Goal: Task Accomplishment & Management: Use online tool/utility

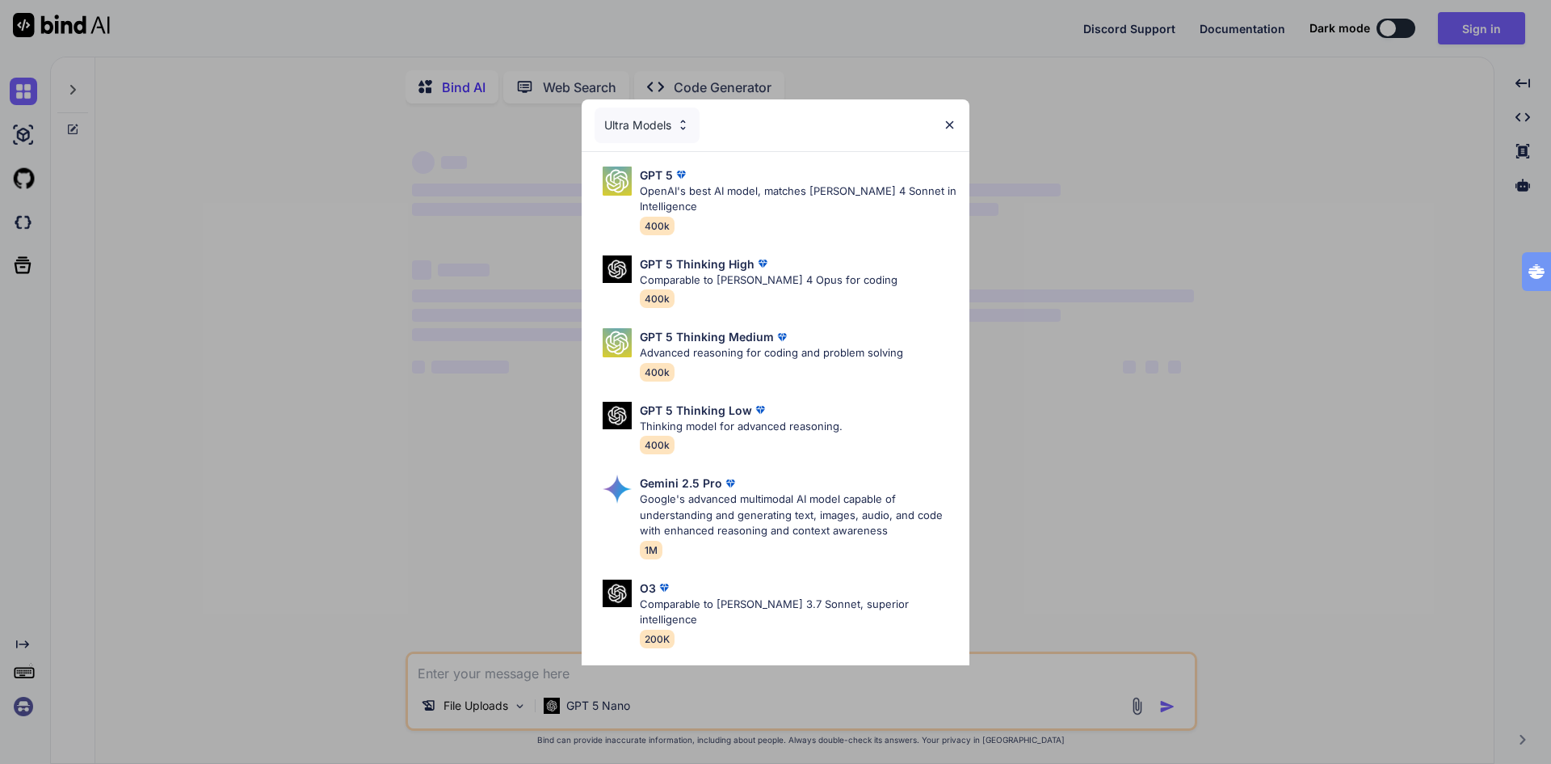
type textarea "x"
click at [1208, 419] on div "Ultra Models GPT 5 OpenAI's best AI model, matches [PERSON_NAME] 4 Sonnet in In…" at bounding box center [775, 382] width 1551 height 764
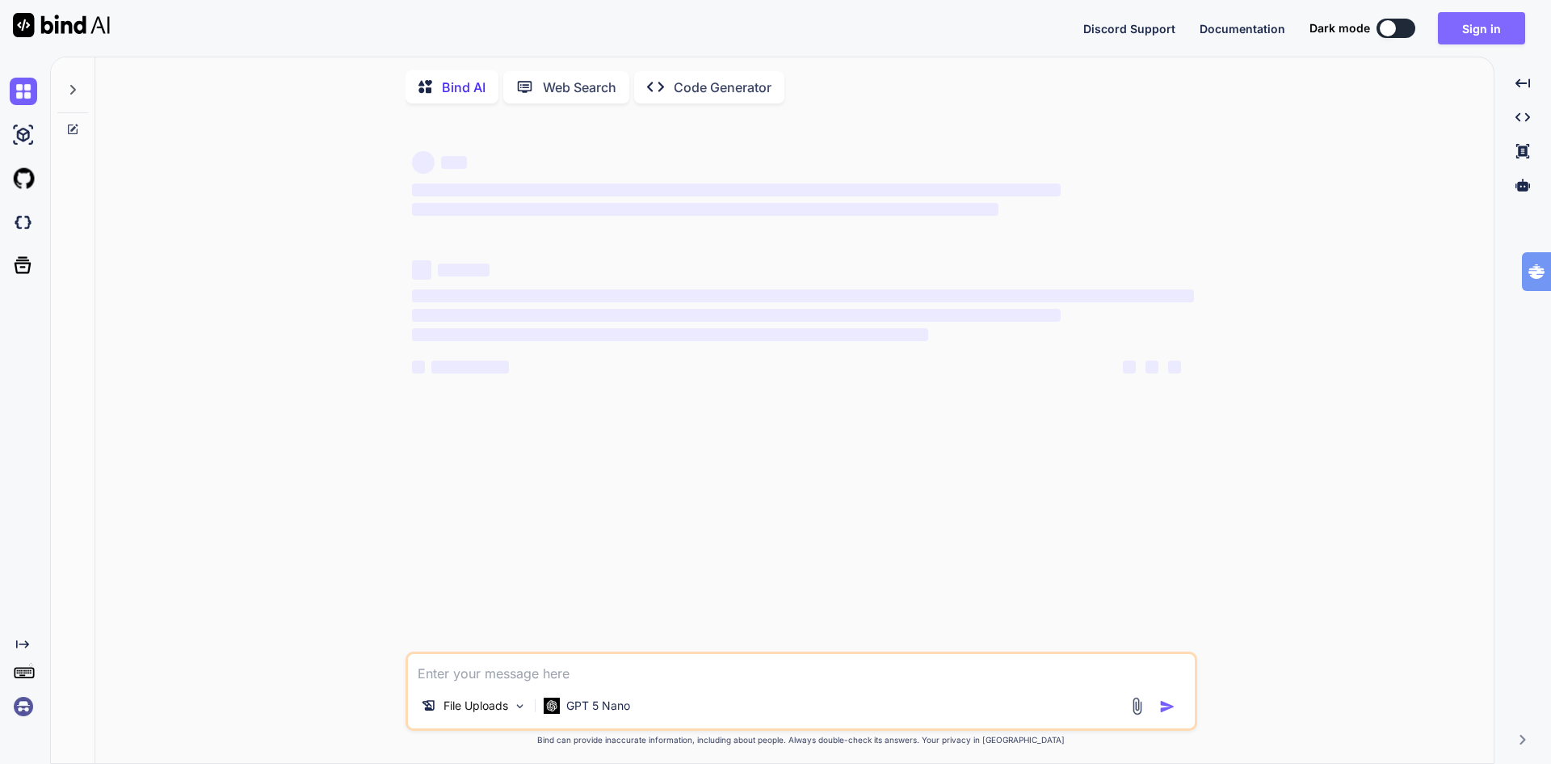
click at [1472, 27] on button "Sign in" at bounding box center [1481, 28] width 87 height 32
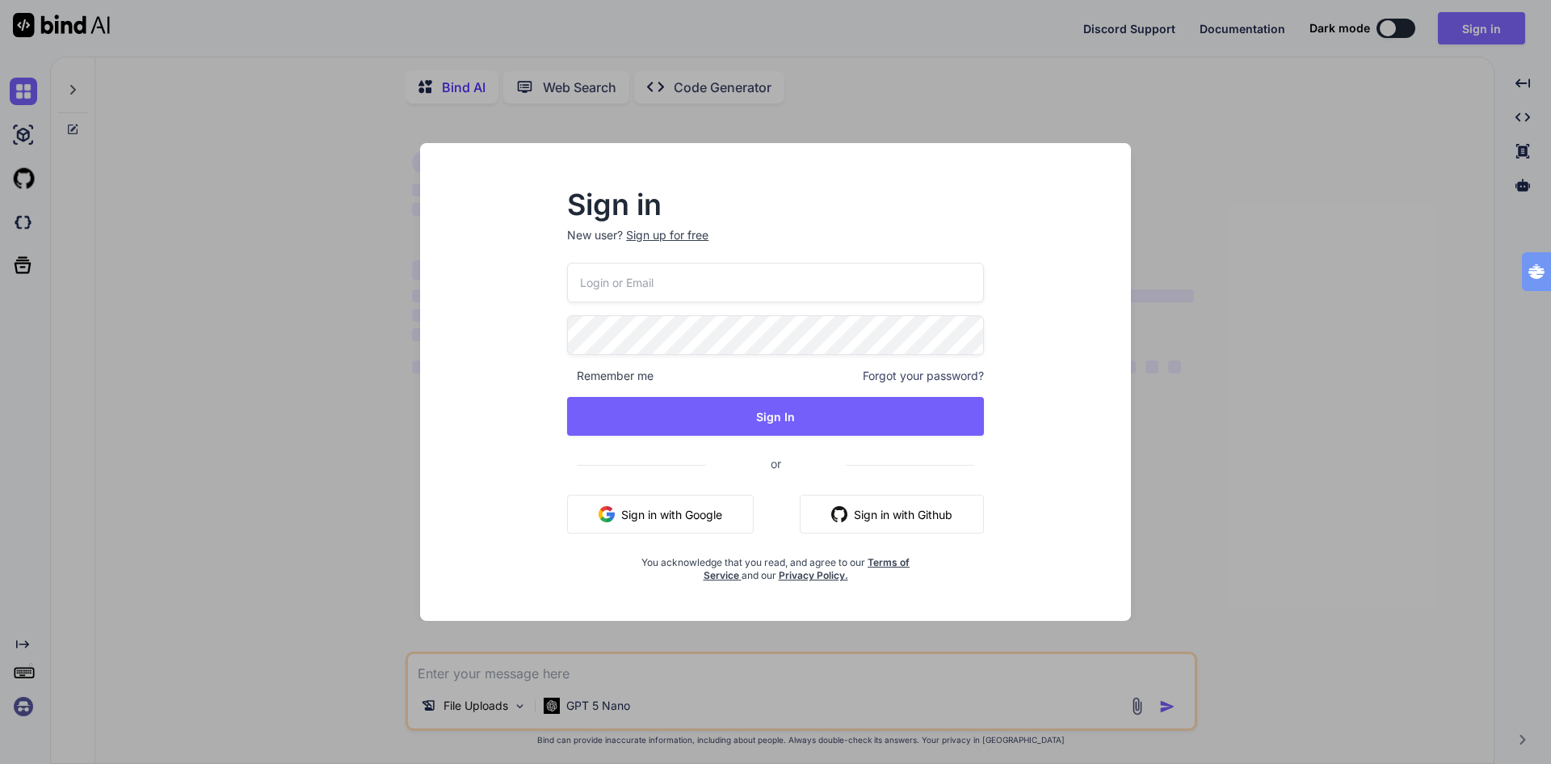
type input "tognolli@kpnmail"
click at [675, 518] on button "Sign in with Google" at bounding box center [660, 514] width 187 height 39
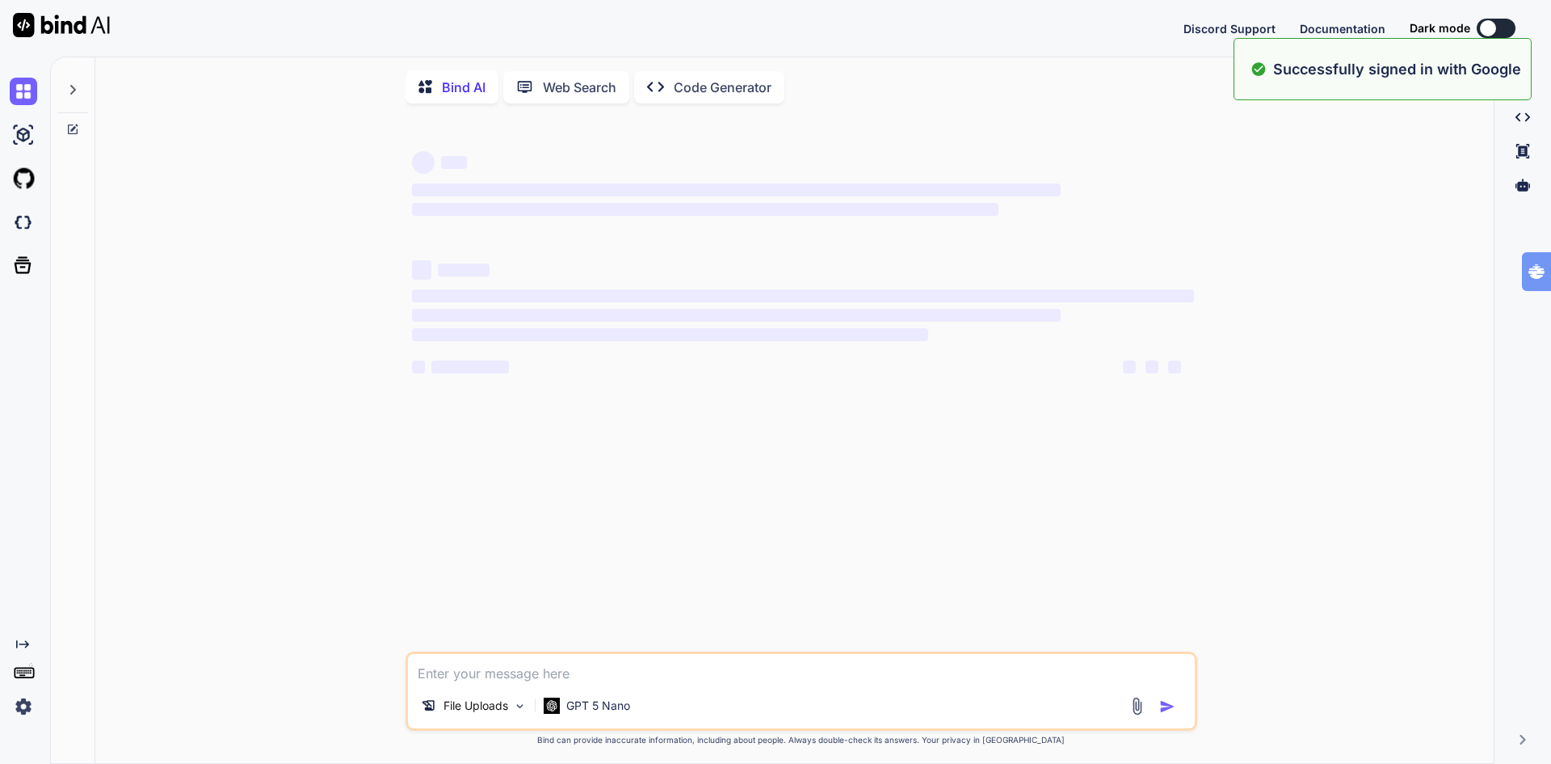
click at [22, 710] on img at bounding box center [23, 706] width 27 height 27
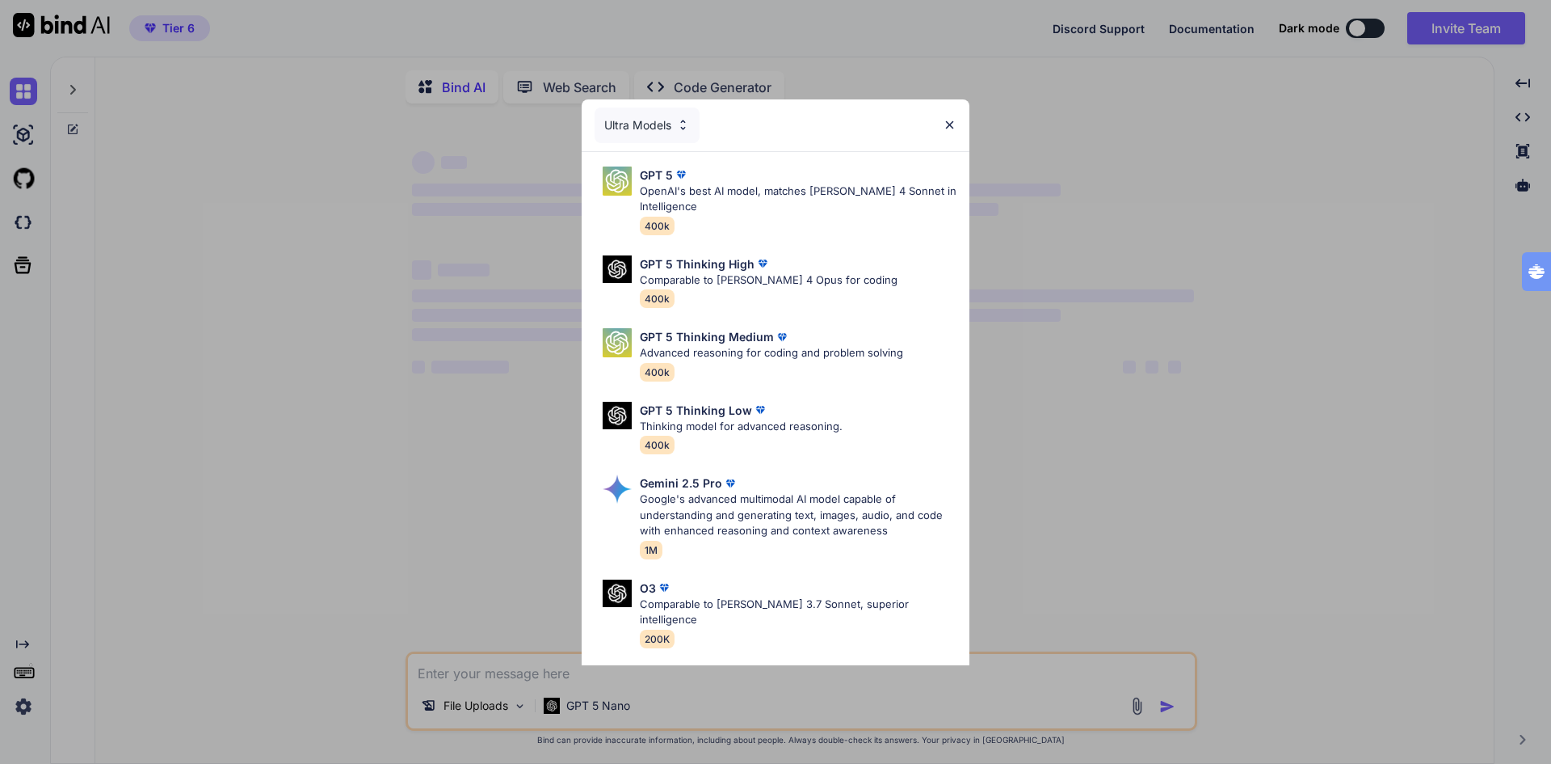
click at [22, 710] on div "Ultra Models GPT 5 OpenAI's best AI model, matches Claude 4 Sonnet in Intellige…" at bounding box center [775, 382] width 1551 height 764
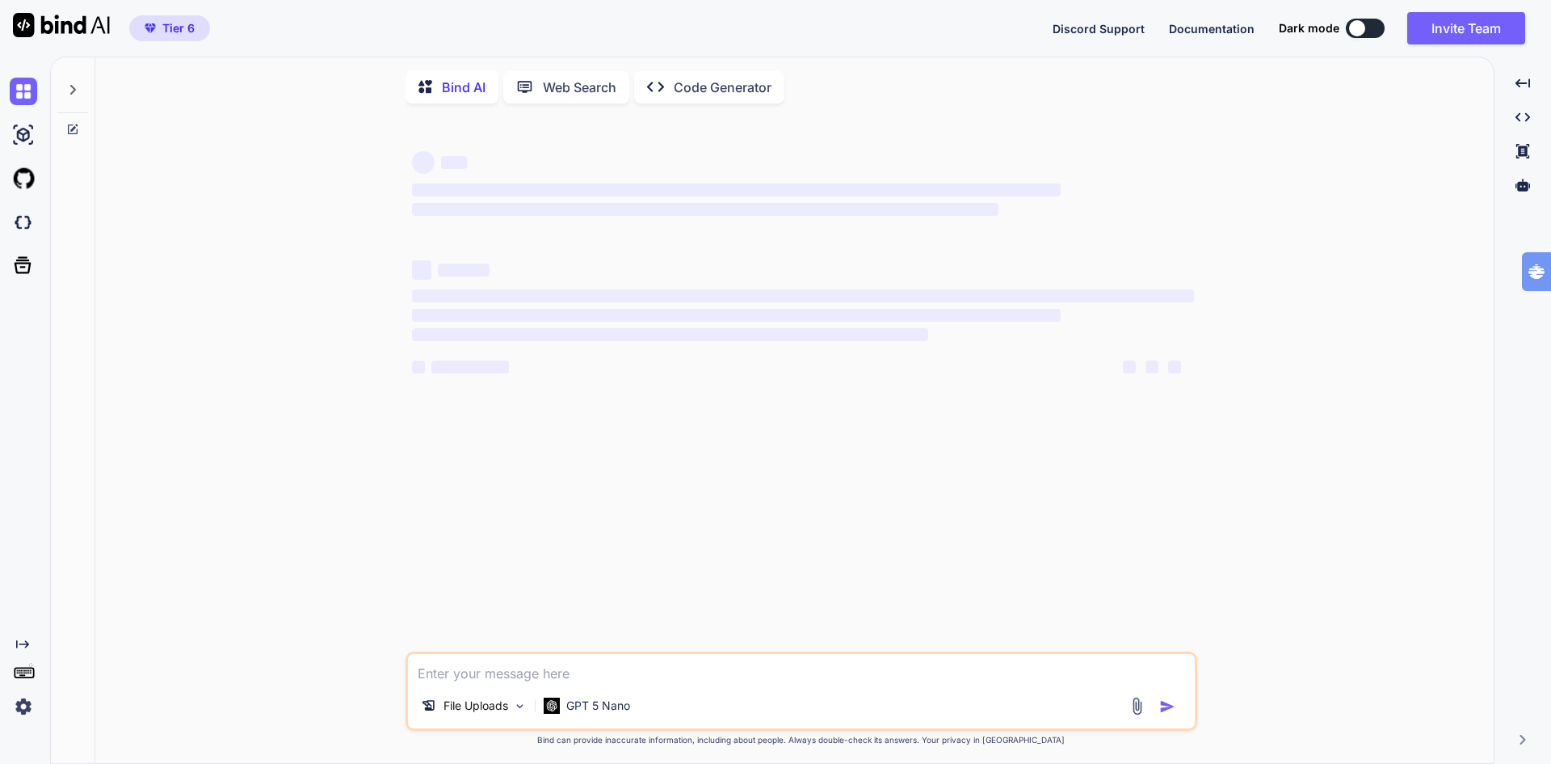
click at [27, 705] on img at bounding box center [23, 706] width 27 height 27
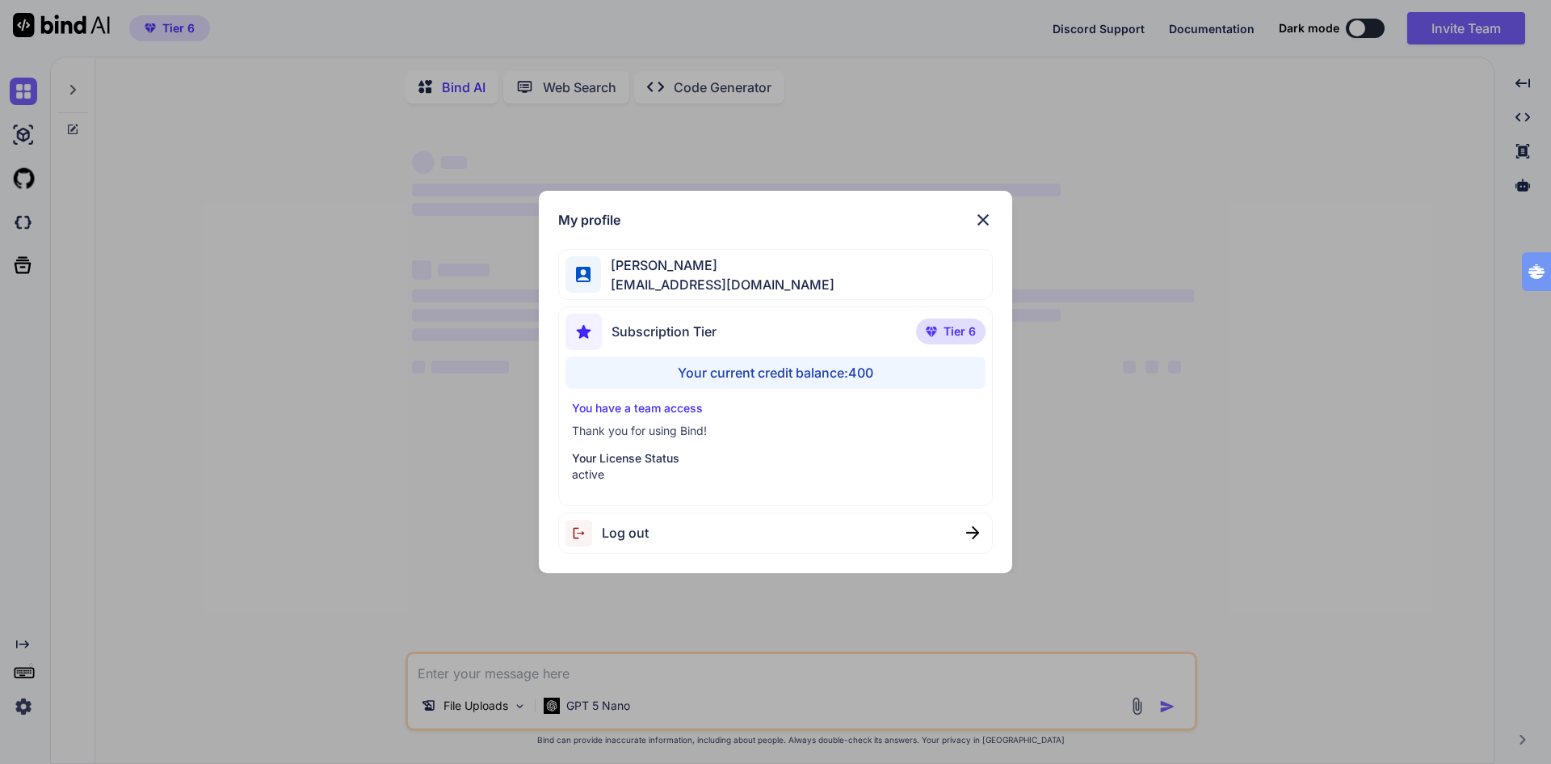
click at [255, 507] on div "My profile Ton Tognolli bigdata@tognology.com Subscription Tier Tier 6 Your cur…" at bounding box center [775, 382] width 1551 height 764
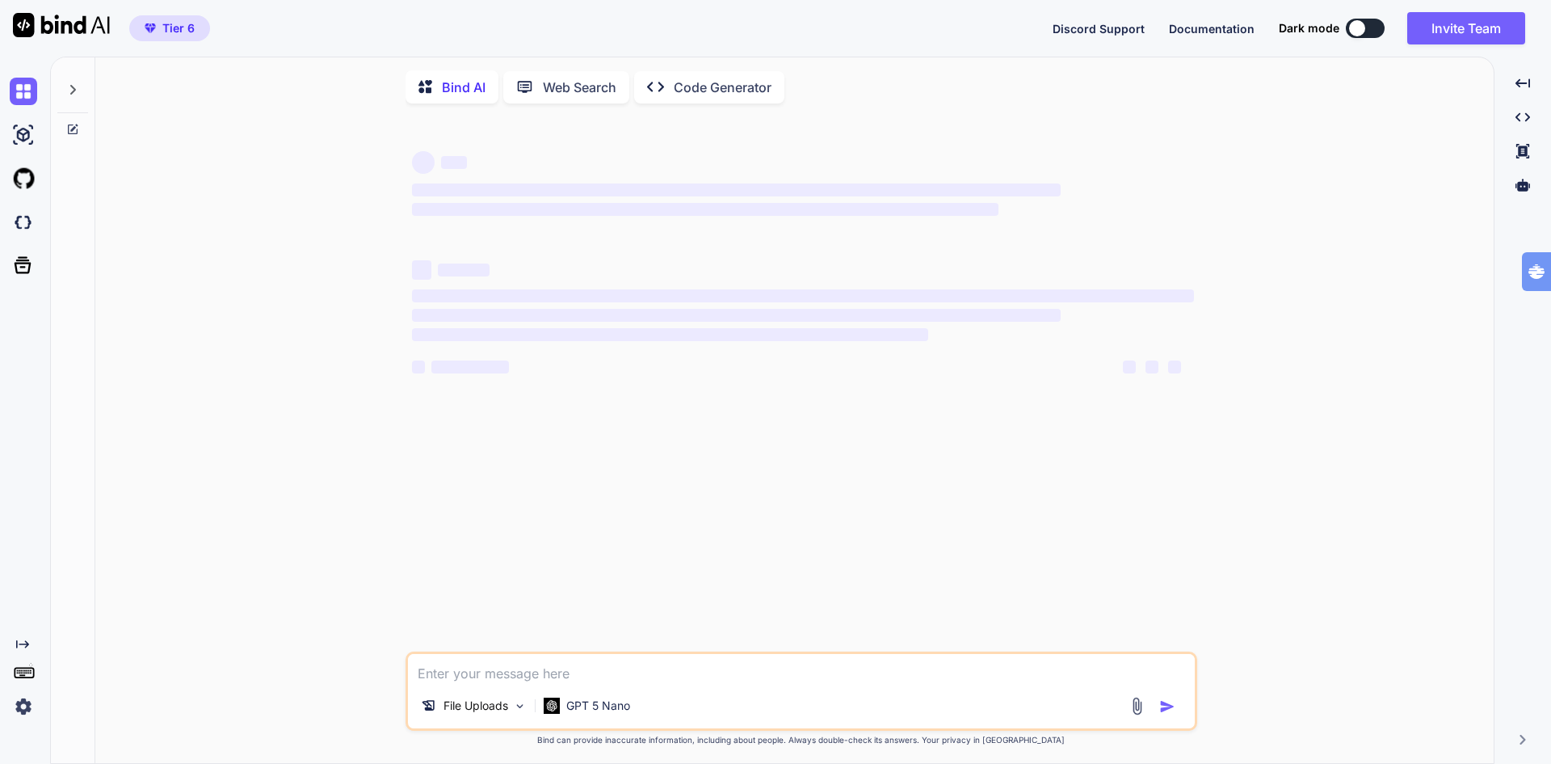
click at [25, 705] on img at bounding box center [23, 706] width 27 height 27
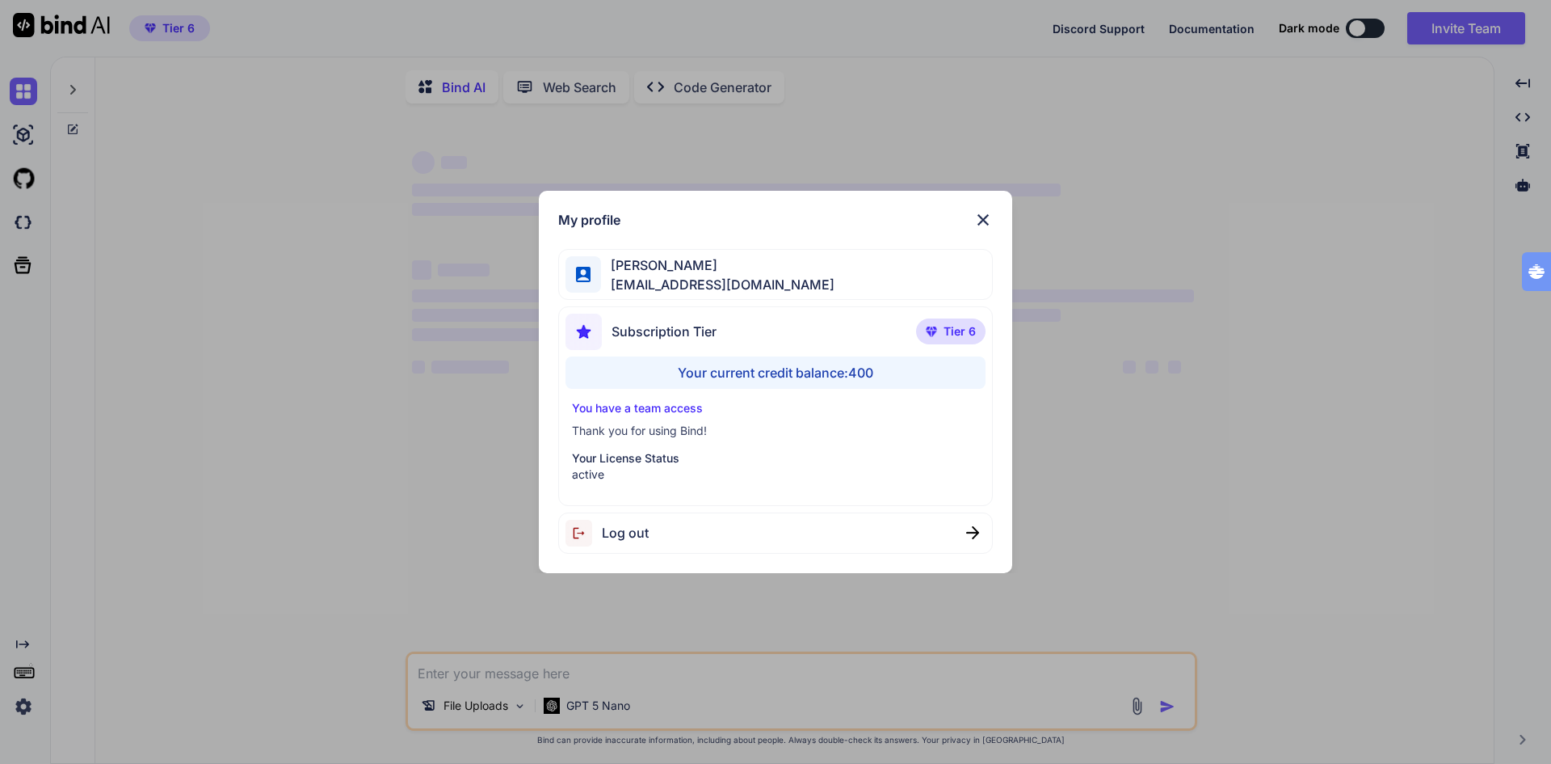
click at [397, 558] on div "My profile Ton Tognolli bigdata@tognology.com Subscription Tier Tier 6 Your cur…" at bounding box center [775, 382] width 1551 height 764
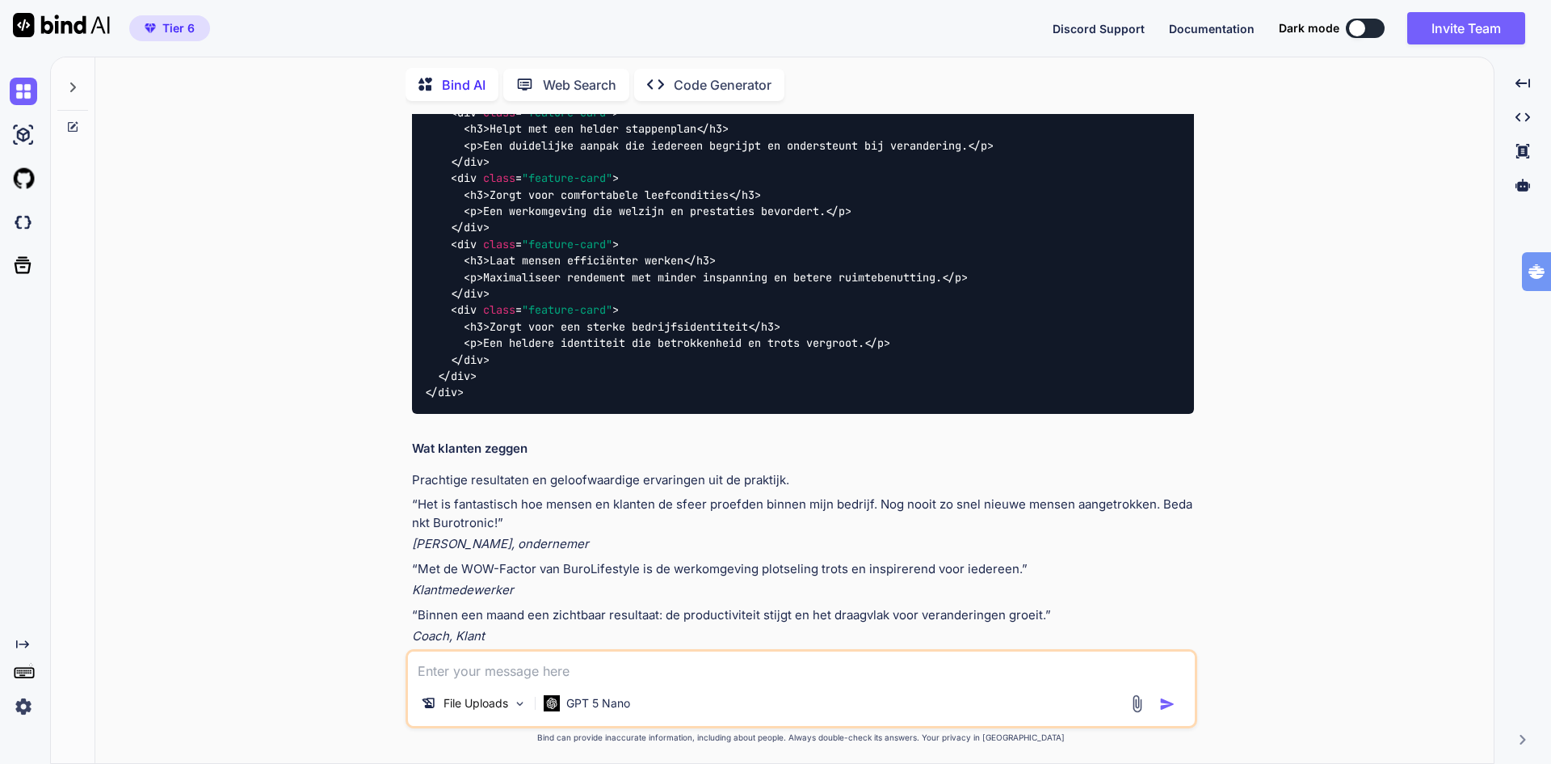
scroll to position [3675, 0]
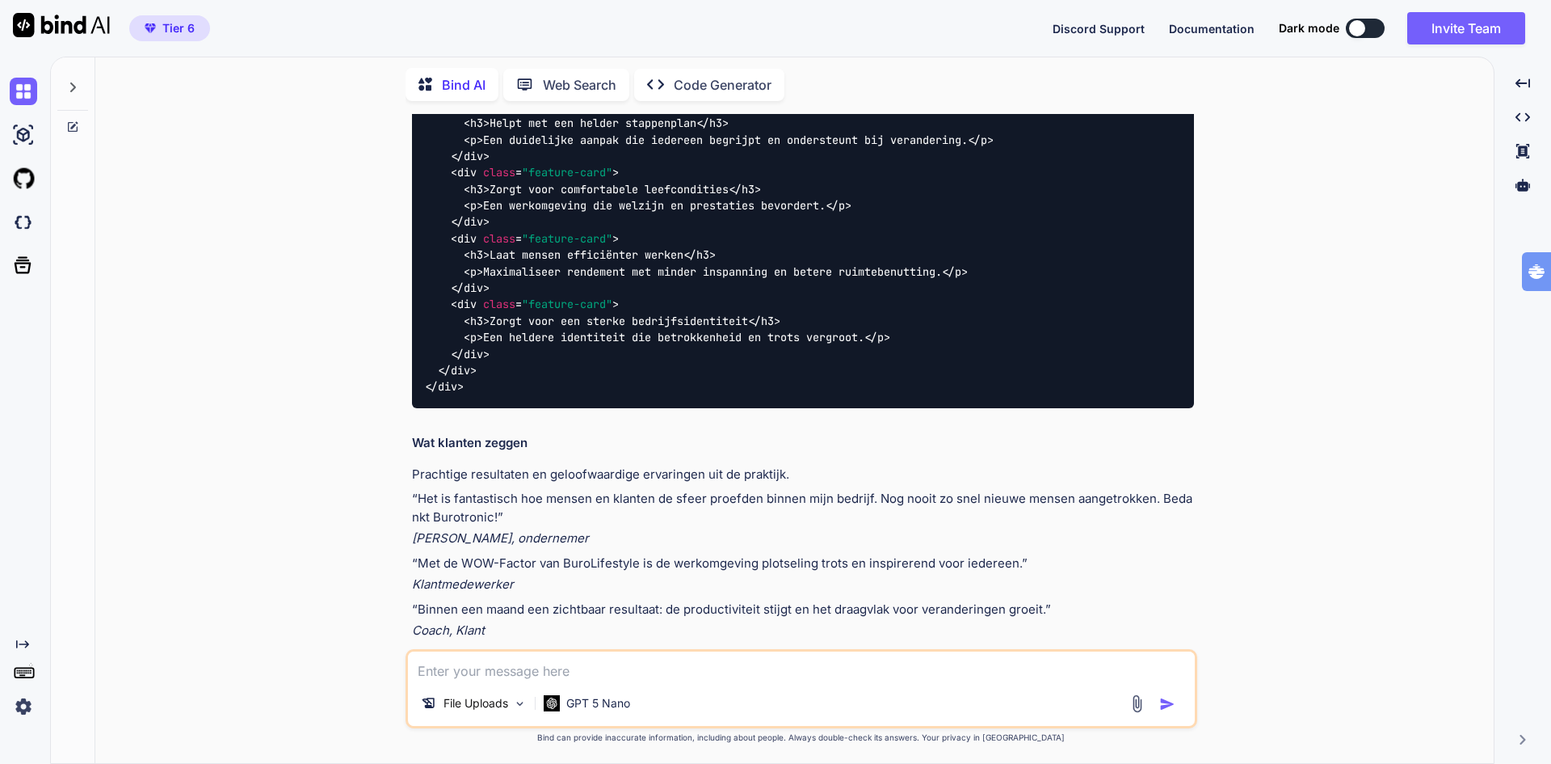
click at [255, 479] on div "You Create a modern landing page with HTML, CSS, and JavaScript featuring smoot…" at bounding box center [801, 438] width 1386 height 649
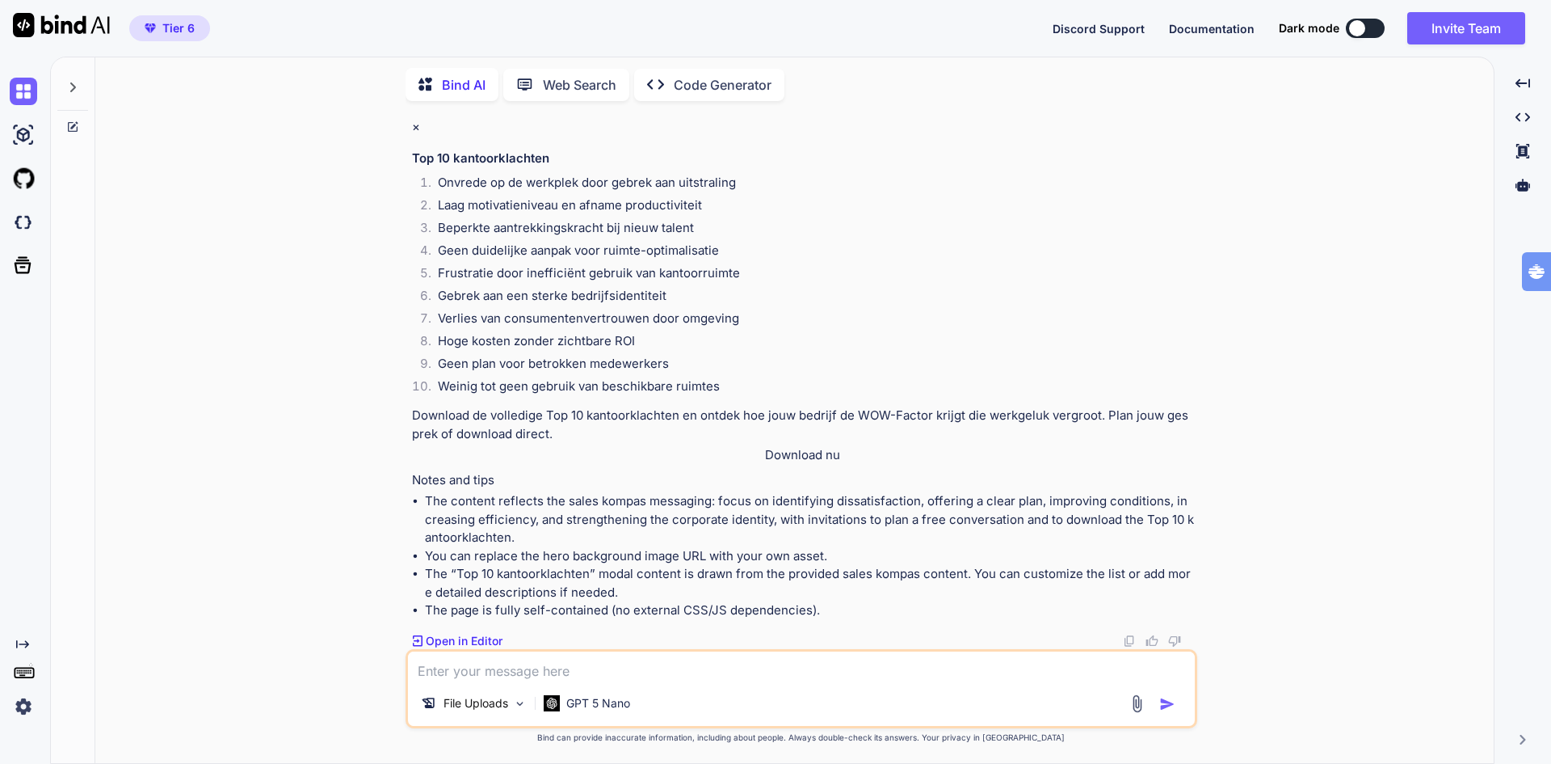
scroll to position [5791, 0]
click at [24, 702] on img at bounding box center [23, 706] width 27 height 27
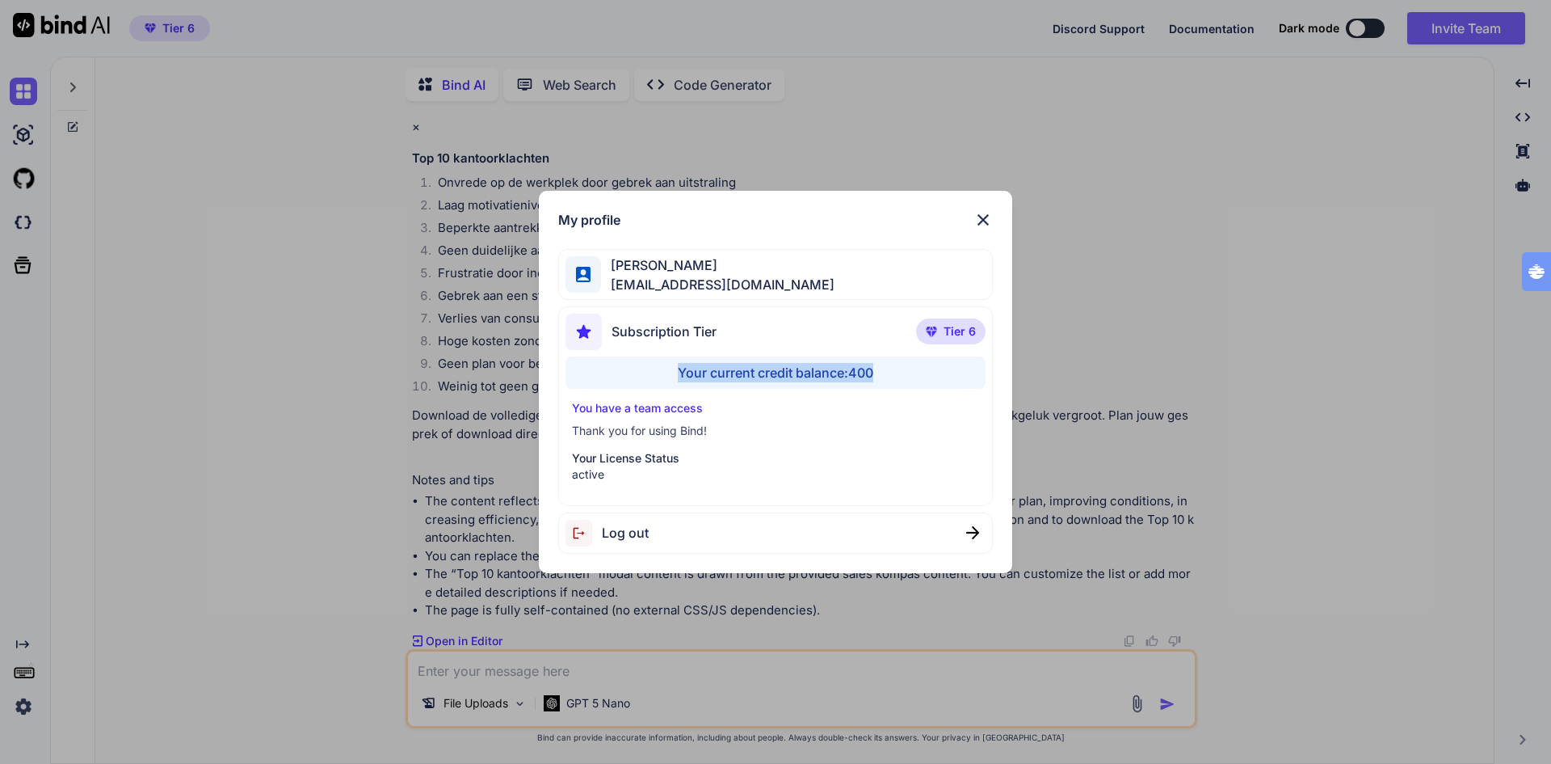
drag, startPoint x: 903, startPoint y: 377, endPoint x: 676, endPoint y: 374, distance: 227.1
click at [676, 374] on div "Your current credit balance: 400" at bounding box center [776, 372] width 421 height 32
click at [766, 440] on div "You have a team access Thank you for using Bind! Your License Status active" at bounding box center [776, 441] width 421 height 82
click at [989, 217] on img at bounding box center [983, 219] width 19 height 19
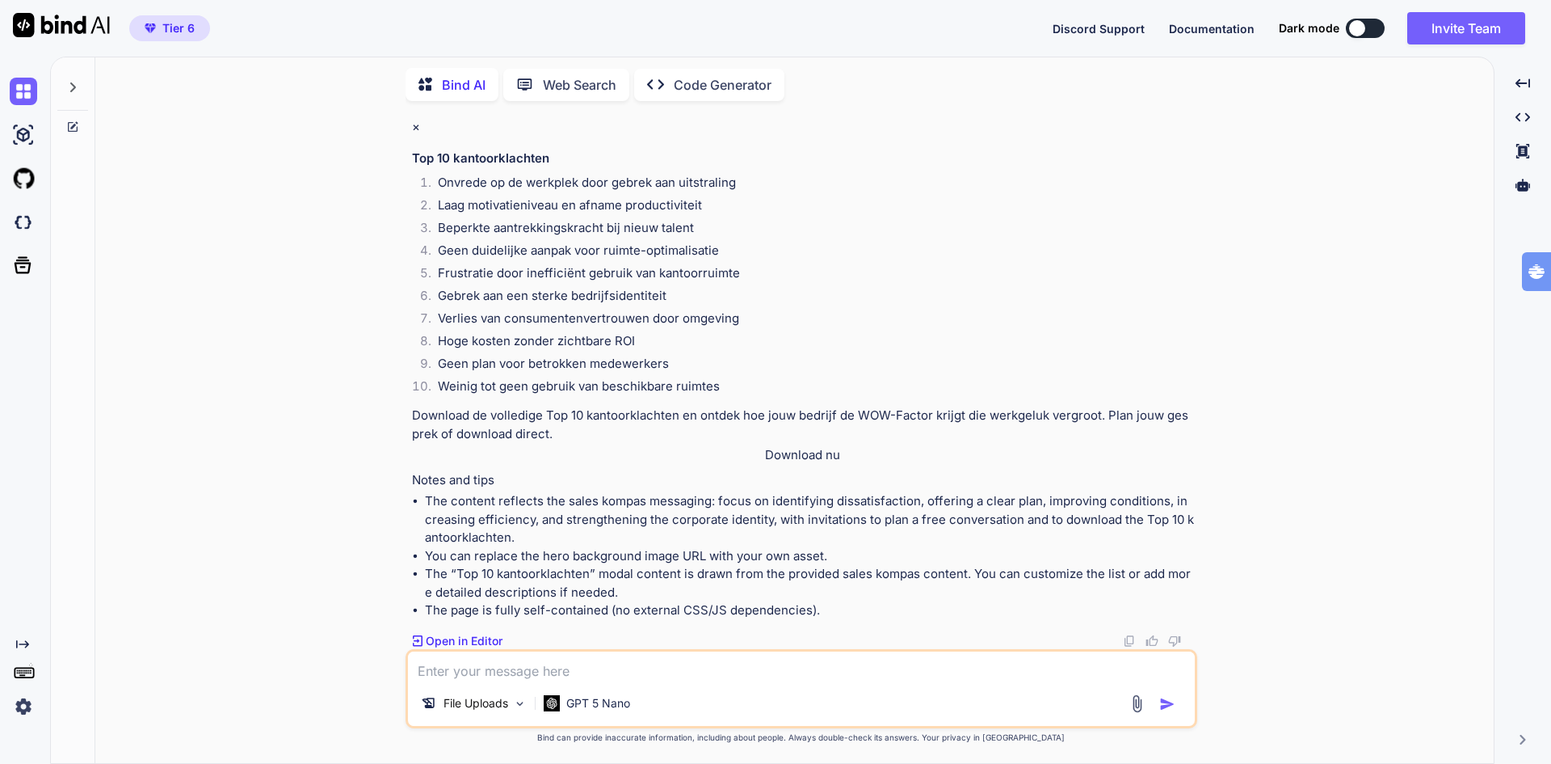
click at [616, 671] on textarea at bounding box center [801, 665] width 787 height 29
click at [596, 701] on p "GPT 5 Nano" at bounding box center [598, 703] width 64 height 16
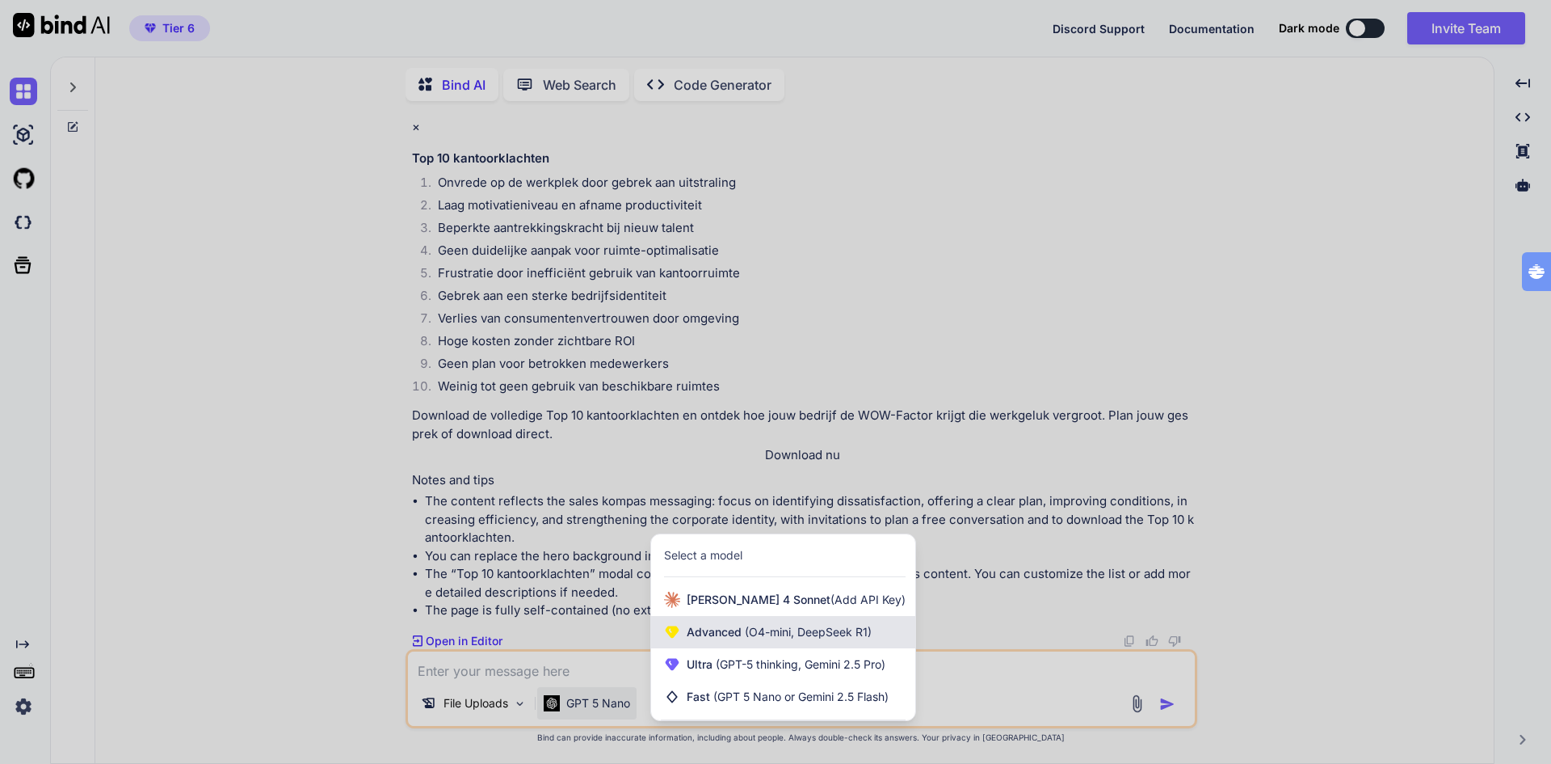
click at [755, 633] on span "(O4-mini, DeepSeek R1)" at bounding box center [807, 632] width 130 height 14
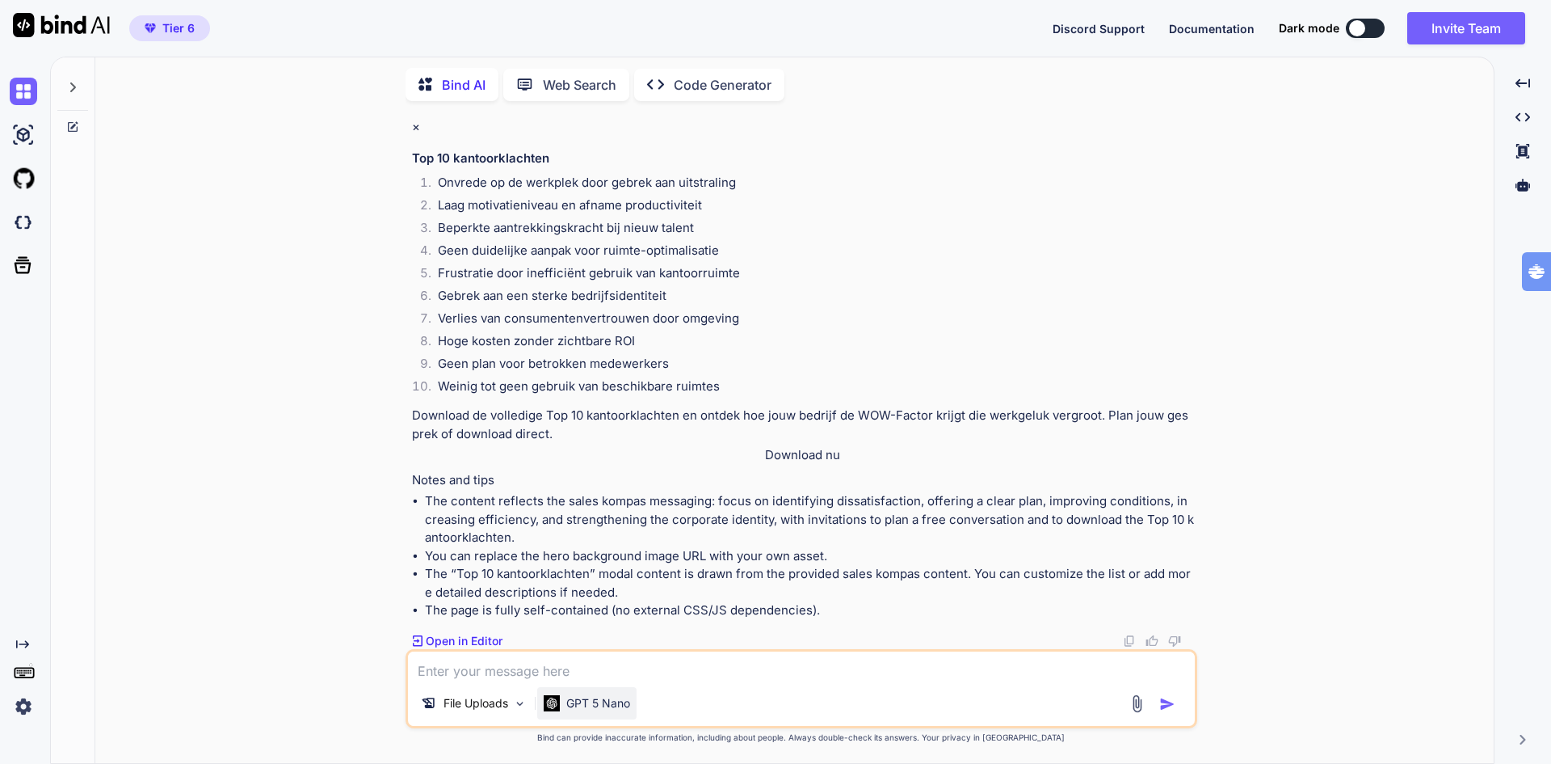
click at [613, 698] on p "GPT 5 Nano" at bounding box center [598, 703] width 64 height 16
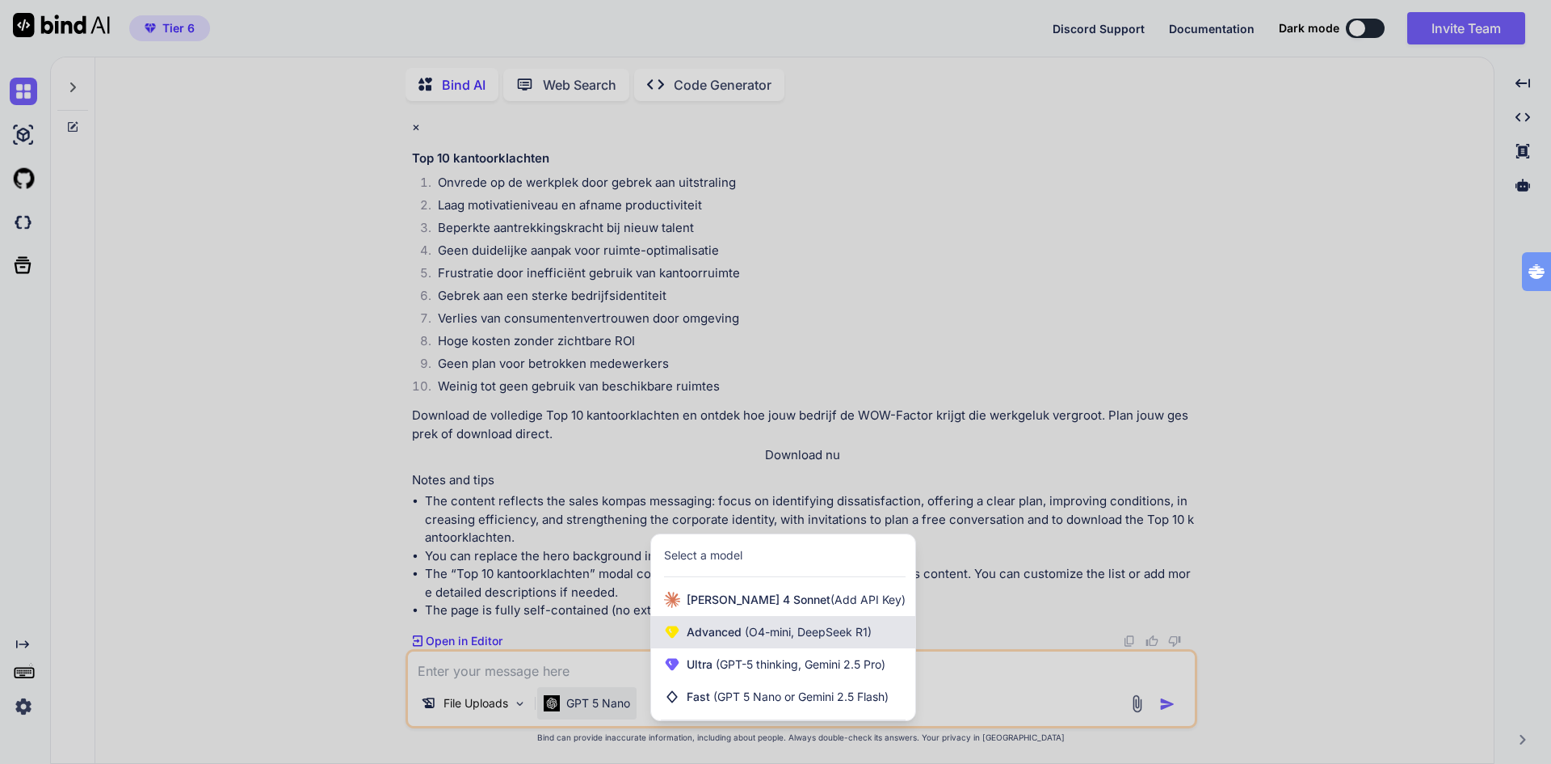
click at [792, 631] on span "(O4-mini, DeepSeek R1)" at bounding box center [807, 632] width 130 height 14
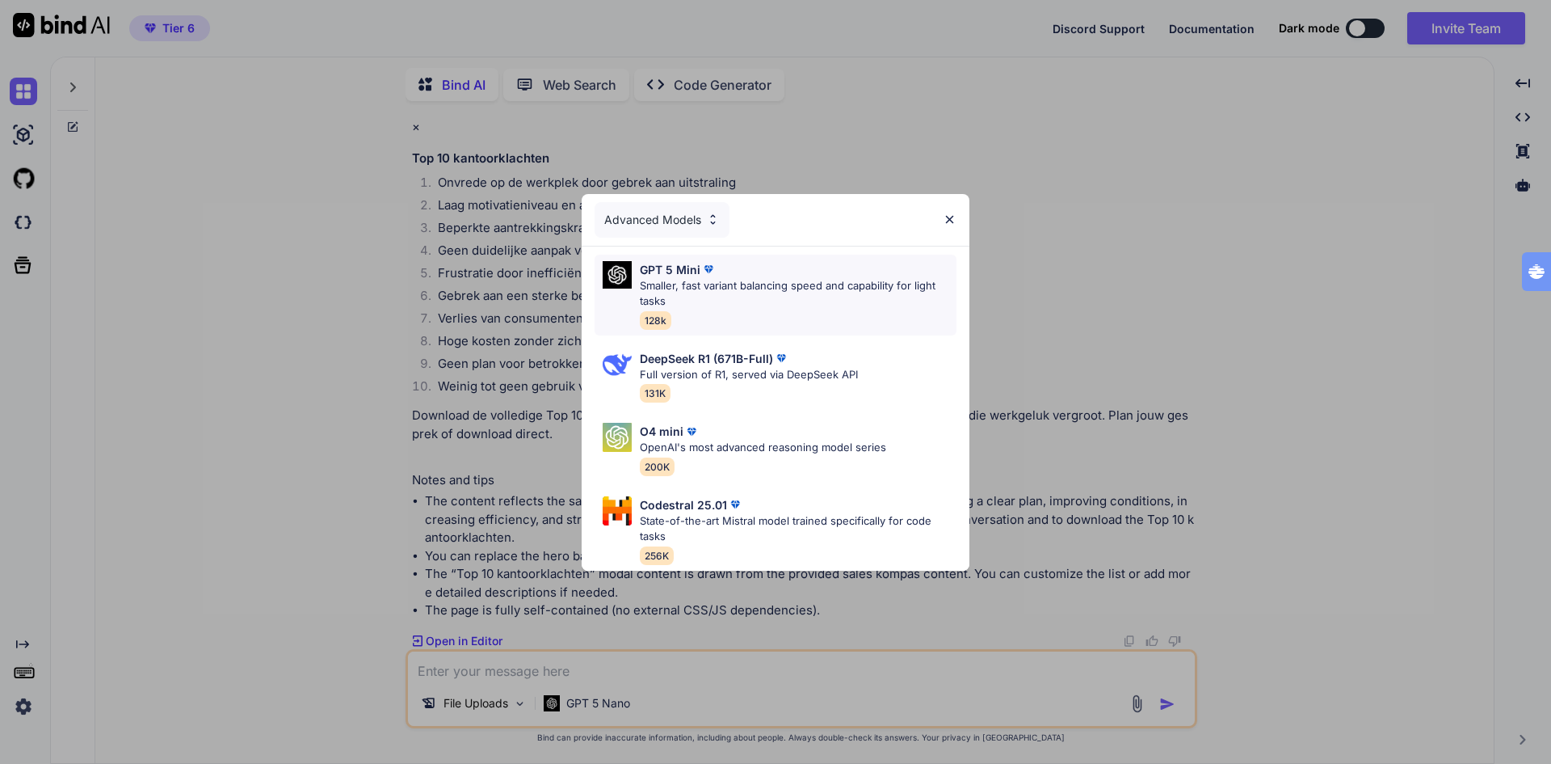
click at [733, 278] on p "Smaller, fast variant balancing speed and capability for light tasks" at bounding box center [798, 294] width 317 height 32
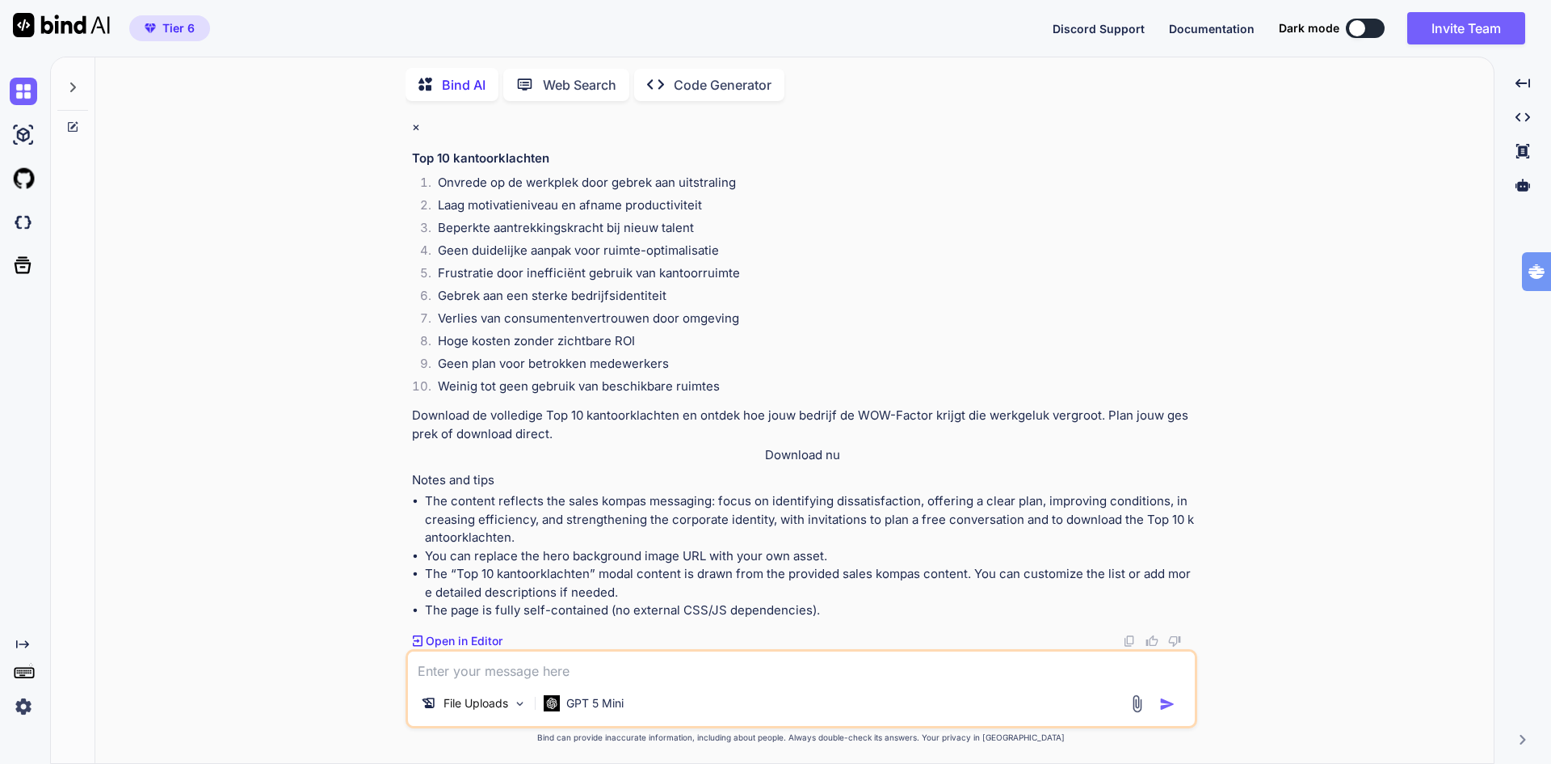
click at [479, 671] on textarea at bounding box center [801, 665] width 787 height 29
click at [19, 221] on img at bounding box center [23, 221] width 27 height 27
click at [18, 215] on img at bounding box center [23, 221] width 27 height 27
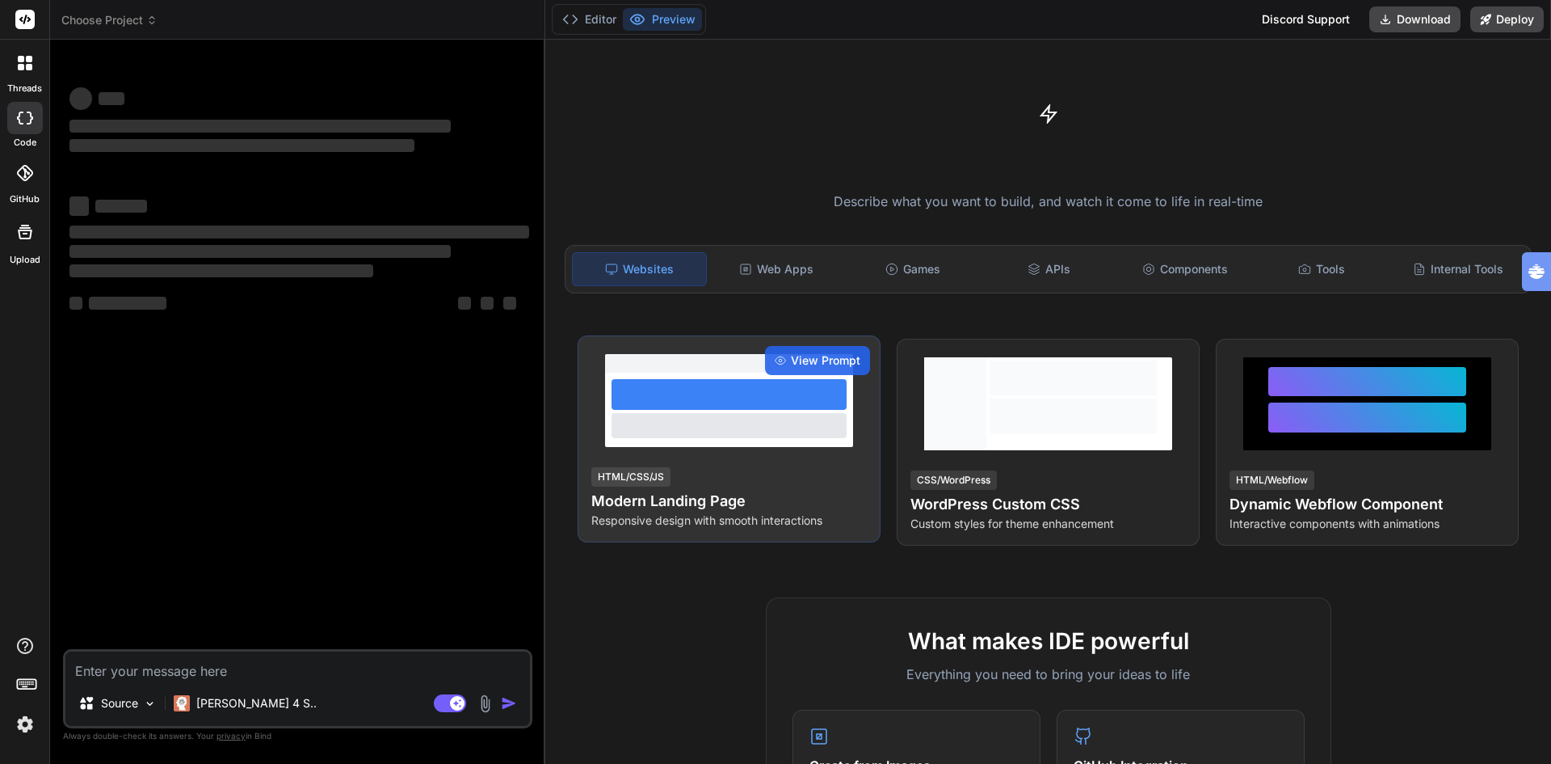
click at [705, 496] on h4 "Modern Landing Page" at bounding box center [729, 501] width 276 height 23
click at [824, 367] on span "View Prompt" at bounding box center [825, 360] width 69 height 16
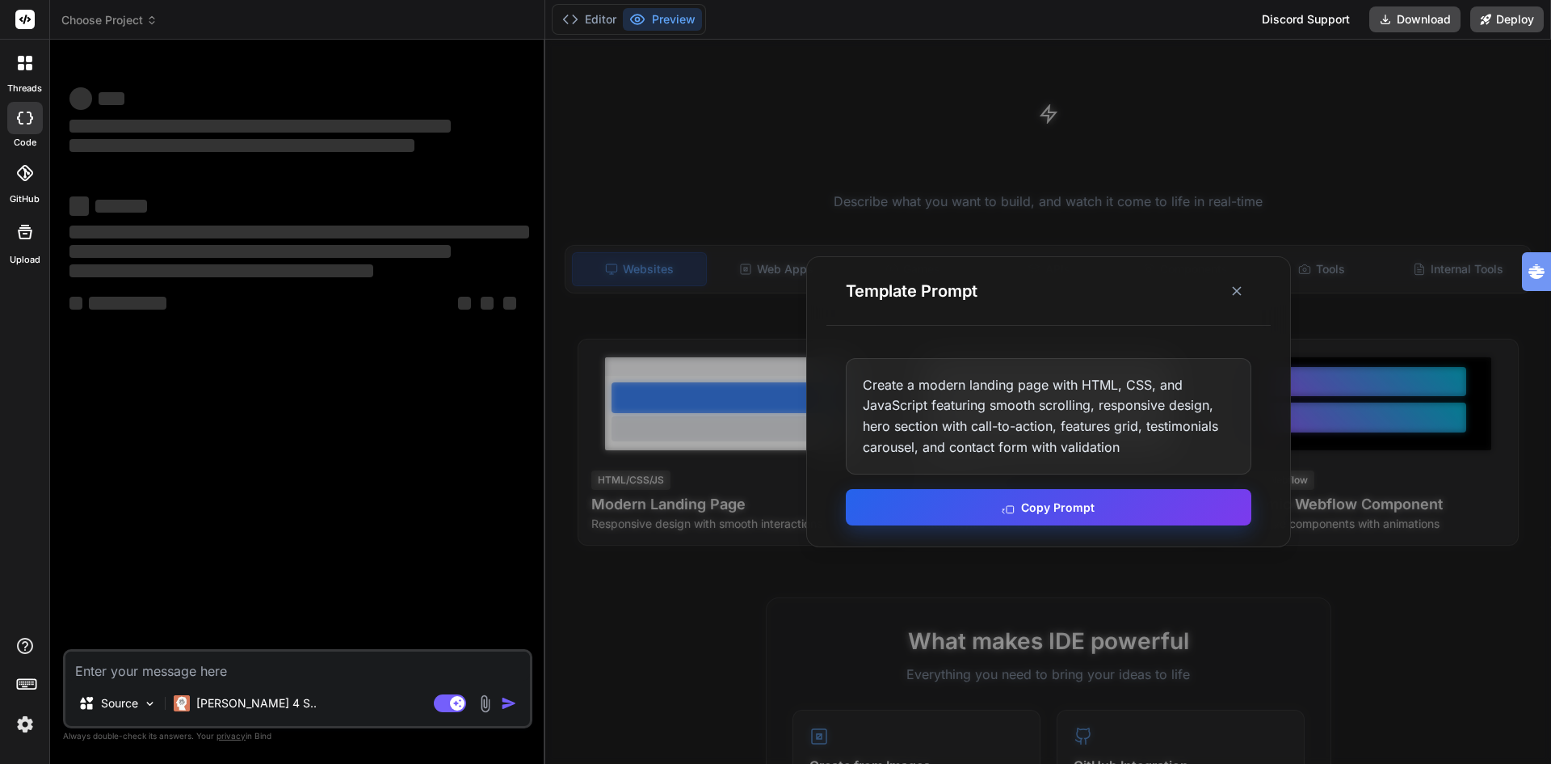
click at [1008, 510] on icon at bounding box center [1008, 507] width 13 height 13
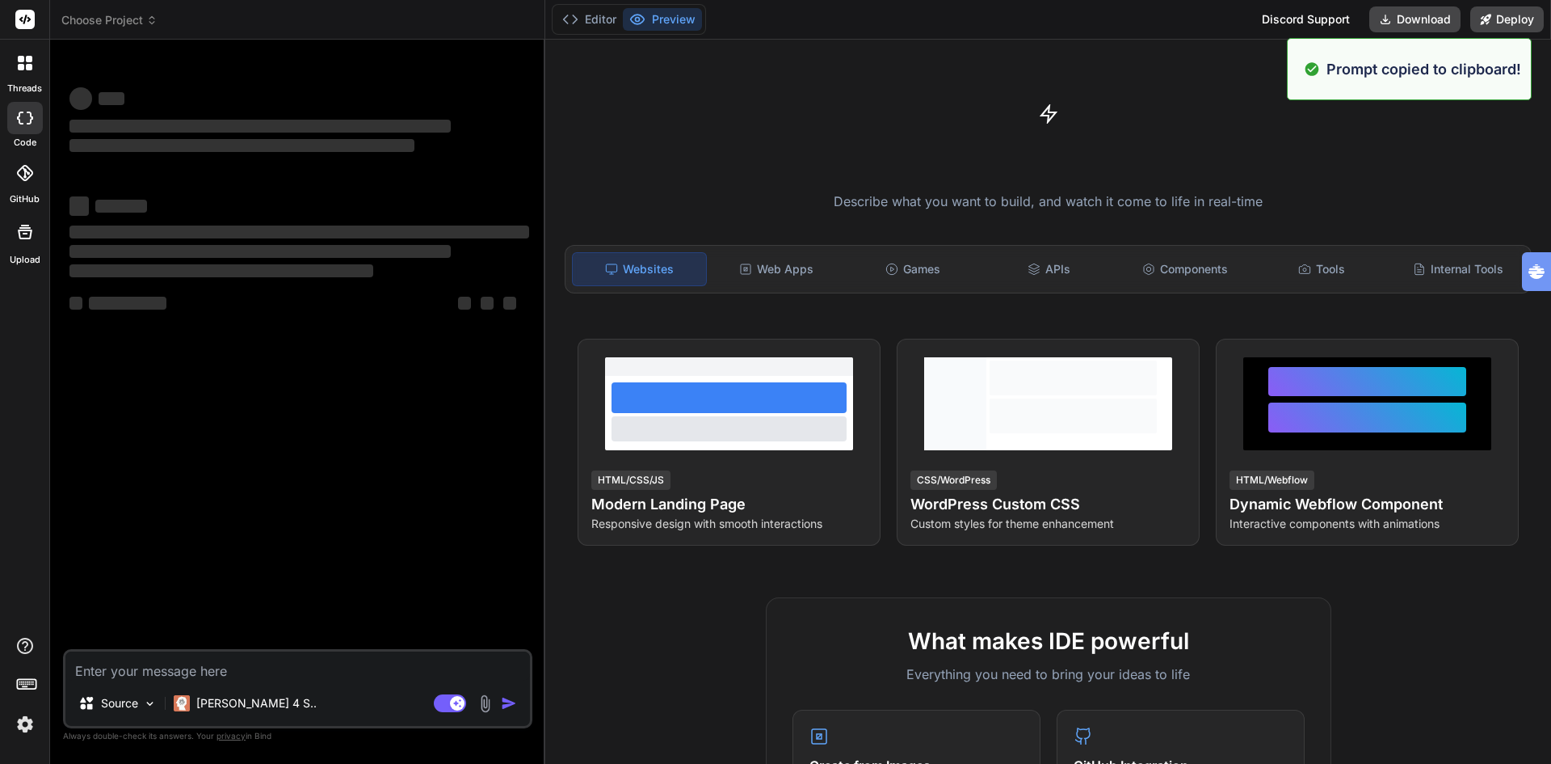
click at [164, 669] on textarea at bounding box center [297, 665] width 465 height 29
type textarea "x"
paste textarea "Create a modern landing page with HTML, CSS, and JavaScript featuring smooth sc…"
type textarea "Create a modern landing page with HTML, CSS, and JavaScript featuring smooth sc…"
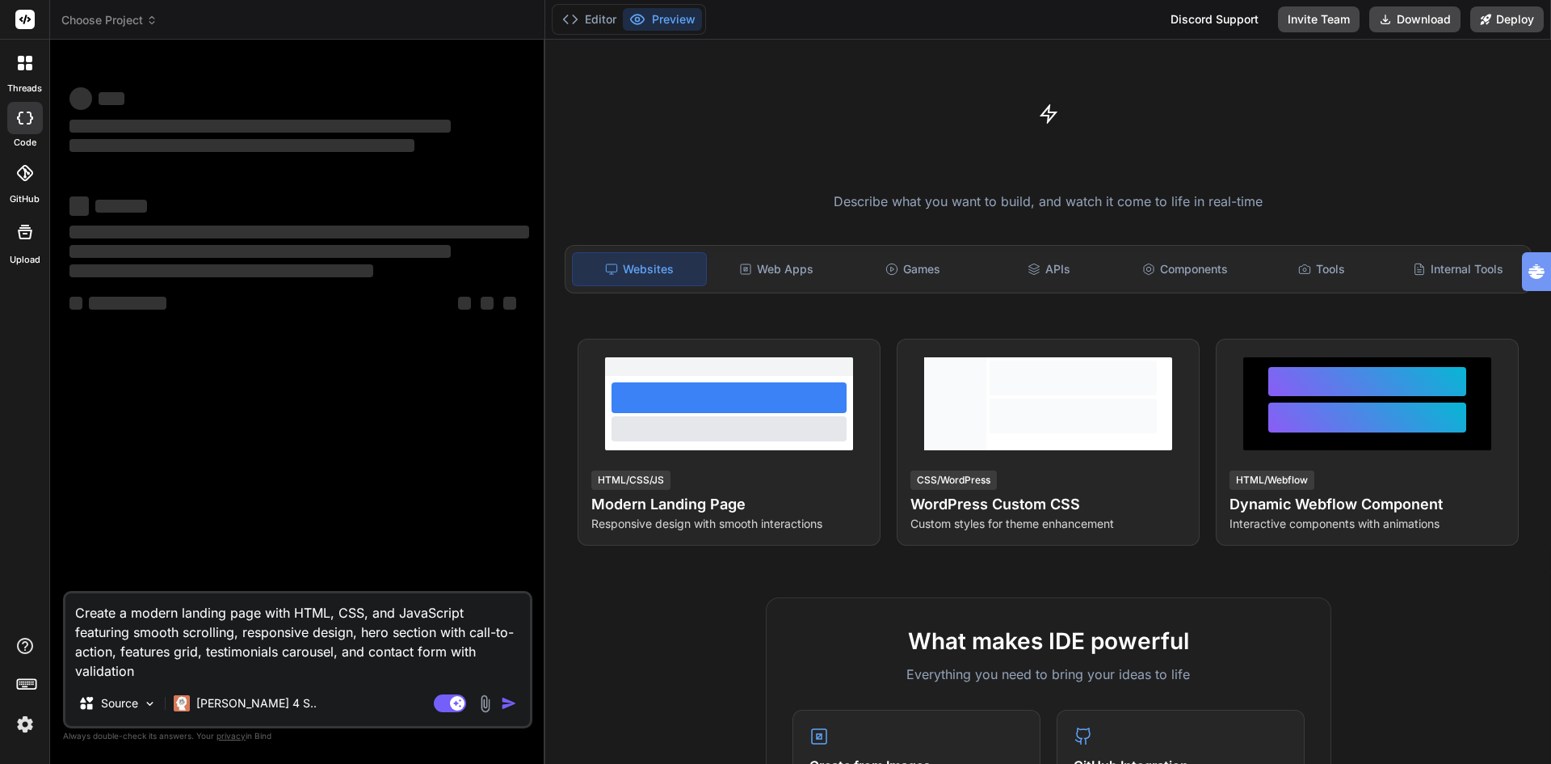
type textarea "x"
type textarea "Create a modern landing page with HTML, CSS, and JavaScript featuring smooth sc…"
type textarea "x"
type textarea "Create a modern landing page with HTML, CSS, and JavaScript featuring smooth sc…"
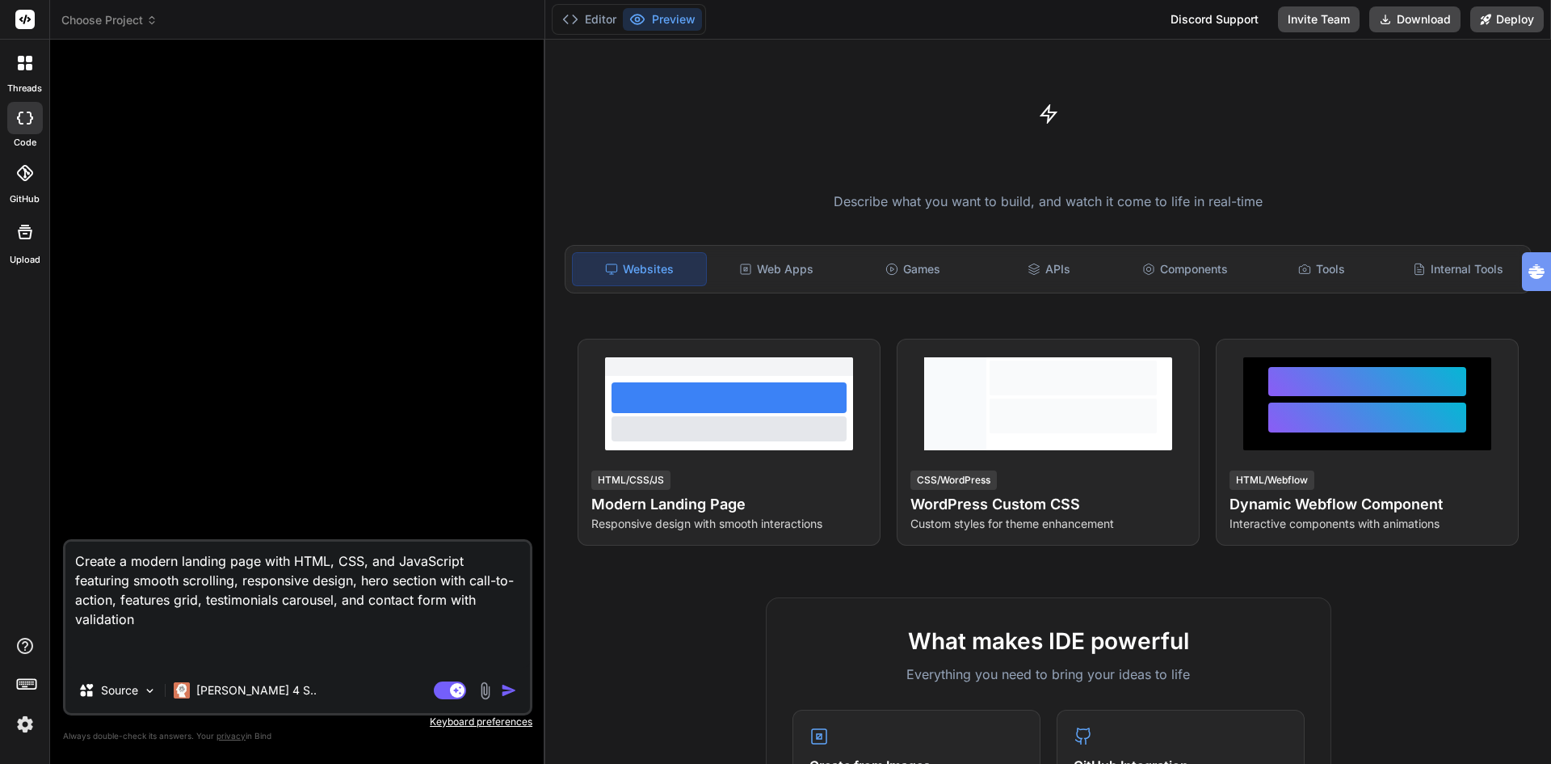
type textarea "x"
paste textarea "Burolifestyle© Zo werven en behouden succesvolle bedrijven mensen Als betrokken…"
type textarea "Create a modern landing page with HTML, CSS, and JavaScript featuring smooth sc…"
type textarea "x"
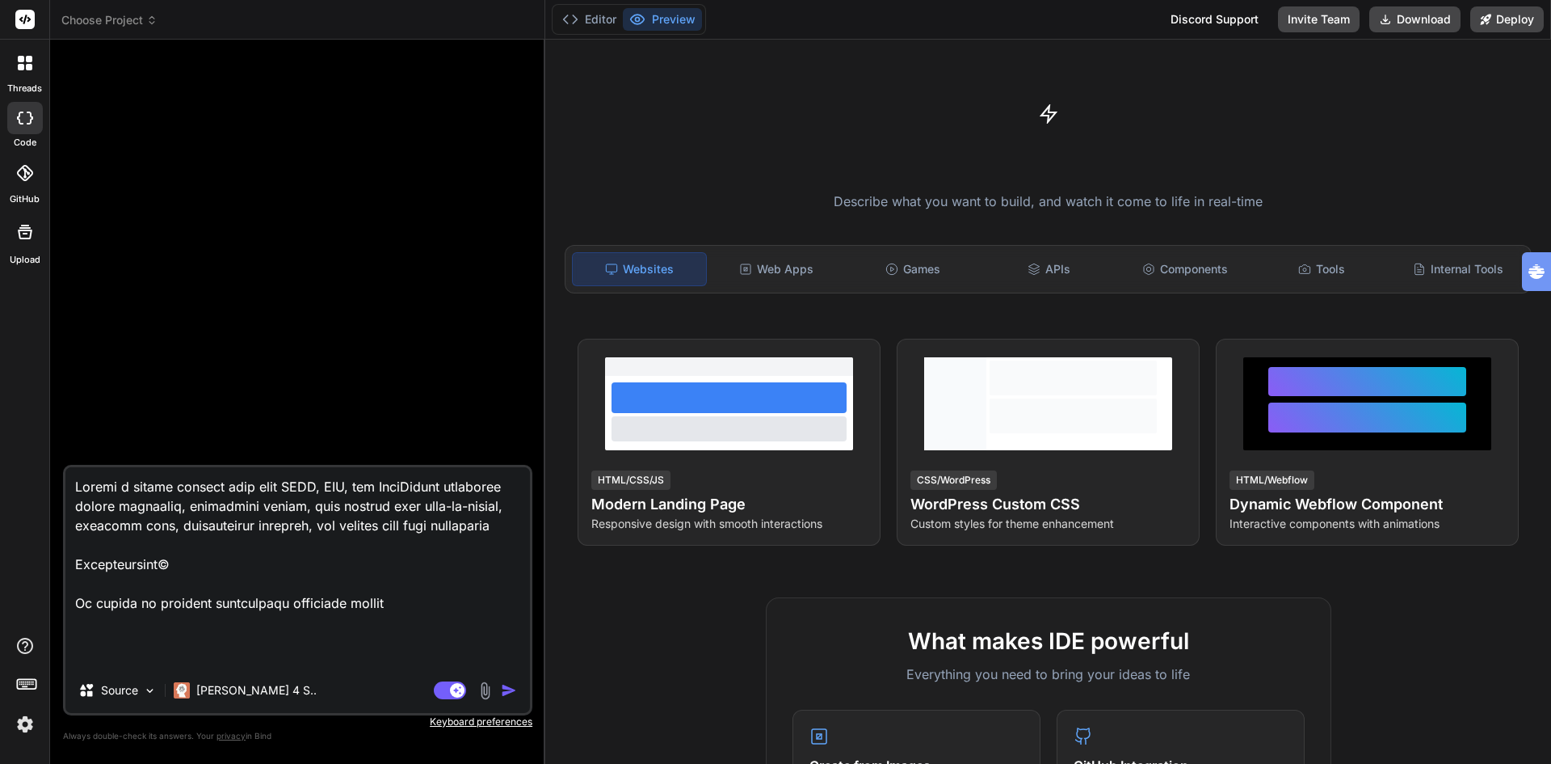
click at [153, 544] on textarea at bounding box center [297, 567] width 465 height 200
type textarea "Create a modern landing page with HTML, CSS, and JavaScript featuring smooth sc…"
type textarea "x"
type textarea "Create a modern landing page with HTML, CSS, and JavaScript featuring smooth sc…"
type textarea "x"
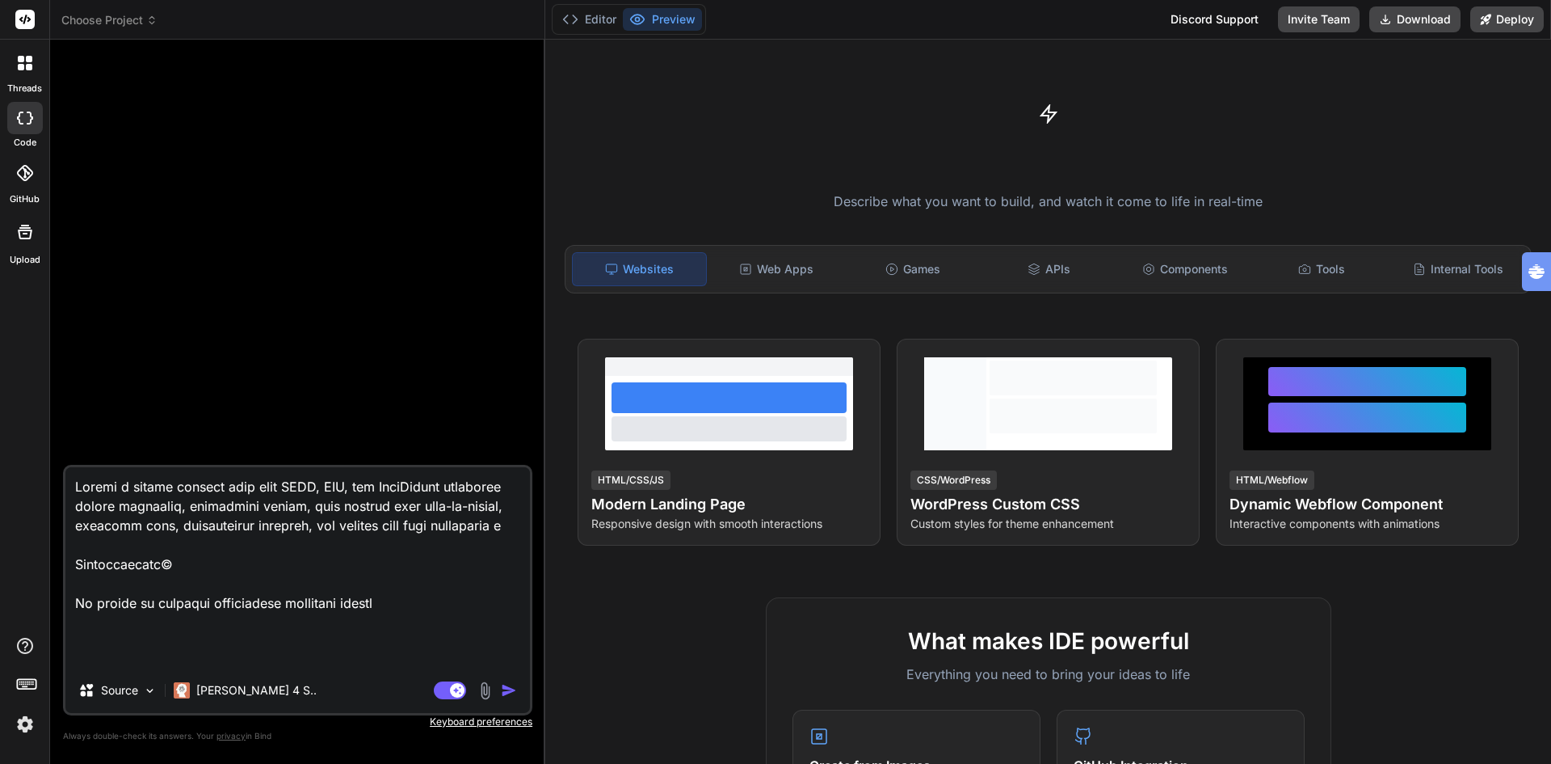
type textarea "Create a modern landing page with HTML, CSS, and JavaScript featuring smooth sc…"
type textarea "x"
type textarea "Create a modern landing page with HTML, CSS, and JavaScript featuring smooth sc…"
type textarea "x"
type textarea "Create a modern landing page with HTML, CSS, and JavaScript featuring smooth sc…"
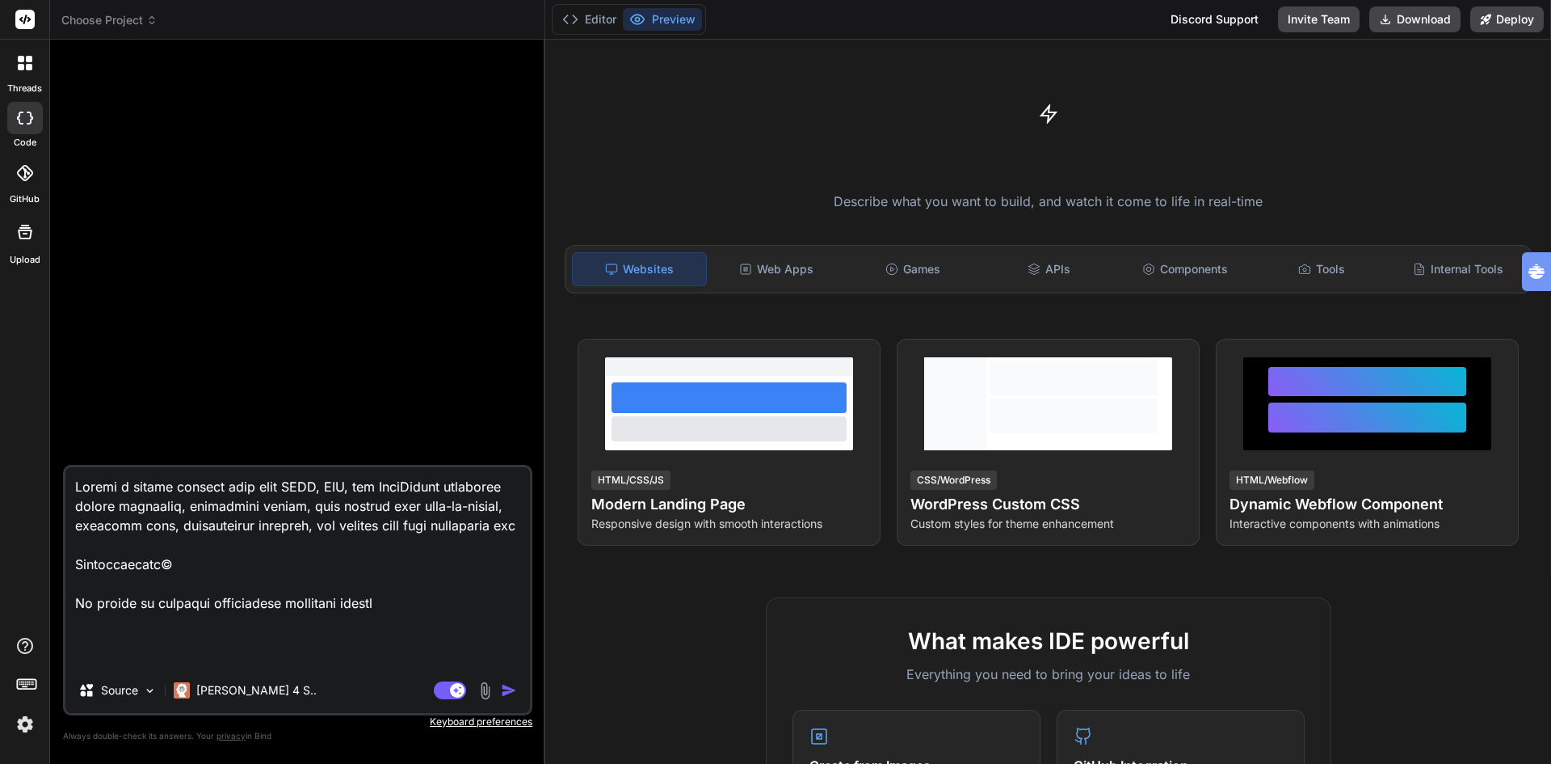
type textarea "x"
type textarea "Create a modern landing page with HTML, CSS, and JavaScript featuring smooth sc…"
type textarea "x"
type textarea "Create a modern landing page with HTML, CSS, and JavaScript featuring smooth sc…"
type textarea "x"
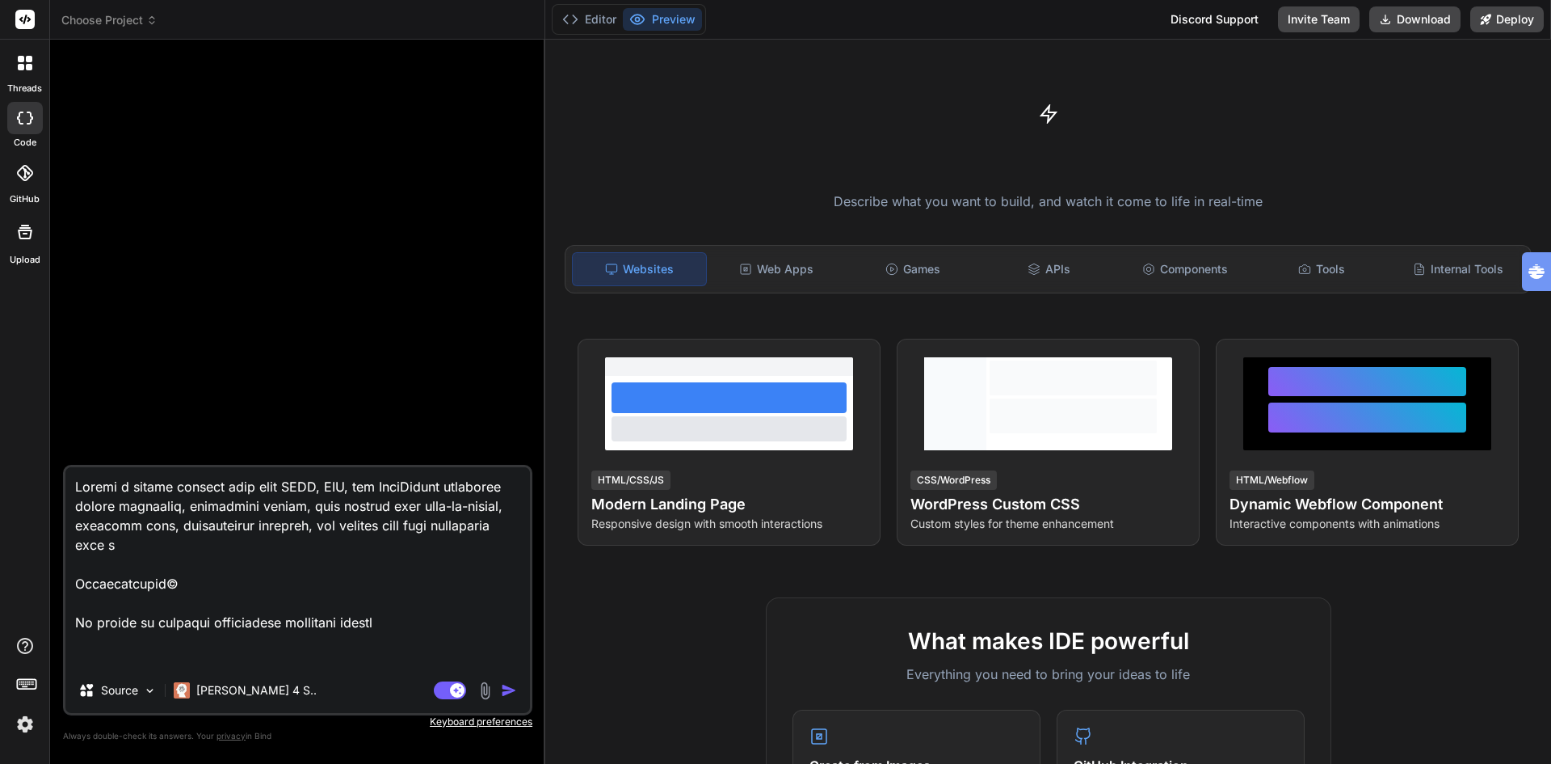
type textarea "Create a modern landing page with HTML, CSS, and JavaScript featuring smooth sc…"
type textarea "x"
type textarea "Create a modern landing page with HTML, CSS, and JavaScript featuring smooth sc…"
type textarea "x"
type textarea "Create a modern landing page with HTML, CSS, and JavaScript featuring smooth sc…"
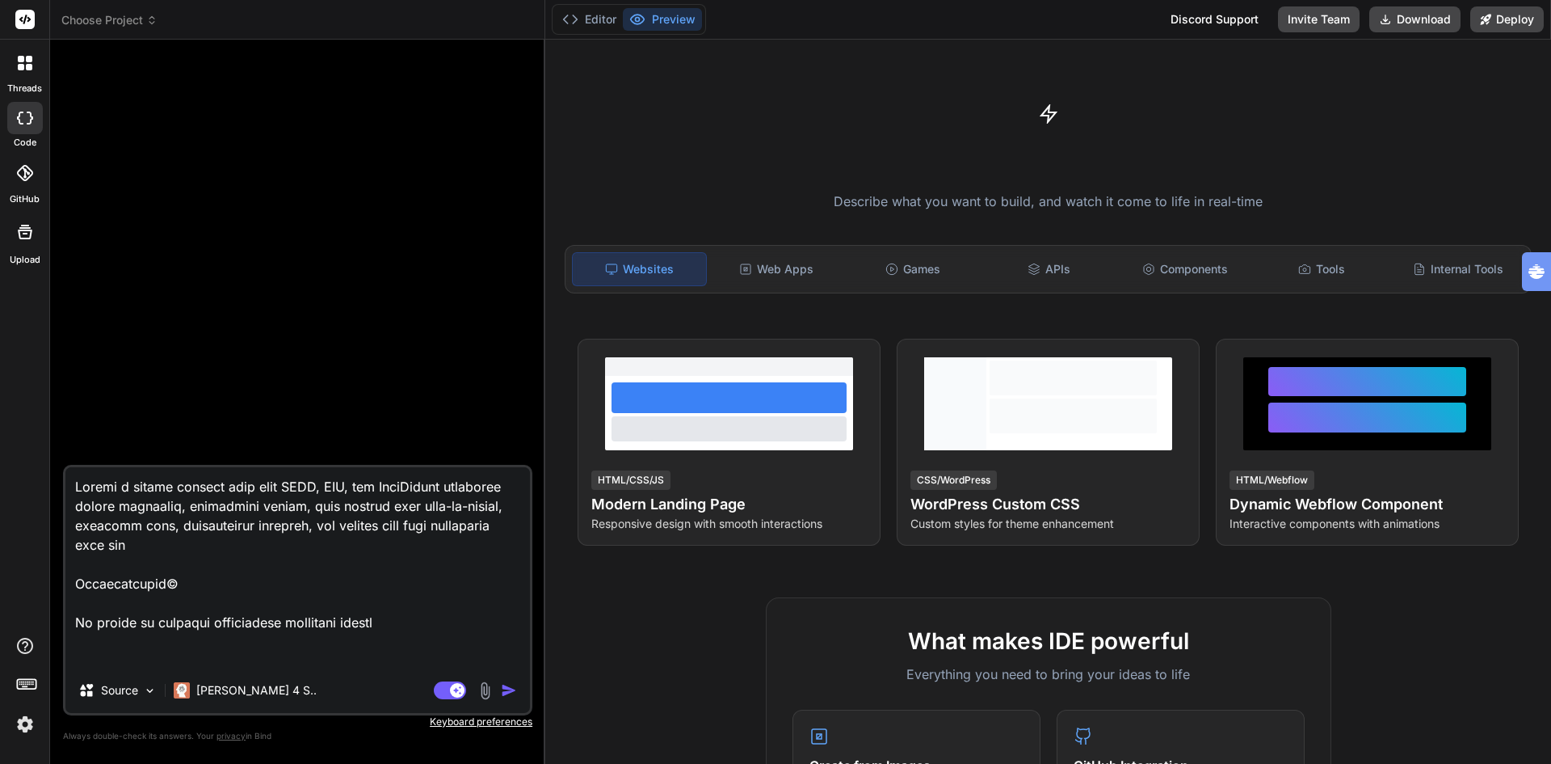
type textarea "x"
type textarea "Create a modern landing page with HTML, CSS, and JavaScript featuring smooth sc…"
type textarea "x"
type textarea "Create a modern landing page with HTML, CSS, and JavaScript featuring smooth sc…"
type textarea "x"
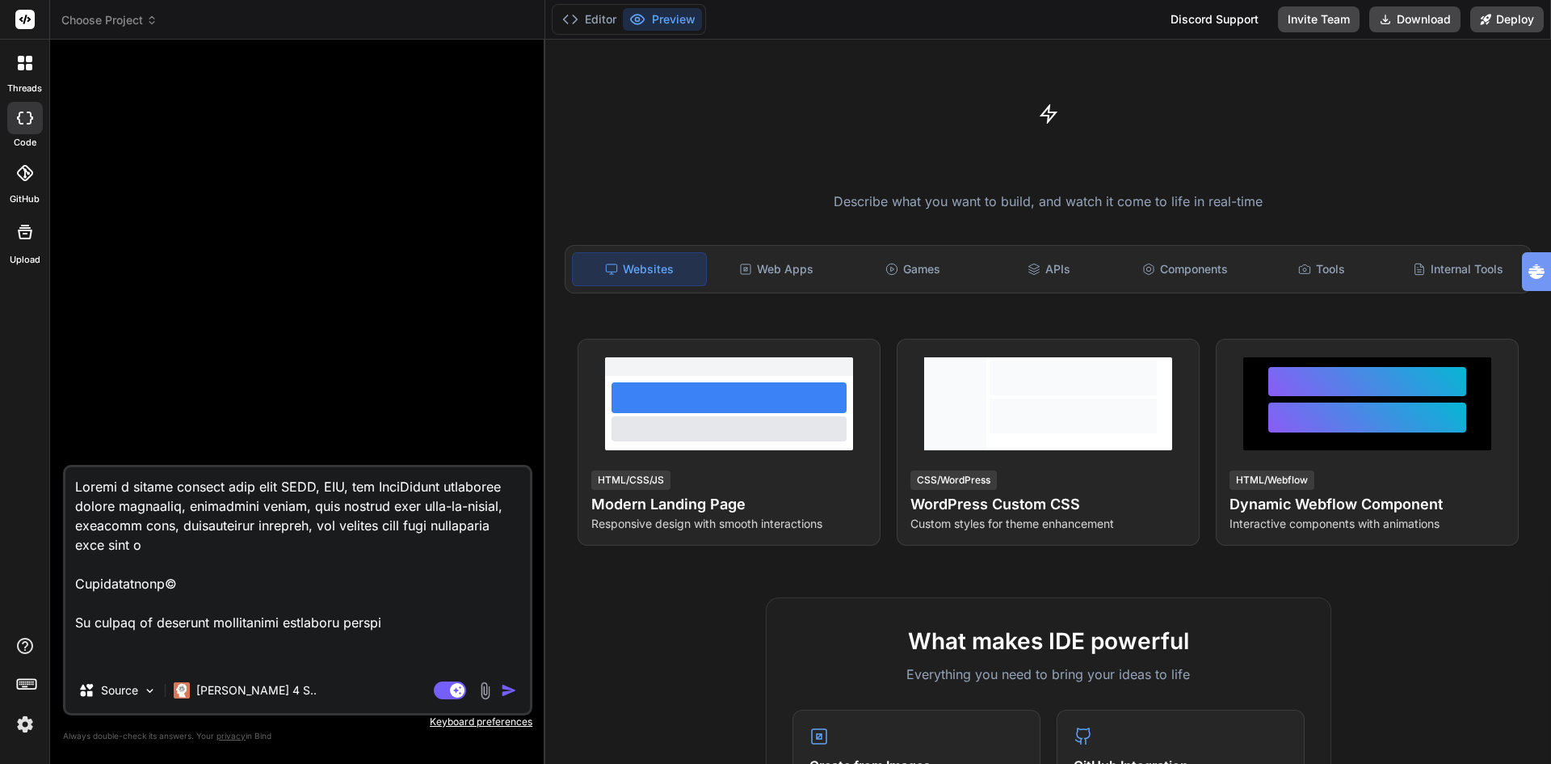
type textarea "Create a modern landing page with HTML, CSS, and JavaScript featuring smooth sc…"
type textarea "x"
type textarea "Create a modern landing page with HTML, CSS, and JavaScript featuring smooth sc…"
type textarea "x"
type textarea "Create a modern landing page with HTML, CSS, and JavaScript featuring smooth sc…"
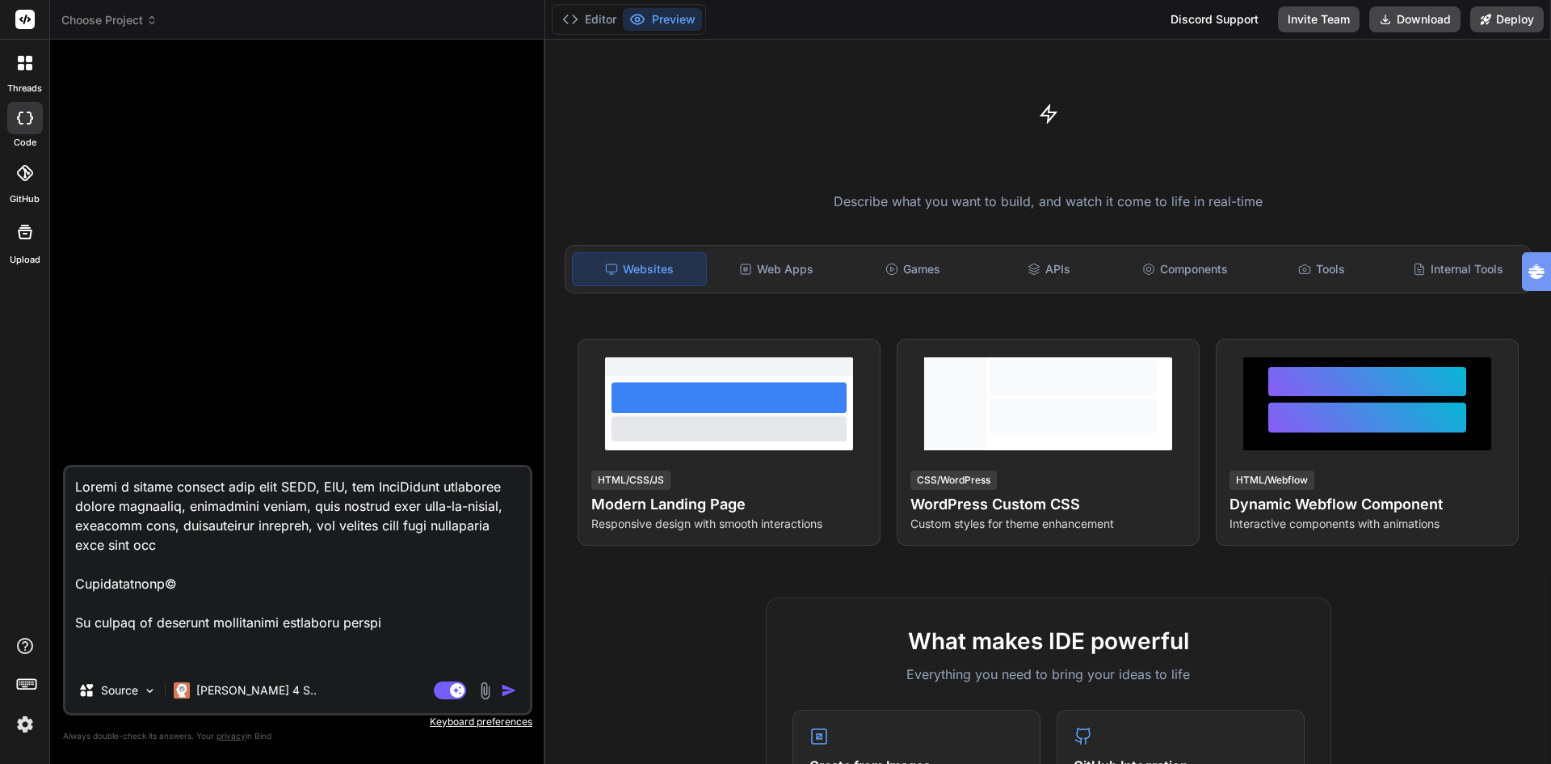
type textarea "x"
type textarea "Create a modern landing page with HTML, CSS, and JavaScript featuring smooth sc…"
type textarea "x"
type textarea "Create a modern landing page with HTML, CSS, and JavaScript featuring smooth sc…"
type textarea "x"
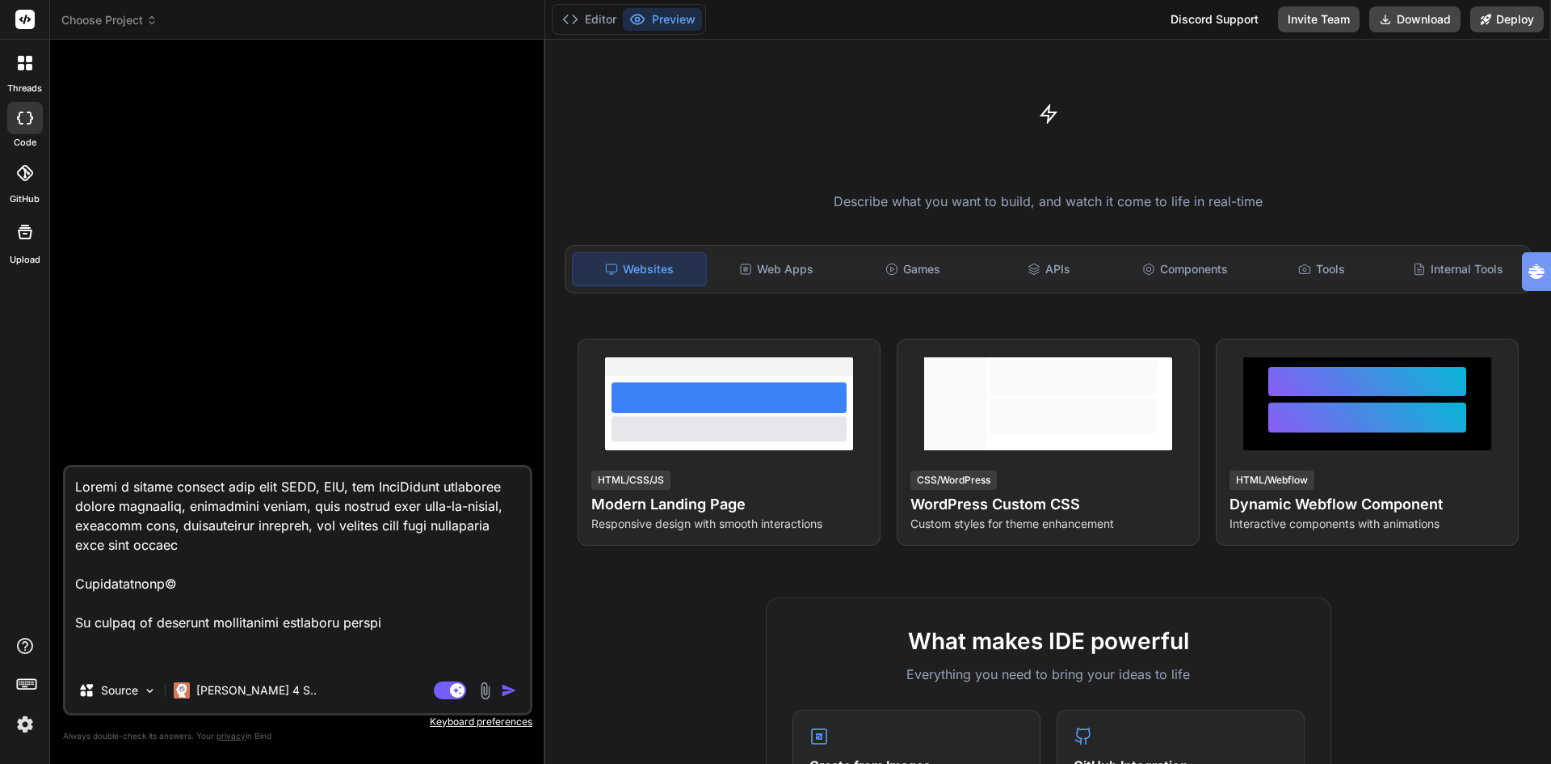
type textarea "Create a modern landing page with HTML, CSS, and JavaScript featuring smooth sc…"
type textarea "x"
type textarea "Create a modern landing page with HTML, CSS, and JavaScript featuring smooth sc…"
click at [508, 688] on img "button" at bounding box center [509, 690] width 16 height 16
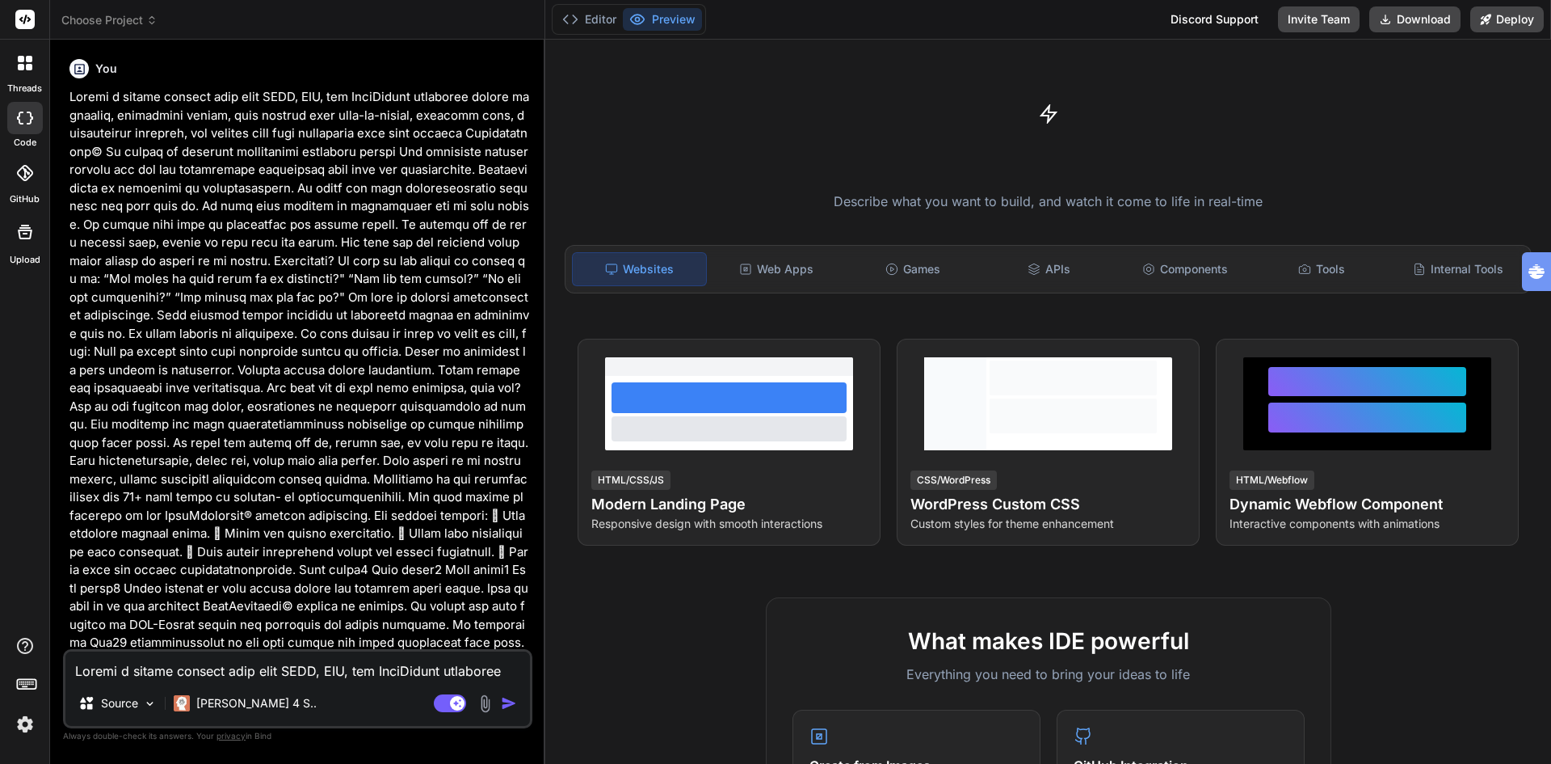
click at [505, 705] on img "button" at bounding box center [509, 703] width 16 height 16
click at [503, 704] on img "button" at bounding box center [509, 703] width 16 height 16
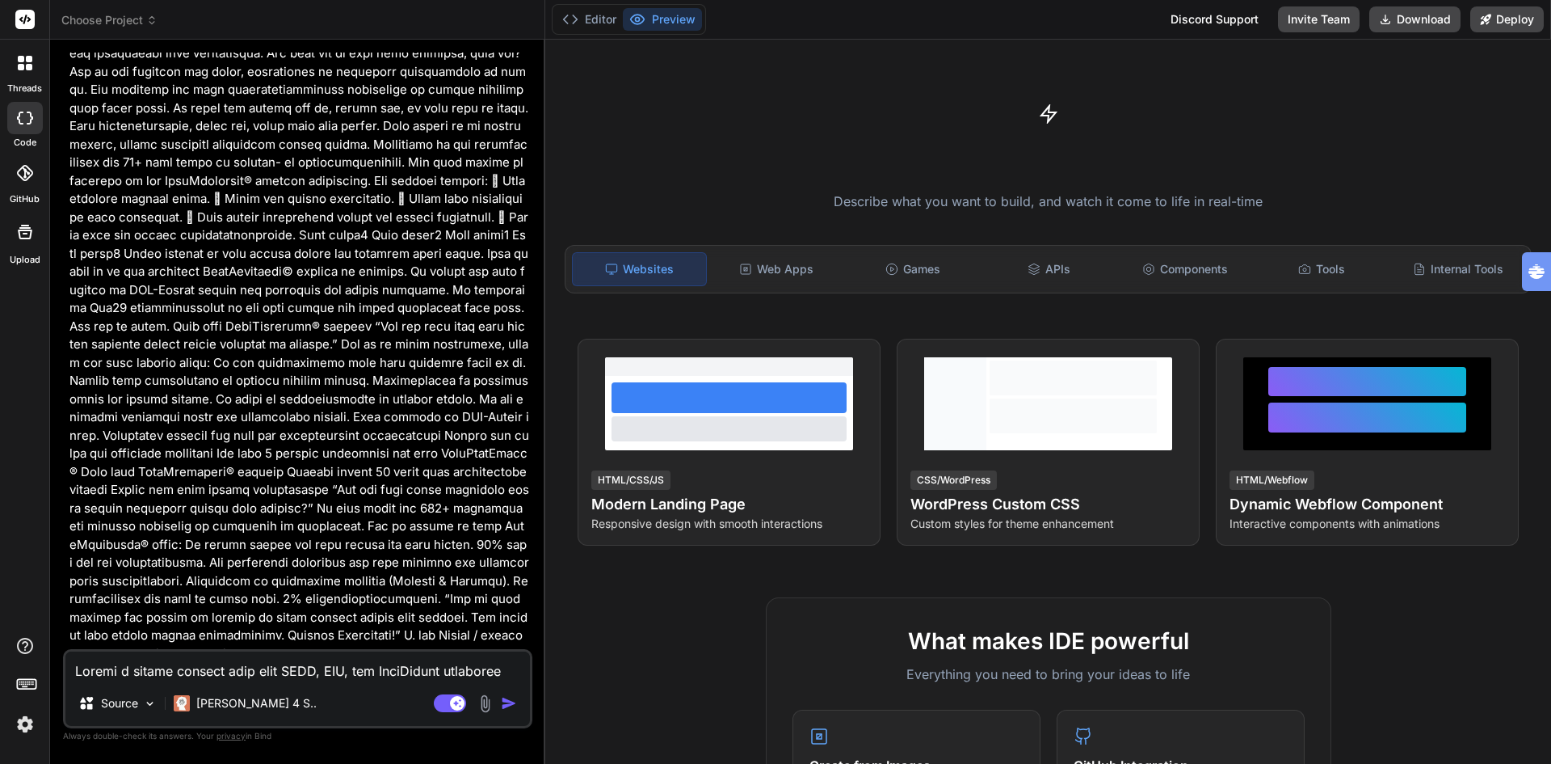
scroll to position [444, 0]
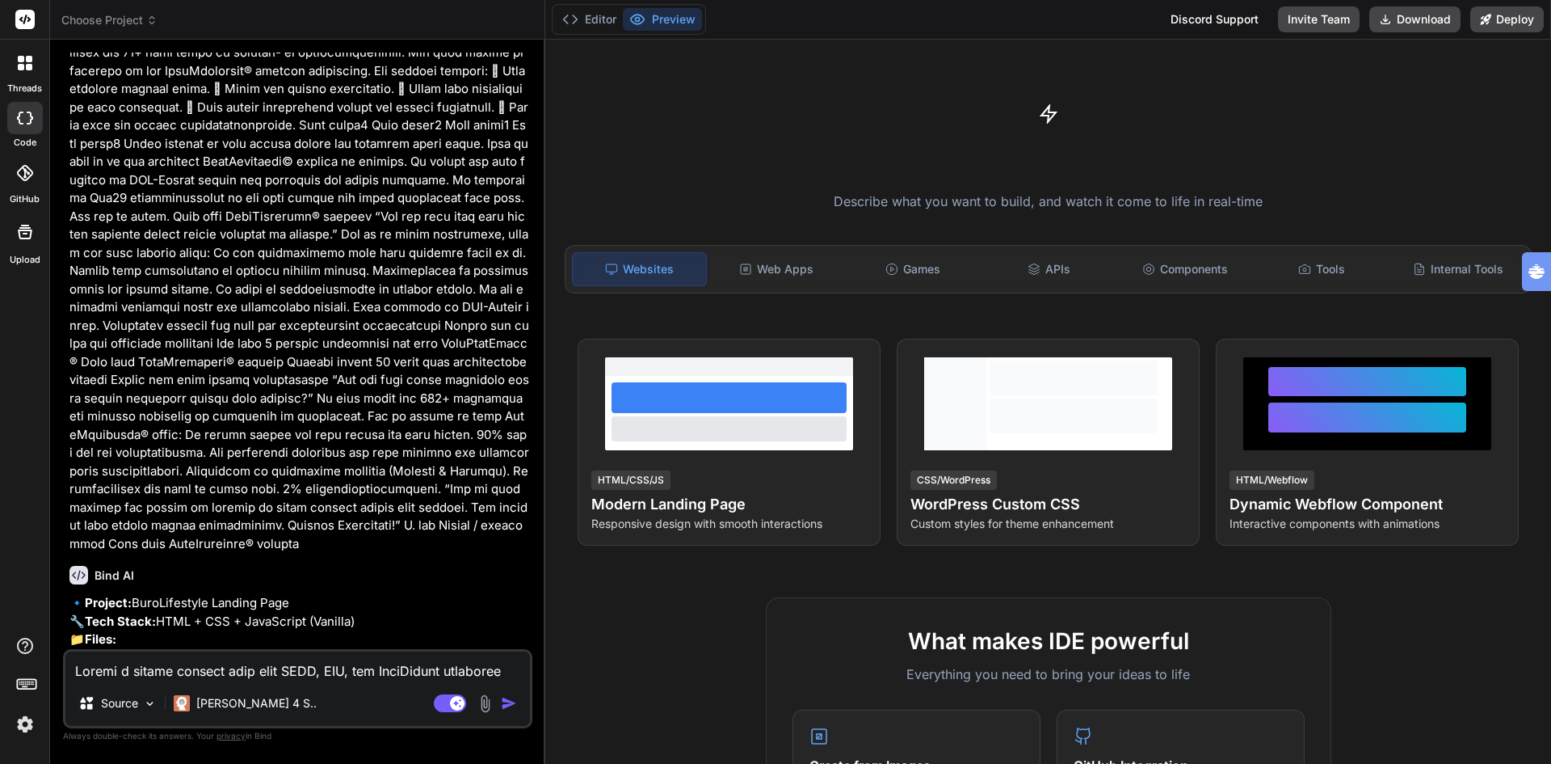
type textarea "x"
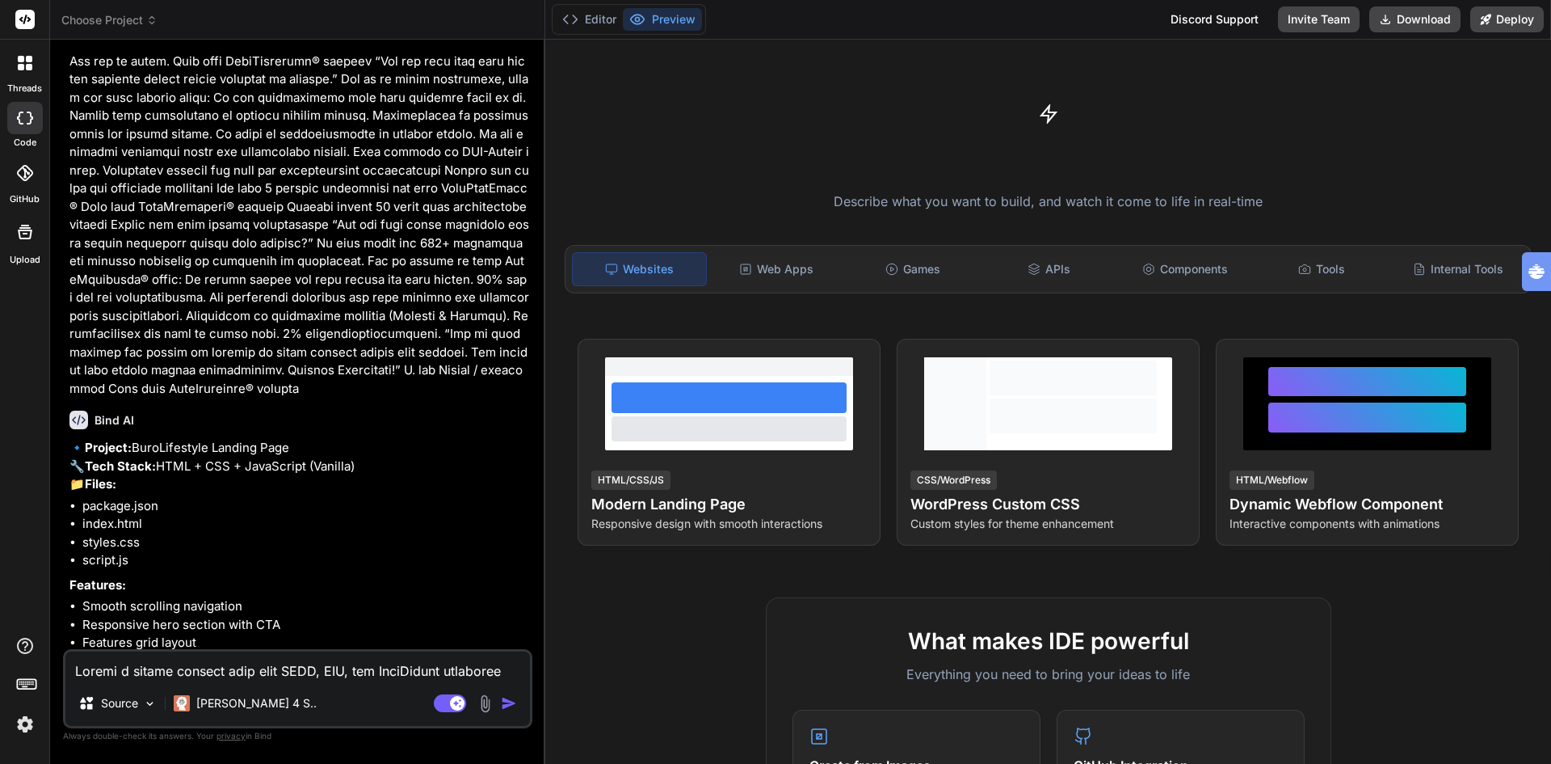
scroll to position [703, 0]
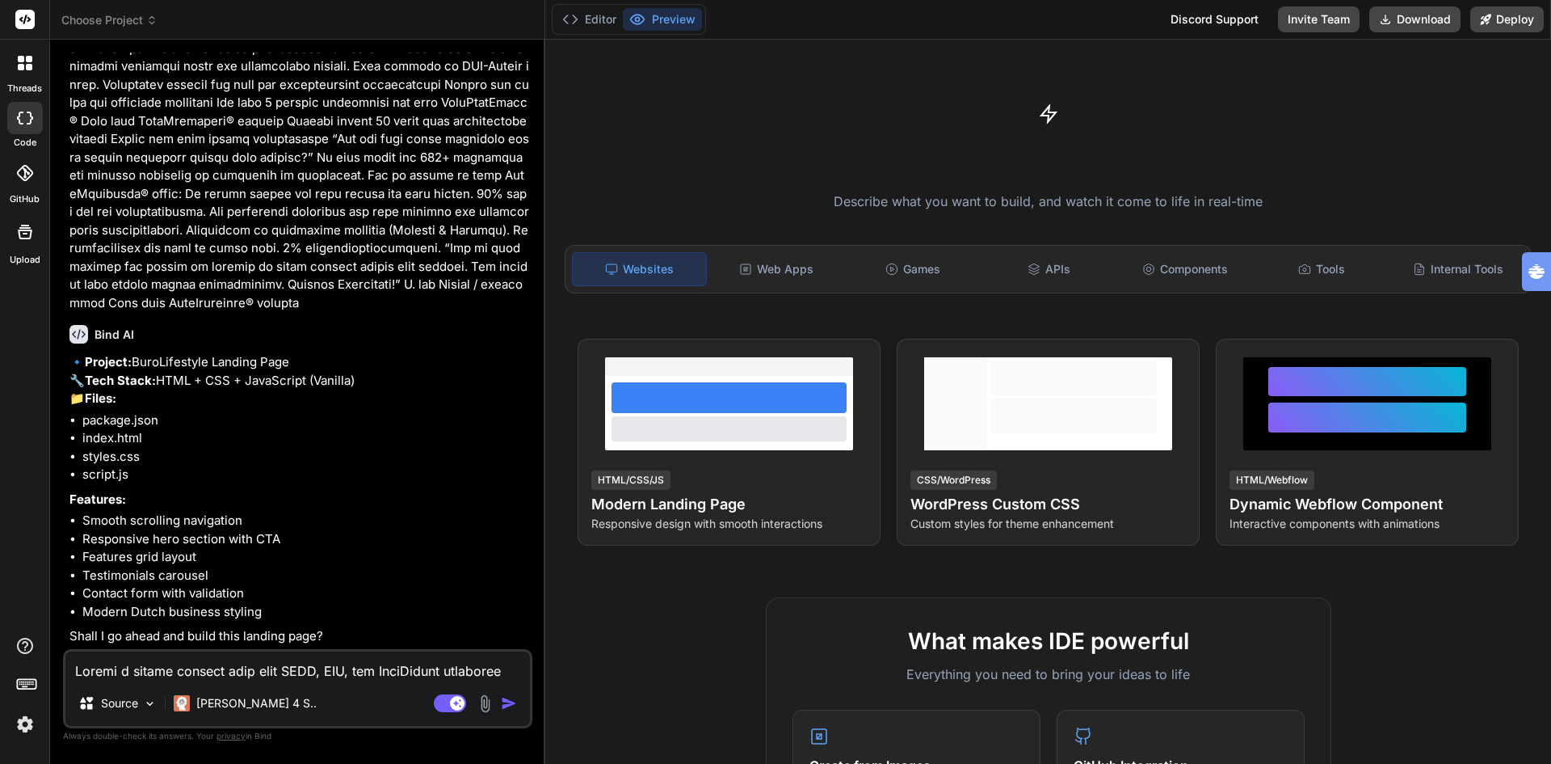
click at [667, 23] on button "Preview" at bounding box center [662, 19] width 79 height 23
click at [593, 17] on button "Editor" at bounding box center [589, 19] width 67 height 23
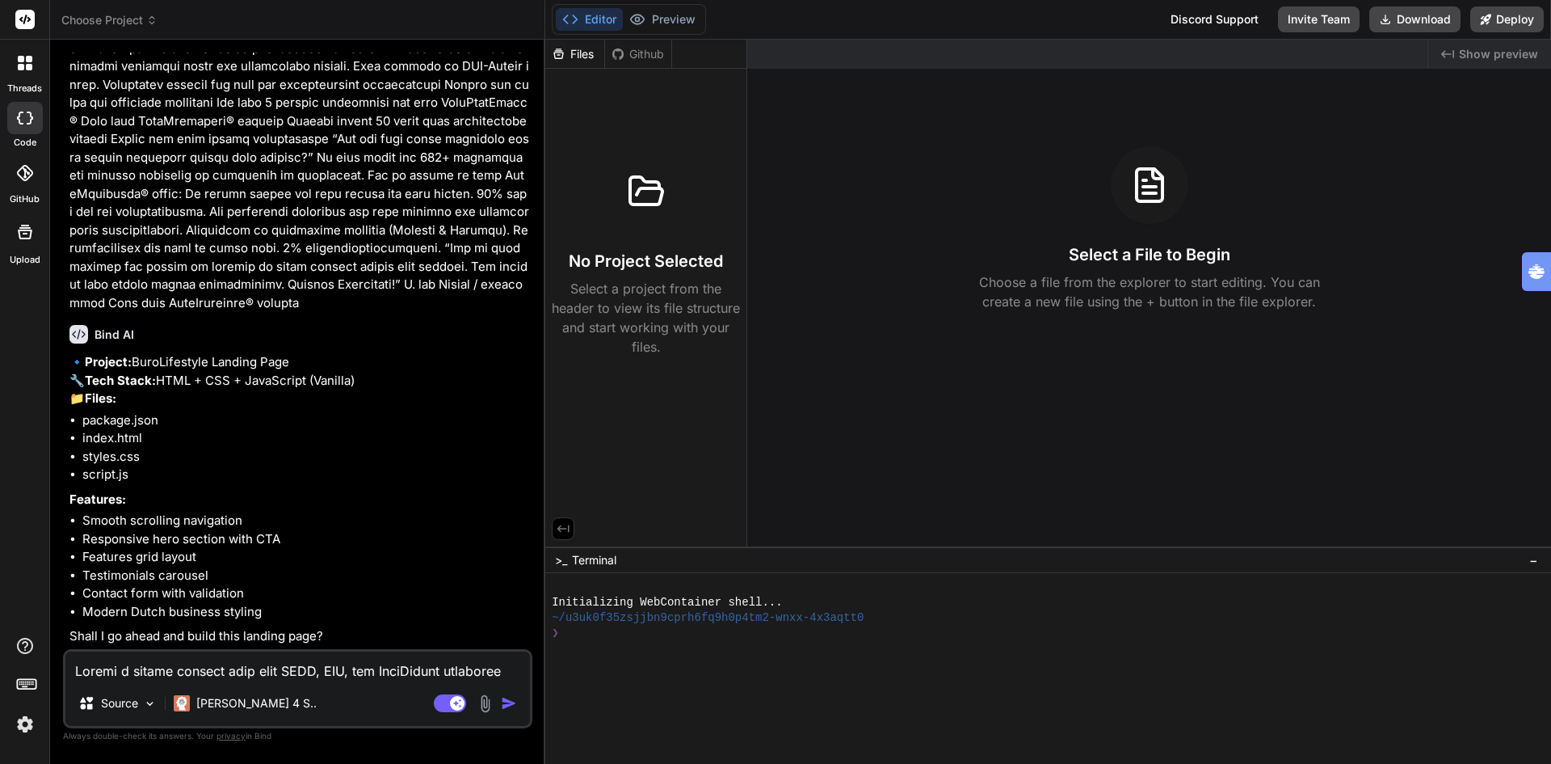
click at [306, 543] on li "Responsive hero section with CTA" at bounding box center [305, 539] width 447 height 19
click at [242, 679] on textarea at bounding box center [297, 665] width 465 height 29
type textarea "y"
type textarea "x"
type textarea "ye"
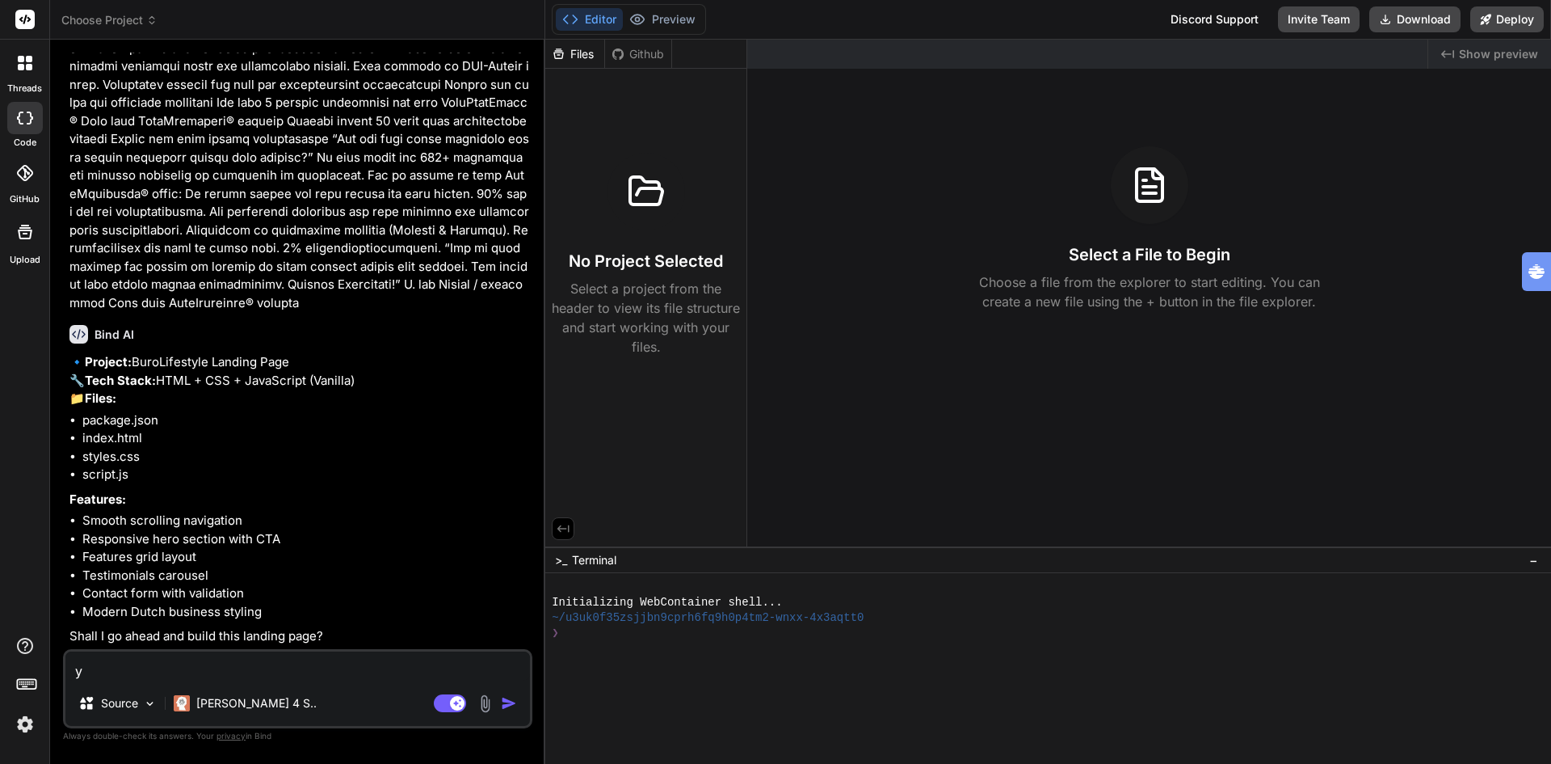
type textarea "x"
type textarea "yes"
type textarea "x"
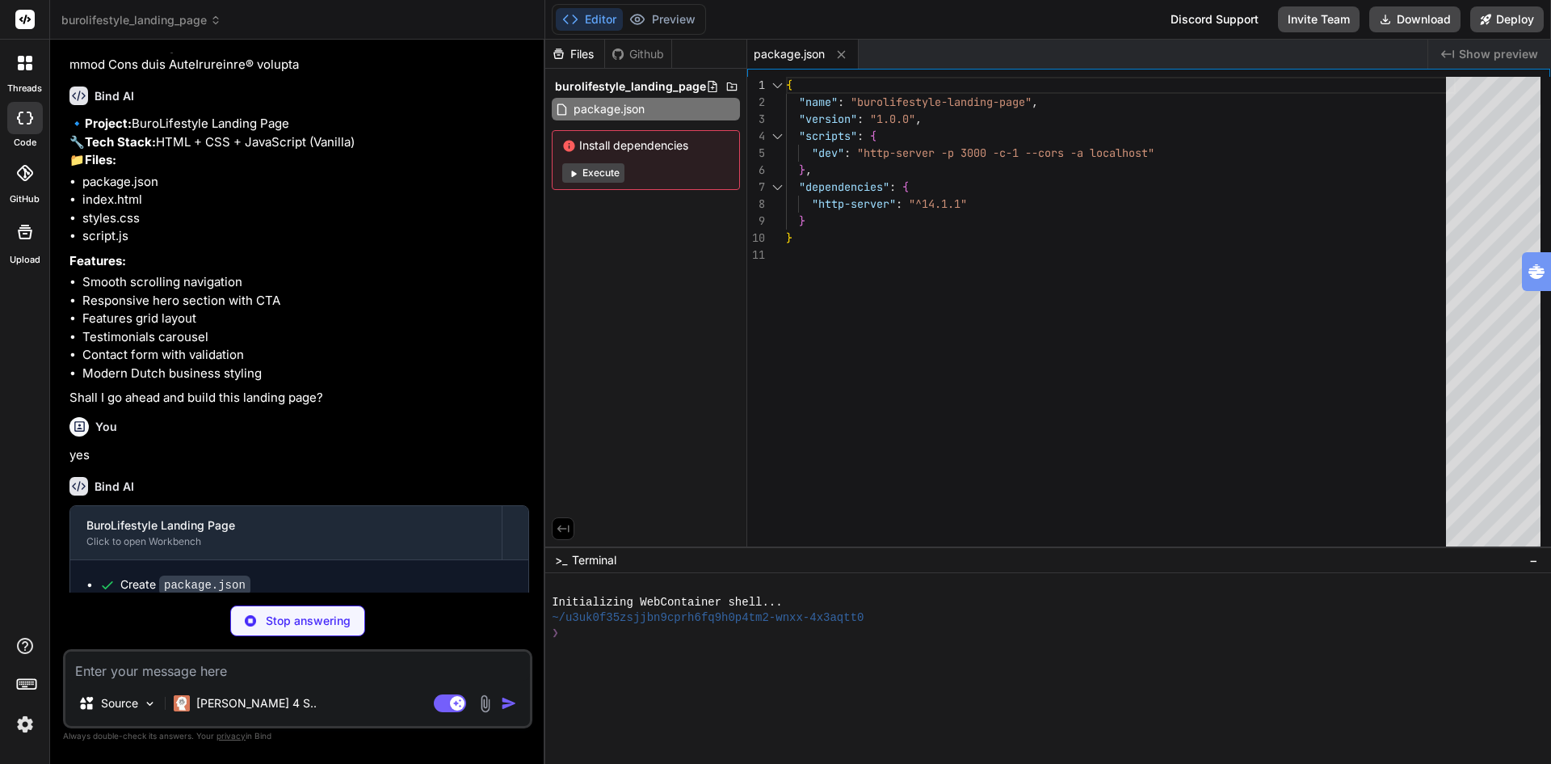
scroll to position [985, 0]
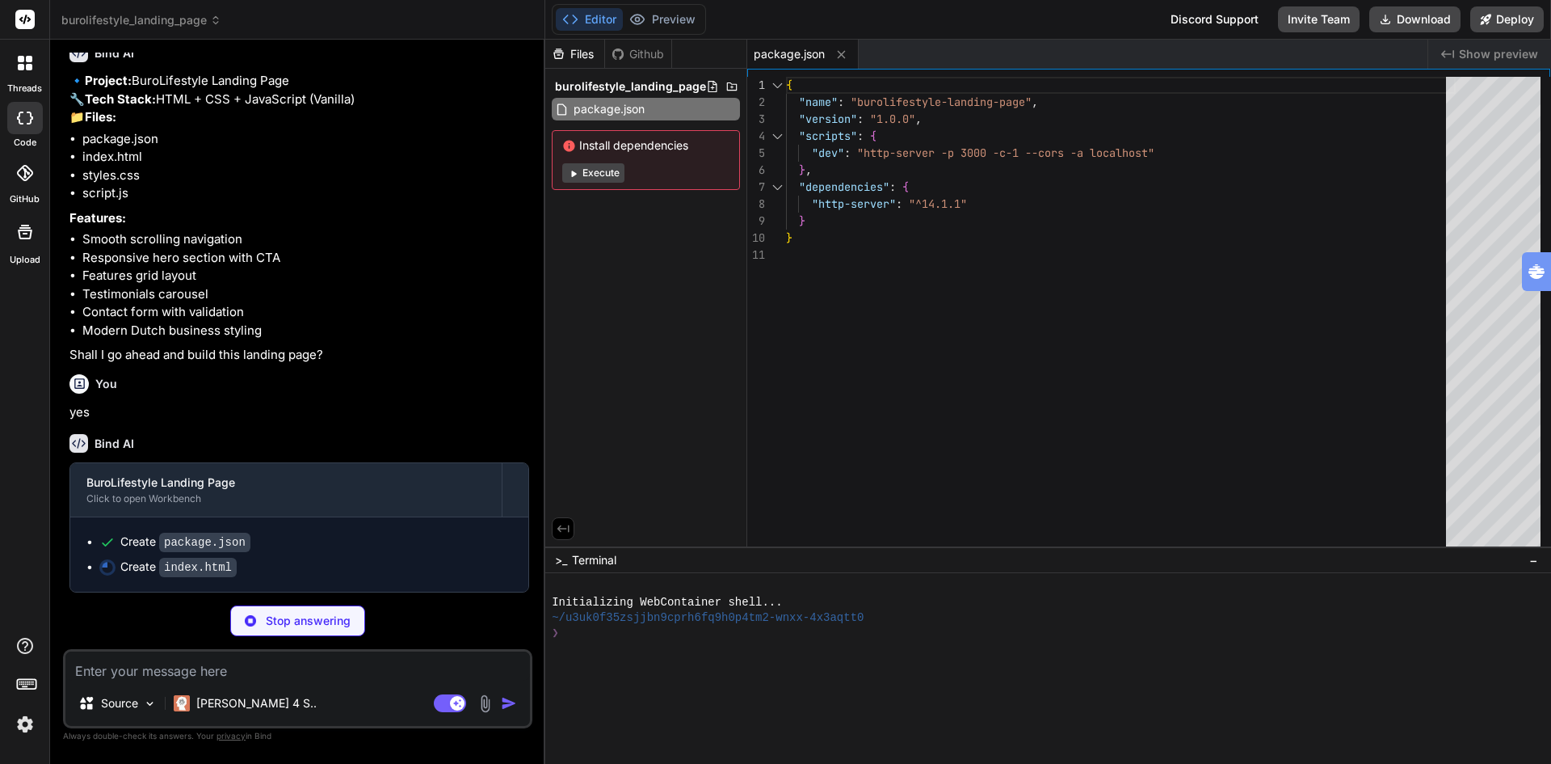
type textarea "x"
type textarea "</footer> <script src="script.js"></script> </body> </html>"
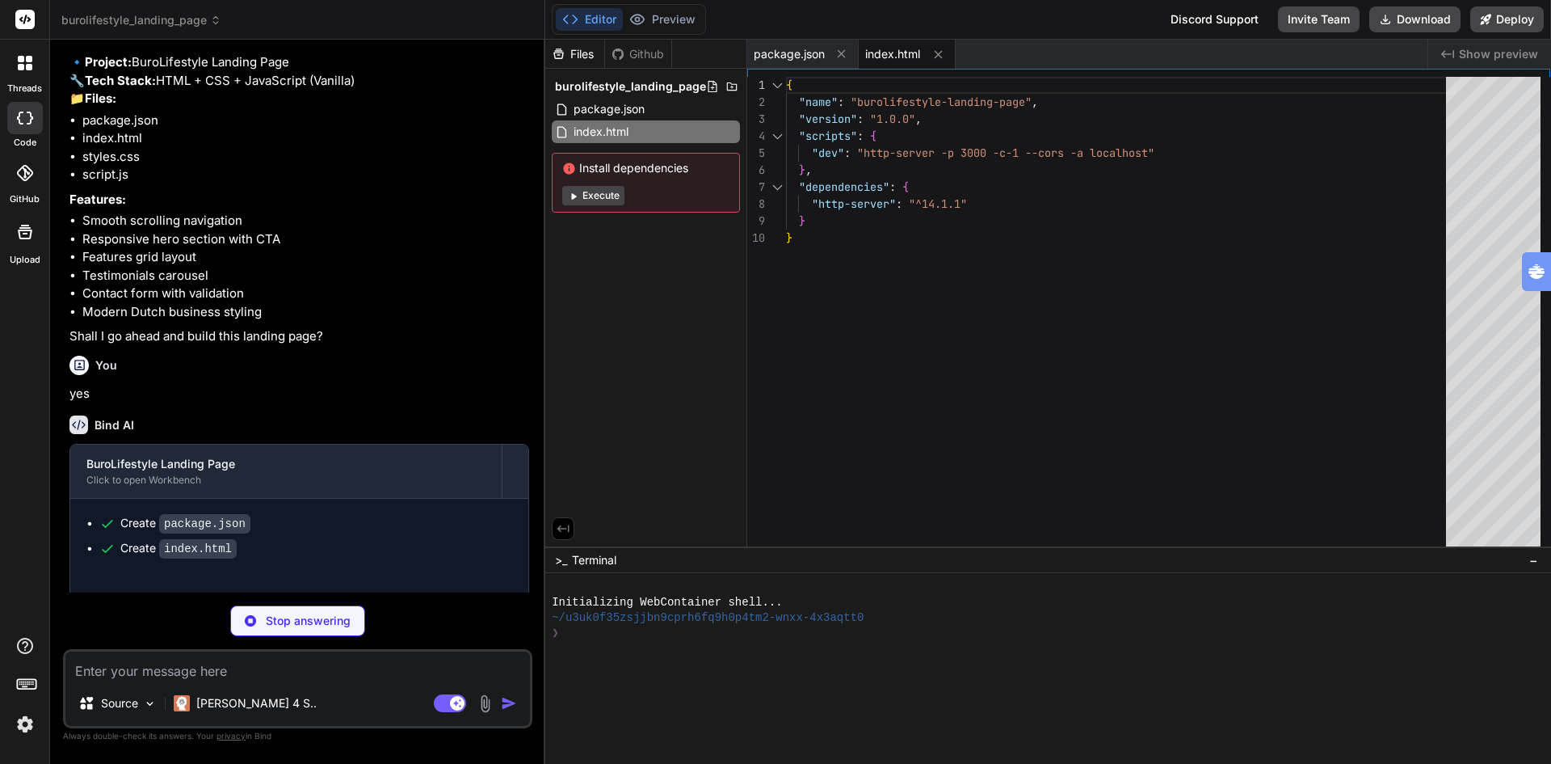
type textarea "x"
type textarea "}"
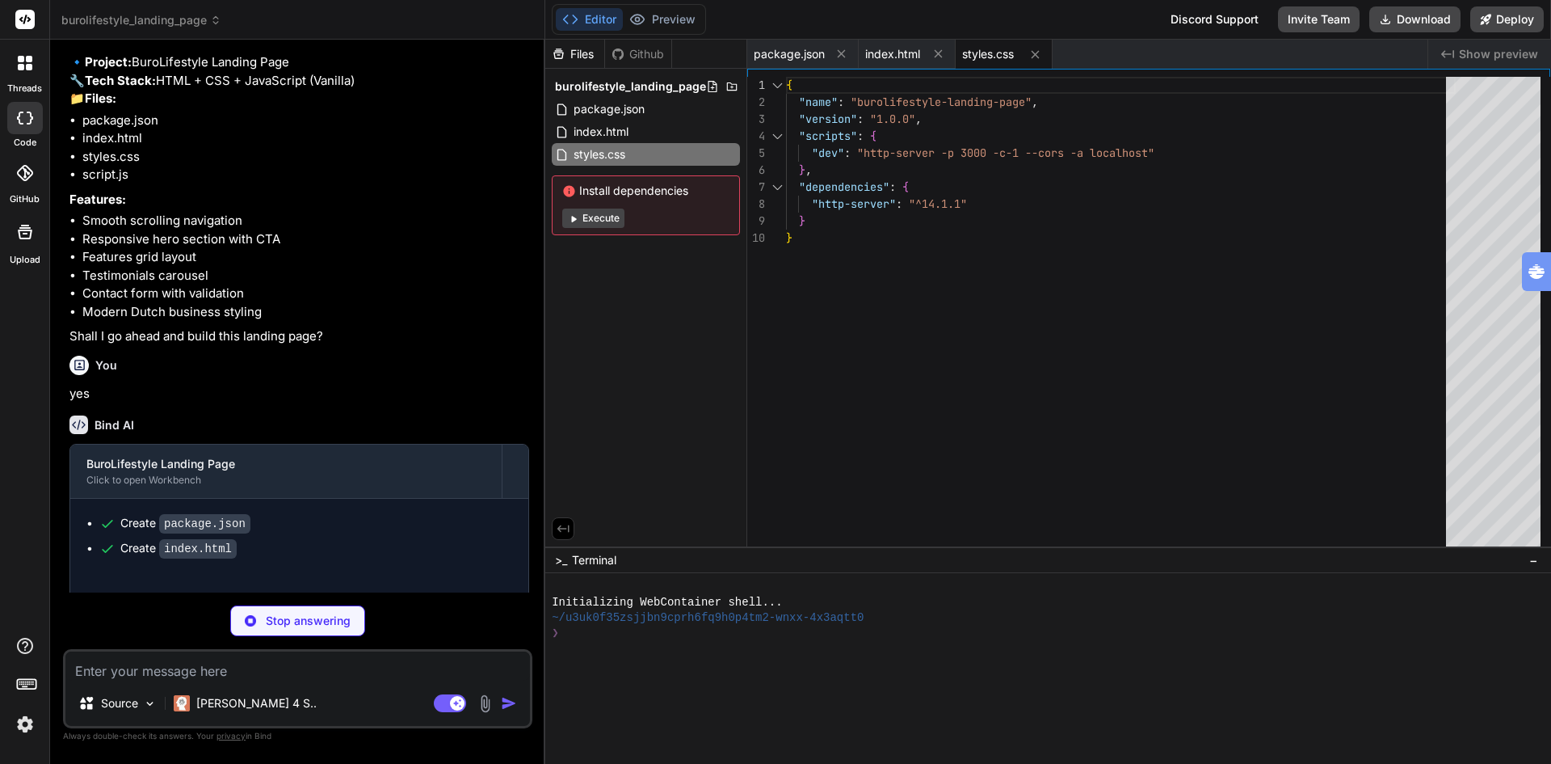
type textarea "x"
type textarea "el.style.opacity = '0'; el.style.transform = 'translateY(30px)'; el.style.trans…"
type textarea "x"
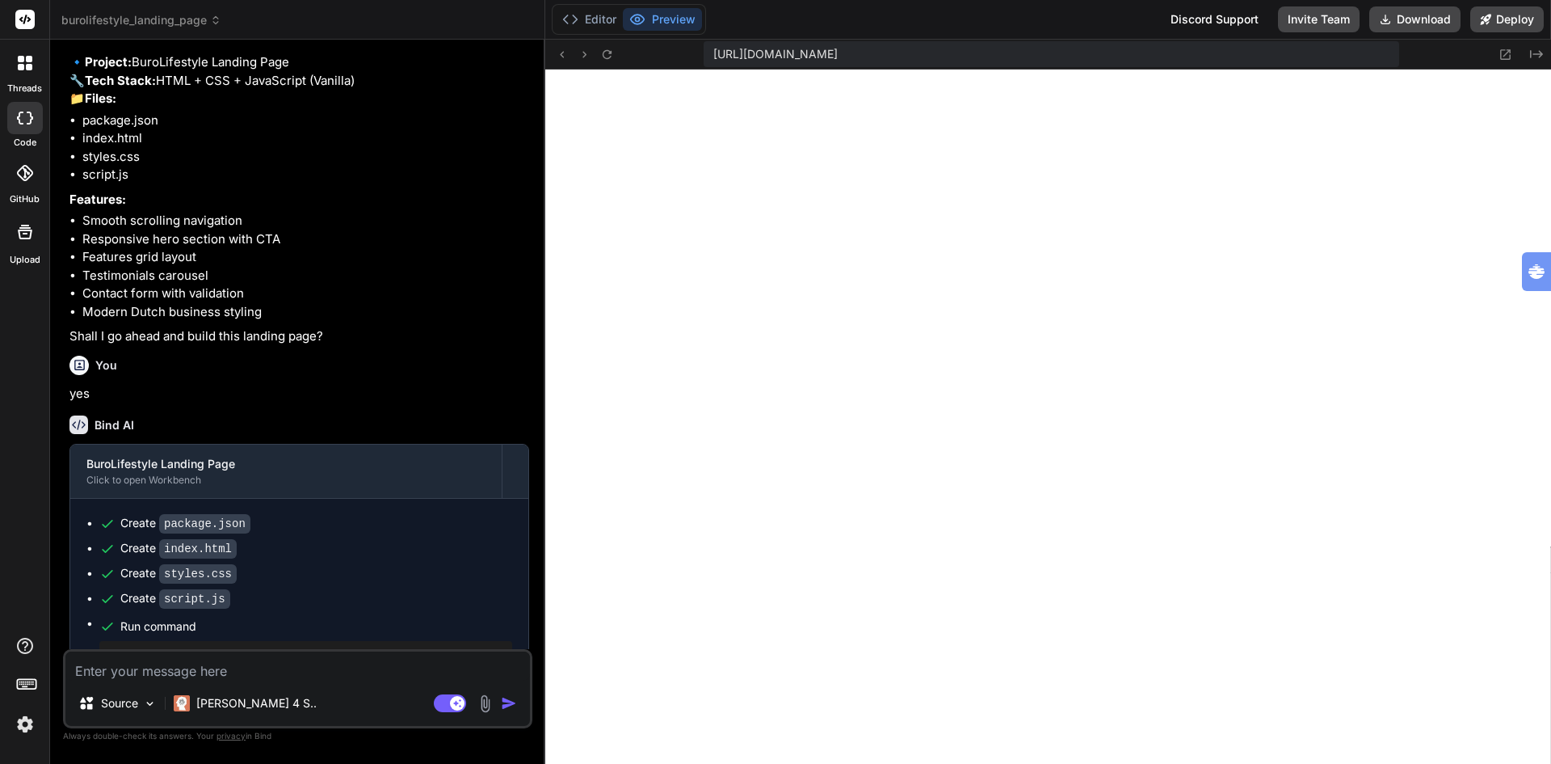
scroll to position [706, 0]
click at [603, 19] on button "Editor" at bounding box center [589, 19] width 67 height 23
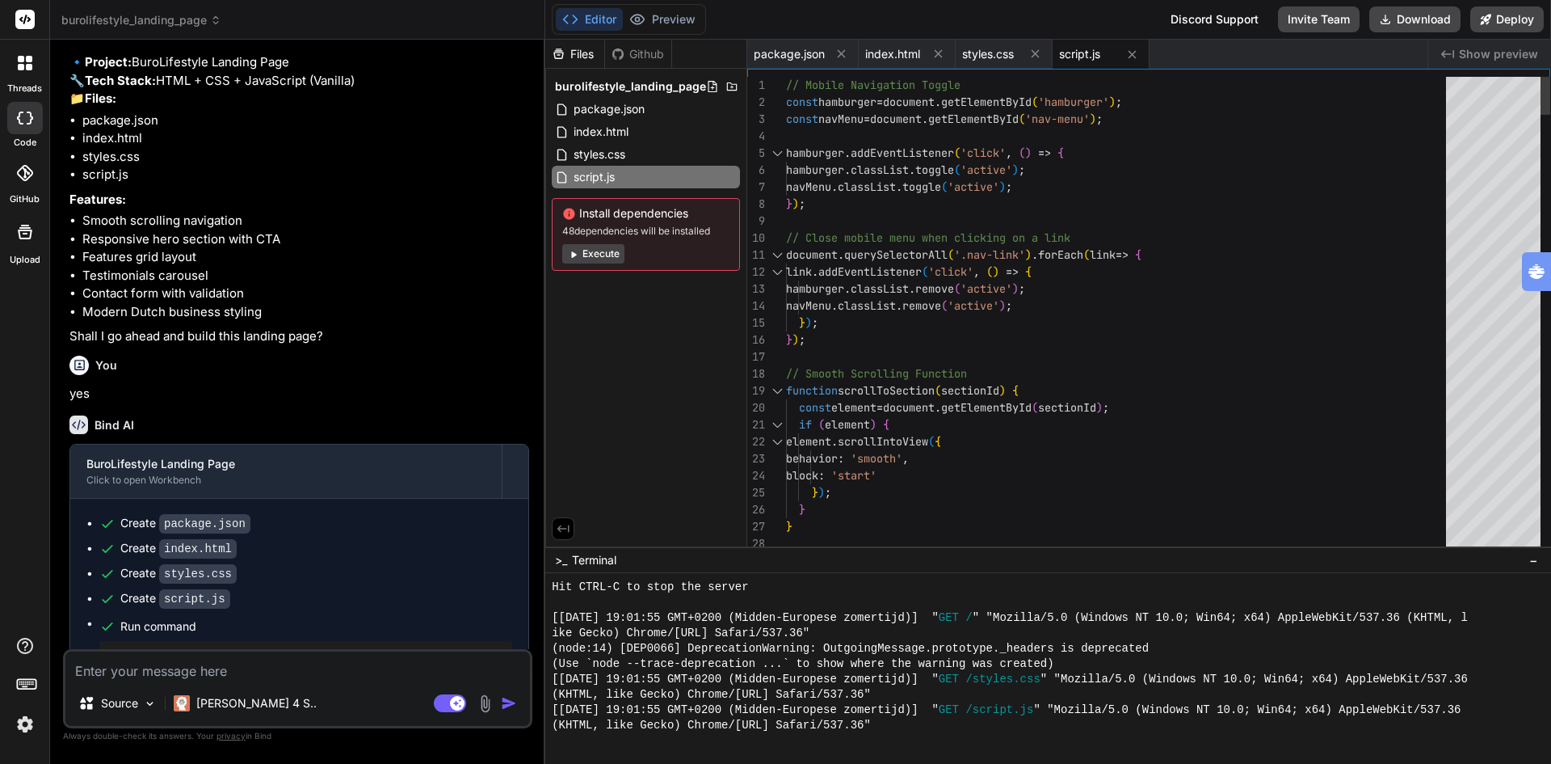
type textarea "document.querySelectorAll('.nav-link').forEach(link => { link.addEventListener(…"
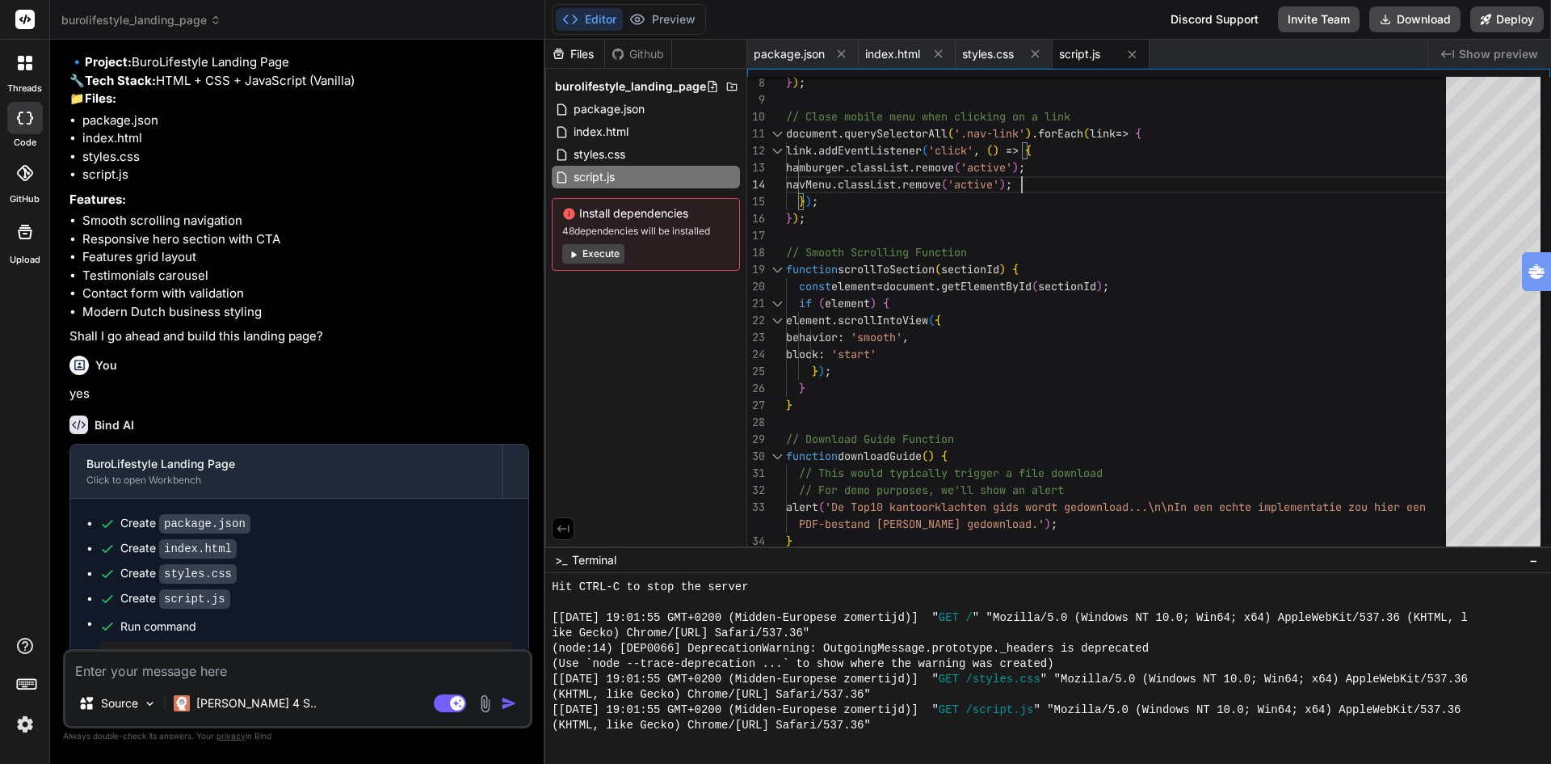
click at [23, 21] on rect at bounding box center [24, 19] width 19 height 19
click at [88, 18] on span "burolifestyle_landing_page" at bounding box center [141, 20] width 160 height 16
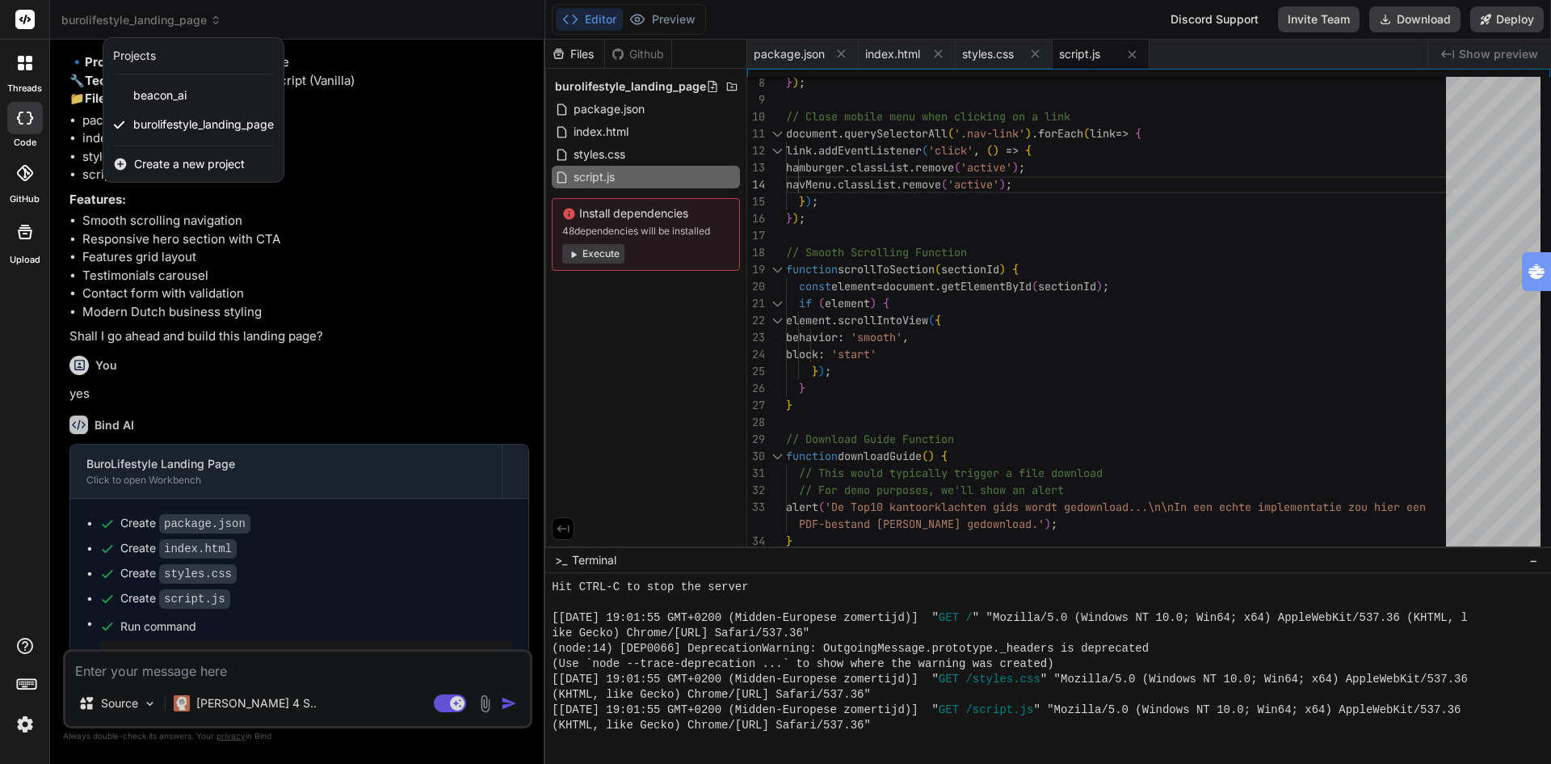
click at [88, 18] on div at bounding box center [775, 382] width 1551 height 764
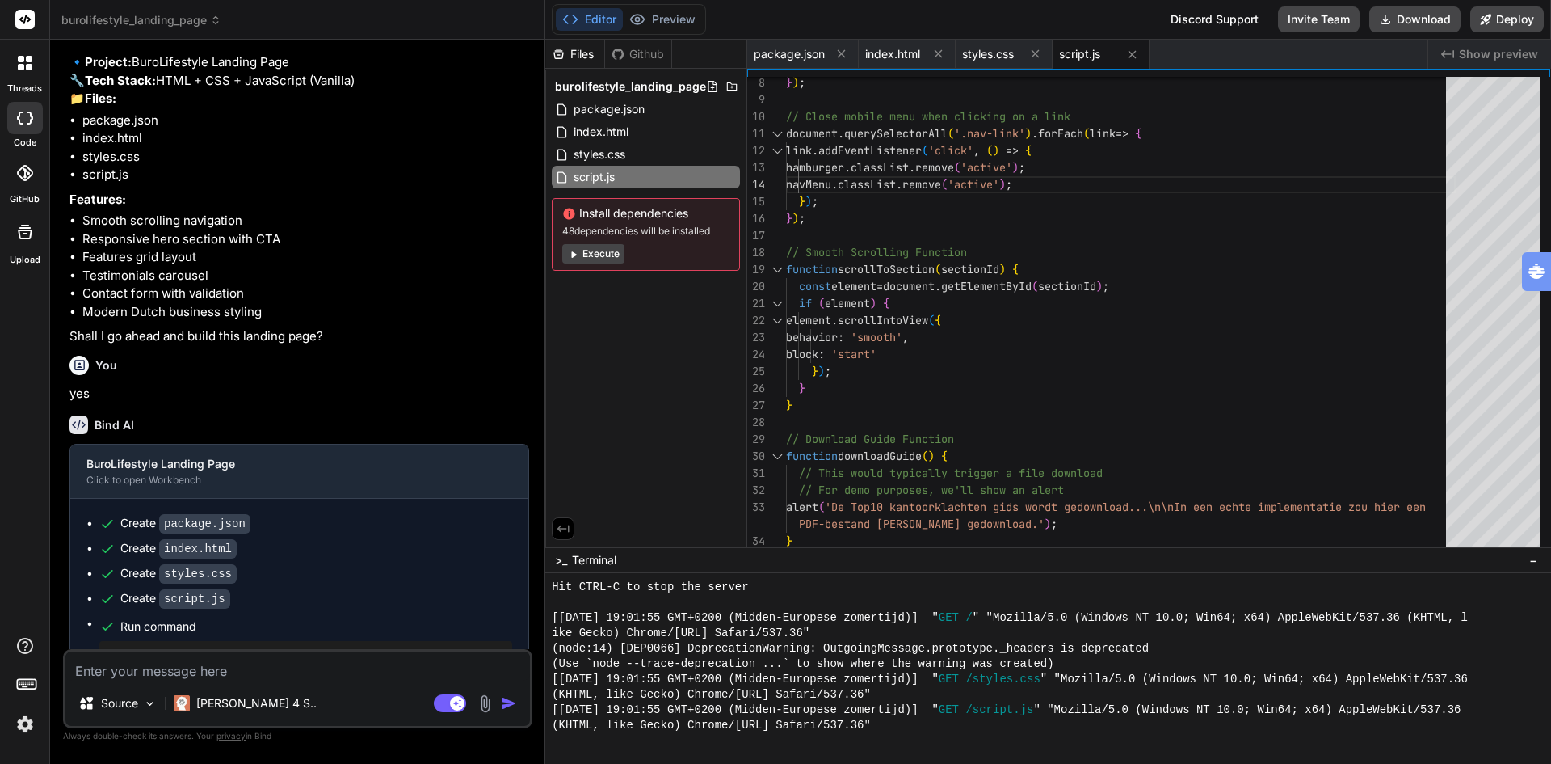
click at [19, 56] on icon at bounding box center [21, 59] width 6 height 6
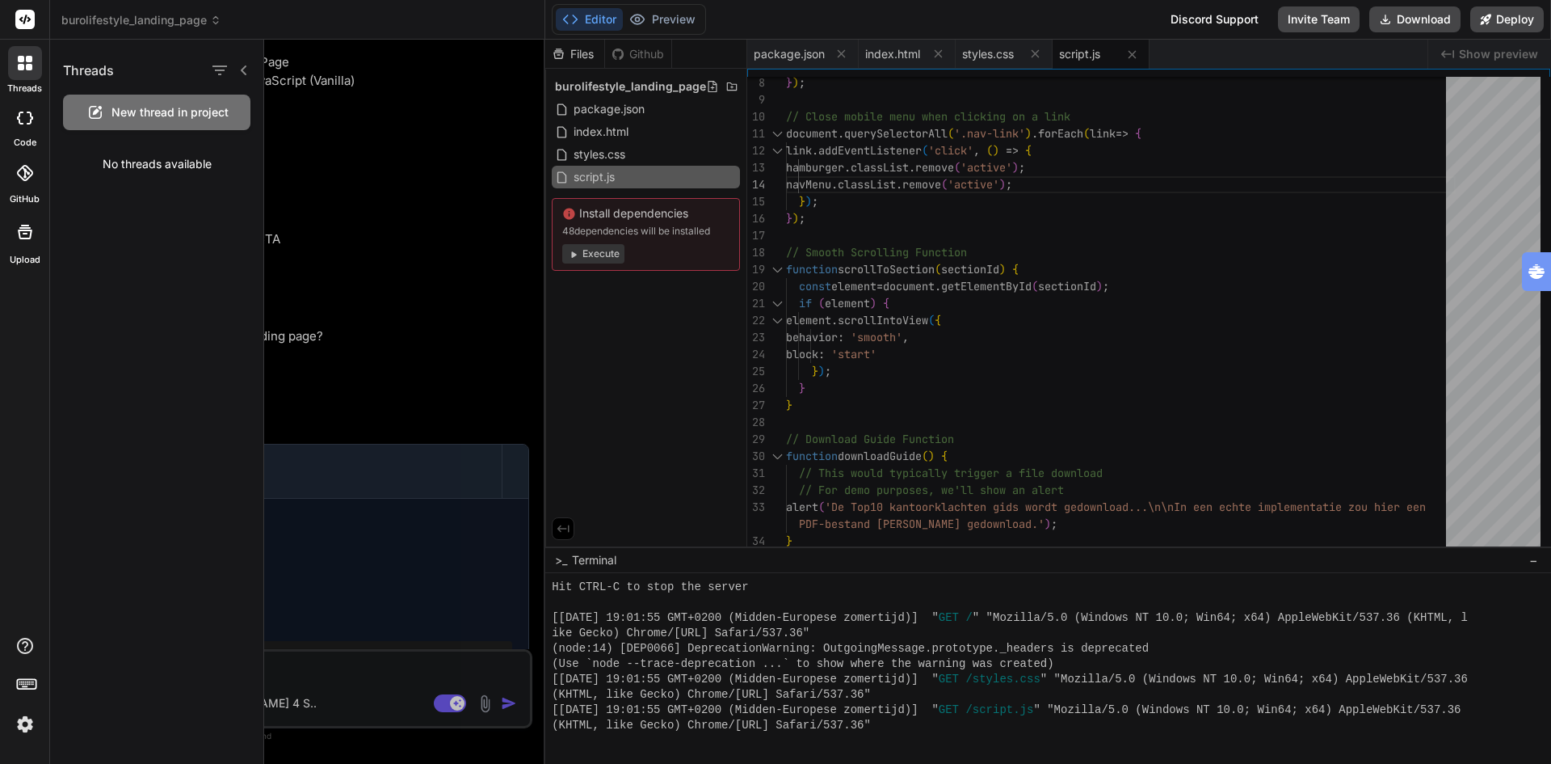
click at [25, 117] on icon at bounding box center [25, 118] width 16 height 13
type textarea "x"
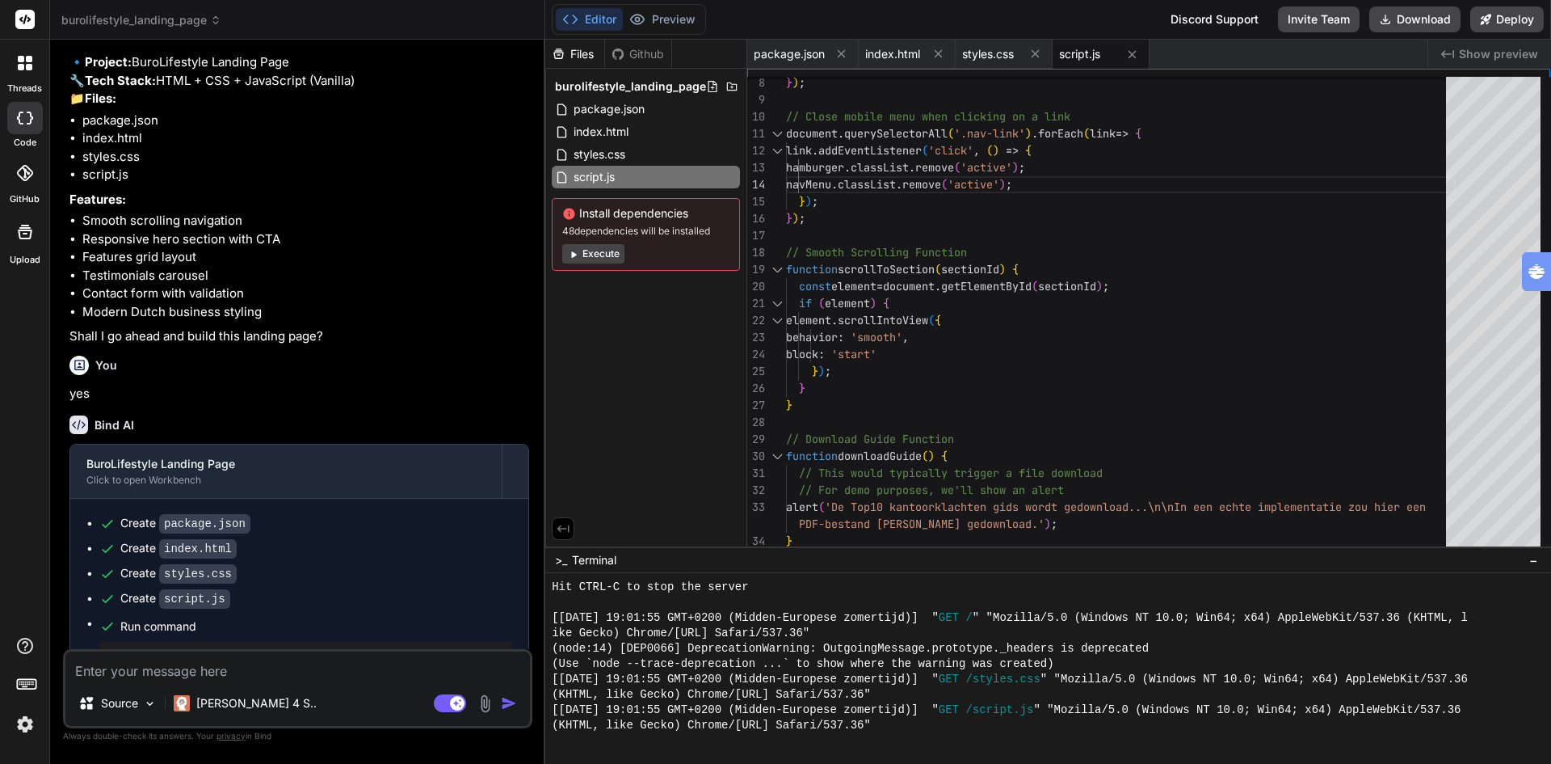
click at [24, 726] on img at bounding box center [24, 723] width 27 height 27
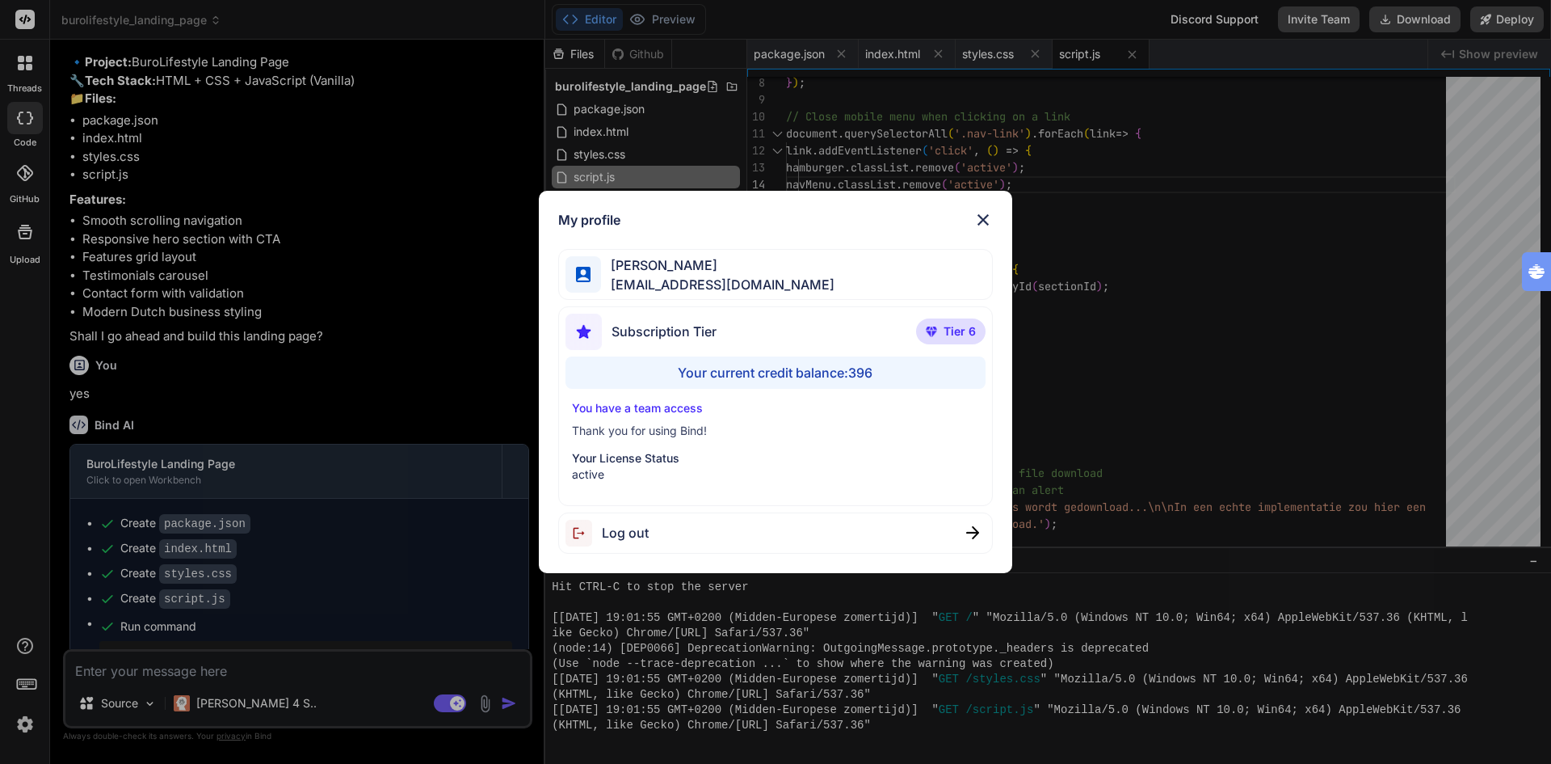
click at [852, 421] on div "You have a team access Thank you for using Bind! Your License Status active" at bounding box center [776, 441] width 421 height 82
click at [861, 369] on div "Your current credit balance: 396" at bounding box center [776, 372] width 421 height 32
click at [983, 217] on img at bounding box center [983, 219] width 19 height 19
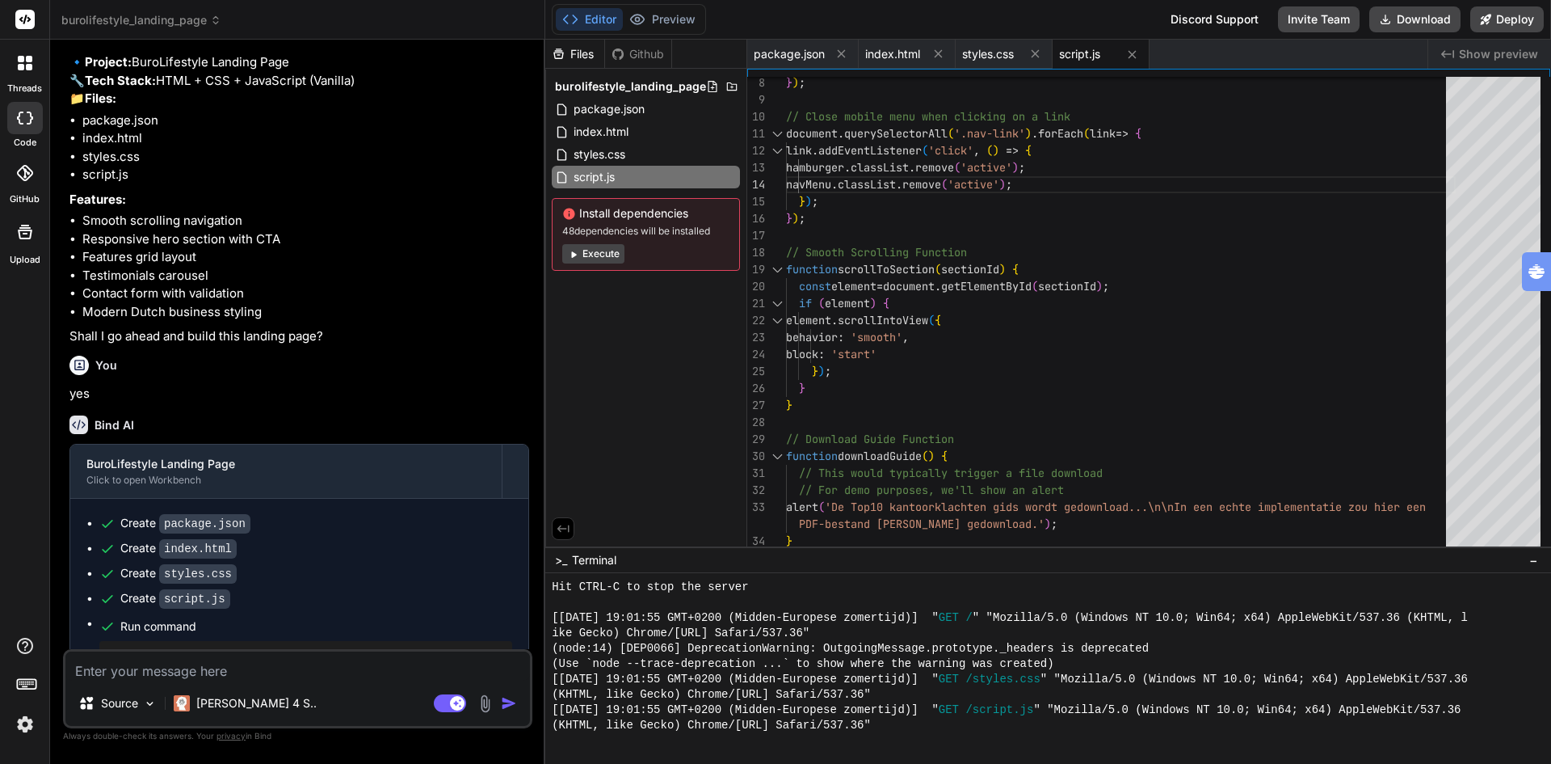
click at [228, 676] on textarea at bounding box center [297, 665] width 465 height 29
click at [616, 152] on span "styles.css" at bounding box center [599, 154] width 55 height 19
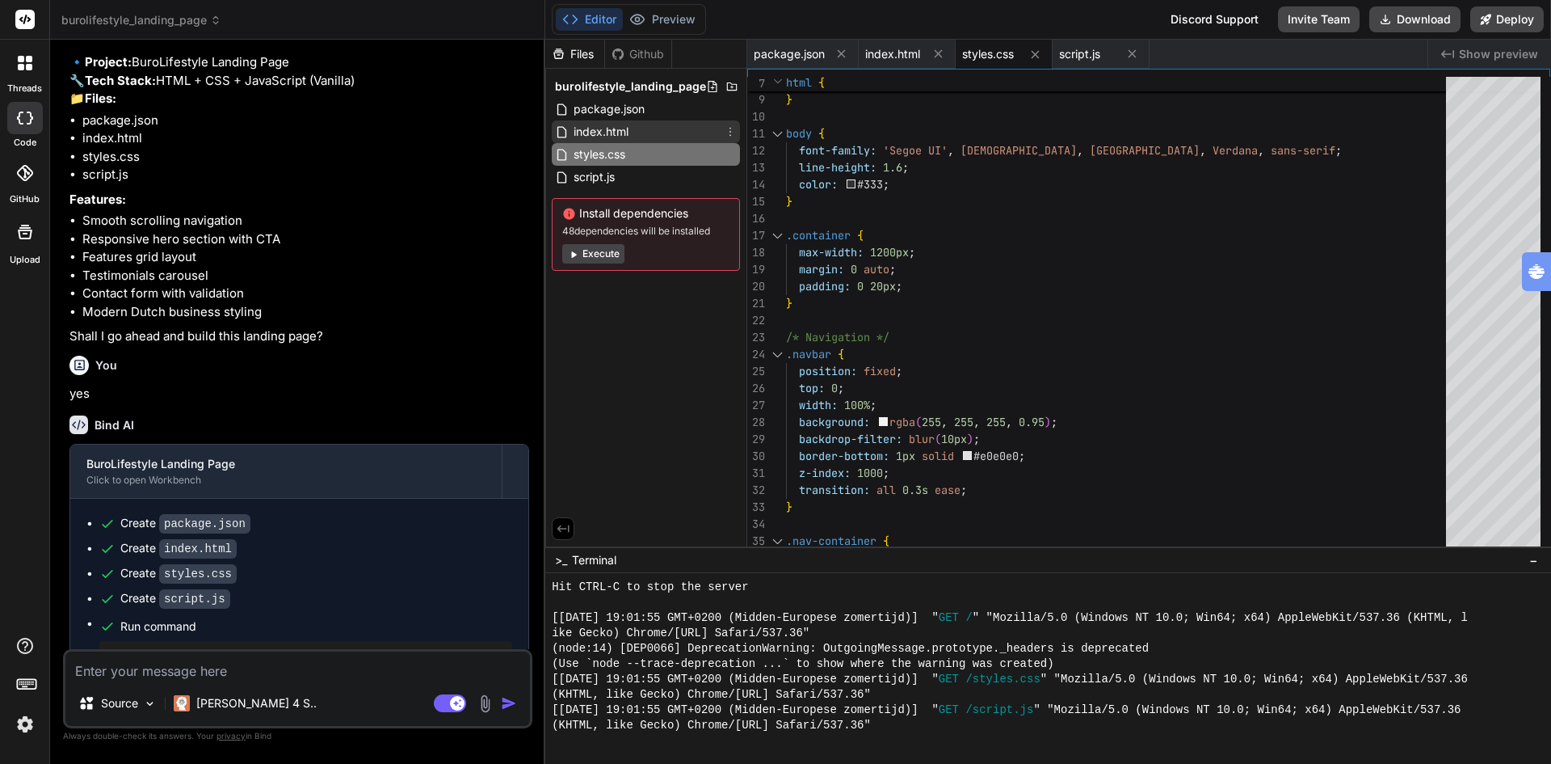
click at [616, 134] on span "index.html" at bounding box center [601, 131] width 58 height 19
type textarea "</footer> <script src="script.js"></script> </body> </html>"
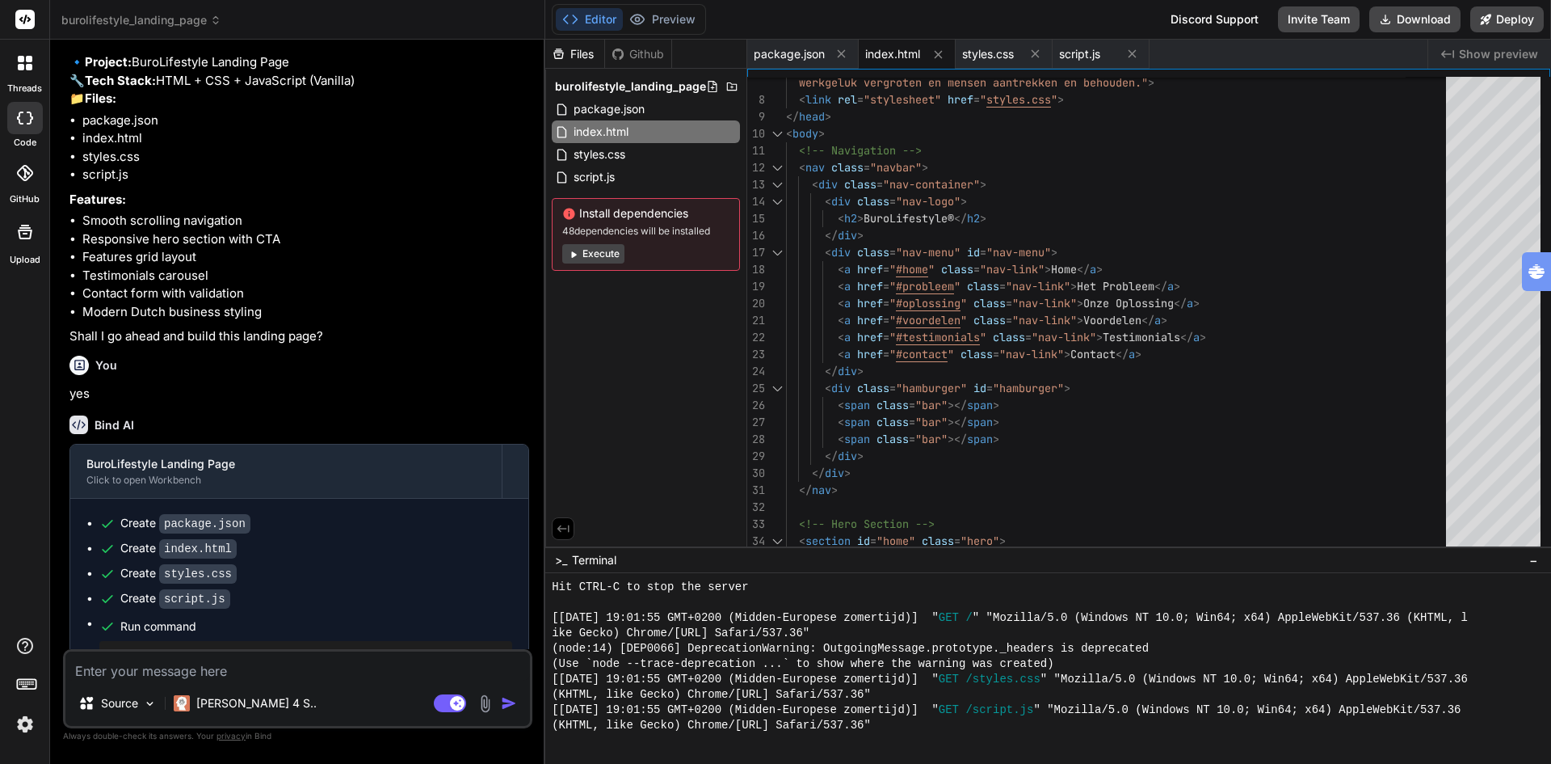
click at [223, 667] on textarea at bounding box center [297, 665] width 465 height 29
type textarea "c"
type textarea "x"
type textarea "ch"
type textarea "x"
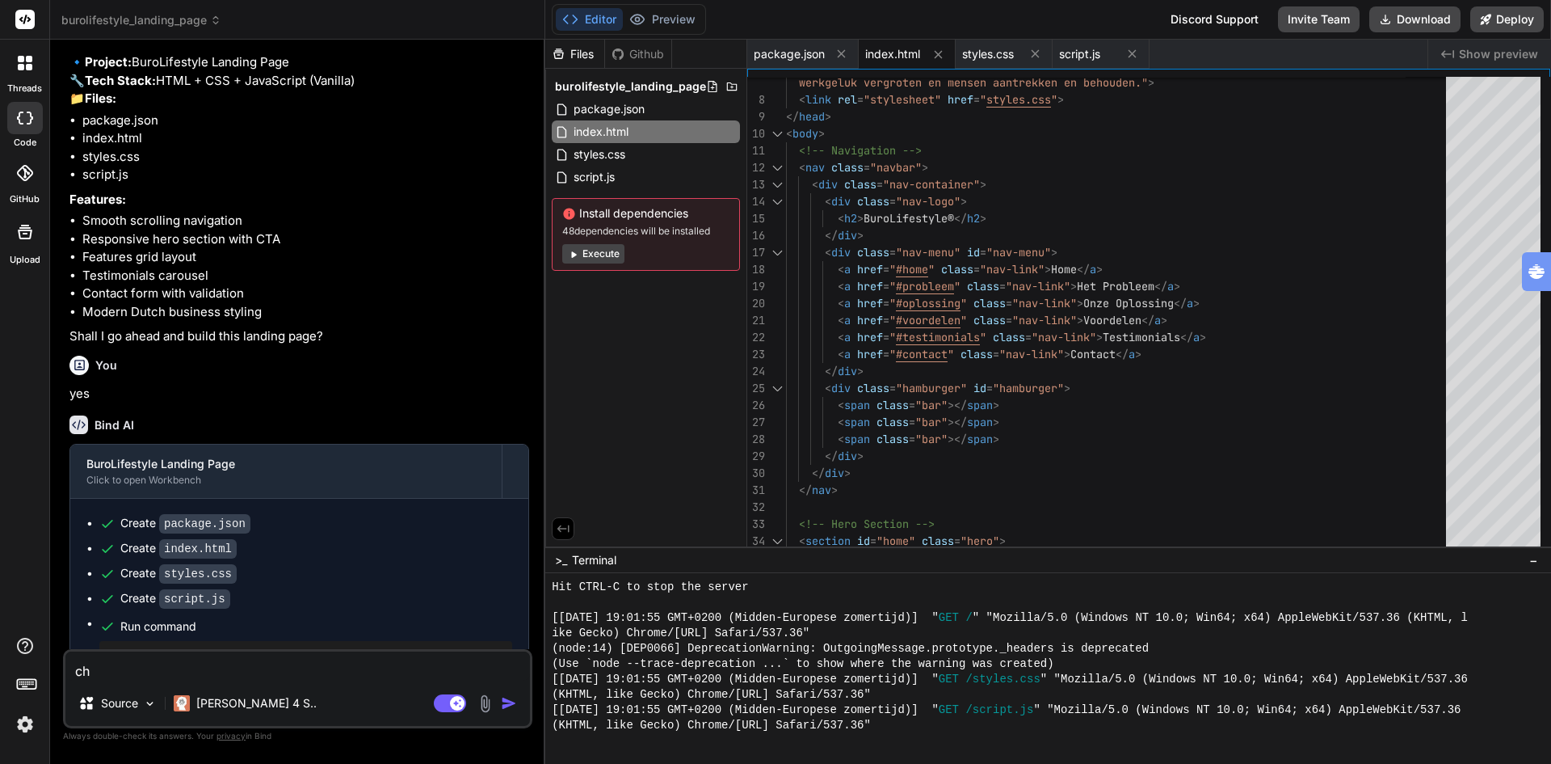
type textarea "cha"
type textarea "x"
type textarea "chan"
type textarea "x"
type textarea "chang"
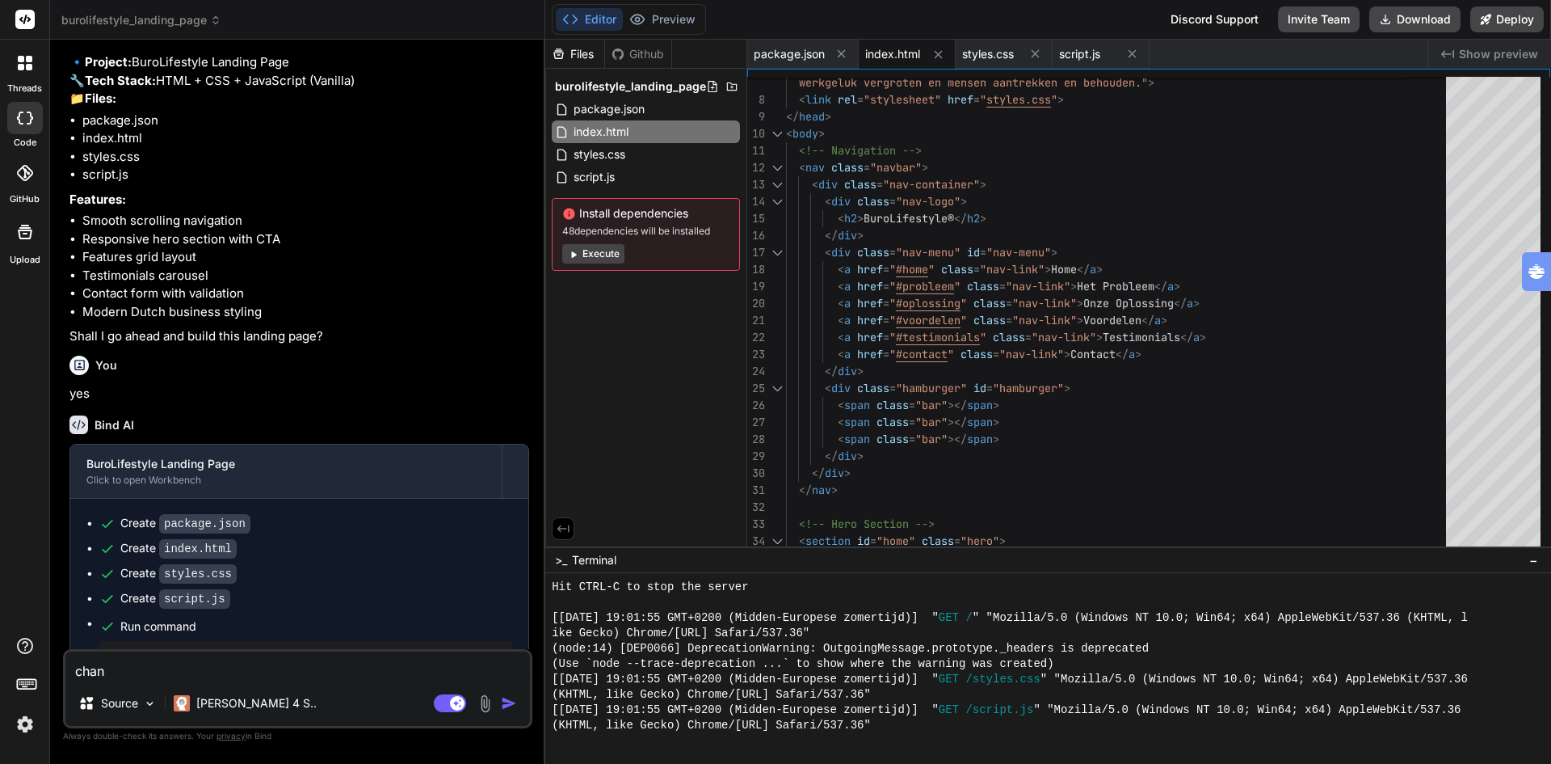
type textarea "x"
type textarea "change"
type textarea "x"
type textarea "change"
type textarea "x"
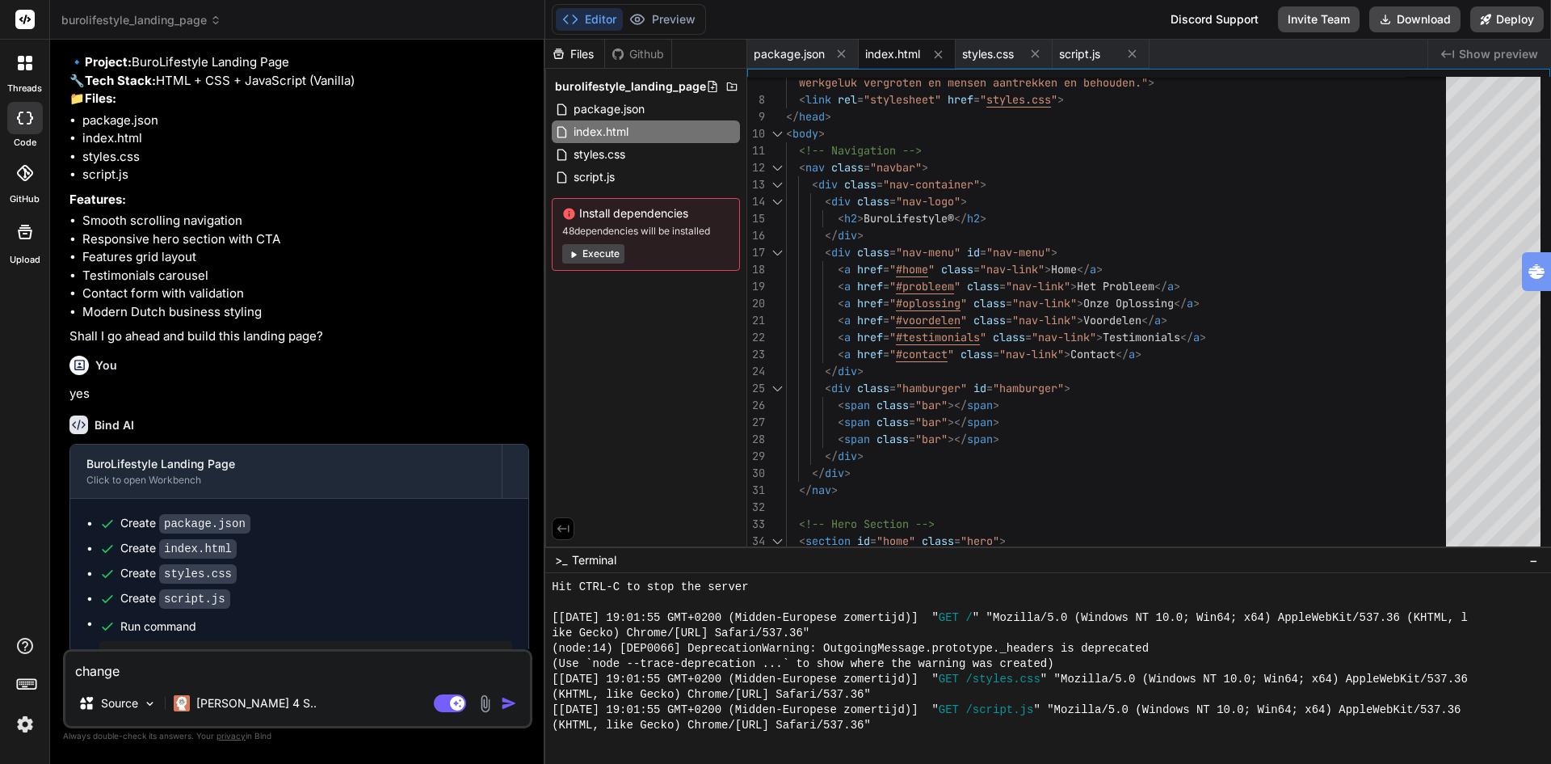
type textarea "change t"
type textarea "x"
type textarea "change th"
type textarea "x"
type textarea "change the"
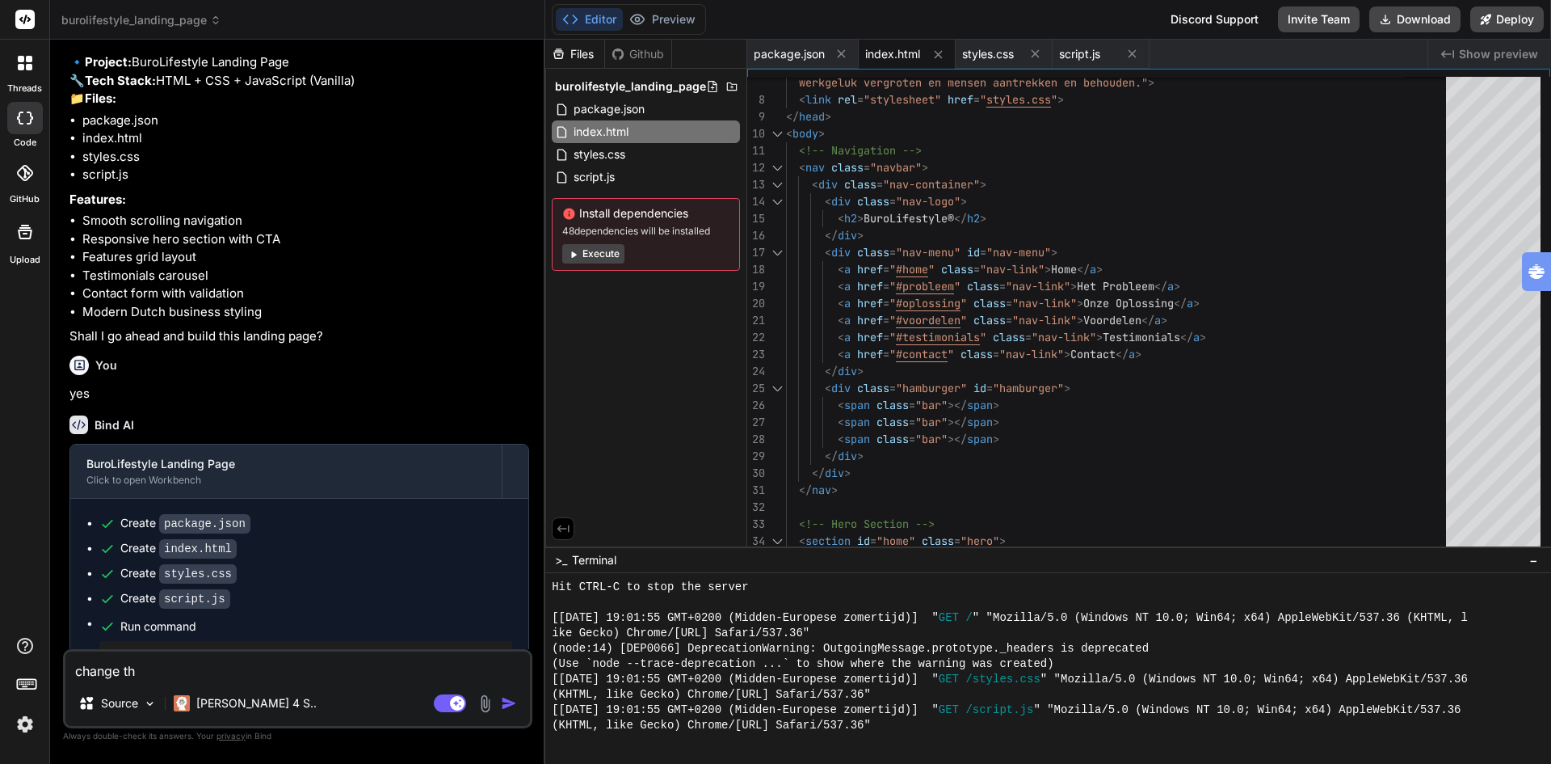
type textarea "x"
type textarea "change the"
type textarea "x"
type textarea "change the i"
type textarea "x"
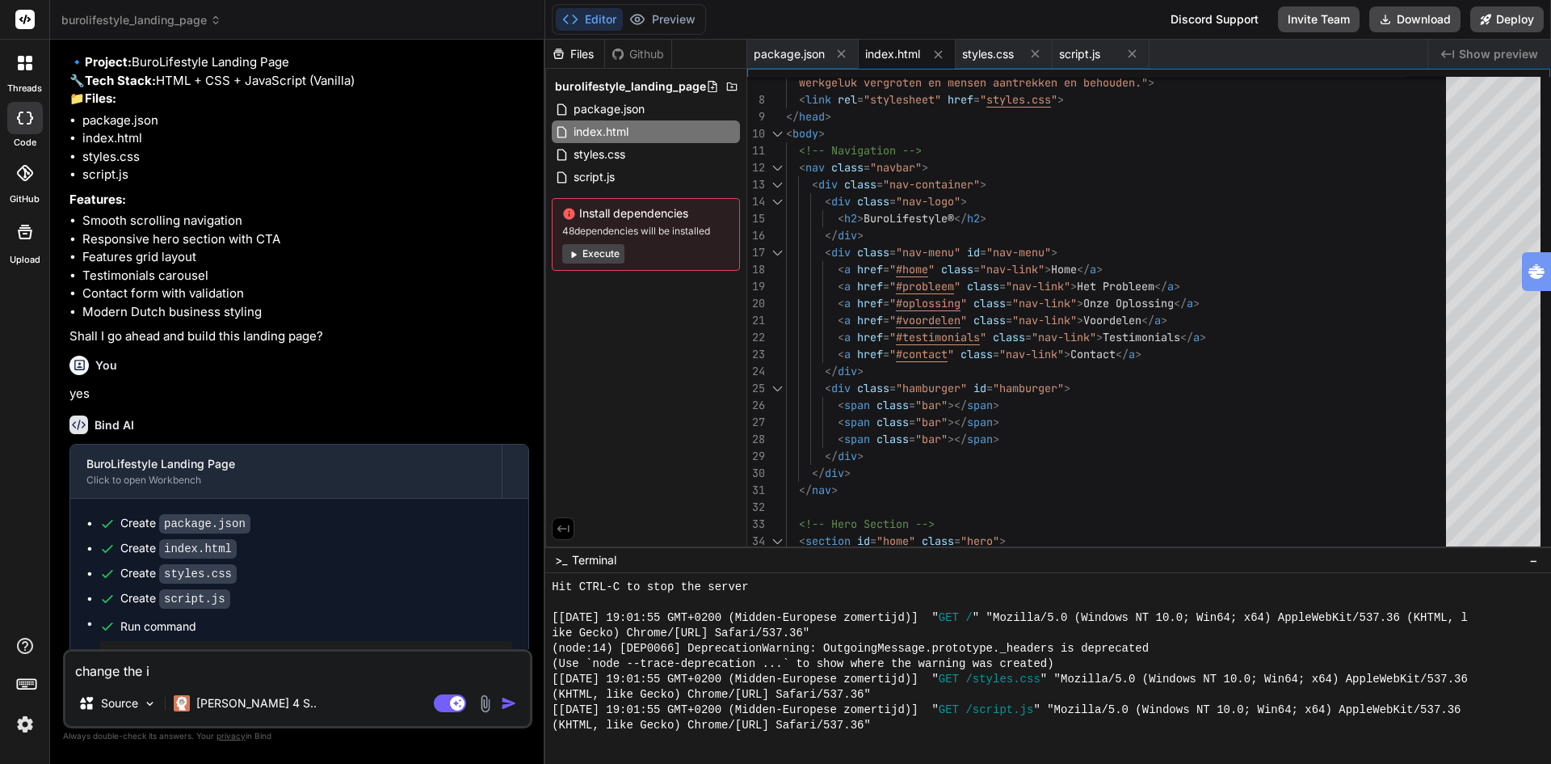
type textarea "change the im"
type textarea "x"
type textarea "change the ima"
type textarea "x"
type textarea "change the imag"
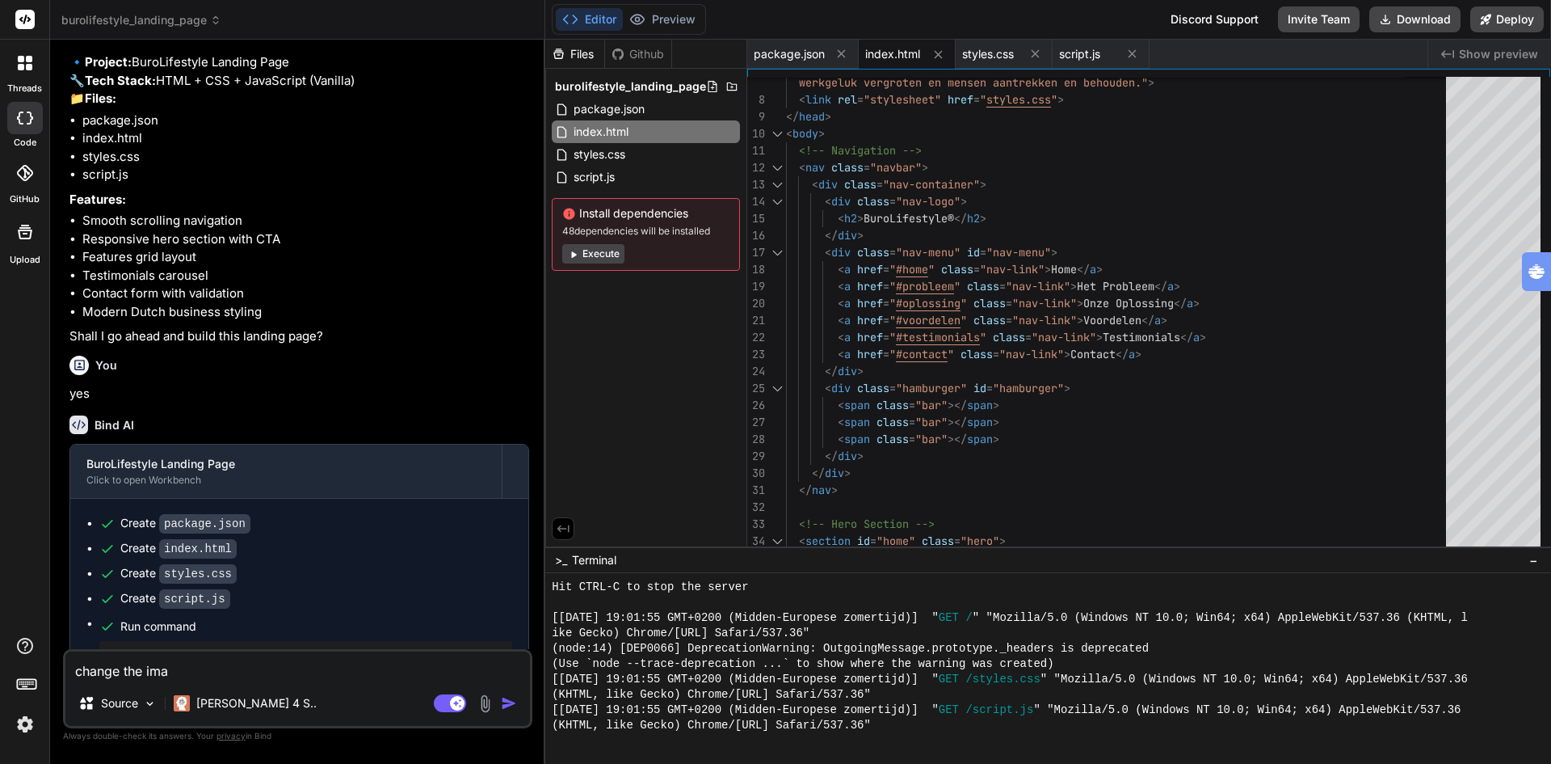
type textarea "x"
type textarea "change the image"
type textarea "x"
type textarea "change the image"
type textarea "x"
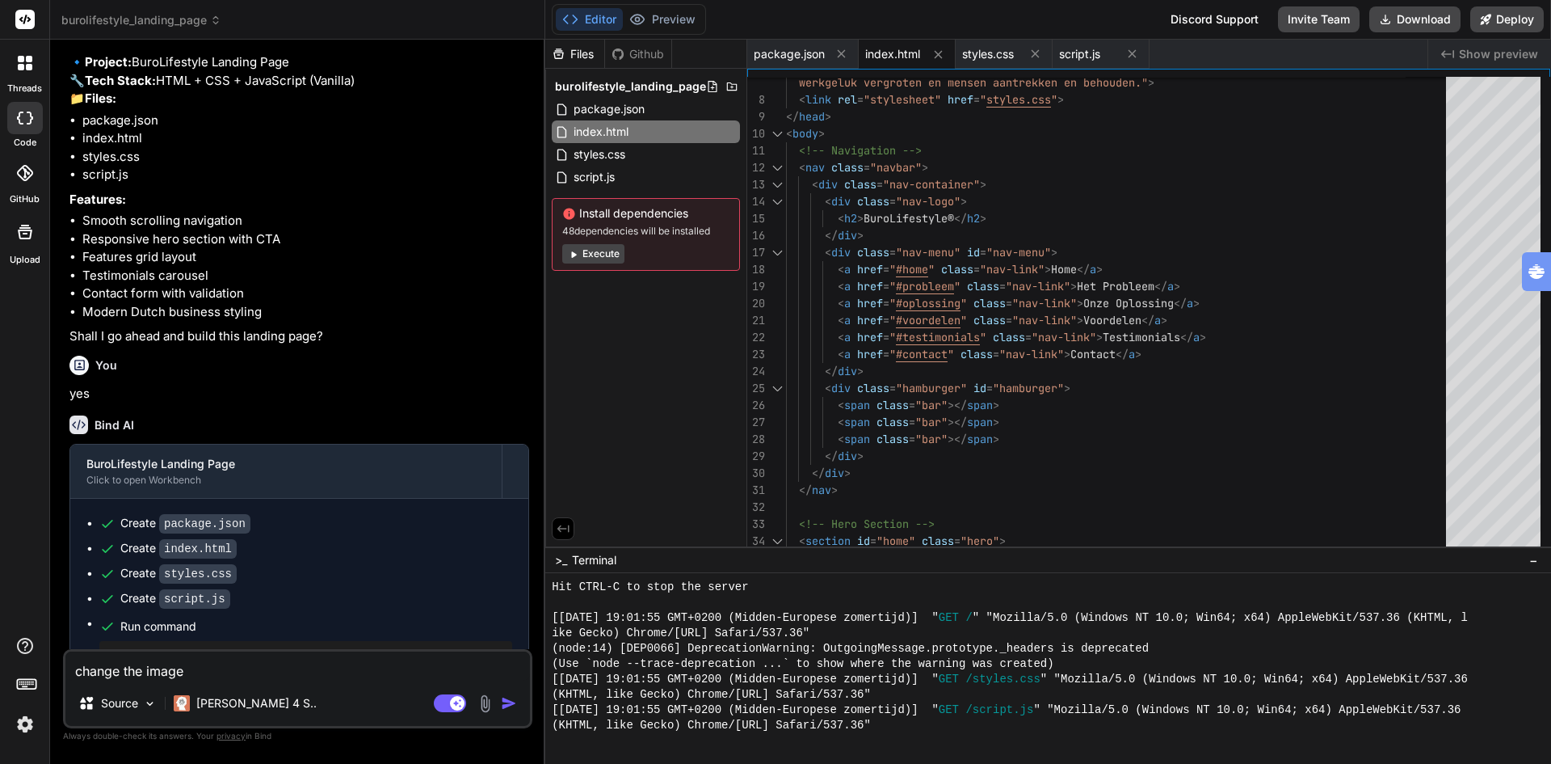
type textarea "change the image i"
type textarea "x"
type textarea "change the image in"
type textarea "x"
type textarea "change the image in"
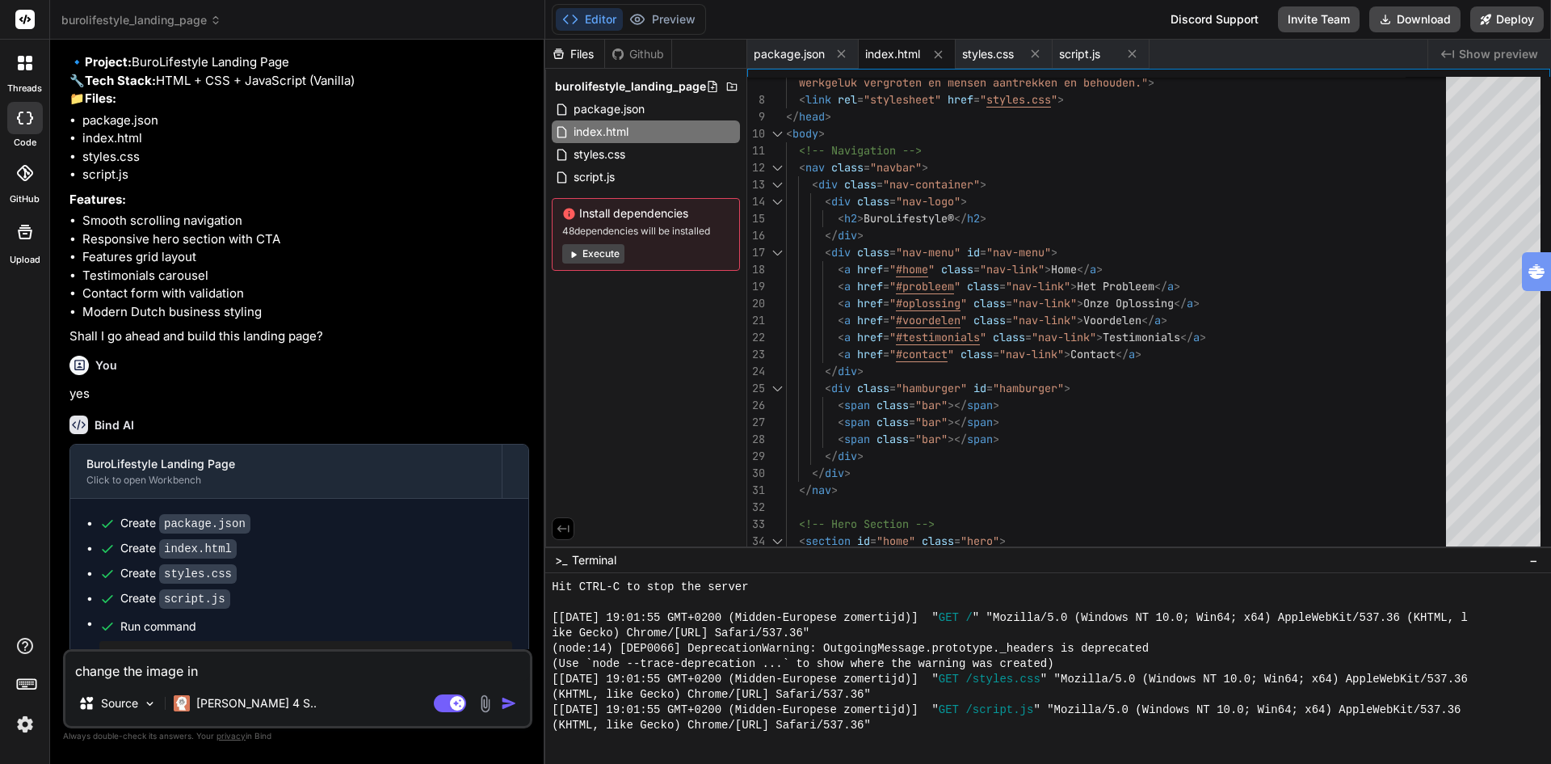
type textarea "x"
type textarea "change the image in t"
type textarea "x"
type textarea "change the image in th"
type textarea "x"
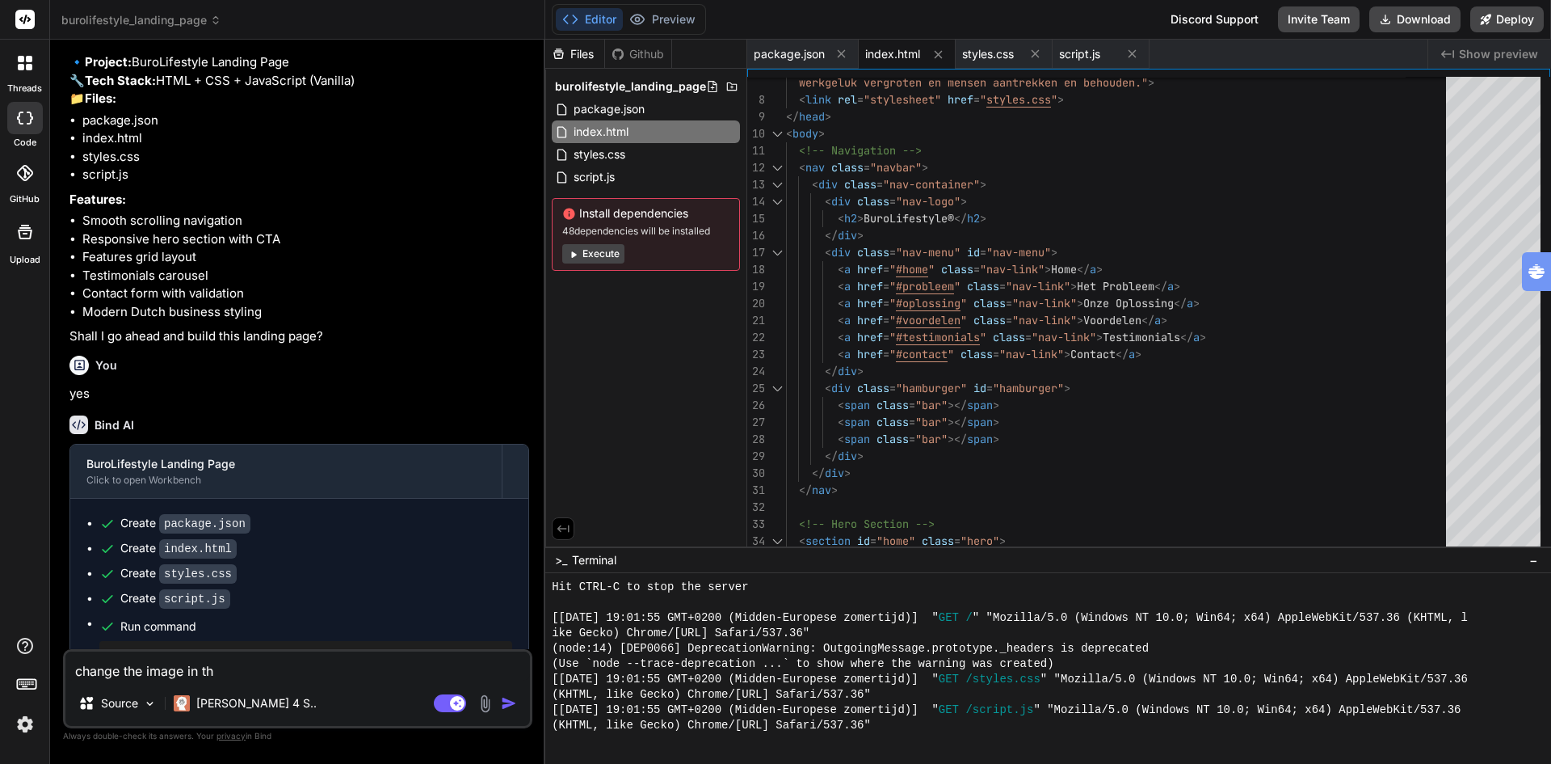
type textarea "change the image in the"
type textarea "x"
type textarea "change the image in the"
type textarea "x"
type textarea "change the image in the h"
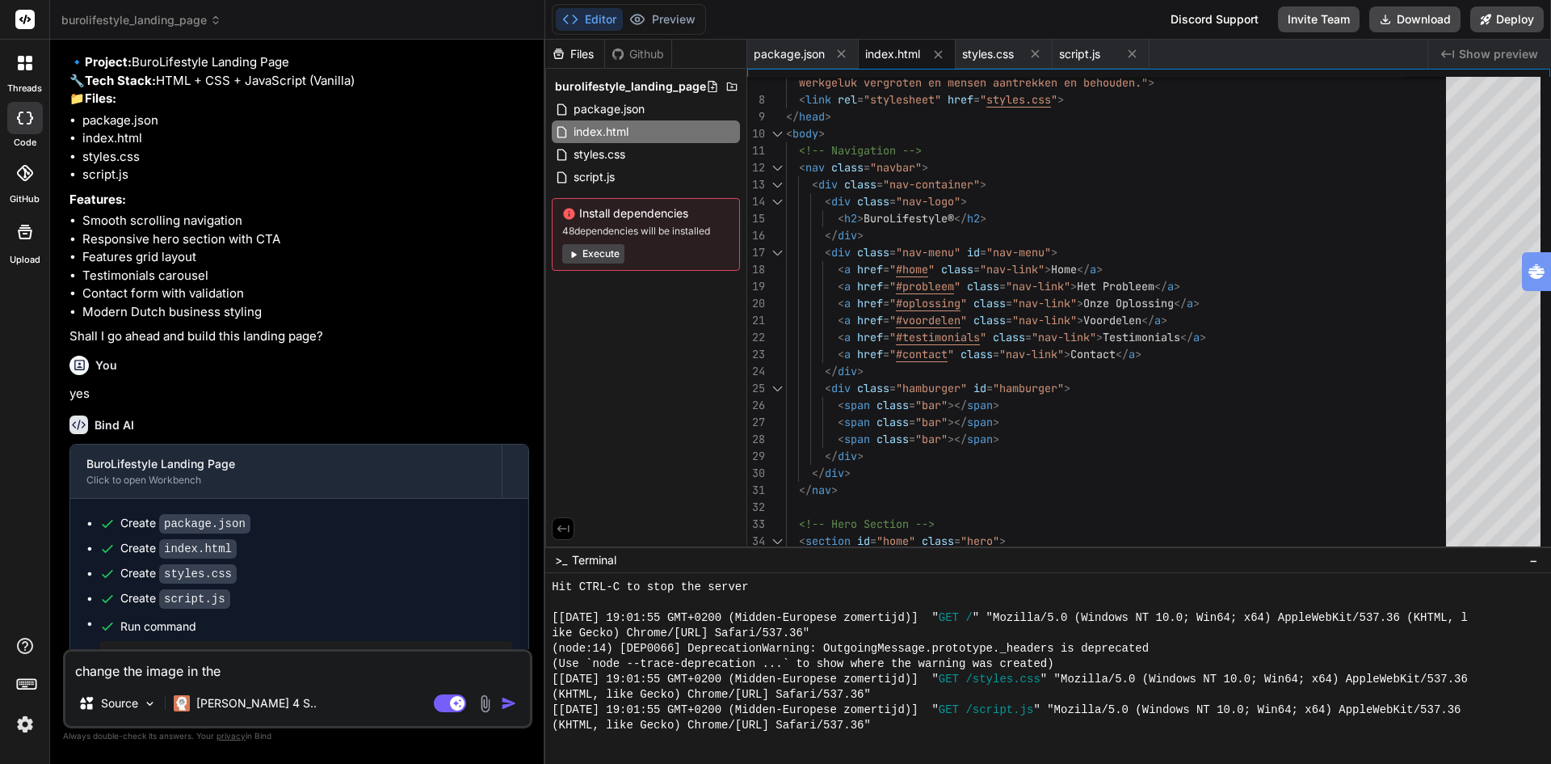
type textarea "x"
type textarea "change the image in the he"
type textarea "x"
type textarea "change the image in the her"
type textarea "x"
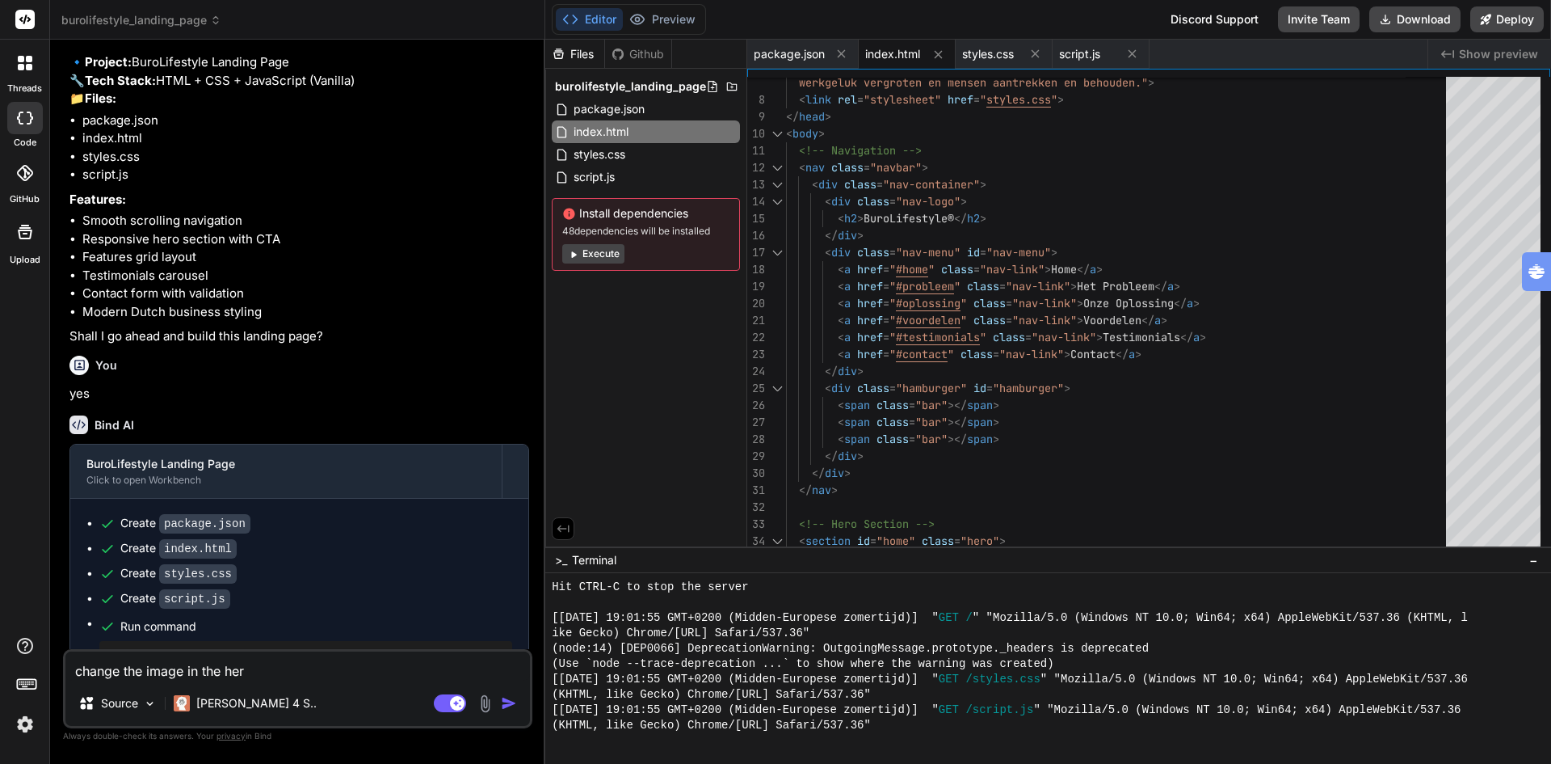
type textarea "change the image in the hero"
type textarea "x"
type textarea "change the image in the heros"
type textarea "x"
type textarea "change the image in the herose"
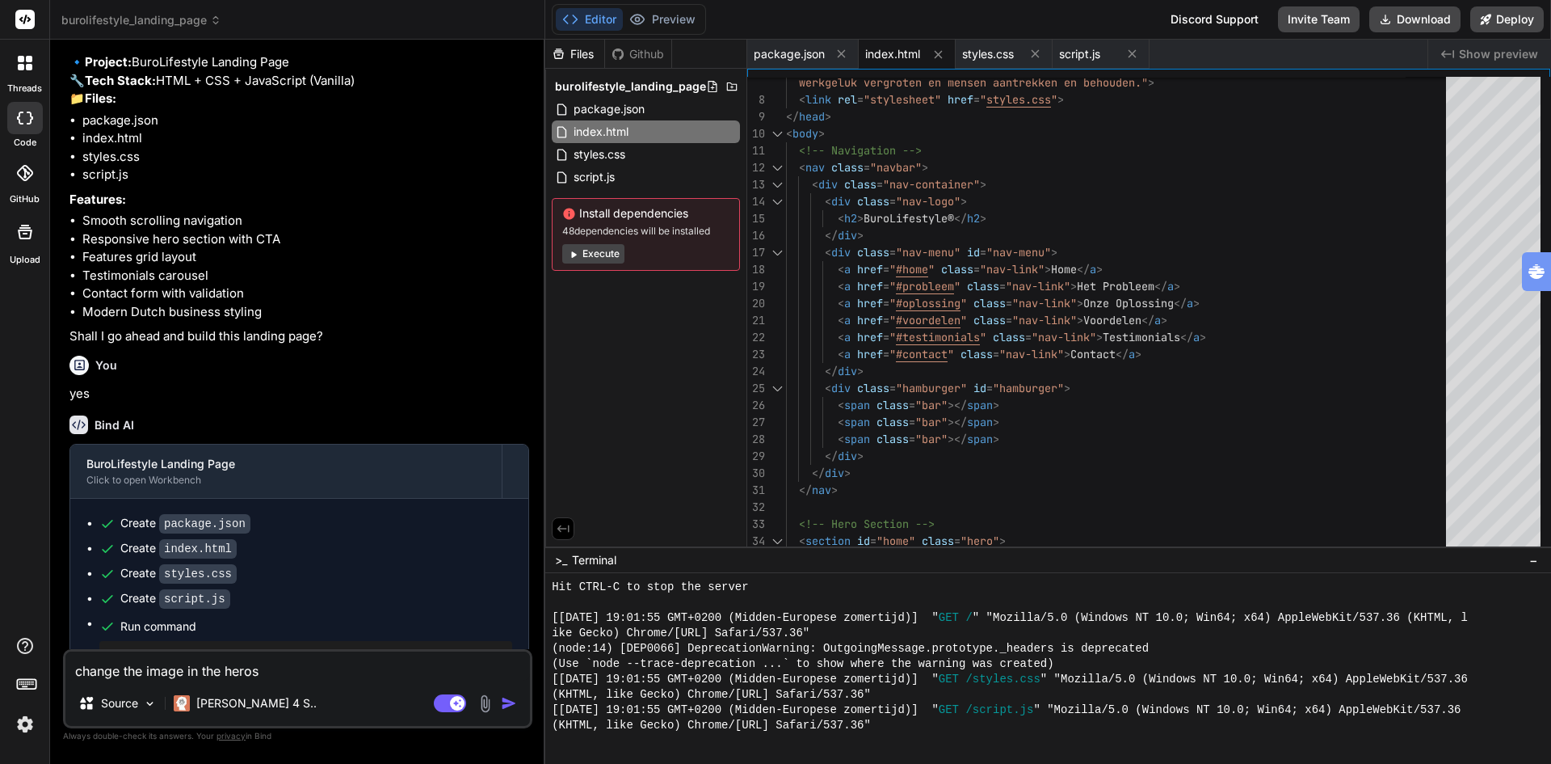
type textarea "x"
type textarea "change the image in the herosec"
type textarea "x"
type textarea "change the image in the herosect"
type textarea "x"
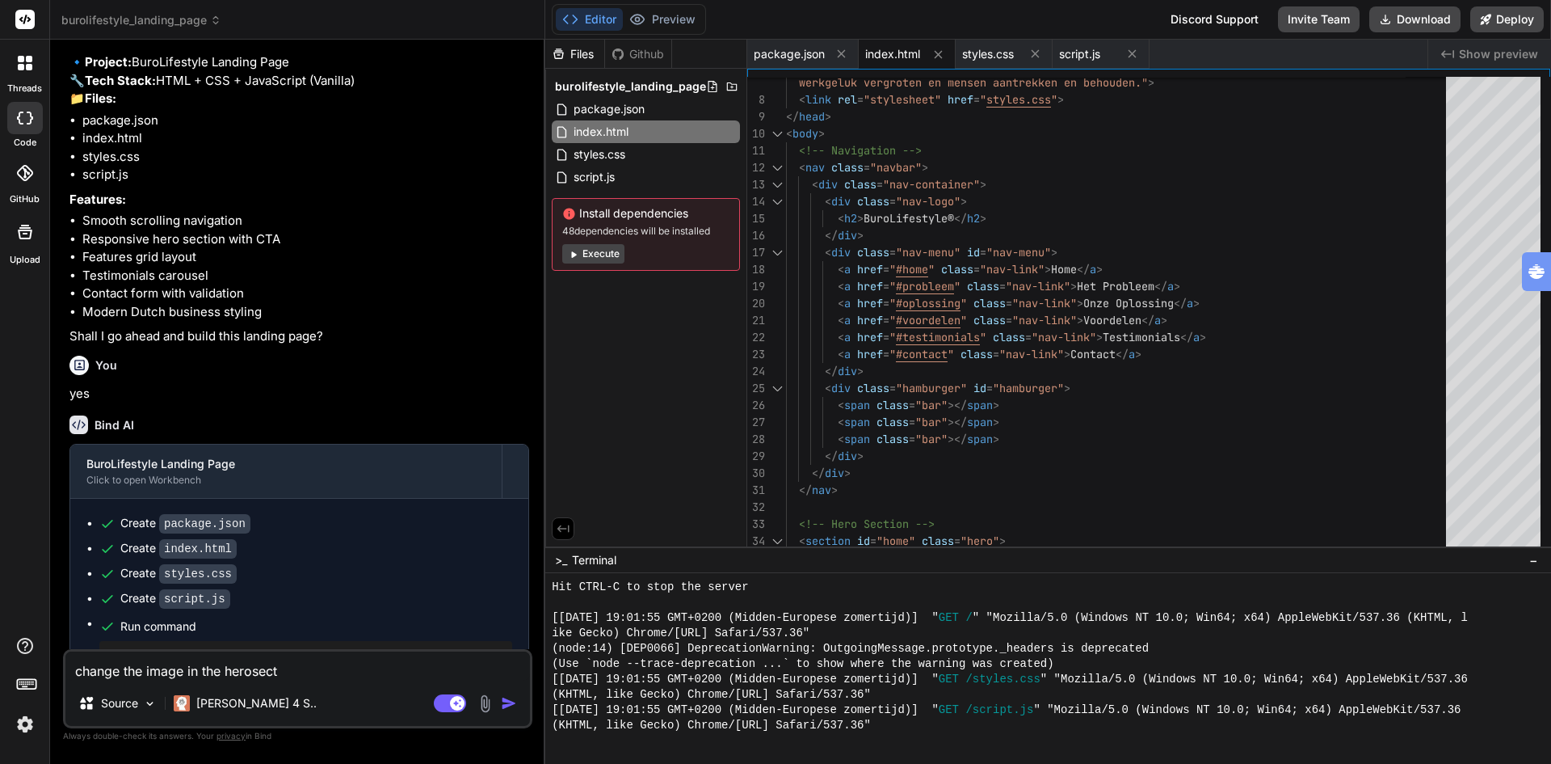
type textarea "change the image in the herosecti"
type textarea "x"
type textarea "change the image in the herosectio"
type textarea "x"
type textarea "change the image in the herosection"
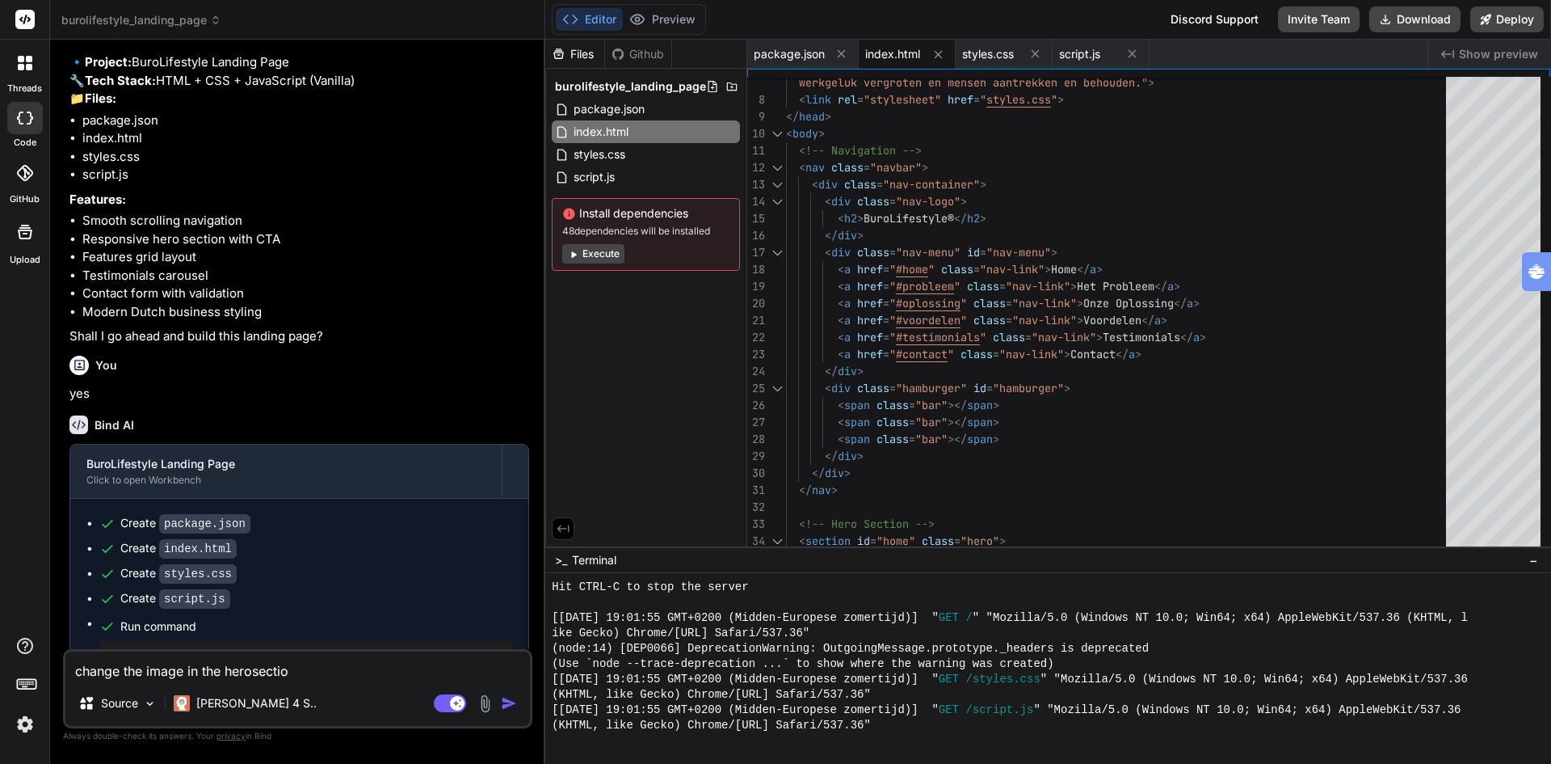
type textarea "x"
type textarea "change the image in the herosection"
type textarea "x"
type textarea "change the image in the herosection w"
type textarea "x"
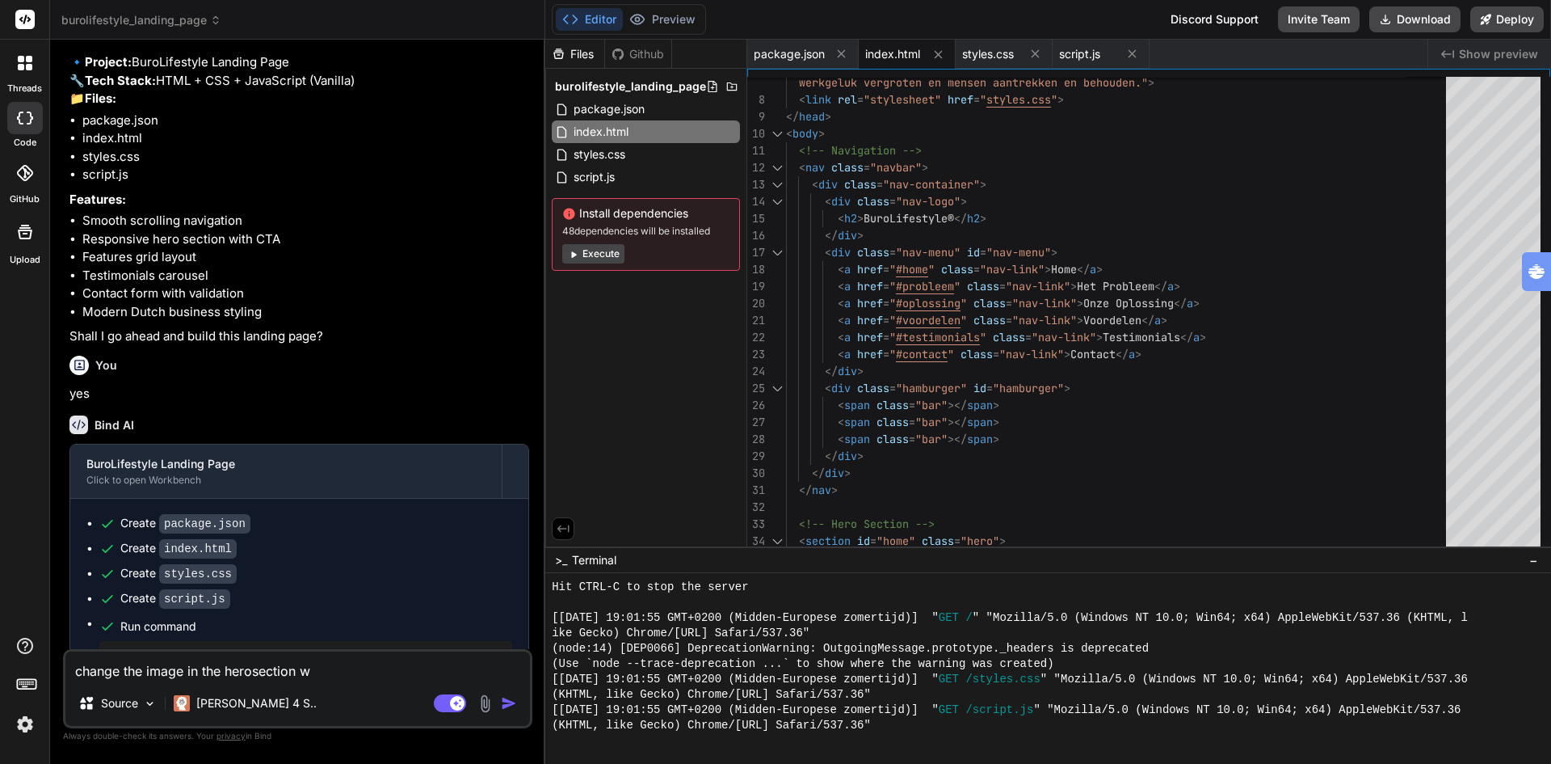
type textarea "change the image in the herosection wi"
type textarea "x"
type textarea "change the image in the herosection wit"
type textarea "x"
type textarea "change the image in the herosection with"
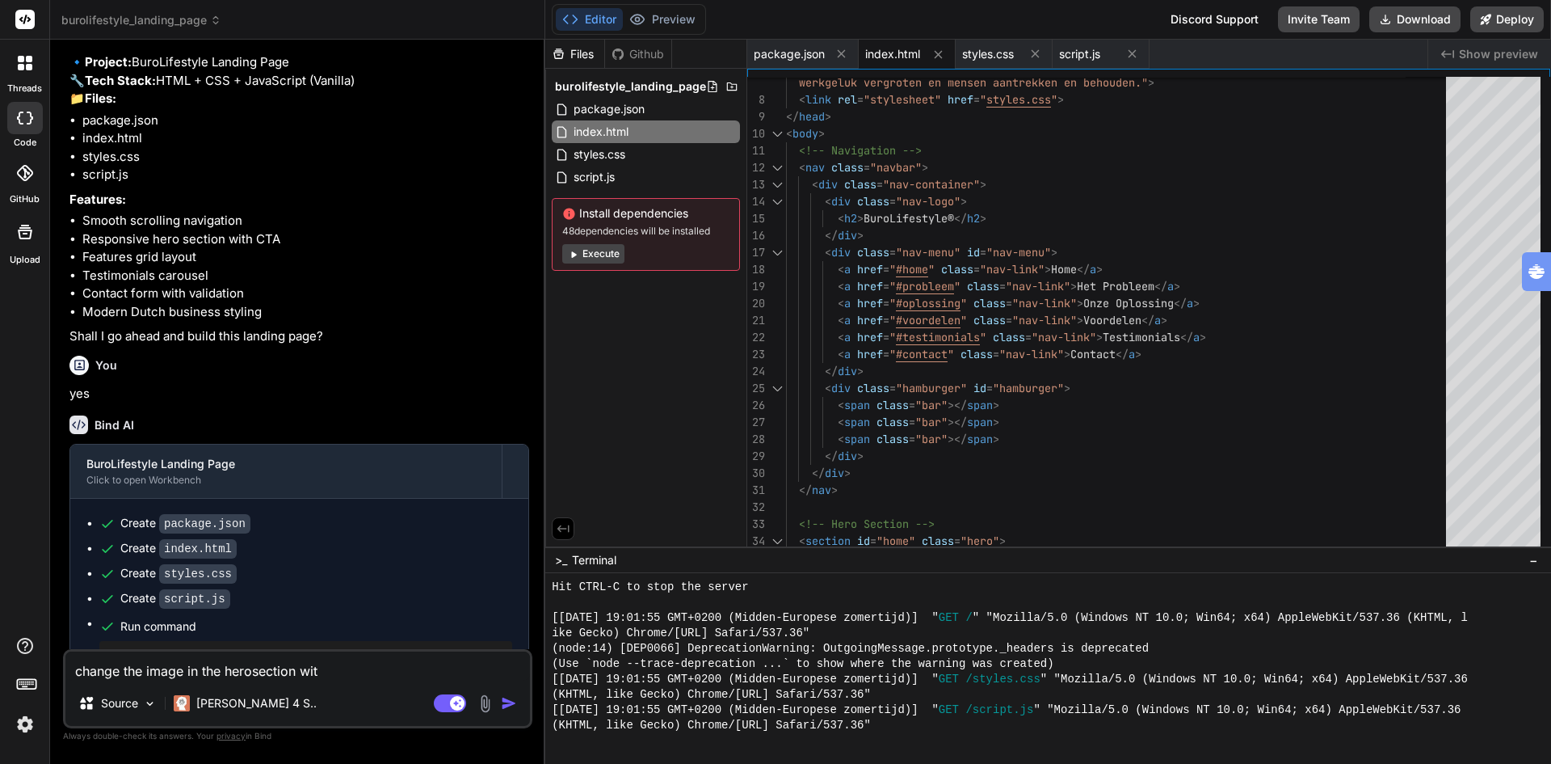
type textarea "x"
type textarea "change the image in the herosection with"
type textarea "x"
type textarea "change the image in the herosection with t"
type textarea "x"
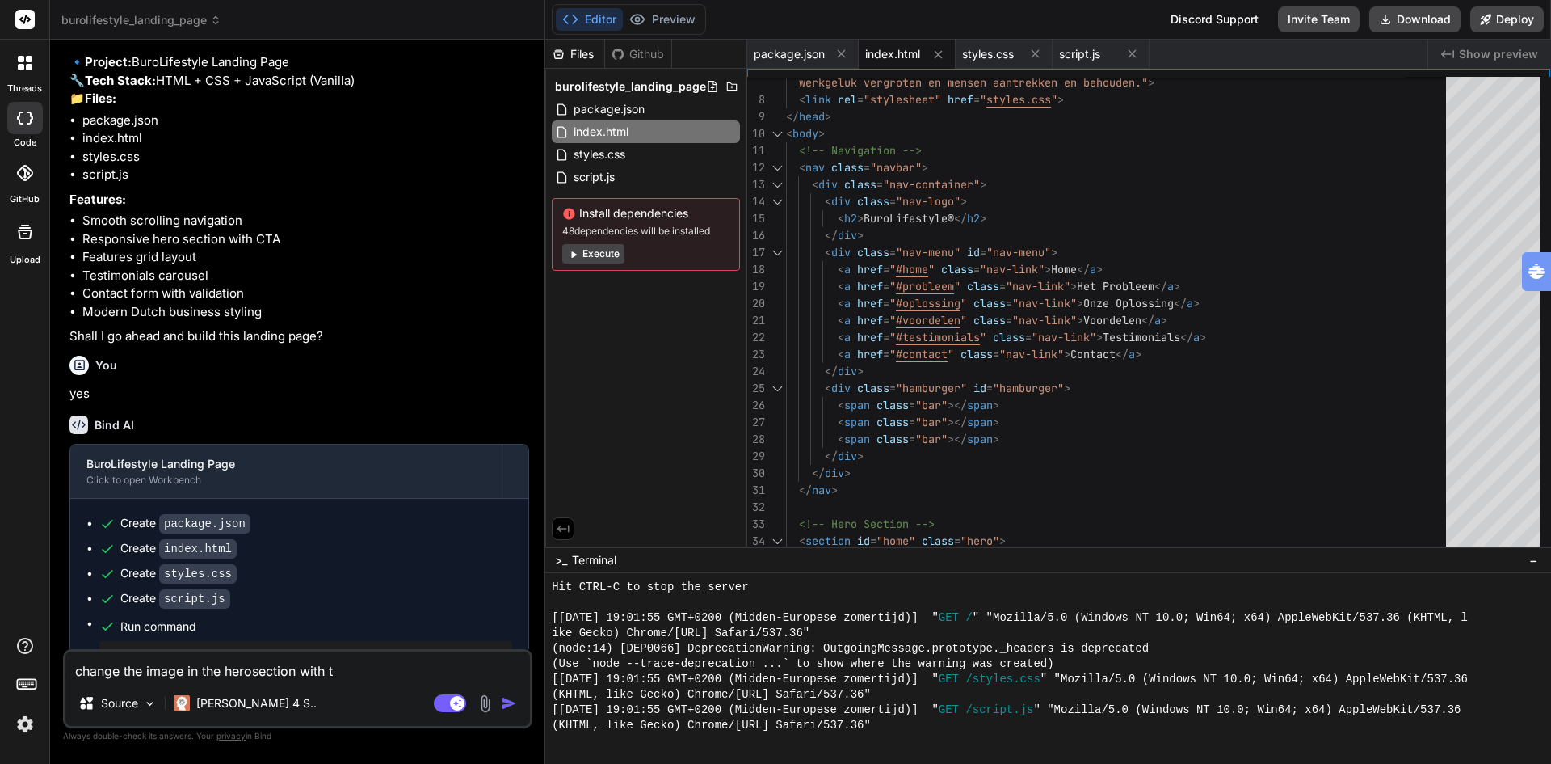
type textarea "change the image in the herosection with th"
type textarea "x"
type textarea "change the image in the herosection with thi"
type textarea "x"
type textarea "change the image in the herosection with this"
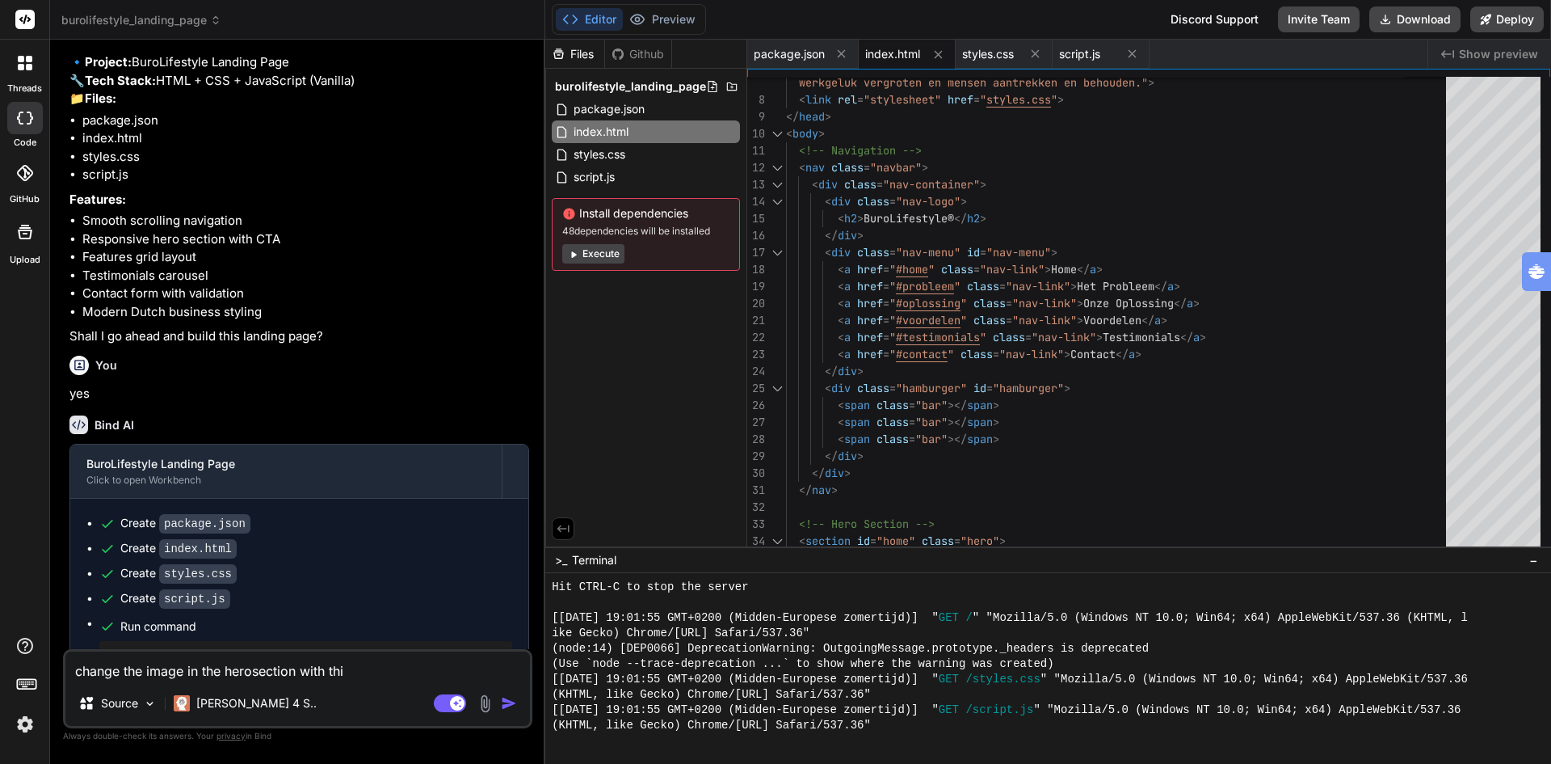
type textarea "x"
type textarea "change the image in the herosection with this"
type textarea "x"
type textarea "change the image in the herosection with this o"
type textarea "x"
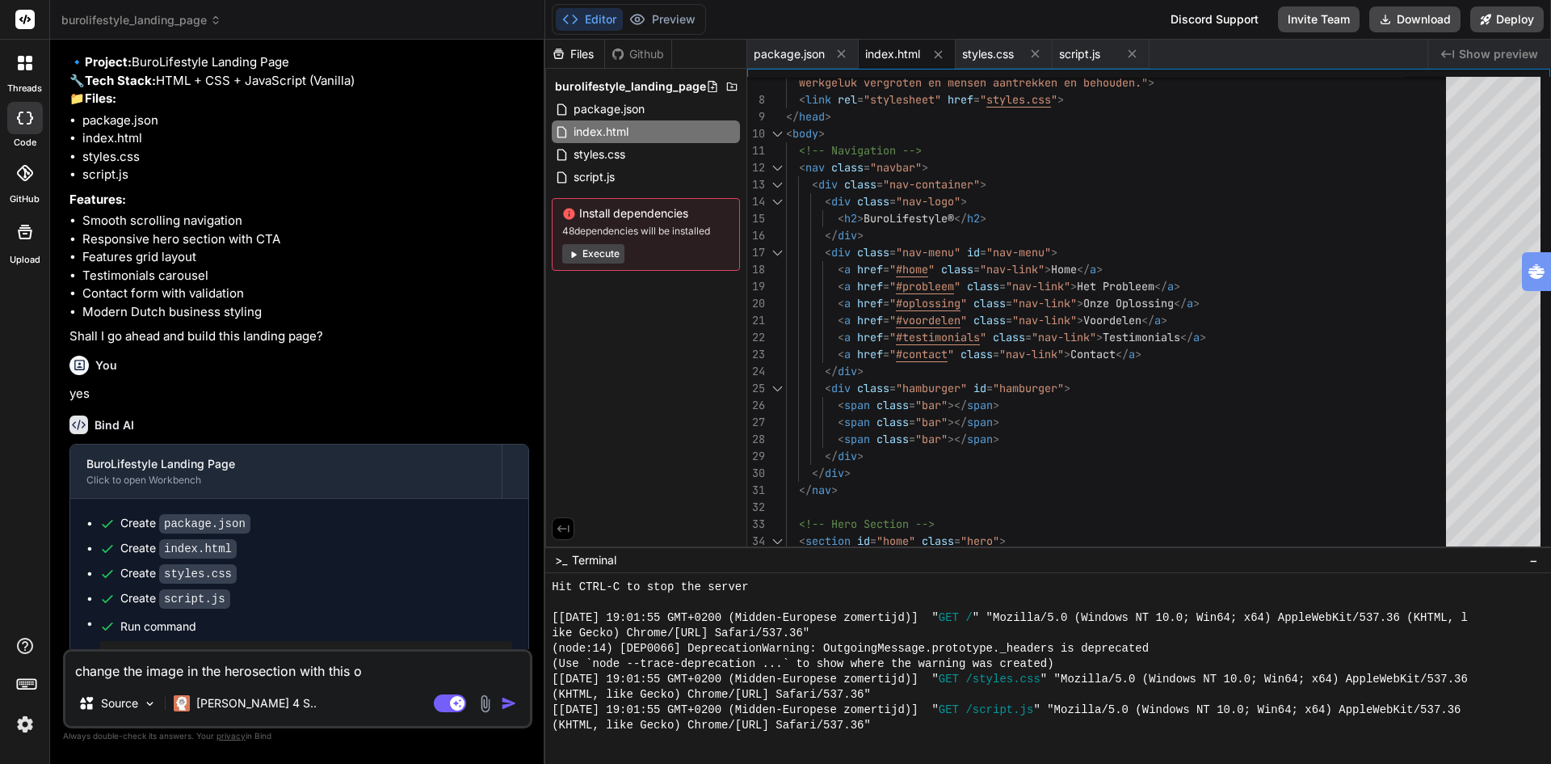
type textarea "change the image in the herosection with this"
type textarea "x"
type textarea "change the image in the herosection with this i"
type textarea "x"
type textarea "change the image in the herosection with this im"
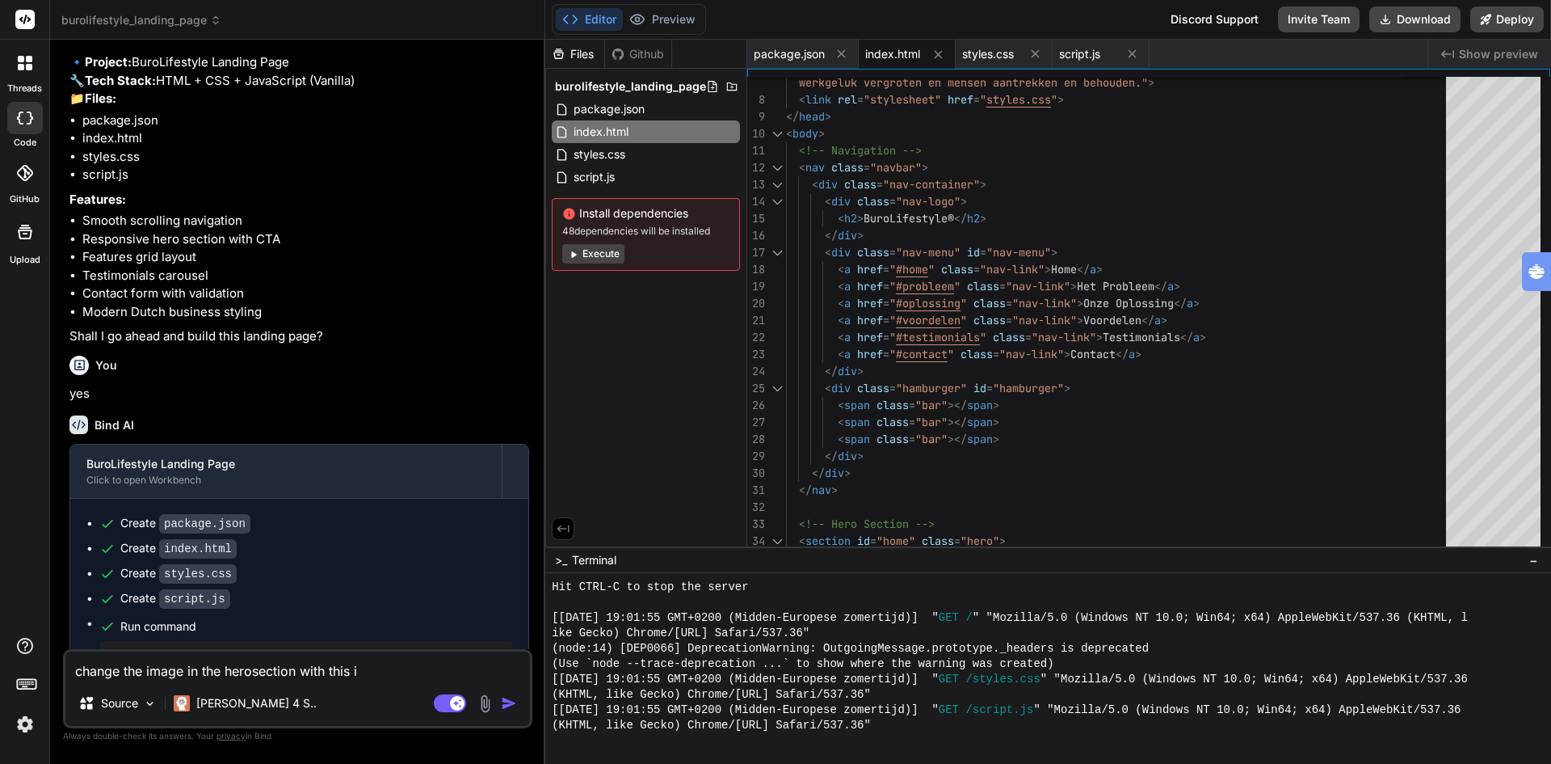
type textarea "x"
type textarea "change the image in the herosection with this ima"
type textarea "x"
type textarea "change the image in the herosection with this imag"
type textarea "x"
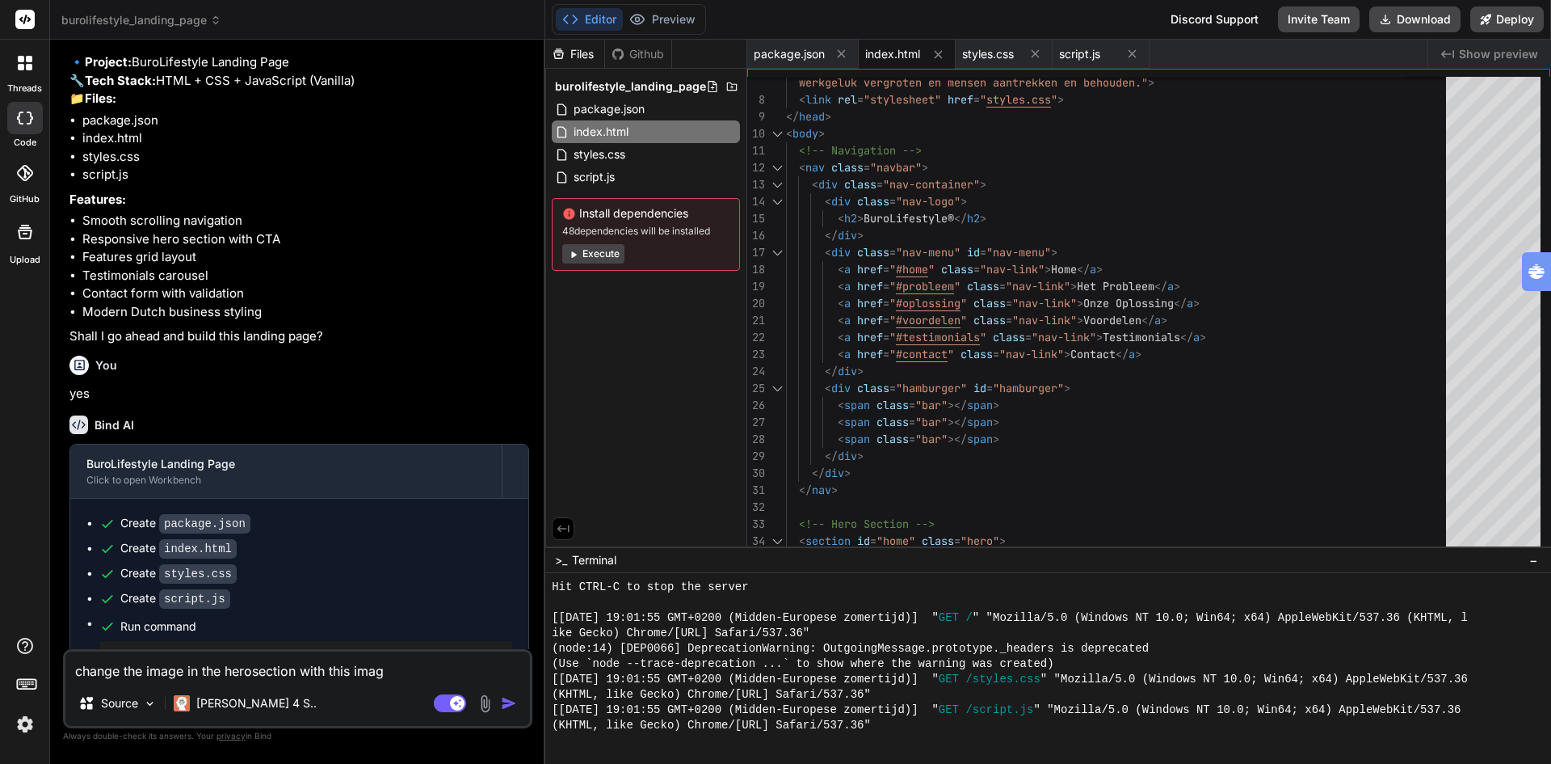
type textarea "change the image in the herosection with this image"
type textarea "x"
type textarea "change the image in the herosection with this image"
click at [484, 704] on img at bounding box center [485, 703] width 19 height 19
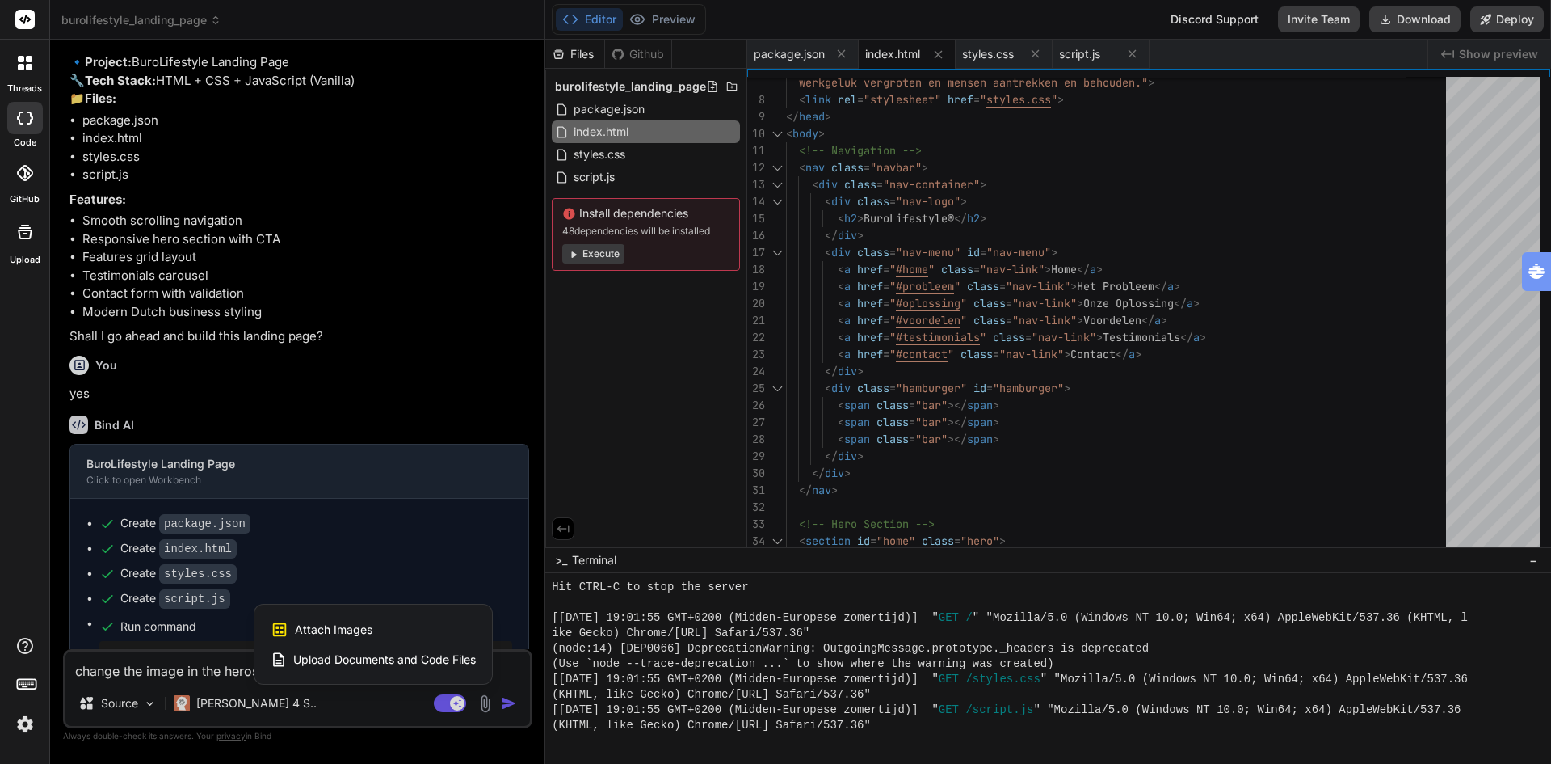
click at [339, 628] on span "Attach Images" at bounding box center [334, 629] width 78 height 16
type textarea "x"
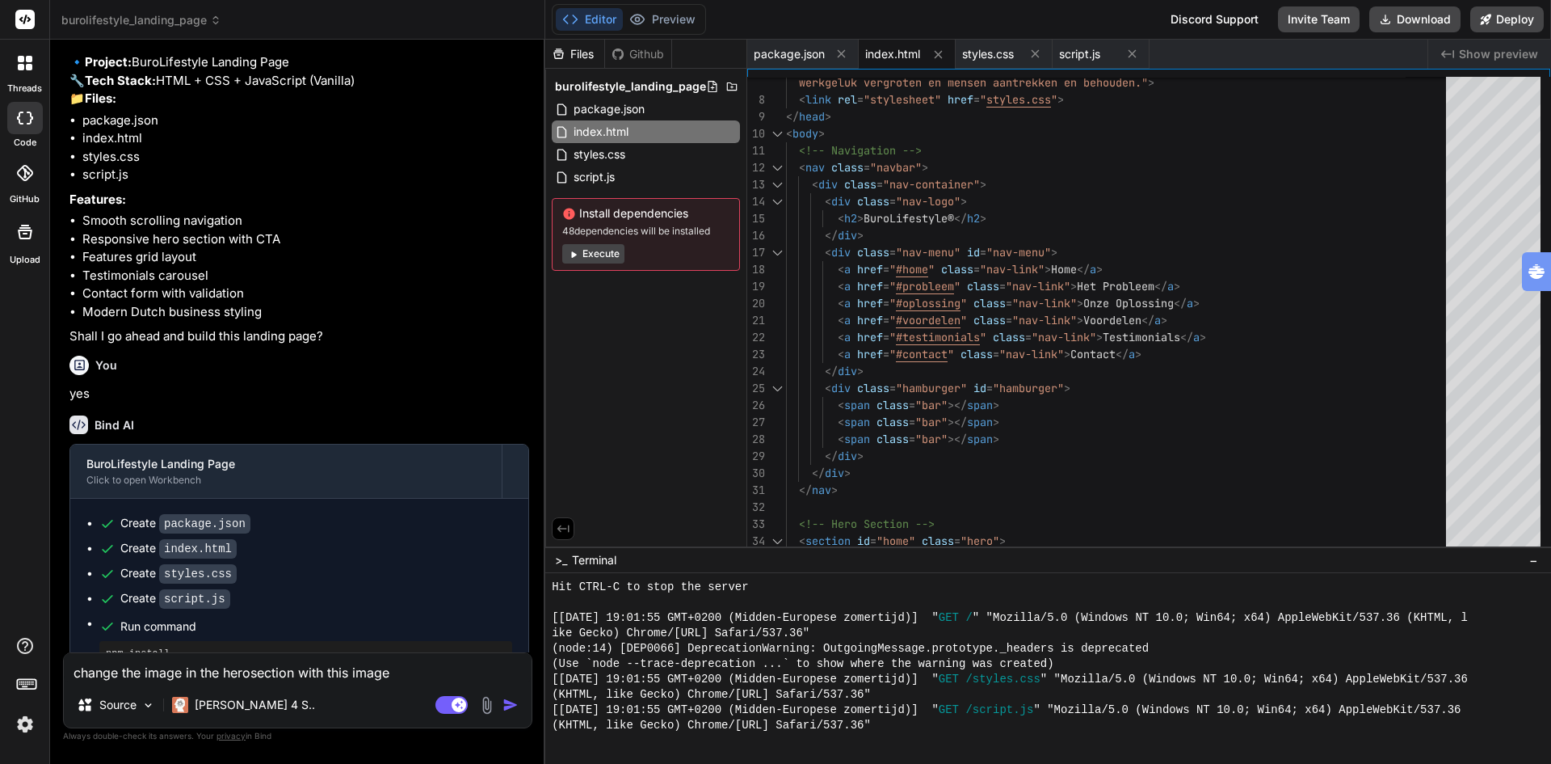
type input "C:\fakepath\burolifestyle kantoor3.jpeg"
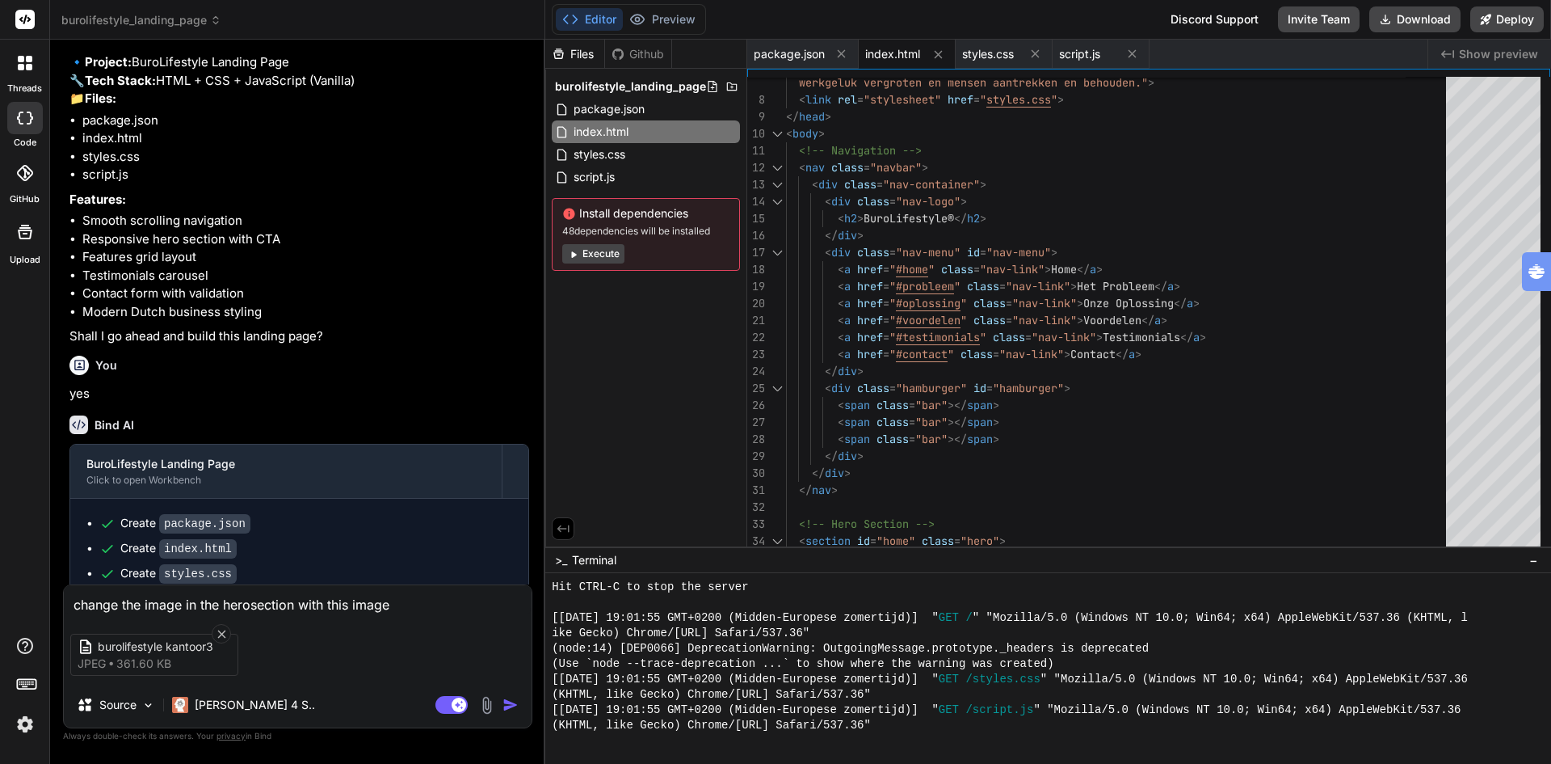
type textarea "x"
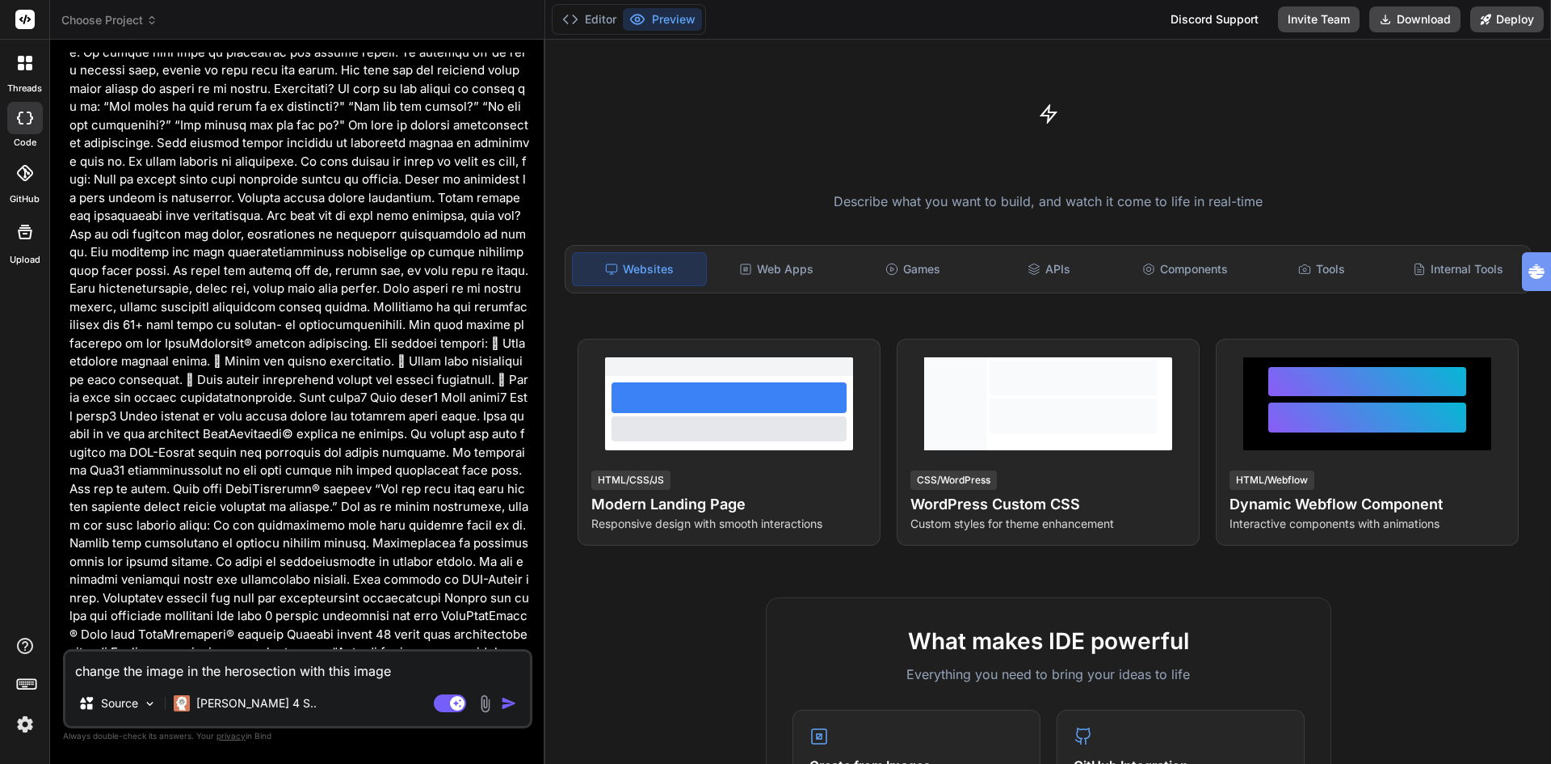
click at [115, 23] on span "Choose Project" at bounding box center [109, 20] width 96 height 16
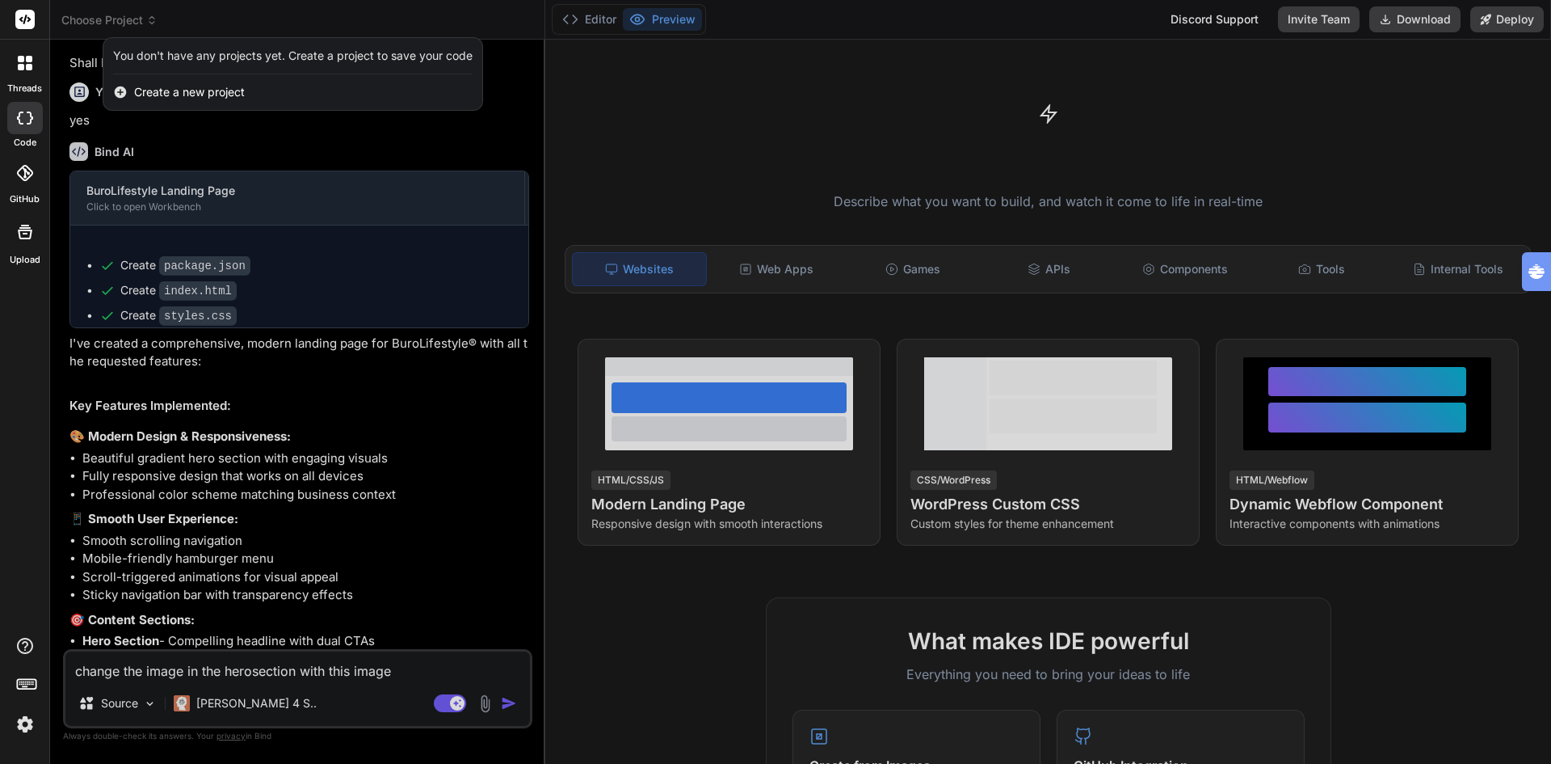
scroll to position [1299, 0]
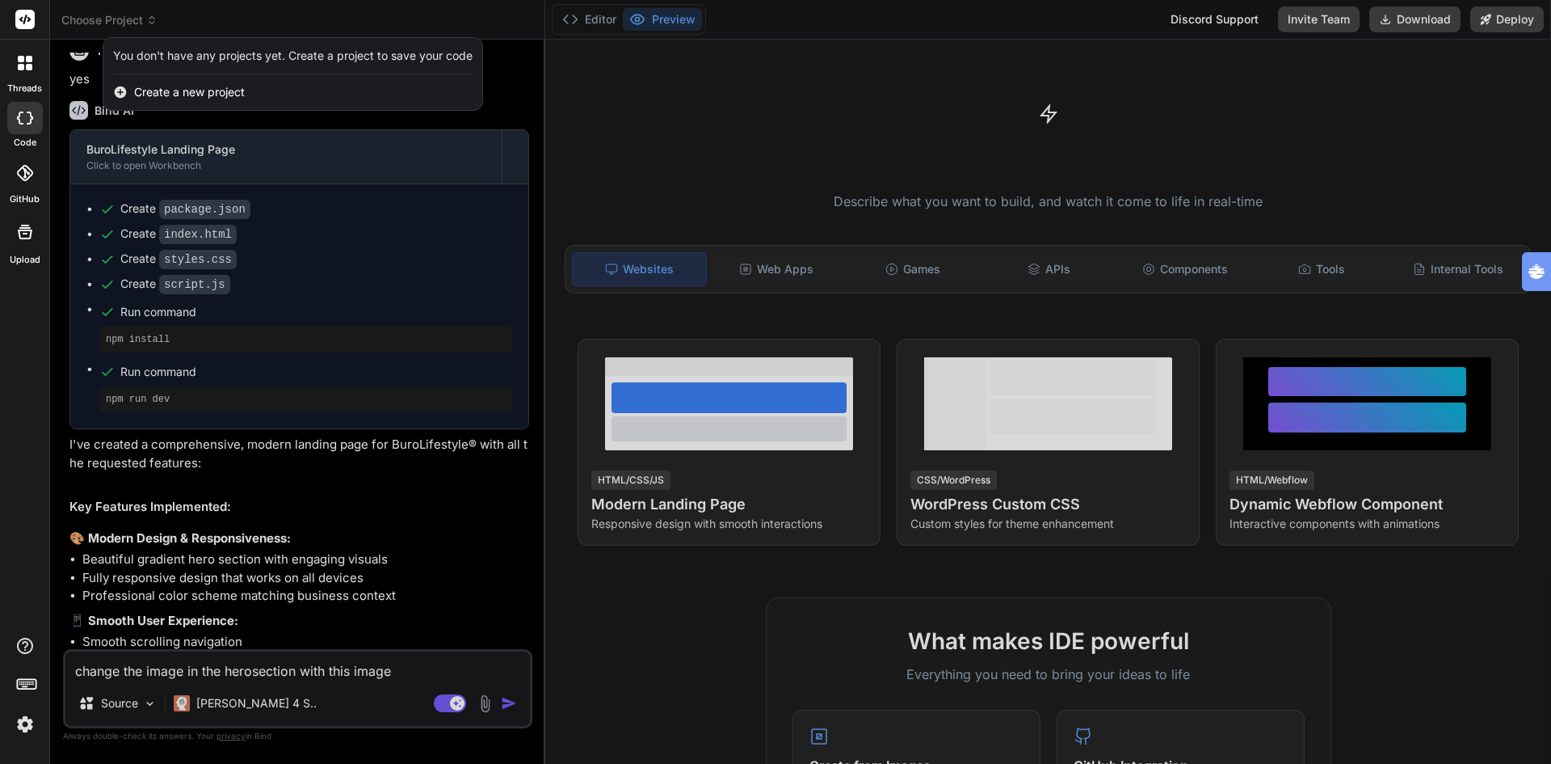
click at [399, 537] on div at bounding box center [775, 382] width 1551 height 764
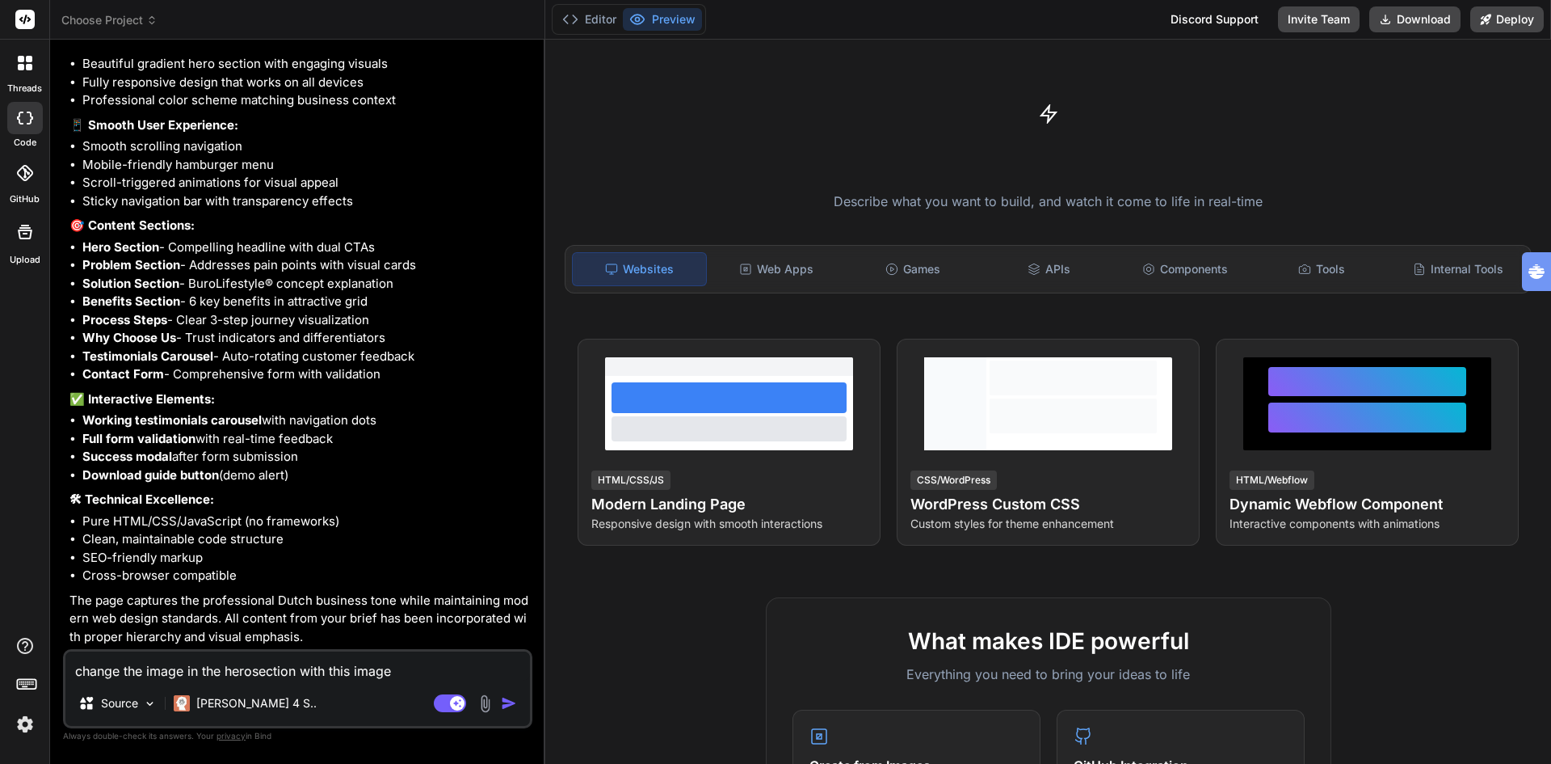
scroll to position [1813, 0]
drag, startPoint x: 105, startPoint y: 251, endPoint x: 162, endPoint y: 255, distance: 57.5
click at [162, 255] on li "Hero Section - Compelling headline with dual CTAs" at bounding box center [305, 247] width 447 height 19
copy li "Hero Section"
click at [486, 709] on img at bounding box center [485, 703] width 19 height 19
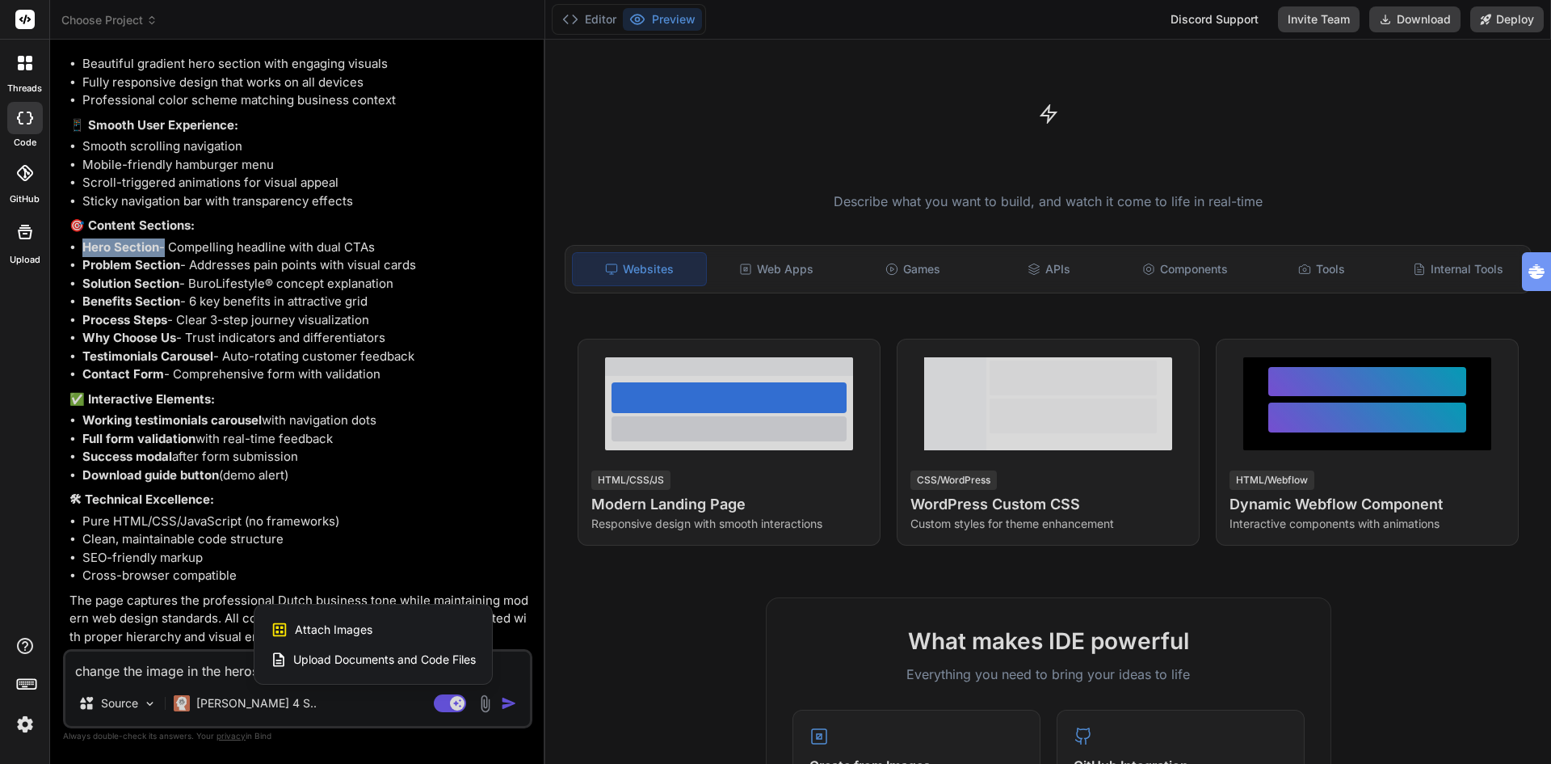
click at [486, 709] on div at bounding box center [775, 382] width 1551 height 764
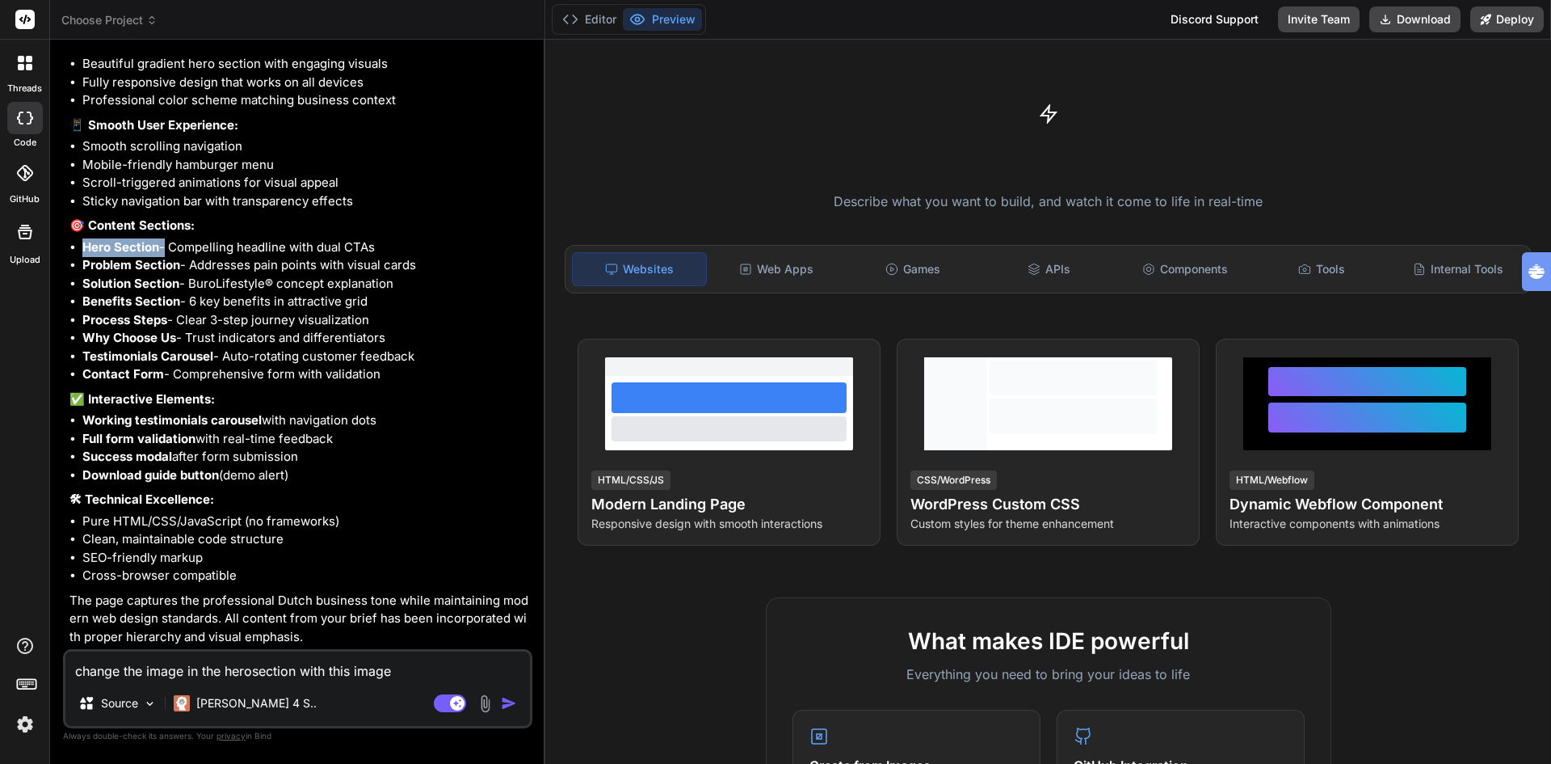
click at [486, 709] on img at bounding box center [485, 703] width 19 height 19
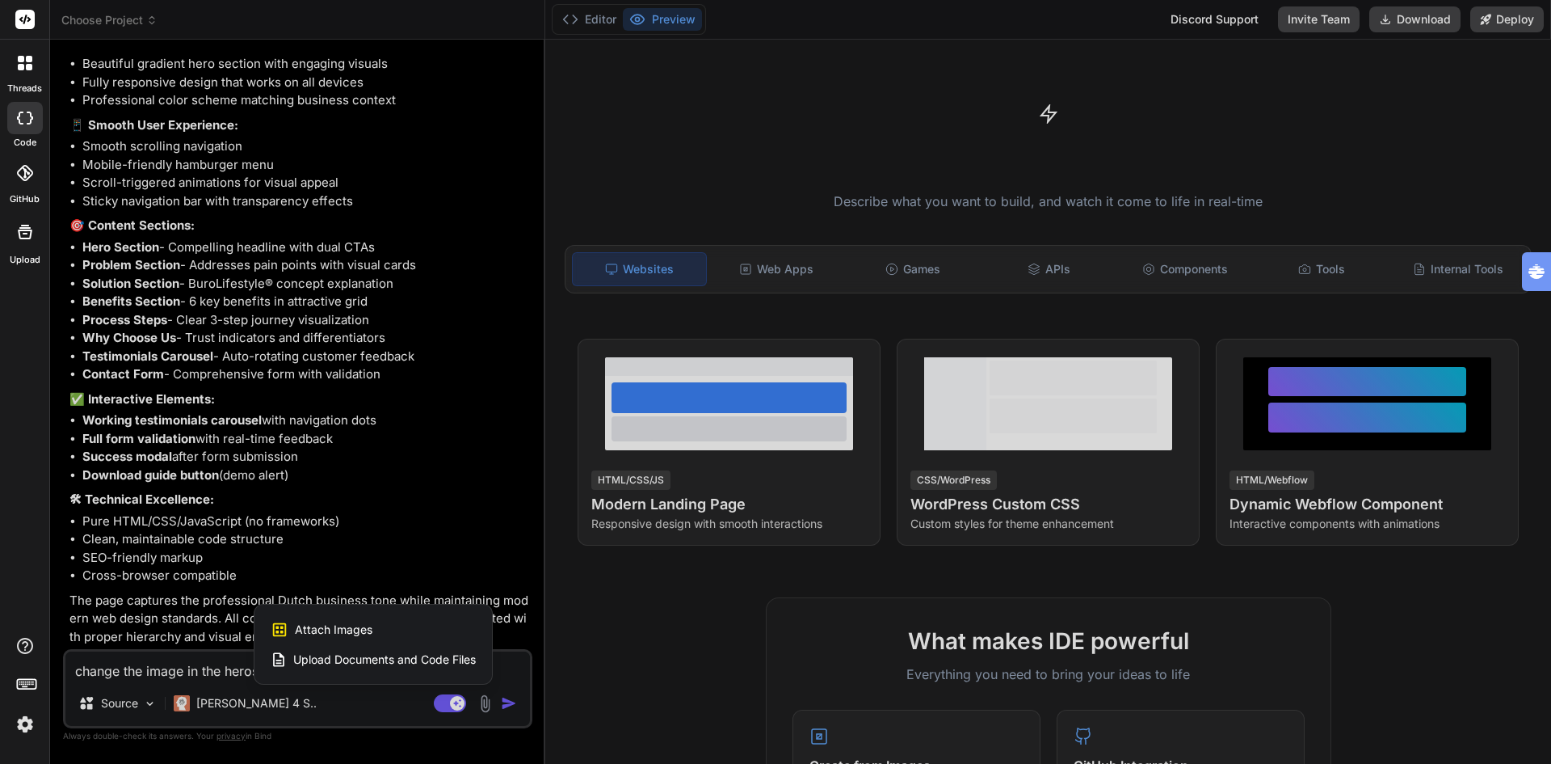
click at [343, 626] on span "Attach Images" at bounding box center [334, 629] width 78 height 16
type textarea "x"
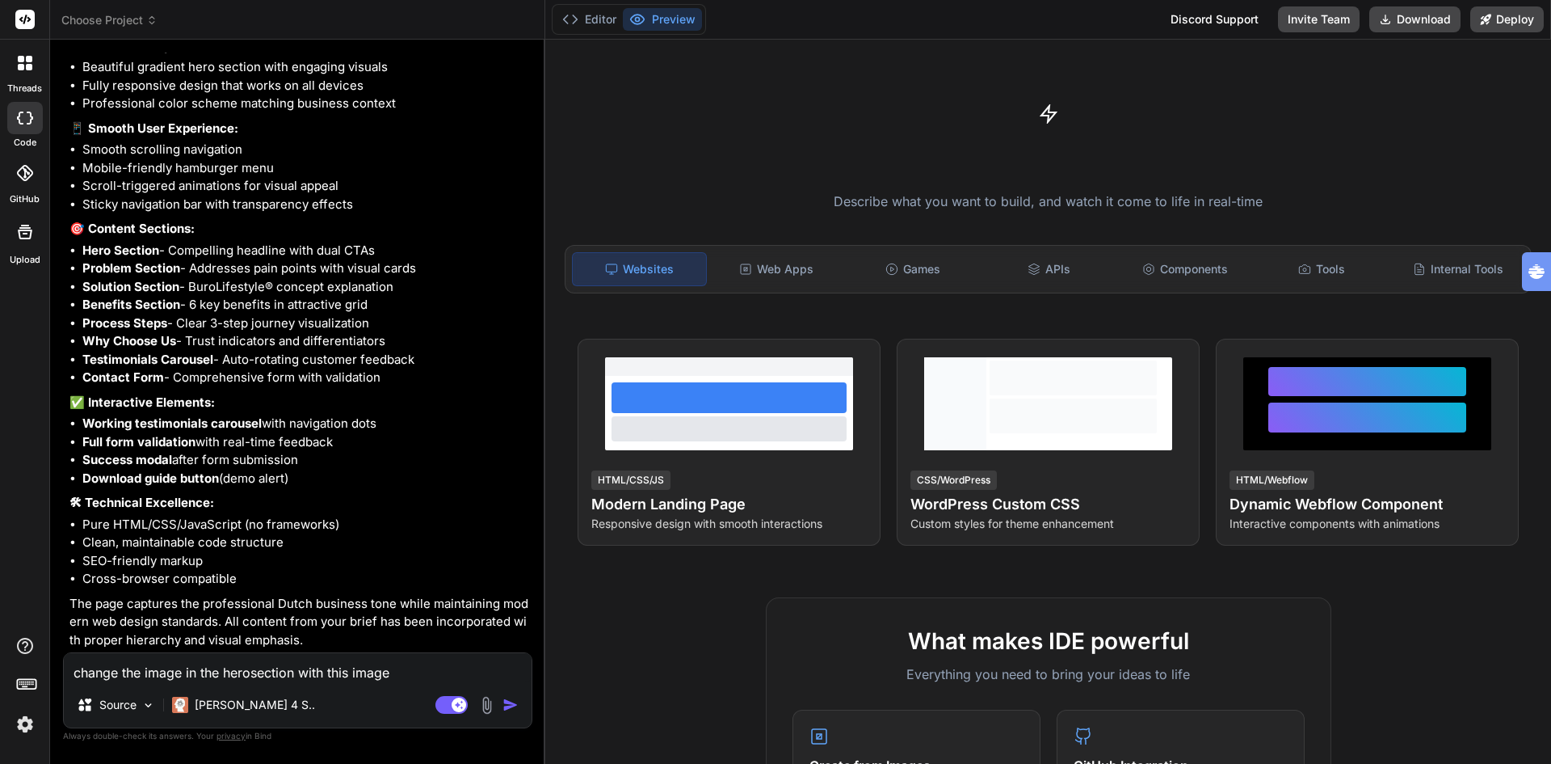
scroll to position [1810, 0]
type input "C:\fakepath\burolifestyle kantoor3.jpeg"
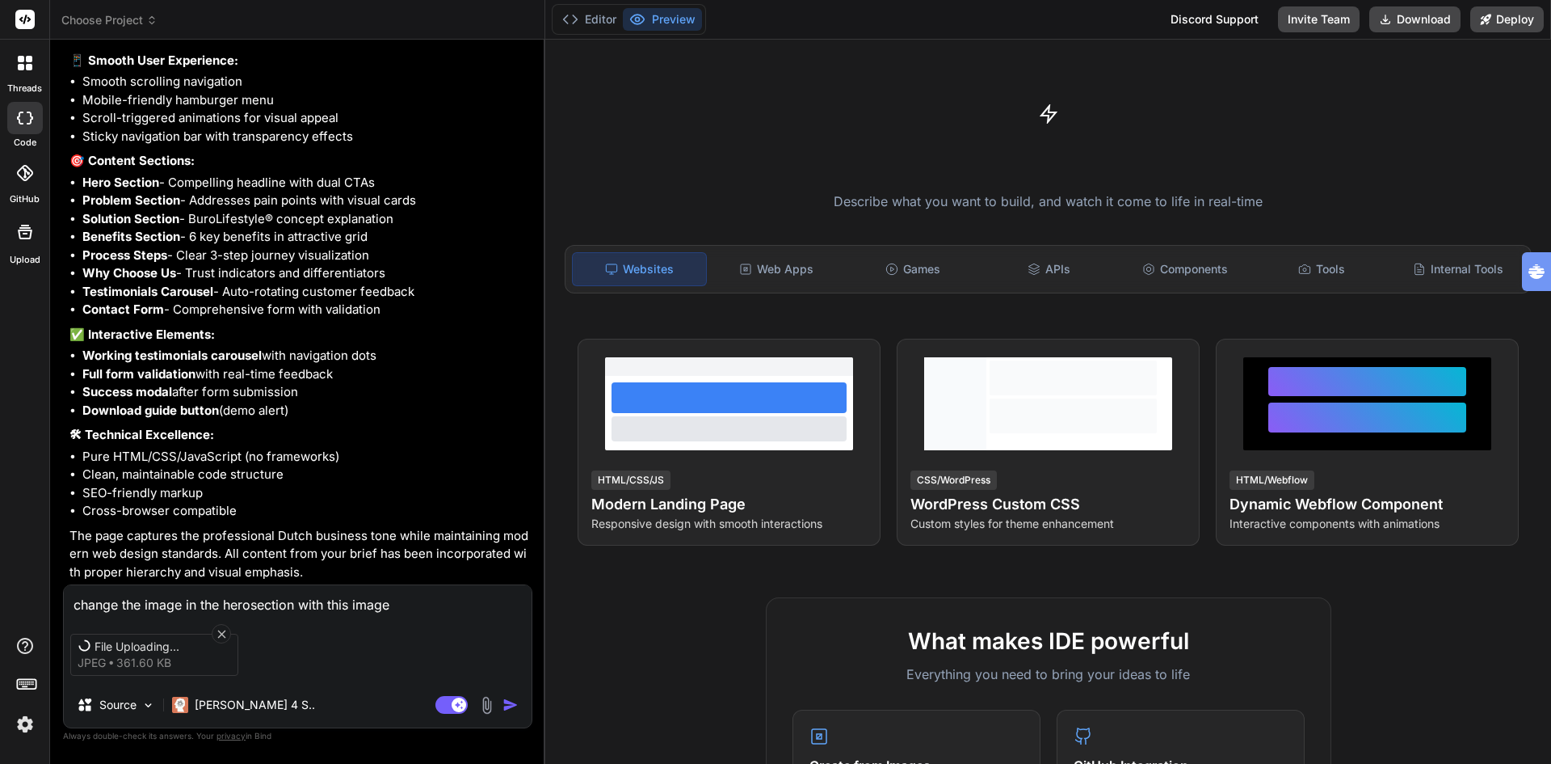
scroll to position [1881, 0]
click at [426, 603] on textarea "change the image in the herosection with this image" at bounding box center [298, 599] width 468 height 29
click at [113, 705] on p "Source" at bounding box center [117, 705] width 37 height 16
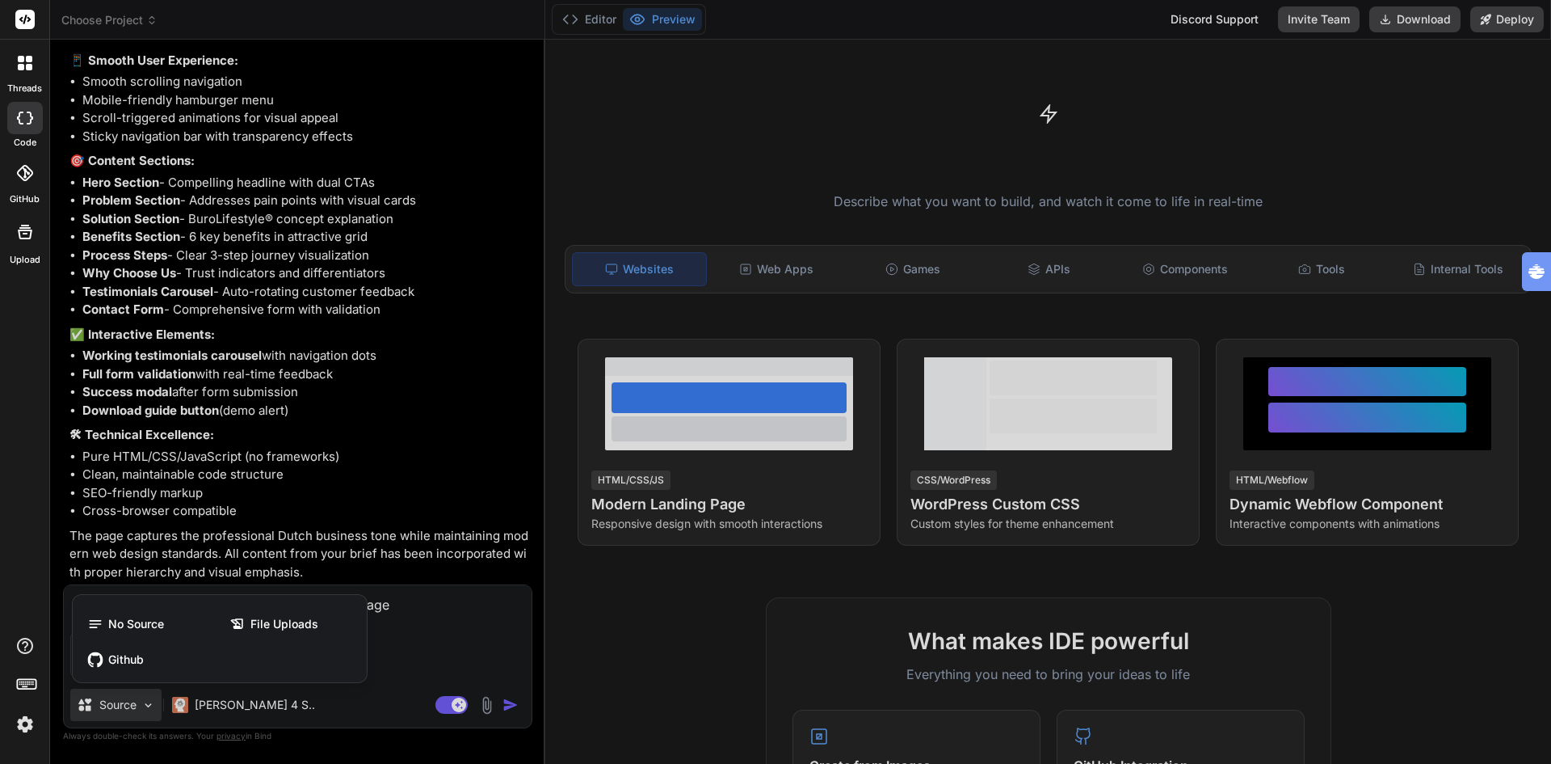
click at [113, 705] on div at bounding box center [775, 382] width 1551 height 764
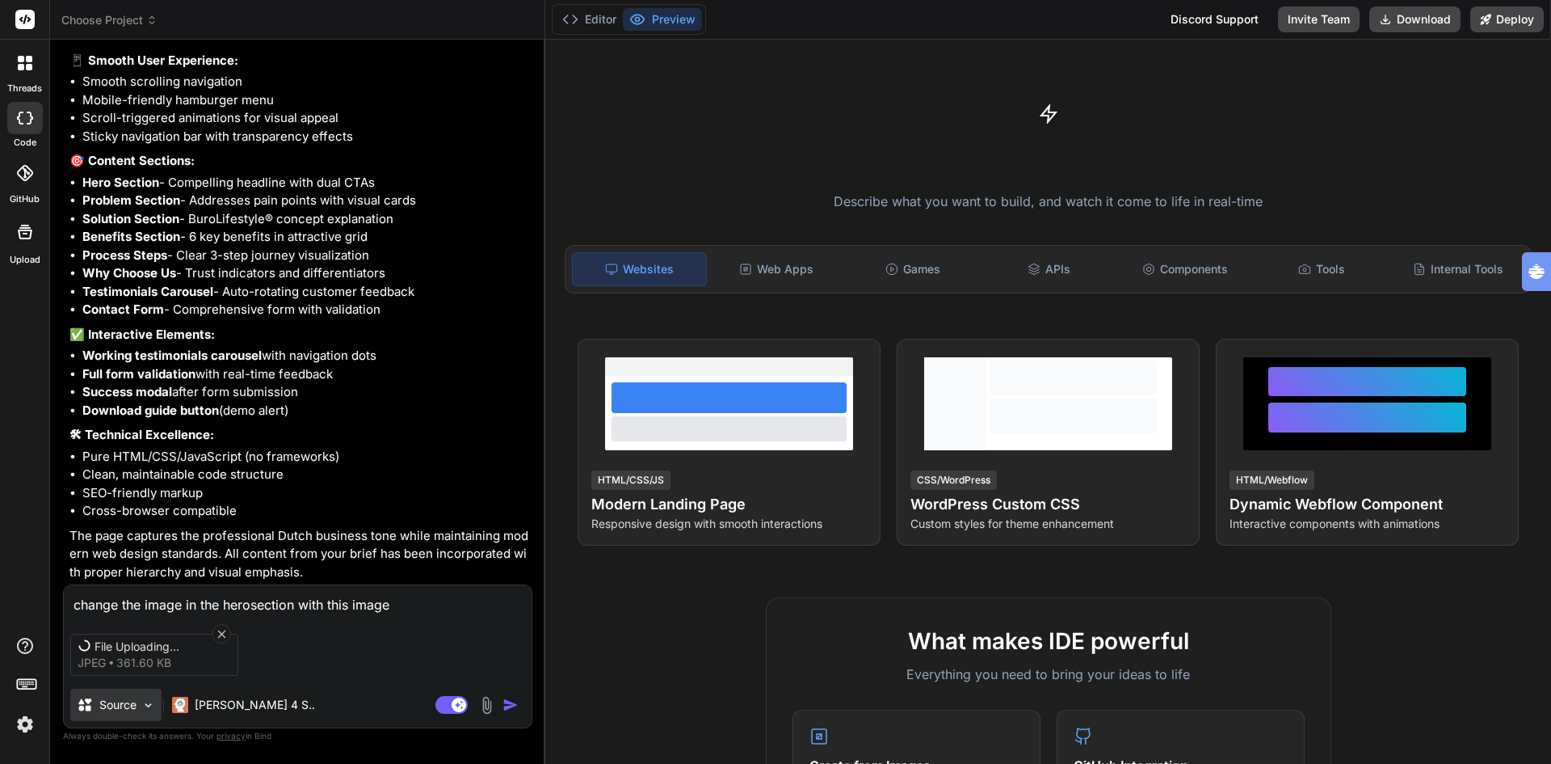
click at [114, 701] on p "Source" at bounding box center [117, 705] width 37 height 16
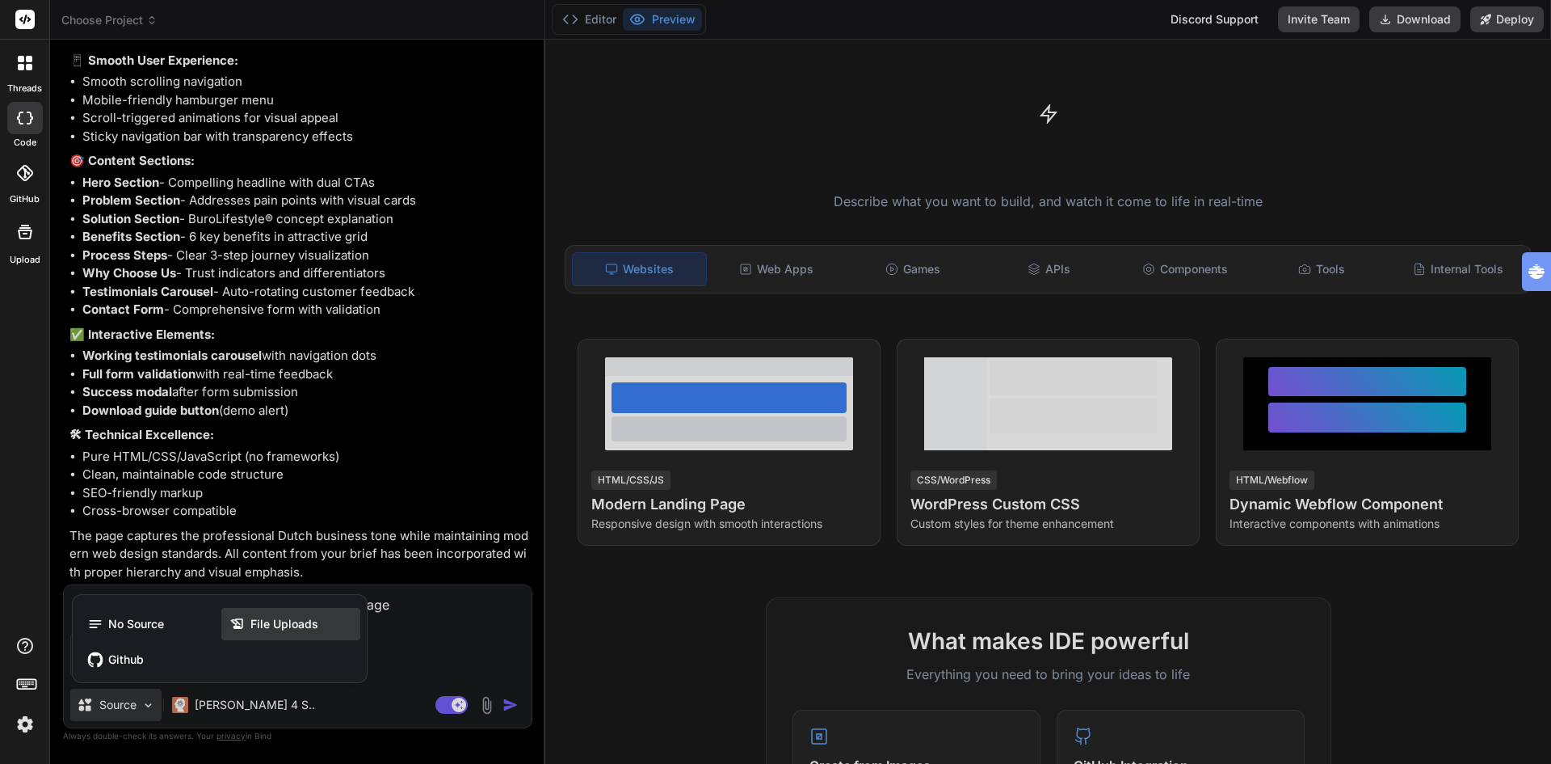
click at [287, 620] on span "File Uploads" at bounding box center [284, 624] width 68 height 16
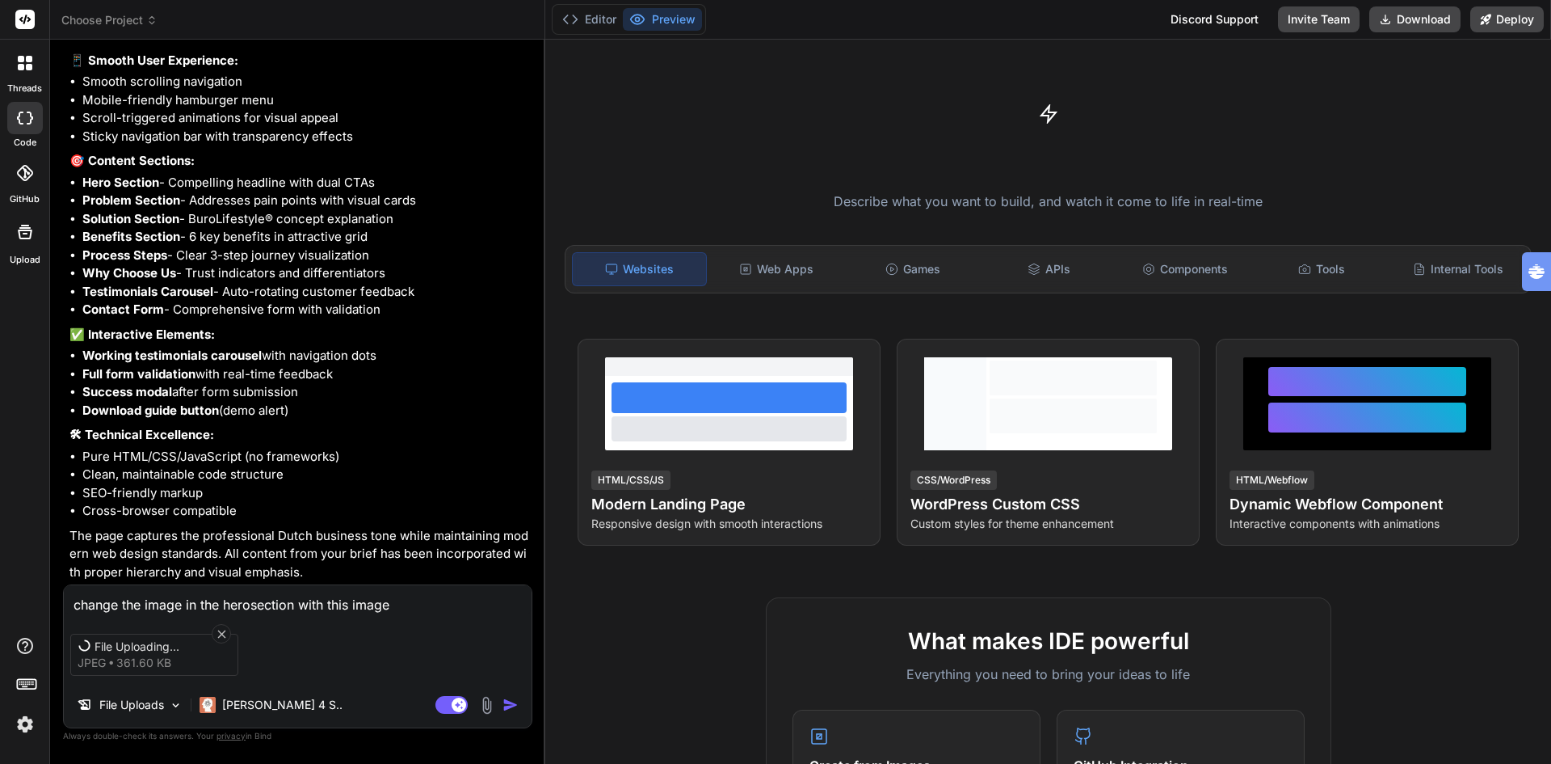
click at [487, 706] on img at bounding box center [487, 705] width 19 height 19
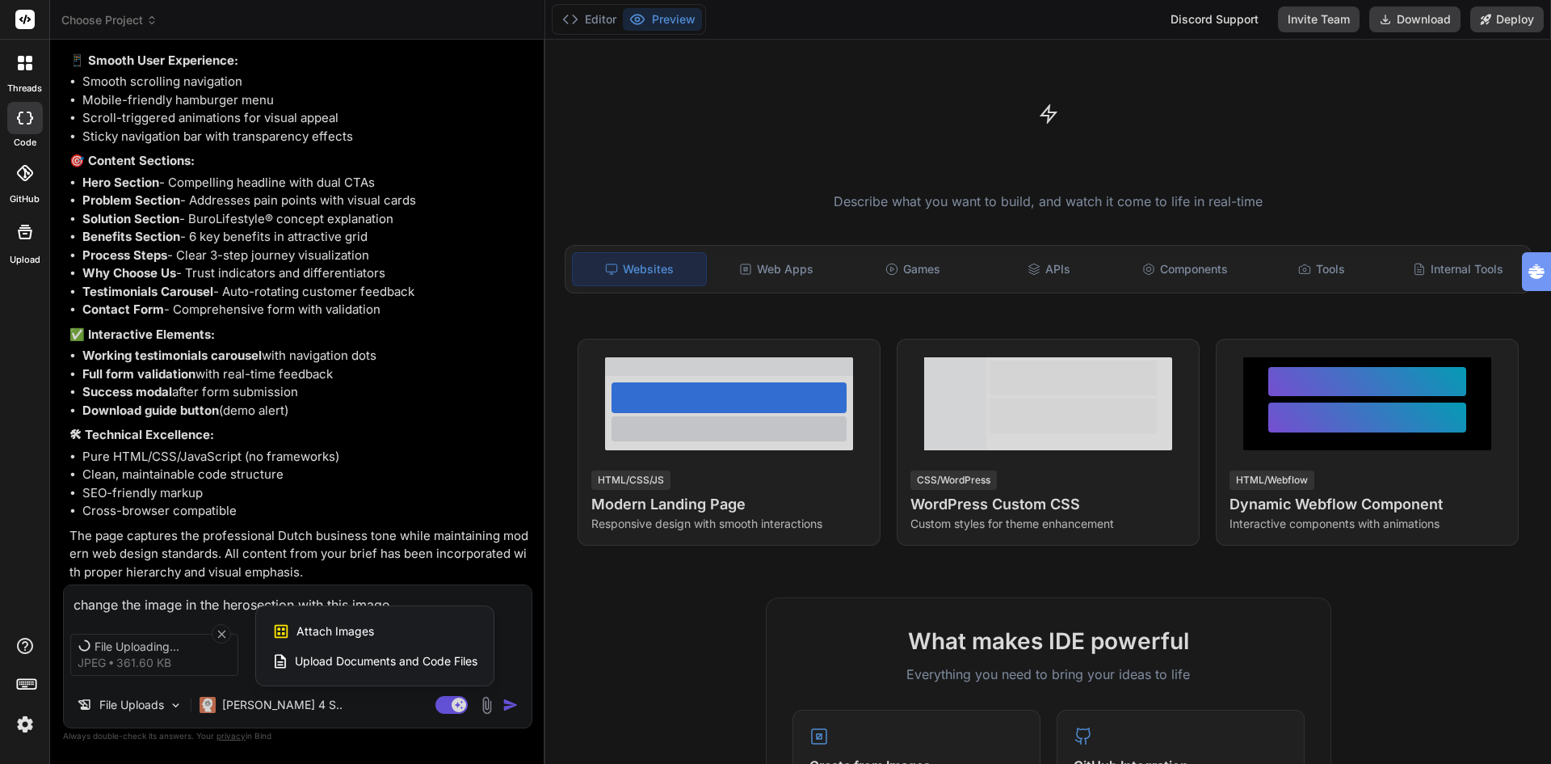
click at [344, 705] on div at bounding box center [775, 382] width 1551 height 764
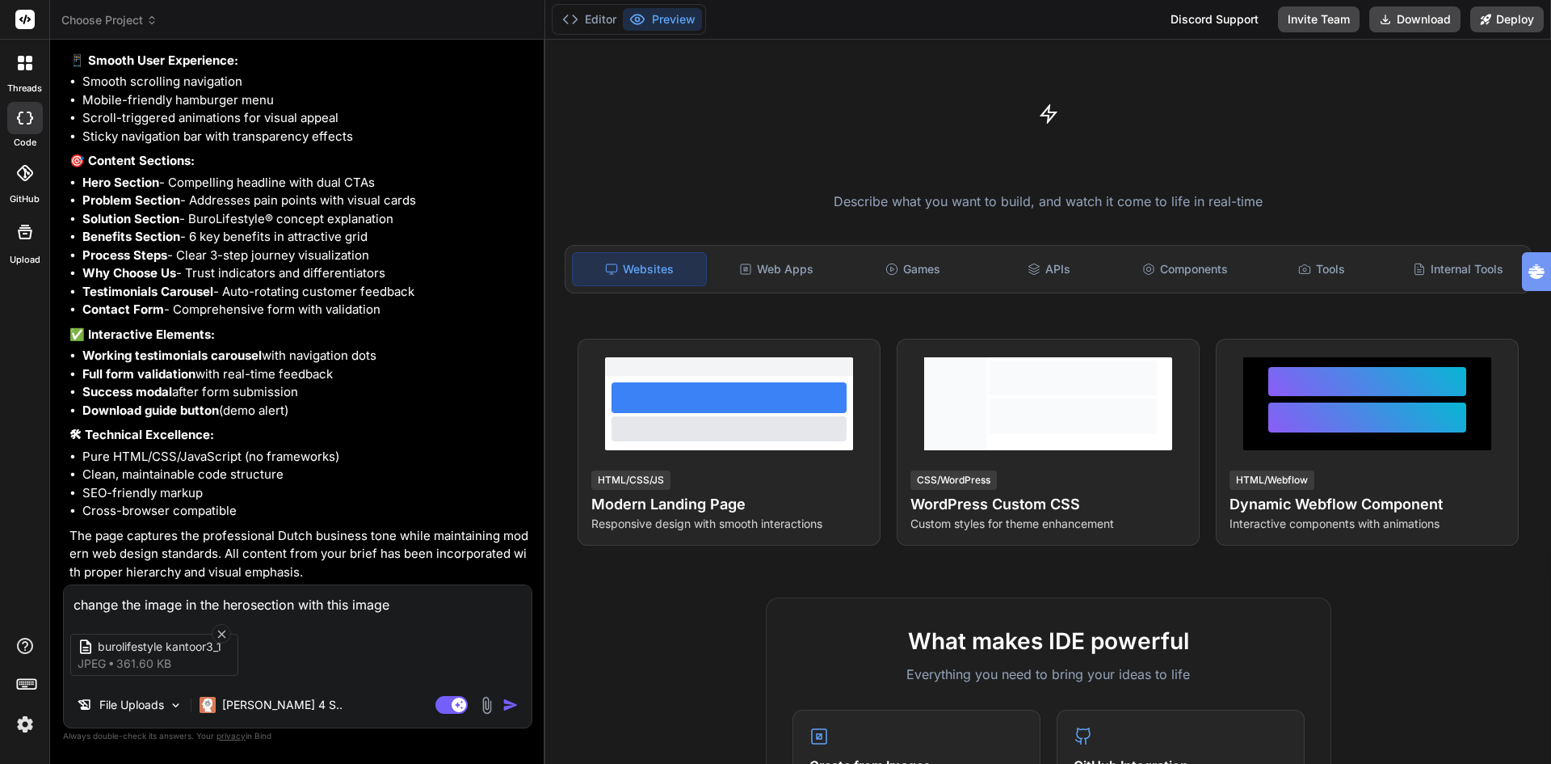
click at [510, 704] on img "button" at bounding box center [511, 705] width 16 height 16
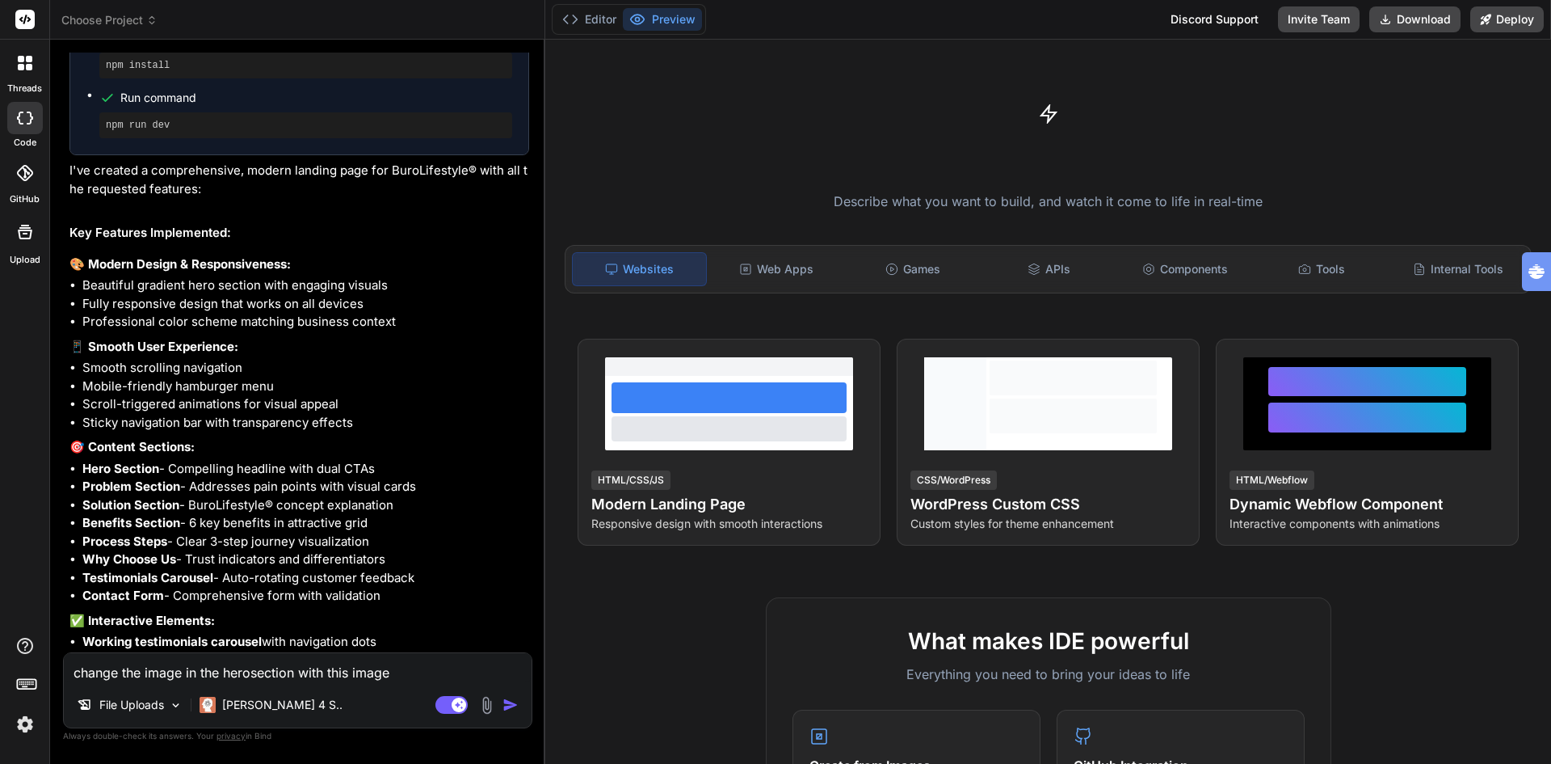
scroll to position [1331, 0]
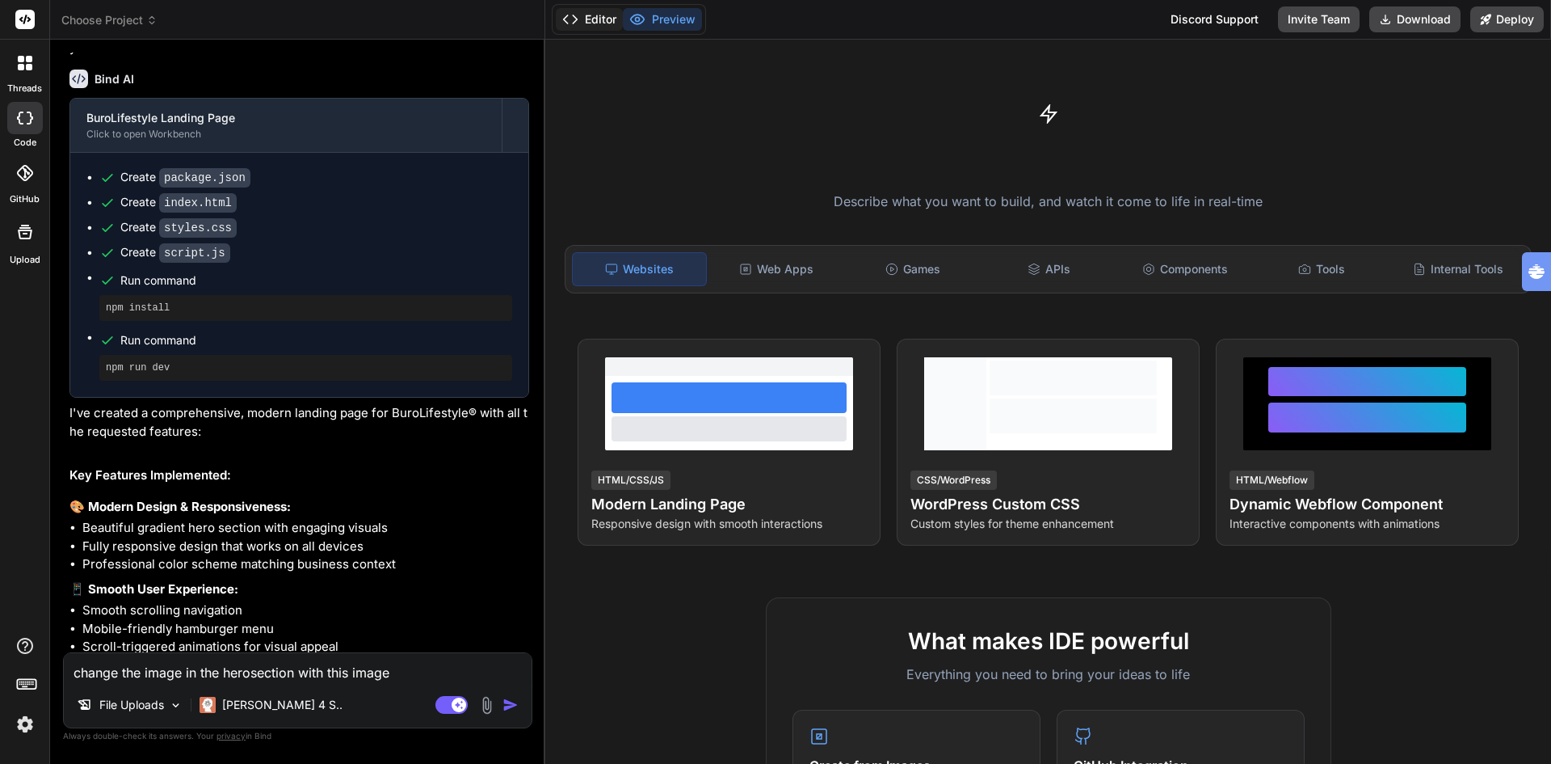
click at [598, 14] on button "Editor" at bounding box center [589, 19] width 67 height 23
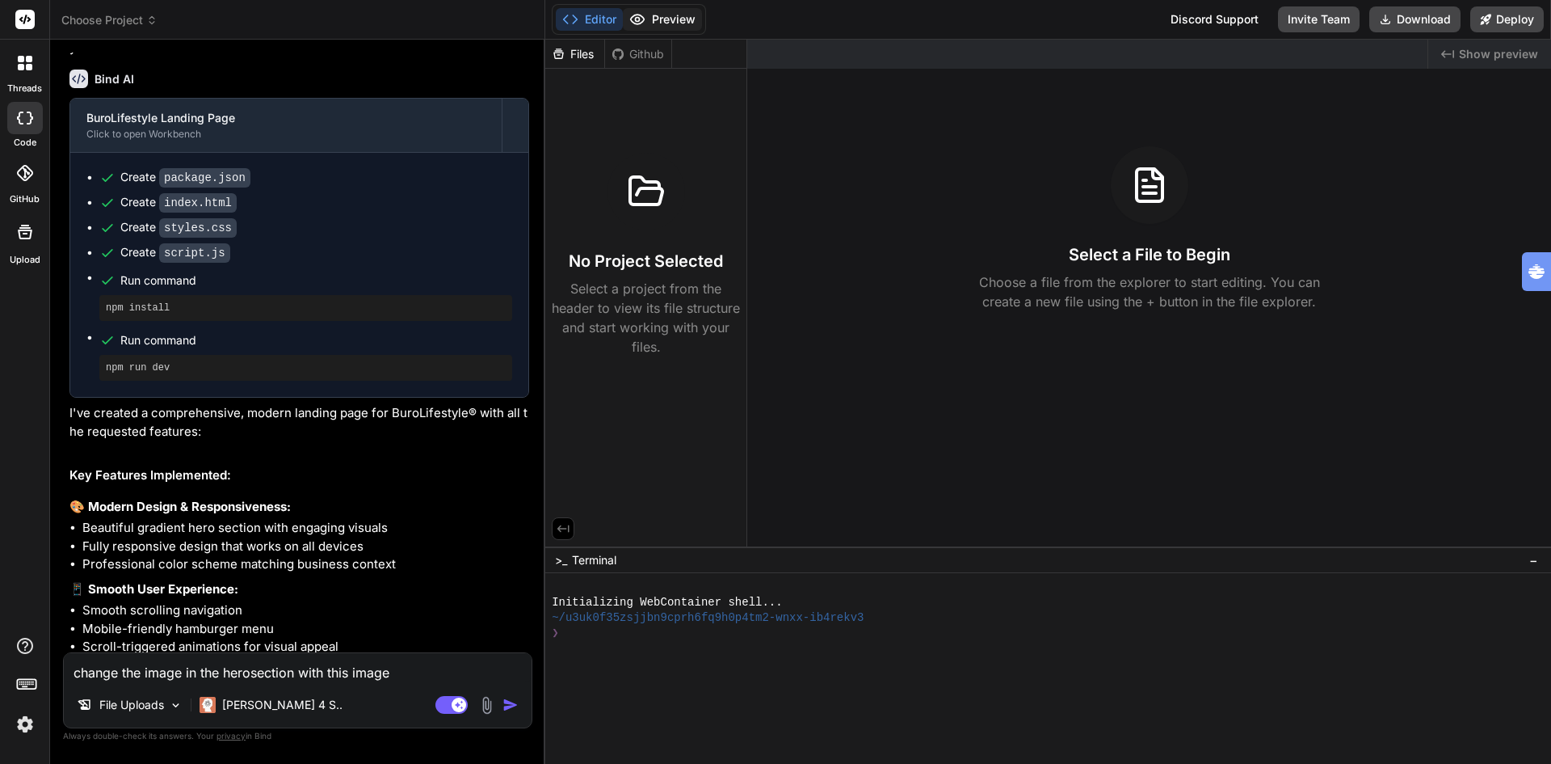
click at [669, 16] on button "Preview" at bounding box center [662, 19] width 79 height 23
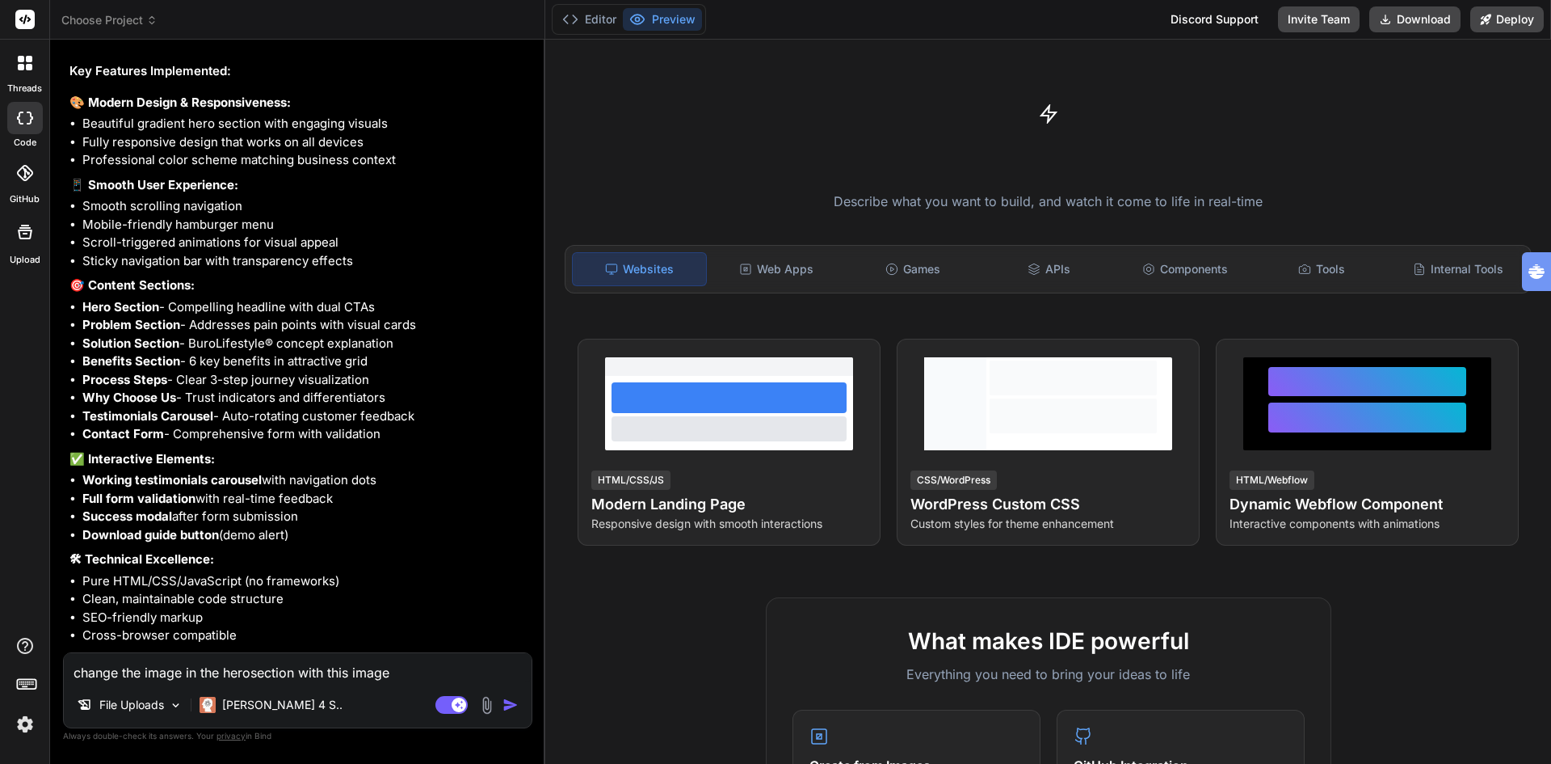
scroll to position [1977, 0]
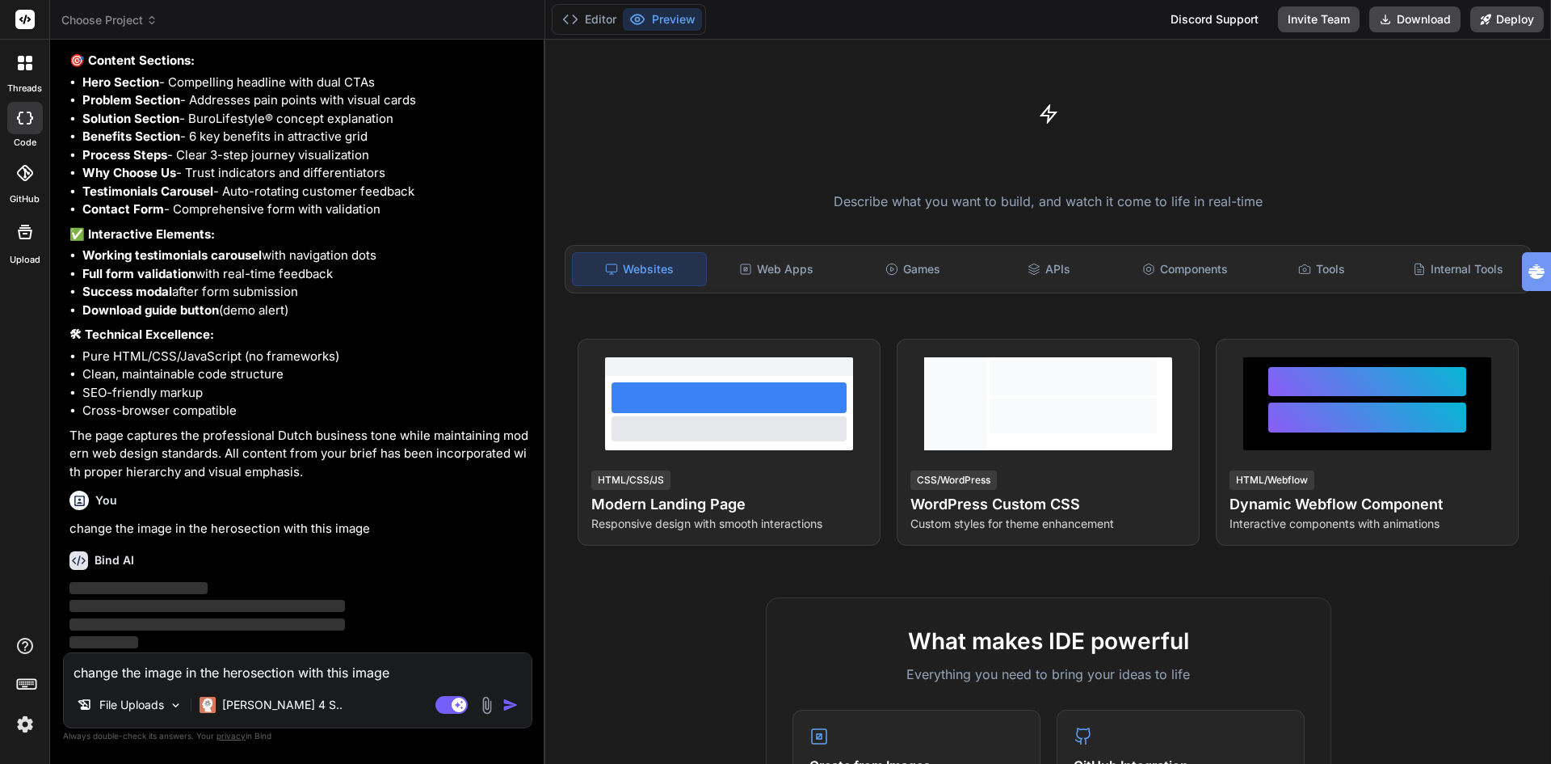
click at [139, 19] on span "Choose Project" at bounding box center [109, 20] width 96 height 16
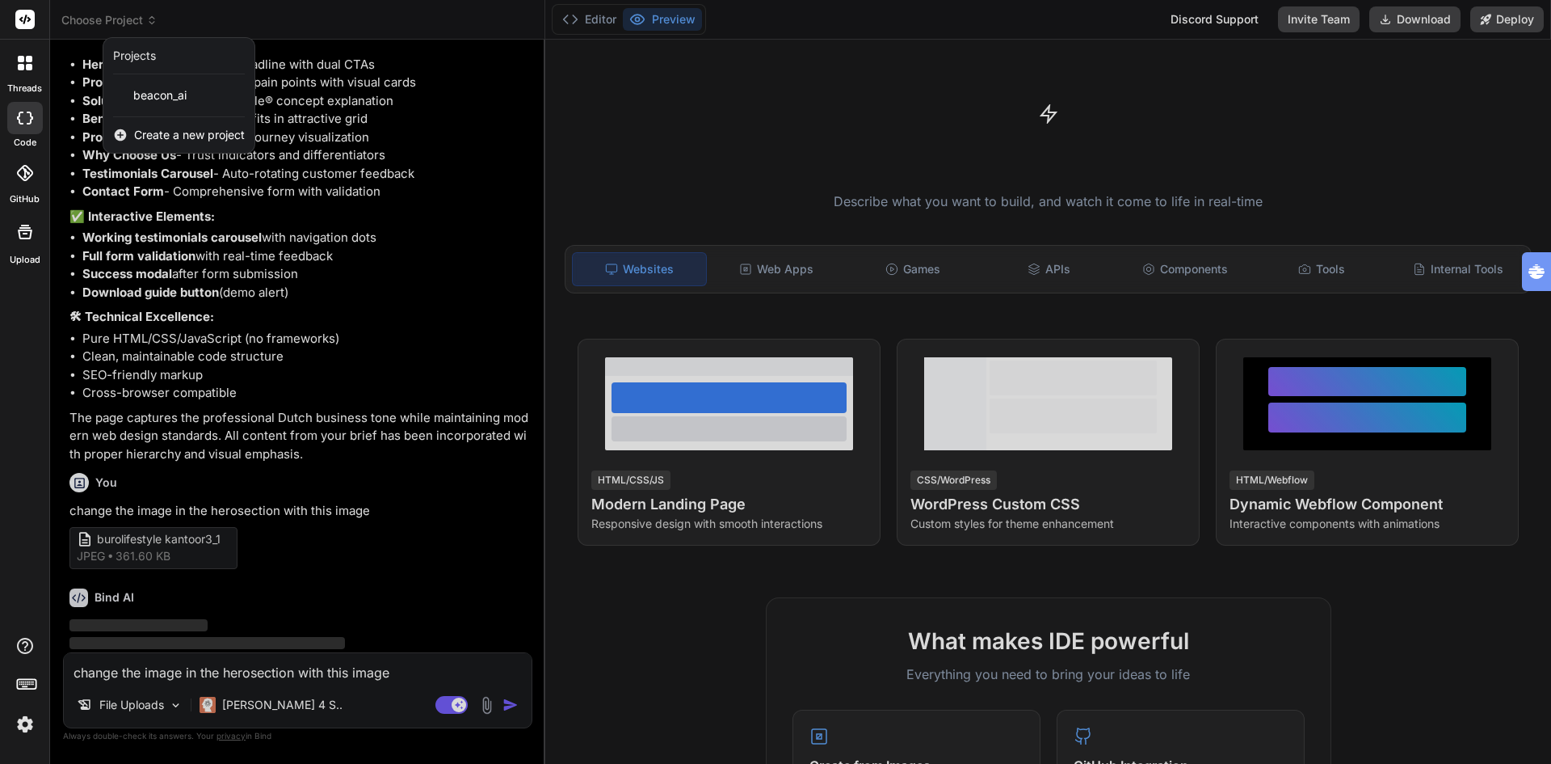
click at [398, 241] on div at bounding box center [775, 382] width 1551 height 764
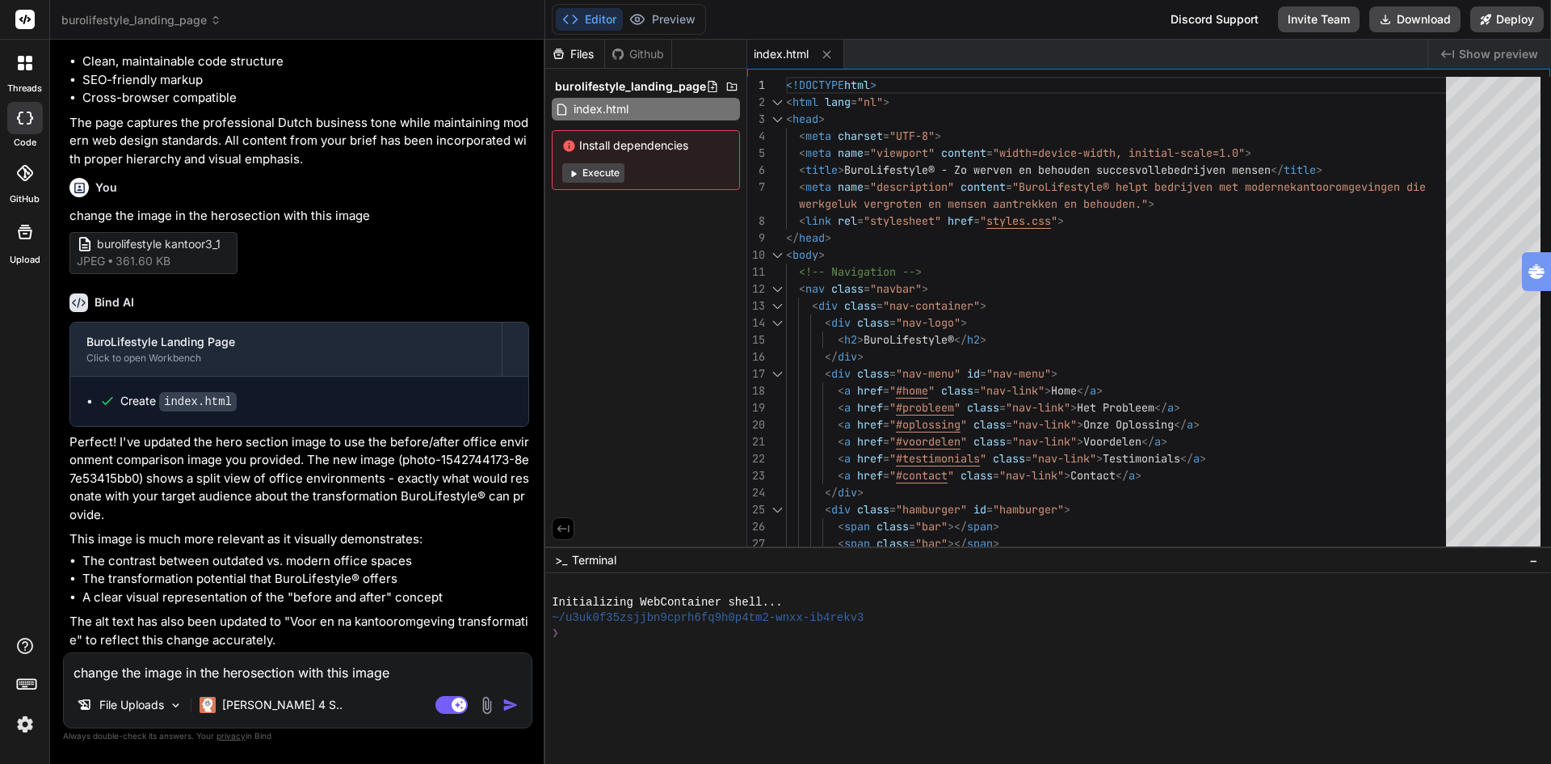
scroll to position [2291, 0]
click at [1509, 18] on button "Deploy" at bounding box center [1508, 19] width 74 height 26
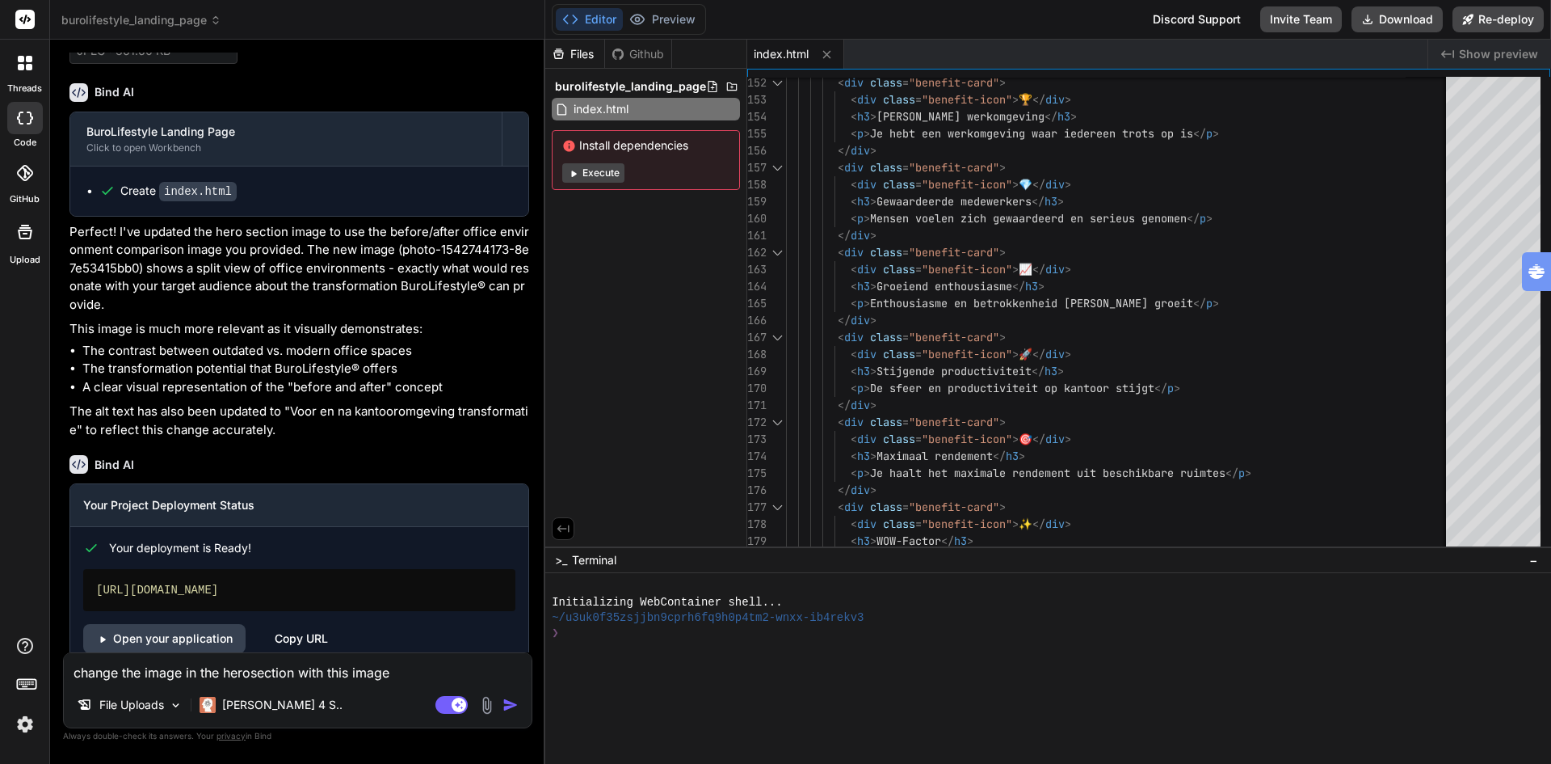
scroll to position [2528, 0]
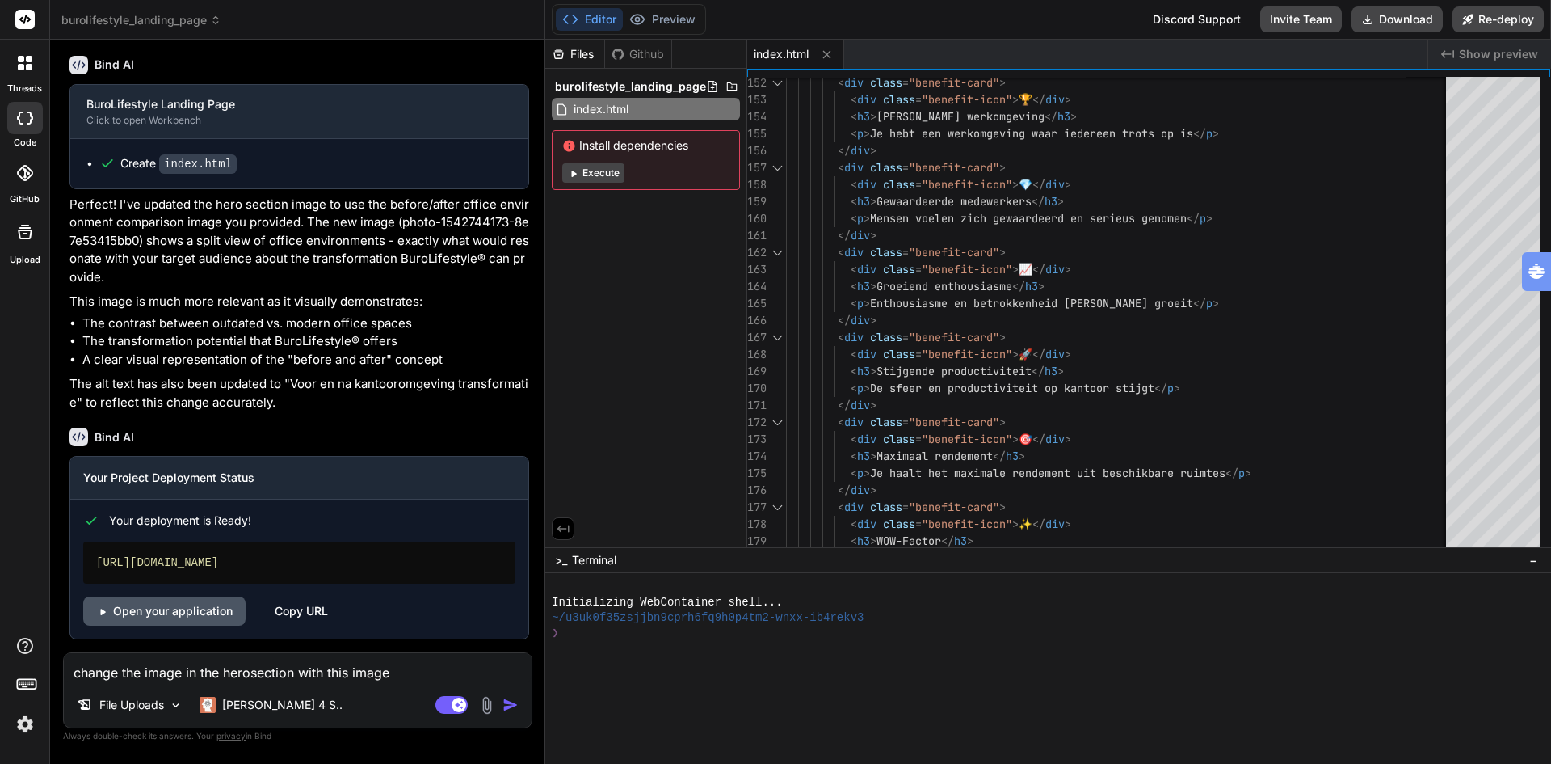
click at [183, 610] on link "Open your application" at bounding box center [164, 610] width 162 height 29
click at [152, 23] on span "burolifestyle_landing_page" at bounding box center [141, 20] width 160 height 16
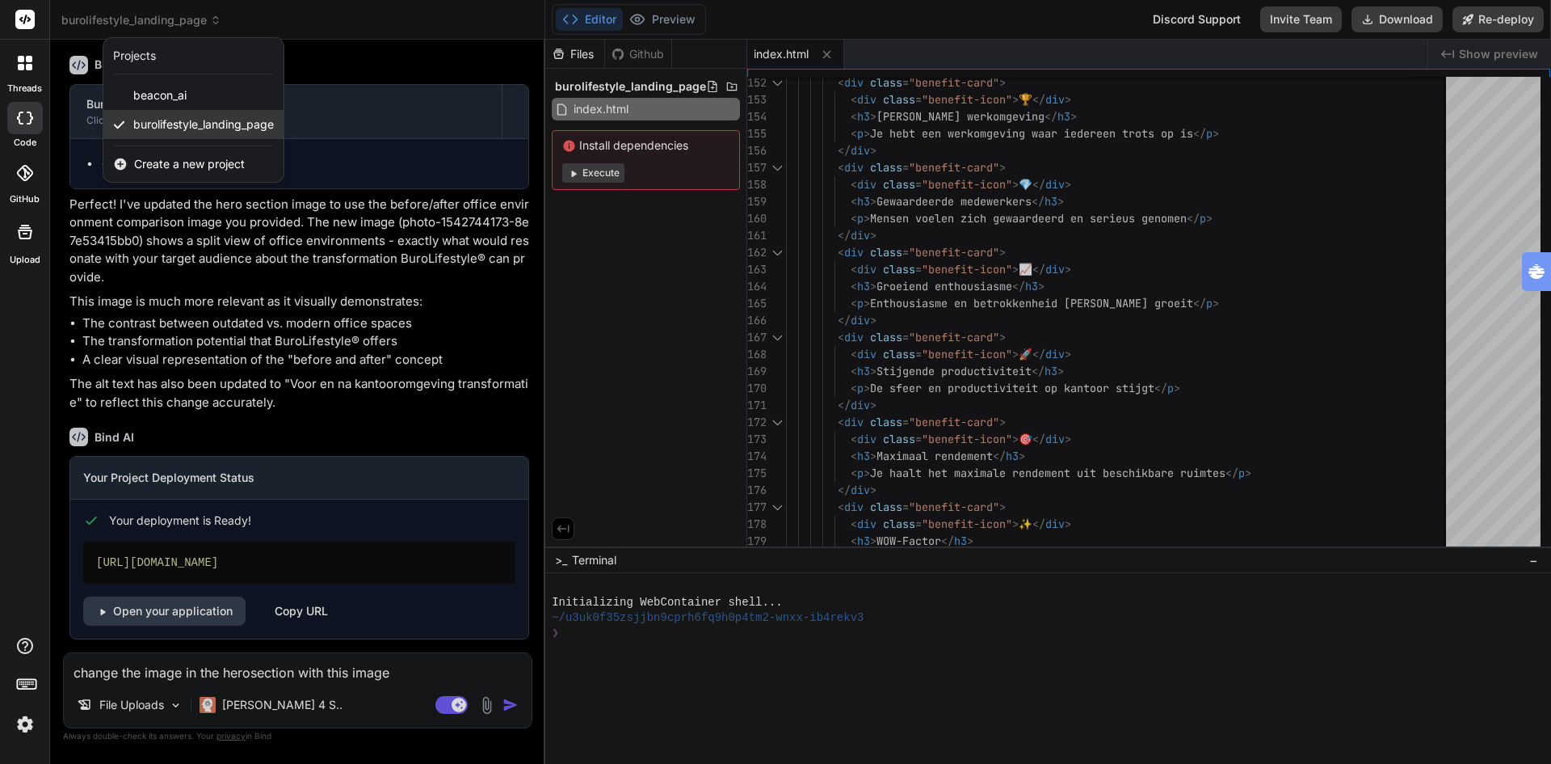
click at [179, 124] on span "burolifestyle_landing_page" at bounding box center [203, 124] width 141 height 16
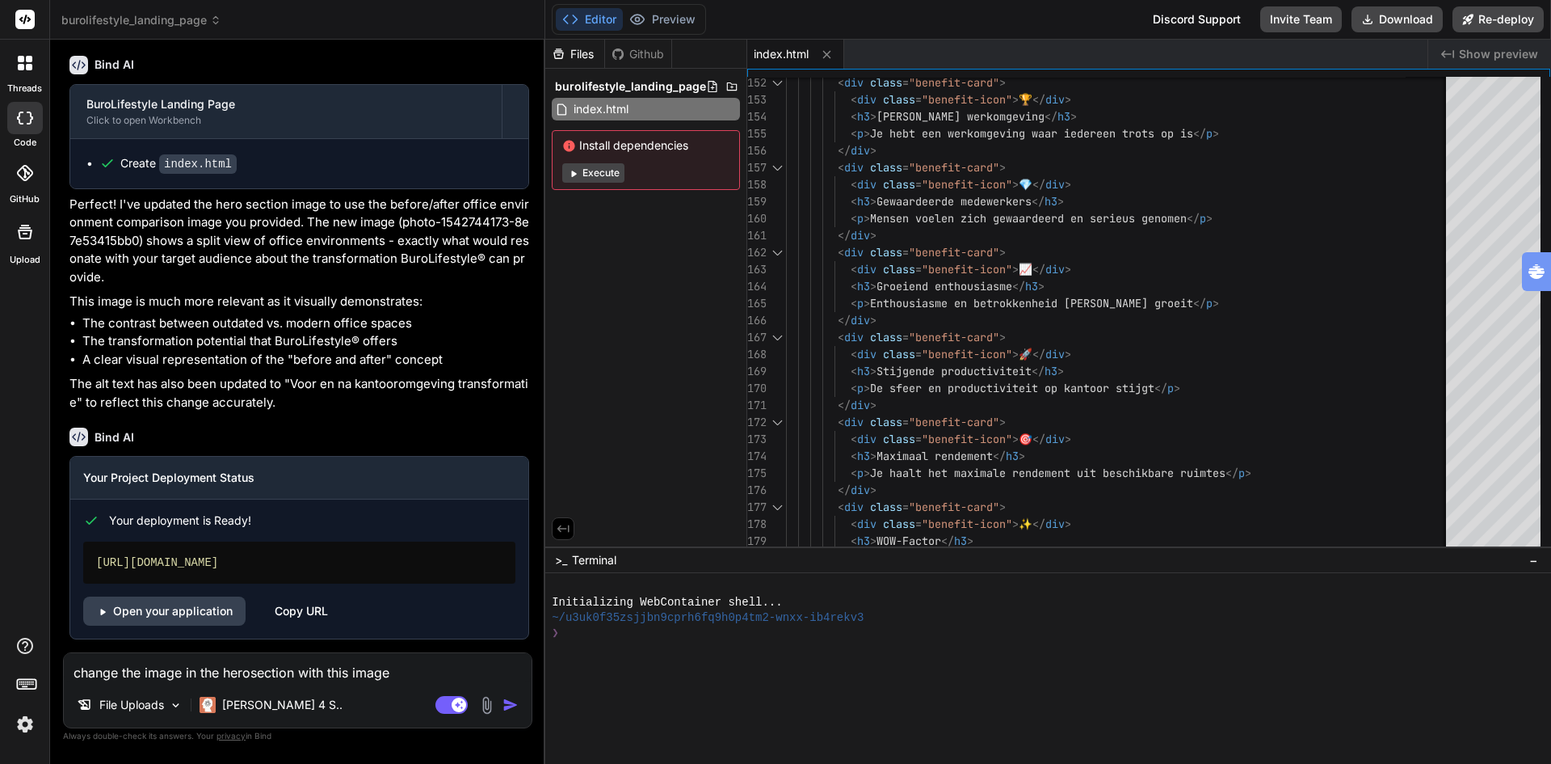
click at [242, 677] on textarea "change the image in the herosection with this image" at bounding box center [298, 667] width 468 height 29
click at [490, 707] on img at bounding box center [487, 705] width 19 height 19
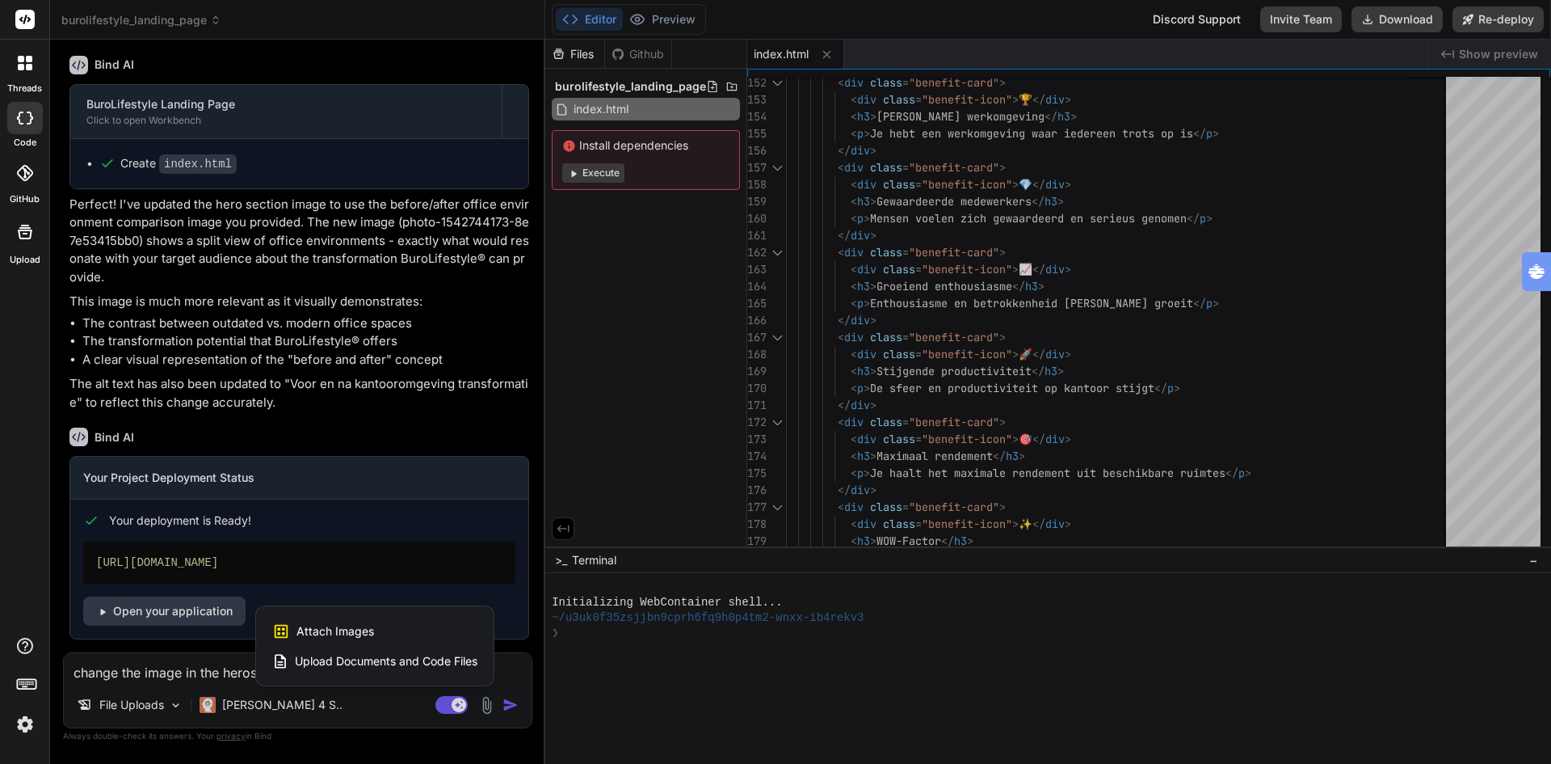
click at [335, 662] on span "Upload Documents and Code Files" at bounding box center [386, 661] width 183 height 16
type textarea "x"
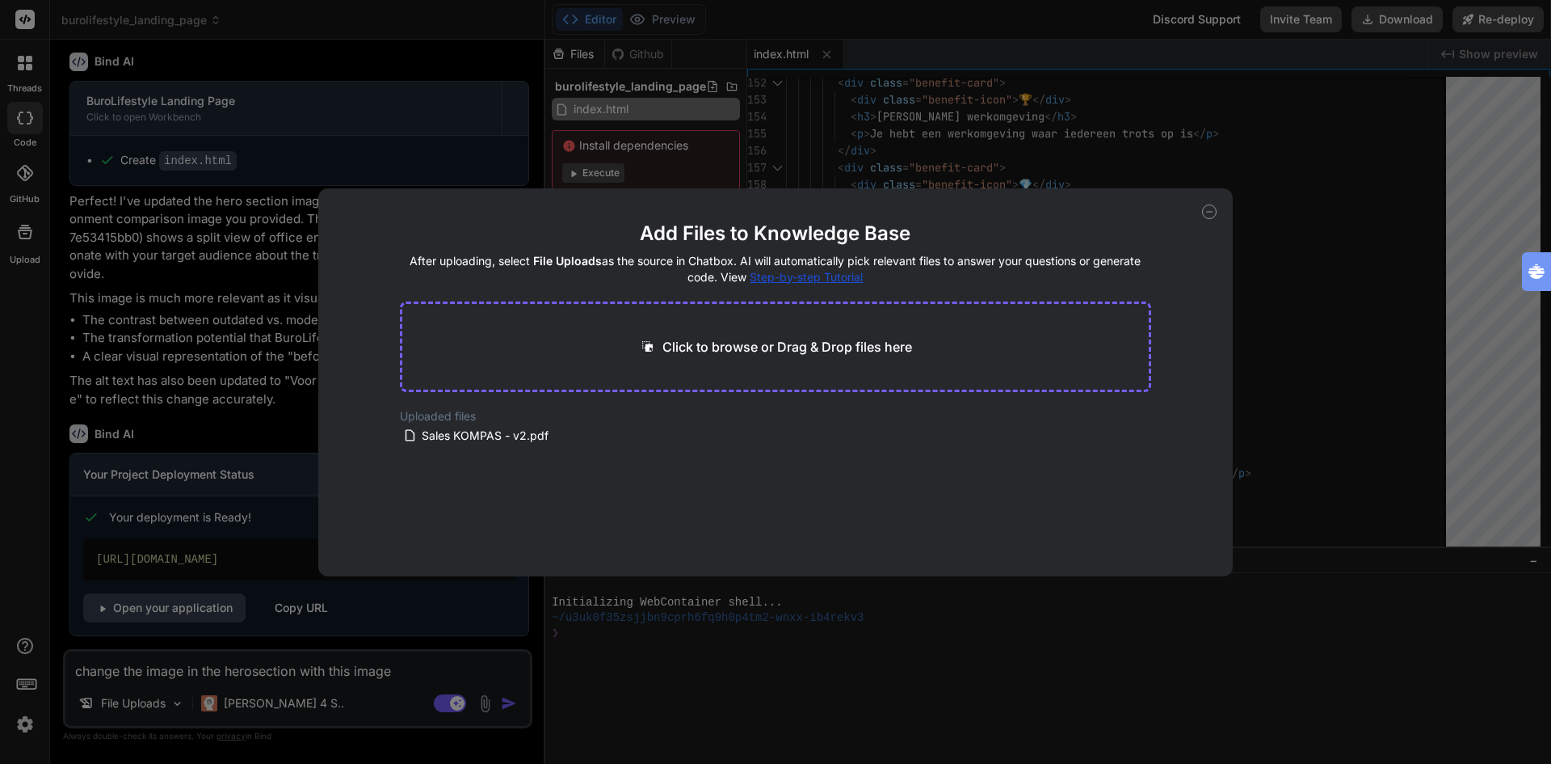
click at [760, 351] on p "Click to browse or Drag & Drop files here" at bounding box center [788, 346] width 250 height 19
type input "C:\fakepath\Sales KOMPAS - v2.docx"
click at [343, 486] on div "Add Files to Knowledge Base After uploading, select File Uploads as the source …" at bounding box center [776, 382] width 916 height 388
click at [693, 692] on div "Add Files to Knowledge Base After uploading, select File Uploads as the source …" at bounding box center [775, 382] width 1551 height 764
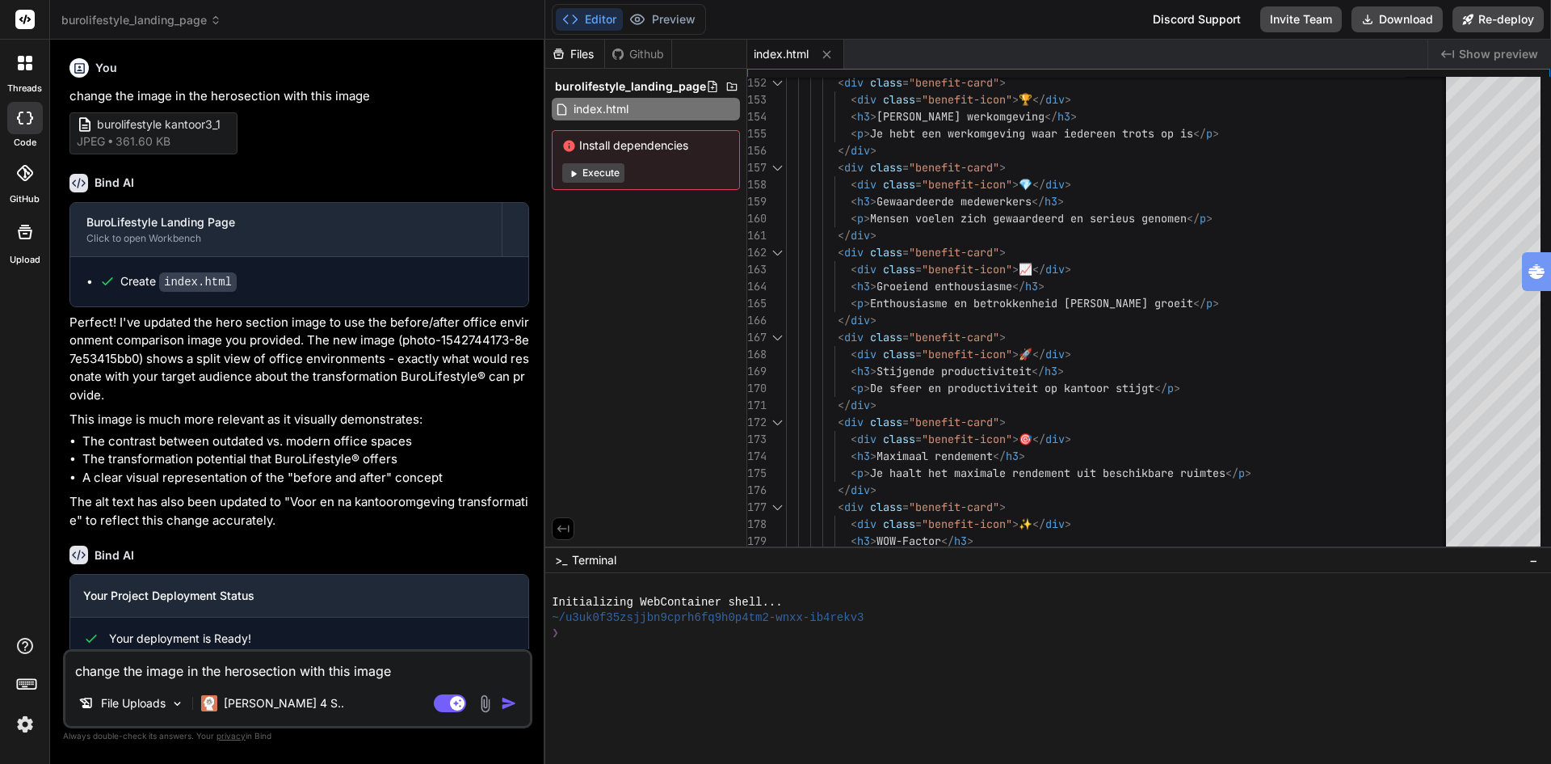
scroll to position [2370, 0]
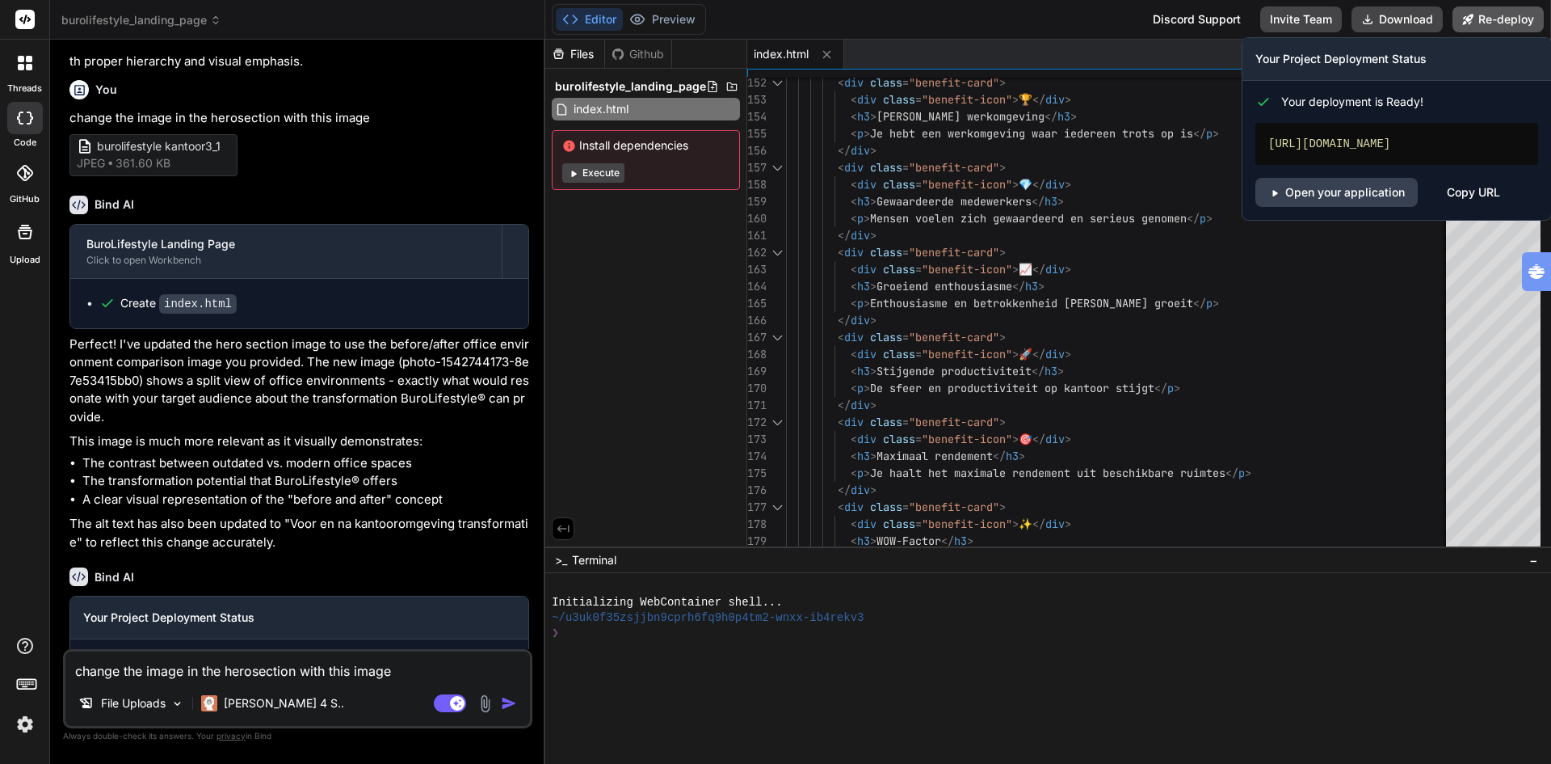
click at [1501, 17] on button "Re-deploy" at bounding box center [1498, 19] width 91 height 26
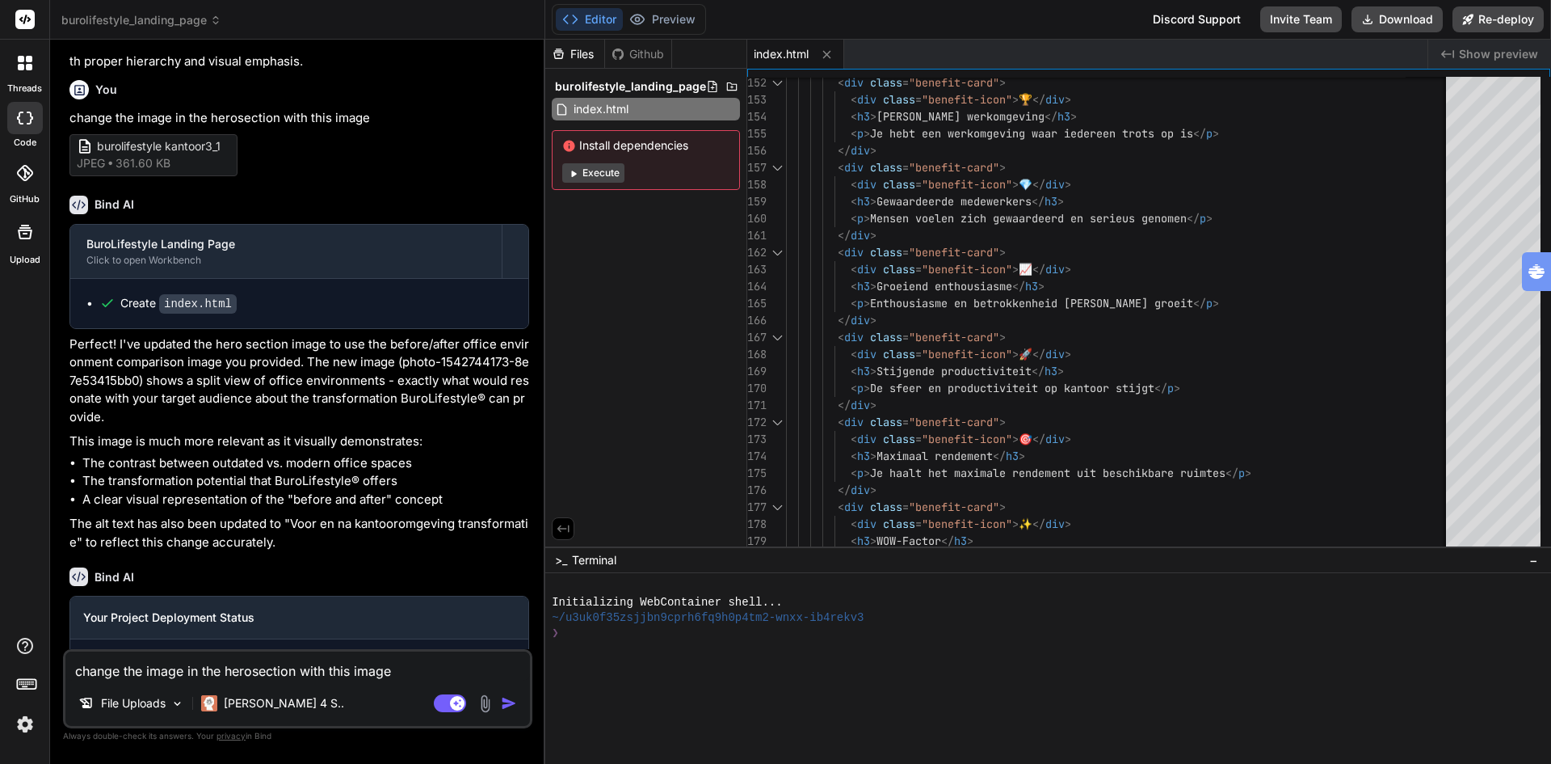
click at [299, 551] on p "The alt text has also been updated to "Voor en na kantooromgeving transformatie…" at bounding box center [299, 533] width 460 height 36
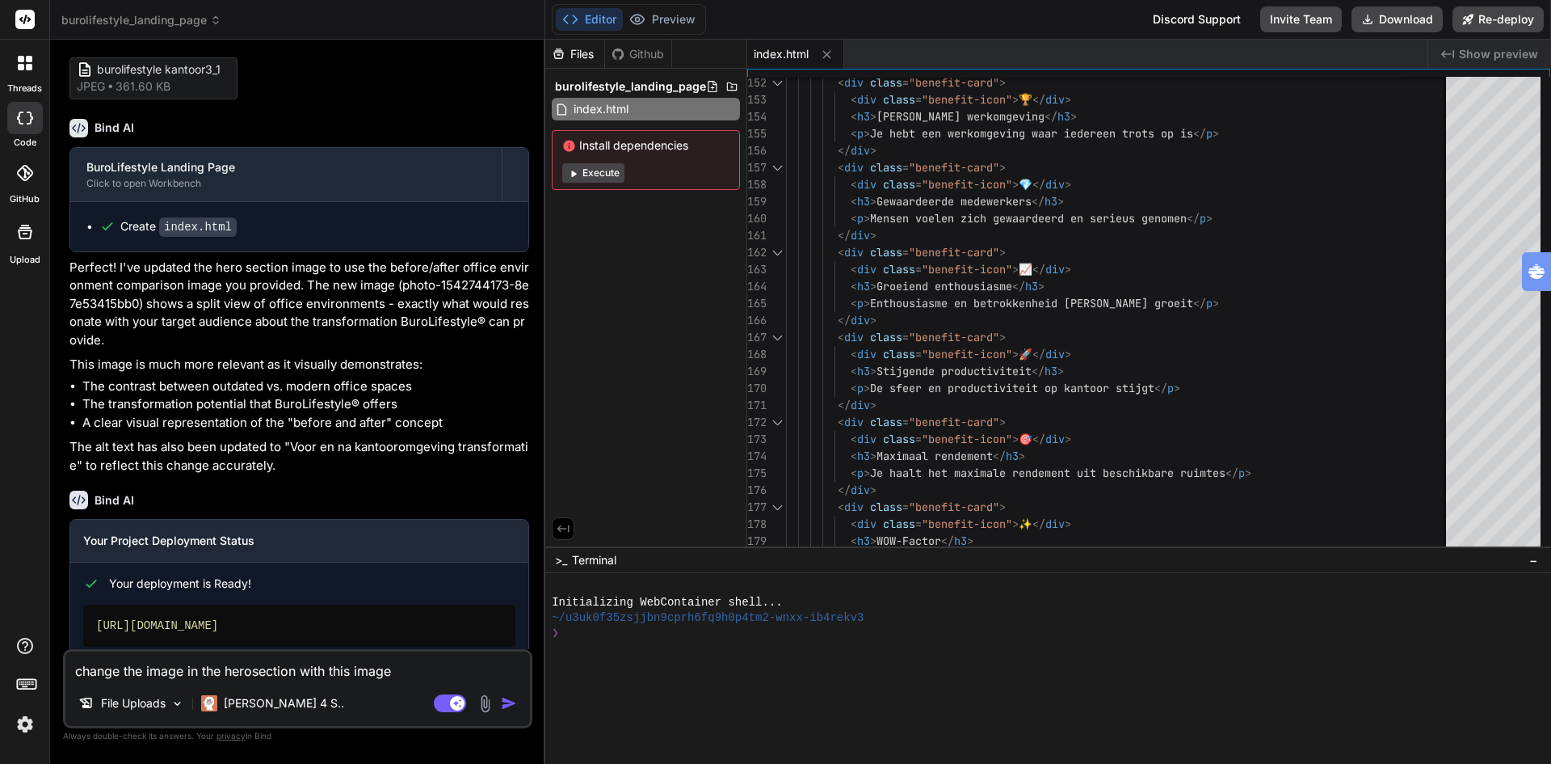
scroll to position [2532, 0]
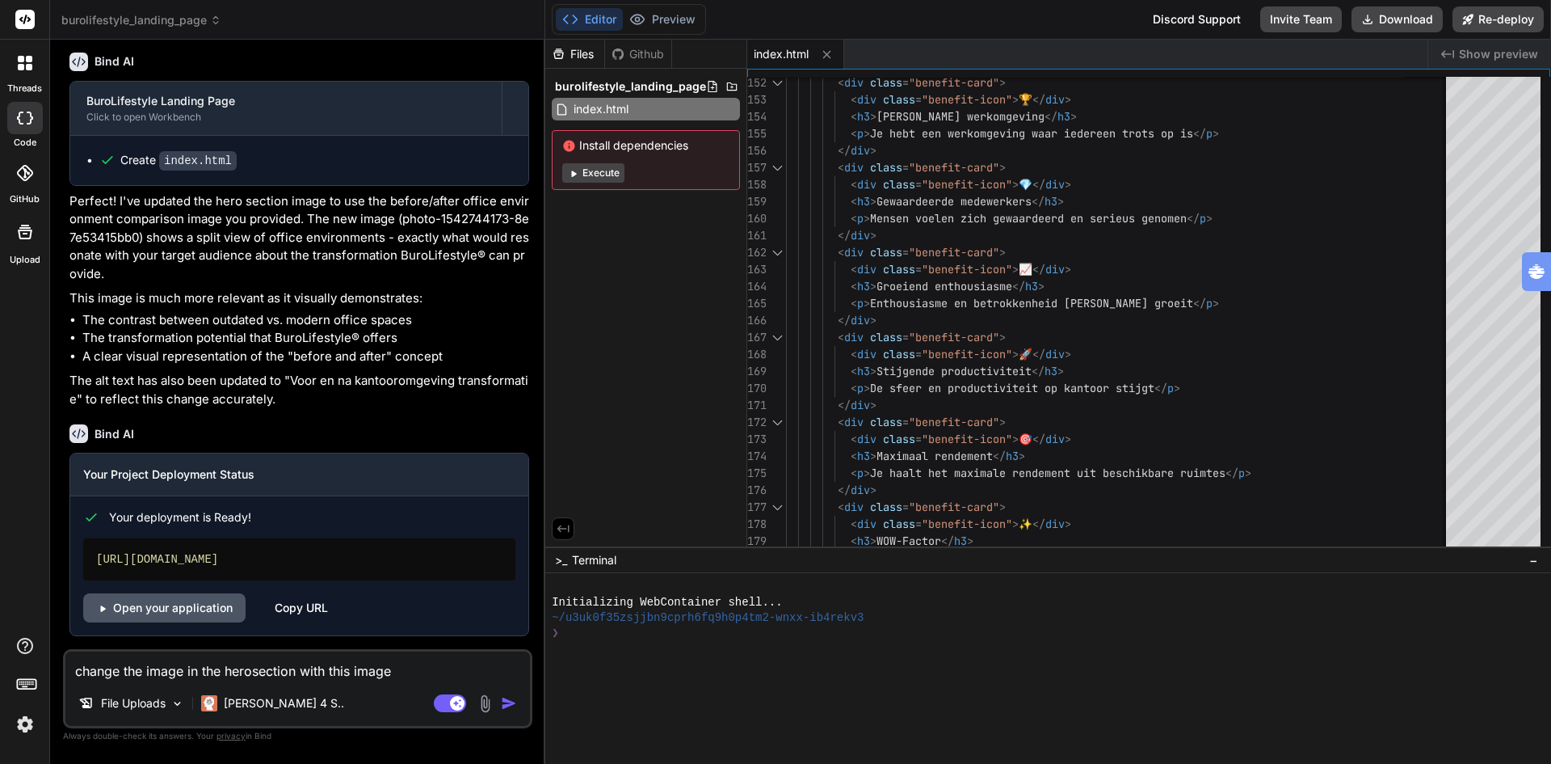
click at [202, 605] on link "Open your application" at bounding box center [164, 607] width 162 height 29
click at [608, 86] on span "burolifestyle_landing_page" at bounding box center [630, 86] width 151 height 16
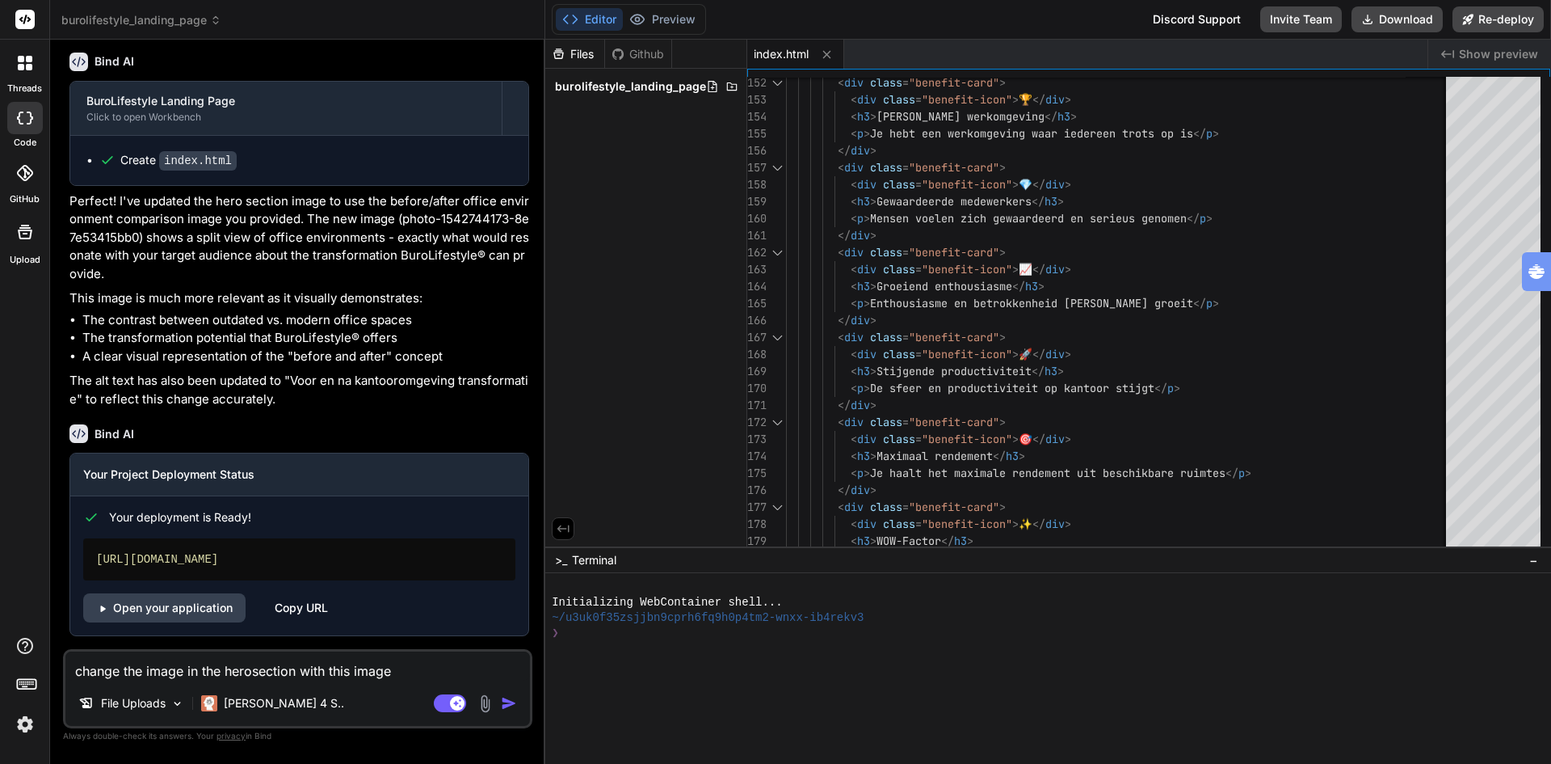
click at [608, 86] on span "burolifestyle_landing_page" at bounding box center [630, 86] width 151 height 16
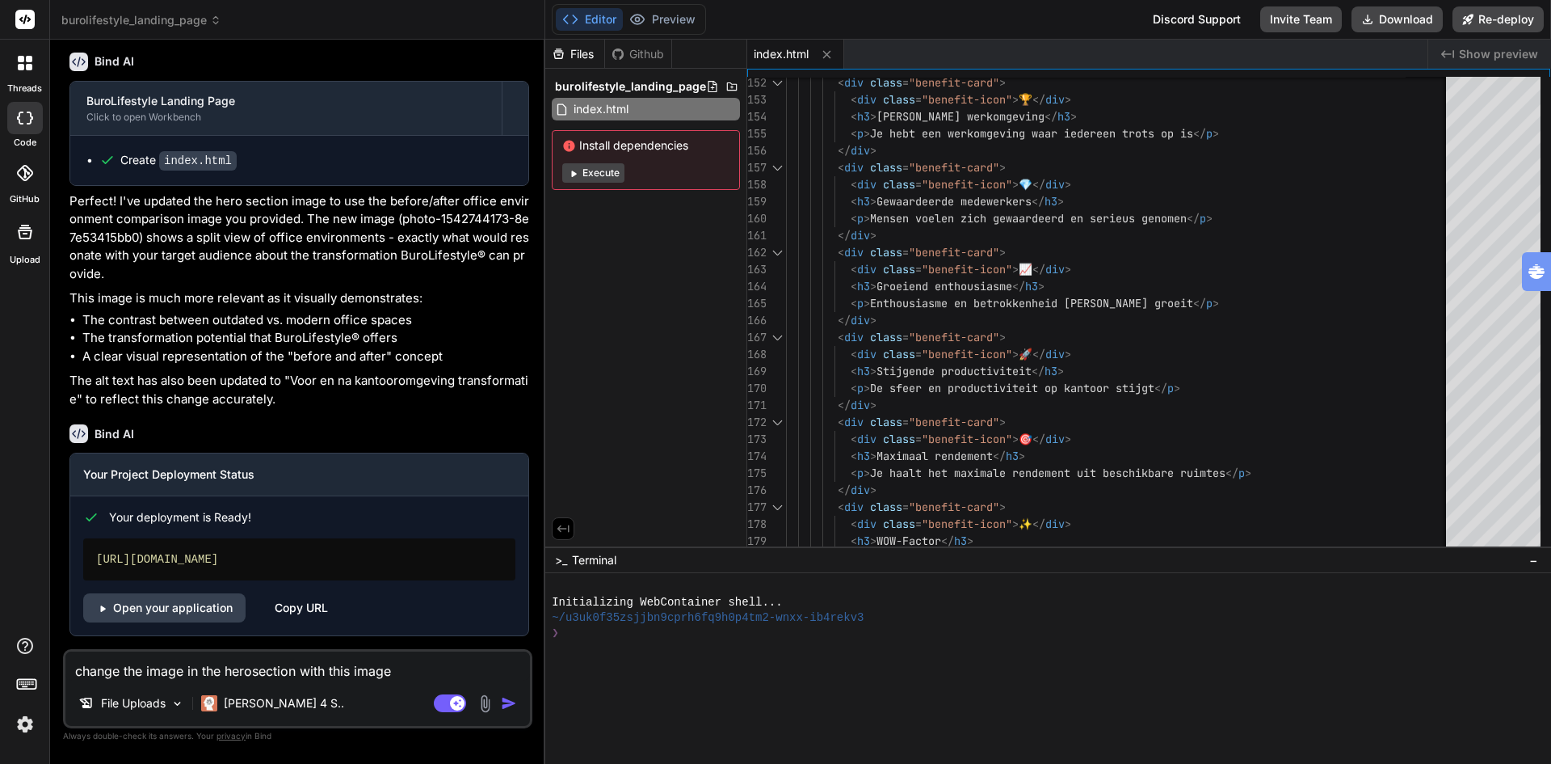
click at [24, 63] on icon at bounding box center [25, 63] width 15 height 15
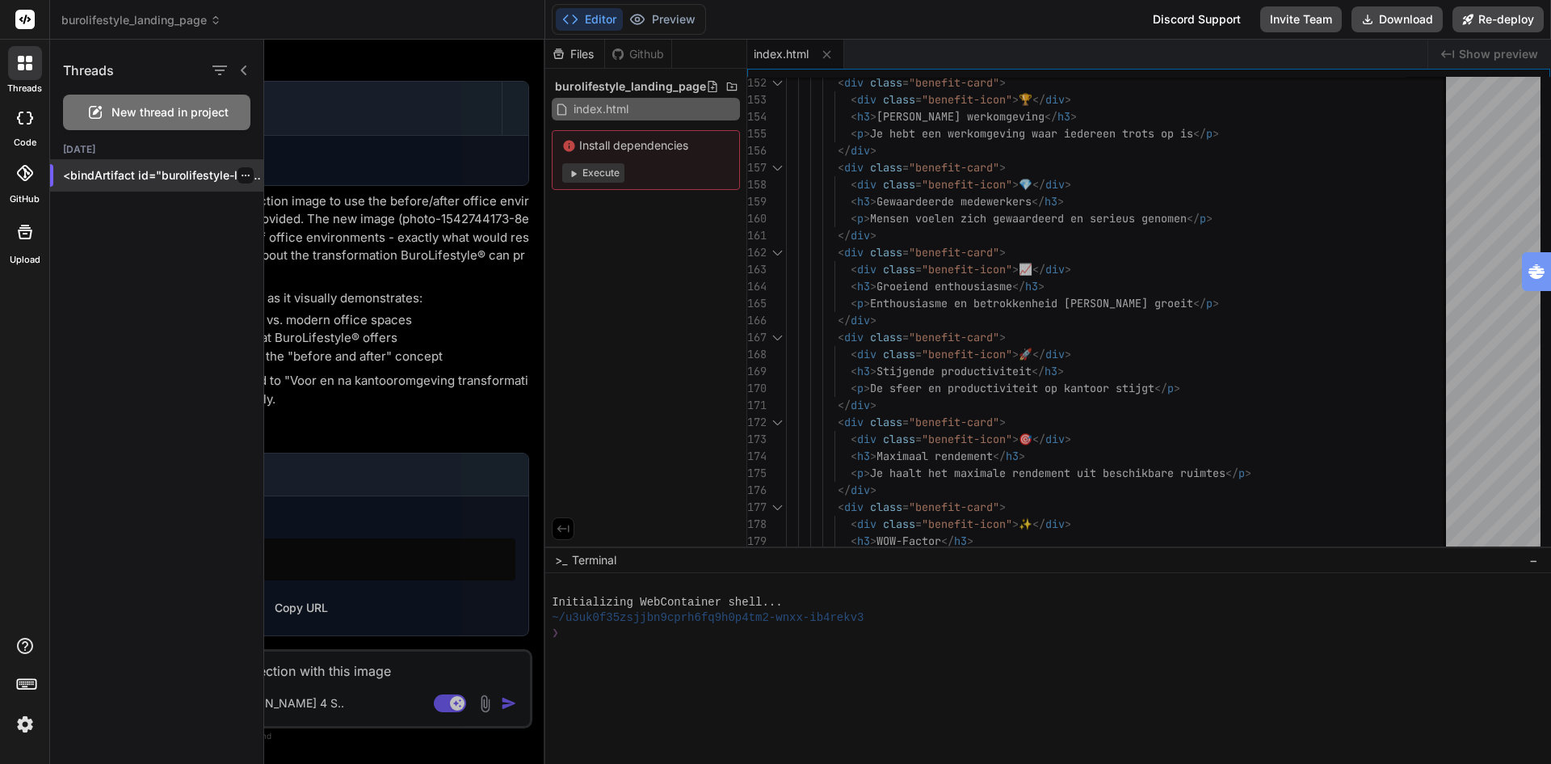
click at [248, 178] on p "<bindArtifact id="burolifestyle-landing-..." at bounding box center [163, 175] width 200 height 16
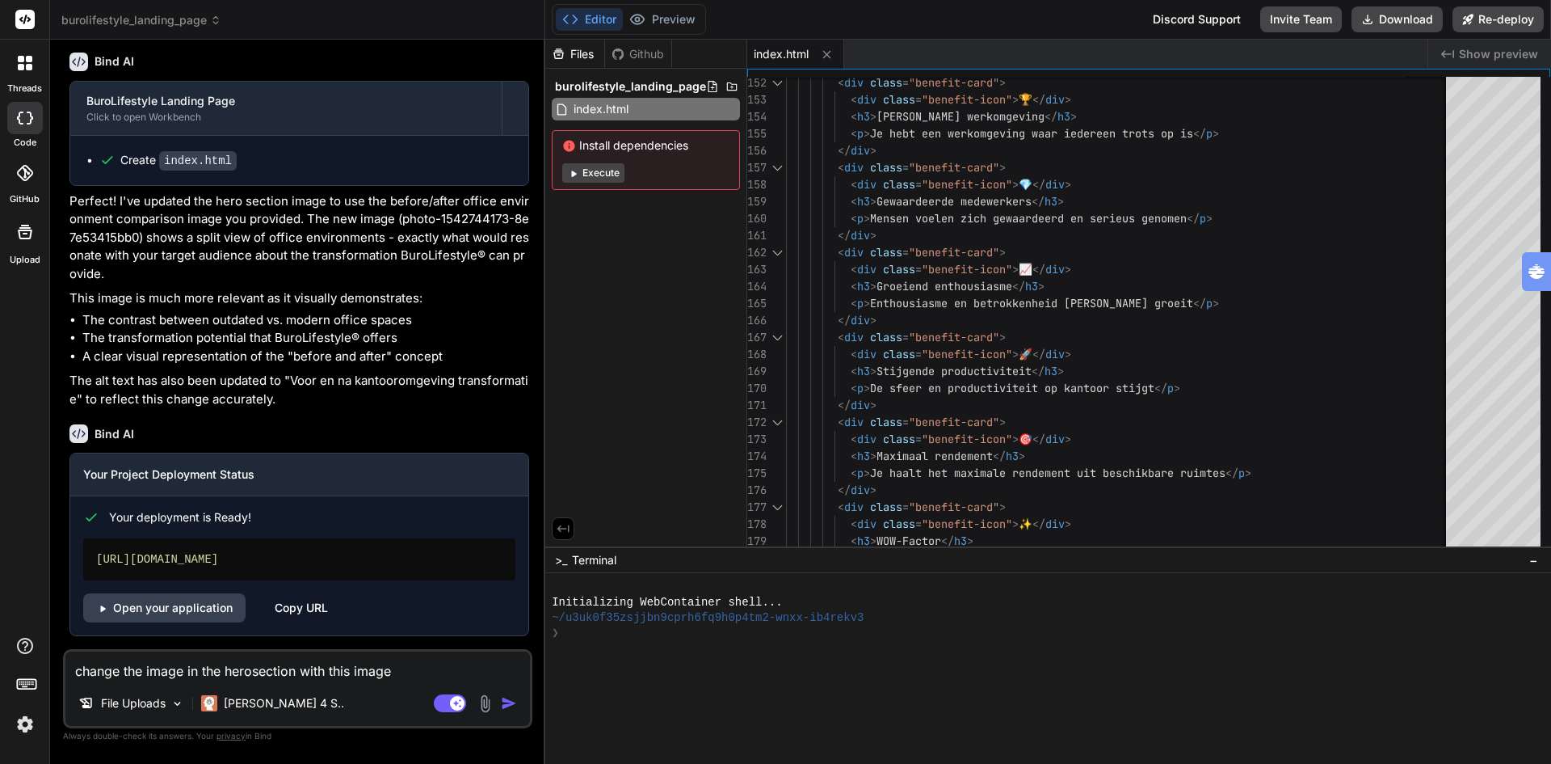
click at [27, 63] on icon at bounding box center [25, 63] width 15 height 15
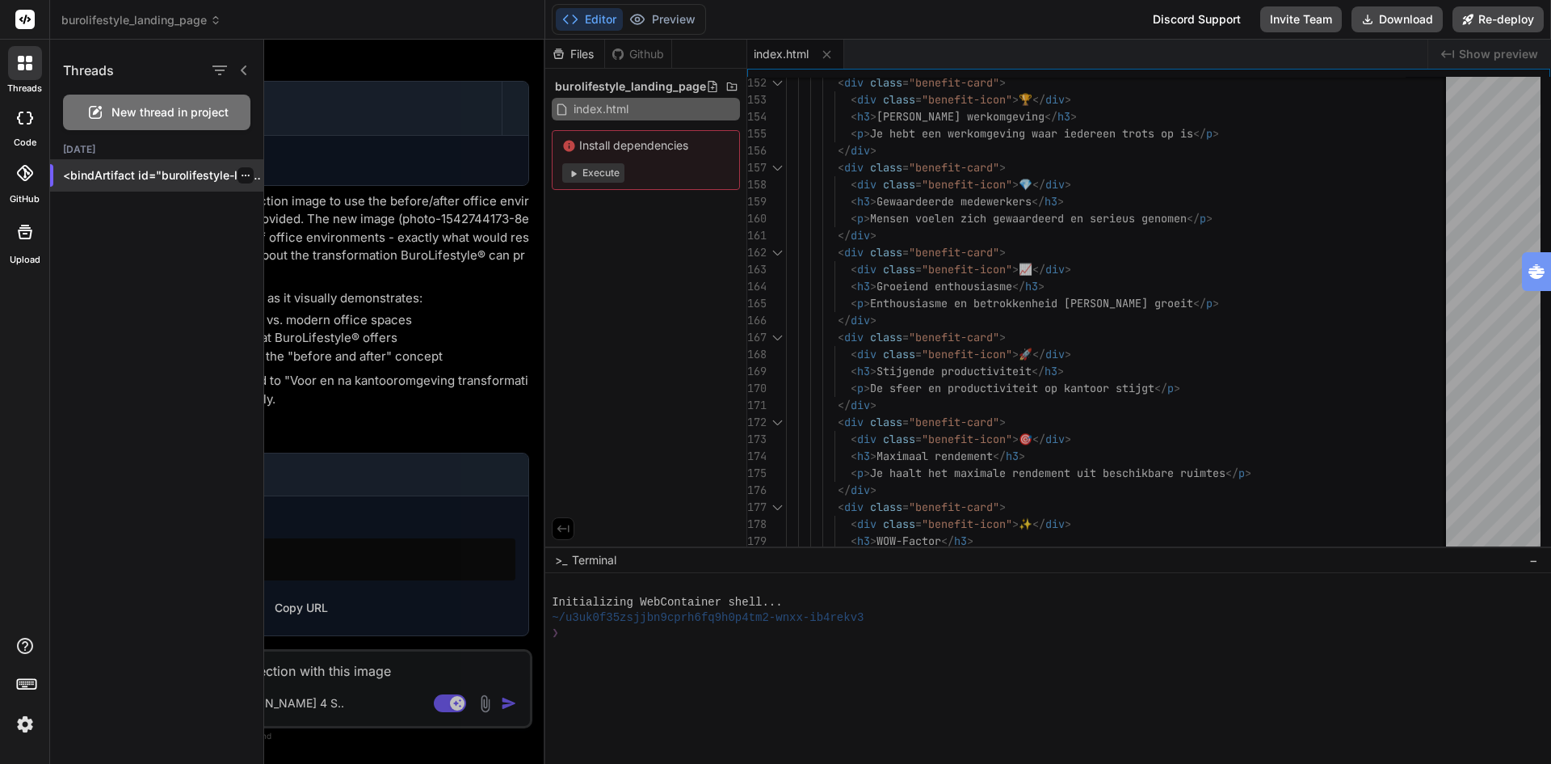
click at [241, 175] on icon "button" at bounding box center [246, 175] width 10 height 10
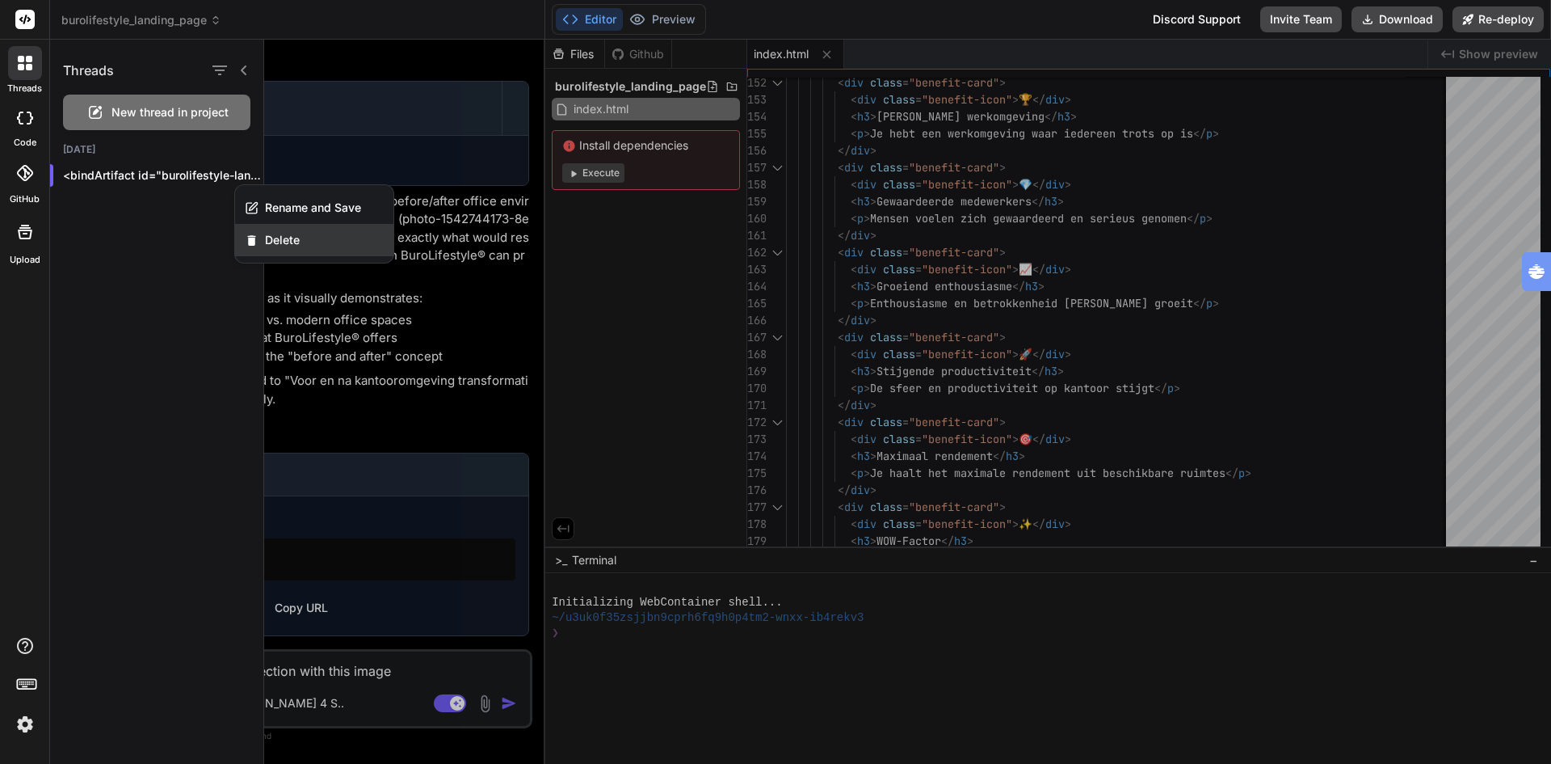
click at [280, 239] on span "Delete" at bounding box center [282, 240] width 35 height 16
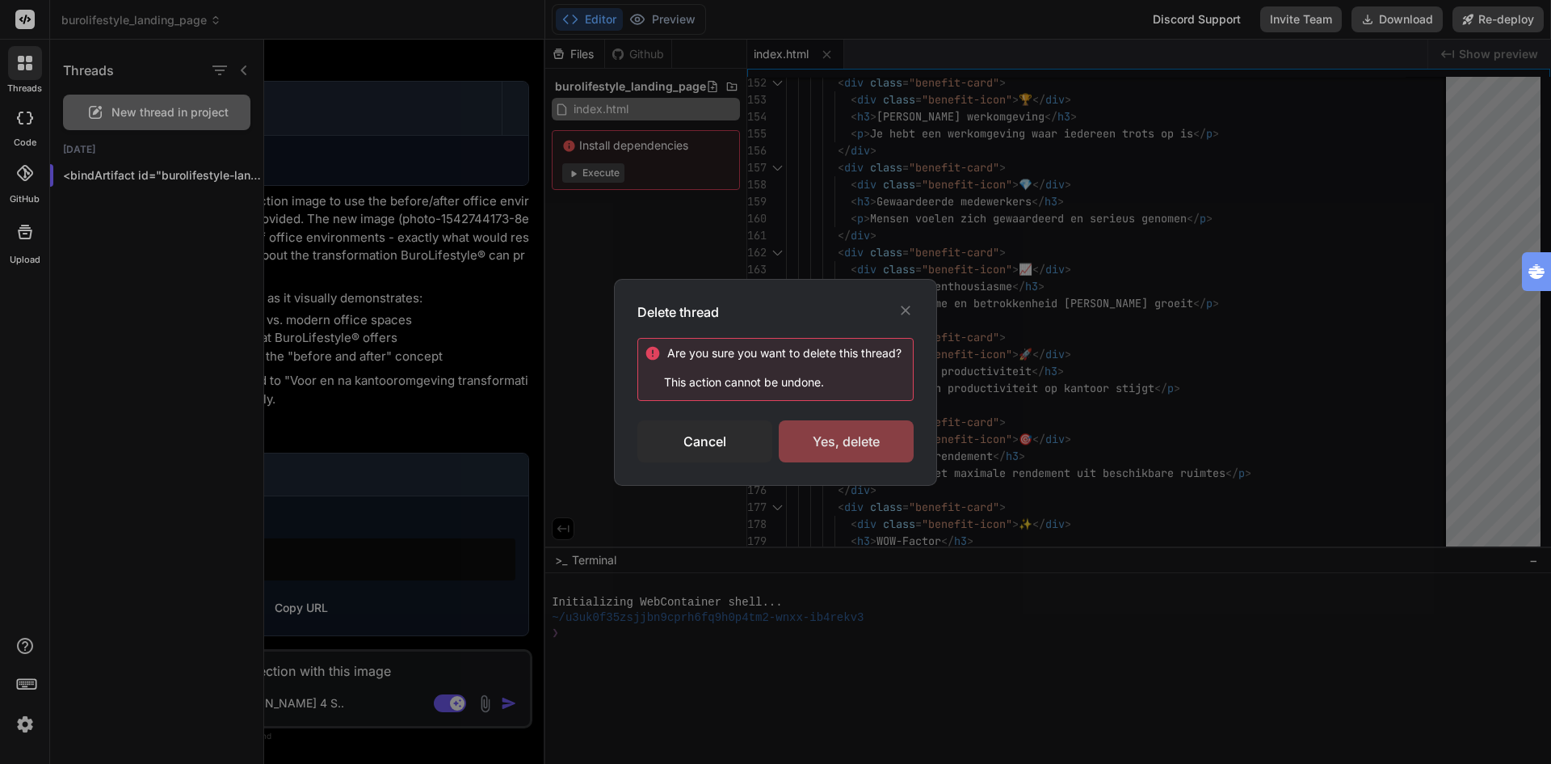
click at [847, 436] on div "Yes, delete" at bounding box center [846, 441] width 135 height 42
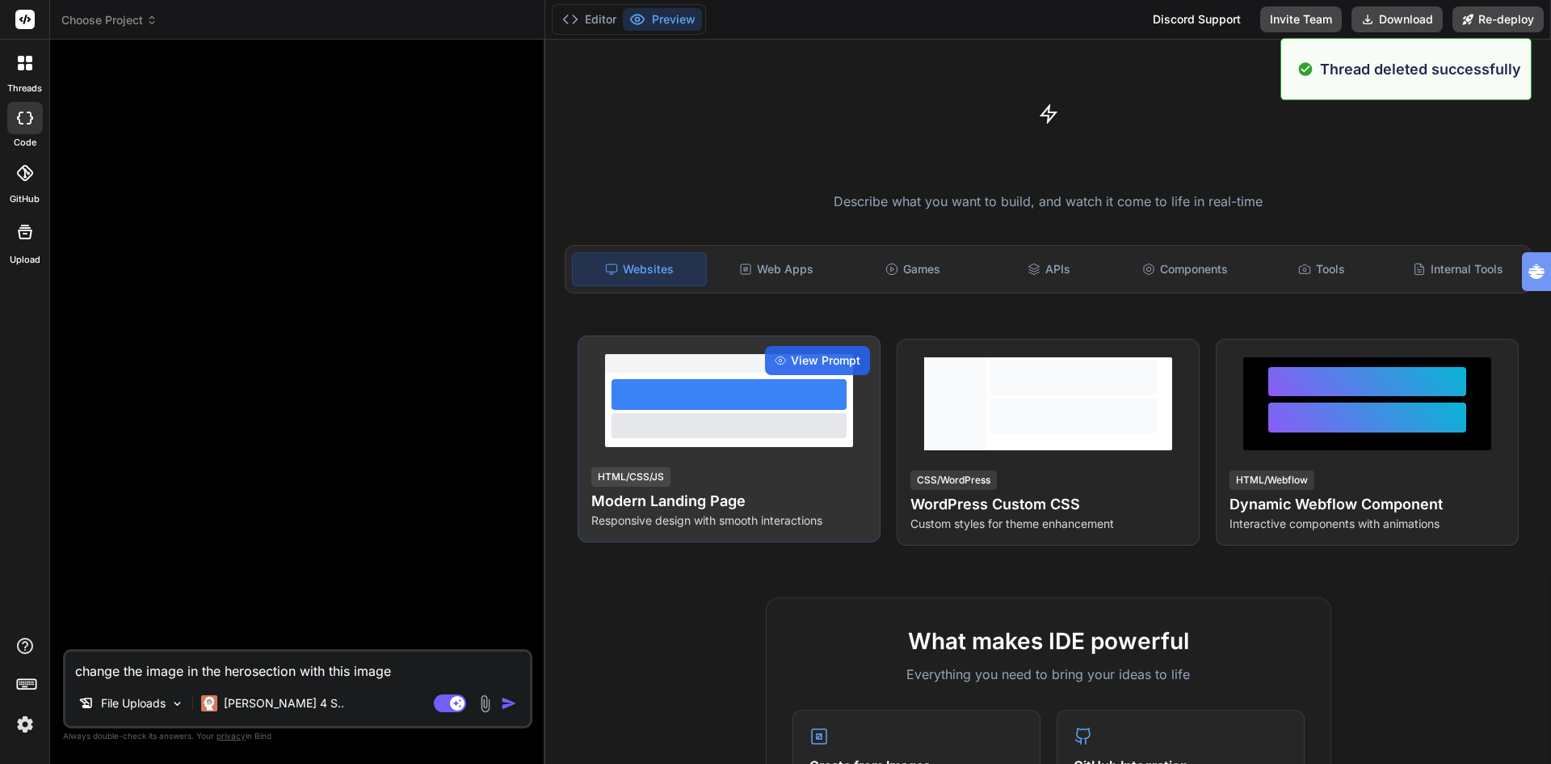
click at [734, 395] on div at bounding box center [729, 394] width 235 height 31
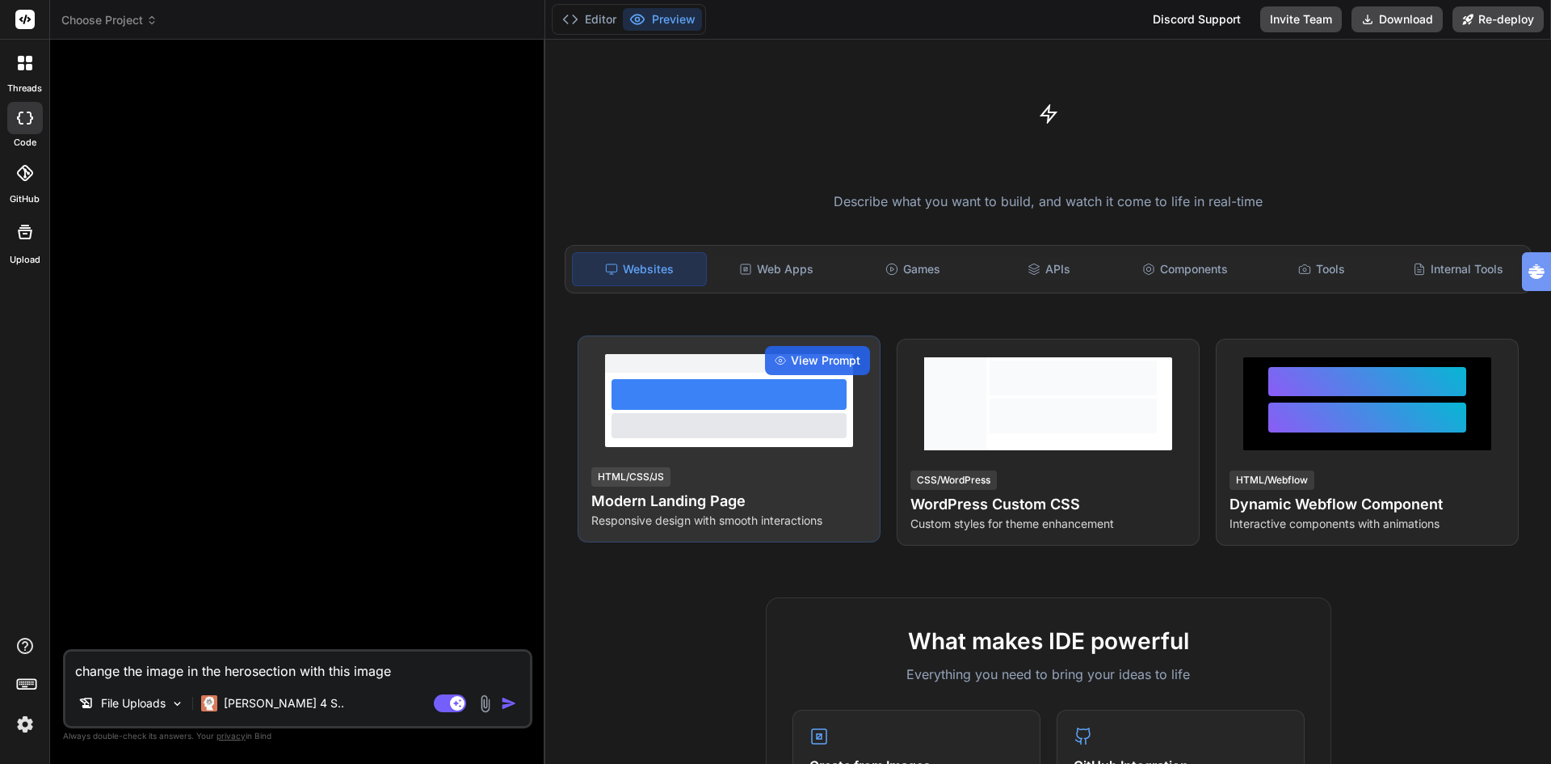
click at [677, 448] on div at bounding box center [729, 400] width 276 height 103
click at [791, 361] on span "View Prompt" at bounding box center [825, 360] width 69 height 16
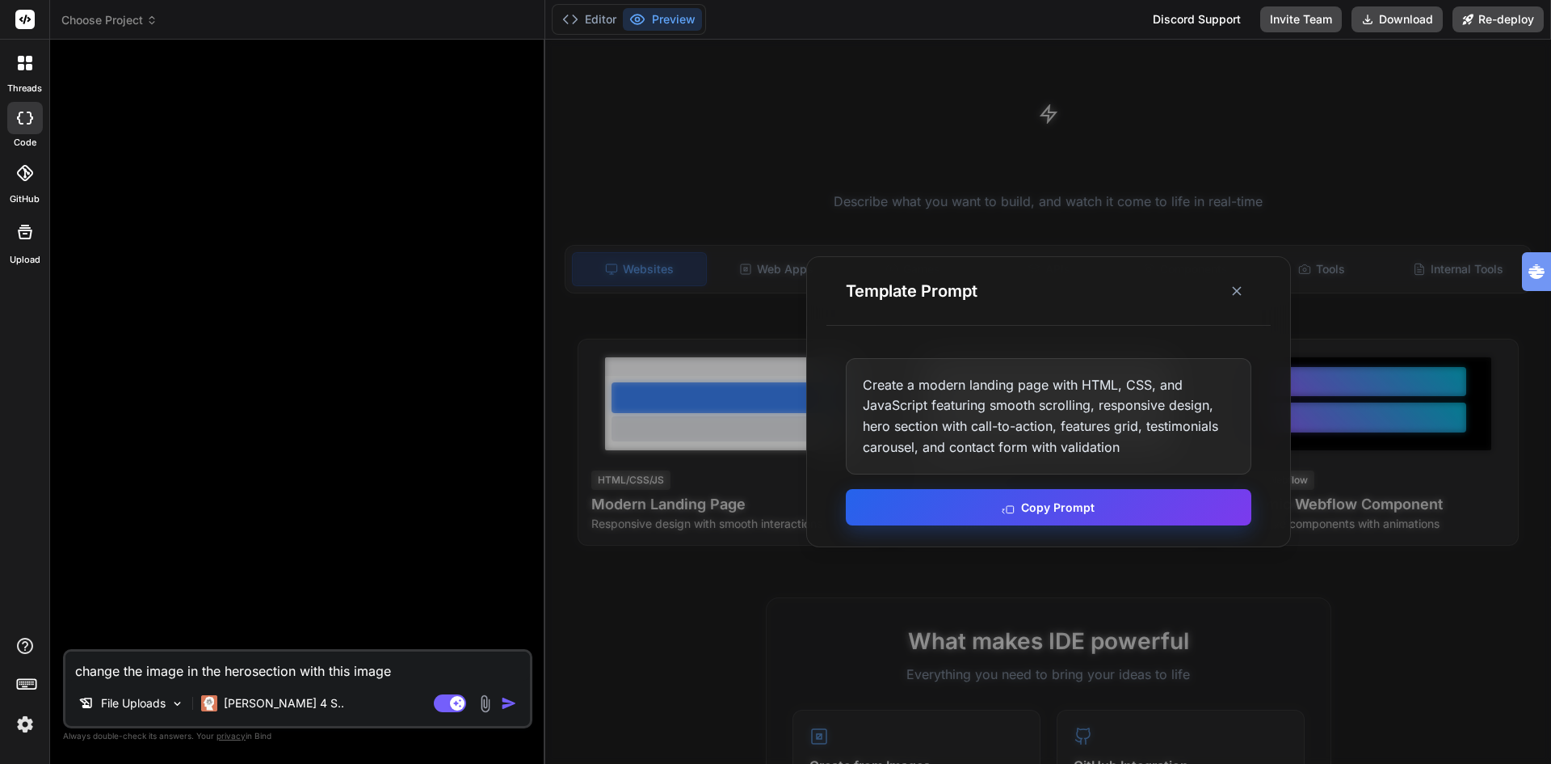
click at [1065, 512] on button "Copy Prompt" at bounding box center [1049, 507] width 406 height 36
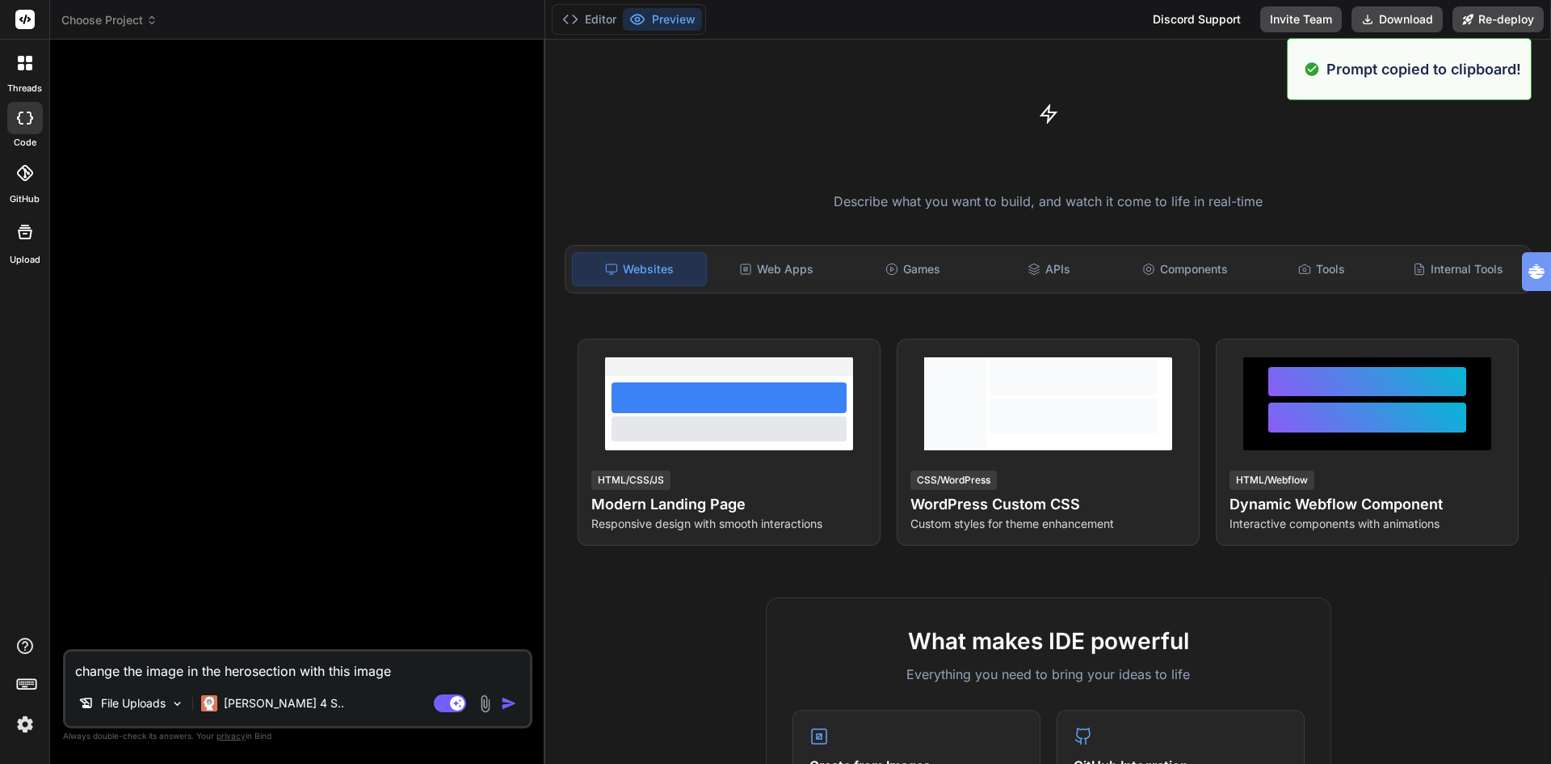
click at [357, 659] on textarea "change the image in the herosection with this image" at bounding box center [297, 665] width 465 height 29
type textarea "x"
paste textarea "Create a modern landing page with HTML, CSS, and JavaScript featuring smooth sc…"
type textarea "Create a modern landing page with HTML, CSS, and JavaScript featuring smooth sc…"
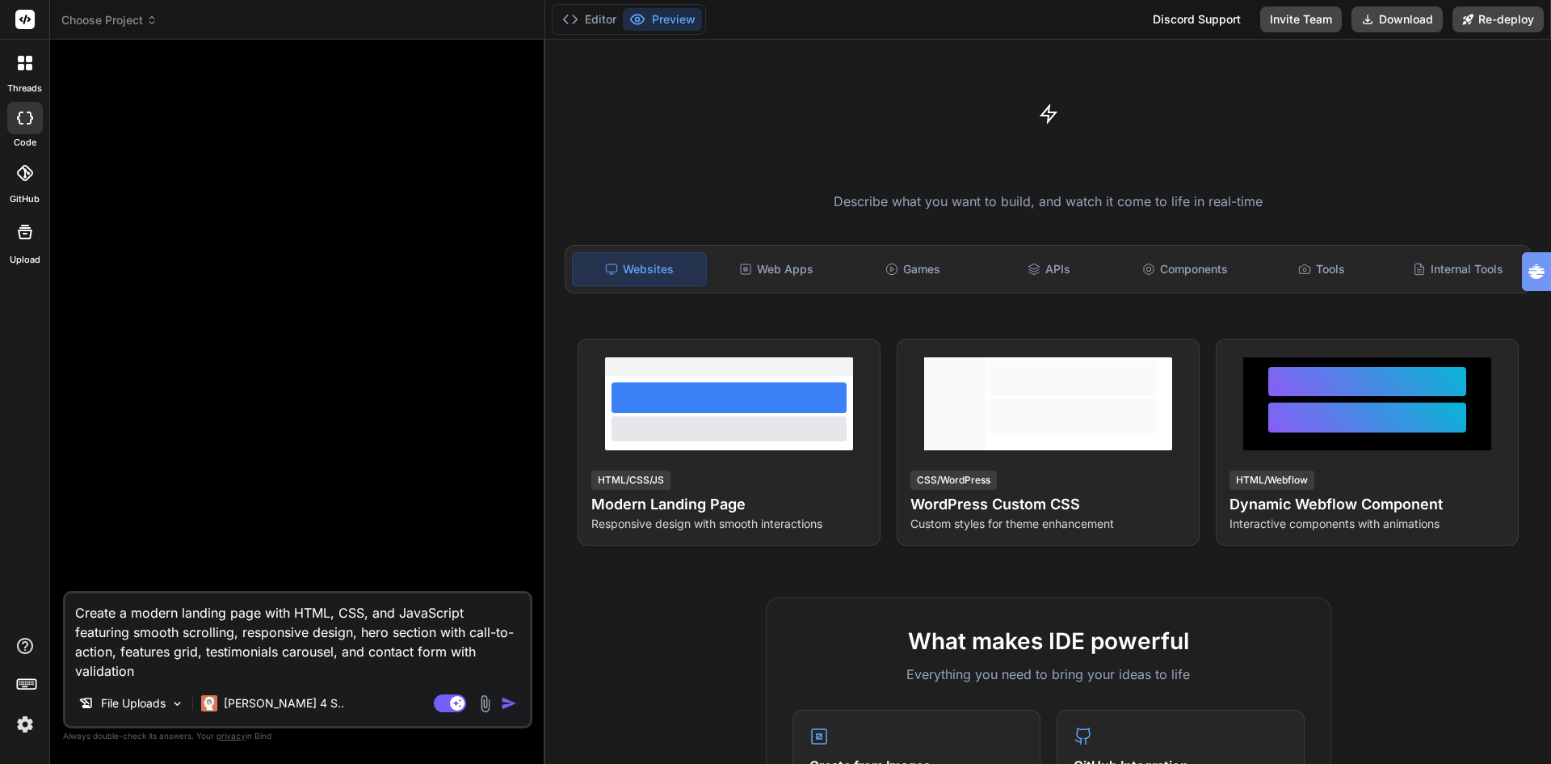
type textarea "x"
type textarea "Create a modern landing page with HTML, CSS, and JavaScript featuring smooth sc…"
type textarea "x"
type textarea "Create a modern landing page with HTML, CSS, and JavaScript featuring smooth sc…"
type textarea "x"
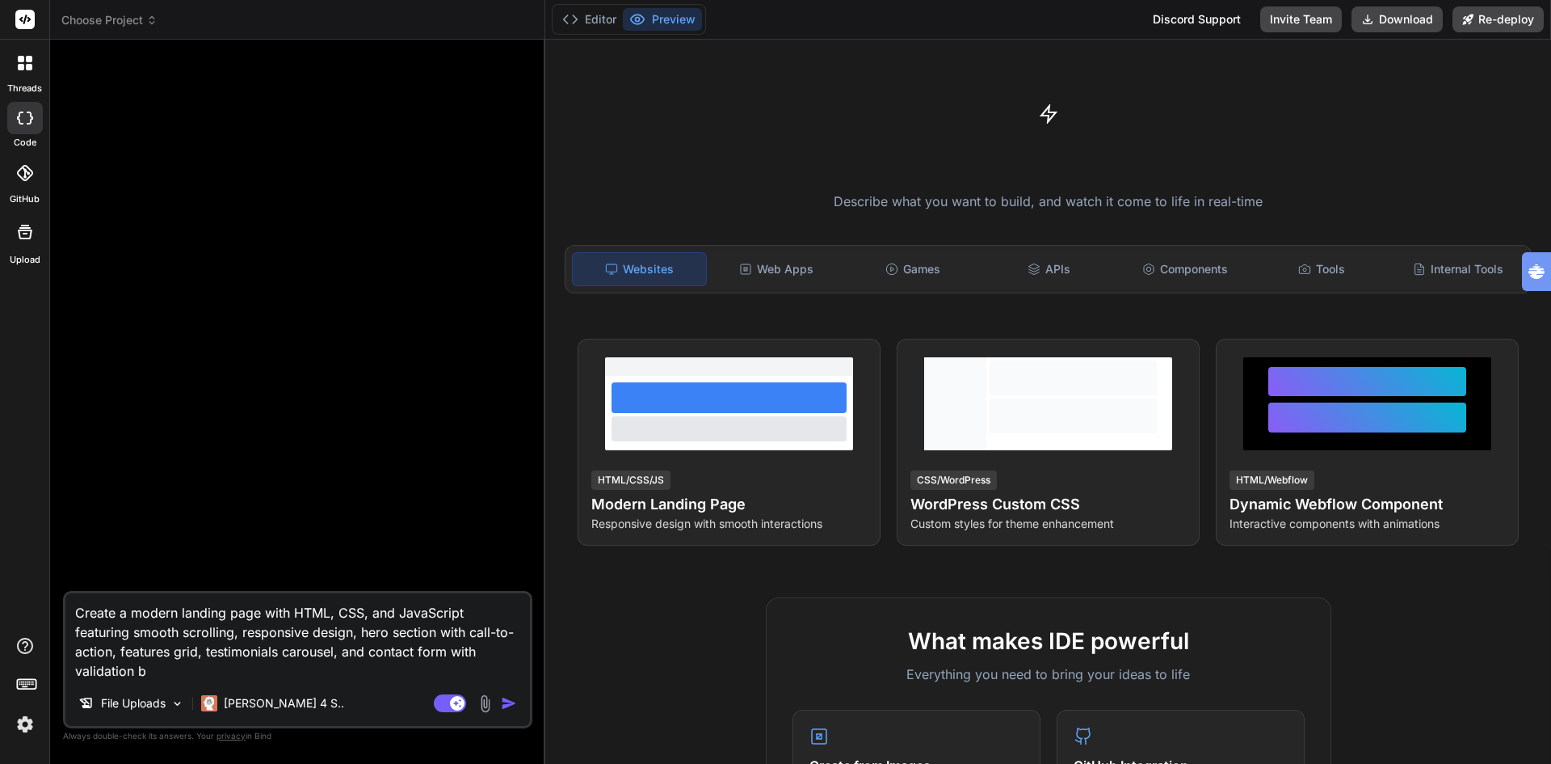
type textarea "Create a modern landing page with HTML, CSS, and JavaScript featuring smooth sc…"
type textarea "x"
type textarea "Create a modern landing page with HTML, CSS, and JavaScript featuring smooth sc…"
type textarea "x"
type textarea "Create a modern landing page with HTML, CSS, and JavaScript featuring smooth sc…"
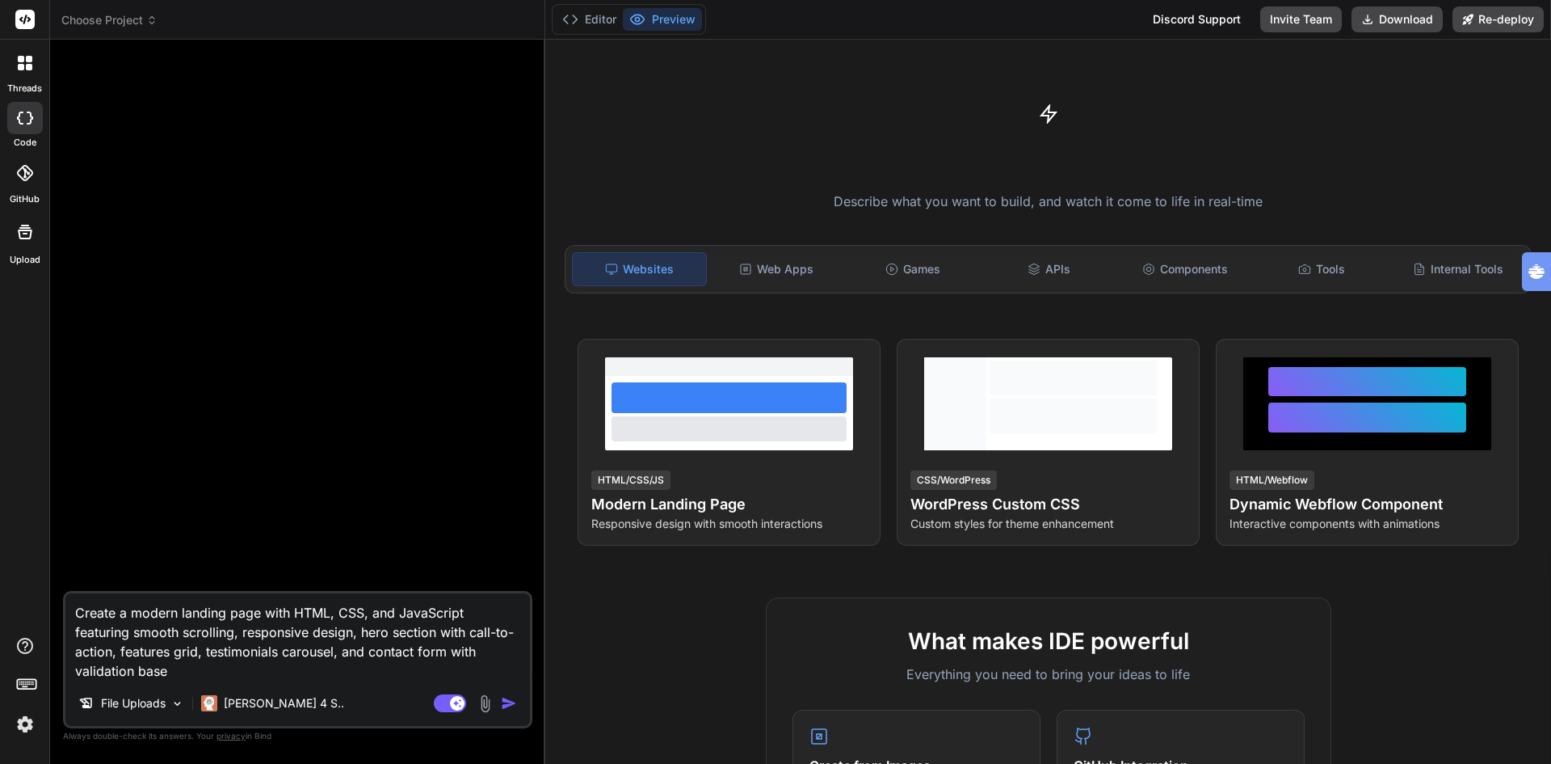
type textarea "x"
type textarea "Create a modern landing page with HTML, CSS, and JavaScript featuring smooth sc…"
type textarea "x"
type textarea "Create a modern landing page with HTML, CSS, and JavaScript featuring smooth sc…"
type textarea "x"
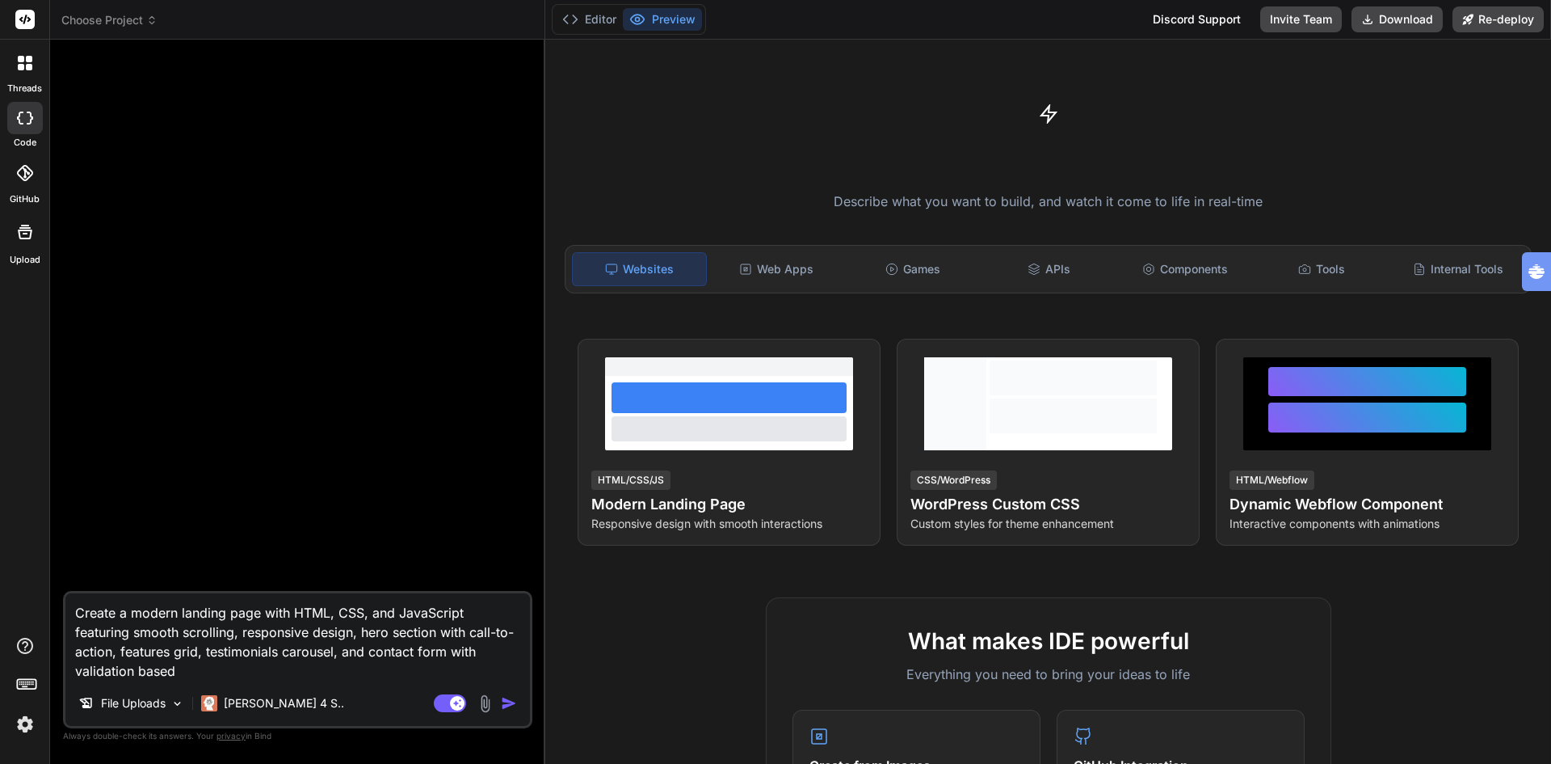
type textarea "Create a modern landing page with HTML, CSS, and JavaScript featuring smooth sc…"
type textarea "x"
type textarea "Create a modern landing page with HTML, CSS, and JavaScript featuring smooth sc…"
type textarea "x"
type textarea "Create a modern landing page with HTML, CSS, and JavaScript featuring smooth sc…"
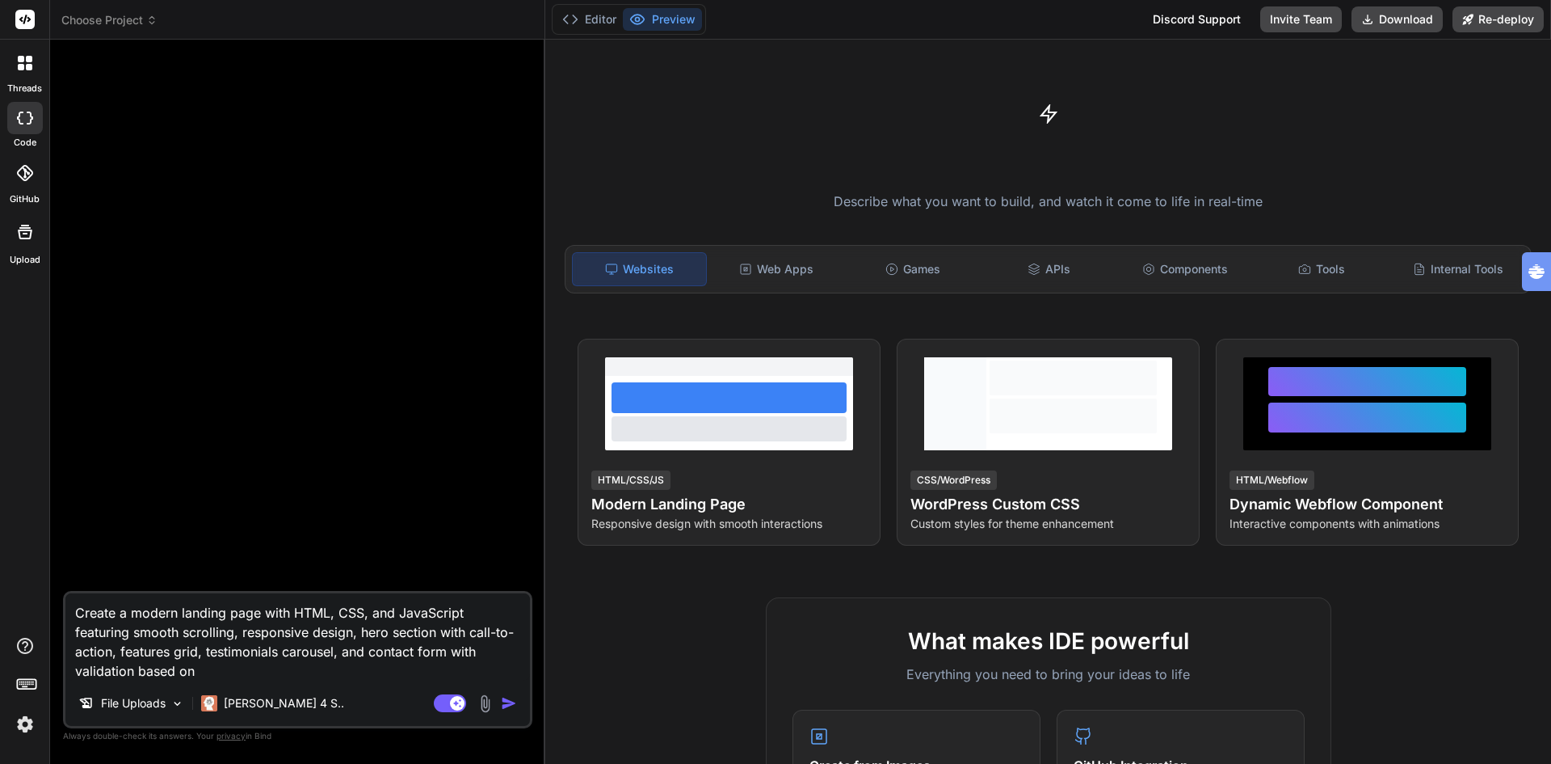
type textarea "x"
type textarea "Create a modern landing page with HTML, CSS, and JavaScript featuring smooth sc…"
type textarea "x"
type textarea "Create a modern landing page with HTML, CSS, and JavaScript featuring smooth sc…"
type textarea "x"
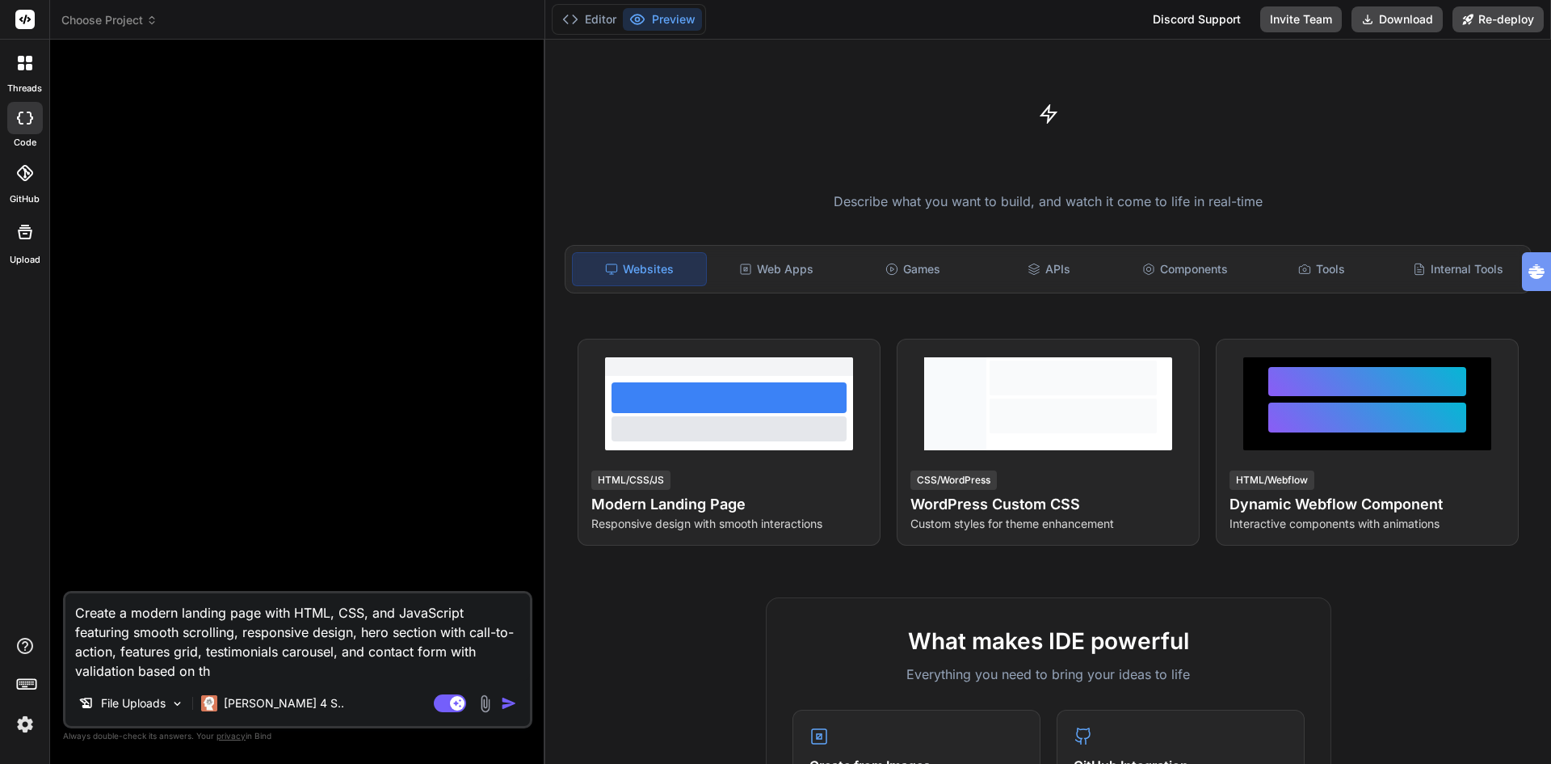
type textarea "Create a modern landing page with HTML, CSS, and JavaScript featuring smooth sc…"
type textarea "x"
type textarea "Create a modern landing page with HTML, CSS, and JavaScript featuring smooth sc…"
type textarea "x"
type textarea "Create a modern landing page with HTML, CSS, and JavaScript featuring smooth sc…"
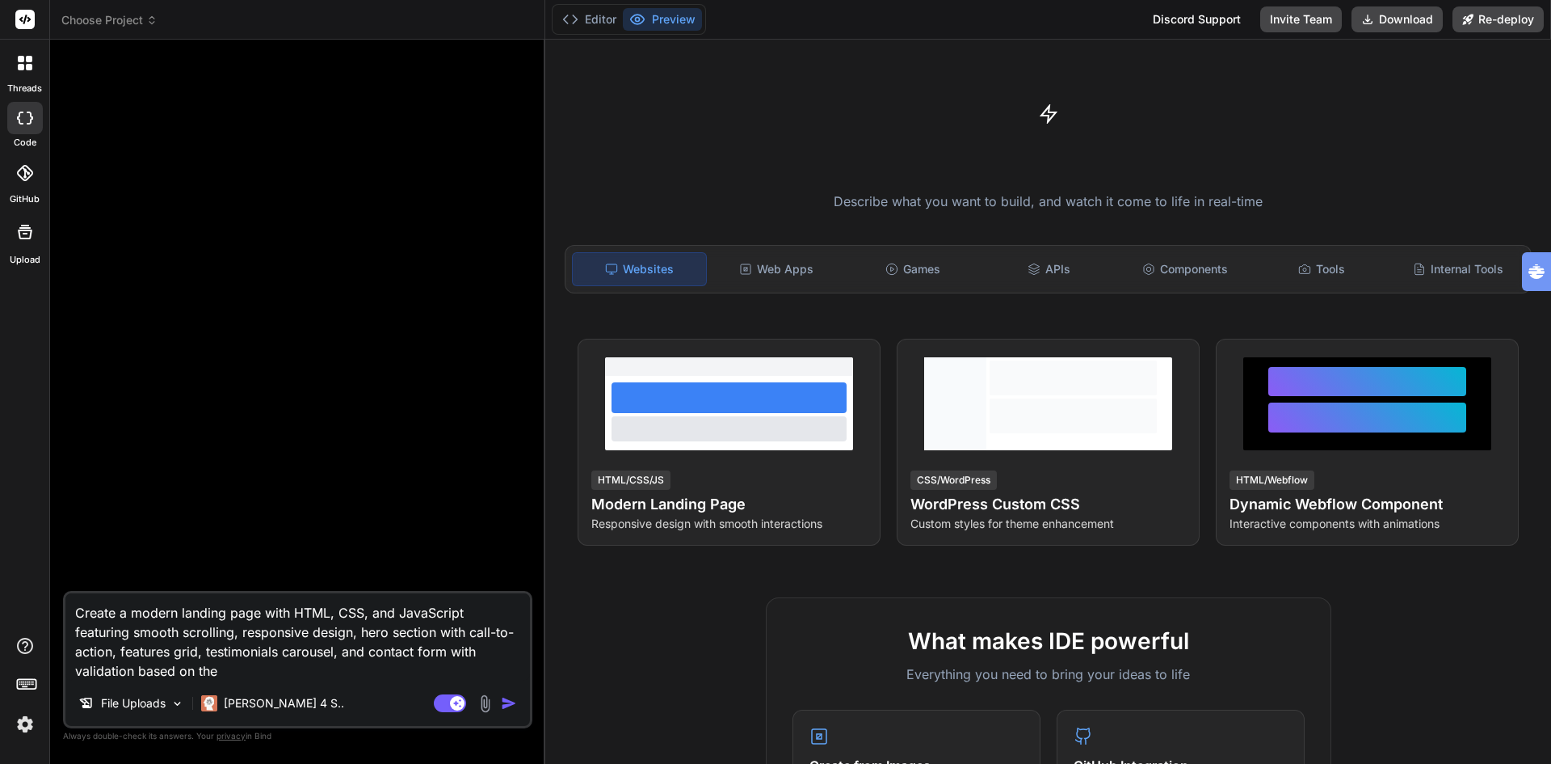
type textarea "x"
type textarea "Create a modern landing page with HTML, CSS, and JavaScript featuring smooth sc…"
type textarea "x"
type textarea "Create a modern landing page with HTML, CSS, and JavaScript featuring smooth sc…"
type textarea "x"
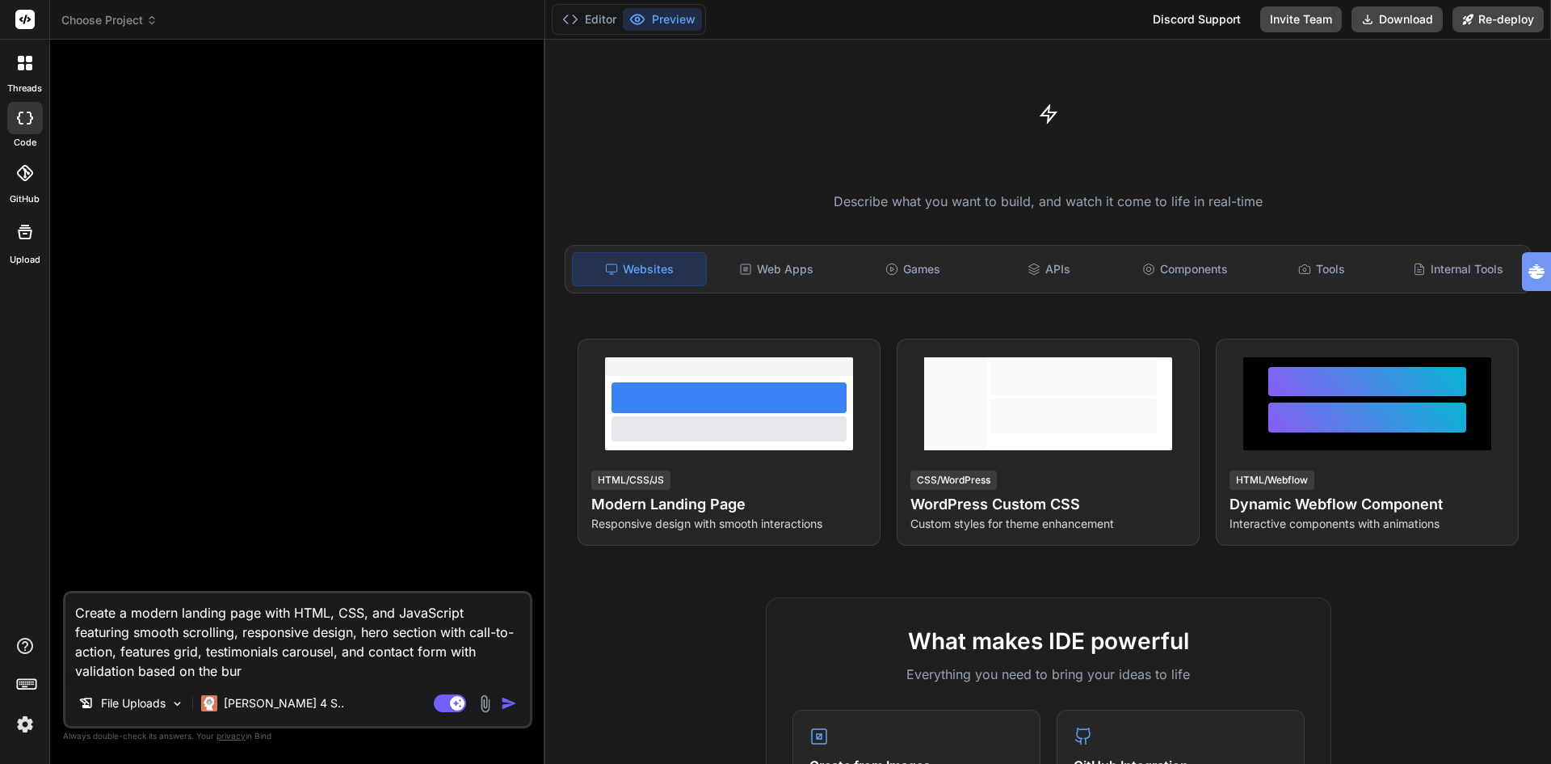
type textarea "Create a modern landing page with HTML, CSS, and JavaScript featuring smooth sc…"
type textarea "x"
type textarea "Create a modern landing page with HTML, CSS, and JavaScript featuring smooth sc…"
type textarea "x"
type textarea "Create a modern landing page with HTML, CSS, and JavaScript featuring smooth sc…"
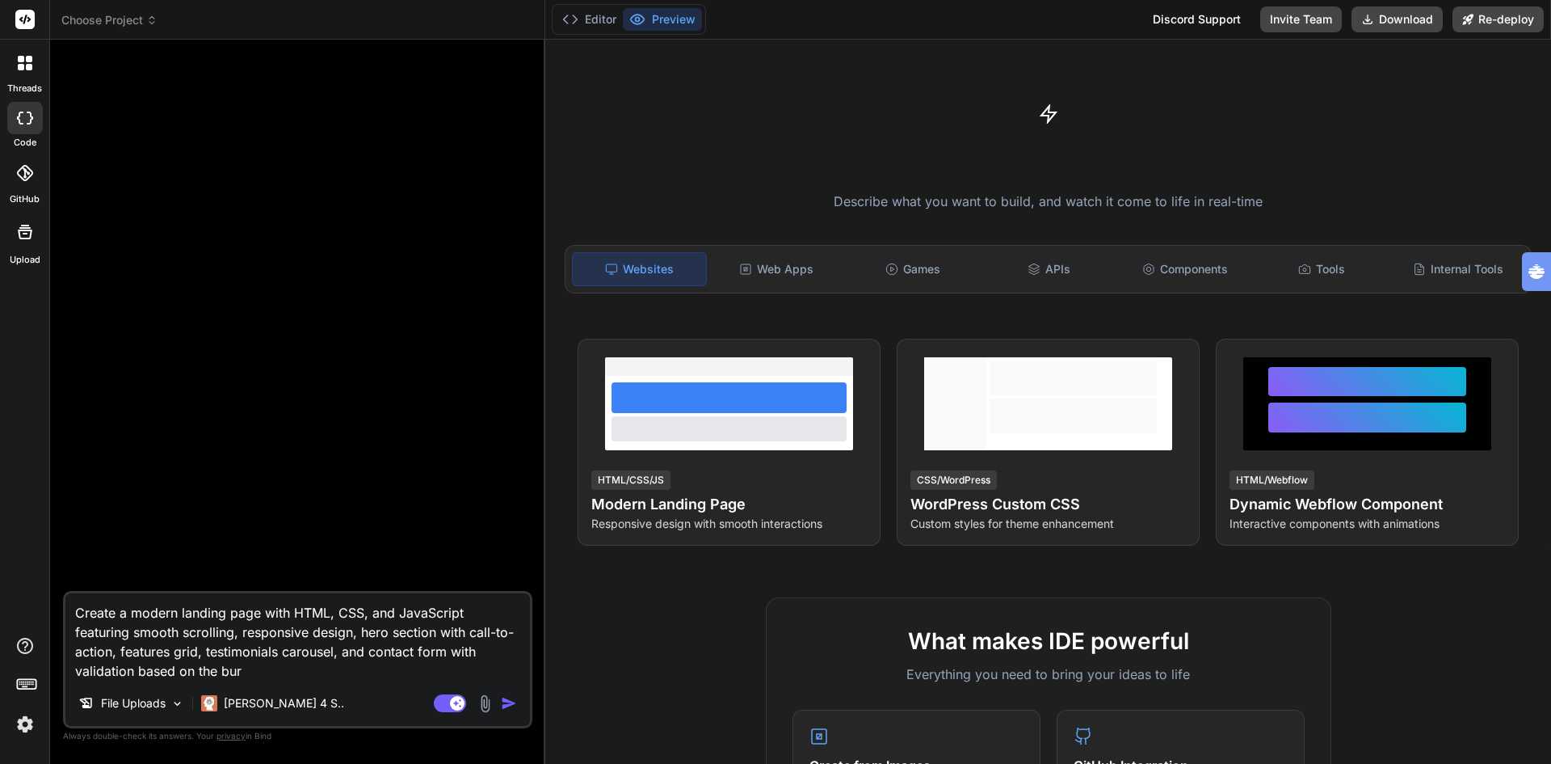
type textarea "x"
type textarea "Create a modern landing page with HTML, CSS, and JavaScript featuring smooth sc…"
type textarea "x"
type textarea "Create a modern landing page with HTML, CSS, and JavaScript featuring smooth sc…"
type textarea "x"
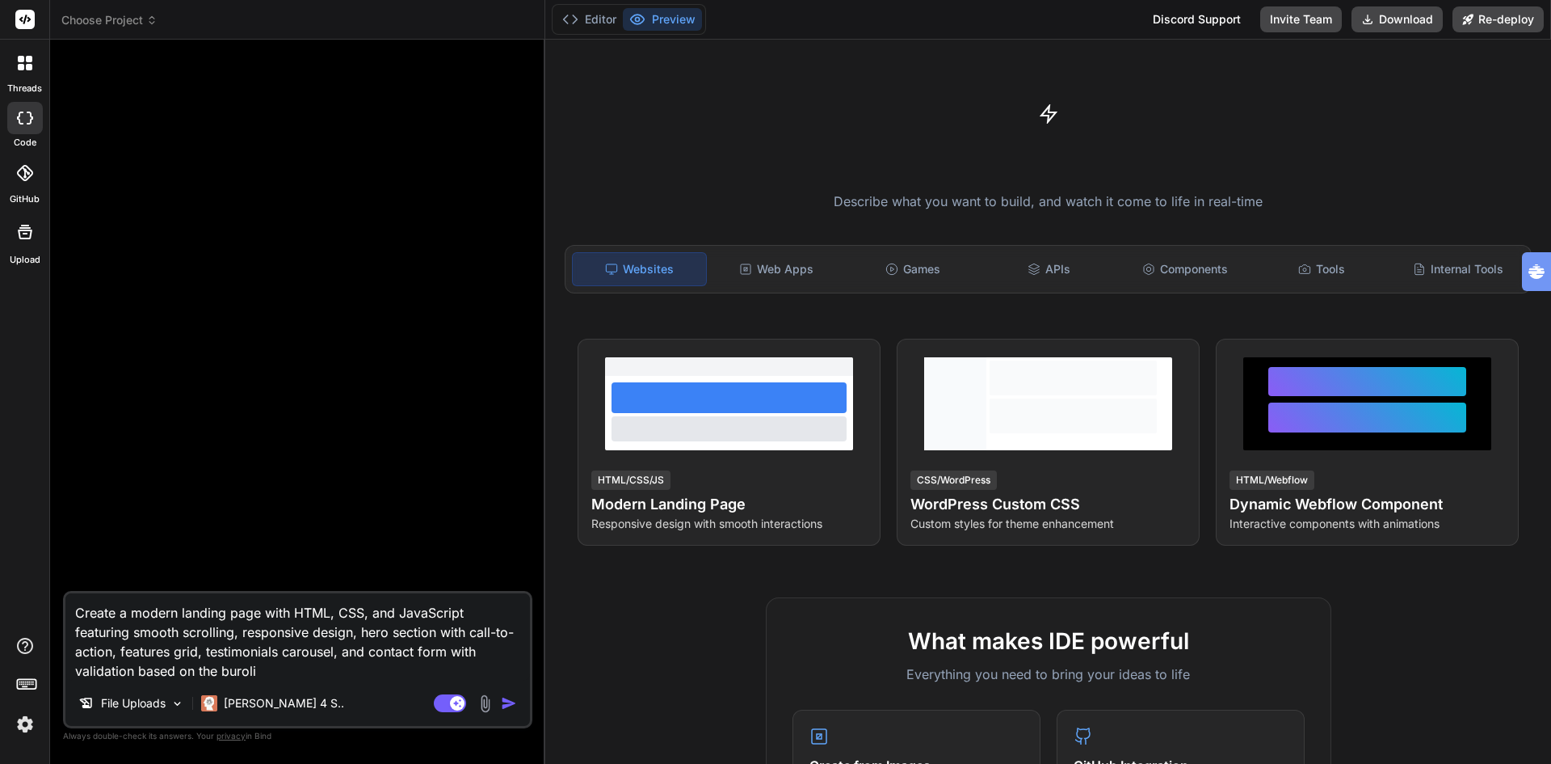
type textarea "Create a modern landing page with HTML, CSS, and JavaScript featuring smooth sc…"
type textarea "x"
type textarea "Create a modern landing page with HTML, CSS, and JavaScript featuring smooth sc…"
type textarea "x"
type textarea "Create a modern landing page with HTML, CSS, and JavaScript featuring smooth sc…"
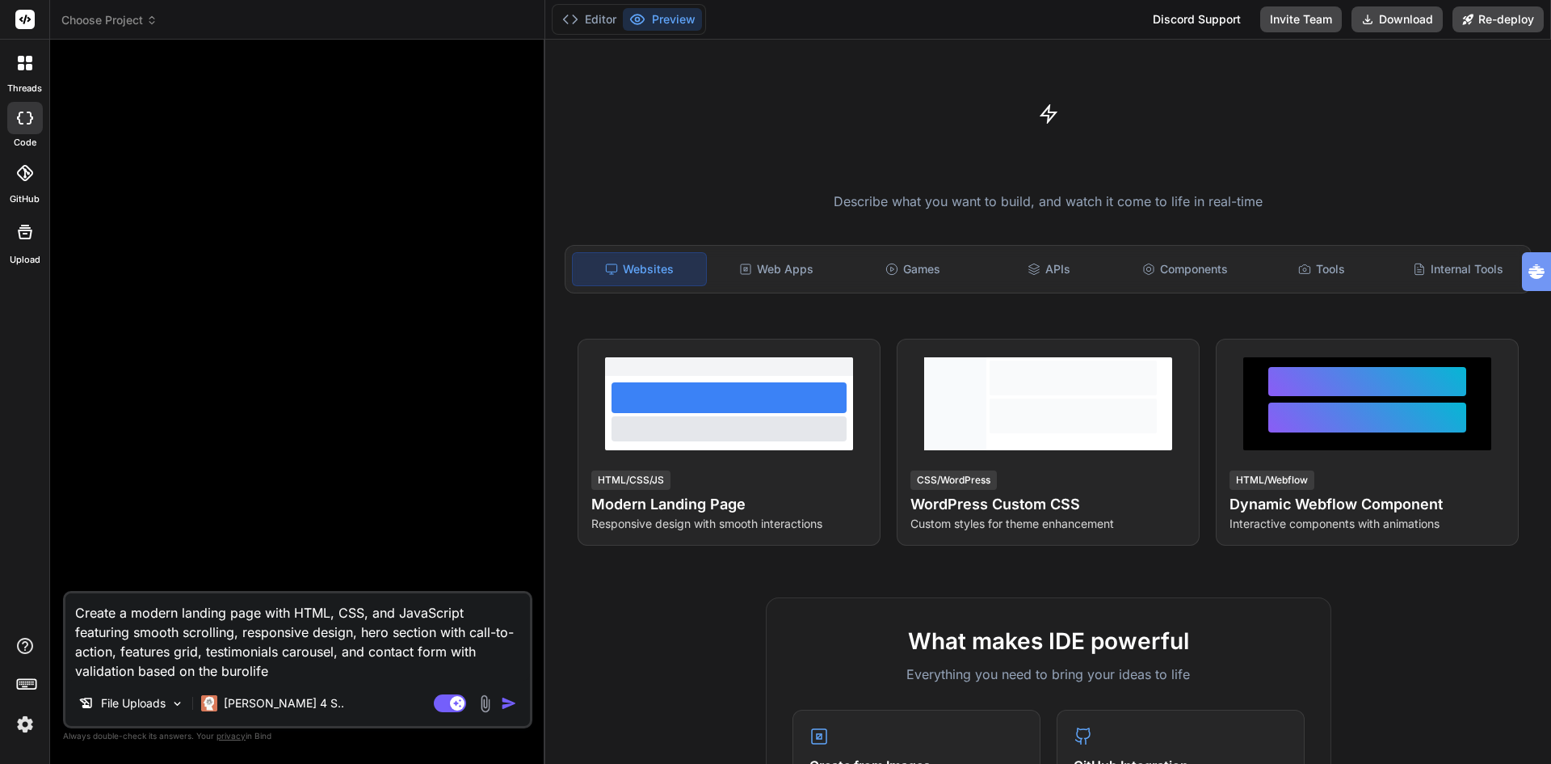
type textarea "x"
type textarea "Create a modern landing page with HTML, CSS, and JavaScript featuring smooth sc…"
type textarea "x"
type textarea "Create a modern landing page with HTML, CSS, and JavaScript featuring smooth sc…"
type textarea "x"
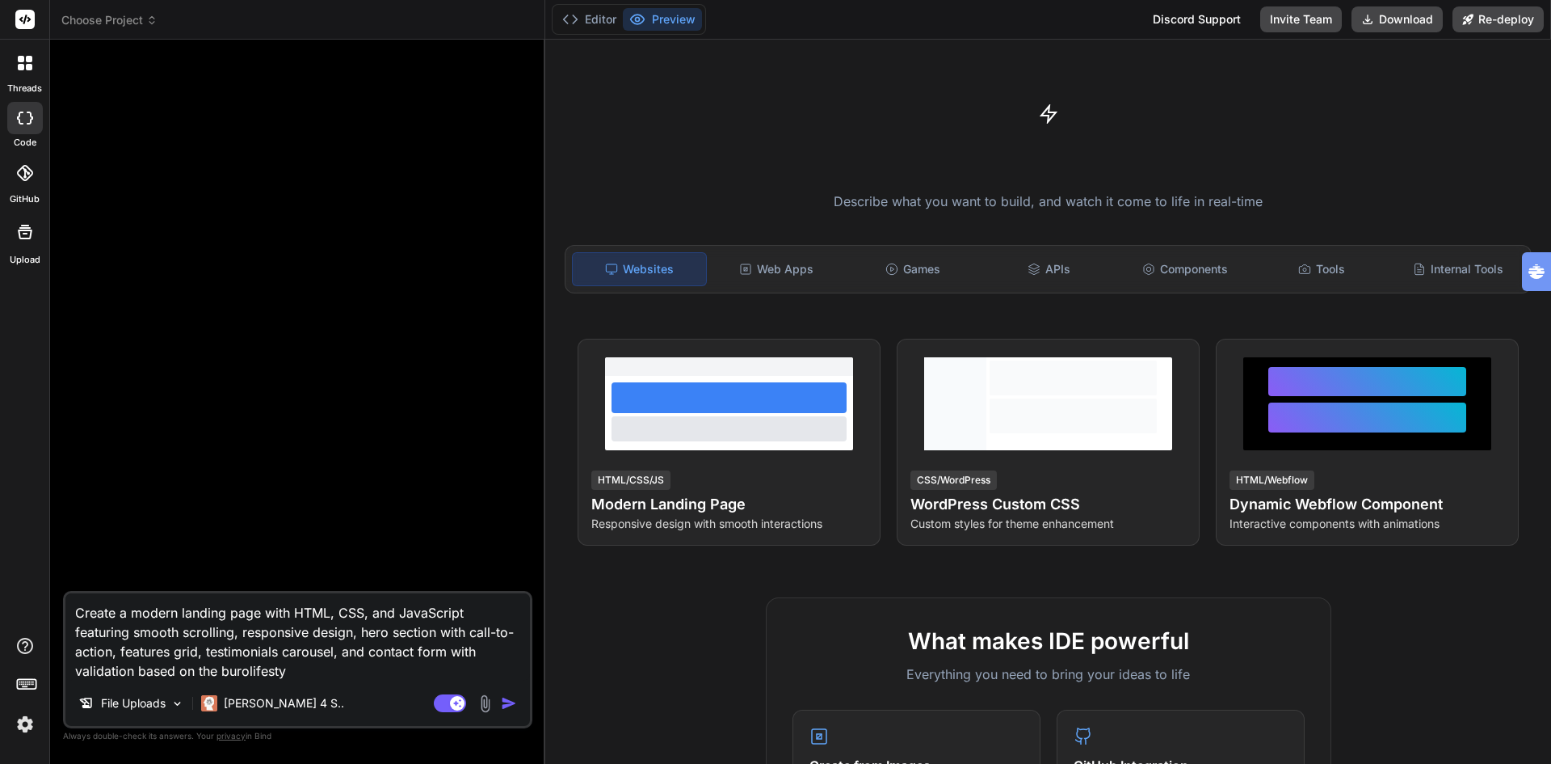
type textarea "Create a modern landing page with HTML, CSS, and JavaScript featuring smooth sc…"
type textarea "x"
type textarea "Create a modern landing page with HTML, CSS, and JavaScript featuring smooth sc…"
type textarea "x"
type textarea "Create a modern landing page with HTML, CSS, and JavaScript featuring smooth sc…"
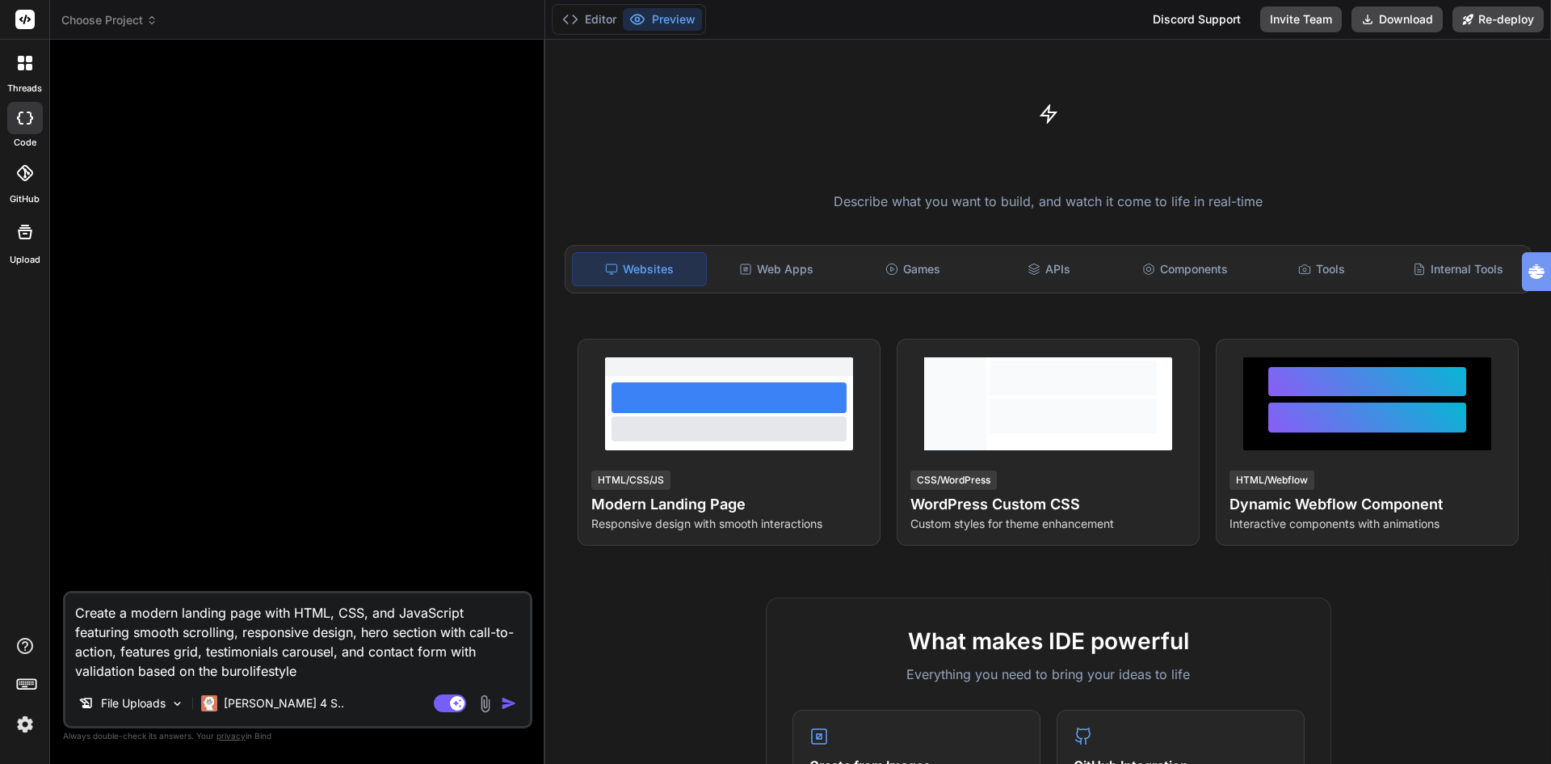
type textarea "x"
type textarea "Create a modern landing page with HTML, CSS, and JavaScript featuring smooth sc…"
type textarea "x"
type textarea "Create a modern landing page with HTML, CSS, and JavaScript featuring smooth sc…"
type textarea "x"
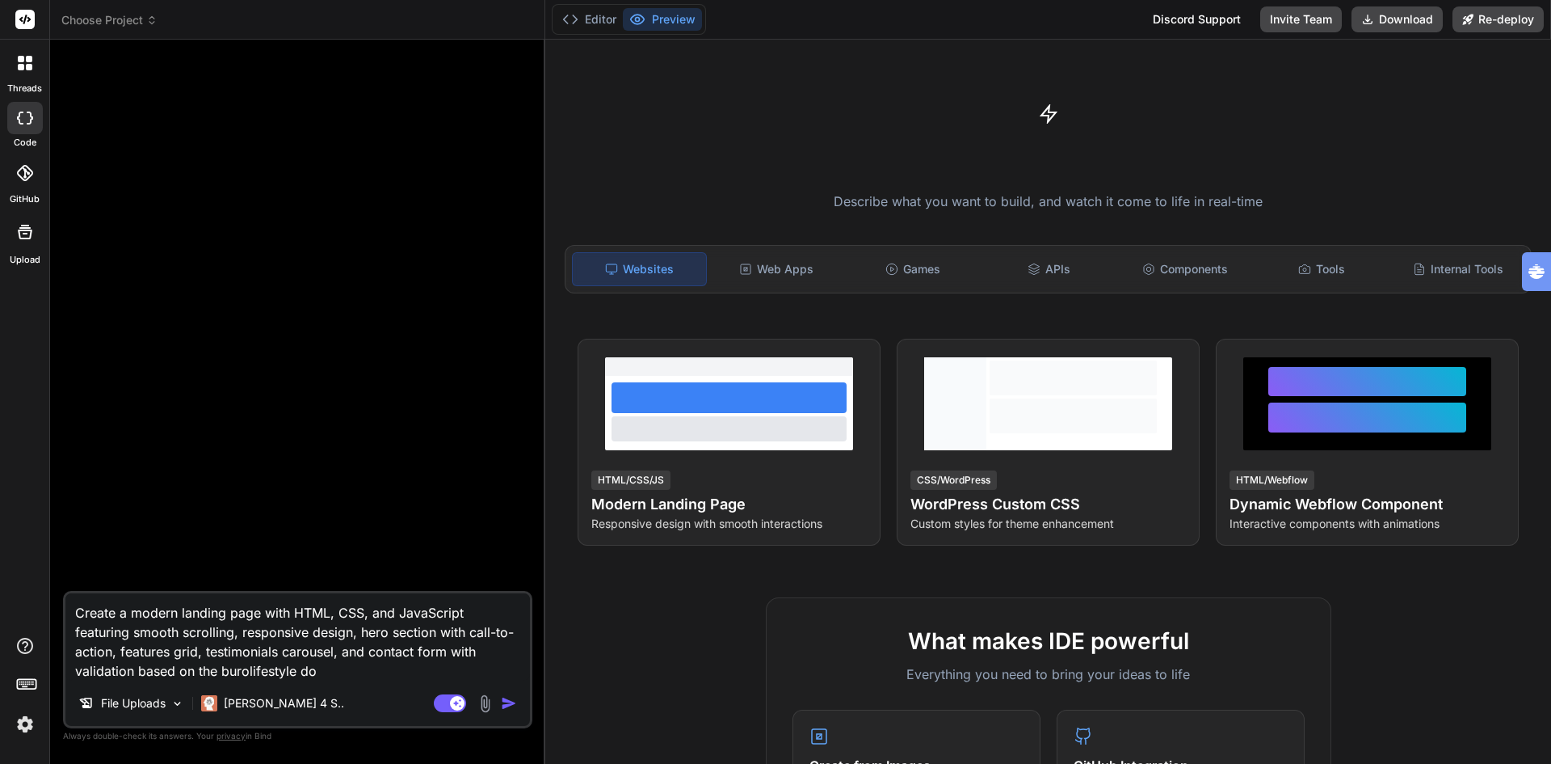
type textarea "Create a modern landing page with HTML, CSS, and JavaScript featuring smooth sc…"
type textarea "x"
type textarea "Create a modern landing page with HTML, CSS, and JavaScript featuring smooth sc…"
type textarea "x"
type textarea "Create a modern landing page with HTML, CSS, and JavaScript featuring smooth sc…"
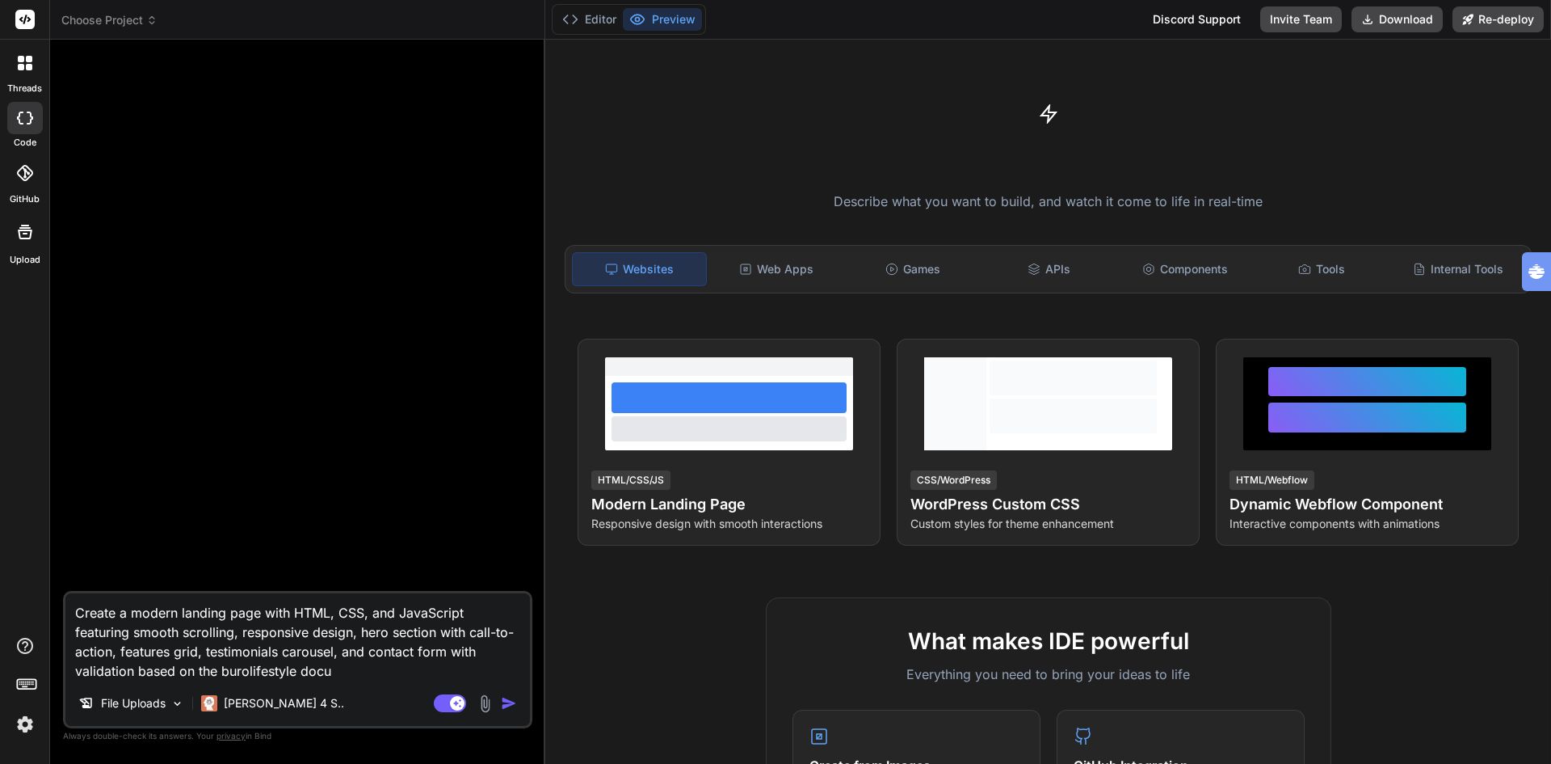
type textarea "x"
type textarea "Create a modern landing page with HTML, CSS, and JavaScript featuring smooth sc…"
type textarea "x"
type textarea "Create a modern landing page with HTML, CSS, and JavaScript featuring smooth sc…"
type textarea "x"
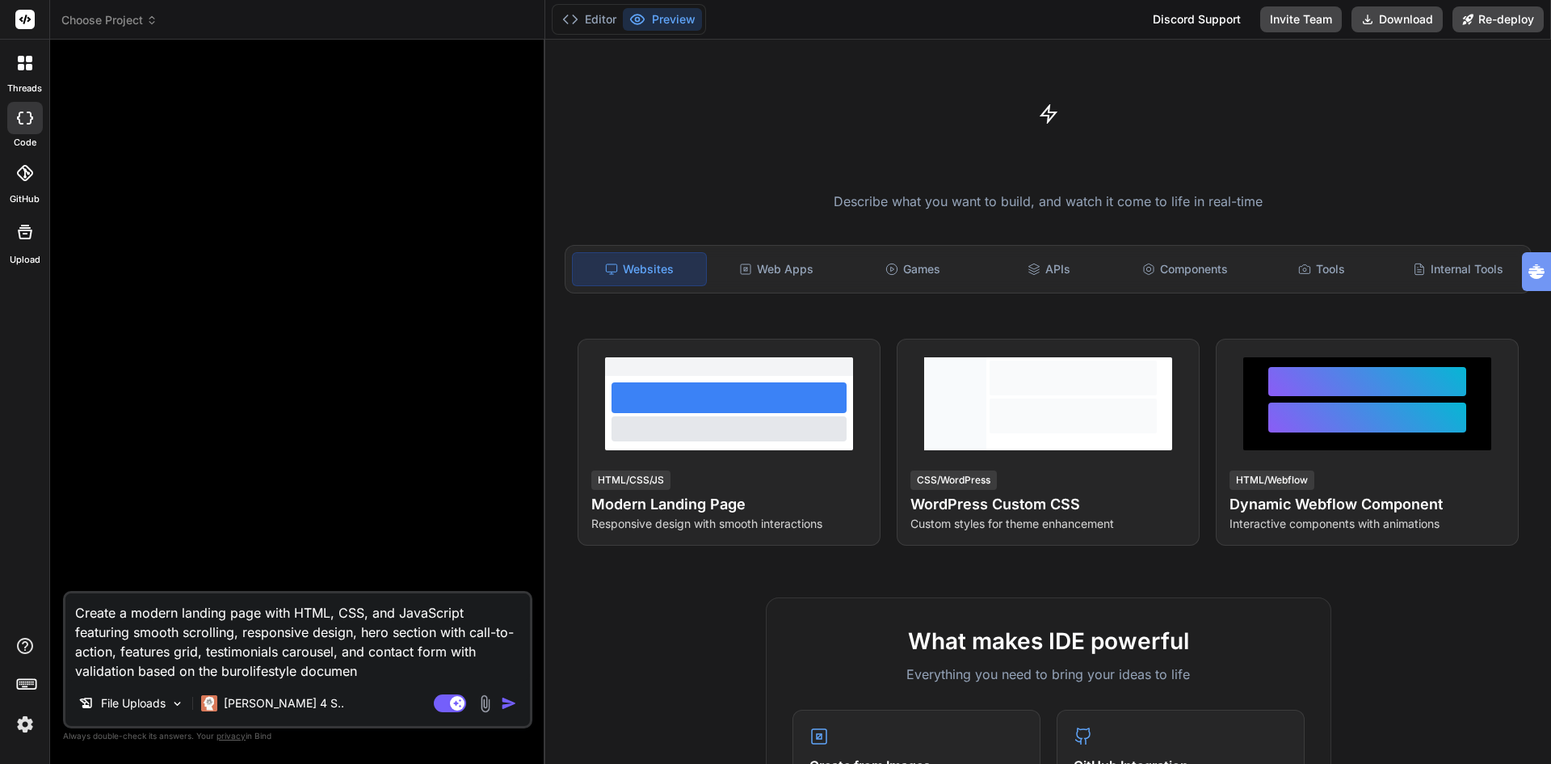
type textarea "Create a modern landing page with HTML, CSS, and JavaScript featuring smooth sc…"
type textarea "x"
type textarea "Create a modern landing page with HTML, CSS, and JavaScript featuring smooth sc…"
click at [485, 707] on img at bounding box center [485, 703] width 19 height 19
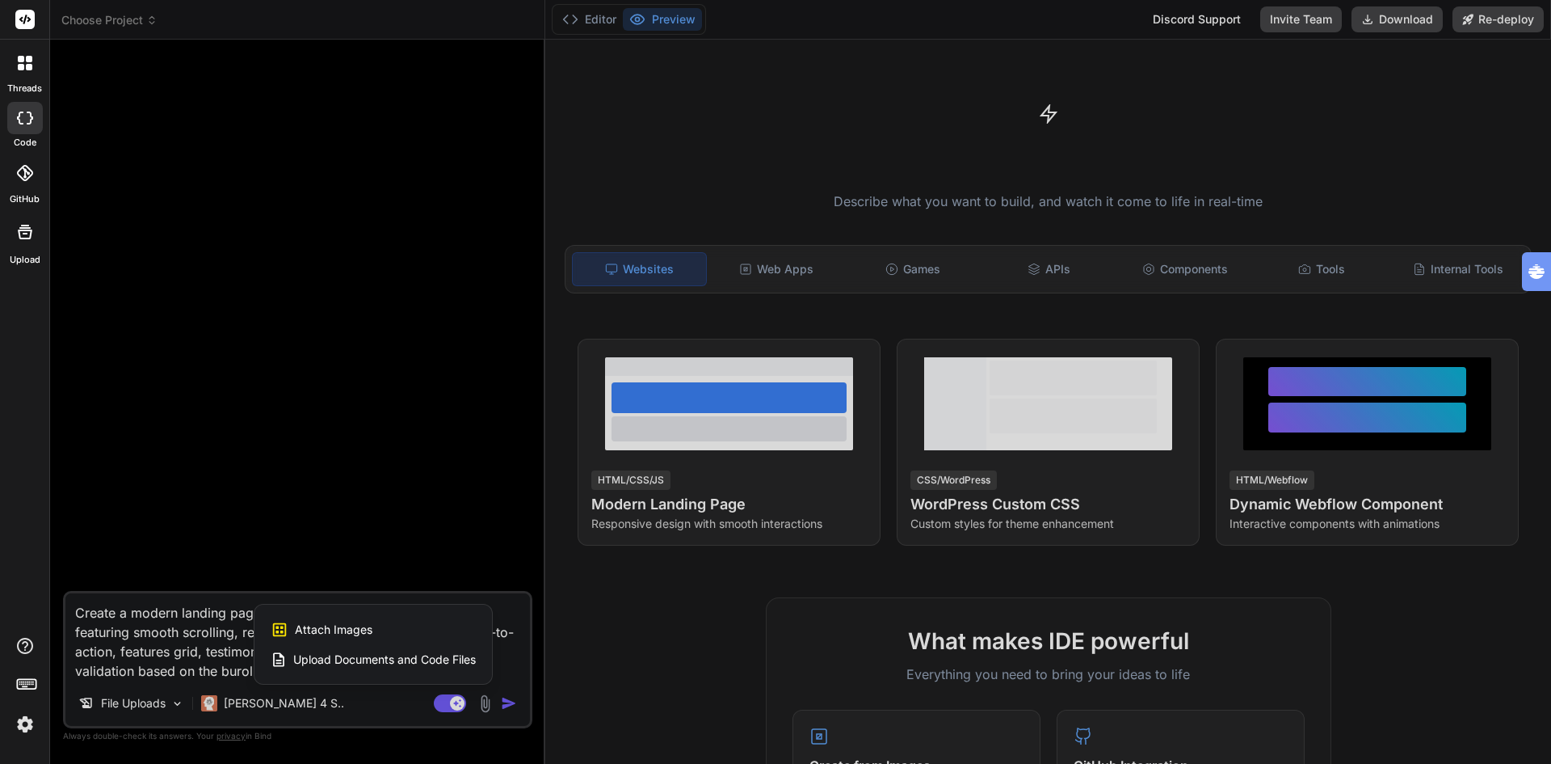
click at [323, 630] on span "Attach Images" at bounding box center [334, 629] width 78 height 16
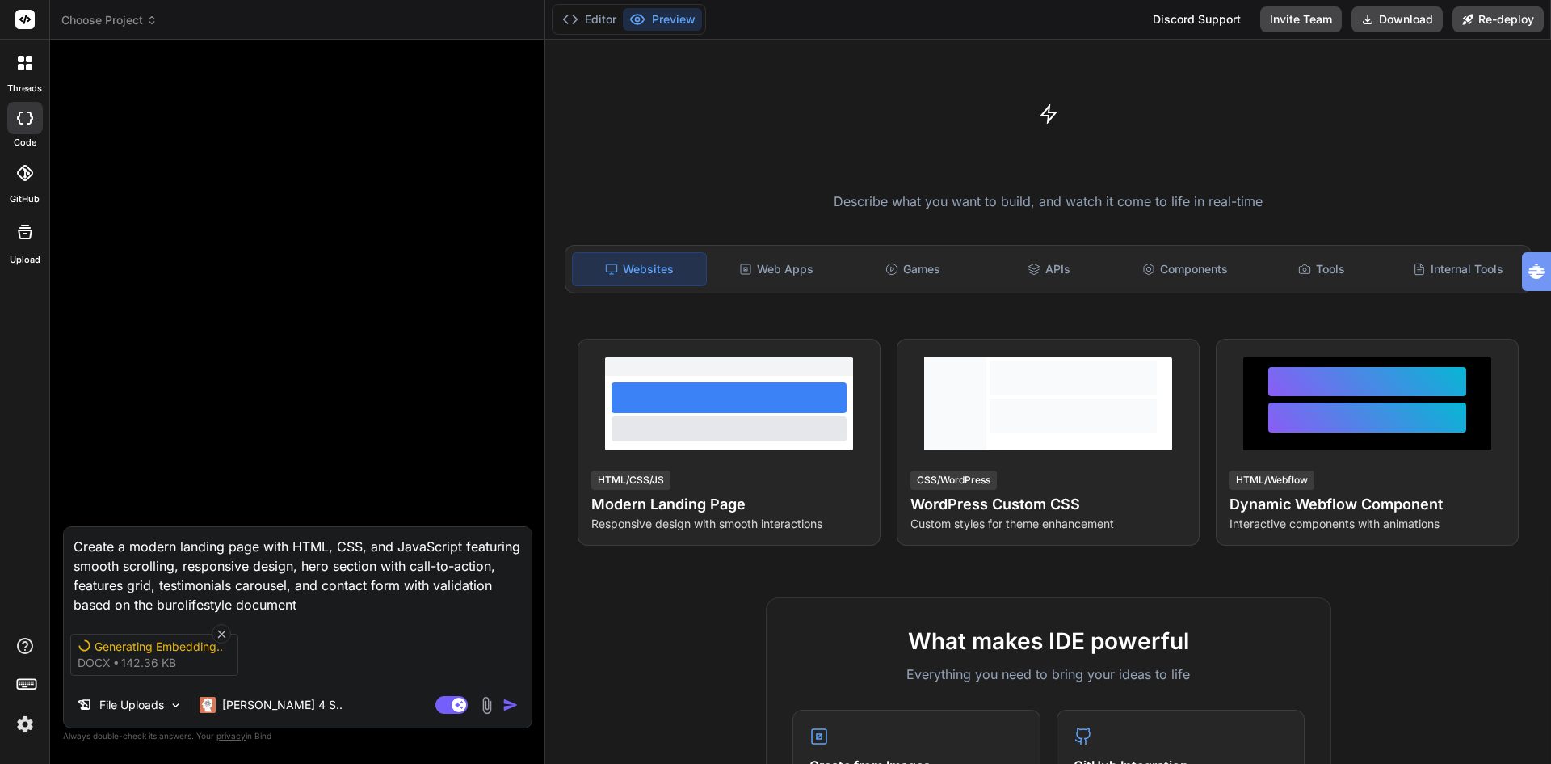
type textarea "x"
type input "C:\fakepath\burolifestyle kantoor3.jpeg"
click at [483, 706] on img at bounding box center [487, 705] width 19 height 19
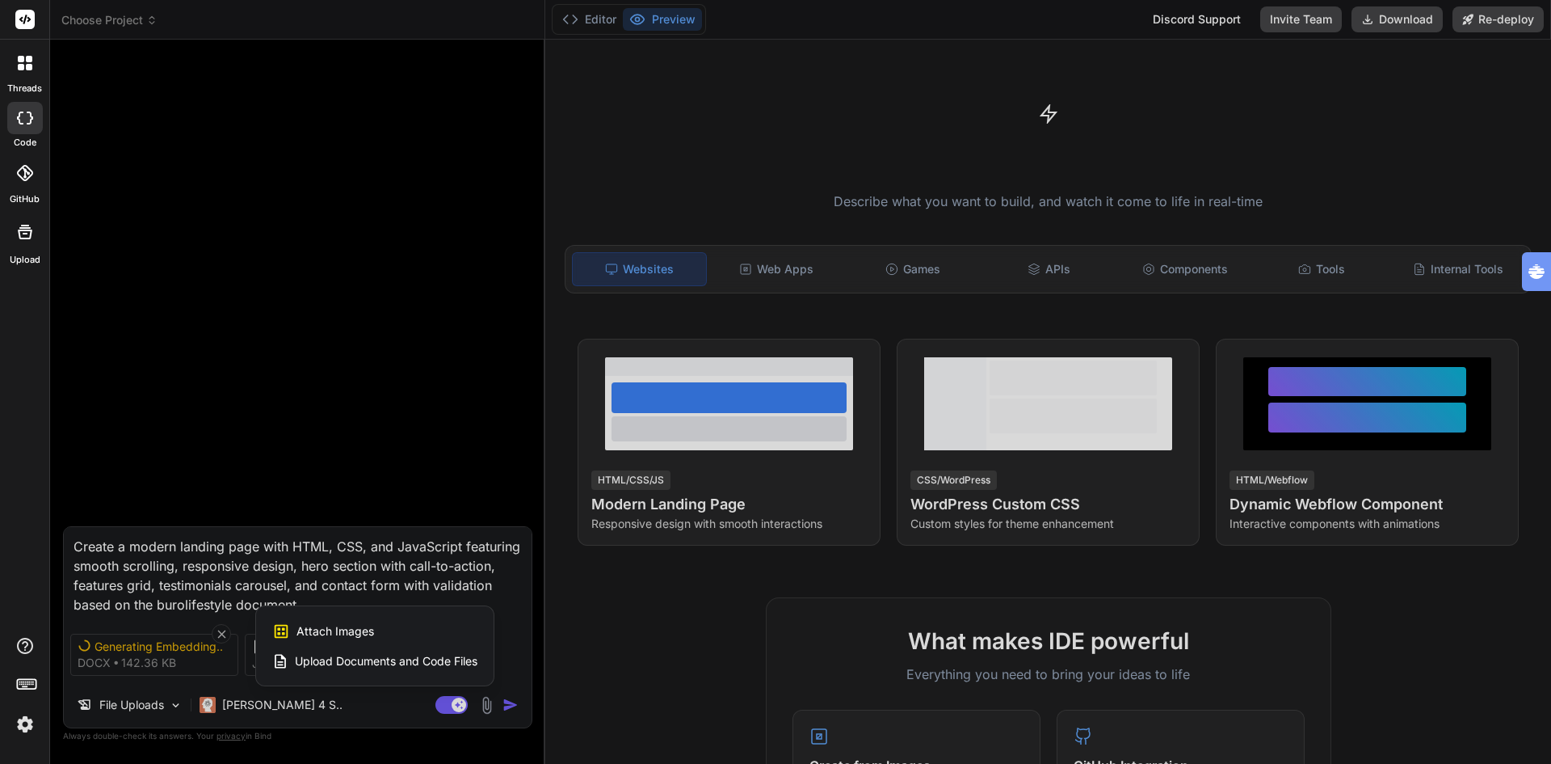
click at [357, 663] on span "Upload Documents and Code Files" at bounding box center [386, 661] width 183 height 16
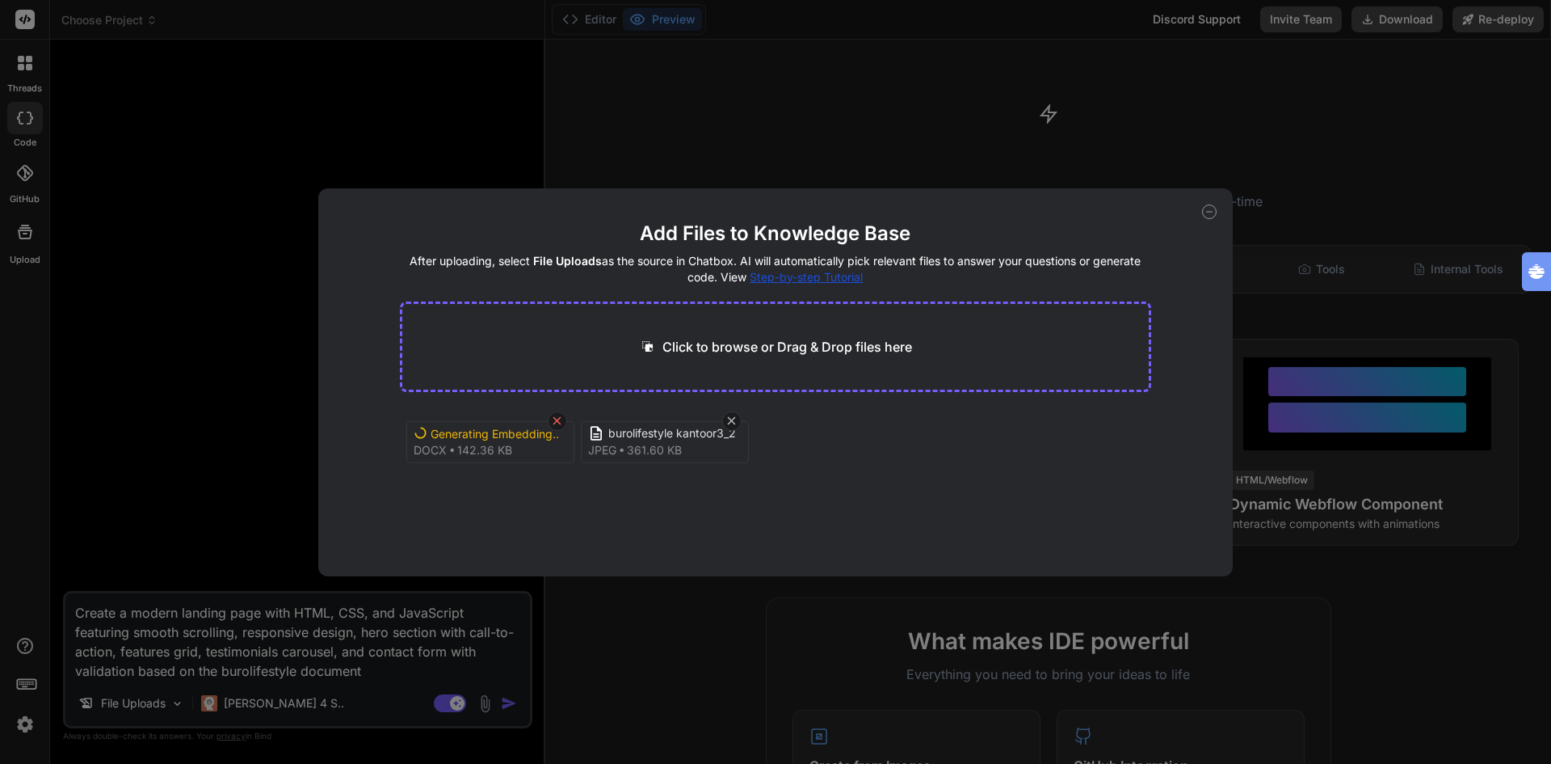
click at [558, 423] on icon at bounding box center [557, 421] width 14 height 14
click at [822, 351] on p "Click to browse or Drag & Drop files here" at bounding box center [788, 346] width 250 height 19
type textarea "x"
type input "C:\fakepath\Sales KOMPAS - v2.pdf"
click at [1113, 528] on button "Finish" at bounding box center [1123, 527] width 57 height 32
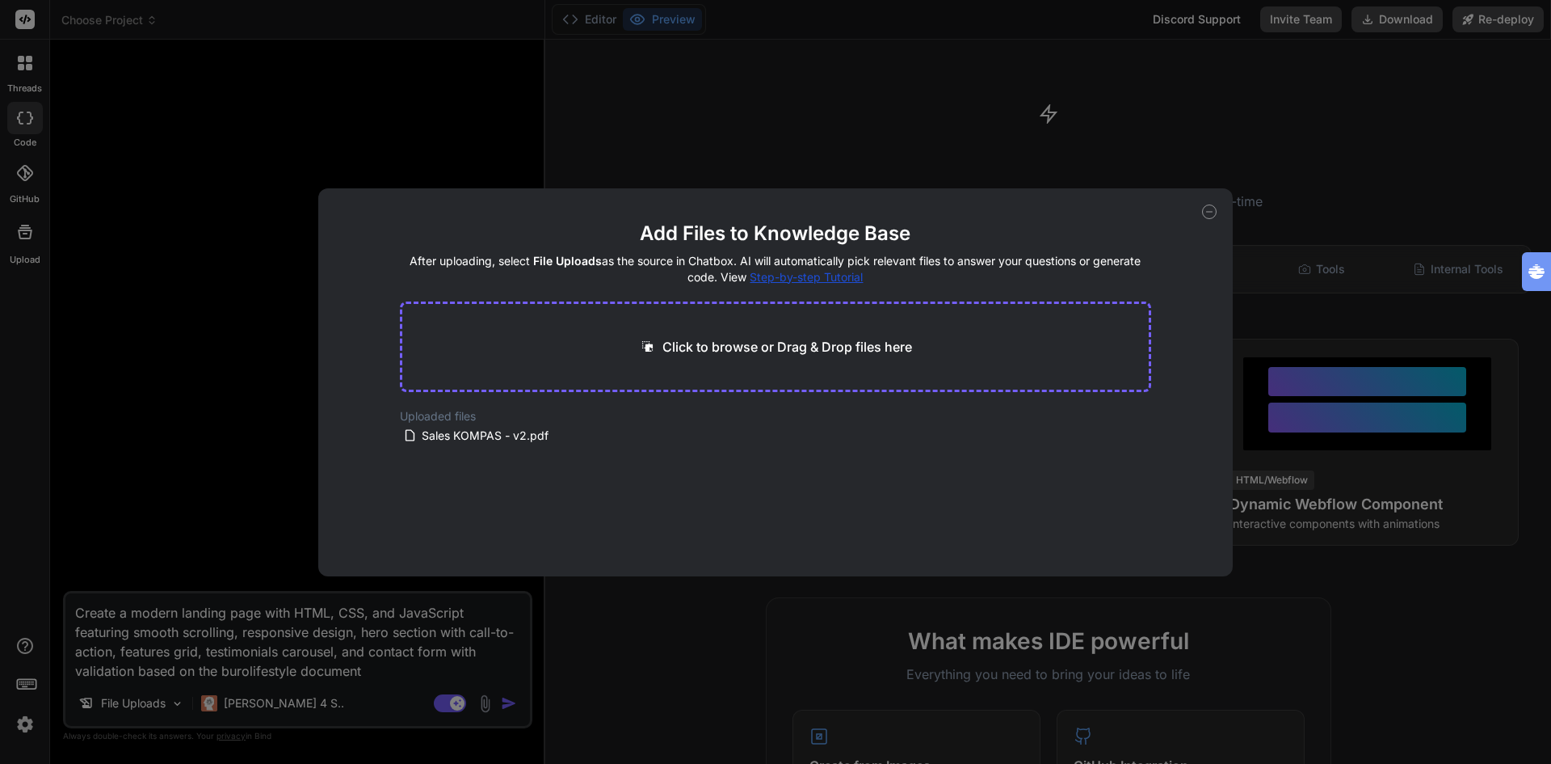
click at [175, 436] on div "Add Files to Knowledge Base After uploading, select File Uploads as the source …" at bounding box center [775, 382] width 1551 height 764
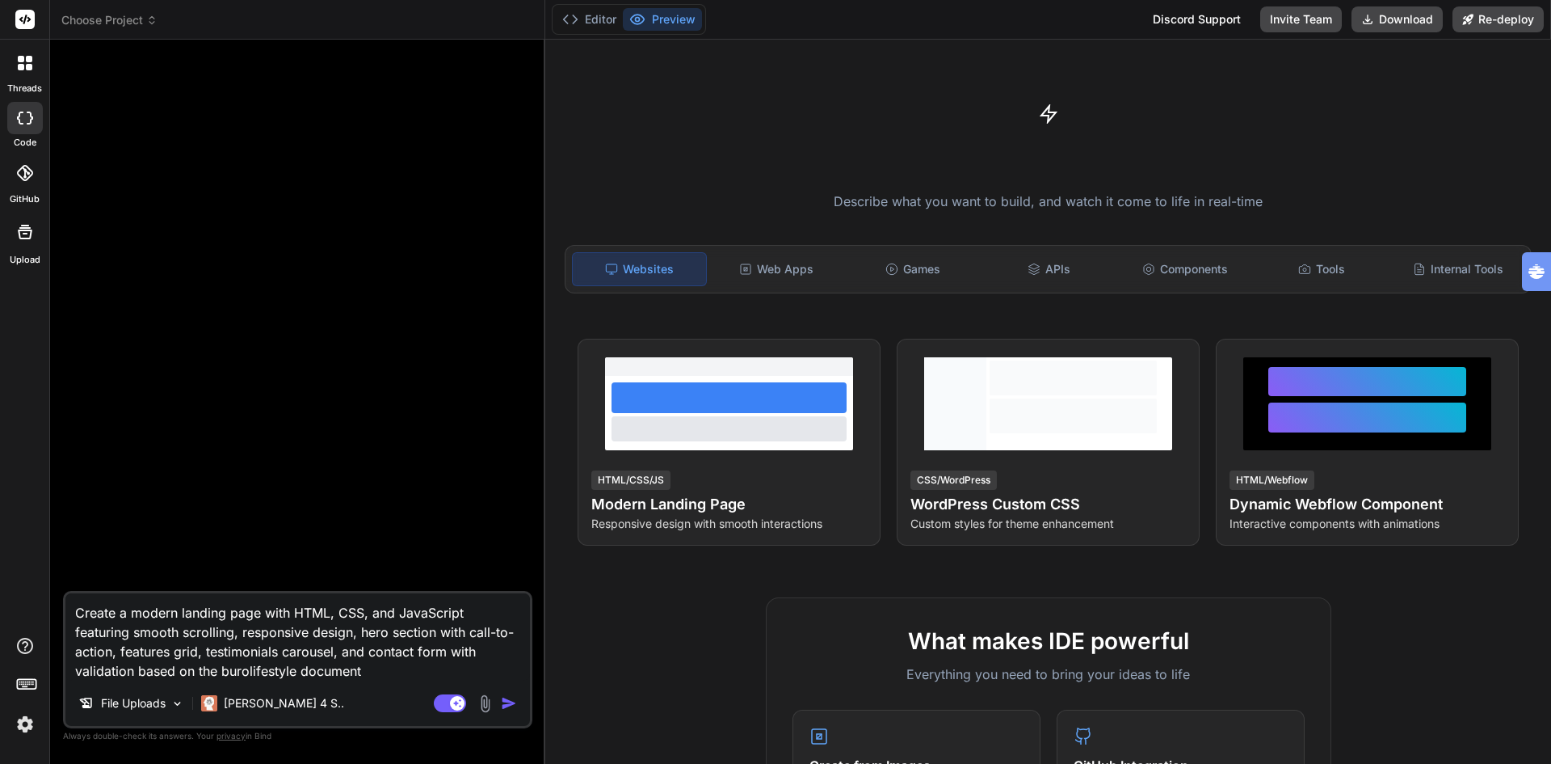
click at [490, 700] on img at bounding box center [485, 703] width 19 height 19
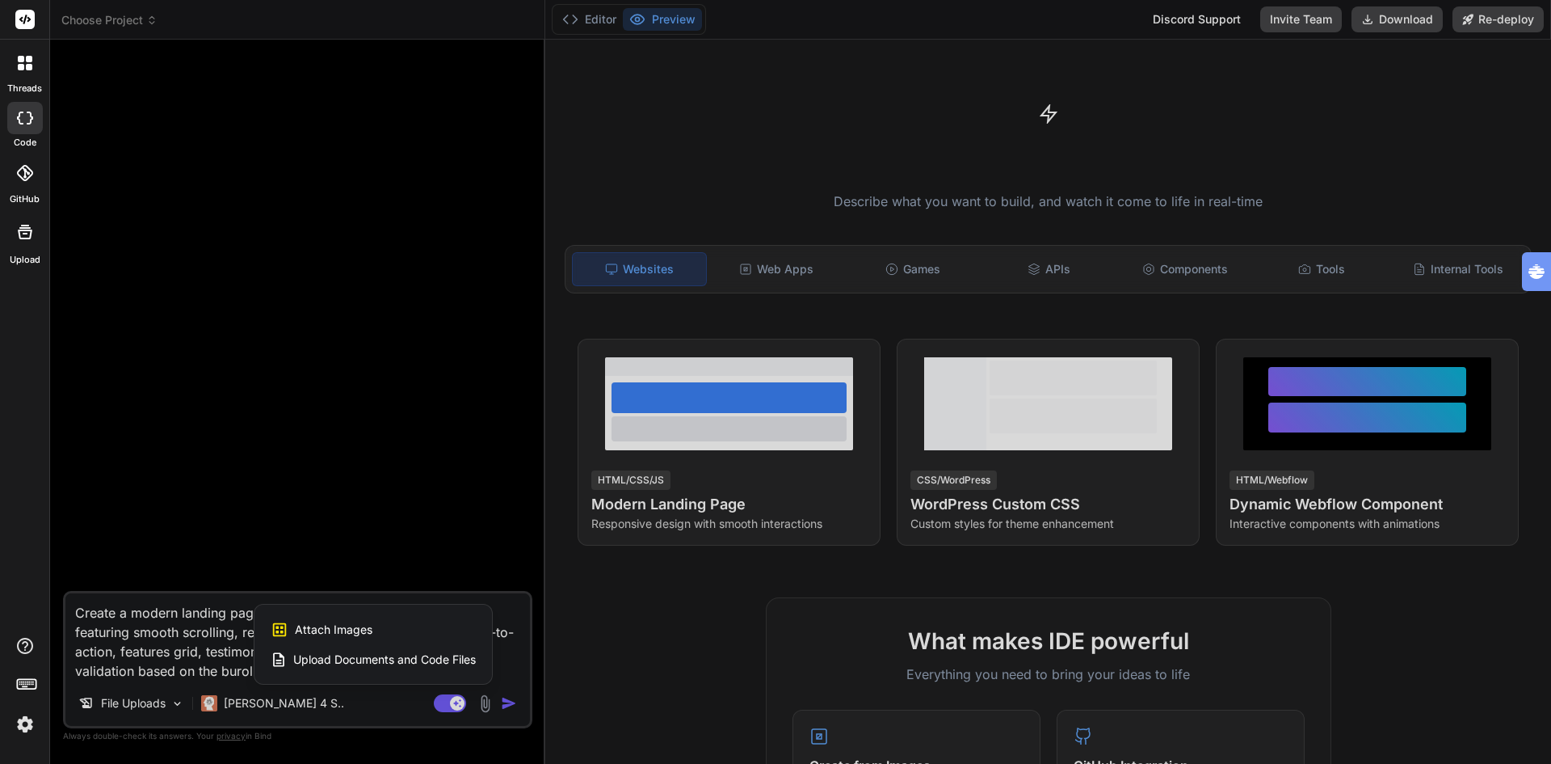
click at [335, 634] on span "Attach Images" at bounding box center [334, 629] width 78 height 16
type textarea "x"
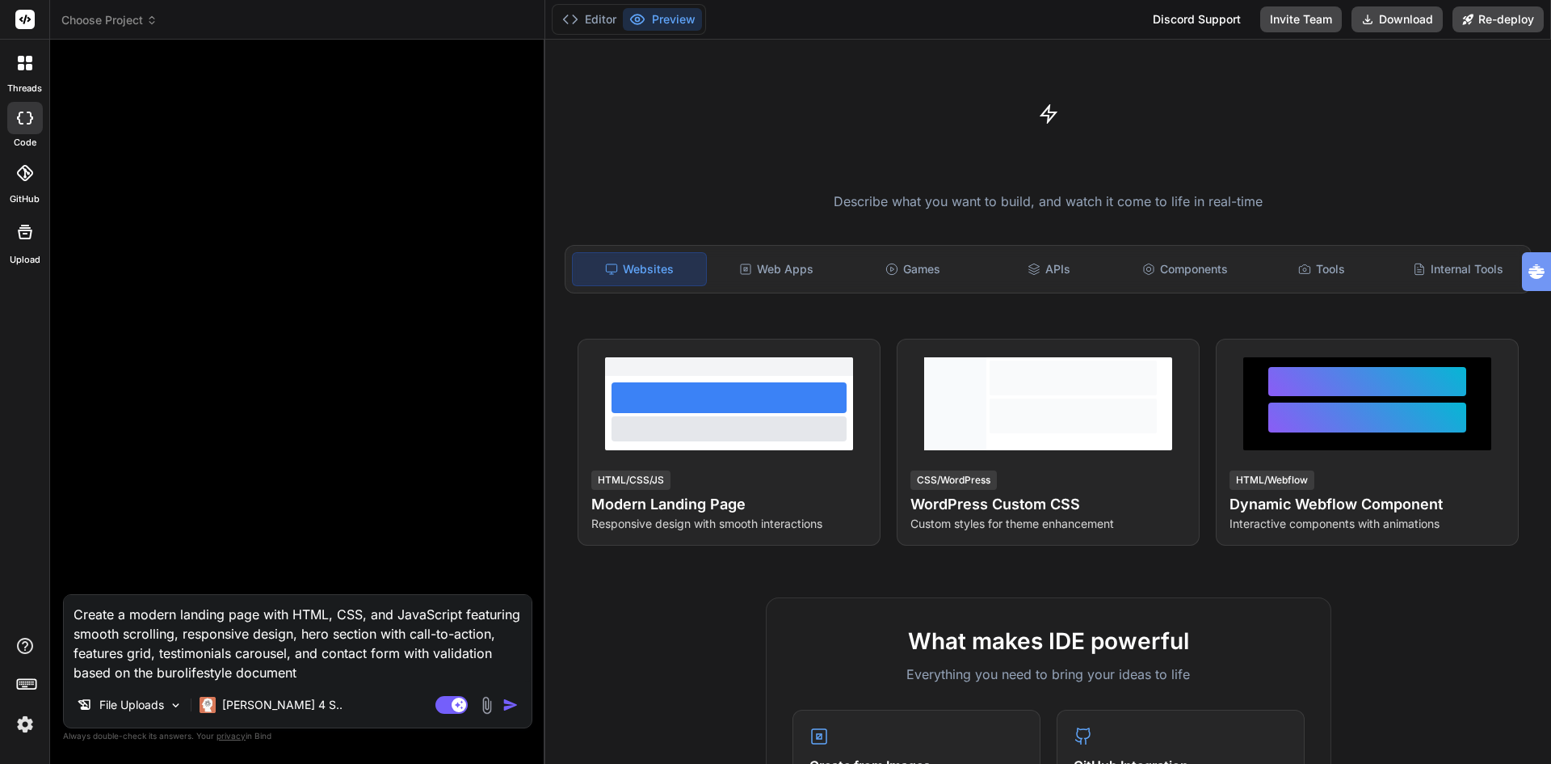
type input "C:\fakepath\burolifestyle kantoor3.jpeg"
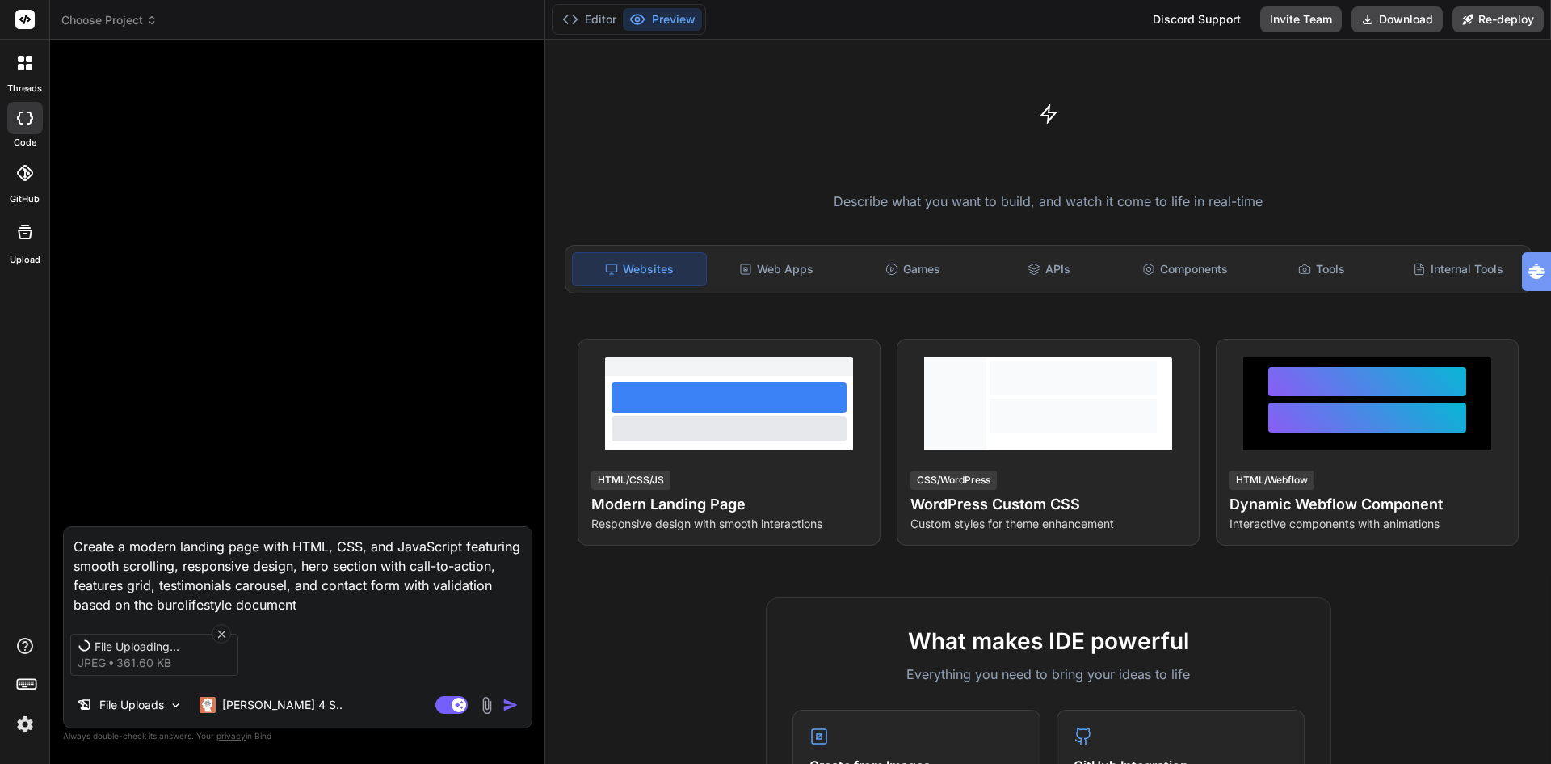
drag, startPoint x: 310, startPoint y: 601, endPoint x: 56, endPoint y: 549, distance: 259.9
click at [56, 549] on div "Bind AI Web Search Created with Pixso. Code Generator Create a modern landing p…" at bounding box center [297, 401] width 495 height 723
click at [485, 707] on img at bounding box center [487, 705] width 19 height 19
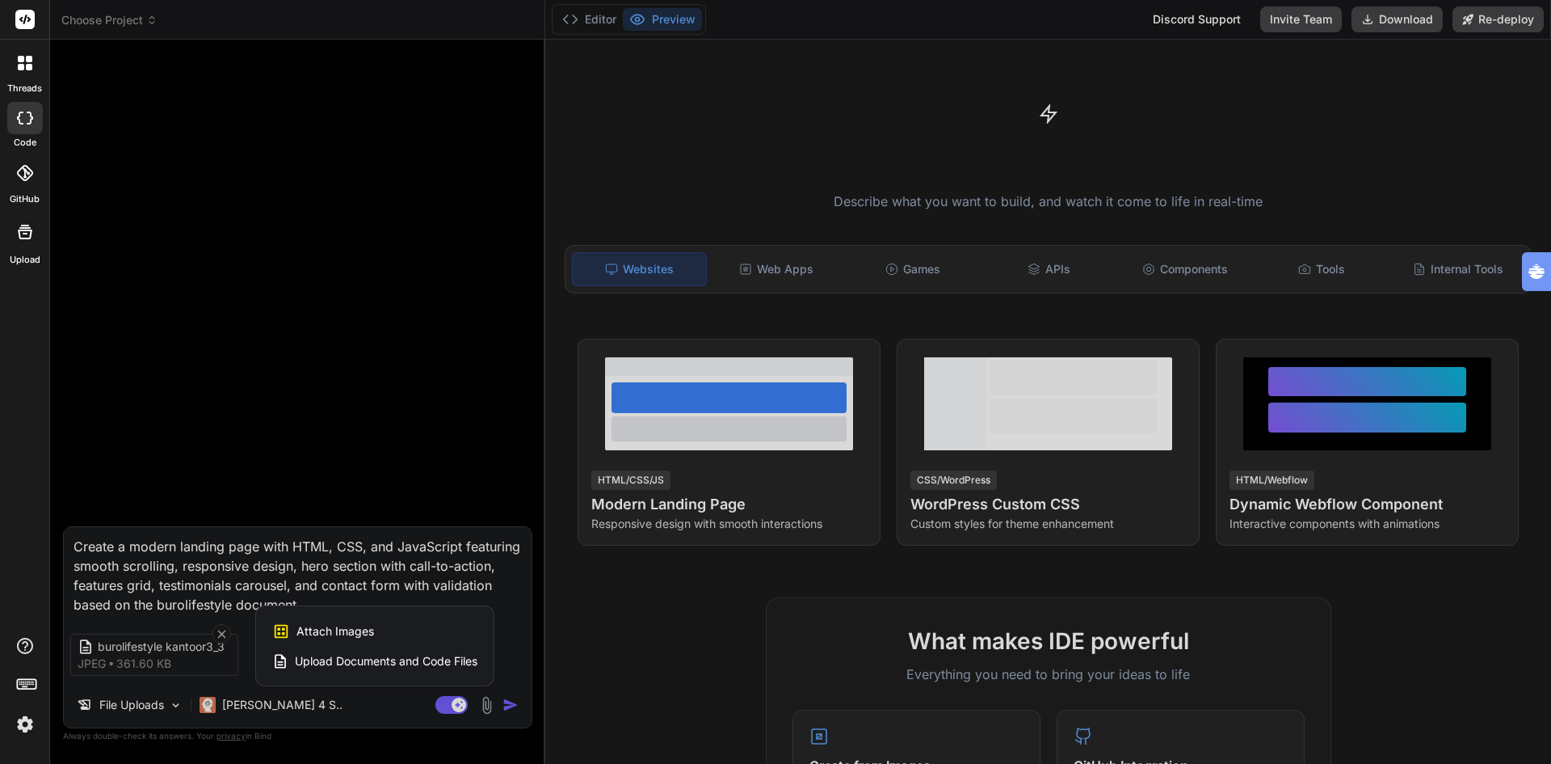
click at [383, 660] on span "Upload Documents and Code Files" at bounding box center [386, 661] width 183 height 16
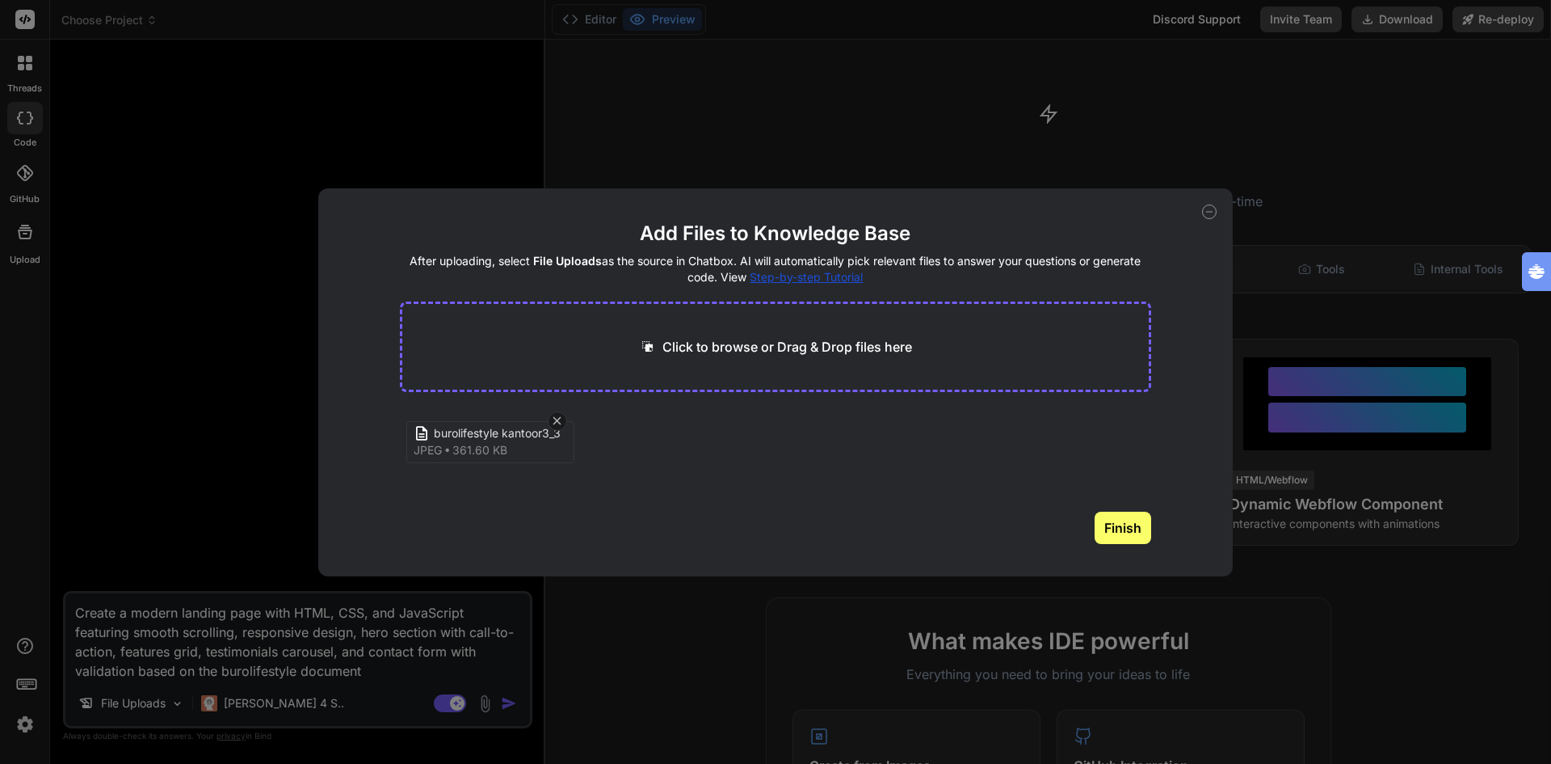
click at [1126, 533] on button "Finish" at bounding box center [1123, 527] width 57 height 32
click at [176, 350] on div "Add Files to Knowledge Base After uploading, select File Uploads as the source …" at bounding box center [775, 382] width 1551 height 764
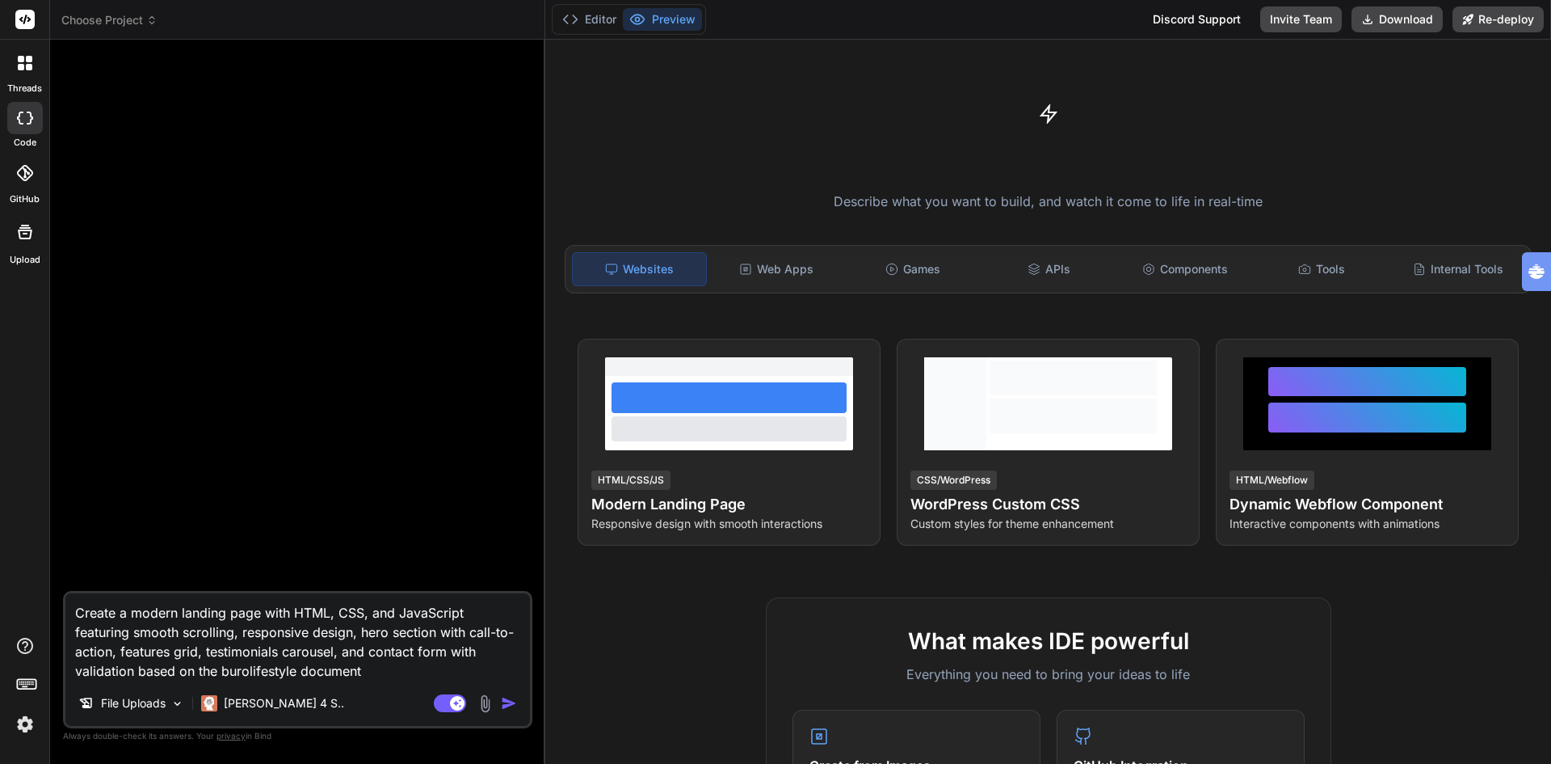
click at [507, 705] on img "button" at bounding box center [509, 703] width 16 height 16
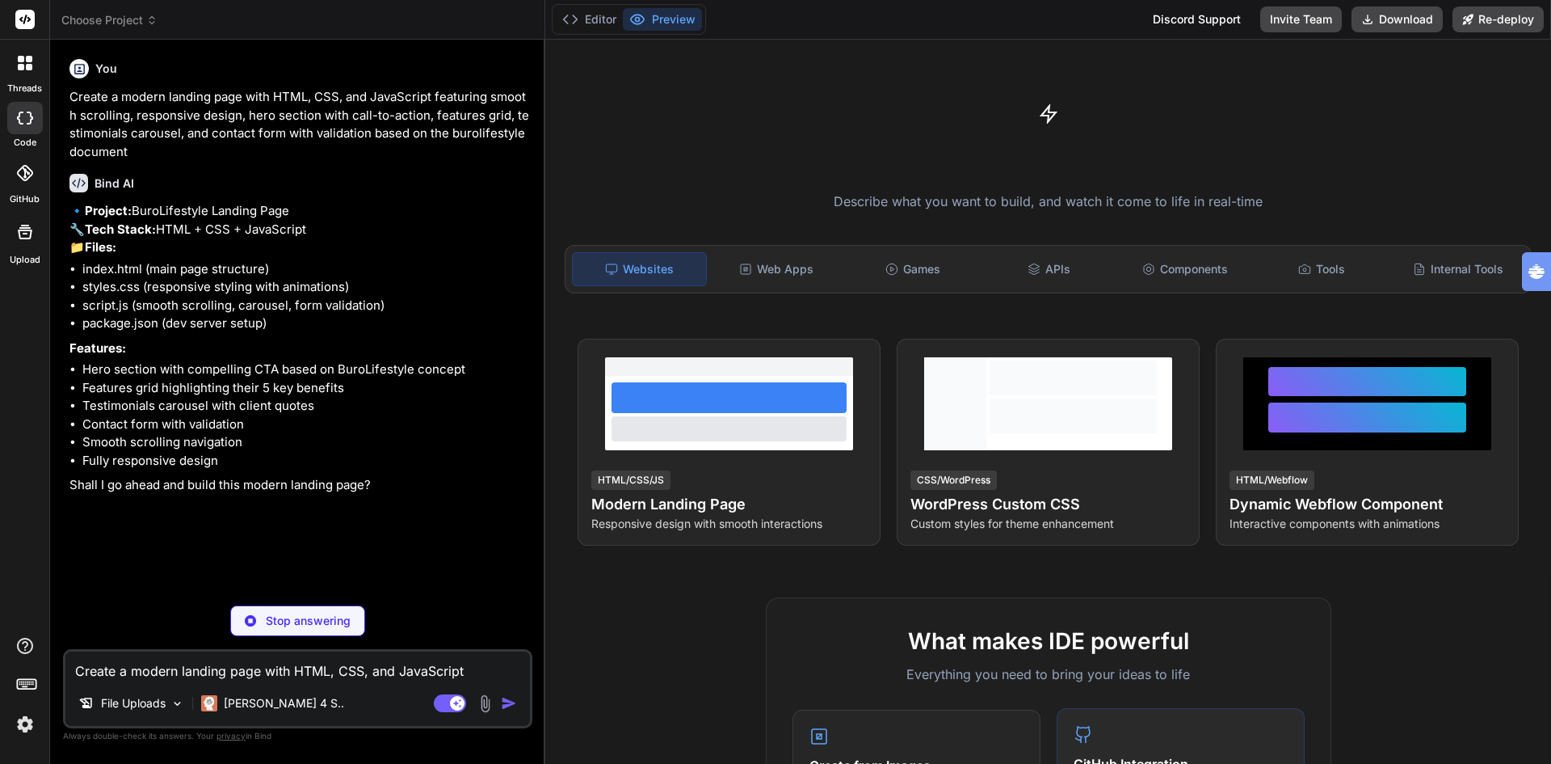
type textarea "x"
click at [172, 676] on textarea "Create a modern landing page with HTML, CSS, and JavaScript featuring smooth sc…" at bounding box center [297, 665] width 465 height 29
type textarea "y"
type textarea "x"
type textarea "ye"
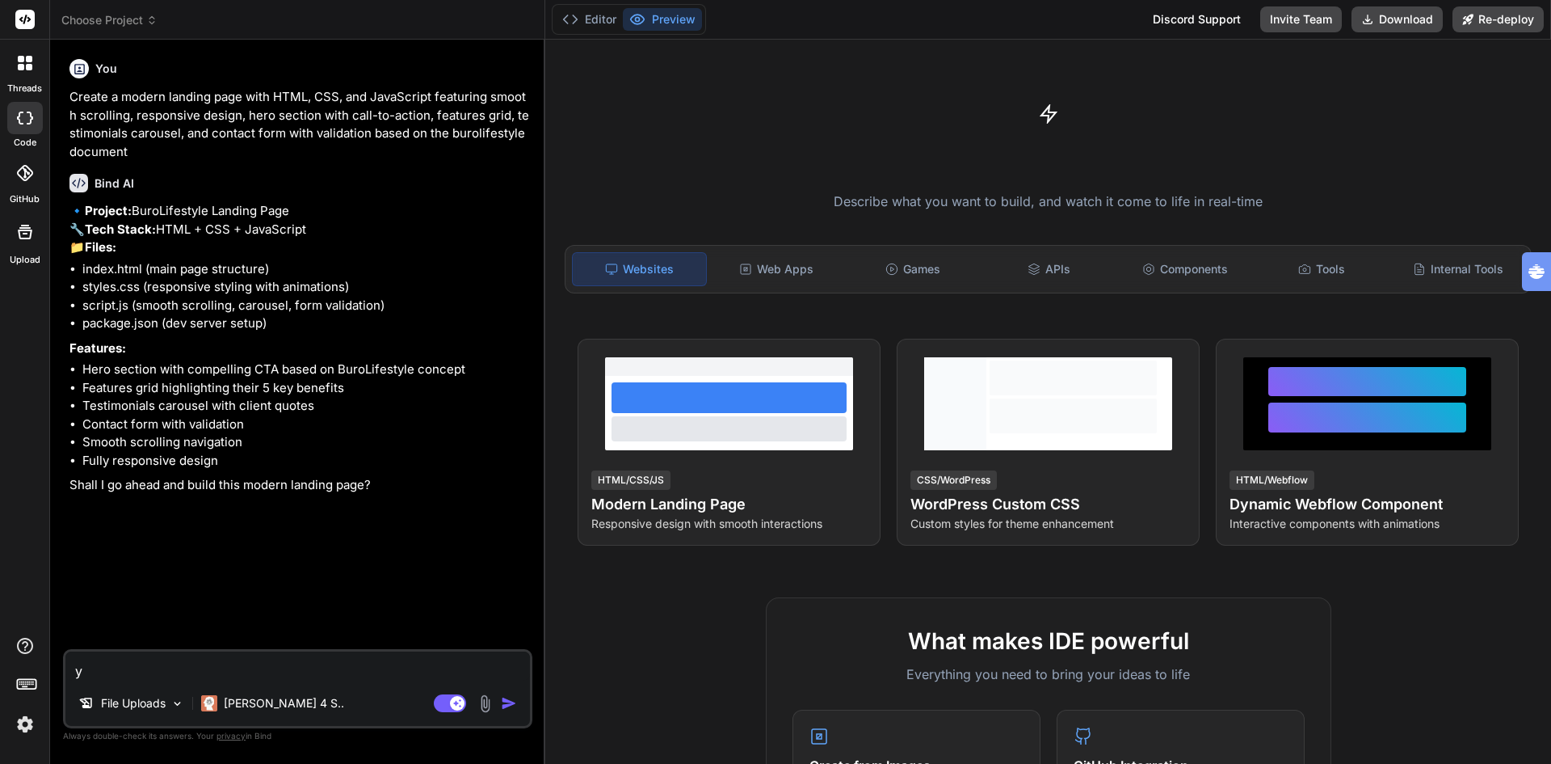
type textarea "x"
type textarea "yes"
type textarea "x"
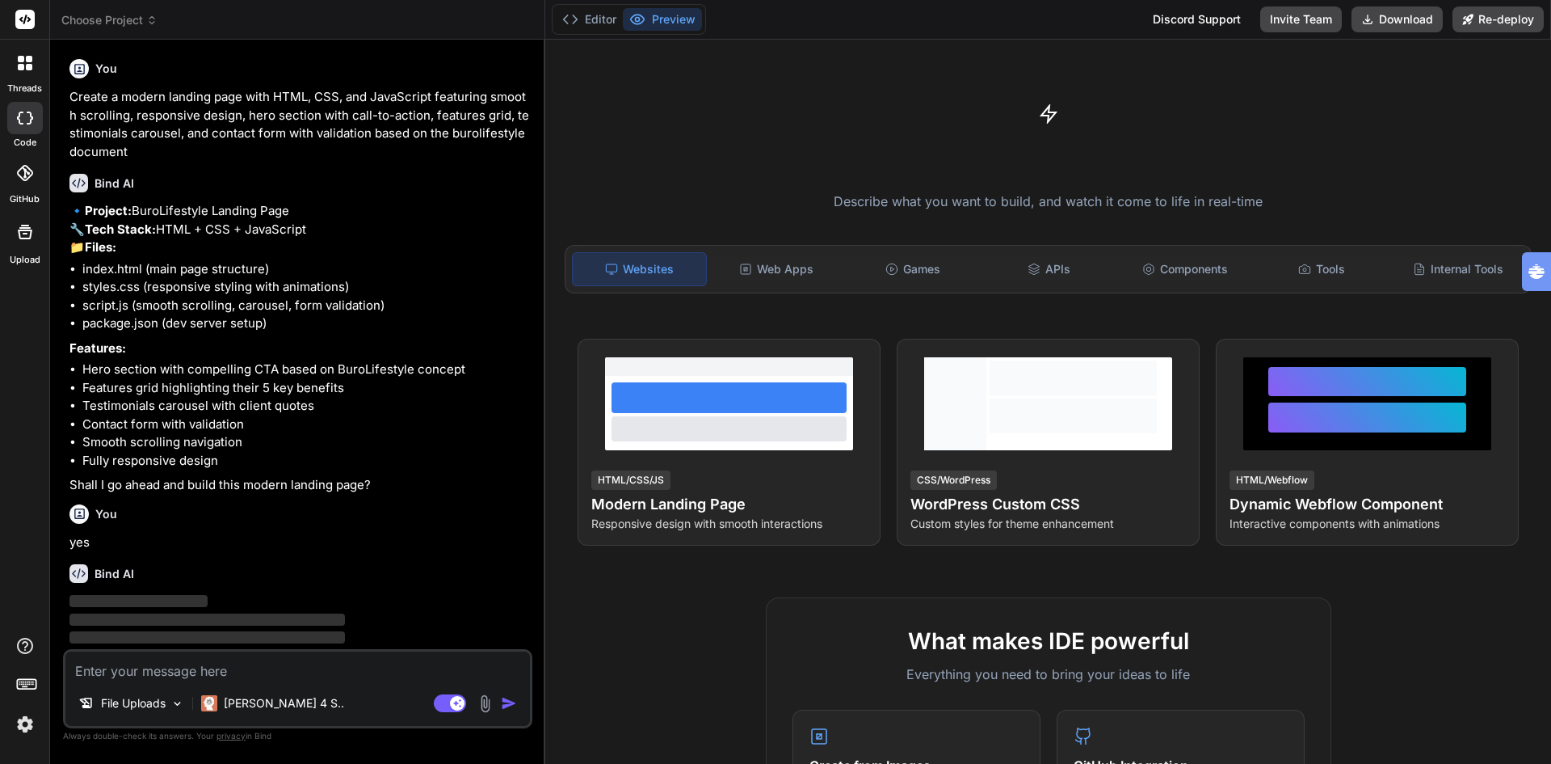
scroll to position [53, 0]
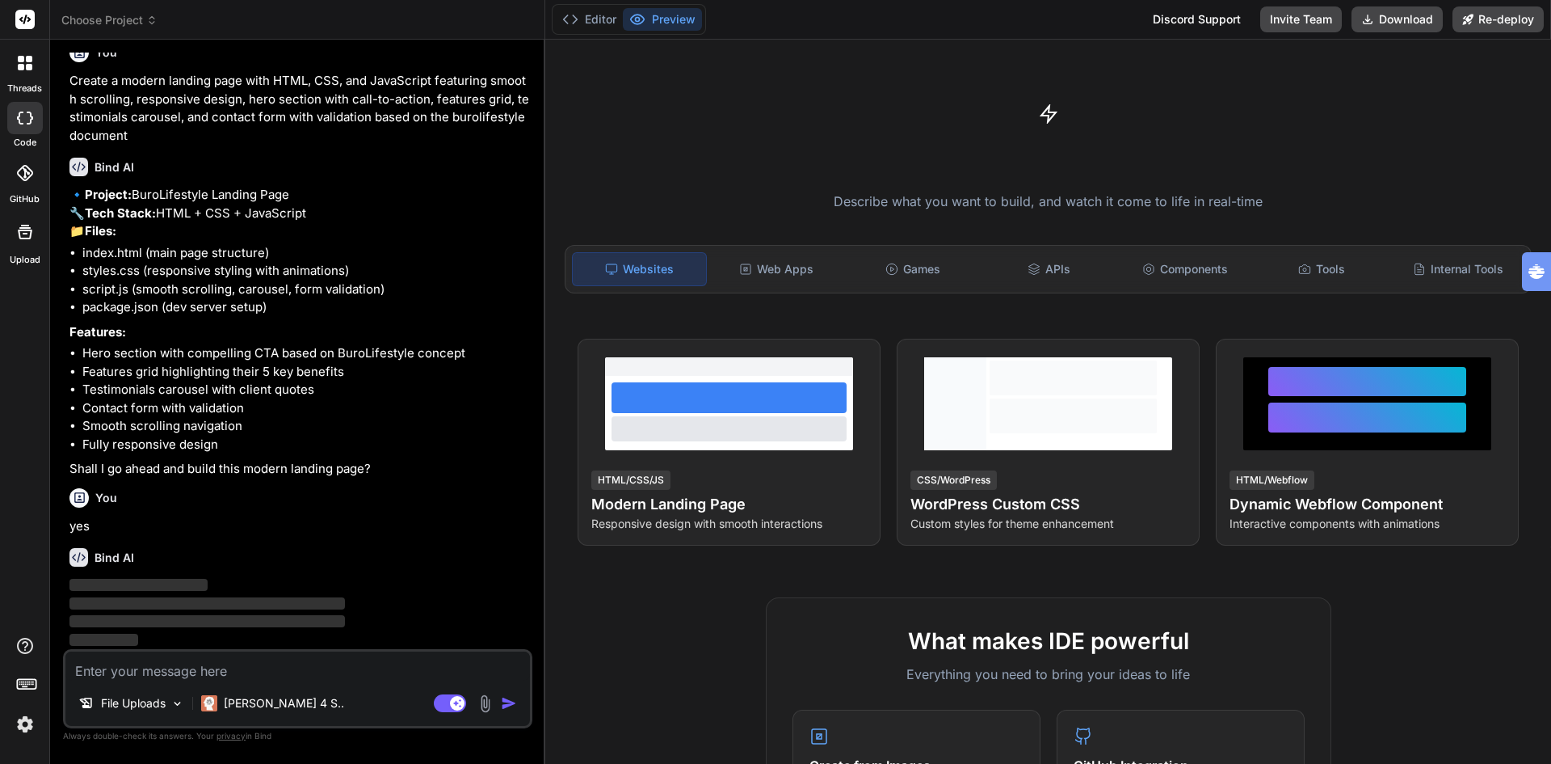
click at [24, 726] on img at bounding box center [24, 723] width 27 height 27
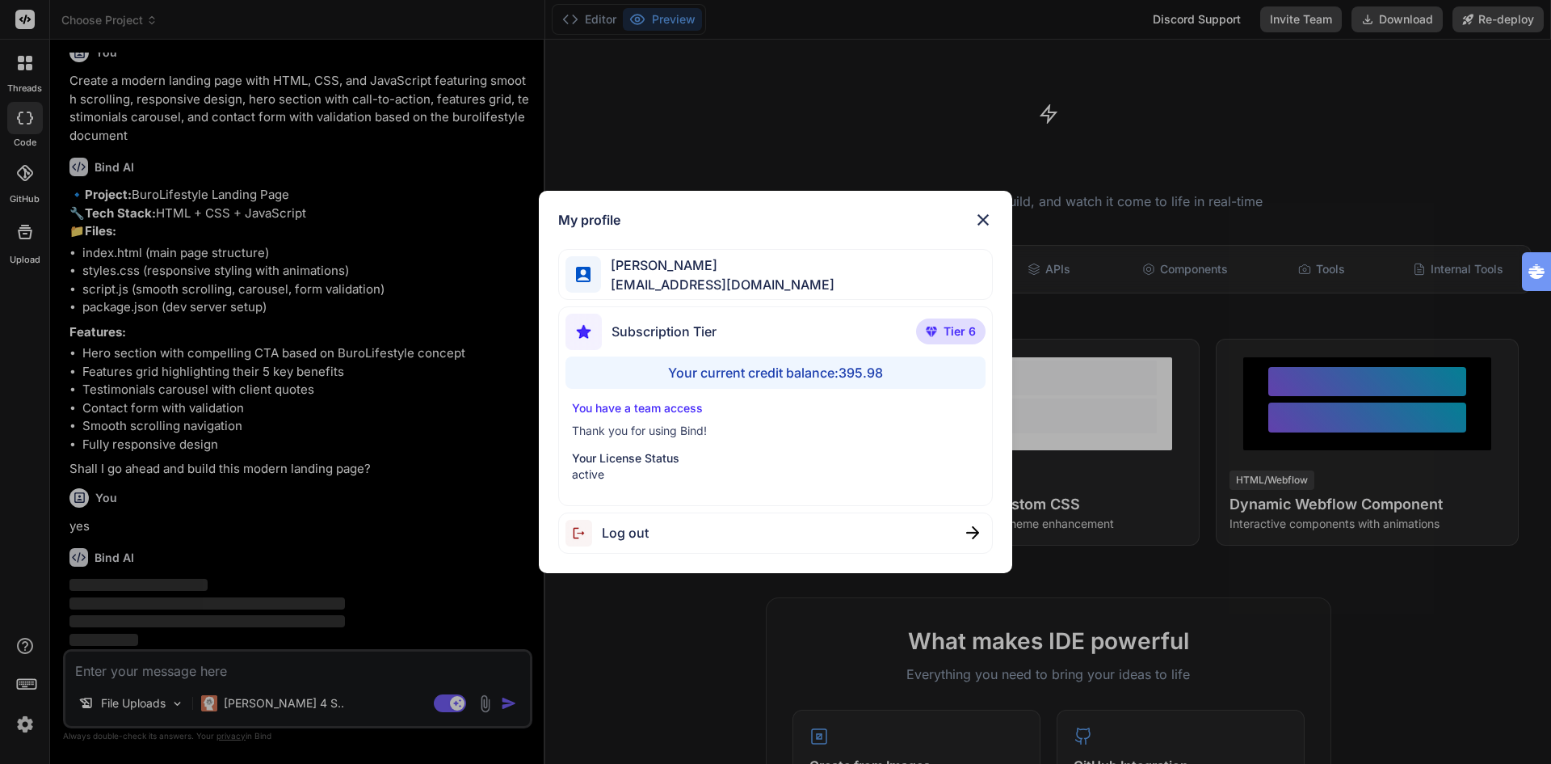
click at [983, 218] on img at bounding box center [983, 219] width 19 height 19
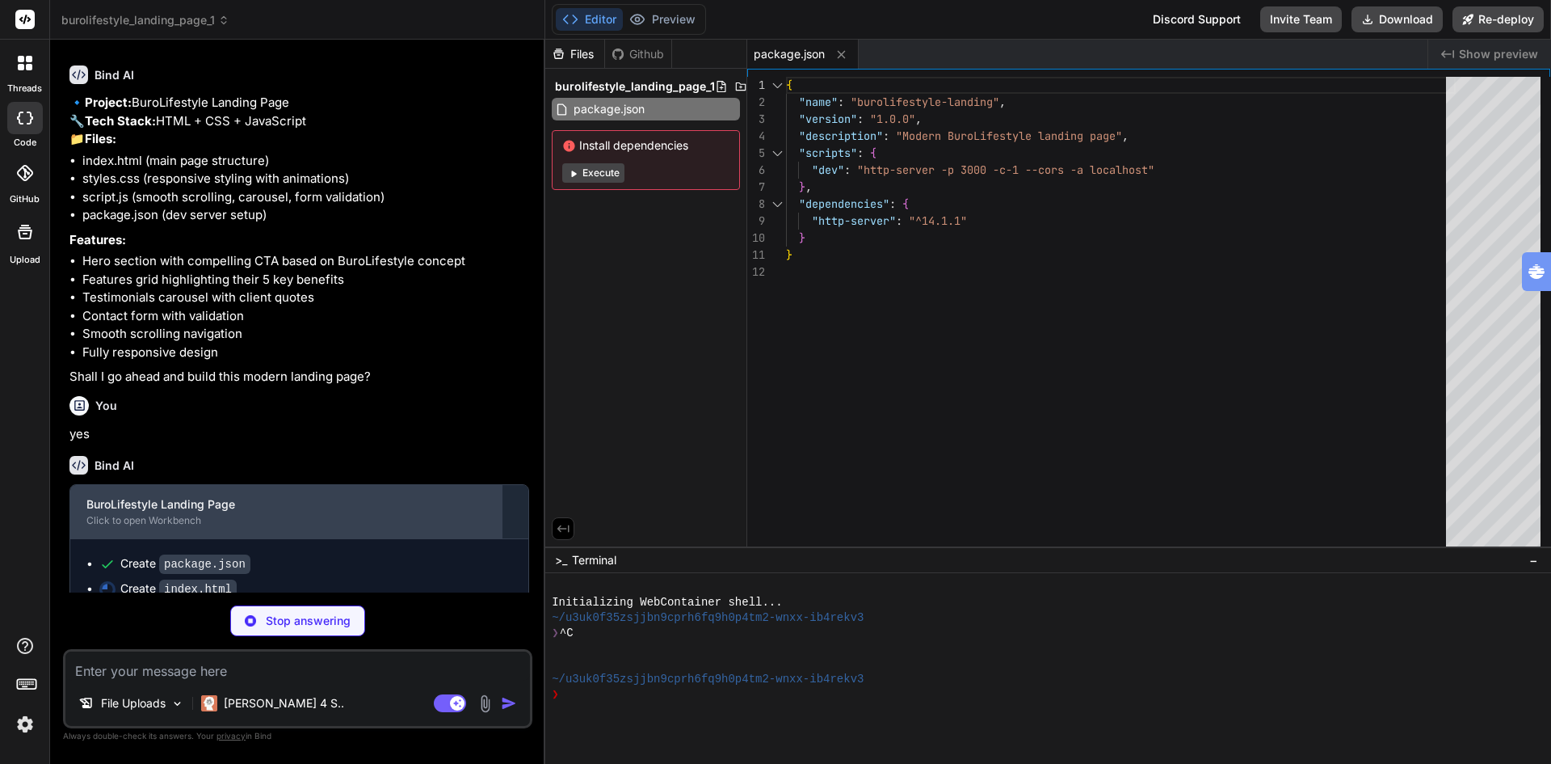
scroll to position [166, 0]
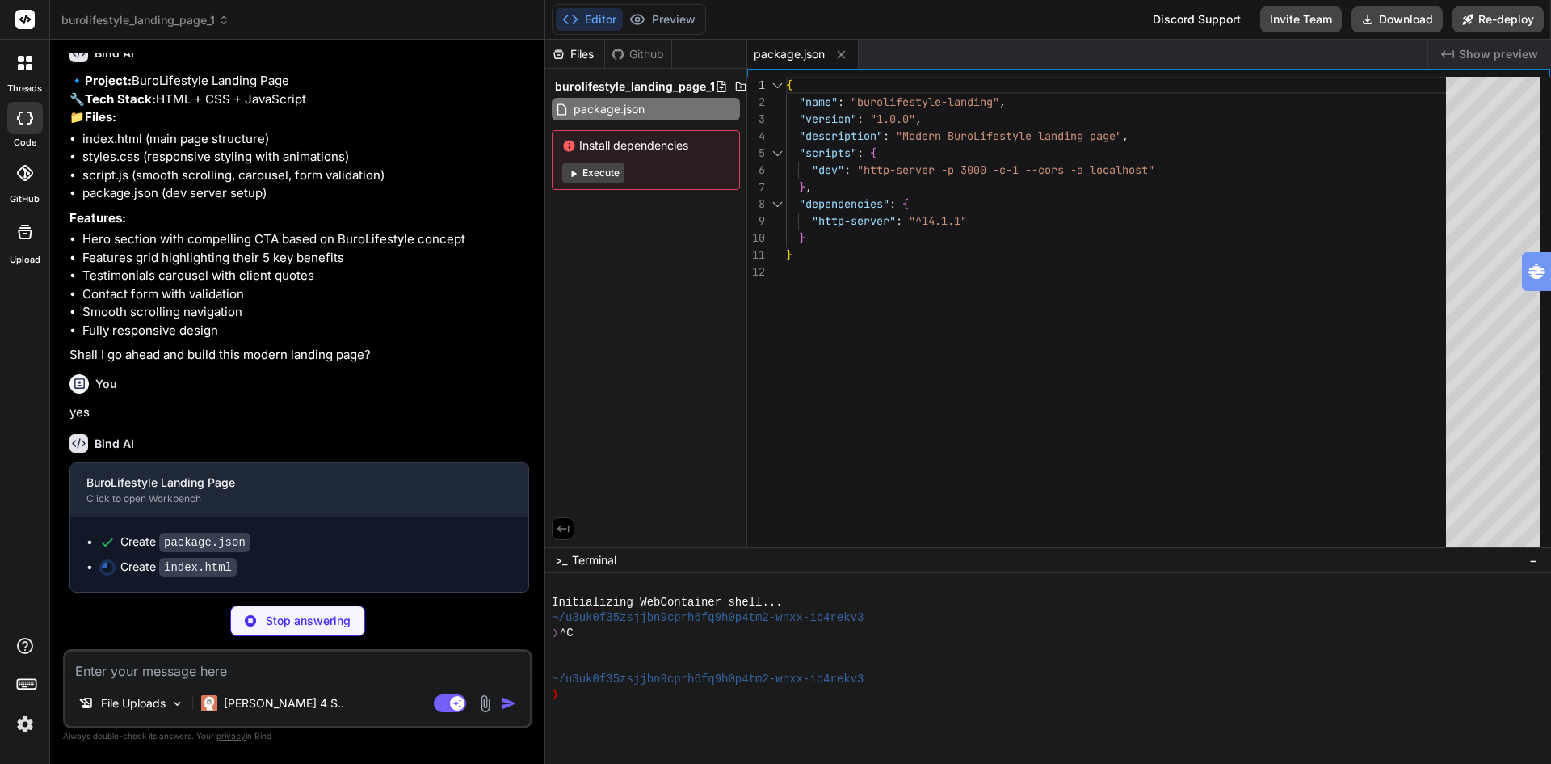
type textarea "x"
type textarea "<div class="footer-bottom"> <p>&copy; 2024 BuroLifestyle®. Alle rechten voorbeh…"
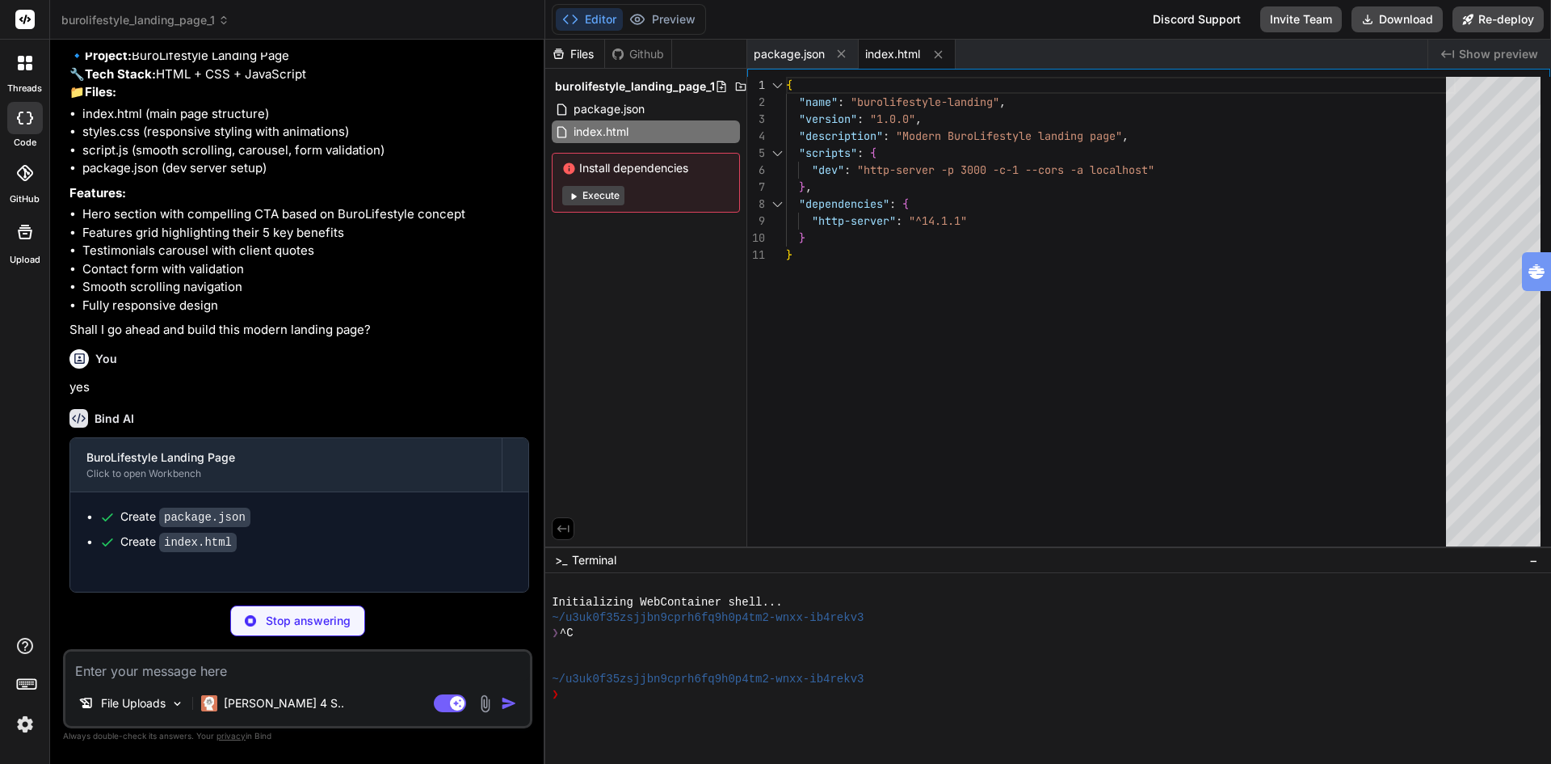
type textarea "x"
type textarea ".contact-info h2 { font-size: 2rem; } }"
type textarea "x"
type textarea "// Initialize carousel showSlide(currentSlide); });"
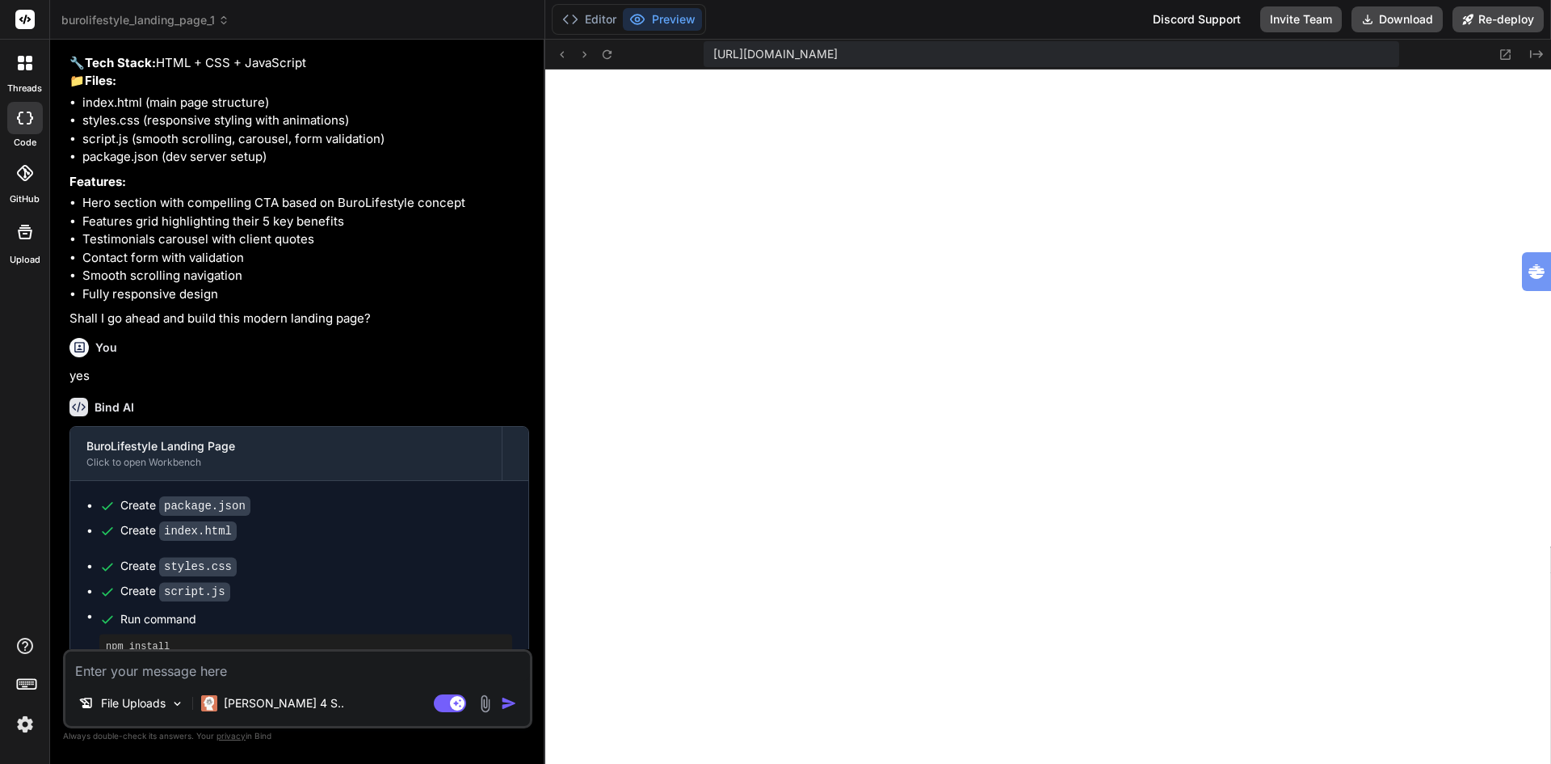
scroll to position [768, 0]
click at [253, 670] on textarea at bounding box center [297, 665] width 465 height 29
click at [483, 702] on img at bounding box center [485, 703] width 19 height 19
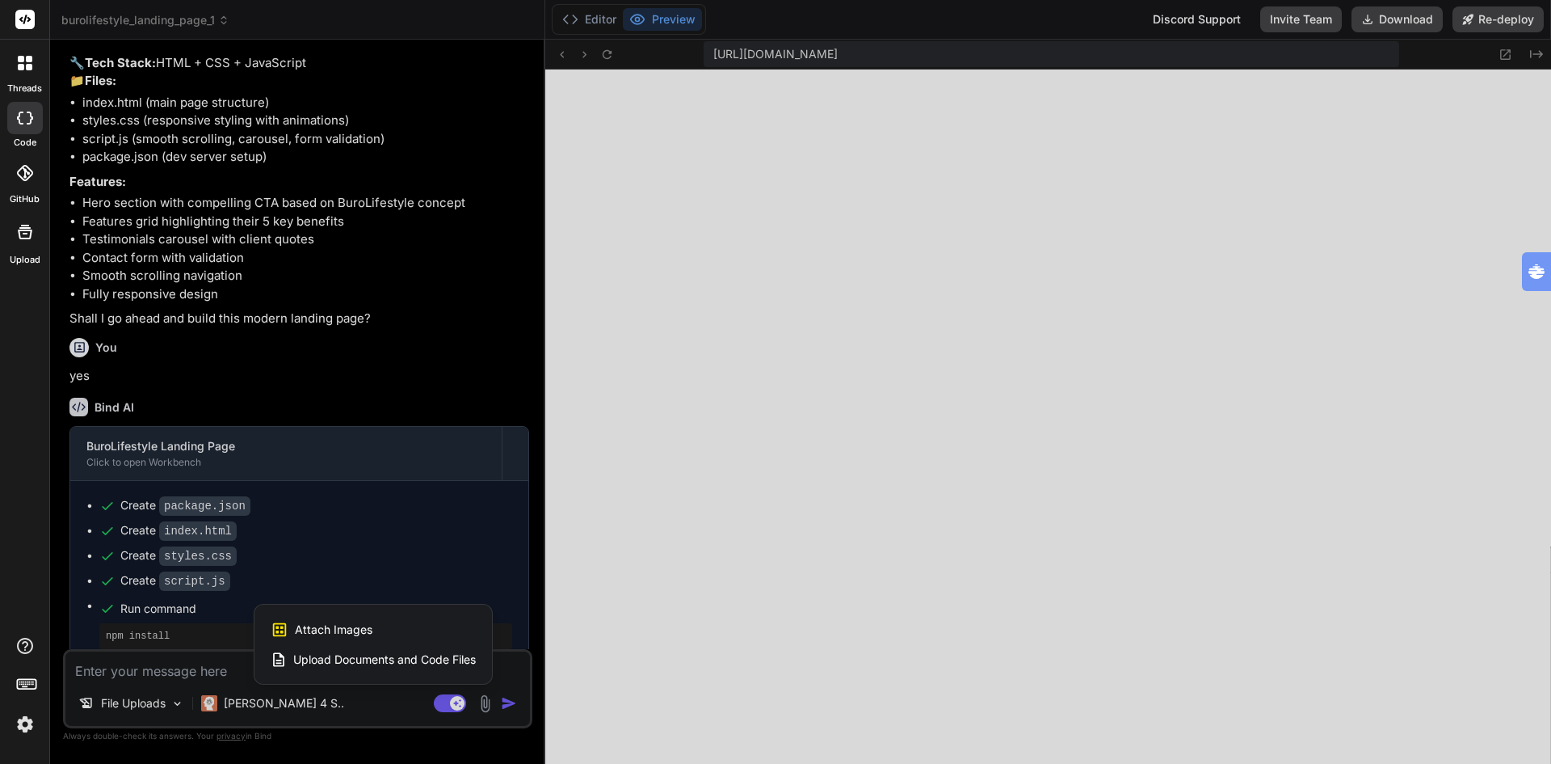
click at [329, 631] on span "Attach Images" at bounding box center [334, 629] width 78 height 16
type textarea "x"
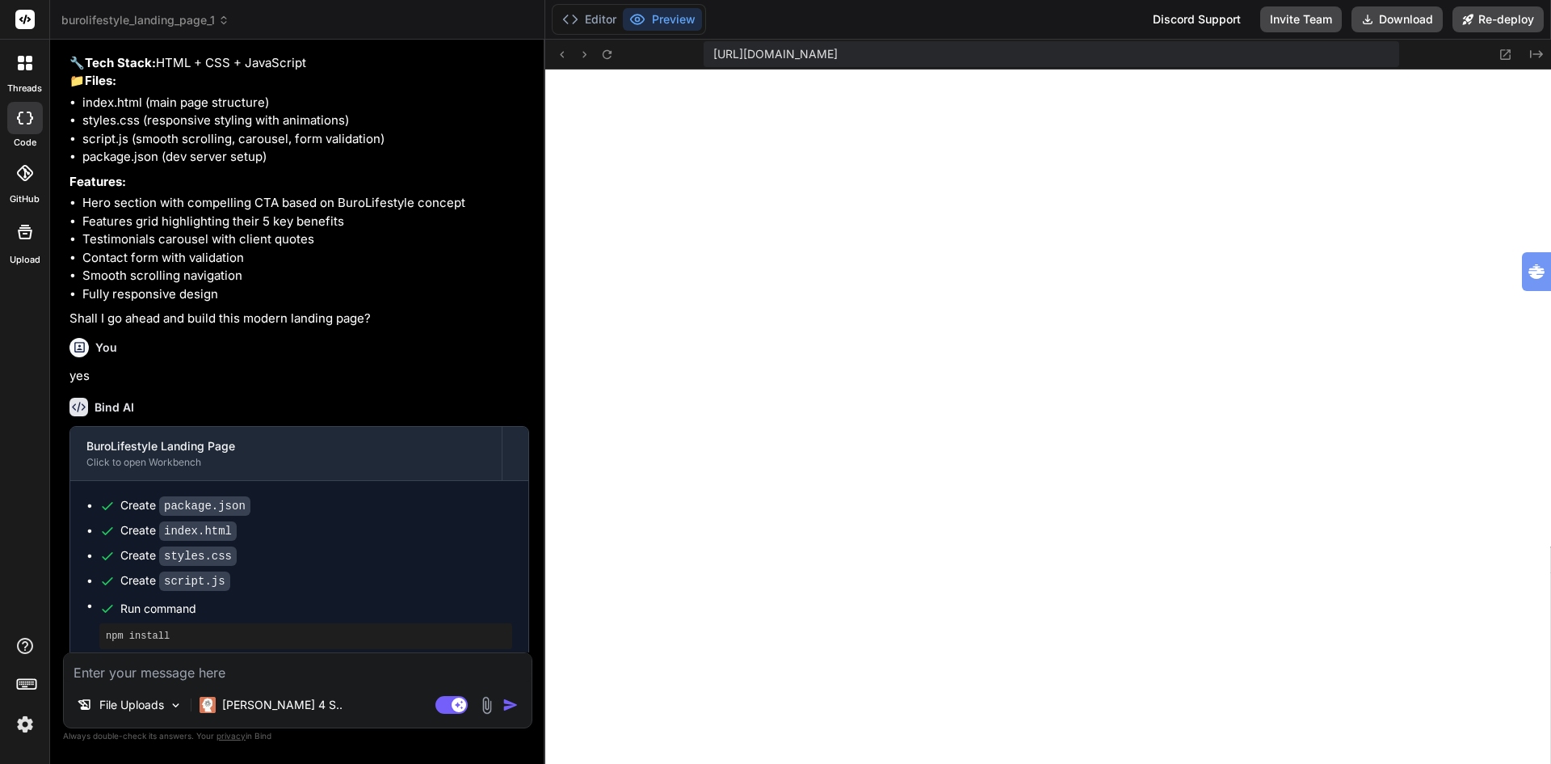
type input "C:\fakepath\burolifestyle kantoor3.jpeg"
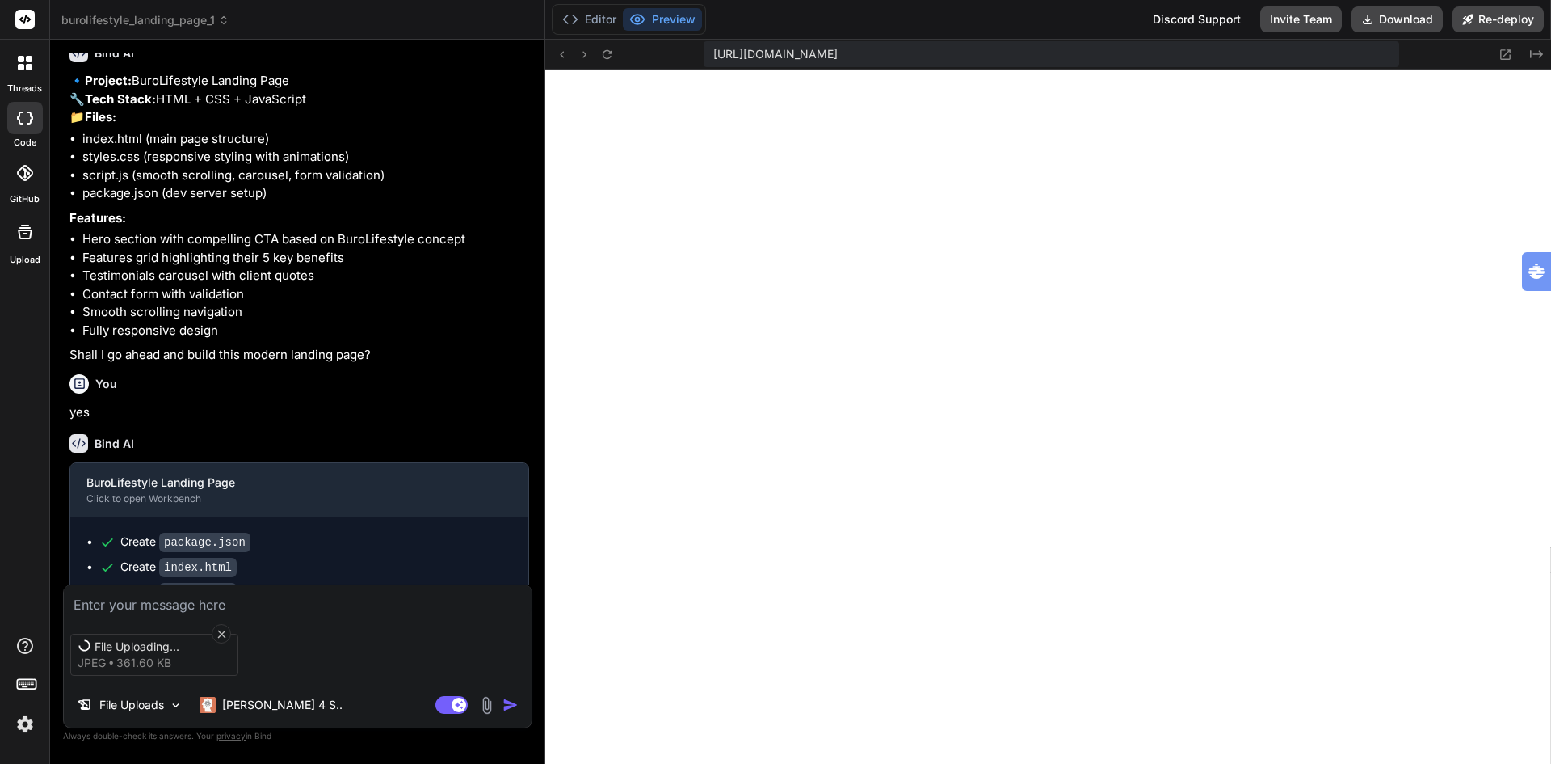
scroll to position [105, 0]
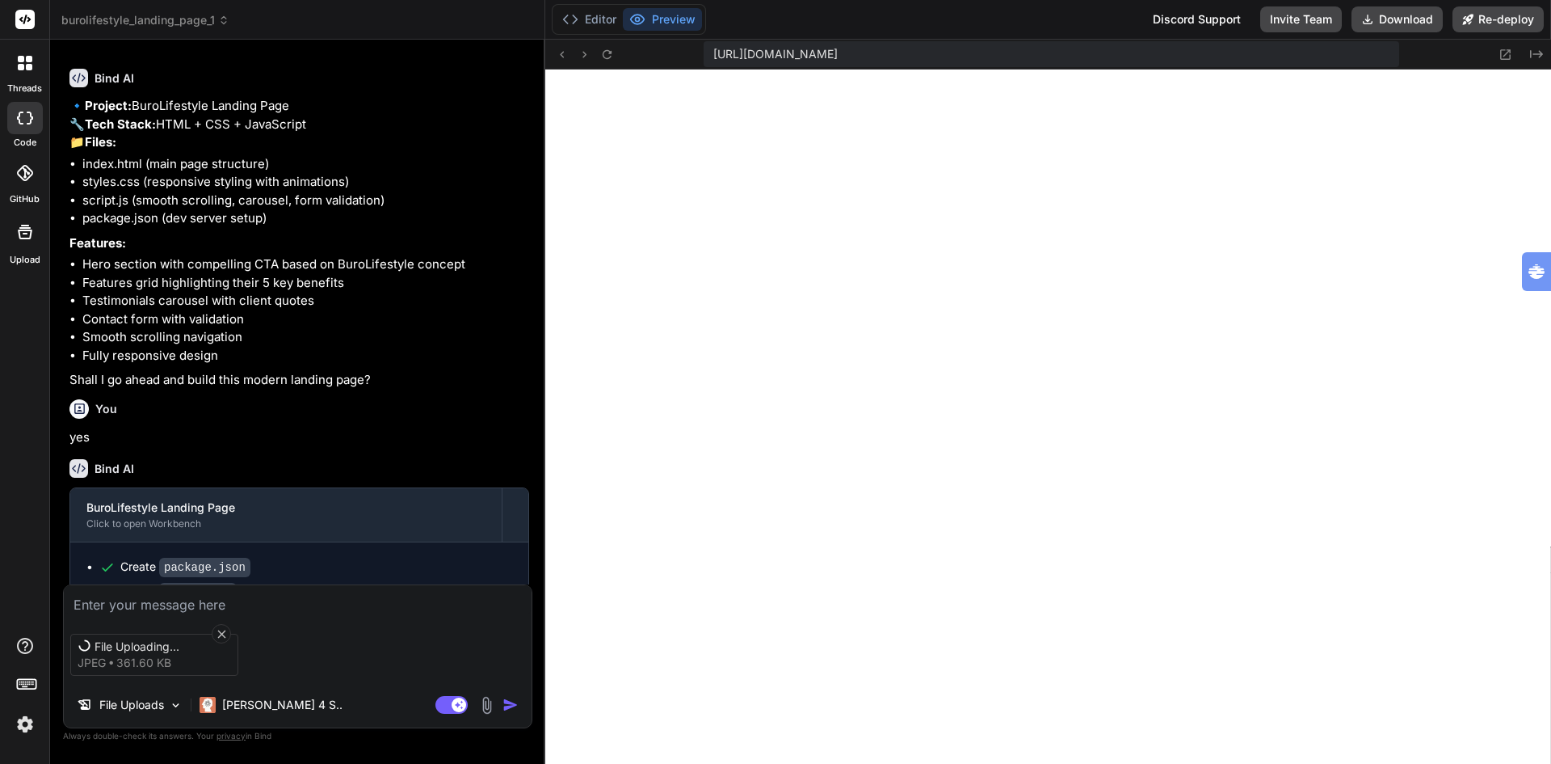
type textarea "x"
drag, startPoint x: 85, startPoint y: 299, endPoint x: 156, endPoint y: 304, distance: 71.3
click at [156, 274] on li "Hero section with compelling CTA based on BuroLifestyle concept" at bounding box center [305, 264] width 447 height 19
copy li "Hero section"
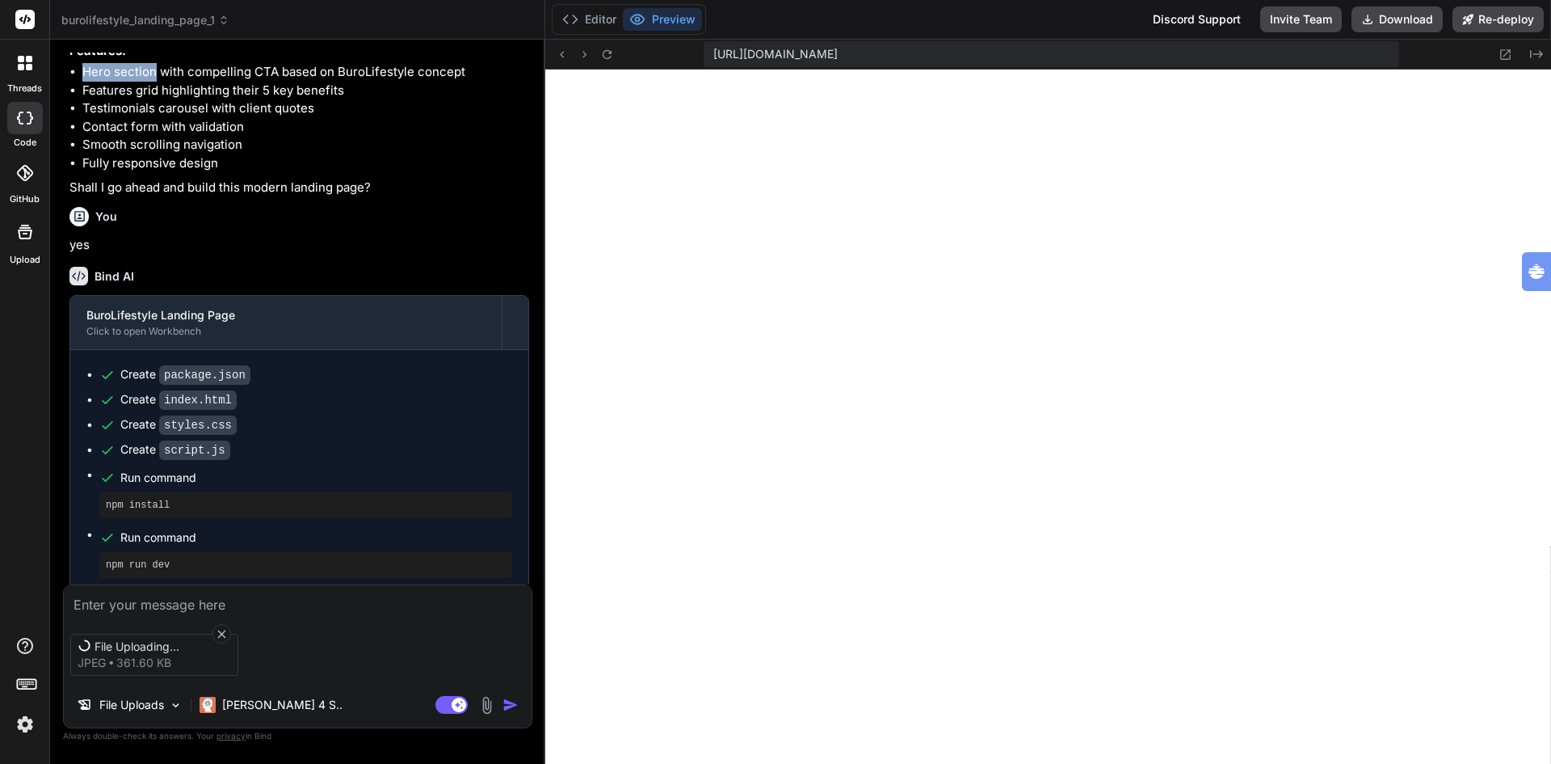
scroll to position [347, 0]
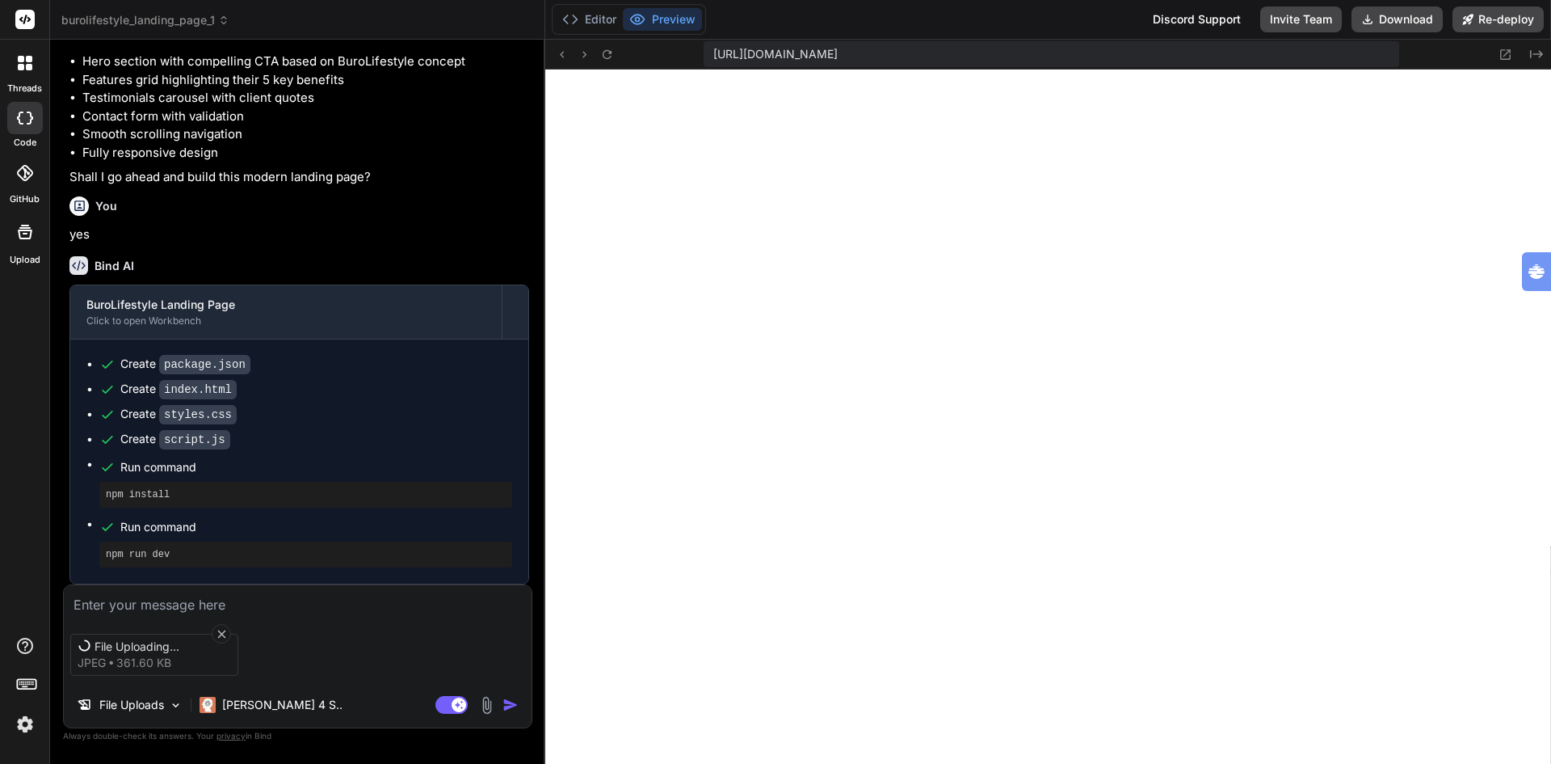
click at [264, 594] on textarea at bounding box center [298, 599] width 468 height 29
type textarea "c"
type textarea "x"
type textarea "ch"
type textarea "x"
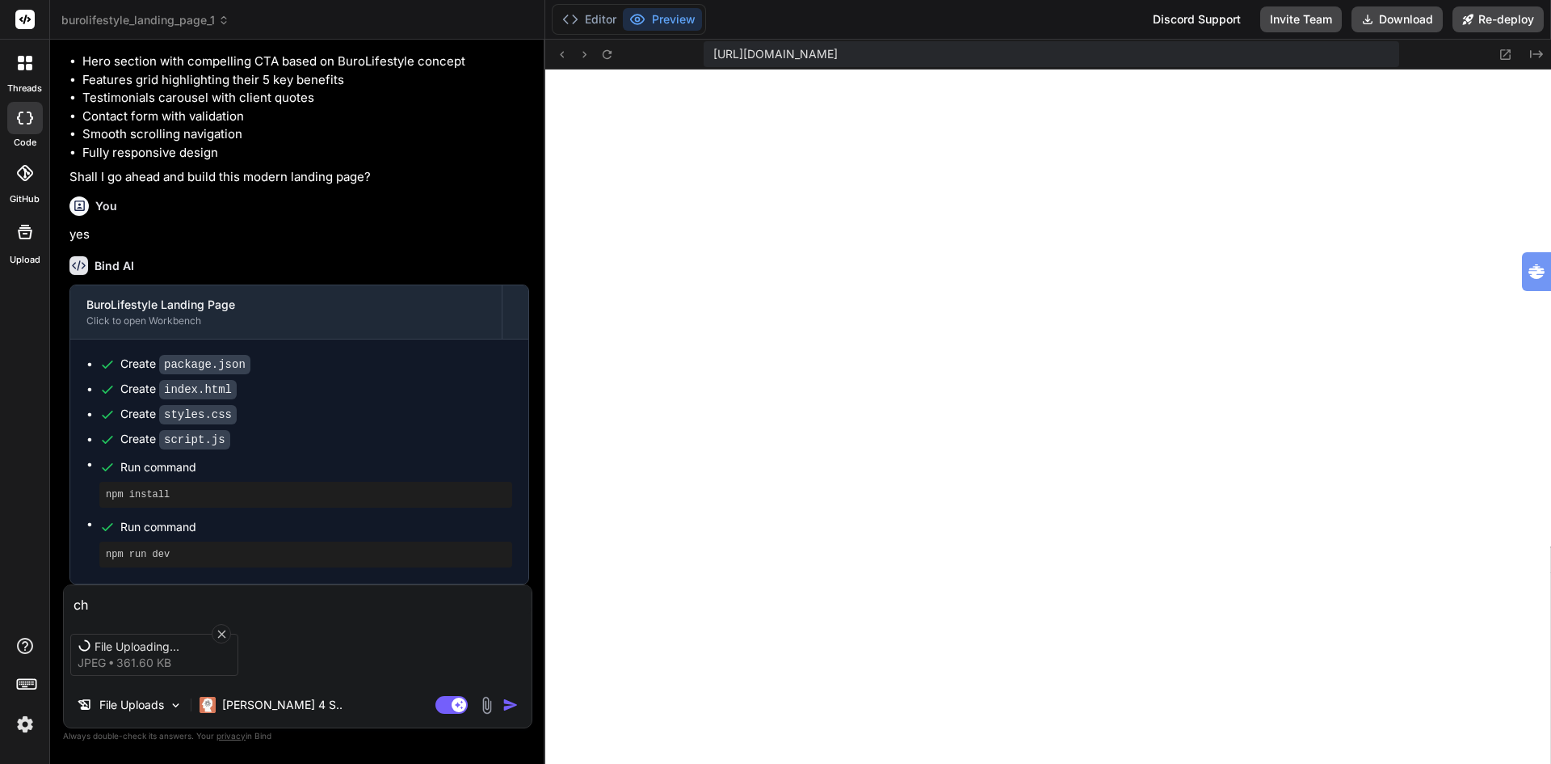
type textarea "cha"
type textarea "x"
type textarea "chan"
type textarea "x"
type textarea "chang"
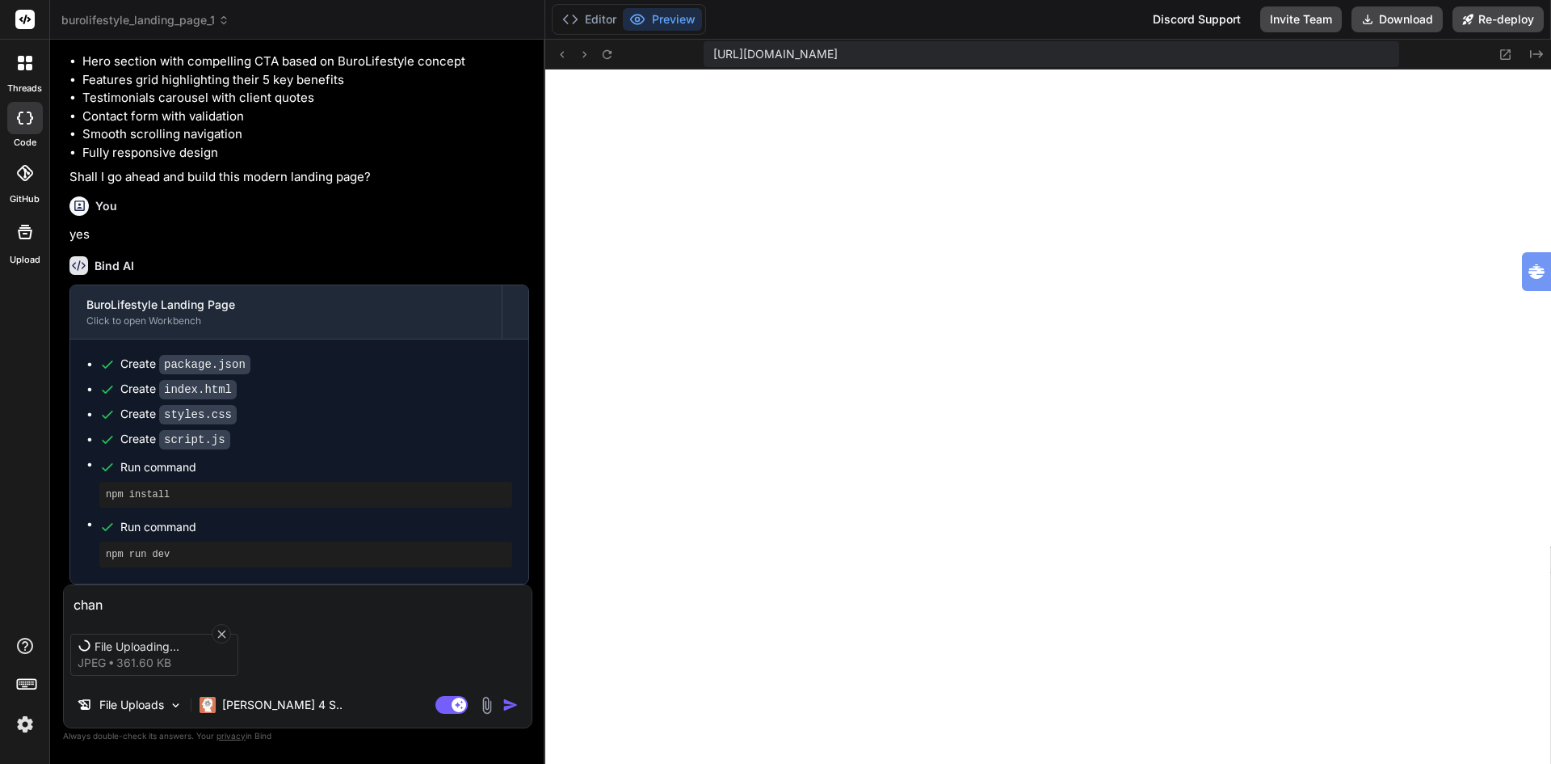
type textarea "x"
type textarea "change"
type textarea "x"
type textarea "change"
type textarea "x"
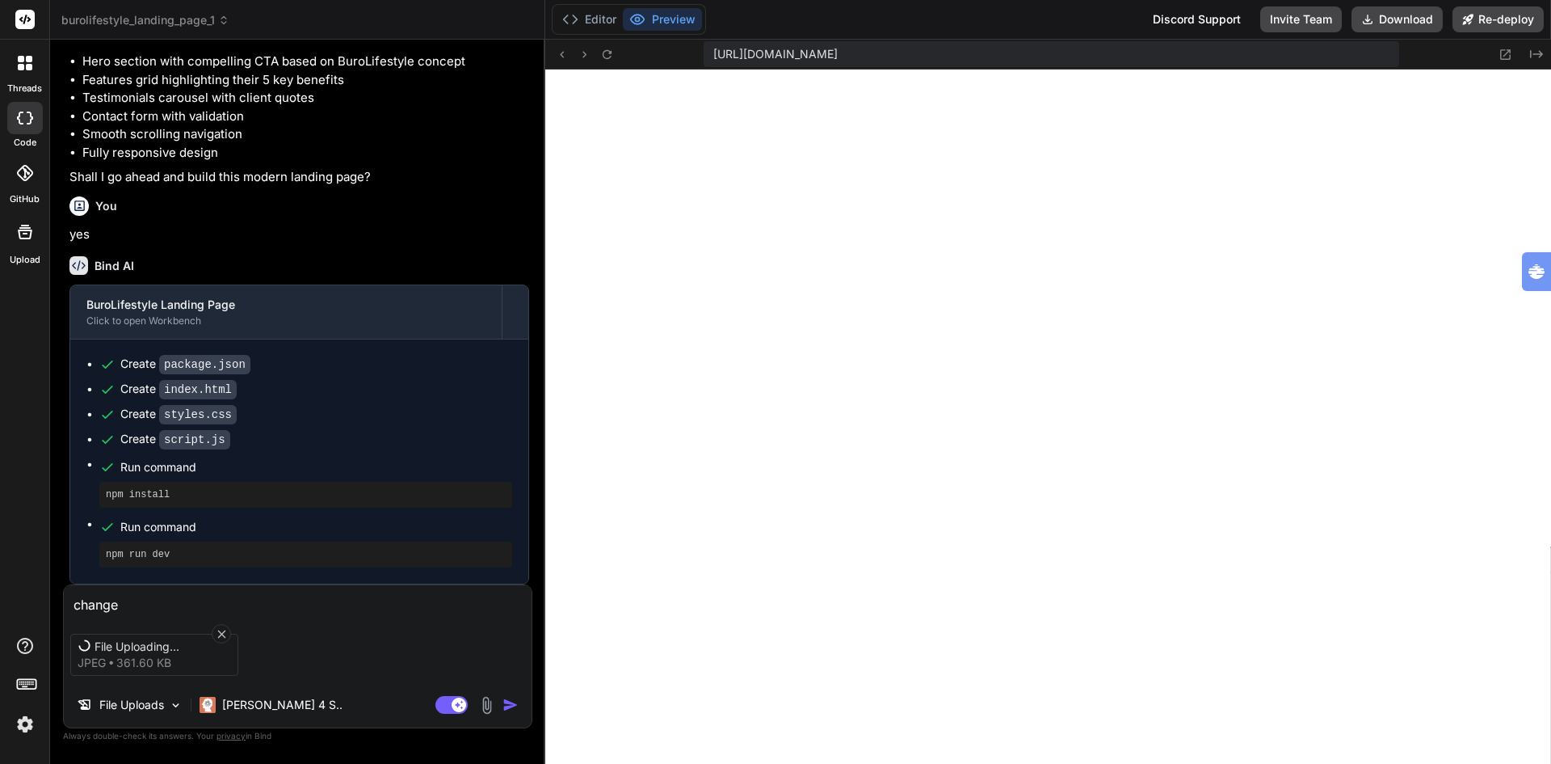
type textarea "change i"
type textarea "x"
type textarea "change in"
type textarea "x"
type textarea "change in"
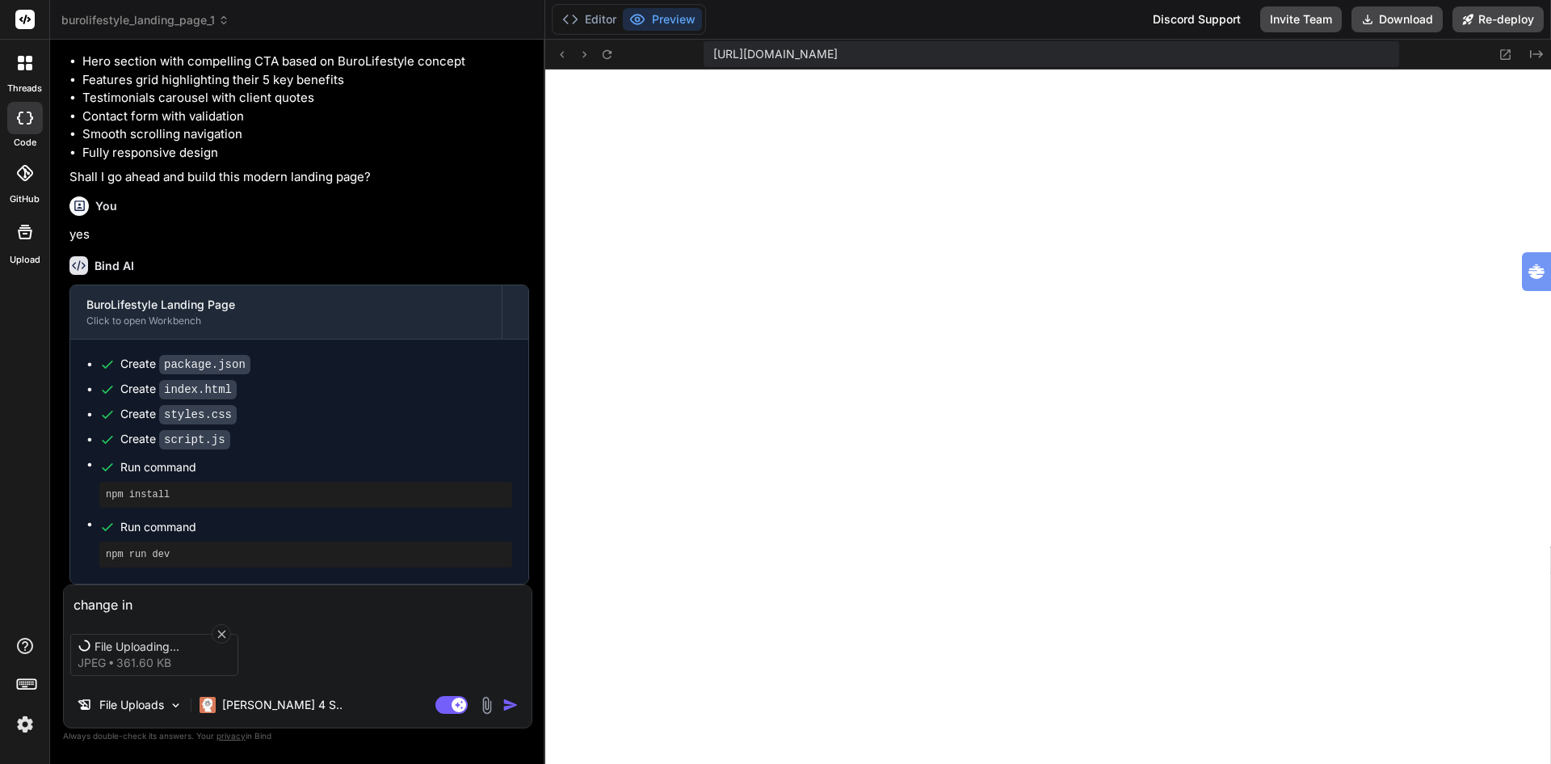
type textarea "x"
type textarea "change in t"
type textarea "x"
type textarea "change in th"
type textarea "x"
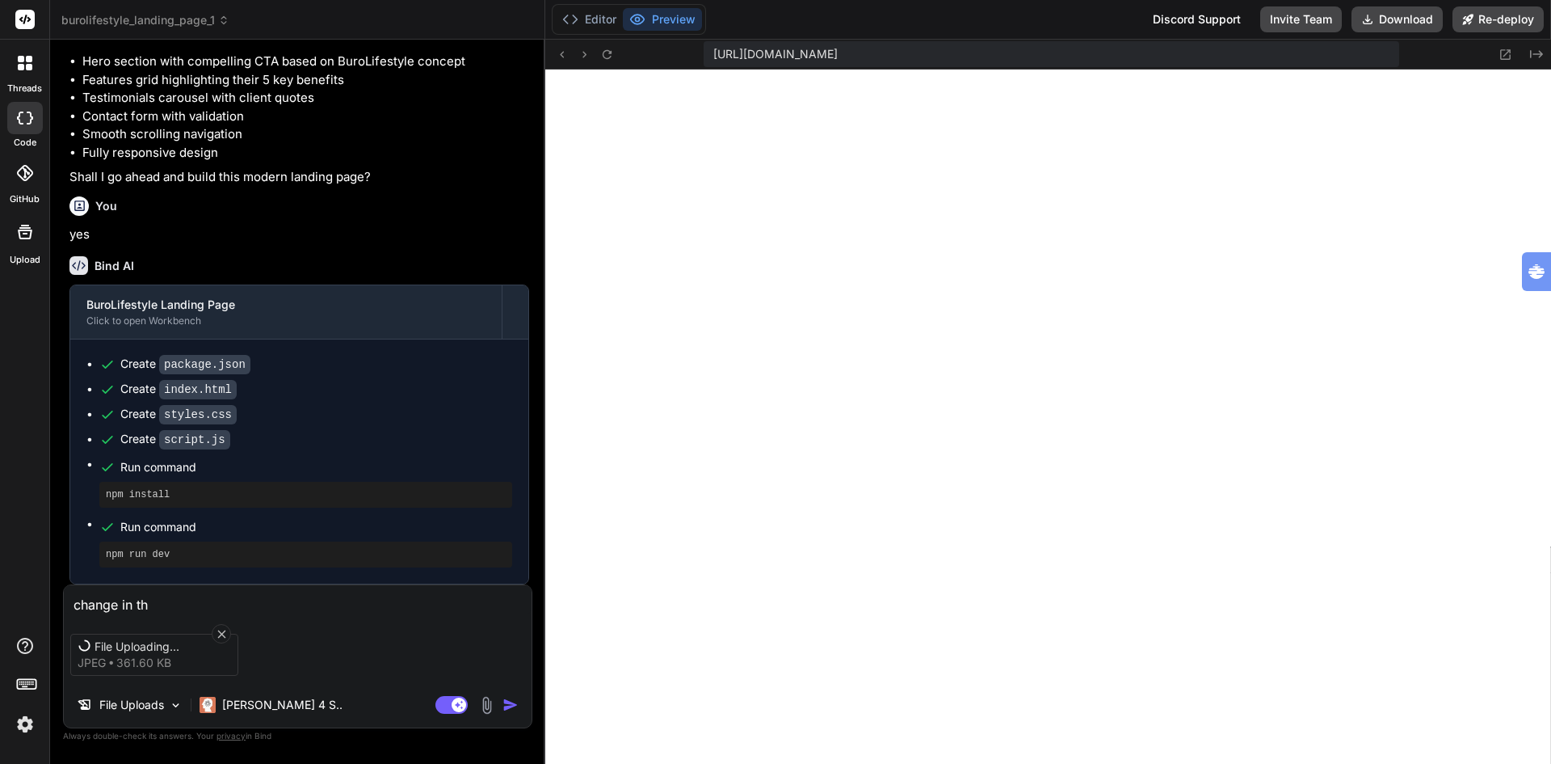
type textarea "change in the"
type textarea "x"
type textarea "change in the"
type textarea "x"
paste textarea "Hero section"
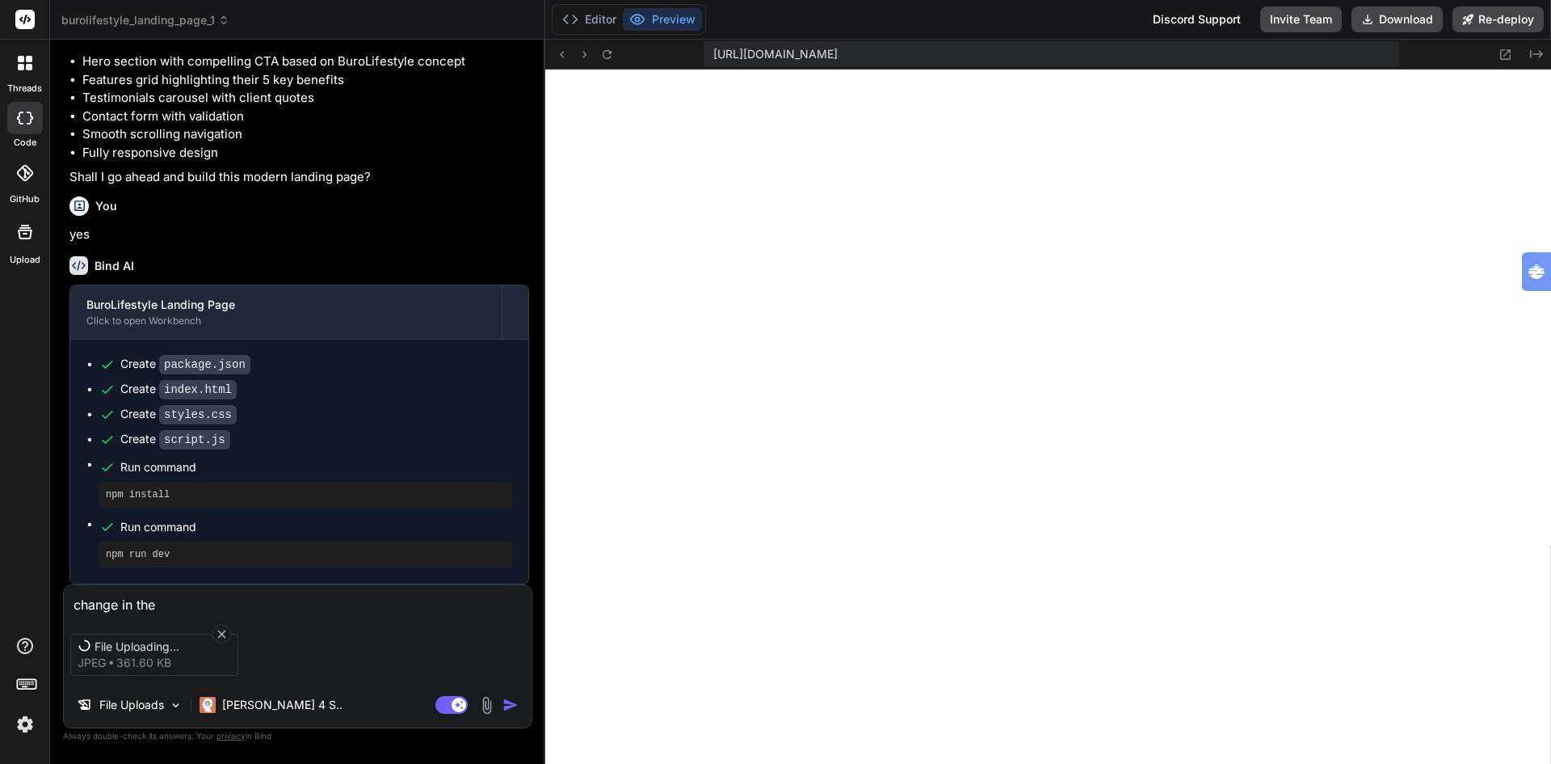
type textarea "change in the Hero section"
type textarea "x"
type textarea "change in the Hero section"
type textarea "x"
type textarea "change in the Hero section t"
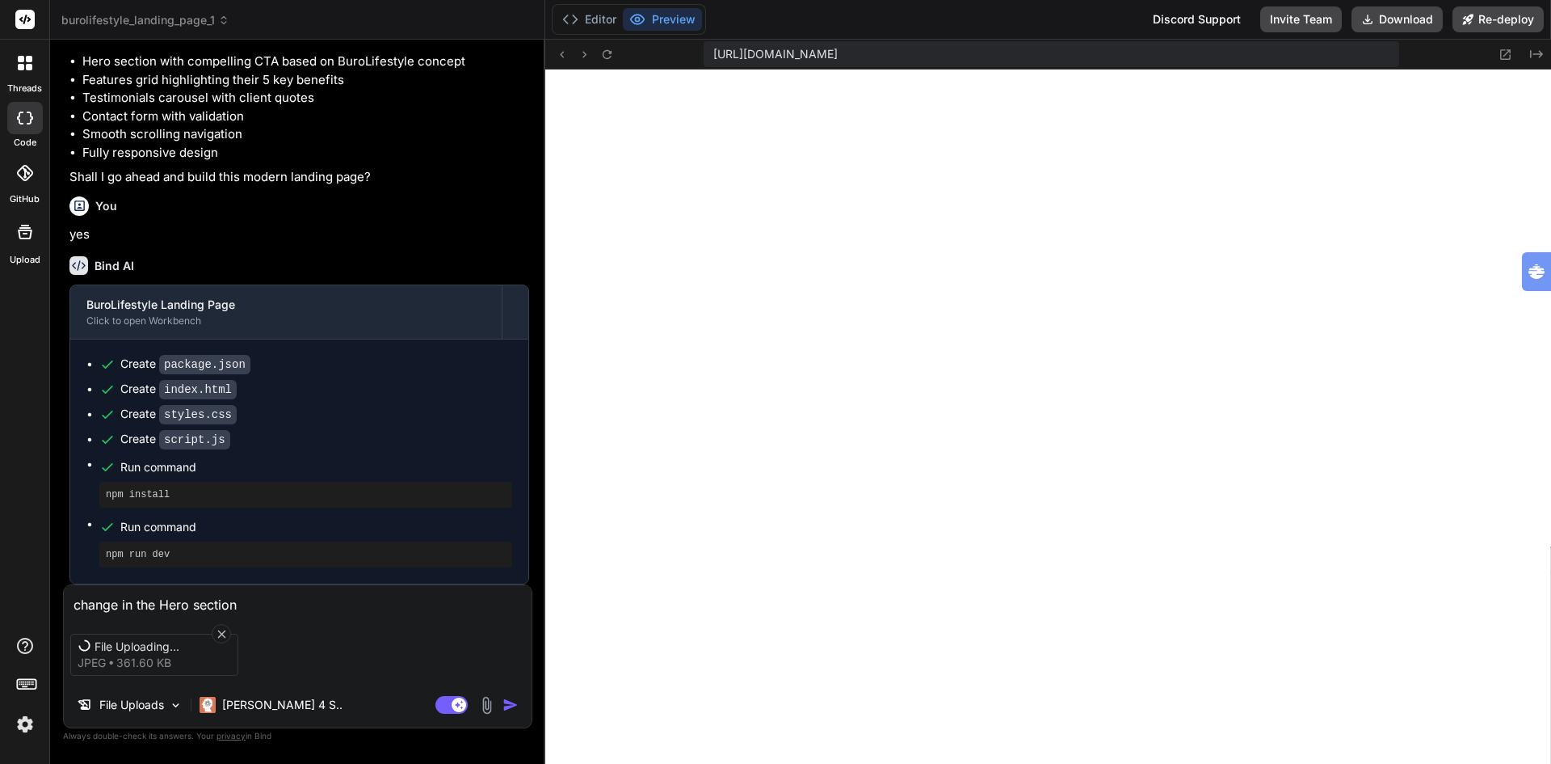
type textarea "x"
type textarea "change in the Hero section th"
type textarea "x"
type textarea "change in the Hero section the"
type textarea "x"
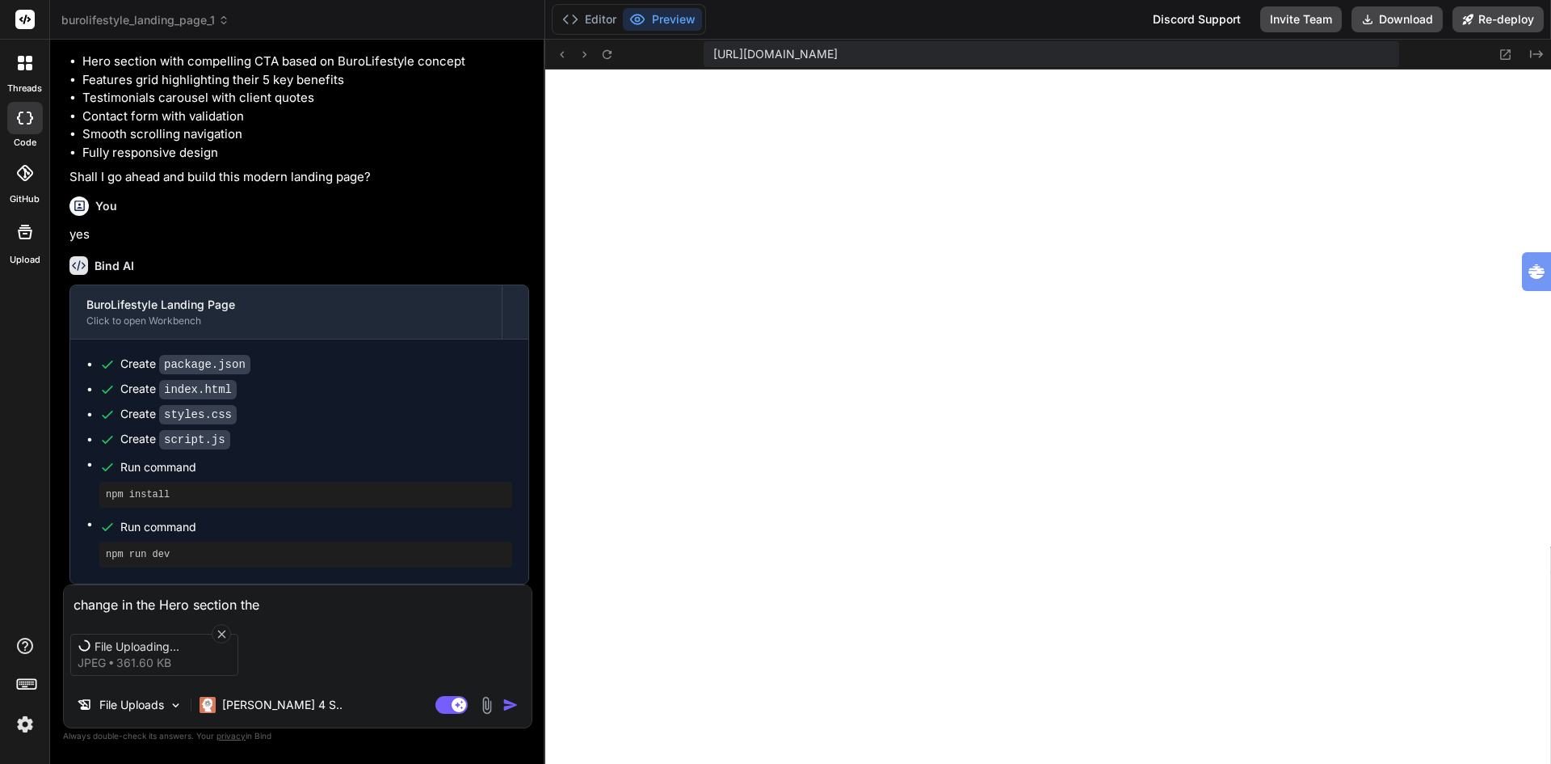
type textarea "change in the Hero section the"
type textarea "x"
type textarea "change in the Hero section the i"
type textarea "x"
type textarea "change in the Hero section the im"
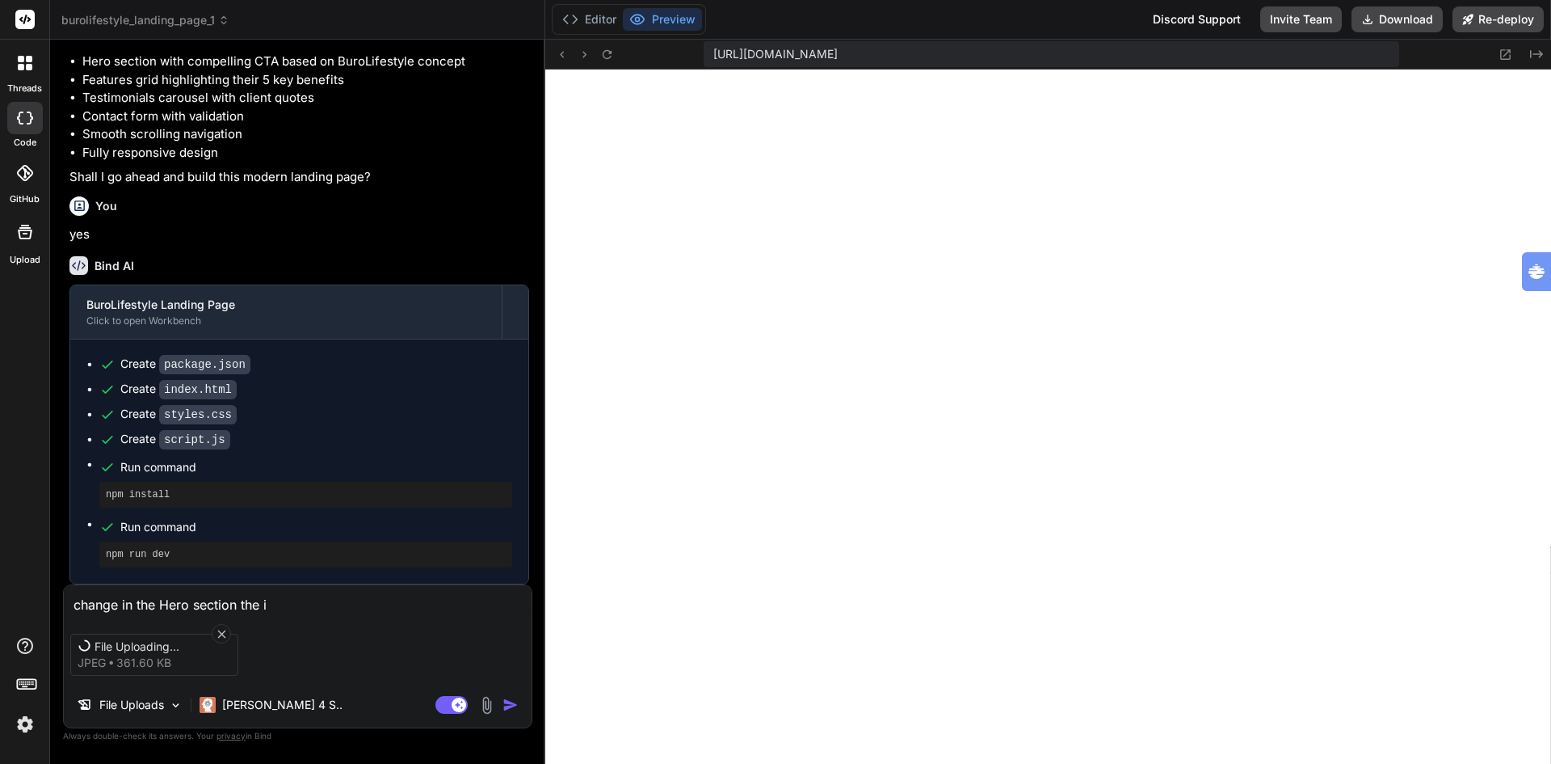
type textarea "x"
type textarea "change in the Hero section the ima"
type textarea "x"
type textarea "change in the Hero section the imag"
type textarea "x"
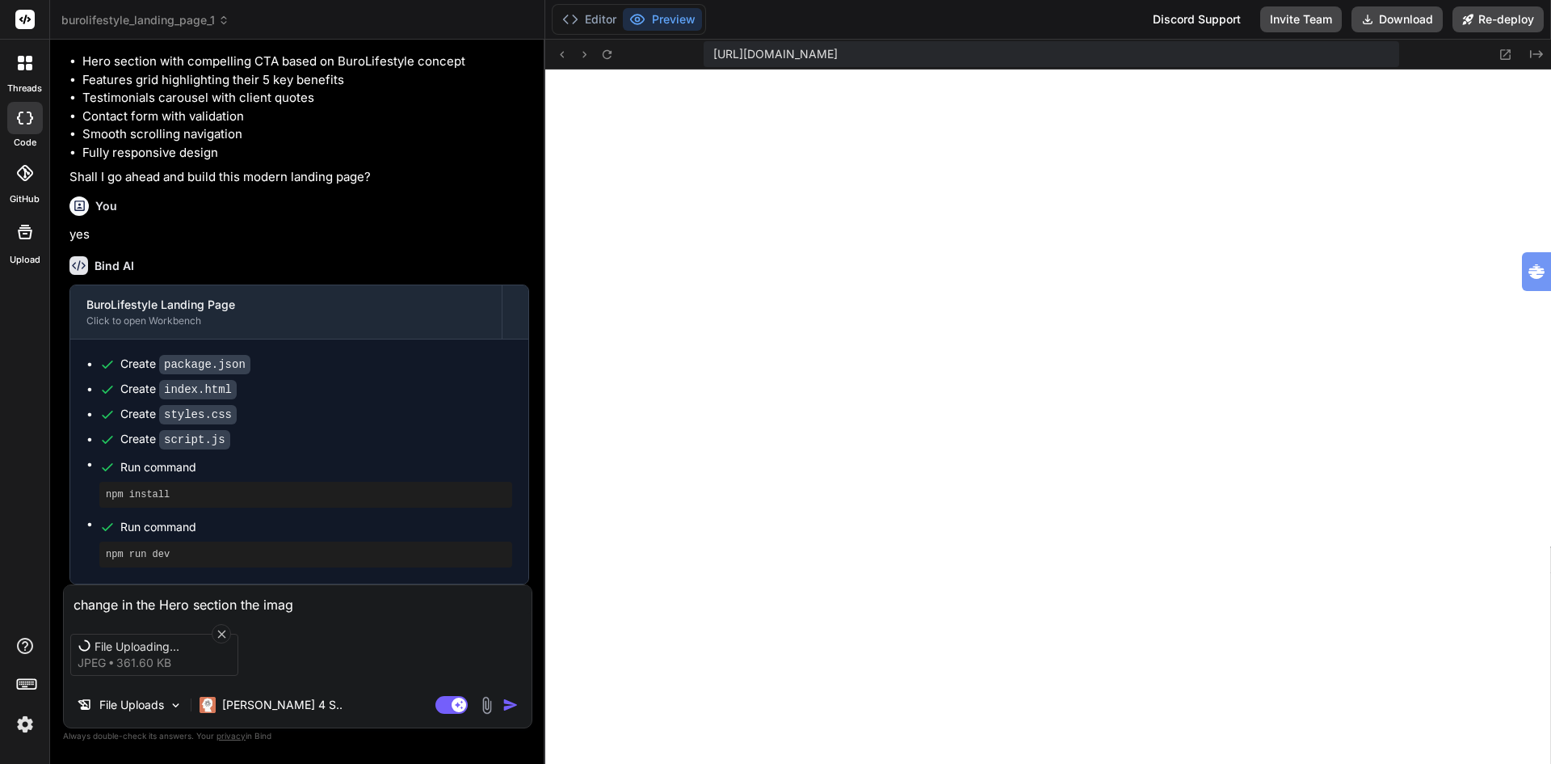
type textarea "change in the Hero section the image"
type textarea "x"
type textarea "change in the Hero section the image"
type textarea "x"
type textarea "change in the Hero section the image t"
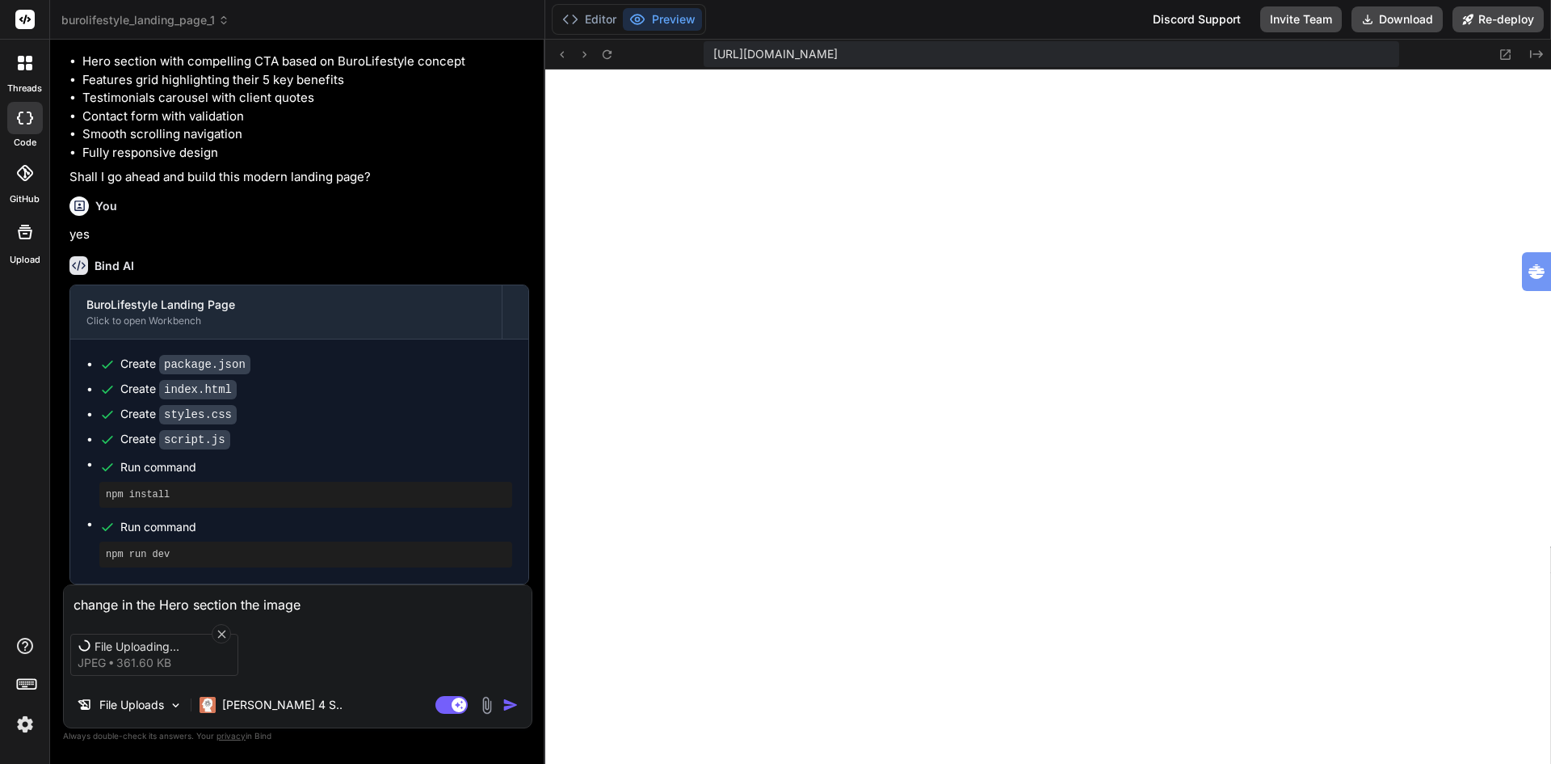
type textarea "x"
type textarea "change in the Hero section the image to"
type textarea "x"
type textarea "change in the Hero section the image to"
type textarea "x"
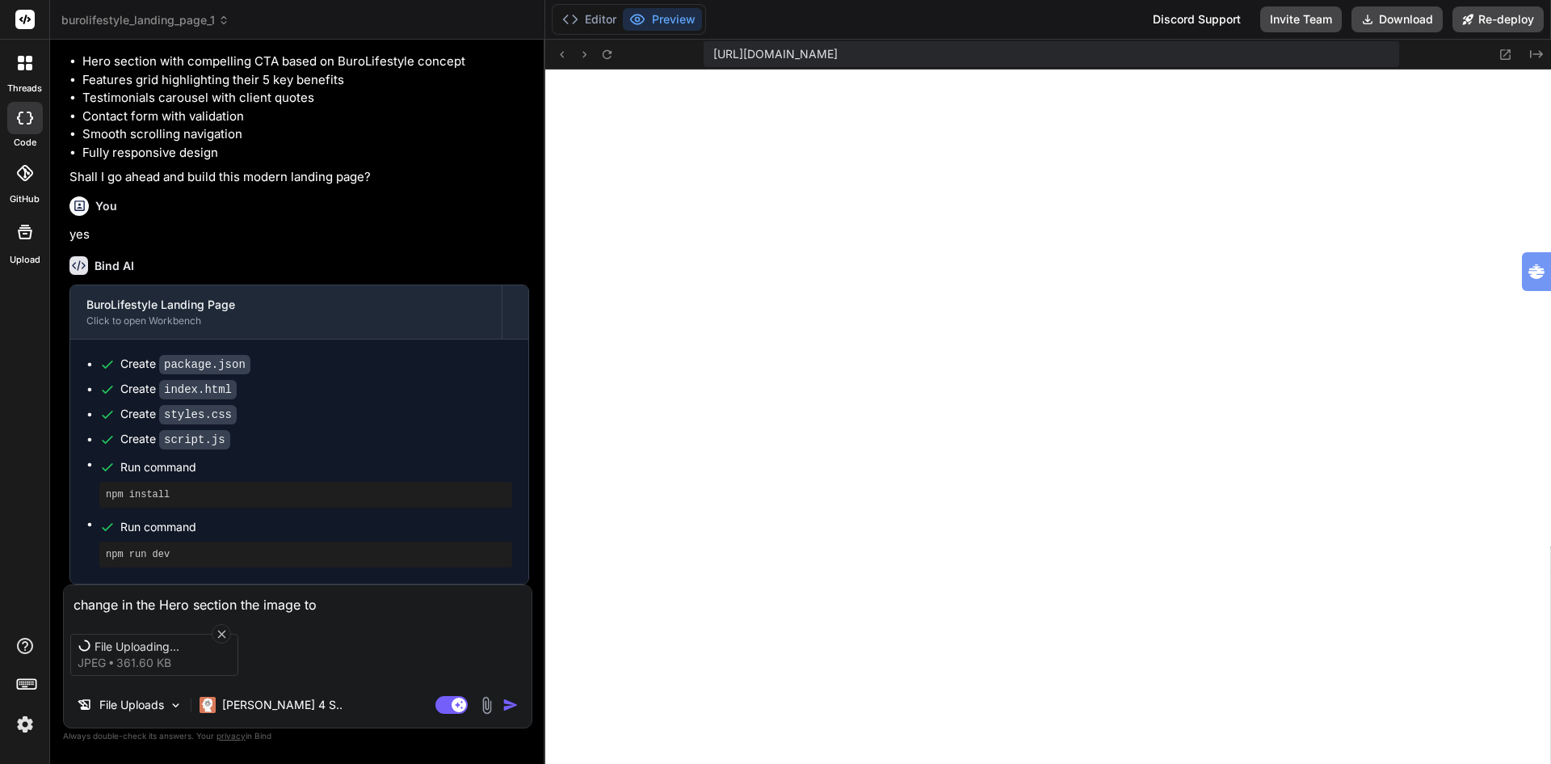
type textarea "change in the Hero section the image to t"
type textarea "x"
type textarea "change in the Hero section the image to th"
type textarea "x"
type textarea "change in the Hero section the image to thi"
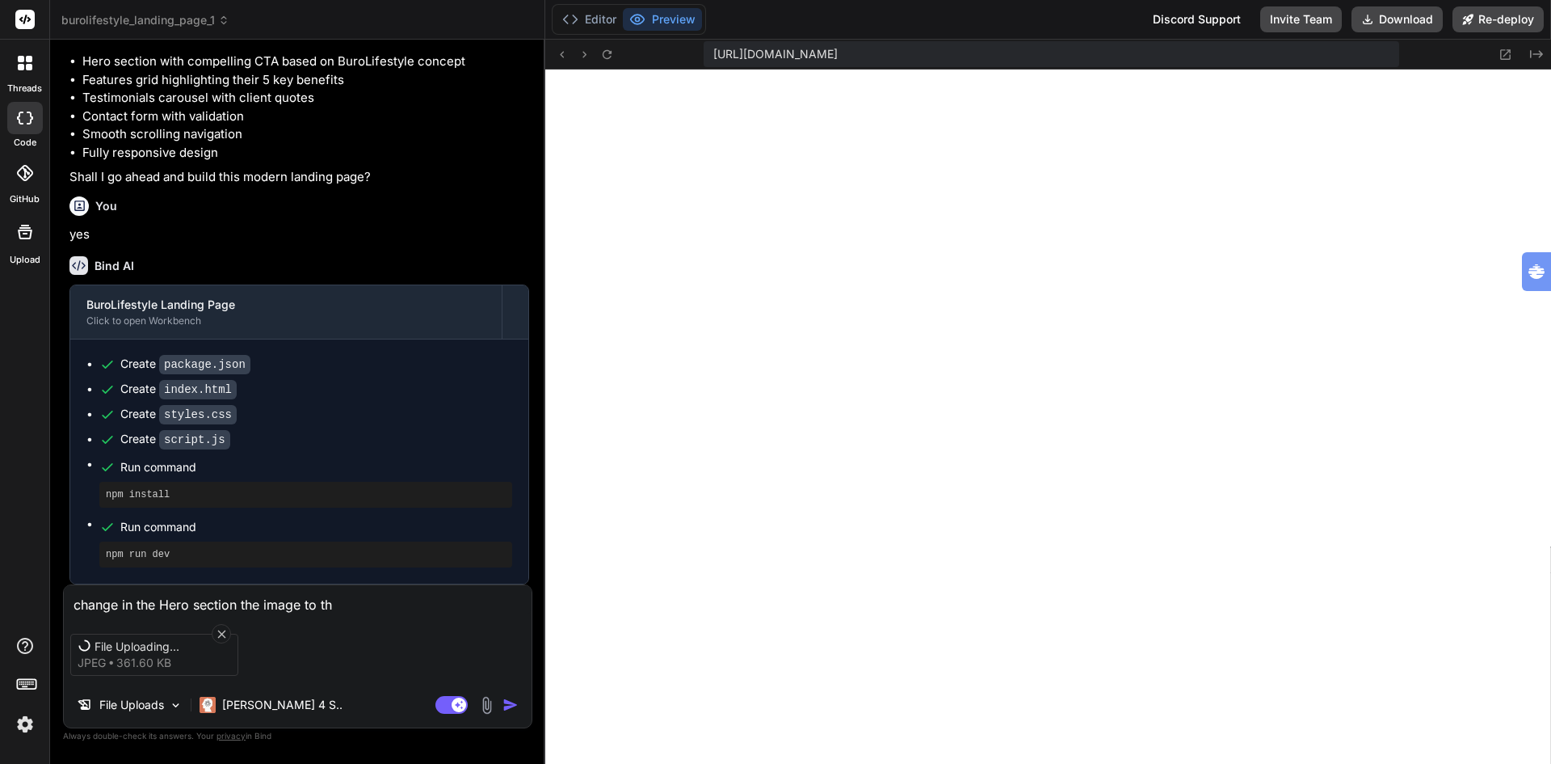
type textarea "x"
type textarea "change in the Hero section the image to this"
type textarea "x"
type textarea "change in the Hero section the image to this"
type textarea "x"
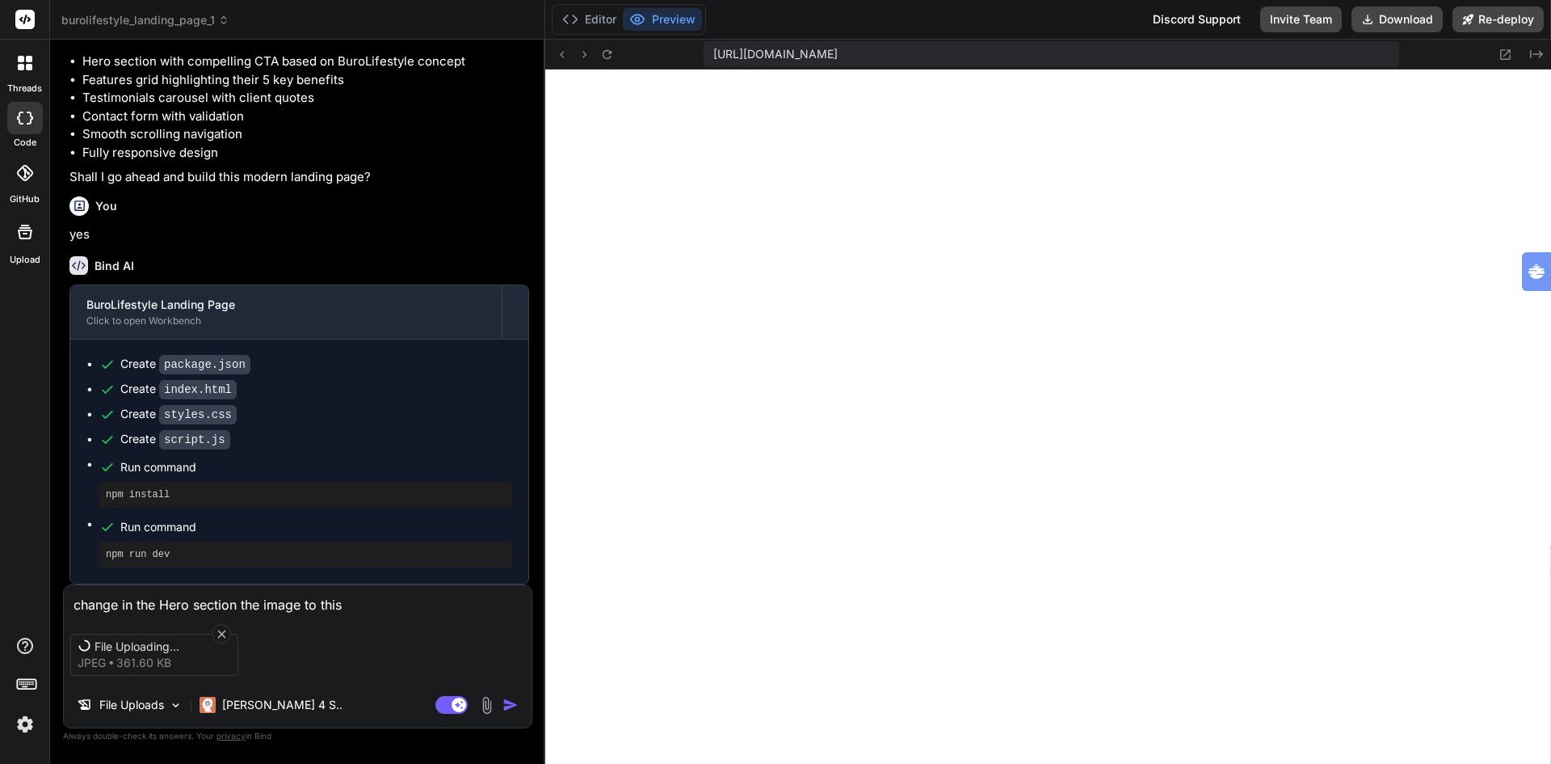
type textarea "change in the Hero section the image to this i"
type textarea "x"
type textarea "change in the Hero section the image to this im"
type textarea "x"
type textarea "change in the Hero section the image to this ima"
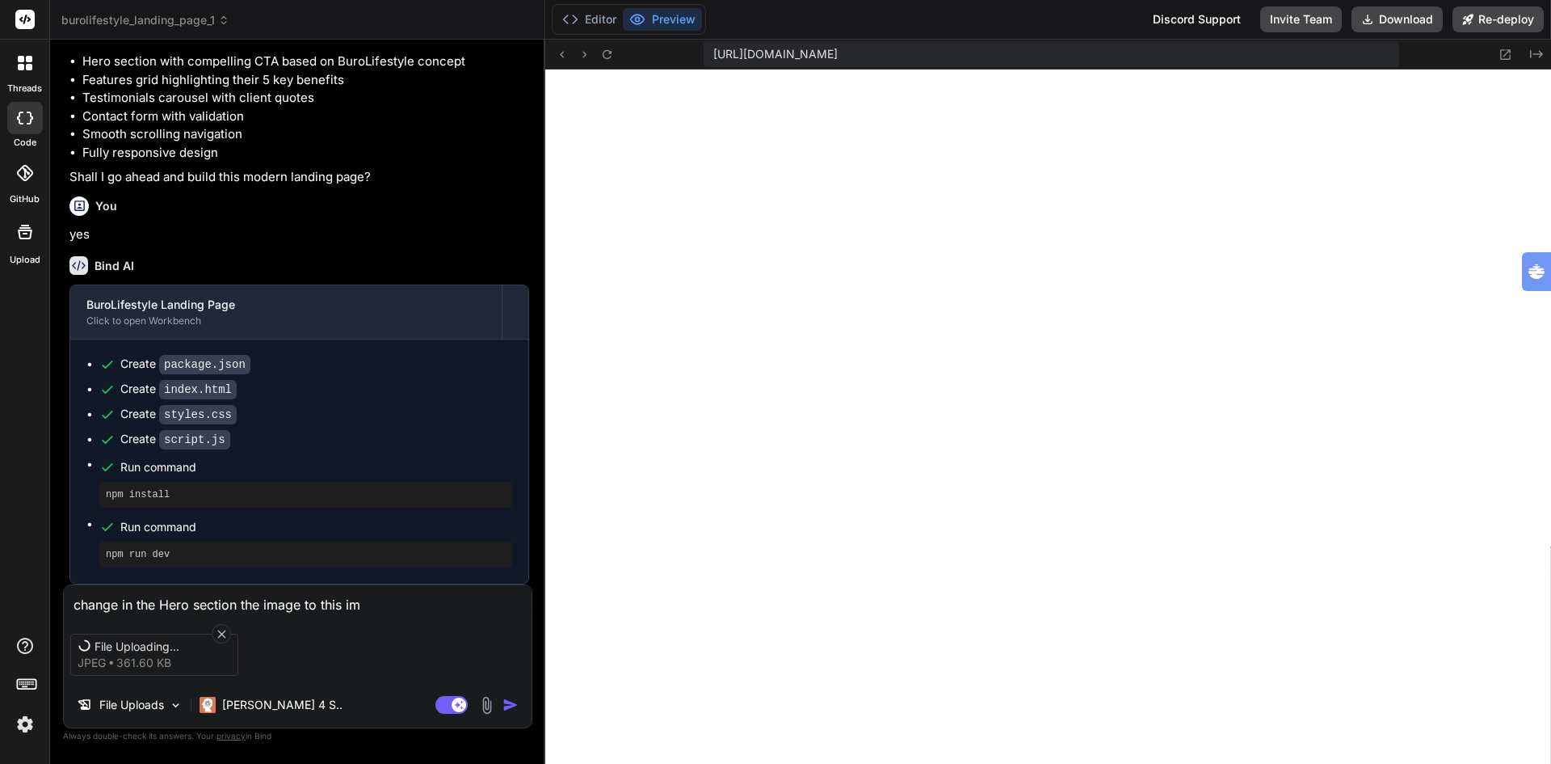
type textarea "x"
type textarea "change in the Hero section the image to this imah"
type textarea "x"
type textarea "change in the Hero section the image to this imahe"
type textarea "x"
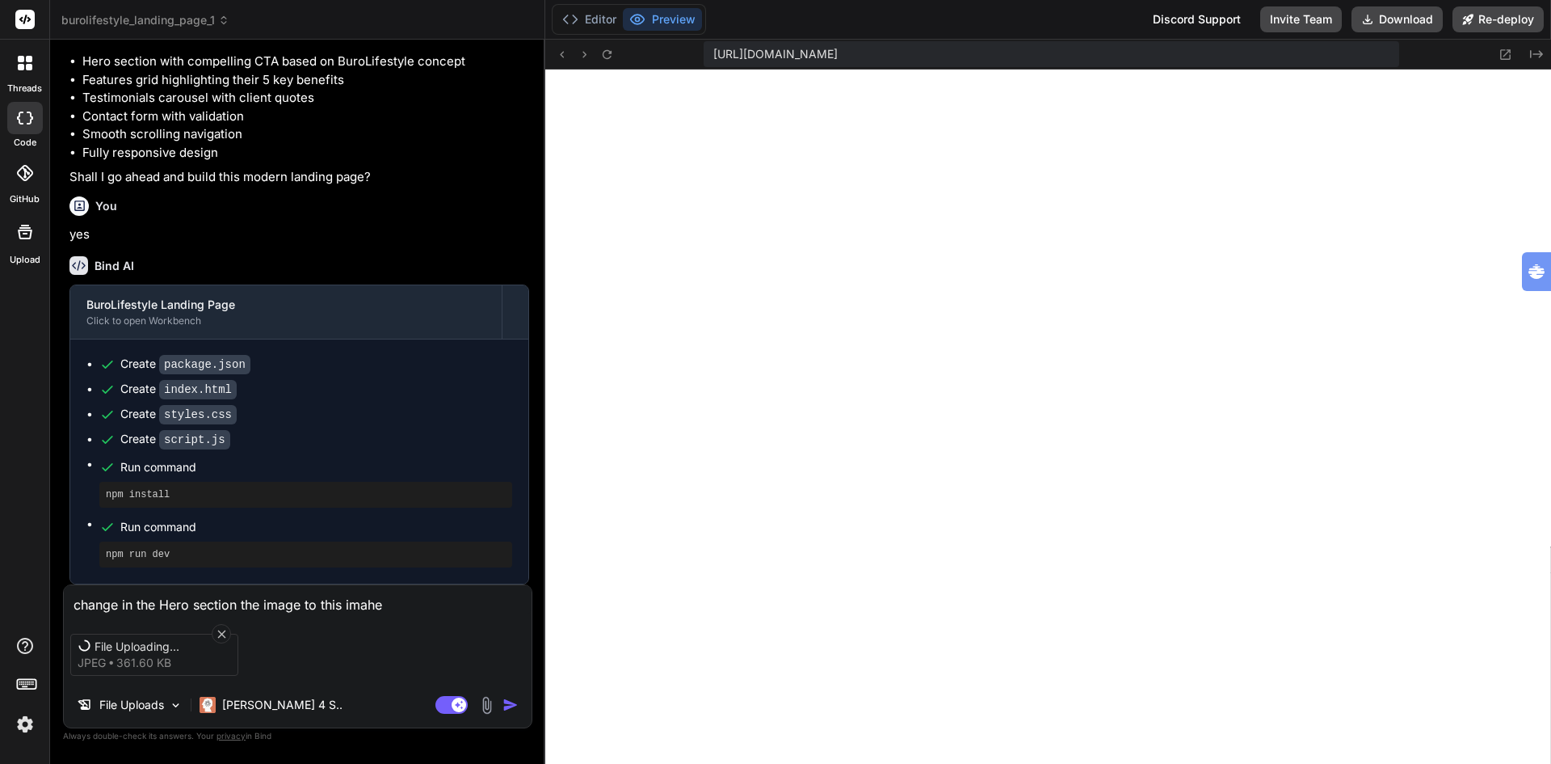
type textarea "change in the Hero section the image to this imah"
type textarea "x"
type textarea "change in the Hero section the image to this ima"
type textarea "x"
type textarea "change in the Hero section the image to this imag"
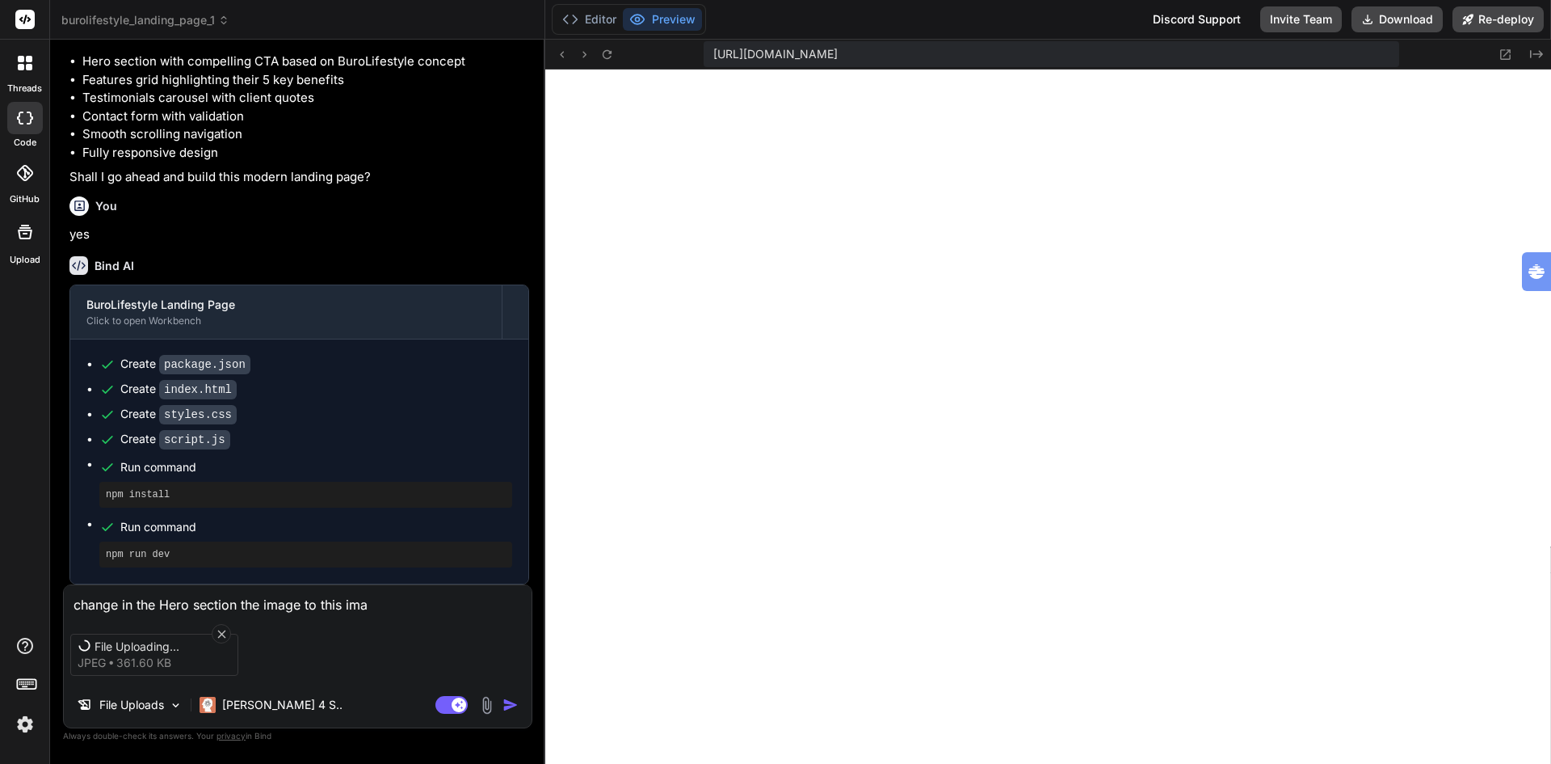
type textarea "x"
type textarea "change in the Hero section the image to this image"
type textarea "x"
type textarea "change in the Hero section the image to this image."
type textarea "x"
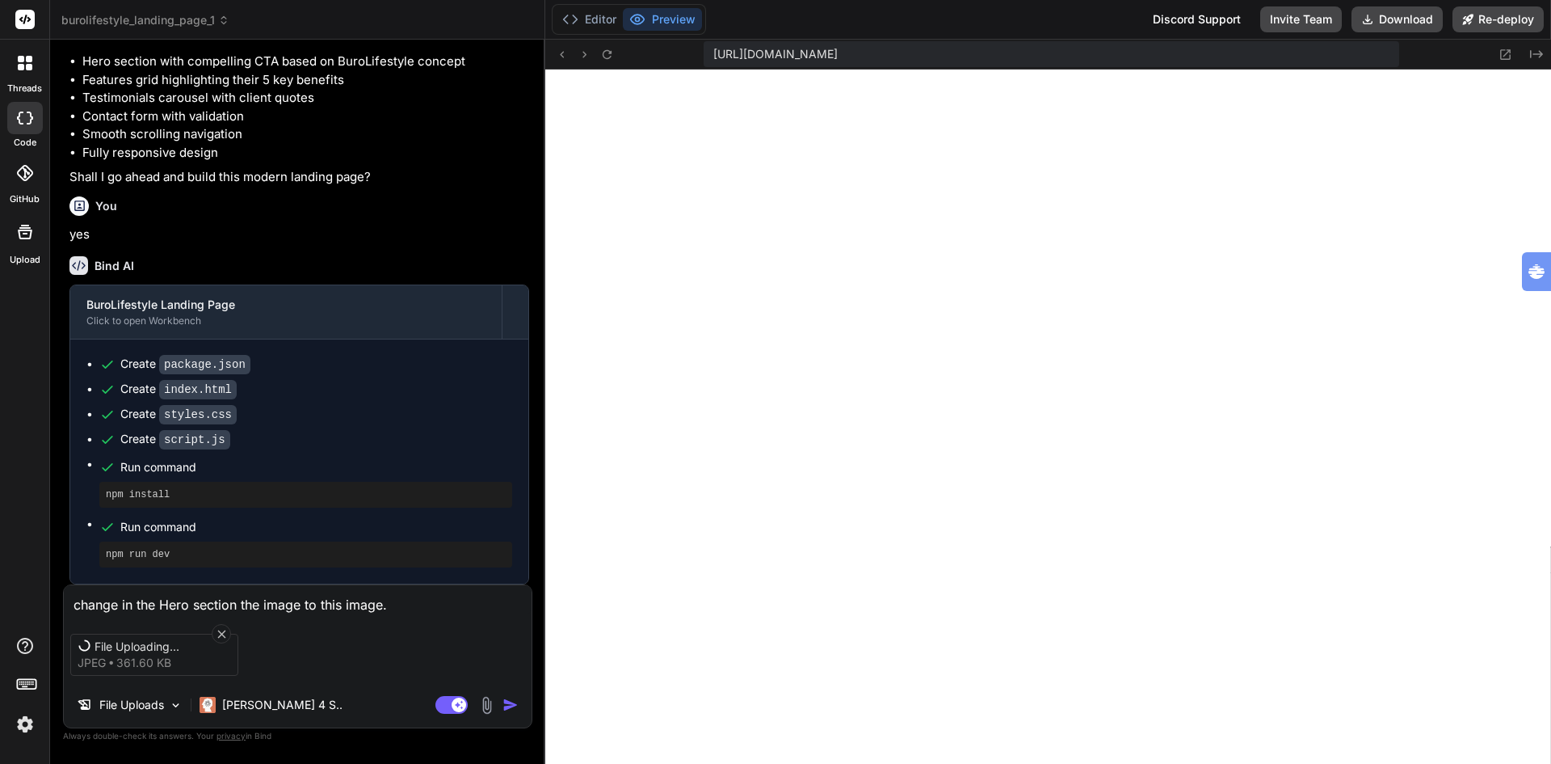
type textarea "change in the Hero section the image to this image."
type textarea "x"
type textarea "change in the Hero section the image to this image. l"
type textarea "x"
type textarea "change in the Hero section the image to this image. le"
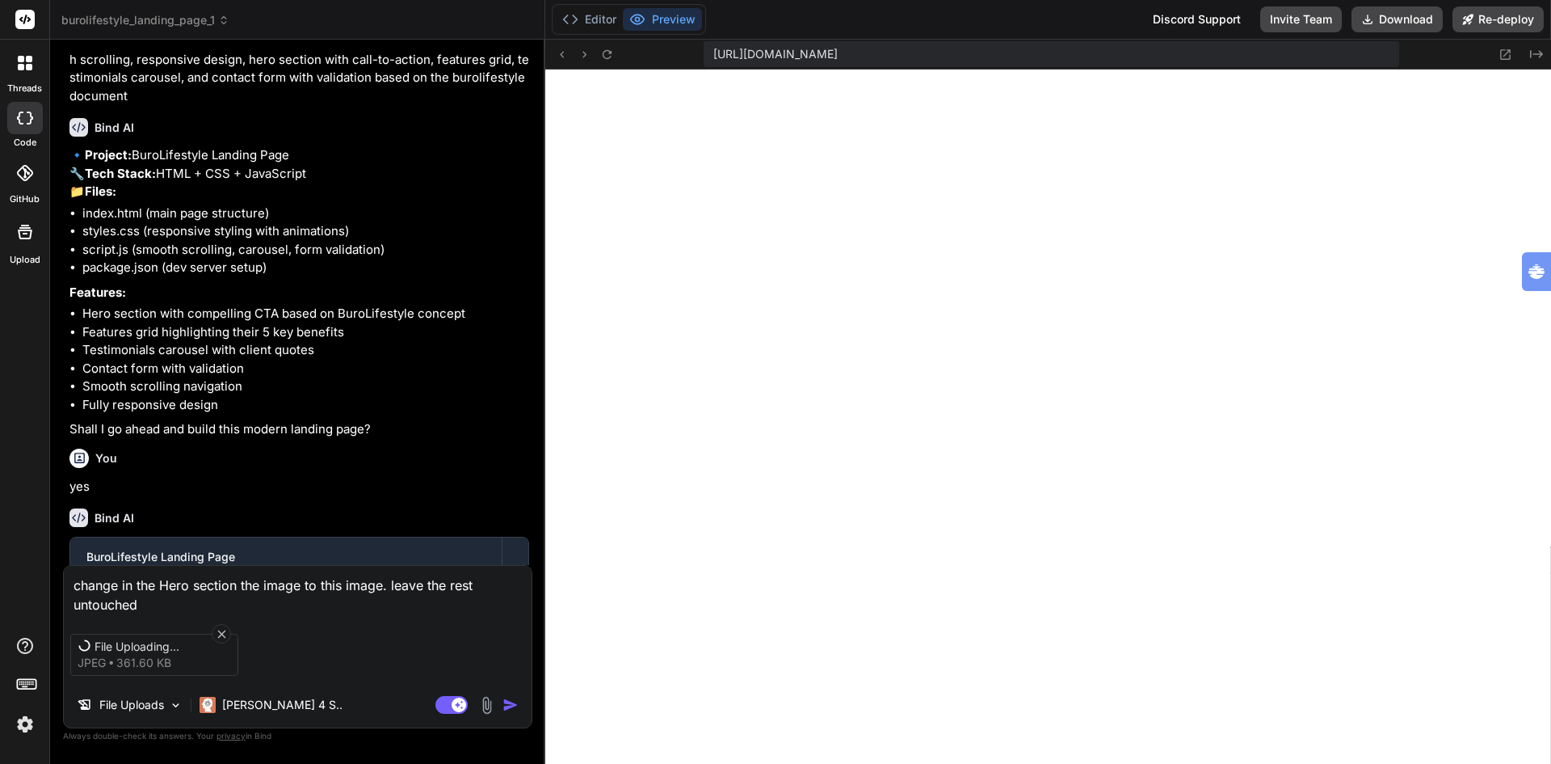
scroll to position [81, 0]
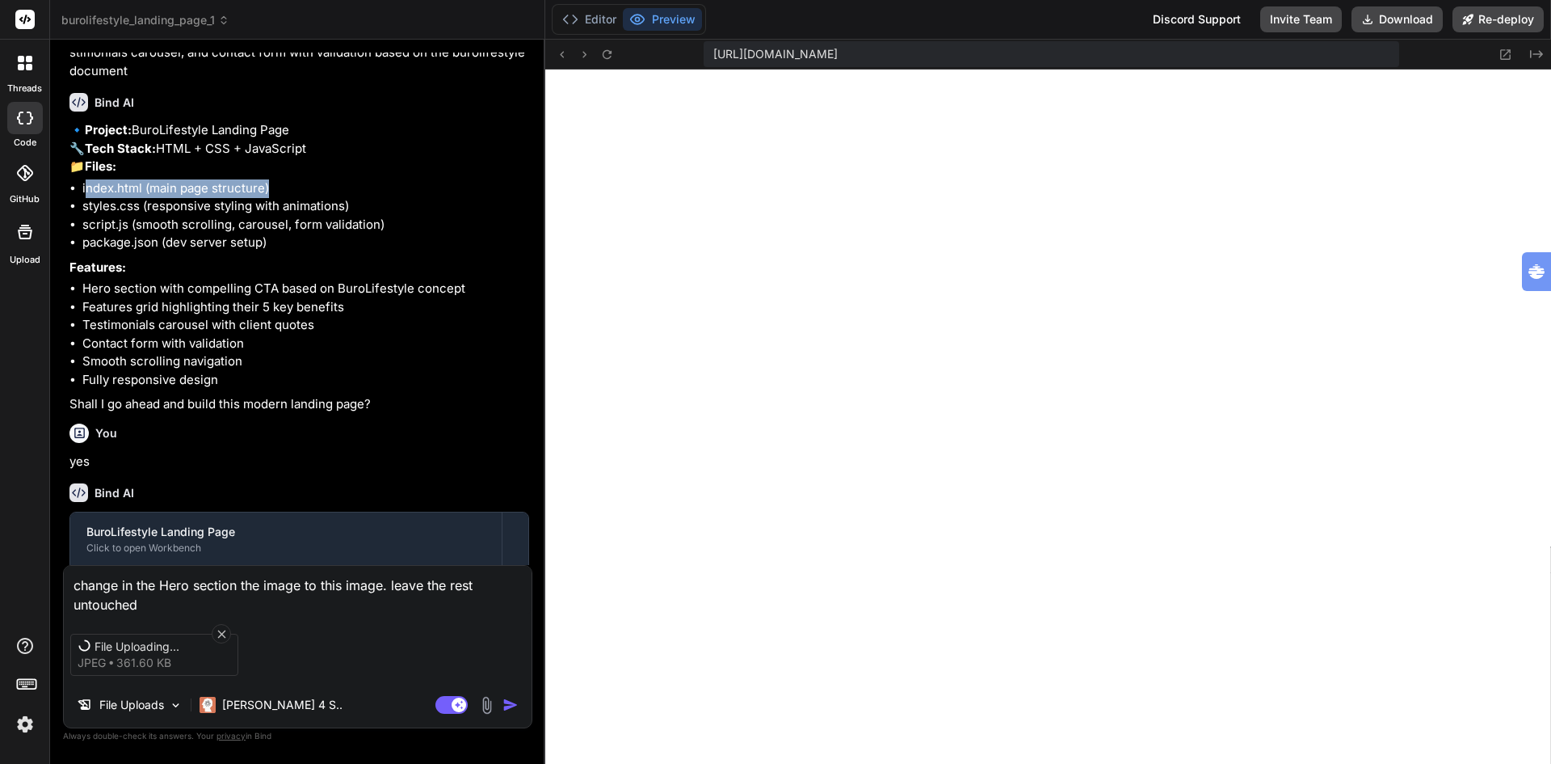
drag, startPoint x: 279, startPoint y: 226, endPoint x: 84, endPoint y: 220, distance: 194.8
click at [84, 198] on li "index.html (main page structure)" at bounding box center [305, 188] width 447 height 19
click at [85, 198] on li "index.html (main page structure)" at bounding box center [305, 188] width 447 height 19
drag, startPoint x: 81, startPoint y: 221, endPoint x: 277, endPoint y: 229, distance: 196.5
click at [277, 229] on ul "index.html (main page structure) styles.css (responsive styling with animations…" at bounding box center [299, 215] width 460 height 73
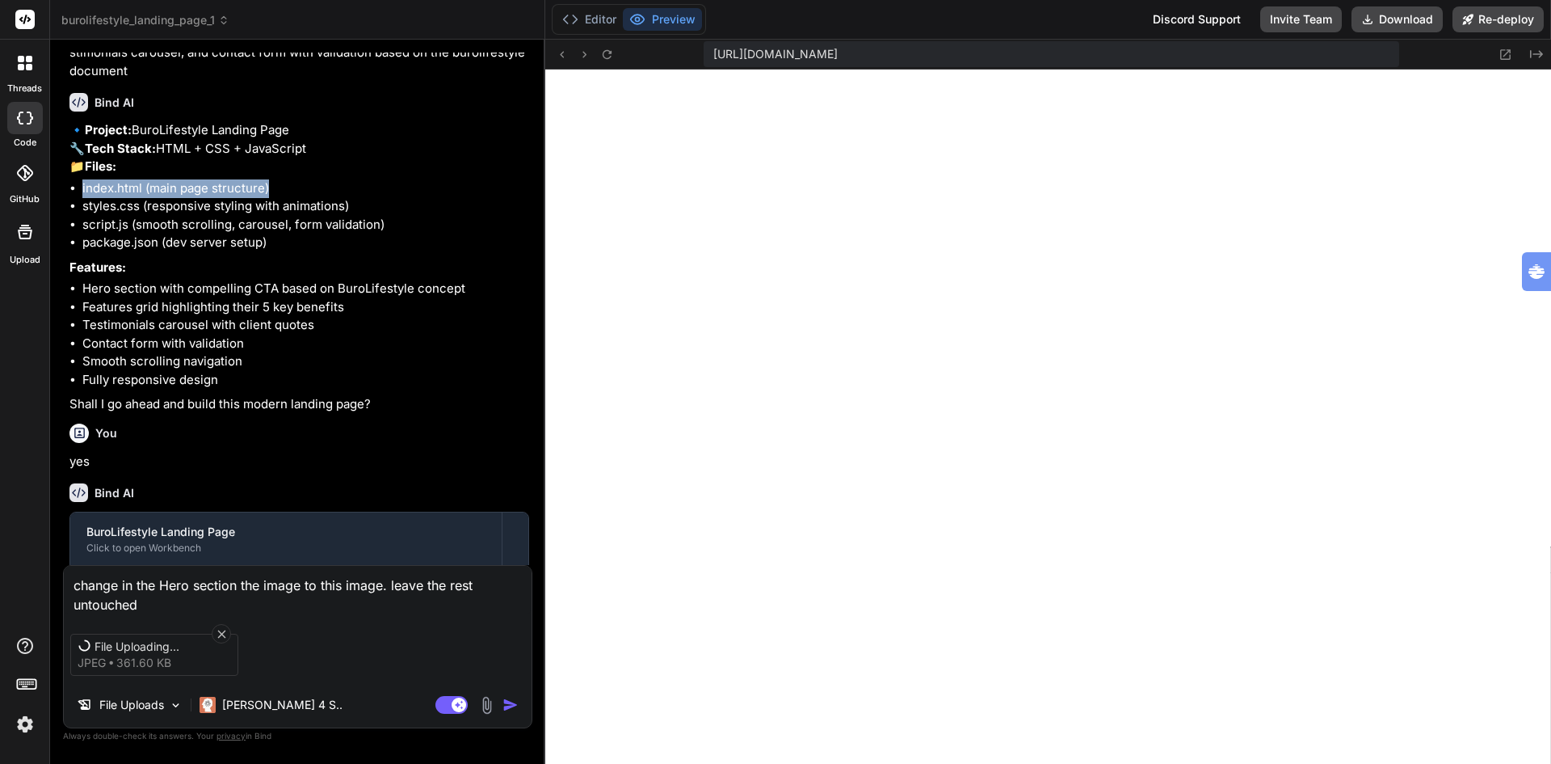
copy li "index.html (main page structure)"
click at [134, 578] on textarea "change in the Hero section the image to this image. leave the rest untouched" at bounding box center [298, 590] width 468 height 48
paste textarea "index.html (main page structure)"
click at [443, 577] on textarea "change in index.html (main page structure) the Hero section the image to this i…" at bounding box center [298, 590] width 468 height 48
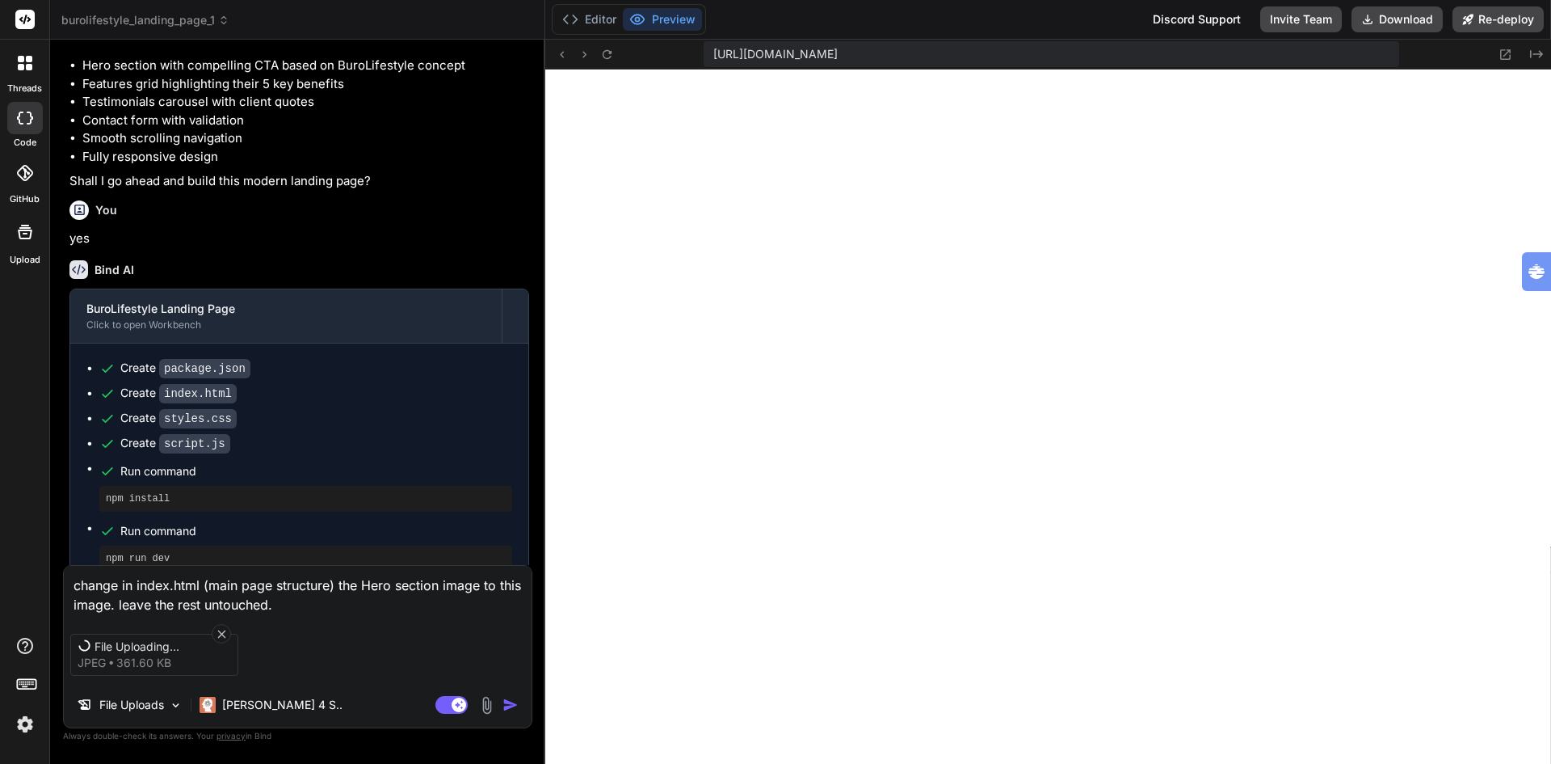
scroll to position [367, 0]
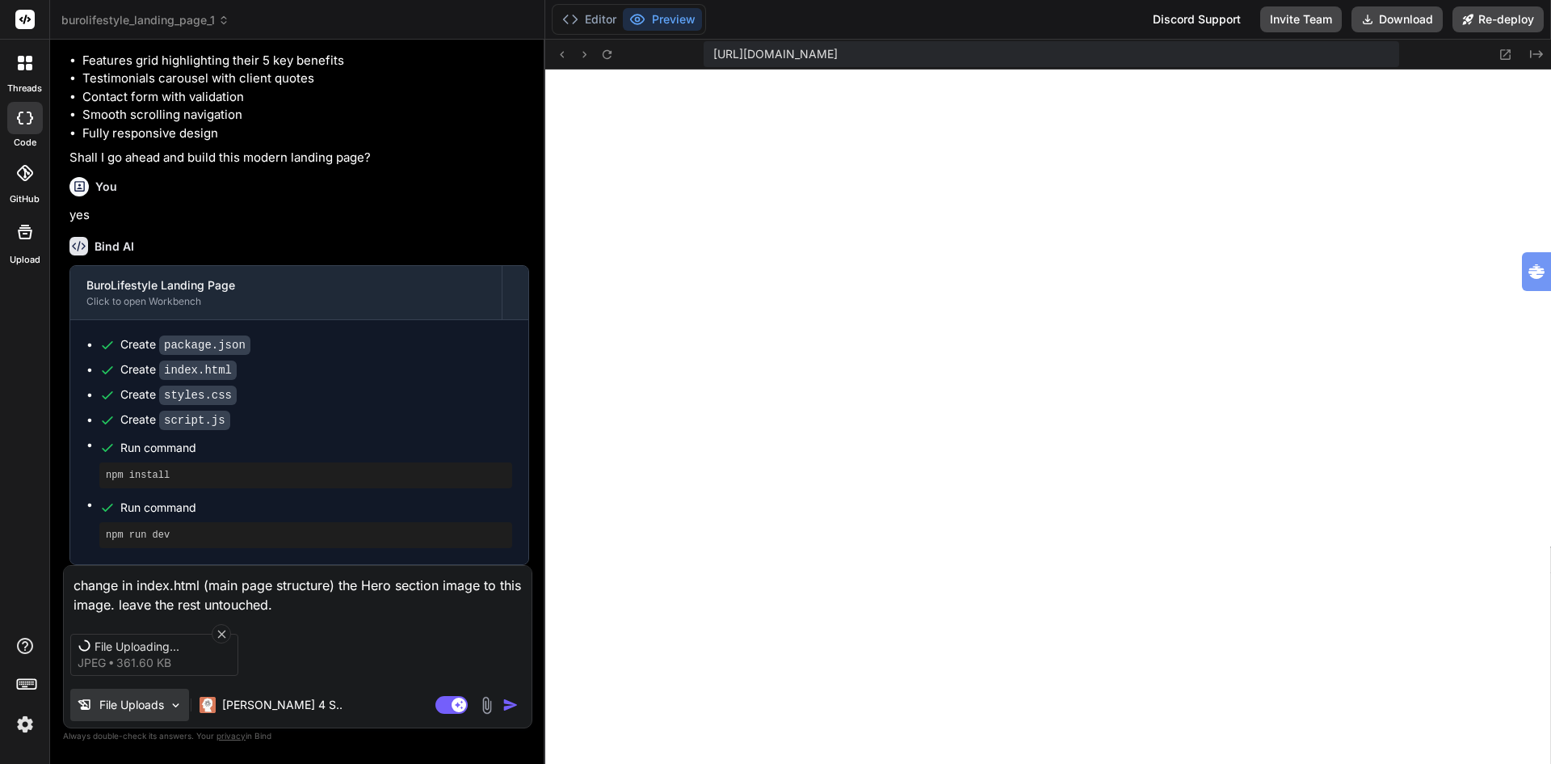
click at [117, 705] on p "File Uploads" at bounding box center [131, 705] width 65 height 16
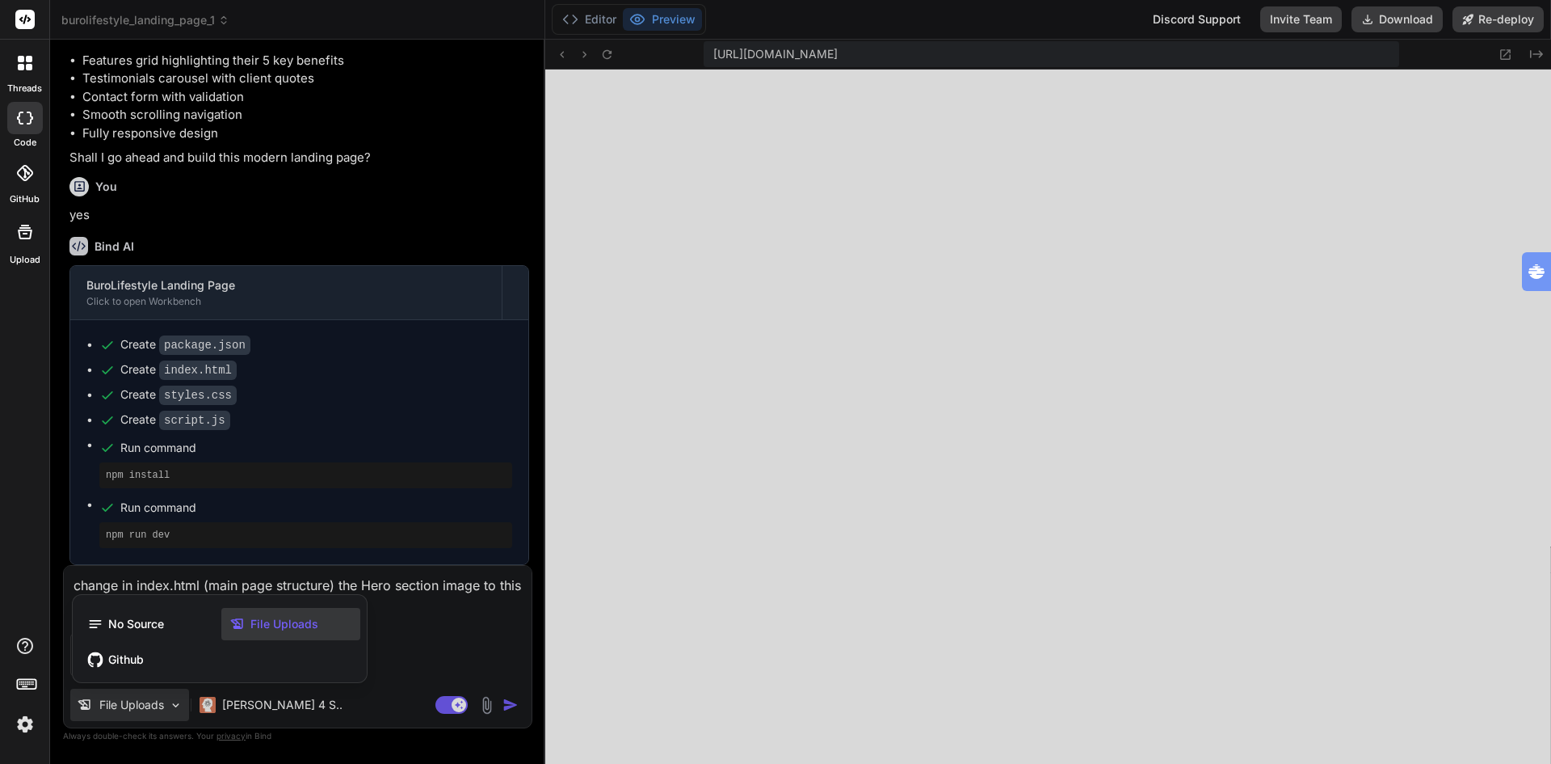
click at [117, 705] on div at bounding box center [775, 382] width 1551 height 764
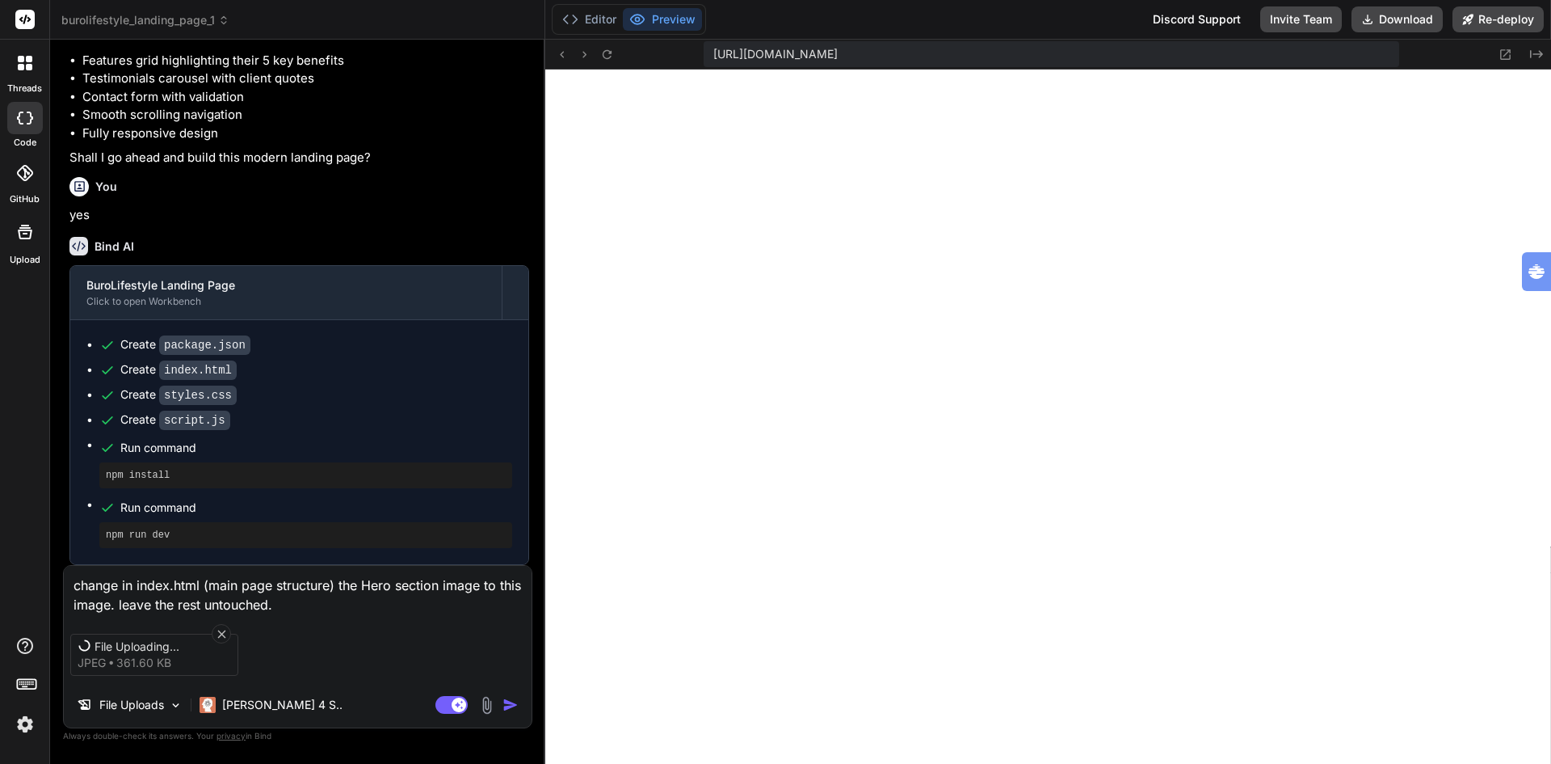
click at [356, 659] on div "File Uploading... jpeg 361.60 KB" at bounding box center [298, 655] width 468 height 68
click at [451, 704] on rect at bounding box center [452, 705] width 32 height 18
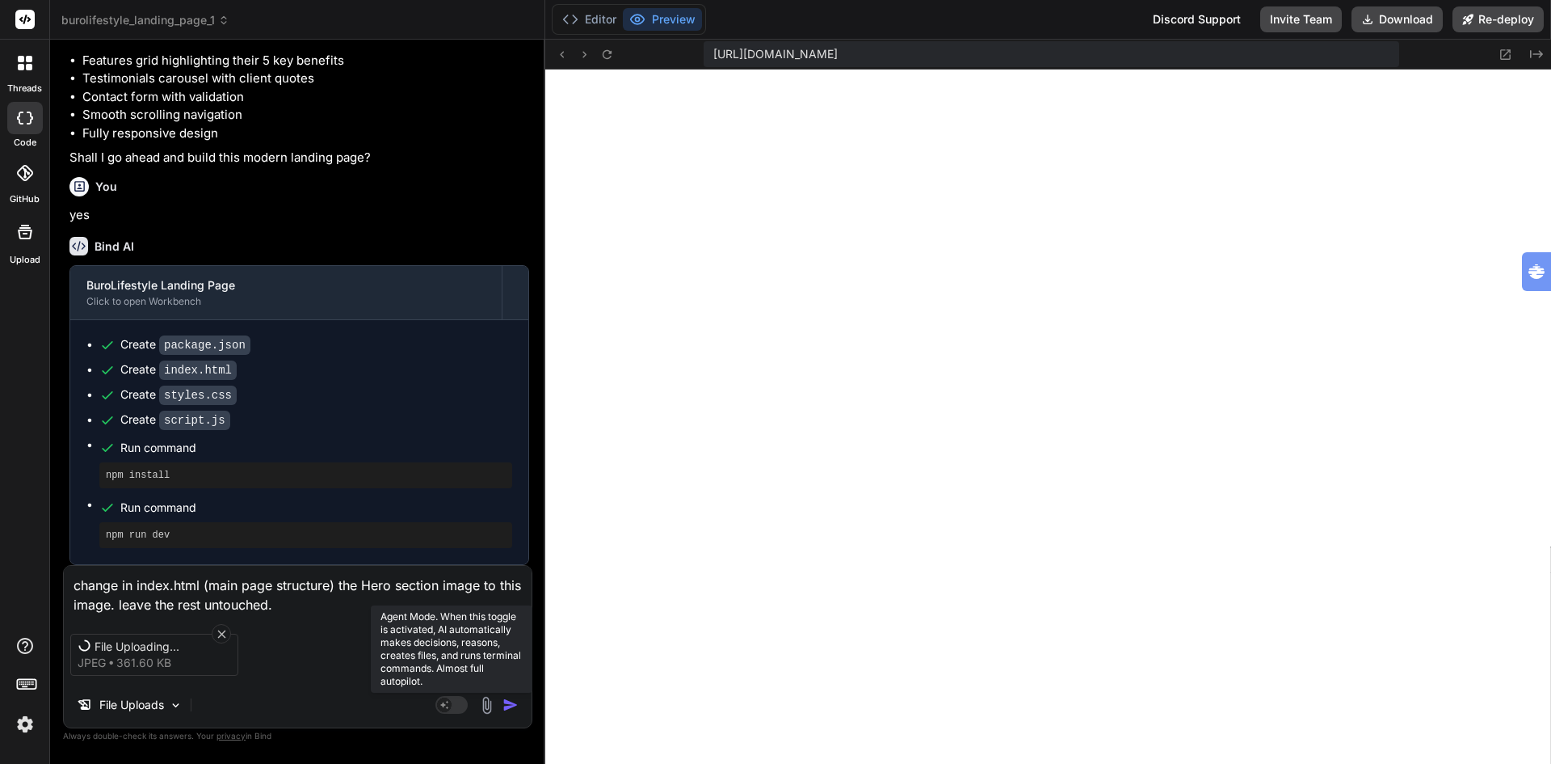
click at [449, 702] on rect at bounding box center [444, 704] width 15 height 15
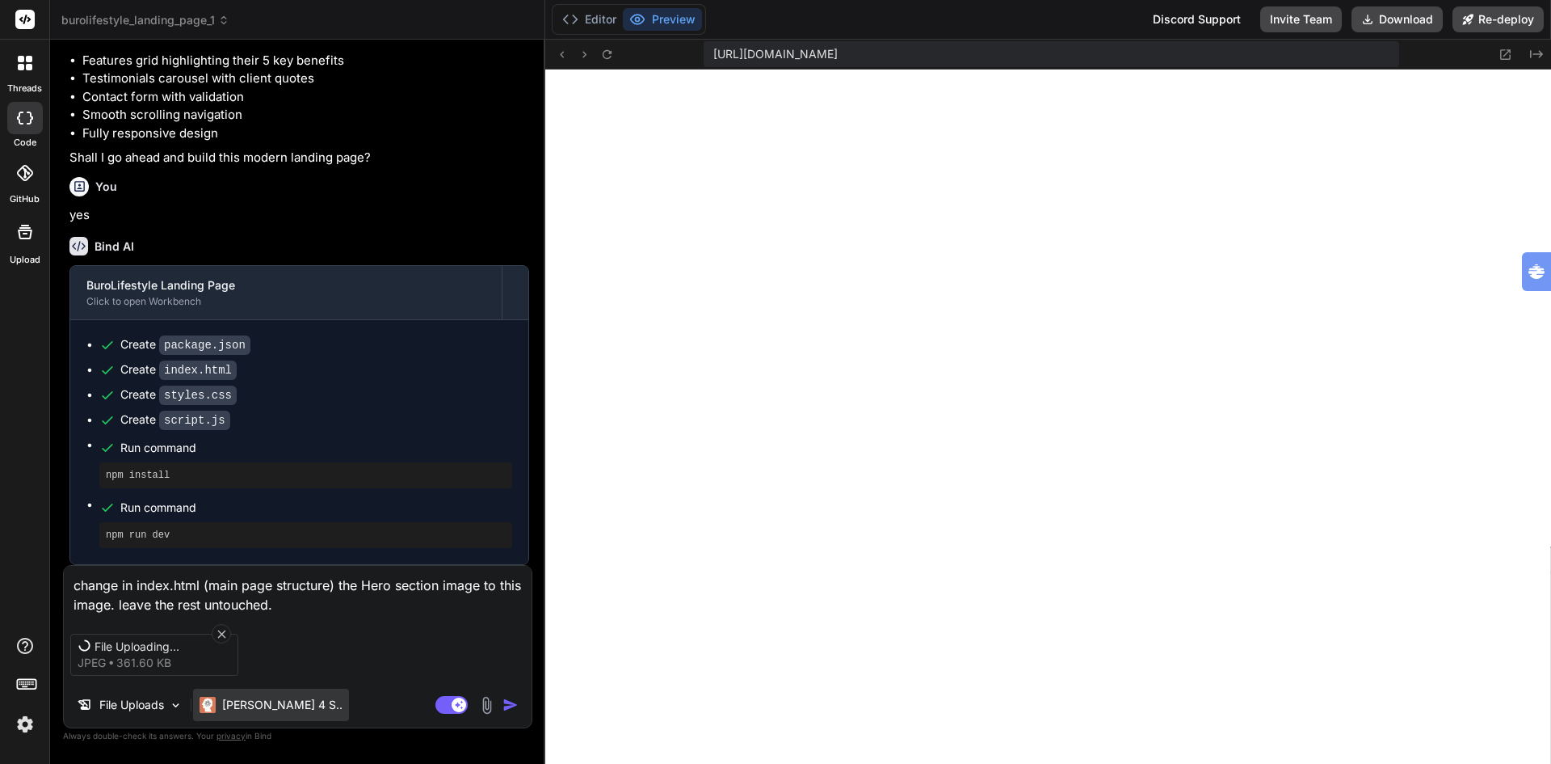
click at [263, 706] on p "Claude 4 S.." at bounding box center [282, 705] width 120 height 16
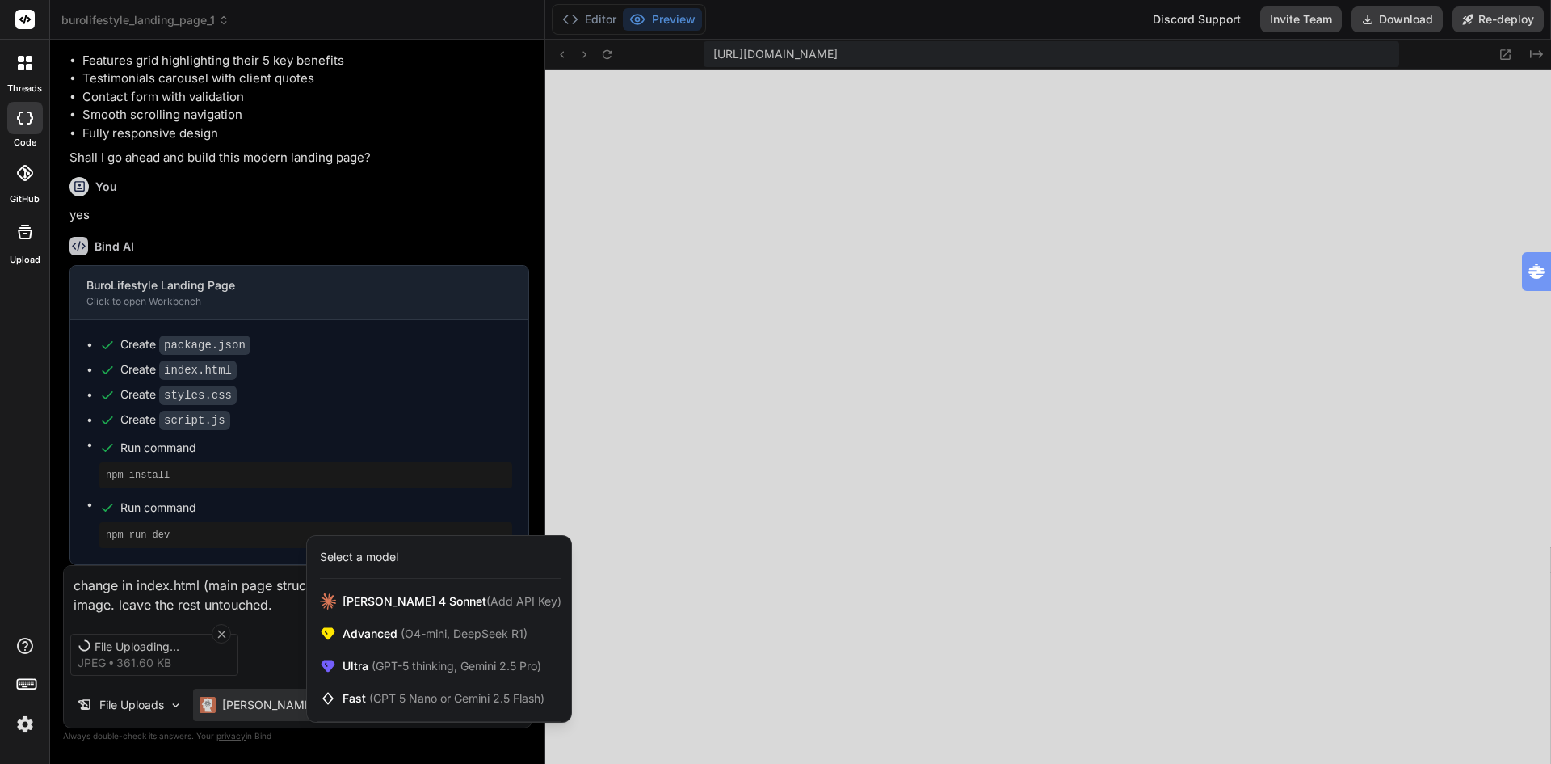
click at [263, 706] on div at bounding box center [775, 382] width 1551 height 764
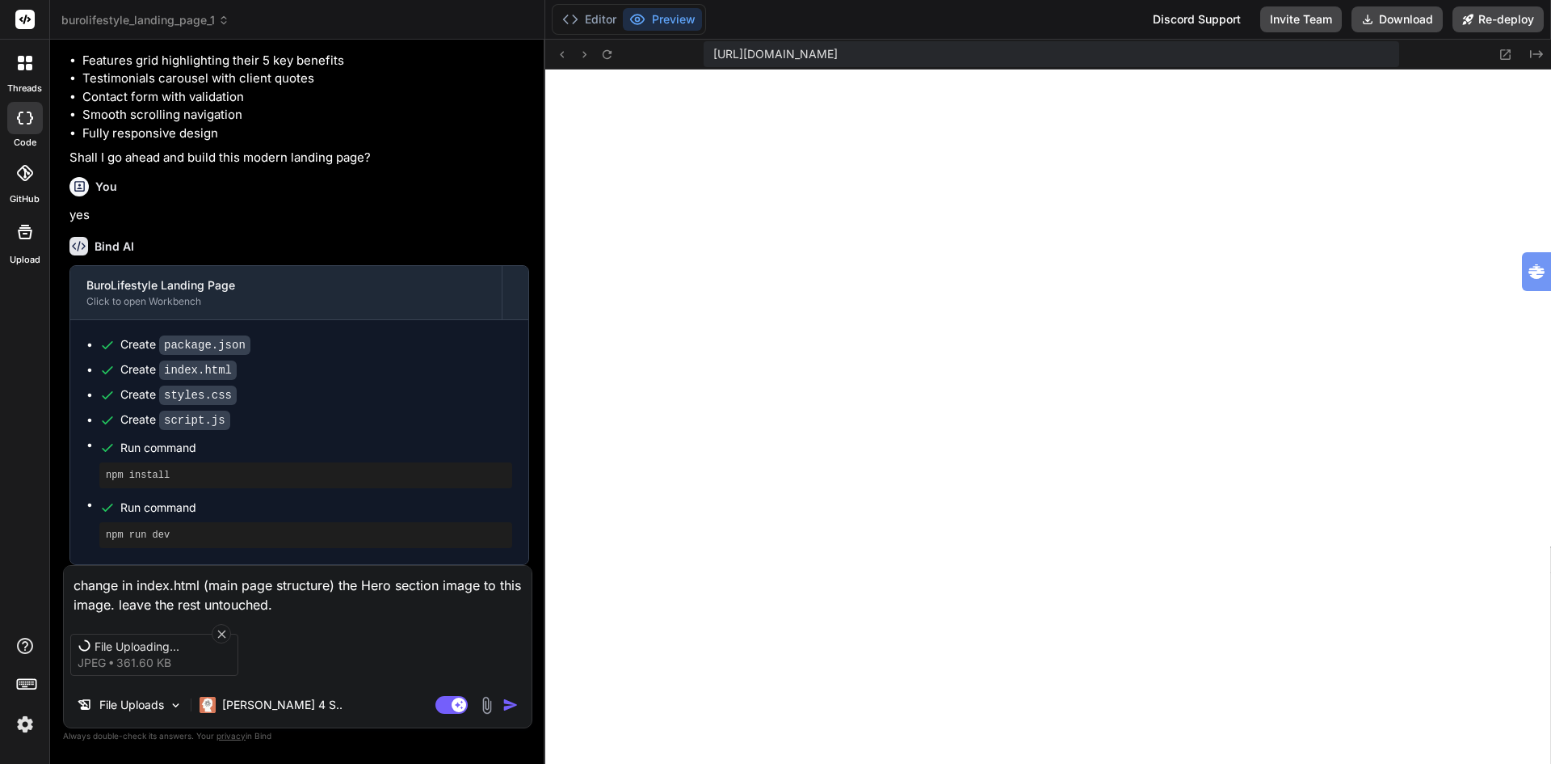
click at [313, 625] on div "File Uploading... jpeg 361.60 KB" at bounding box center [298, 655] width 468 height 68
drag, startPoint x: 339, startPoint y: 632, endPoint x: 465, endPoint y: 667, distance: 130.0
click at [339, 632] on div "File Uploading... jpeg 361.60 KB" at bounding box center [298, 655] width 468 height 68
drag, startPoint x: 282, startPoint y: 600, endPoint x: 47, endPoint y: 578, distance: 236.2
click at [47, 578] on div "threads code GitHub Upload burolifestyle_landing_page_1 Created with Pixso. Bin…" at bounding box center [775, 382] width 1551 height 764
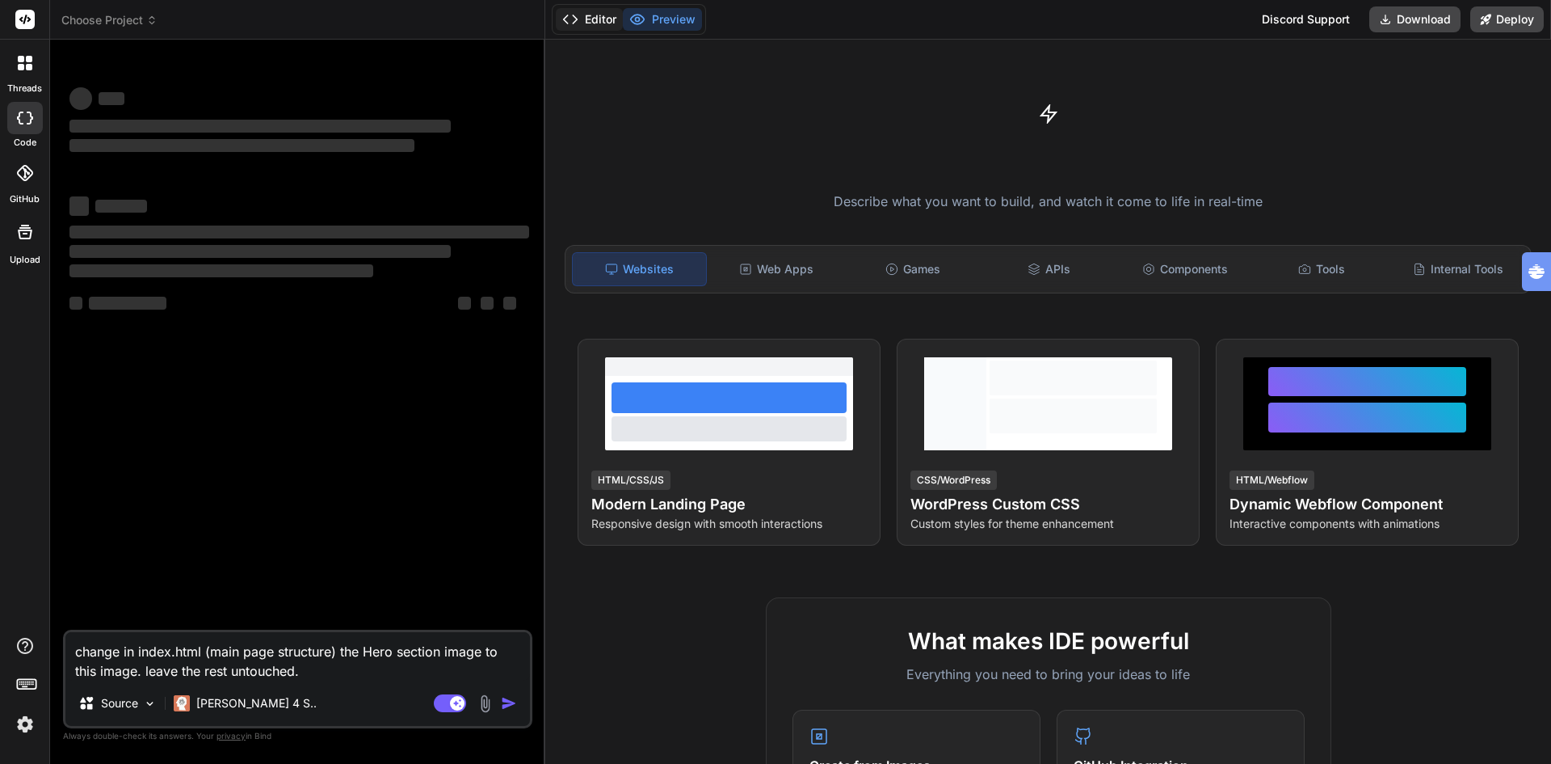
click at [599, 19] on button "Editor" at bounding box center [589, 19] width 67 height 23
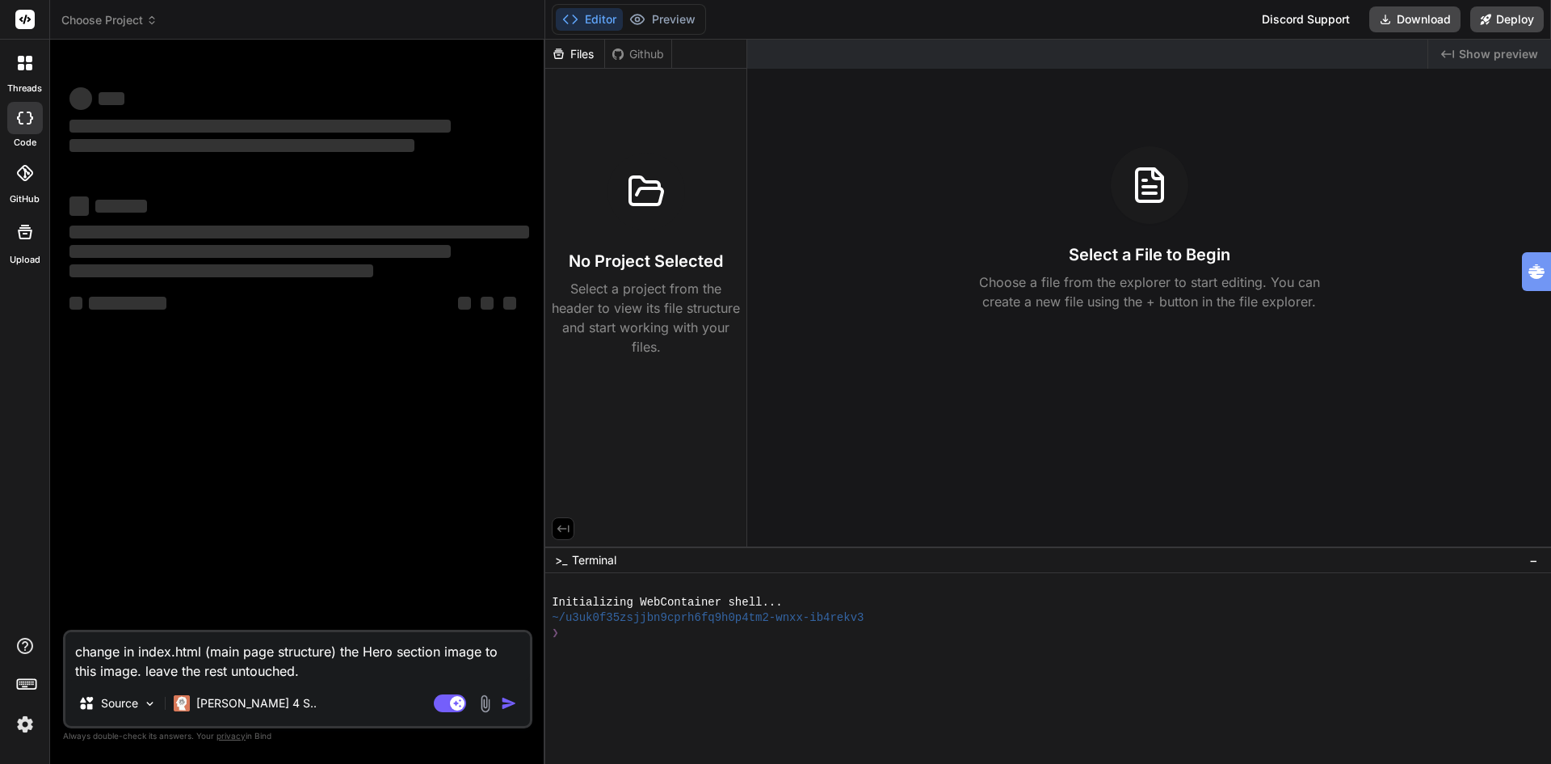
click at [117, 18] on span "Choose Project" at bounding box center [109, 20] width 96 height 16
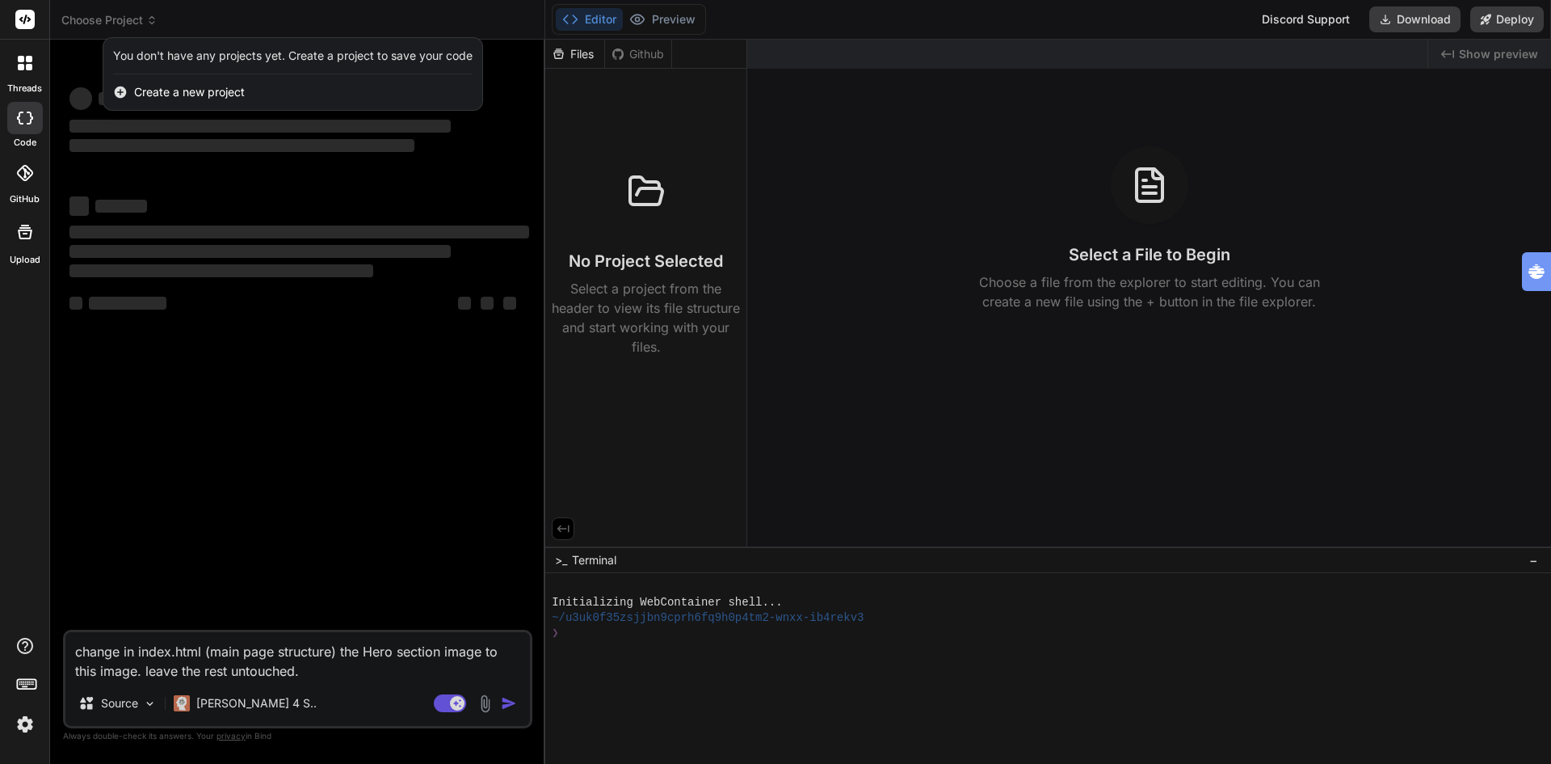
click at [273, 406] on div at bounding box center [775, 382] width 1551 height 764
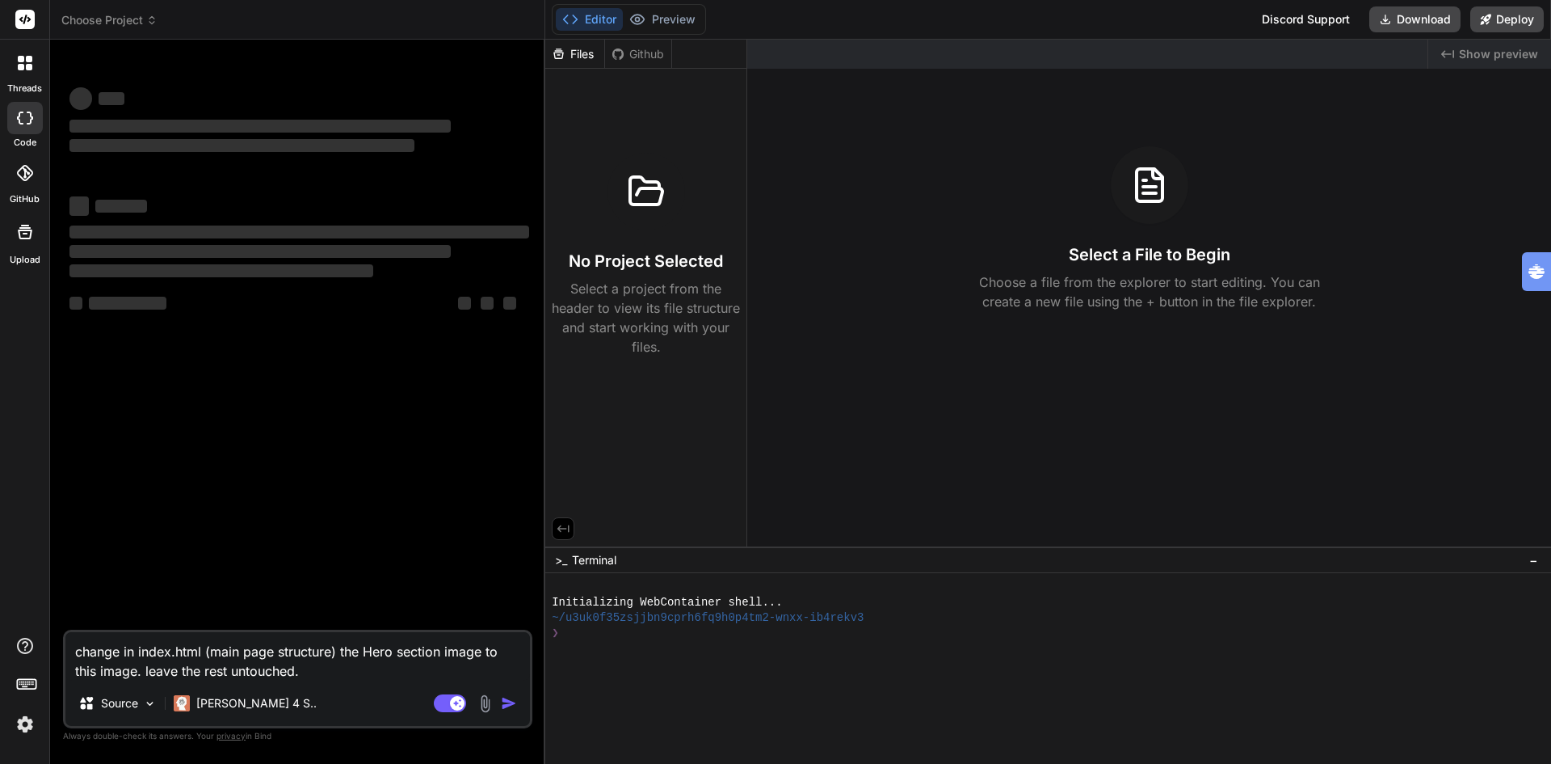
click at [27, 118] on icon at bounding box center [25, 118] width 16 height 13
click at [134, 16] on span "Choose Project" at bounding box center [109, 20] width 96 height 16
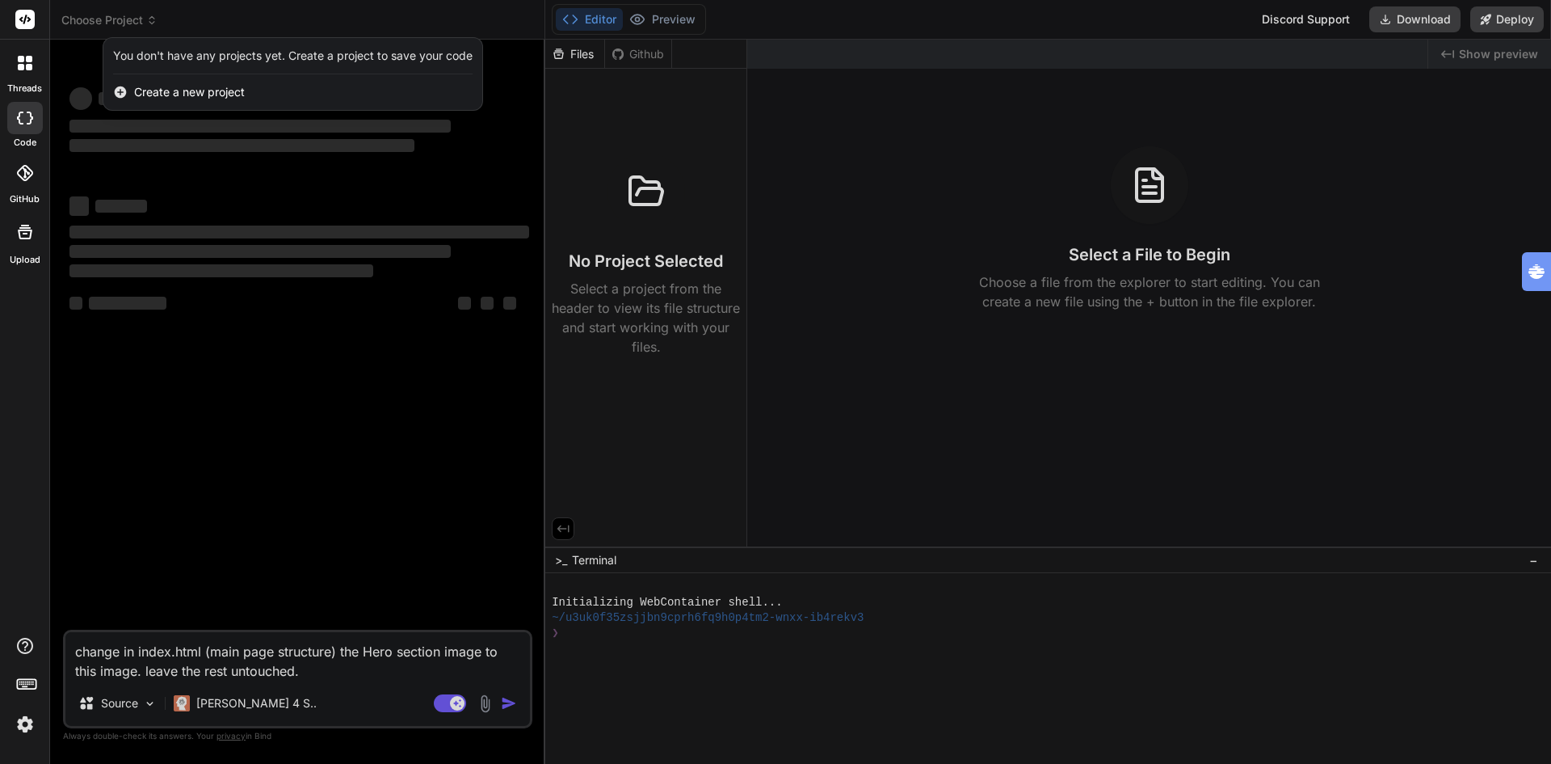
click at [198, 92] on span "Create a new project" at bounding box center [189, 92] width 111 height 16
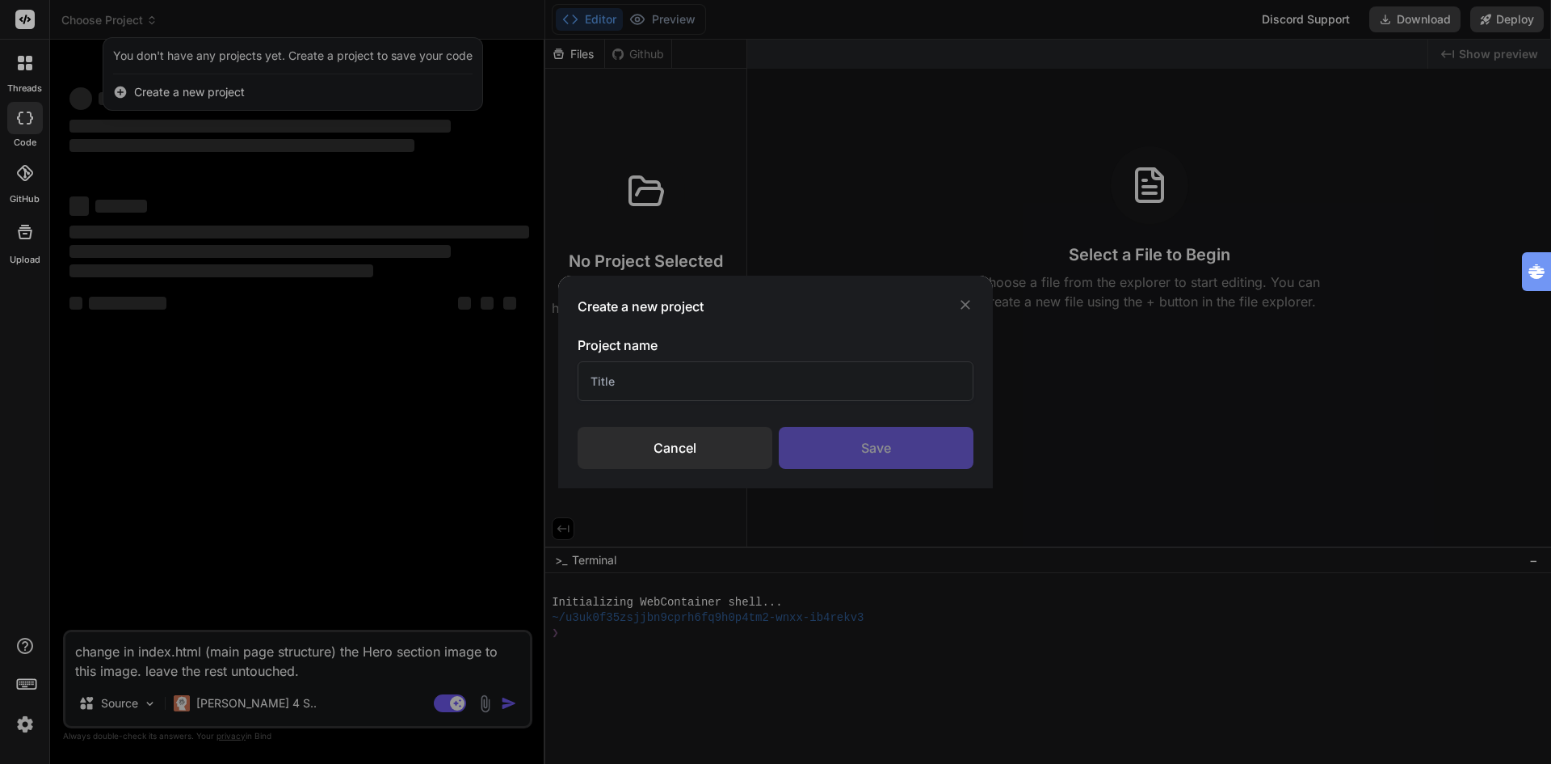
click at [676, 447] on div "Cancel" at bounding box center [675, 448] width 195 height 42
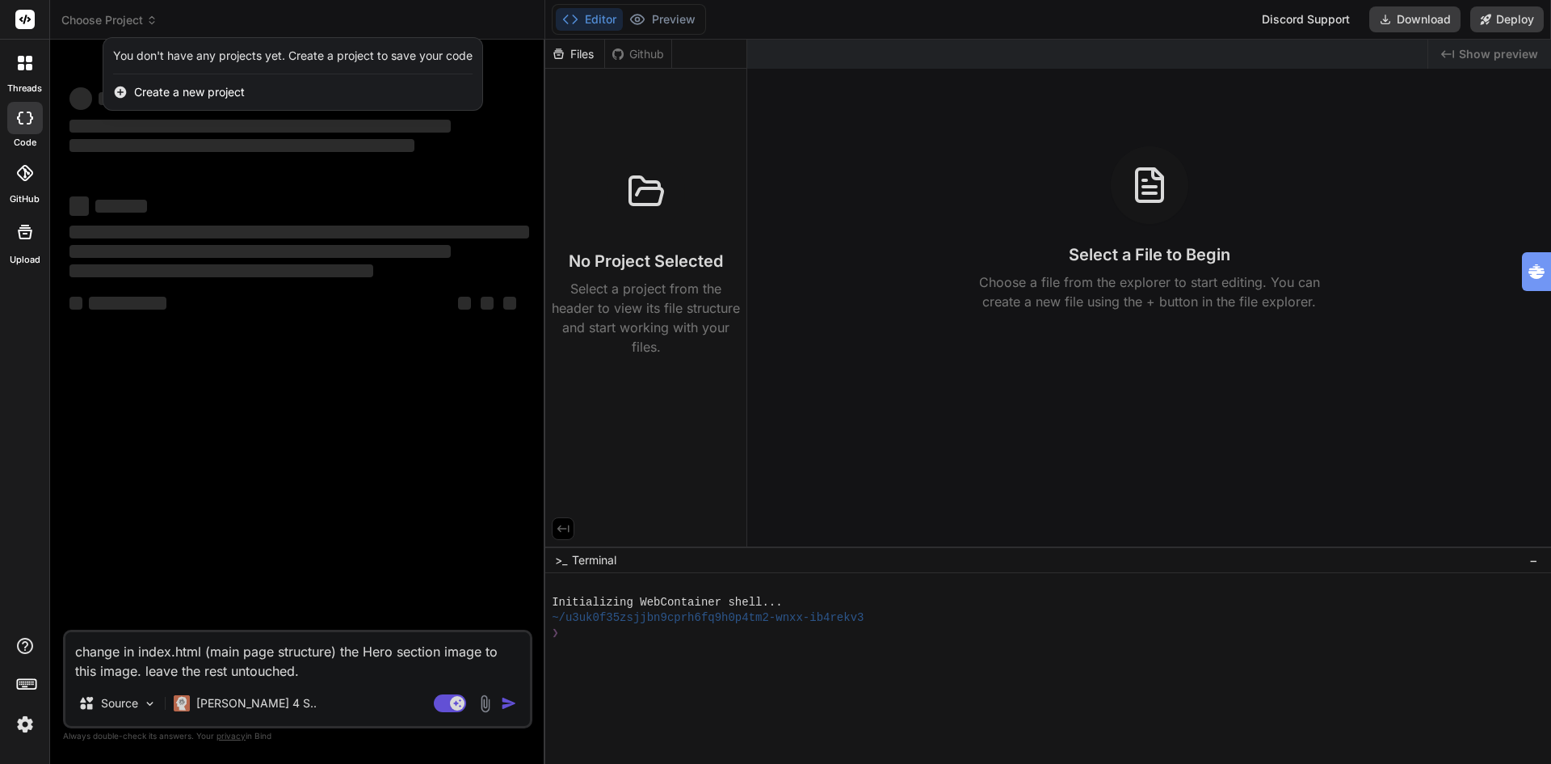
click at [20, 67] on icon at bounding box center [21, 67] width 6 height 6
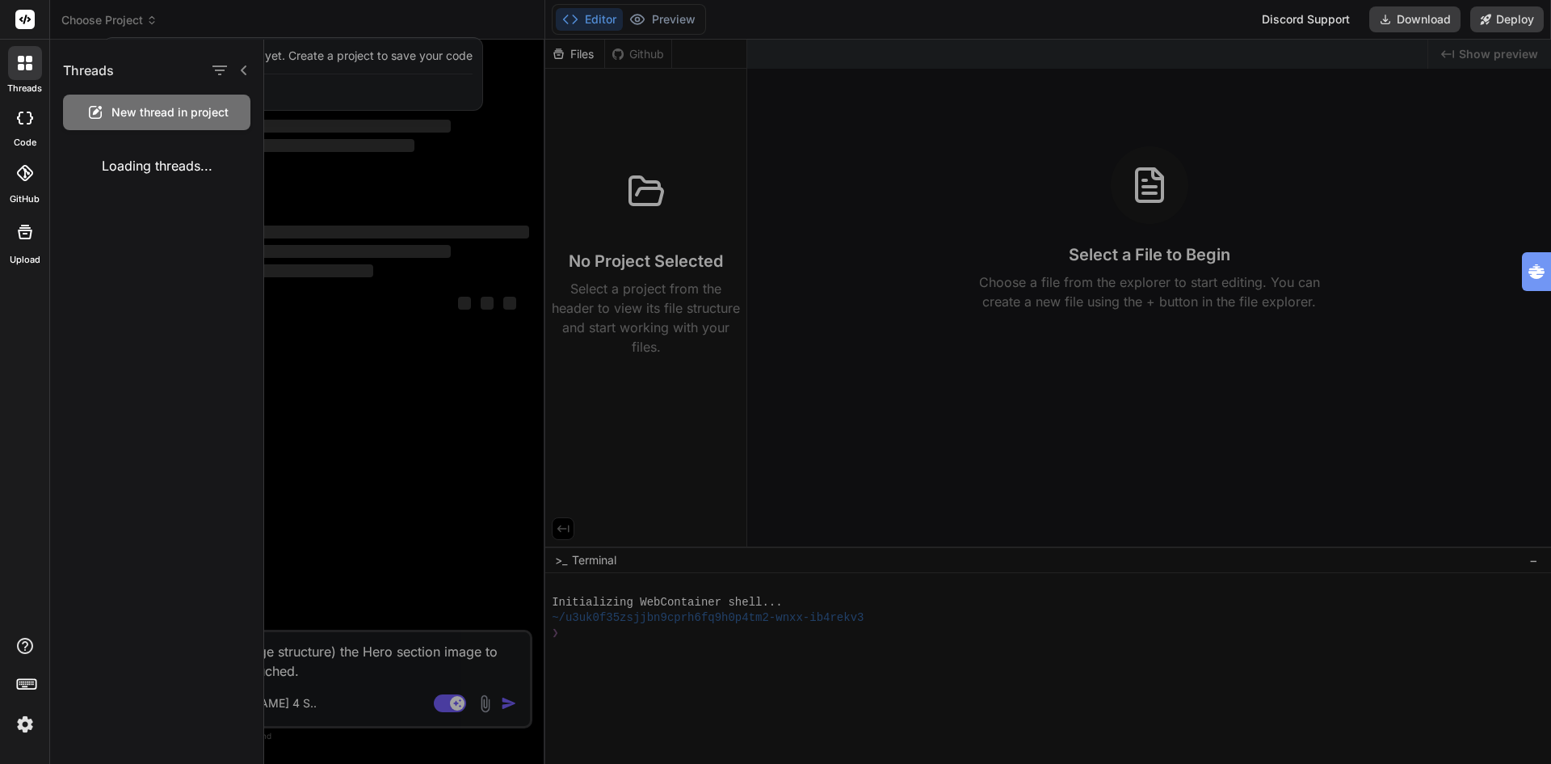
type textarea "x"
click at [149, 178] on p "<bindArtifact id="burolifestyle-landing-page" title="BuroLifestyle Landing Page…" at bounding box center [163, 175] width 200 height 16
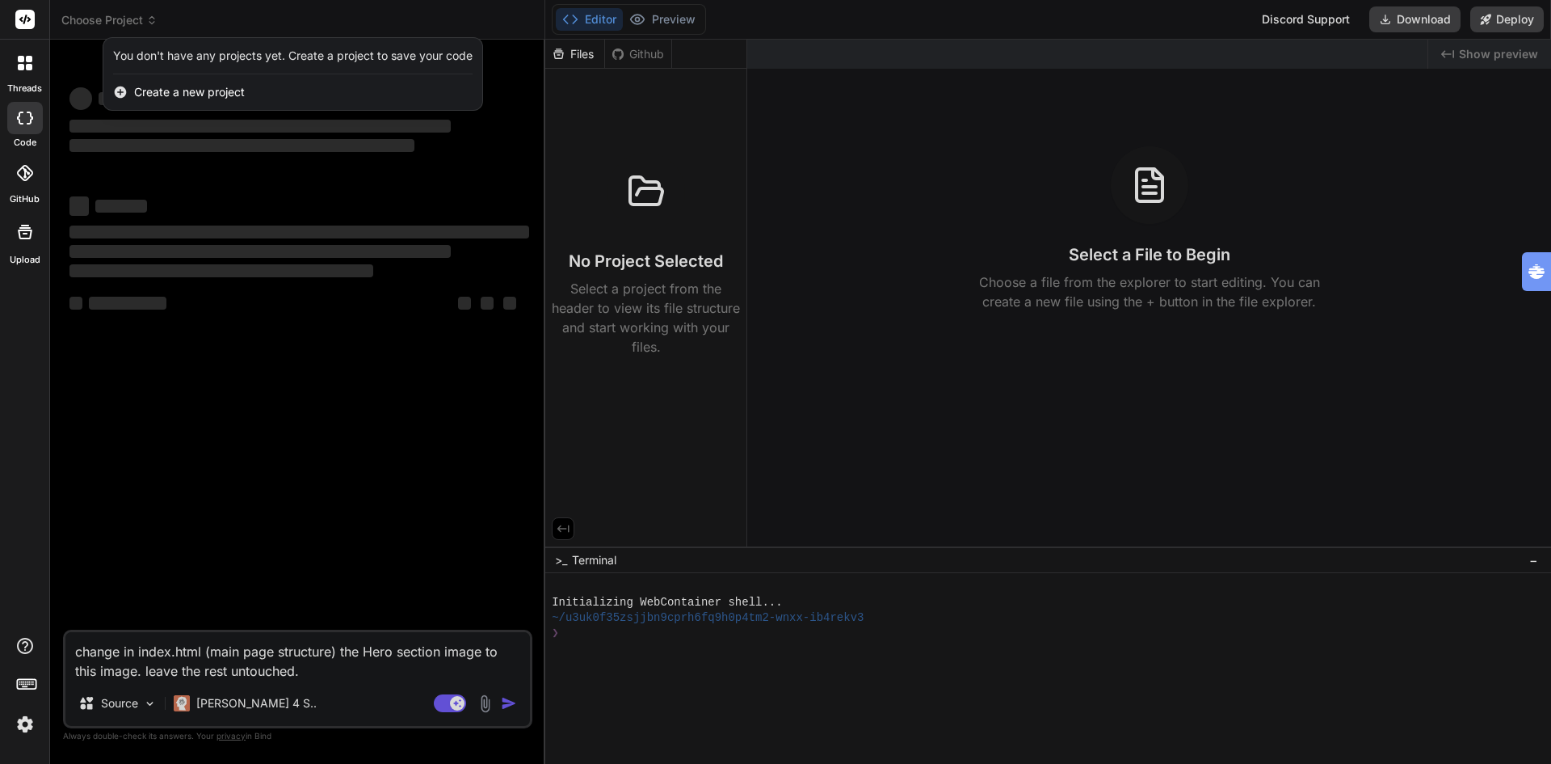
click at [128, 20] on div at bounding box center [775, 382] width 1551 height 764
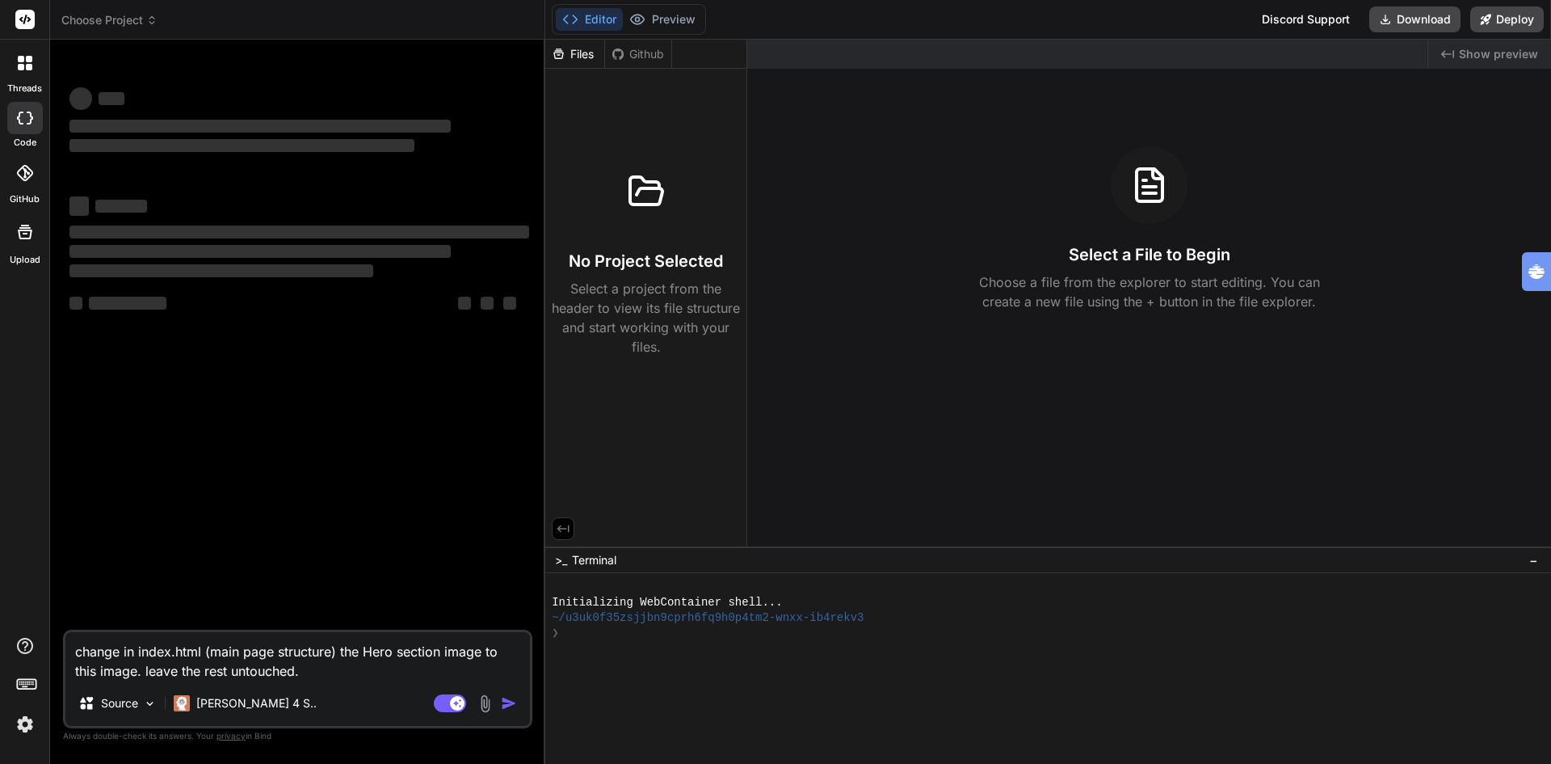
click at [99, 15] on span "Choose Project" at bounding box center [109, 20] width 96 height 16
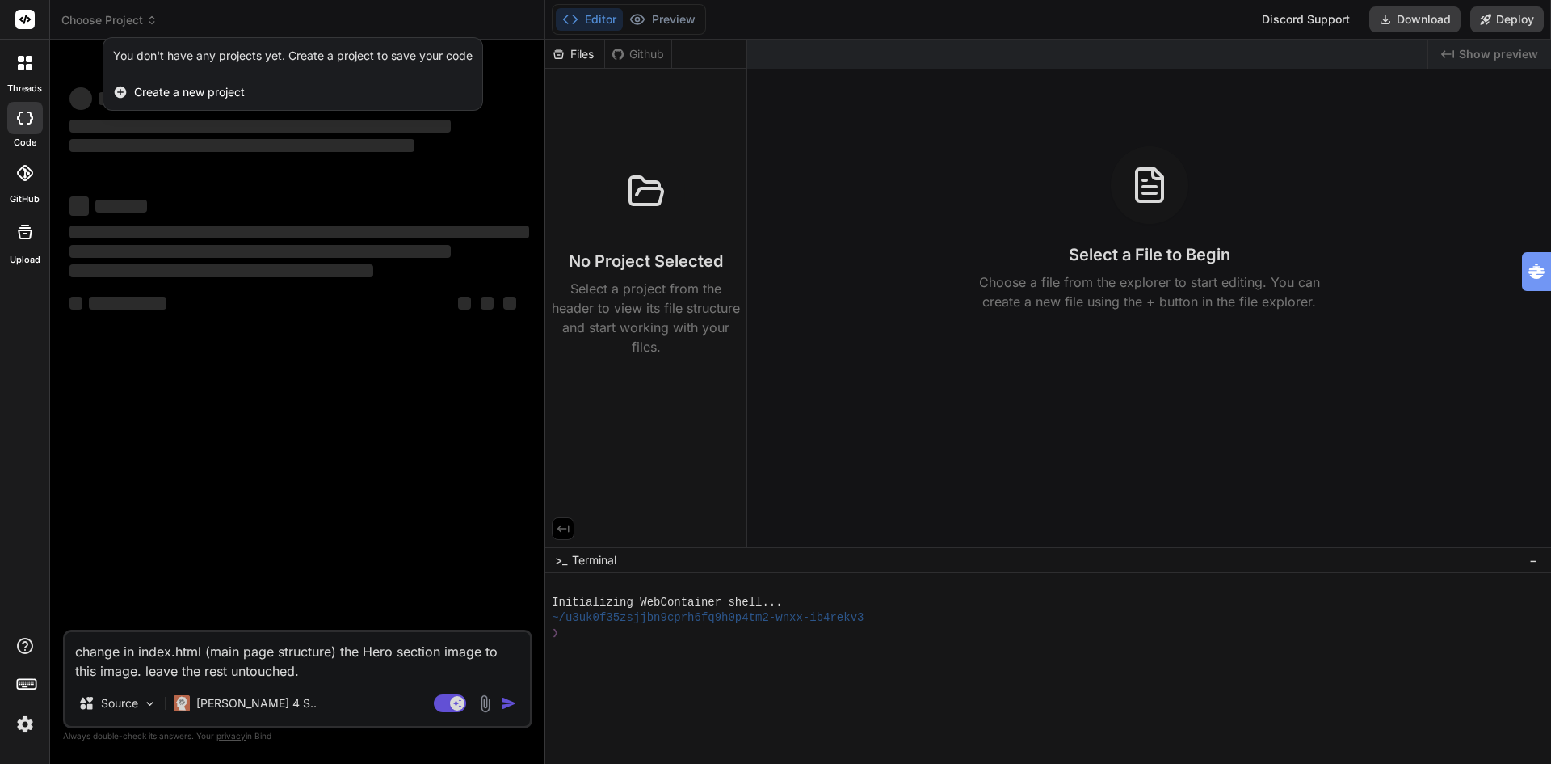
click at [250, 442] on div at bounding box center [775, 382] width 1551 height 764
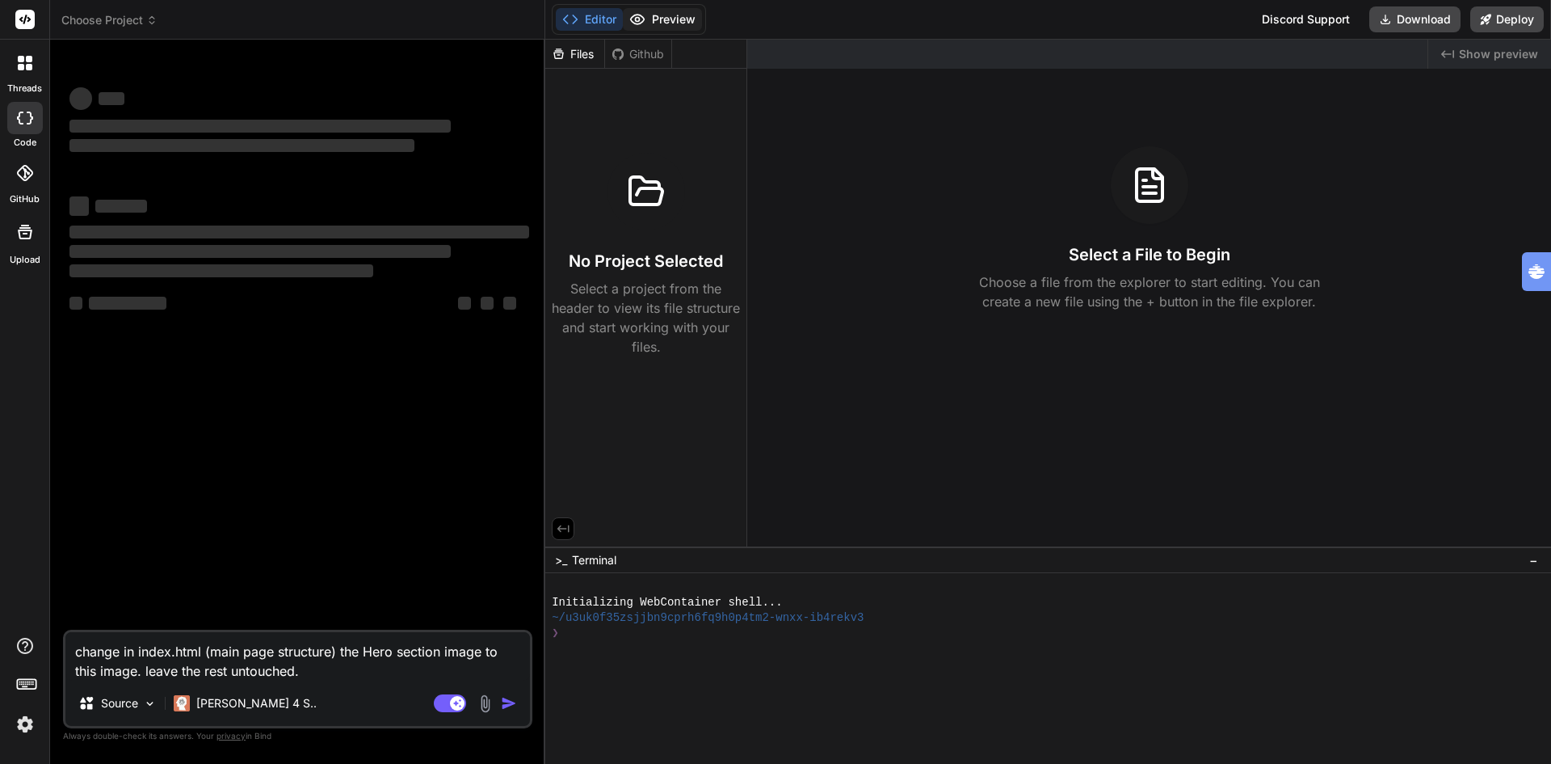
click at [672, 19] on button "Preview" at bounding box center [662, 19] width 79 height 23
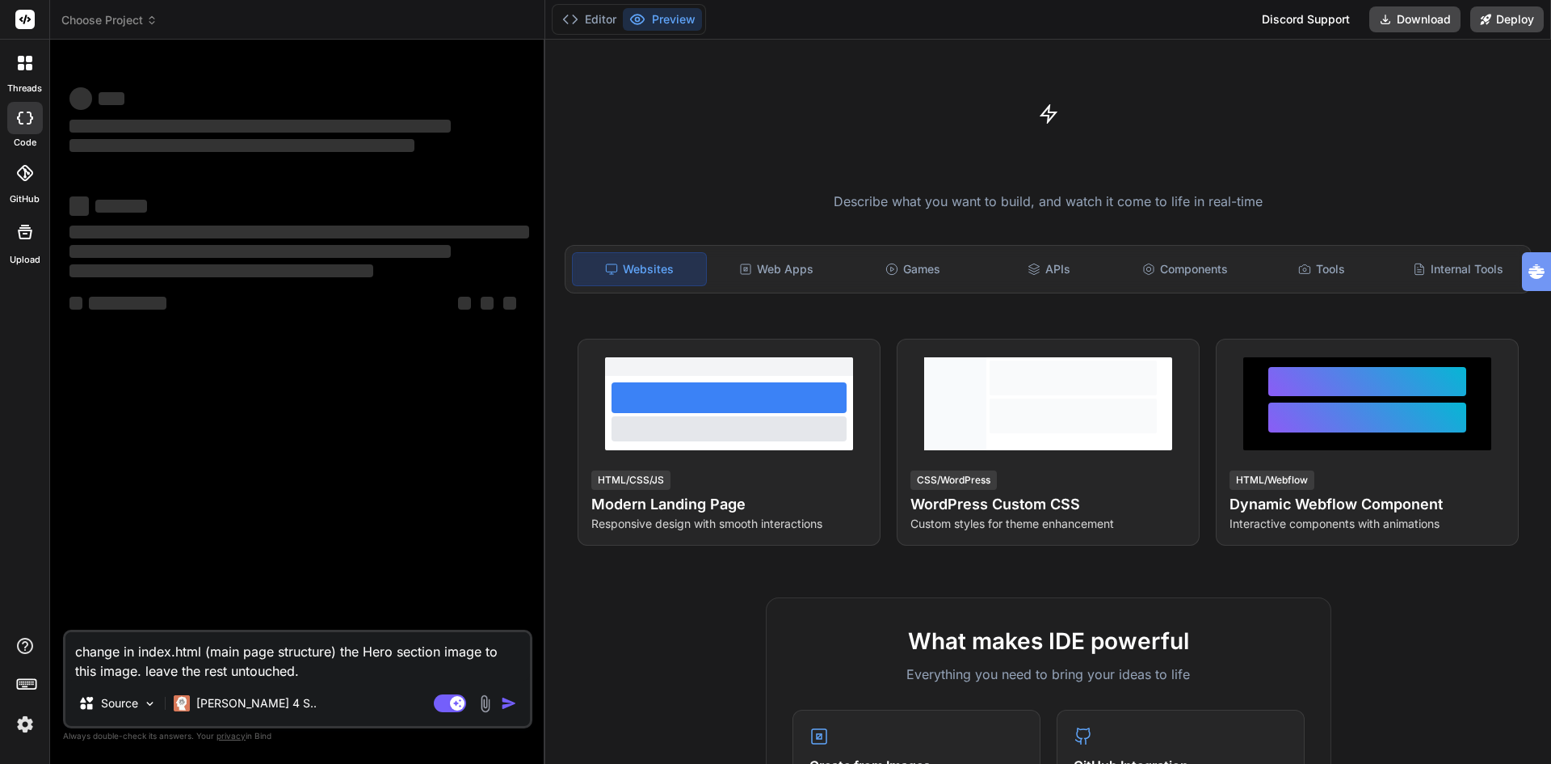
click at [672, 19] on button "Preview" at bounding box center [662, 19] width 79 height 23
click at [592, 18] on button "Editor" at bounding box center [589, 19] width 67 height 23
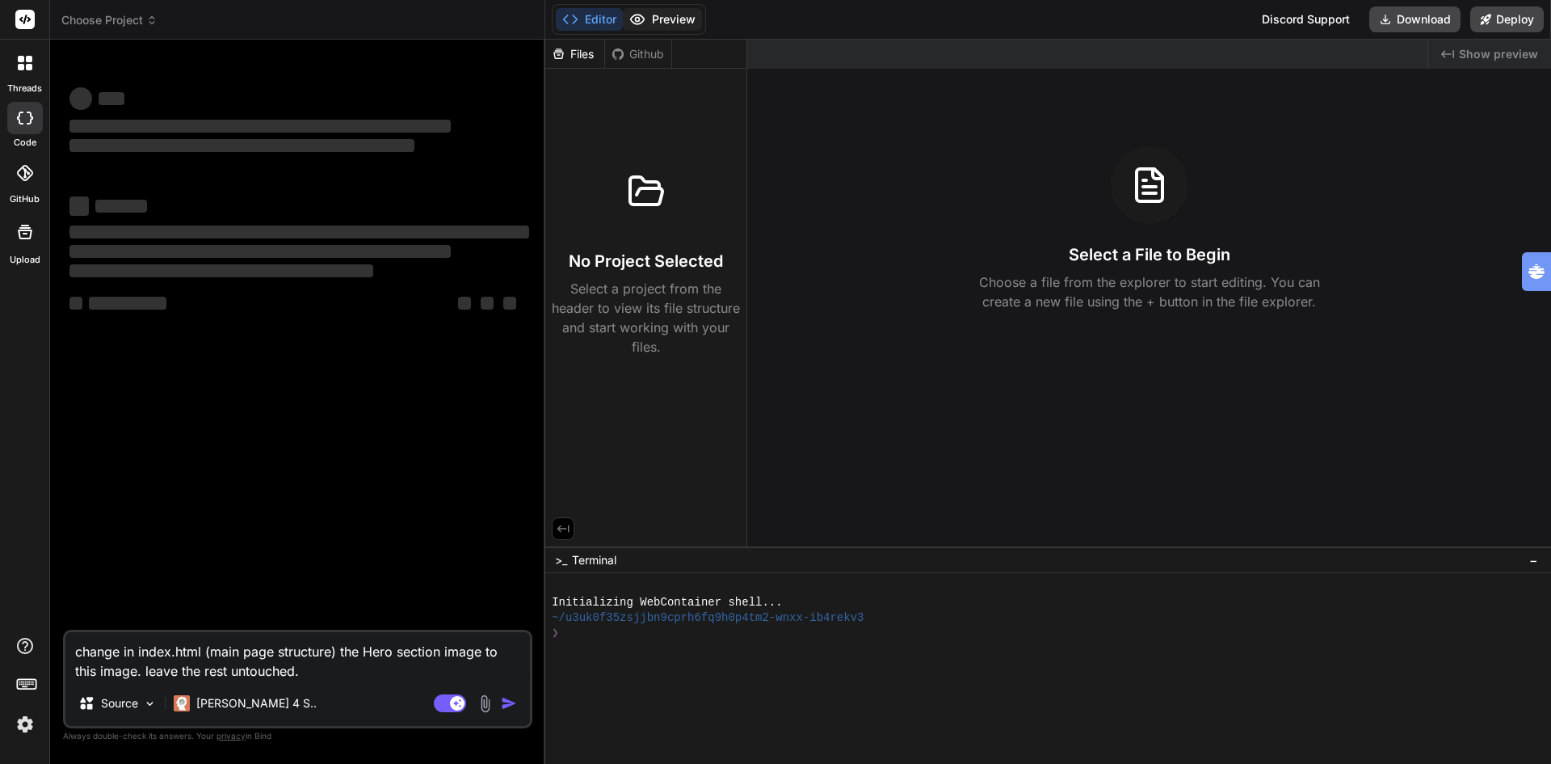
click at [666, 21] on button "Preview" at bounding box center [662, 19] width 79 height 23
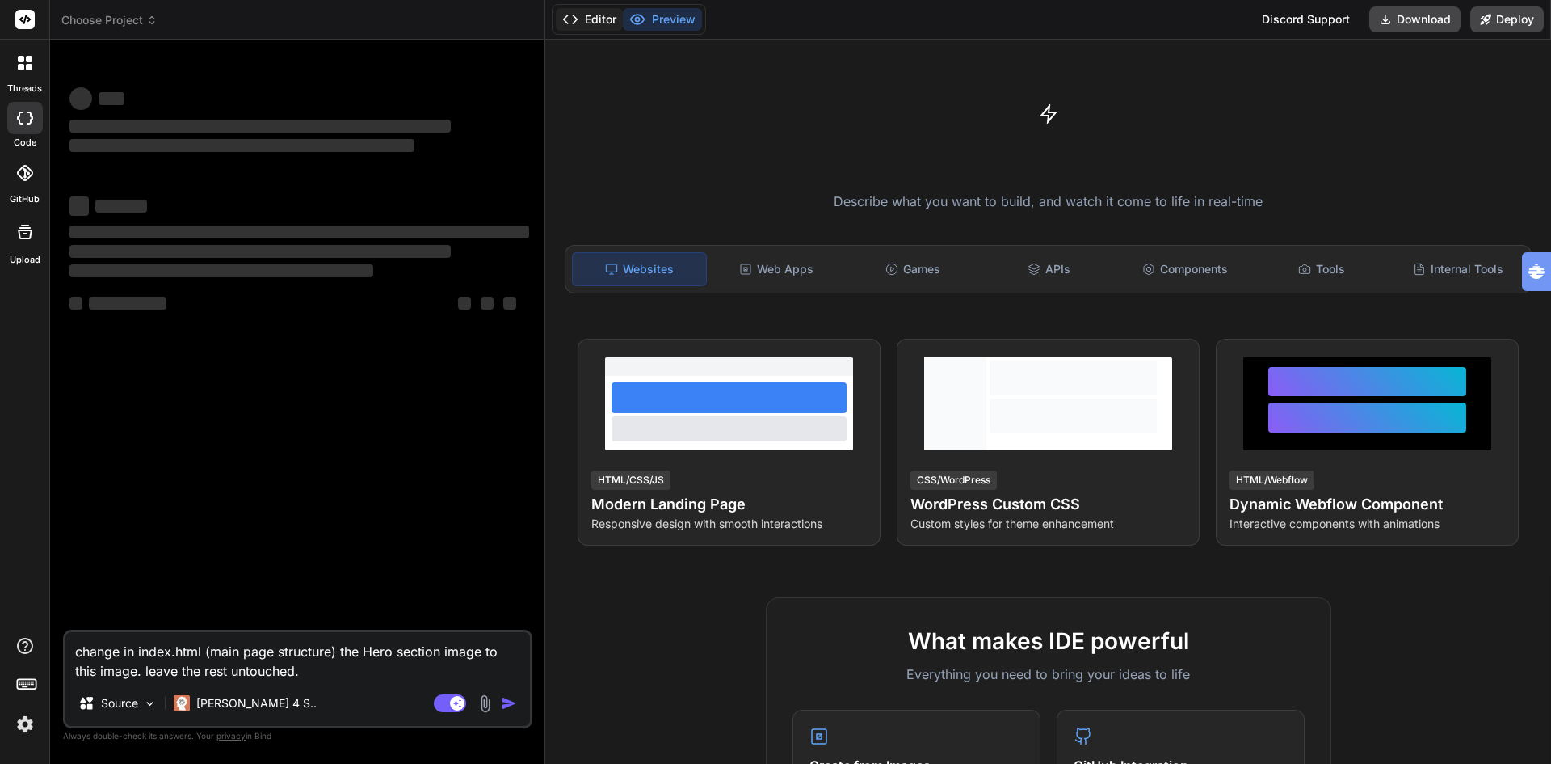
click at [596, 19] on button "Editor" at bounding box center [589, 19] width 67 height 23
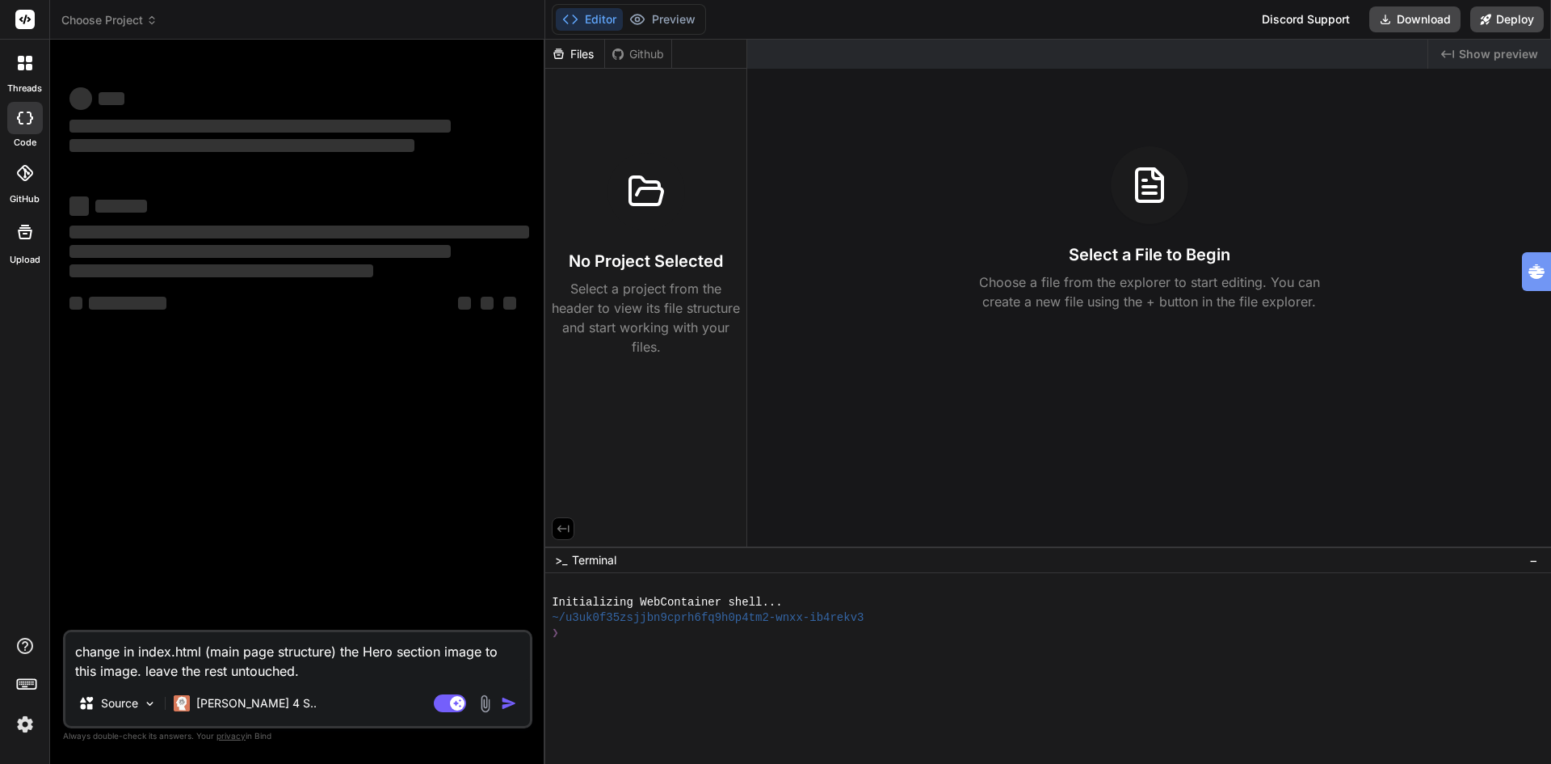
click at [118, 16] on span "Choose Project" at bounding box center [109, 20] width 96 height 16
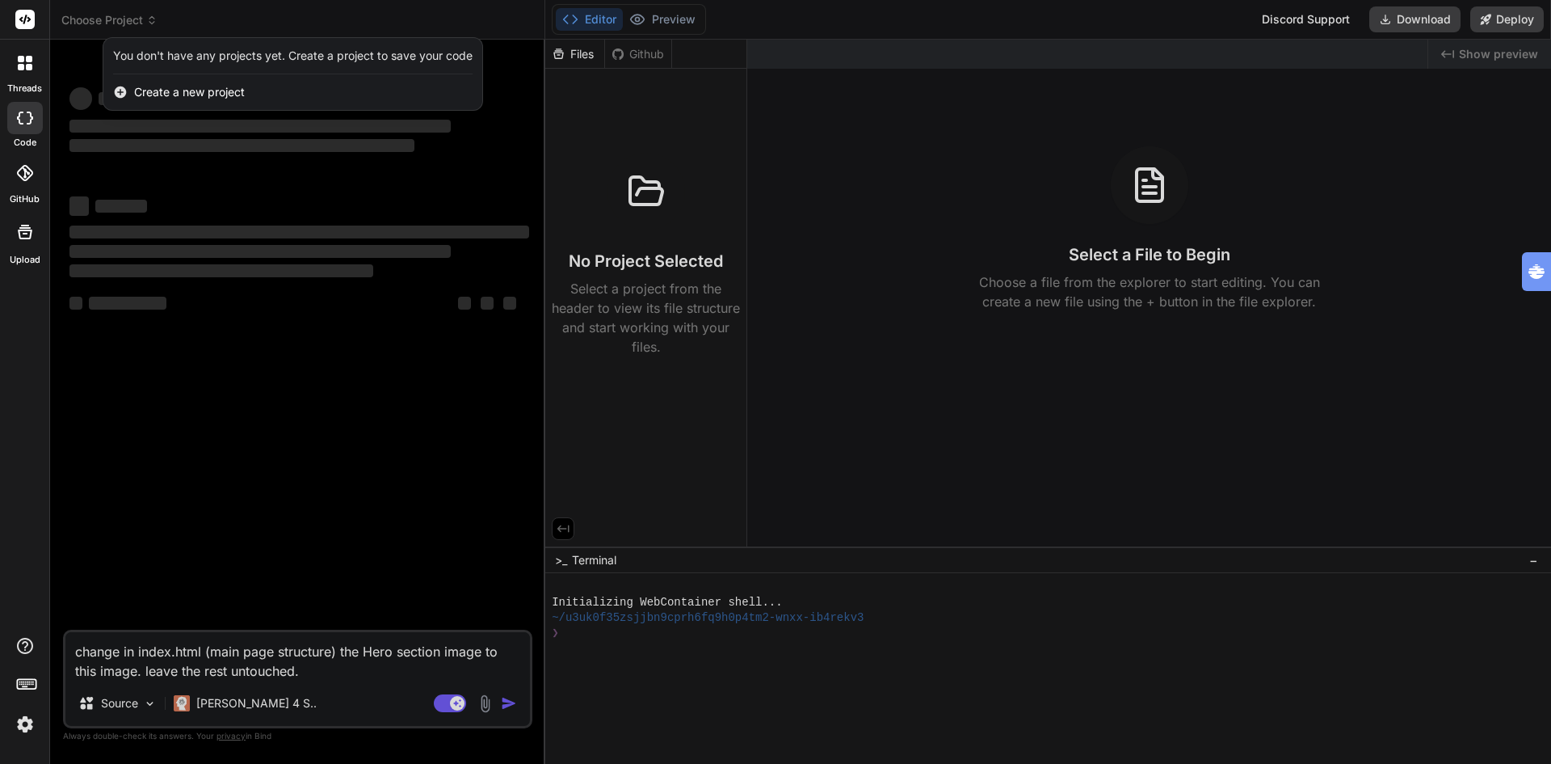
click at [224, 393] on div at bounding box center [775, 382] width 1551 height 764
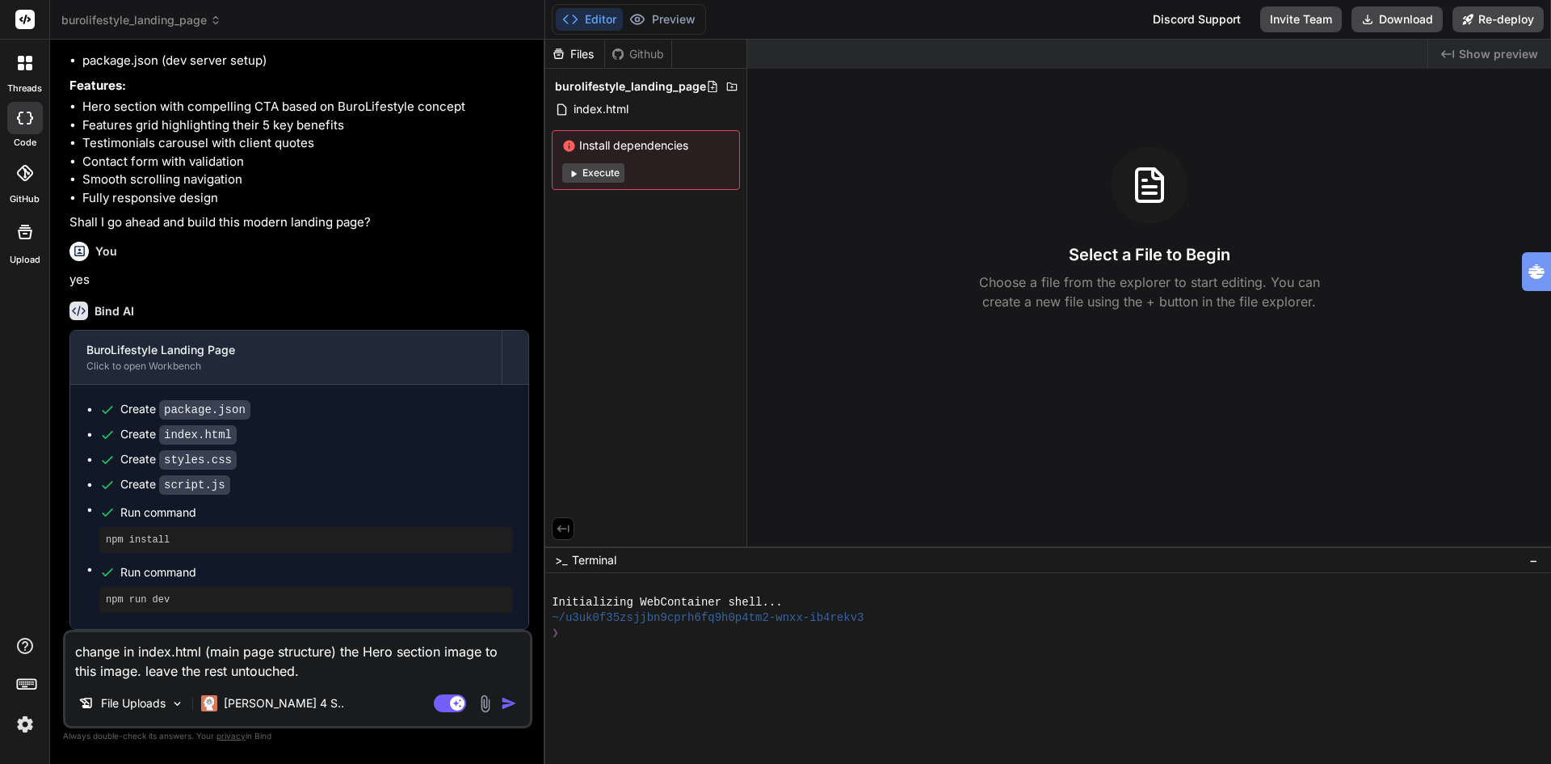
scroll to position [299, 0]
click at [485, 705] on img at bounding box center [485, 703] width 19 height 19
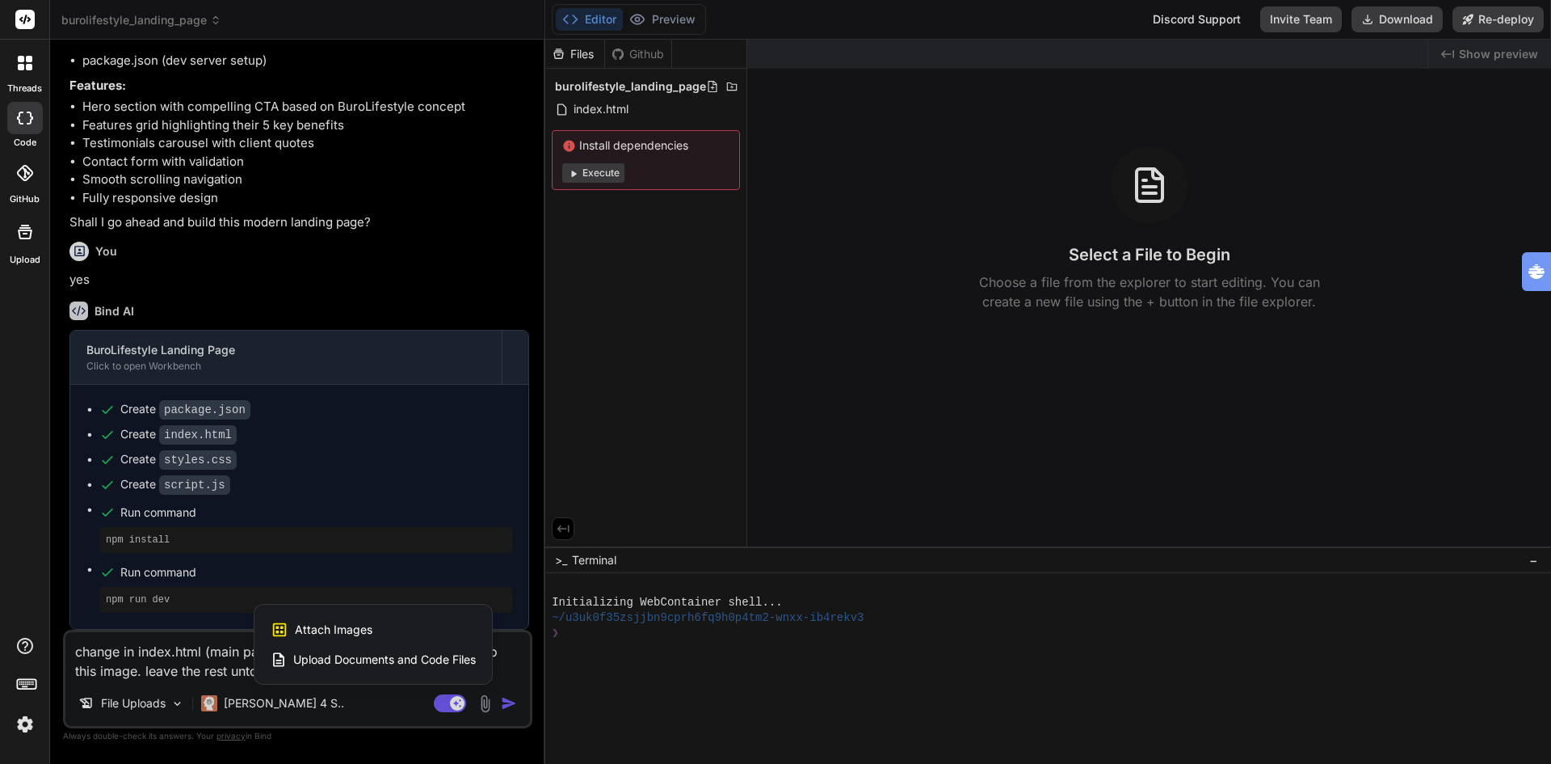
click at [361, 637] on span "Attach Images" at bounding box center [334, 629] width 78 height 16
type textarea "x"
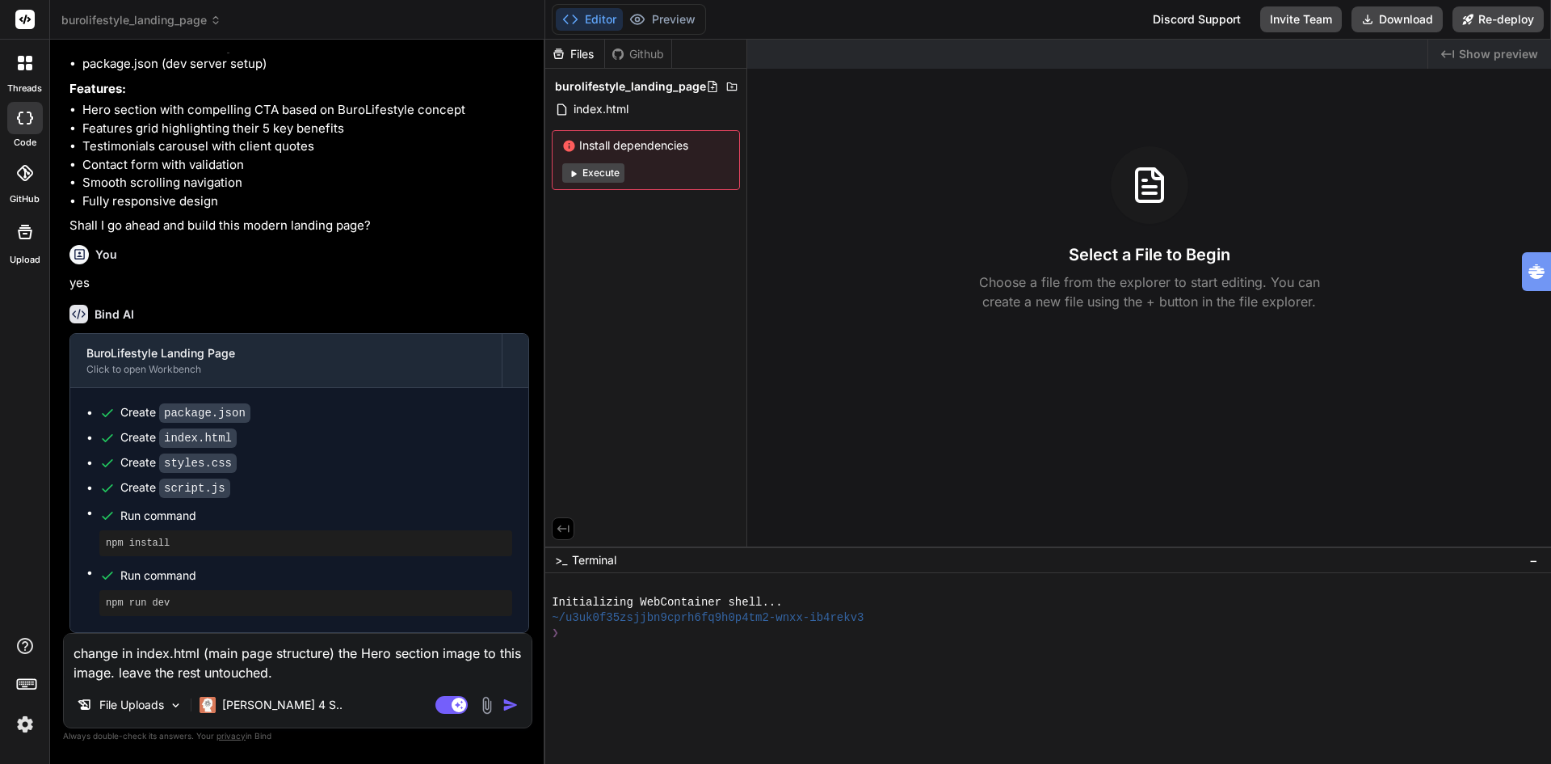
type input "C:\fakepath\burolifestyle kantoor3.jpeg"
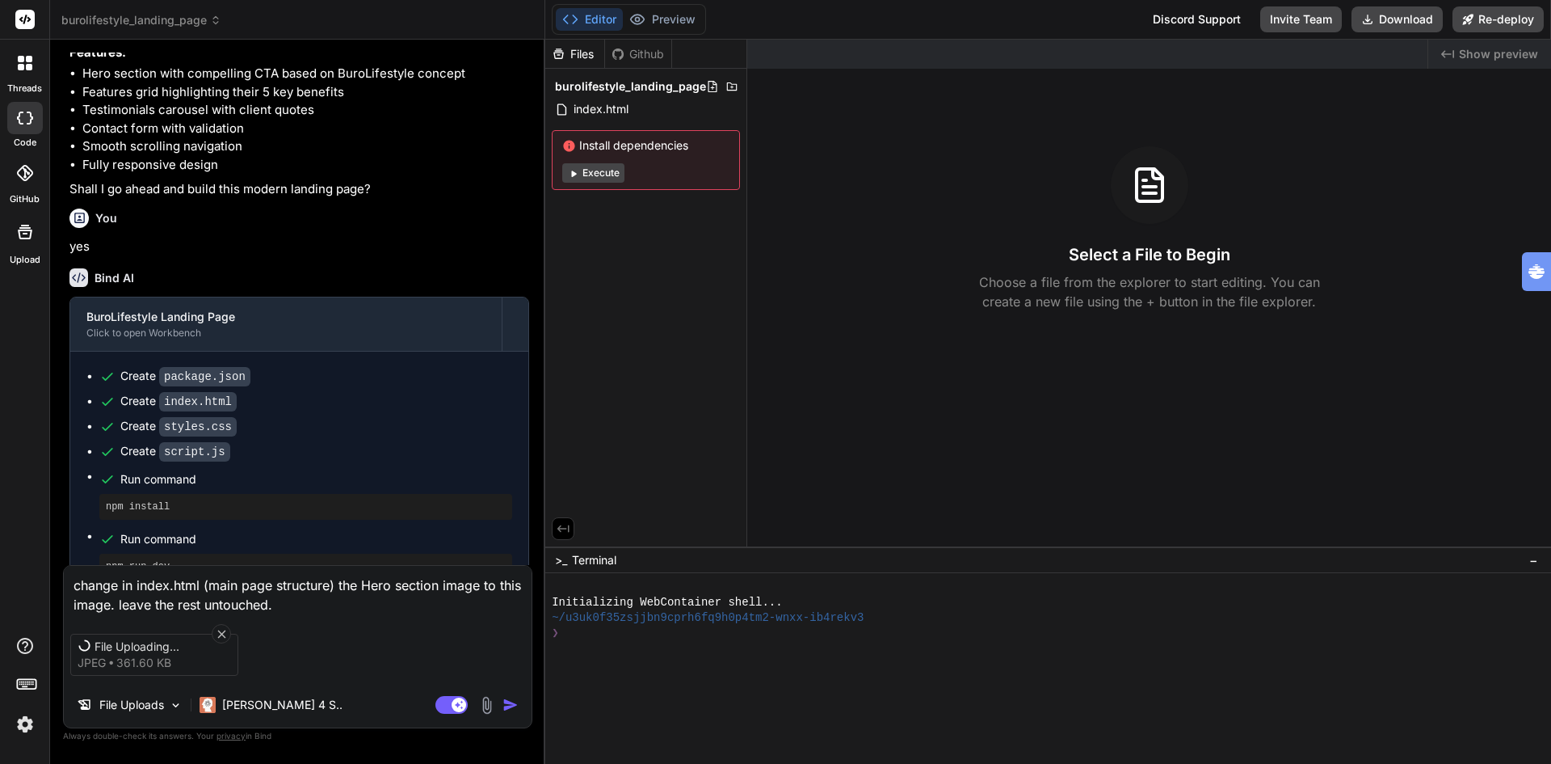
scroll to position [299, 0]
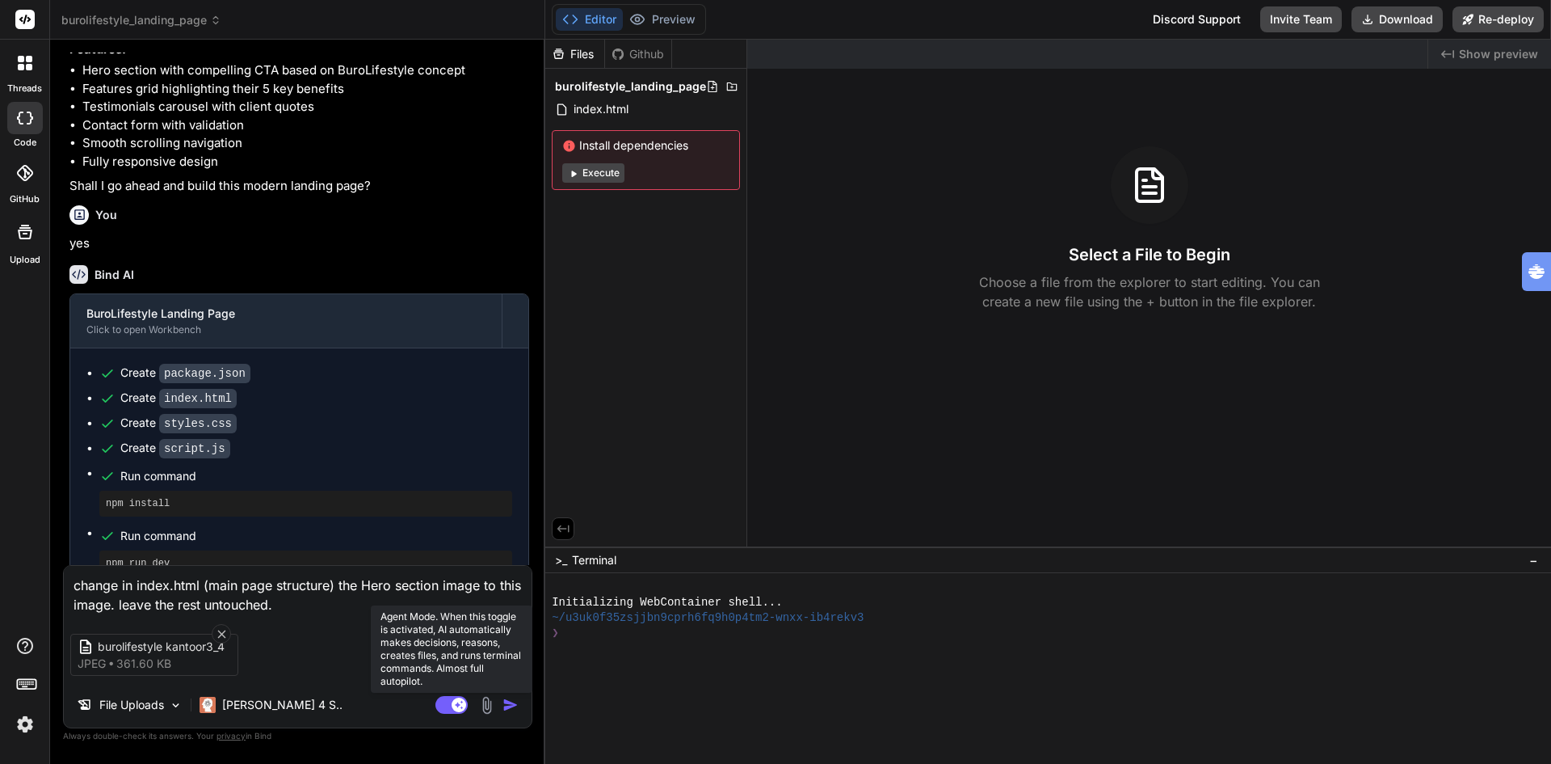
click at [436, 701] on icon at bounding box center [452, 705] width 32 height 19
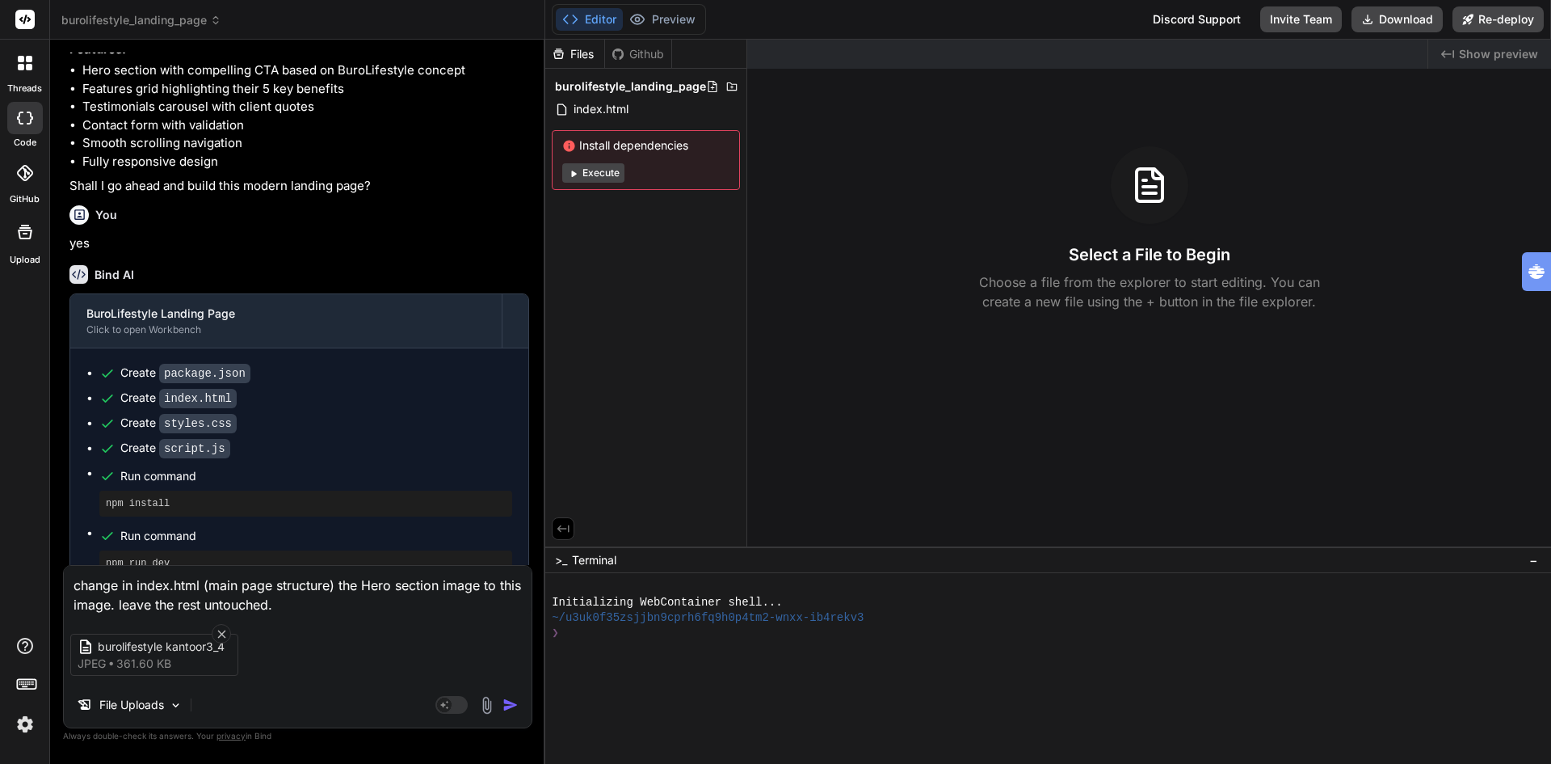
click at [322, 650] on div "burolifestyle kantoor3_4 jpeg 361.60 KB" at bounding box center [298, 655] width 468 height 68
click at [145, 705] on p "File Uploads" at bounding box center [131, 705] width 65 height 16
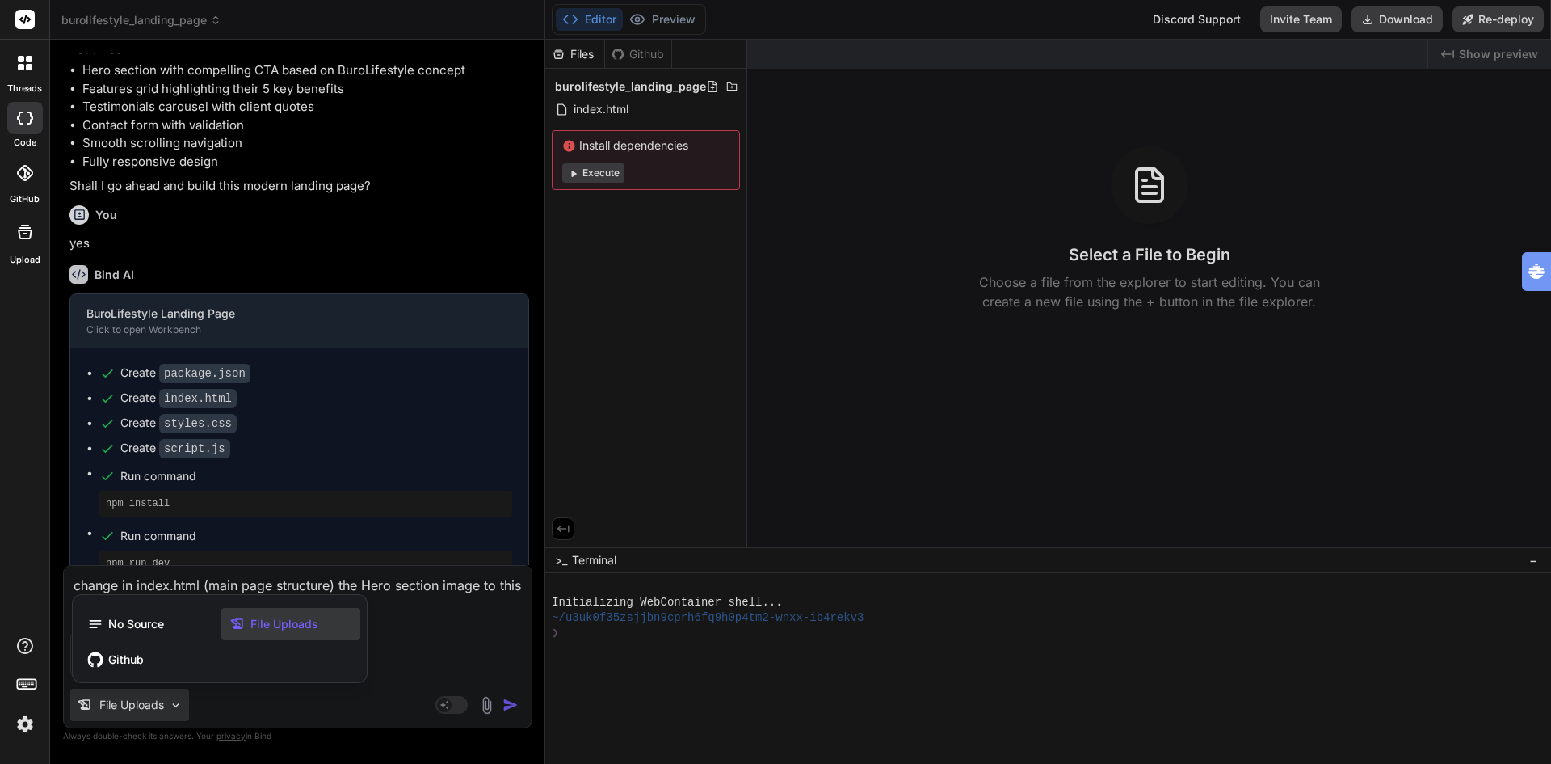
click at [289, 621] on span "File Uploads" at bounding box center [284, 624] width 68 height 16
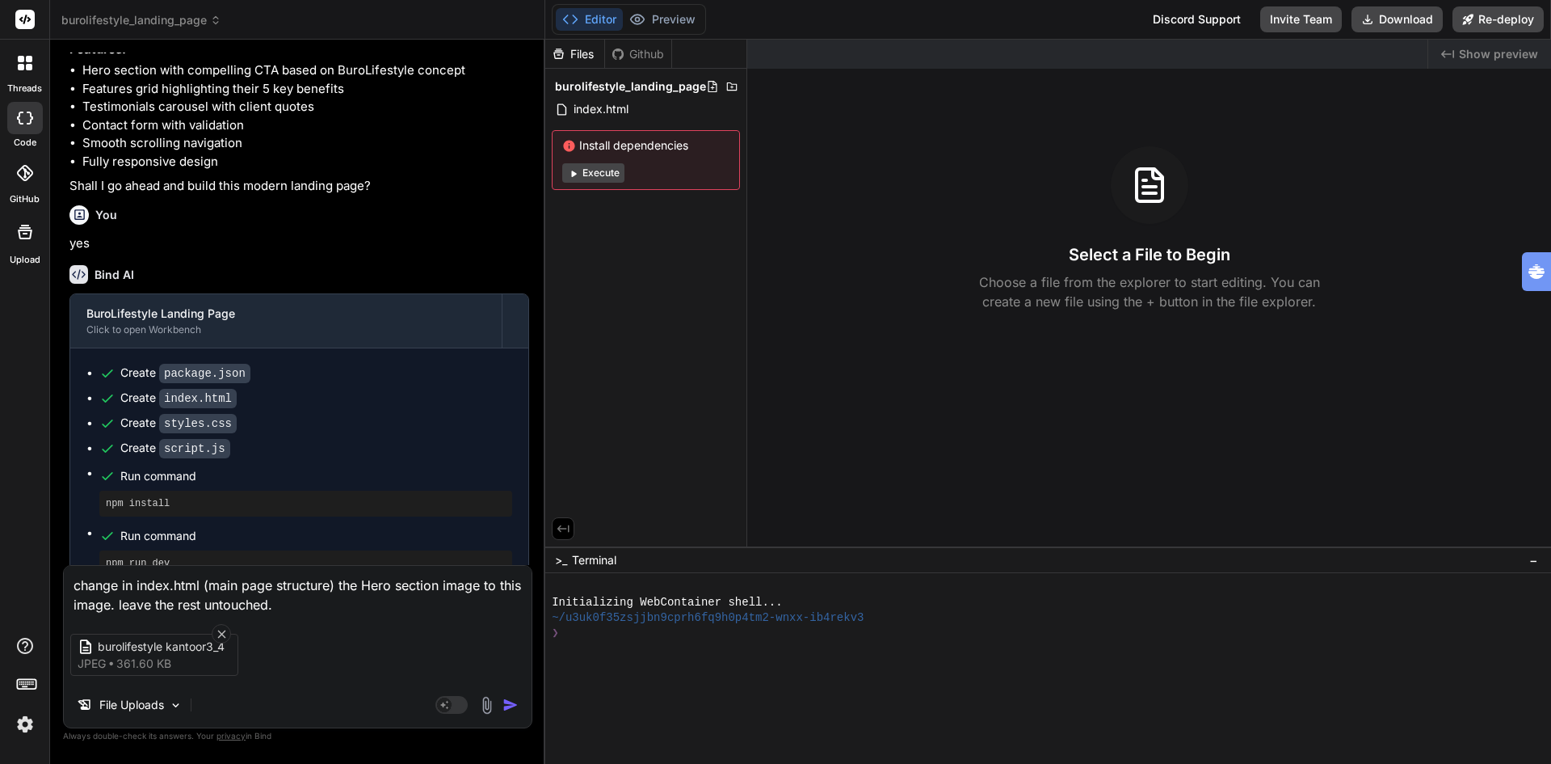
click at [511, 701] on img "button" at bounding box center [511, 705] width 16 height 16
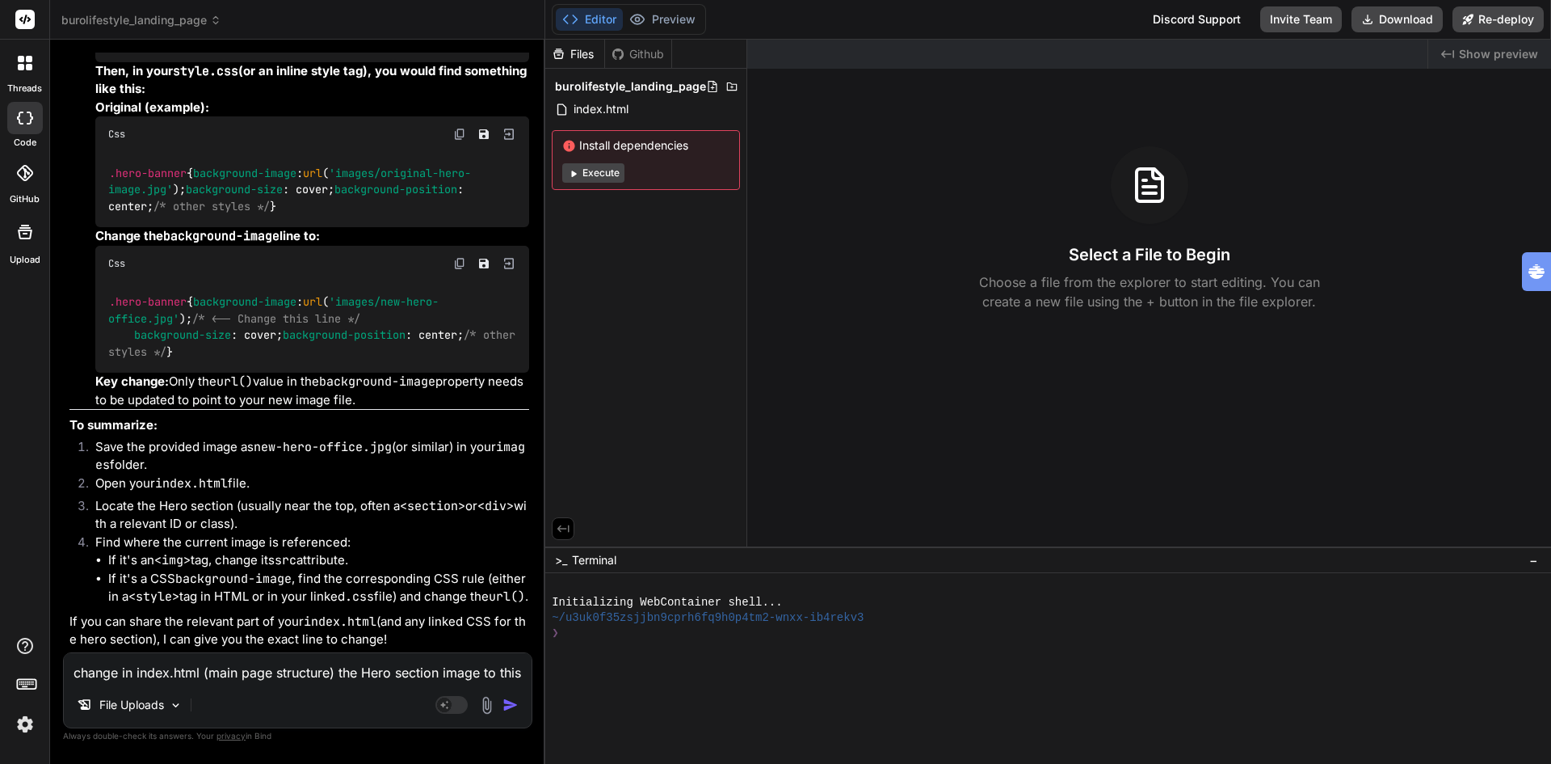
scroll to position [2098, 0]
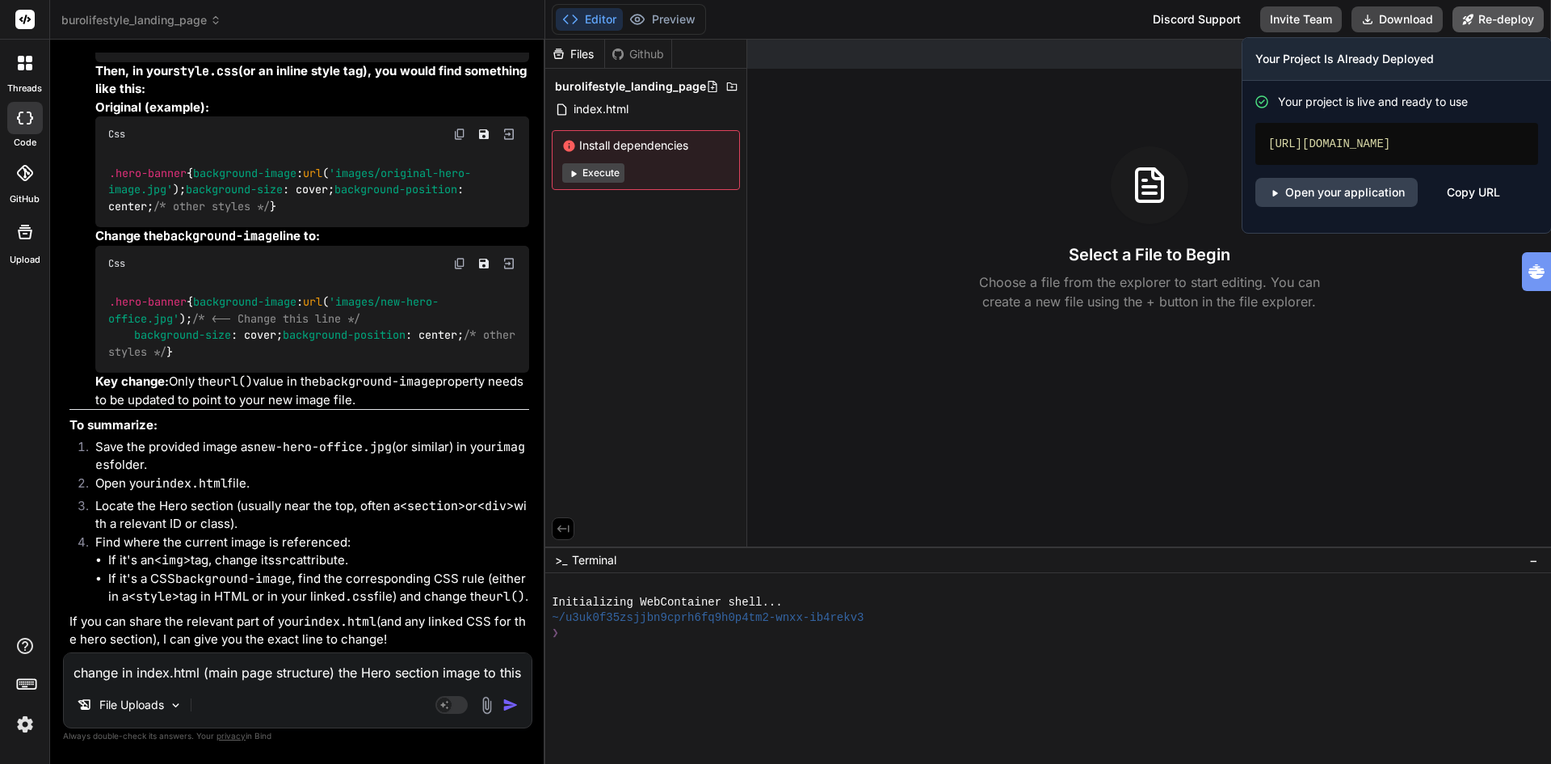
click at [1480, 16] on button "Re-deploy" at bounding box center [1498, 19] width 91 height 26
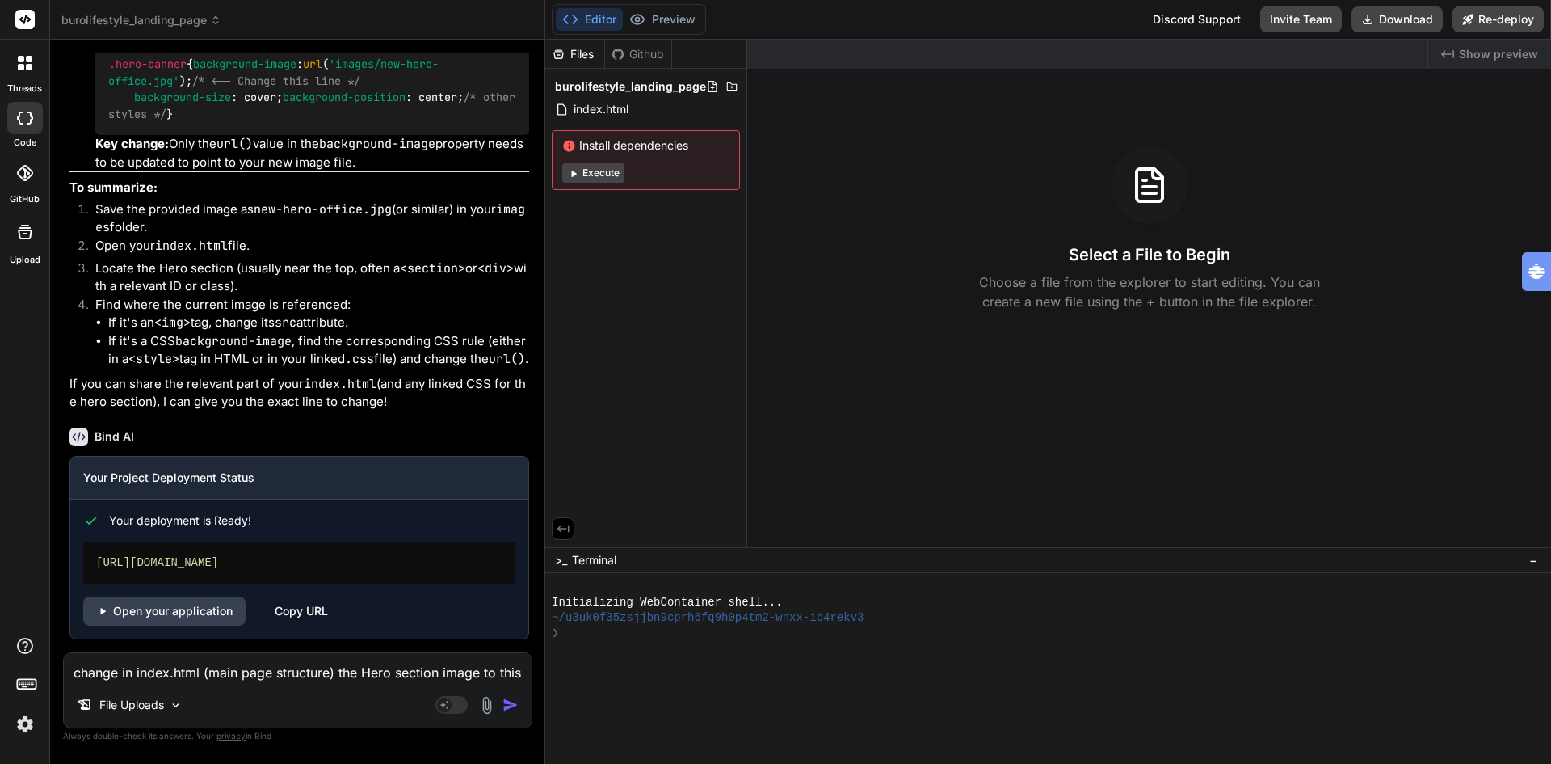
scroll to position [2335, 0]
click at [187, 610] on link "Open your application" at bounding box center [164, 610] width 162 height 29
click at [154, 19] on span "burolifestyle_landing_page" at bounding box center [141, 20] width 160 height 16
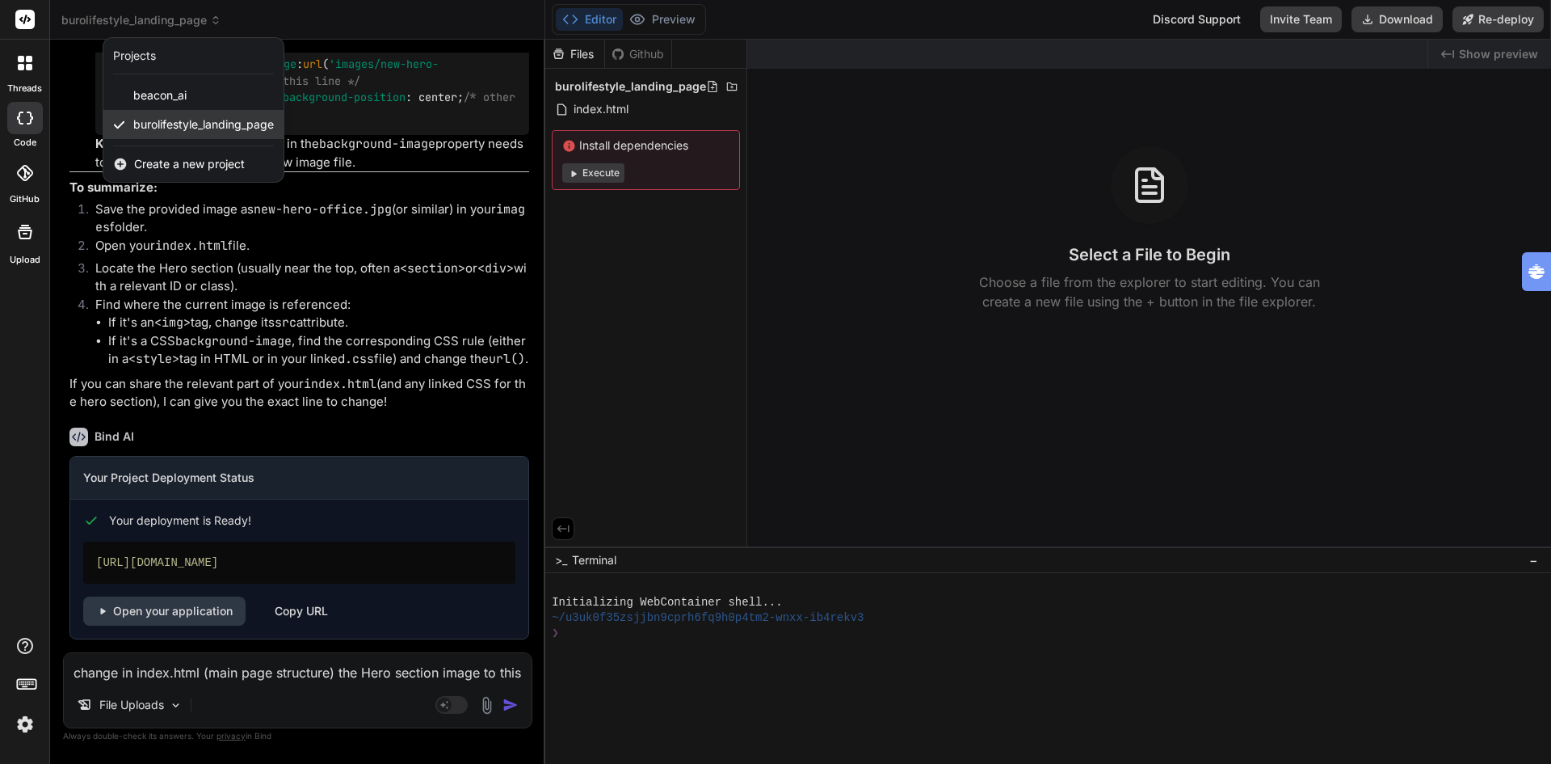
click at [179, 125] on span "burolifestyle_landing_page" at bounding box center [203, 124] width 141 height 16
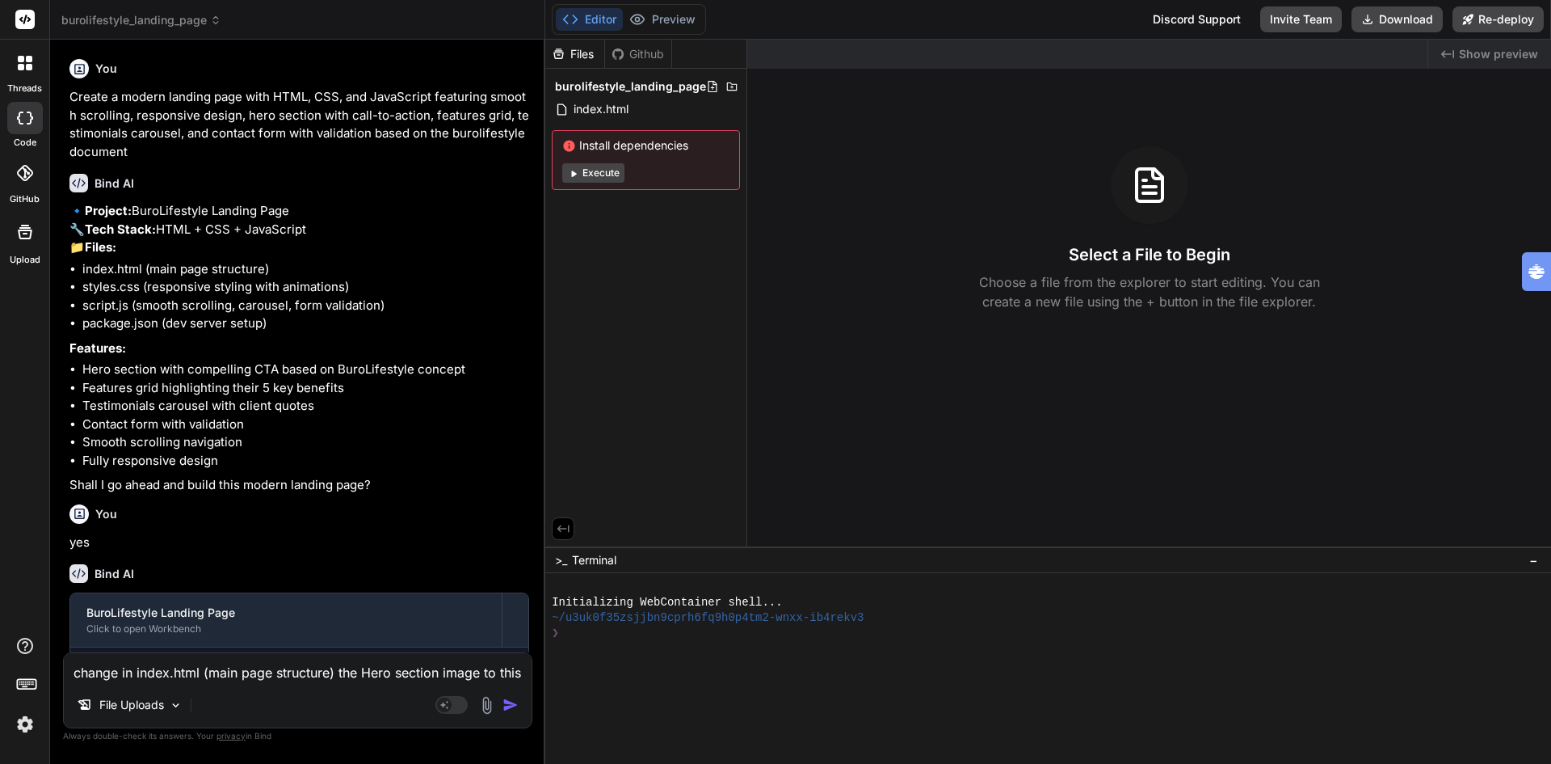
scroll to position [404, 0]
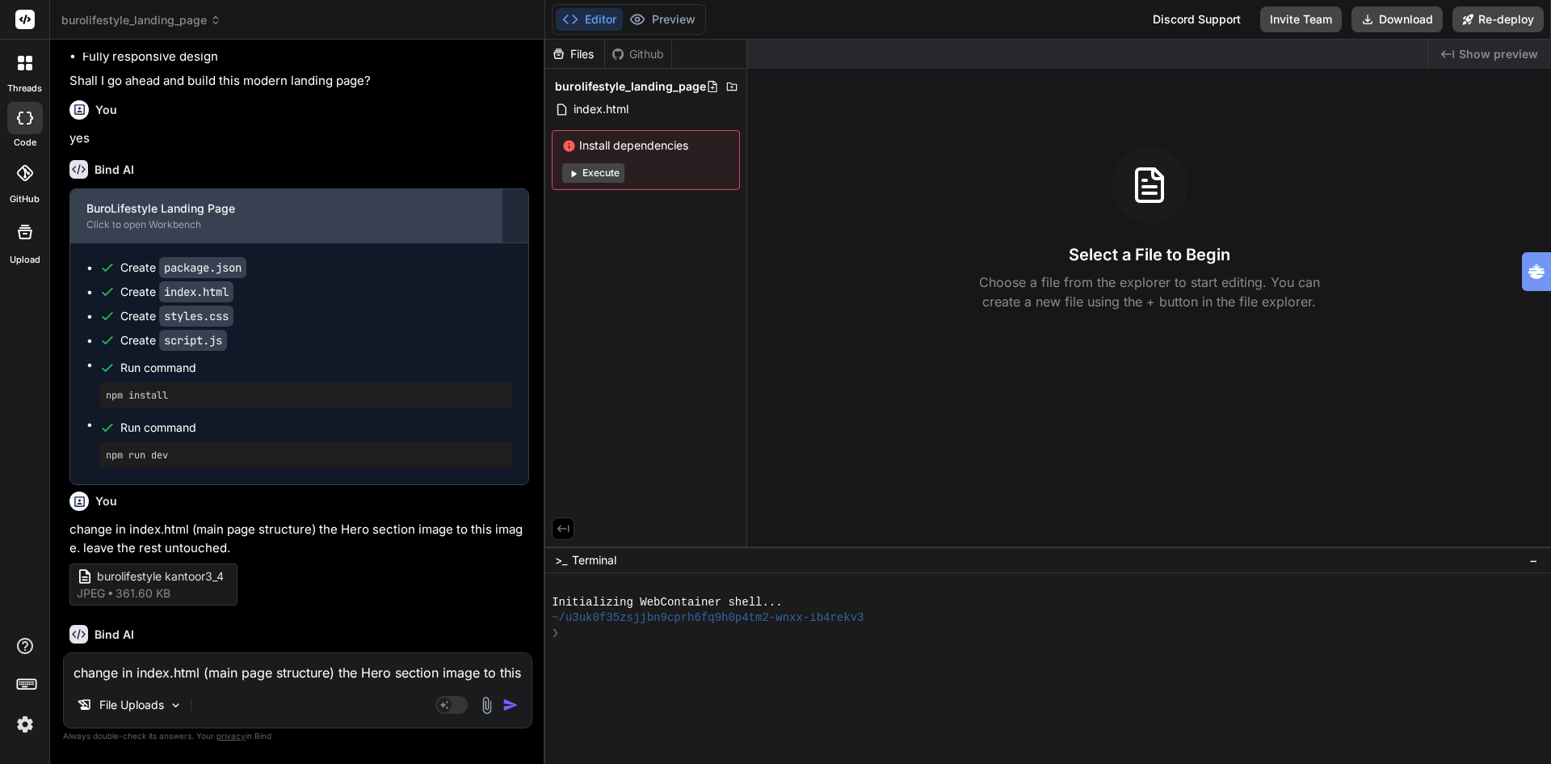
click at [196, 242] on div "BuroLifestyle Landing Page Click to open Workbench" at bounding box center [286, 215] width 432 height 53
click at [192, 217] on div "BuroLifestyle Landing Page" at bounding box center [285, 208] width 399 height 16
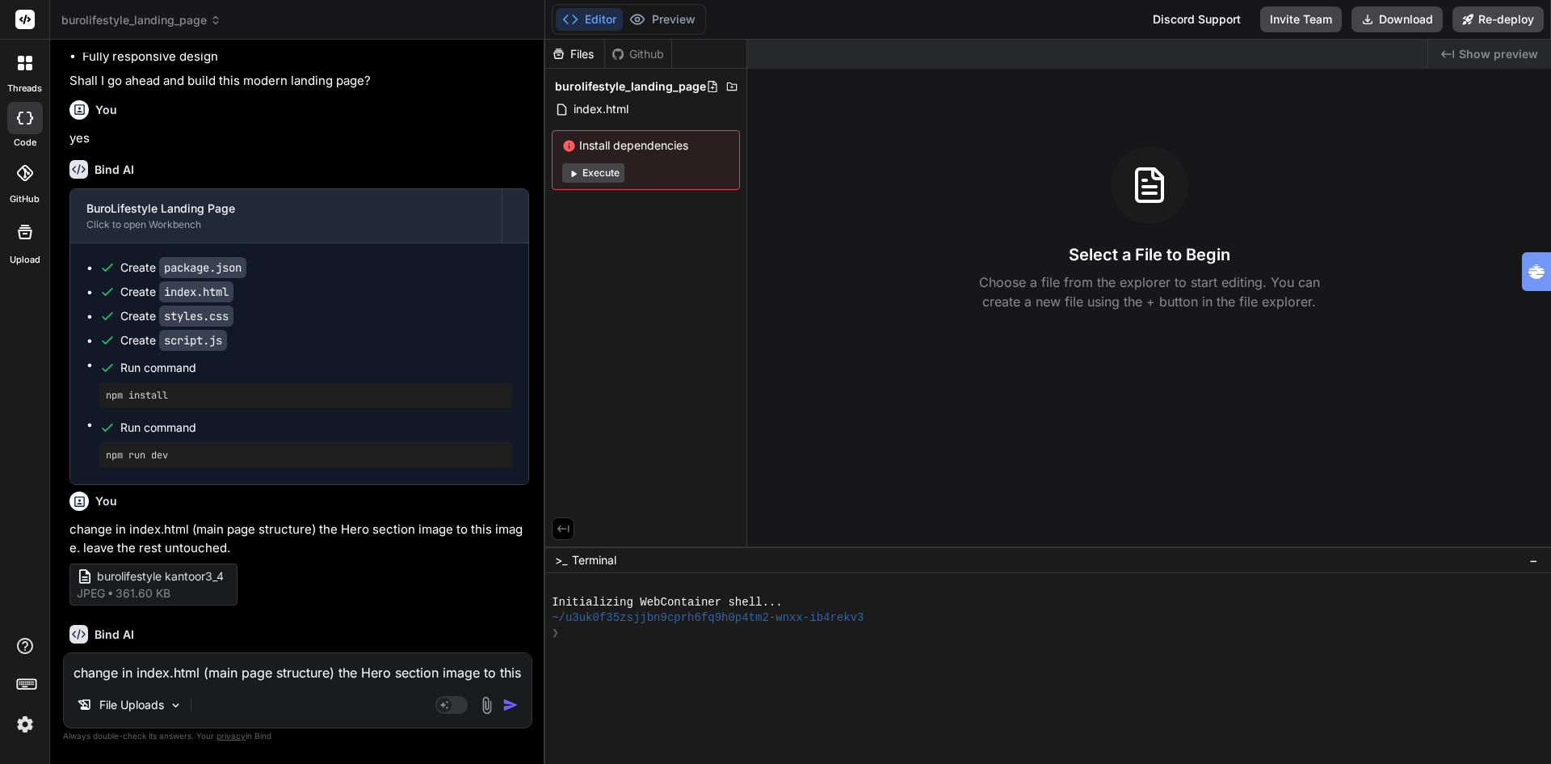
click at [590, 171] on button "Execute" at bounding box center [593, 172] width 62 height 19
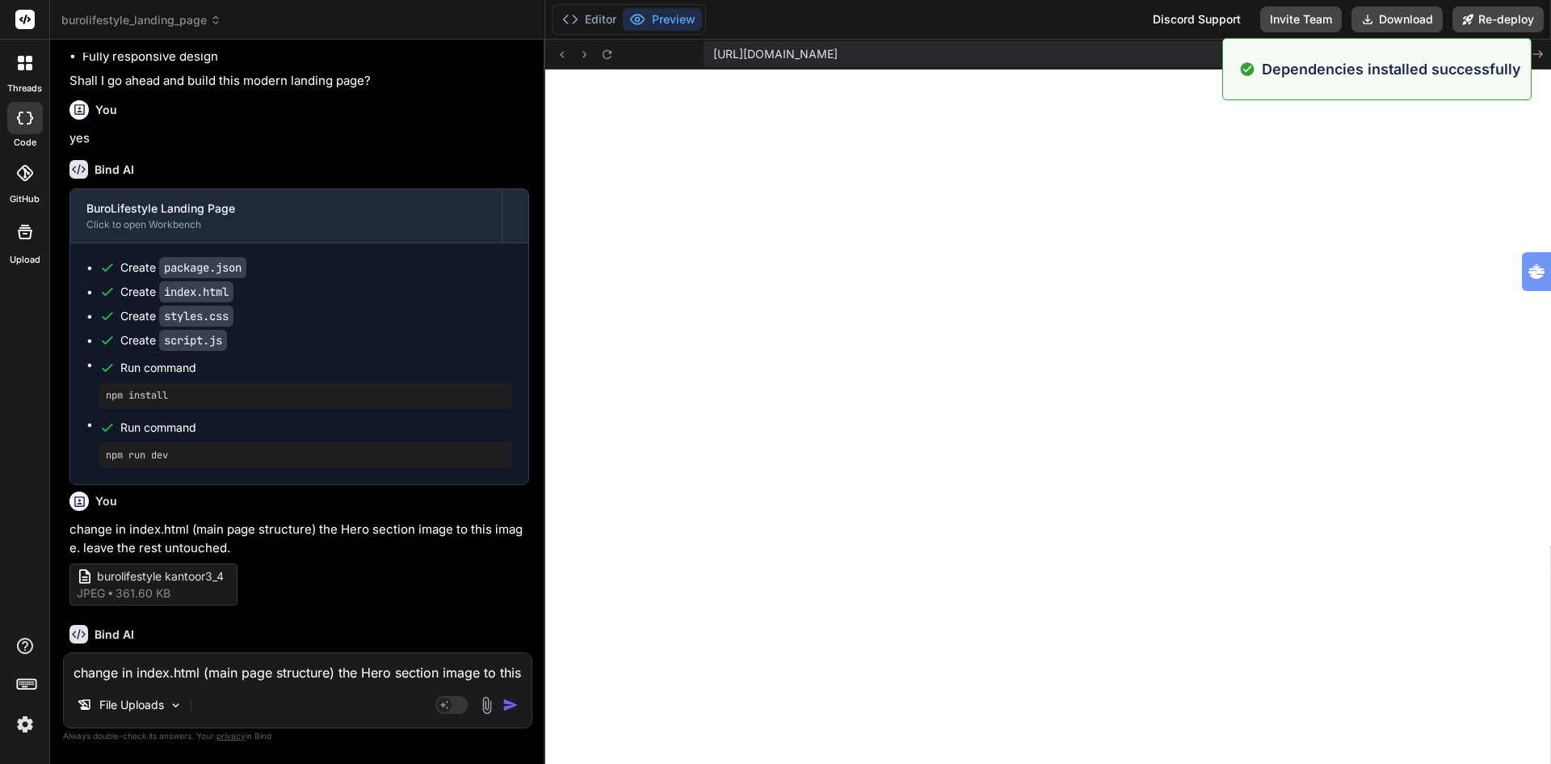
scroll to position [583, 0]
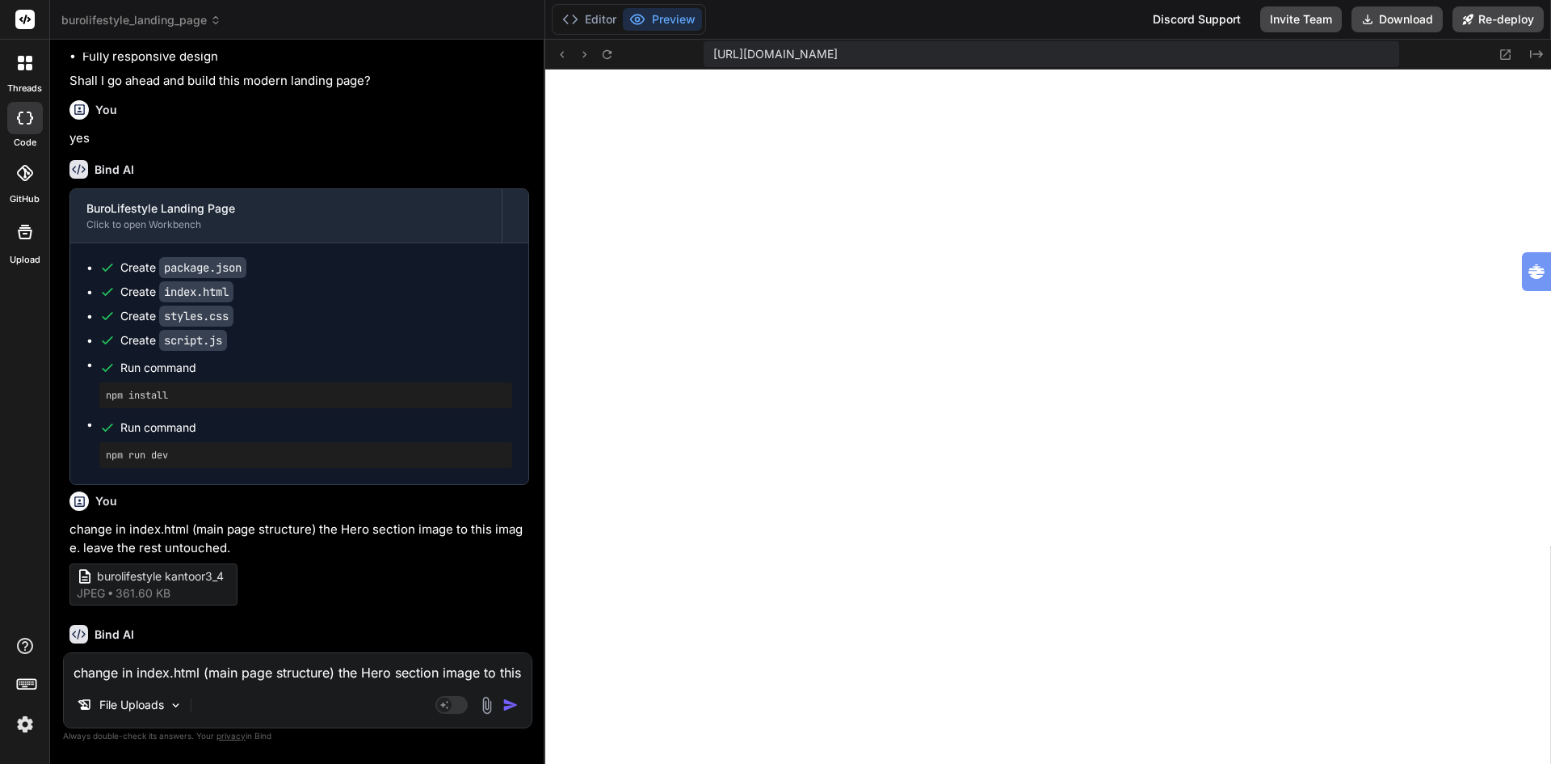
click at [179, 302] on code "index.html" at bounding box center [196, 291] width 74 height 21
click at [185, 326] on code "styles.css" at bounding box center [196, 315] width 74 height 21
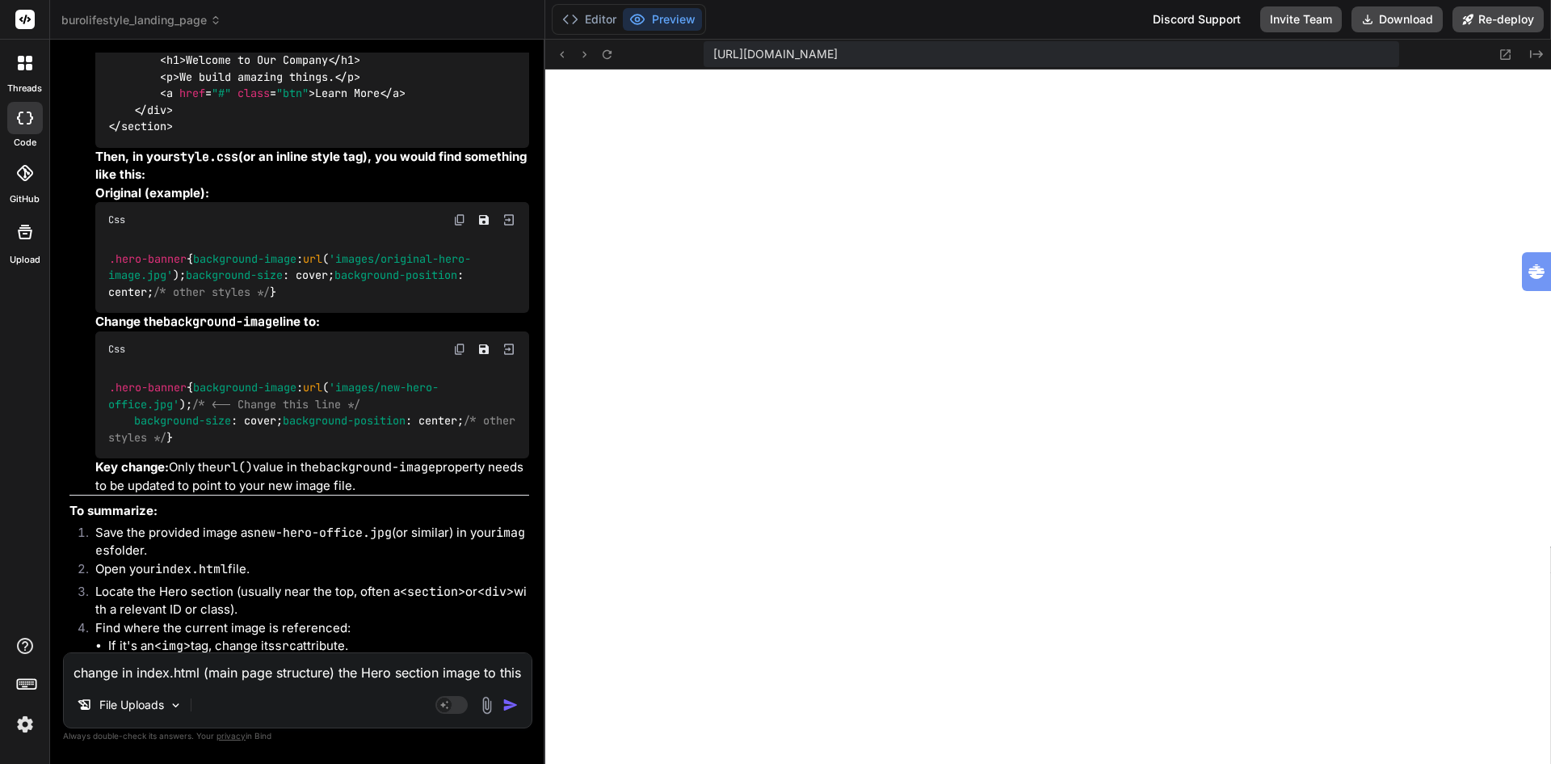
scroll to position [2335, 0]
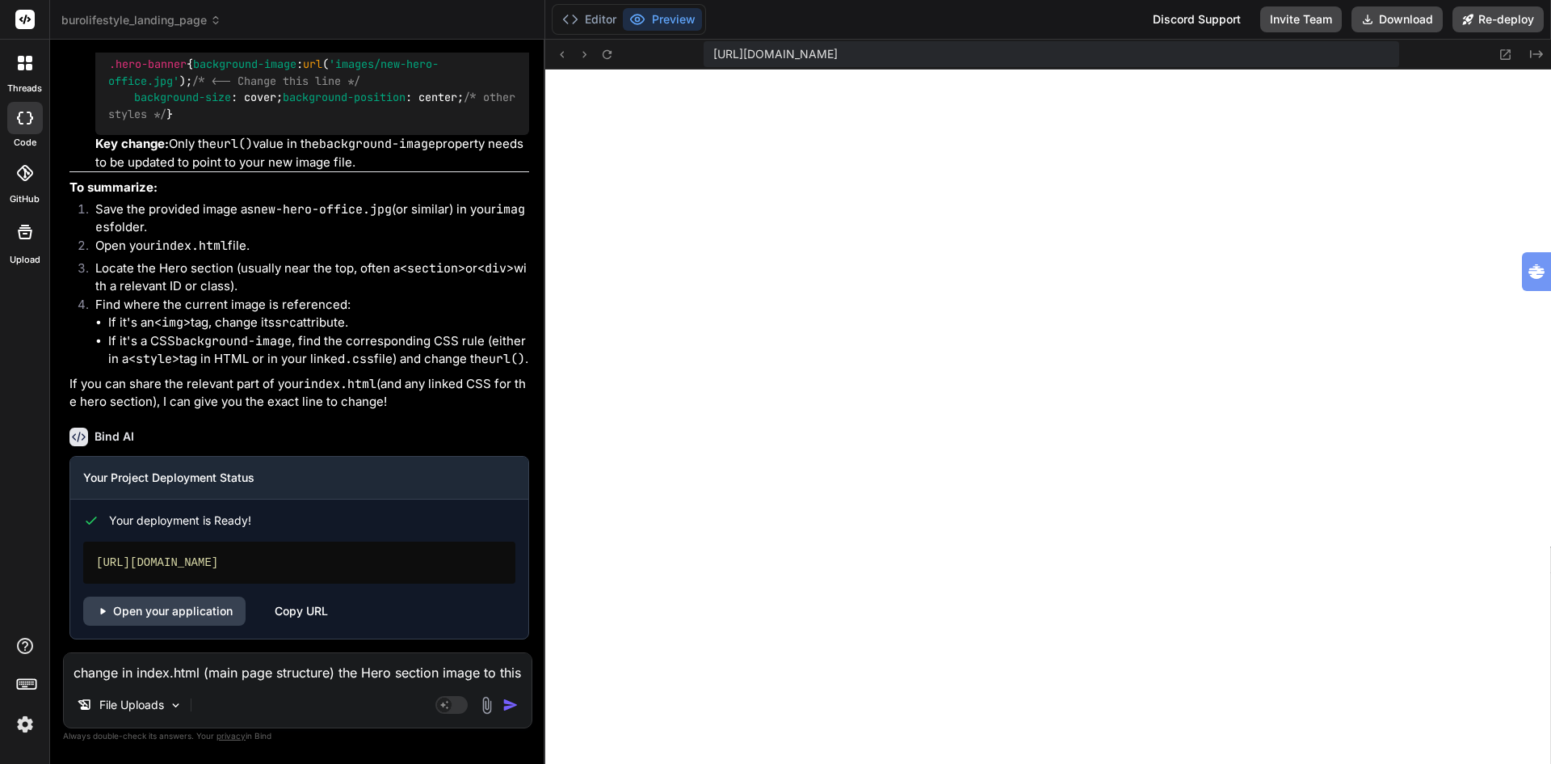
click at [23, 123] on icon at bounding box center [25, 118] width 16 height 13
type textarea "x"
click at [27, 65] on icon at bounding box center [29, 67] width 6 height 6
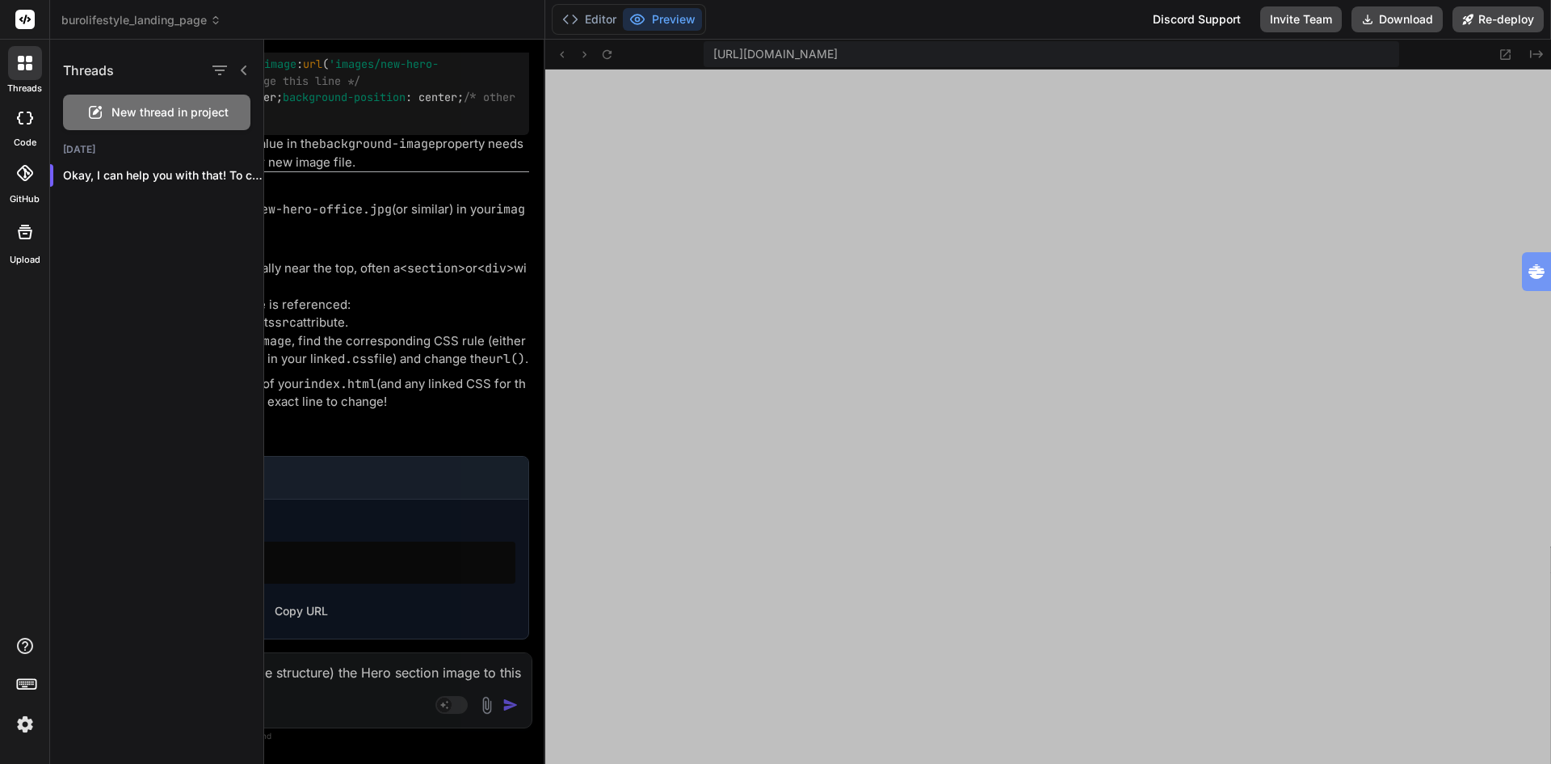
click at [385, 91] on div at bounding box center [907, 402] width 1287 height 724
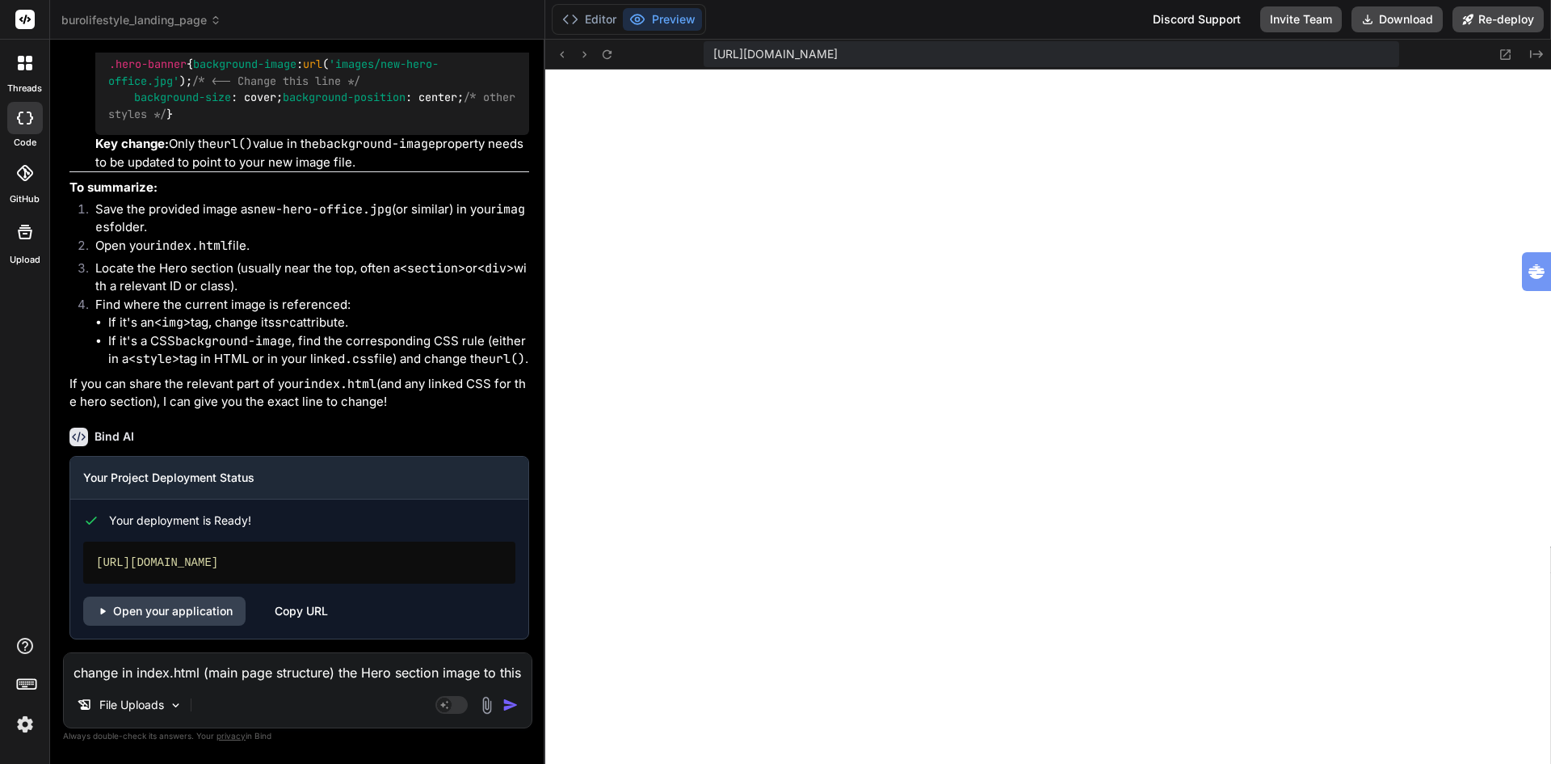
click at [151, 16] on span "burolifestyle_landing_page" at bounding box center [141, 20] width 160 height 16
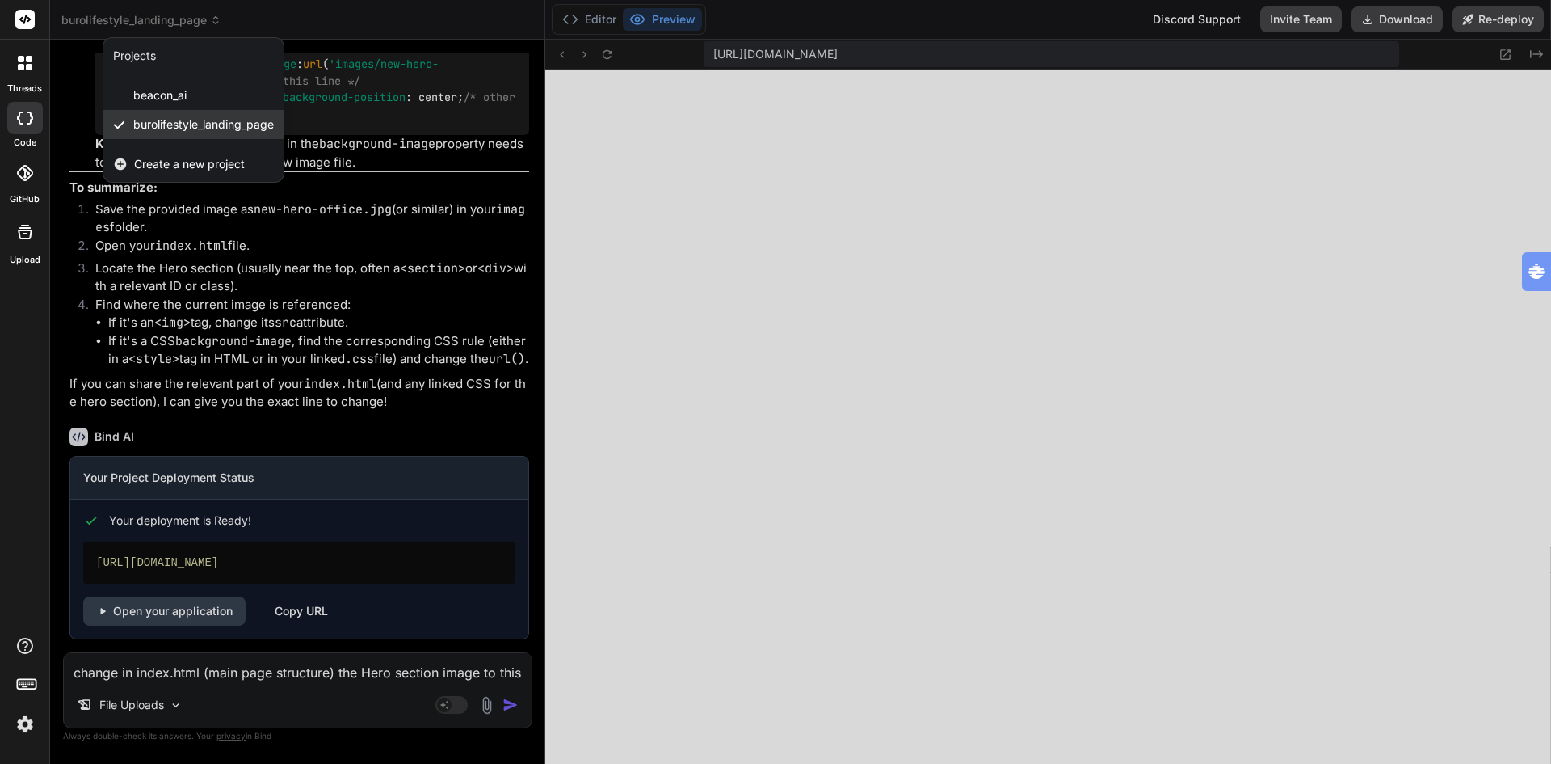
click at [187, 120] on span "burolifestyle_landing_page" at bounding box center [203, 124] width 141 height 16
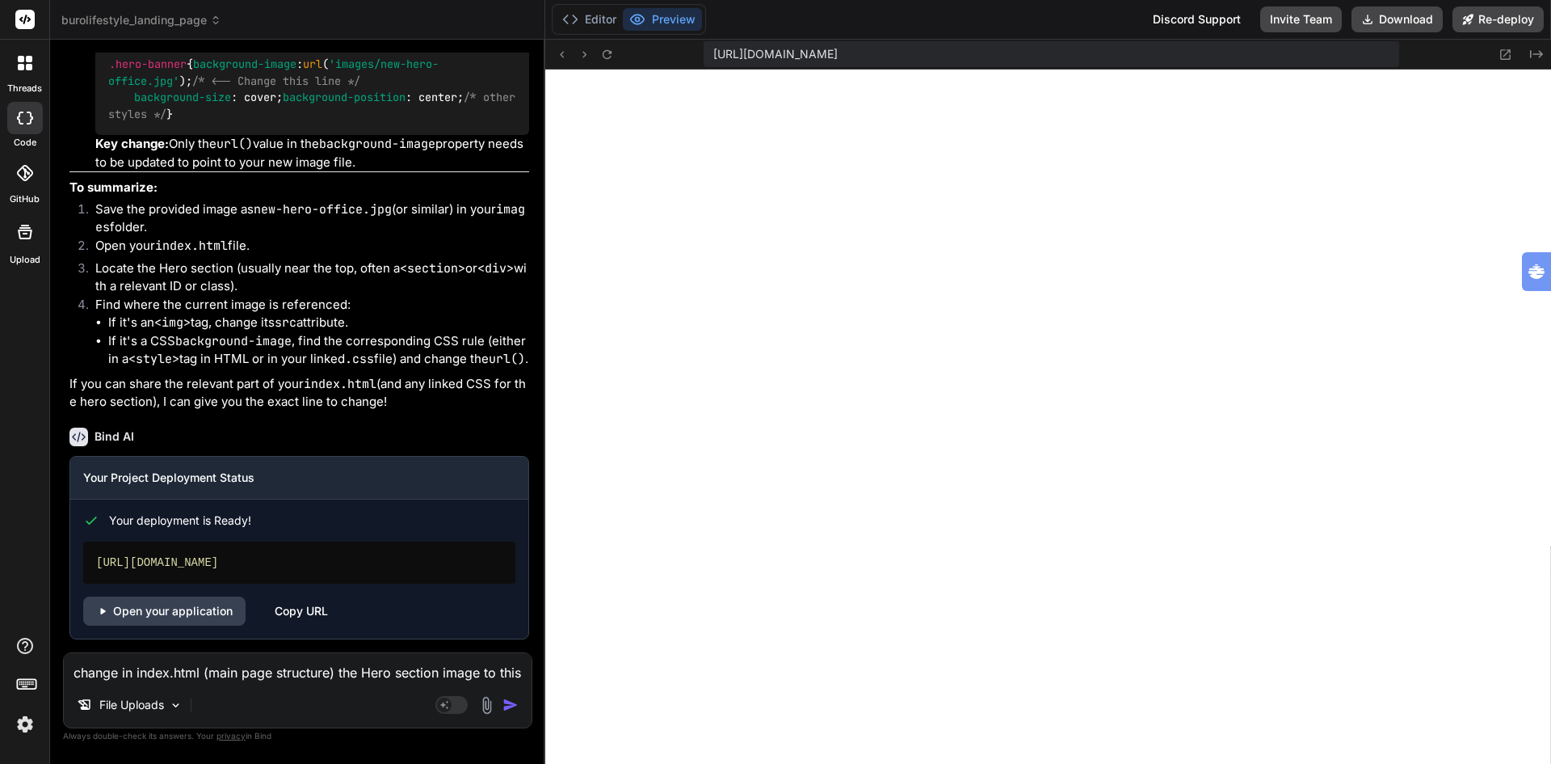
click at [185, 14] on span "burolifestyle_landing_page" at bounding box center [141, 20] width 160 height 16
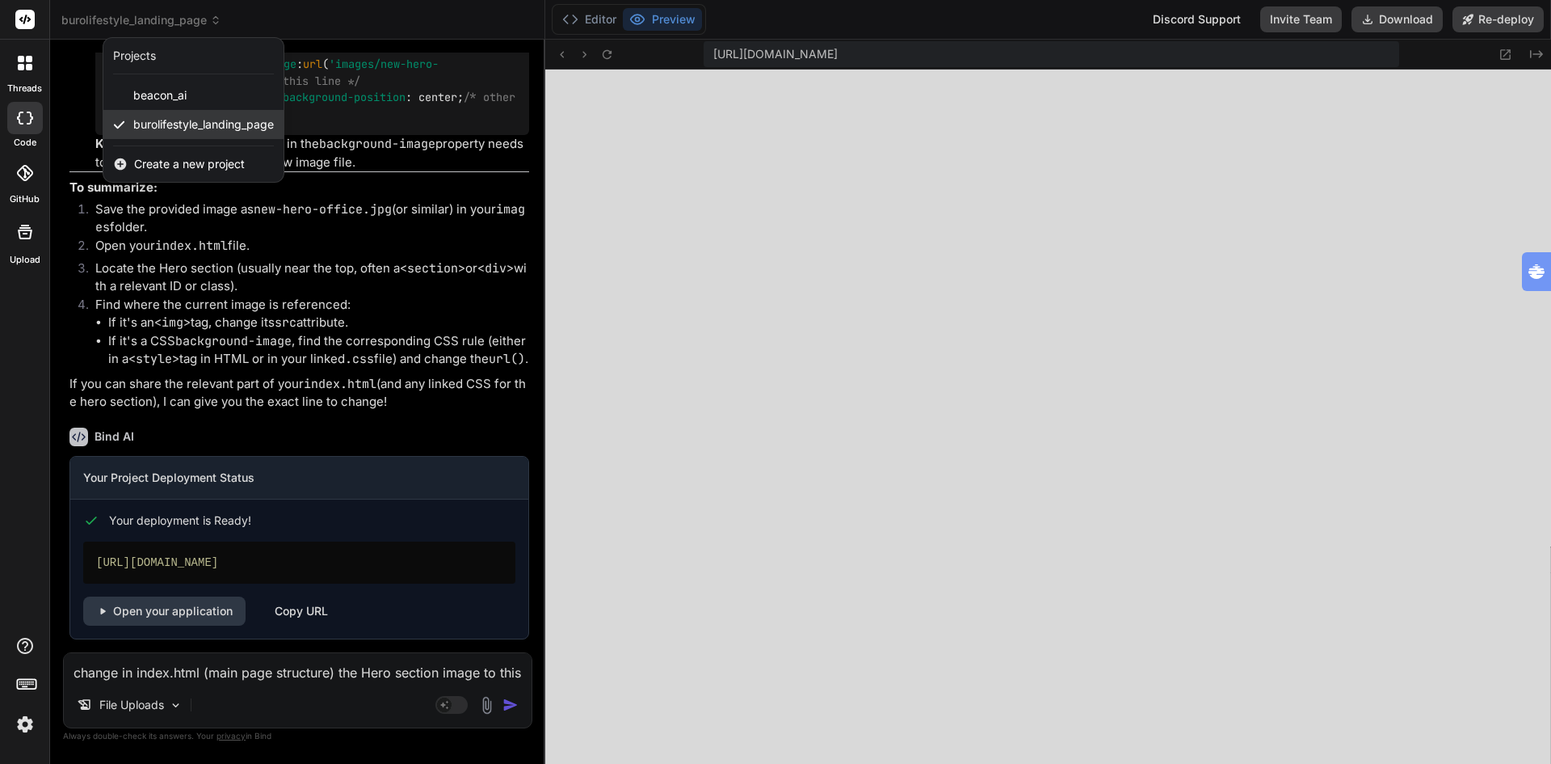
click at [266, 124] on span "burolifestyle_landing_page" at bounding box center [203, 124] width 141 height 16
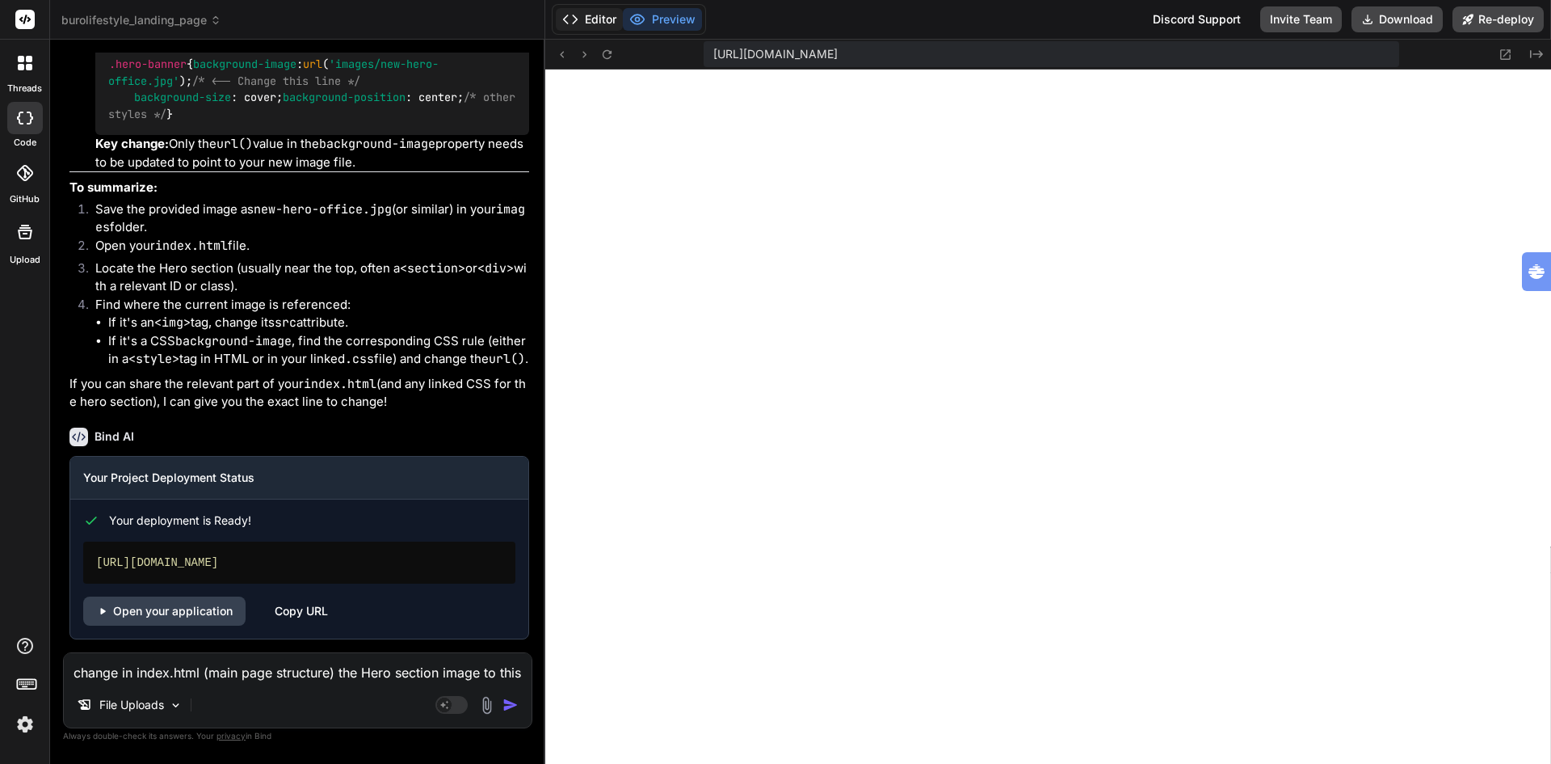
click at [592, 12] on button "Editor" at bounding box center [589, 19] width 67 height 23
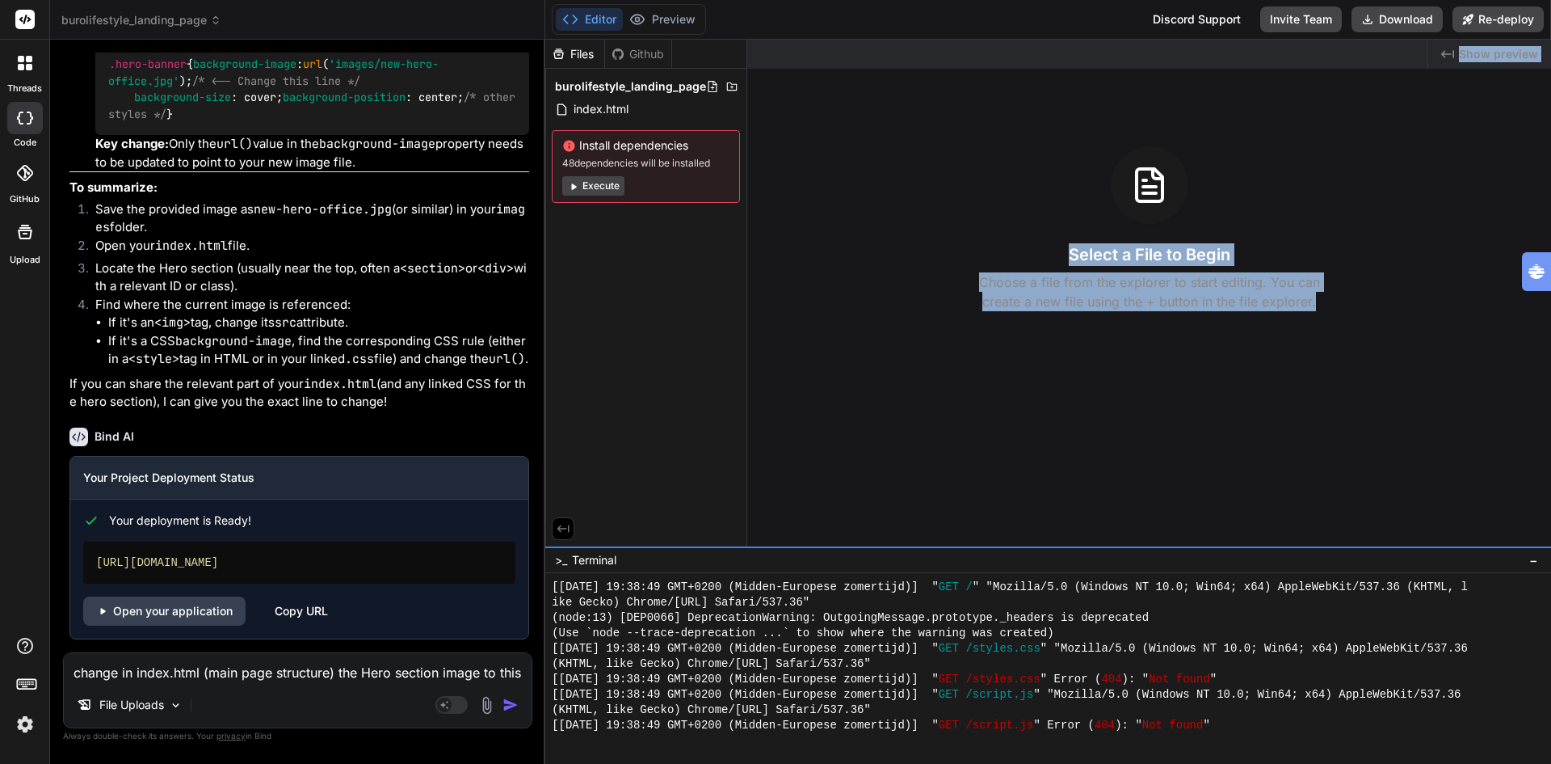
drag, startPoint x: 667, startPoint y: 542, endPoint x: 752, endPoint y: 547, distance: 85.8
click at [752, 547] on div "Files Github burolifestyle_landing_page index.html Install dependencies 48 depe…" at bounding box center [1048, 402] width 1006 height 724
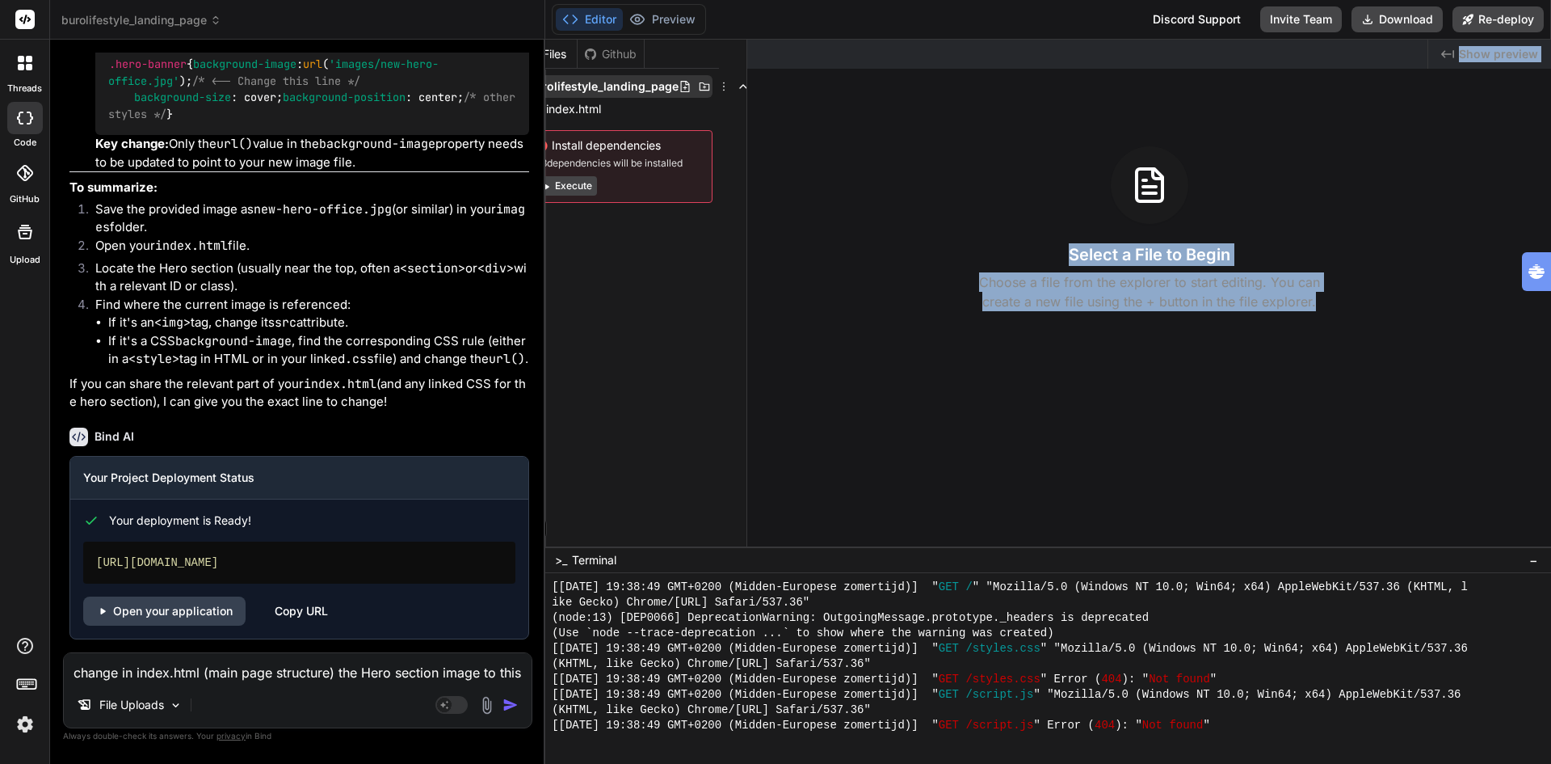
click at [722, 86] on icon at bounding box center [724, 86] width 13 height 13
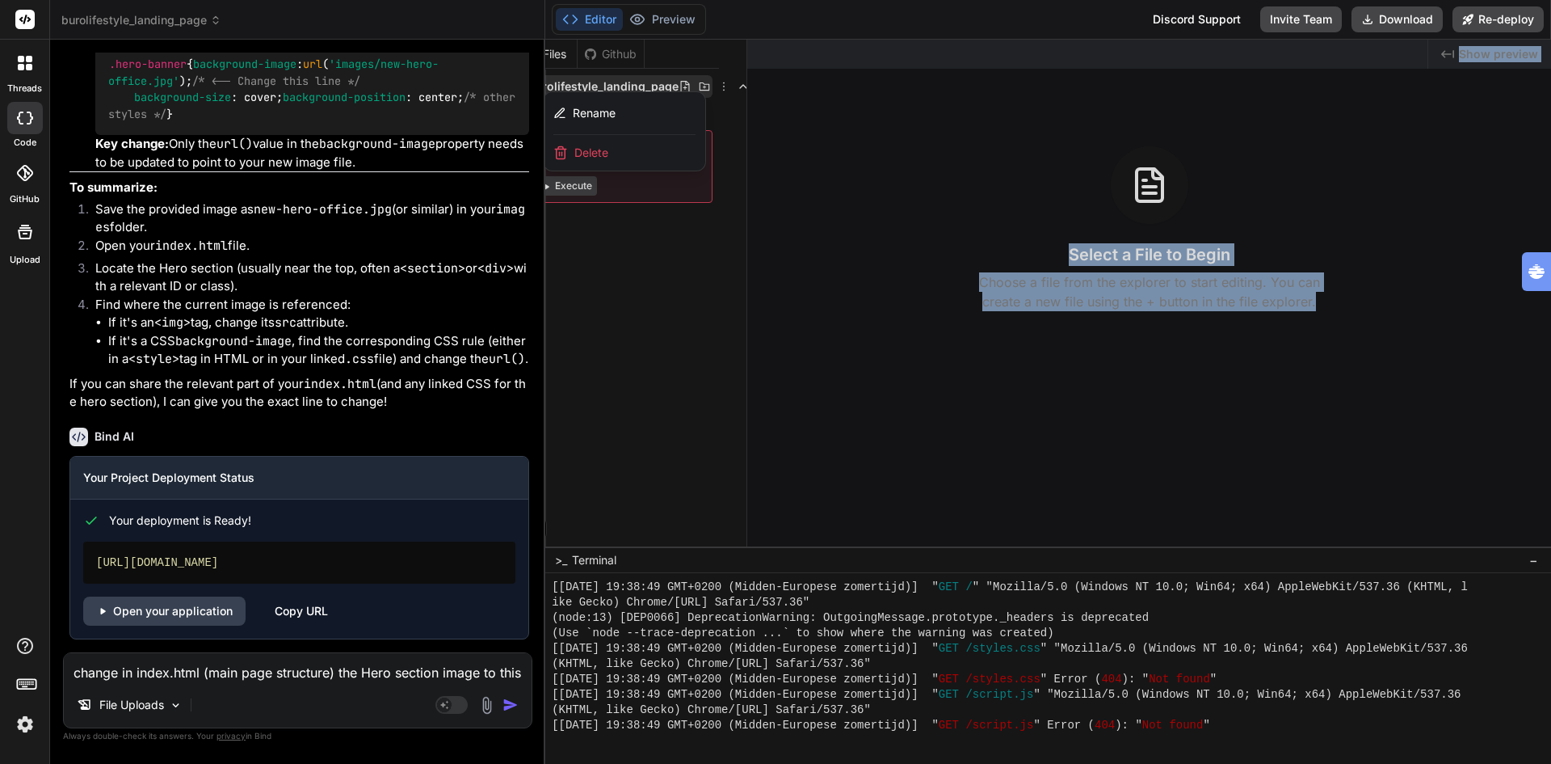
click at [591, 152] on span "Delete" at bounding box center [592, 153] width 34 height 16
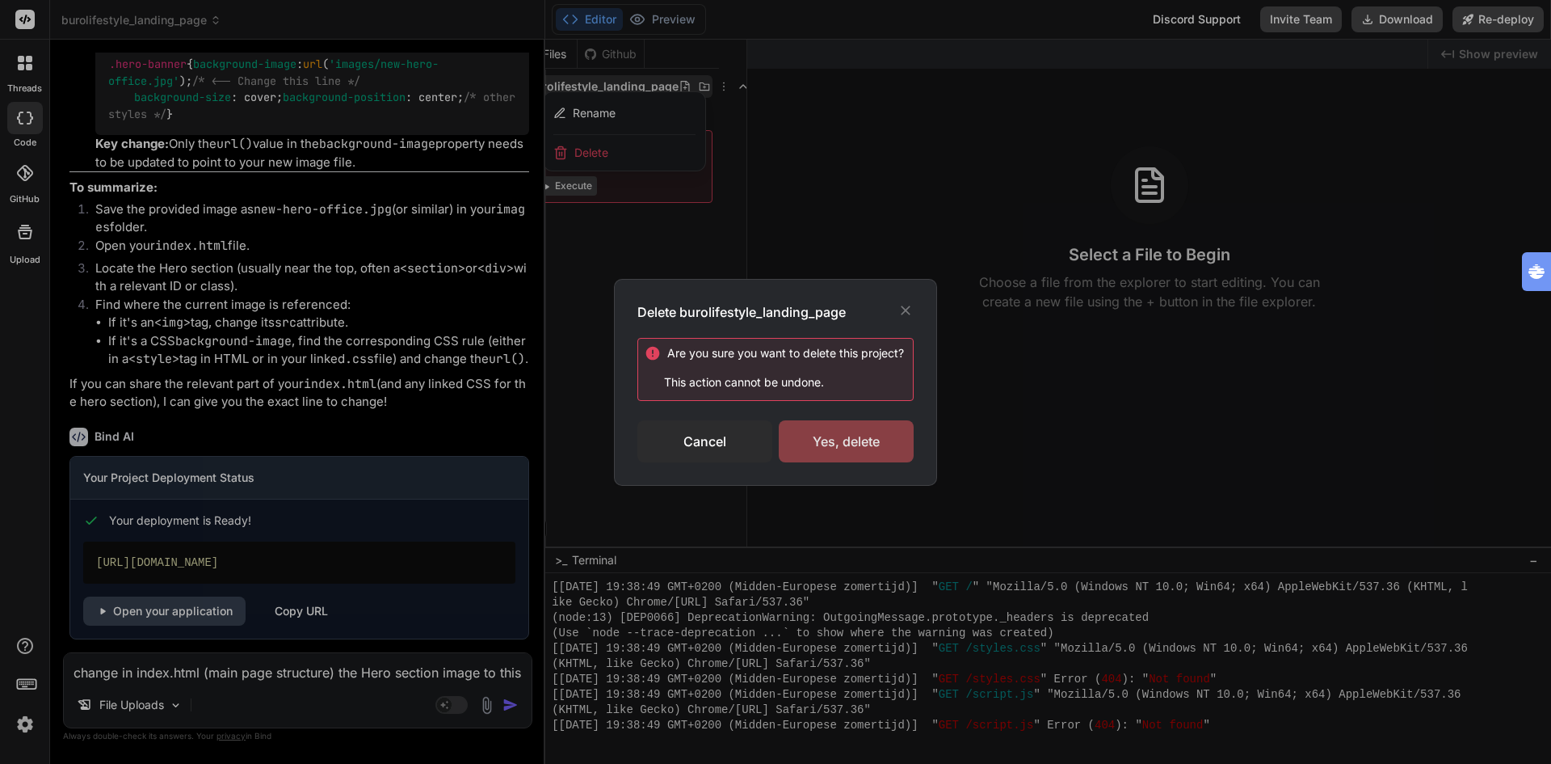
click at [839, 442] on div "Yes, delete" at bounding box center [846, 441] width 135 height 42
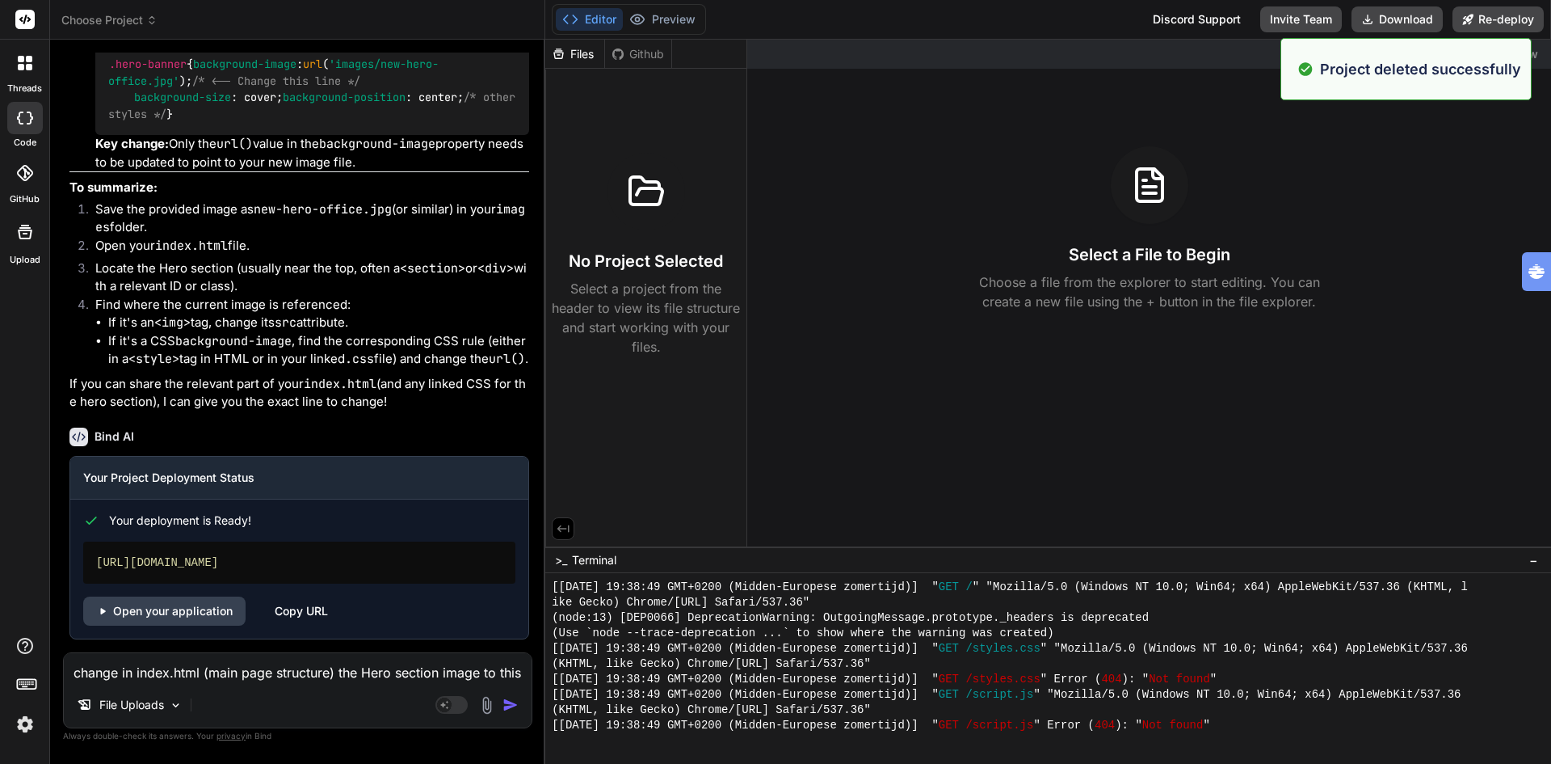
click at [135, 23] on span "Choose Project" at bounding box center [109, 20] width 96 height 16
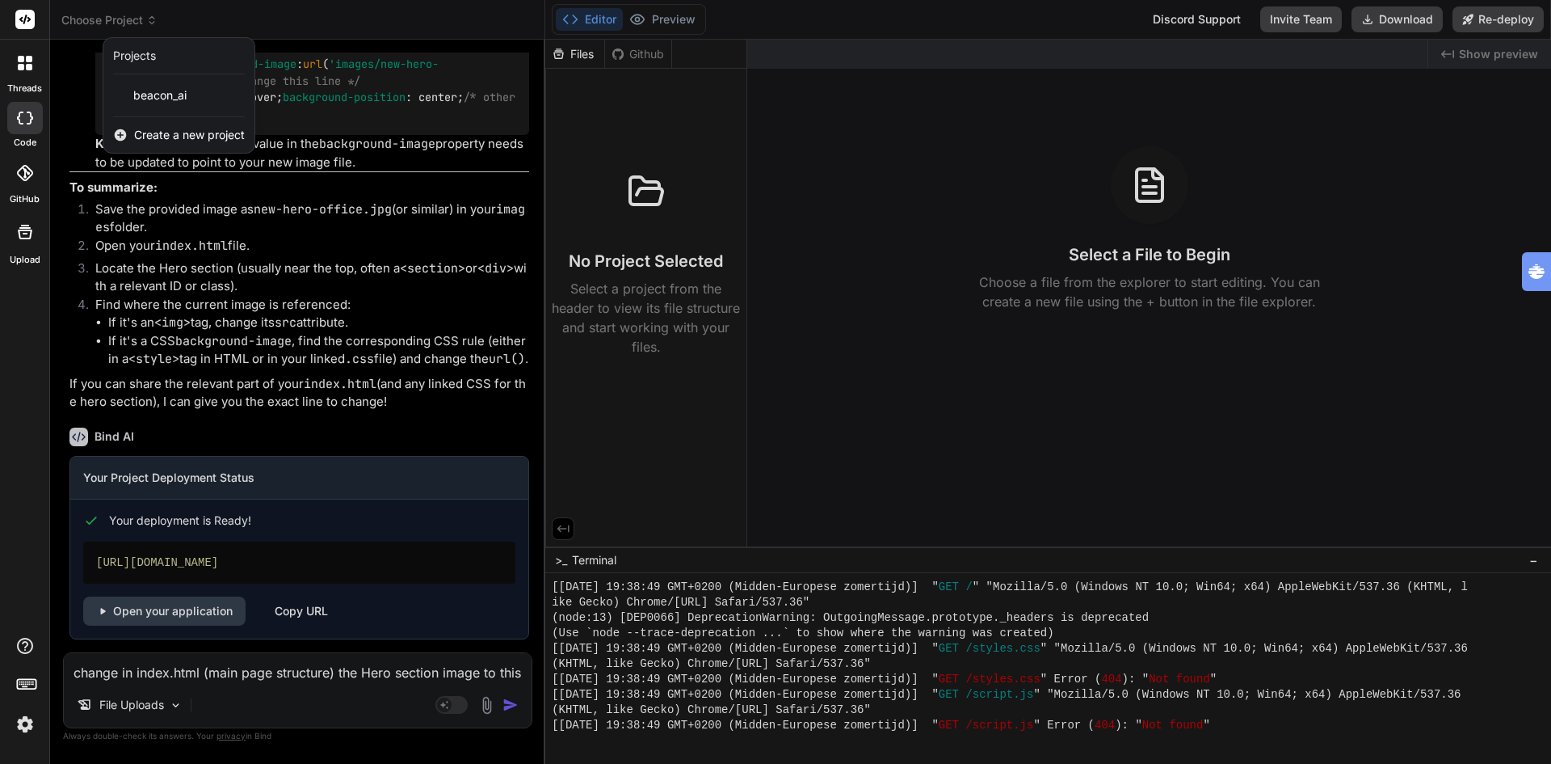
click at [183, 134] on span "Create a new project" at bounding box center [189, 135] width 111 height 16
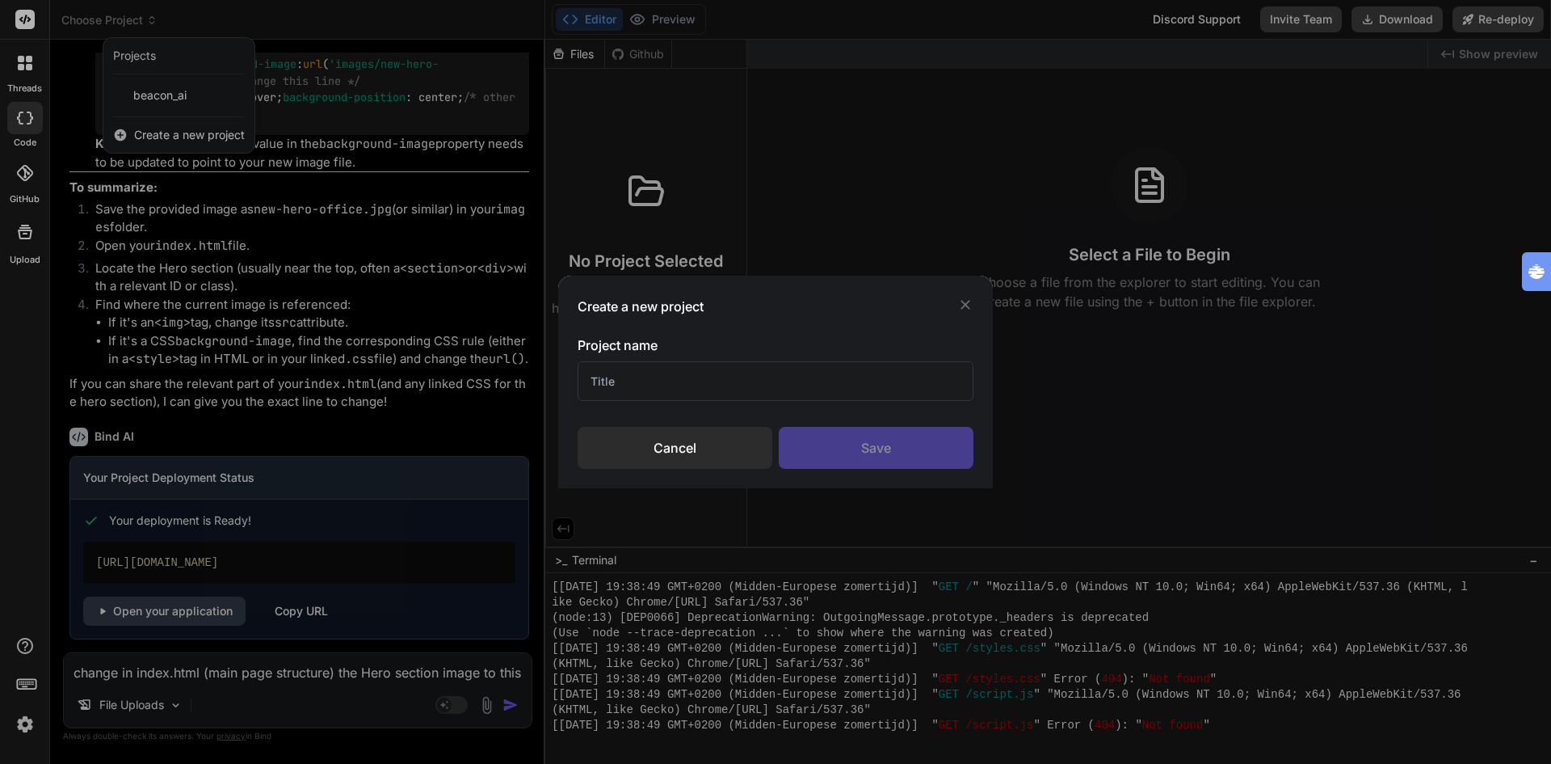
click at [642, 373] on input "text" at bounding box center [776, 381] width 396 height 40
type input "Burolifestyle"
click at [869, 453] on div "Save" at bounding box center [876, 448] width 195 height 42
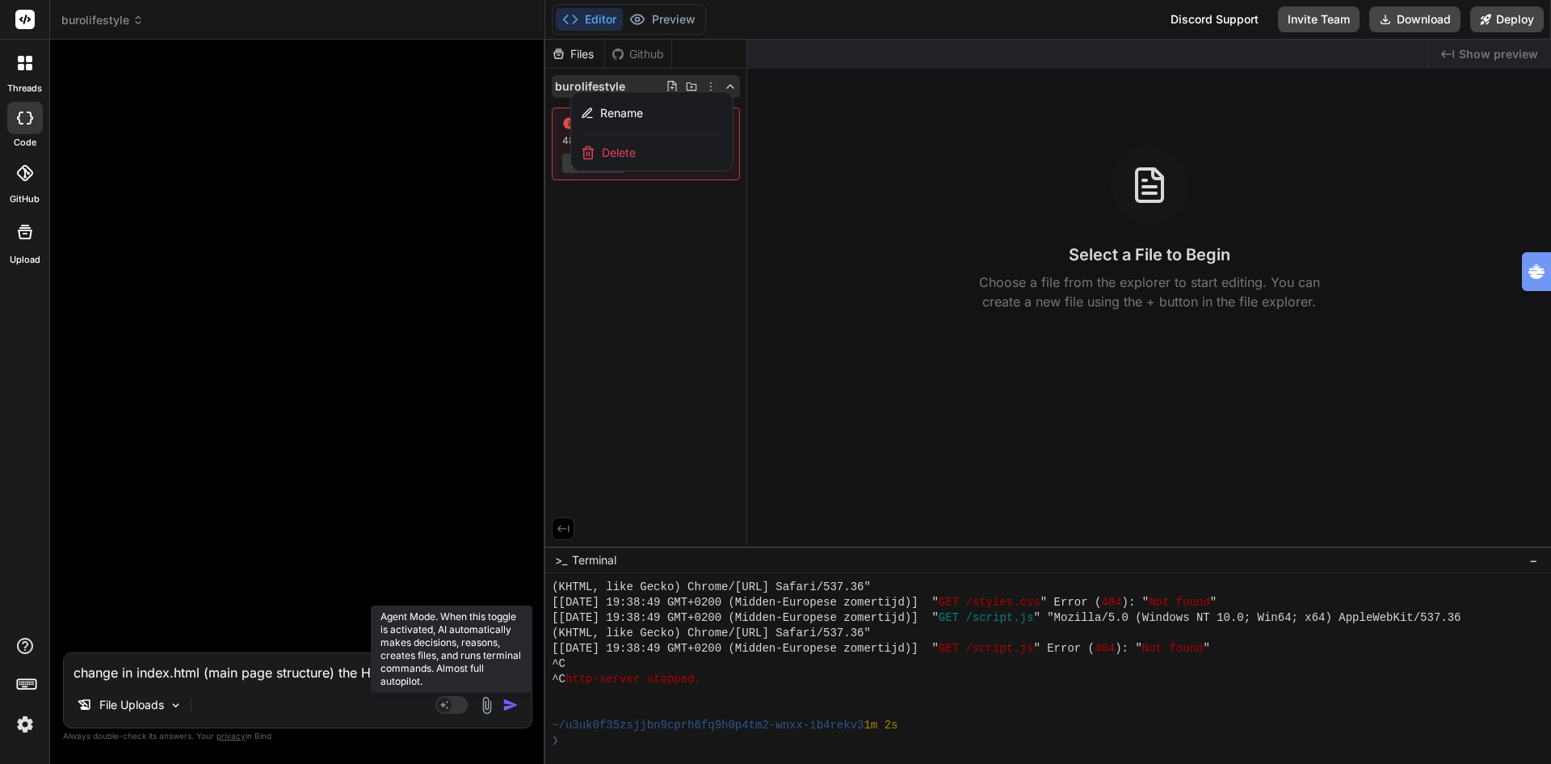
click at [460, 707] on rect at bounding box center [452, 705] width 32 height 18
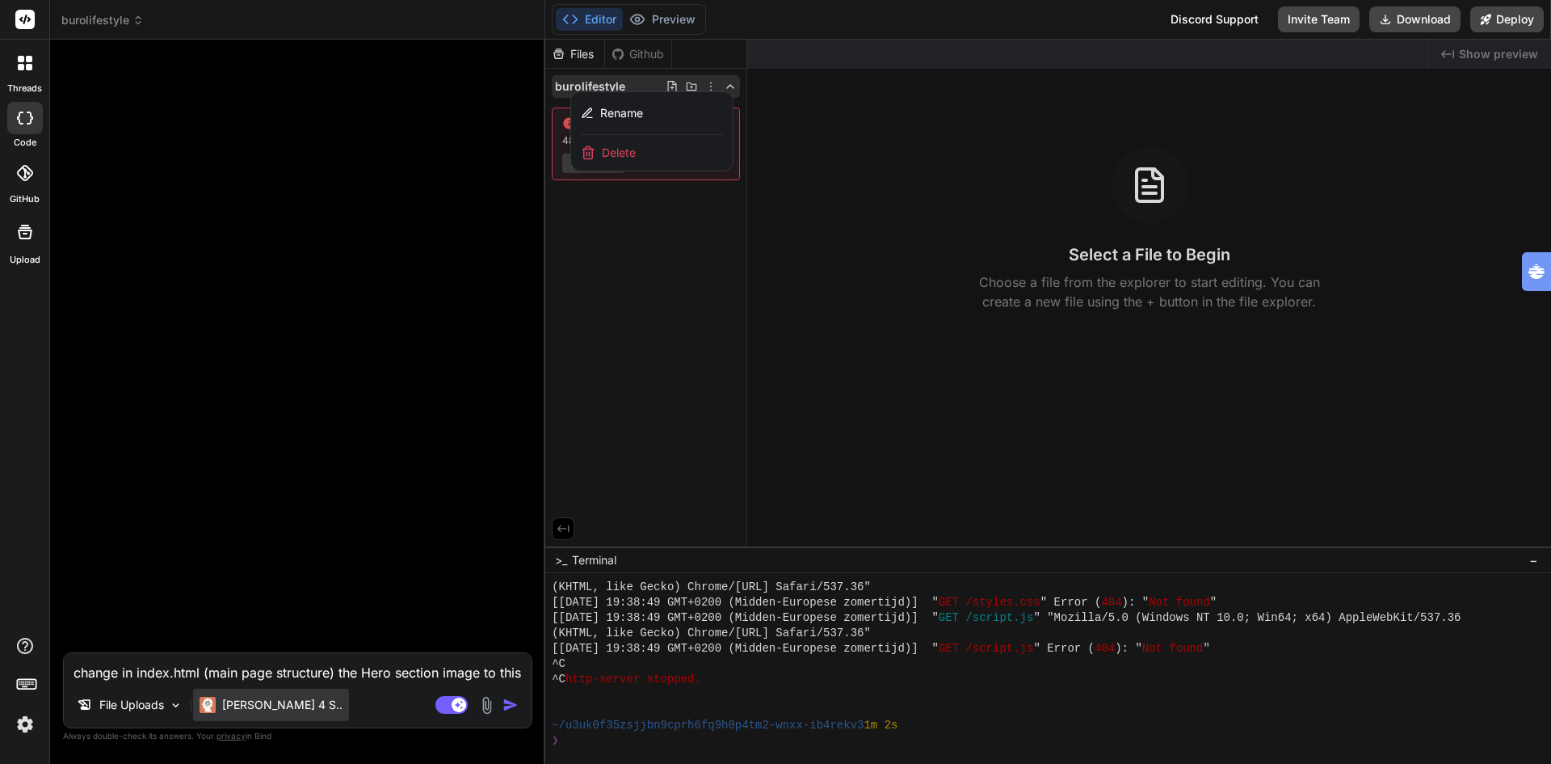
click at [242, 701] on p "[PERSON_NAME] 4 S.." at bounding box center [282, 705] width 120 height 16
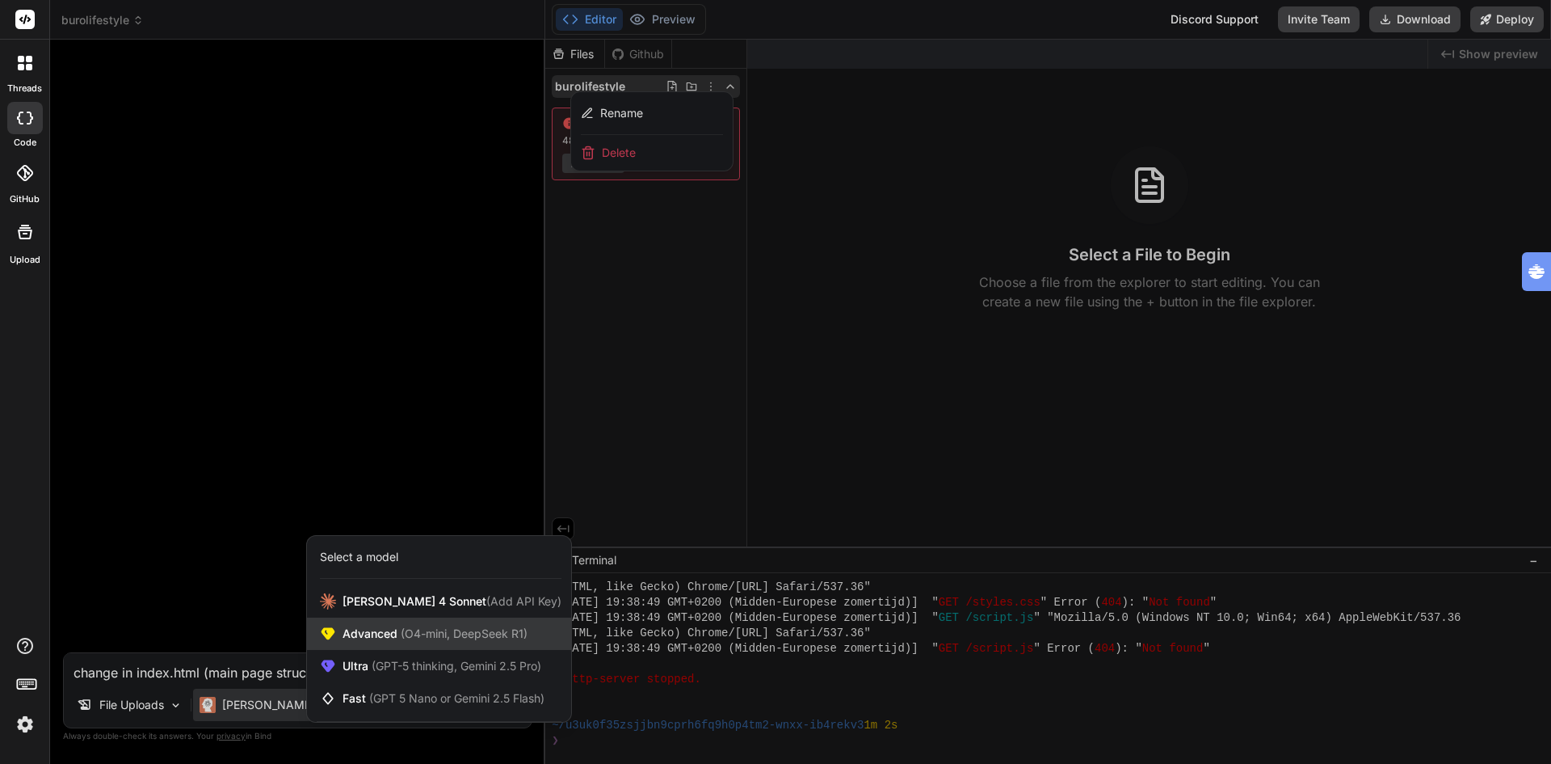
click at [369, 627] on span "Advanced (O4-mini, DeepSeek R1)" at bounding box center [435, 633] width 185 height 16
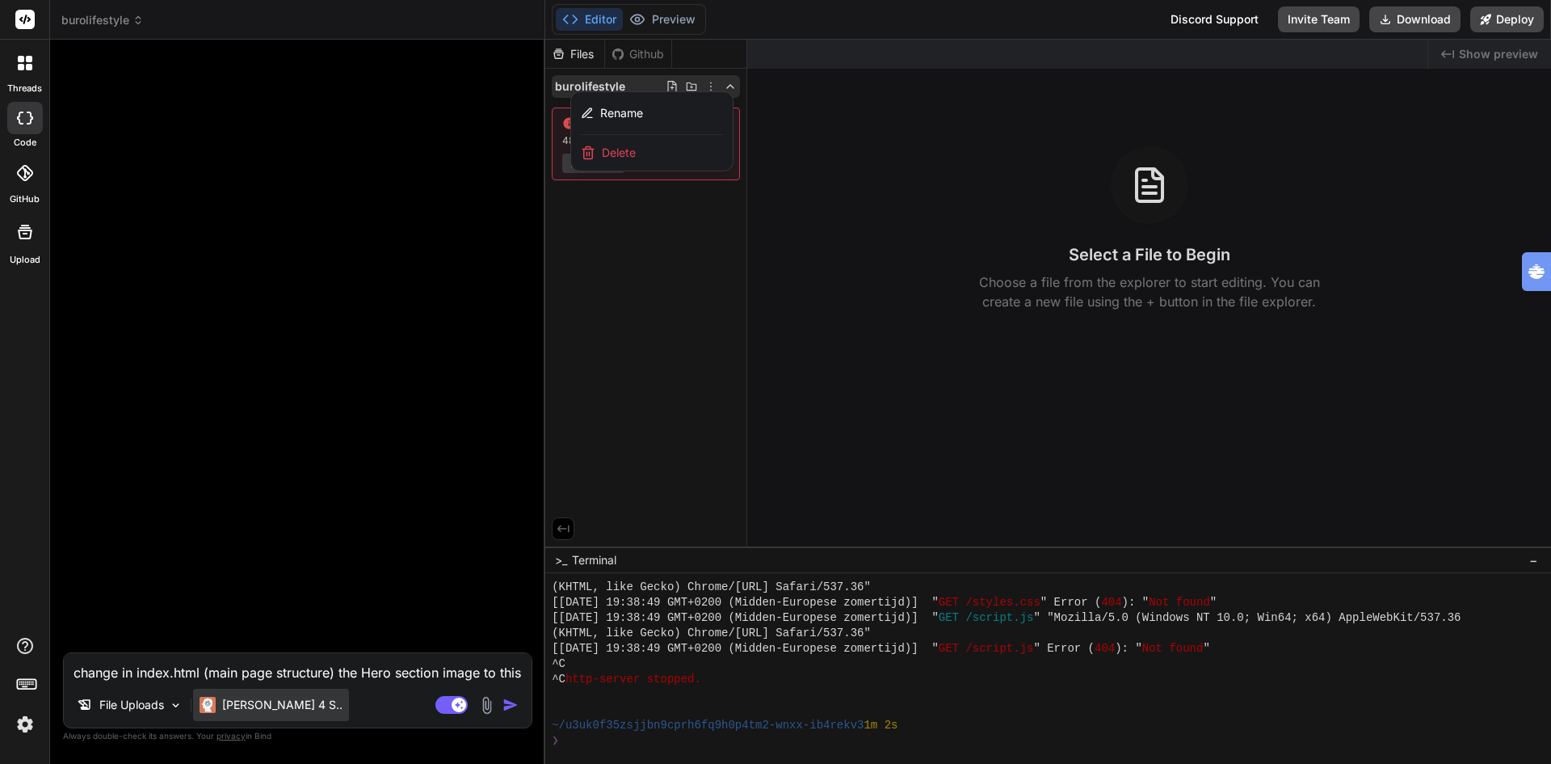
click at [252, 699] on p "[PERSON_NAME] 4 S.." at bounding box center [282, 705] width 120 height 16
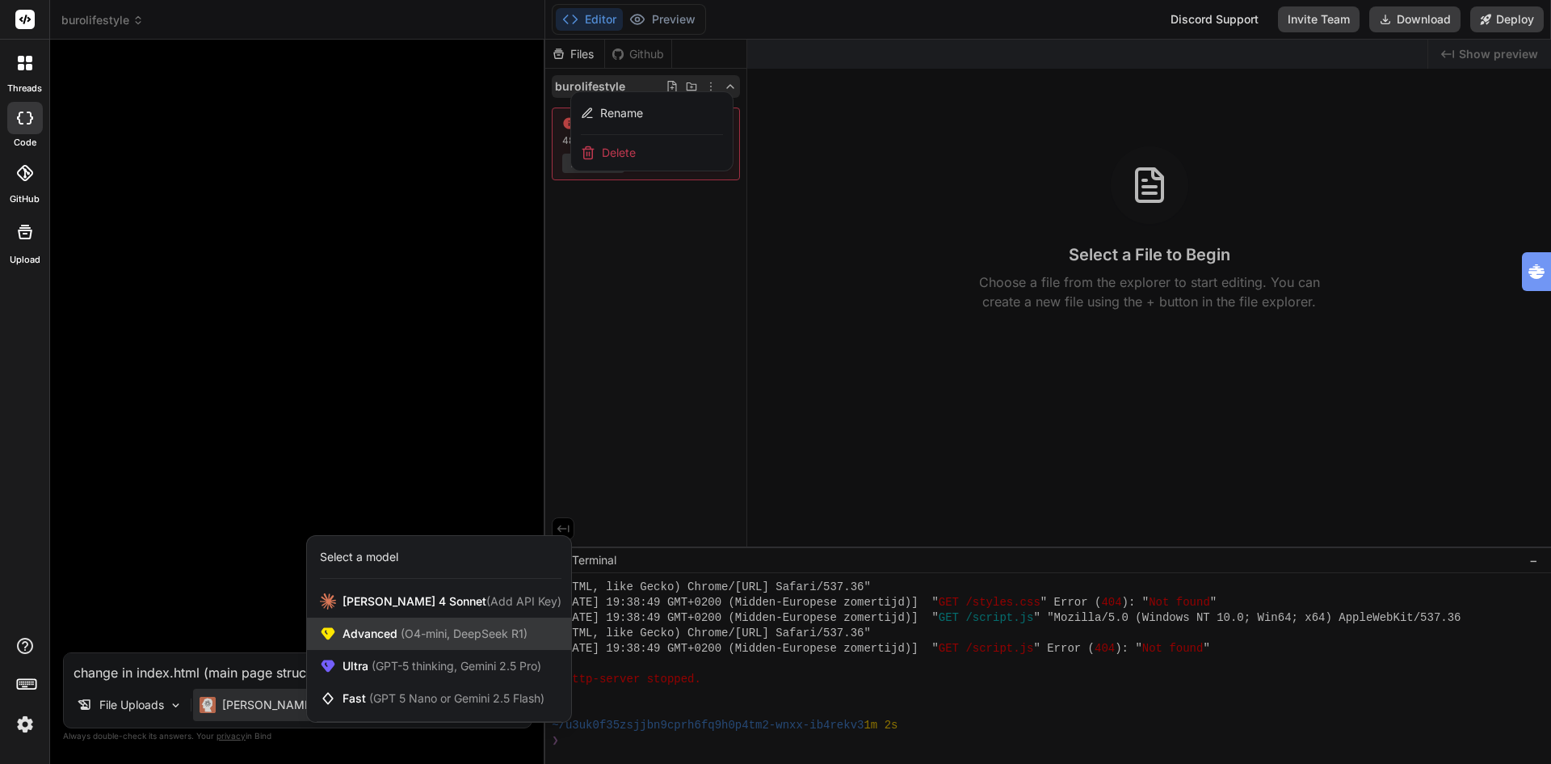
click at [377, 634] on span "Advanced (O4-mini, DeepSeek R1)" at bounding box center [435, 633] width 185 height 16
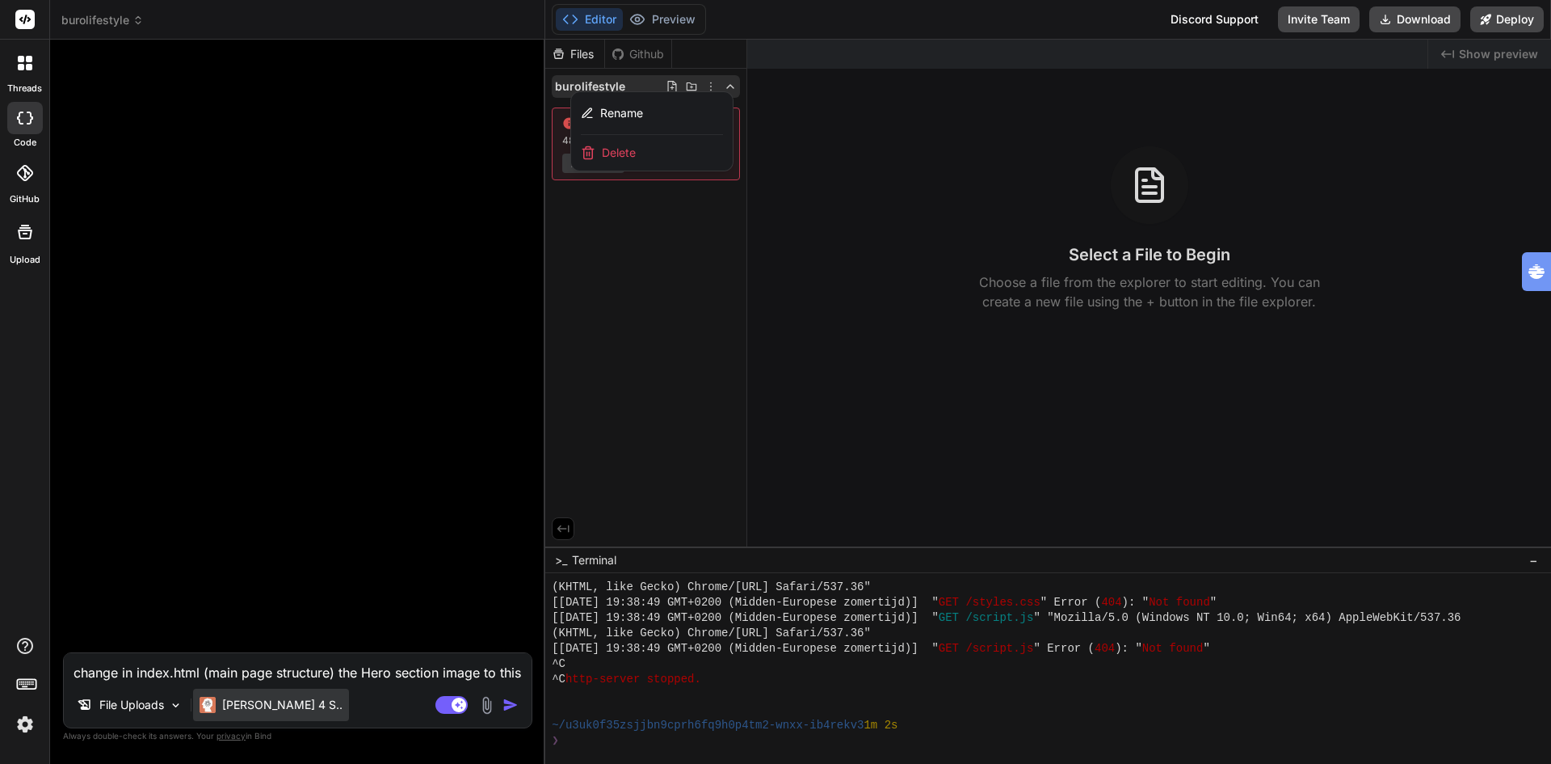
click at [280, 705] on p "[PERSON_NAME] 4 S.." at bounding box center [282, 705] width 120 height 16
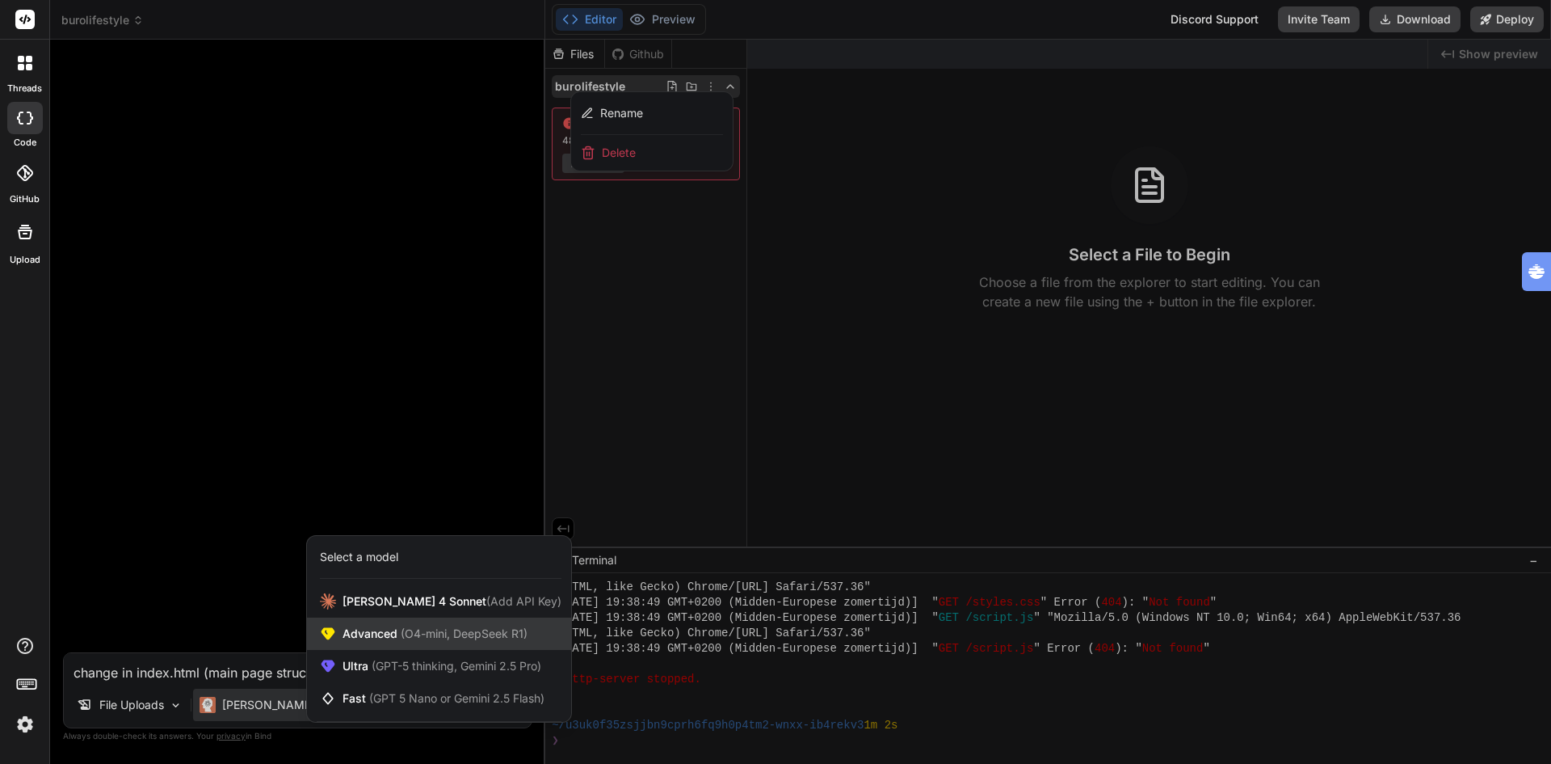
click at [400, 635] on span "(O4-mini, DeepSeek R1)" at bounding box center [463, 633] width 130 height 14
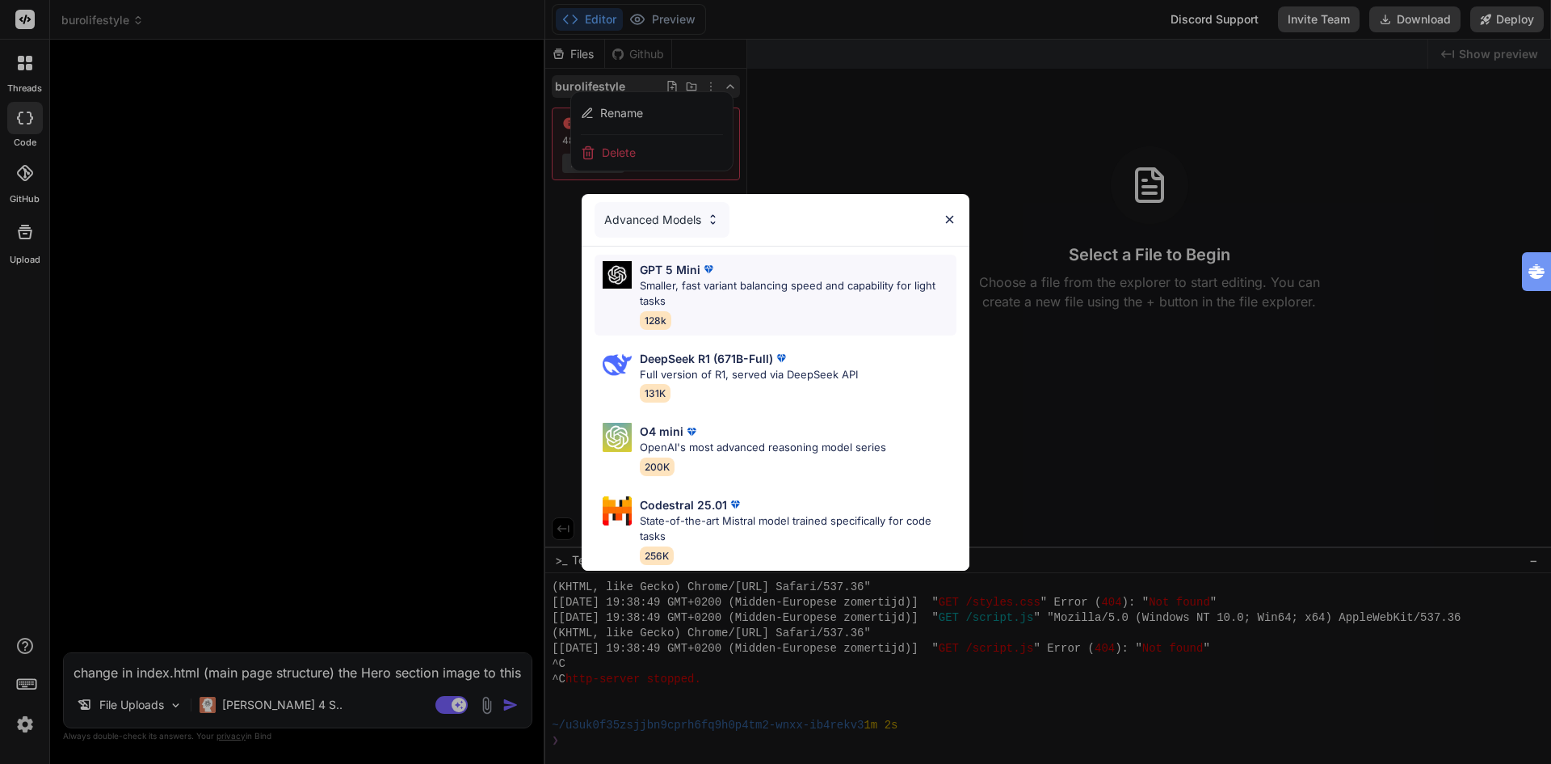
click at [699, 278] on p "Smaller, fast variant balancing speed and capability for light tasks" at bounding box center [798, 294] width 317 height 32
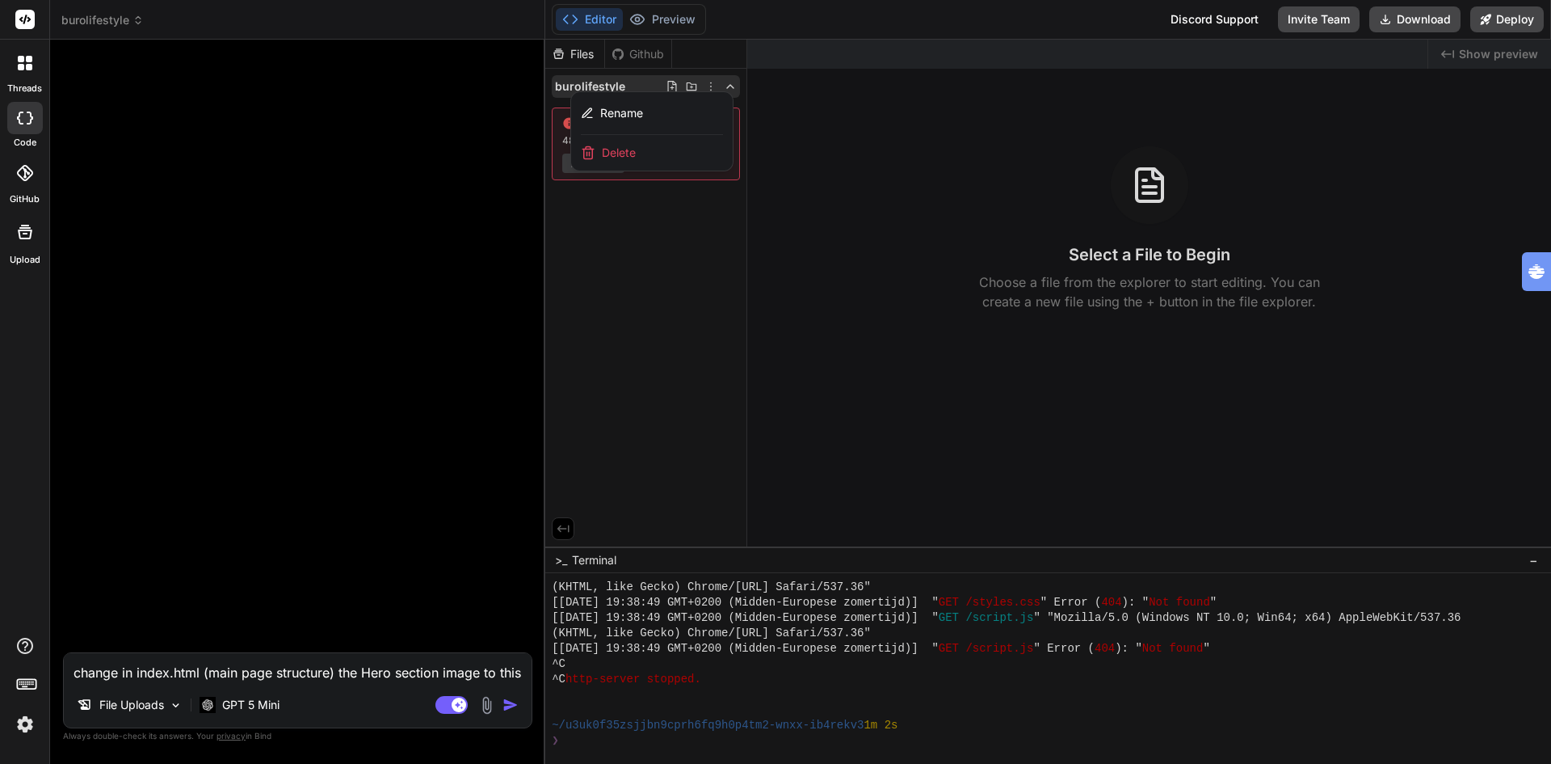
click at [485, 704] on img at bounding box center [487, 705] width 19 height 19
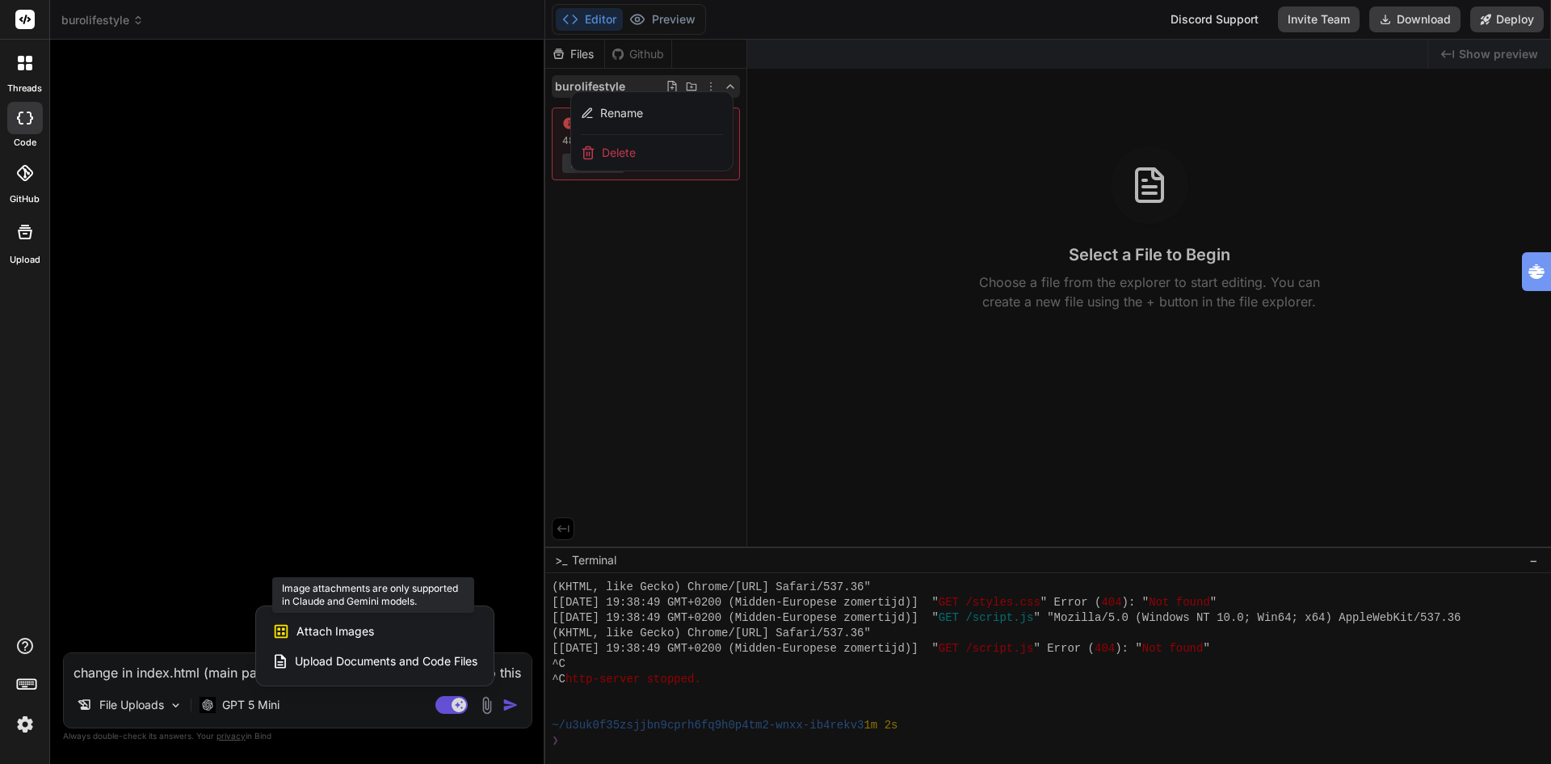
click at [363, 625] on span "Attach Images" at bounding box center [336, 631] width 78 height 16
click at [358, 625] on span "Attach Images" at bounding box center [336, 631] width 78 height 16
click at [340, 634] on span "Attach Images" at bounding box center [336, 631] width 78 height 16
click at [483, 704] on div at bounding box center [775, 382] width 1551 height 764
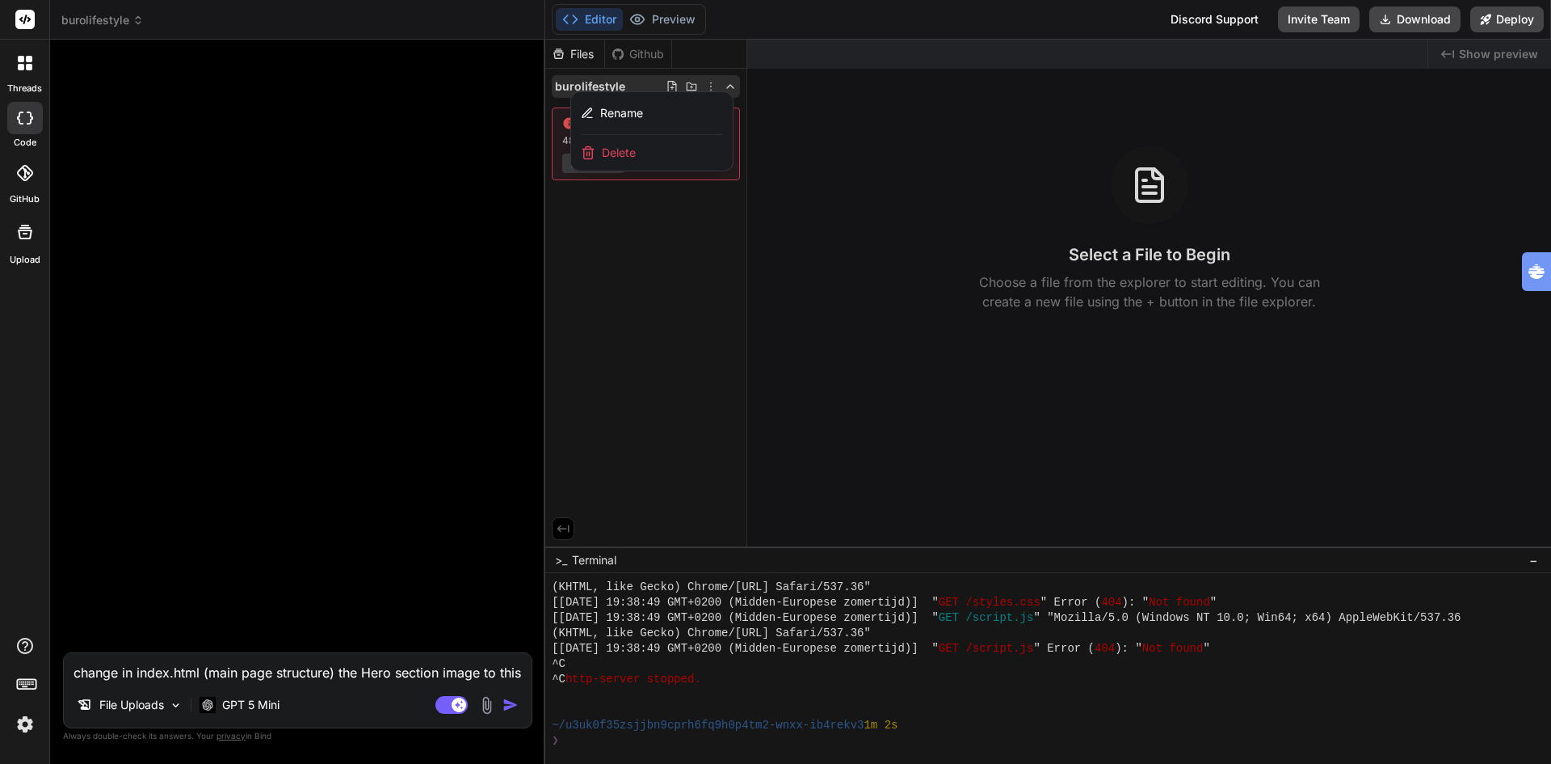
click at [486, 705] on img at bounding box center [487, 705] width 19 height 19
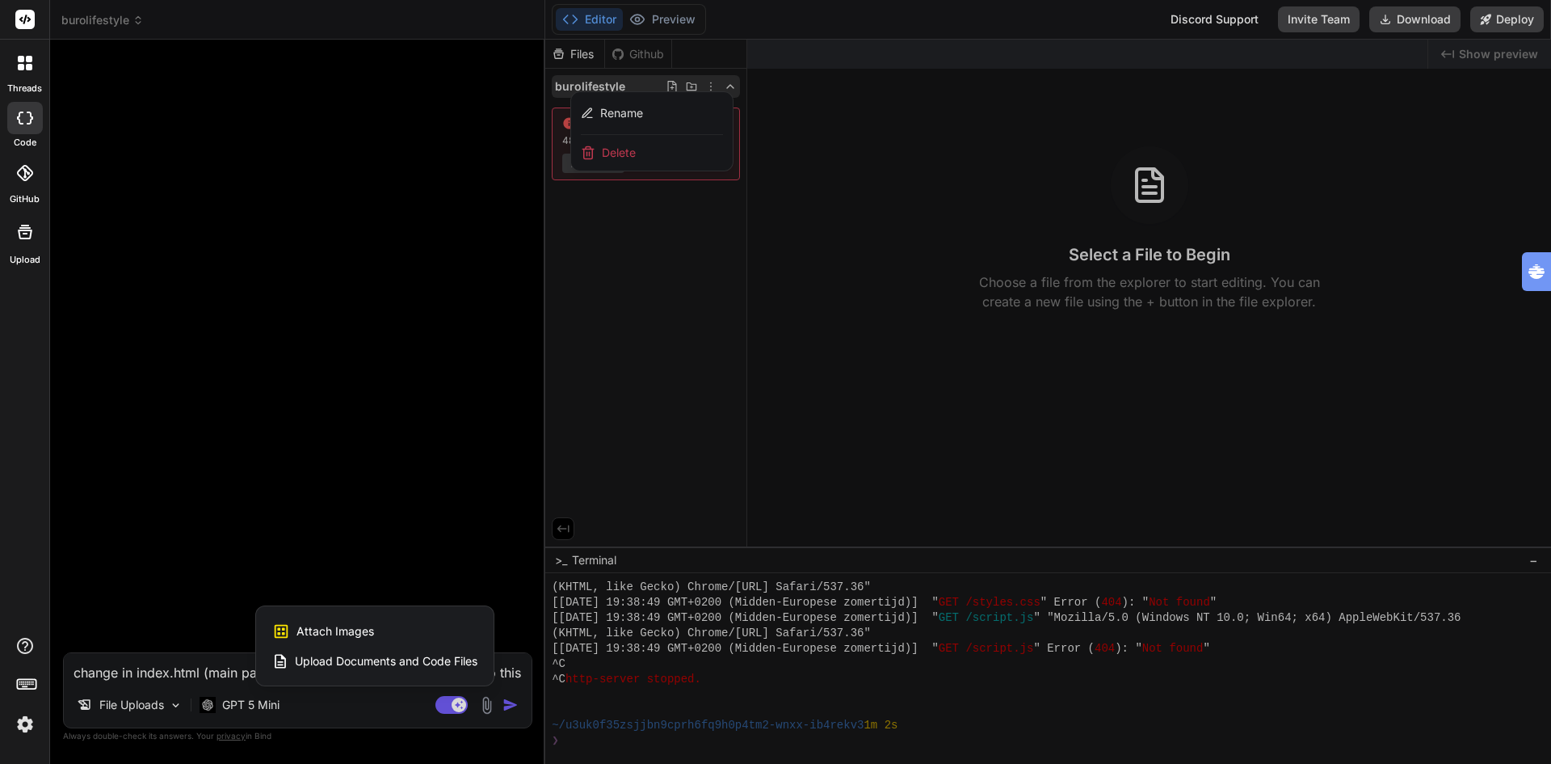
click at [343, 658] on span "Upload Documents and Code Files" at bounding box center [386, 661] width 183 height 16
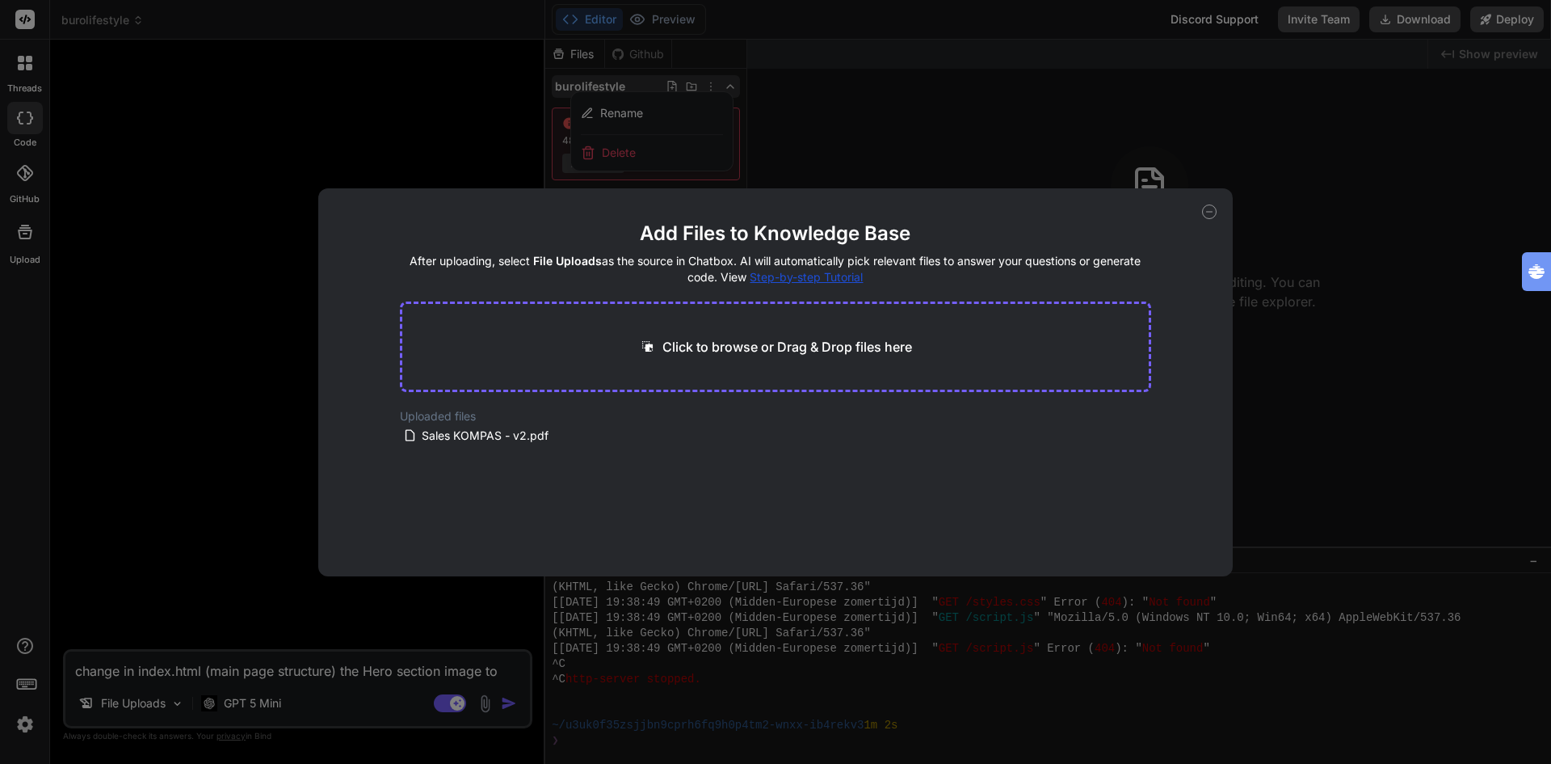
click at [1207, 212] on icon at bounding box center [1210, 212] width 6 height 0
type textarea "x"
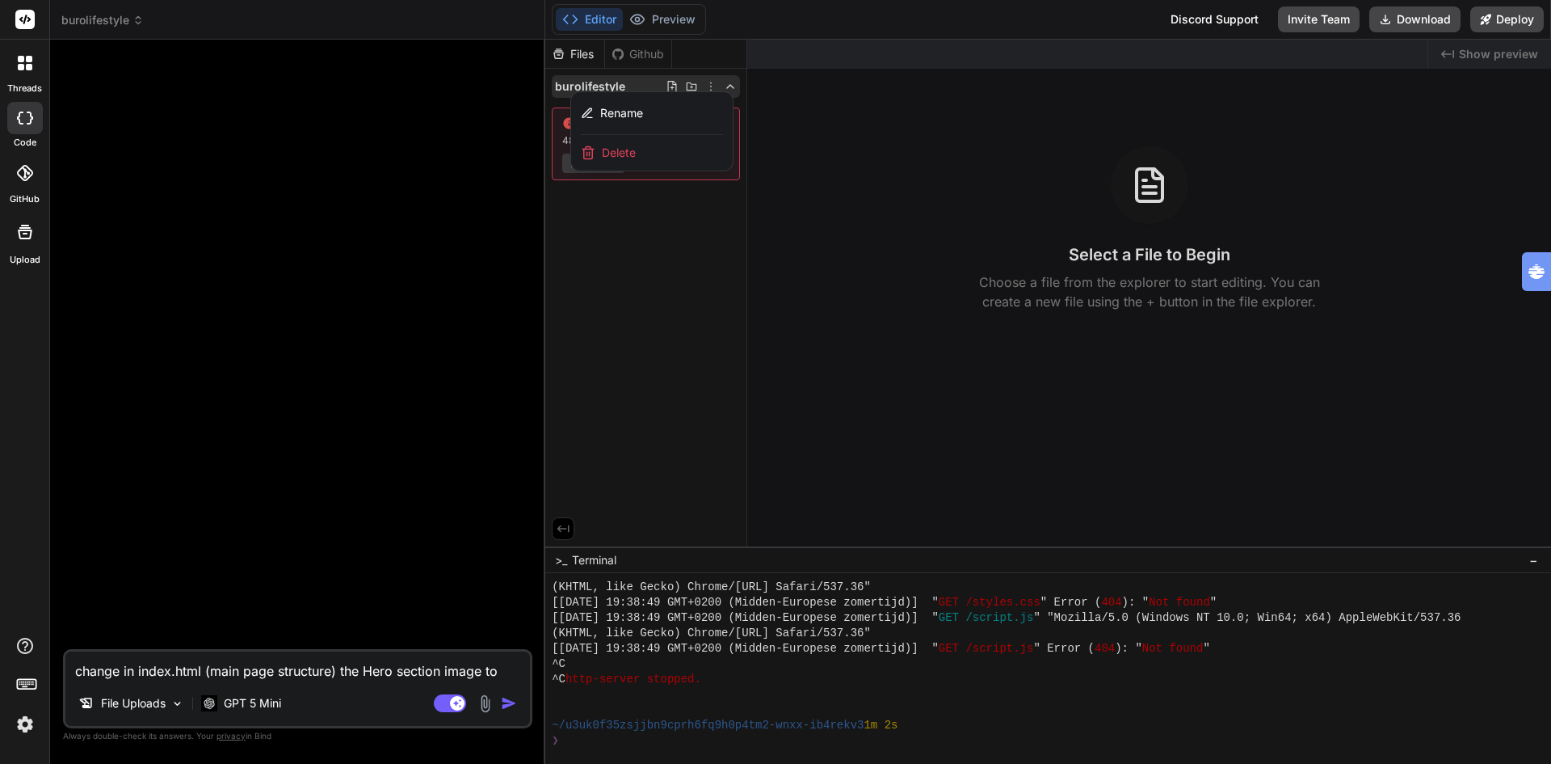
click at [292, 669] on textarea "change in index.html (main page structure) the Hero section image to this image…" at bounding box center [297, 665] width 465 height 29
paste textarea "Create a modern, responsive HTML landing page with professional design and clea…"
type textarea "Create a modern, responsive HTML landing page with professional design and clea…"
type textarea "x"
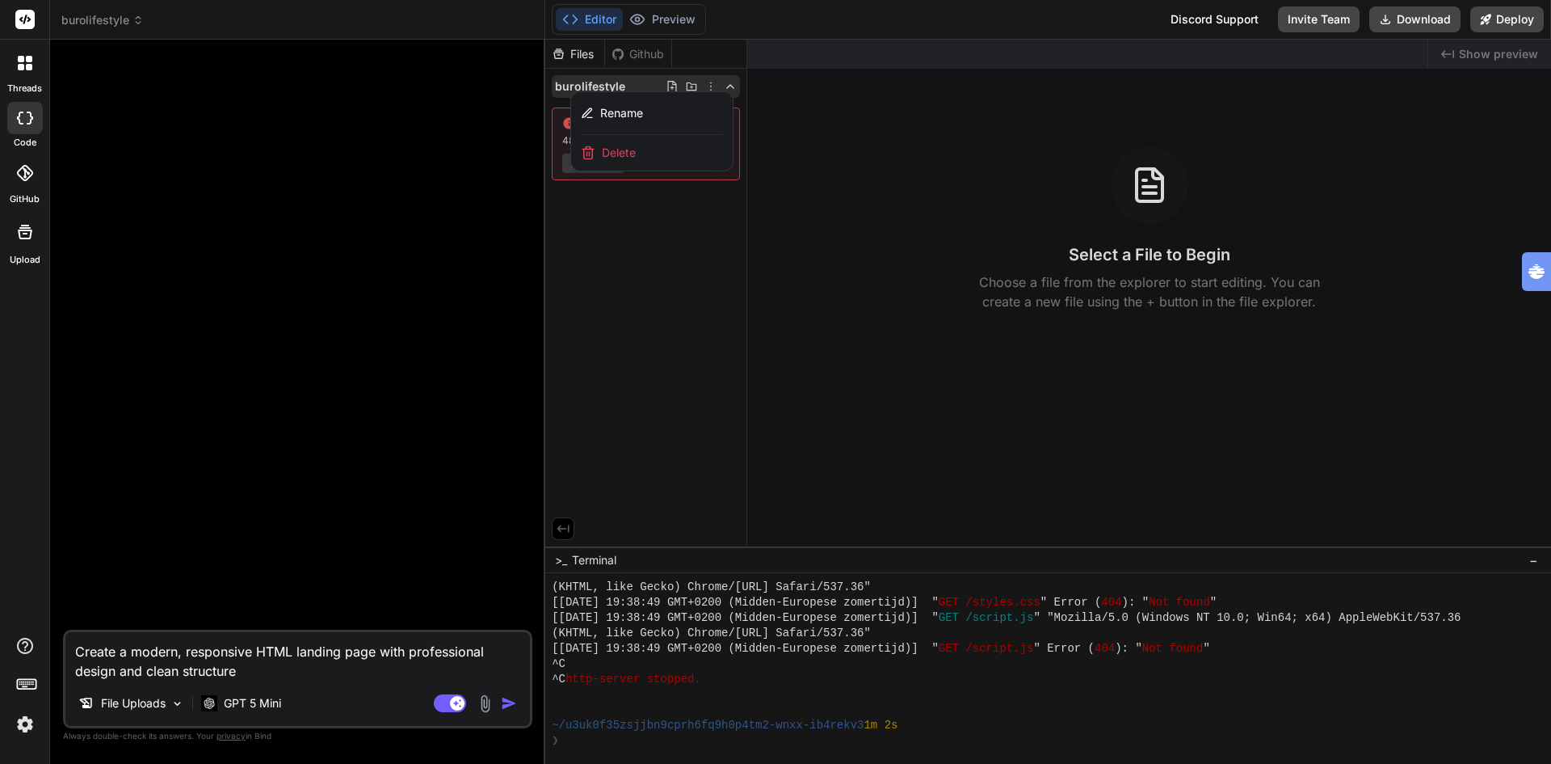
type textarea "Create a modern, responsive HTML landing page with professional design and clea…"
click at [506, 705] on img "button" at bounding box center [509, 703] width 16 height 16
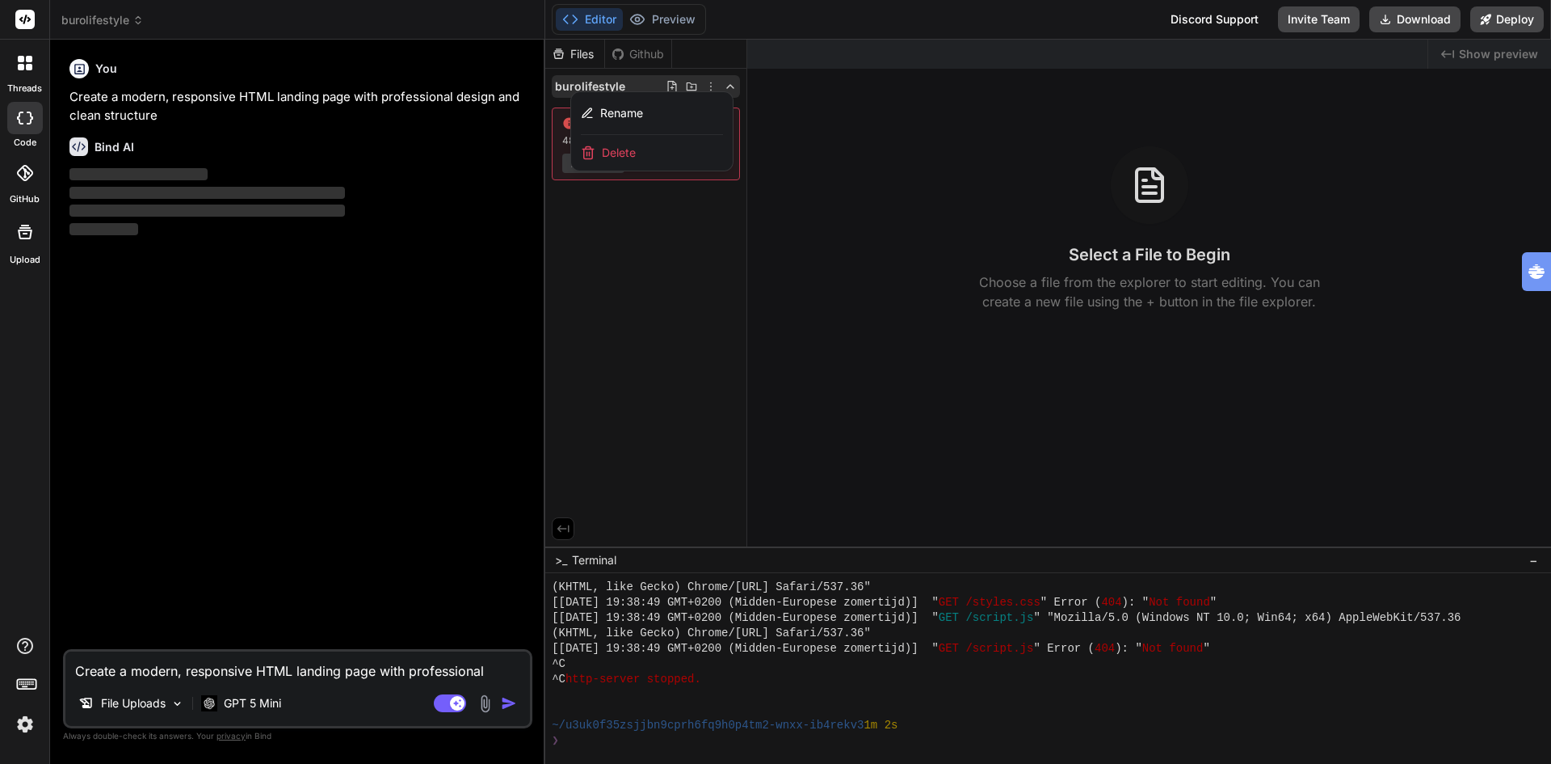
click at [682, 263] on div at bounding box center [1048, 402] width 1006 height 724
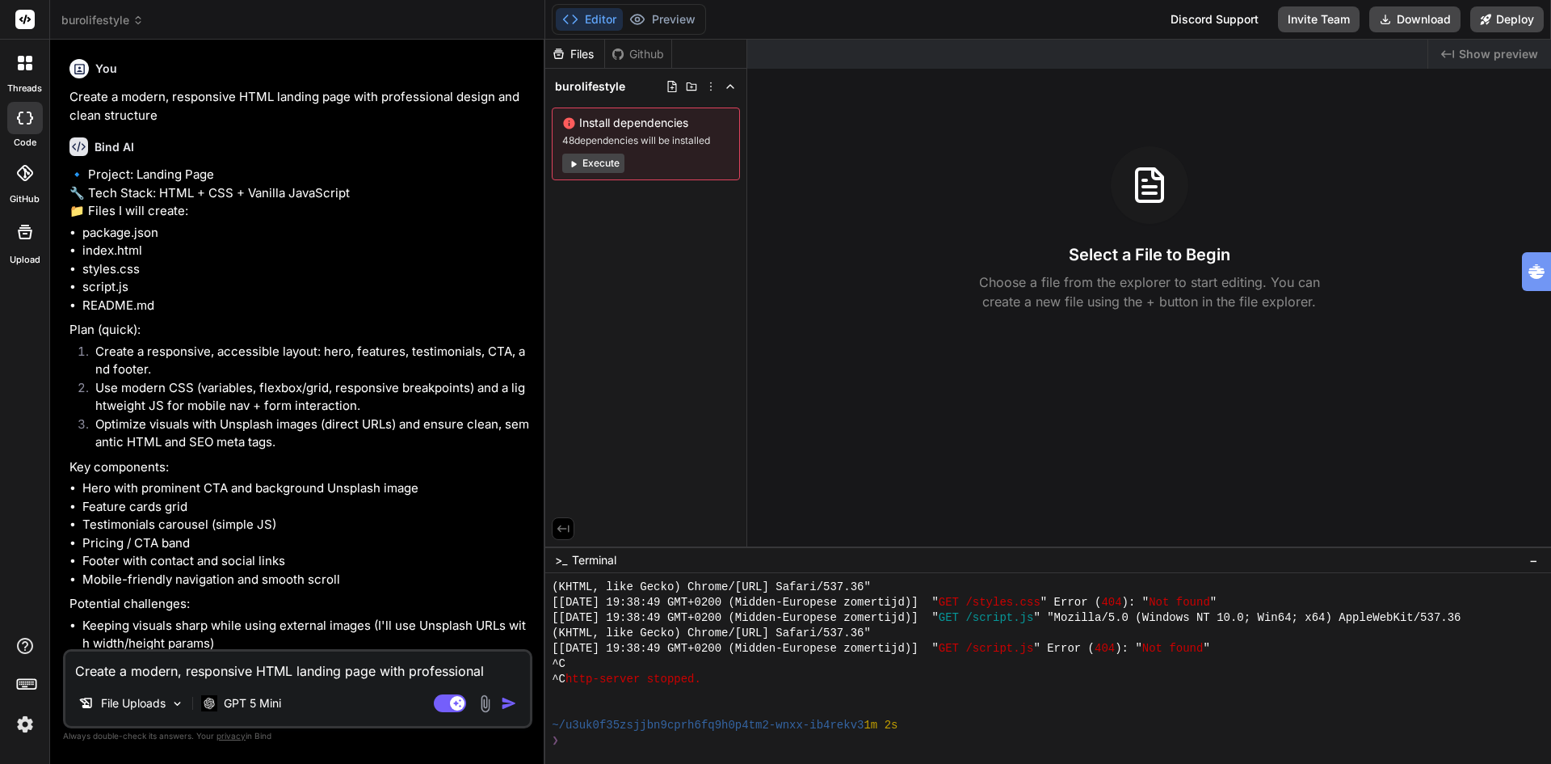
type textarea "x"
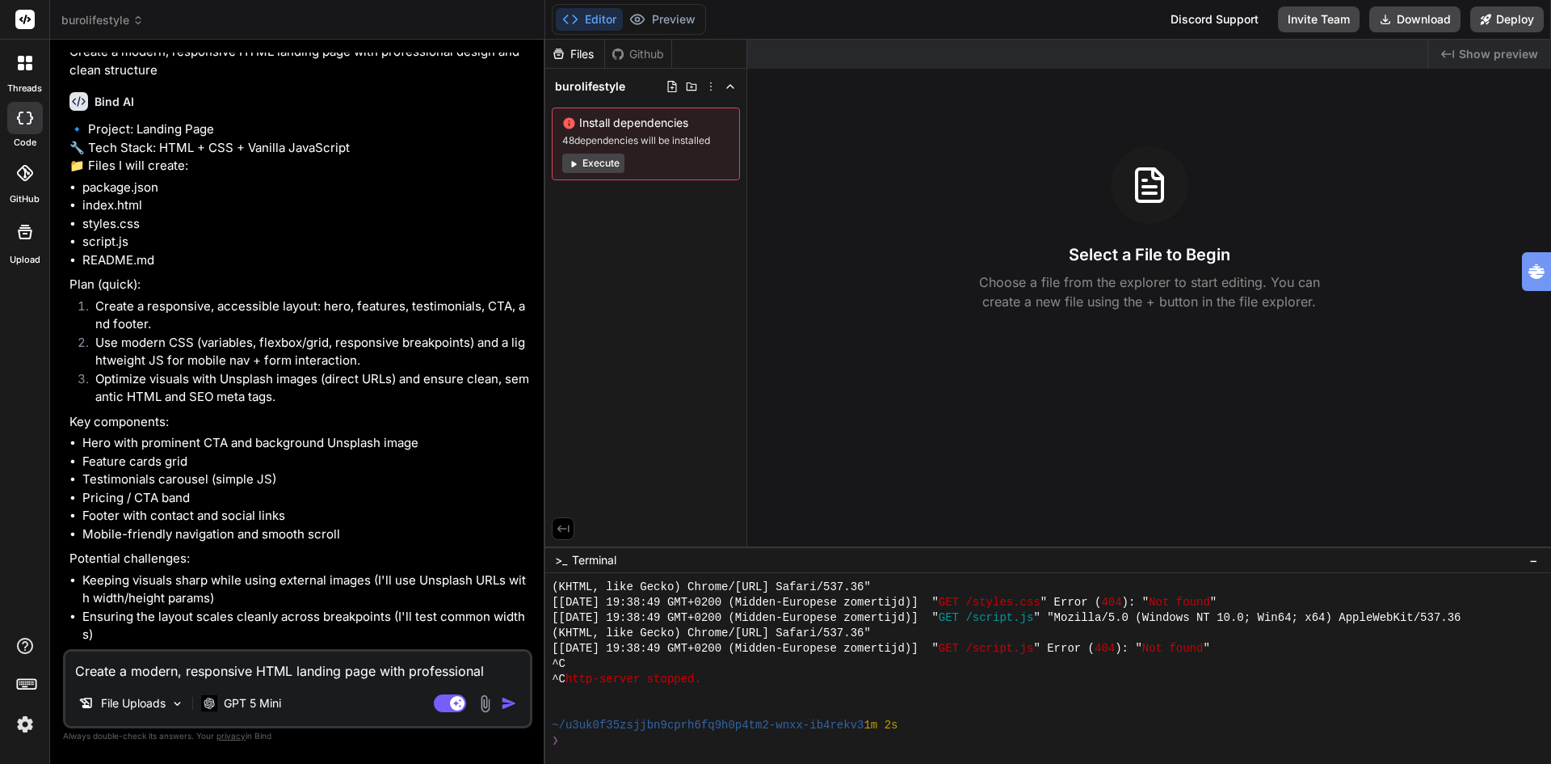
scroll to position [104, 0]
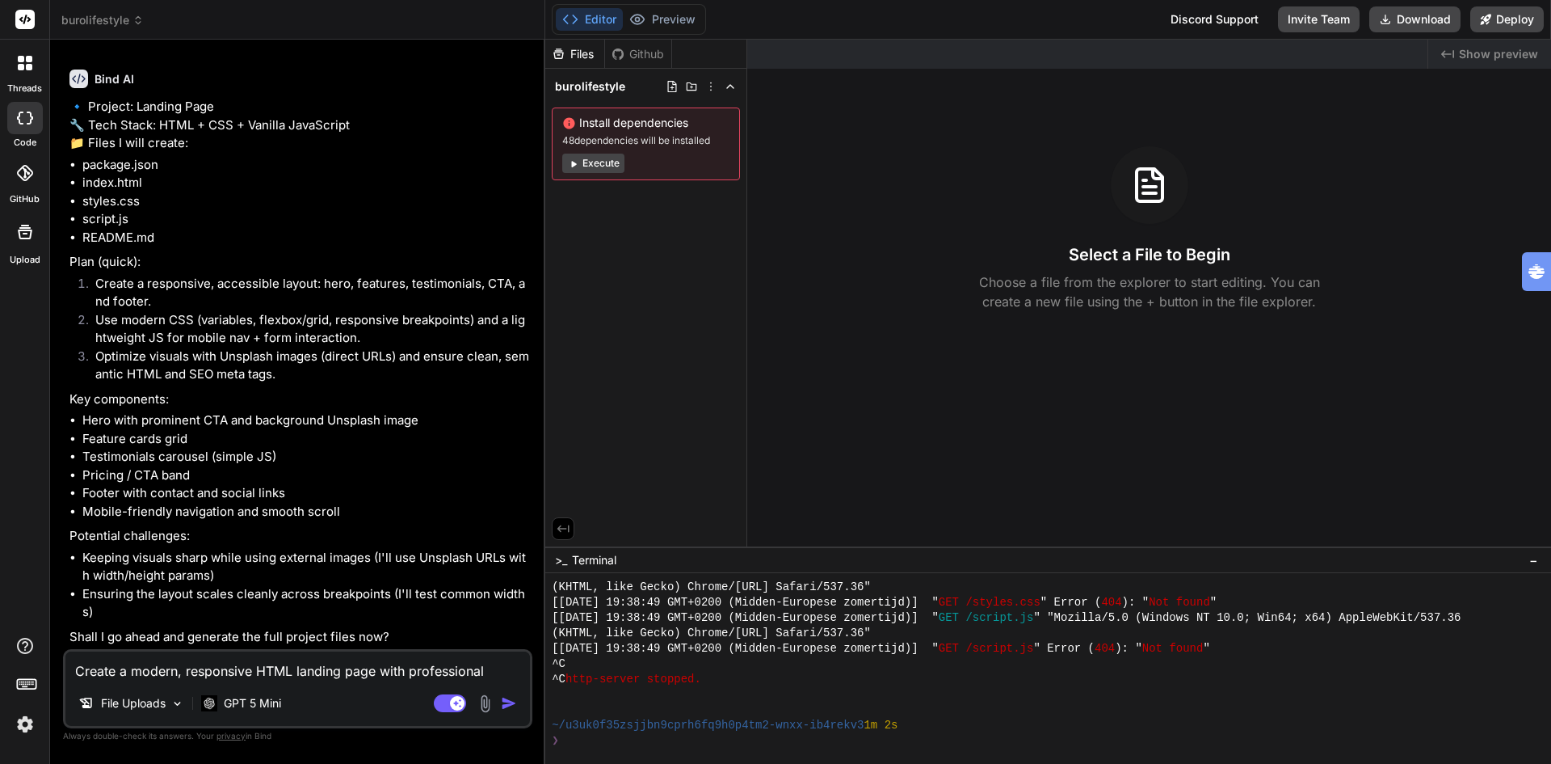
click at [265, 669] on textarea "Create a modern, responsive HTML landing page with professional design and clea…" at bounding box center [297, 665] width 465 height 29
type textarea "y"
type textarea "x"
type textarea "ye"
type textarea "x"
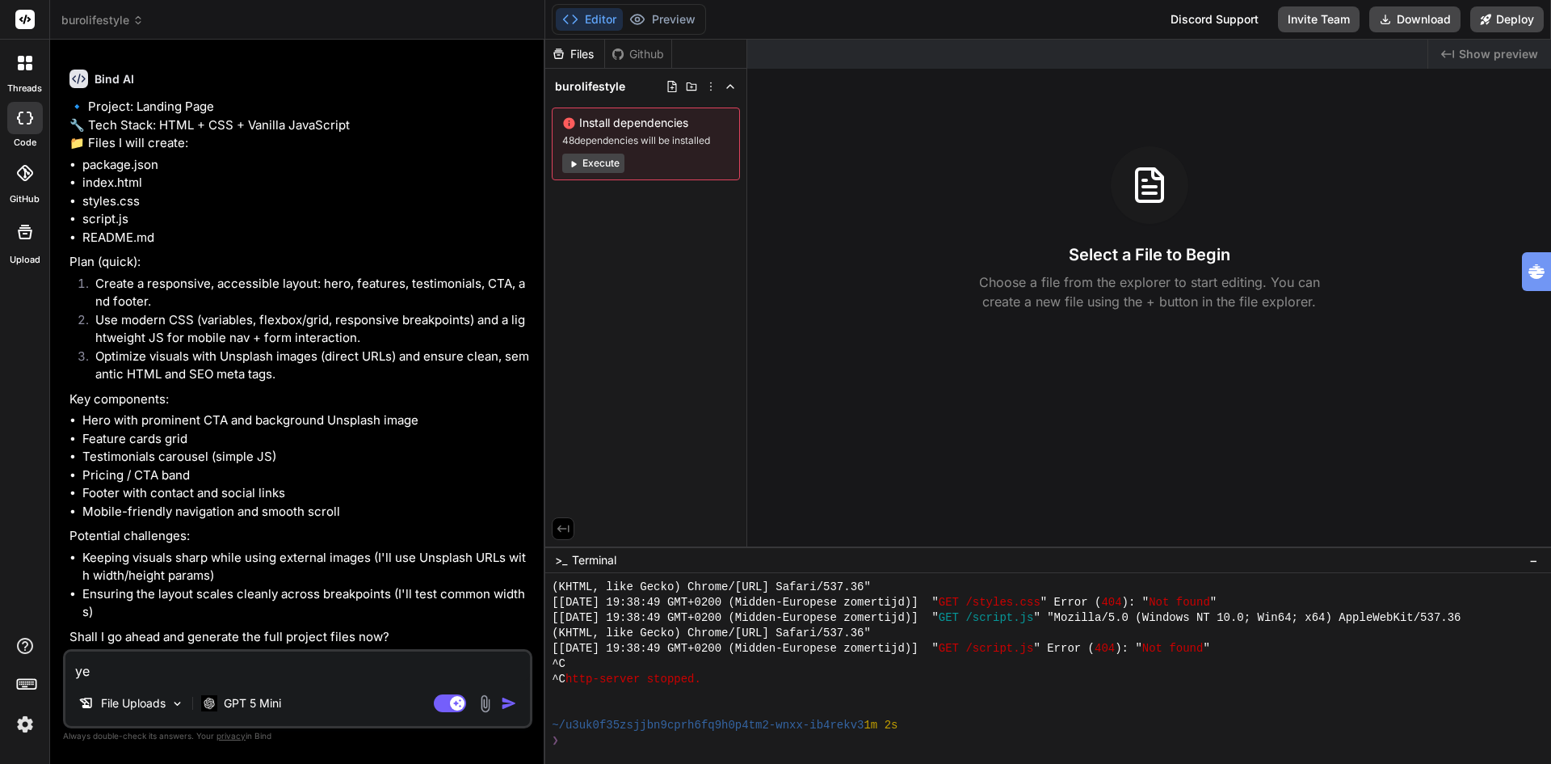
type textarea "yes"
type textarea "x"
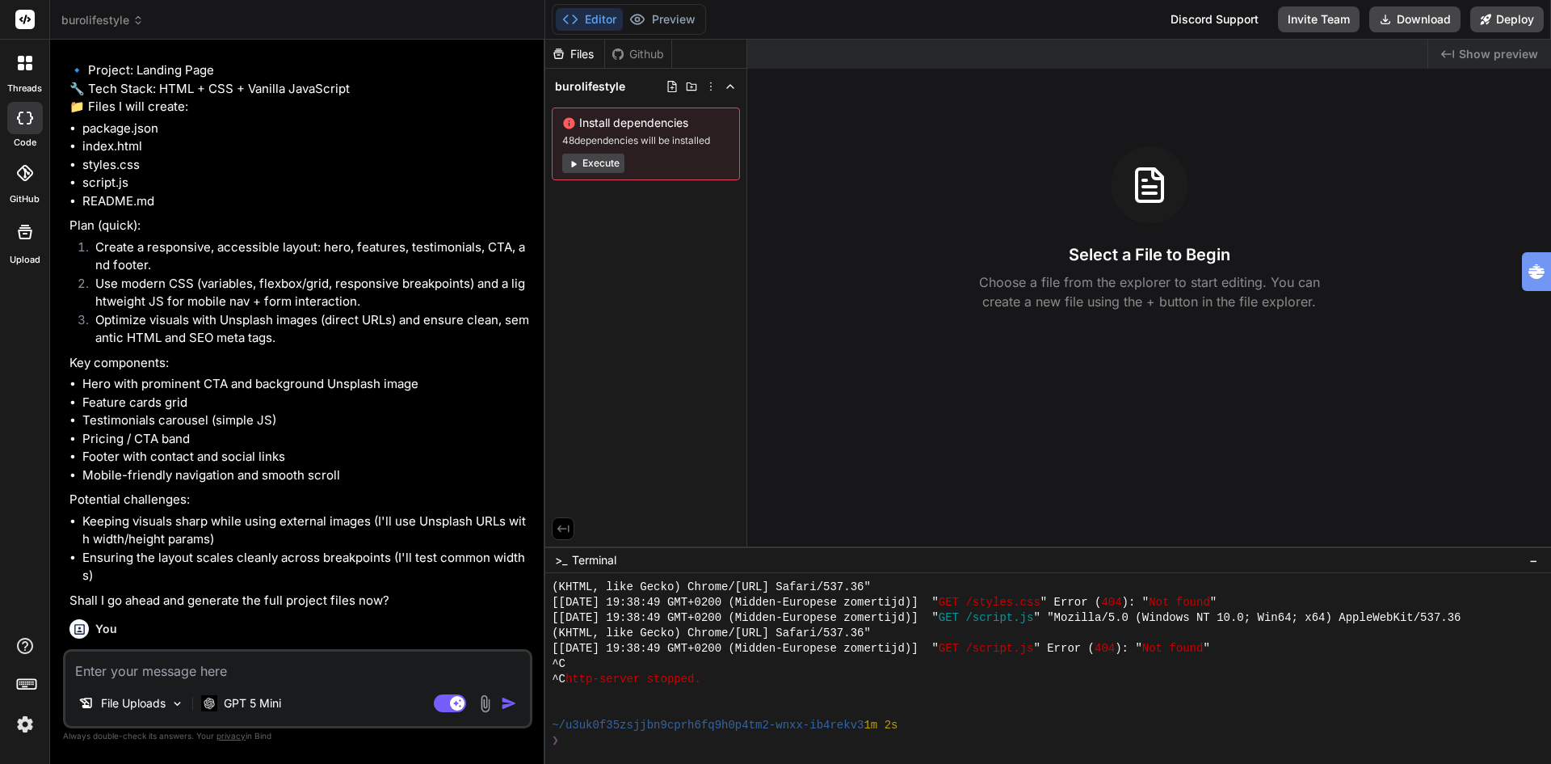
scroll to position [272, 0]
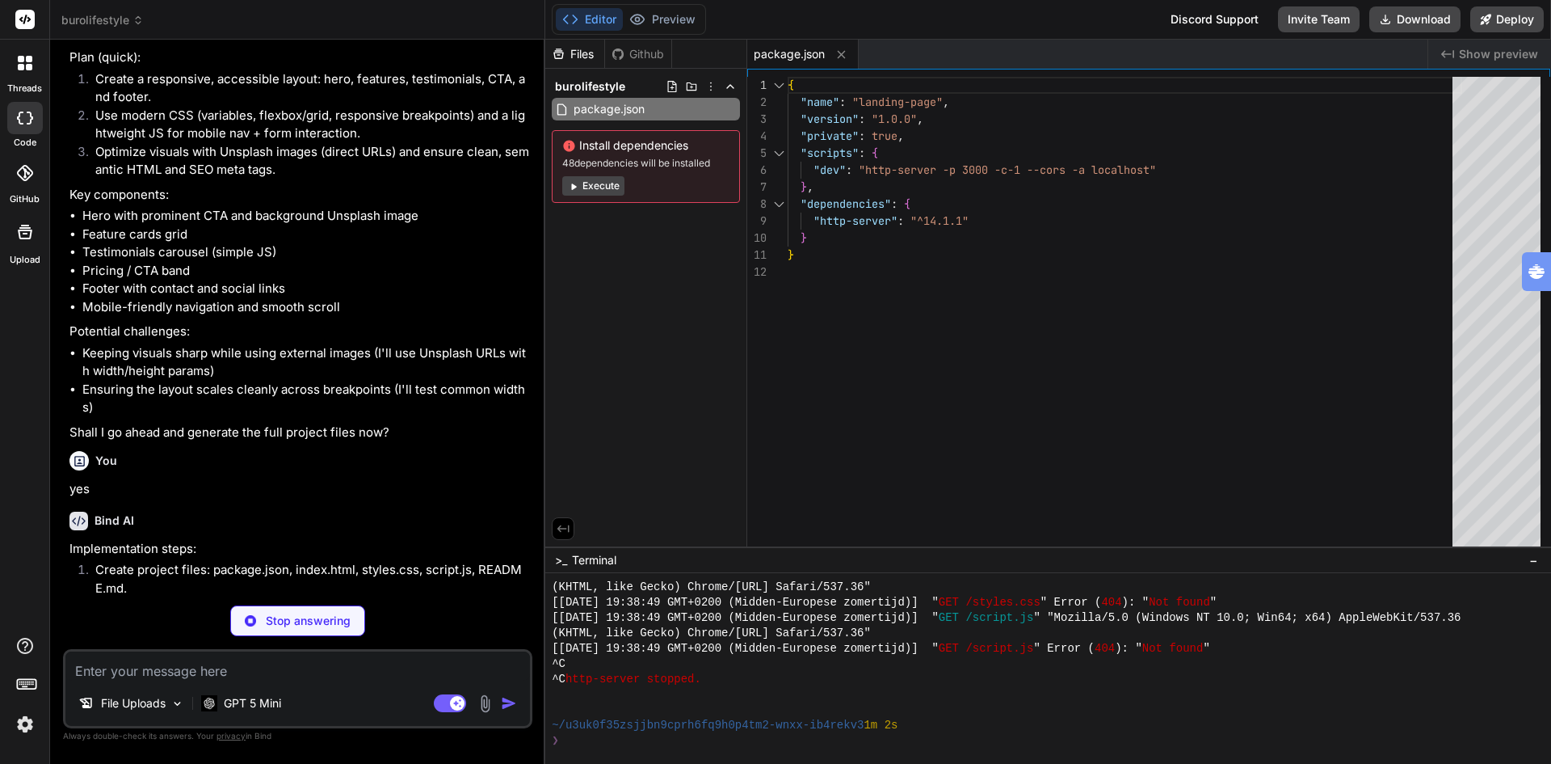
type textarea "x"
type textarea "</nav> </div> </footer> <script src="script.js"></script> </body> </html>"
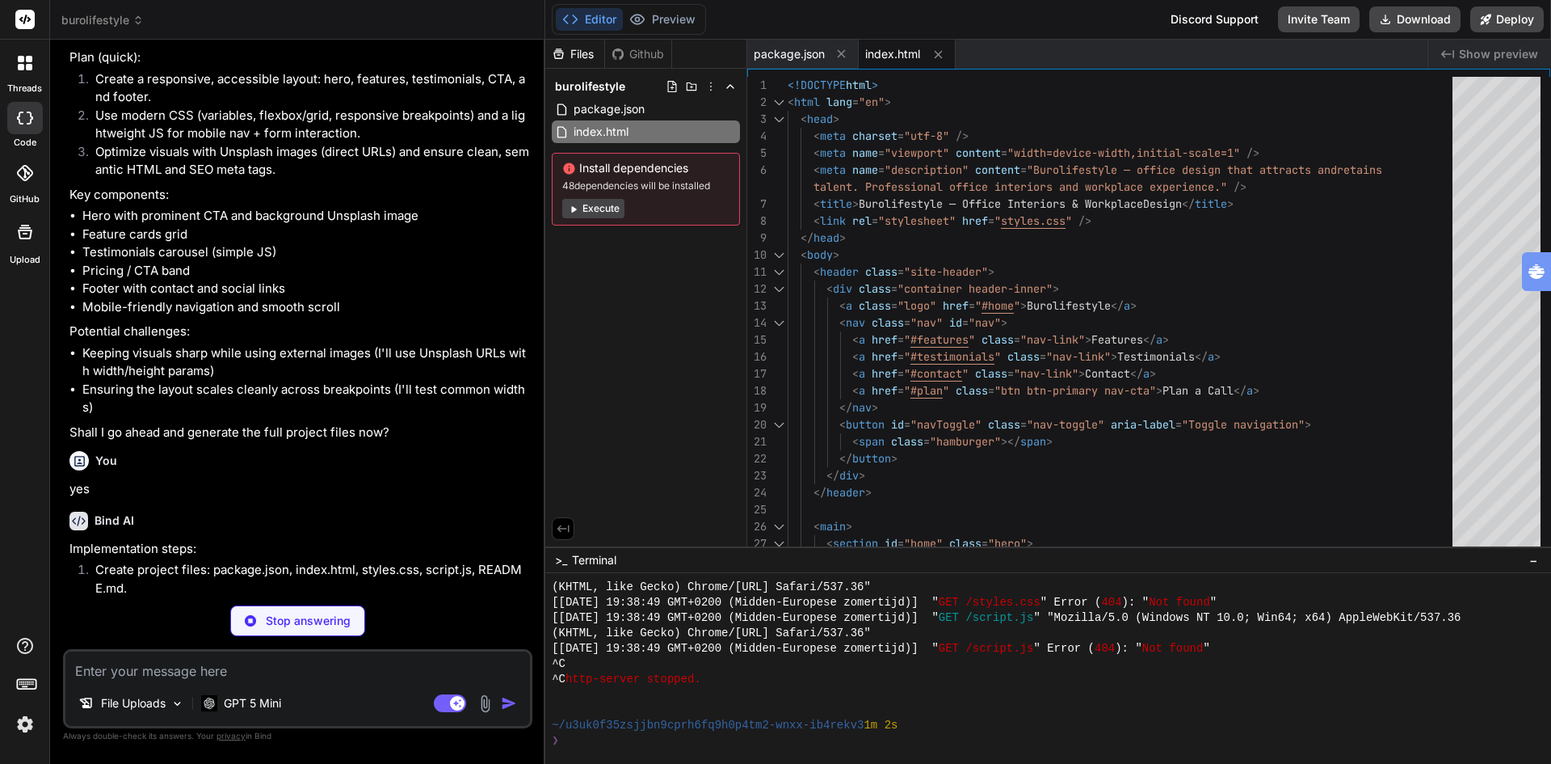
type textarea "x"
type textarea "}"
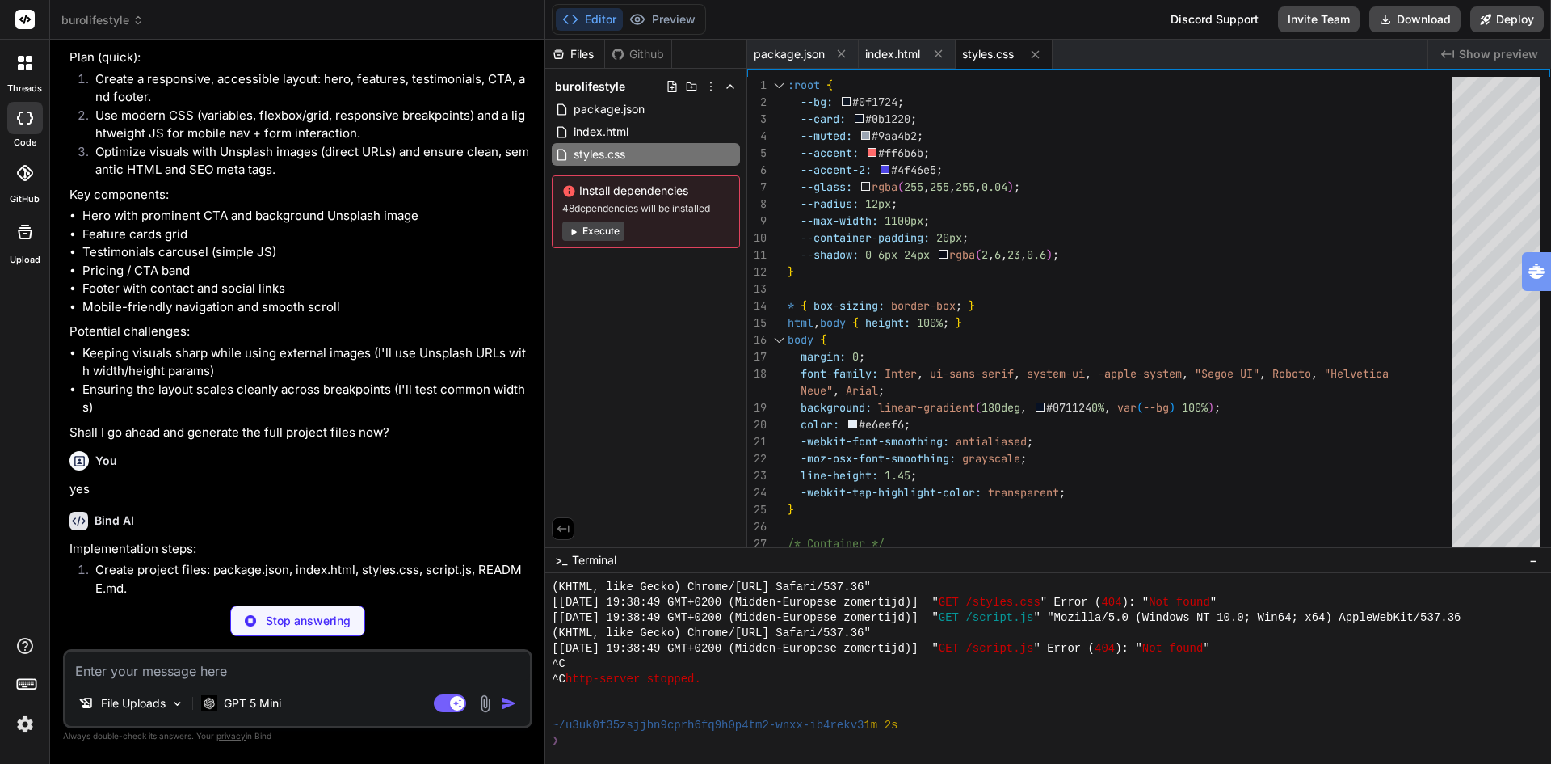
type textarea "x"
type textarea "document.addEventListener("keydown", (e) => { if (e.key === "Escape" && nav.get…"
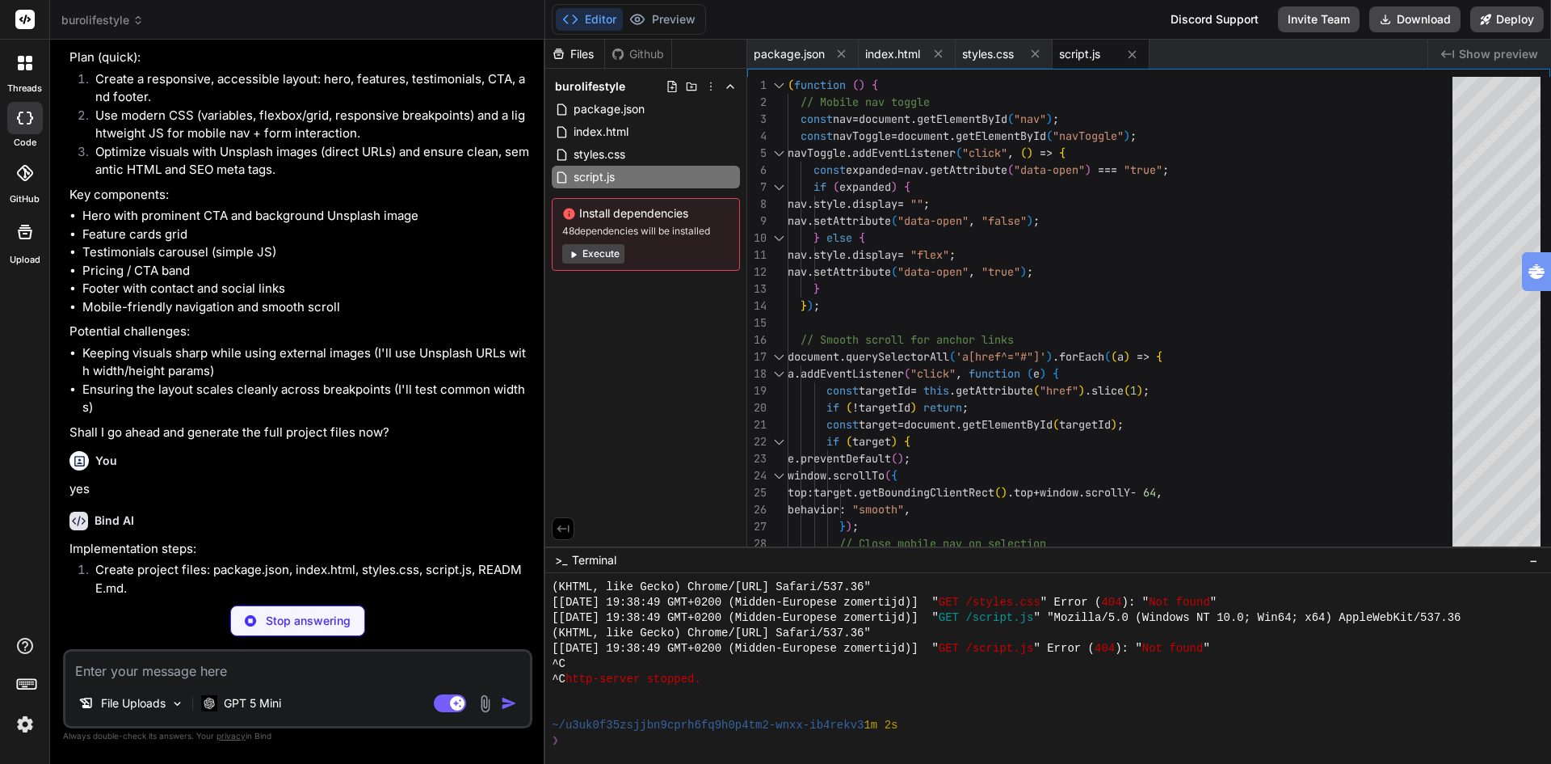
type textarea "x"
type textarea "3. Open in your browser: [URL] Notes: - This project uses http-server to serve …"
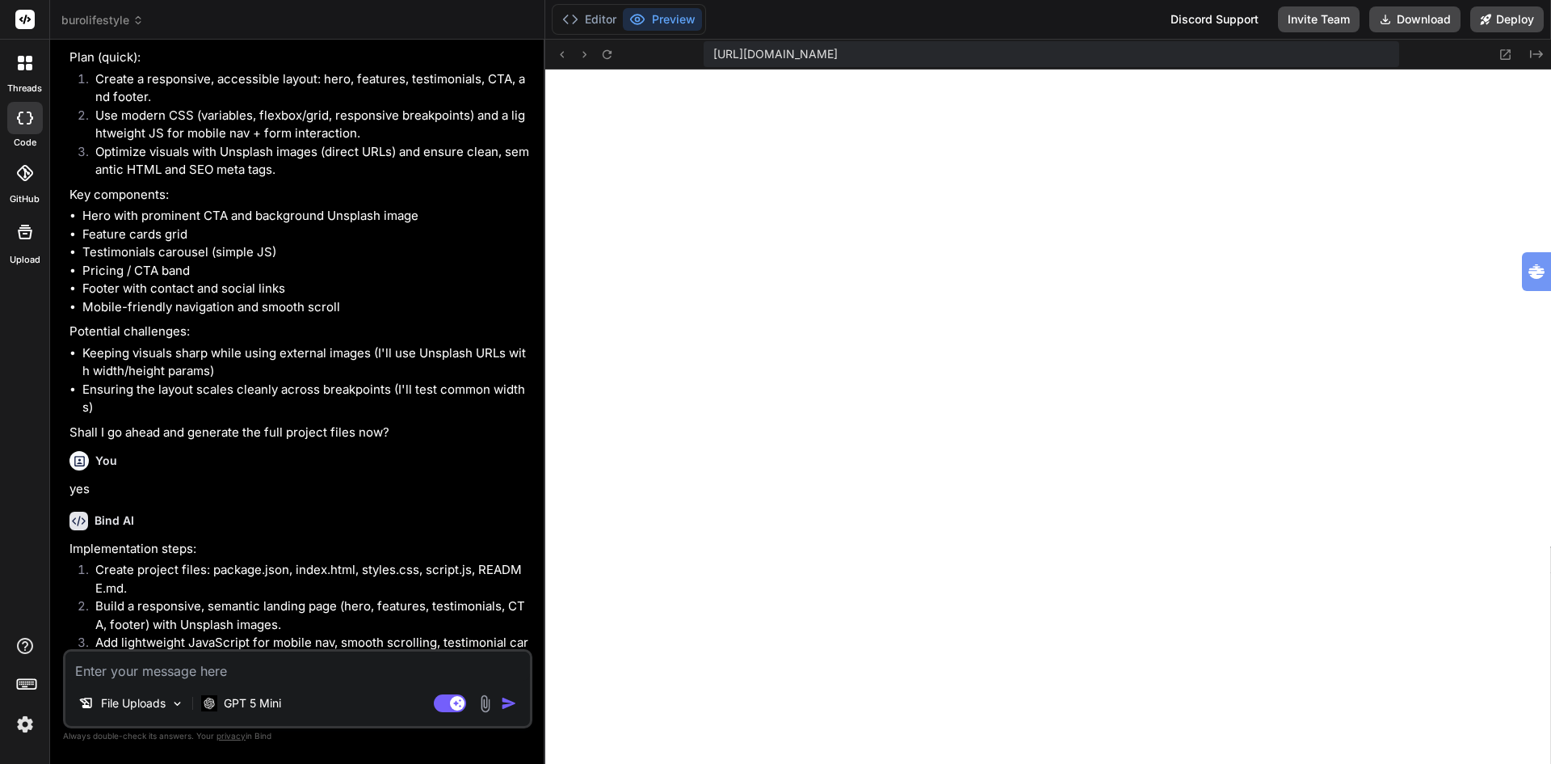
scroll to position [2149, 0]
click at [238, 704] on p "GPT 5 Mini" at bounding box center [252, 703] width 57 height 16
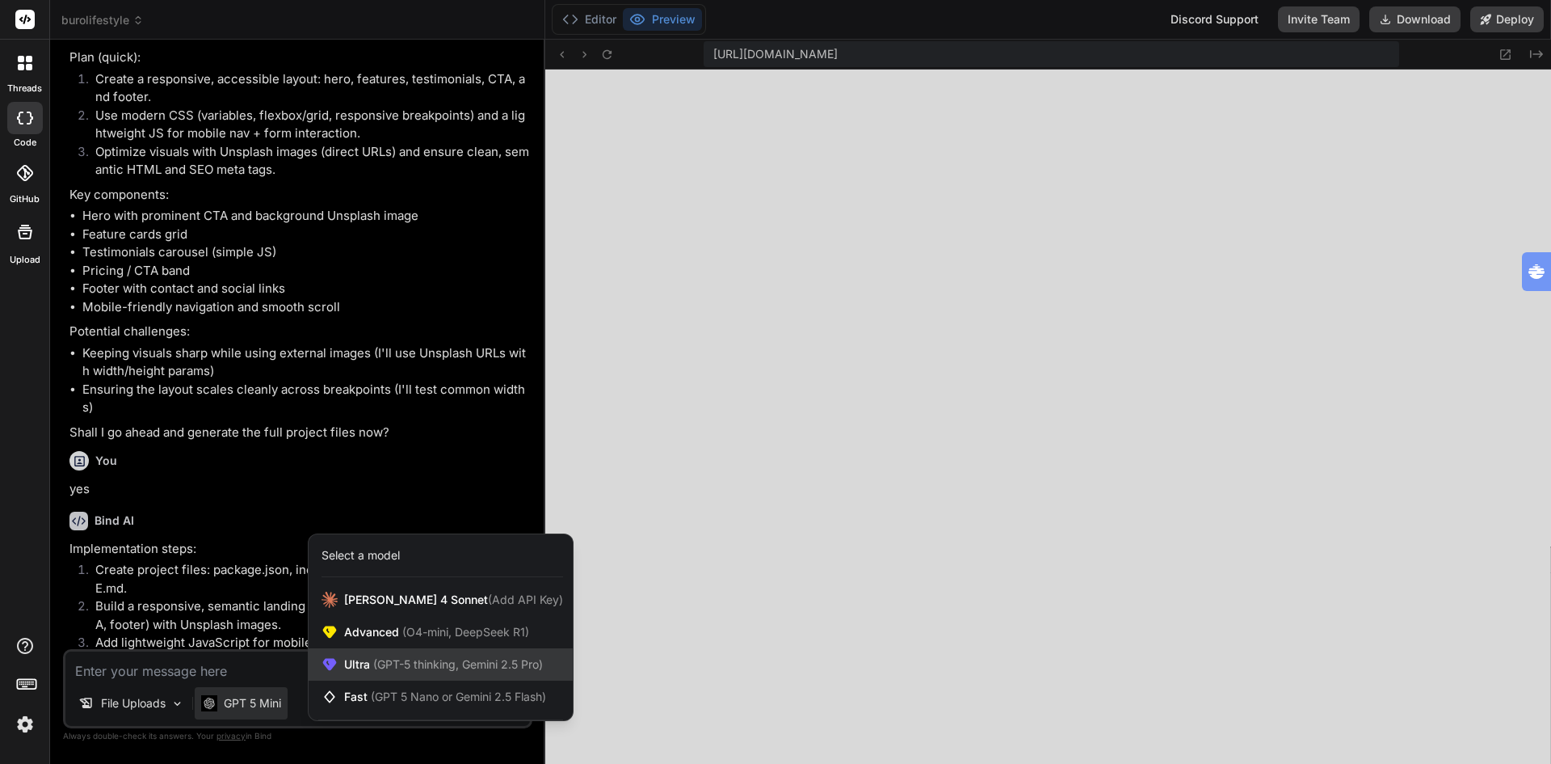
click at [402, 664] on span "(GPT-5 thinking, Gemini 2.5 Pro)" at bounding box center [456, 664] width 173 height 14
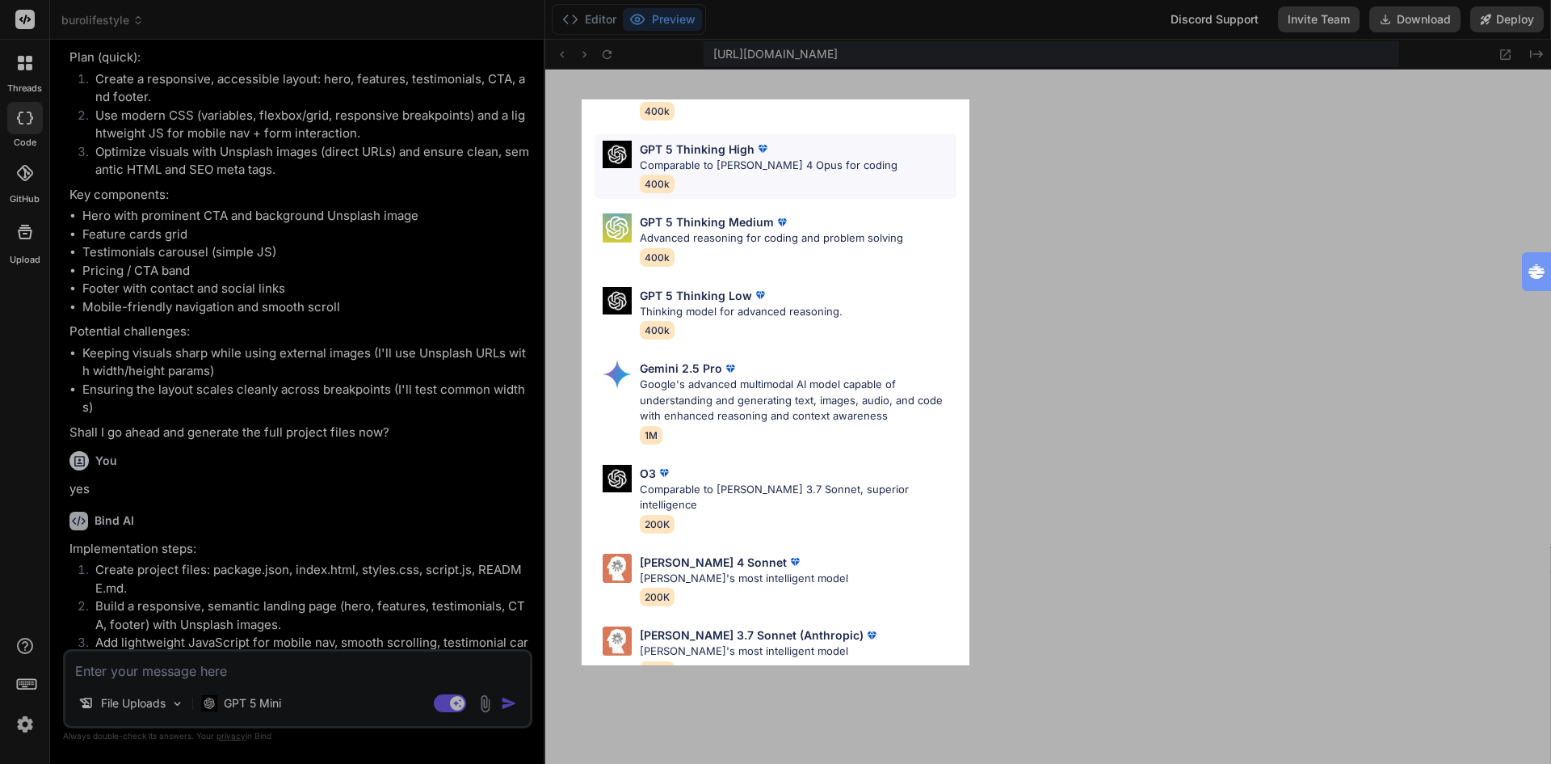
scroll to position [131, 0]
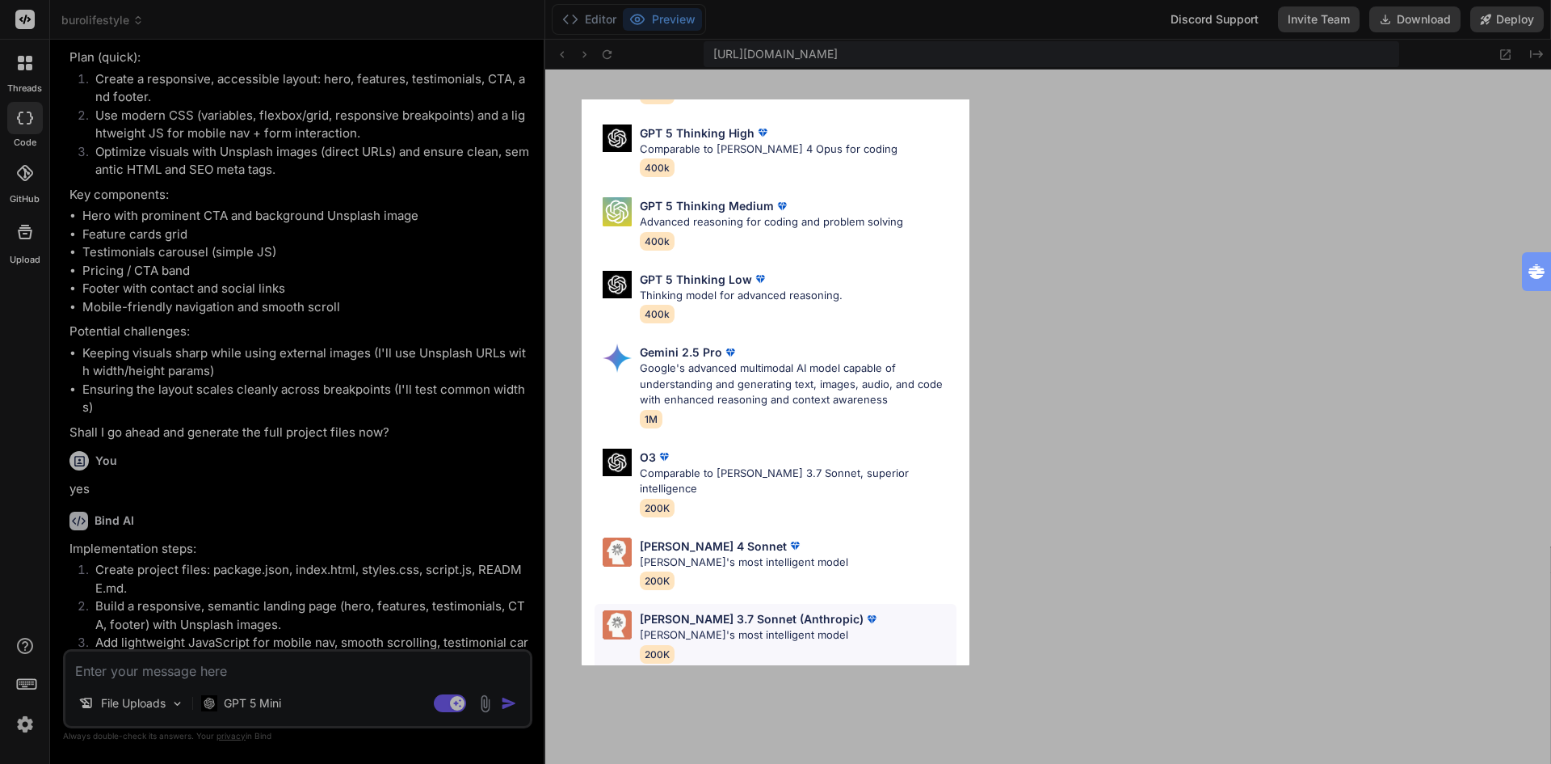
click at [742, 610] on p "[PERSON_NAME] 3.7 Sonnet (Anthropic)" at bounding box center [752, 618] width 224 height 17
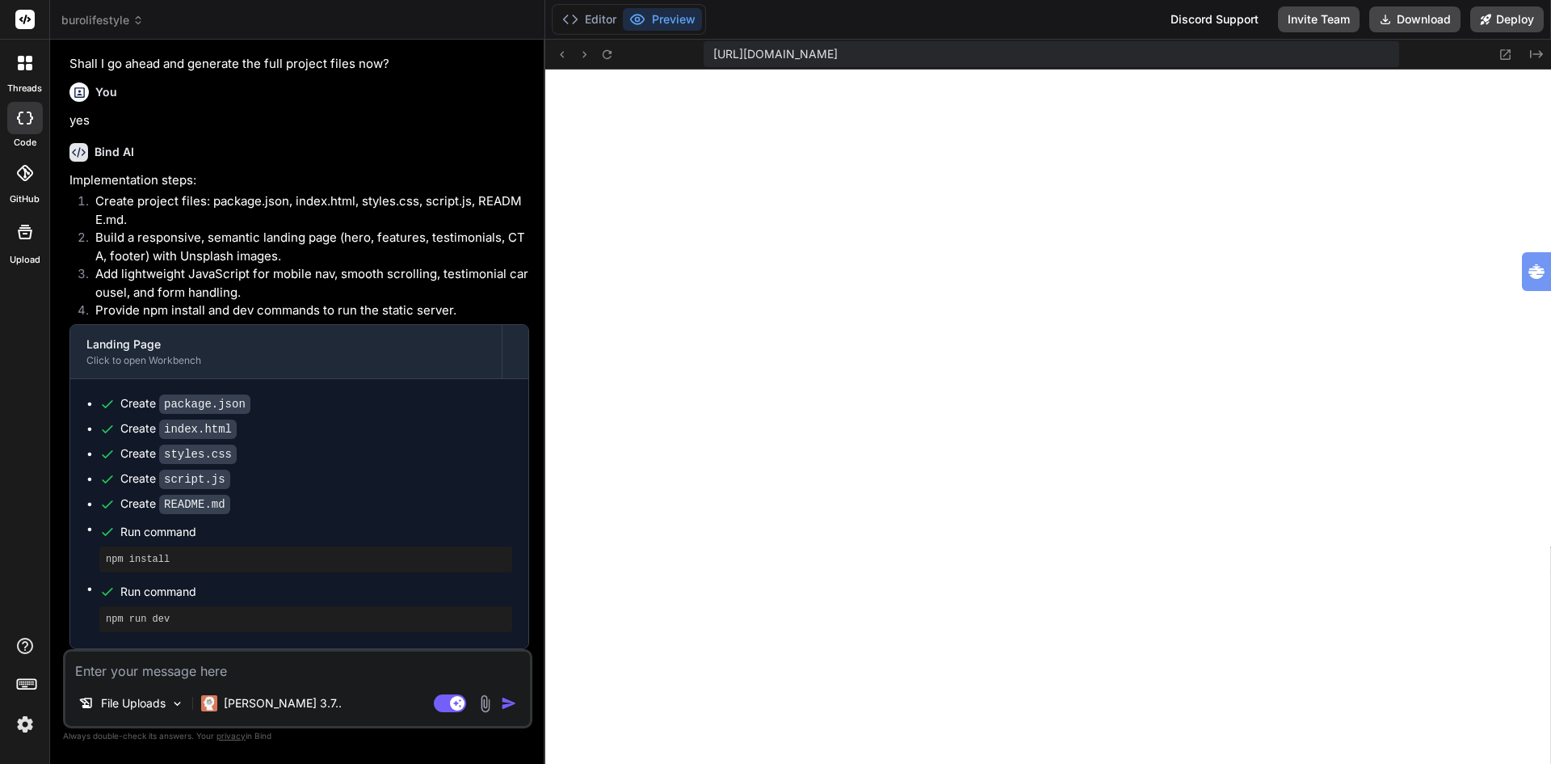
scroll to position [677, 0]
click at [25, 725] on img at bounding box center [24, 723] width 27 height 27
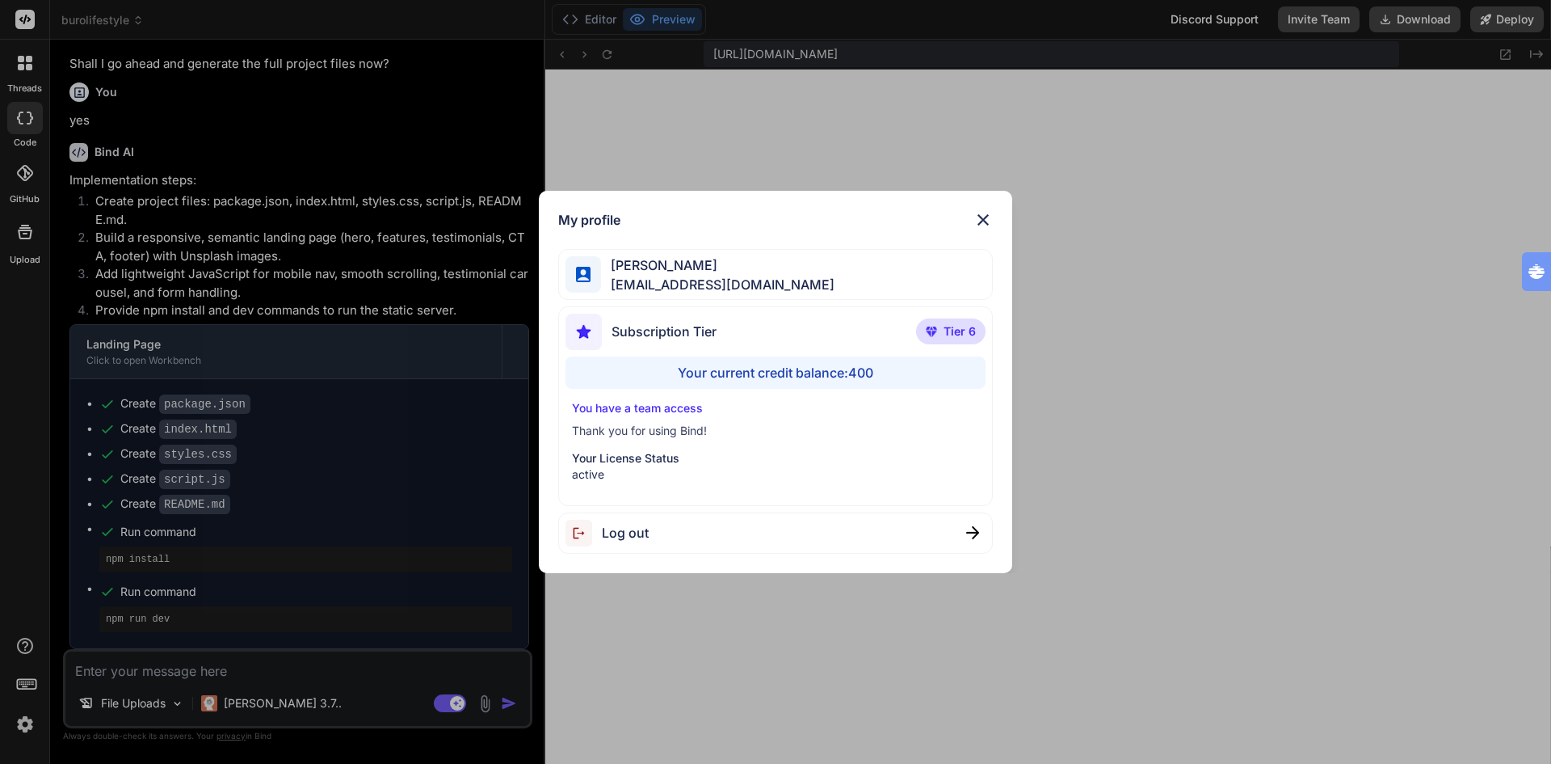
click at [25, 725] on div "My profile [PERSON_NAME] [EMAIL_ADDRESS][DOMAIN_NAME] Subscription Tier Tier 6 …" at bounding box center [775, 382] width 1551 height 764
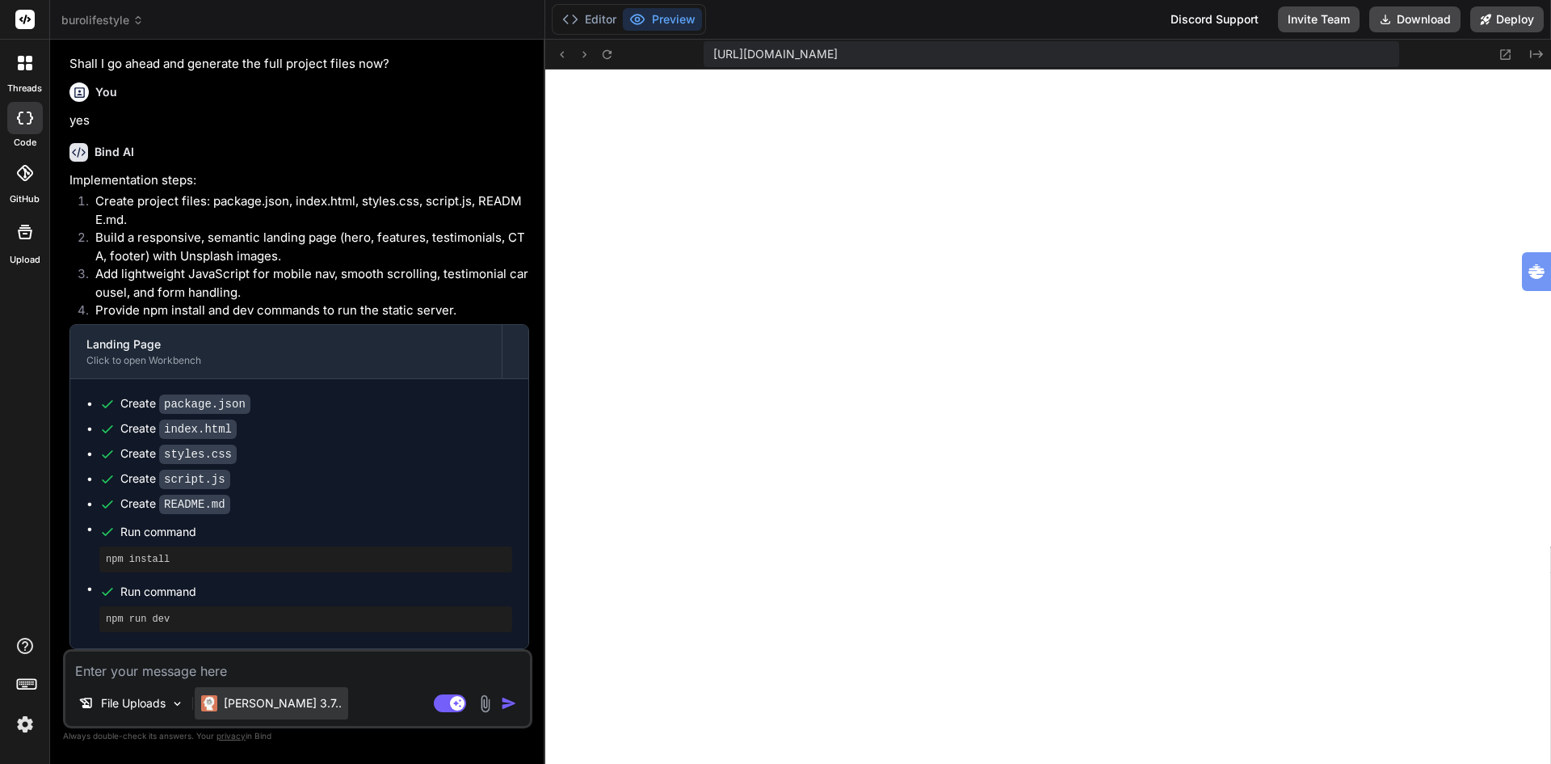
click at [259, 703] on p "[PERSON_NAME] 3.7.." at bounding box center [283, 703] width 118 height 16
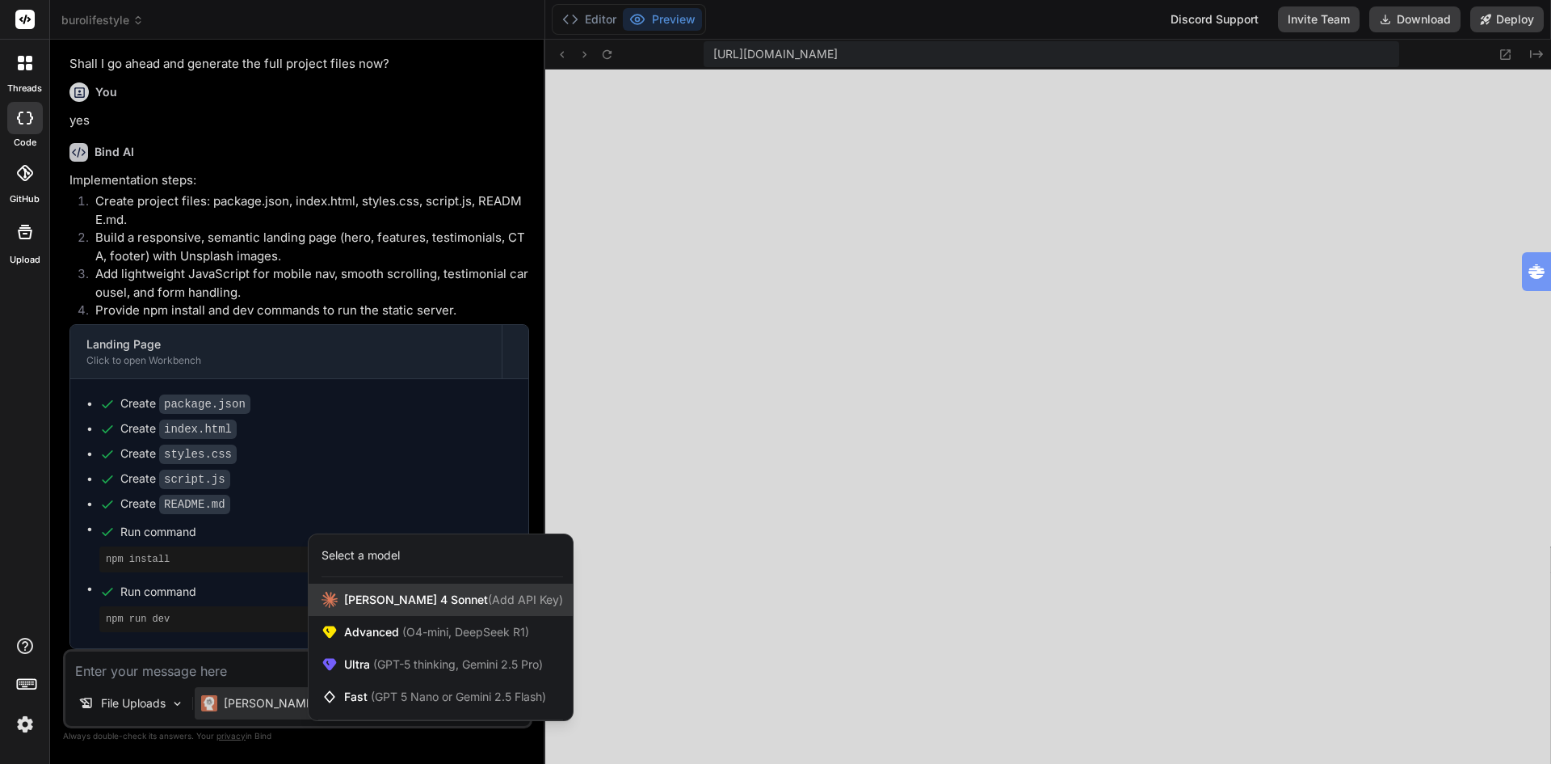
click at [410, 602] on span "[PERSON_NAME] 4 Sonnet (Add API Key)" at bounding box center [453, 599] width 219 height 16
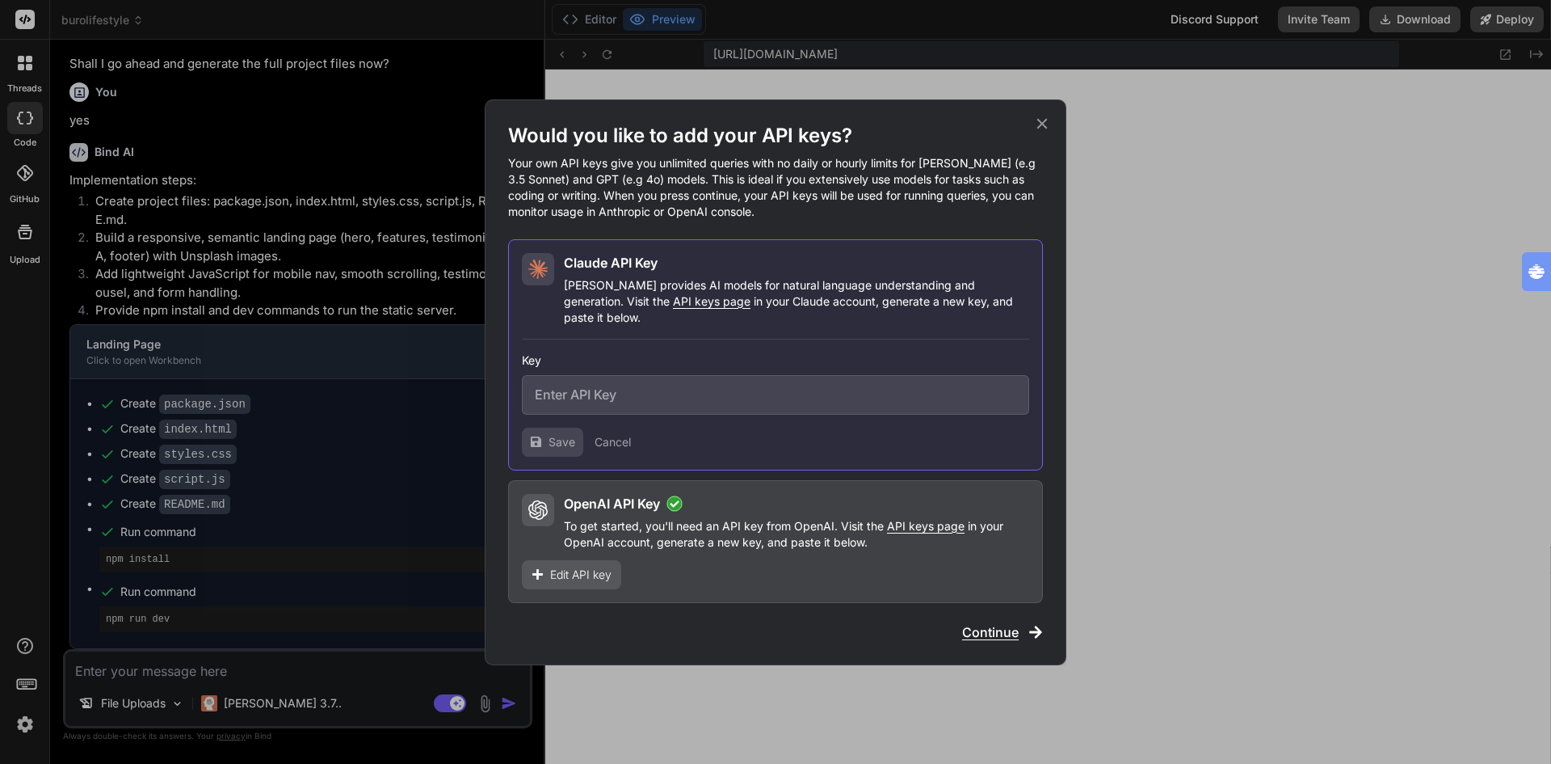
click at [570, 566] on span "Edit API key" at bounding box center [580, 574] width 61 height 16
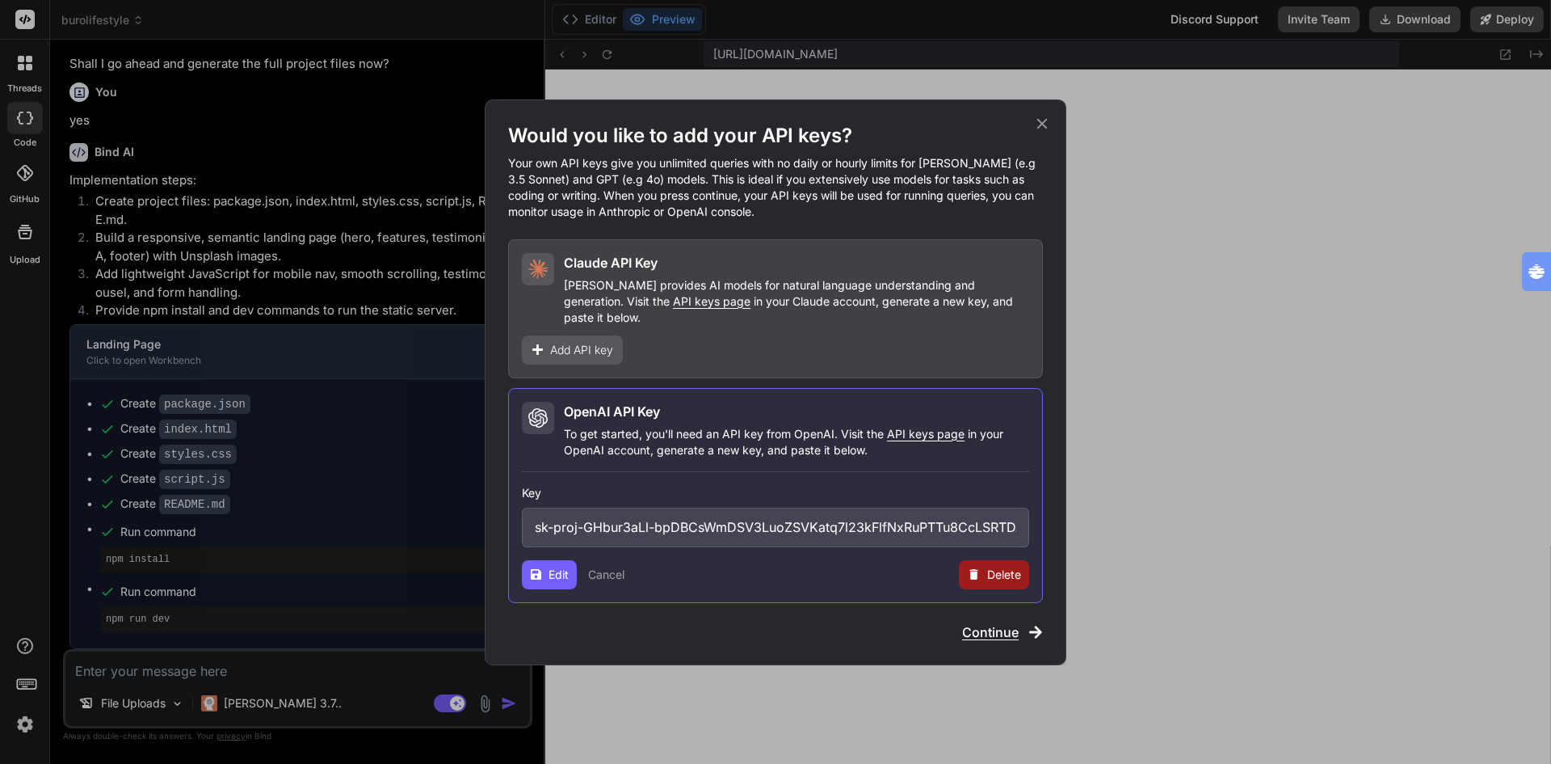
click at [990, 622] on span "Continue" at bounding box center [990, 631] width 57 height 19
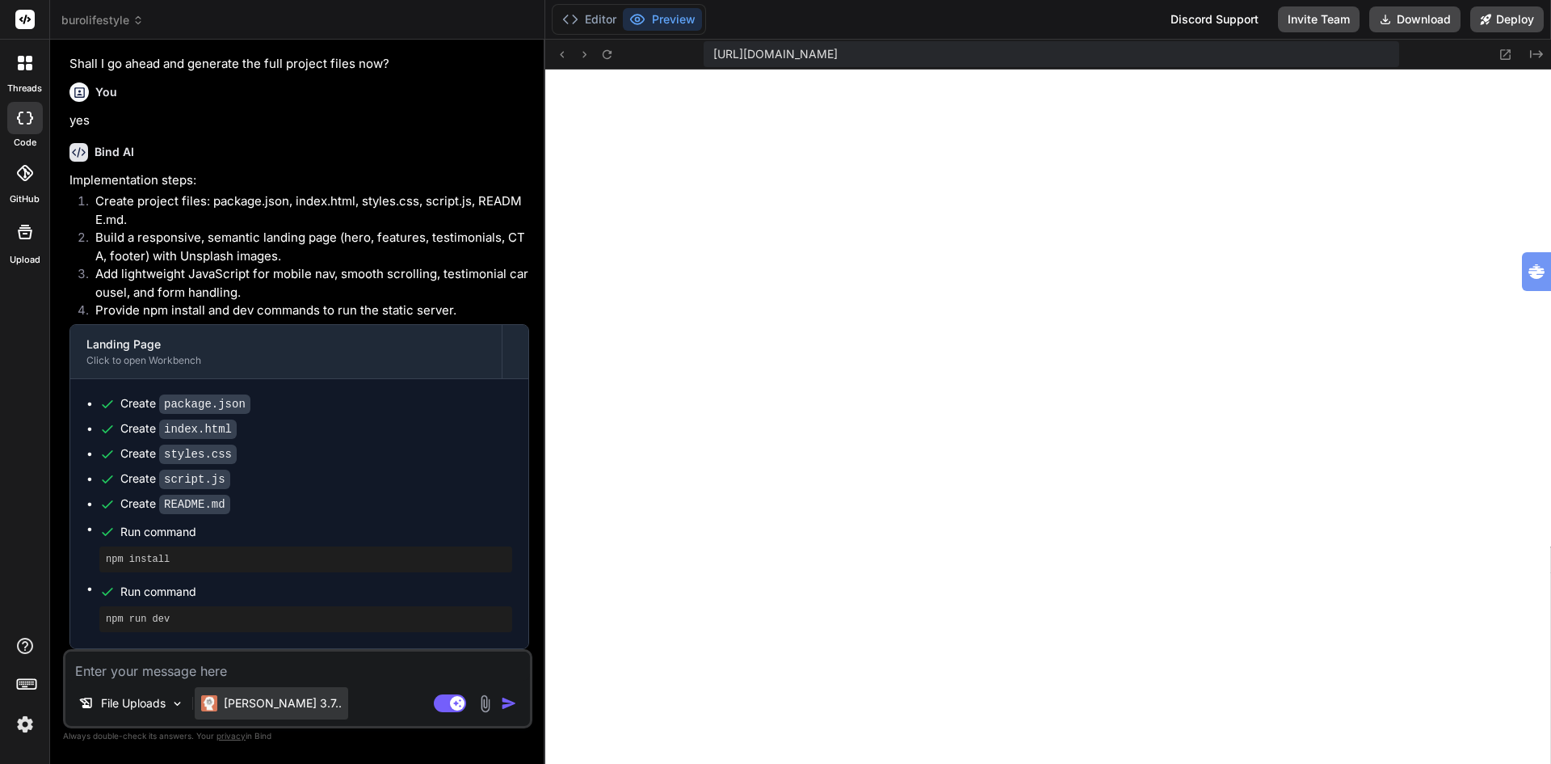
click at [266, 693] on div "[PERSON_NAME] 3.7.." at bounding box center [272, 703] width 154 height 32
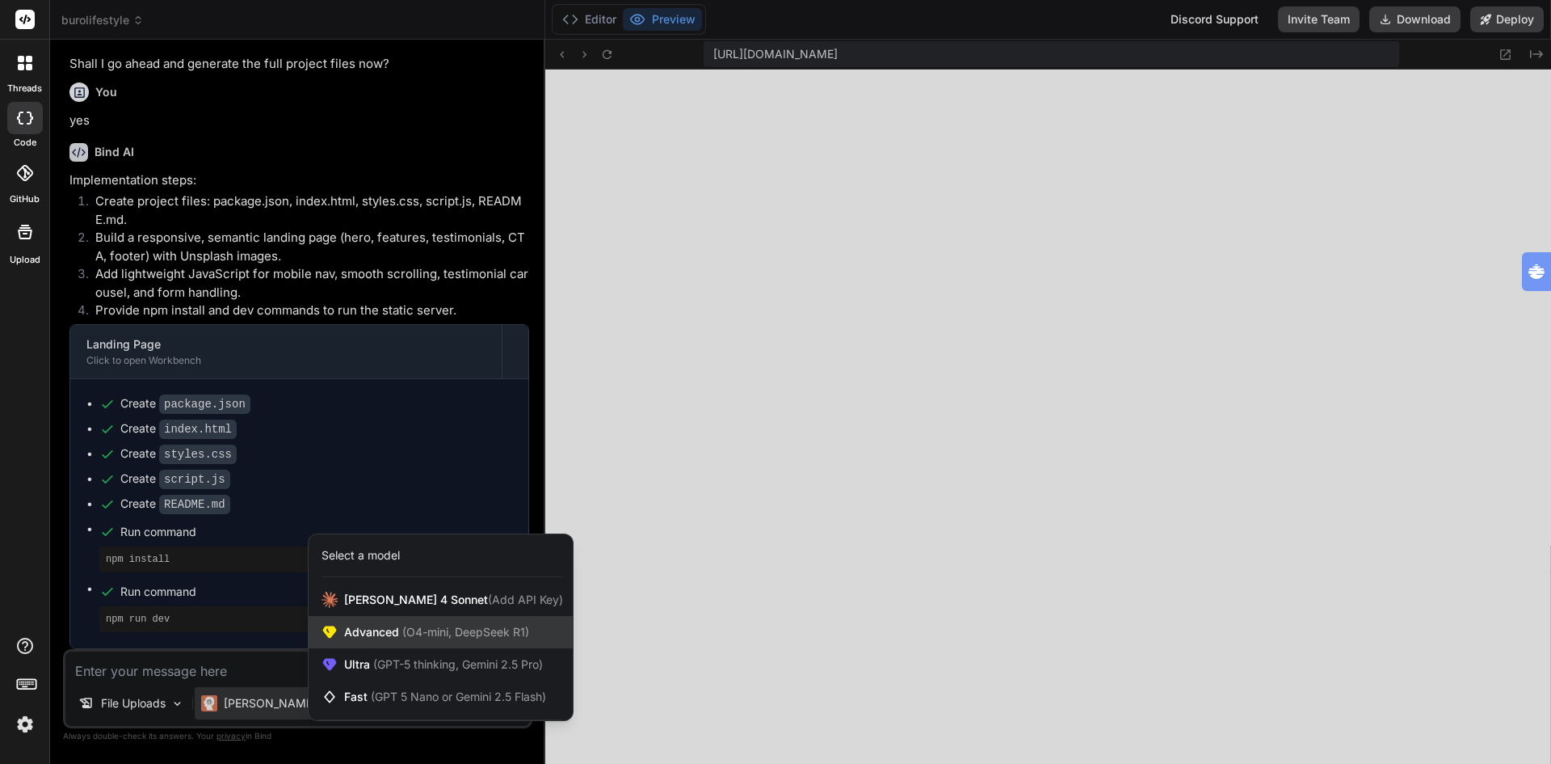
click at [435, 629] on span "(O4-mini, DeepSeek R1)" at bounding box center [464, 632] width 130 height 14
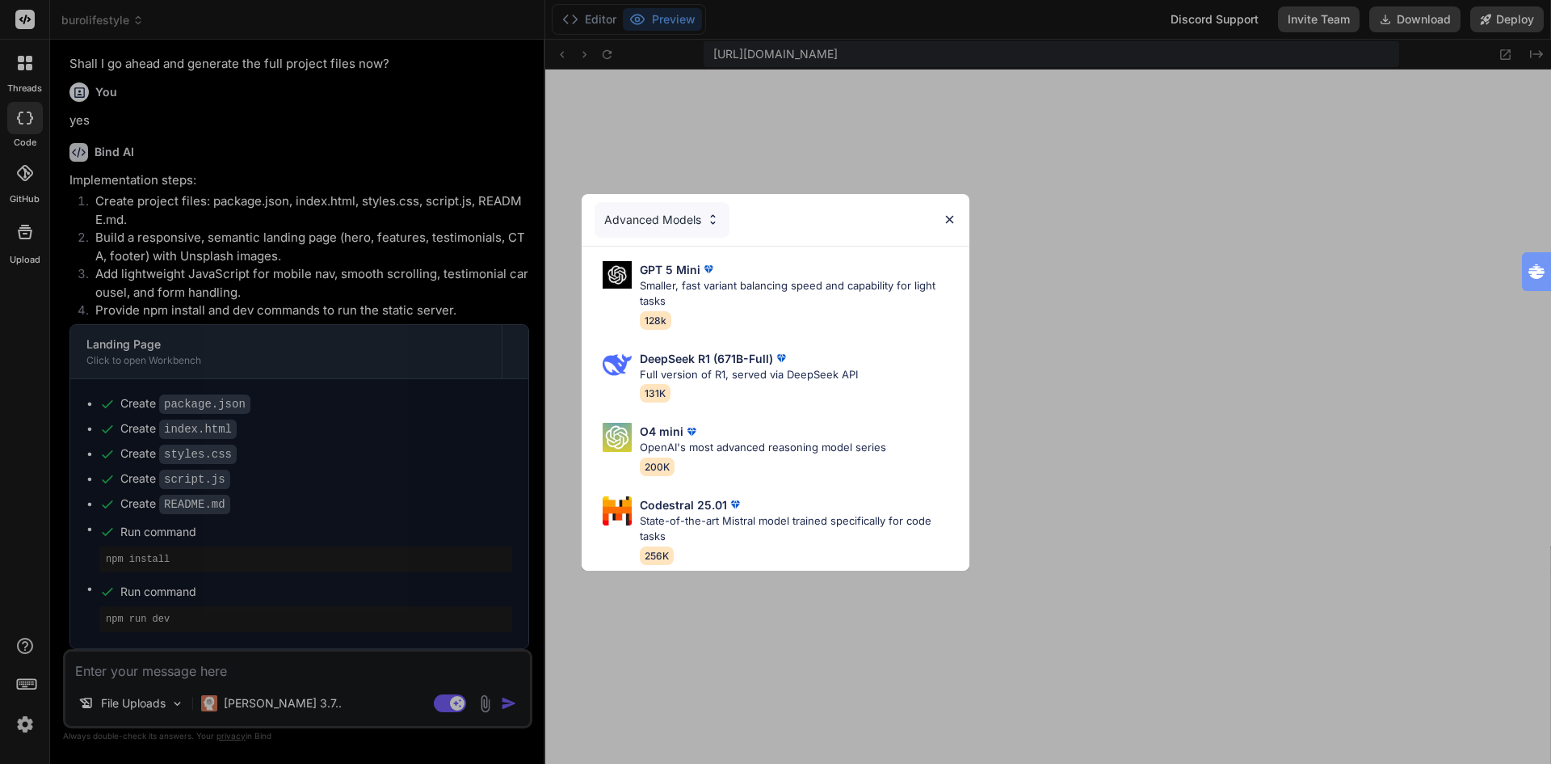
click at [262, 711] on div "Advanced Models GPT 5 Mini Smaller, fast variant balancing speed and capability…" at bounding box center [775, 382] width 1551 height 764
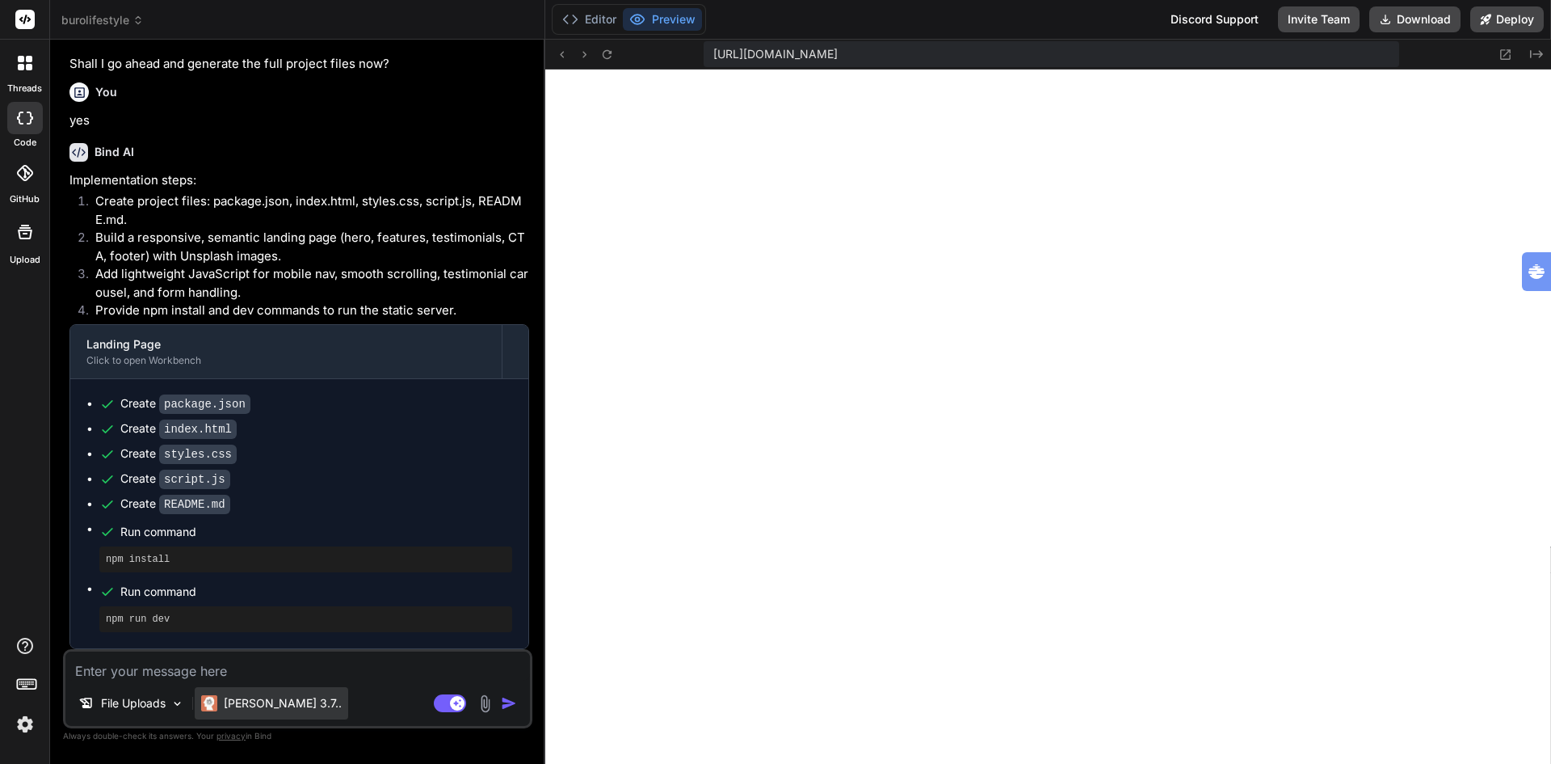
click at [255, 701] on p "[PERSON_NAME] 3.7.." at bounding box center [283, 703] width 118 height 16
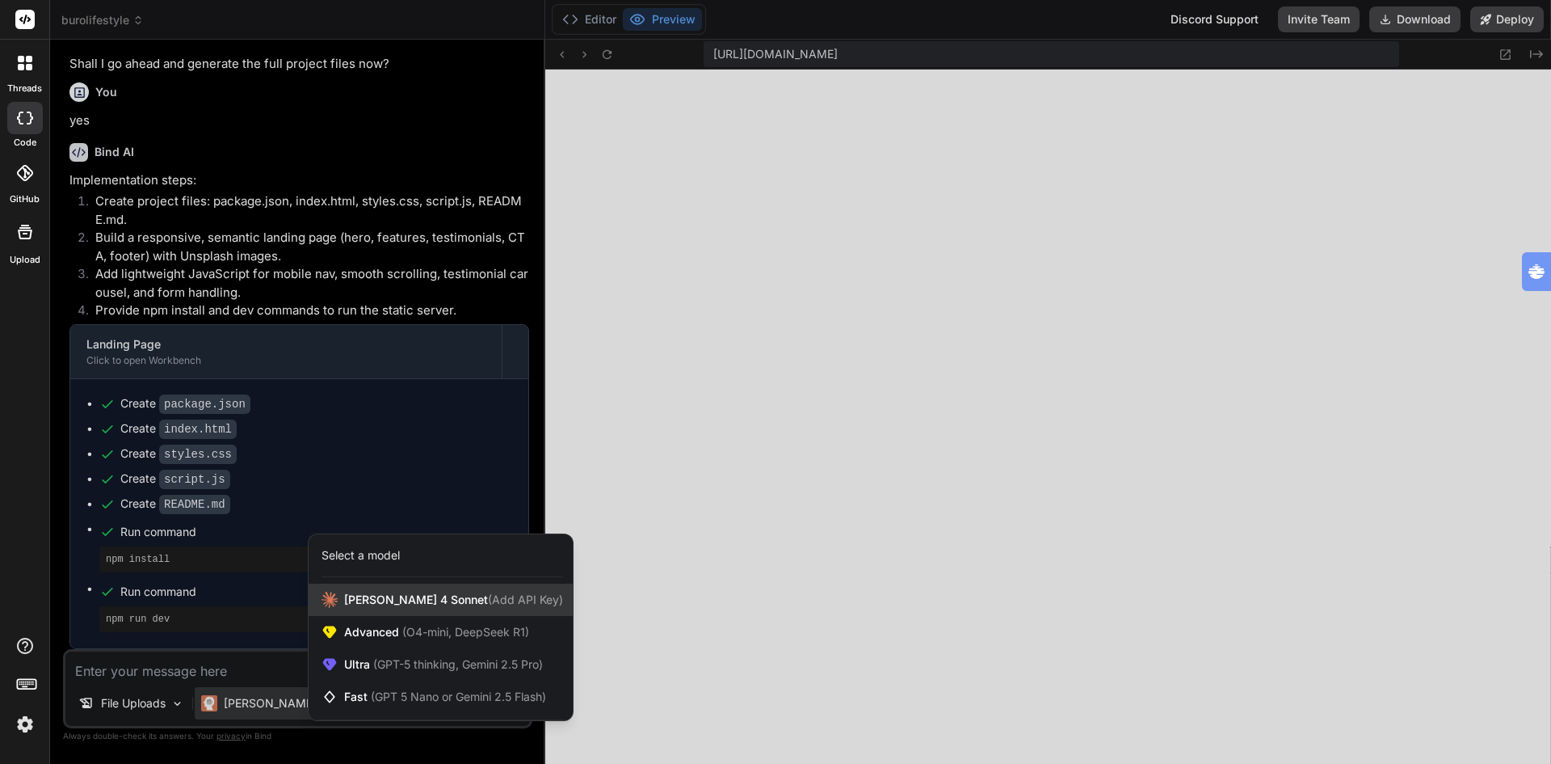
click at [403, 597] on span "[PERSON_NAME] 4 Sonnet (Add API Key)" at bounding box center [453, 599] width 219 height 16
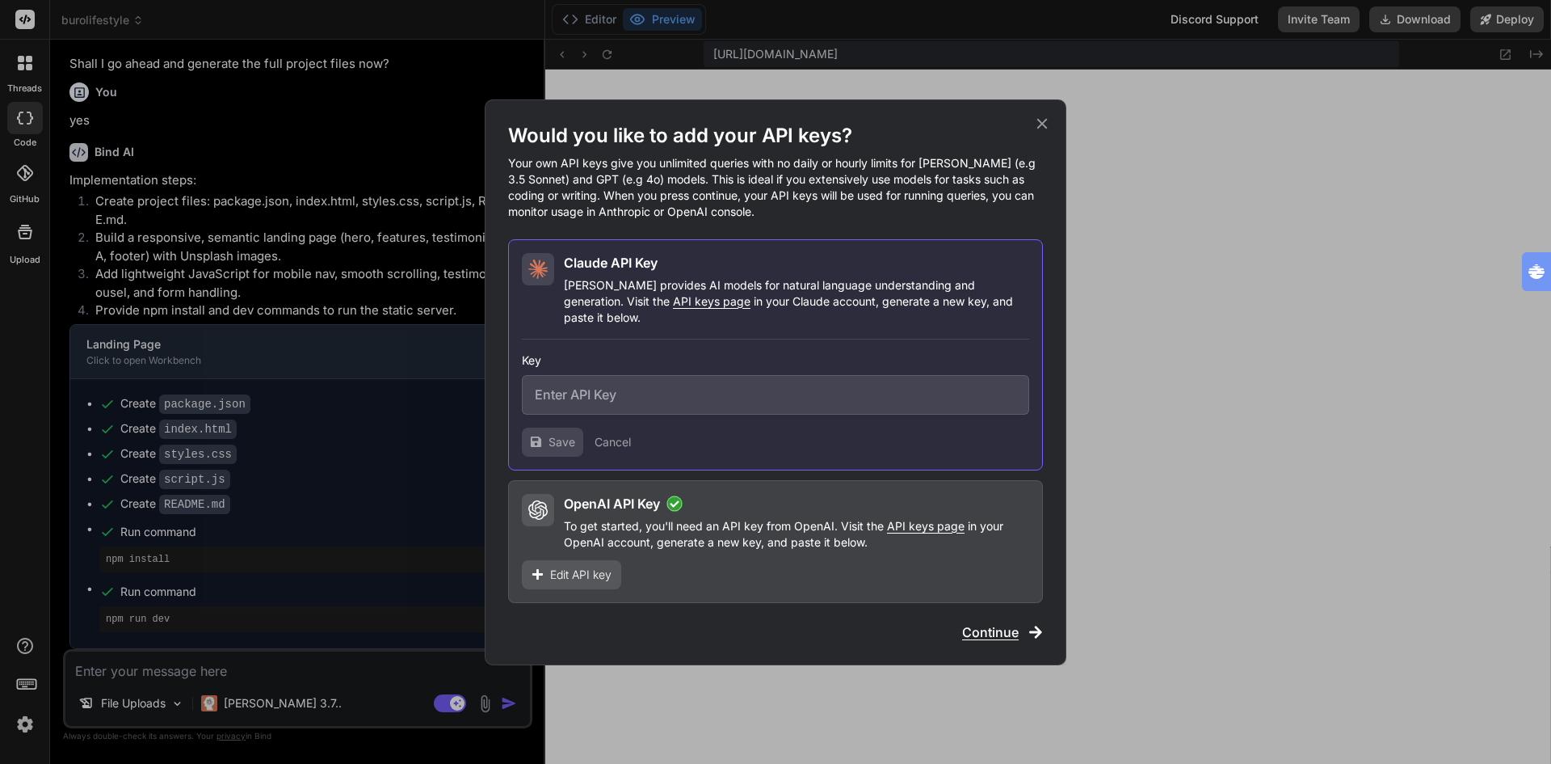
click at [403, 597] on div "Would you like to add your API keys? Your own API keys give you unlimited queri…" at bounding box center [775, 382] width 1551 height 764
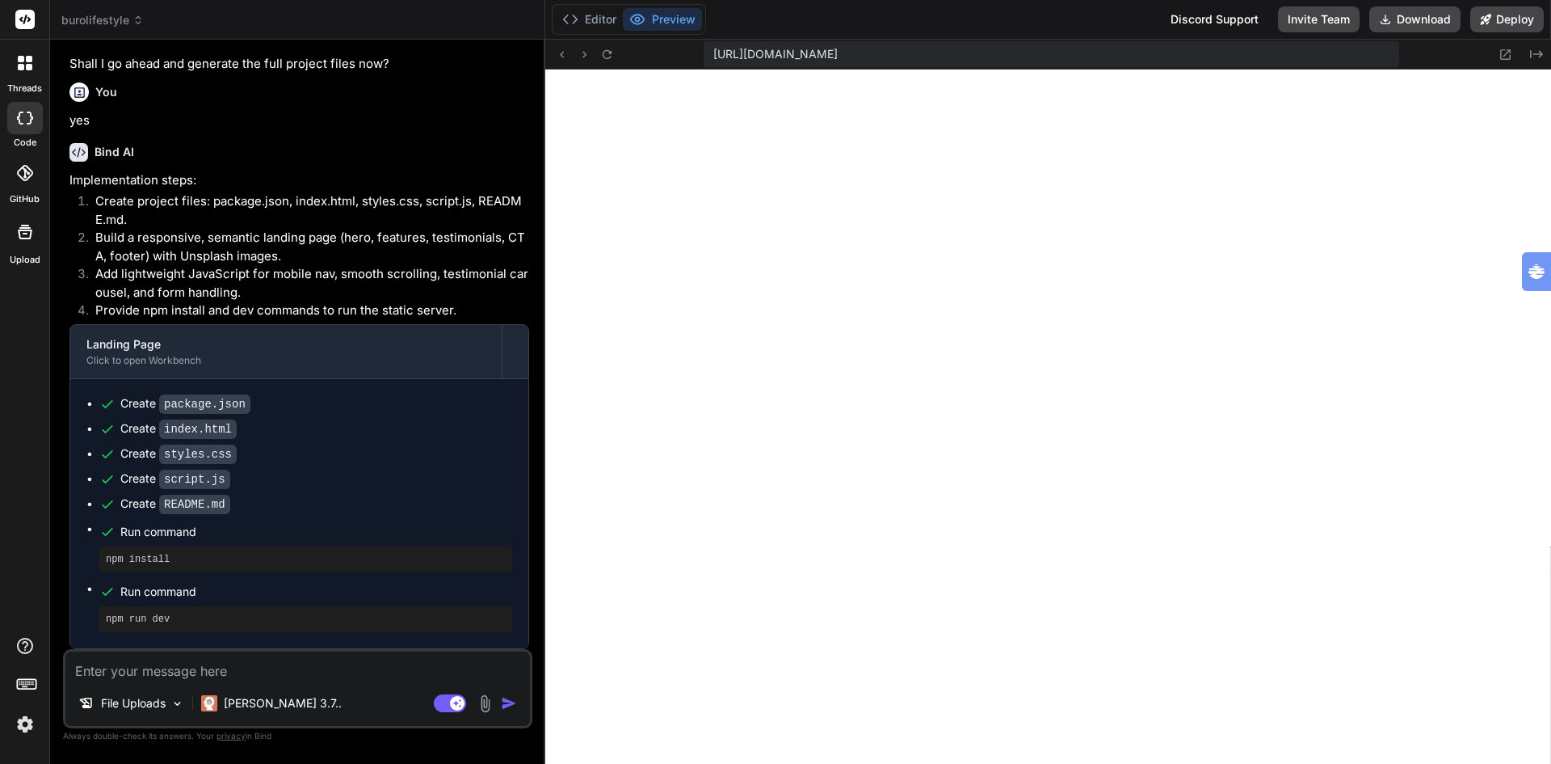
click at [177, 664] on textarea at bounding box center [297, 665] width 465 height 29
click at [24, 730] on img at bounding box center [24, 723] width 27 height 27
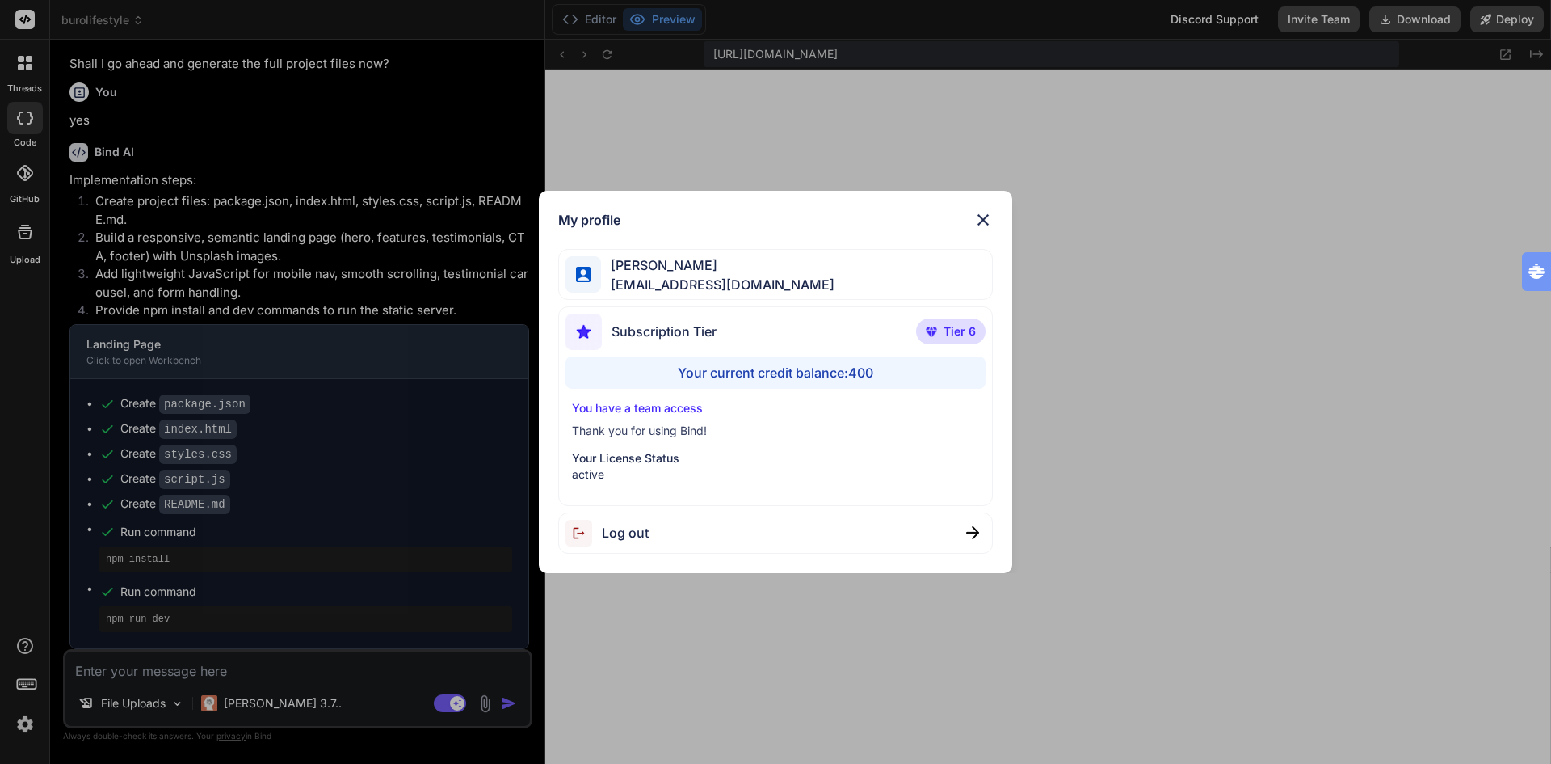
click at [24, 729] on div "My profile [PERSON_NAME] [EMAIL_ADDRESS][DOMAIN_NAME] Subscription Tier Tier 6 …" at bounding box center [775, 382] width 1551 height 764
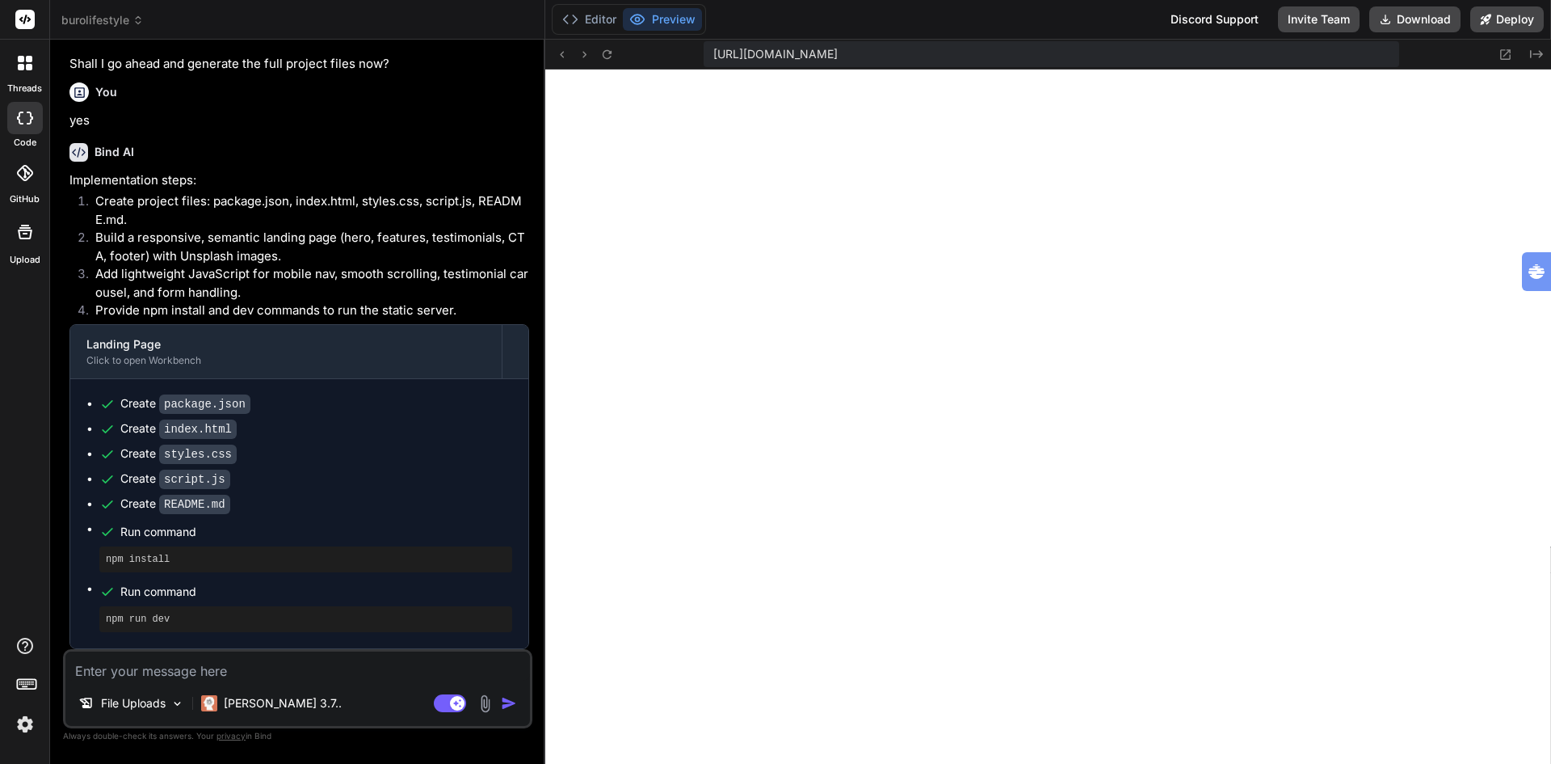
click at [488, 699] on img at bounding box center [485, 703] width 19 height 19
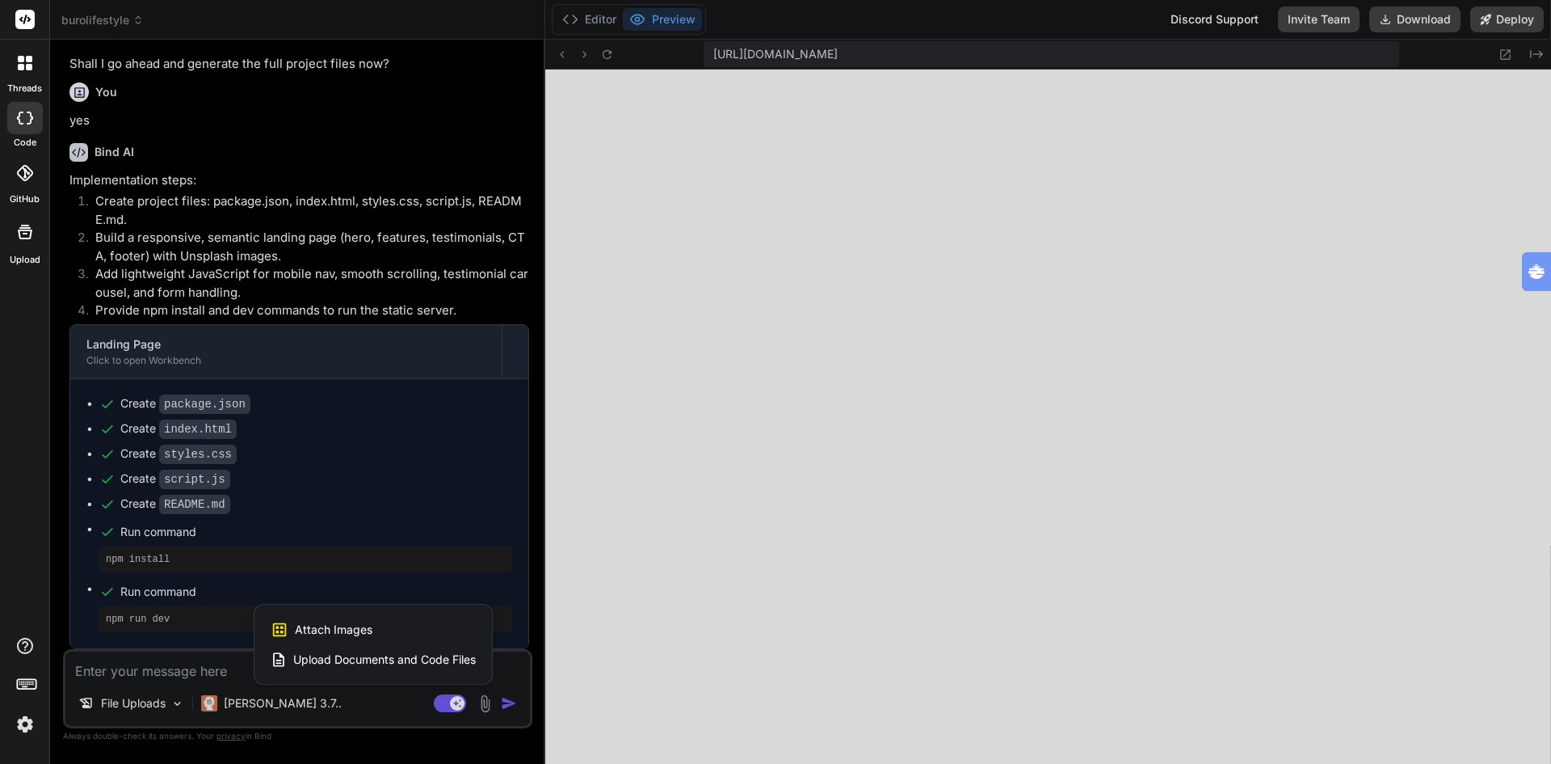
click at [330, 659] on span "Upload Documents and Code Files" at bounding box center [384, 659] width 183 height 16
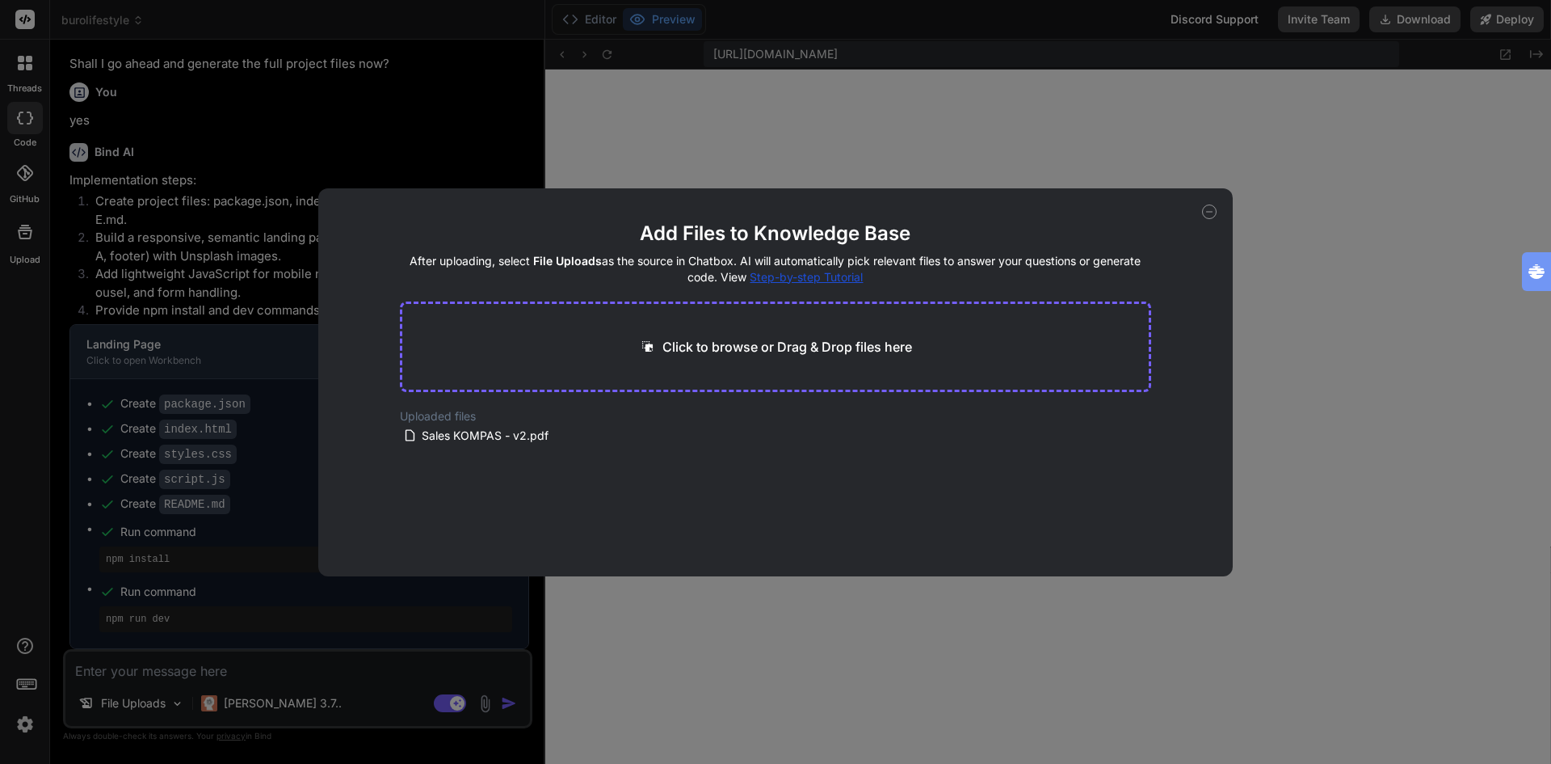
click at [250, 671] on div "Add Files to Knowledge Base After uploading, select File Uploads as the source …" at bounding box center [775, 382] width 1551 height 764
type textarea "x"
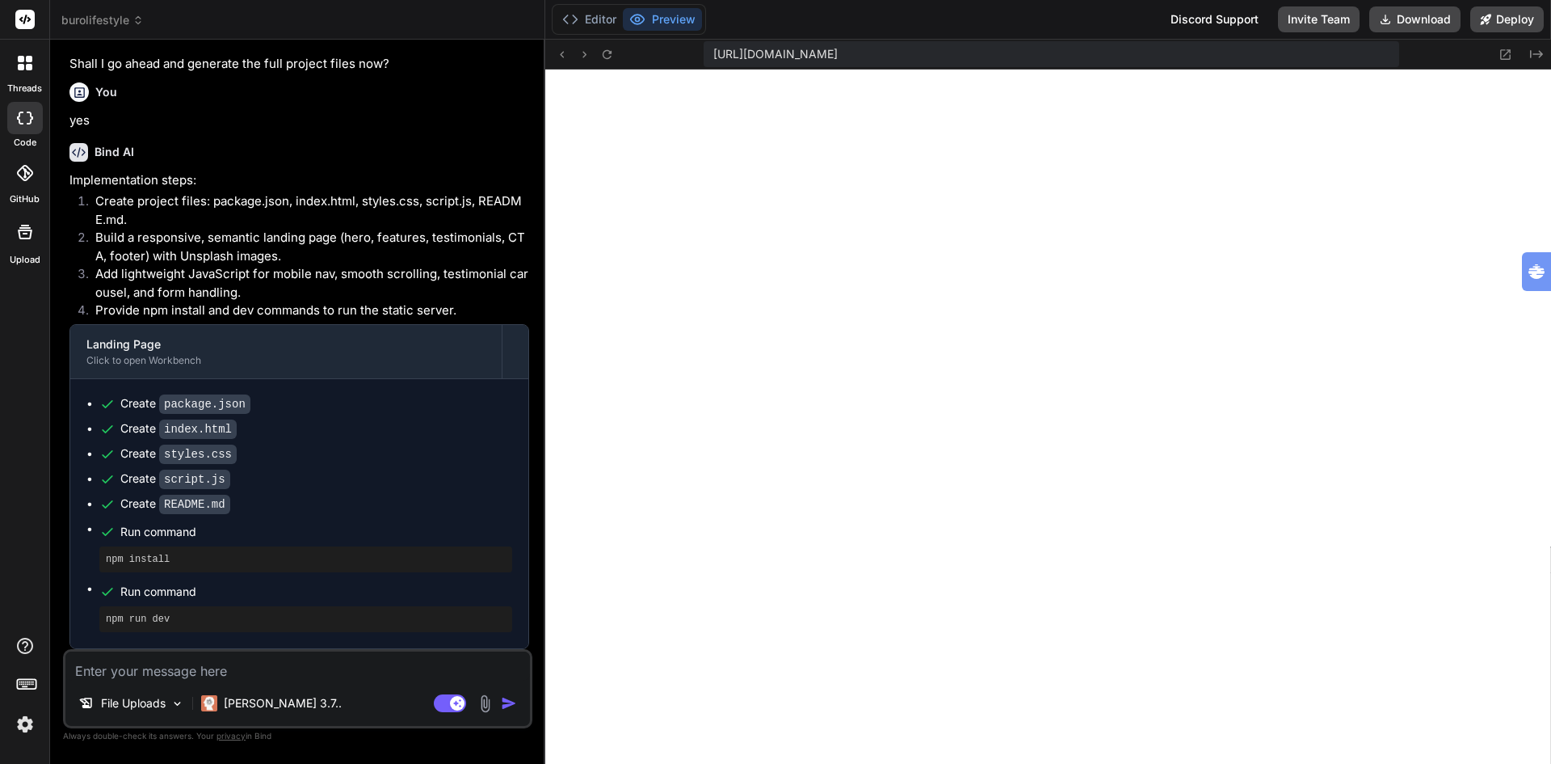
click at [193, 664] on textarea at bounding box center [297, 665] width 465 height 29
type textarea "g"
type textarea "x"
type textarea "ge"
type textarea "x"
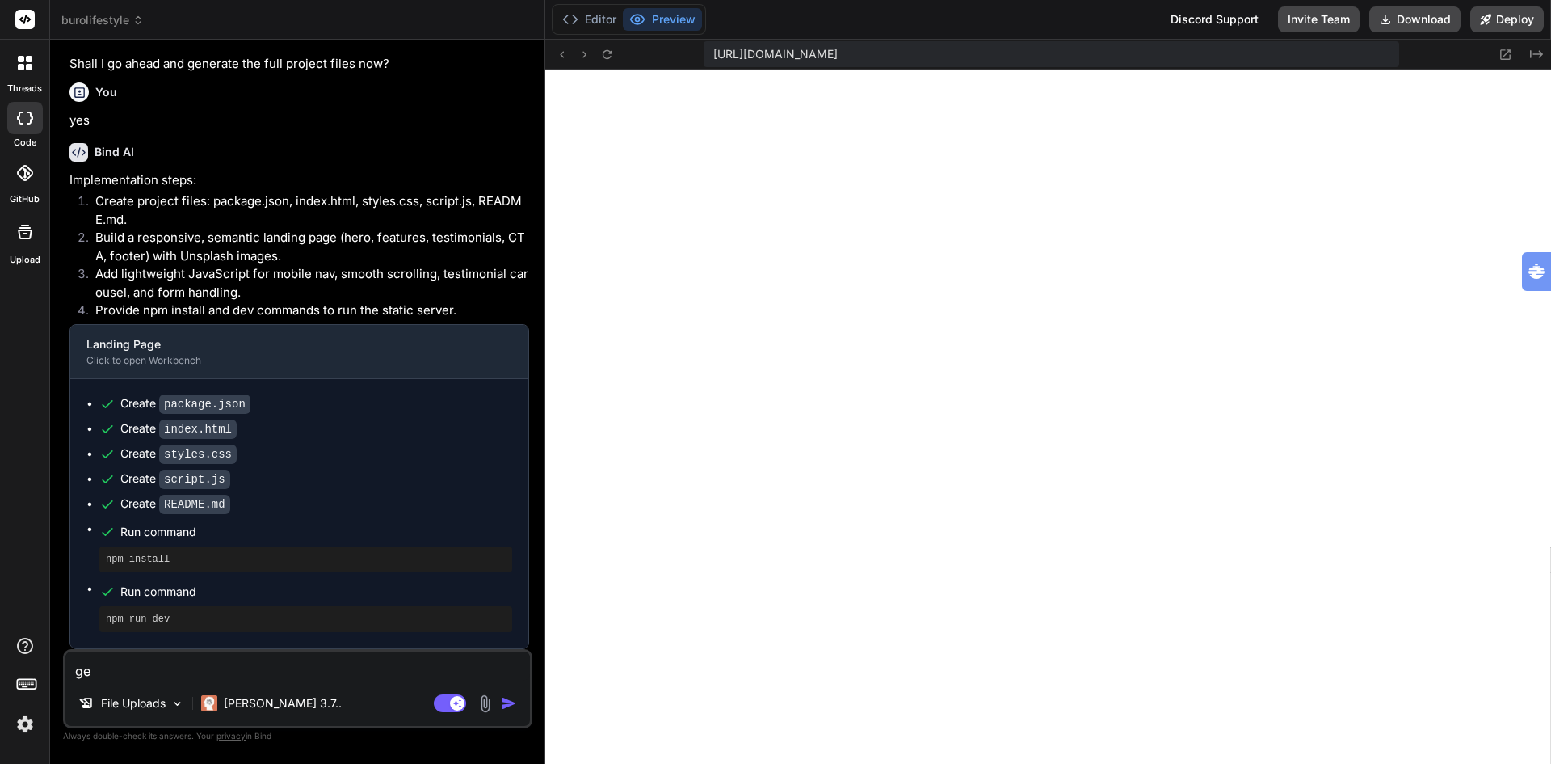
type textarea "gen"
type textarea "x"
type textarea "gene"
type textarea "x"
type textarea "gener"
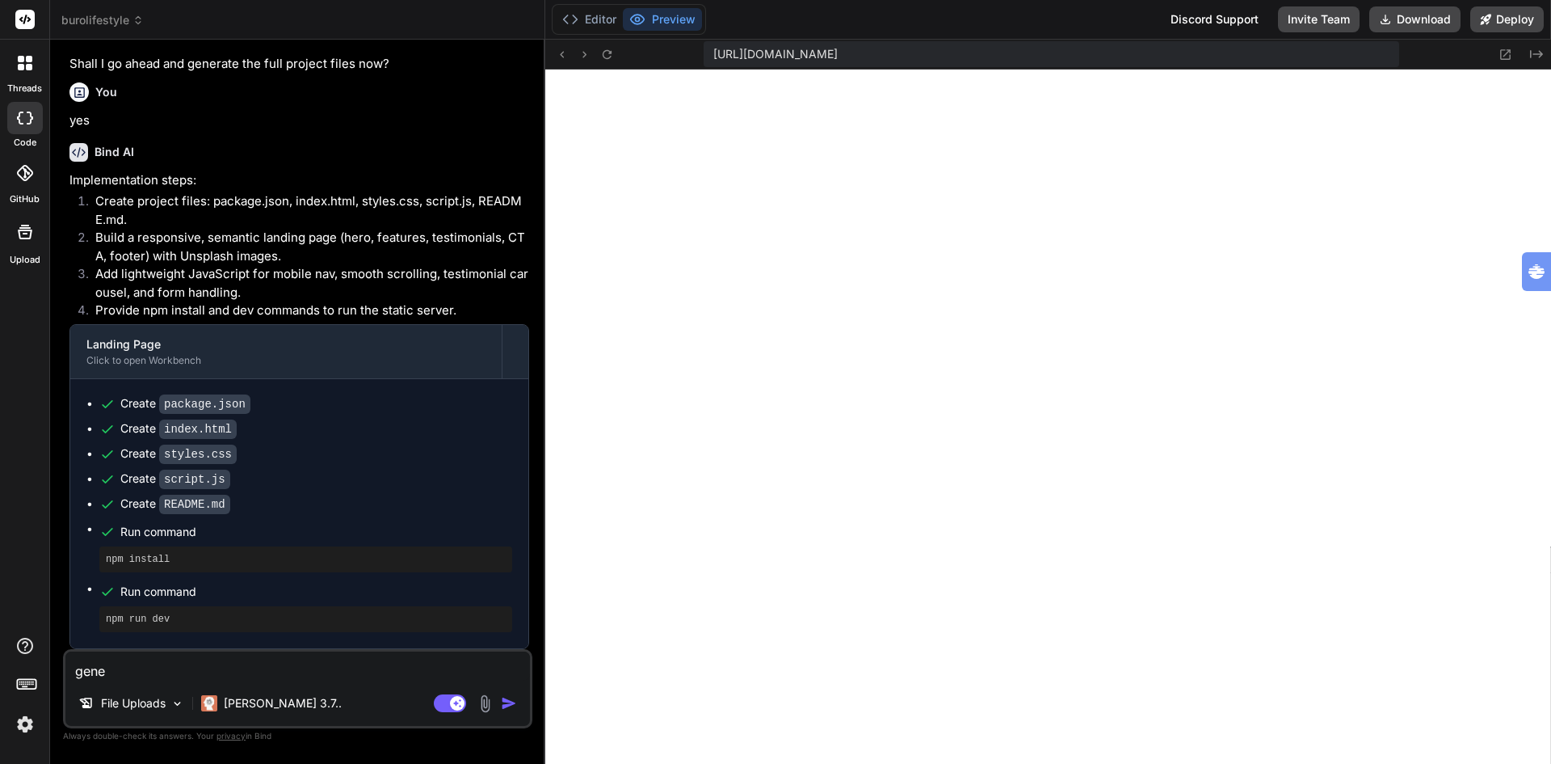
type textarea "x"
type textarea "genera"
type textarea "x"
type textarea "gener"
type textarea "x"
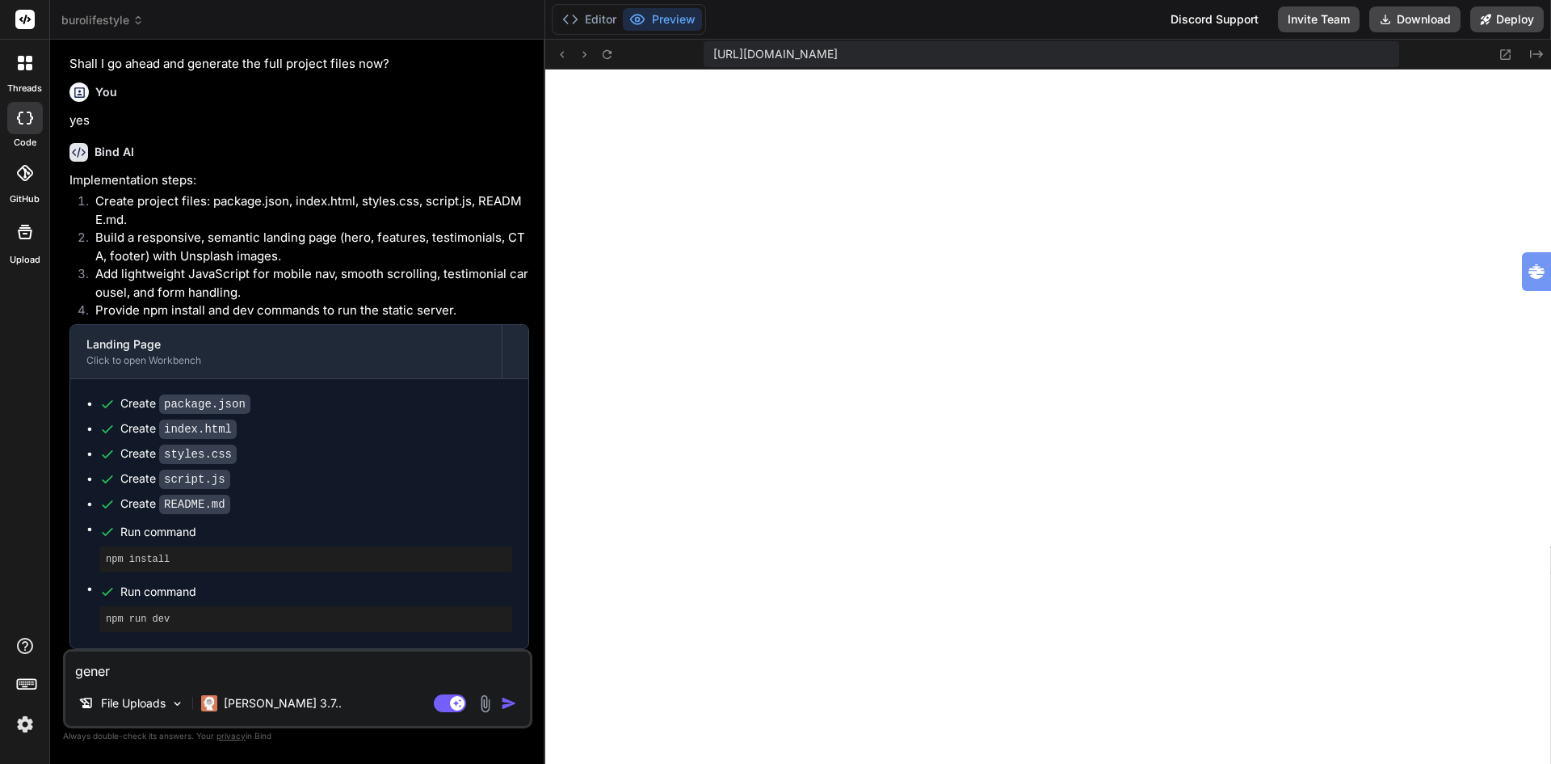
type textarea "genere"
type textarea "x"
type textarea "generee"
type textarea "x"
type textarea "genereer"
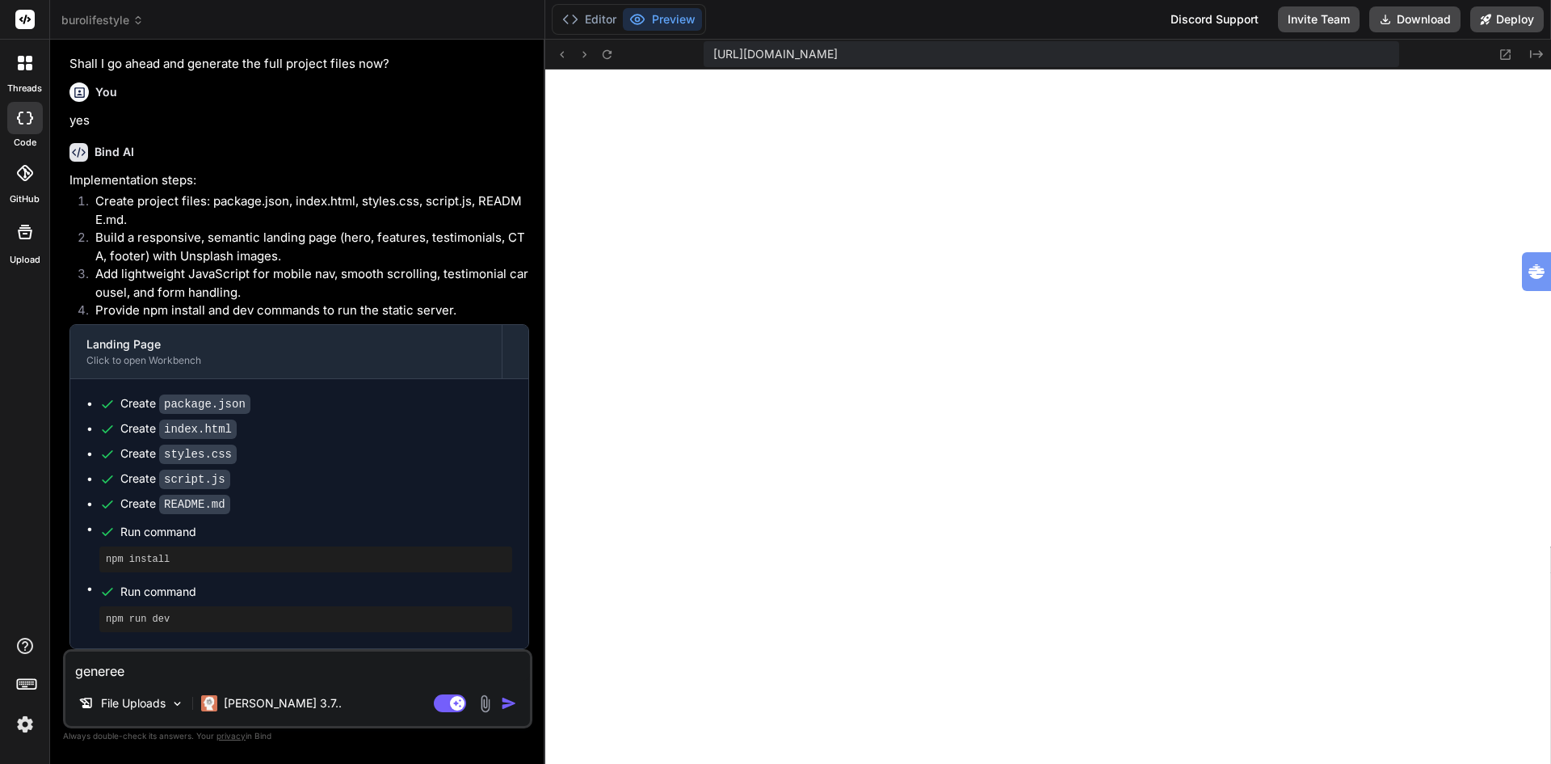
type textarea "x"
type textarea "genereer"
type textarea "x"
type textarea "genereer e"
type textarea "x"
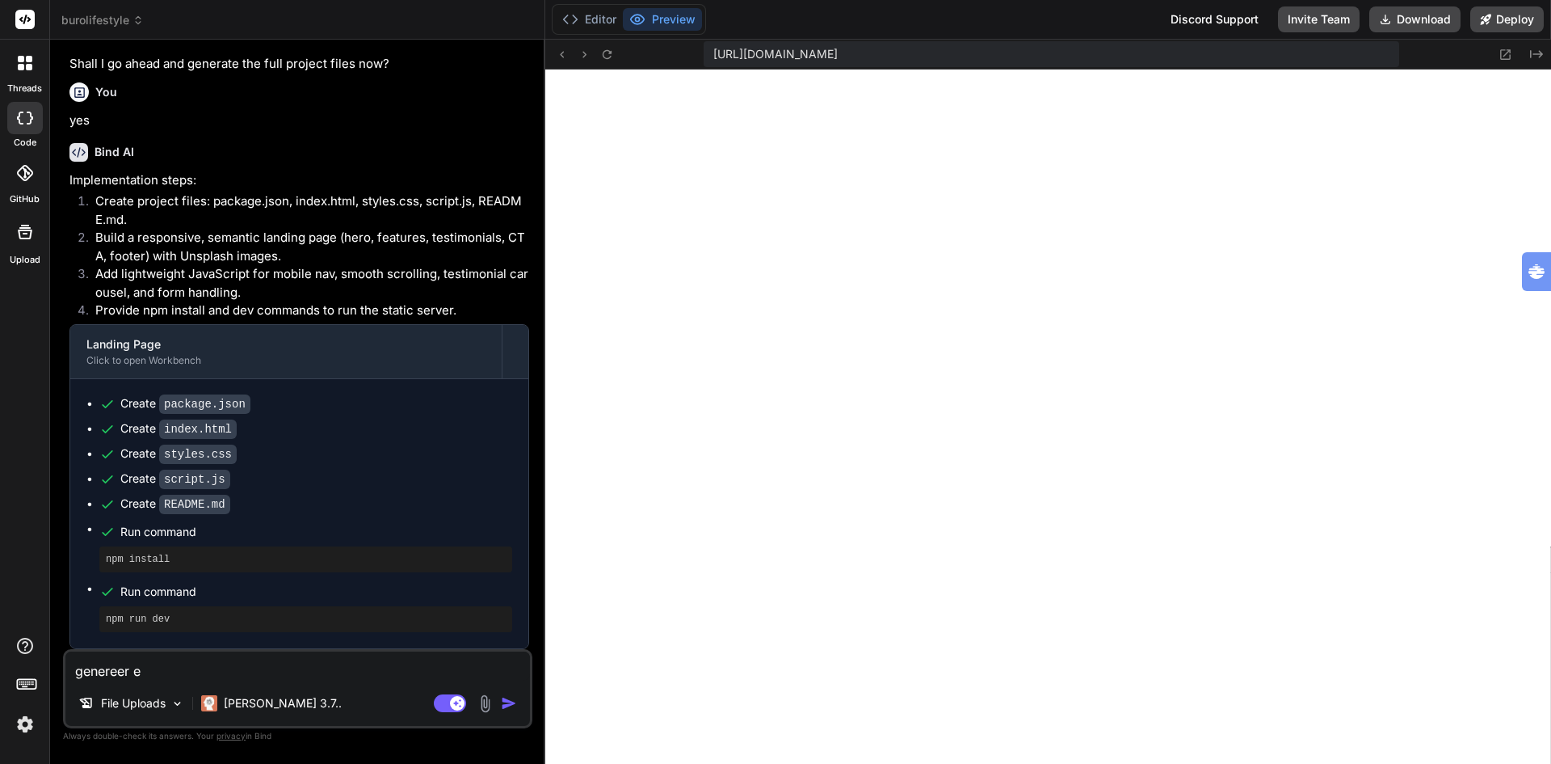
type textarea "genereer ee"
type textarea "x"
type textarea "genereer ee"
type textarea "x"
type textarea "genereer ee"
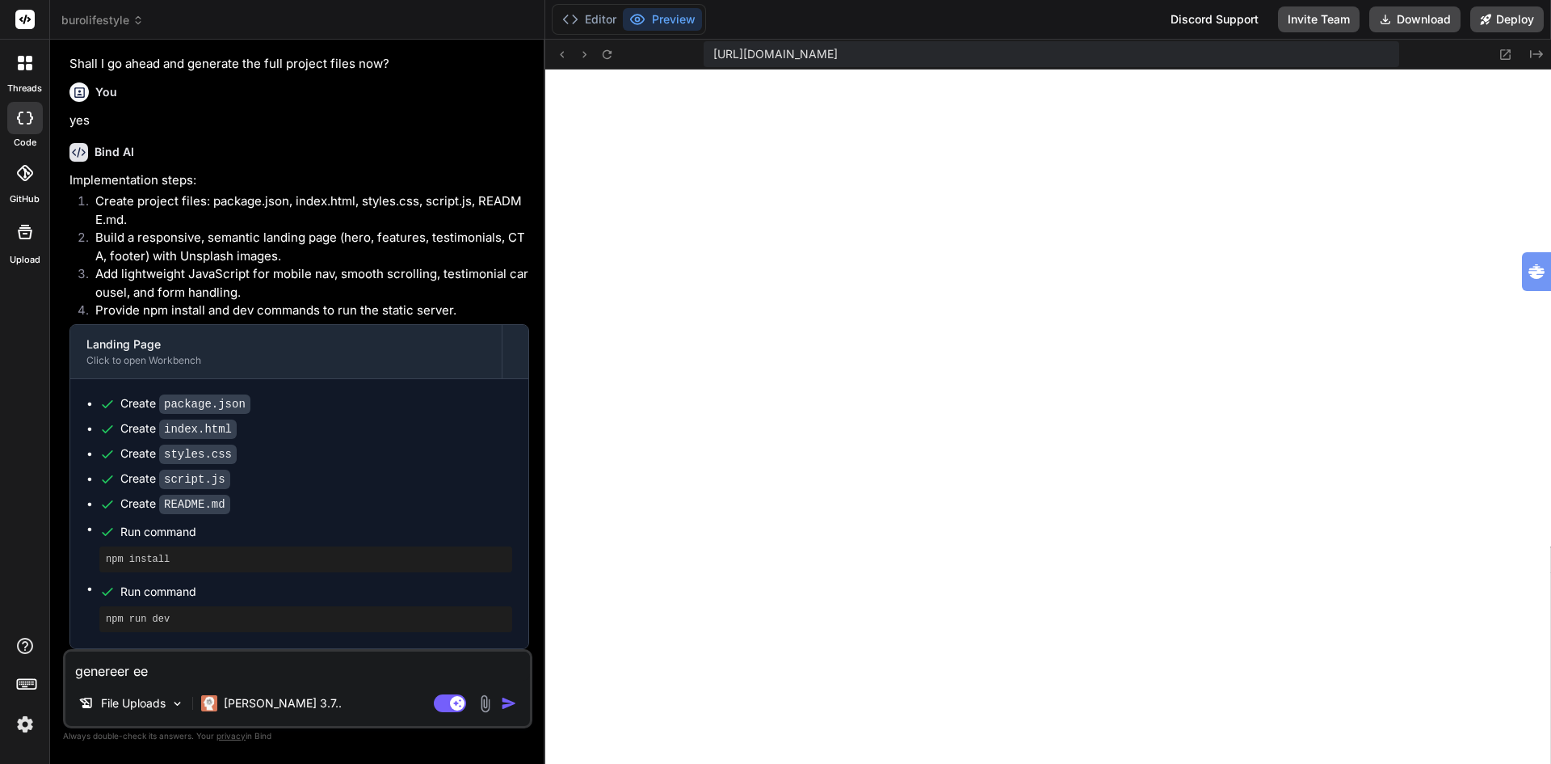
type textarea "x"
type textarea "genereer een"
type textarea "x"
type textarea "genereer een"
type textarea "x"
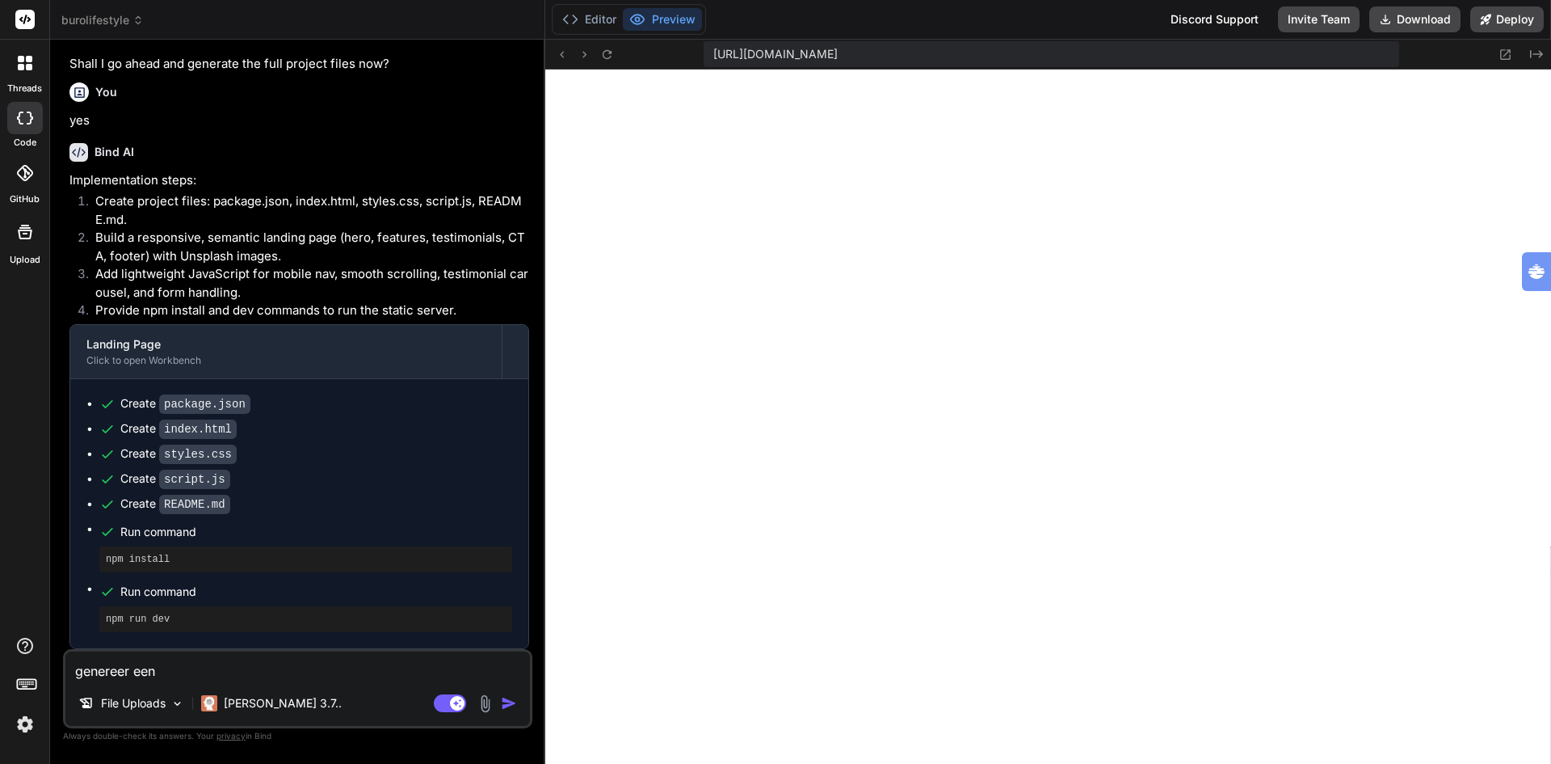
type textarea "genereer een l"
type textarea "x"
type textarea "genereer een la"
type textarea "x"
type textarea "genereer een lan"
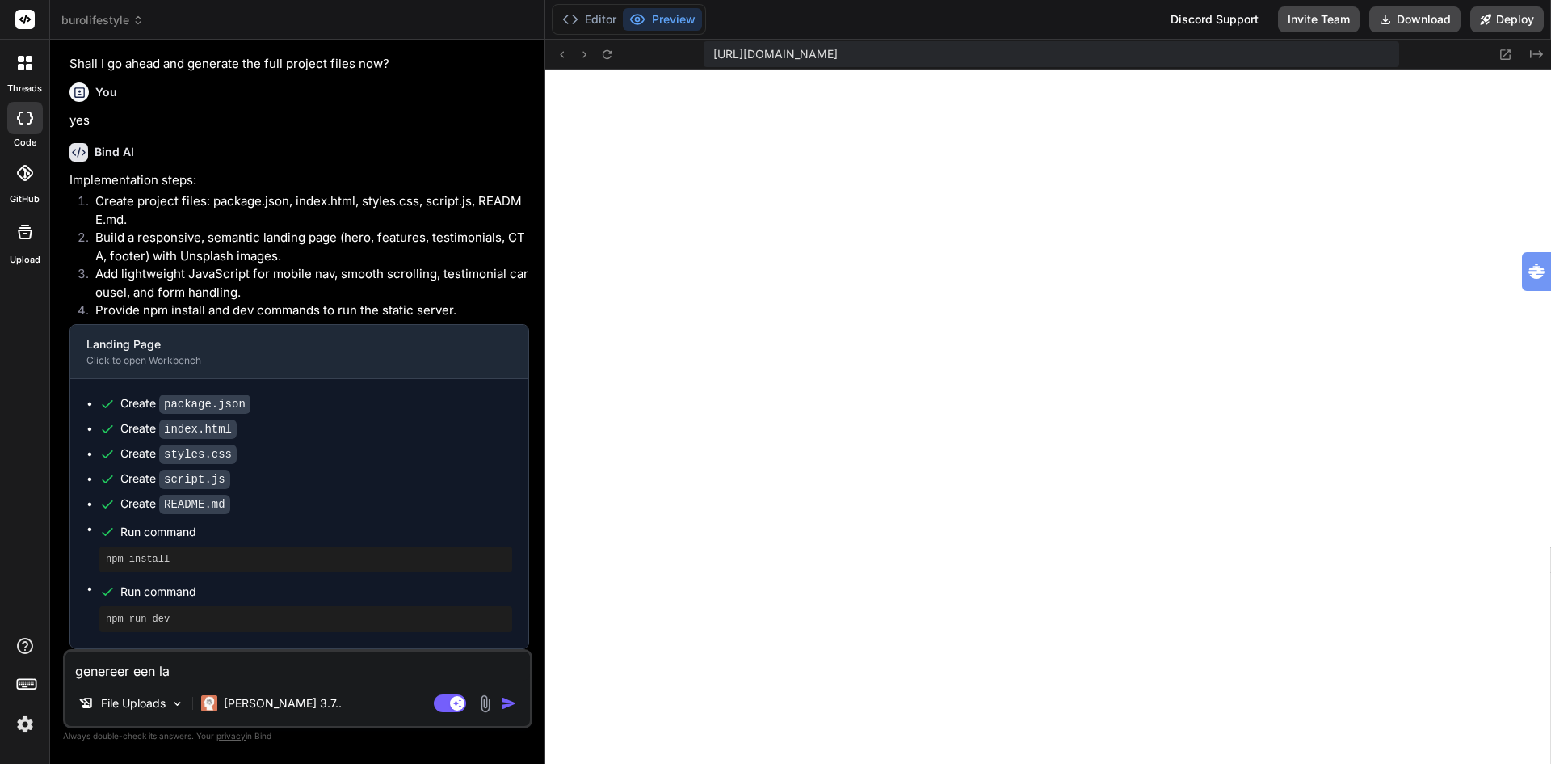
type textarea "x"
type textarea "genereer een land"
type textarea "x"
type textarea "genereer een [PERSON_NAME]"
type textarea "x"
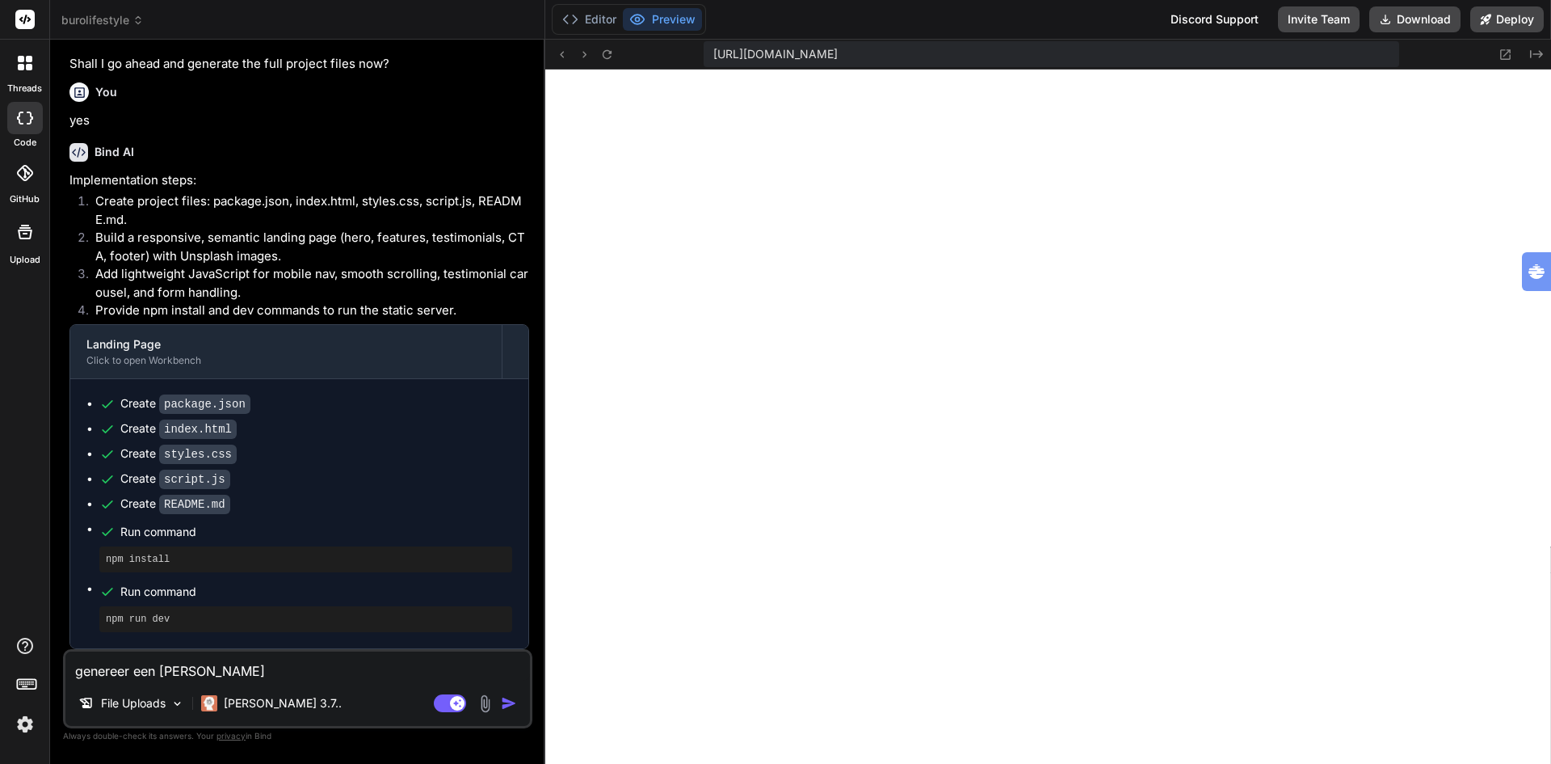
type textarea "genereer een [PERSON_NAME]"
type textarea "x"
type textarea "genereer een landing"
type textarea "x"
type textarea "genereer een landings"
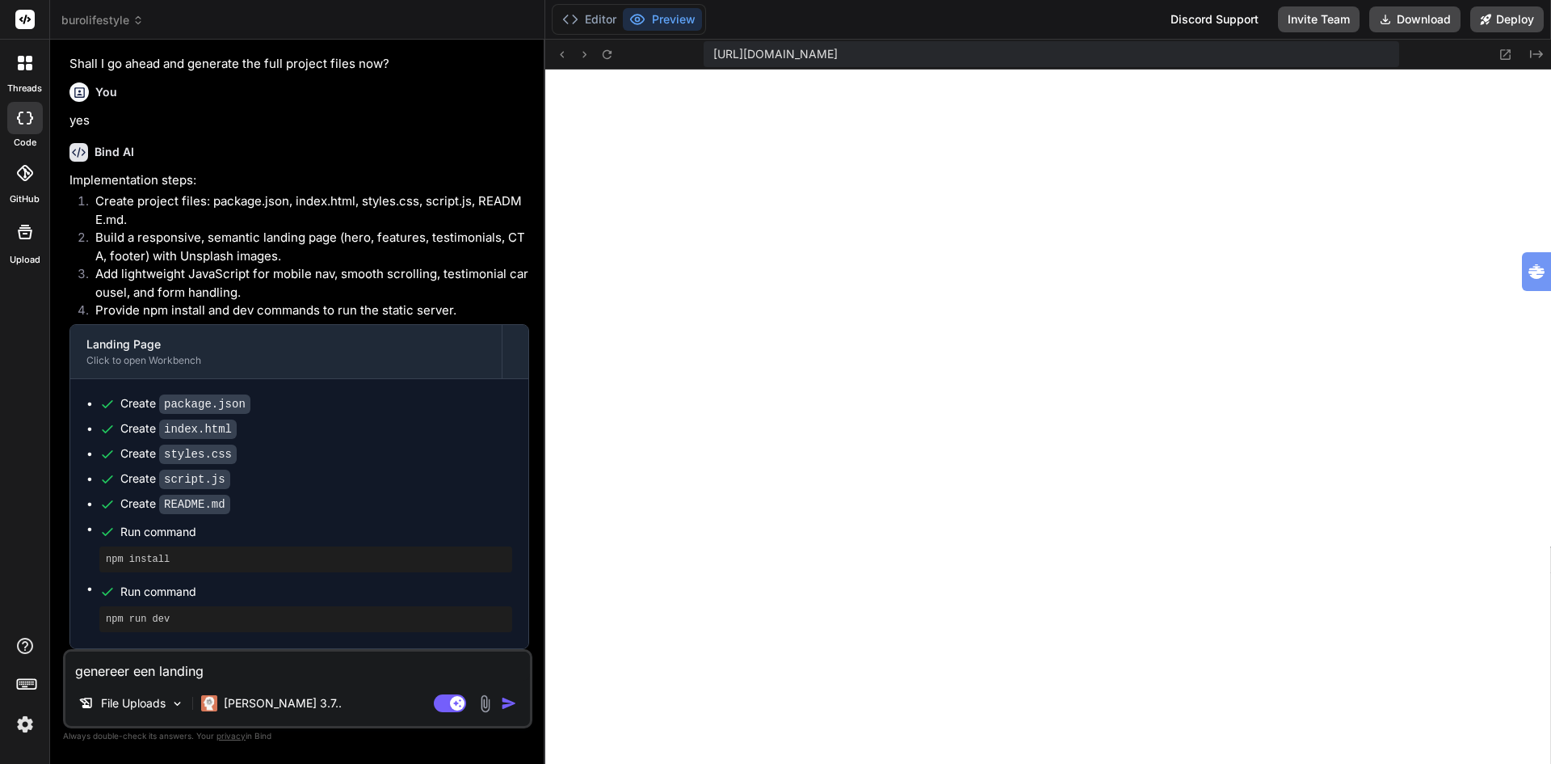
type textarea "x"
type textarea "genereer een landingsp"
type textarea "x"
type textarea "genereer een landingspa"
type textarea "x"
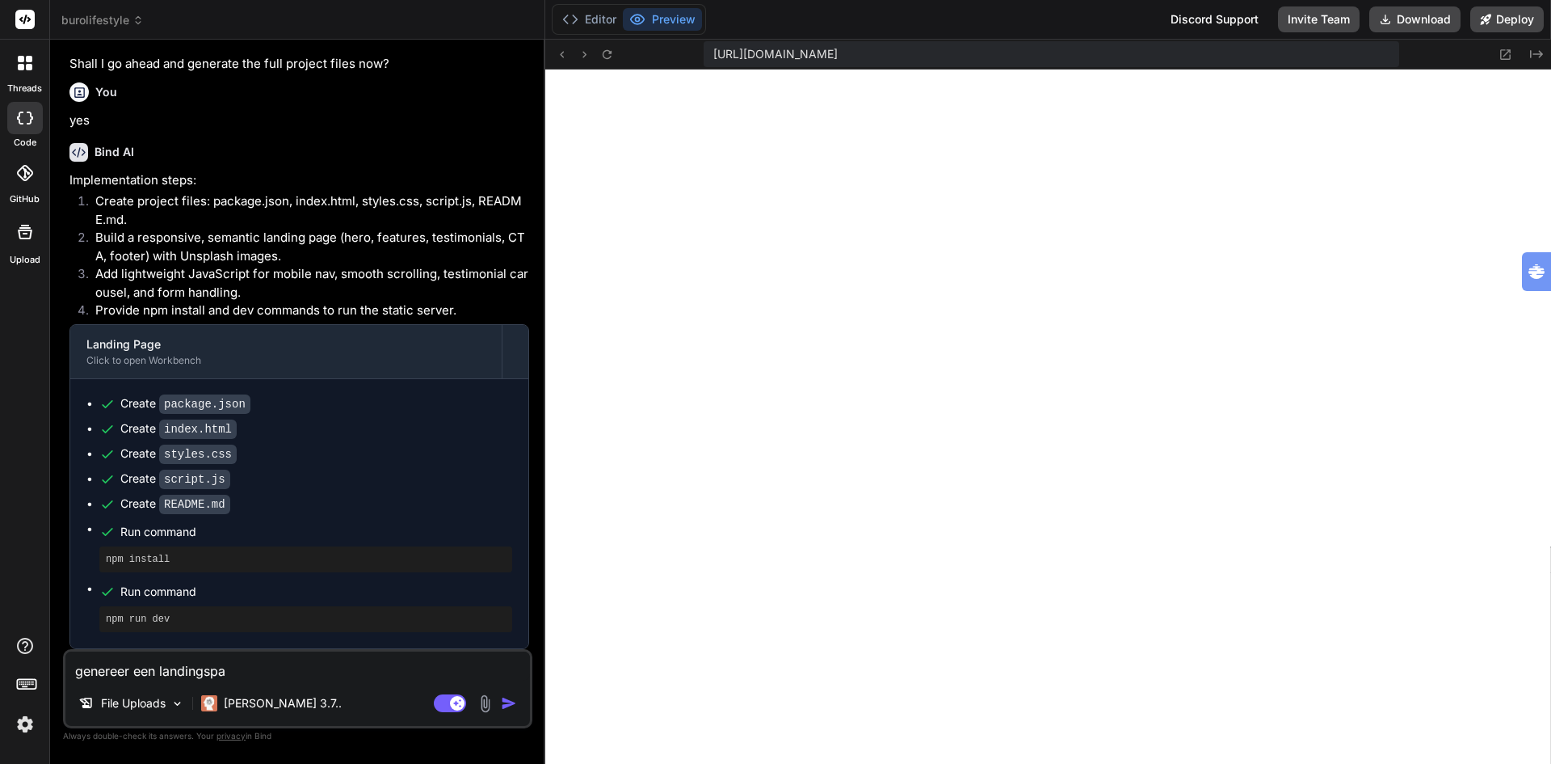
type textarea "genereer een landingspag"
type textarea "x"
type textarea "genereer een landingspagi"
type textarea "x"
type textarea "genereer een landingspagin"
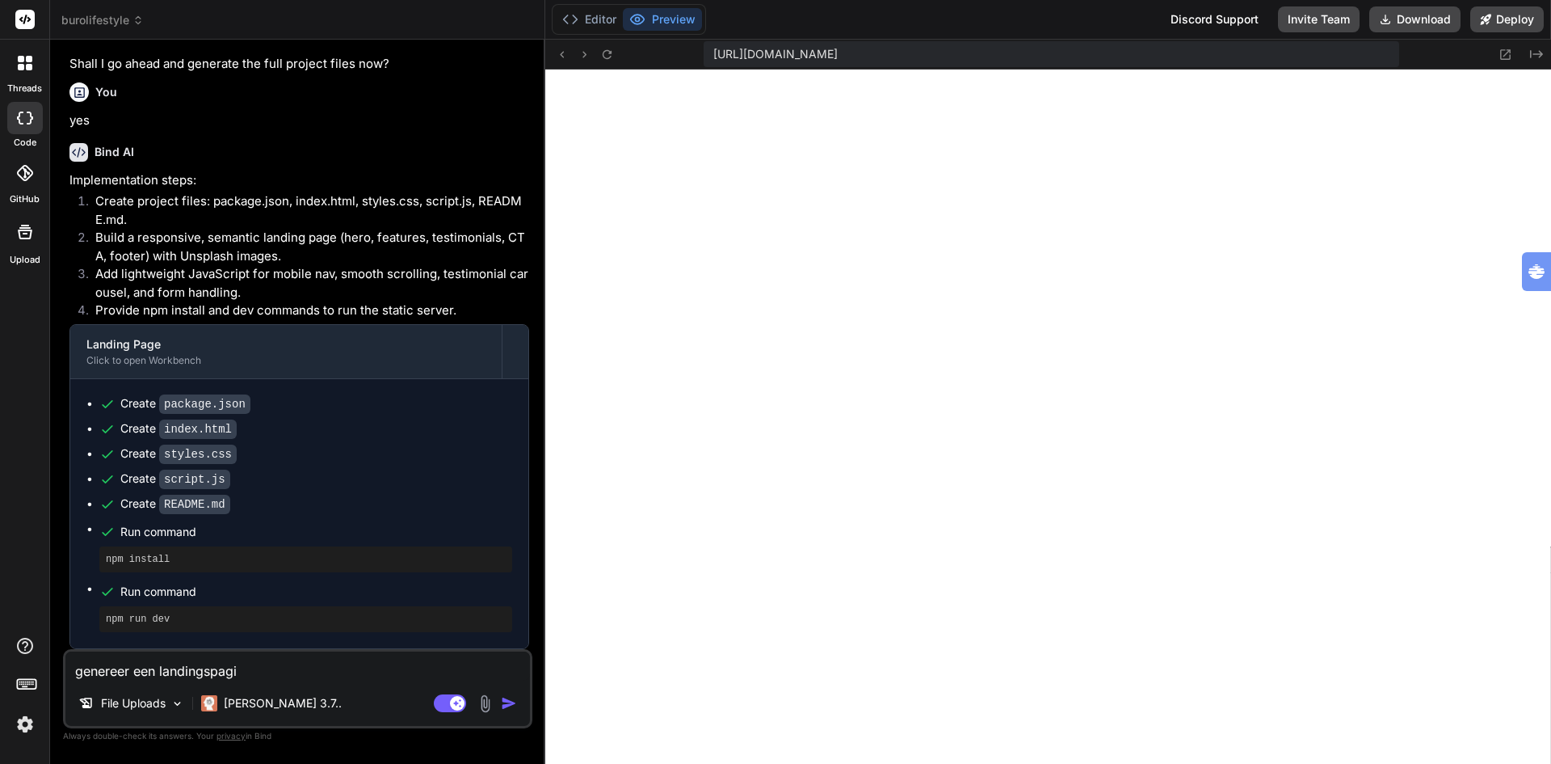
type textarea "x"
type textarea "genereer een landingspagina"
type textarea "x"
type textarea "genereer een landingspagina"
type textarea "x"
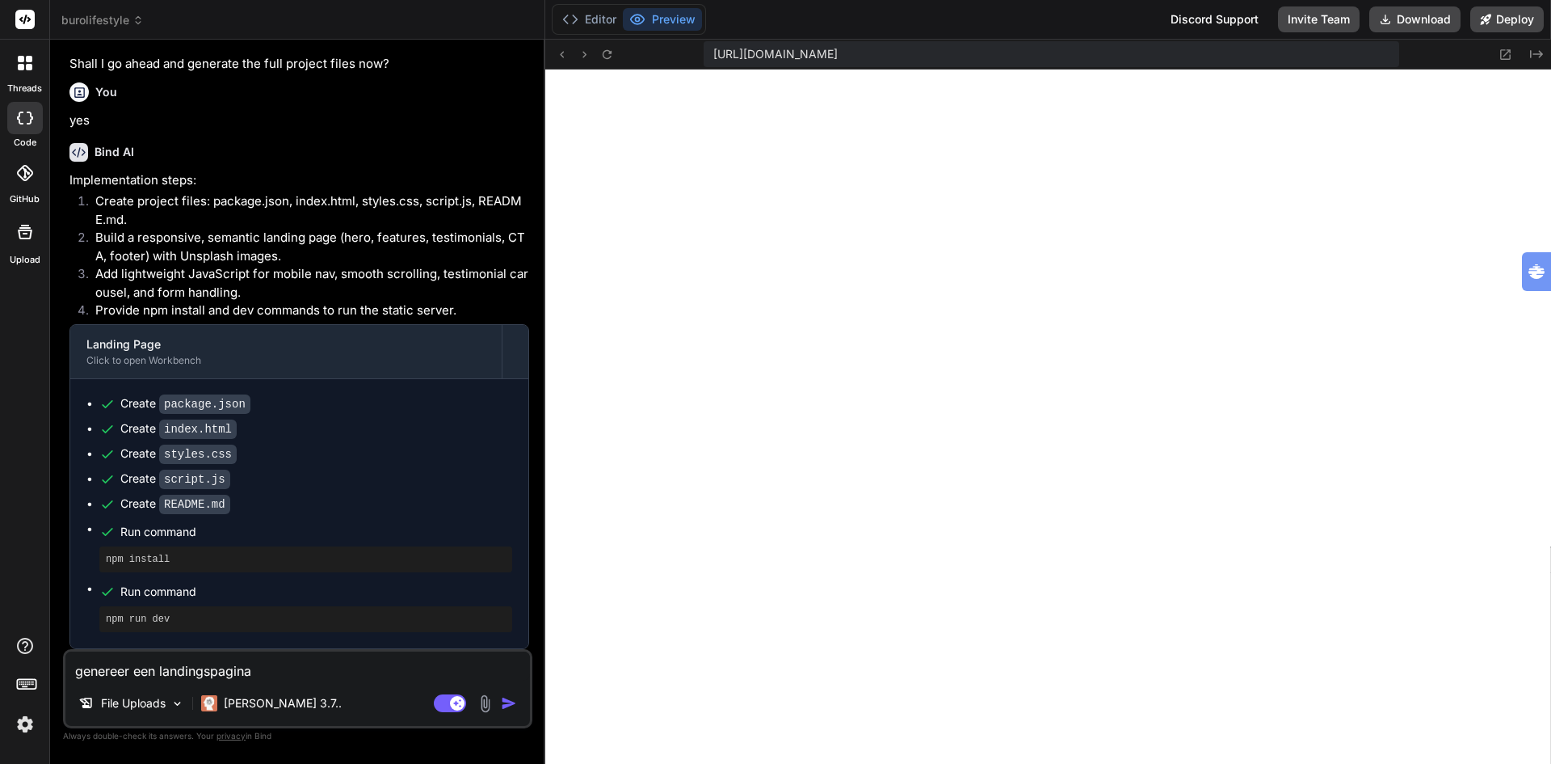
type textarea "genereer een landingspagina i"
type textarea "x"
type textarea "genereer een landingspagina in"
type textarea "x"
type textarea "genereer een landingspagina in"
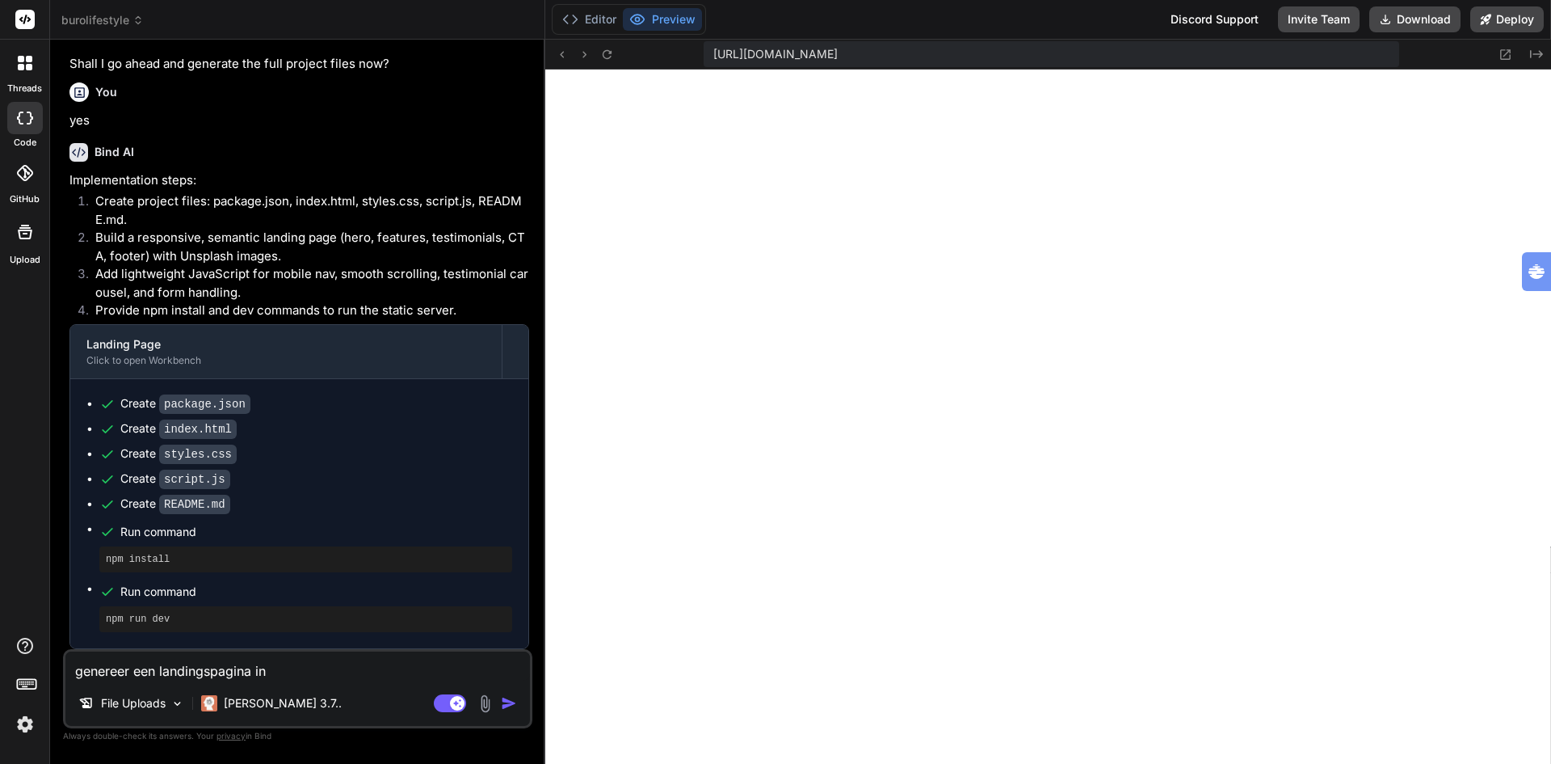
type textarea "x"
type textarea "genereer een landingspagina in h"
type textarea "x"
type textarea "genereer een landingspagina in hr"
type textarea "x"
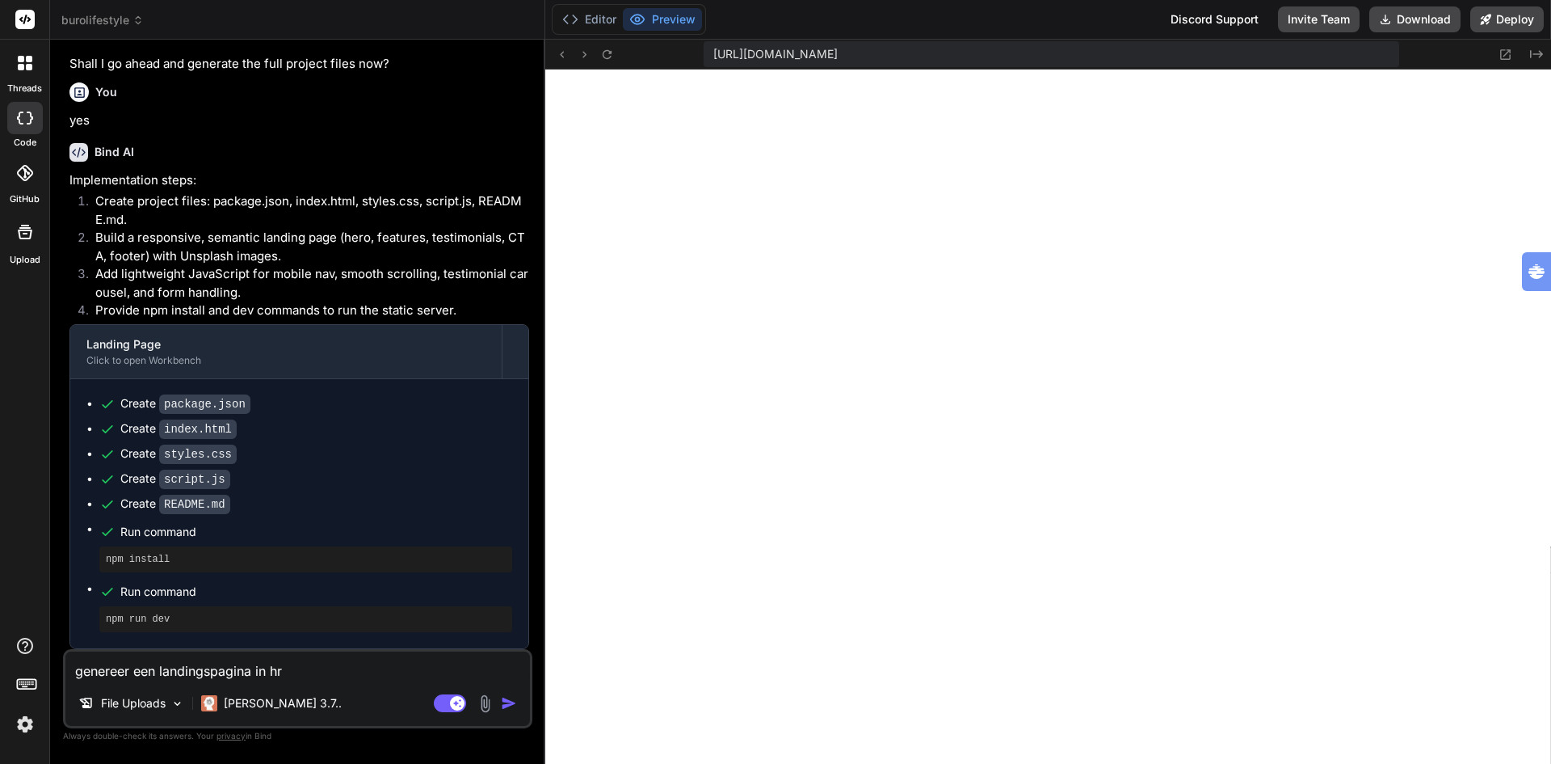
type textarea "genereer een landingspagina in h"
type textarea "x"
type textarea "genereer een landingspagina in ht"
type textarea "x"
type textarea "genereer een landingspagina in htm"
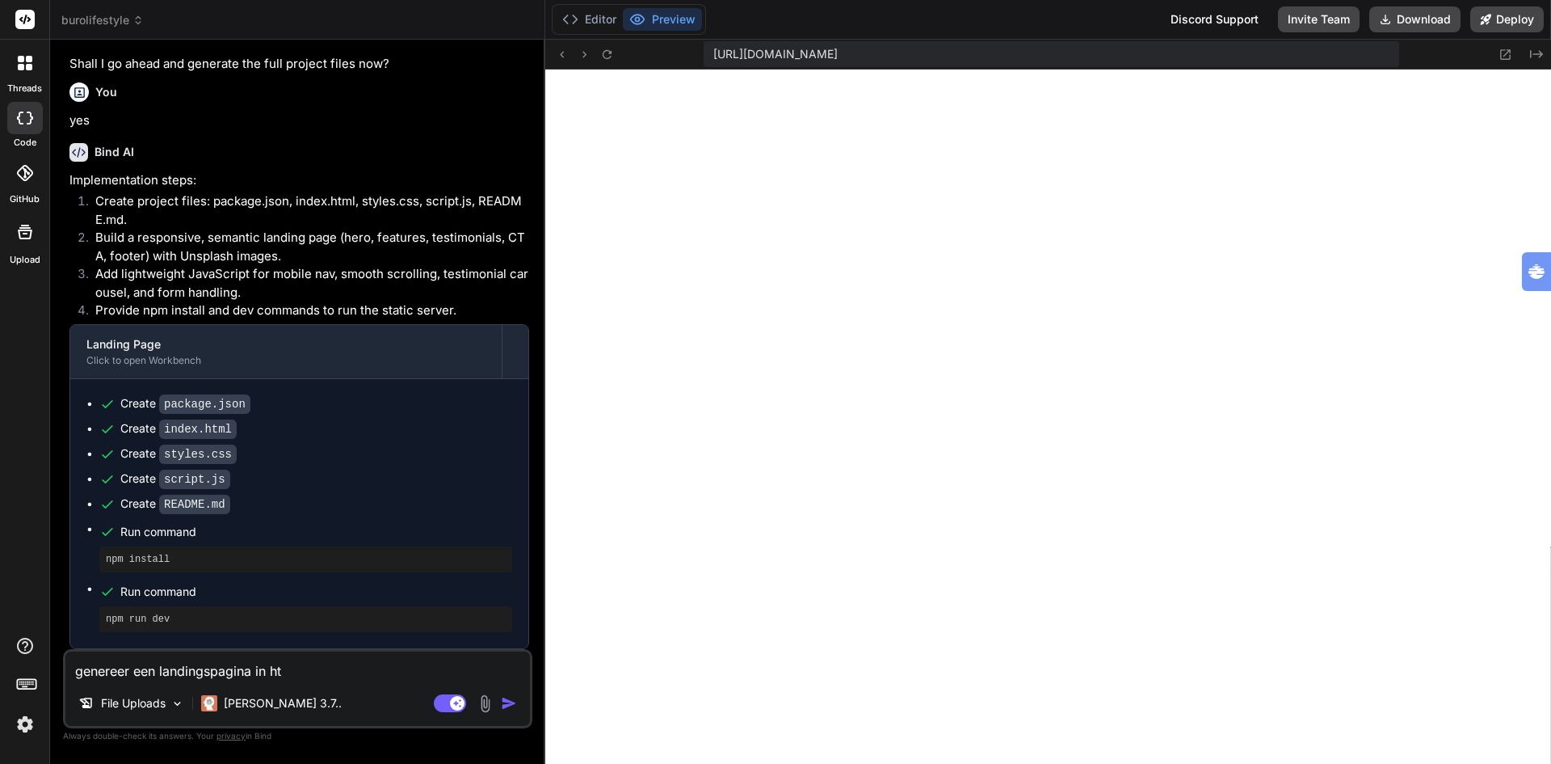
type textarea "x"
type textarea "genereer een landingspagina in html"
type textarea "x"
type textarea "genereer een landingspagina in html"
type textarea "x"
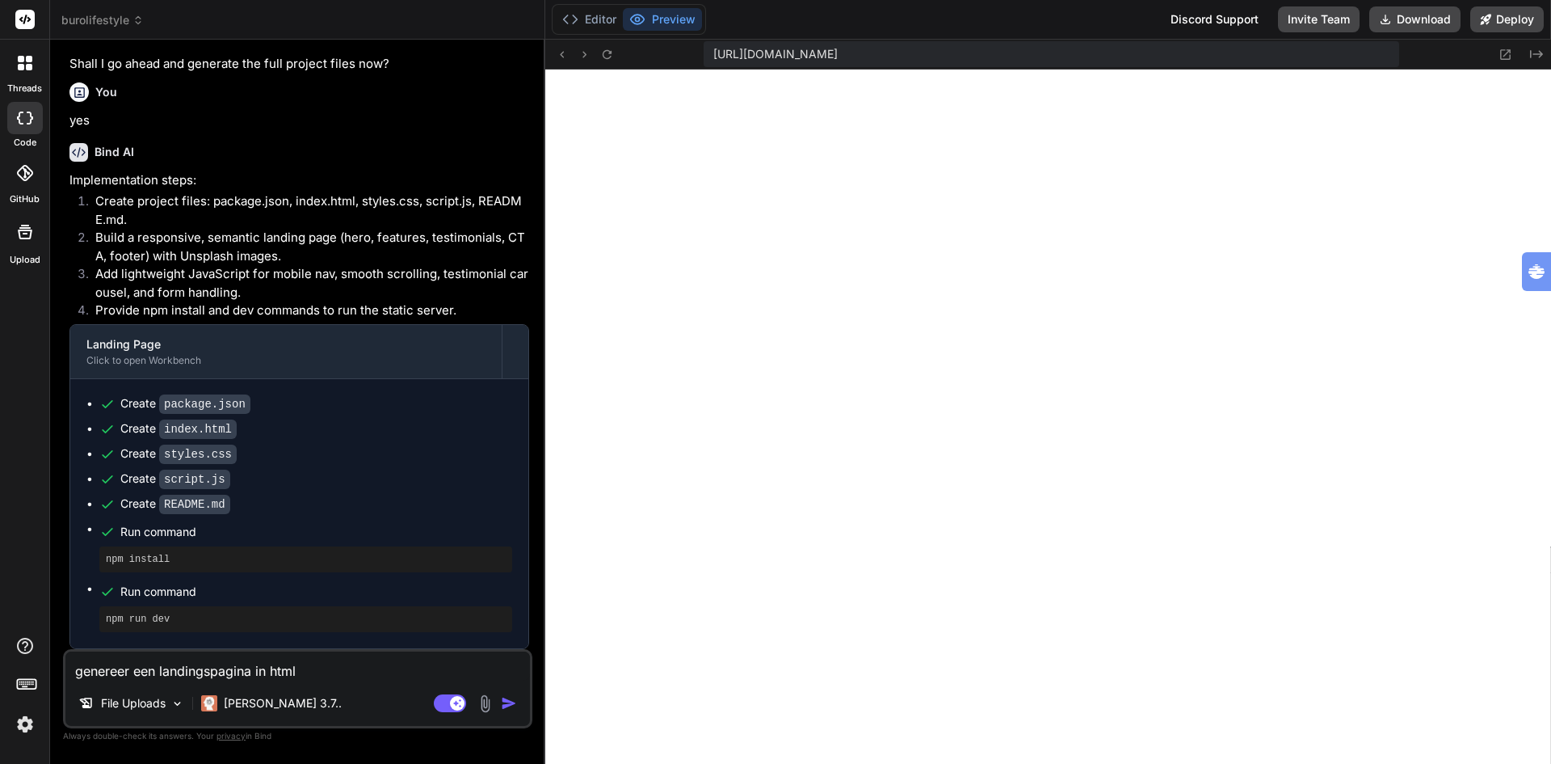
type textarea "genereer een landingspagina in html v"
type textarea "x"
type textarea "genereer een landingspagina in html vo"
type textarea "x"
type textarea "genereer een landingspagina in html voo"
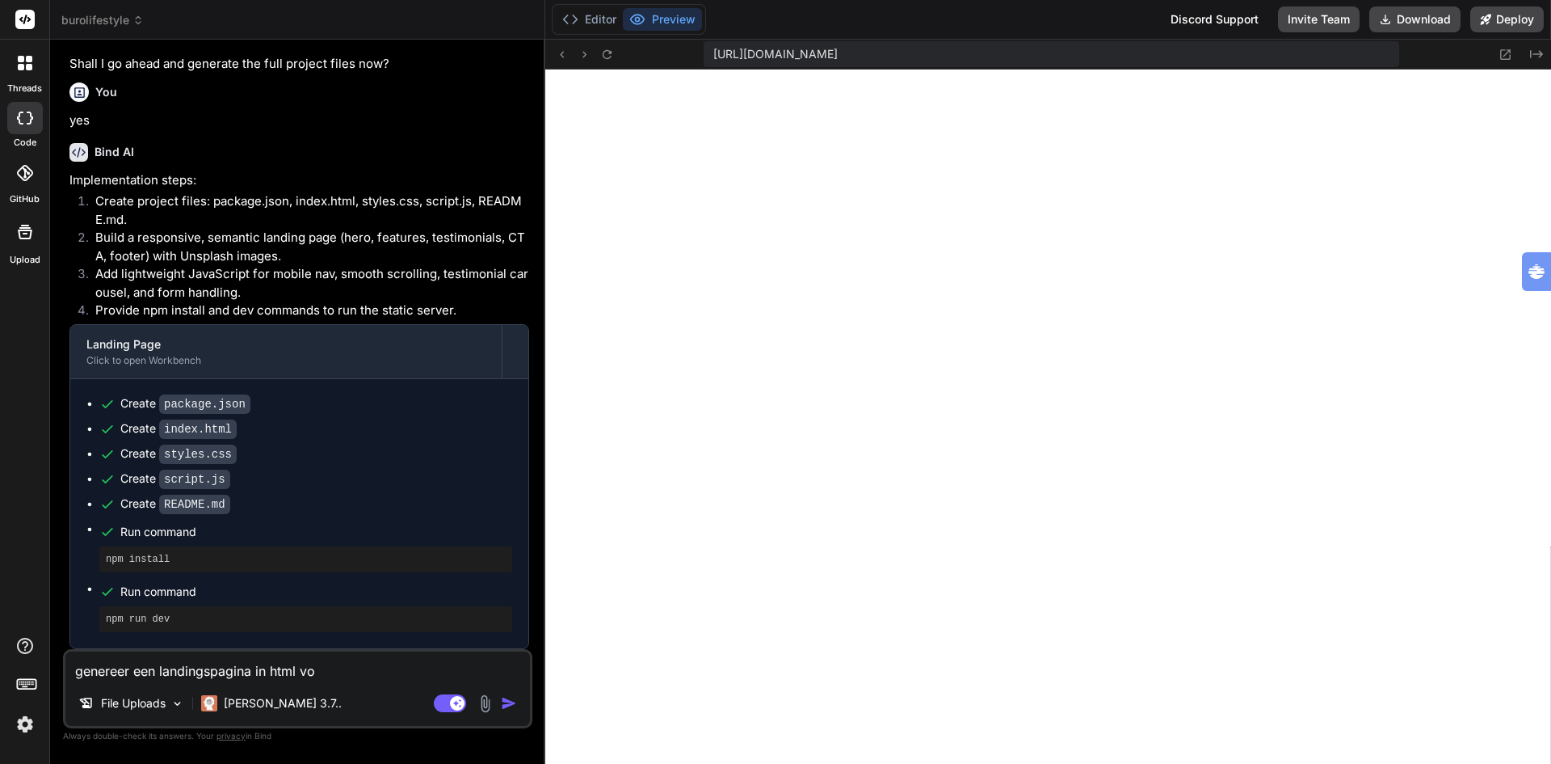
type textarea "x"
type textarea "genereer een landingspagina in html voor"
type textarea "x"
type textarea "genereer een landingspagina in html voor"
type textarea "x"
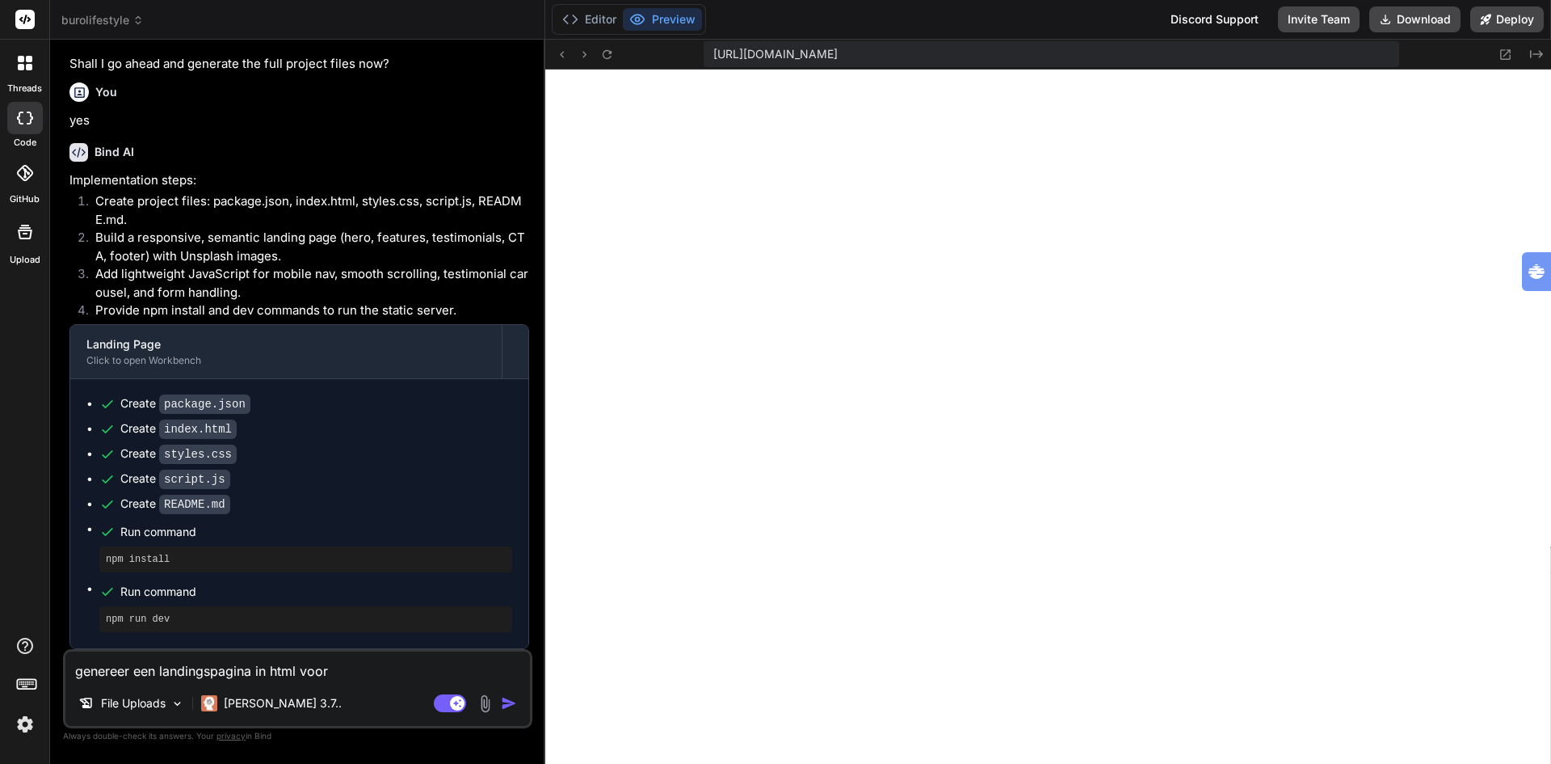
type textarea "genereer een landingspagina in html voor d"
type textarea "x"
type textarea "genereer een landingspagina in html voor de"
type textarea "x"
type textarea "genereer een landingspagina in html voor d"
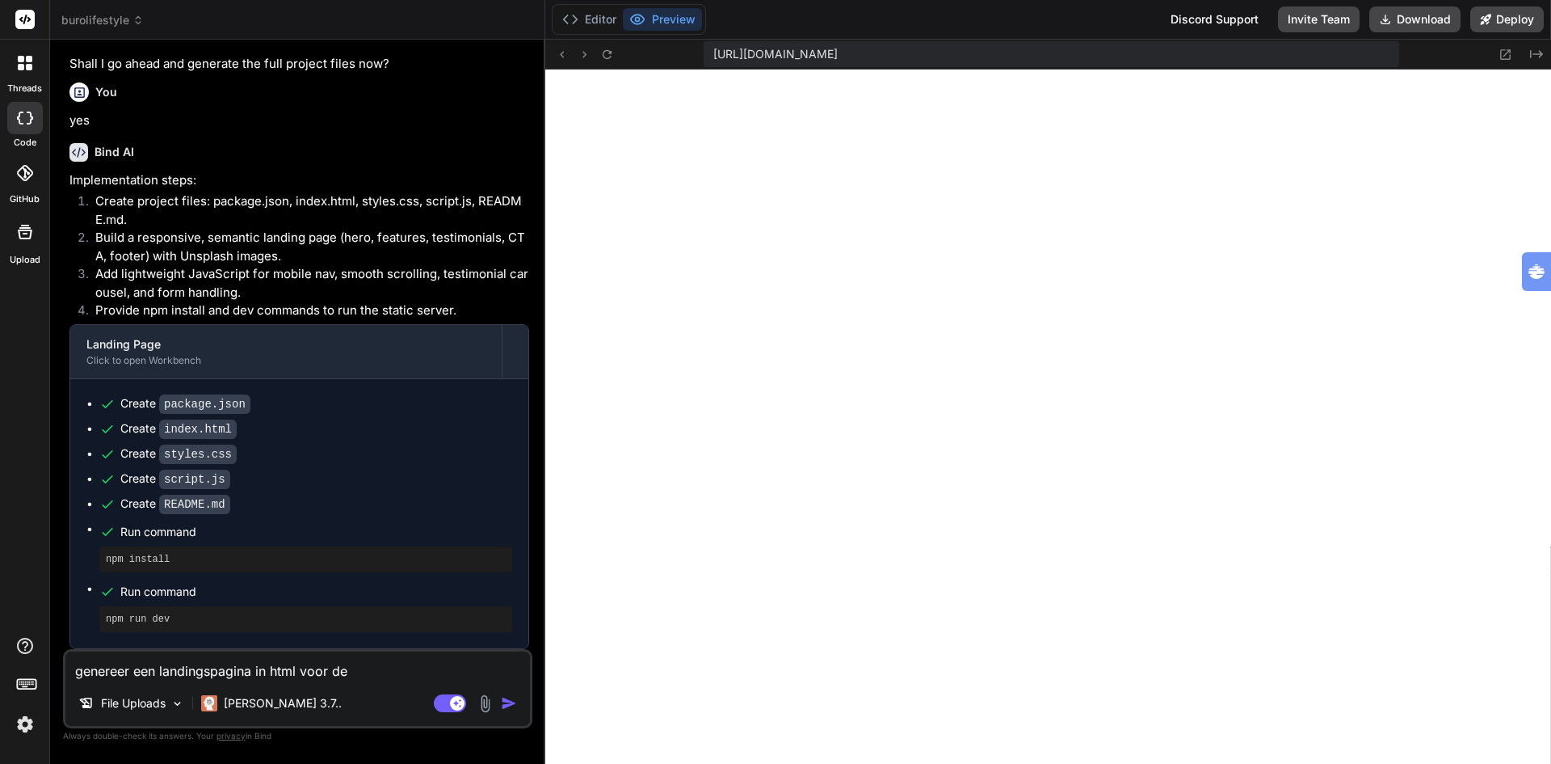
type textarea "x"
type textarea "genereer een landingspagina in html voor di"
type textarea "x"
type textarea "genereer een landingspagina in html voor dit"
type textarea "x"
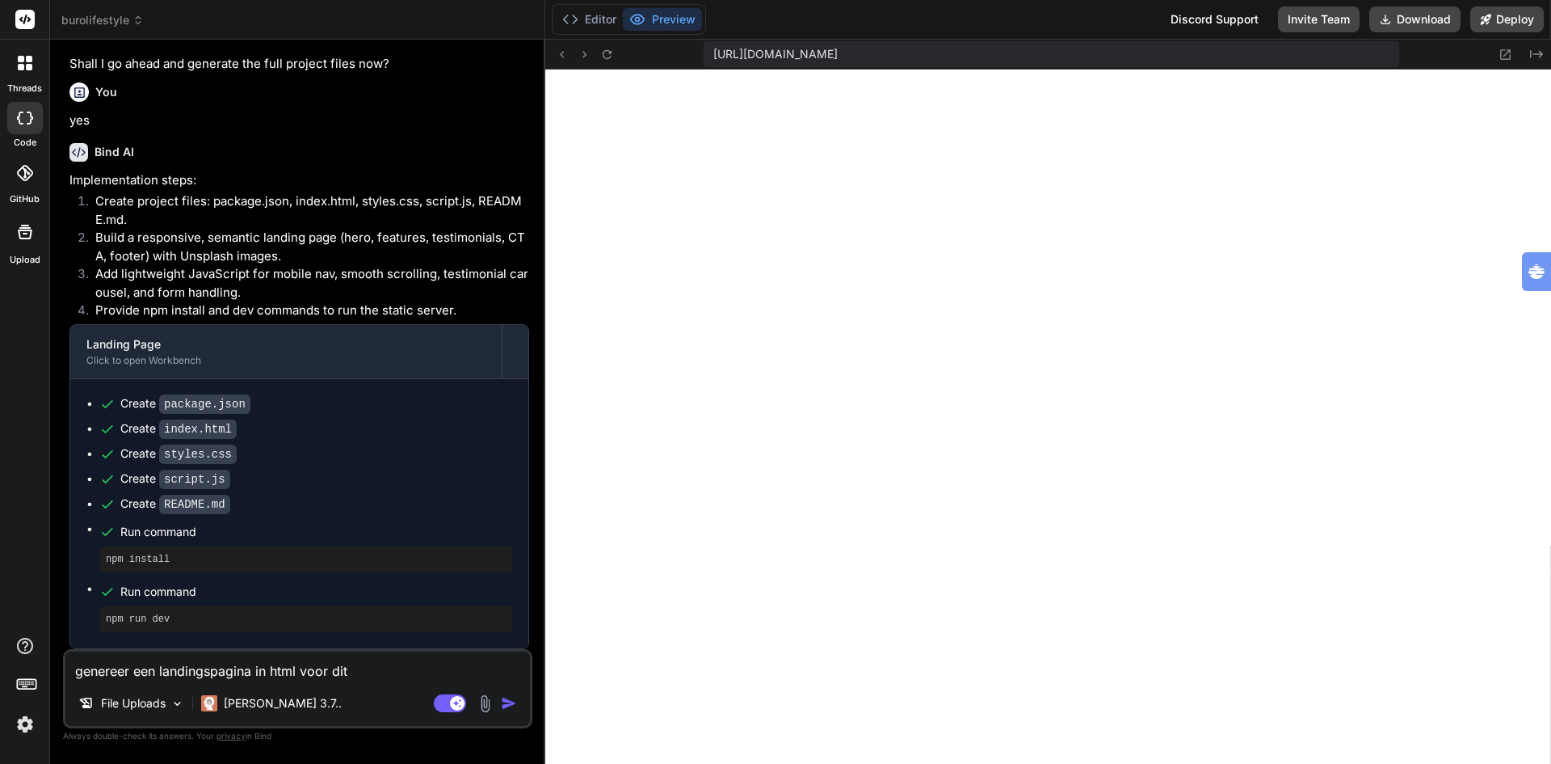
type textarea "genereer een landingspagina in html voor dit"
type textarea "x"
type textarea "genereer een landingspagina in html voor dit c"
type textarea "x"
type textarea "genereer een landingspagina in html voor dit co"
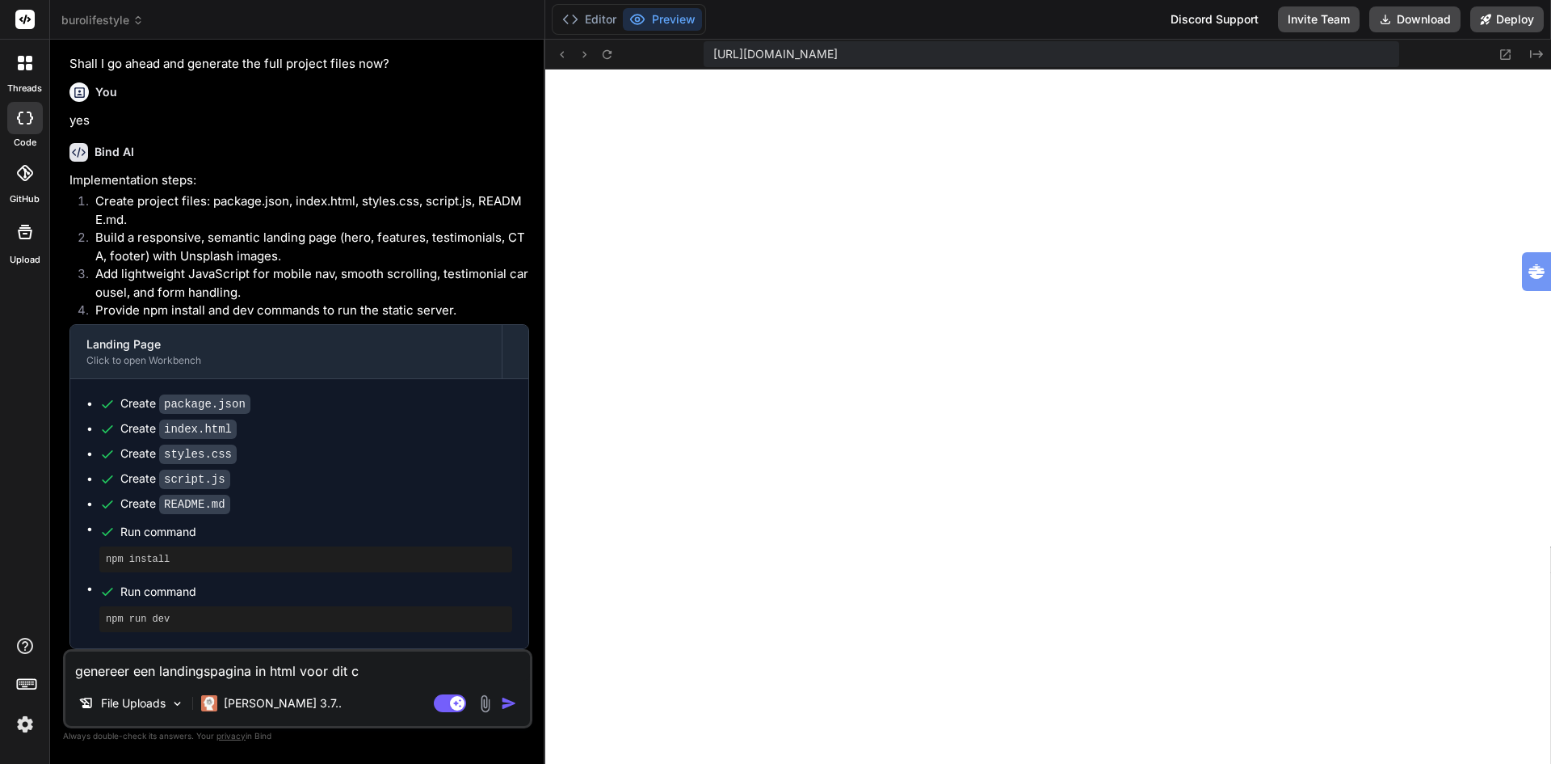
type textarea "x"
type textarea "genereer een landingspagina in html voor dit c"
type textarea "x"
type textarea "genereer een landingspagina in html voor dit"
type textarea "x"
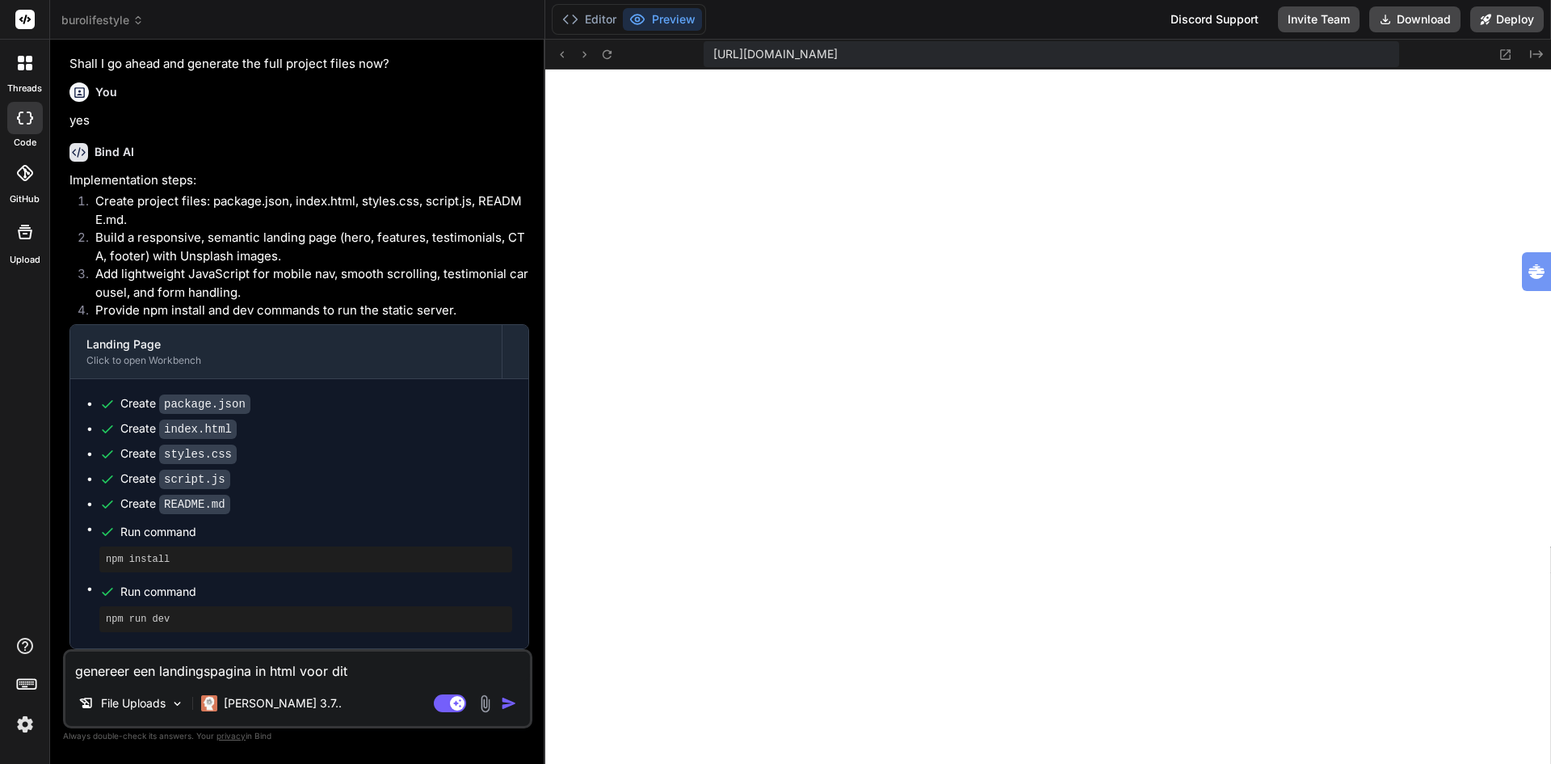
type textarea "genereer een landingspagina in html voor dit d"
type textarea "x"
type textarea "genereer een landingspagina in html voor dit do"
type textarea "x"
type textarea "genereer een landingspagina in html voor dit doc"
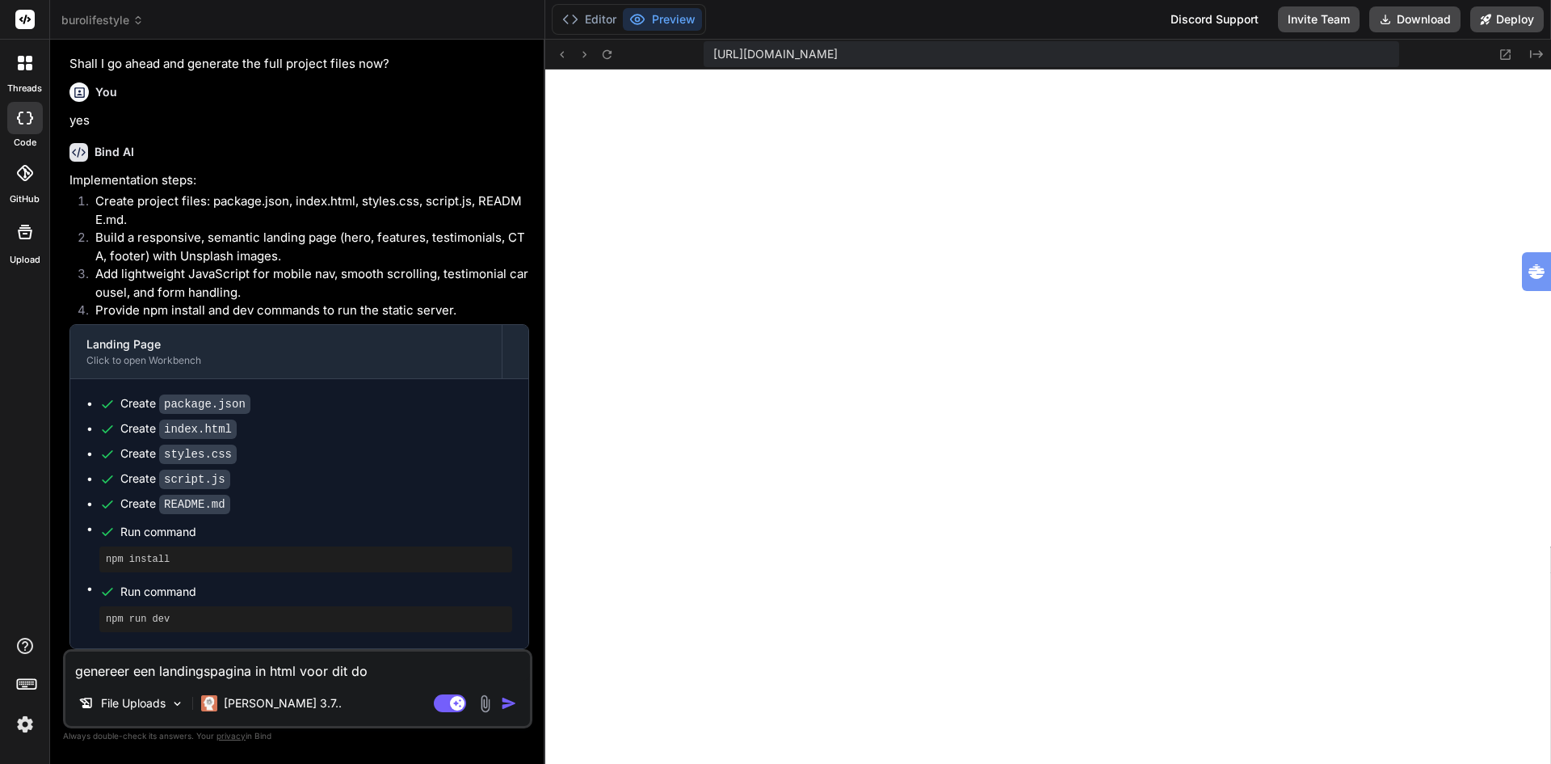
type textarea "x"
type textarea "genereer een landingspagina in html voor dit docu"
type textarea "x"
type textarea "genereer een landingspagina in html voor dit docum"
type textarea "x"
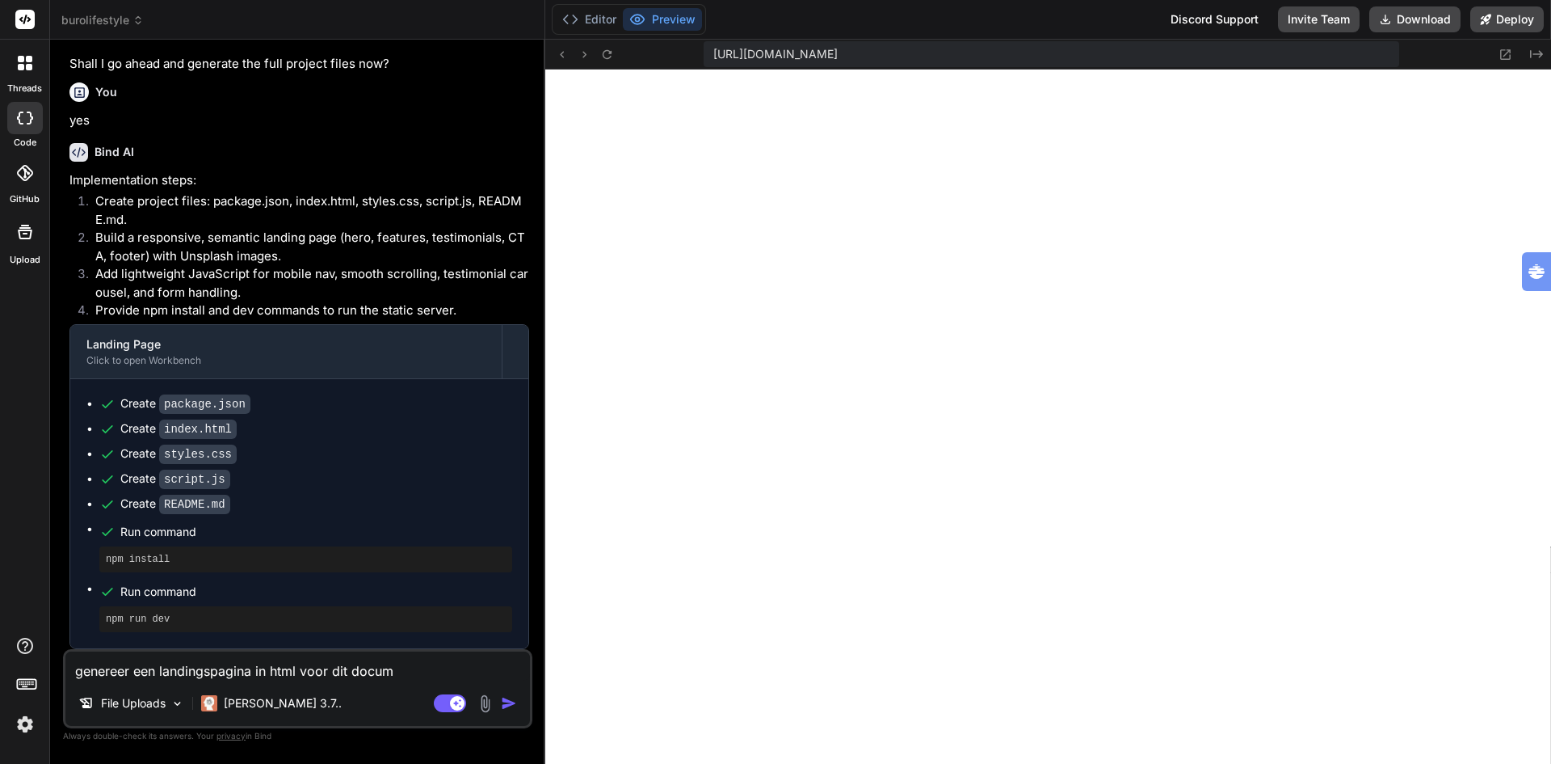
type textarea "genereer een landingspagina in html voor dit docume"
type textarea "x"
type textarea "genereer een landingspagina in html voor dit documen"
type textarea "x"
type textarea "genereer een landingspagina in html voor dit document"
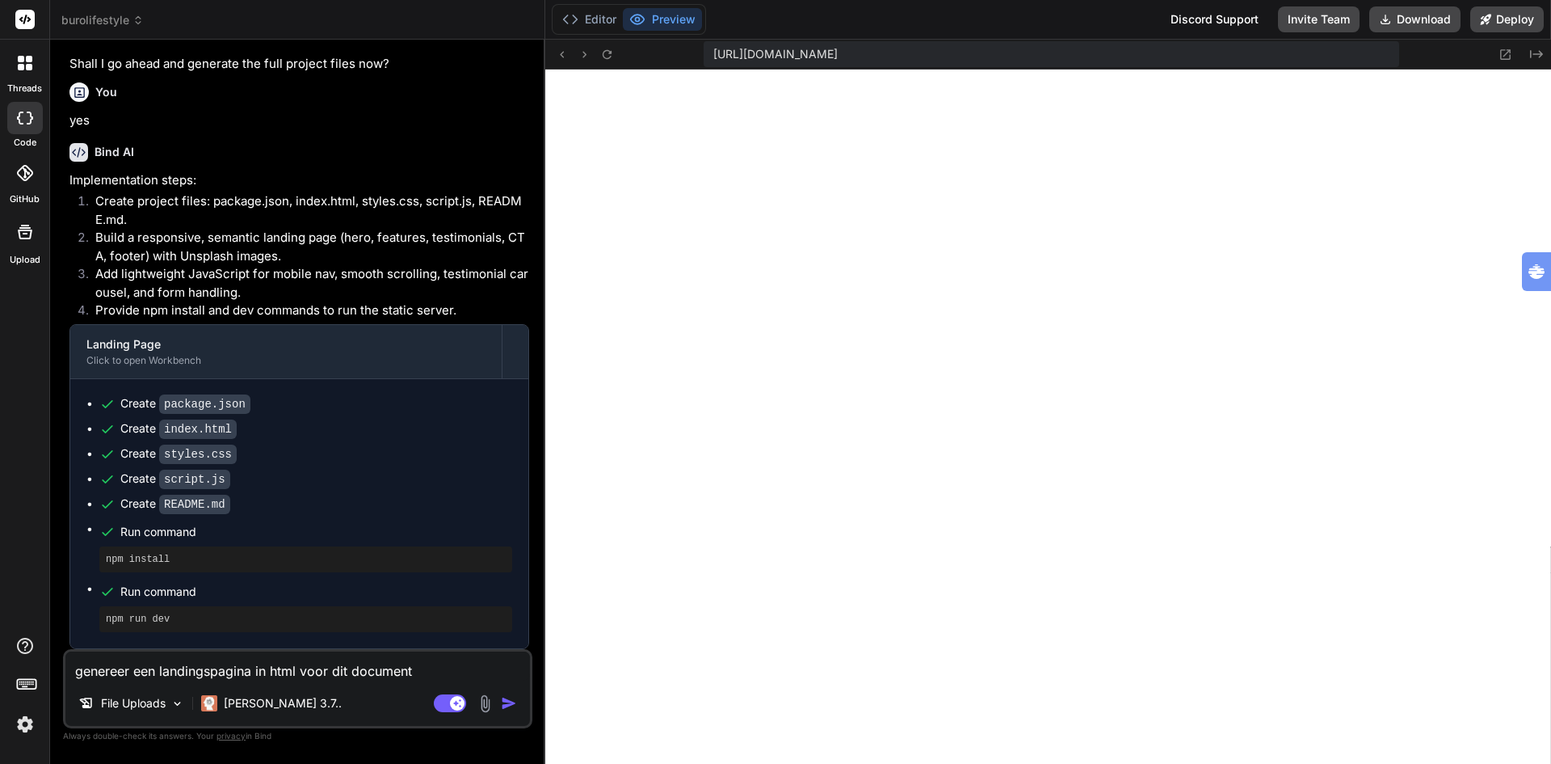
type textarea "x"
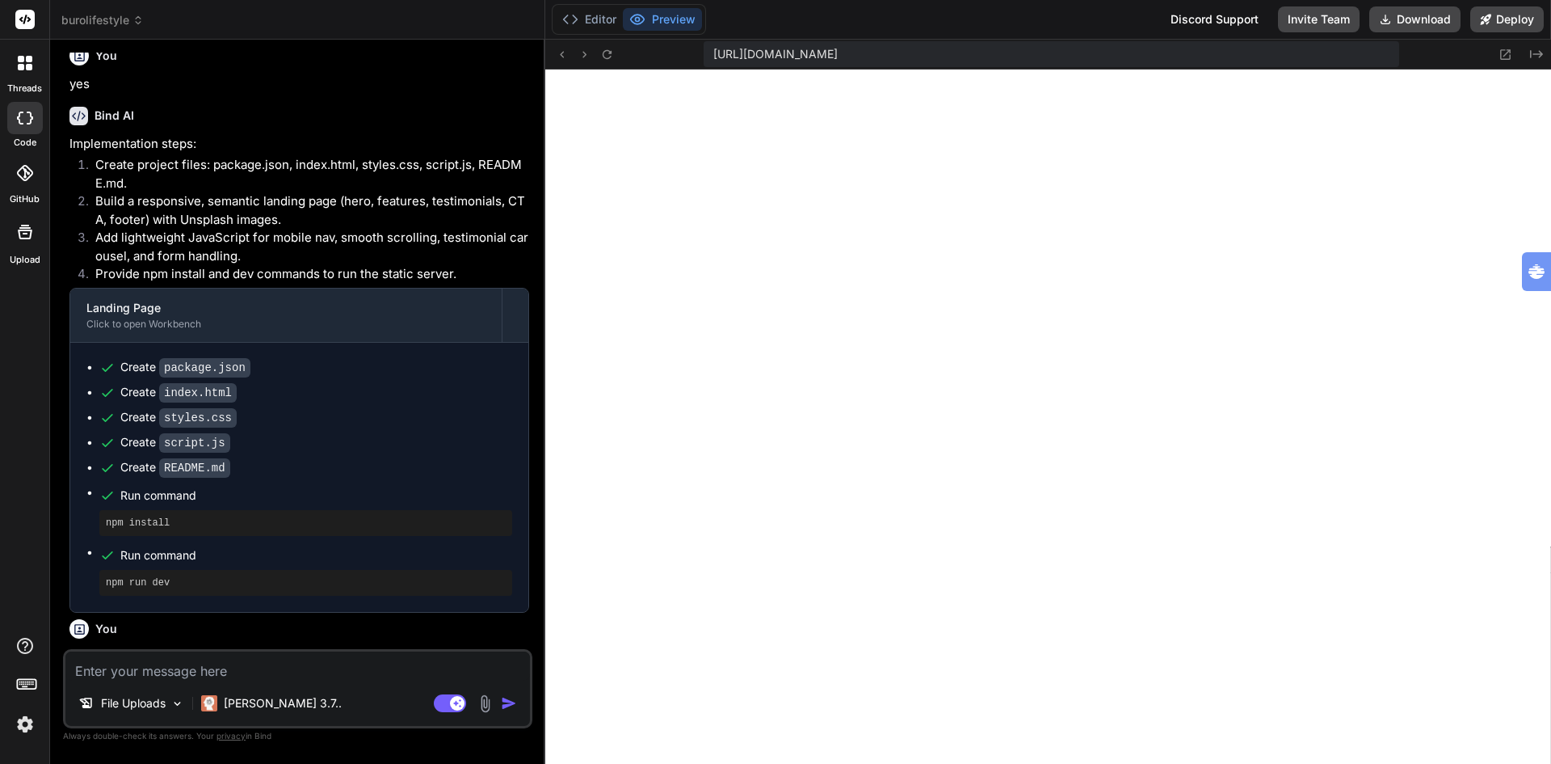
scroll to position [845, 0]
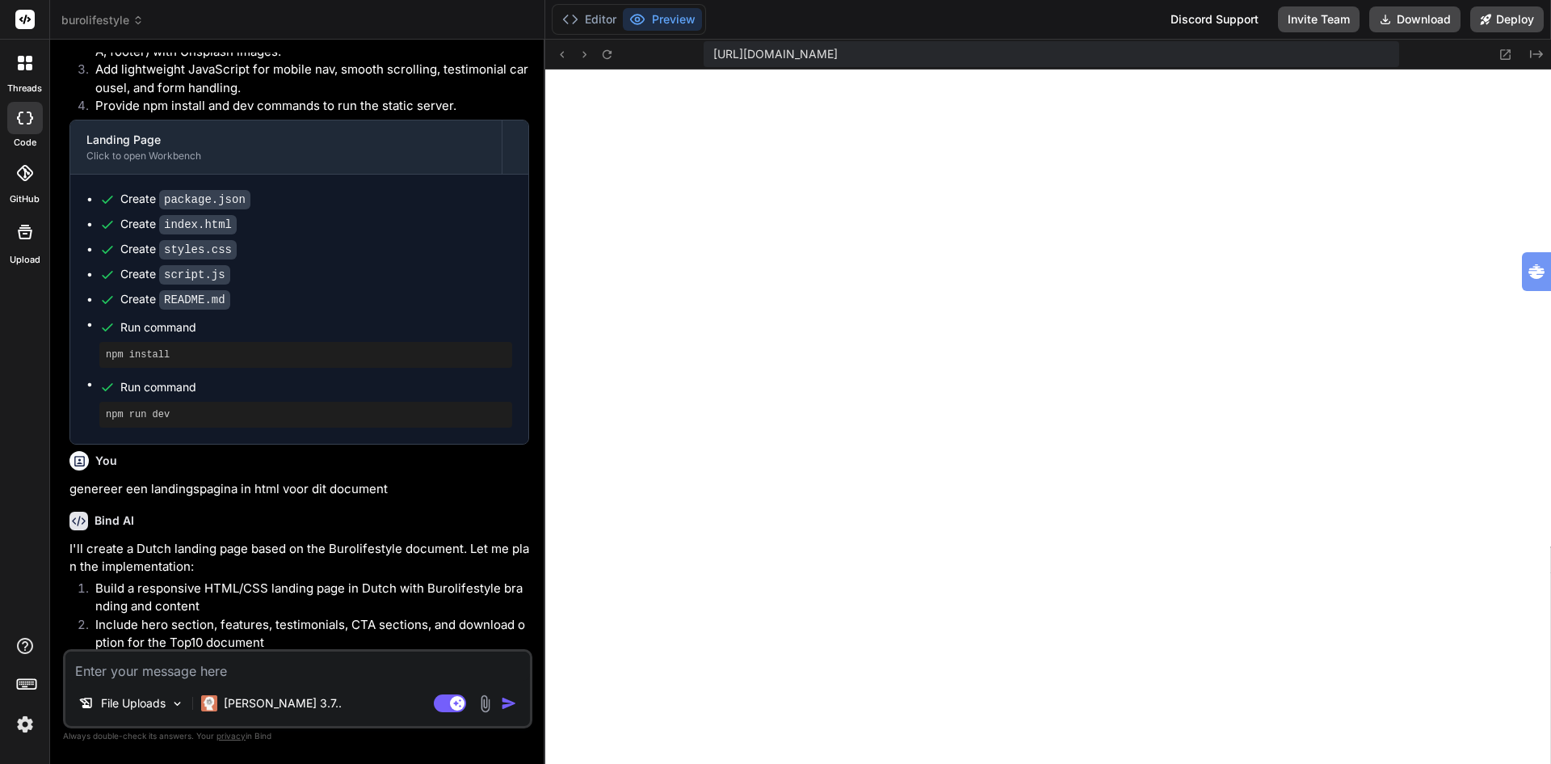
type textarea "x"
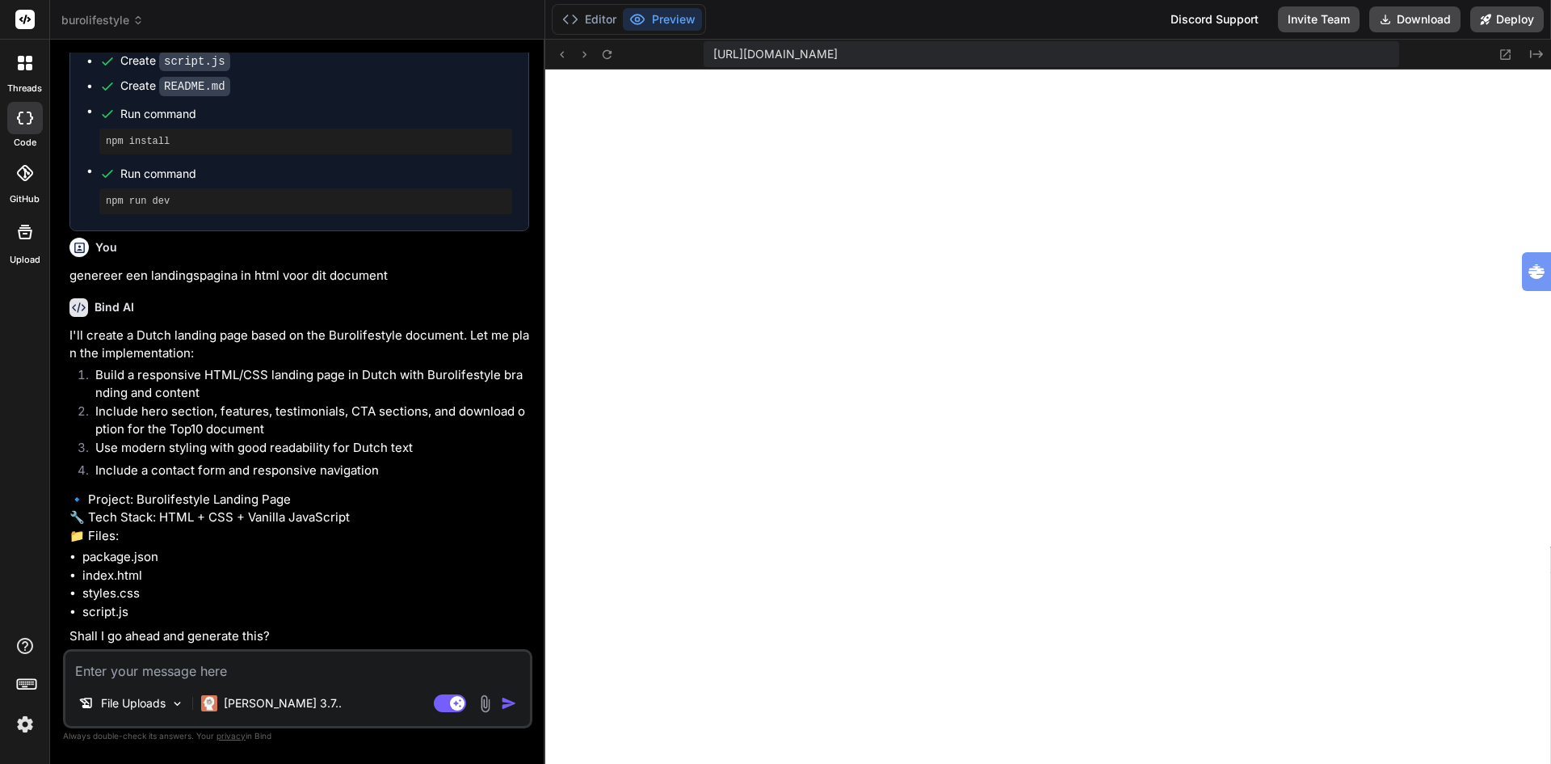
scroll to position [1131, 0]
click at [205, 673] on textarea at bounding box center [297, 665] width 465 height 29
type textarea "y"
type textarea "x"
type textarea "ye"
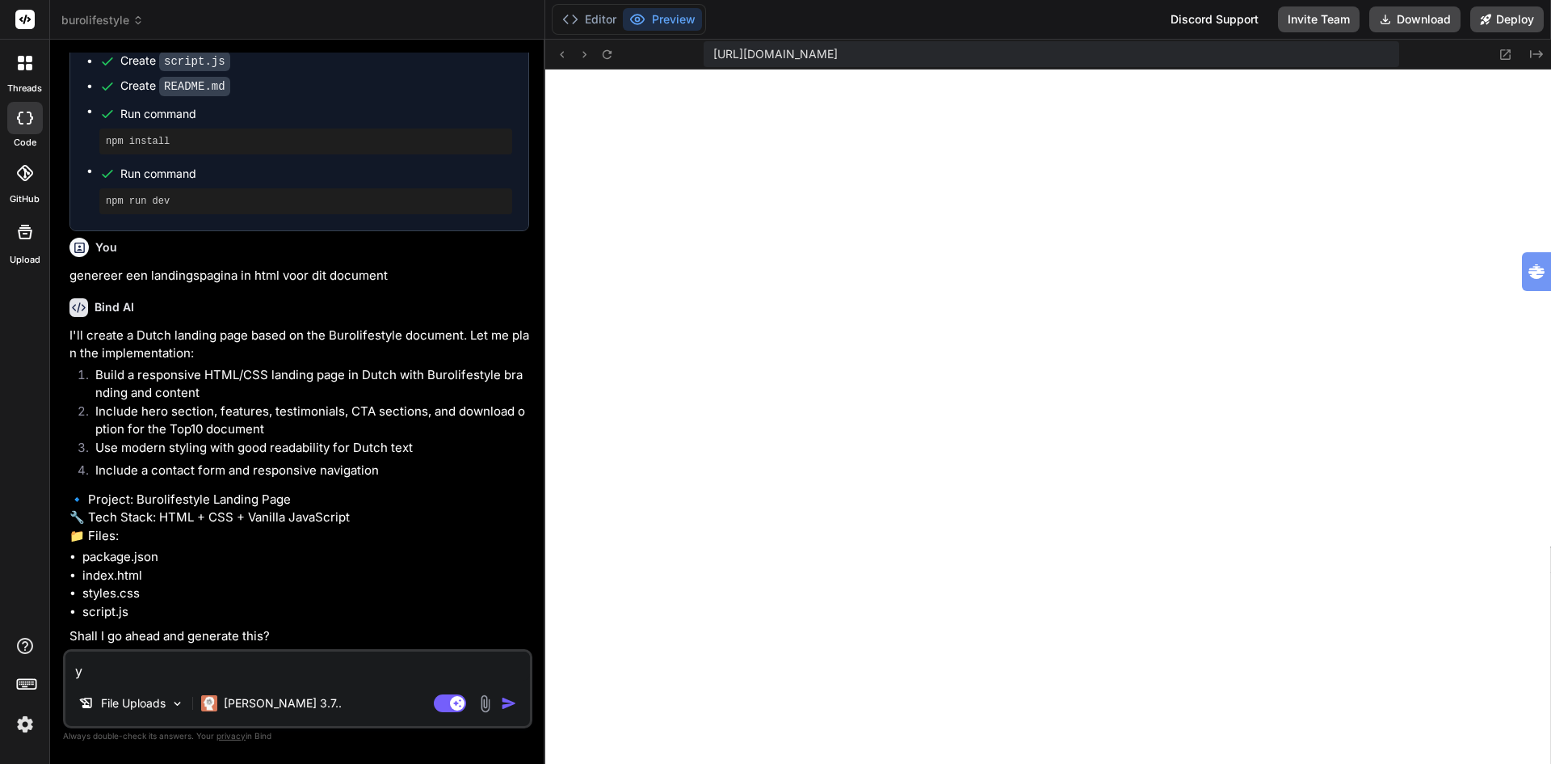
type textarea "x"
type textarea "yes"
type textarea "x"
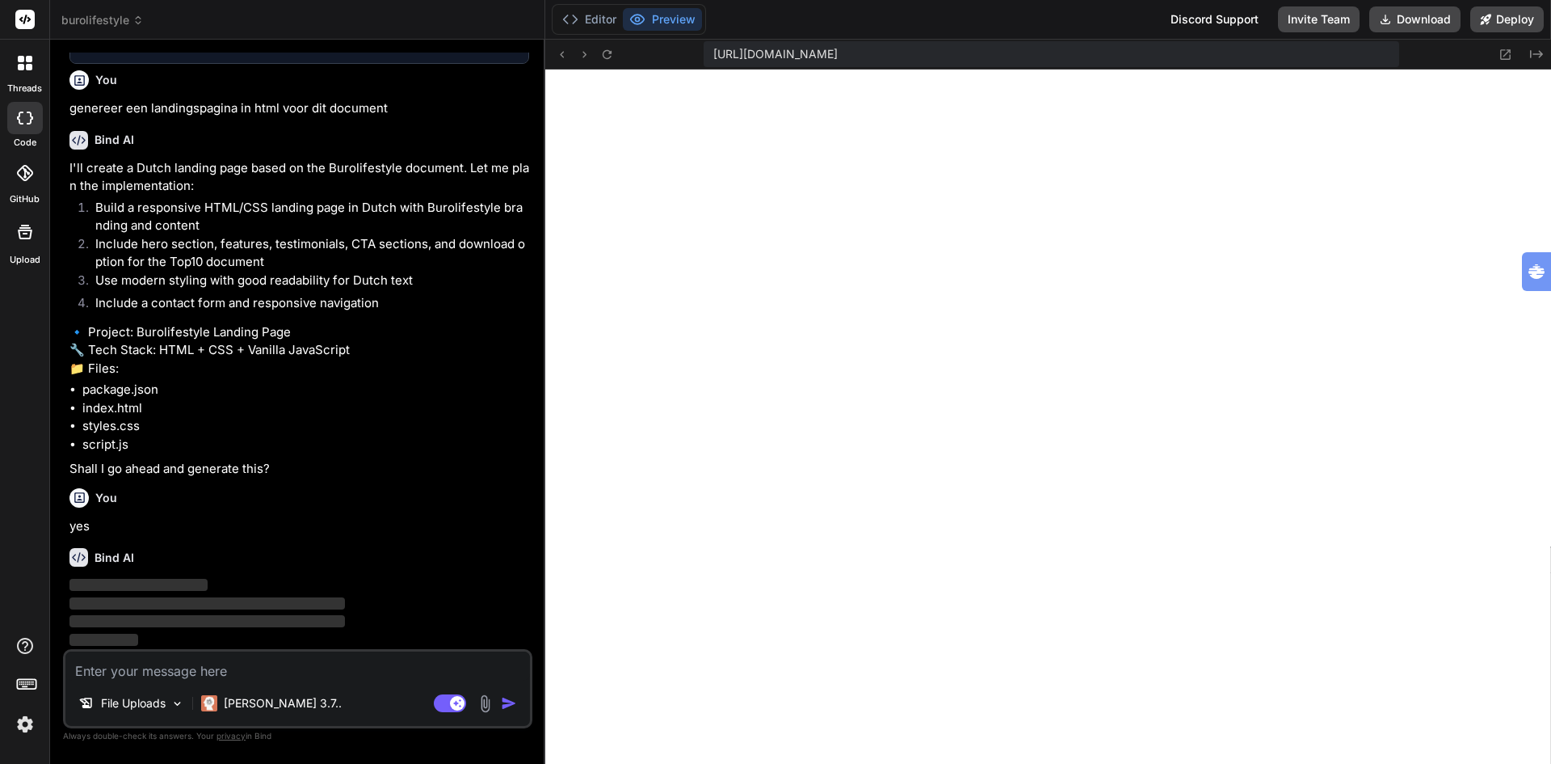
scroll to position [1299, 0]
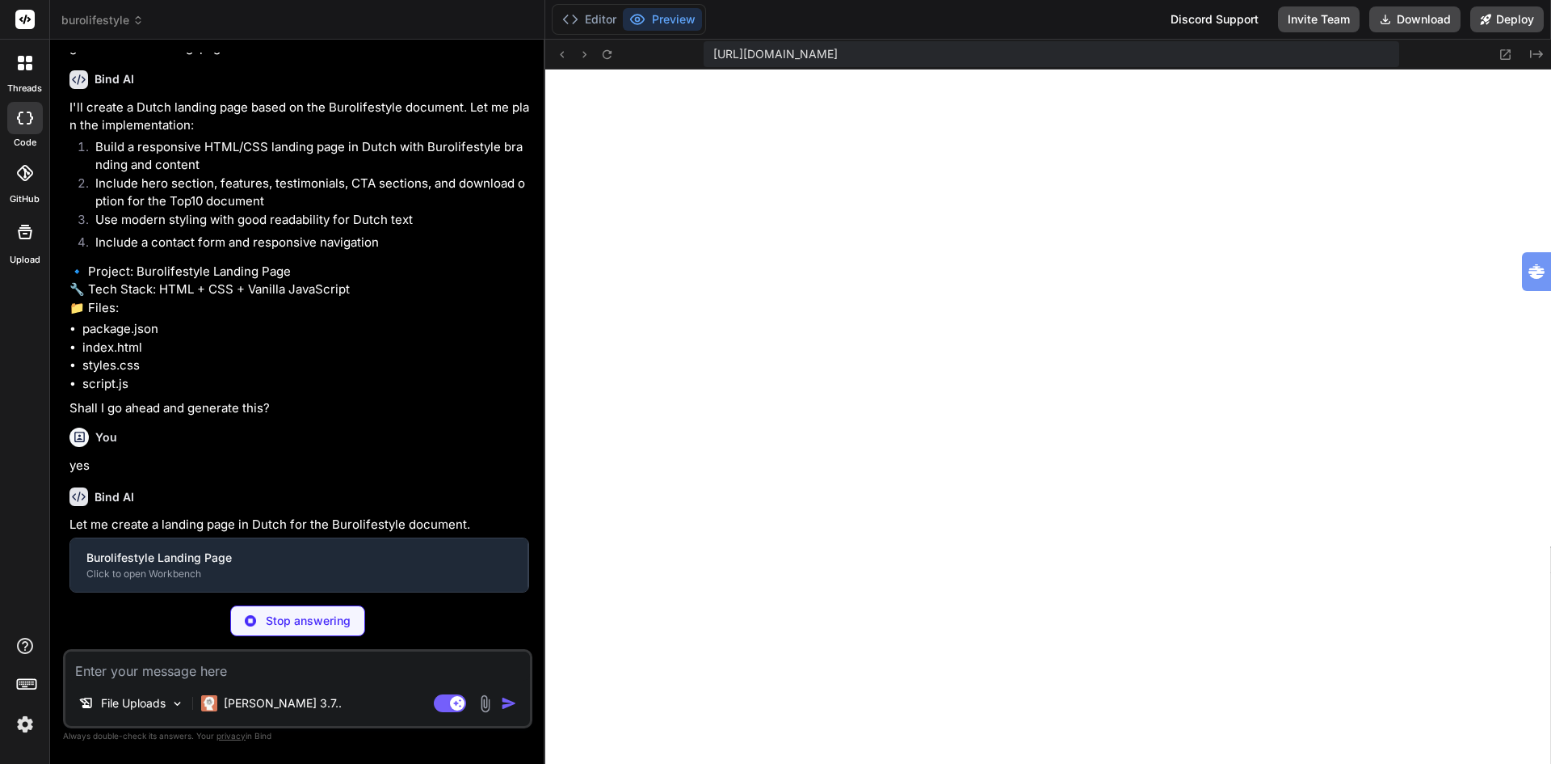
type textarea "x"
type textarea "}"
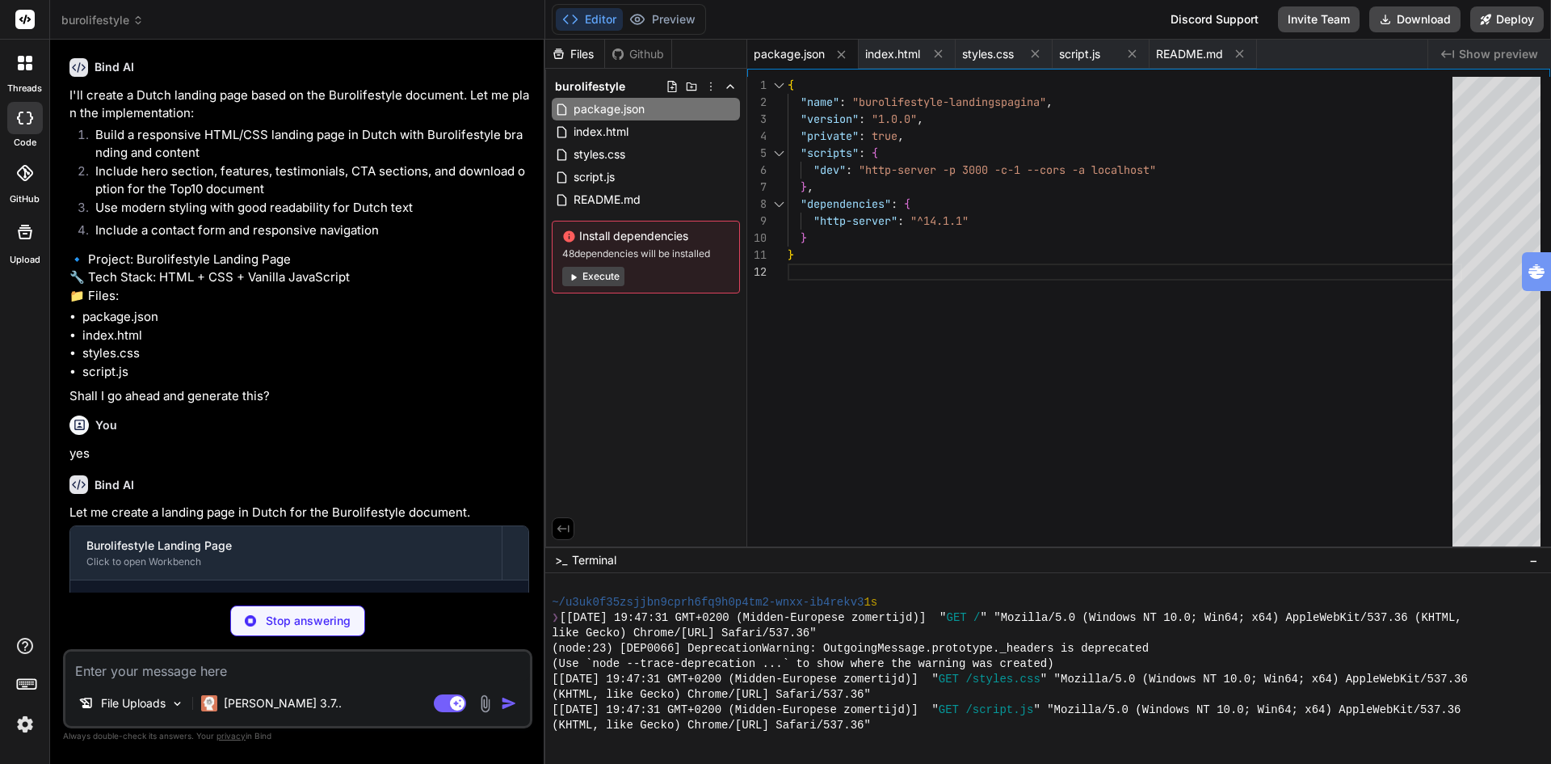
type textarea "x"
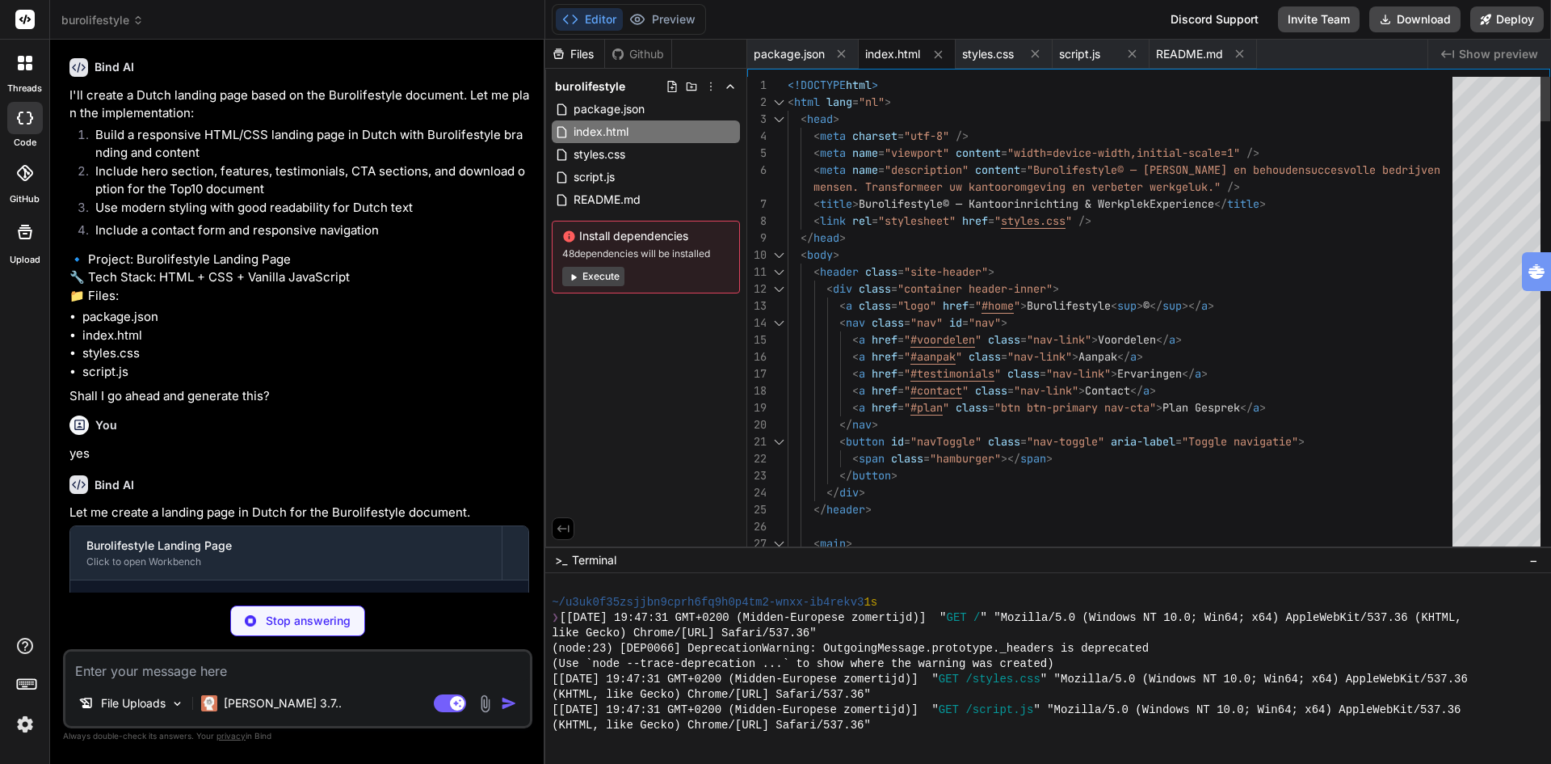
type textarea "x"
type textarea "<body> <header class="site-header"> <div class="container header-inner"> <a cla…"
click at [670, 19] on button "Preview" at bounding box center [662, 19] width 79 height 23
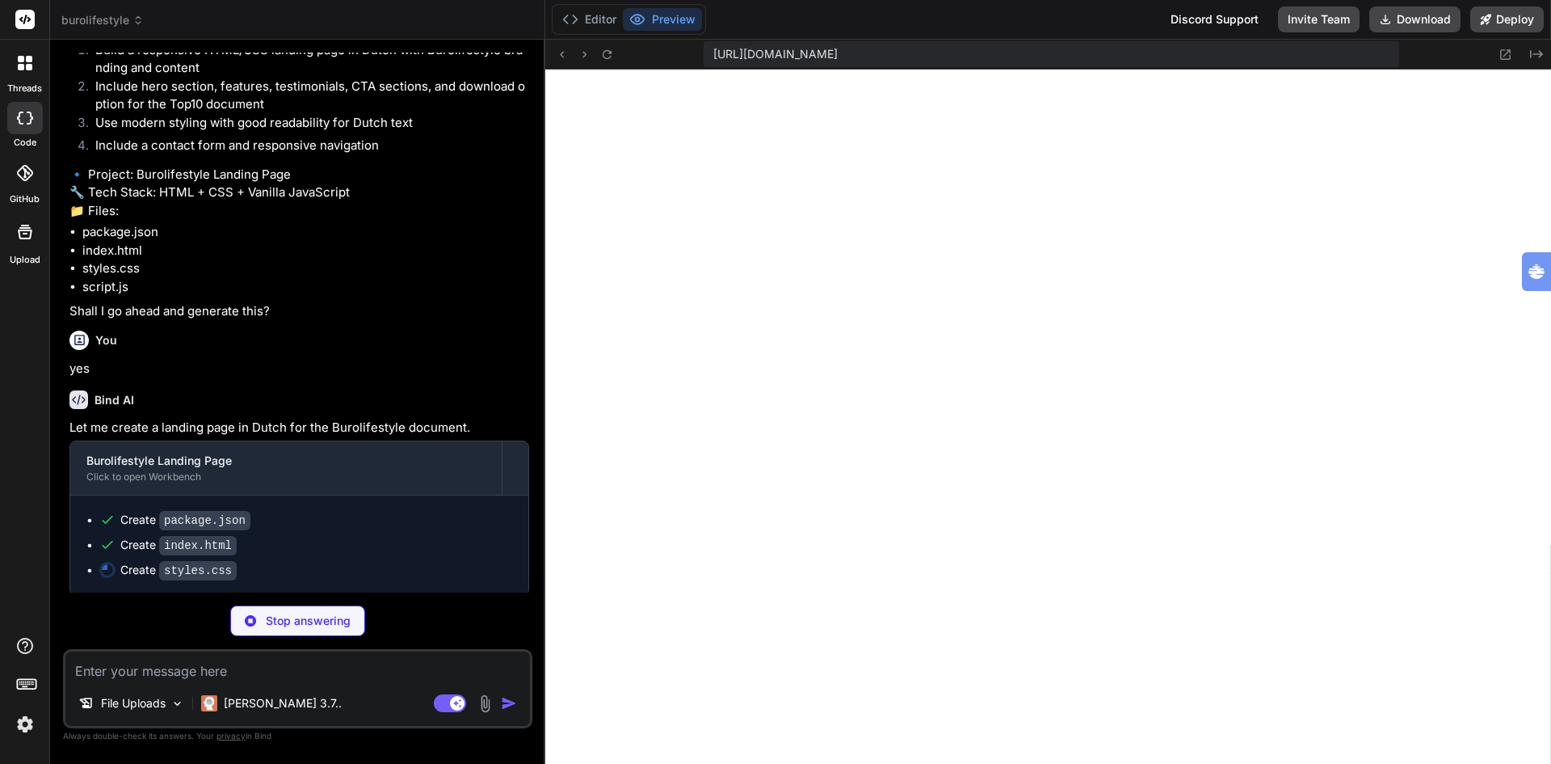
scroll to position [1459, 0]
type textarea "x"
type textarea "} @media (max-width: 520px) { .hero-left h1 { font-size: 1.7rem; } .cta-inner {…"
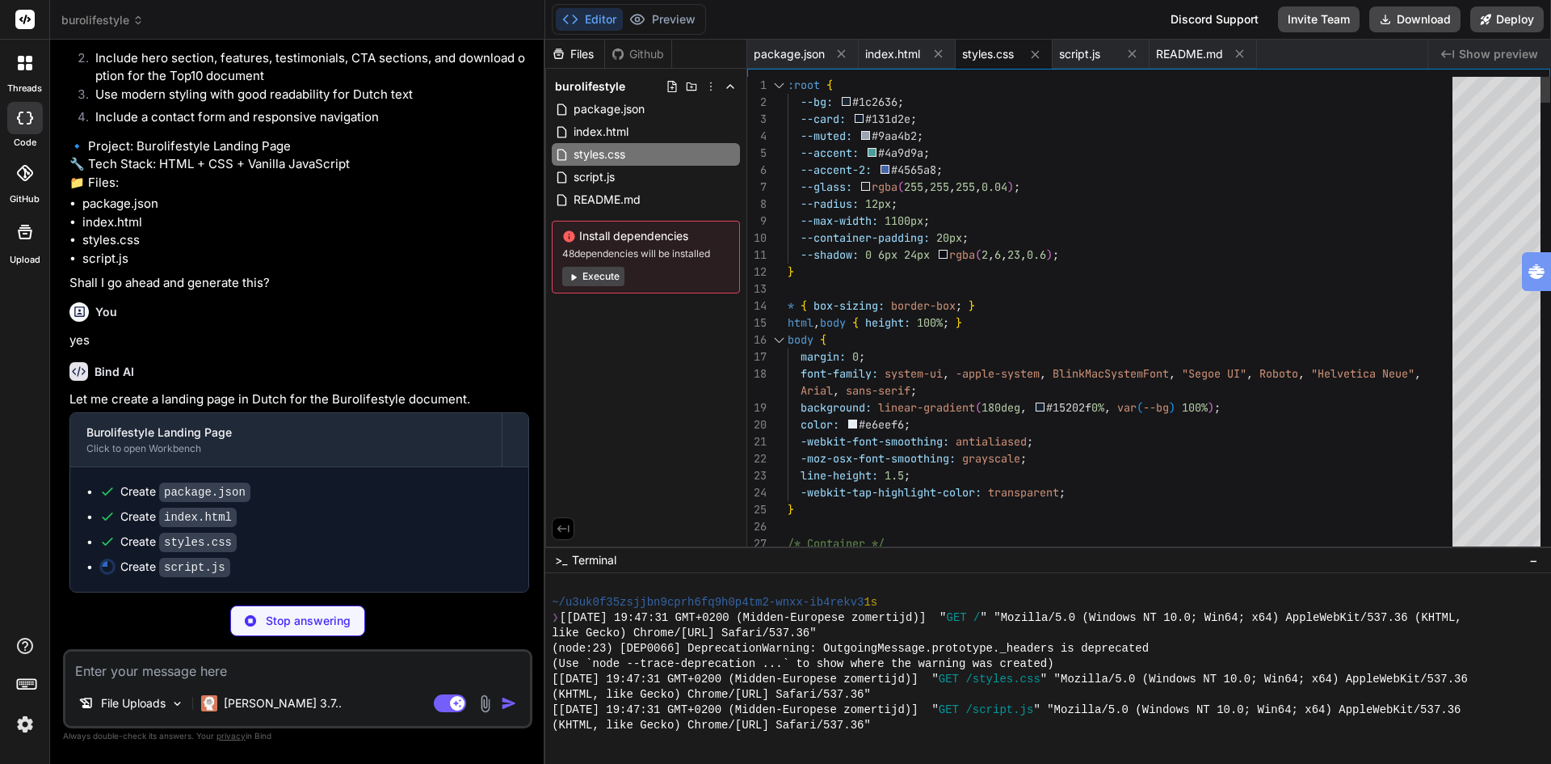
type textarea "x"
type textarea ":root { --bg: #1c2636; --card: #131d2e; --muted: #9aa4b2; --accent: #4a9d9a; --…"
type textarea "x"
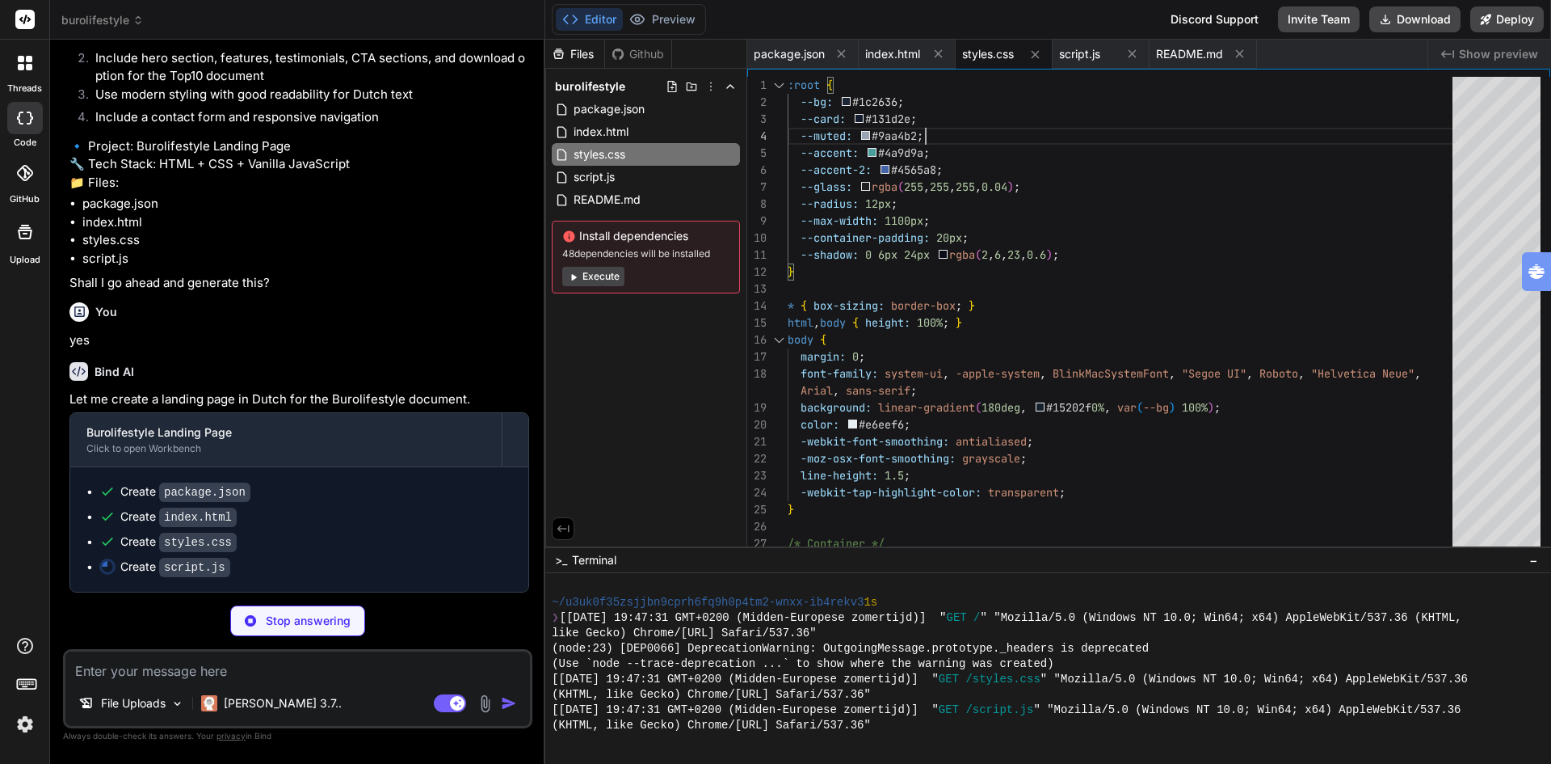
type textarea "document.addEventListener("keydown", (e) => { if (e.key === "Escape" && nav.get…"
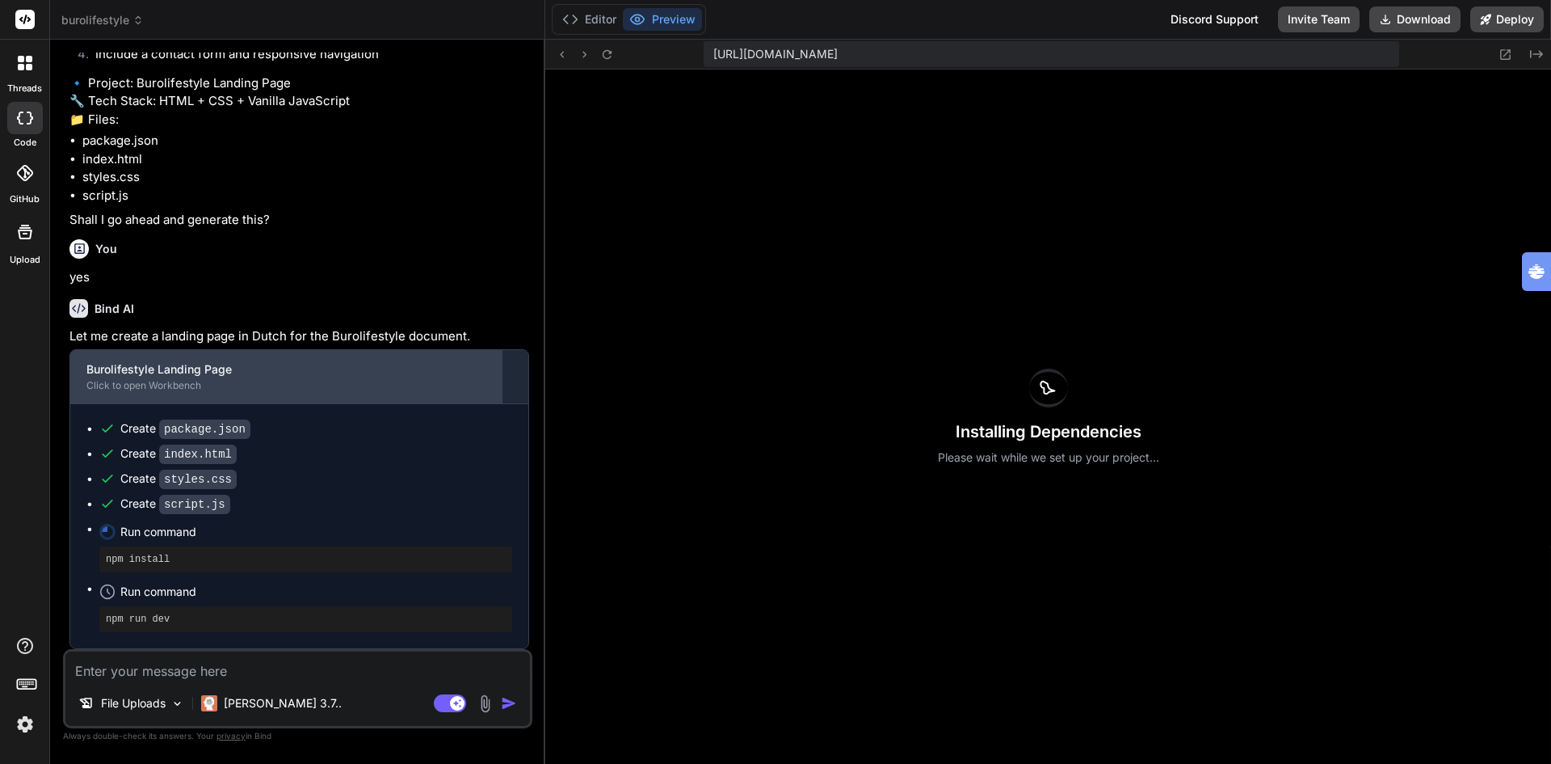
scroll to position [1547, 0]
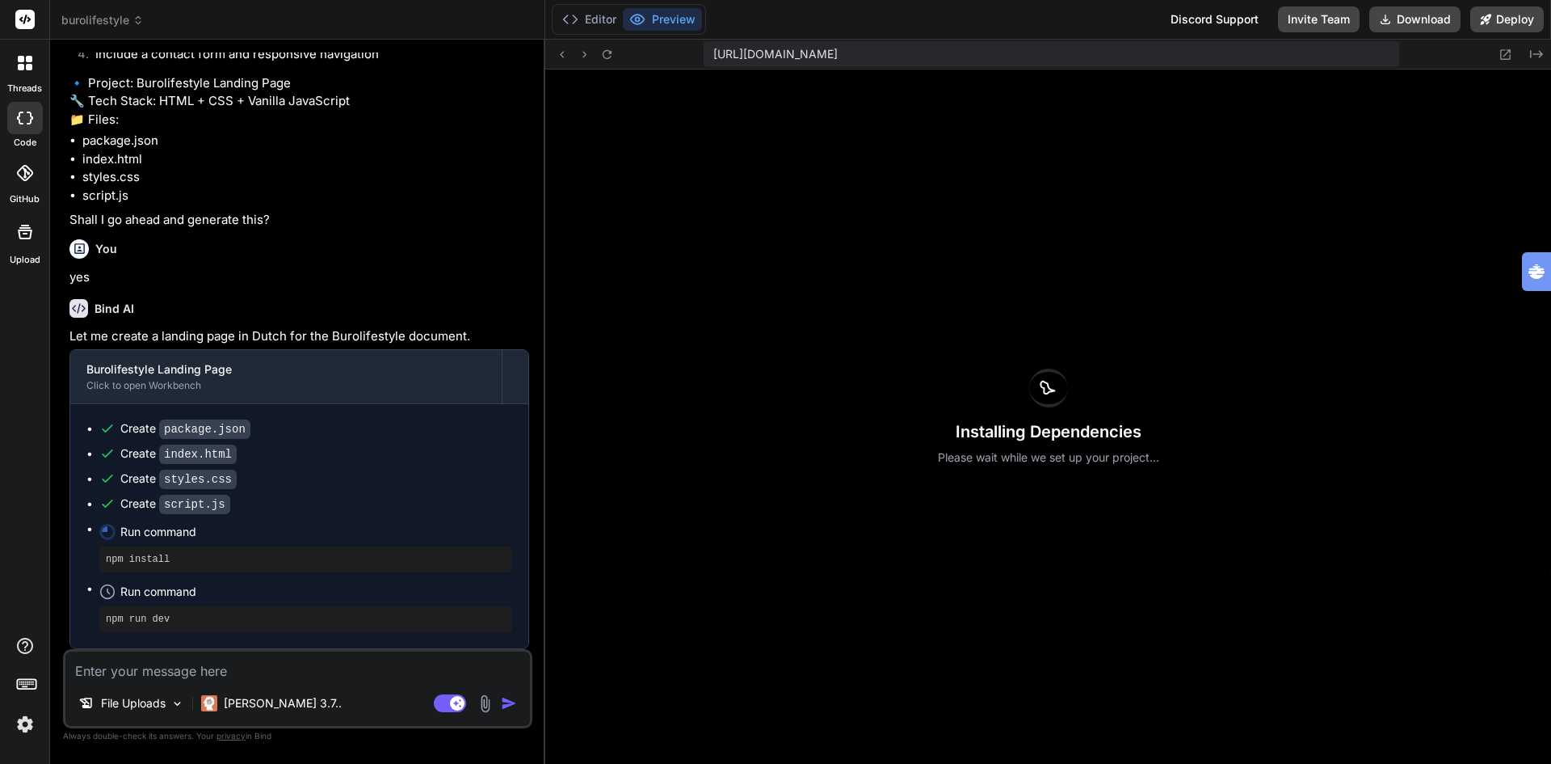
type textarea "x"
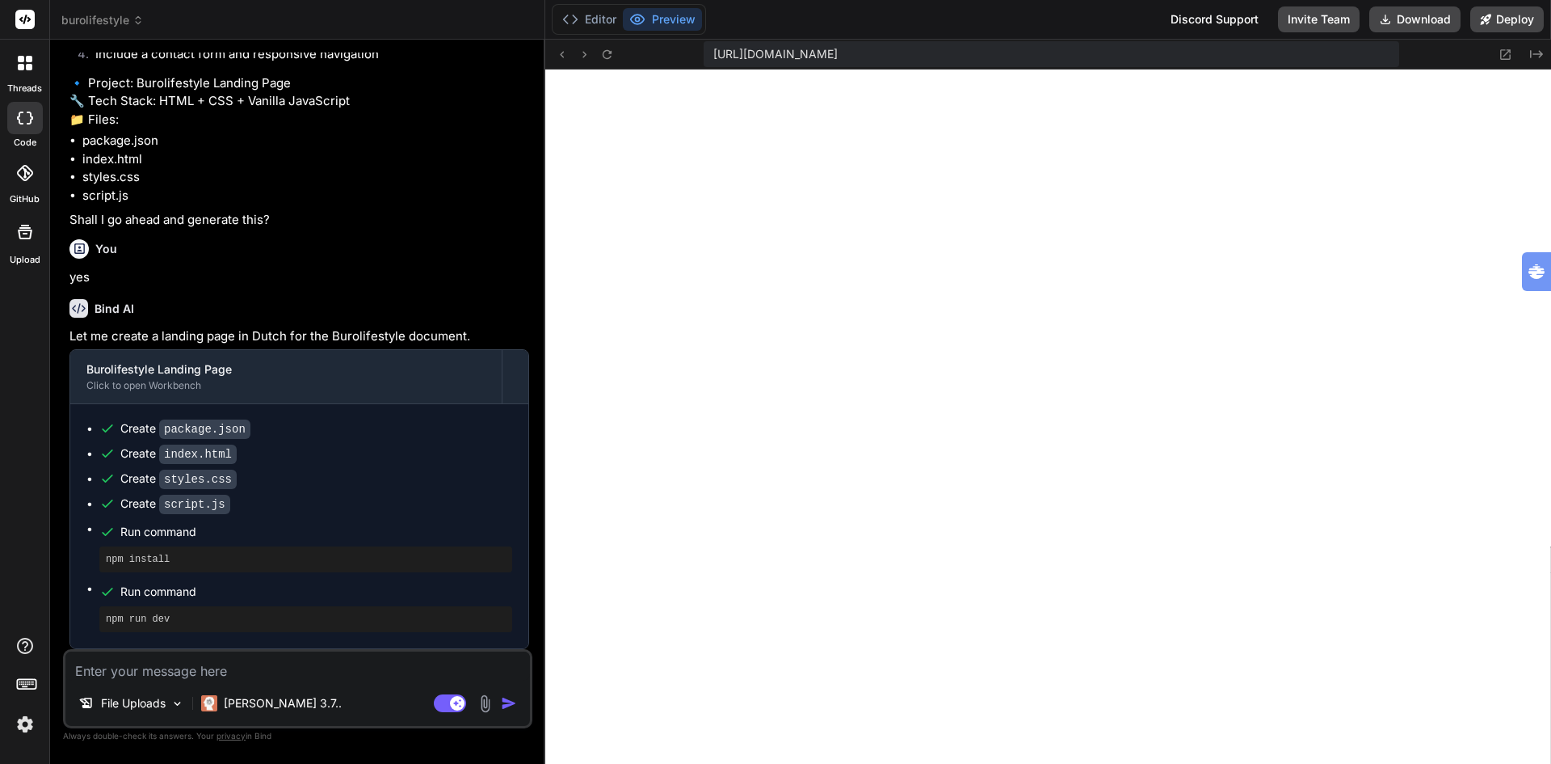
scroll to position [2825, 0]
click at [21, 731] on img at bounding box center [24, 723] width 27 height 27
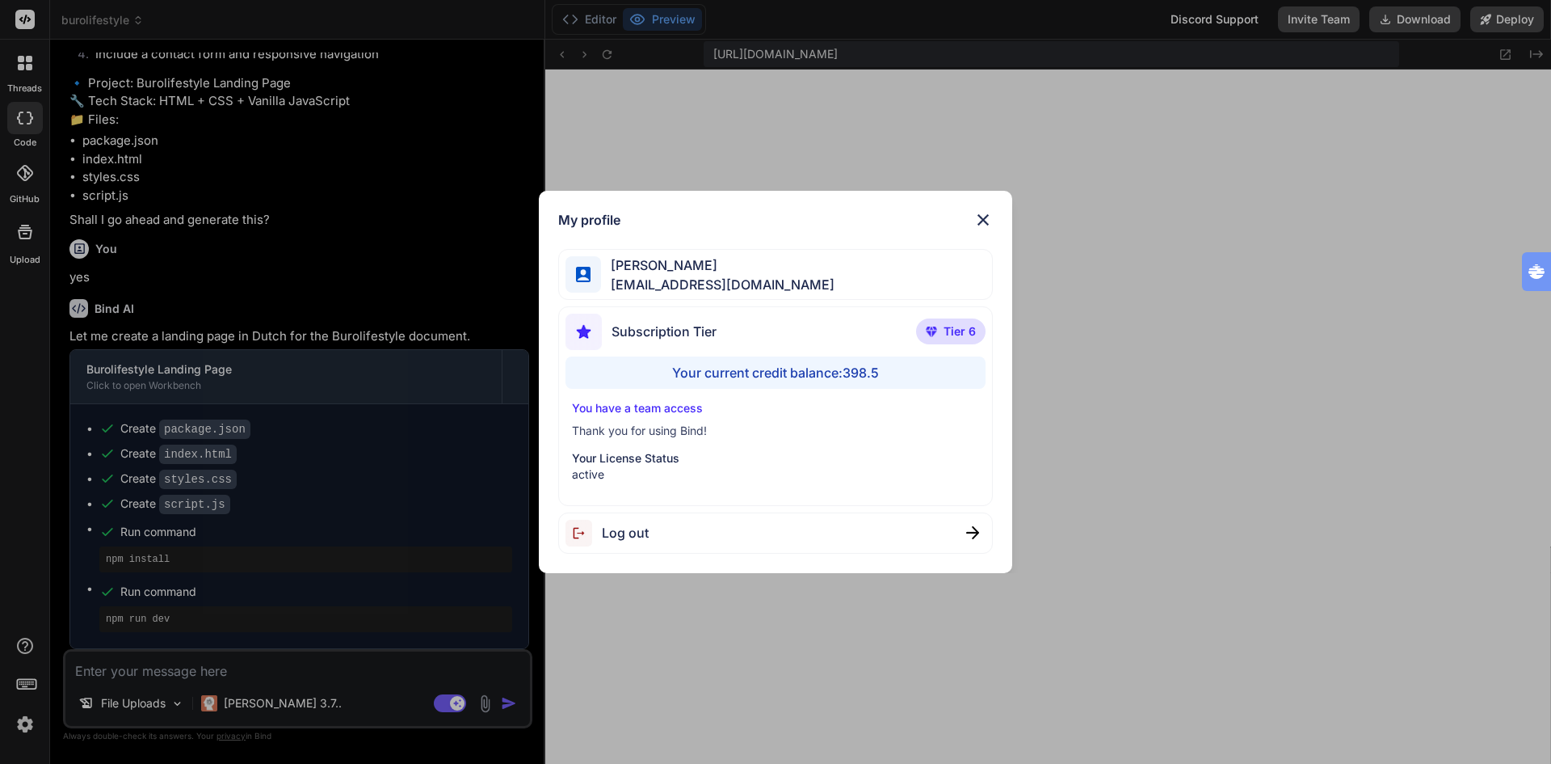
click at [21, 731] on div "My profile Ton [PERSON_NAME] [EMAIL_ADDRESS][DOMAIN_NAME] Subscription Tier Tie…" at bounding box center [775, 382] width 1551 height 764
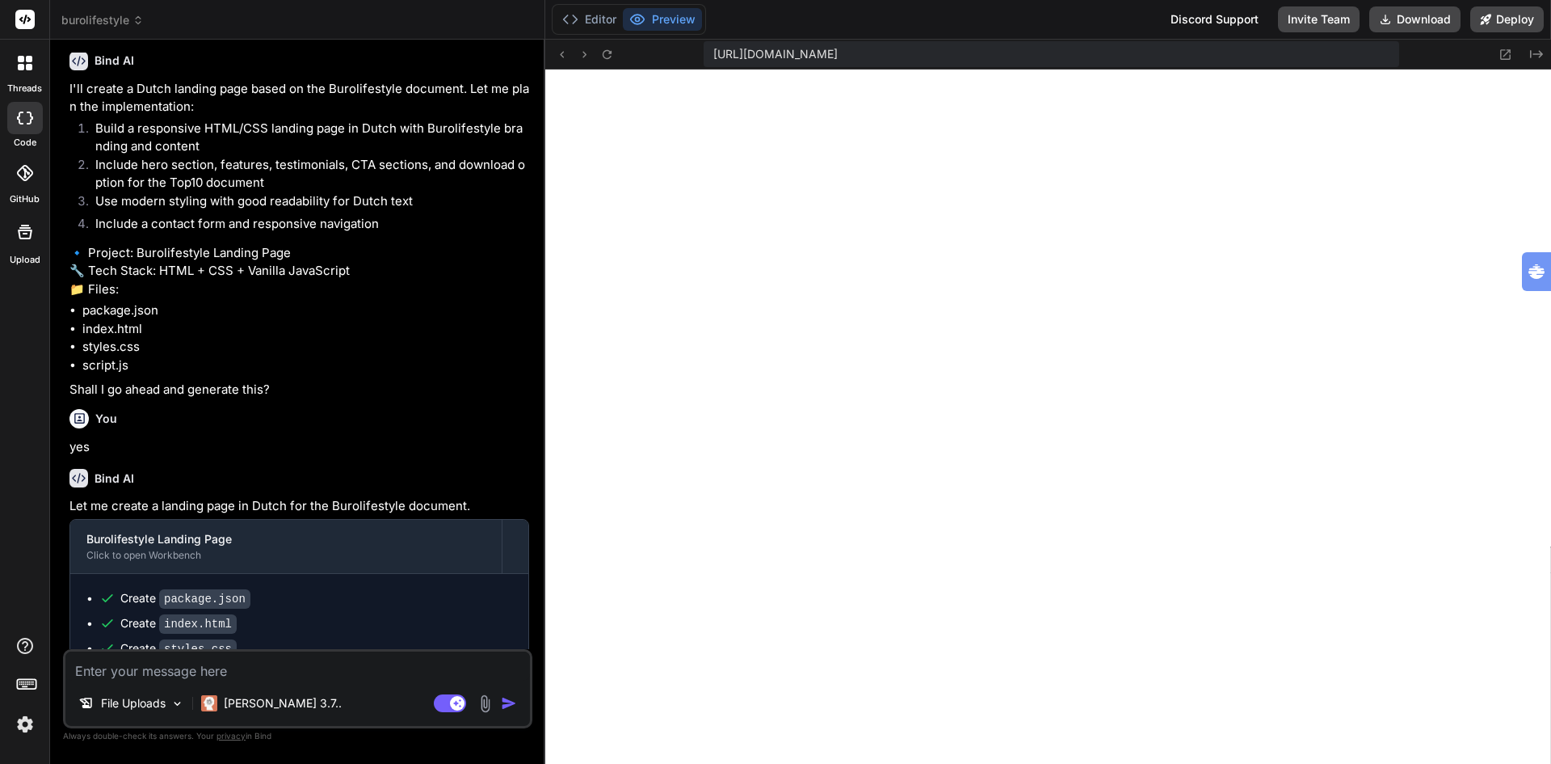
scroll to position [1224, 0]
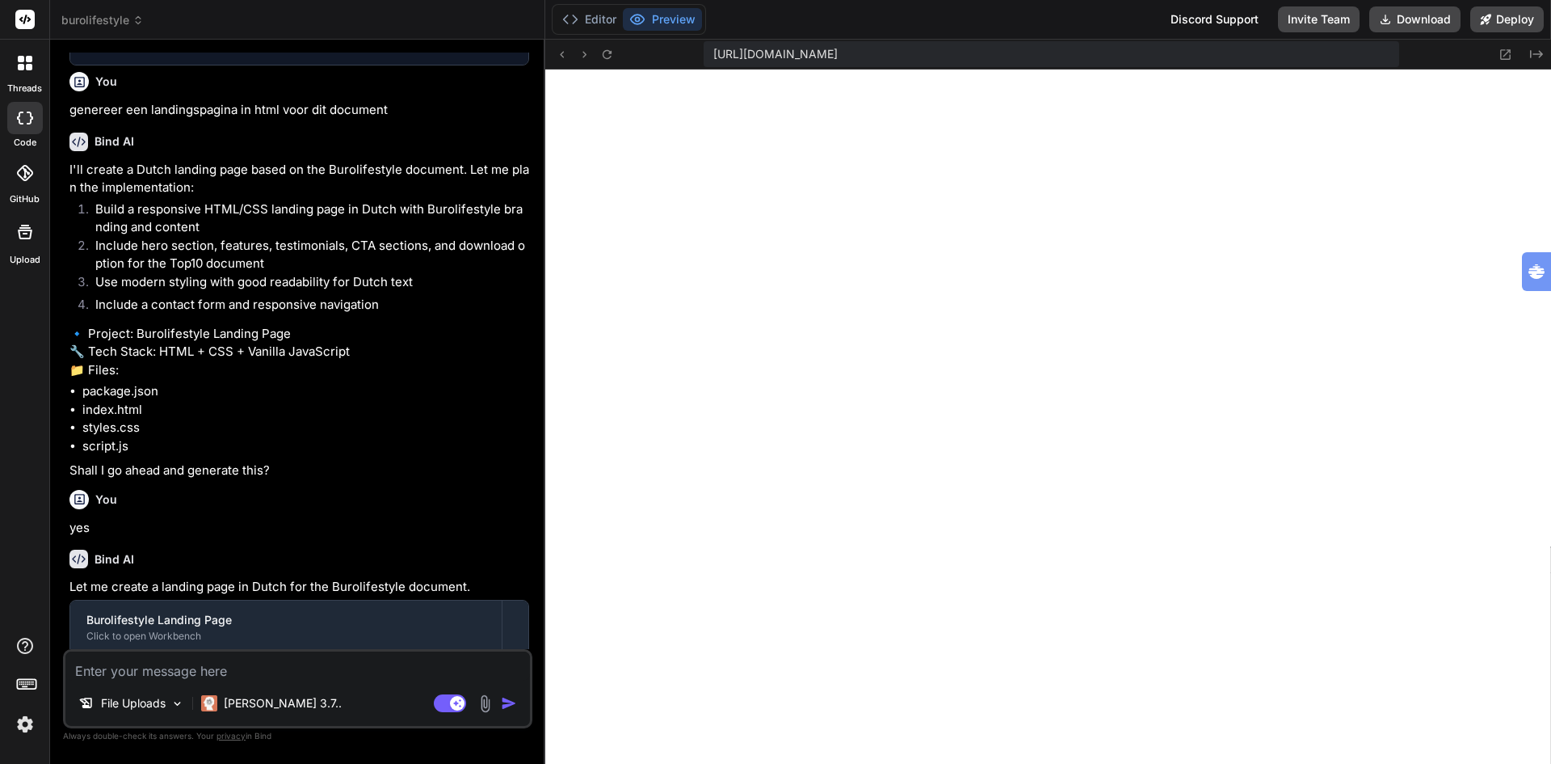
click at [173, 663] on textarea at bounding box center [297, 665] width 465 height 29
type textarea "p"
type textarea "x"
type textarea "pl"
type textarea "x"
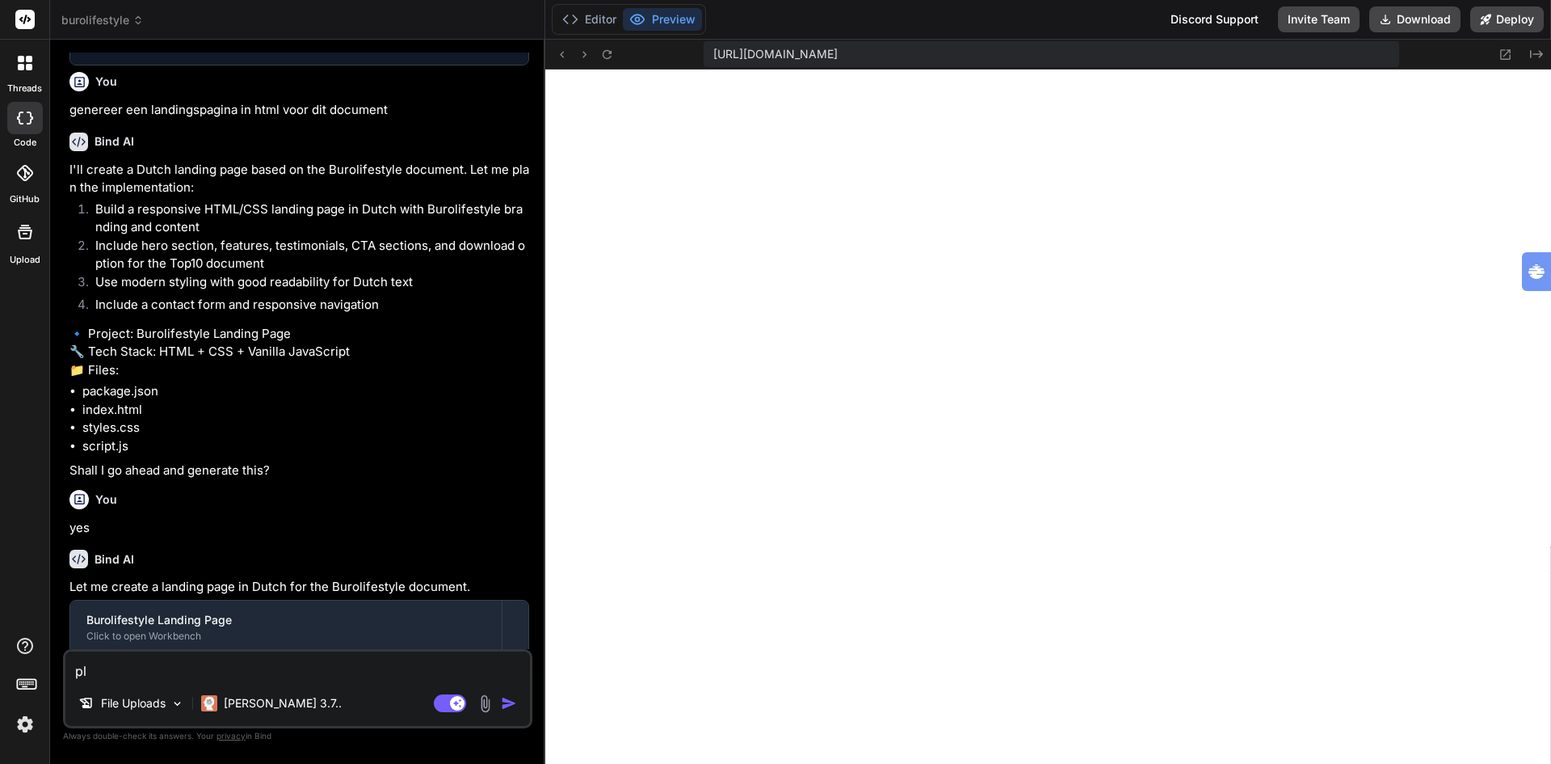
type textarea "pla"
type textarea "x"
type textarea "plac"
type textarea "x"
type textarea "place"
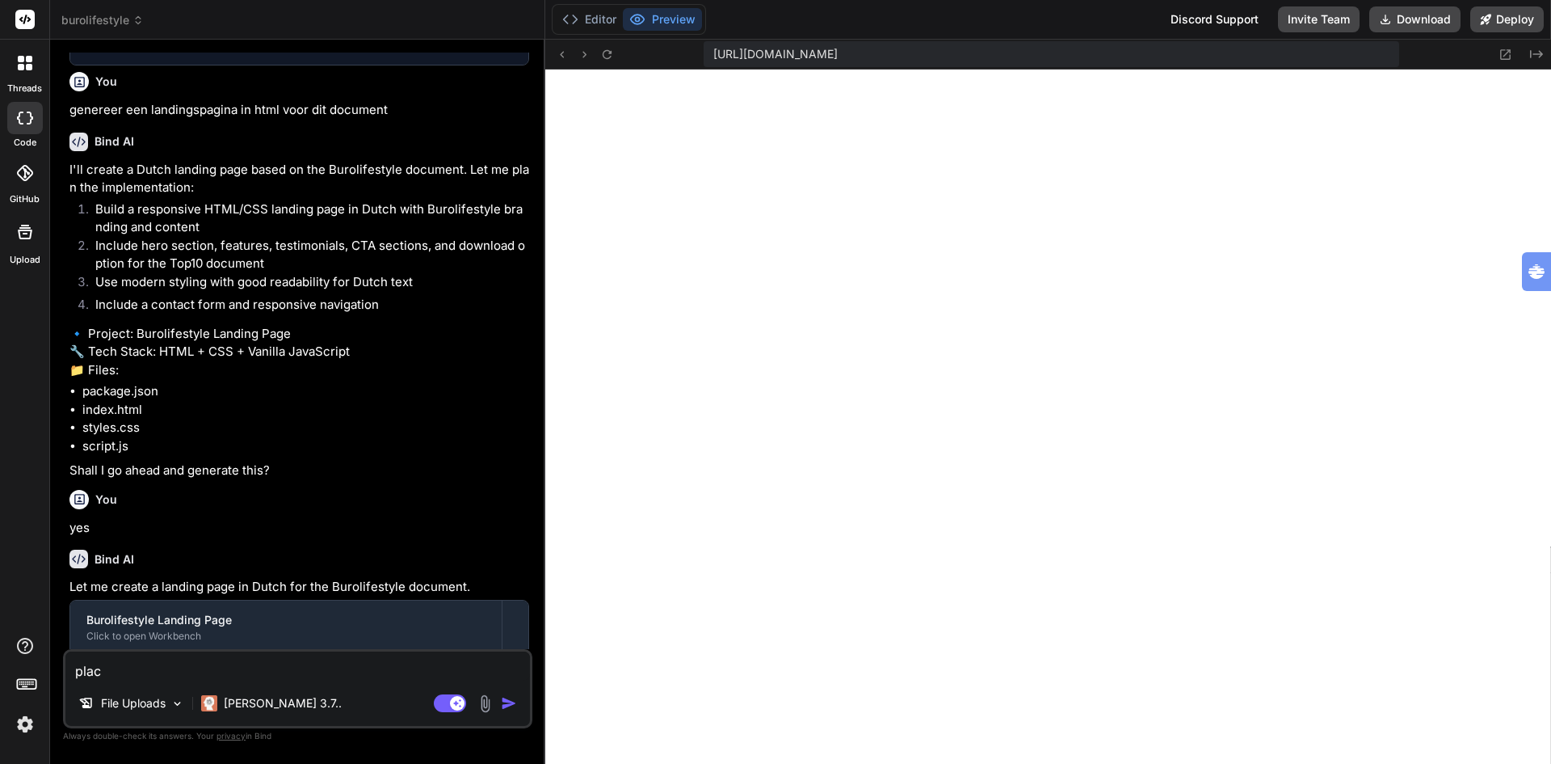
type textarea "x"
type textarea "place"
type textarea "x"
paste textarea "Plan een kosteloos BuroLifestyle© gesprek"
type textarea "place Plan een kosteloos BuroLifestyle© gesprek"
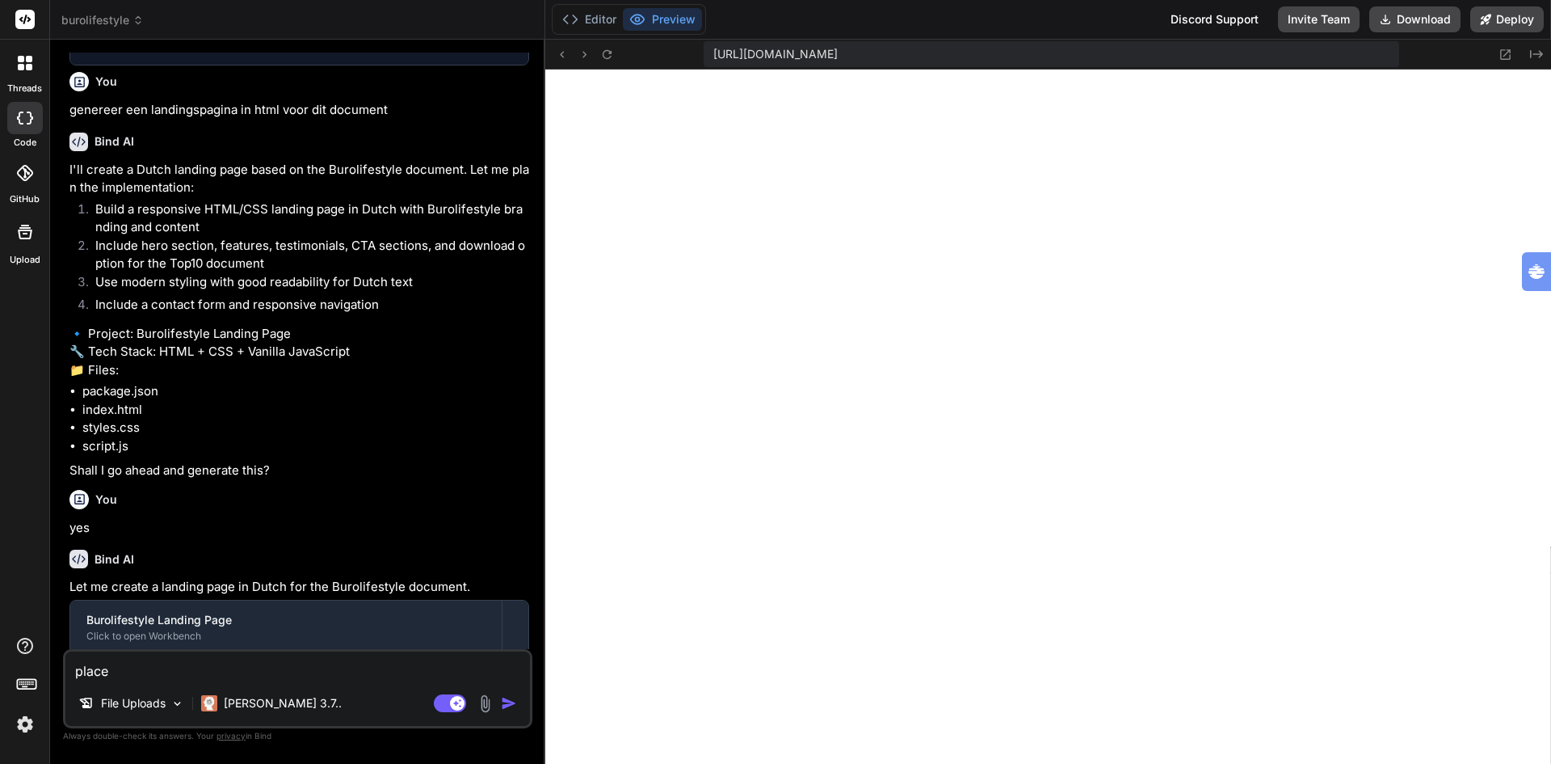
type textarea "x"
type textarea "place Plan een kosteloos BuroLifestyle© gesprek""
type textarea "x"
click at [115, 670] on textarea "place Plan een kosteloos BuroLifestyle© gesprek"" at bounding box center [297, 665] width 465 height 29
type textarea "place "Plan een kosteloos BuroLifestyle© gesprek""
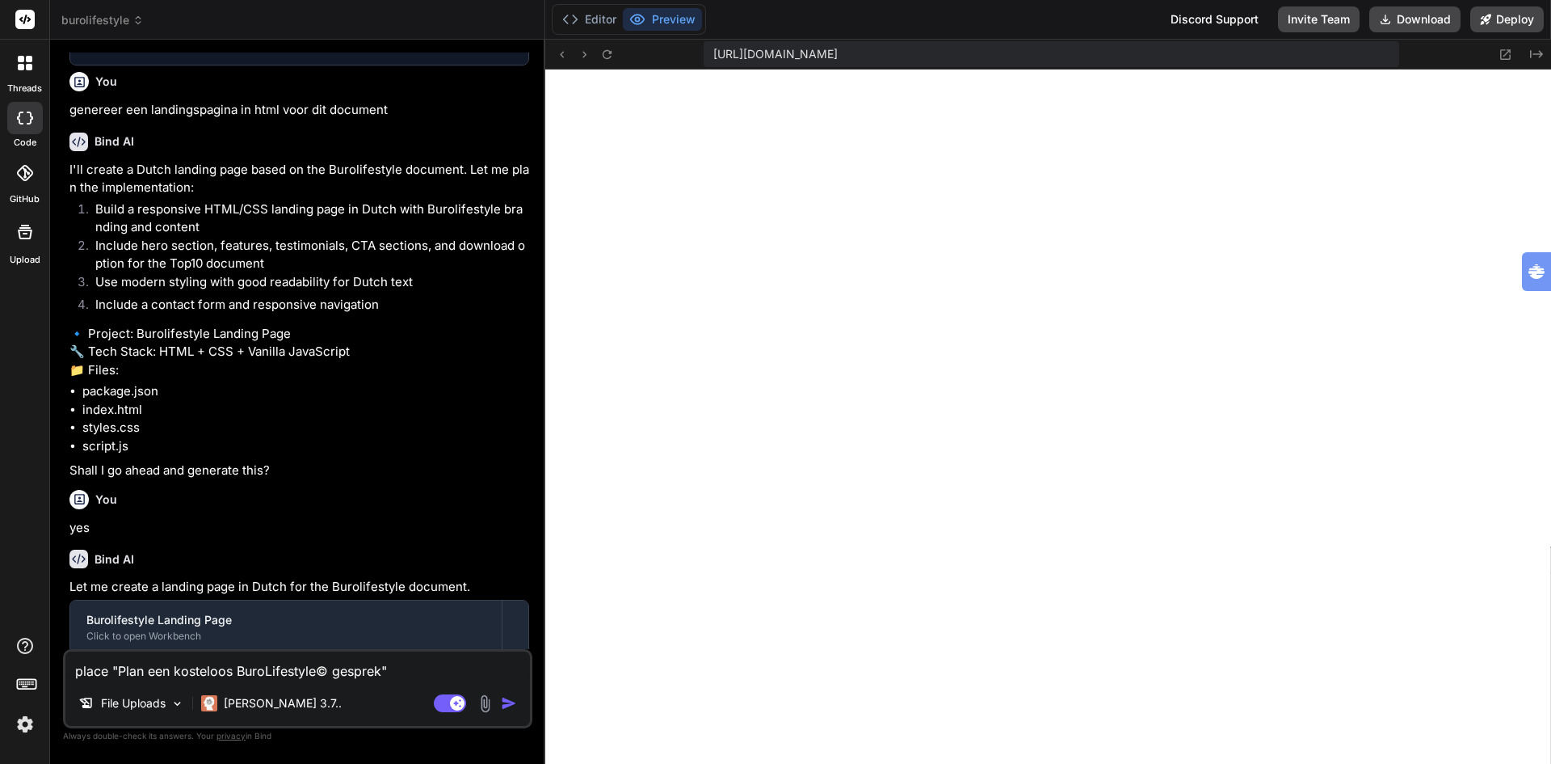
type textarea "x"
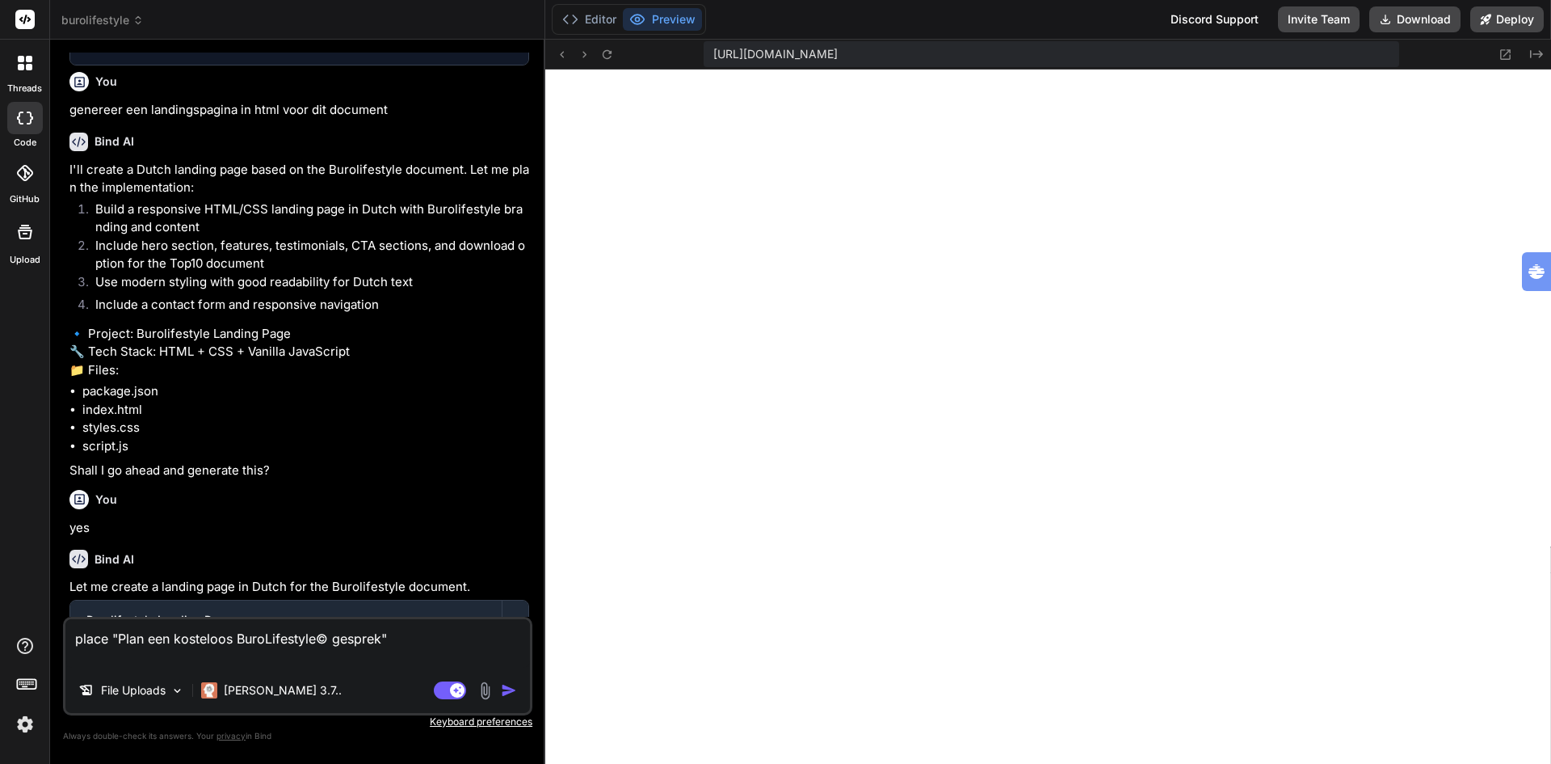
type textarea "place "Plan een kosteloos BuroLifestyle© gesprek" u"
type textarea "x"
type textarea "place "Plan een kosteloos BuroLifestyle© gesprek" un"
type textarea "x"
type textarea "place "Plan een kosteloos BuroLifestyle© gesprek" und"
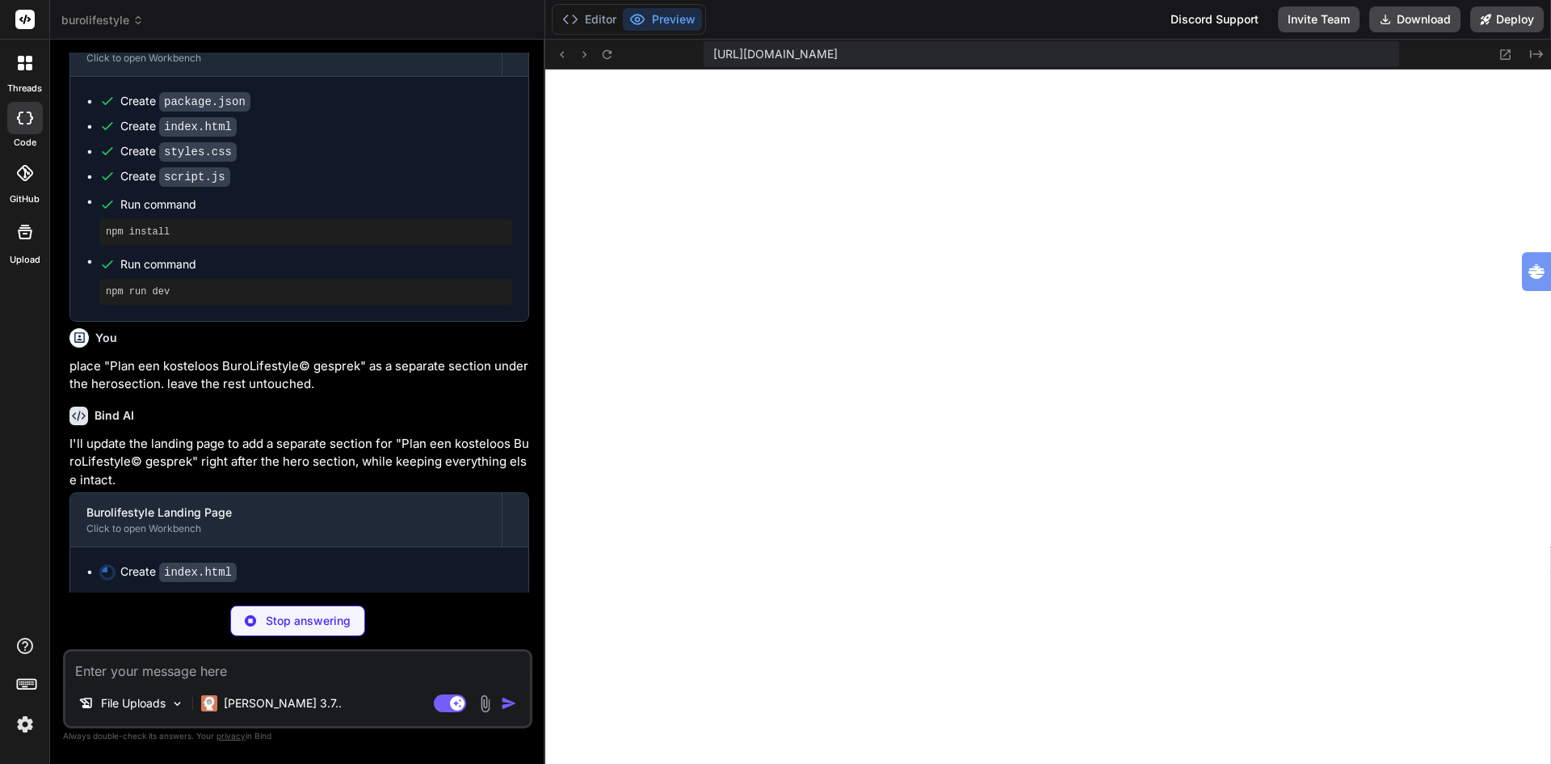
scroll to position [1880, 0]
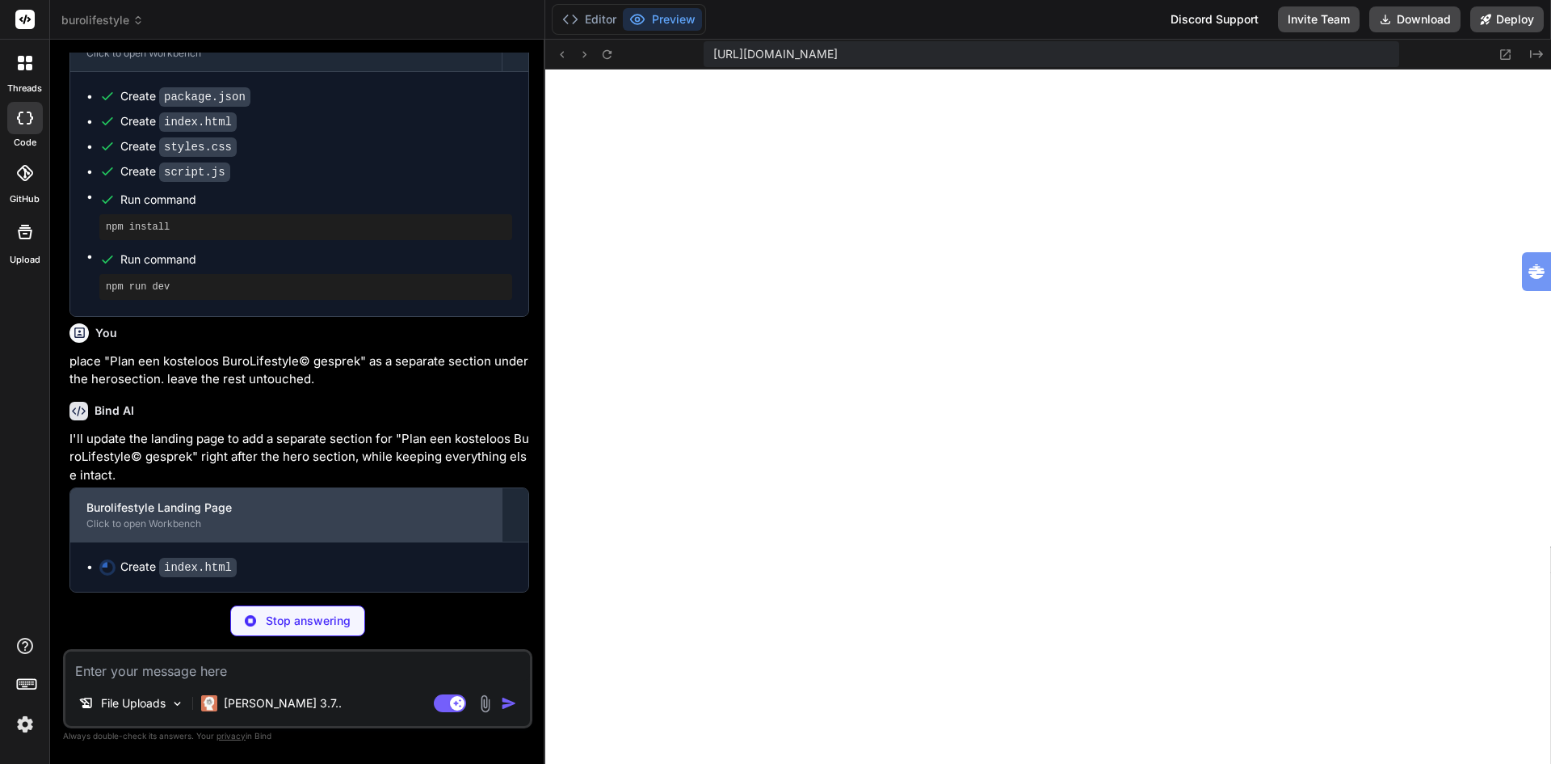
click at [183, 523] on div "Click to open Workbench" at bounding box center [285, 523] width 399 height 13
click at [220, 503] on div "Burolifestyle Landing Page" at bounding box center [285, 507] width 399 height 16
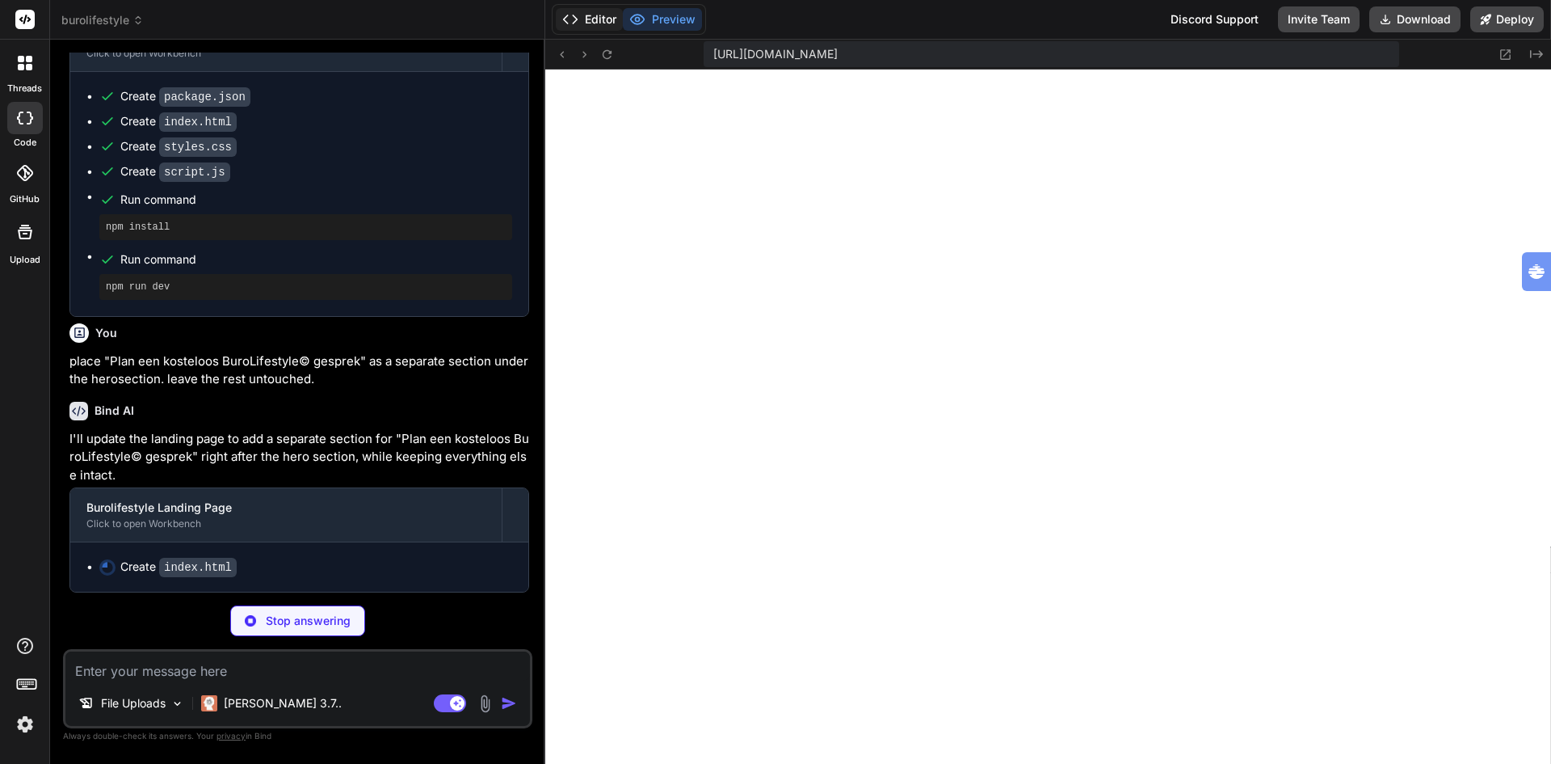
click at [605, 18] on button "Editor" at bounding box center [589, 19] width 67 height 23
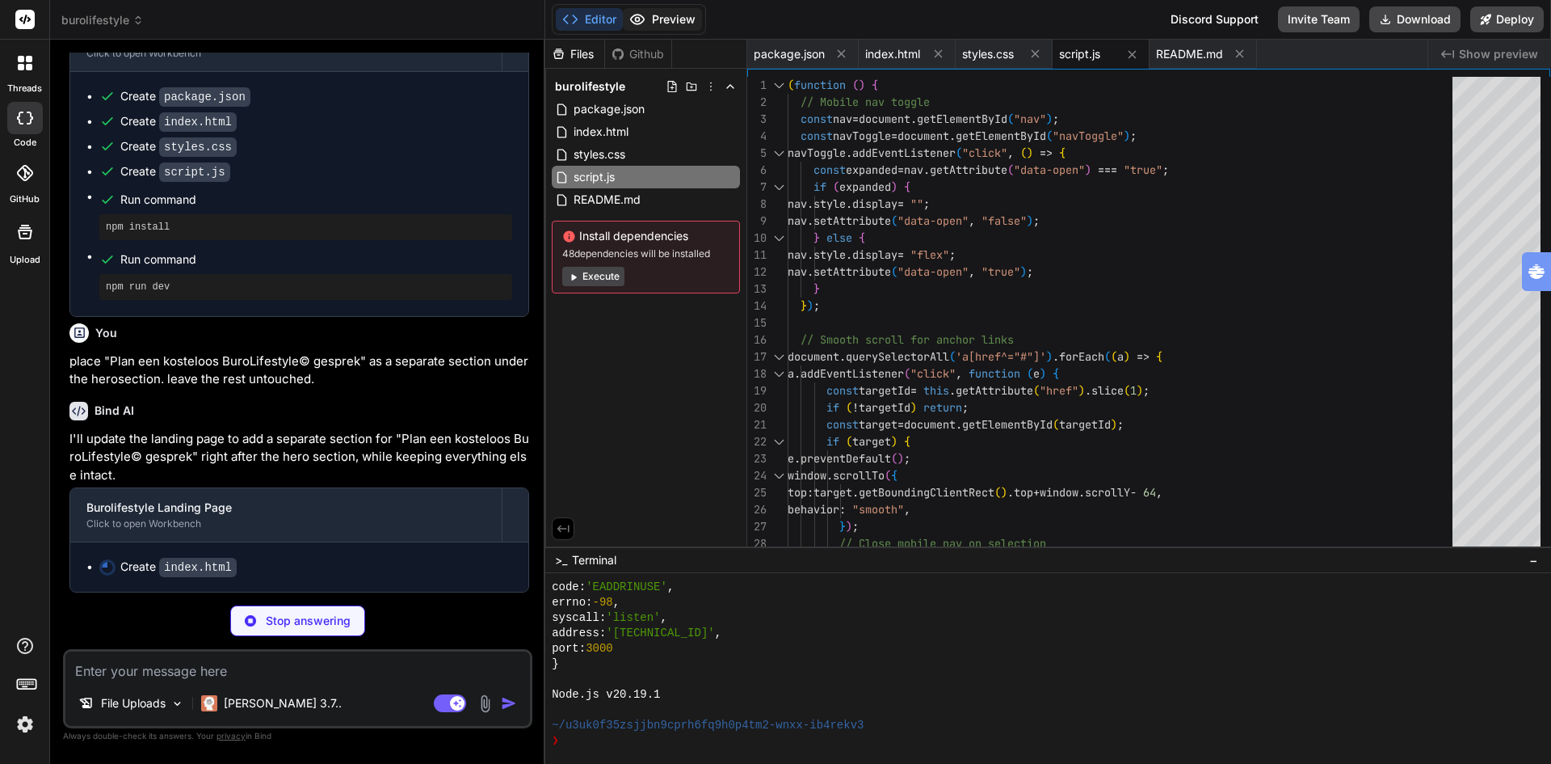
click at [655, 15] on button "Preview" at bounding box center [662, 19] width 79 height 23
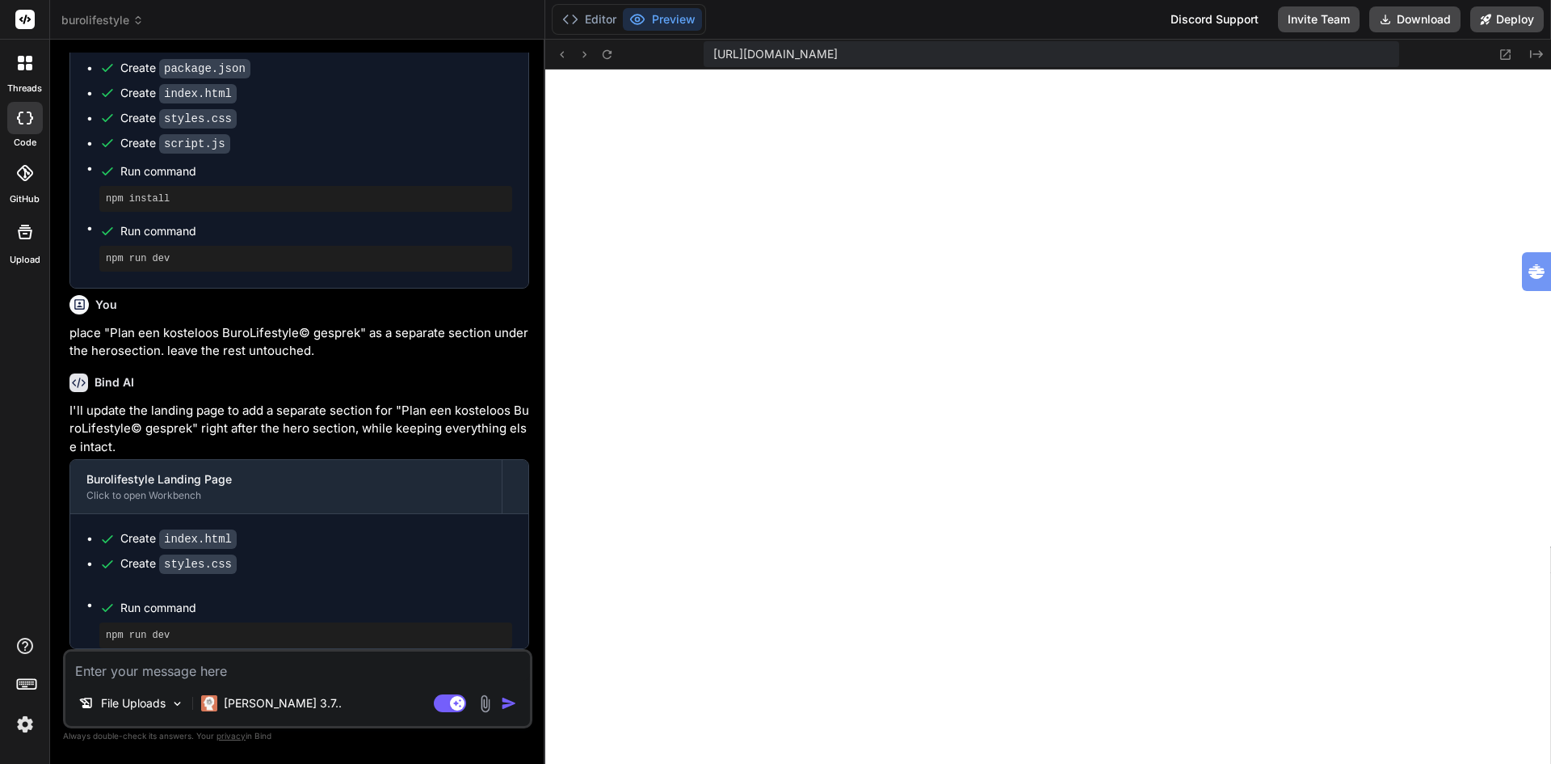
scroll to position [3209, 0]
click at [665, 19] on button "Preview" at bounding box center [662, 19] width 79 height 23
click at [226, 663] on textarea at bounding box center [297, 665] width 465 height 29
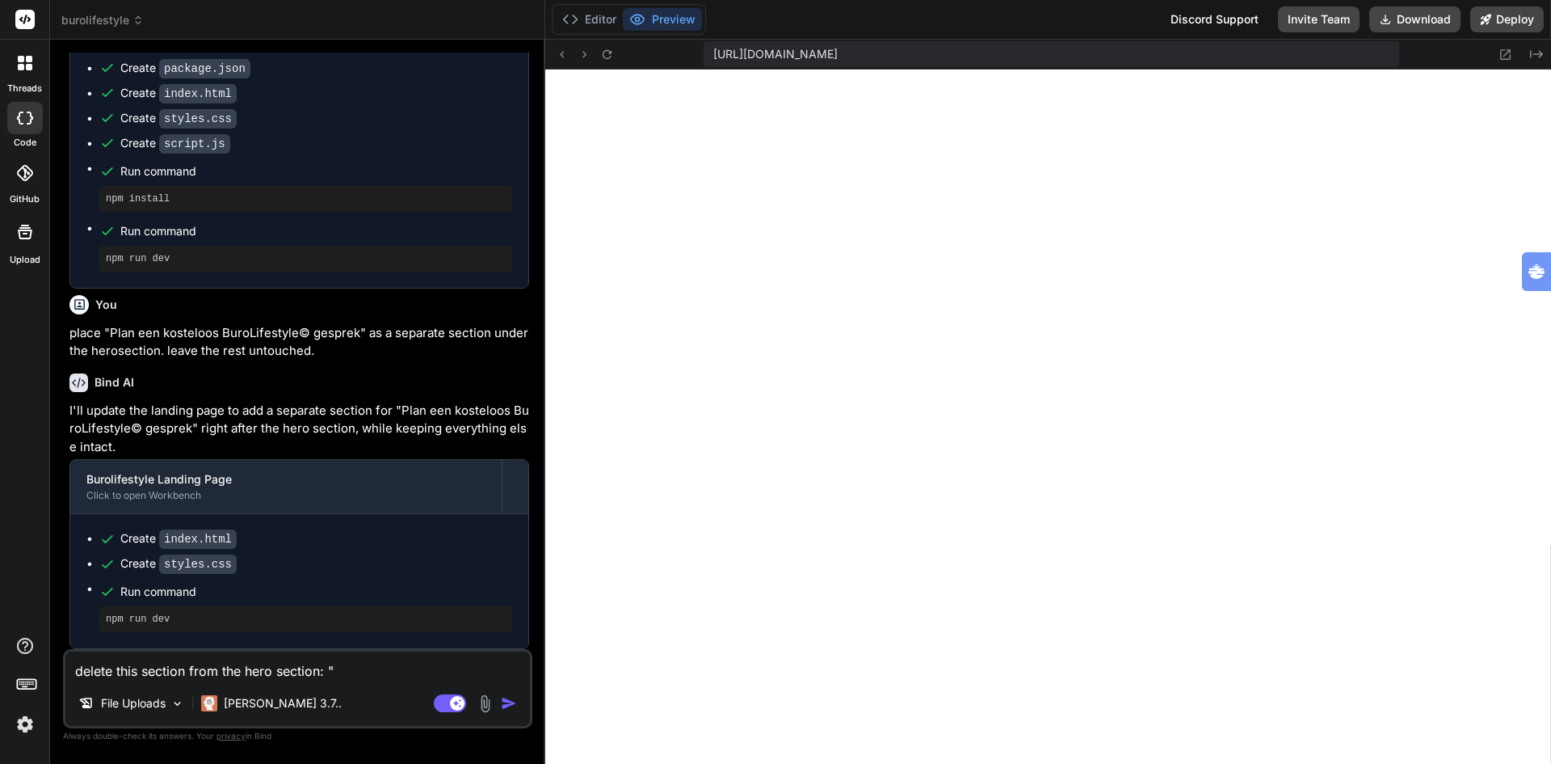
paste textarea "Plan een kosteloos BuroLifestyle© gesprek"
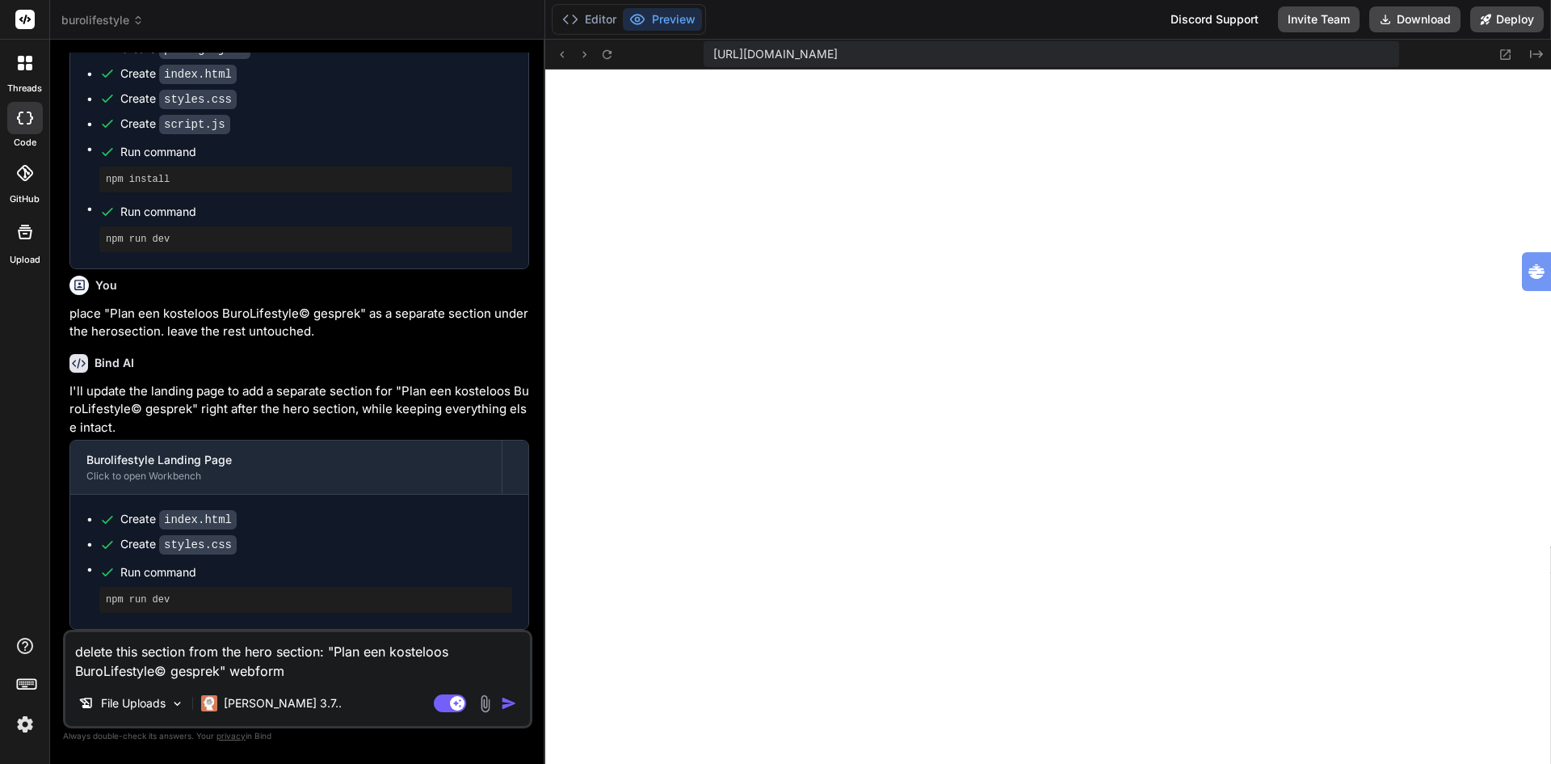
click at [509, 701] on img "button" at bounding box center [509, 703] width 16 height 16
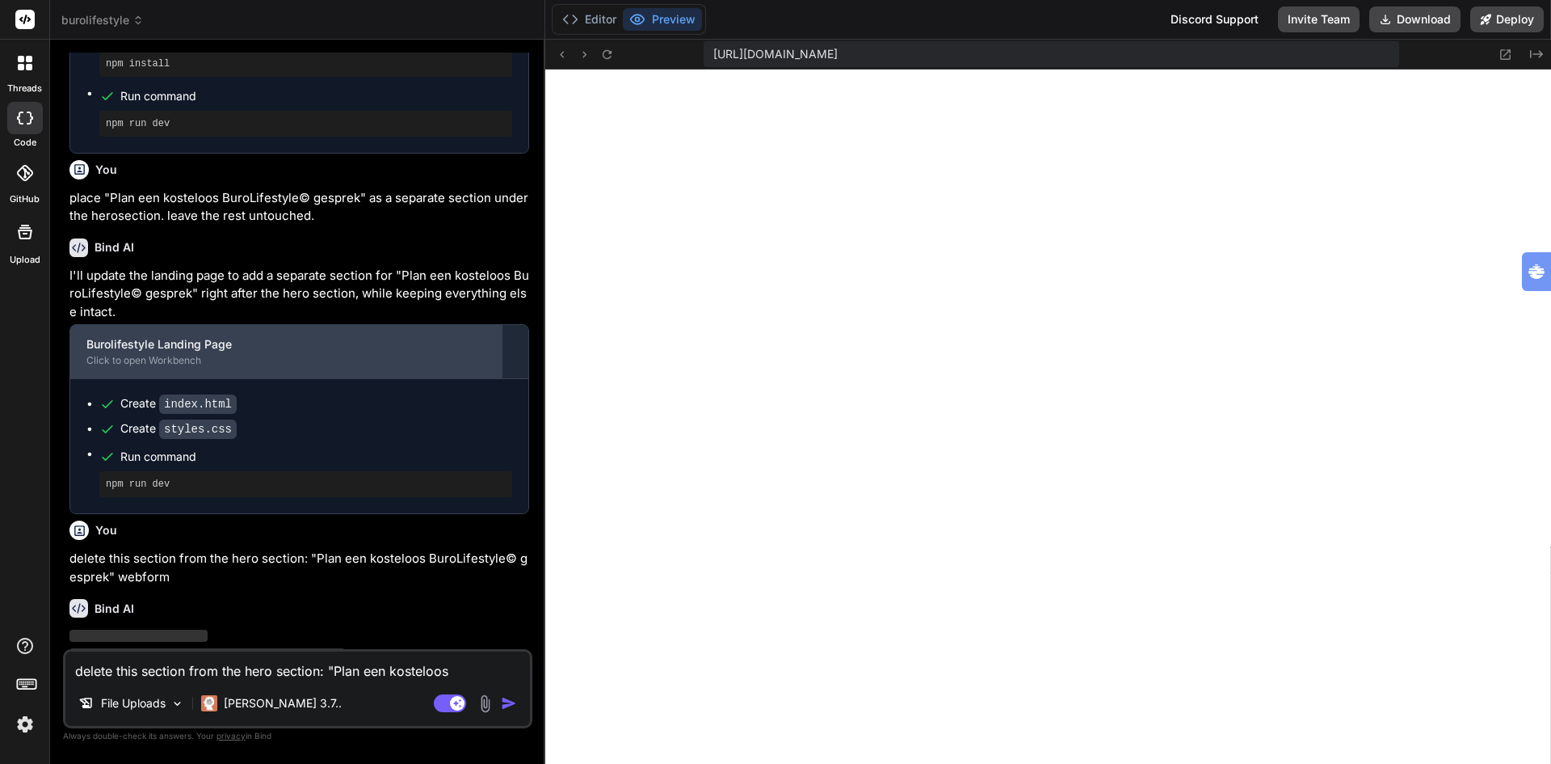
scroll to position [1932, 0]
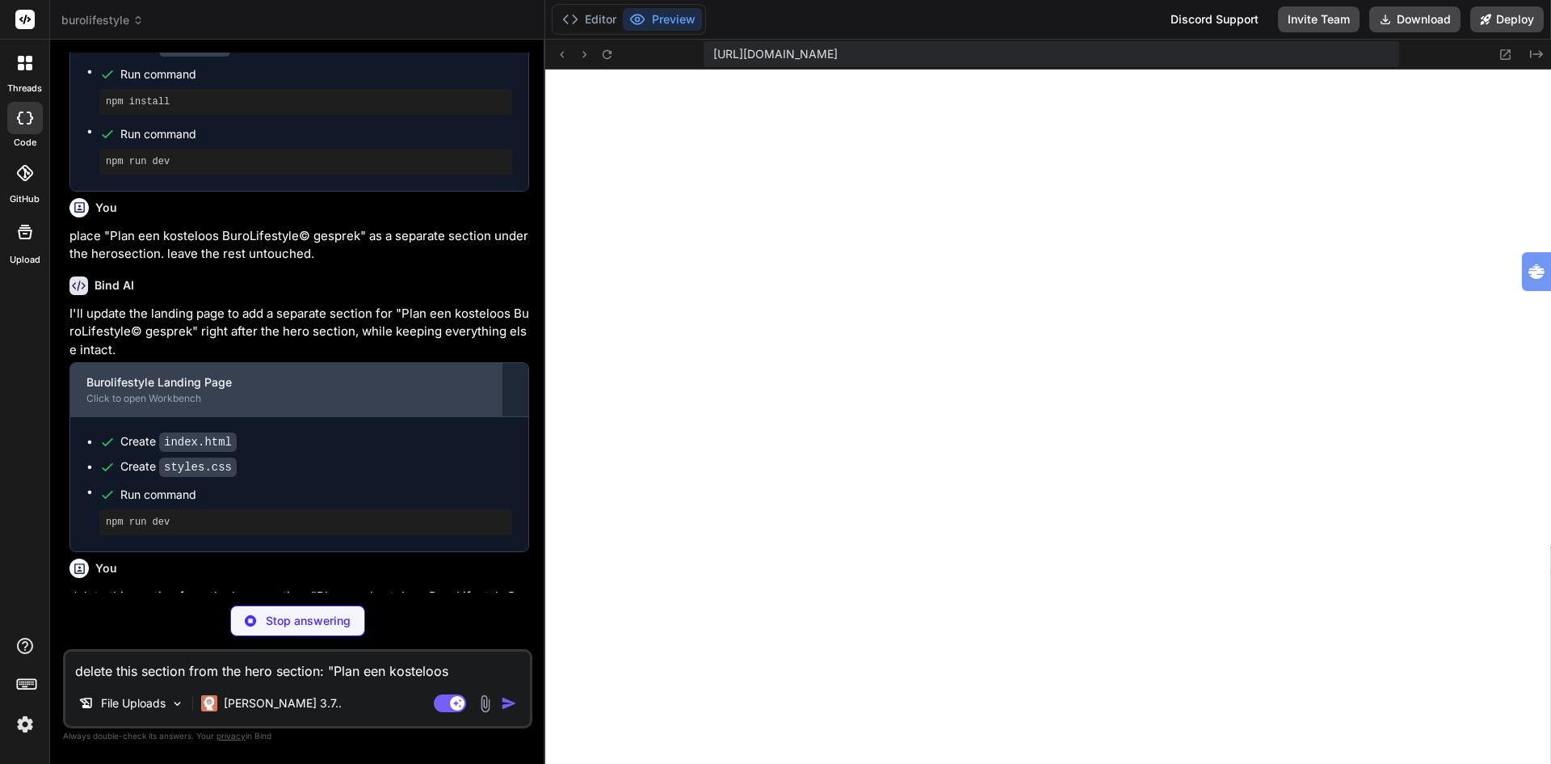
click at [177, 390] on div "Burolifestyle Landing Page" at bounding box center [285, 382] width 399 height 16
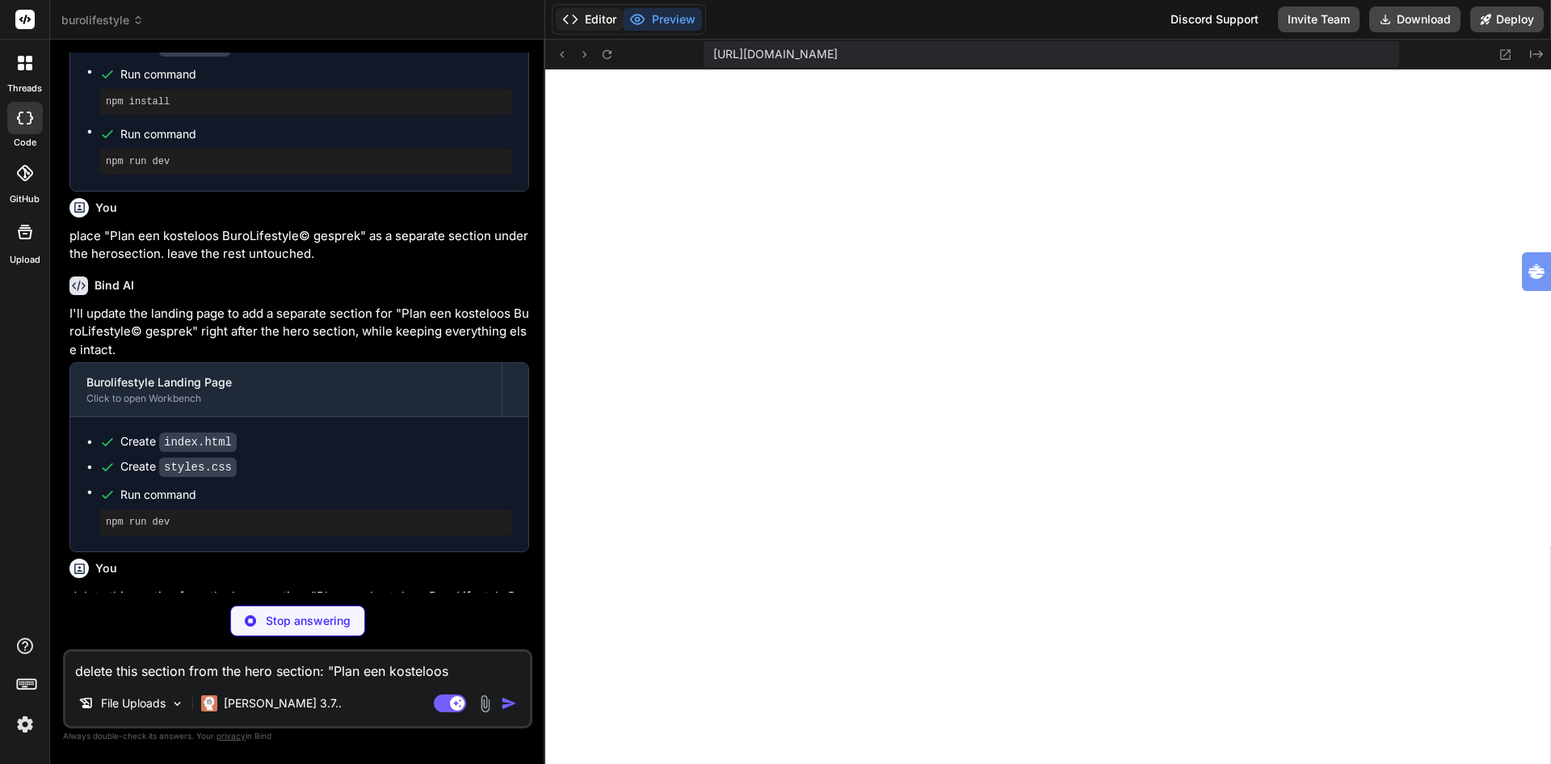
click at [587, 21] on button "Editor" at bounding box center [589, 19] width 67 height 23
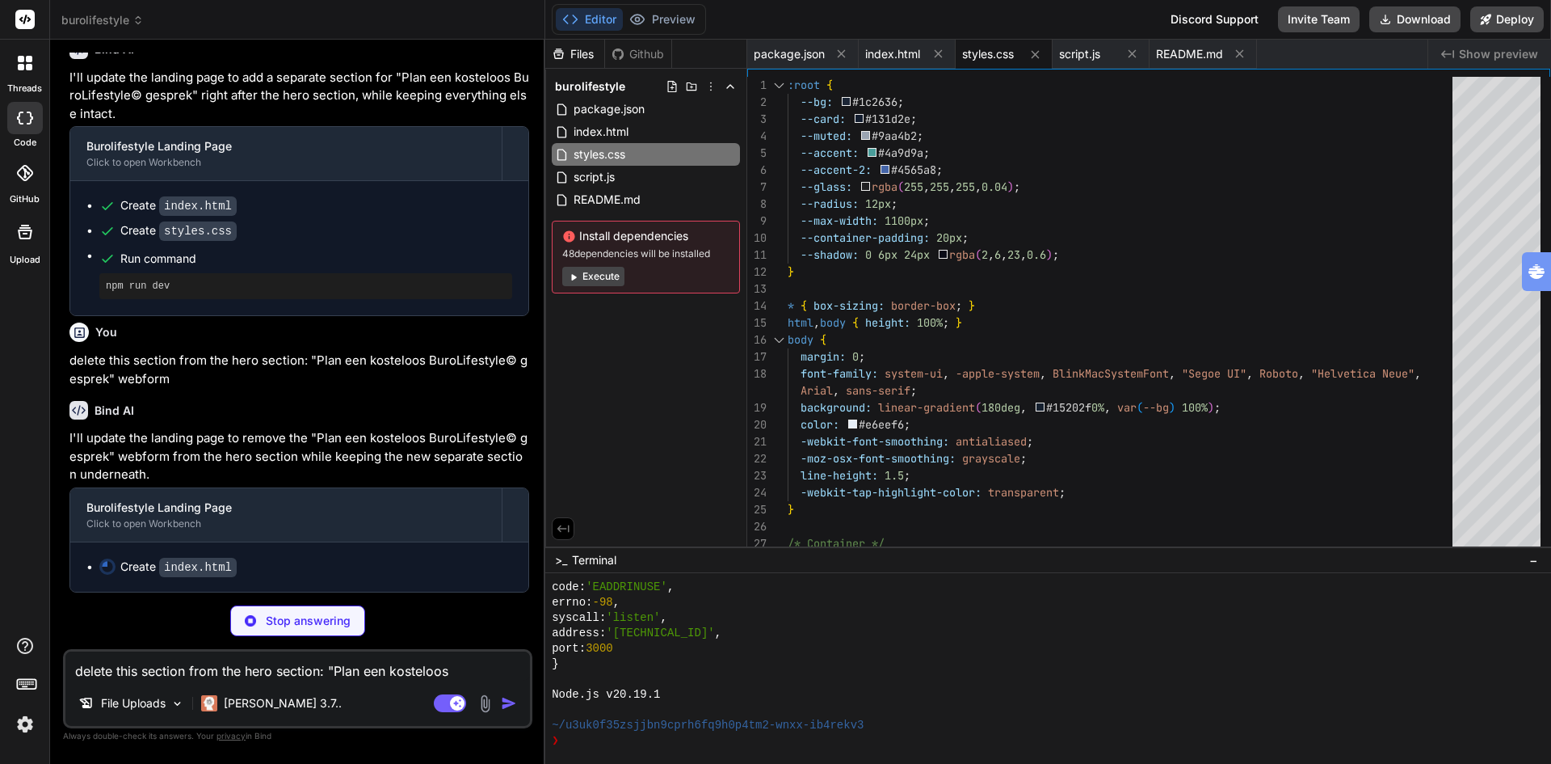
scroll to position [2241, 0]
click at [25, 726] on img at bounding box center [24, 723] width 27 height 27
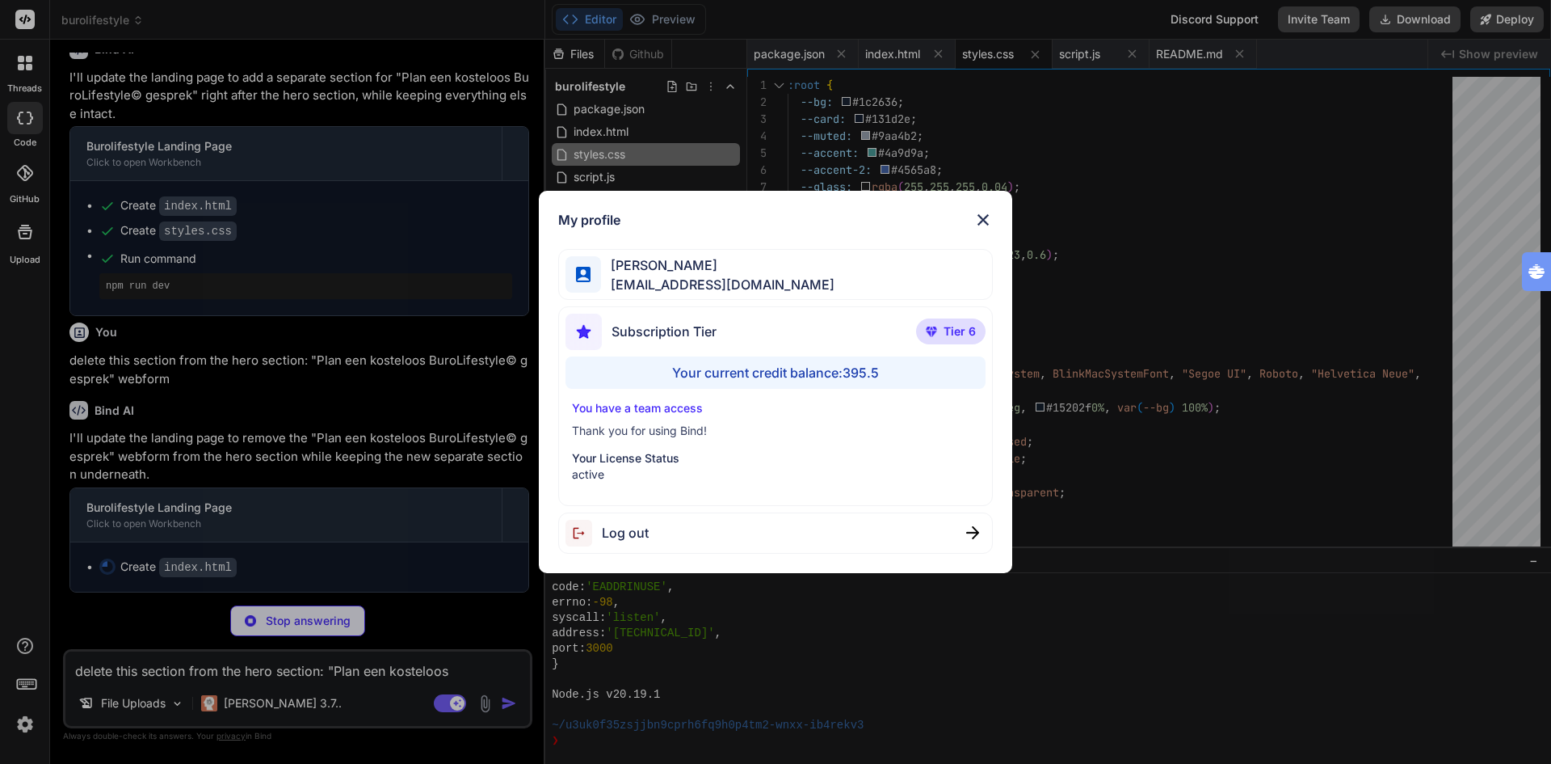
click at [25, 726] on div "My profile Ton [PERSON_NAME] [EMAIL_ADDRESS][DOMAIN_NAME] Subscription Tier Tie…" at bounding box center [775, 382] width 1551 height 764
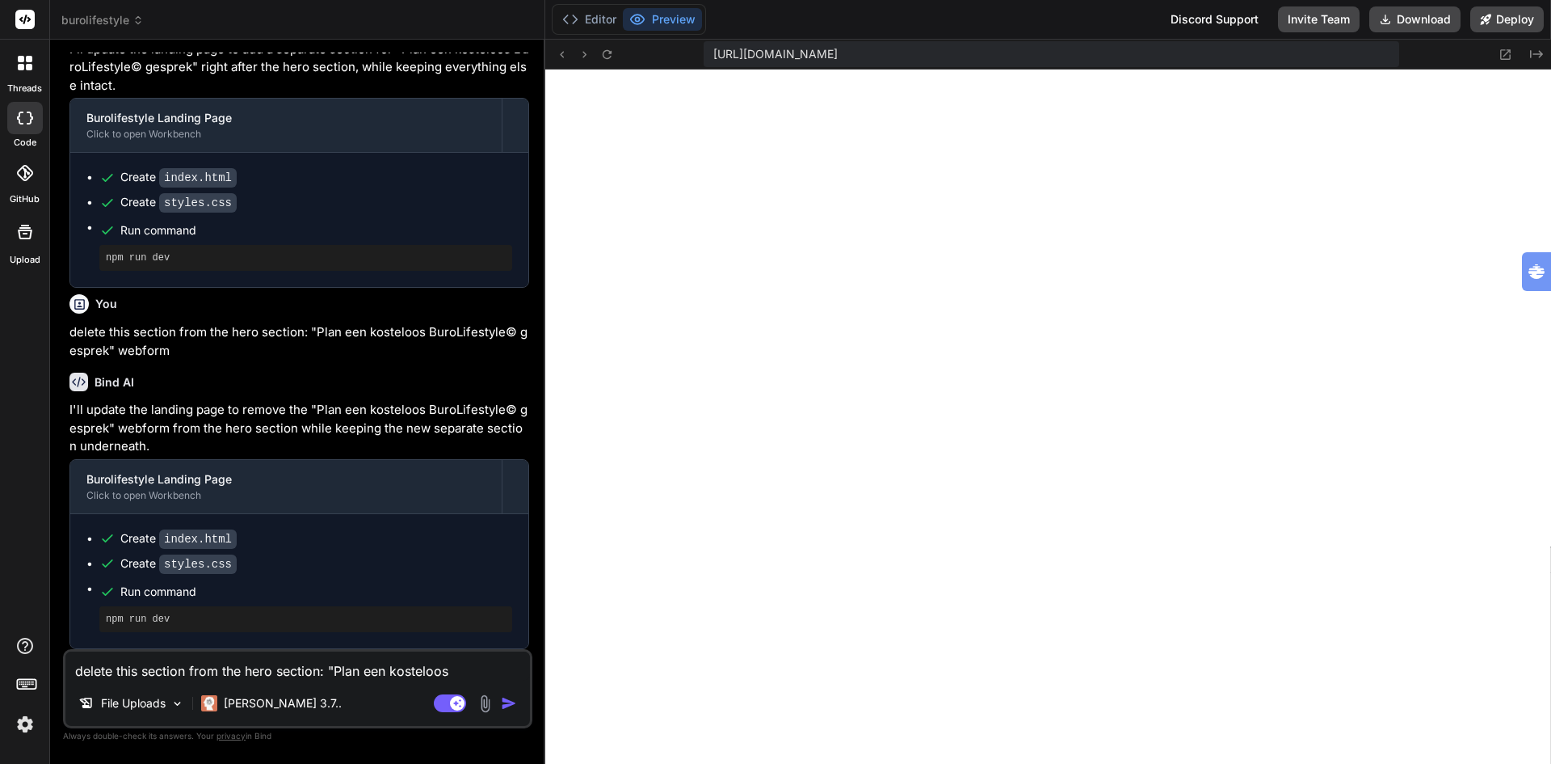
scroll to position [2269, 0]
click at [1509, 19] on button "Deploy" at bounding box center [1508, 19] width 74 height 26
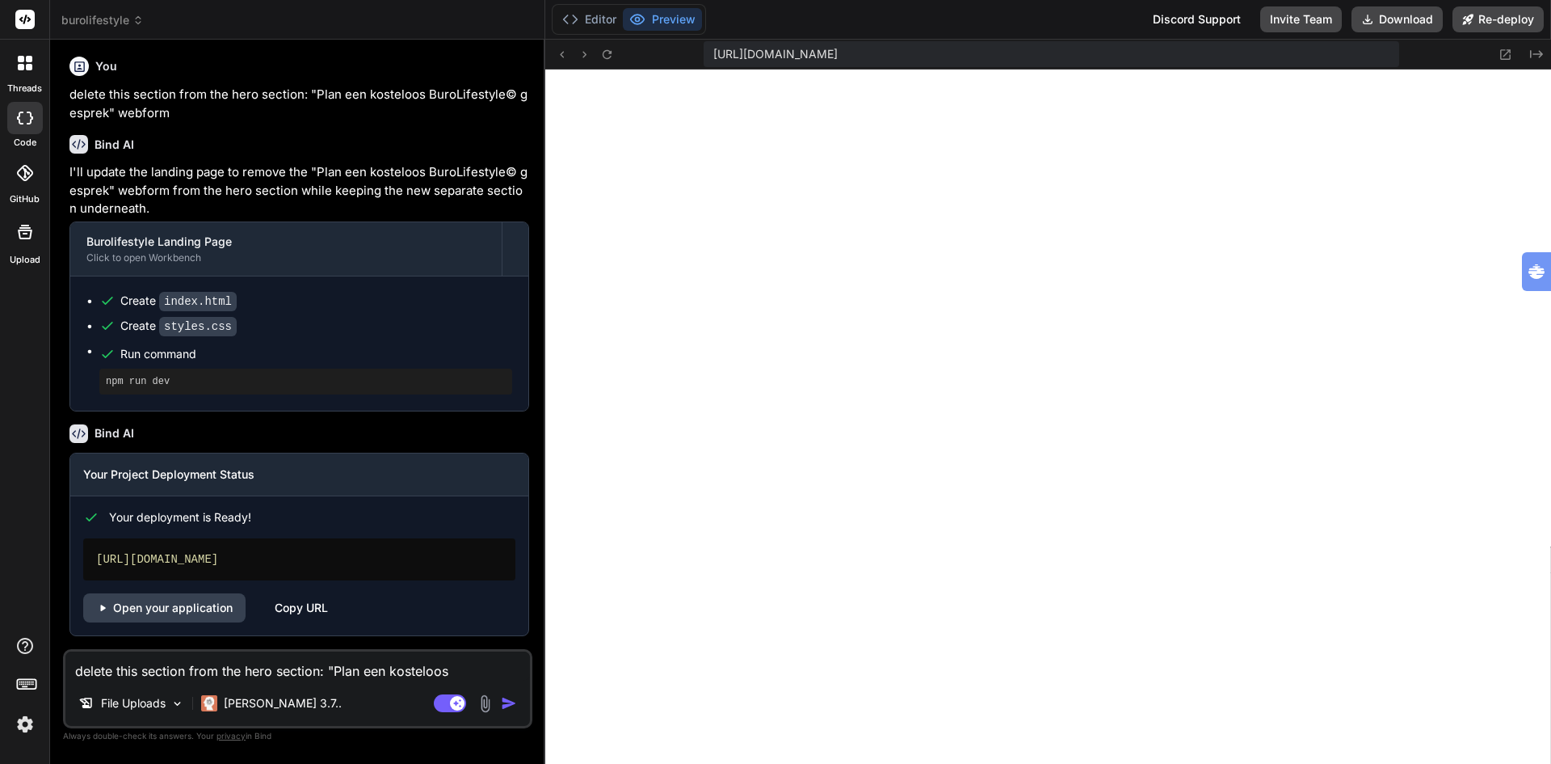
scroll to position [2507, 0]
click at [183, 606] on link "Open your application" at bounding box center [164, 607] width 162 height 29
click at [176, 662] on textarea "delete this section from the hero section: "Plan een kosteloos BuroLifestyle© g…" at bounding box center [297, 665] width 465 height 29
paste textarea "card contact-card"
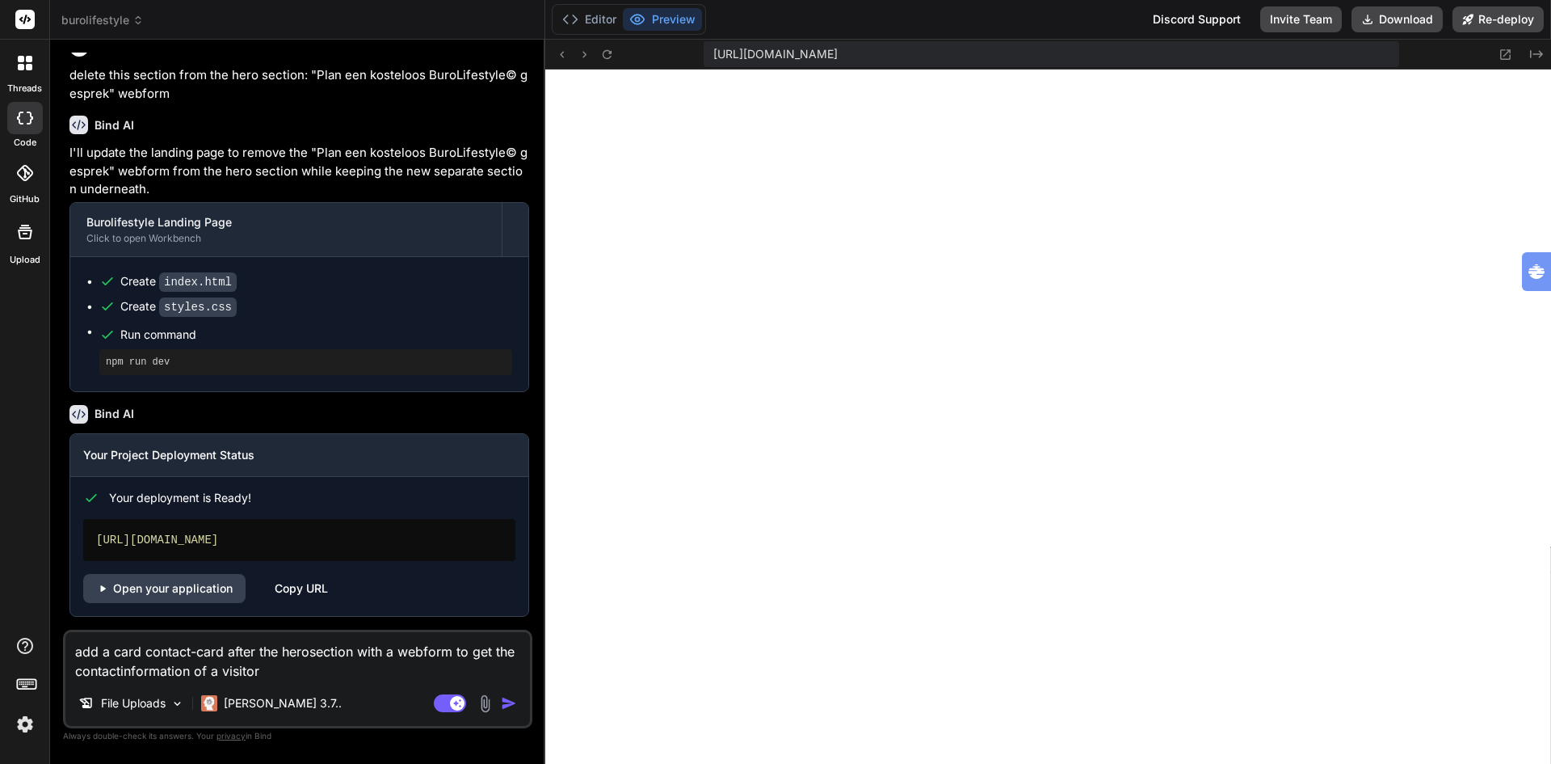
click at [501, 699] on img "button" at bounding box center [509, 703] width 16 height 16
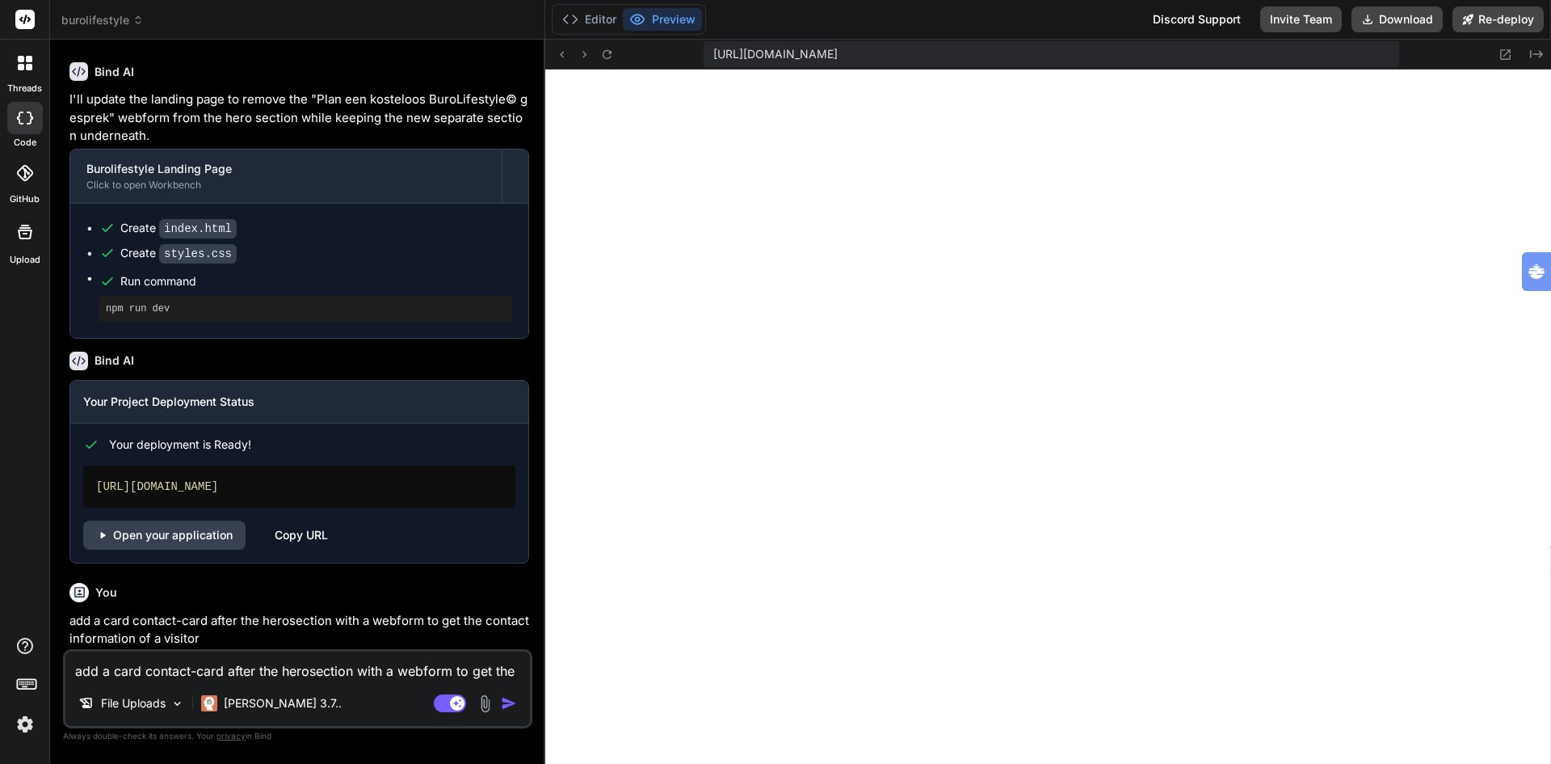
scroll to position [2692, 0]
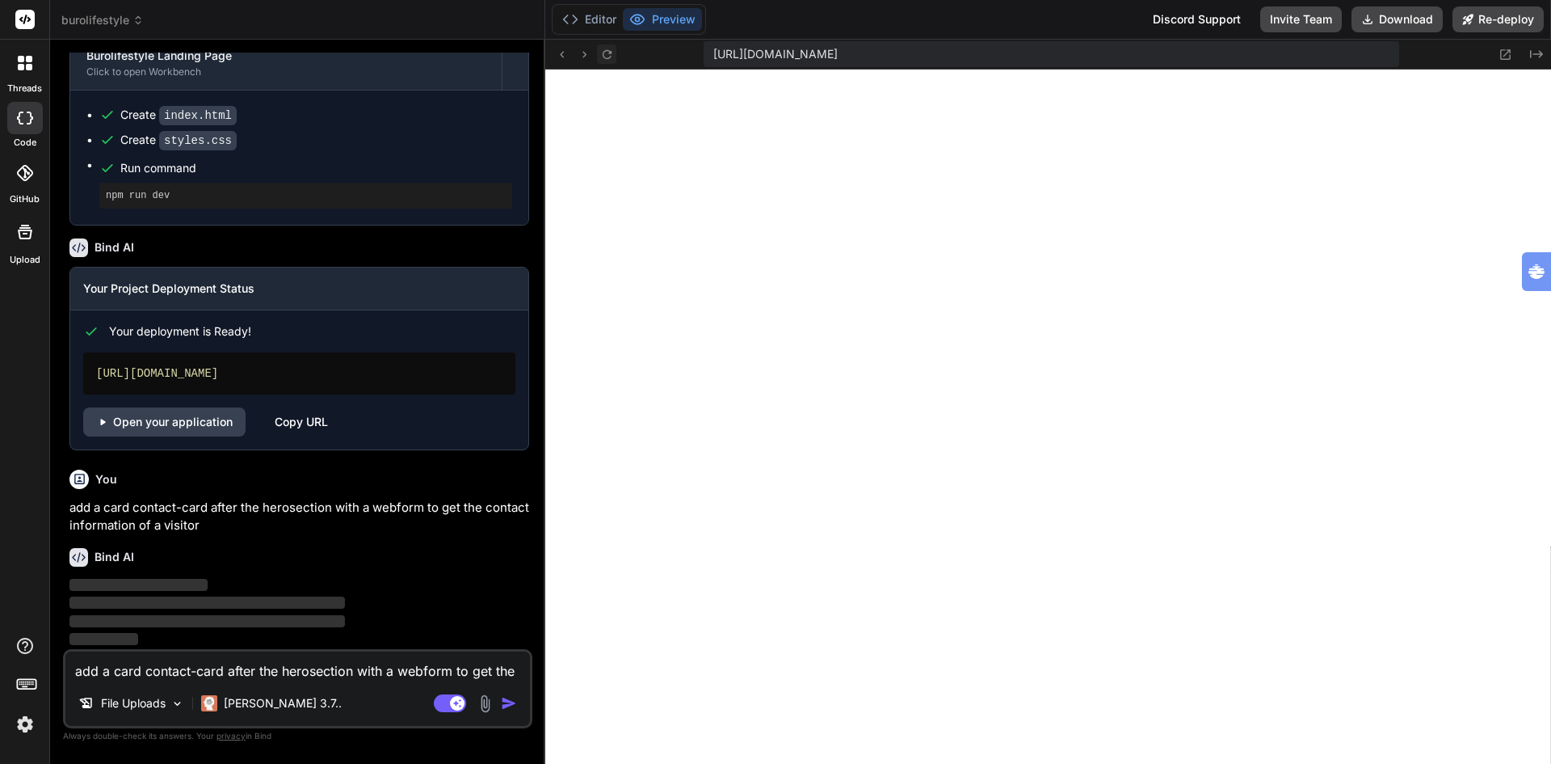
click at [607, 53] on icon at bounding box center [607, 55] width 14 height 14
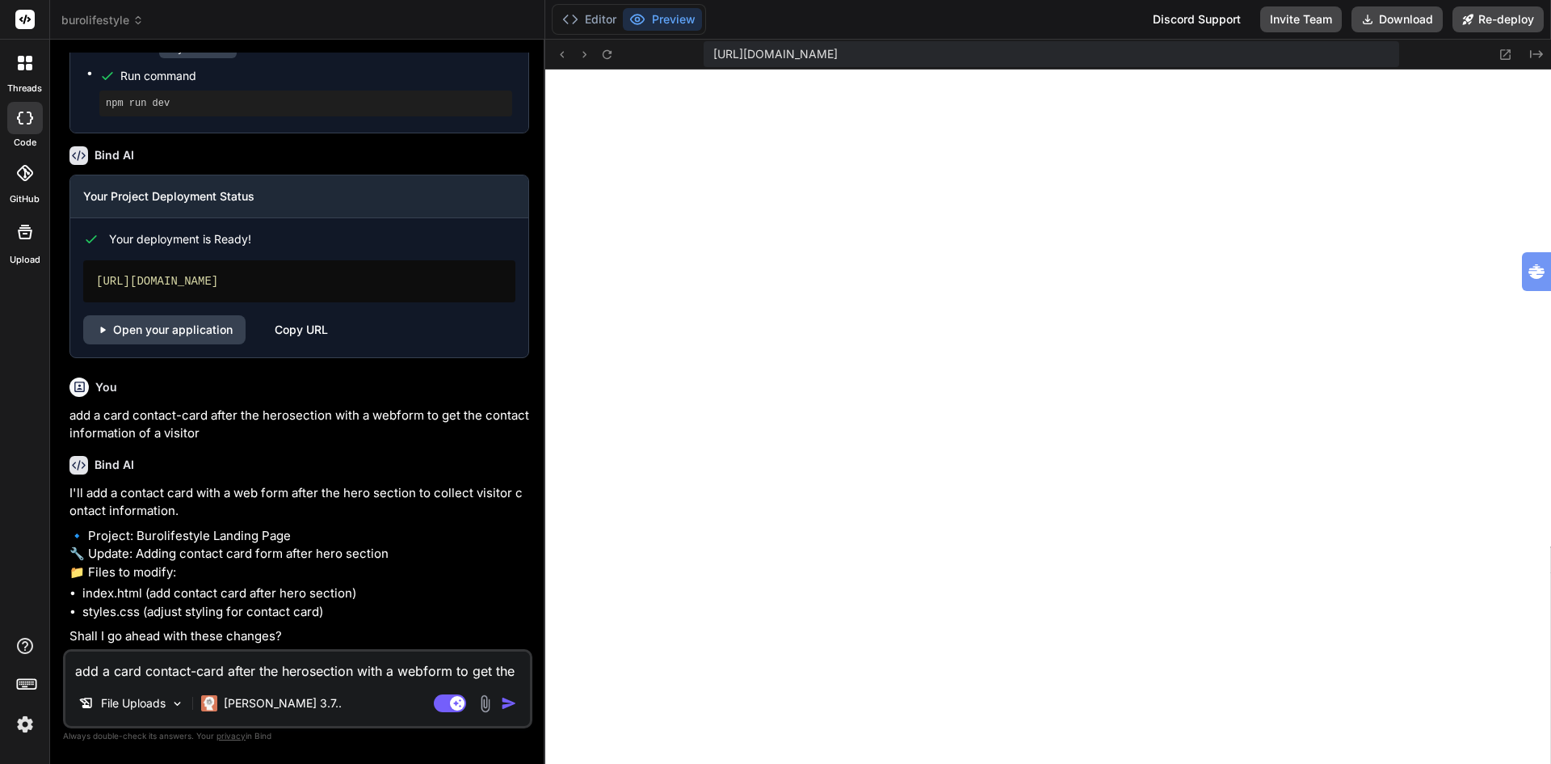
scroll to position [2821, 0]
click at [132, 675] on textarea "add a card contact-card after the herosection with a webform to get the contact…" at bounding box center [297, 665] width 465 height 29
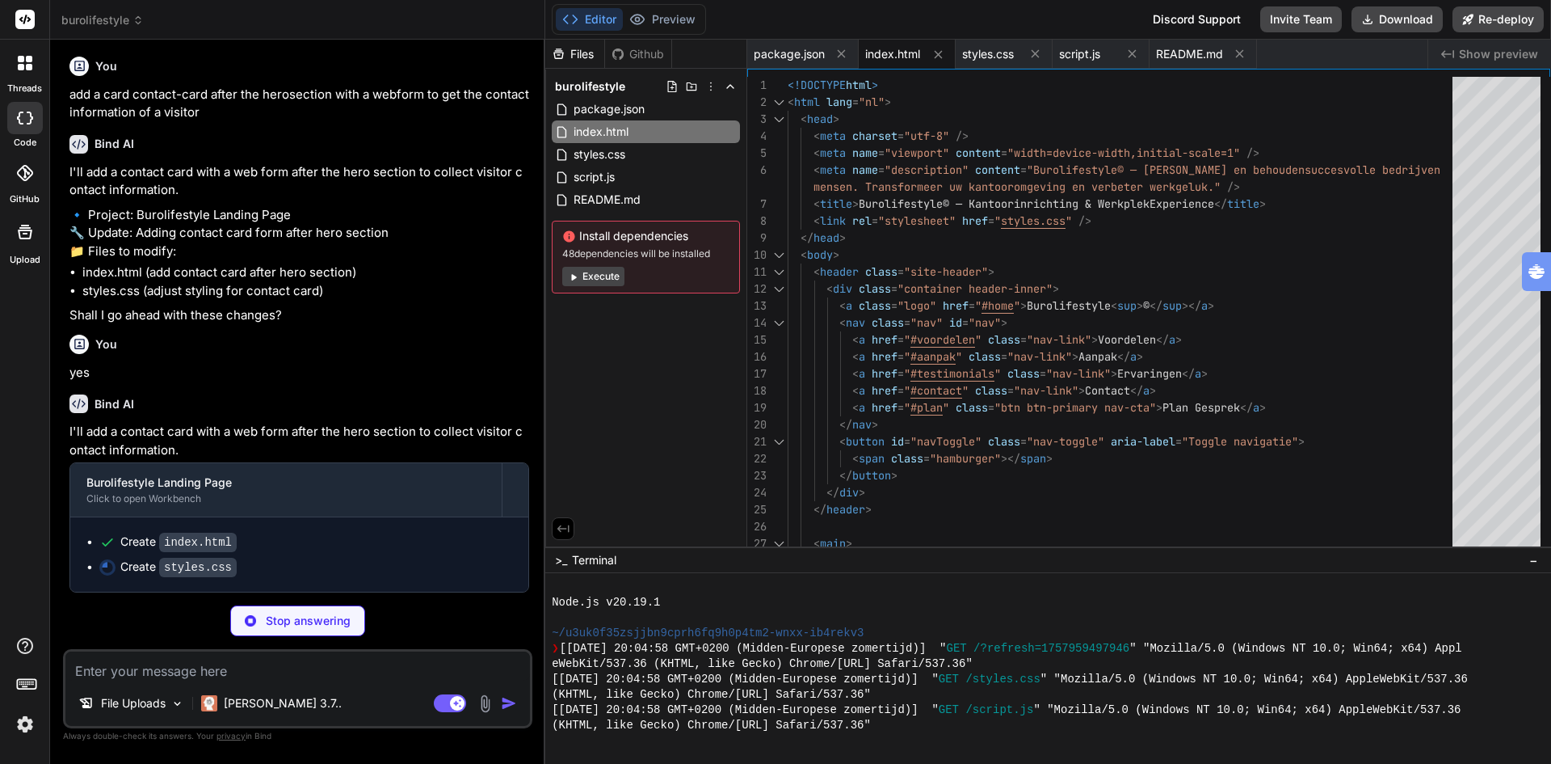
scroll to position [3142, 0]
click at [658, 19] on button "Preview" at bounding box center [662, 19] width 79 height 23
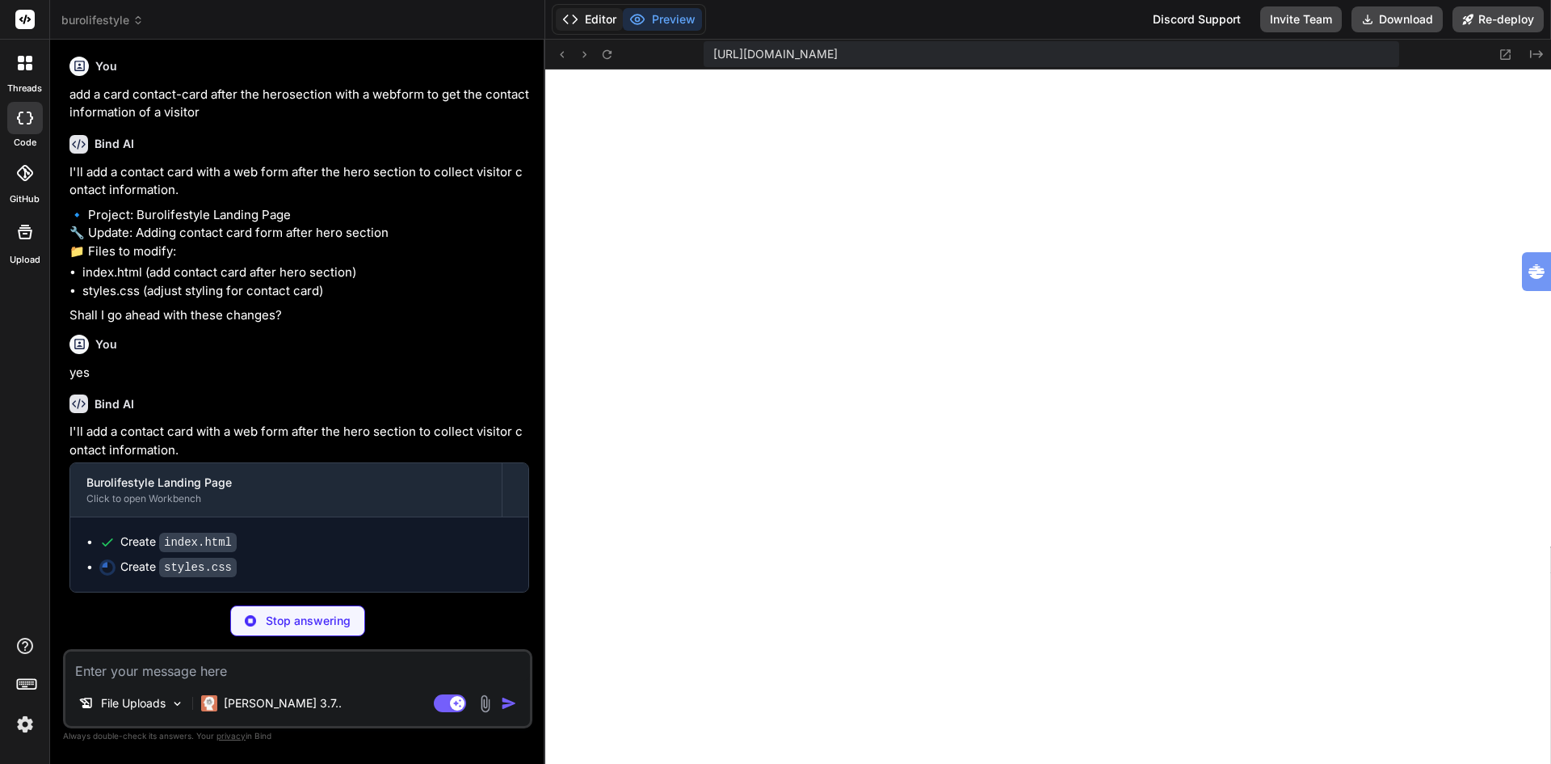
click at [596, 18] on button "Editor" at bounding box center [589, 19] width 67 height 23
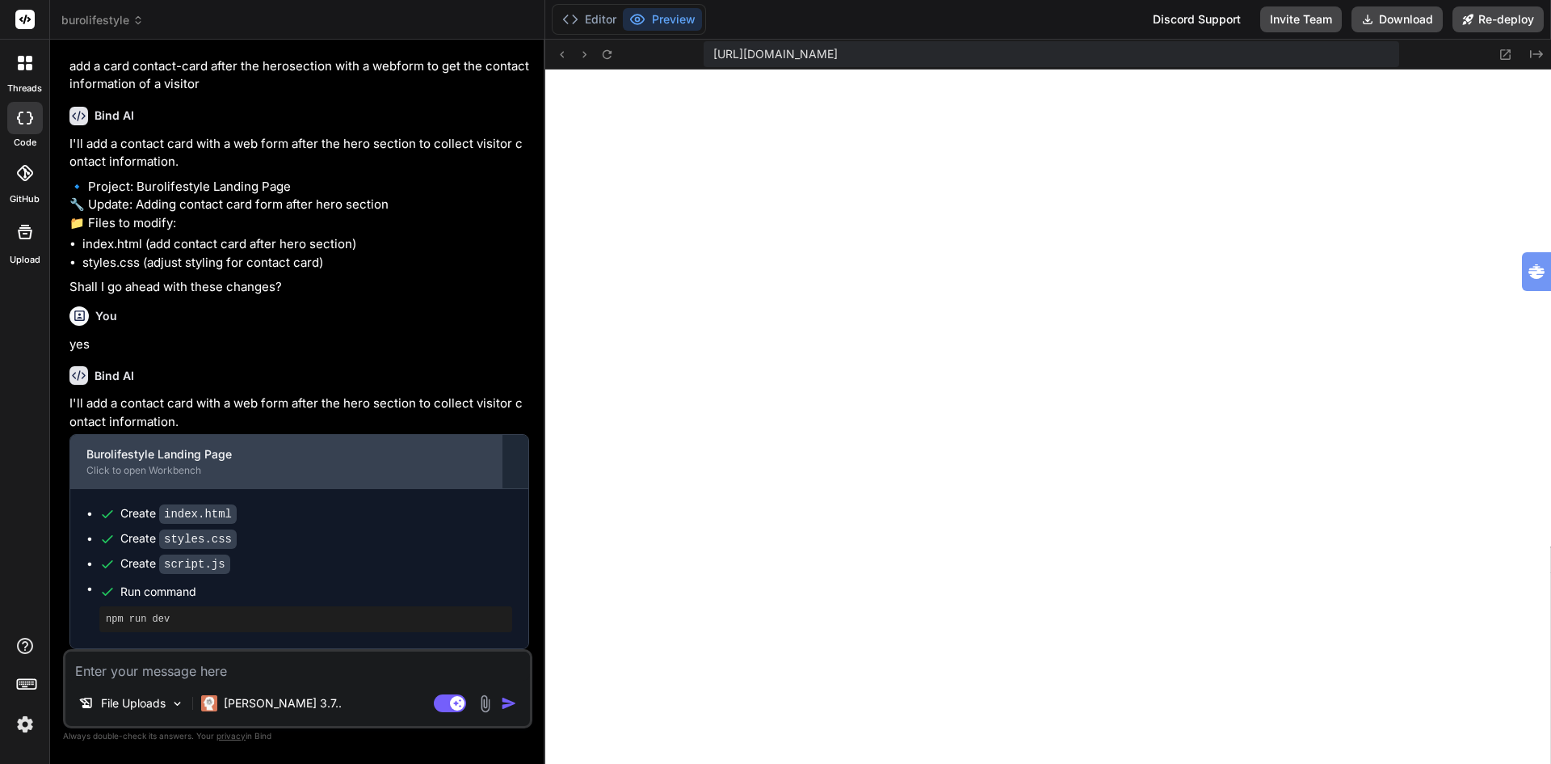
scroll to position [3170, 0]
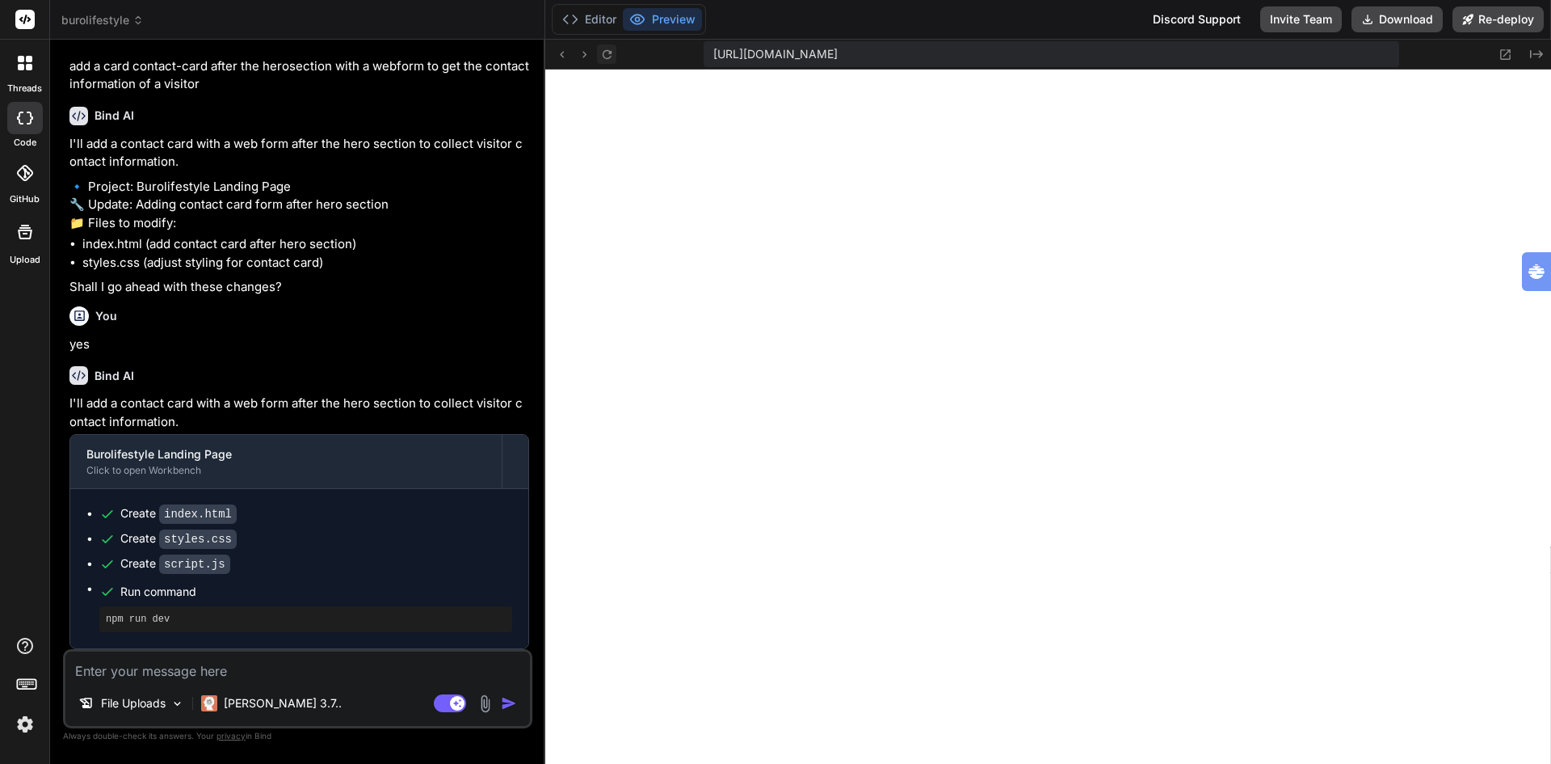
click at [608, 52] on icon at bounding box center [607, 55] width 14 height 14
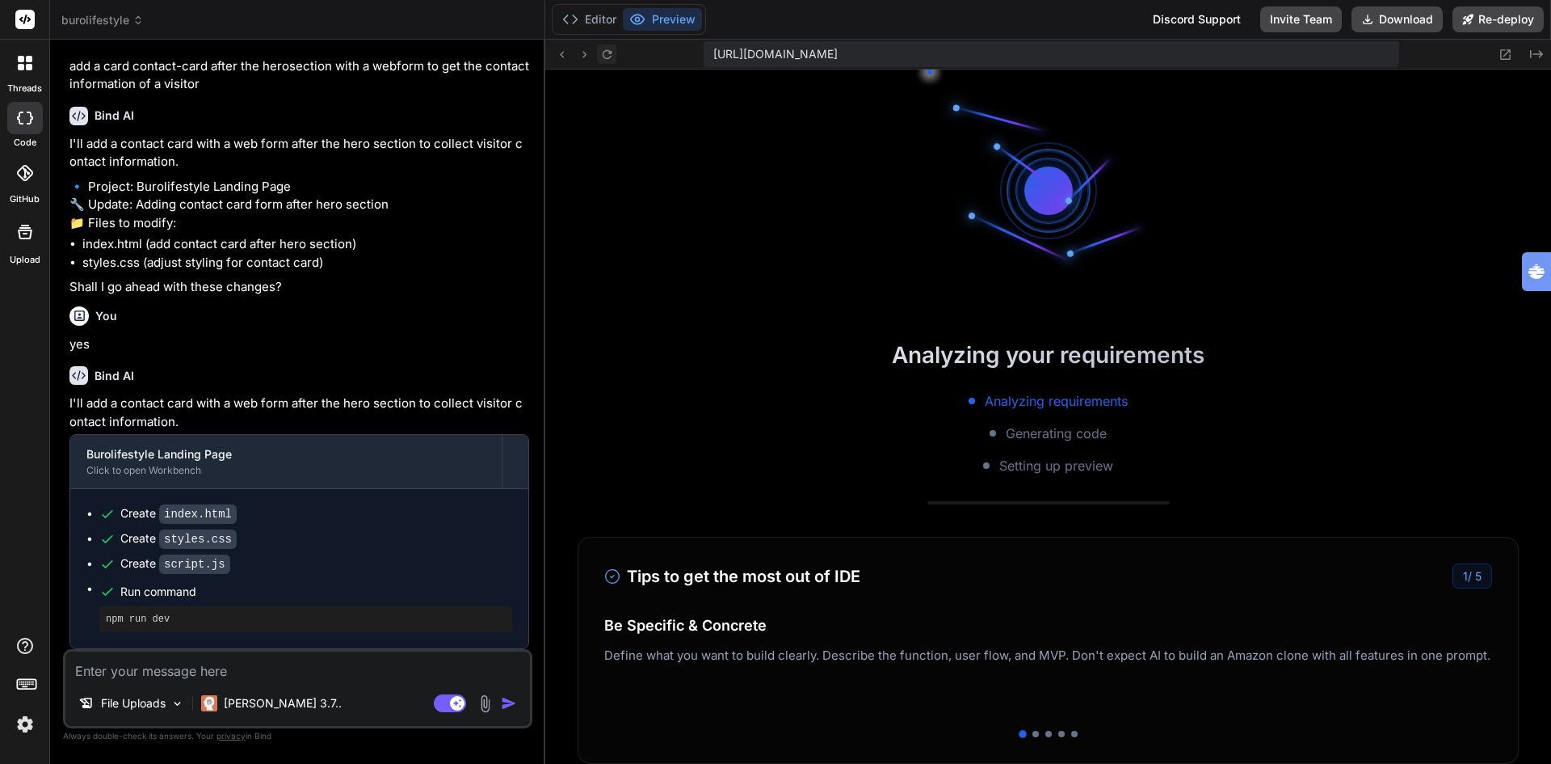
scroll to position [4191, 0]
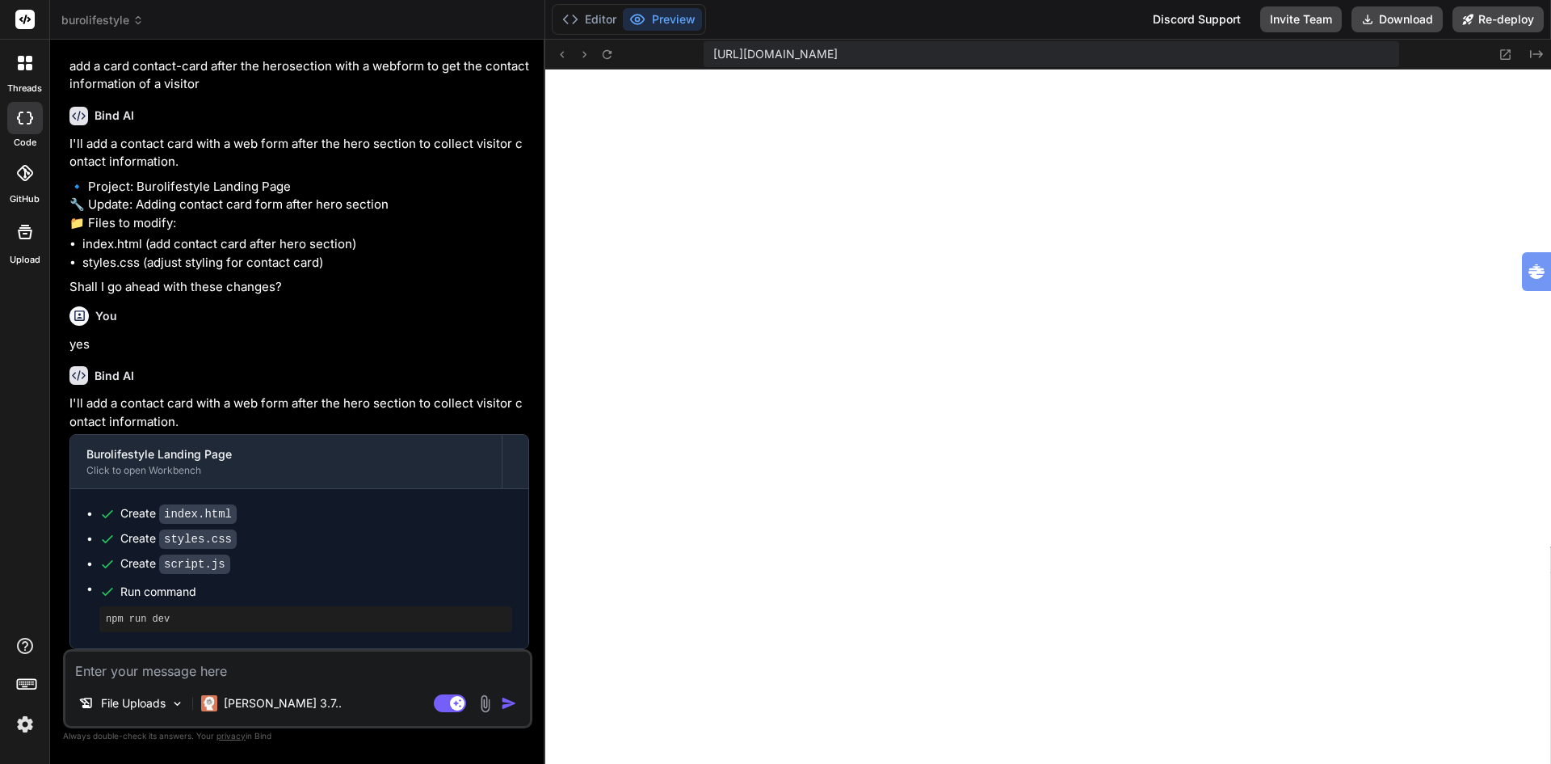
click at [185, 674] on textarea at bounding box center [297, 665] width 465 height 29
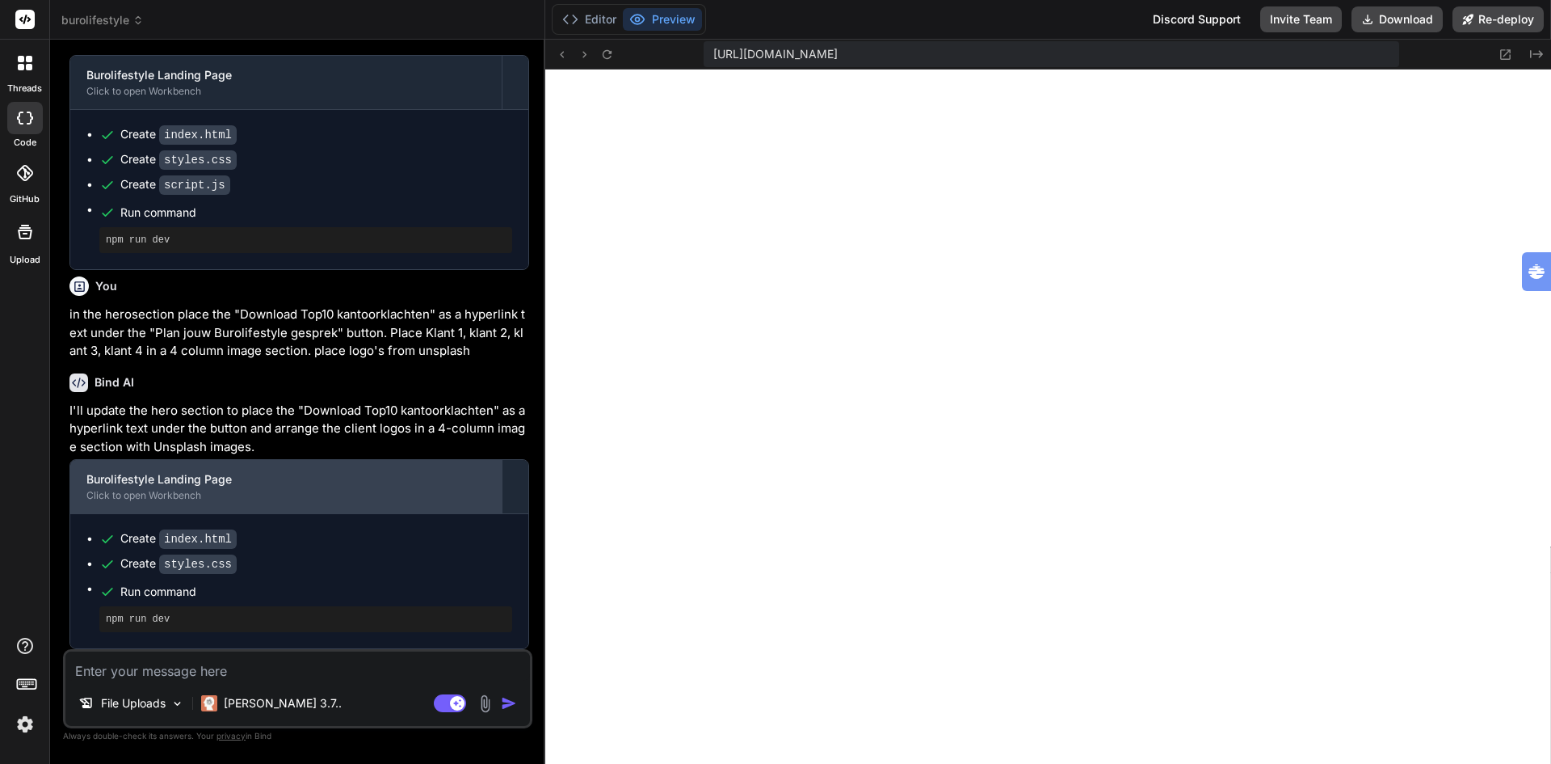
scroll to position [3549, 0]
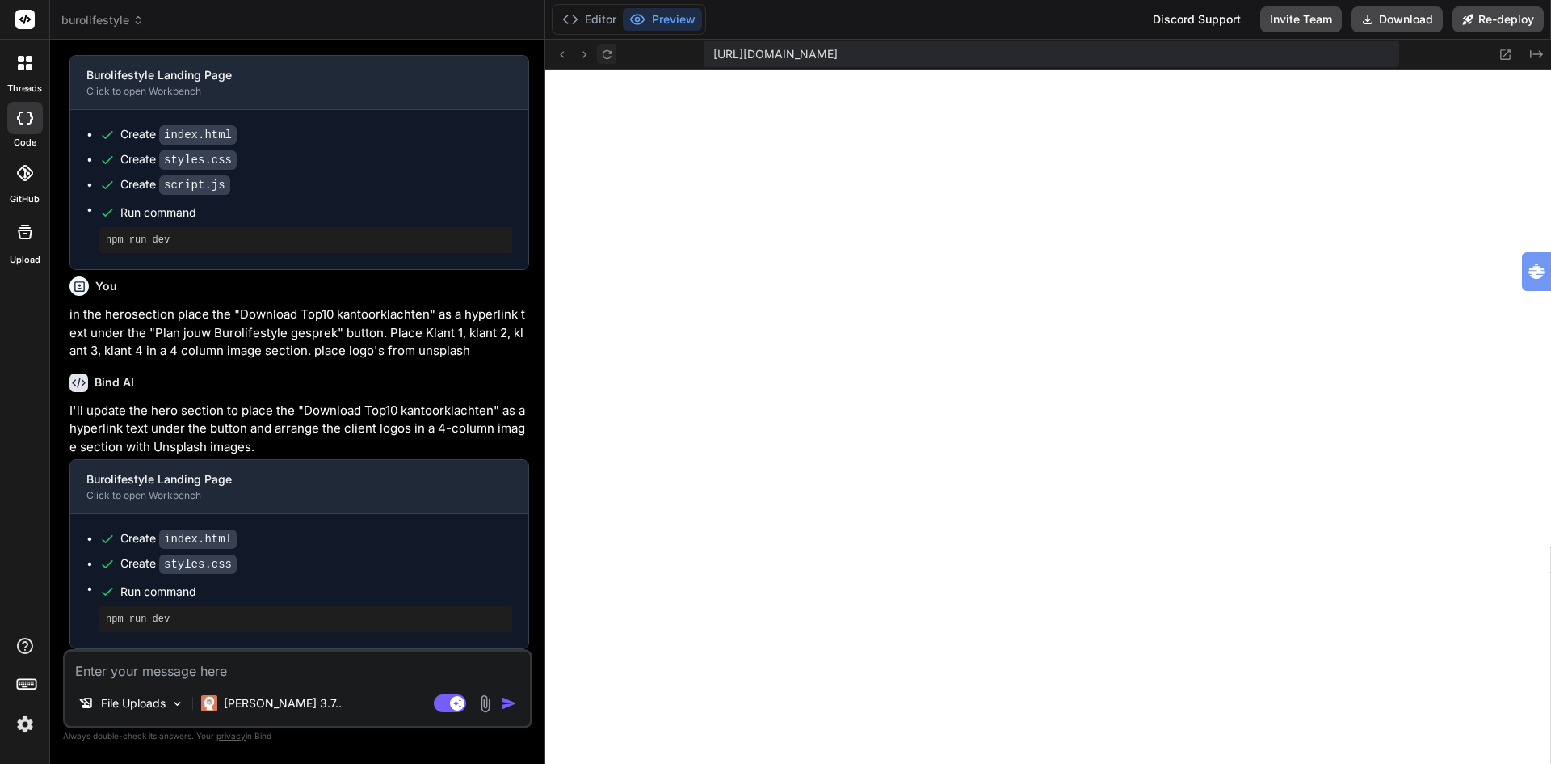
click at [609, 56] on icon at bounding box center [607, 55] width 14 height 14
click at [252, 670] on textarea at bounding box center [297, 665] width 465 height 29
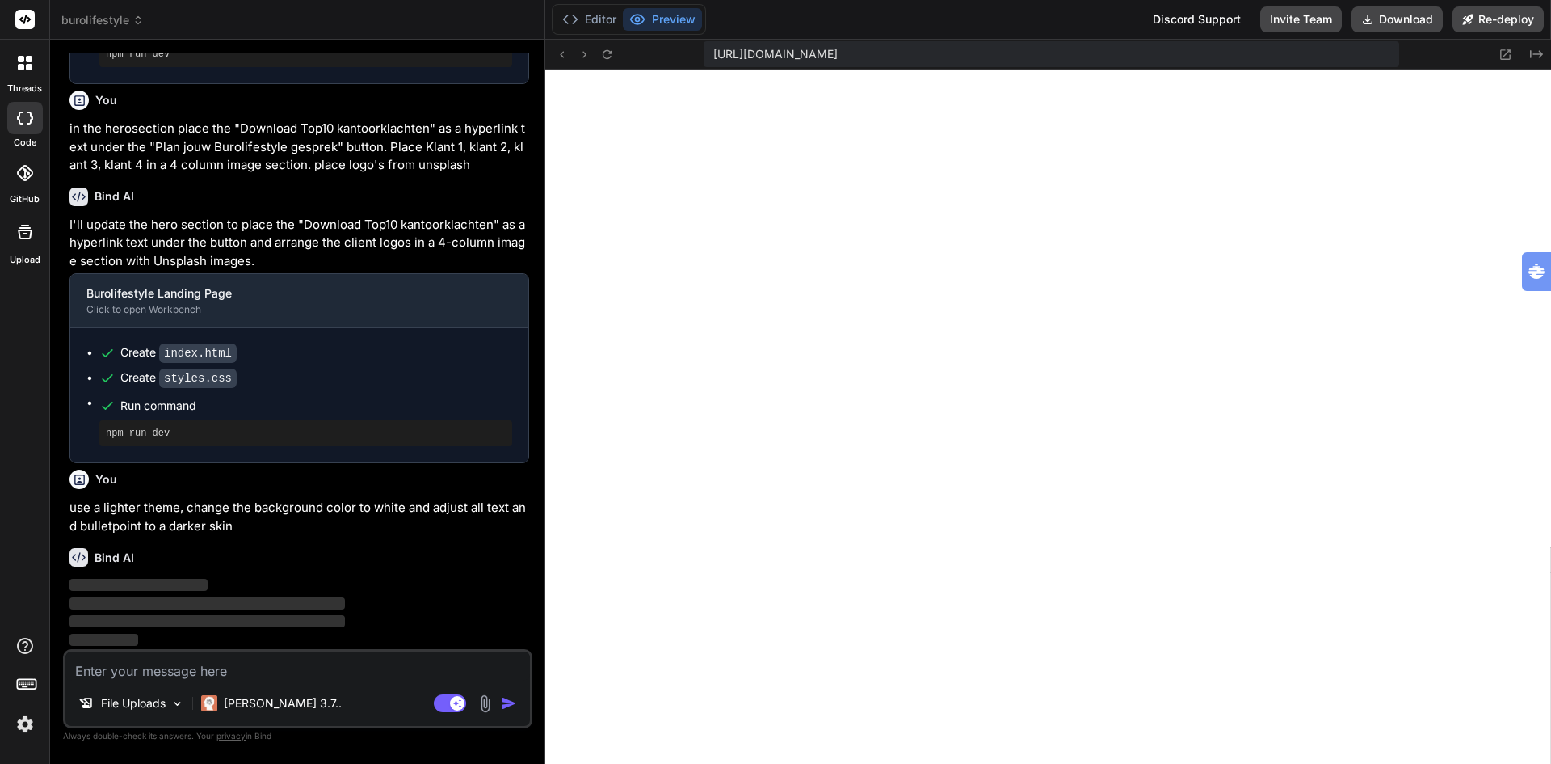
scroll to position [3735, 0]
click at [24, 724] on img at bounding box center [24, 723] width 27 height 27
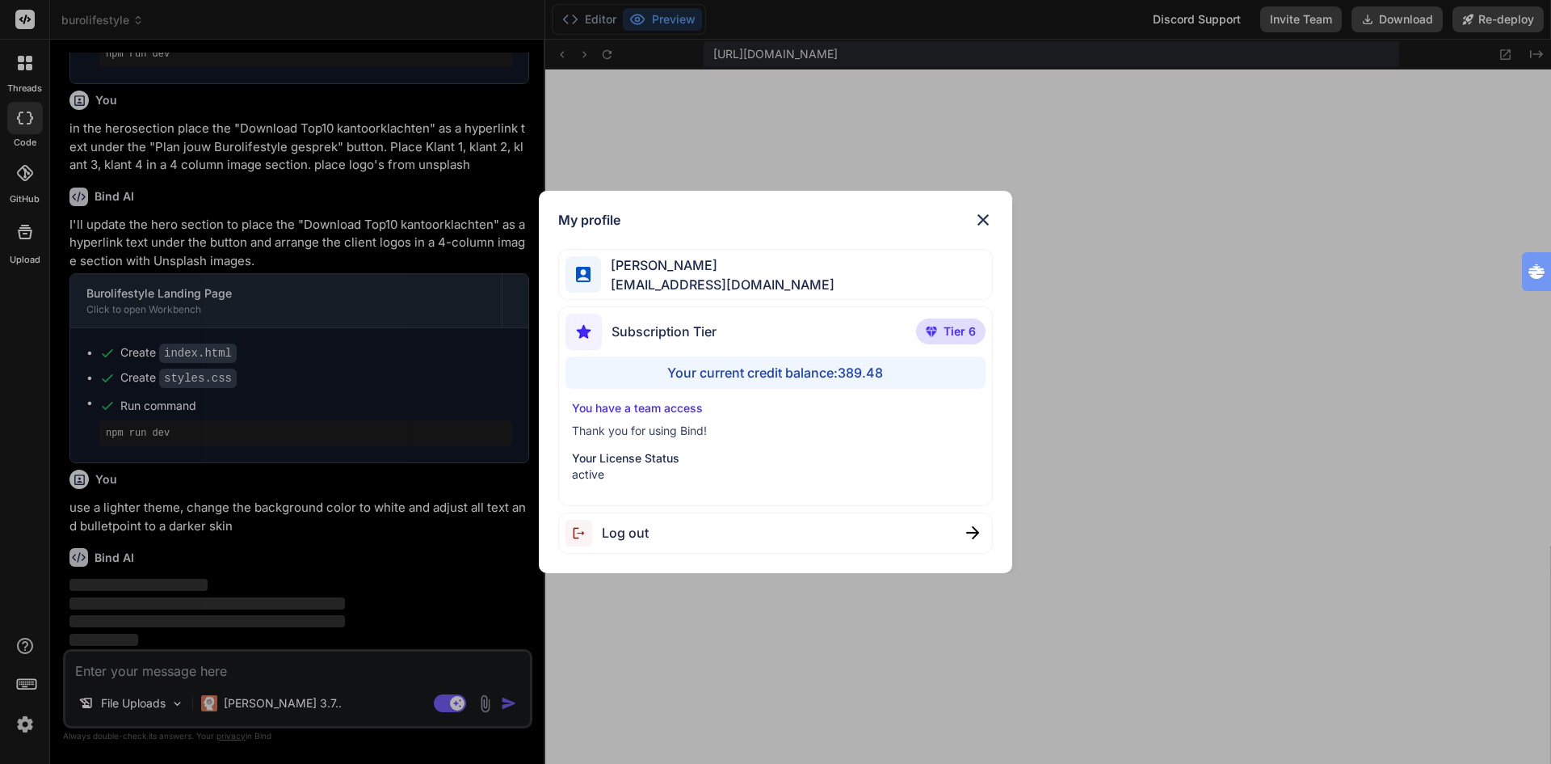
click at [24, 724] on div "My profile Ton Tognolli bigdata@tognology.com Subscription Tier Tier 6 Your cur…" at bounding box center [775, 382] width 1551 height 764
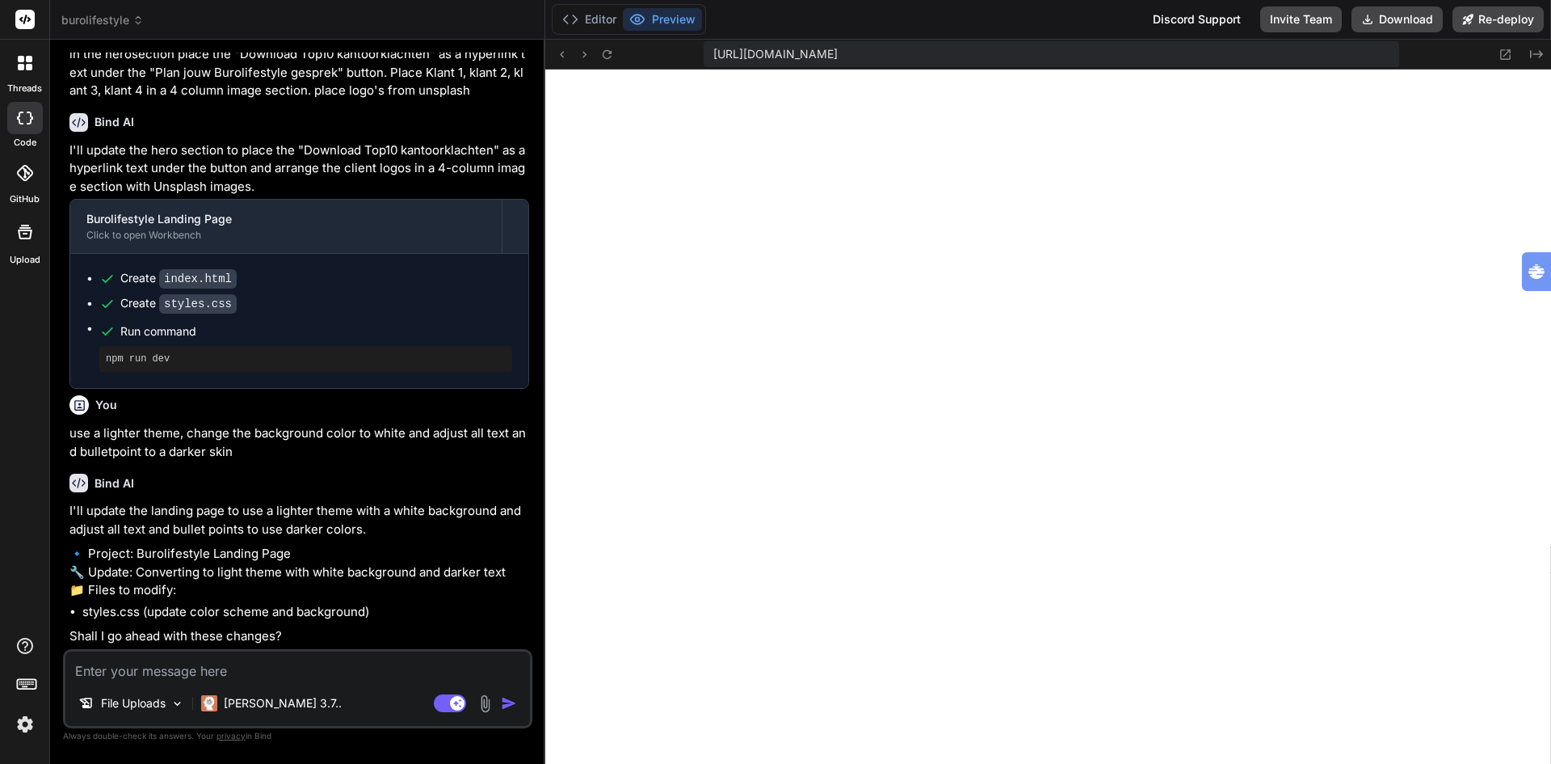
scroll to position [3846, 0]
click at [225, 664] on textarea at bounding box center [297, 665] width 465 height 29
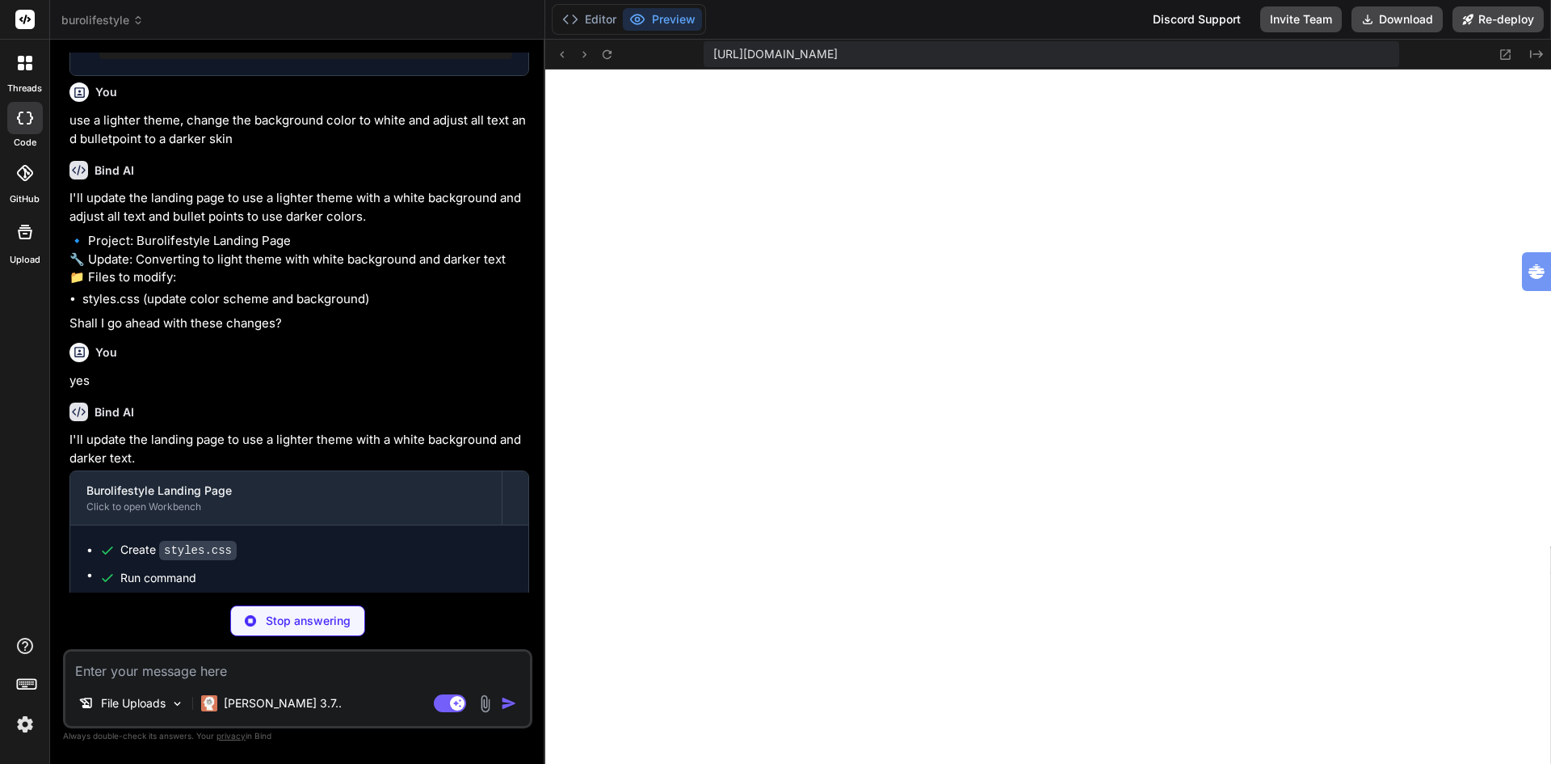
scroll to position [5082, 0]
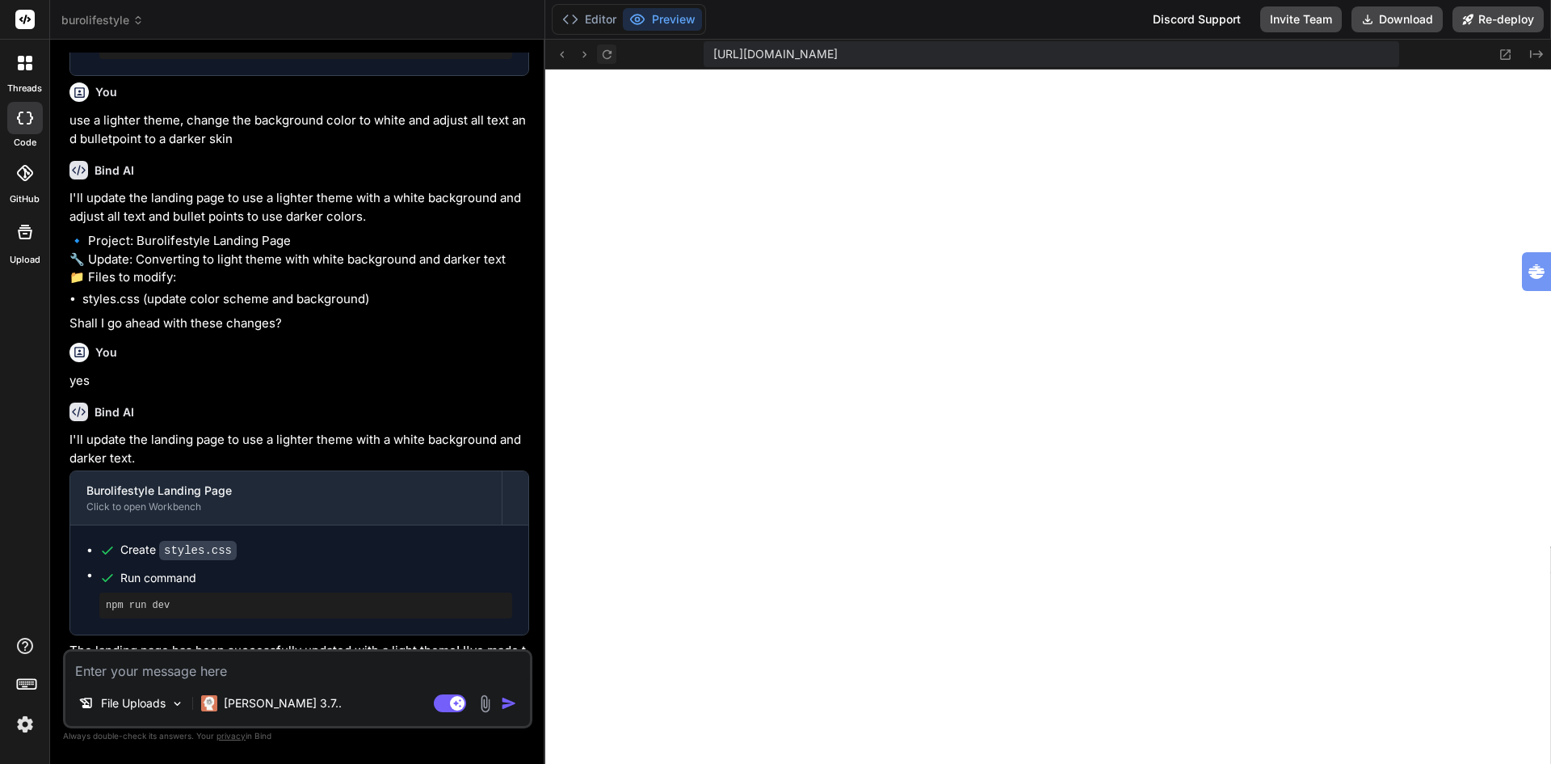
click at [607, 50] on icon at bounding box center [606, 53] width 9 height 9
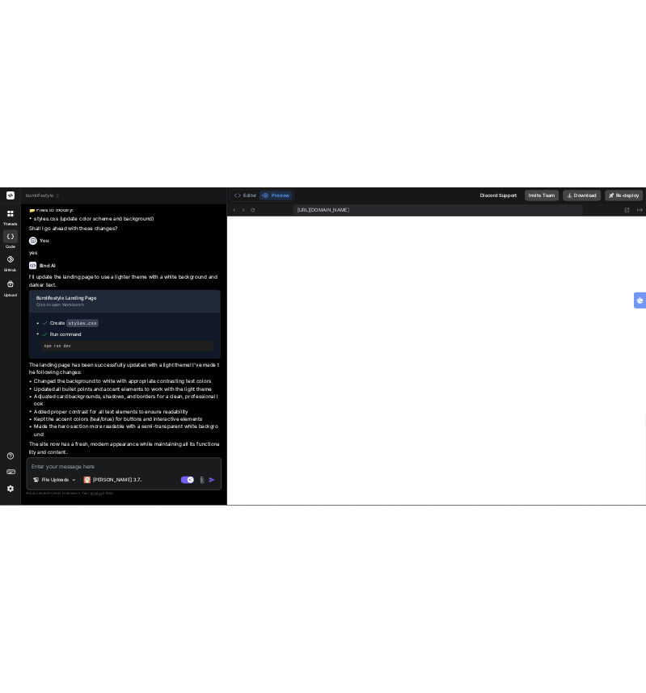
scroll to position [4336, 0]
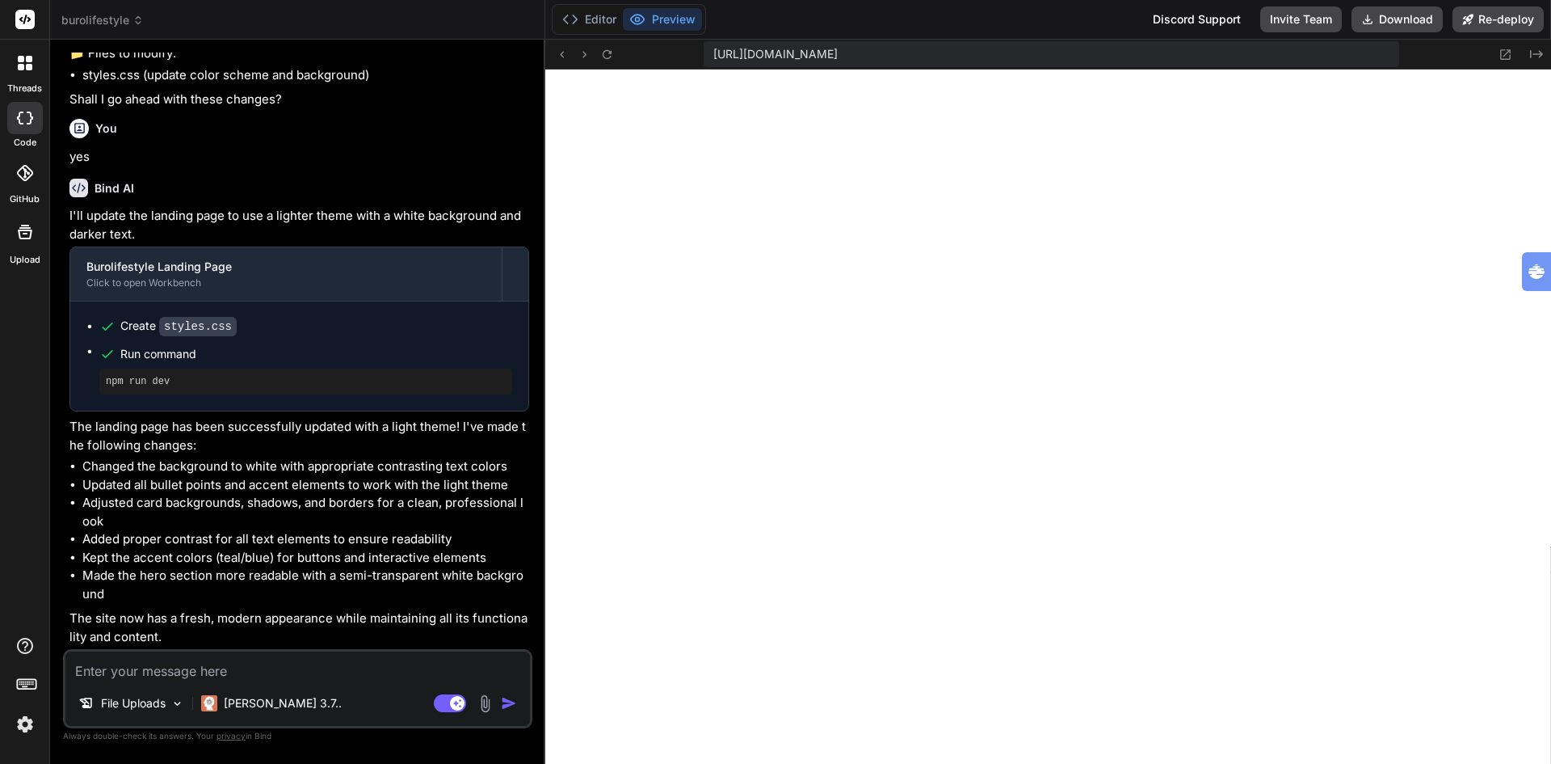
click at [231, 669] on textarea at bounding box center [297, 665] width 465 height 29
paste textarea "Plan een kosteloos BuroLifestyle© gesprek"
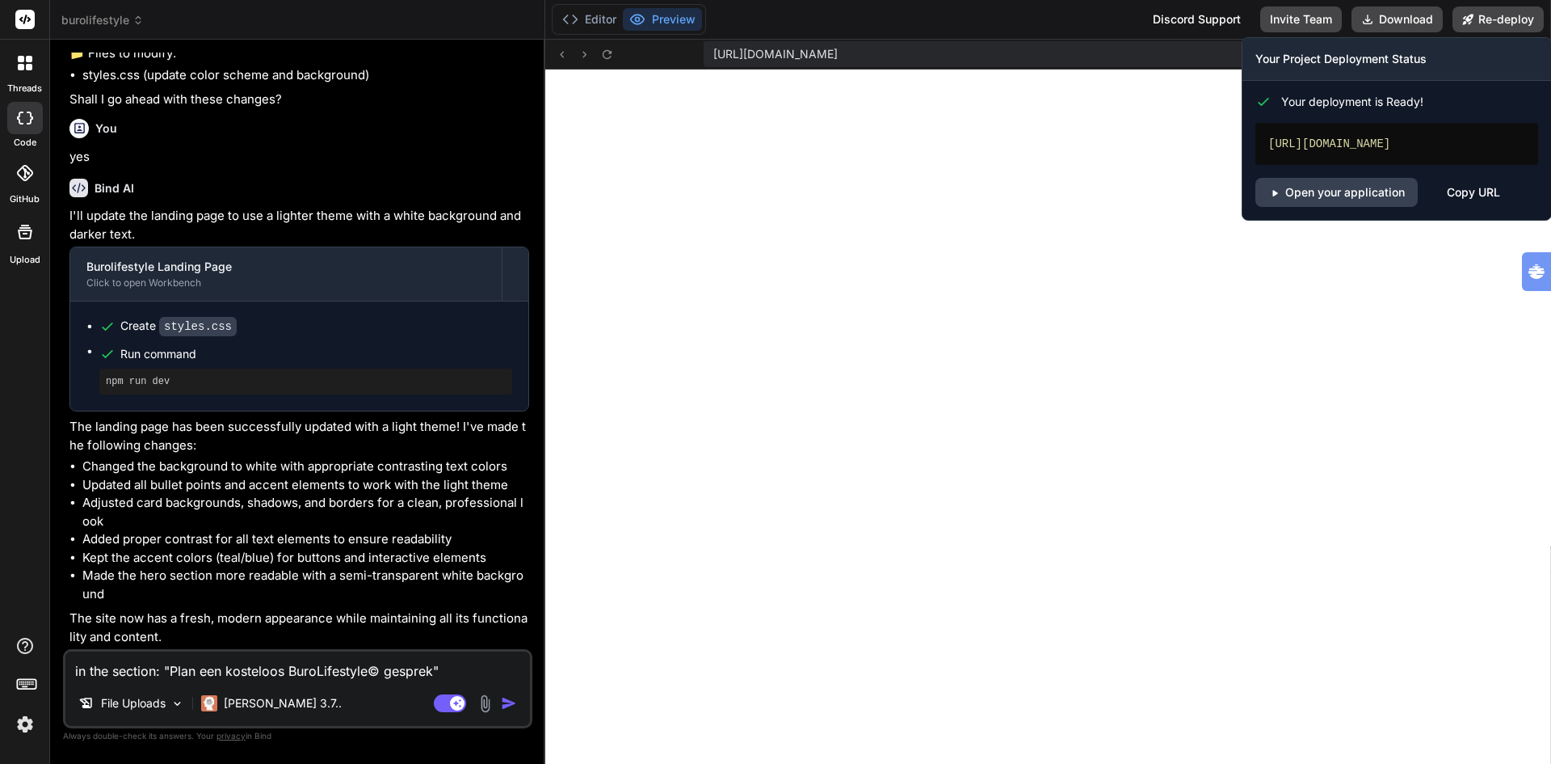
scroll to position [5266, 0]
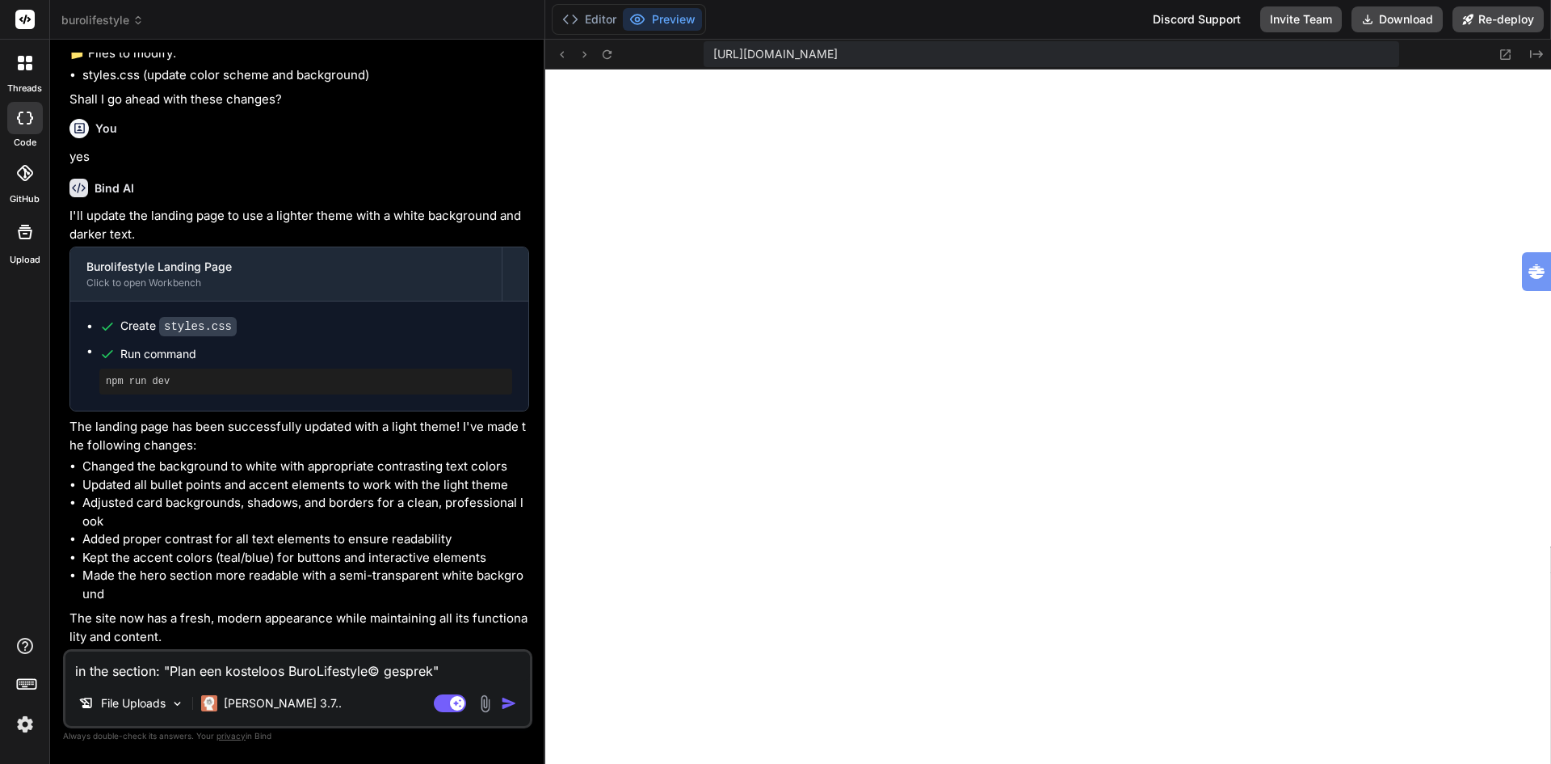
drag, startPoint x: 458, startPoint y: 669, endPoint x: 0, endPoint y: 659, distance: 458.3
click at [0, 659] on div "threads code GitHub Upload burolifestyle Created with Pixso. Bind AI Web Search…" at bounding box center [775, 382] width 1551 height 764
click at [469, 669] on textarea "in the section: "Plan een kosteloos BuroLifestyle© gesprek"" at bounding box center [297, 665] width 465 height 29
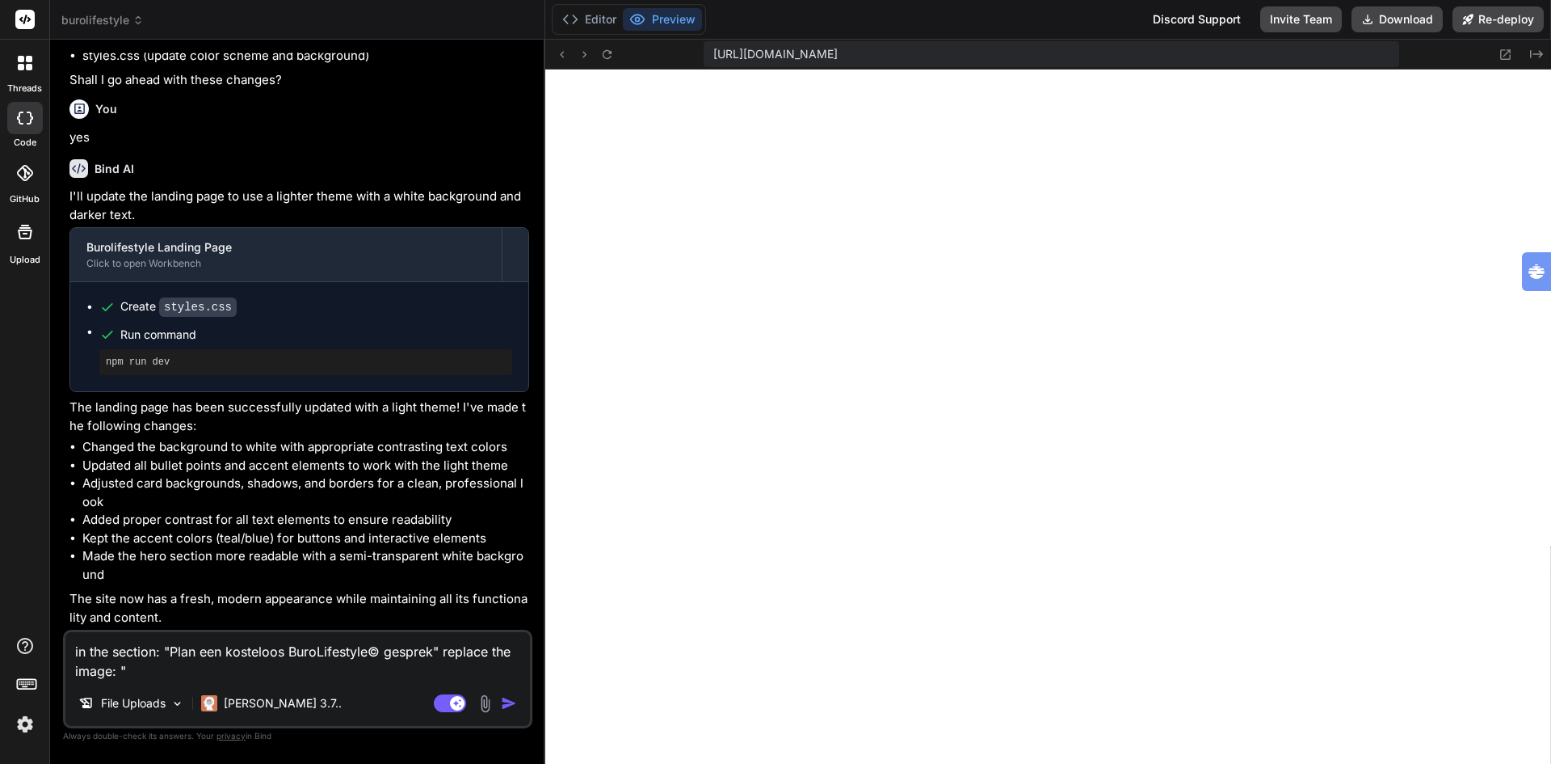
paste textarea "https://images.unsplash.com/photo-1577412647305-991150c7d163?w=800&h=600&fit=cr…"
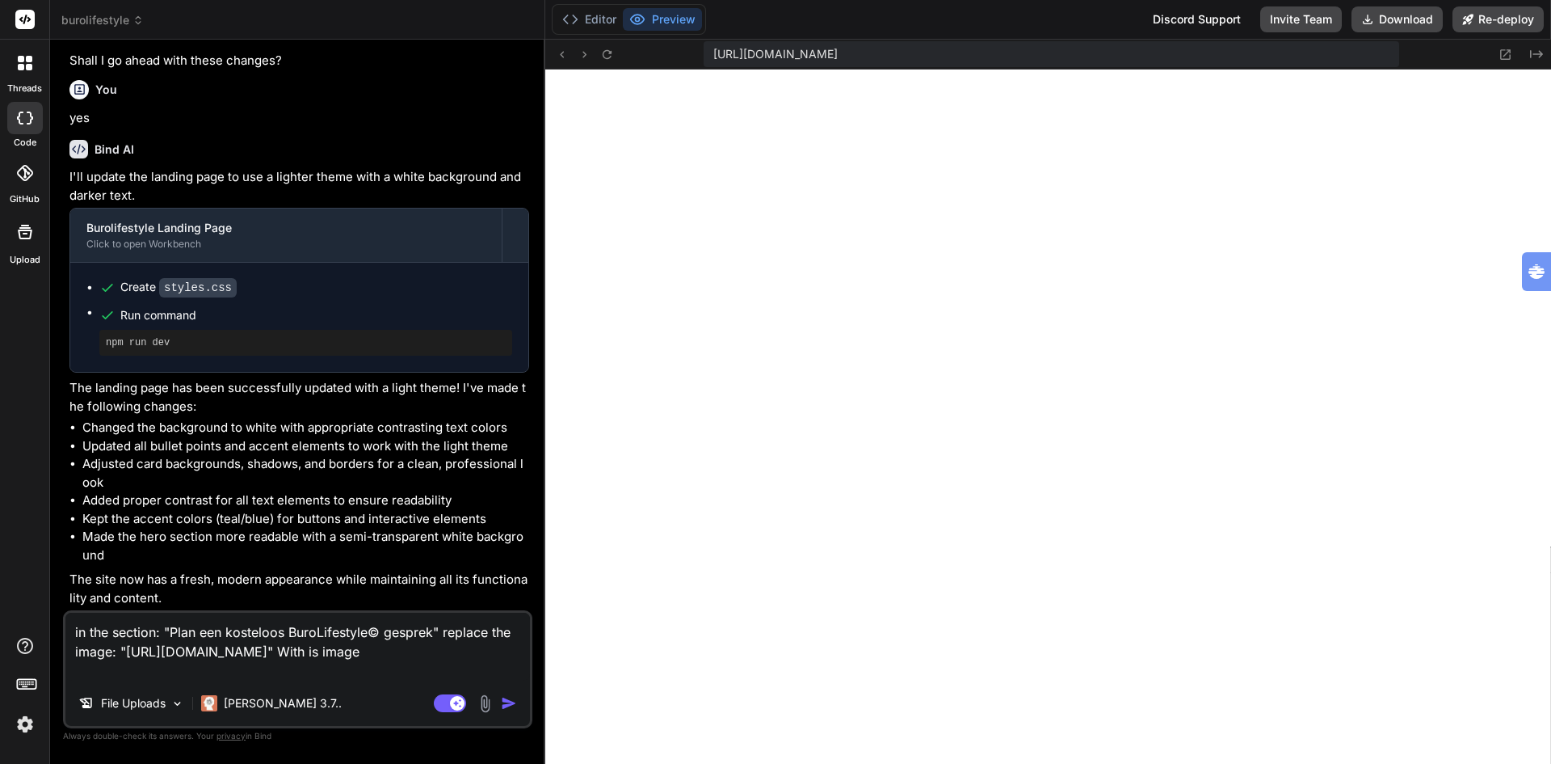
click at [482, 704] on img at bounding box center [485, 703] width 19 height 19
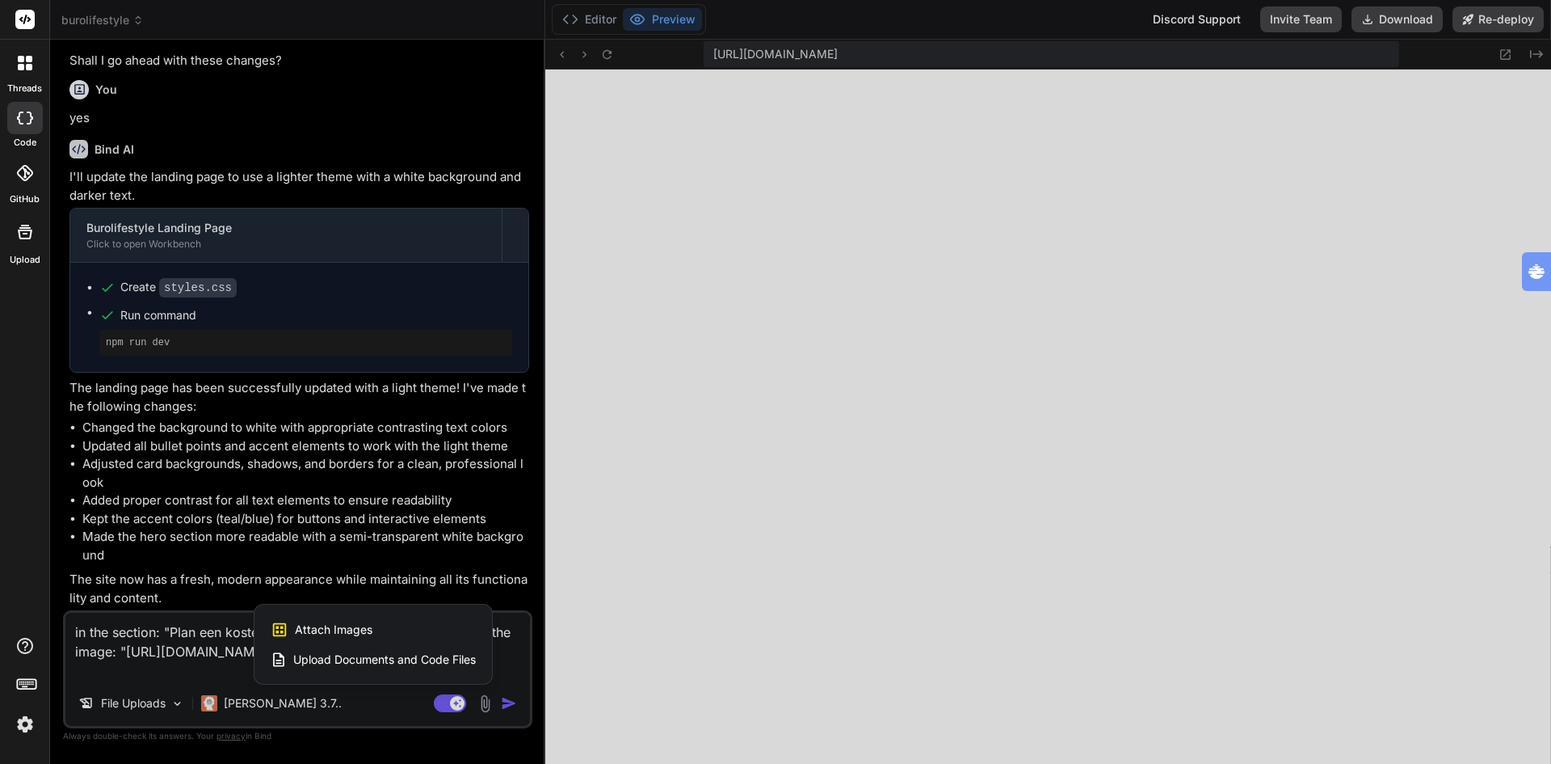
click at [324, 626] on span "Attach Images" at bounding box center [334, 629] width 78 height 16
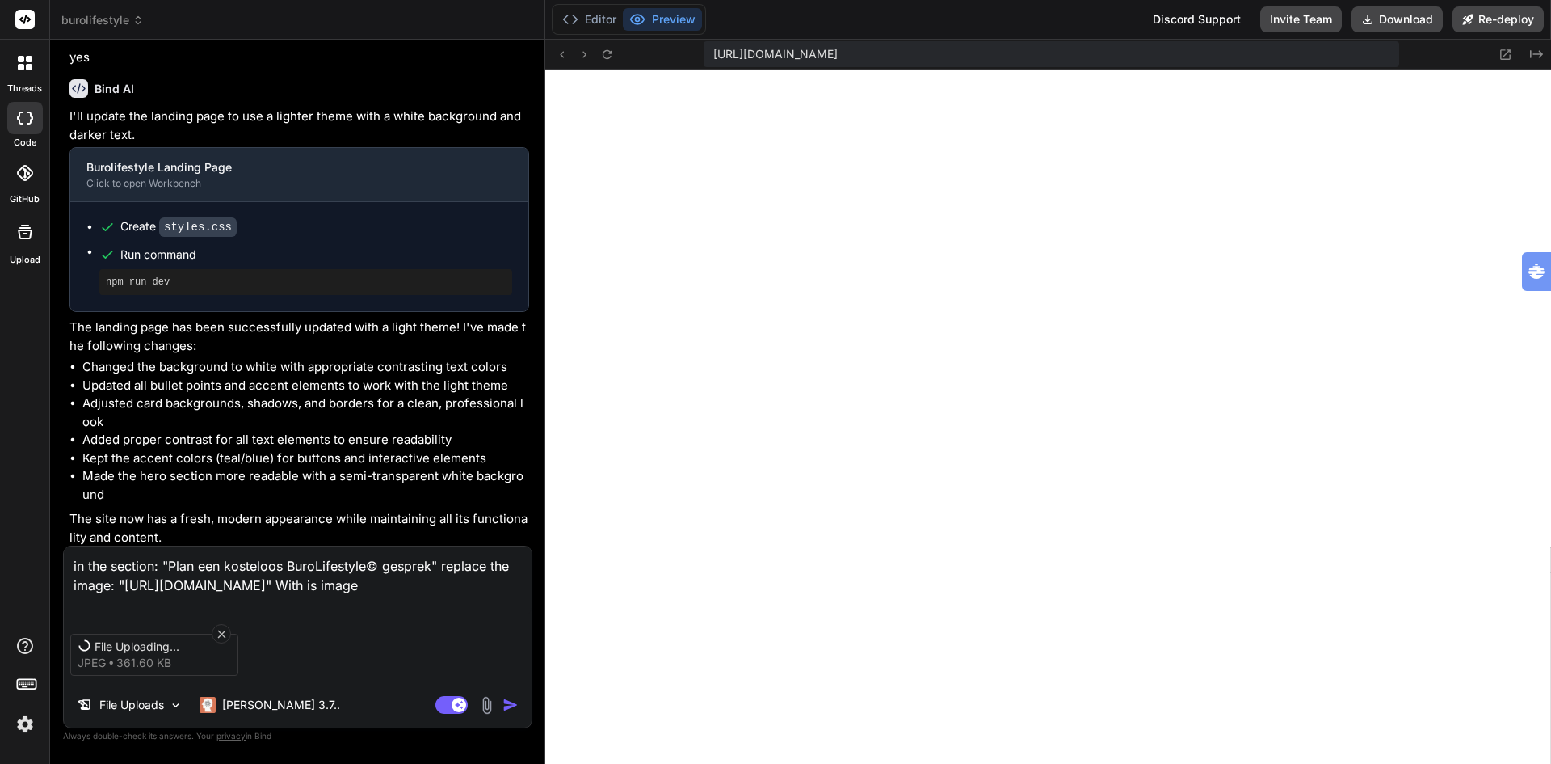
click at [462, 603] on textarea "in the section: "Plan een kosteloos BuroLifestyle© gesprek" replace the image: …" at bounding box center [298, 580] width 468 height 68
click at [482, 704] on img at bounding box center [487, 705] width 19 height 19
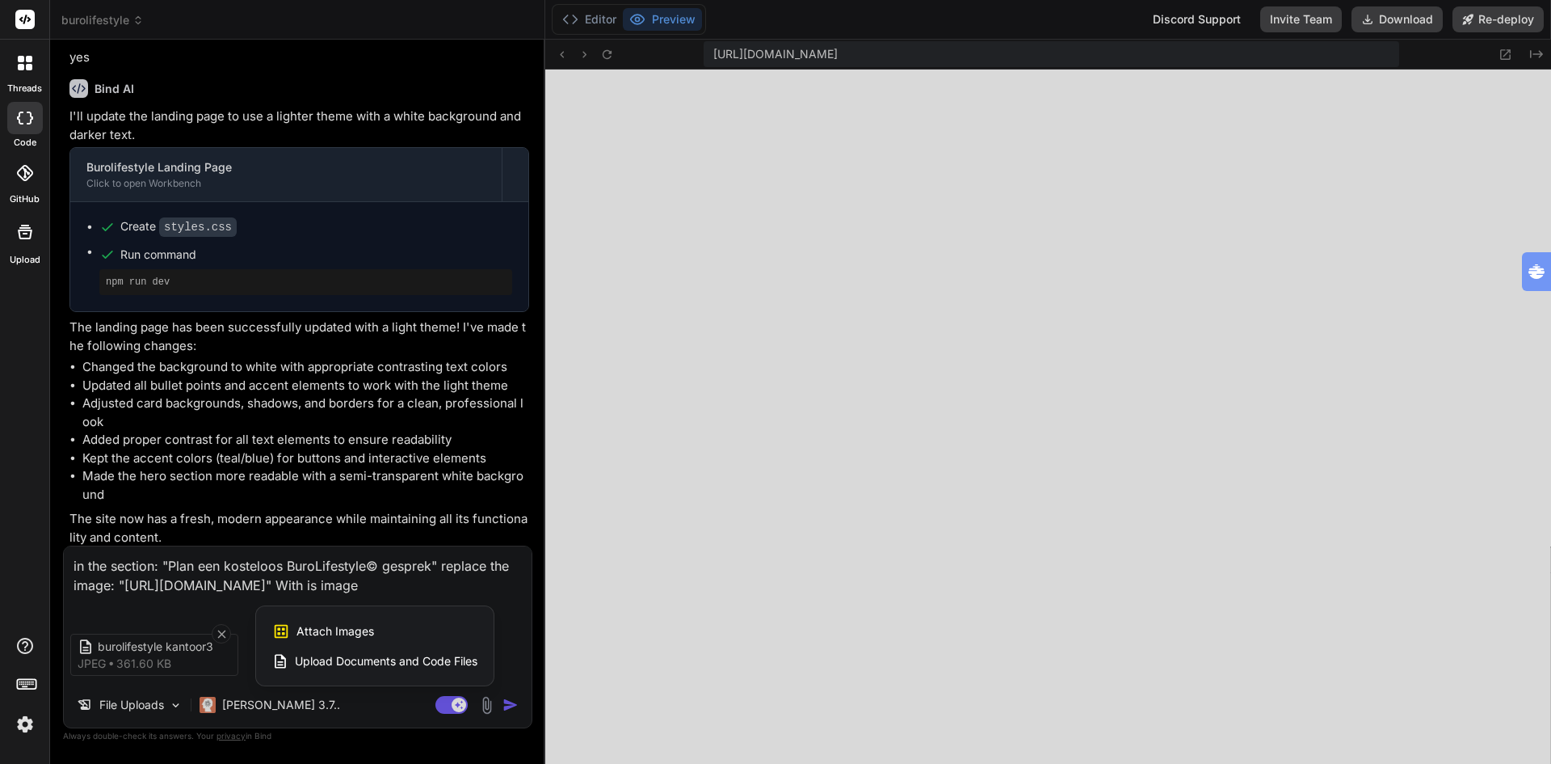
click at [351, 634] on span "Attach Images" at bounding box center [336, 631] width 78 height 16
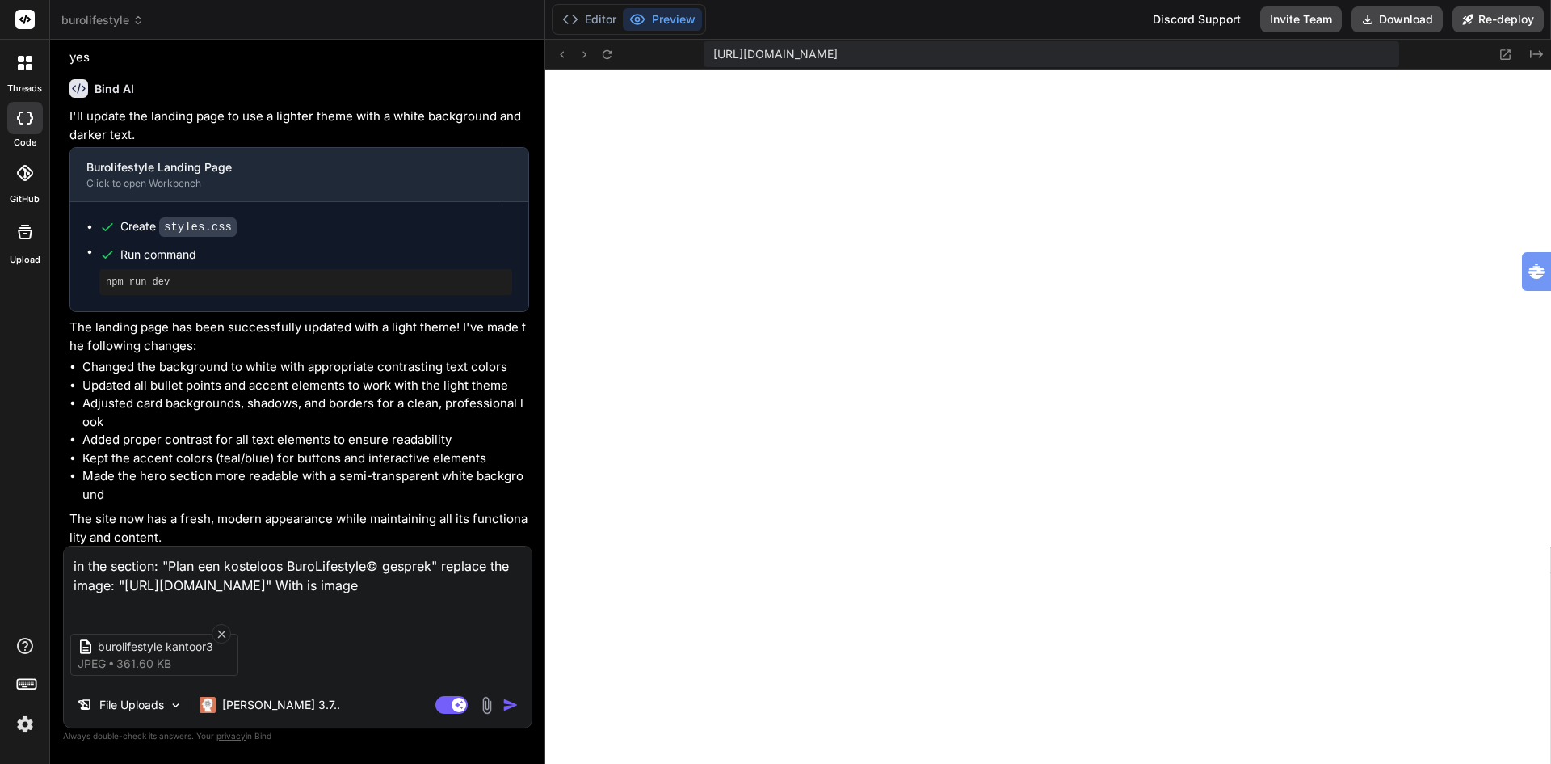
click at [467, 600] on textarea "in the section: "Plan een kosteloos BuroLifestyle© gesprek" replace the image: …" at bounding box center [298, 580] width 468 height 68
paste textarea "burolifestyle kantoor3"
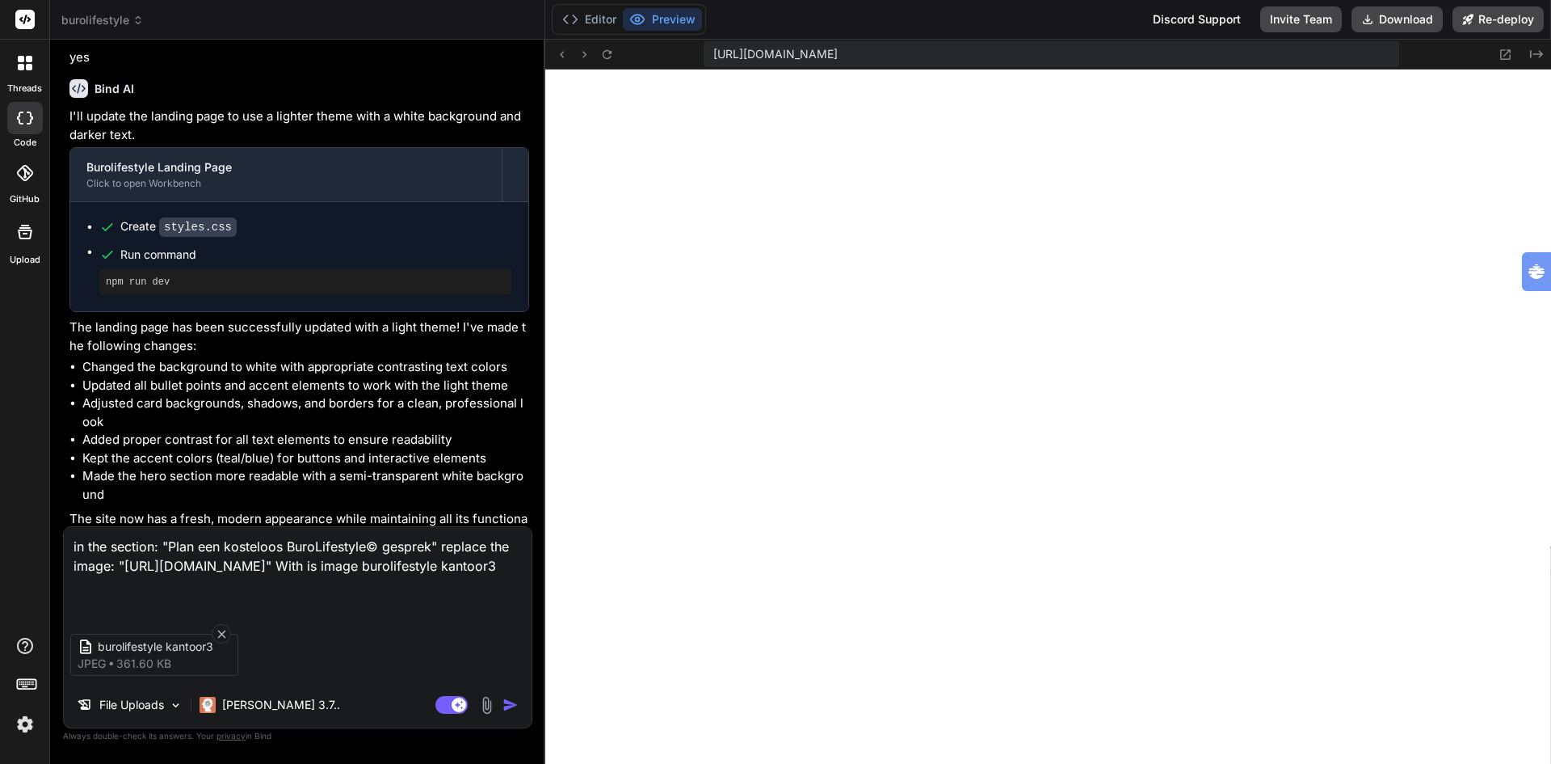
click at [491, 702] on img at bounding box center [487, 705] width 19 height 19
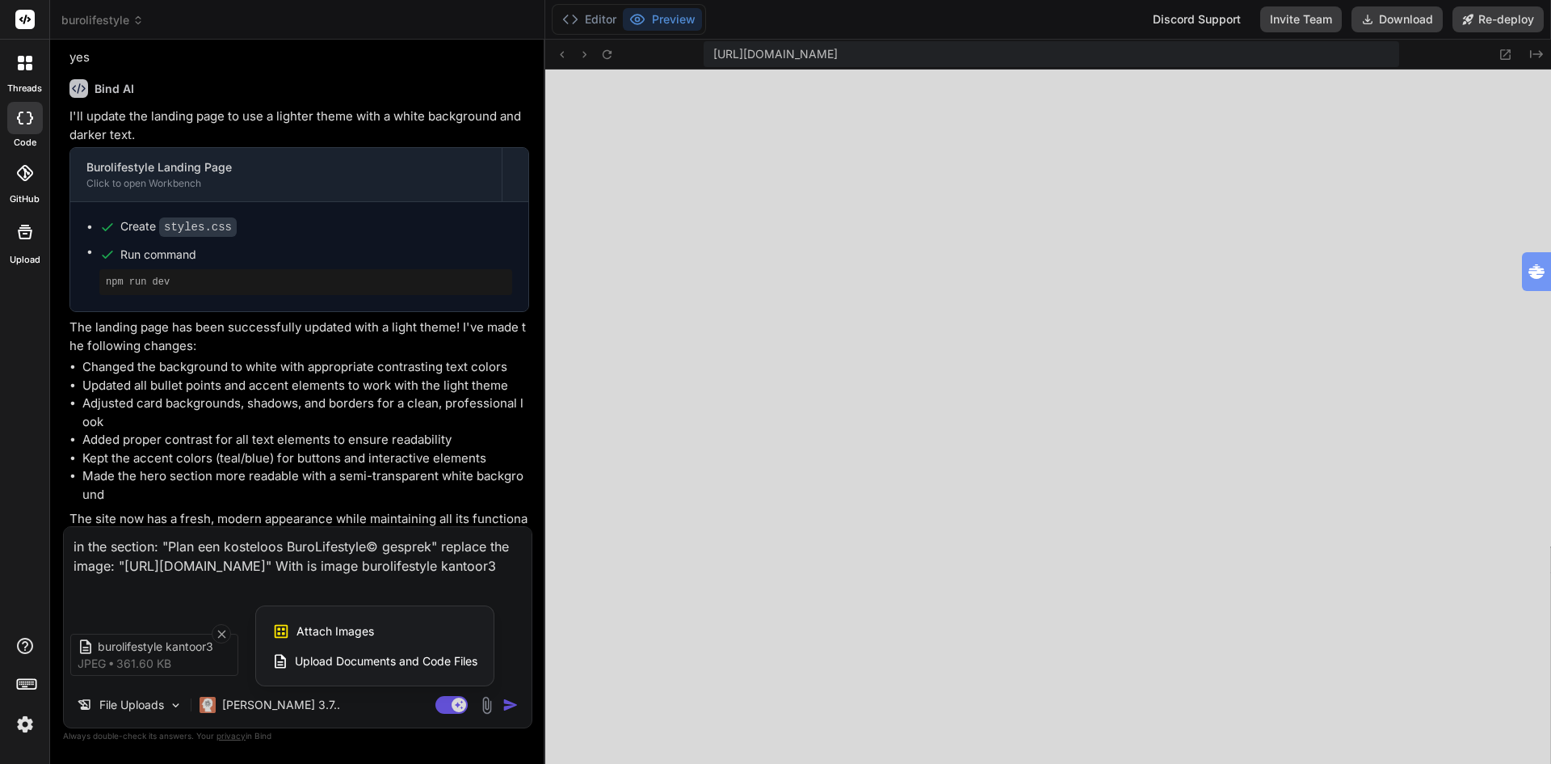
click at [354, 634] on span "Attach Images" at bounding box center [336, 631] width 78 height 16
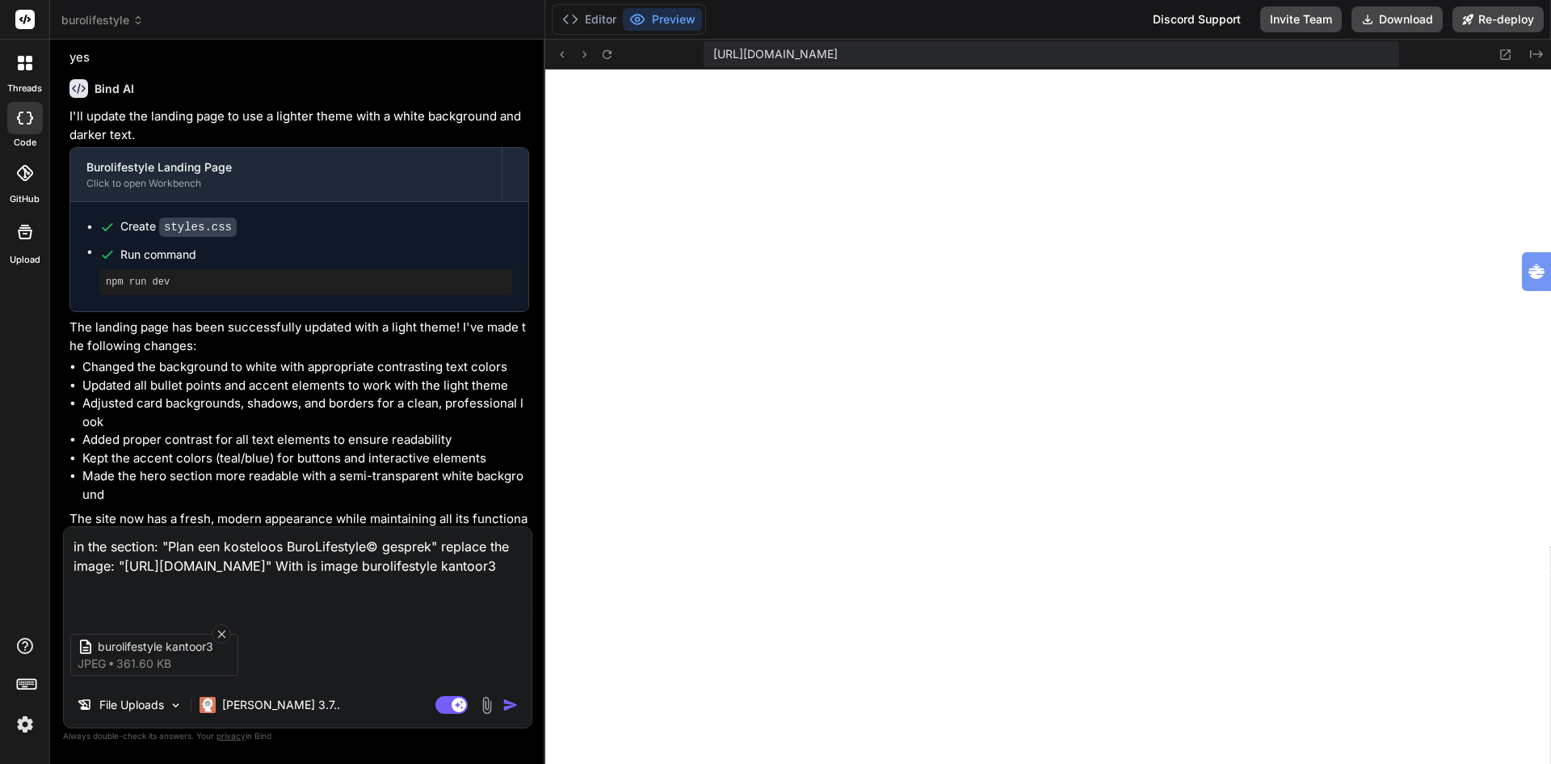
click at [233, 604] on textarea "in the section: "Plan een kosteloos BuroLifestyle© gesprek" replace the image: …" at bounding box center [298, 570] width 468 height 87
click at [512, 705] on img "button" at bounding box center [511, 705] width 16 height 16
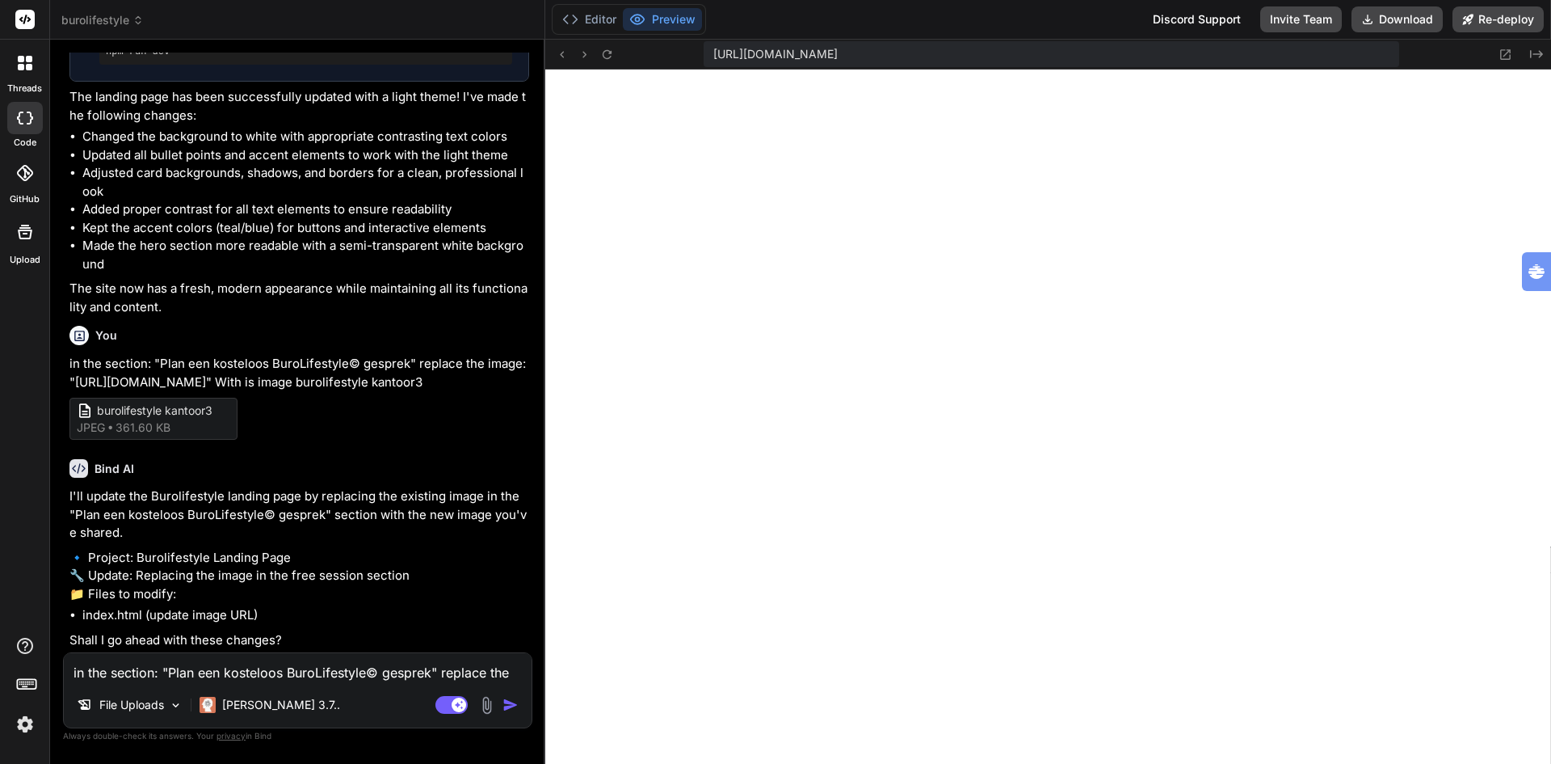
scroll to position [4767, 0]
click at [227, 664] on textarea "in the section: "Plan een kosteloos BuroLifestyle© gesprek" replace the image: …" at bounding box center [298, 667] width 468 height 29
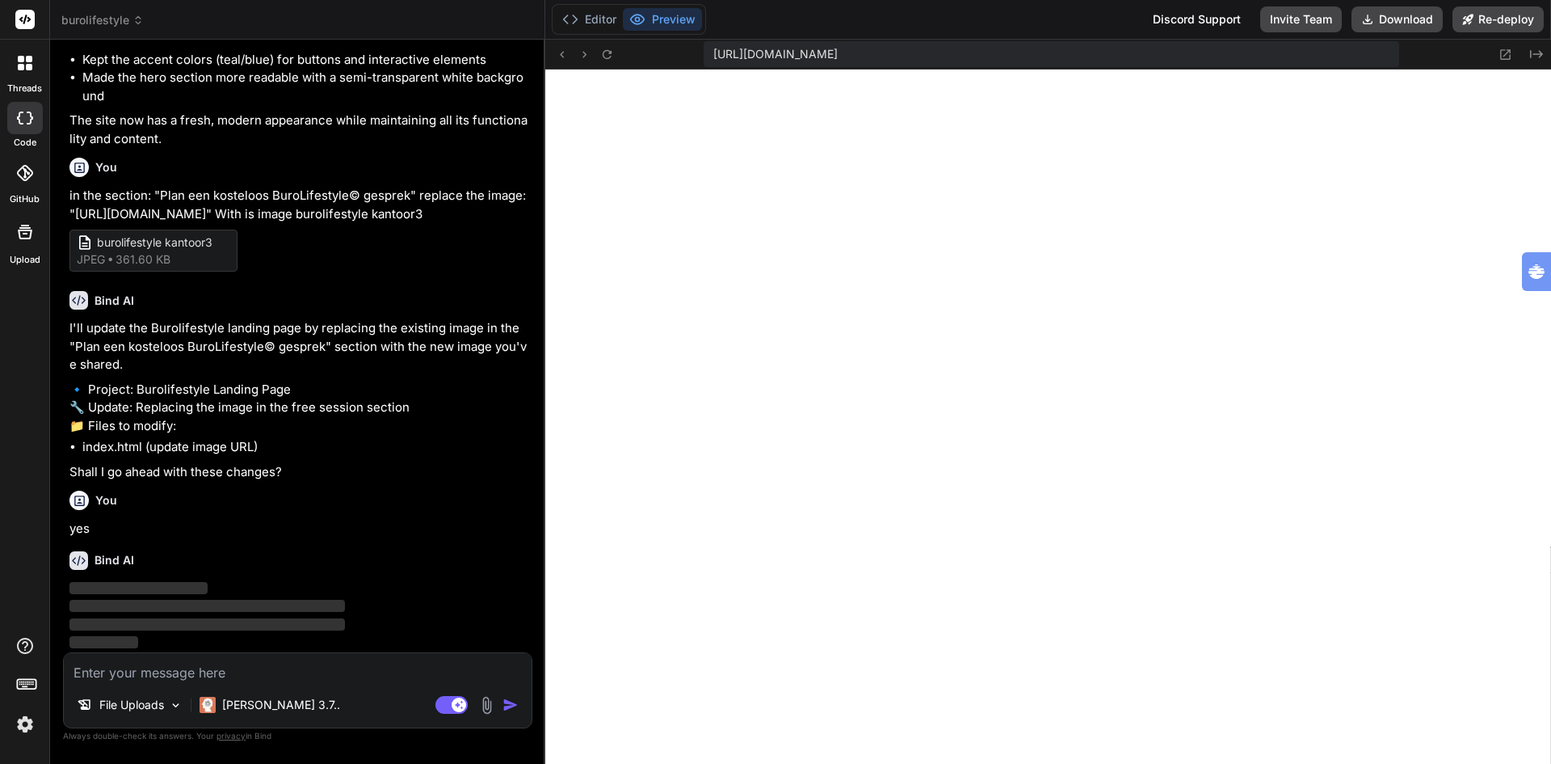
scroll to position [4934, 0]
click at [26, 726] on img at bounding box center [24, 723] width 27 height 27
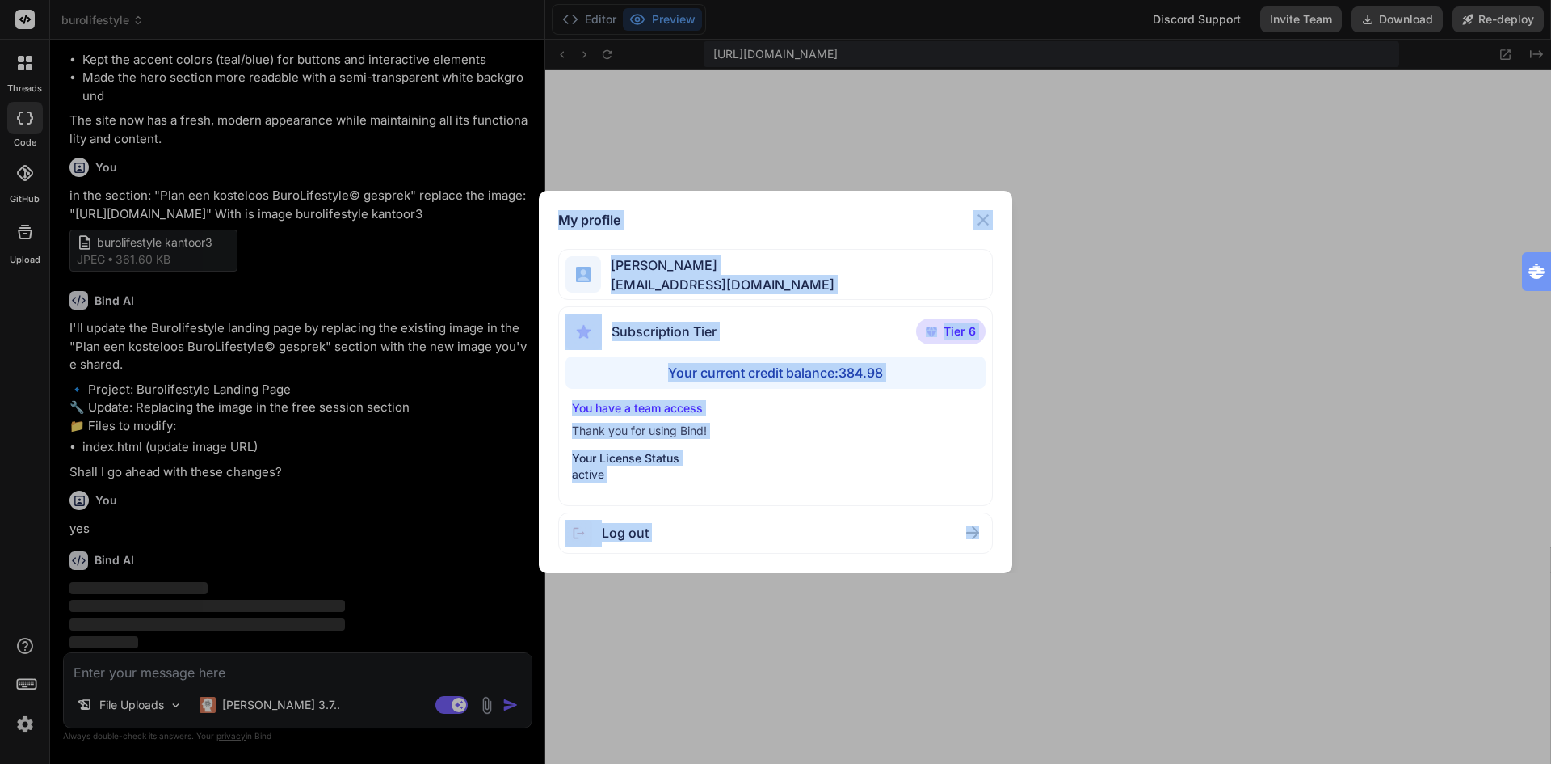
click at [26, 726] on div "My profile Ton Tognolli bigdata@tognology.com Subscription Tier Tier 6 Your cur…" at bounding box center [775, 382] width 1551 height 764
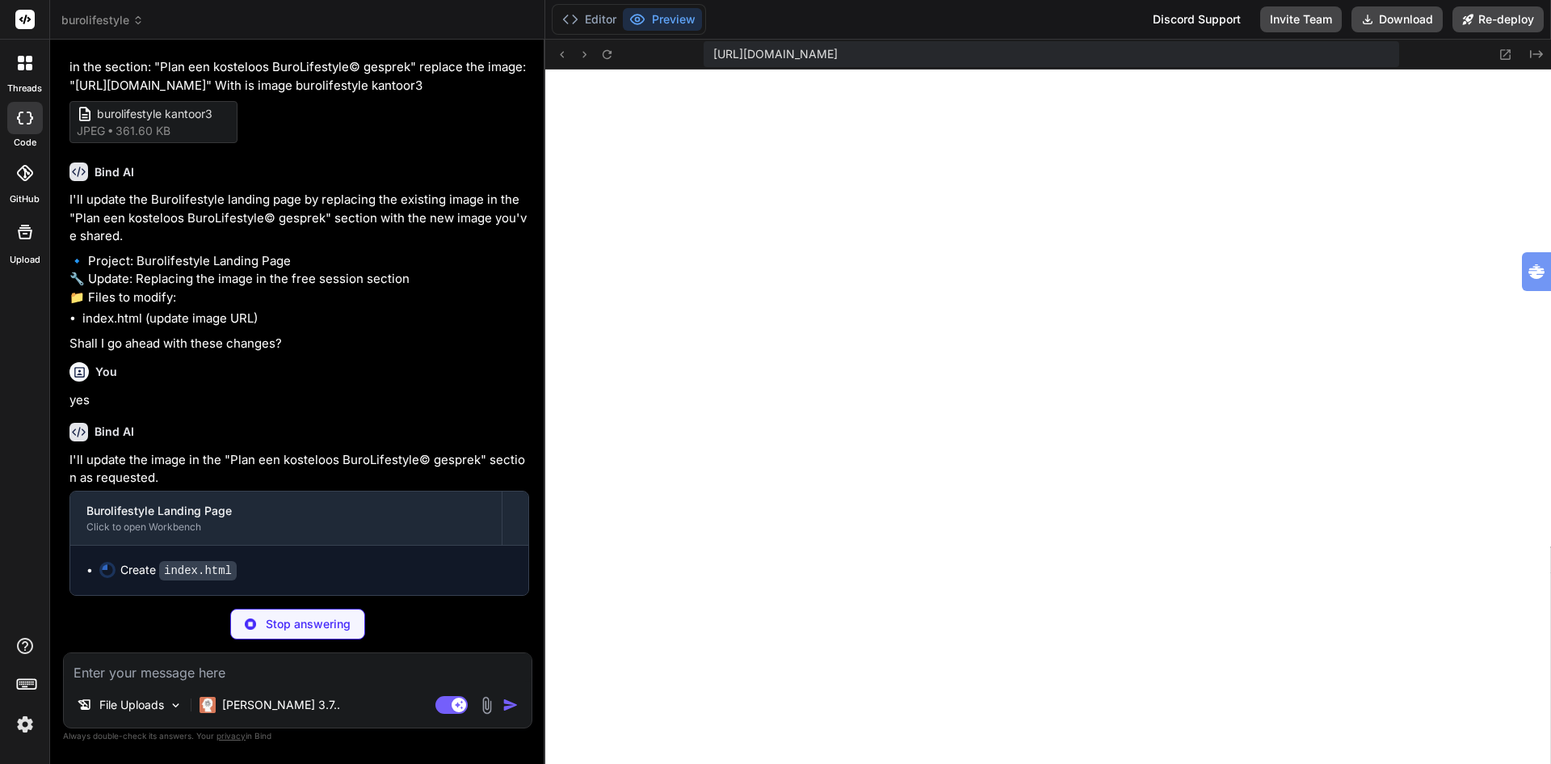
scroll to position [5062, 0]
click at [178, 675] on textarea at bounding box center [298, 667] width 468 height 29
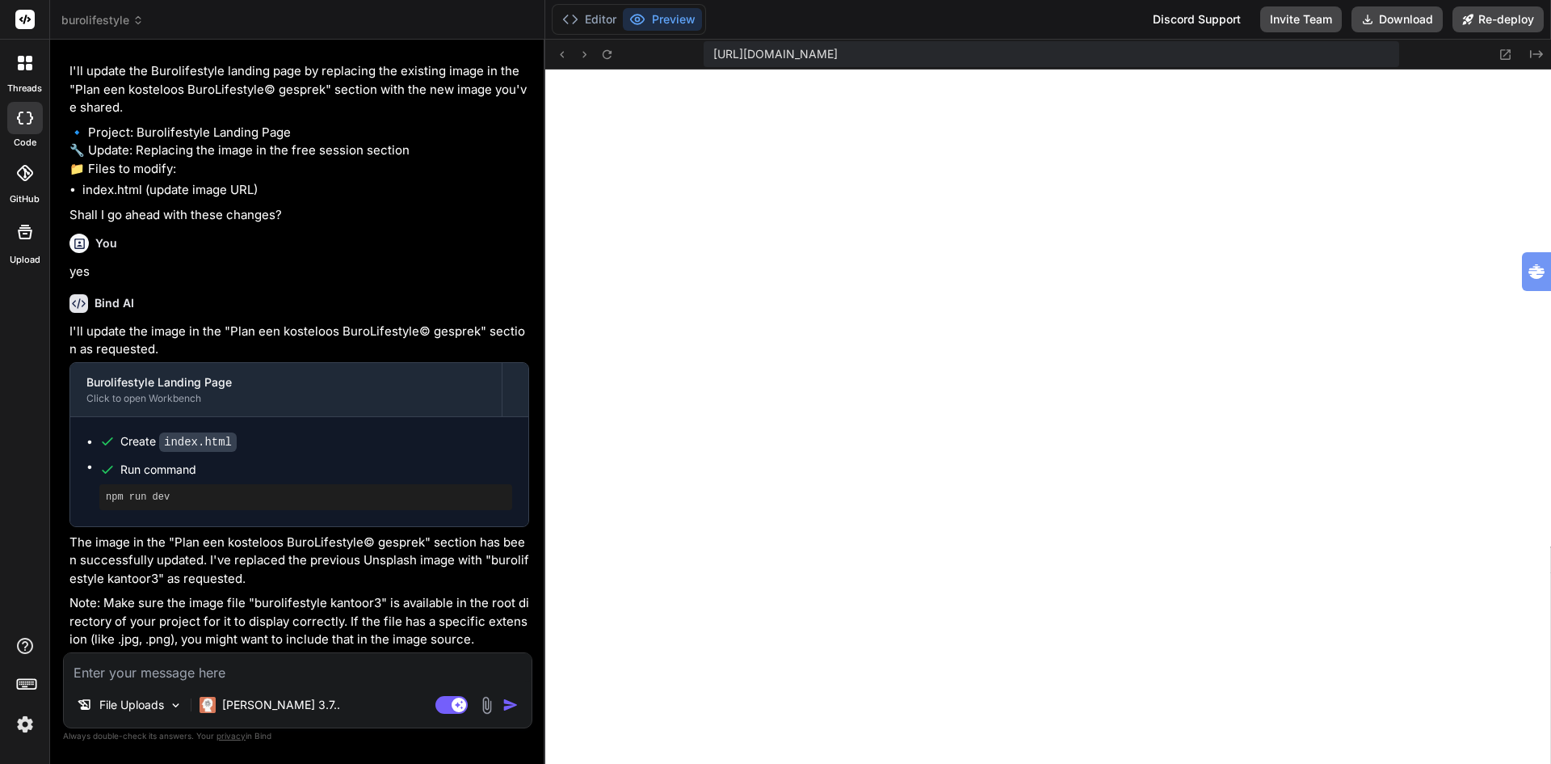
scroll to position [5191, 0]
click at [609, 59] on icon at bounding box center [607, 55] width 14 height 14
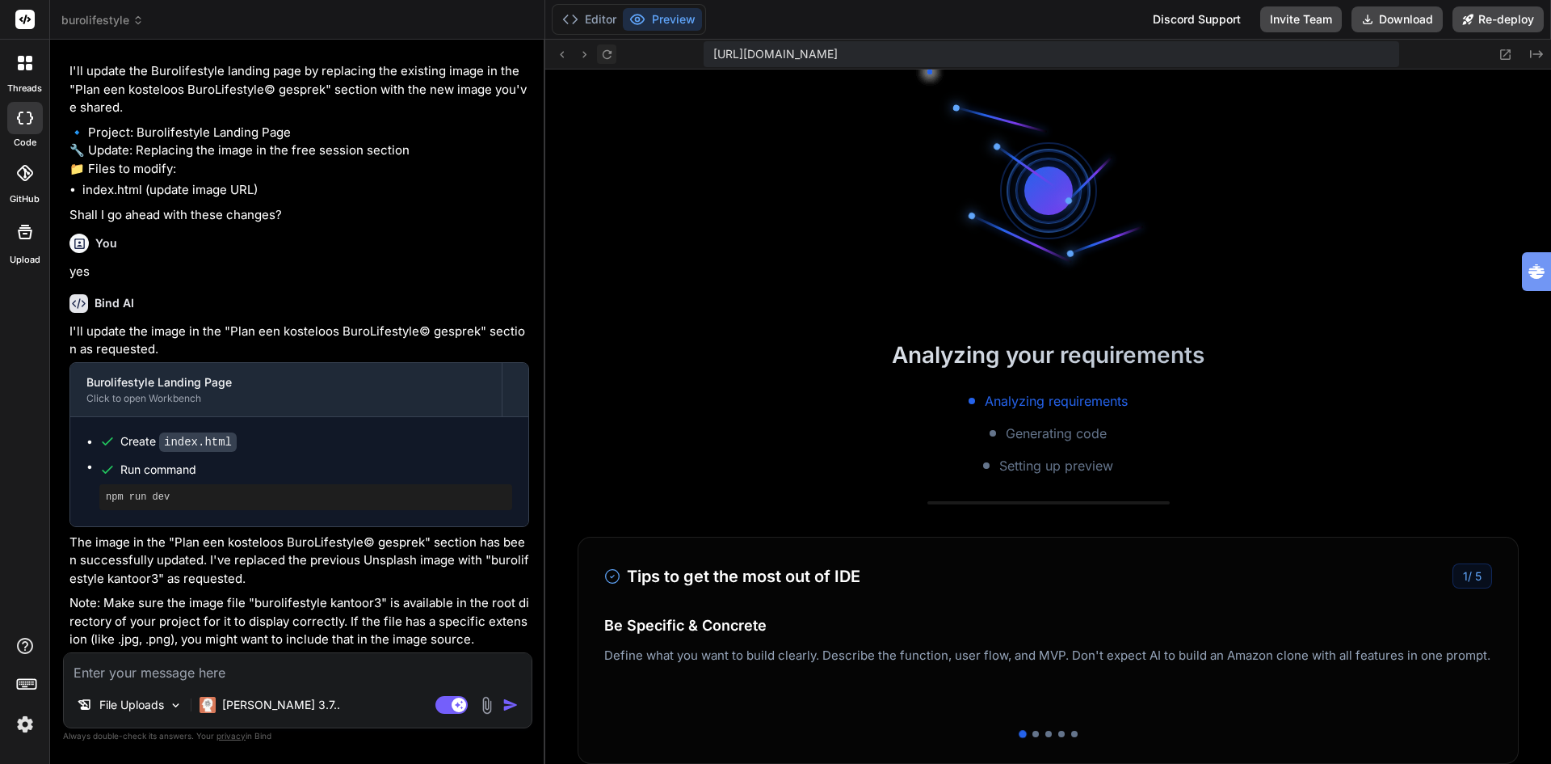
scroll to position [5819, 0]
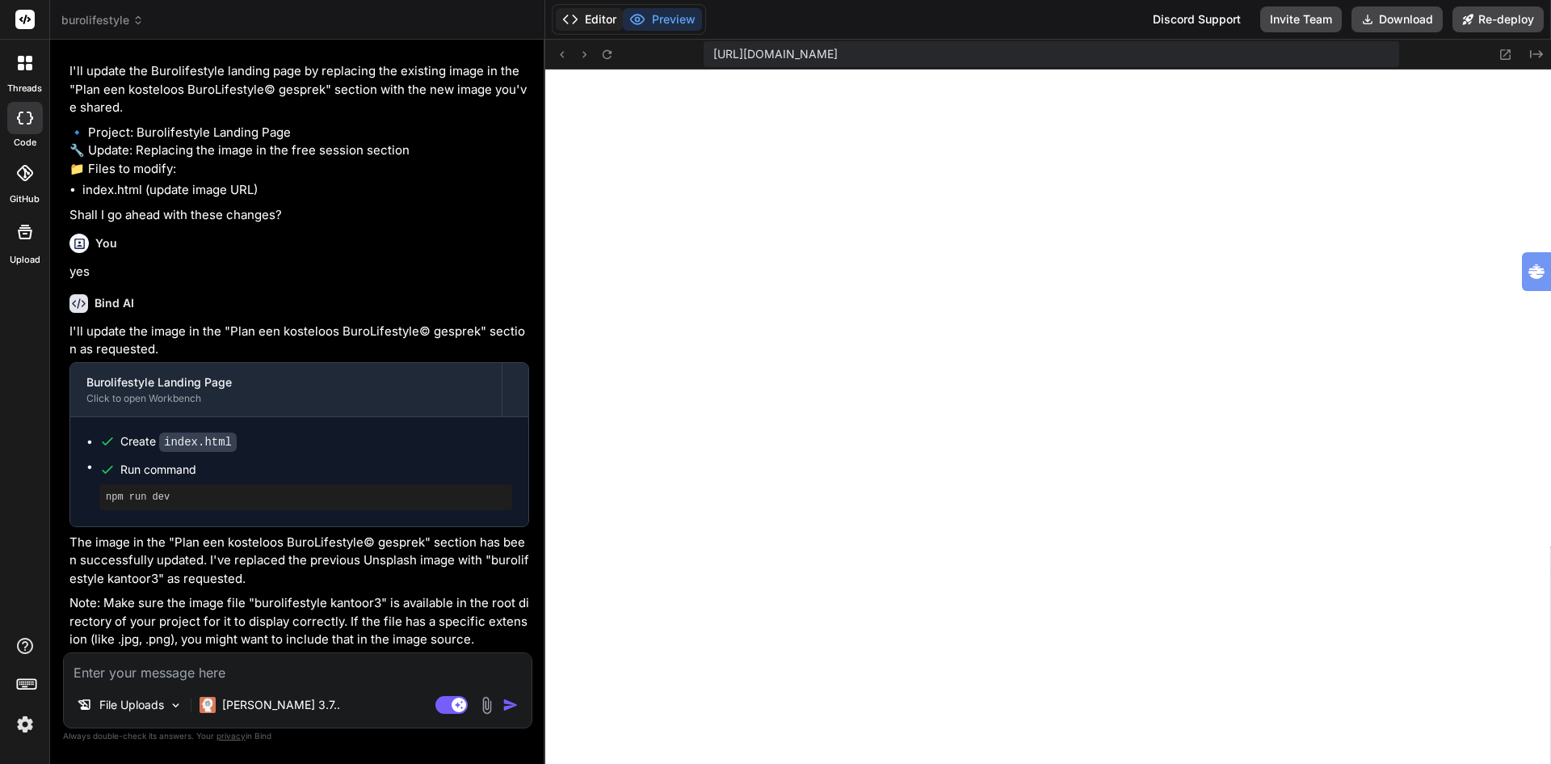
click at [592, 20] on button "Editor" at bounding box center [589, 19] width 67 height 23
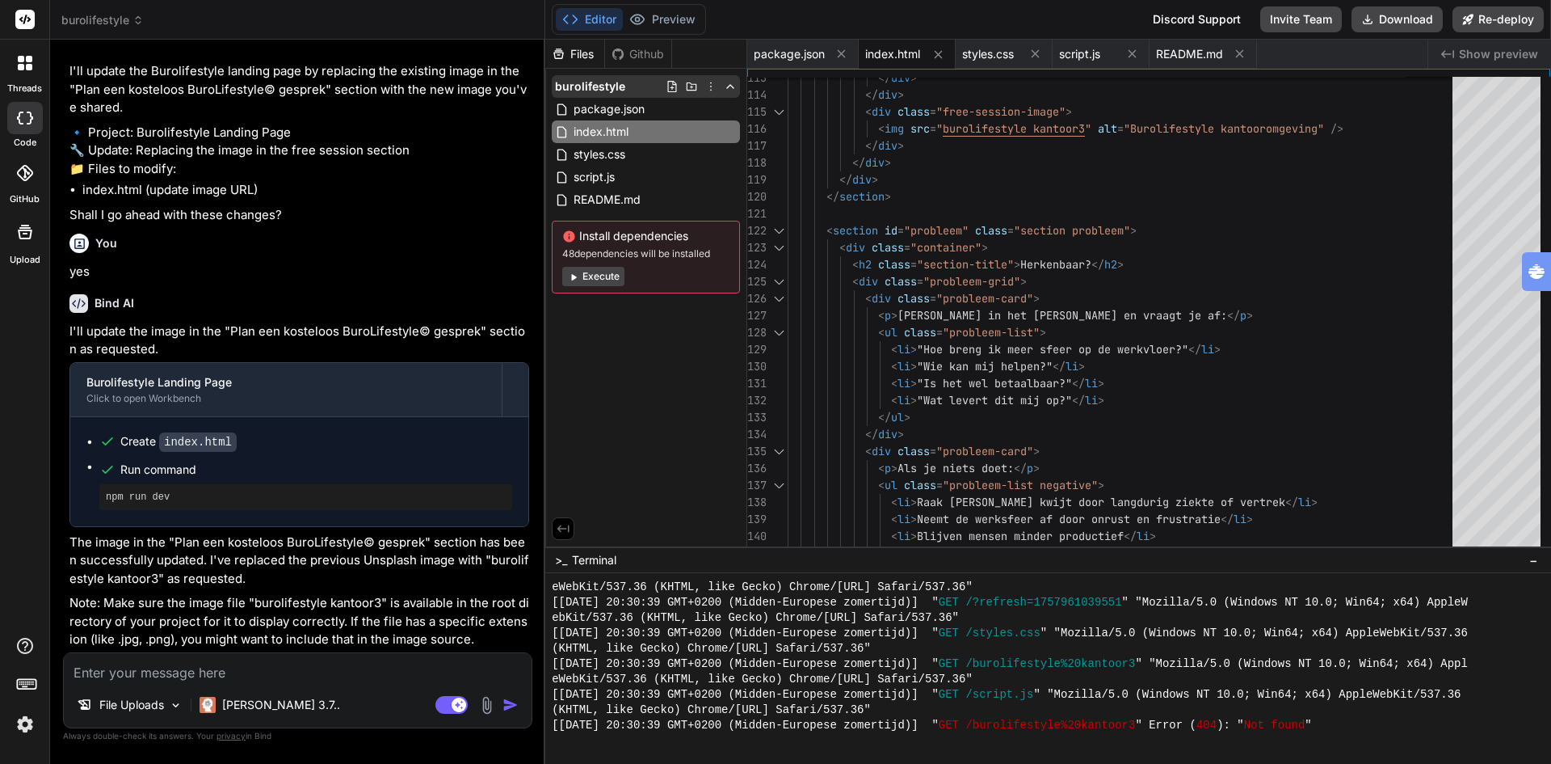
click at [671, 85] on icon at bounding box center [672, 86] width 13 height 13
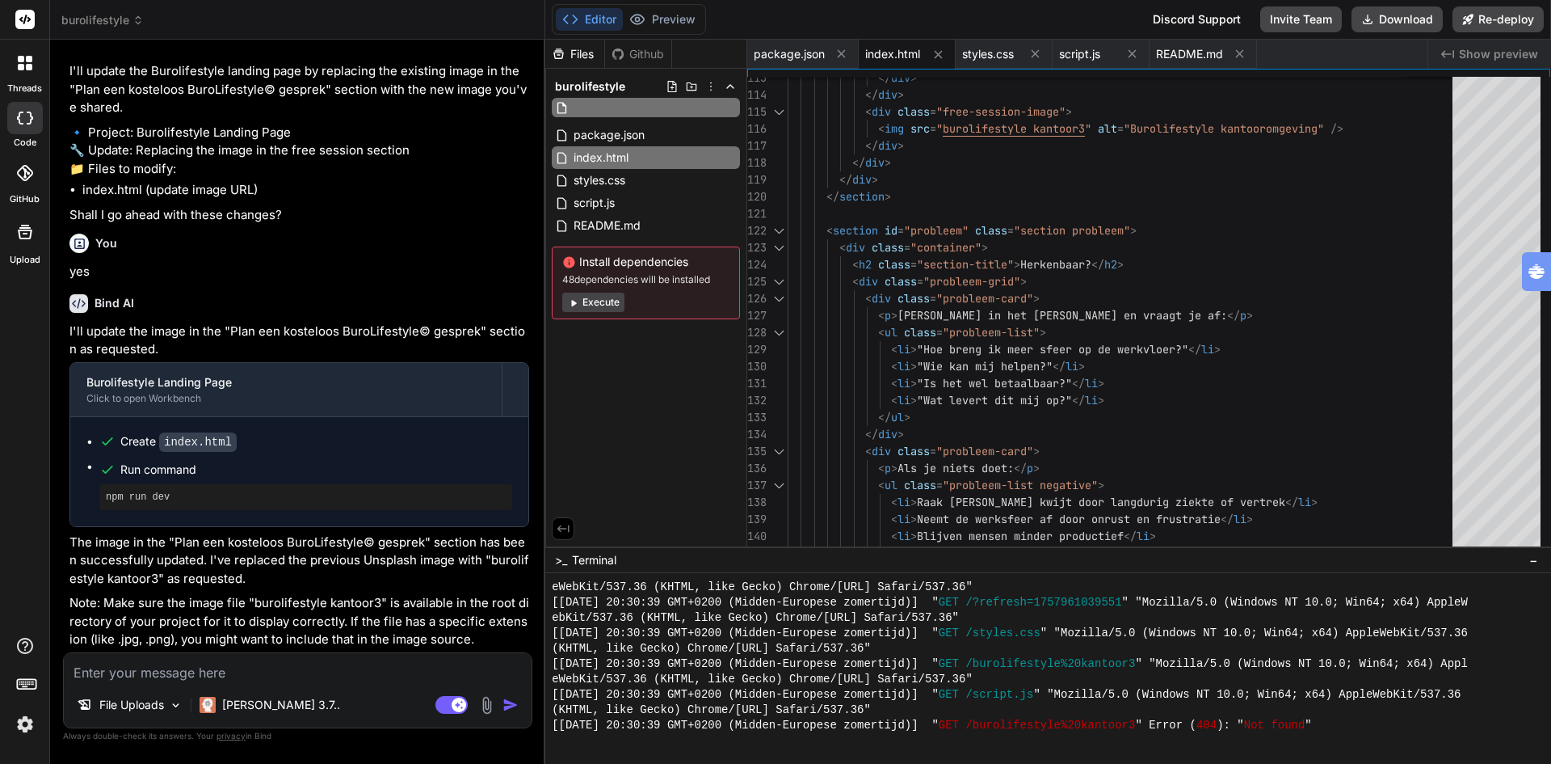
click at [620, 109] on input "text" at bounding box center [660, 107] width 177 height 19
click at [661, 411] on div "Files Github burolifestyle package.json index.html styles.css script.js README.…" at bounding box center [646, 293] width 202 height 507
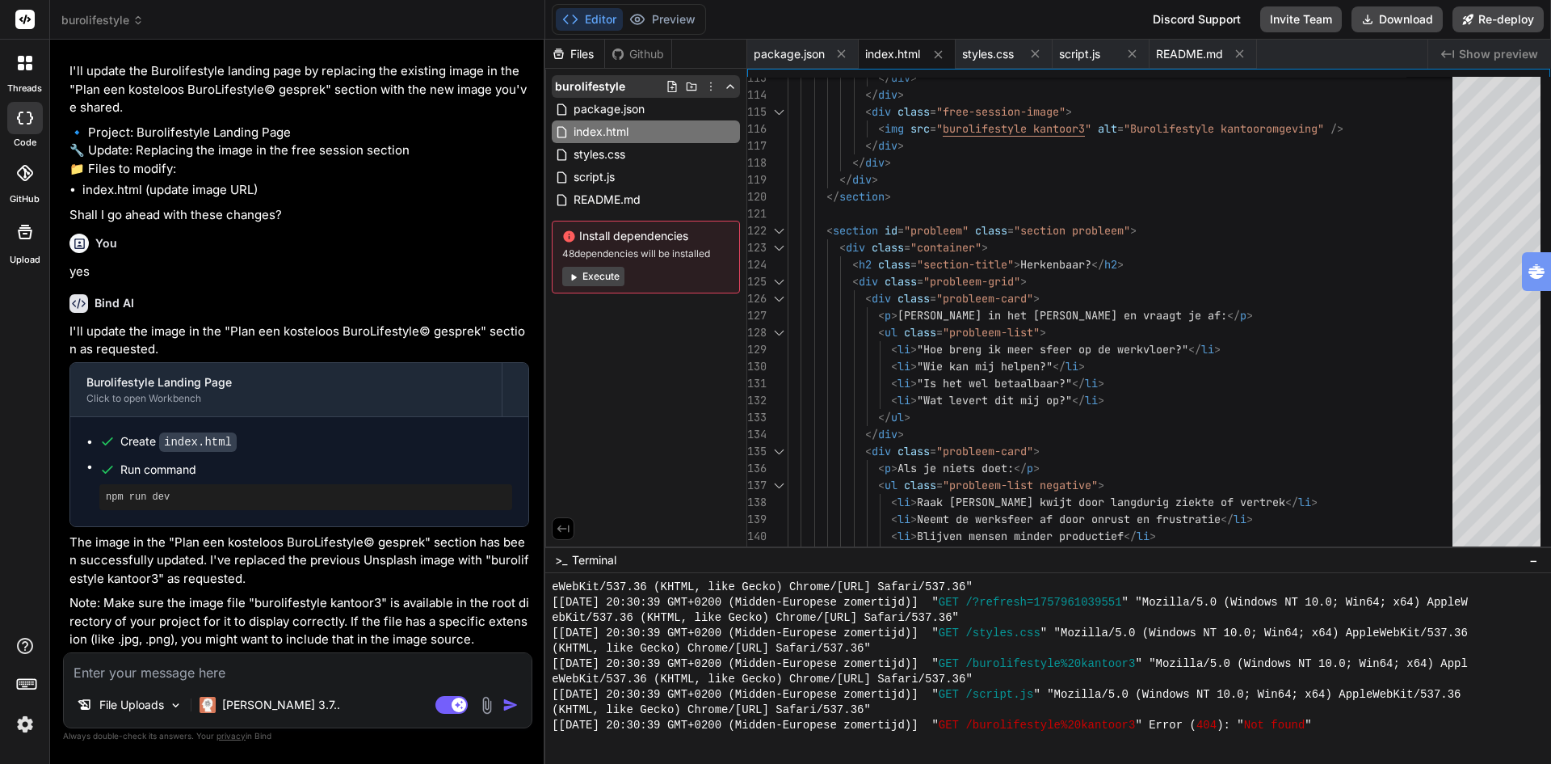
click at [712, 86] on icon at bounding box center [711, 86] width 13 height 13
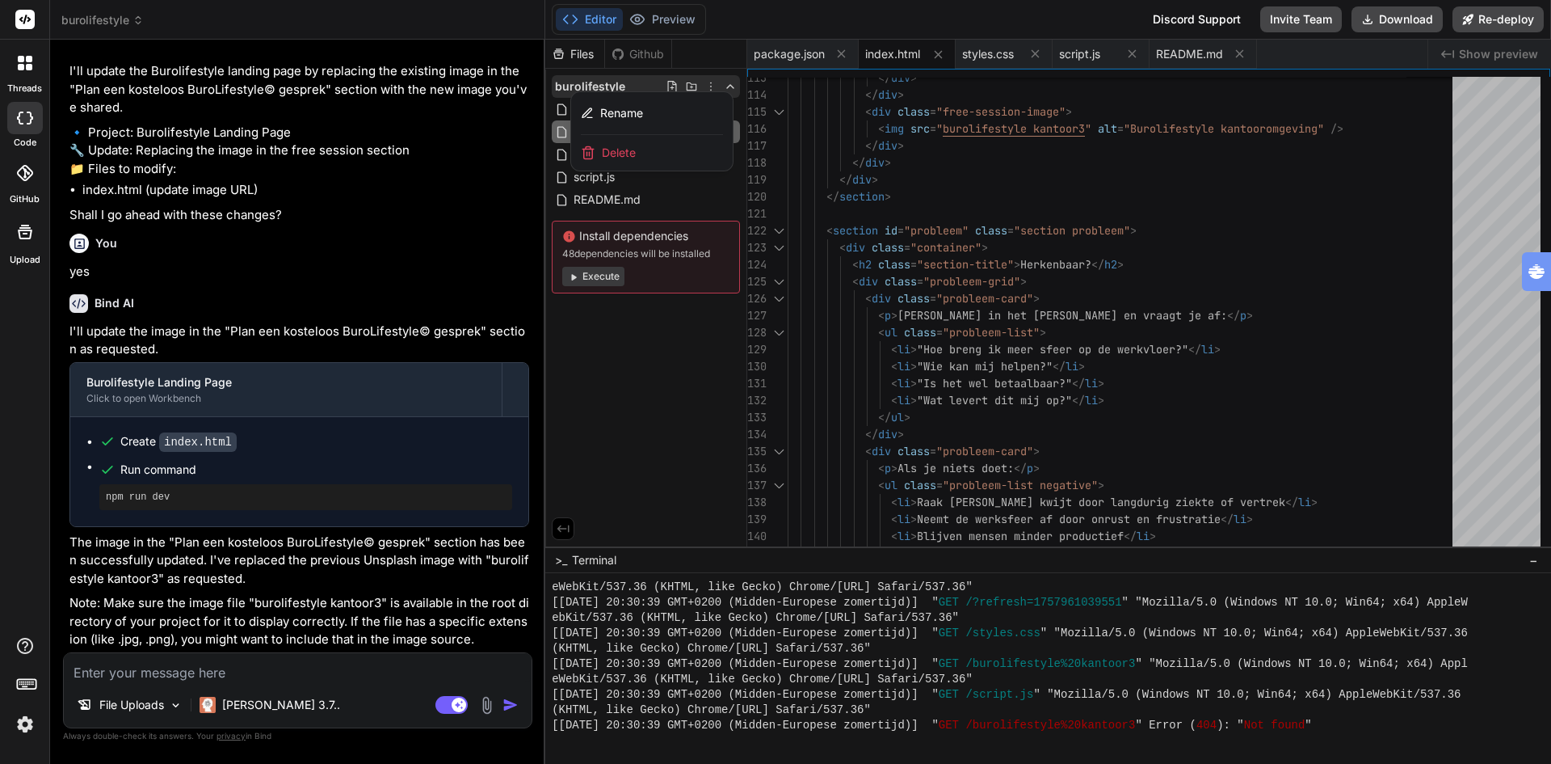
click at [670, 376] on div at bounding box center [1048, 402] width 1006 height 724
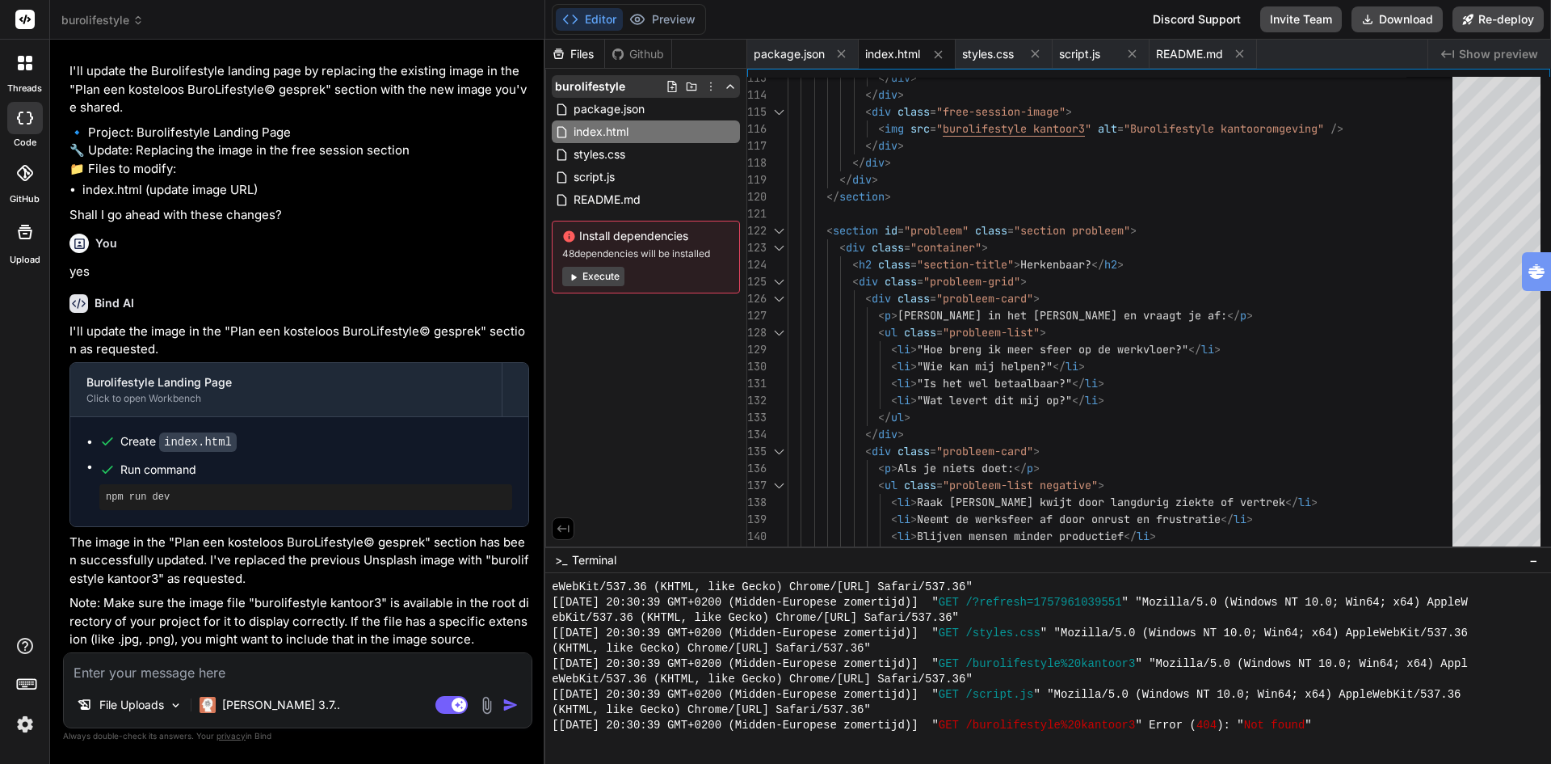
click at [673, 84] on icon at bounding box center [672, 86] width 9 height 11
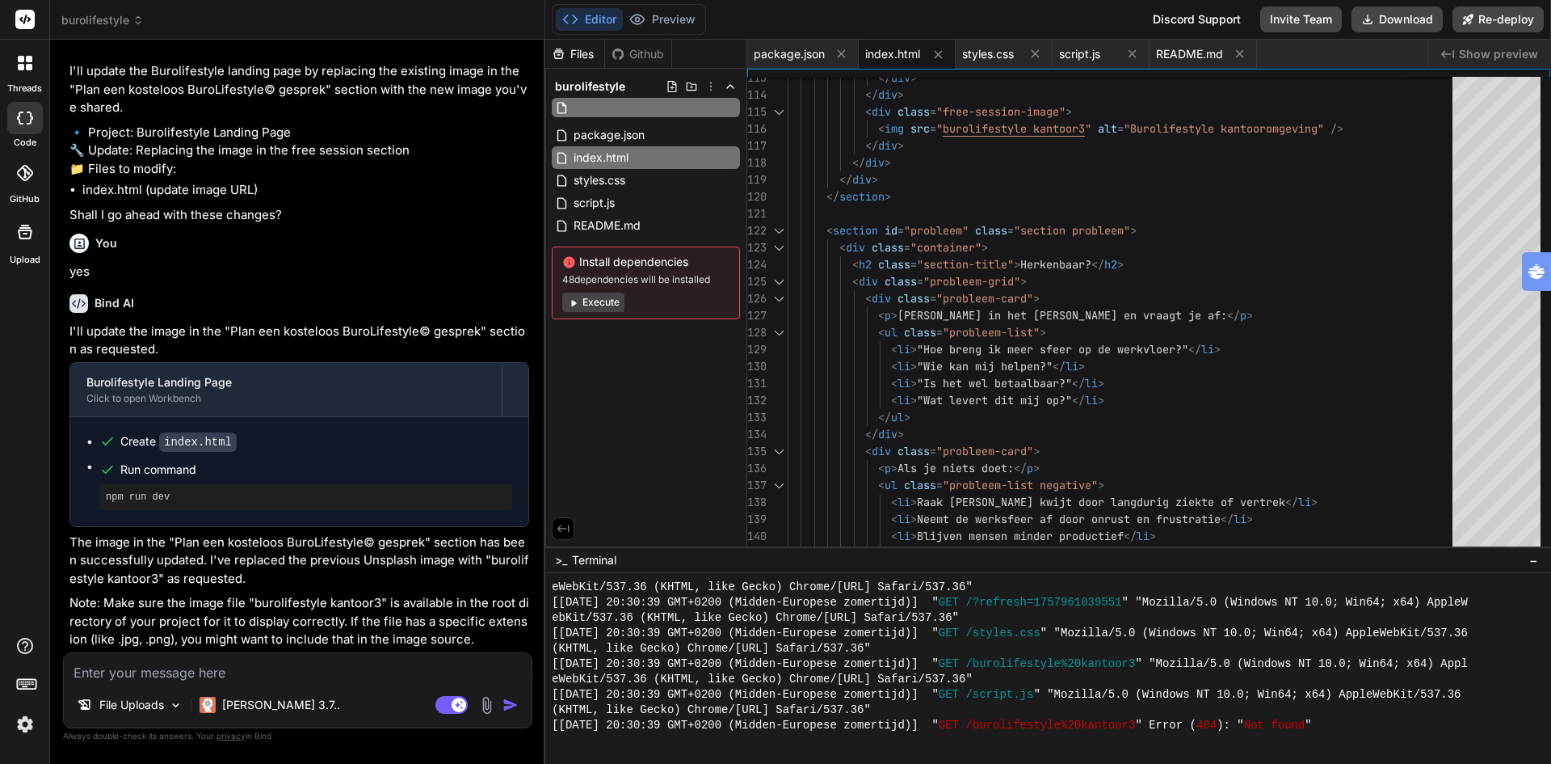
click at [626, 110] on input "text" at bounding box center [660, 107] width 177 height 19
click at [648, 369] on div "Files Github burolifestyle package.json index.html styles.css script.js README.…" at bounding box center [646, 293] width 202 height 507
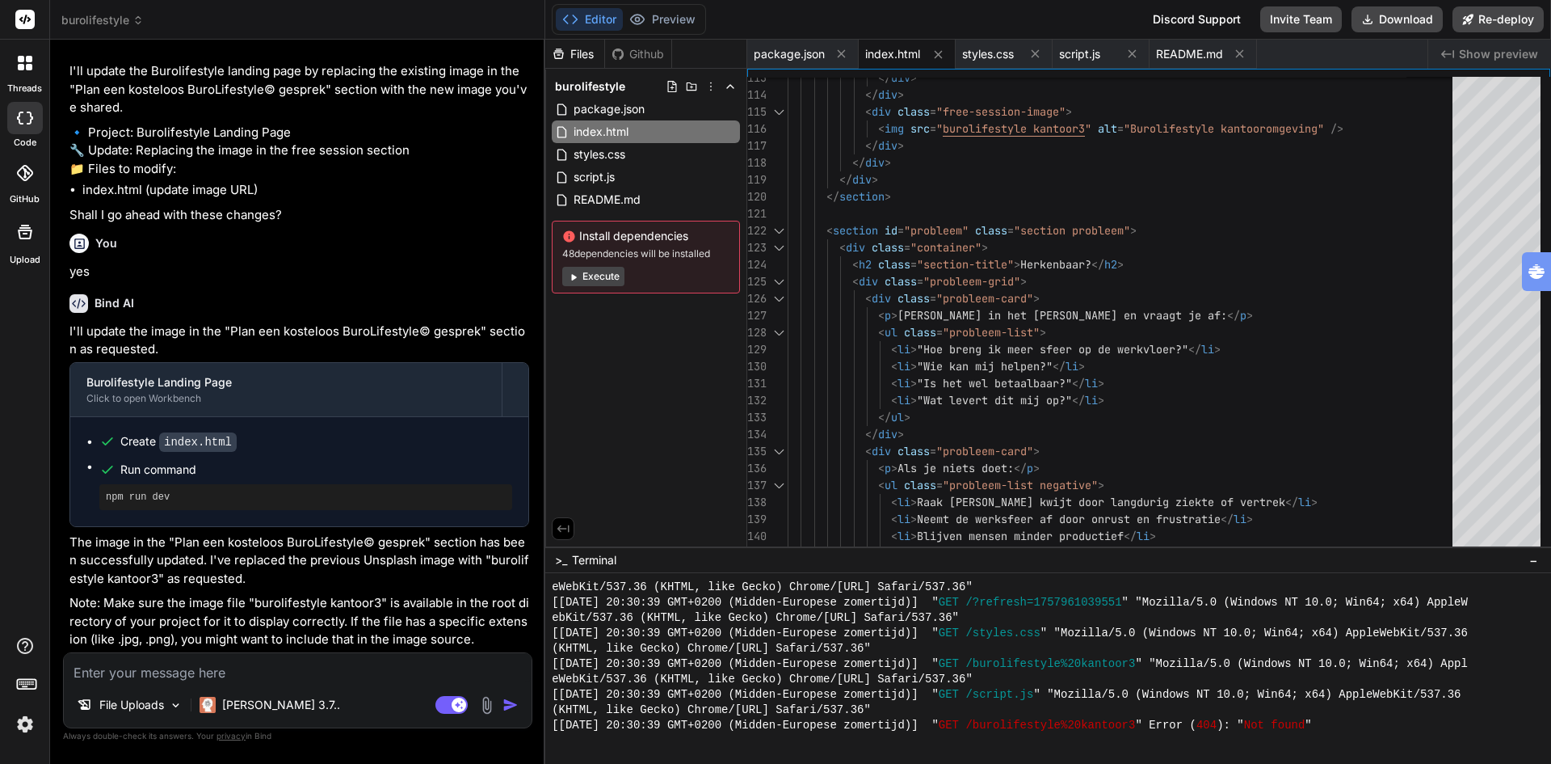
click at [671, 89] on icon at bounding box center [672, 86] width 13 height 13
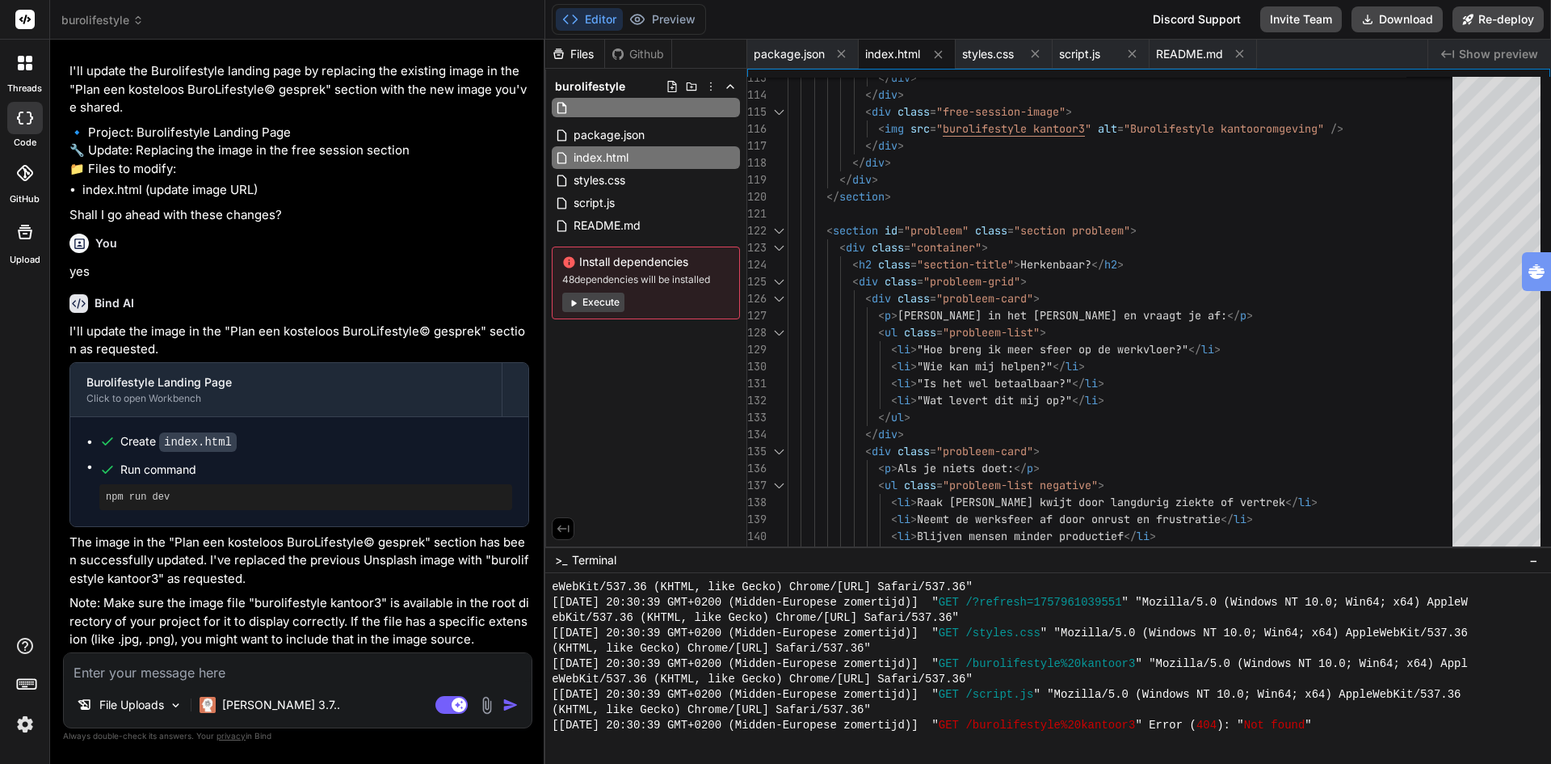
click at [671, 89] on icon at bounding box center [672, 86] width 13 height 13
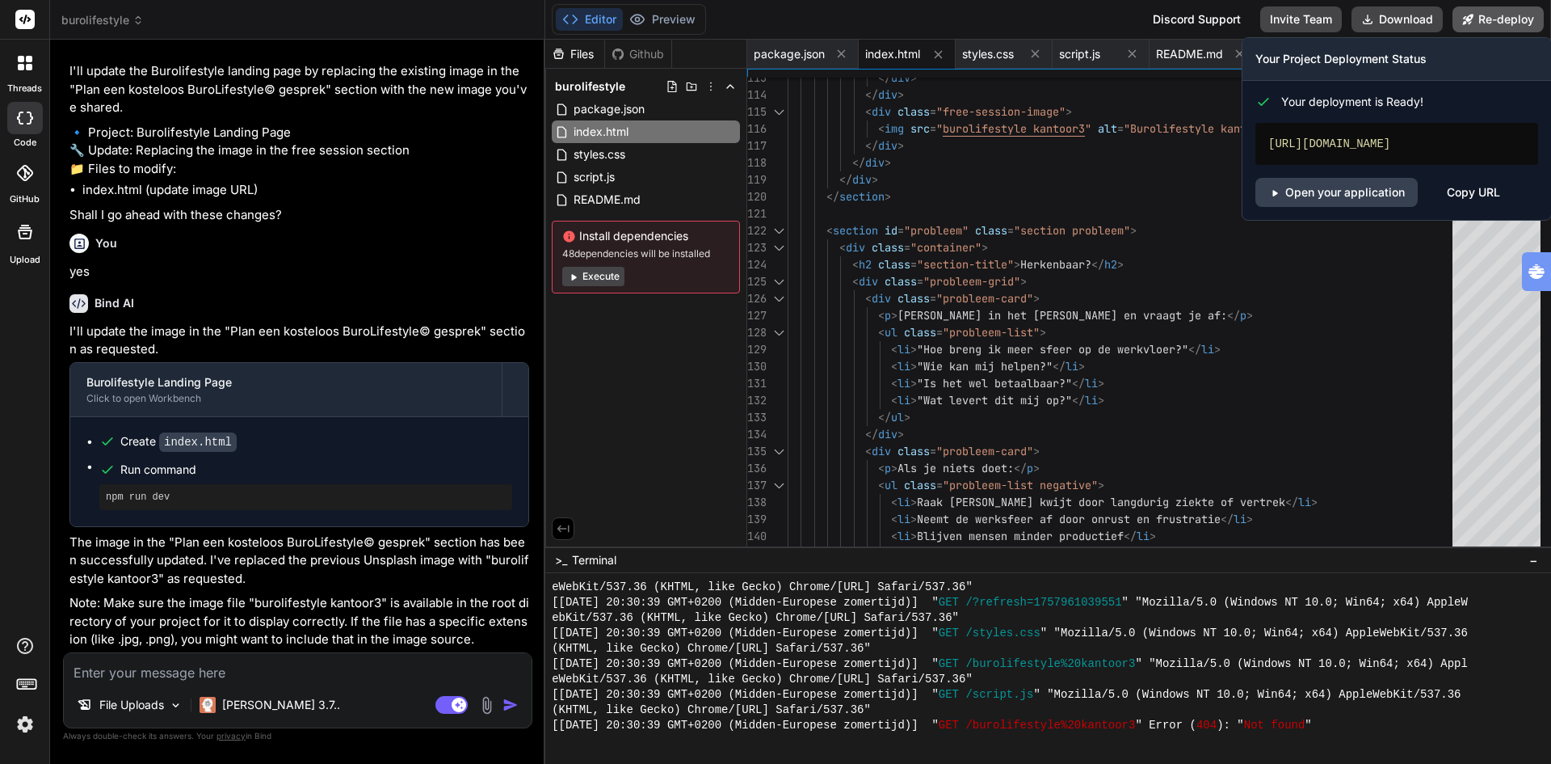
click at [1492, 18] on button "Re-deploy" at bounding box center [1498, 19] width 91 height 26
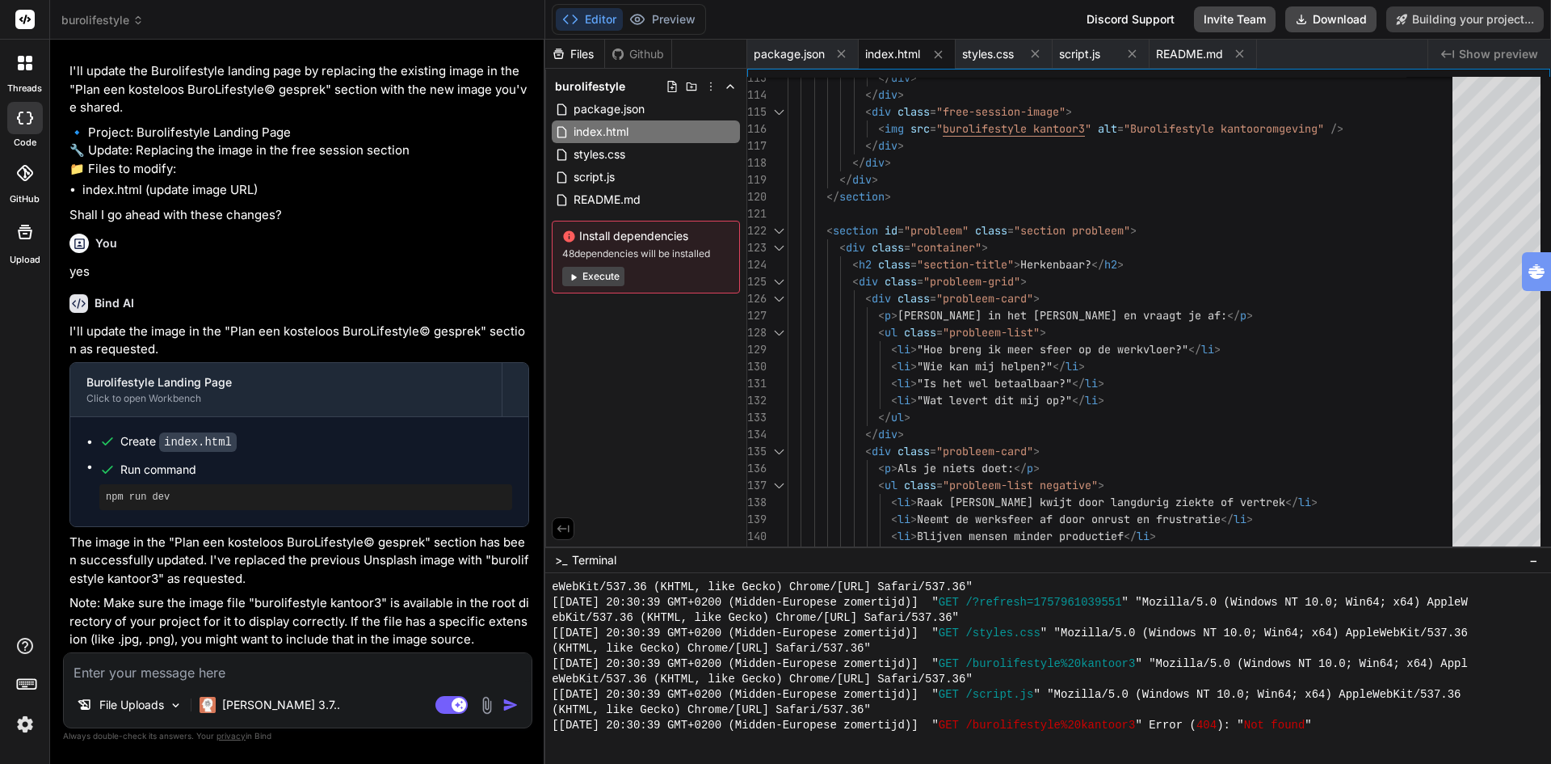
click at [597, 22] on button "Editor" at bounding box center [589, 19] width 67 height 23
click at [663, 19] on button "Preview" at bounding box center [662, 19] width 79 height 23
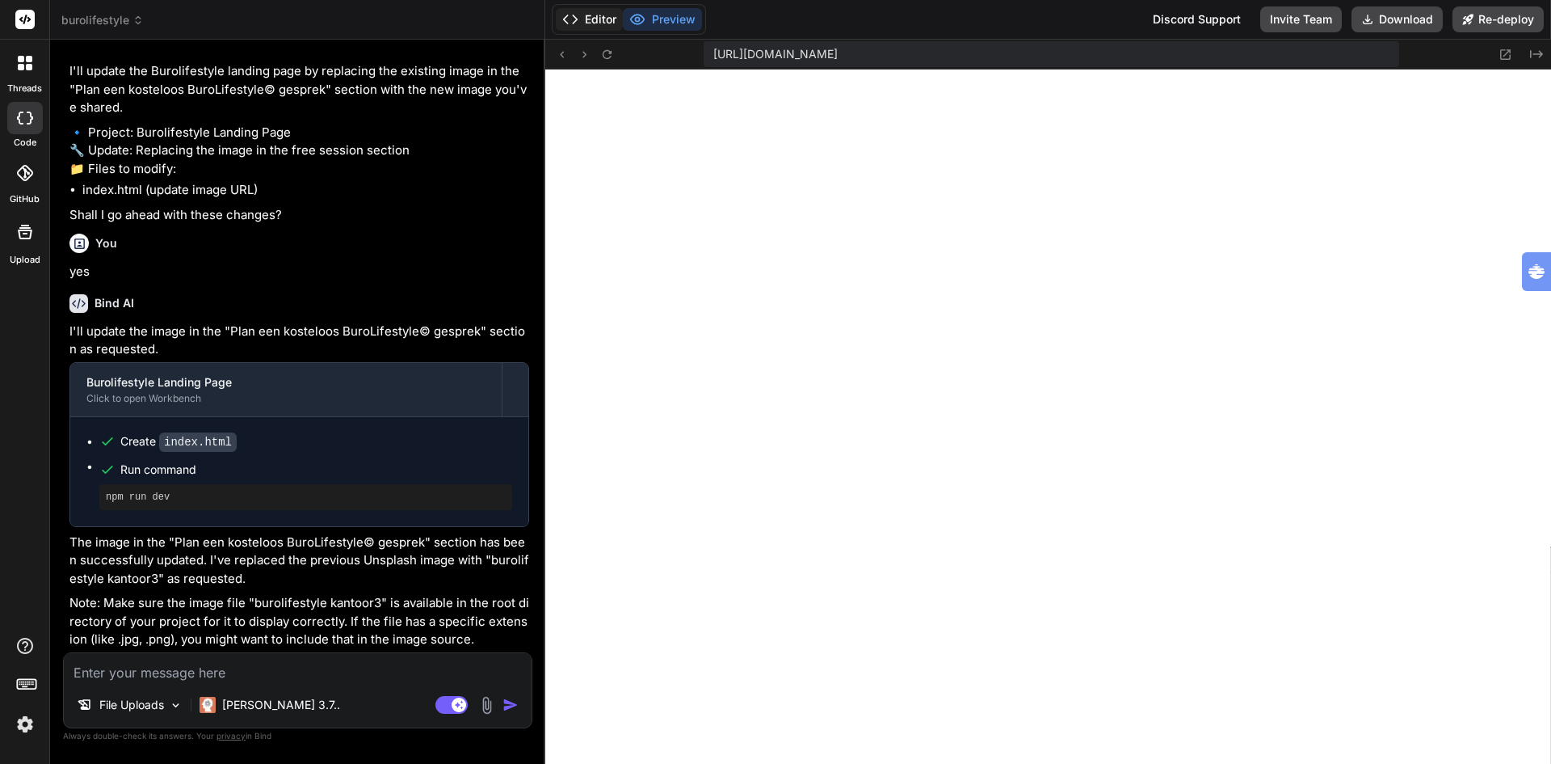
click at [603, 19] on button "Editor" at bounding box center [589, 19] width 67 height 23
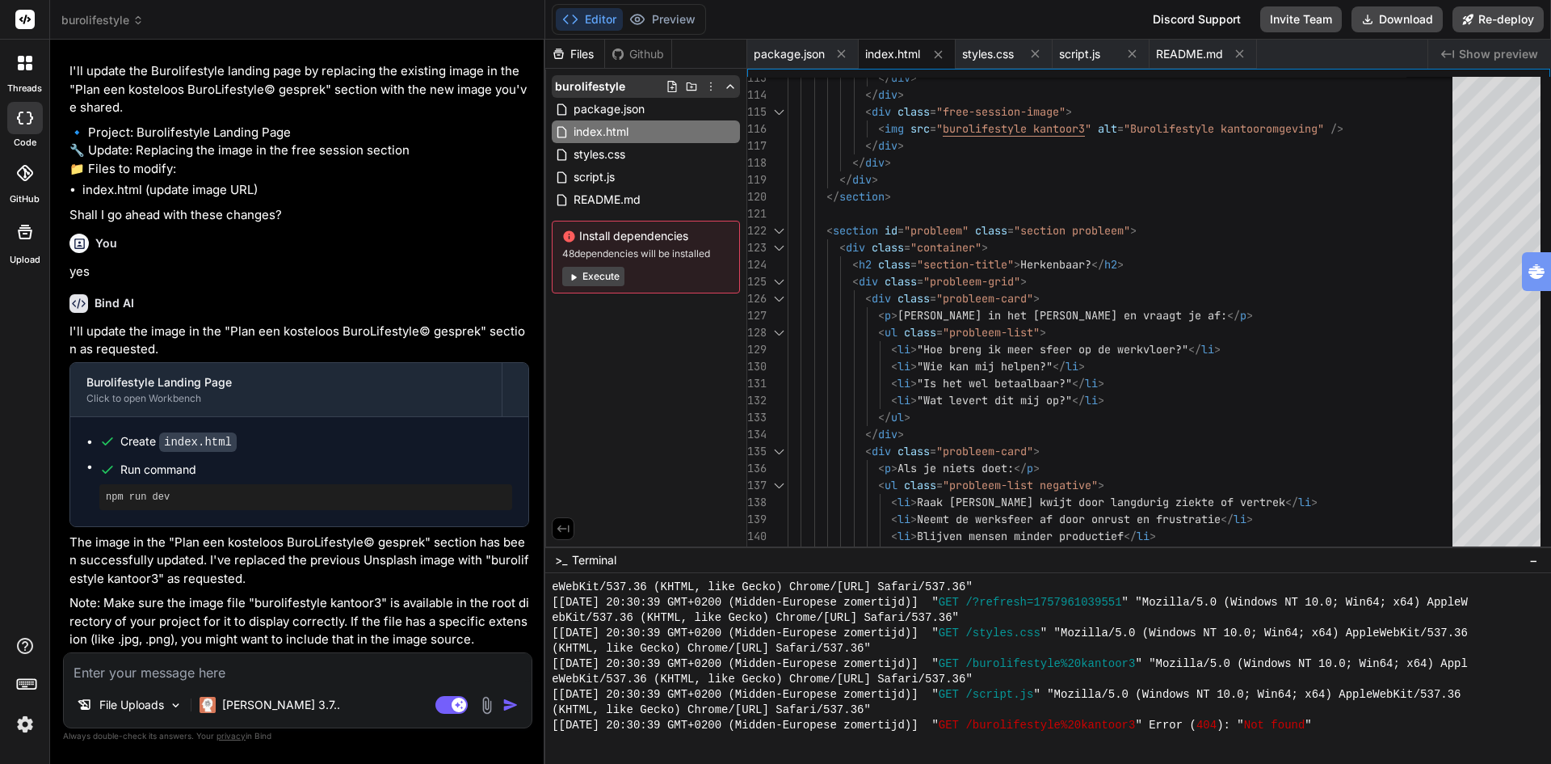
click at [713, 89] on icon at bounding box center [711, 86] width 13 height 13
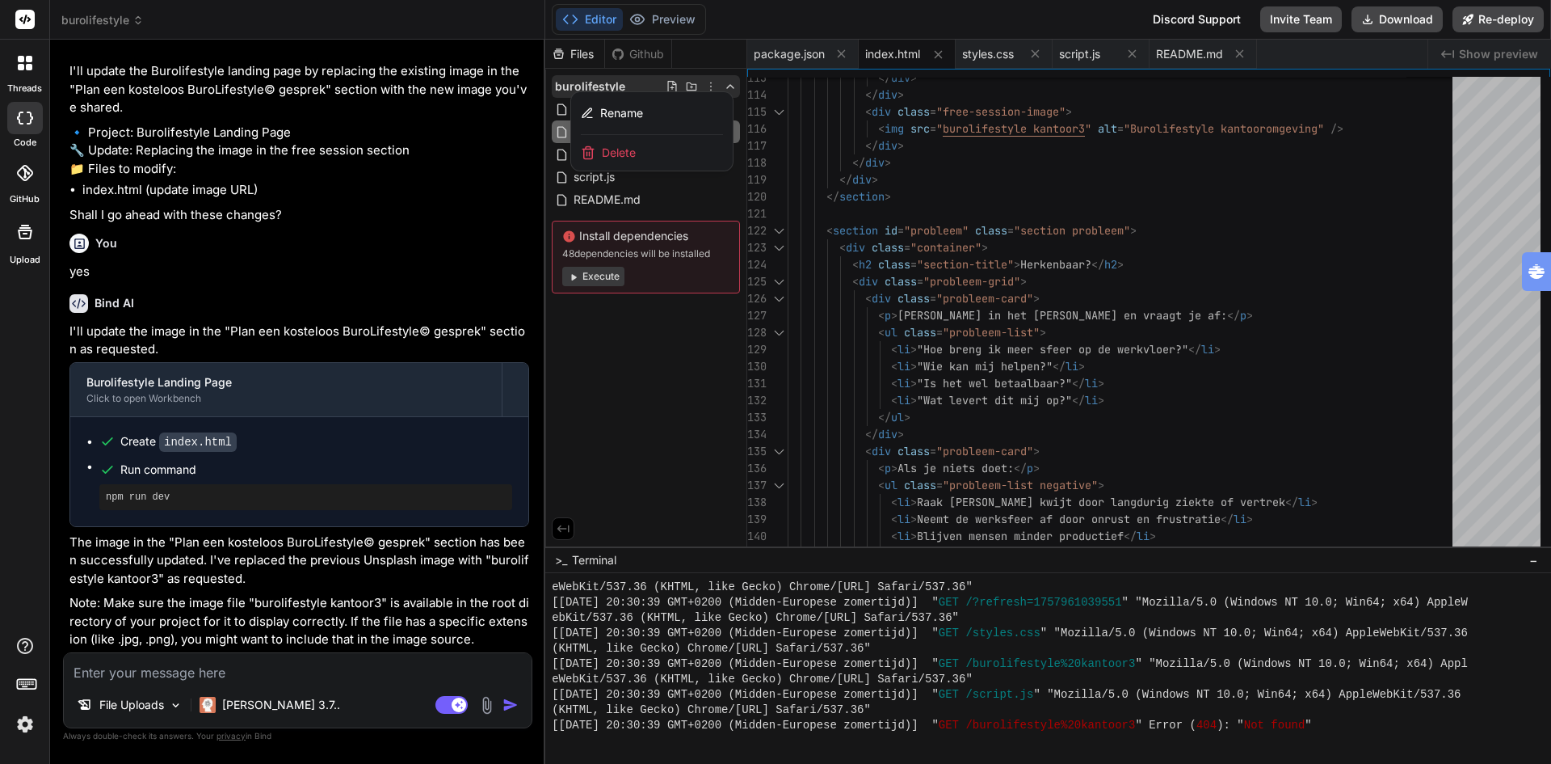
click at [650, 384] on div at bounding box center [1048, 402] width 1006 height 724
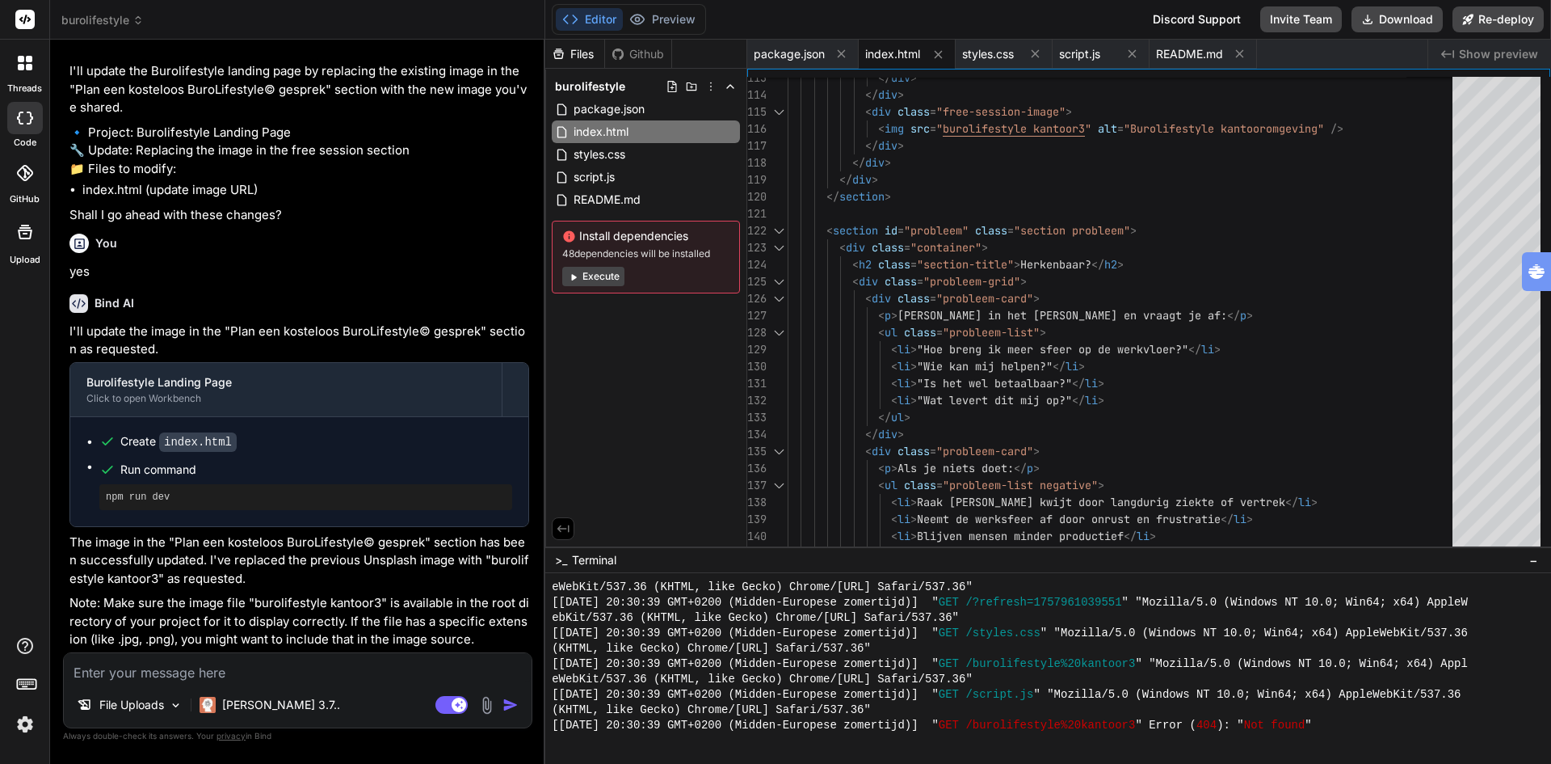
click at [194, 642] on p "Note: Make sure the image file "burolifestyle kantoor3" is available in the roo…" at bounding box center [299, 621] width 460 height 55
click at [474, 639] on p "Note: Make sure the image file "burolifestyle kantoor3" is available in the roo…" at bounding box center [299, 621] width 460 height 55
click at [241, 563] on p "The image in the "Plan een kosteloos BuroLifestyle© gesprek" section has been s…" at bounding box center [299, 560] width 460 height 55
click at [149, 706] on p "File Uploads" at bounding box center [131, 705] width 65 height 16
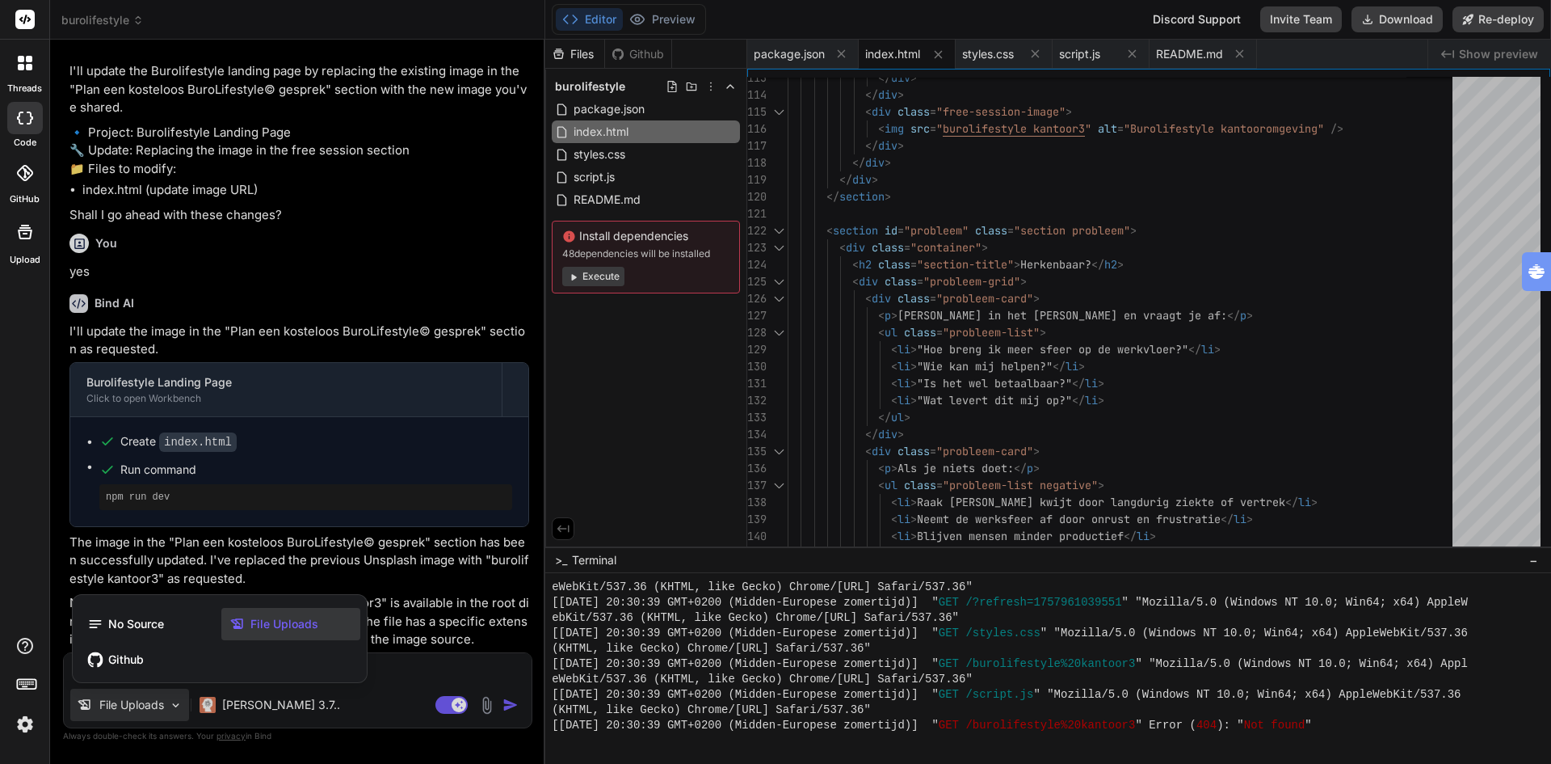
click at [277, 623] on span "File Uploads" at bounding box center [284, 624] width 68 height 16
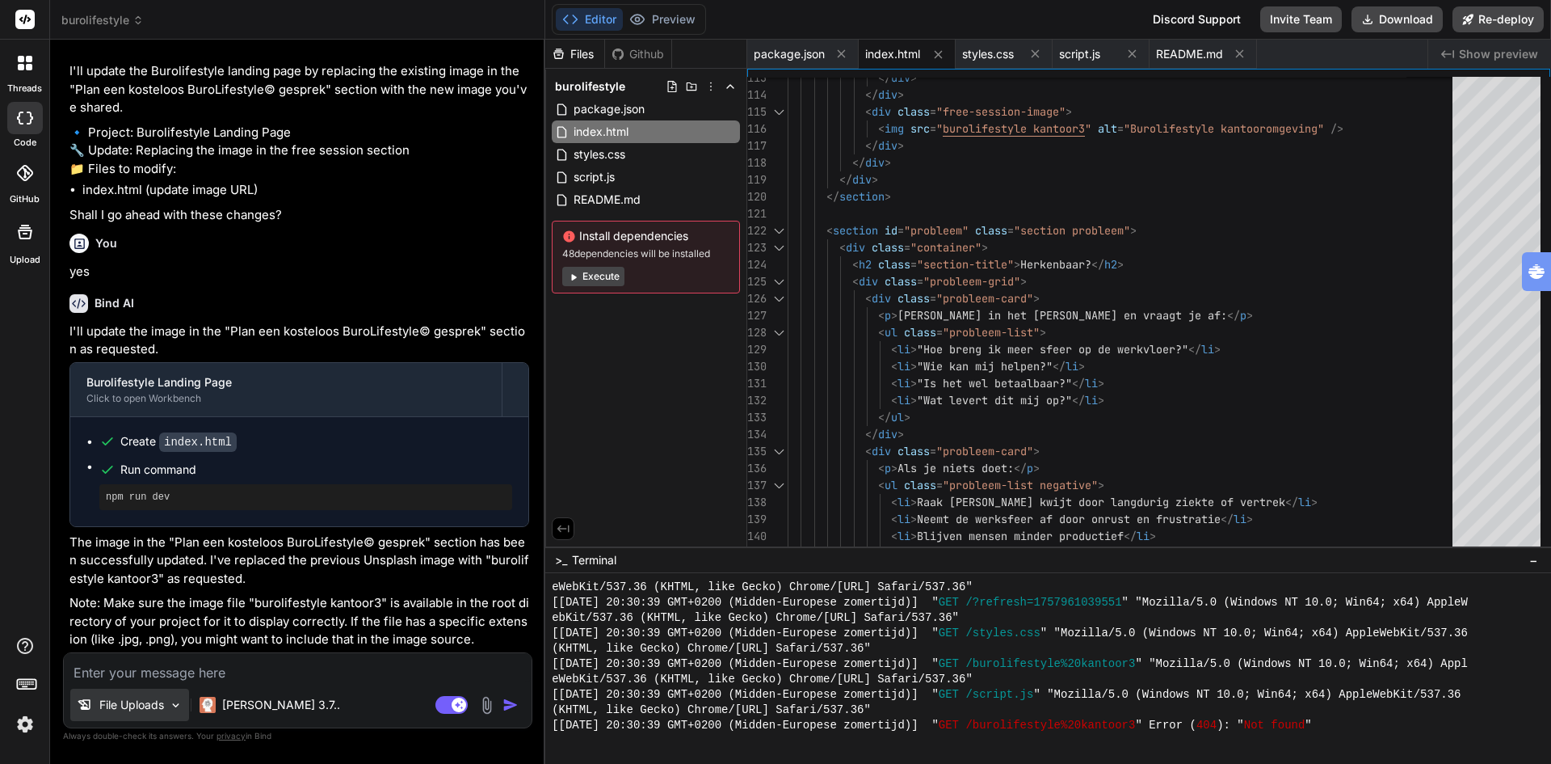
click at [119, 705] on p "File Uploads" at bounding box center [131, 705] width 65 height 16
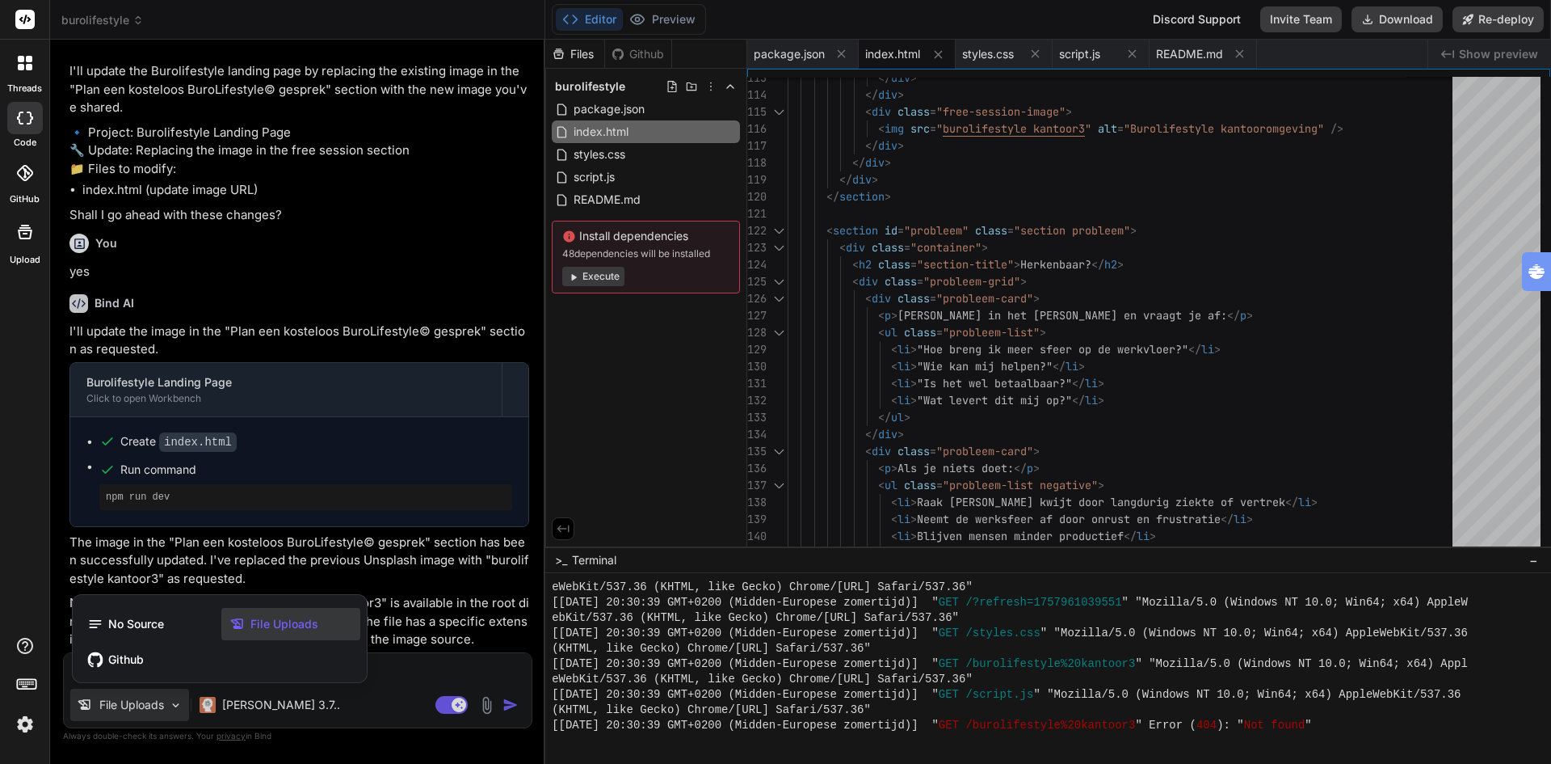
click at [266, 625] on span "File Uploads" at bounding box center [284, 624] width 68 height 16
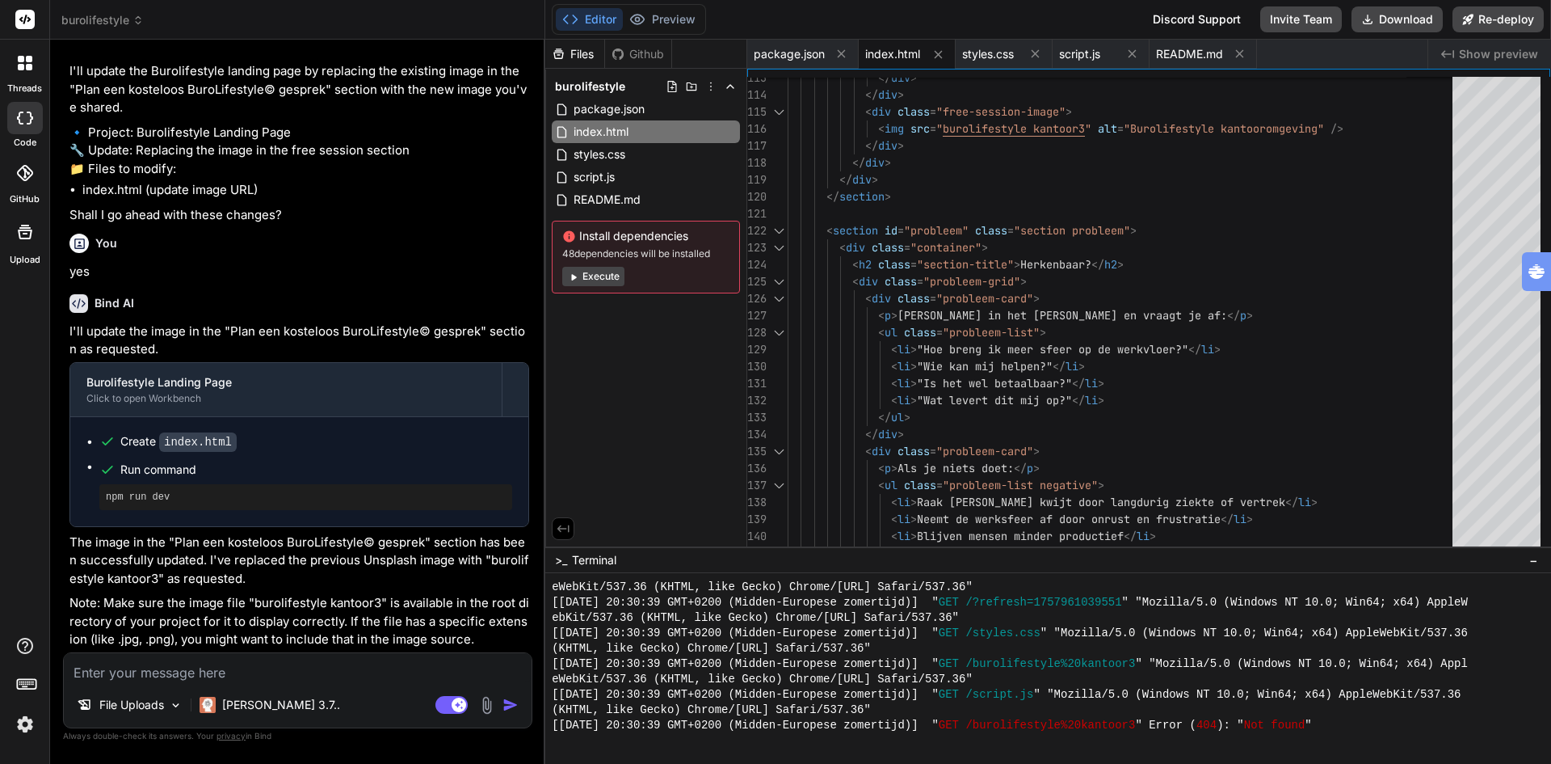
click at [486, 705] on img at bounding box center [487, 705] width 19 height 19
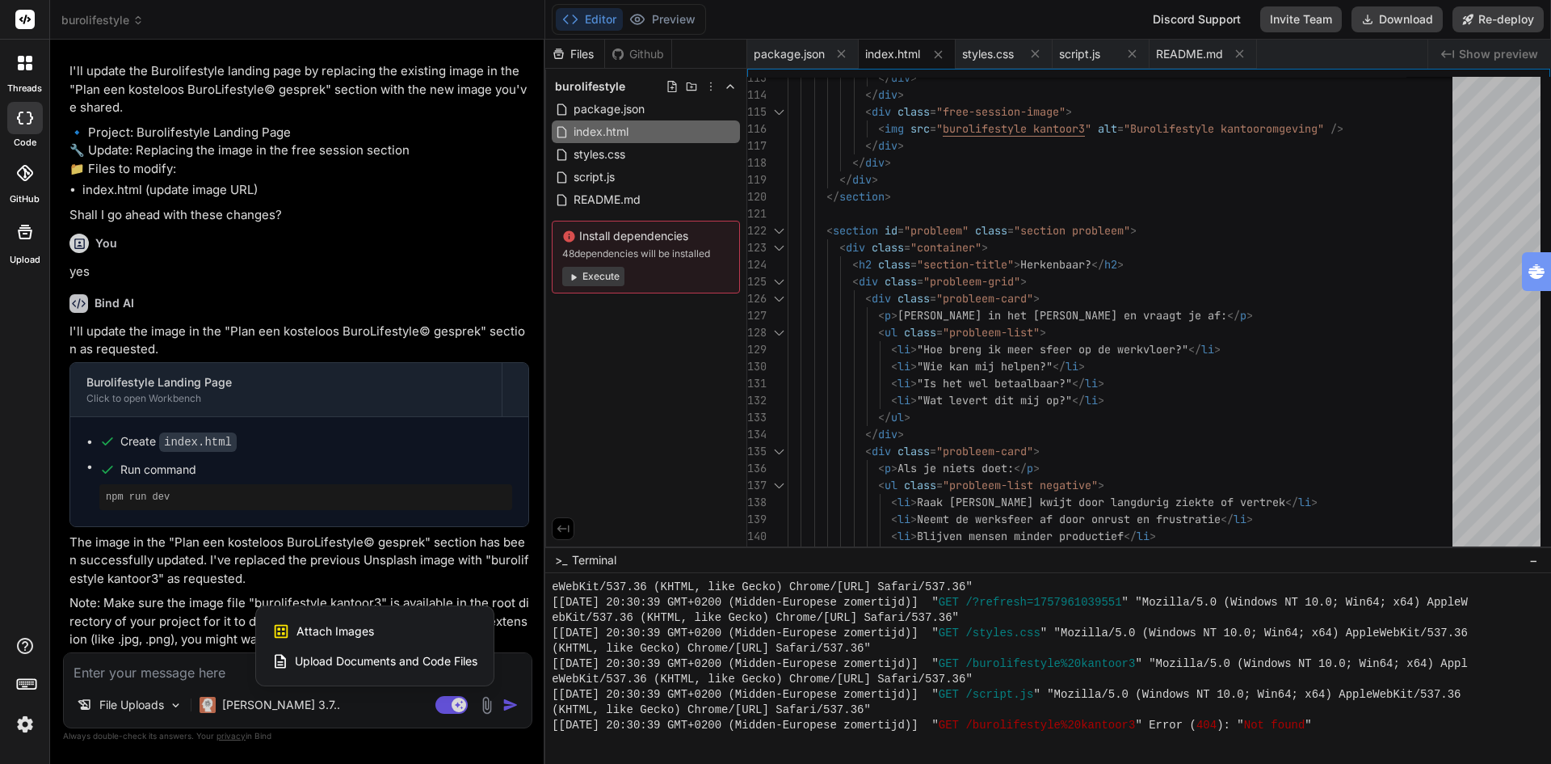
click at [351, 627] on span "Attach Images" at bounding box center [336, 631] width 78 height 16
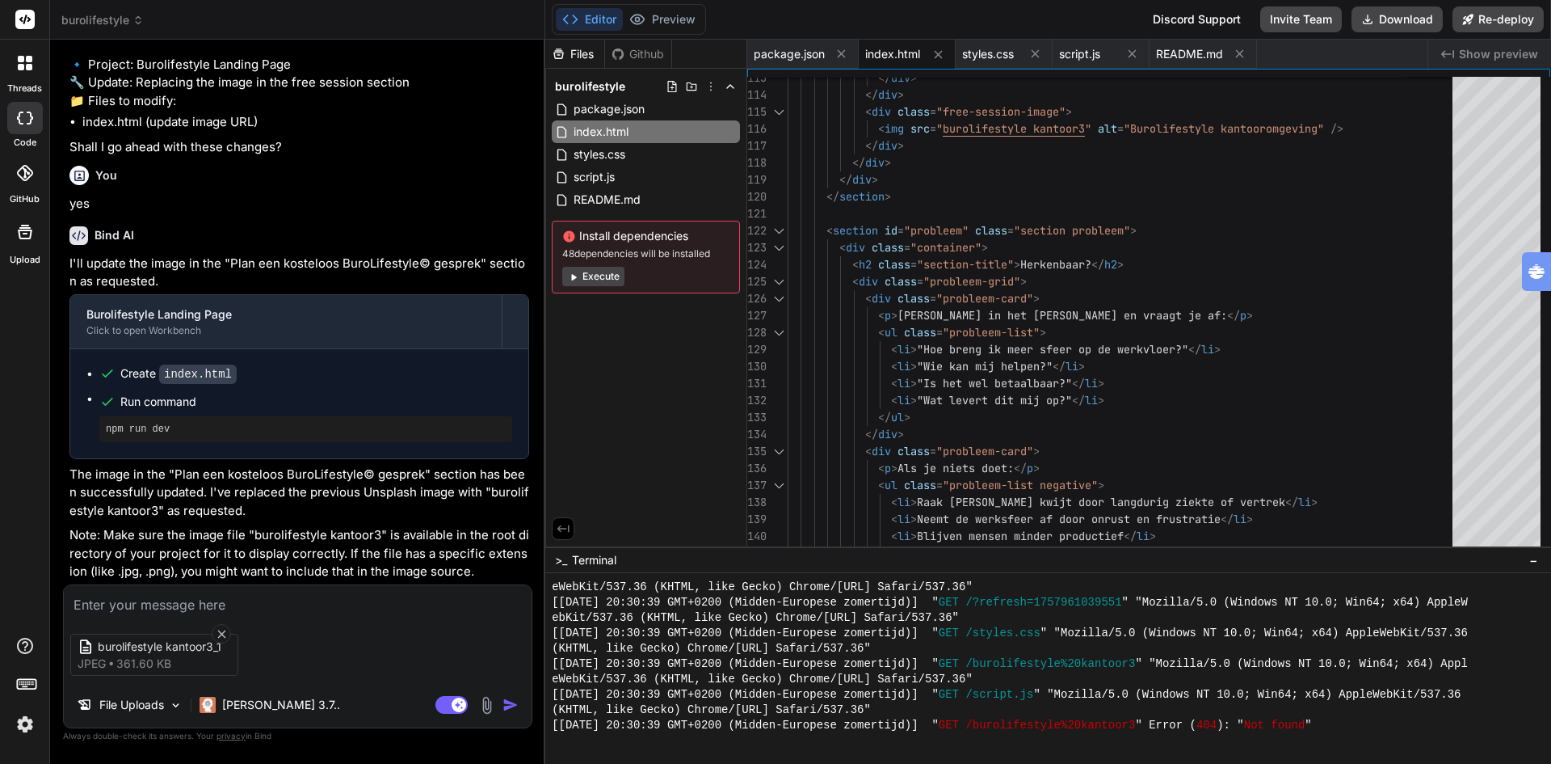
click at [238, 604] on textarea at bounding box center [298, 599] width 468 height 29
click at [508, 704] on img "button" at bounding box center [511, 705] width 16 height 16
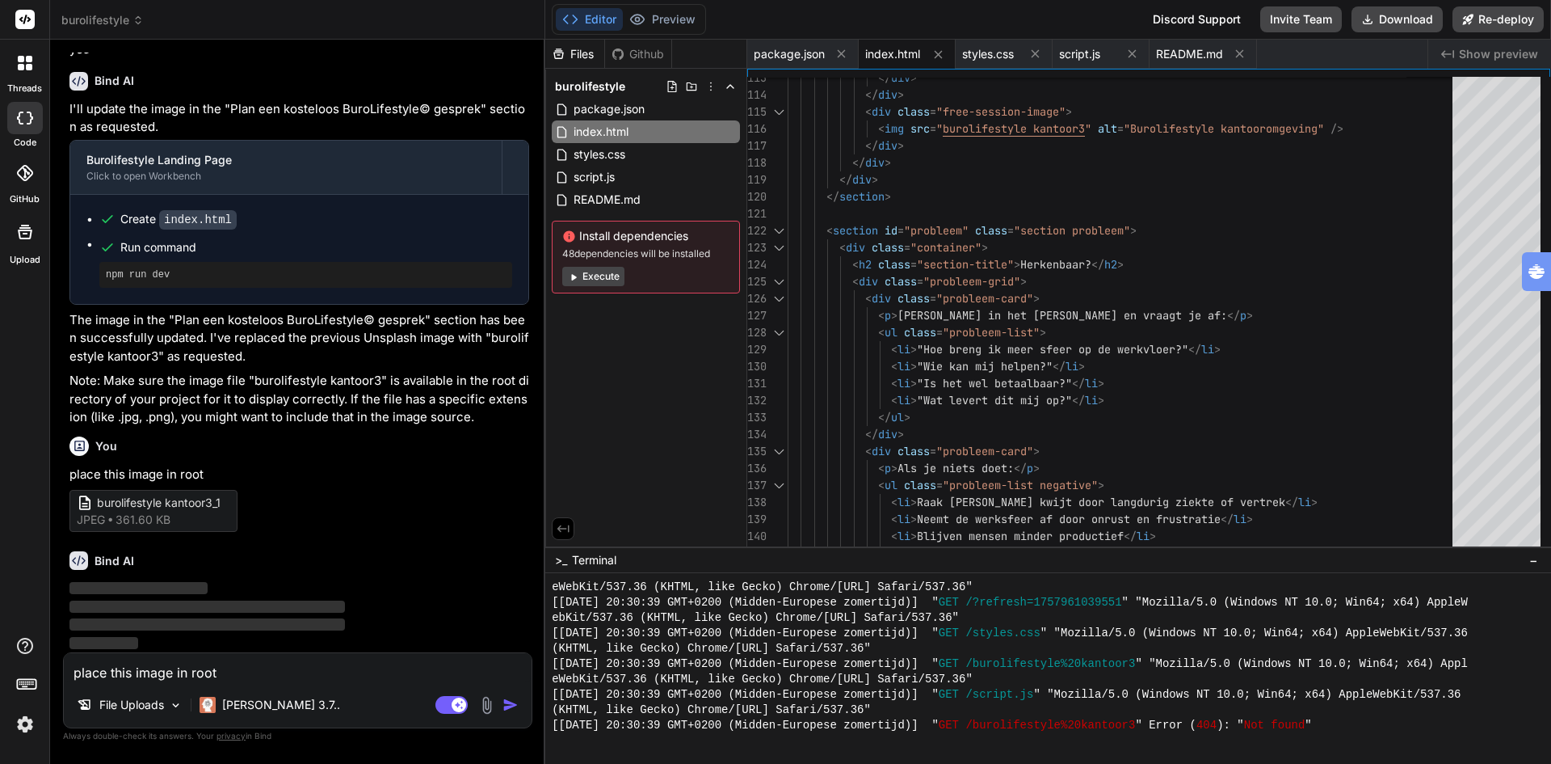
scroll to position [5414, 0]
click at [670, 21] on button "Preview" at bounding box center [662, 19] width 79 height 23
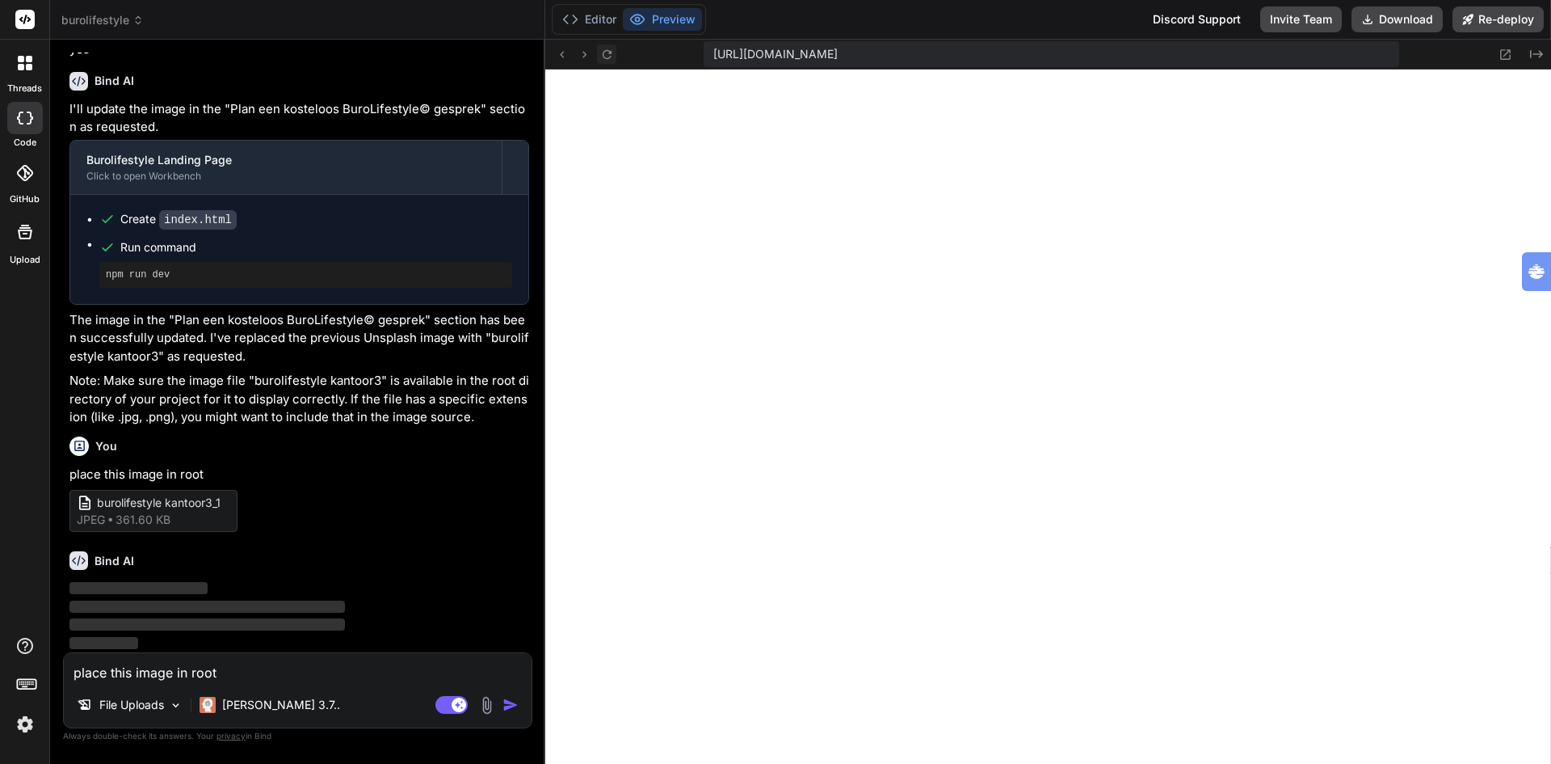
click at [608, 59] on icon at bounding box center [607, 55] width 14 height 14
click at [198, 502] on span "burolifestyle kantoor3_1" at bounding box center [161, 503] width 129 height 17
click at [600, 15] on button "Editor" at bounding box center [589, 19] width 67 height 23
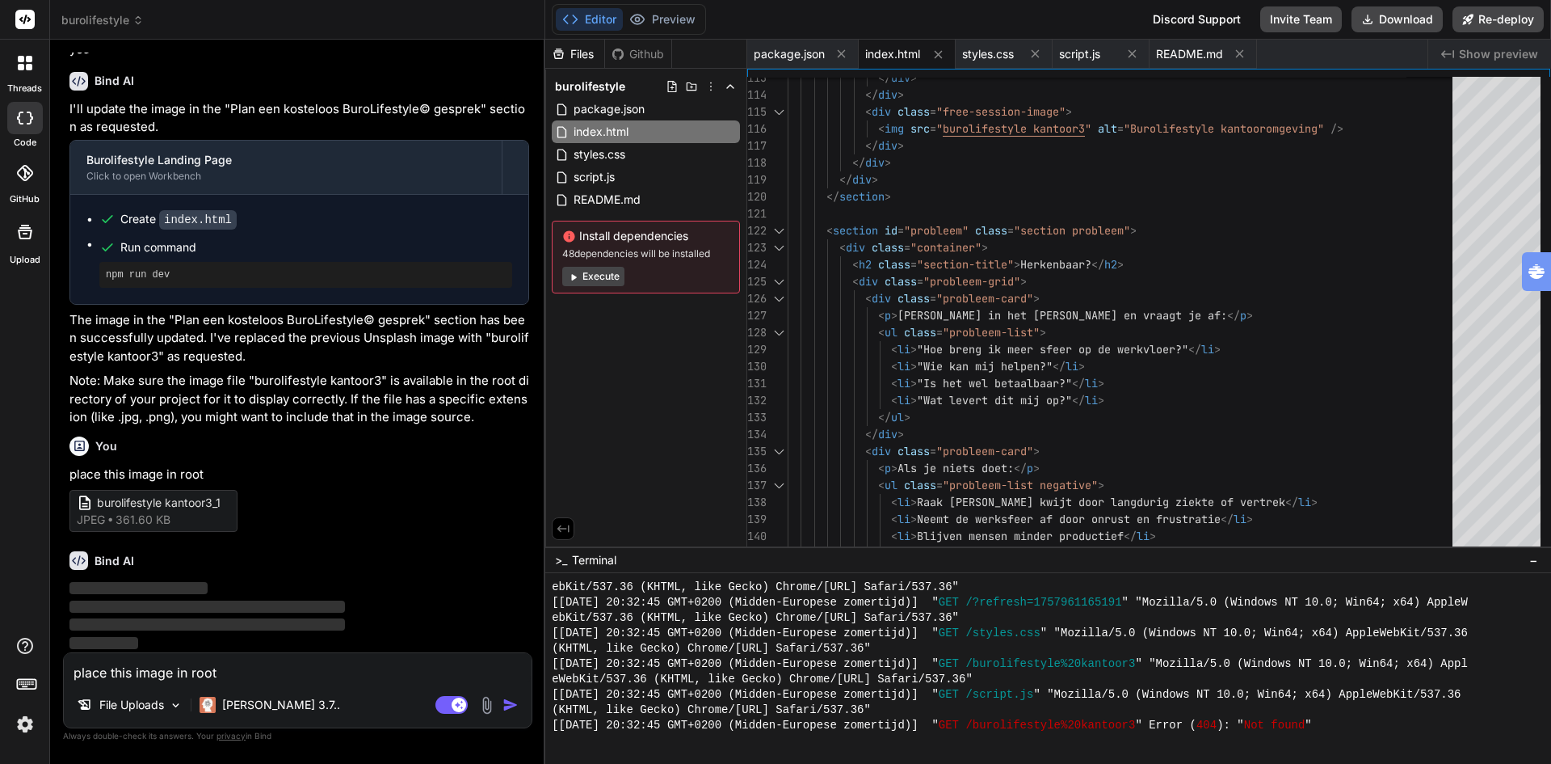
click at [105, 23] on span "burolifestyle" at bounding box center [102, 20] width 82 height 16
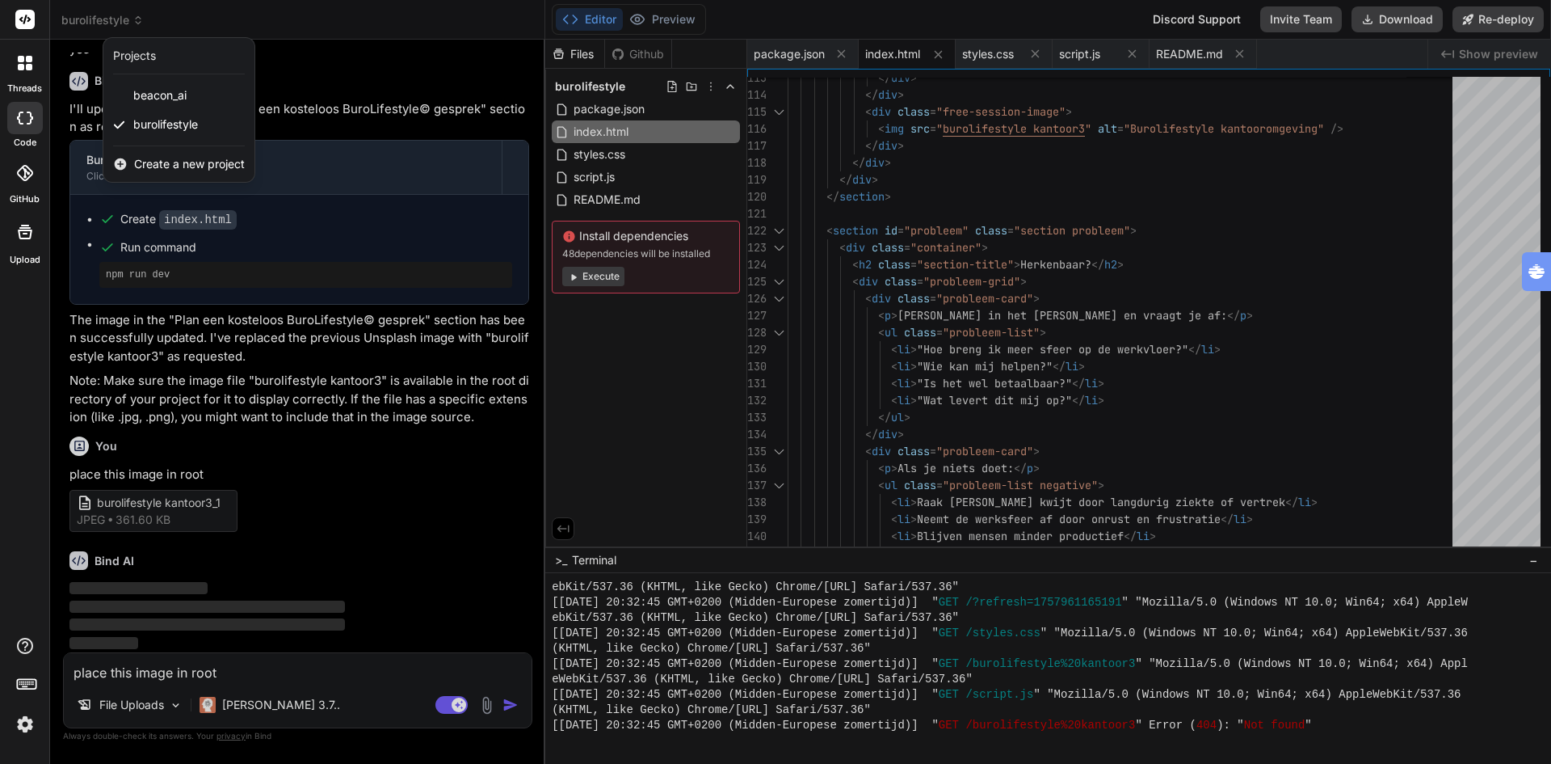
click at [267, 15] on div at bounding box center [775, 382] width 1551 height 764
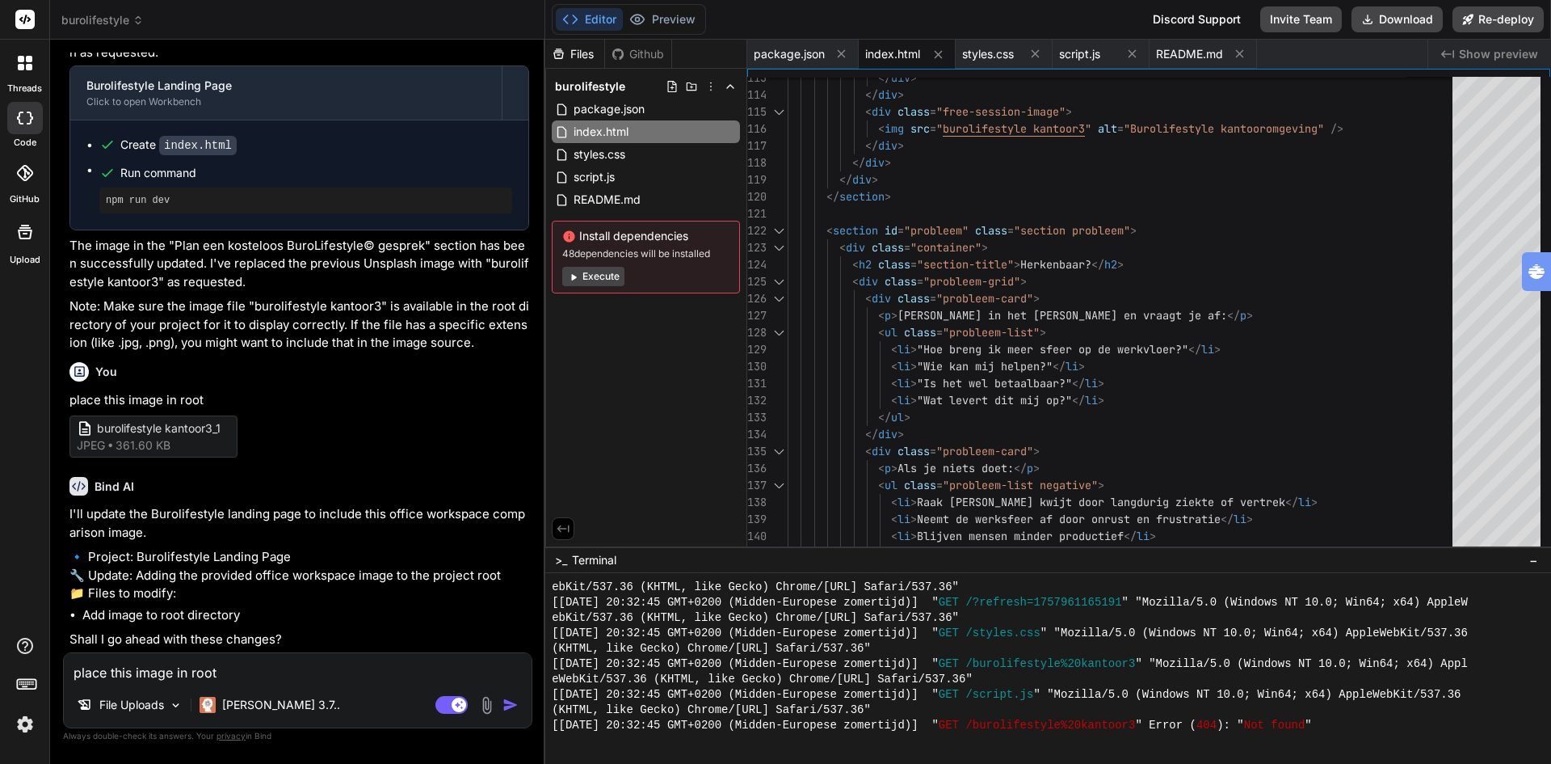
scroll to position [5524, 0]
click at [238, 669] on textarea "place this image in root" at bounding box center [298, 667] width 468 height 29
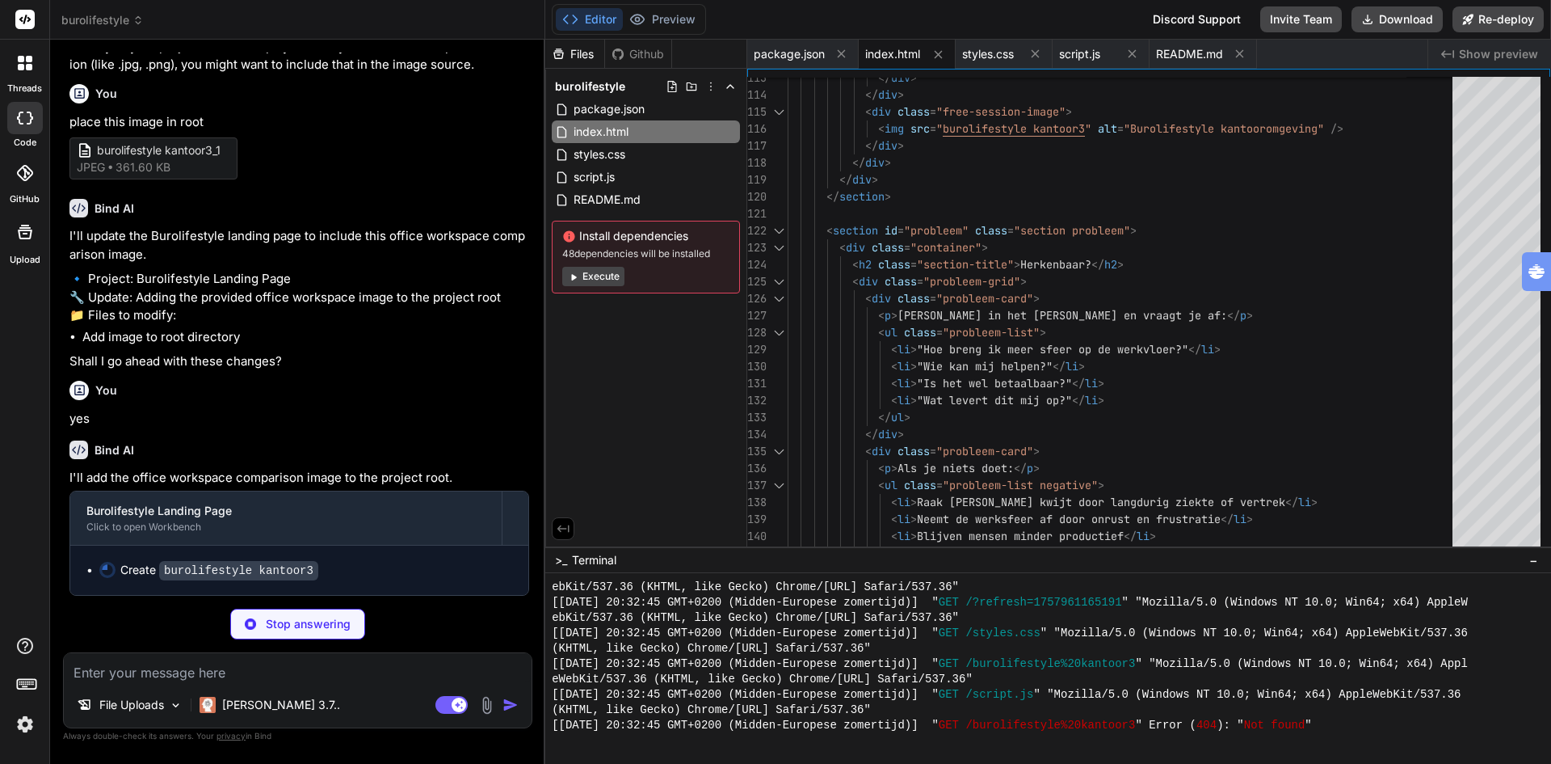
scroll to position [5635, 0]
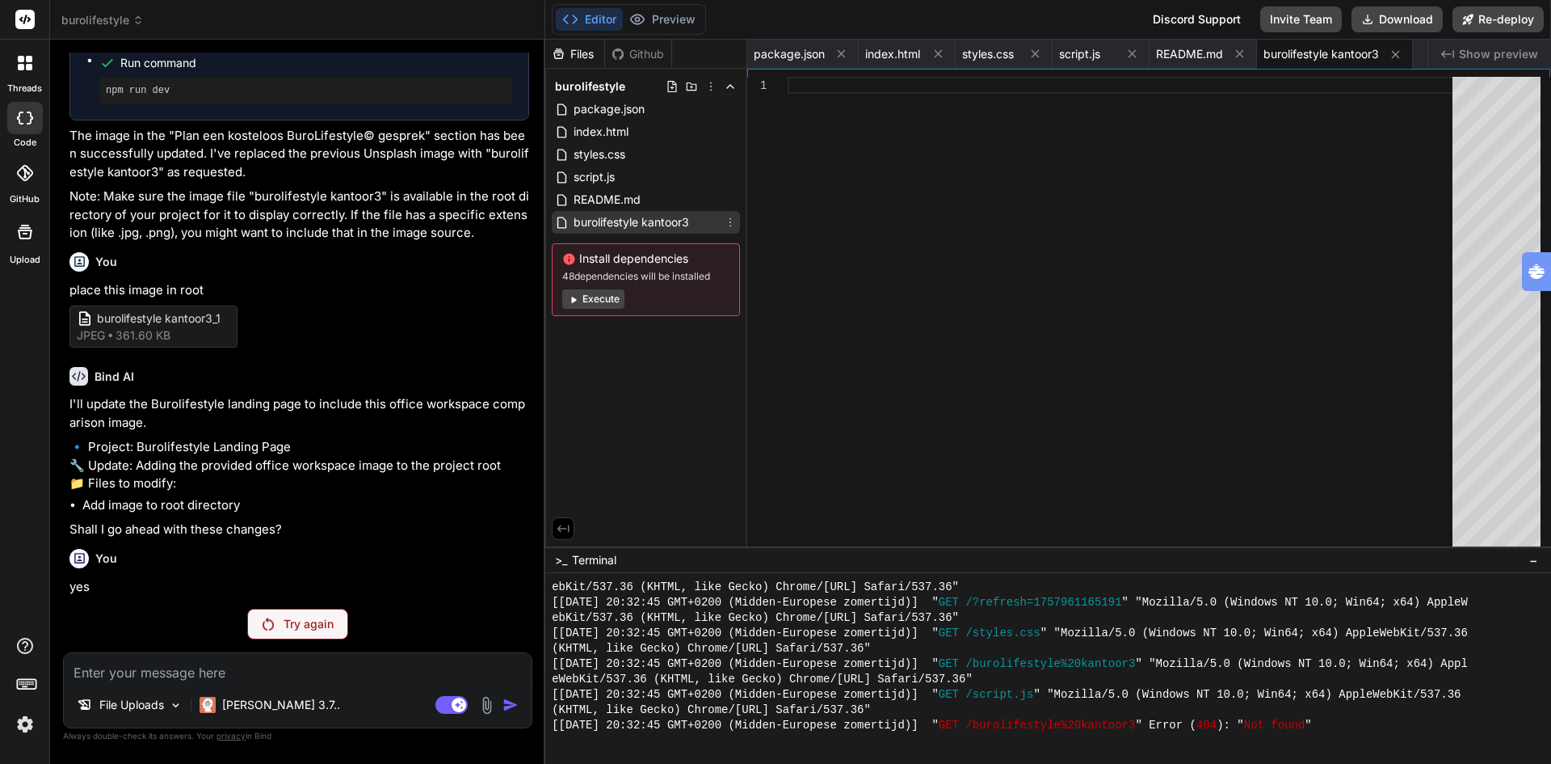
click at [629, 224] on span "burolifestyle kantoor3" at bounding box center [631, 222] width 119 height 19
click at [363, 520] on p "Shall I go ahead with these changes?" at bounding box center [299, 529] width 460 height 19
click at [621, 222] on span "burolifestyle kantoor3" at bounding box center [631, 222] width 119 height 19
click at [668, 18] on button "Preview" at bounding box center [662, 19] width 79 height 23
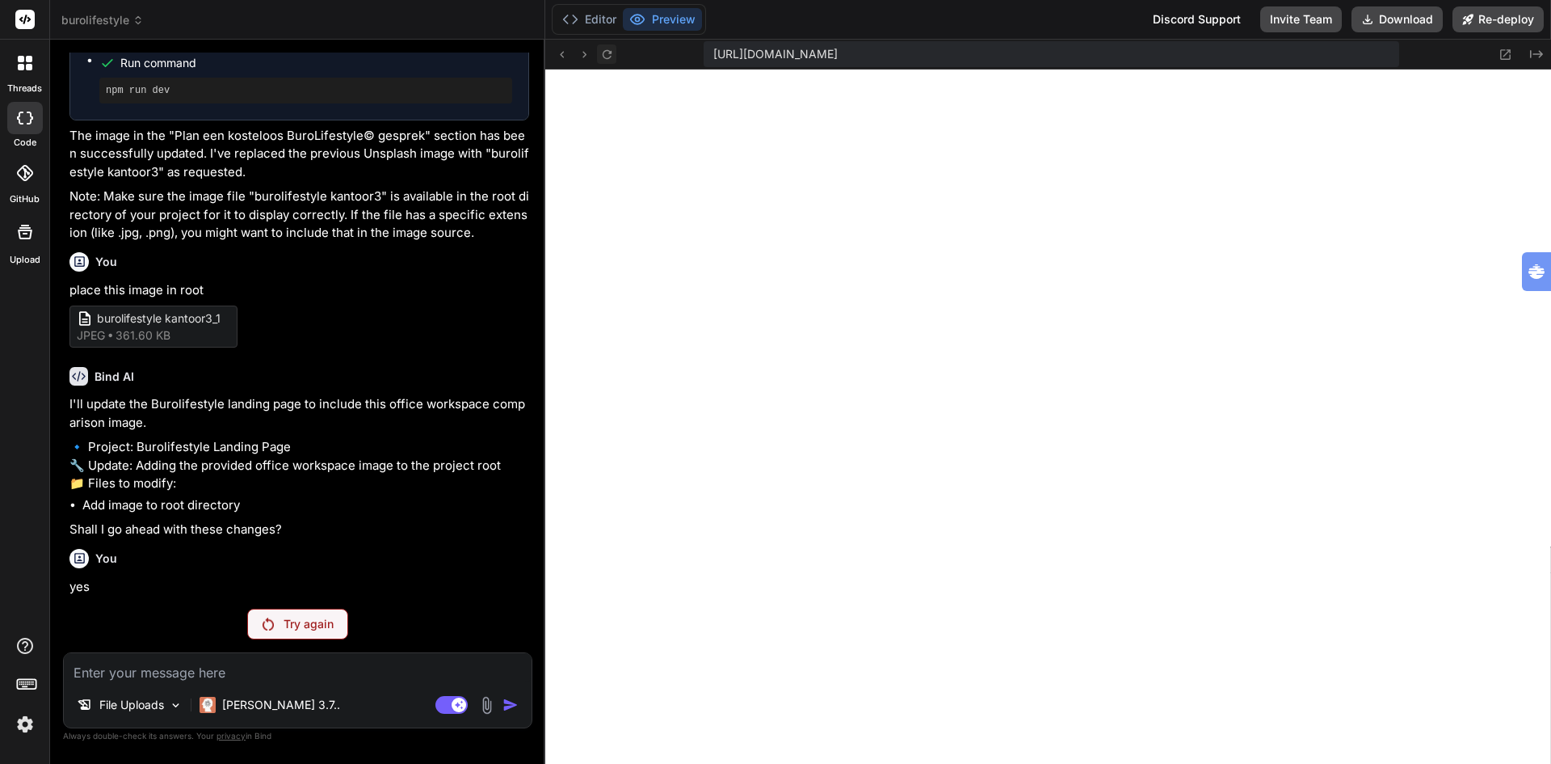
click at [613, 57] on icon at bounding box center [607, 55] width 14 height 14
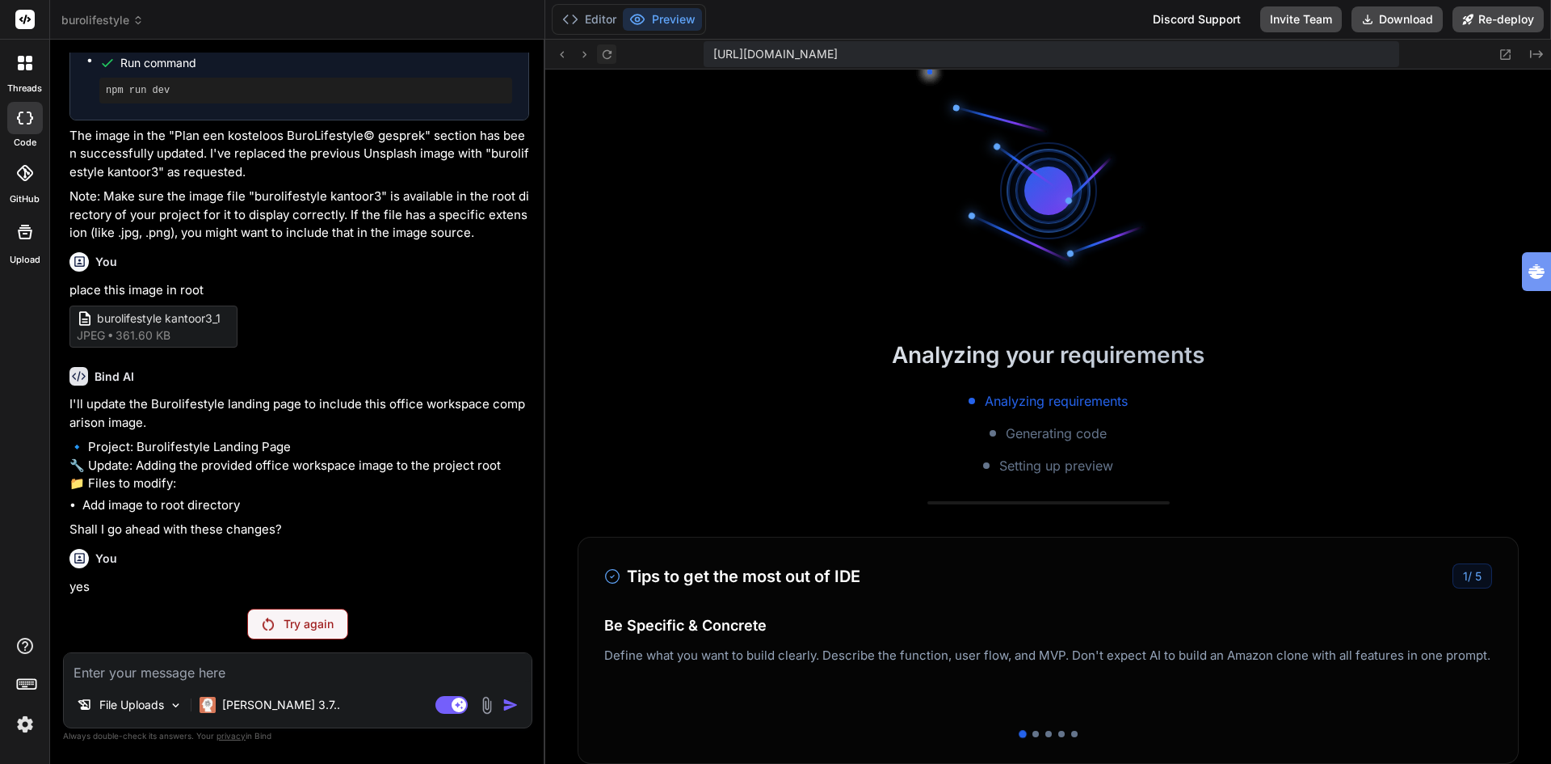
scroll to position [6141, 0]
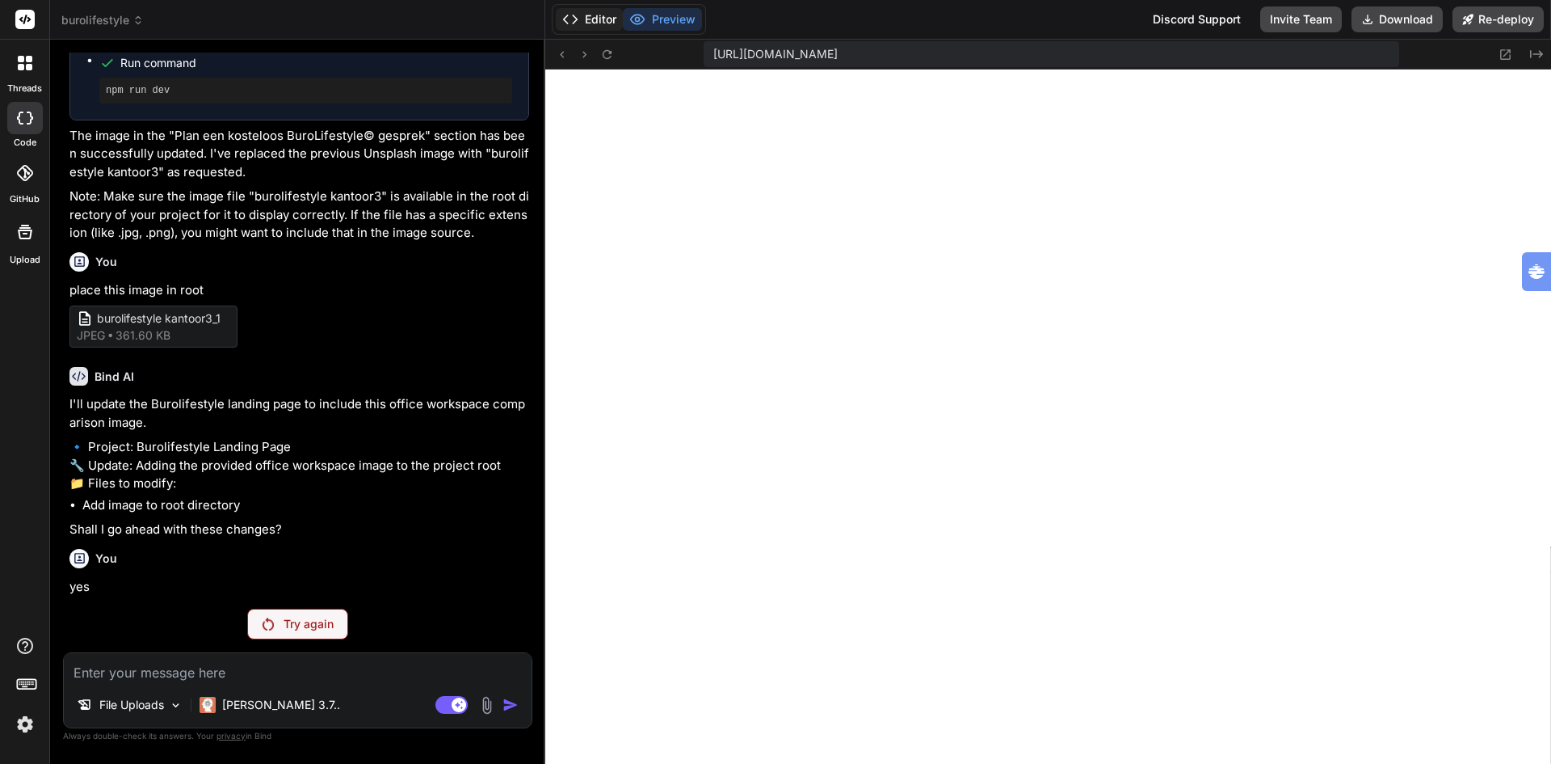
click at [593, 12] on button "Editor" at bounding box center [589, 19] width 67 height 23
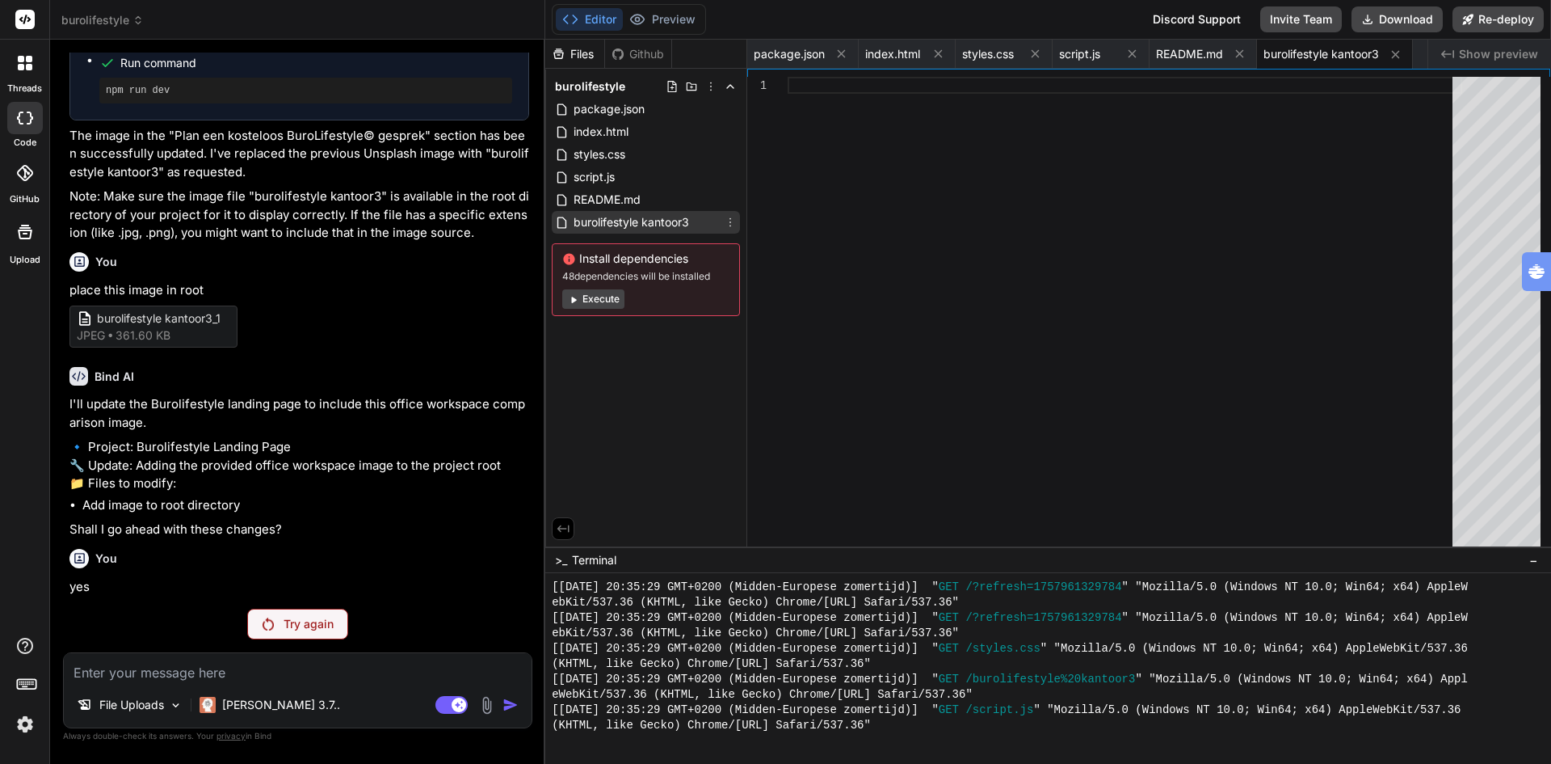
click at [603, 224] on span "burolifestyle kantoor3" at bounding box center [631, 222] width 119 height 19
click at [730, 223] on icon at bounding box center [730, 222] width 13 height 13
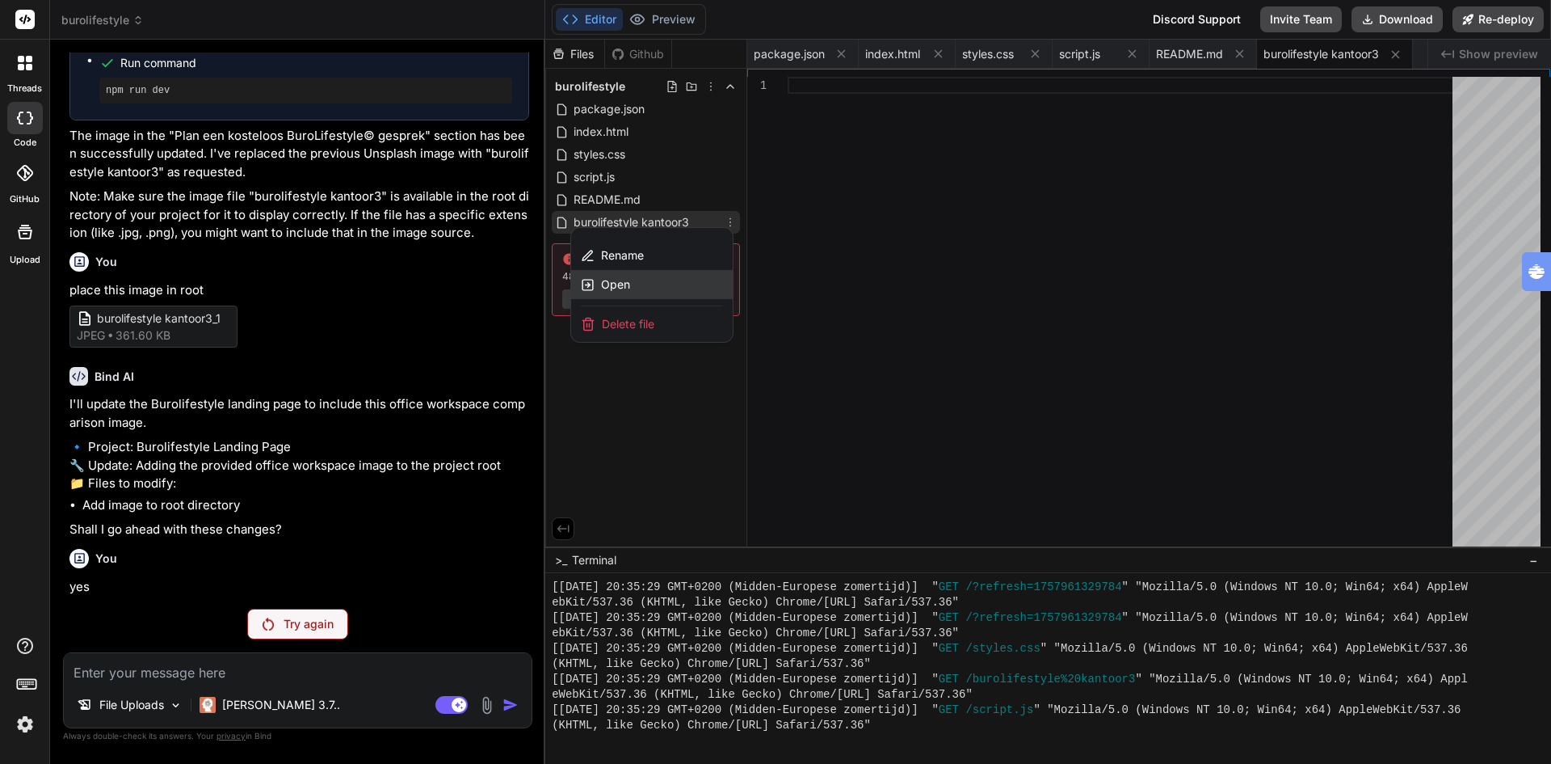
click at [605, 285] on span "Open" at bounding box center [615, 284] width 29 height 16
click at [605, 285] on div "Install dependencies 48 dependencies will be installed Execute" at bounding box center [646, 279] width 188 height 73
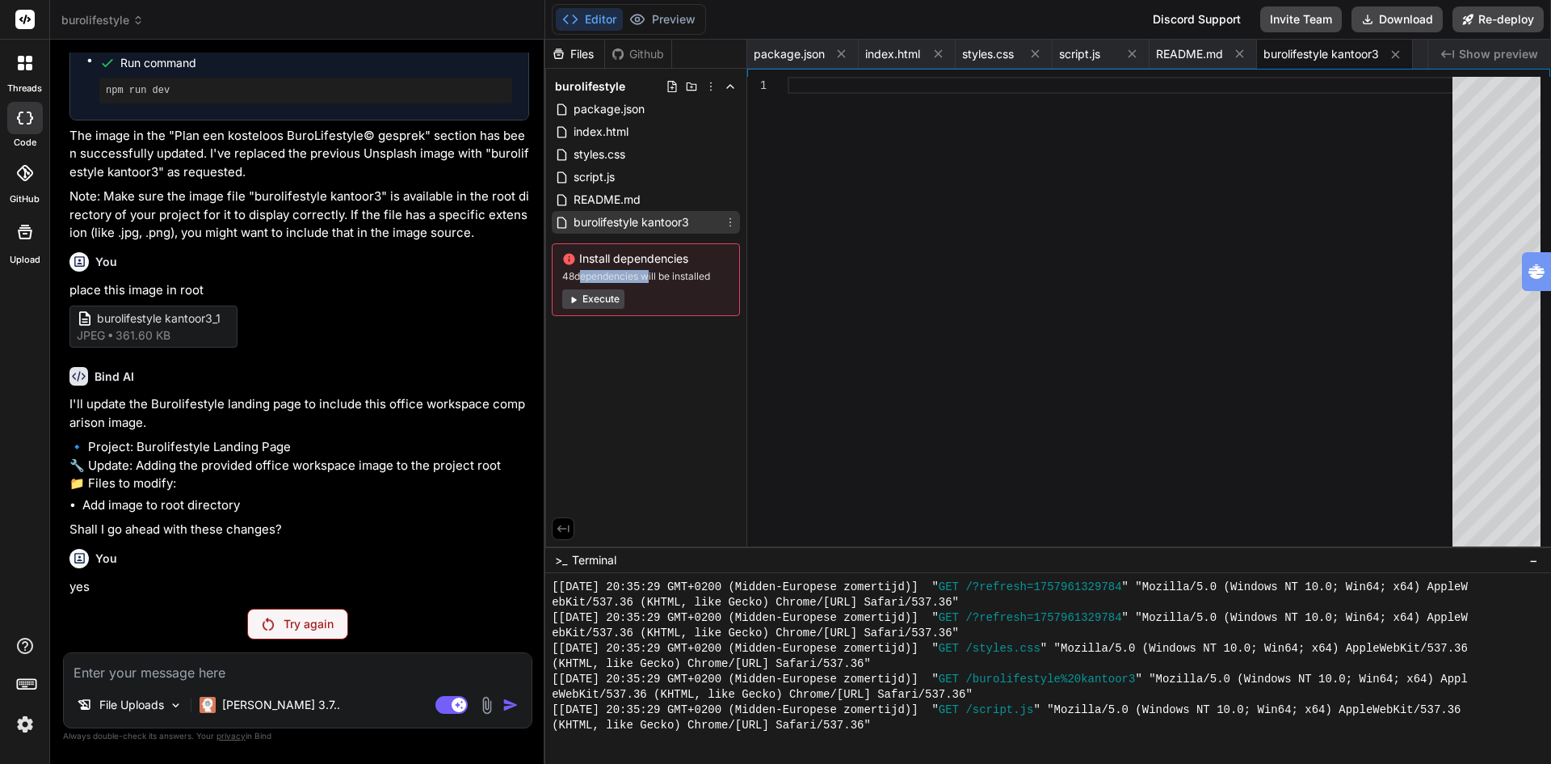
click at [626, 219] on span "burolifestyle kantoor3" at bounding box center [631, 222] width 119 height 19
click at [291, 625] on p "Try again" at bounding box center [309, 624] width 50 height 16
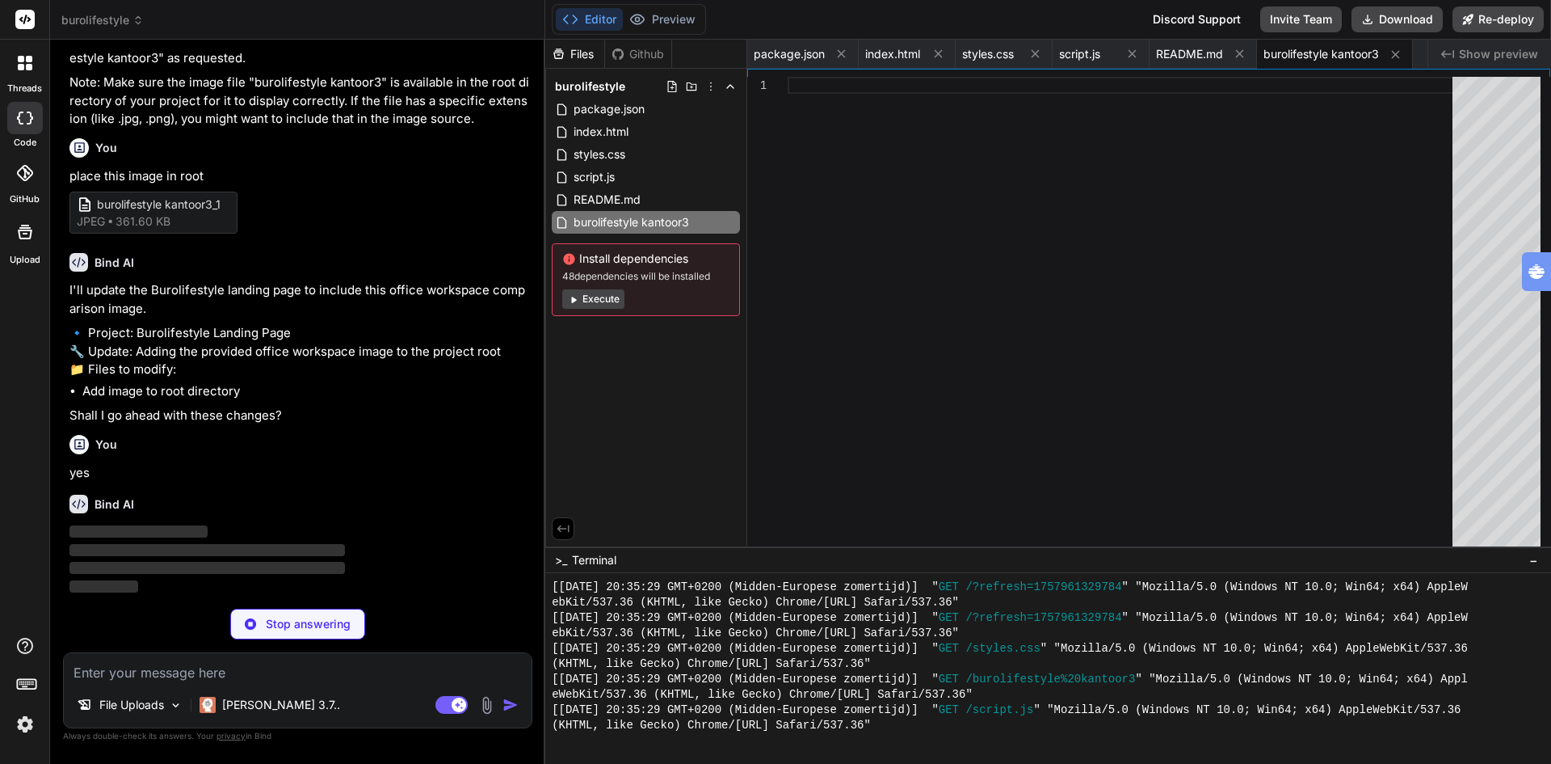
scroll to position [5749, 0]
click at [178, 707] on img at bounding box center [176, 705] width 14 height 14
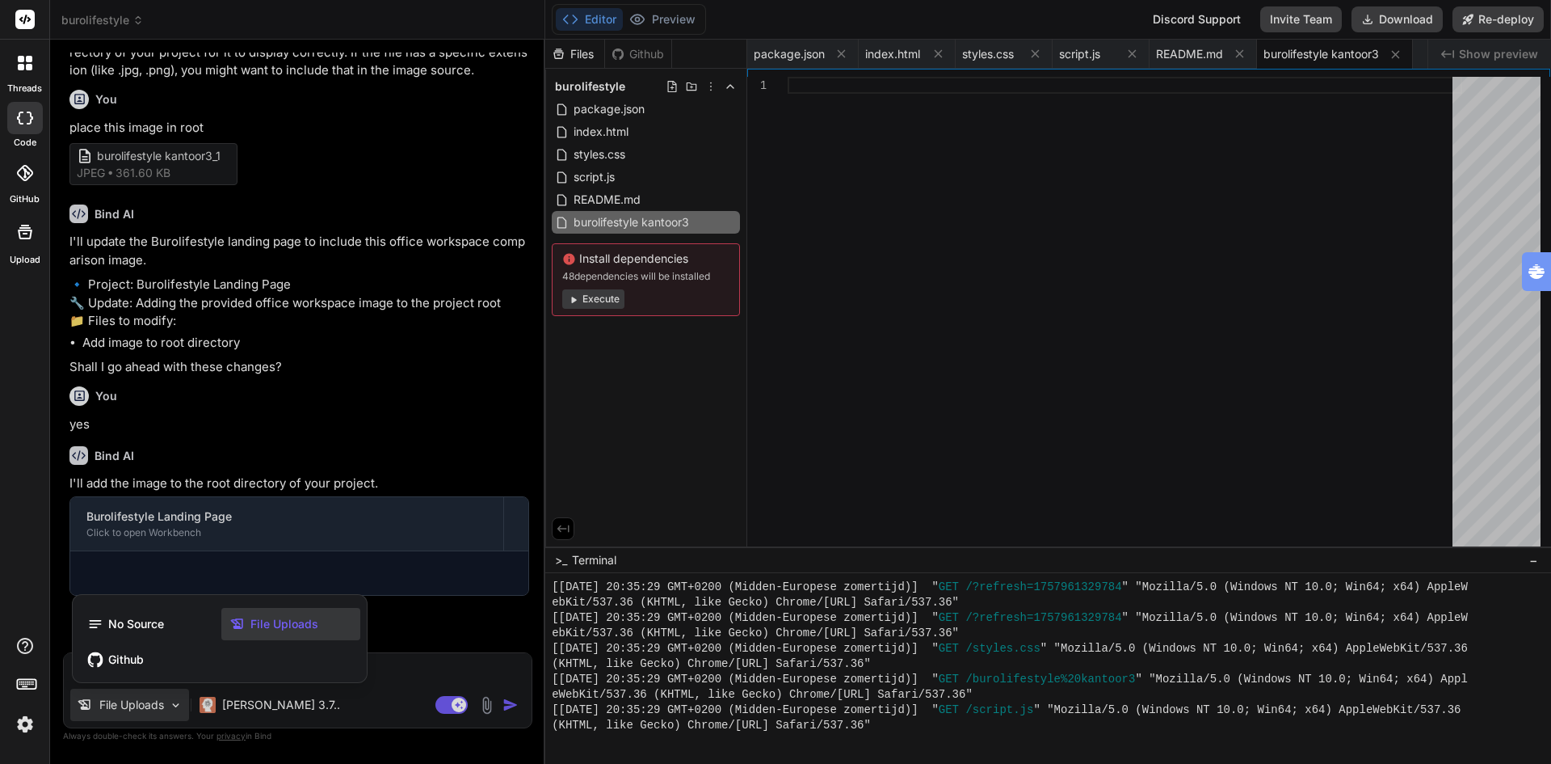
scroll to position [5802, 0]
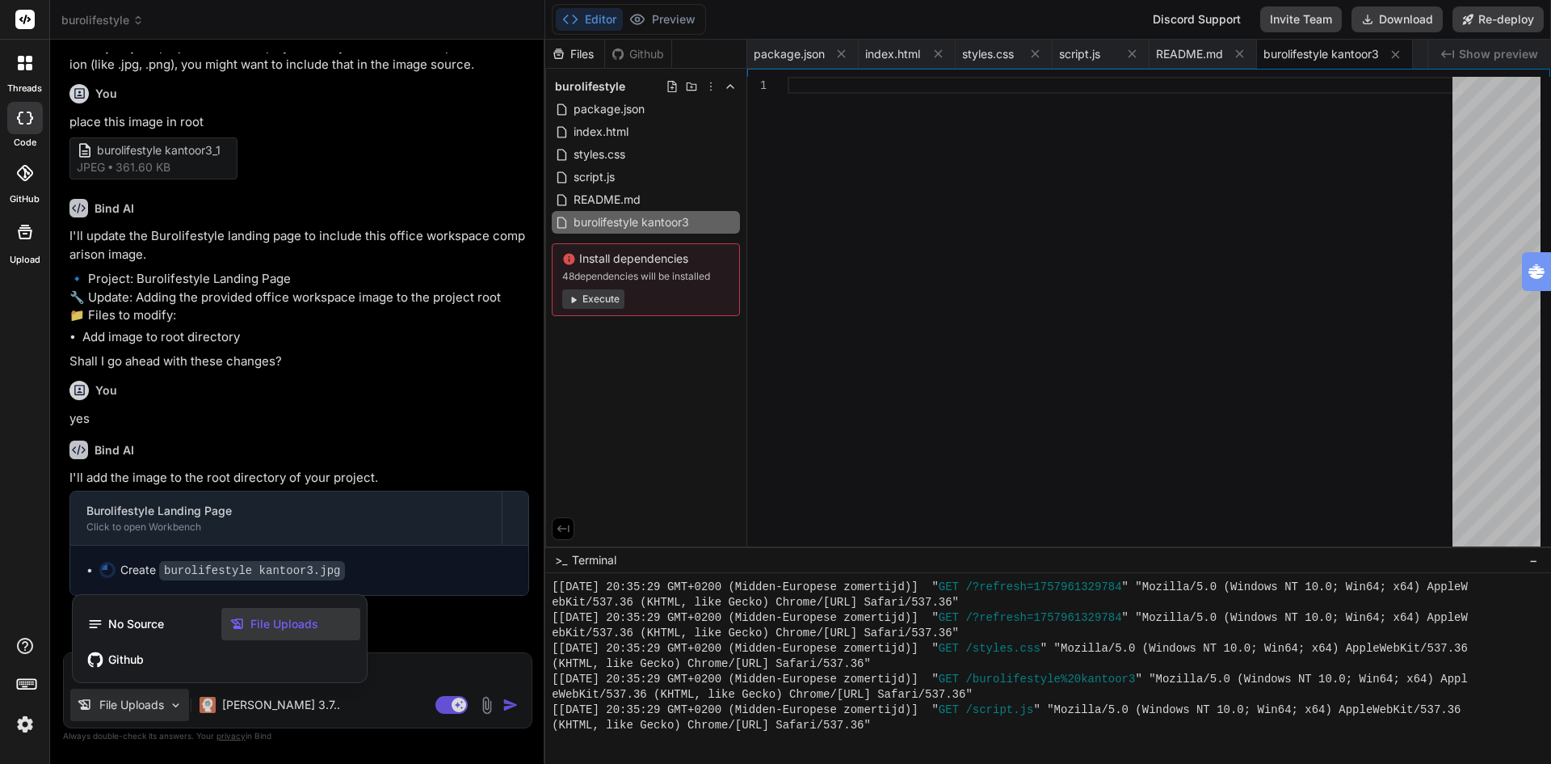
click at [1334, 54] on div at bounding box center [775, 382] width 1551 height 764
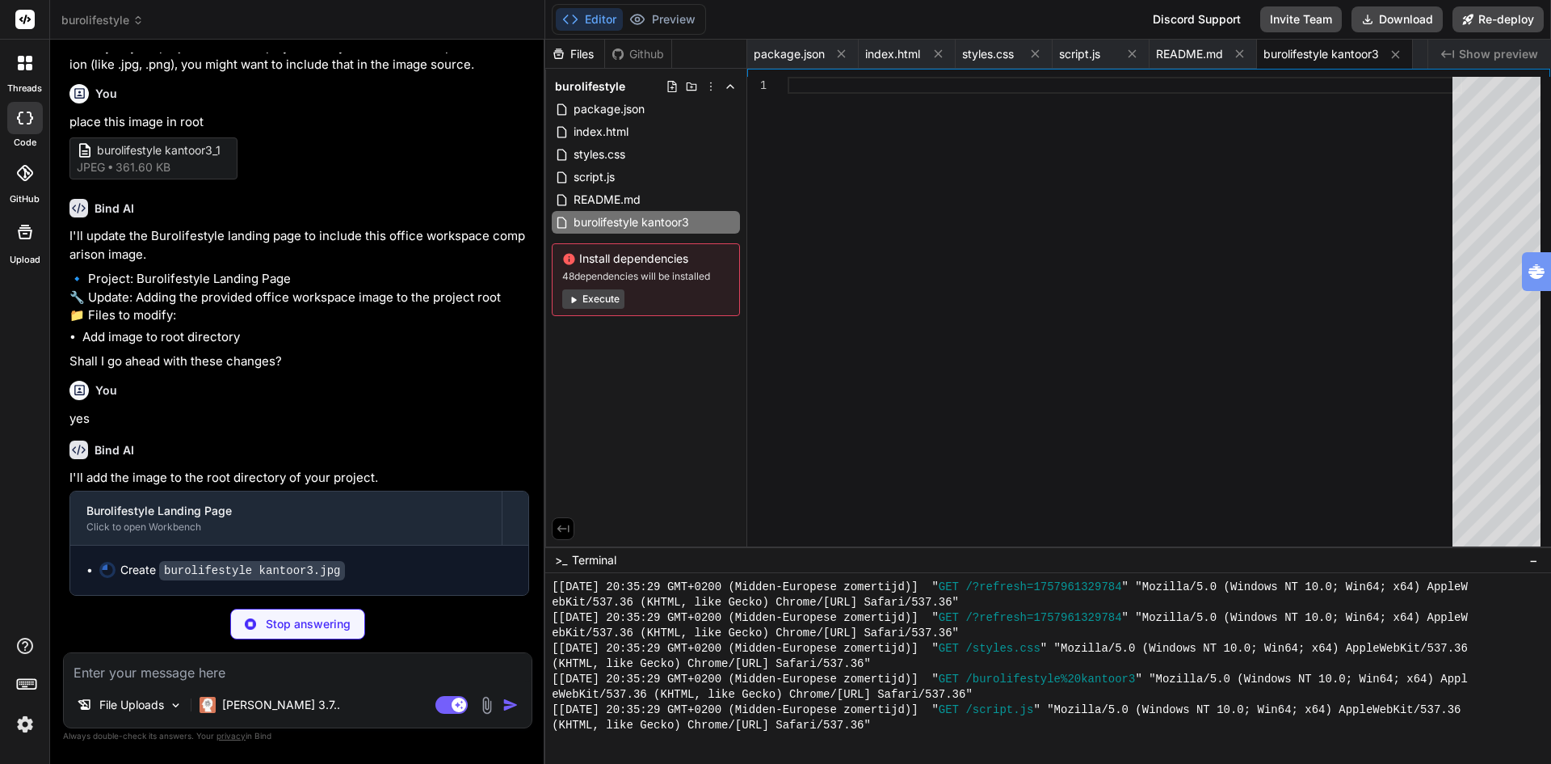
click at [1334, 54] on span "burolifestyle kantoor3" at bounding box center [1322, 54] width 116 height 16
click at [1321, 49] on span "burolifestyle kantoor3" at bounding box center [1322, 54] width 116 height 16
click at [795, 50] on span "package.json" at bounding box center [789, 54] width 71 height 16
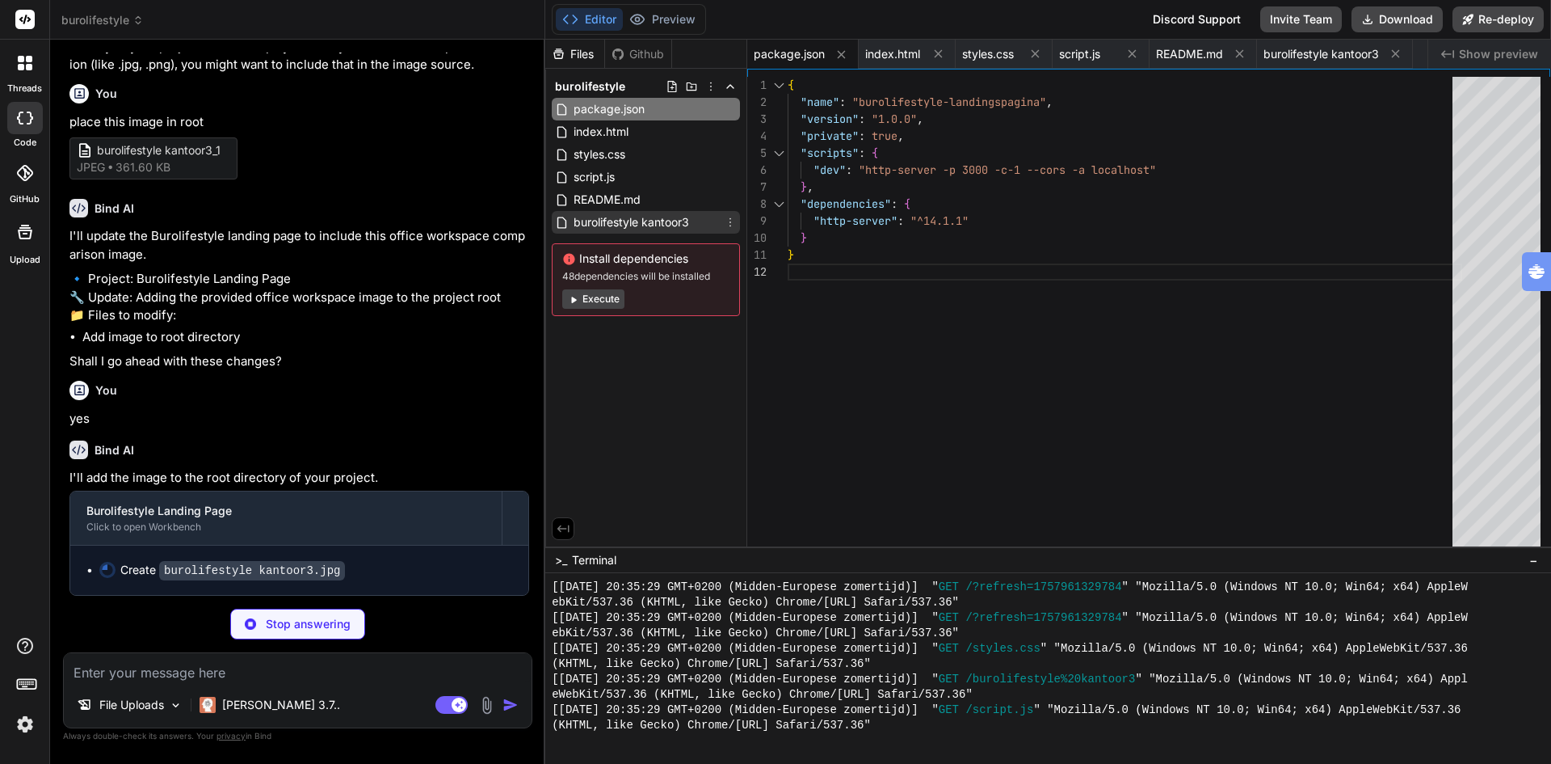
click at [600, 220] on span "burolifestyle kantoor3" at bounding box center [631, 222] width 119 height 19
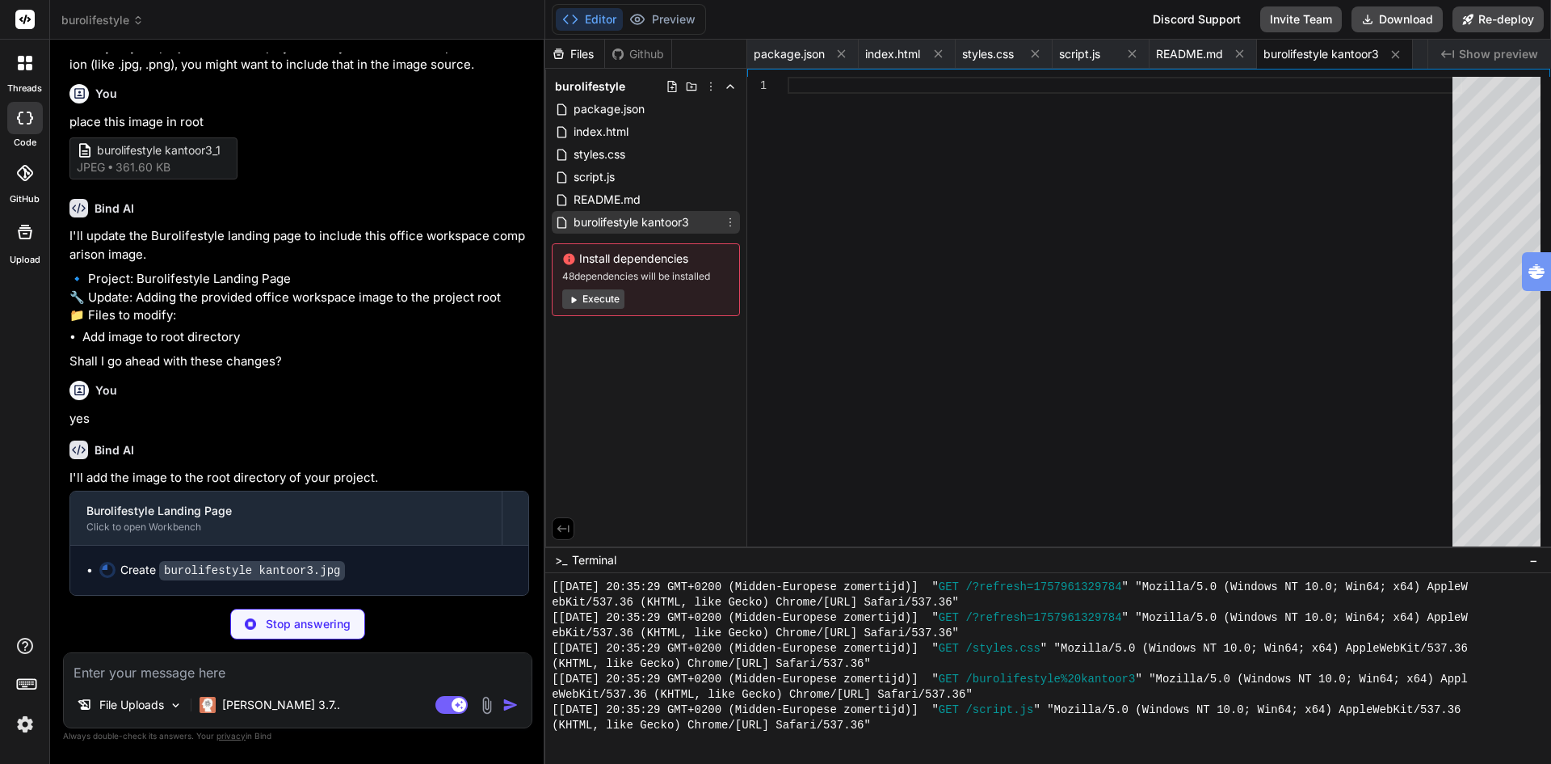
click at [645, 221] on span "burolifestyle kantoor3" at bounding box center [631, 222] width 119 height 19
click at [713, 85] on icon at bounding box center [711, 86] width 13 height 13
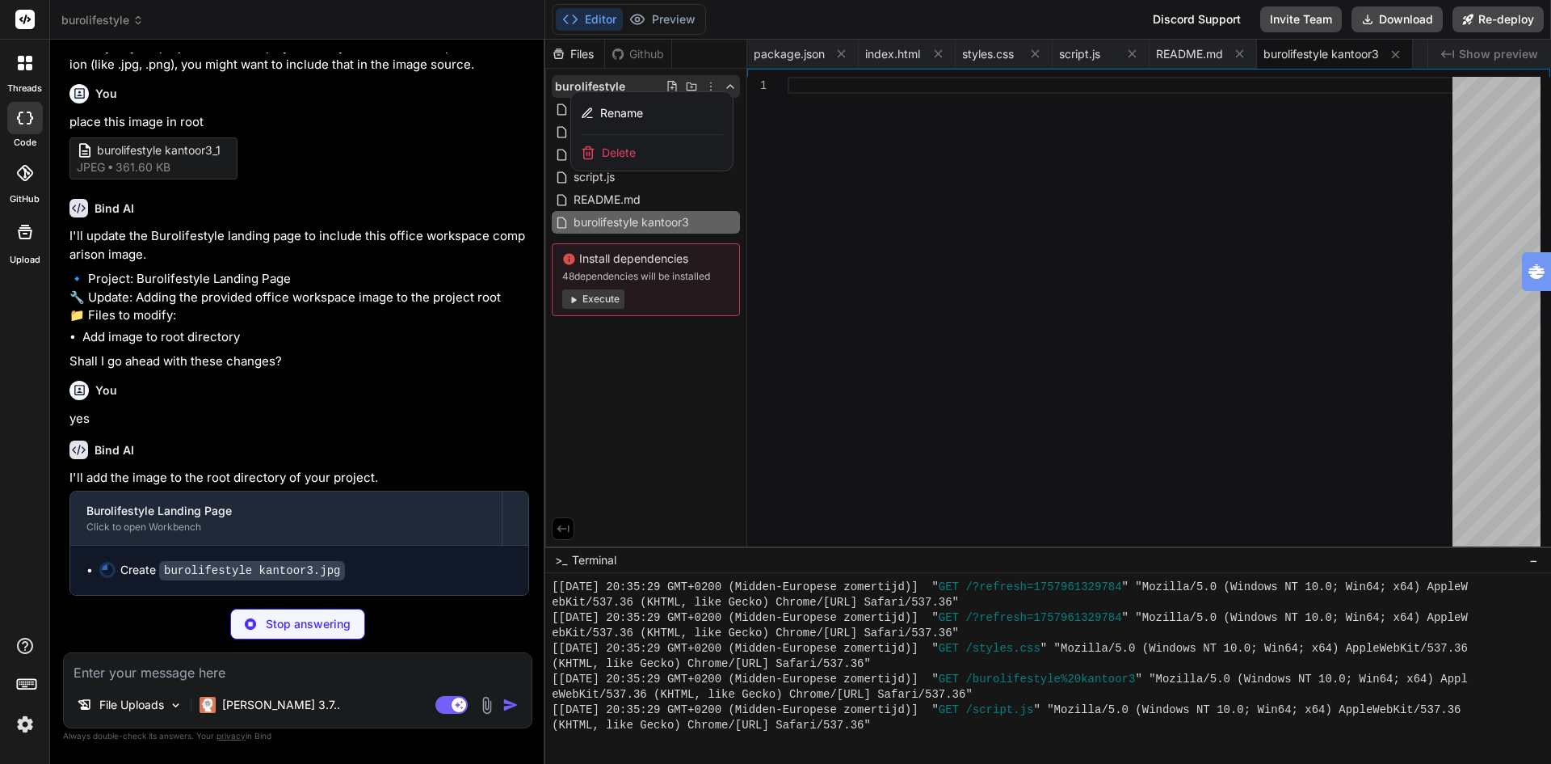
click at [782, 175] on div at bounding box center [1048, 402] width 1006 height 724
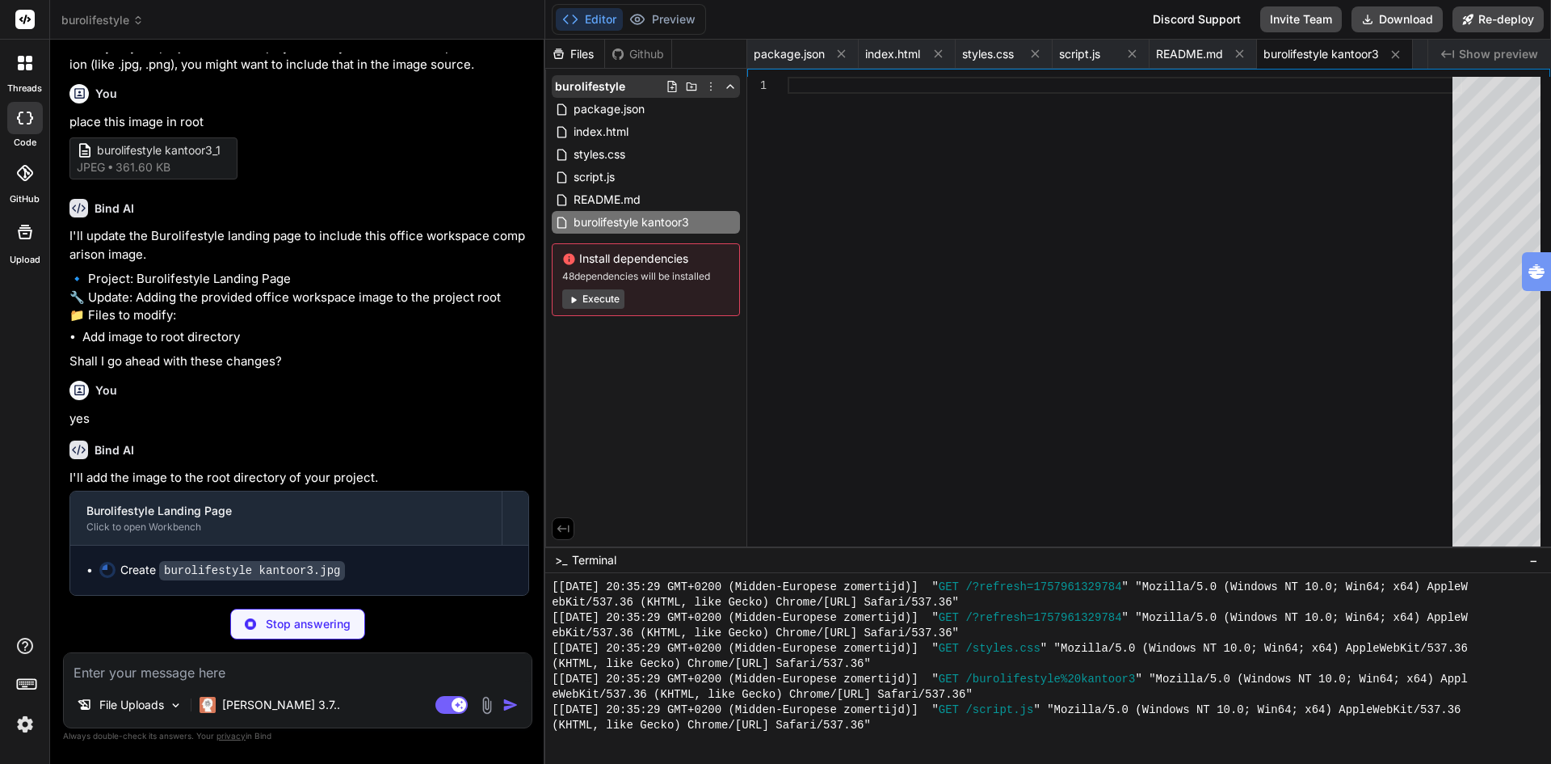
click at [691, 86] on icon at bounding box center [691, 86] width 13 height 13
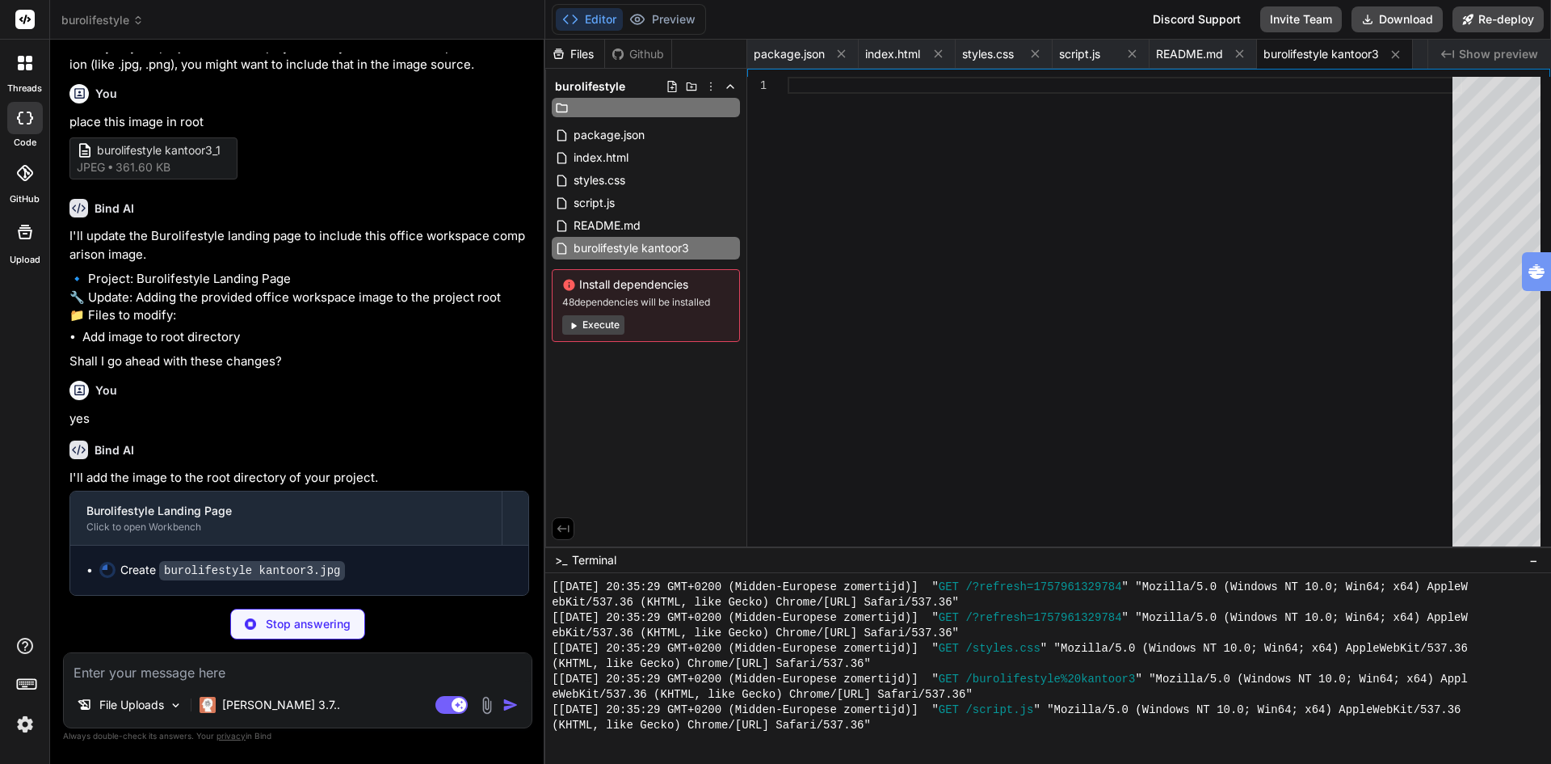
click at [799, 166] on div at bounding box center [1125, 316] width 675 height 478
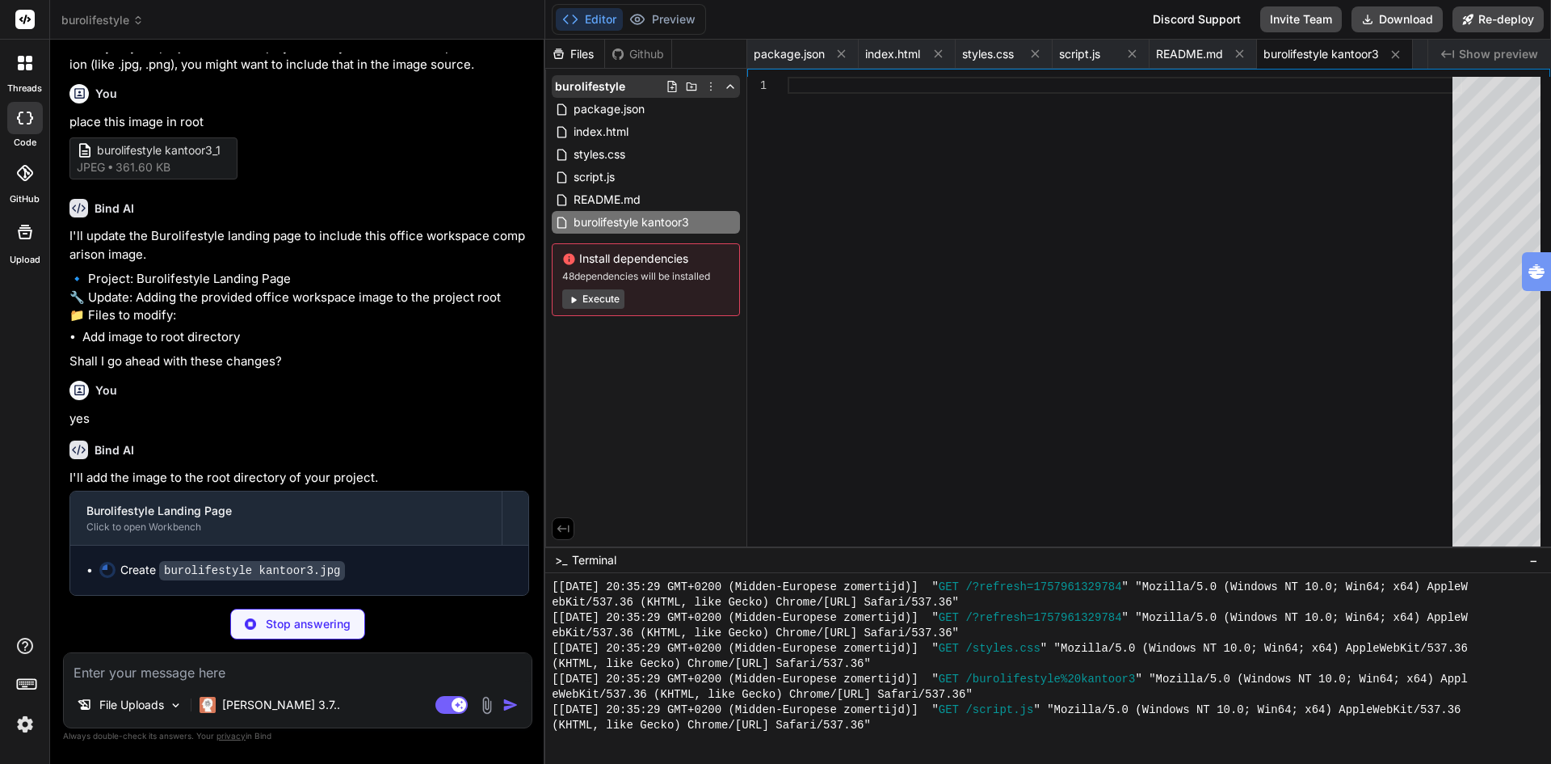
click at [673, 86] on icon at bounding box center [672, 86] width 13 height 13
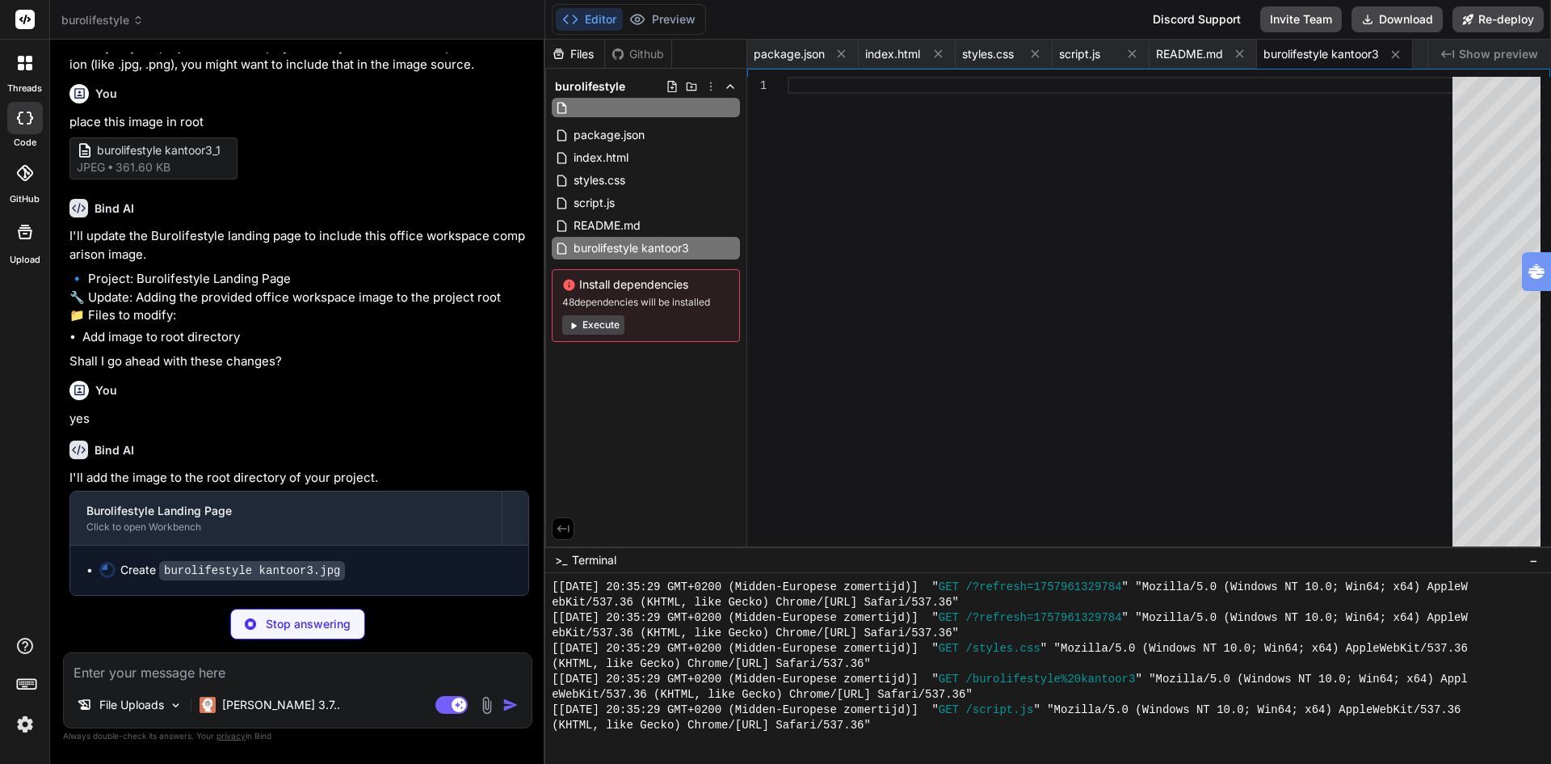
click at [778, 116] on div "1" at bounding box center [767, 316] width 40 height 478
click at [795, 165] on div at bounding box center [1125, 316] width 675 height 478
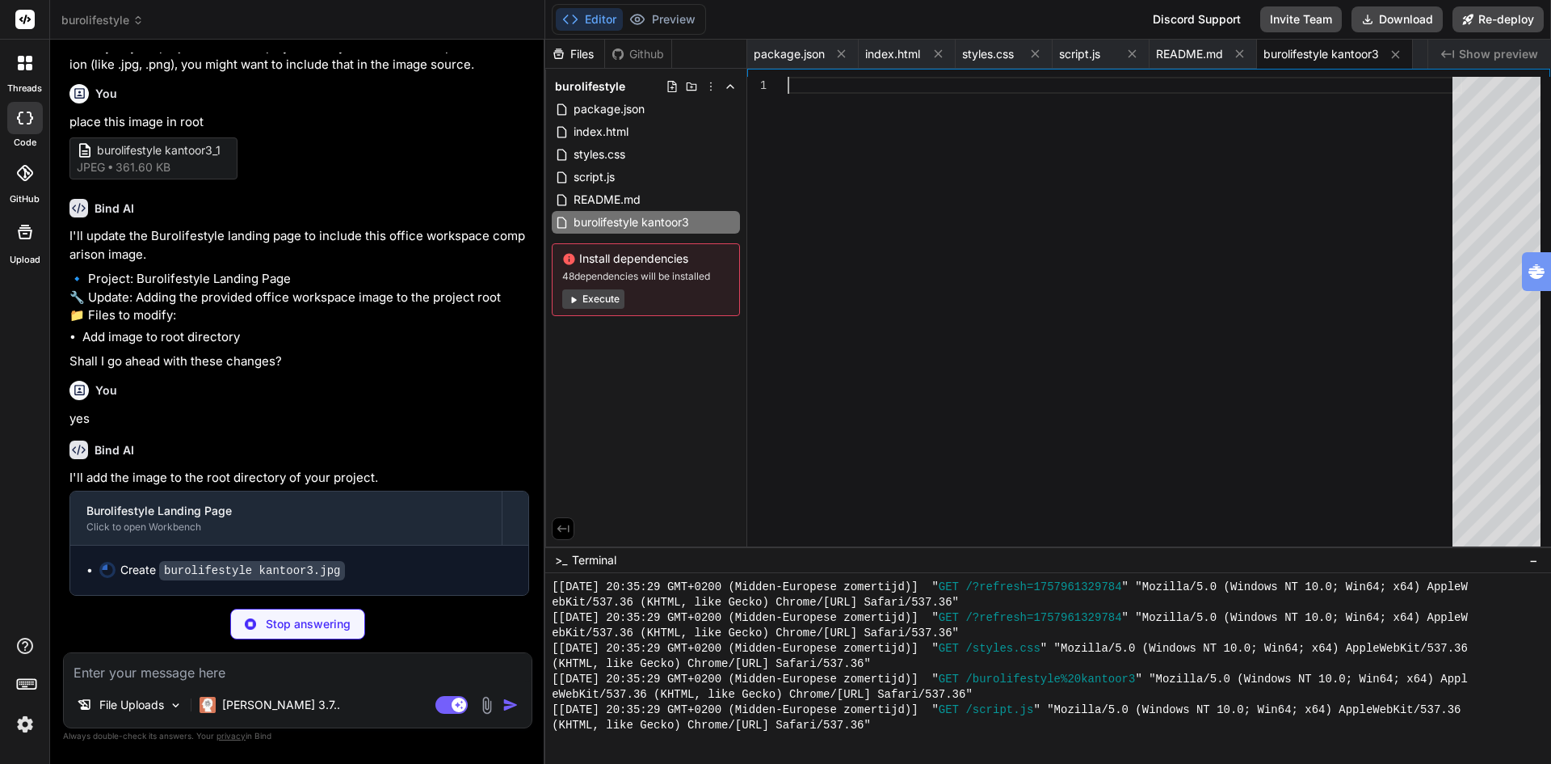
click at [488, 709] on img at bounding box center [487, 705] width 19 height 19
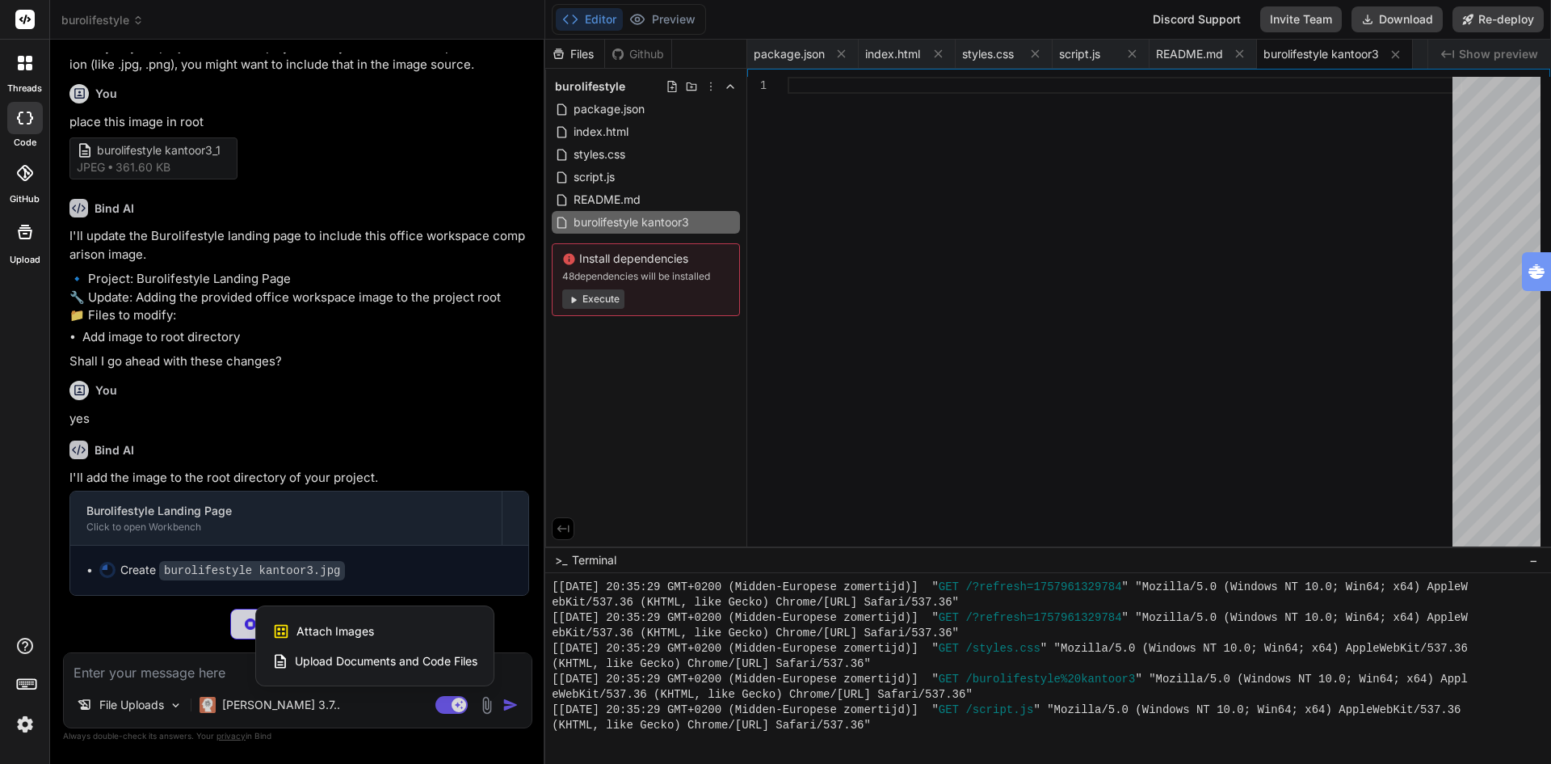
click at [315, 625] on span "Attach Images" at bounding box center [336, 631] width 78 height 16
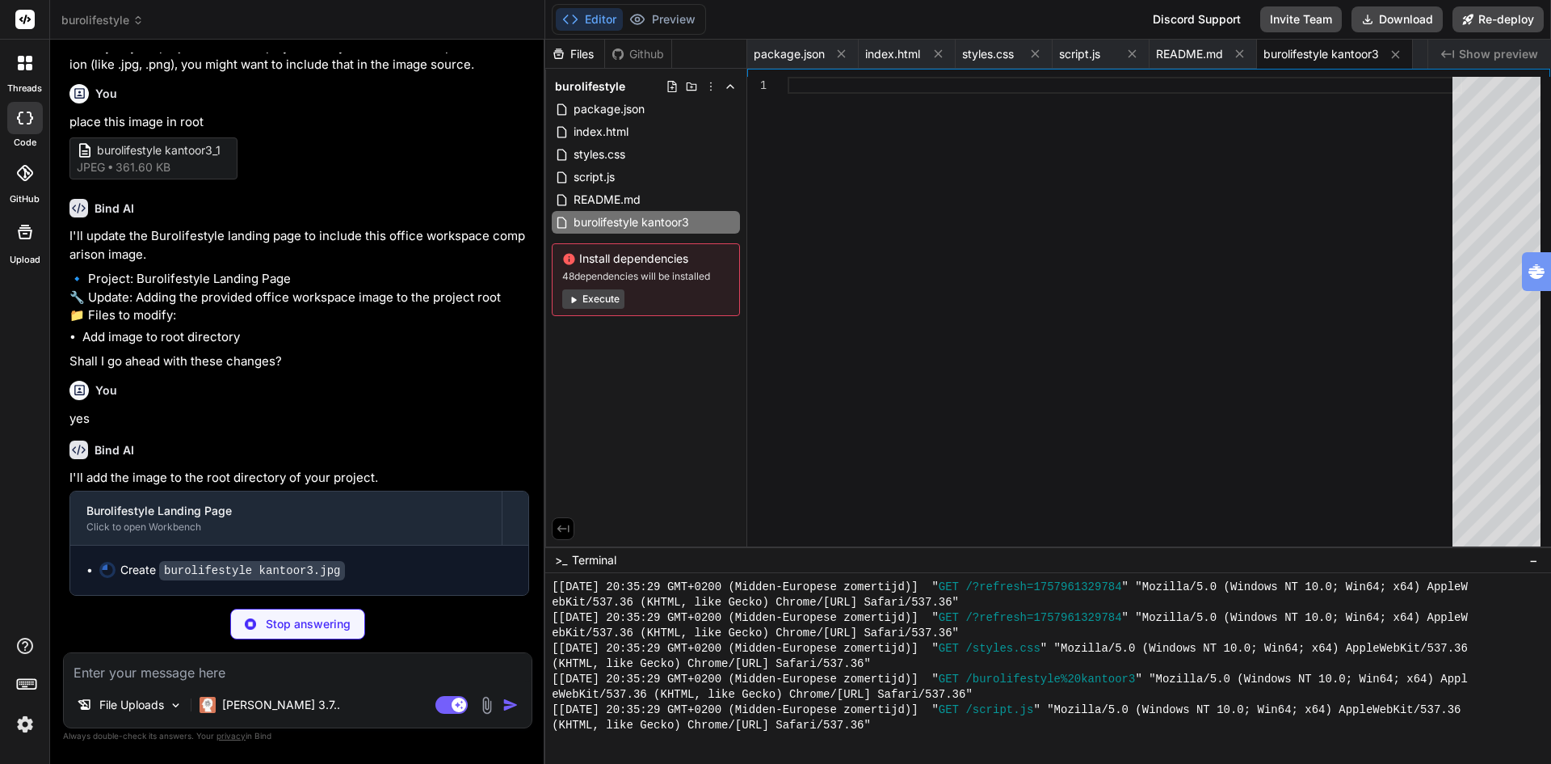
scroll to position [5640, 0]
click at [130, 159] on span "burolifestyle kantoor3_1" at bounding box center [161, 150] width 129 height 17
click at [83, 158] on icon at bounding box center [84, 150] width 11 height 15
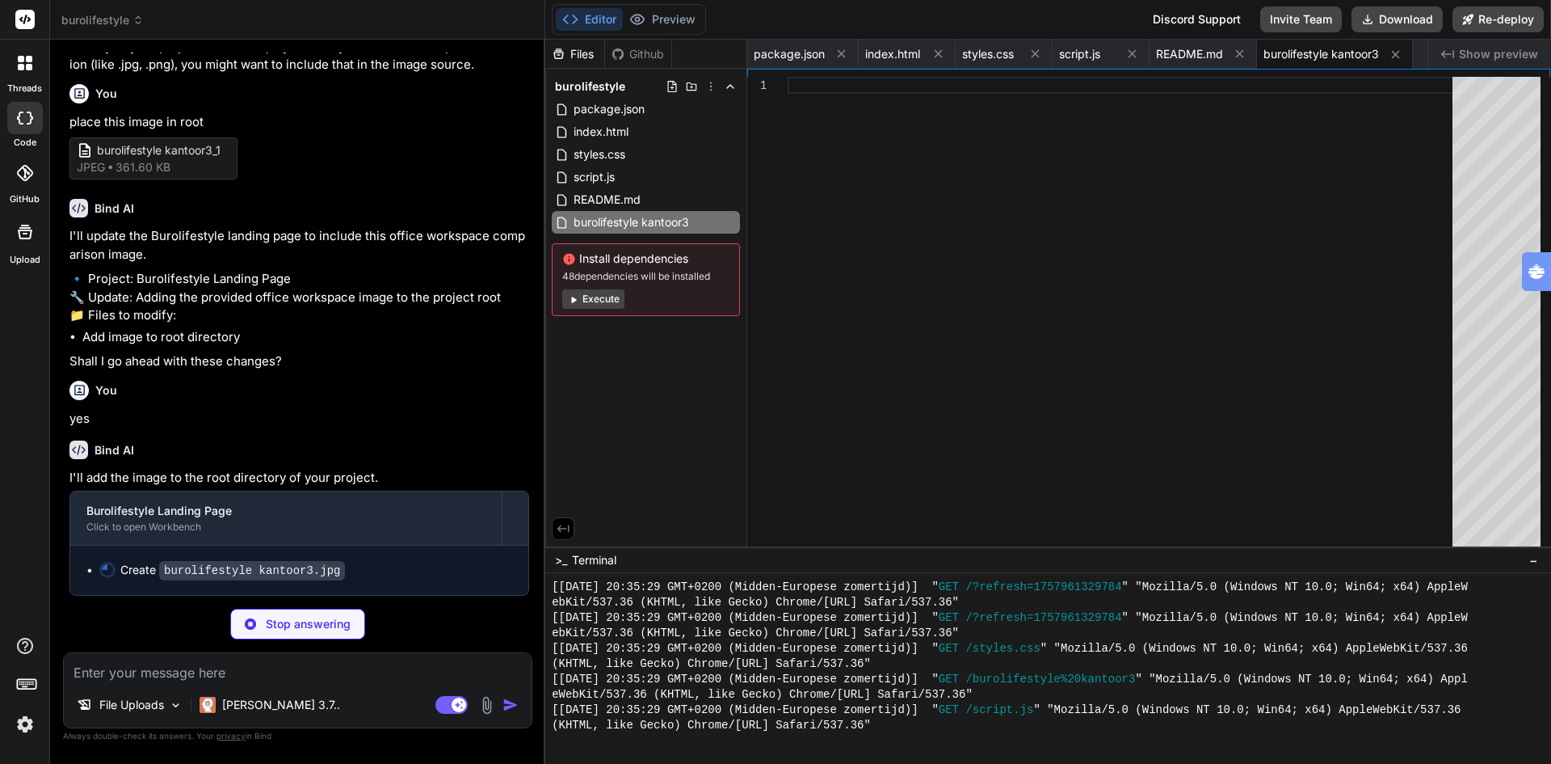
scroll to position [5802, 0]
click at [28, 722] on img at bounding box center [24, 723] width 27 height 27
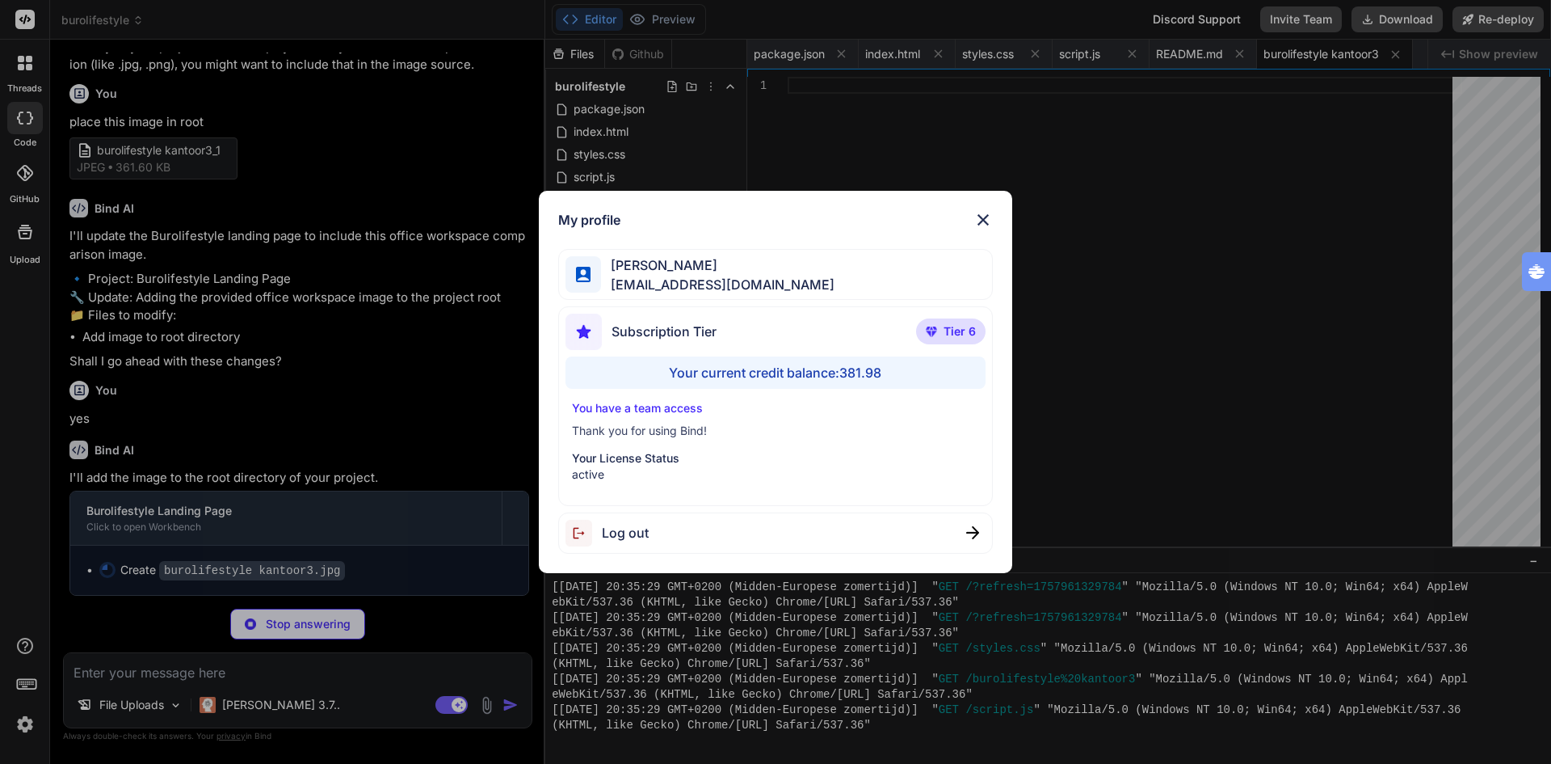
click at [28, 722] on div "My profile Ton Tognolli bigdata@tognology.com Subscription Tier Tier 6 Your cur…" at bounding box center [775, 382] width 1551 height 764
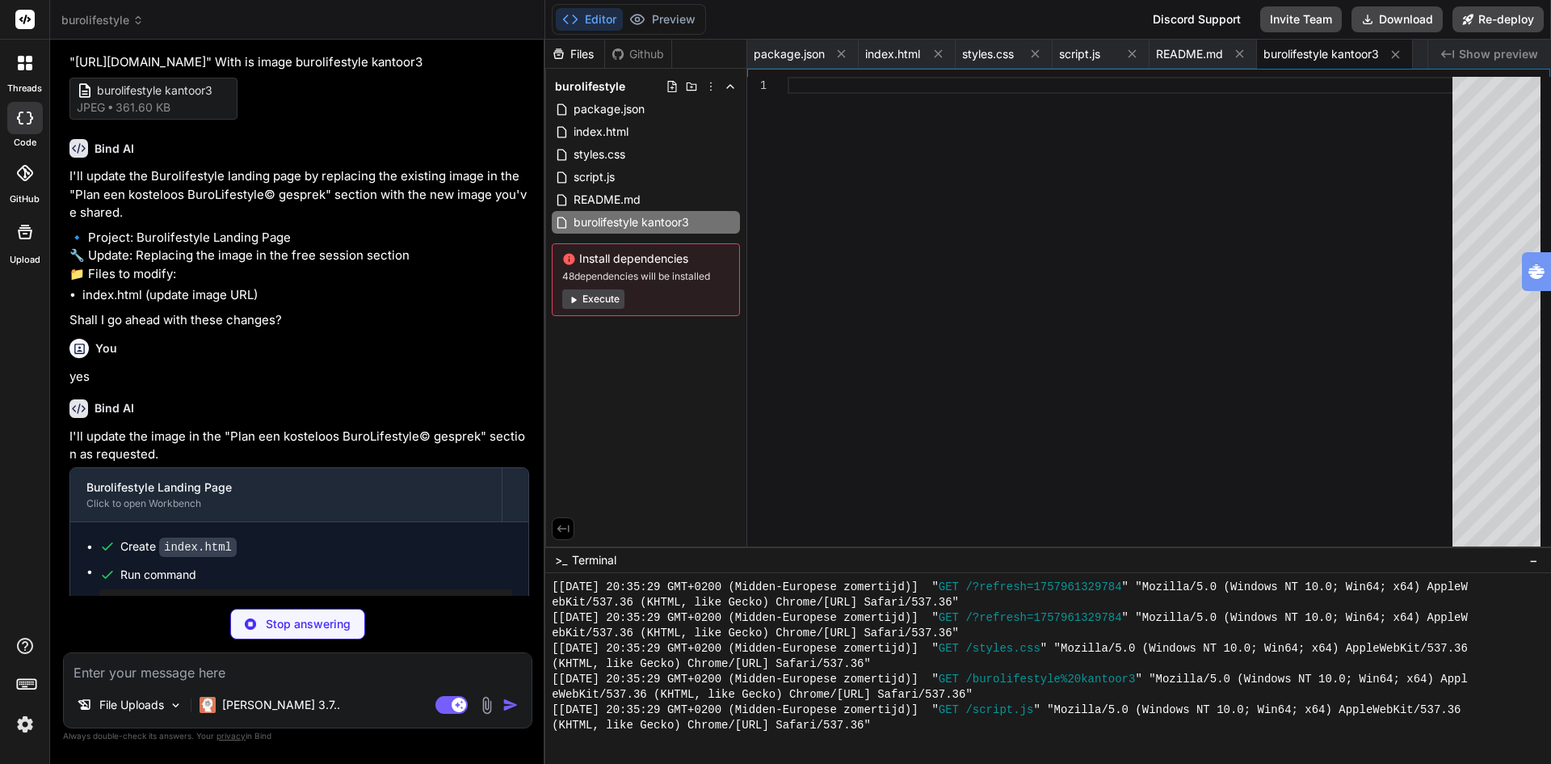
scroll to position [4913, 0]
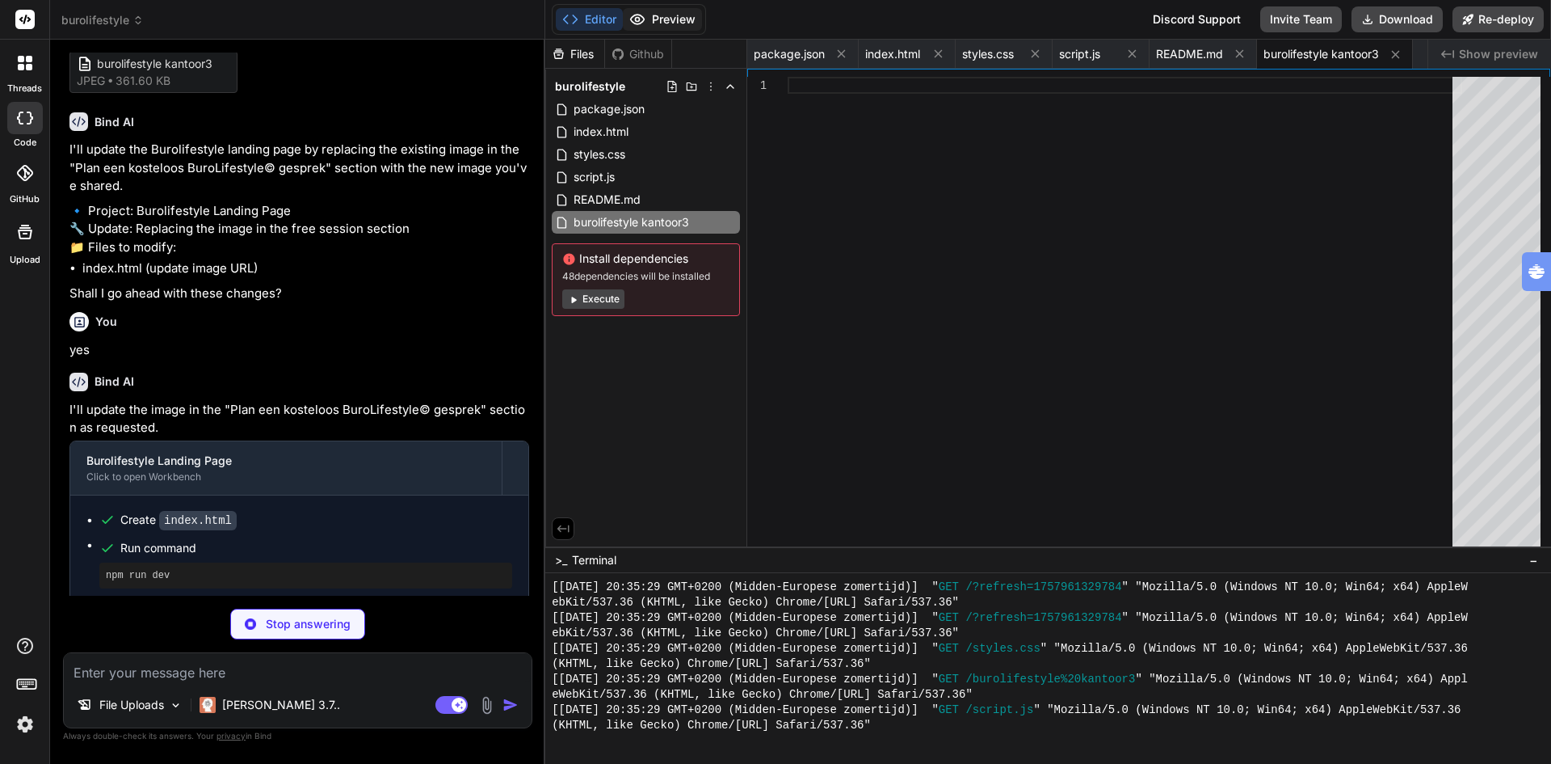
click at [675, 19] on button "Preview" at bounding box center [662, 19] width 79 height 23
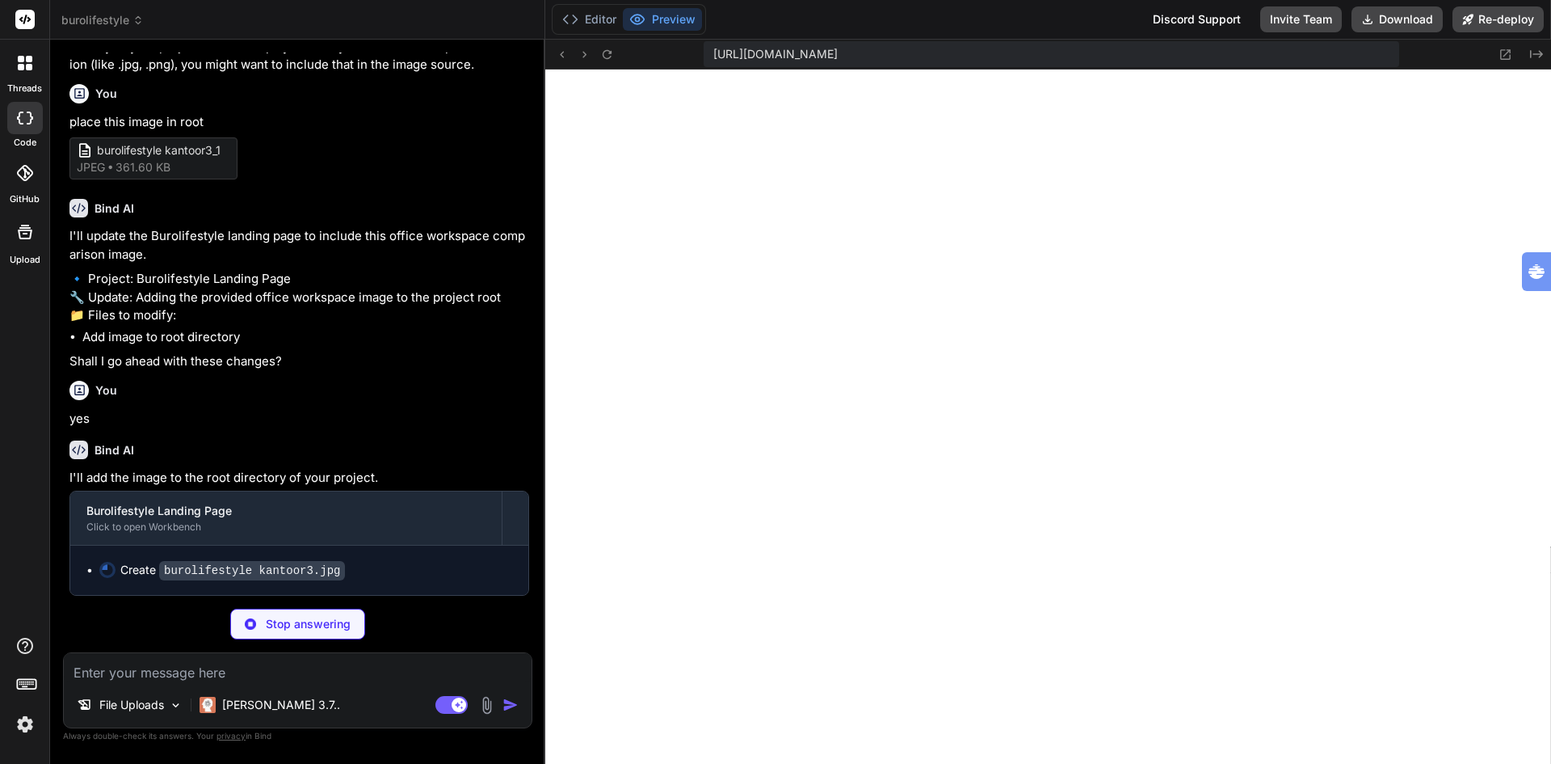
scroll to position [5802, 0]
click at [583, 17] on button "Editor" at bounding box center [589, 19] width 67 height 23
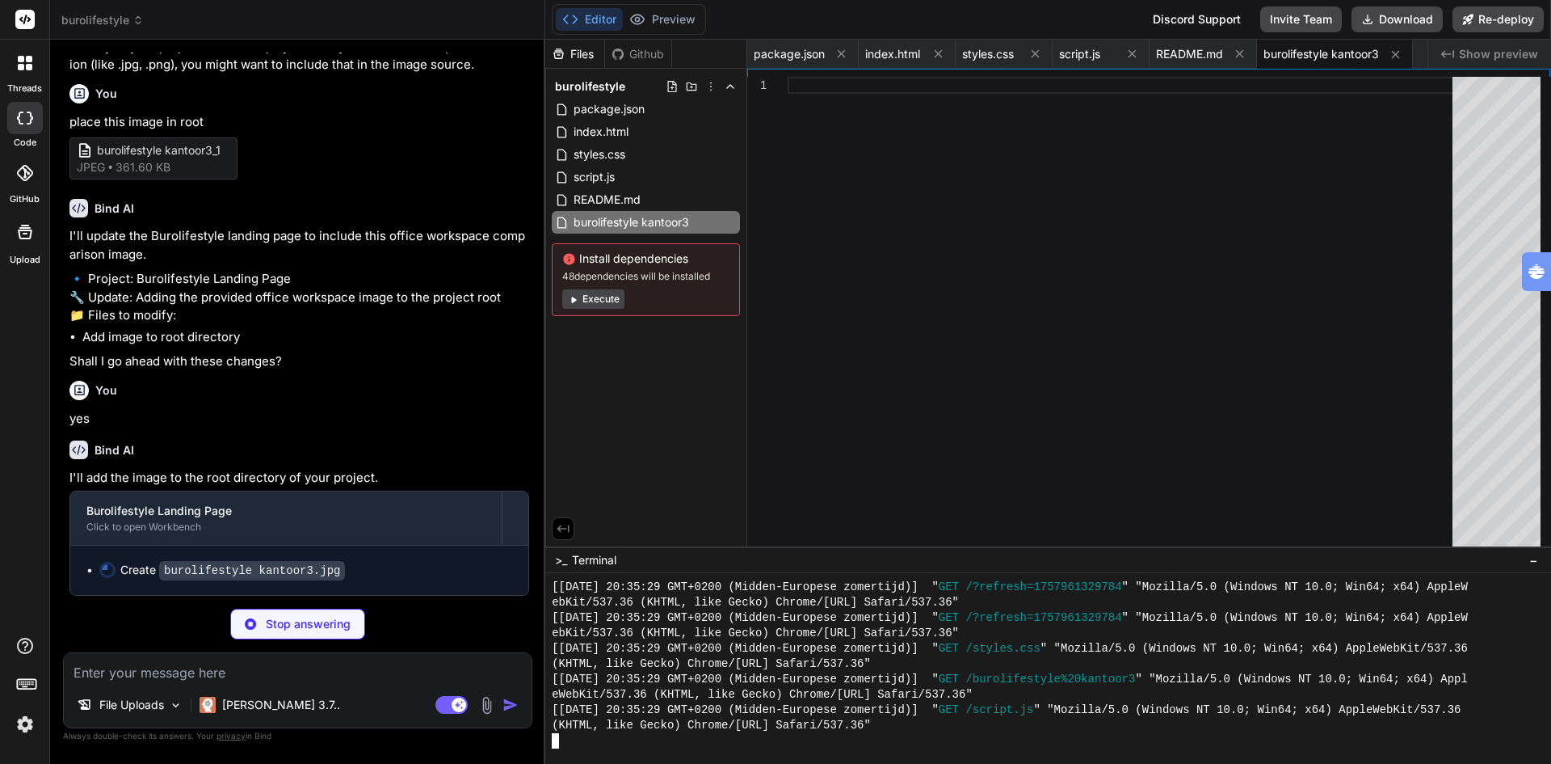
scroll to position [0, 147]
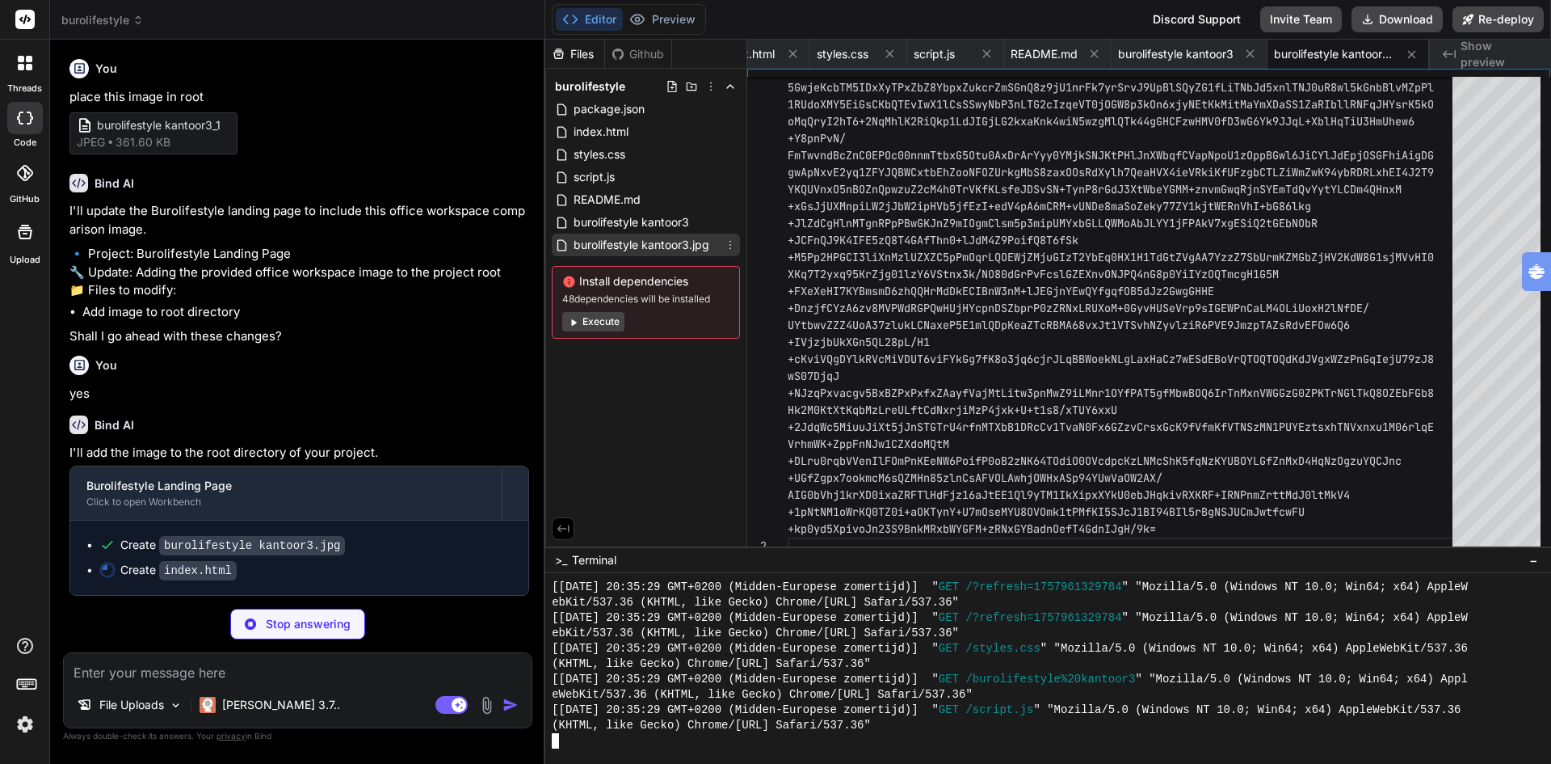
click at [689, 247] on span "burolifestyle kantoor3.jpg" at bounding box center [641, 244] width 139 height 19
click at [669, 18] on button "Preview" at bounding box center [662, 19] width 79 height 23
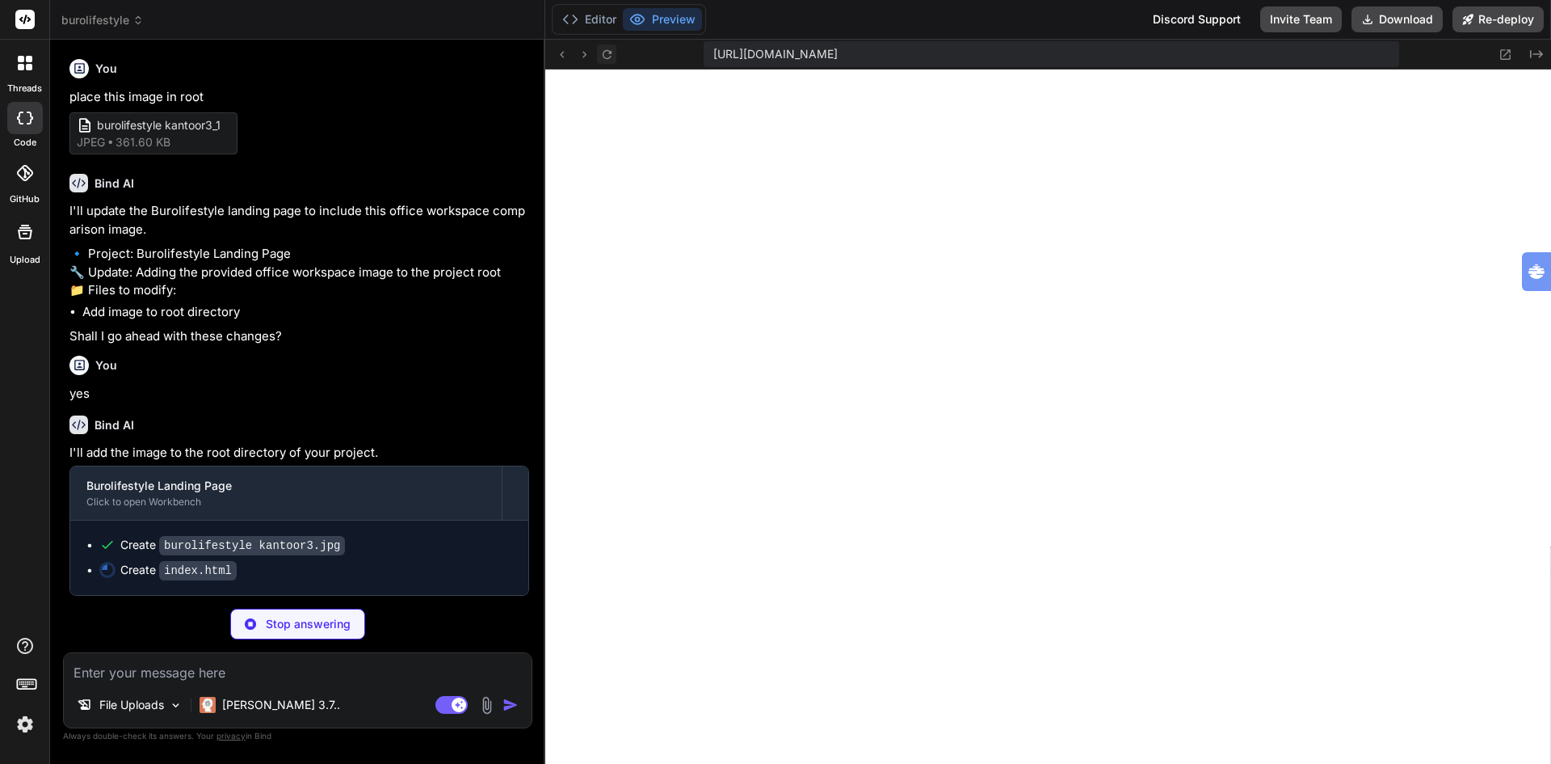
click at [604, 53] on icon at bounding box center [607, 55] width 14 height 14
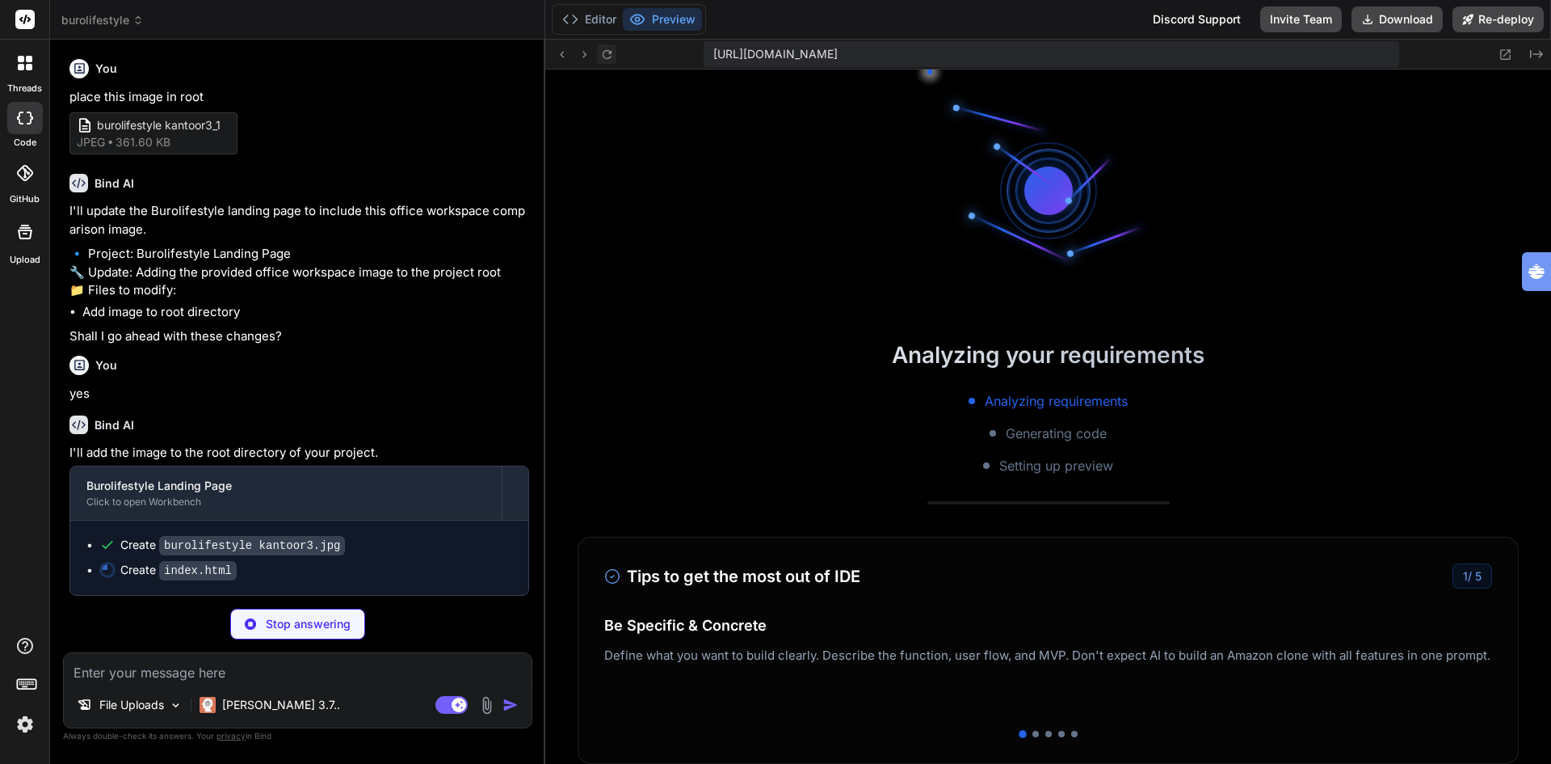
scroll to position [6295, 0]
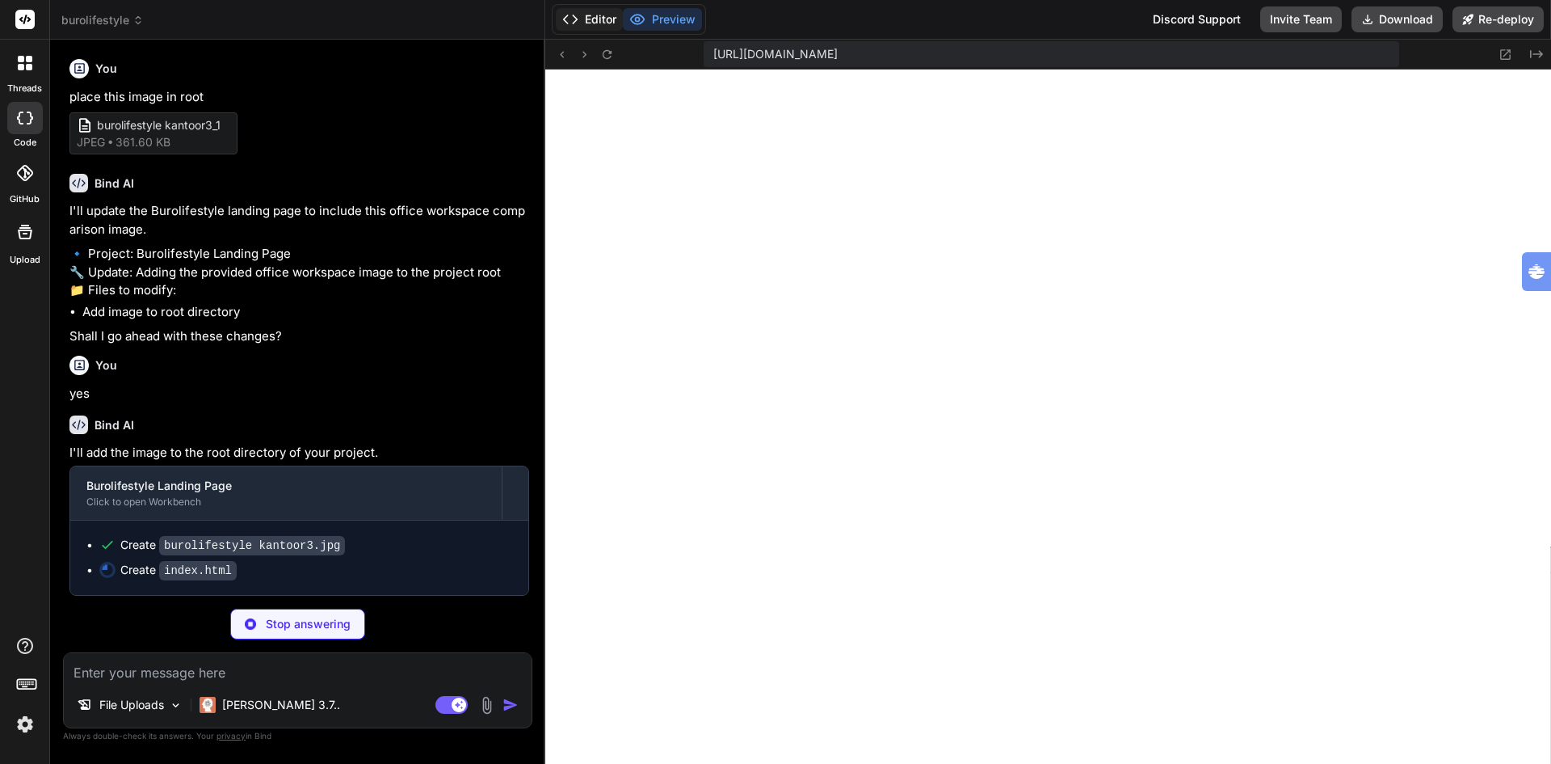
click at [582, 18] on button "Editor" at bounding box center [589, 19] width 67 height 23
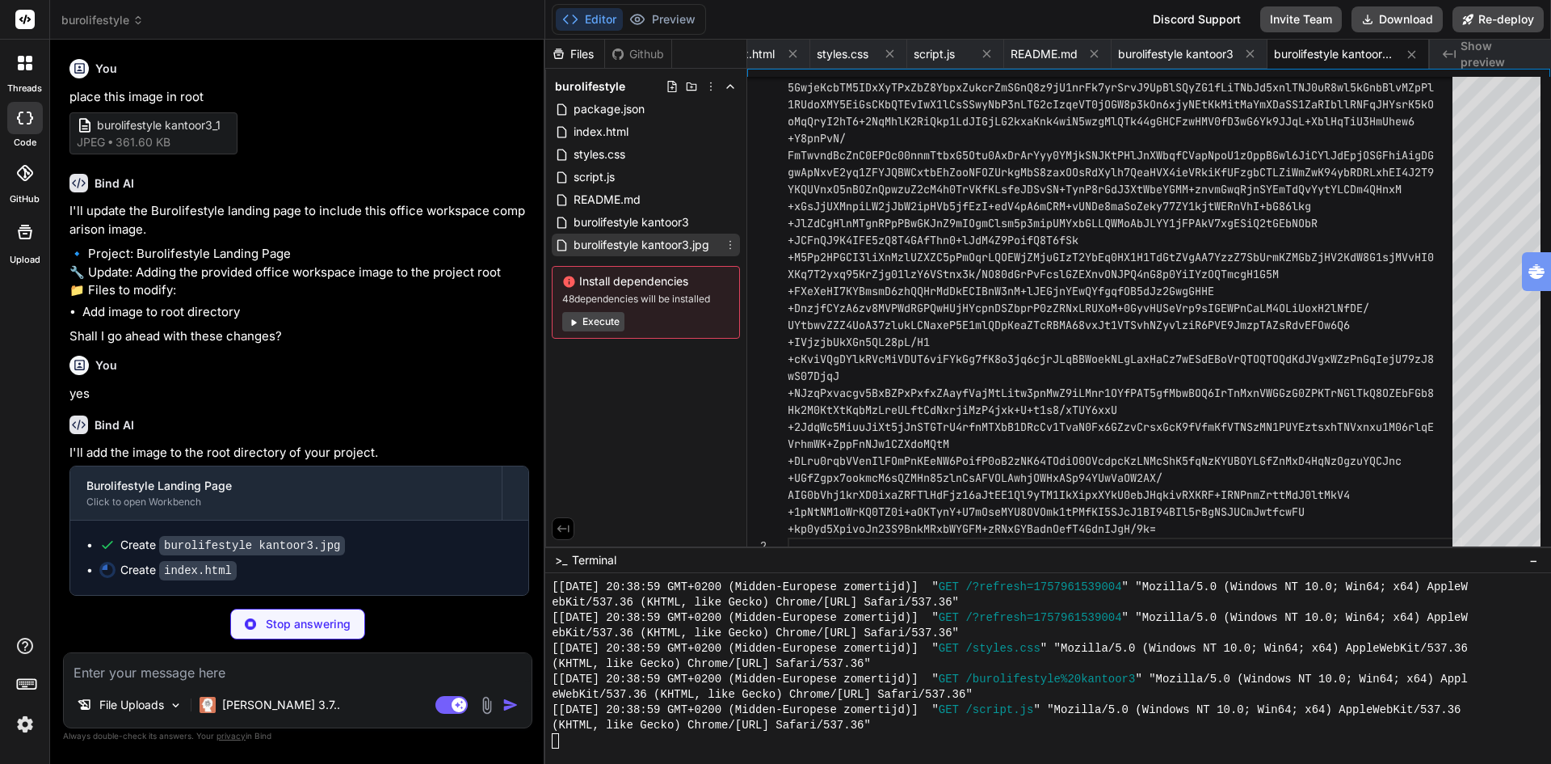
click at [730, 246] on icon at bounding box center [730, 244] width 13 height 13
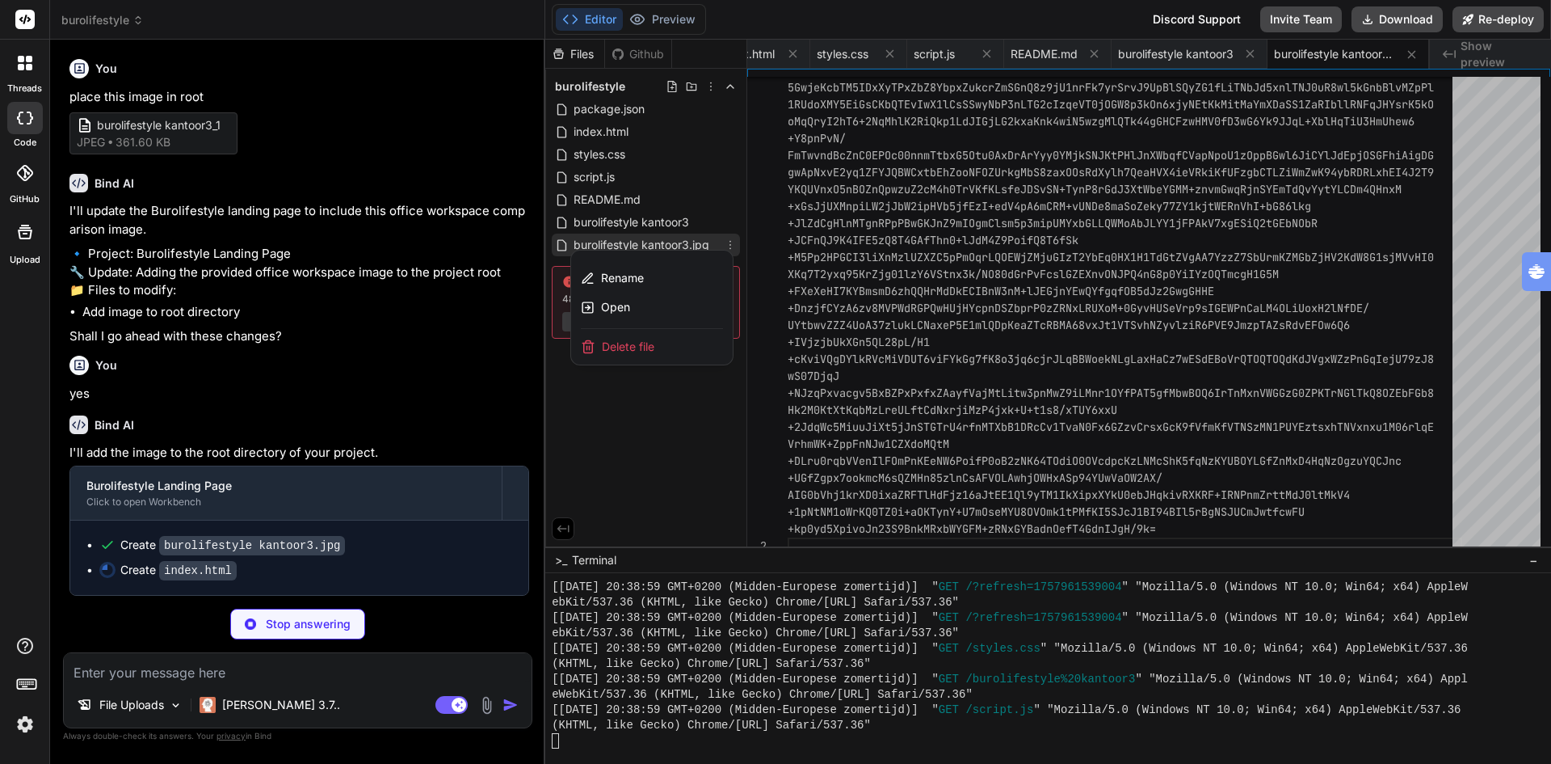
click at [637, 347] on span "Delete file" at bounding box center [628, 347] width 53 height 16
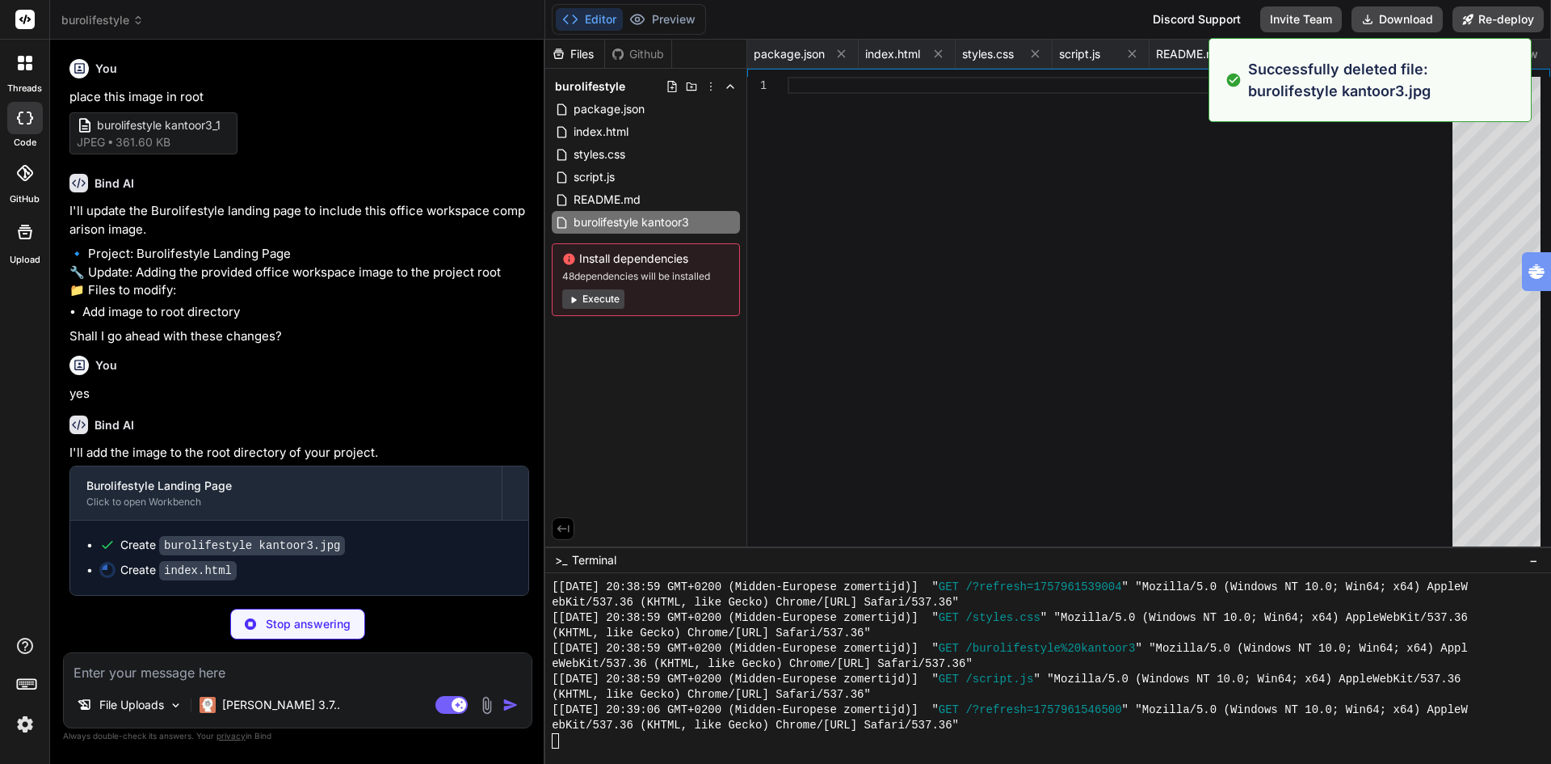
scroll to position [6448, 0]
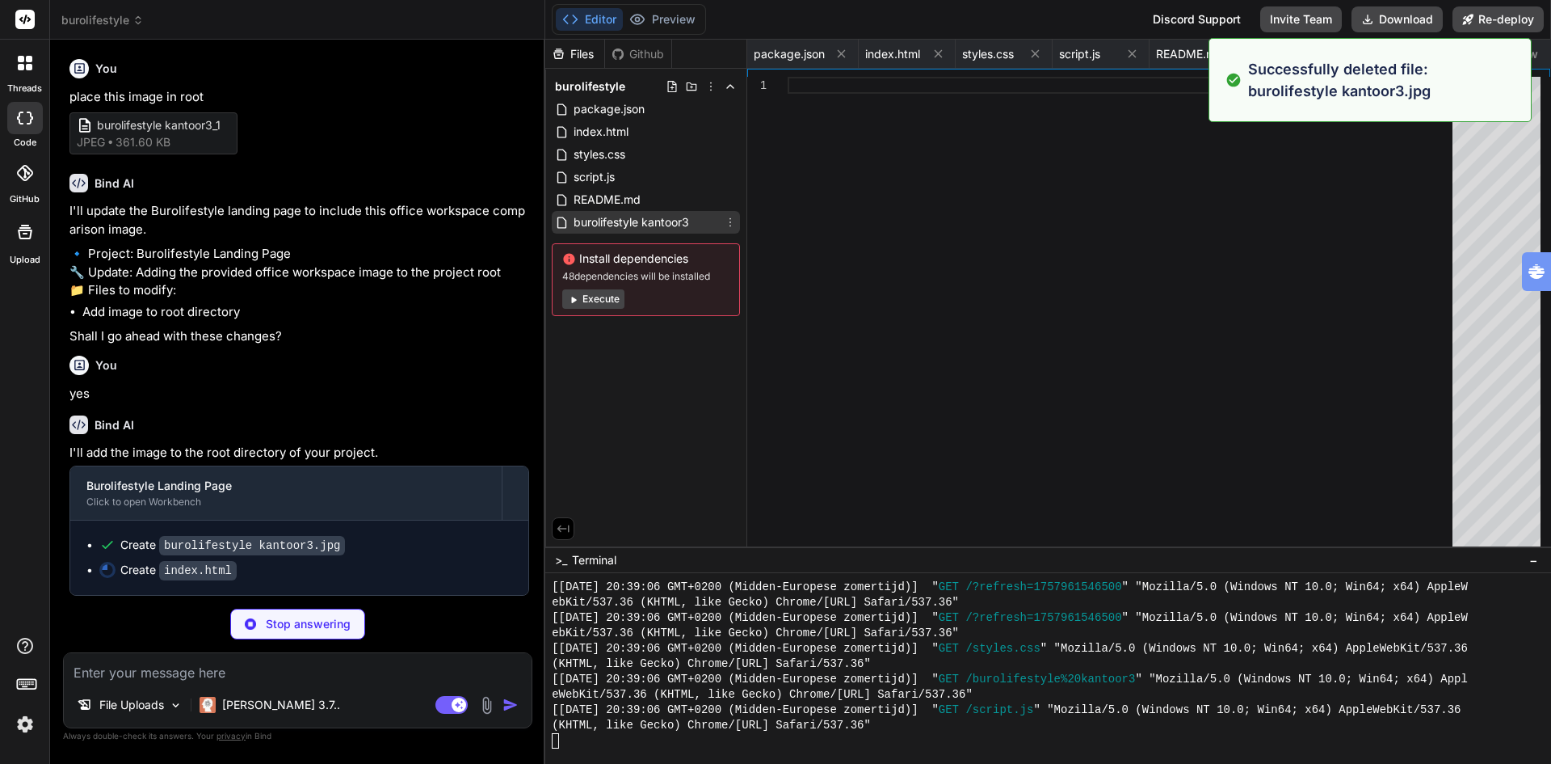
click at [717, 217] on div "burolifestyle kantoor3" at bounding box center [646, 222] width 188 height 23
click at [727, 217] on icon at bounding box center [730, 222] width 13 height 13
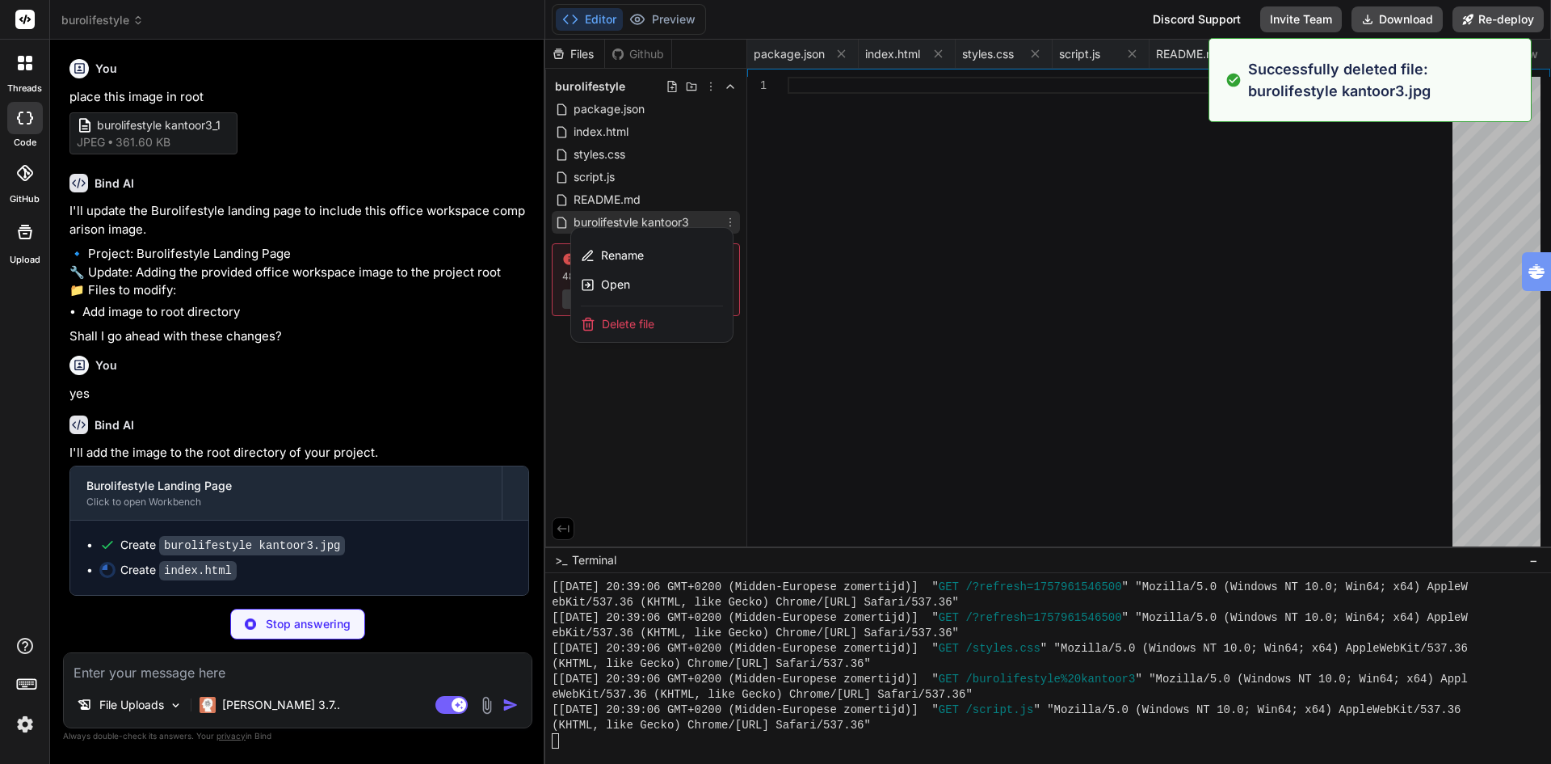
click at [632, 326] on span "Delete file" at bounding box center [628, 324] width 53 height 16
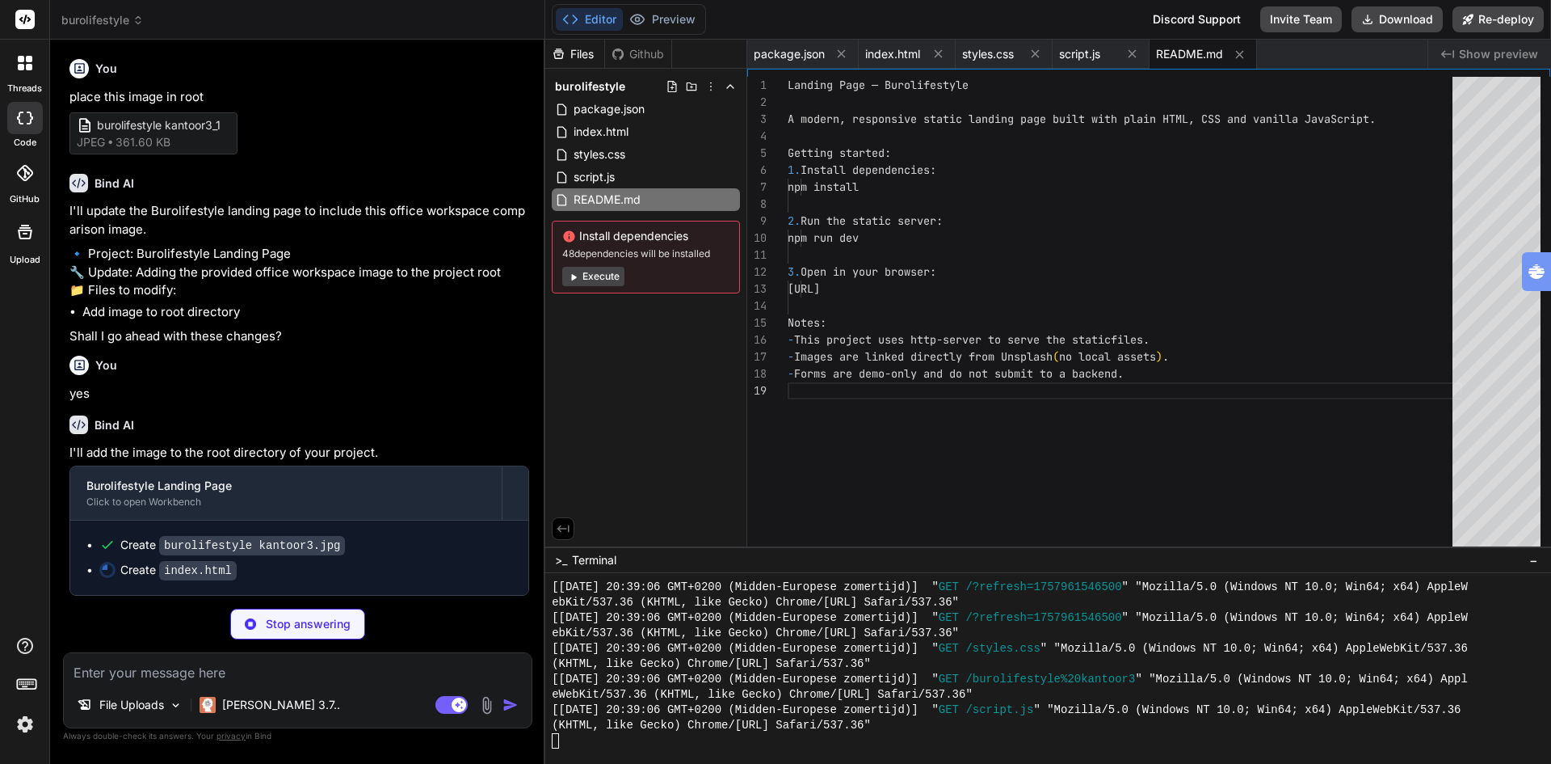
scroll to position [6617, 0]
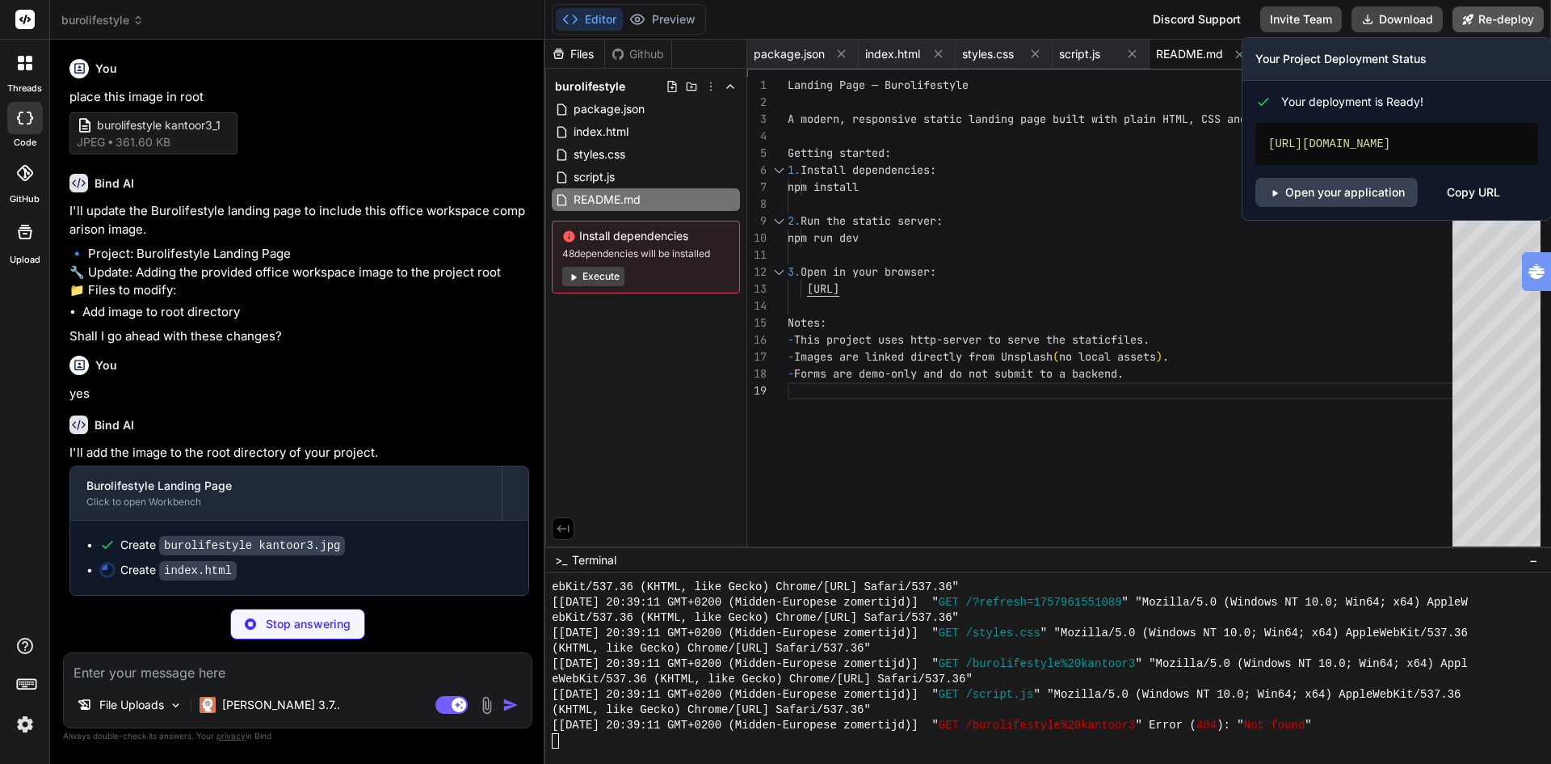
click at [1511, 23] on button "Re-deploy" at bounding box center [1498, 19] width 91 height 26
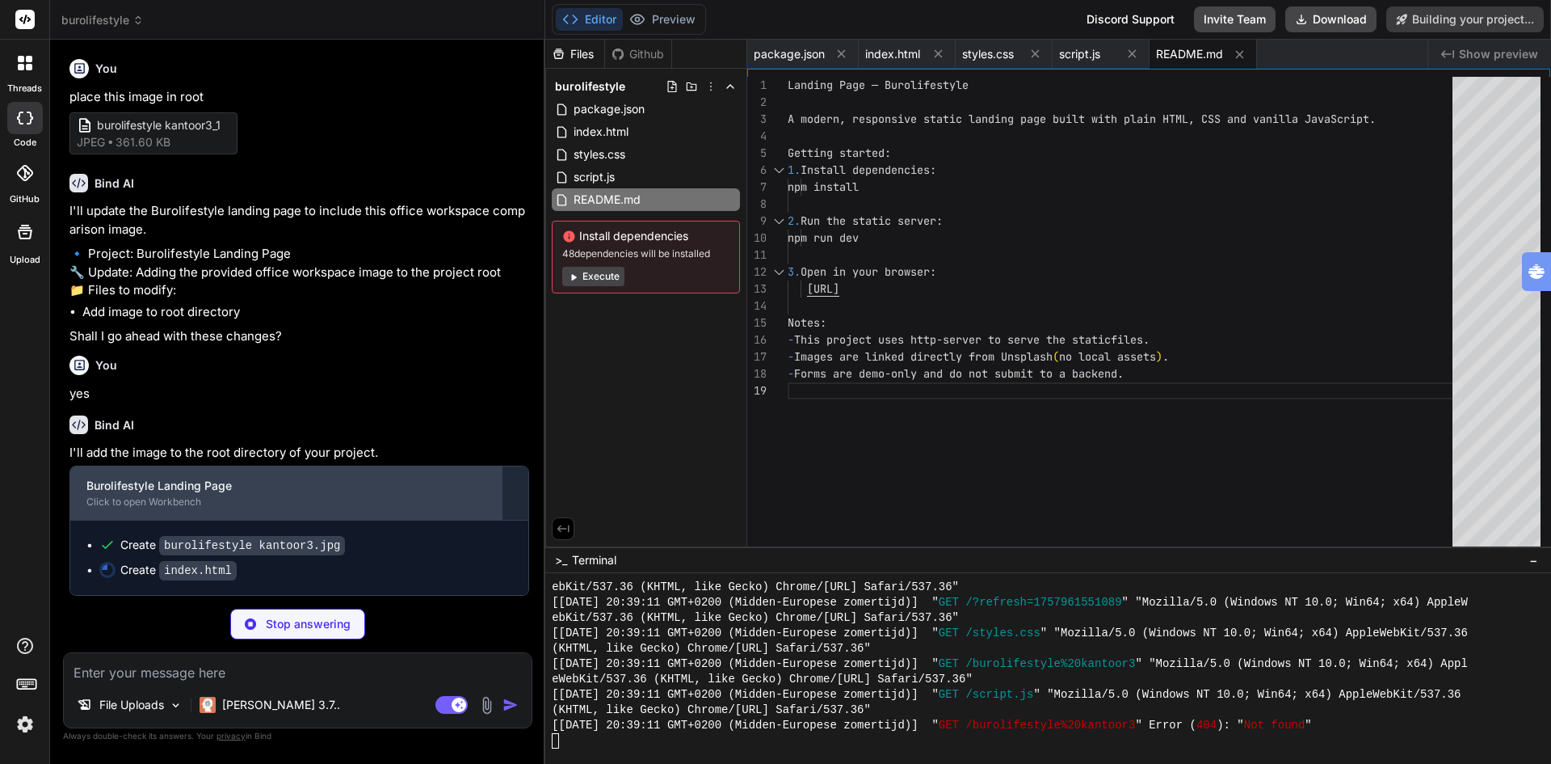
scroll to position [5827, 0]
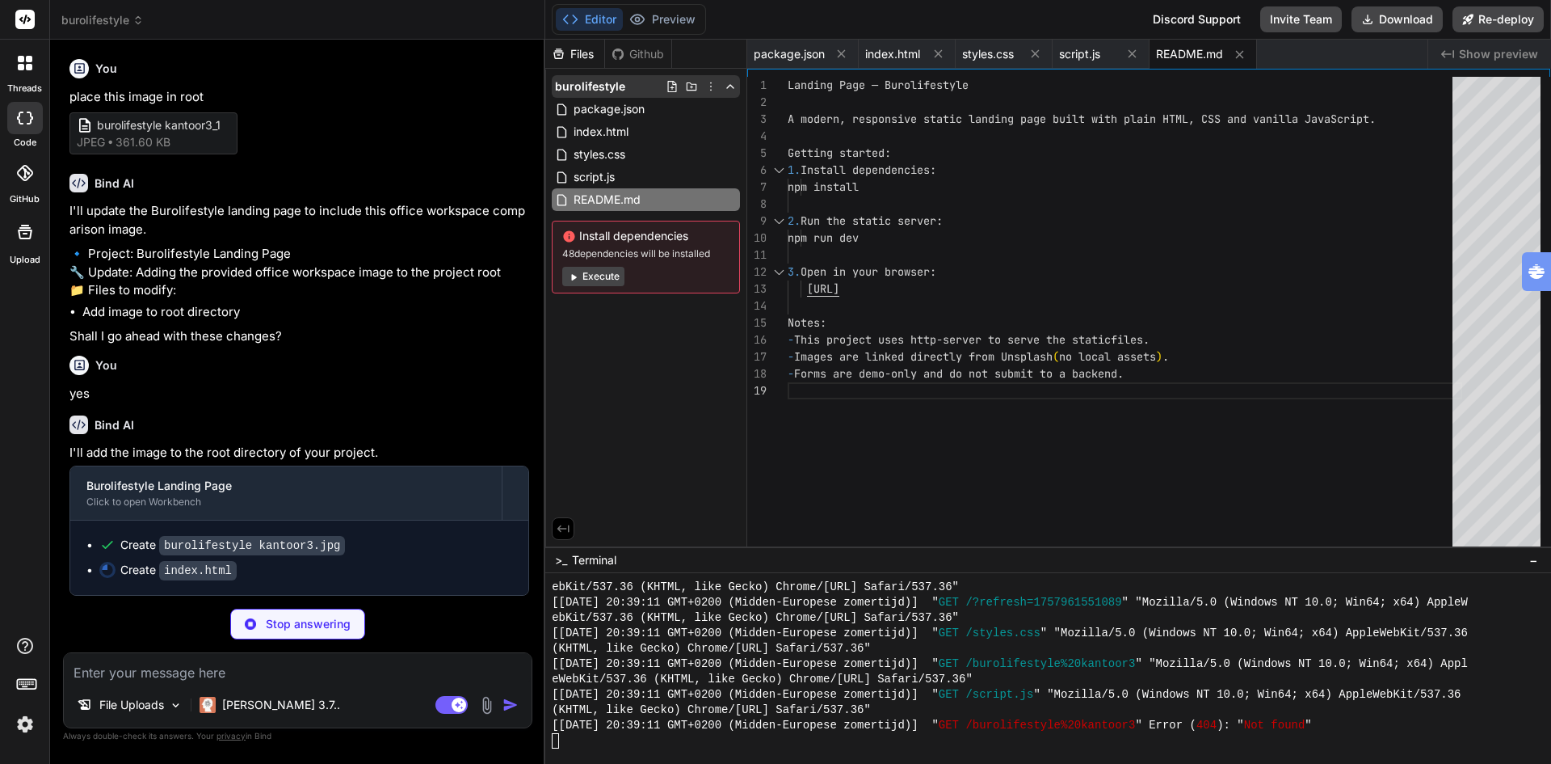
click at [599, 84] on span "burolifestyle" at bounding box center [590, 86] width 70 height 16
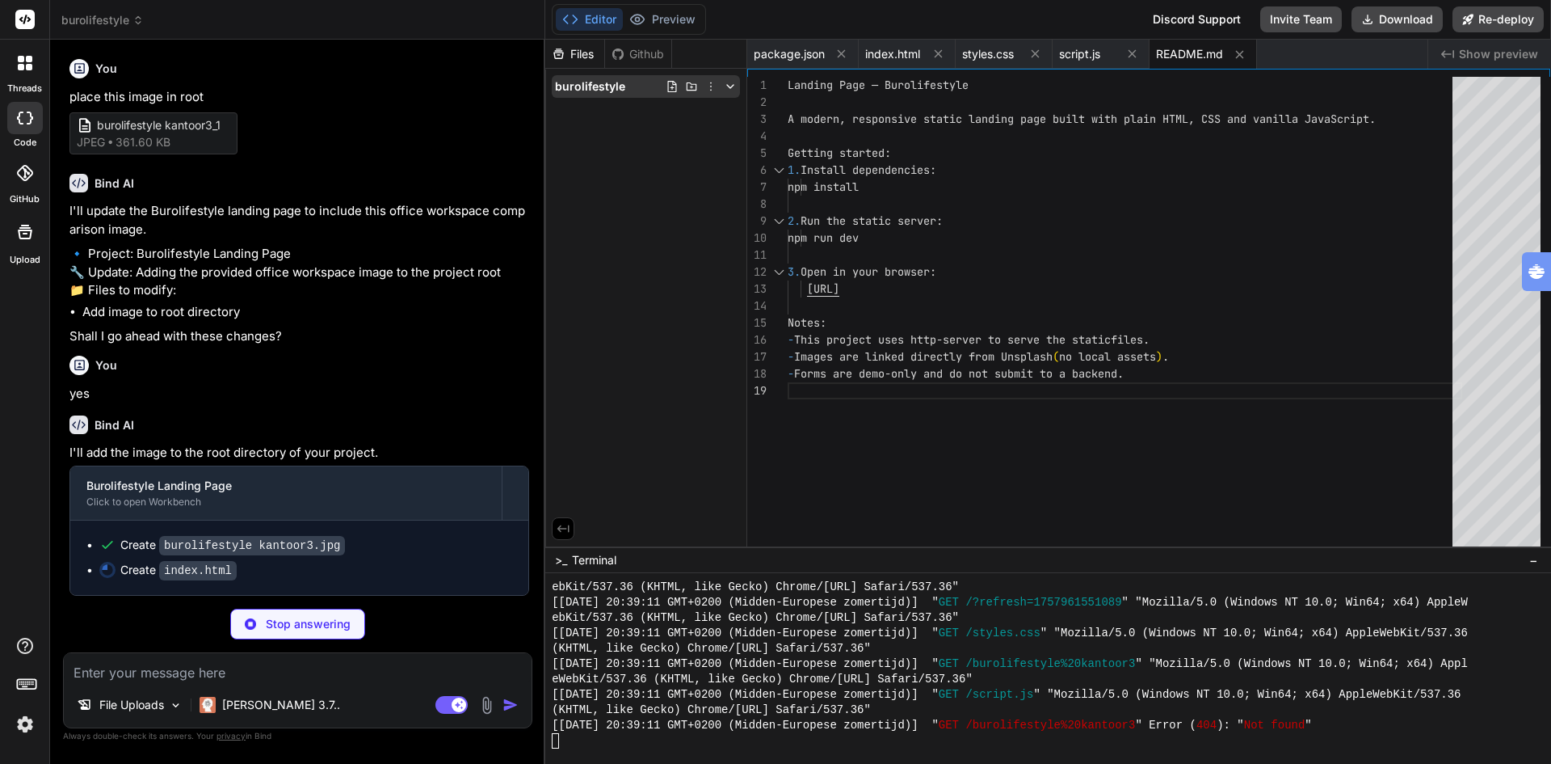
click at [671, 87] on icon at bounding box center [672, 86] width 13 height 13
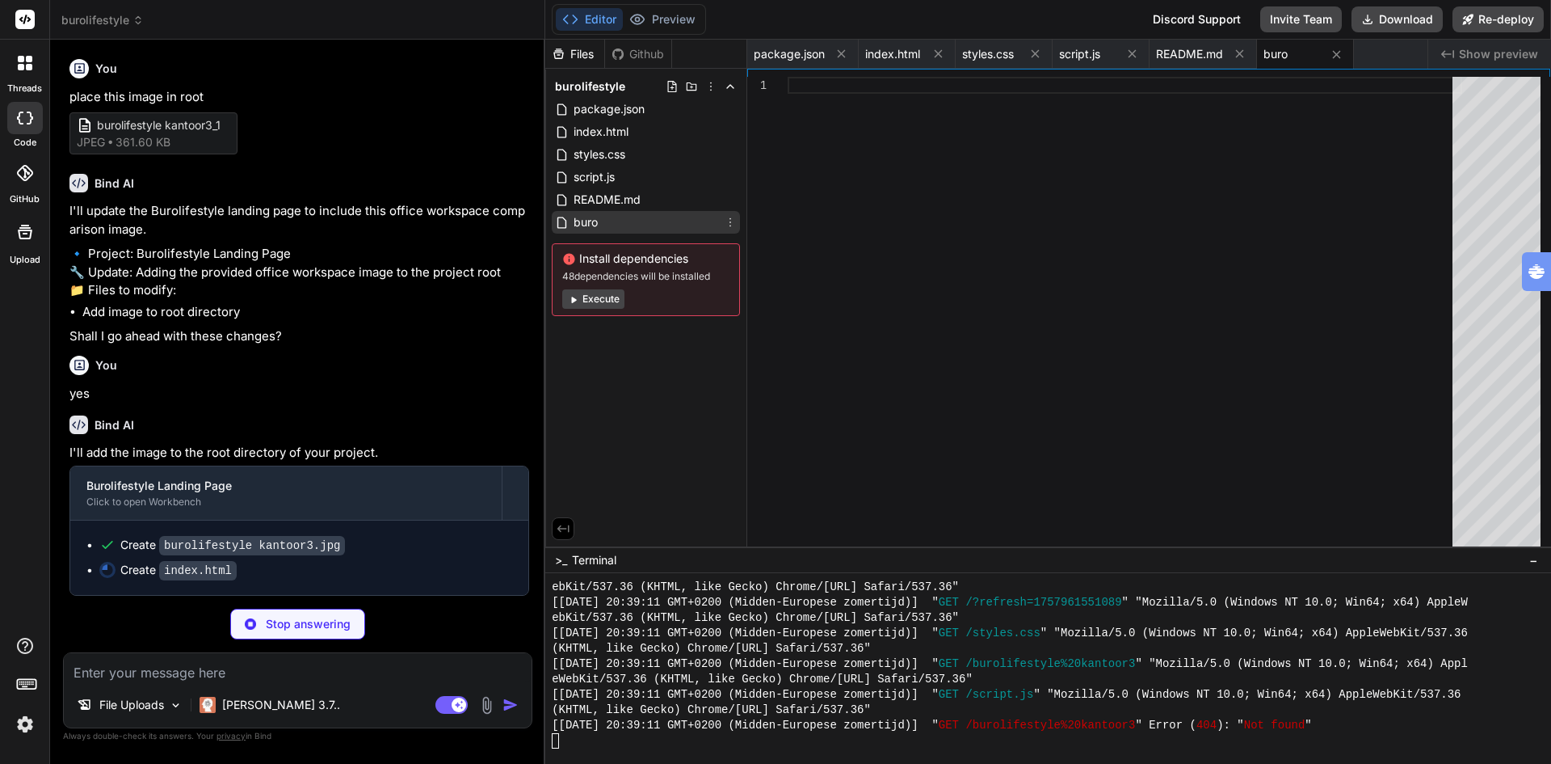
click at [730, 221] on icon at bounding box center [730, 222] width 13 height 13
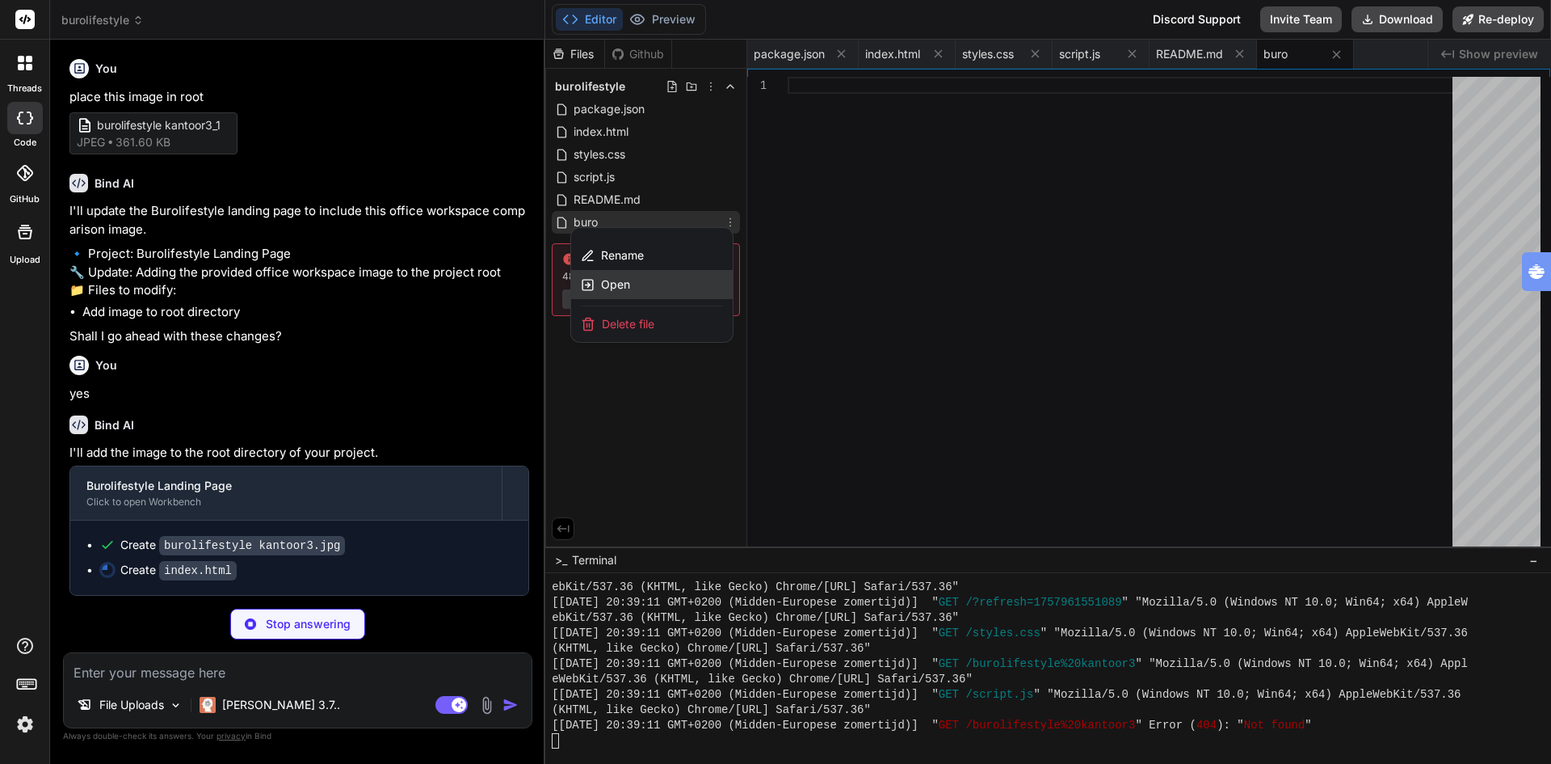
click at [613, 283] on span "Open" at bounding box center [615, 284] width 29 height 16
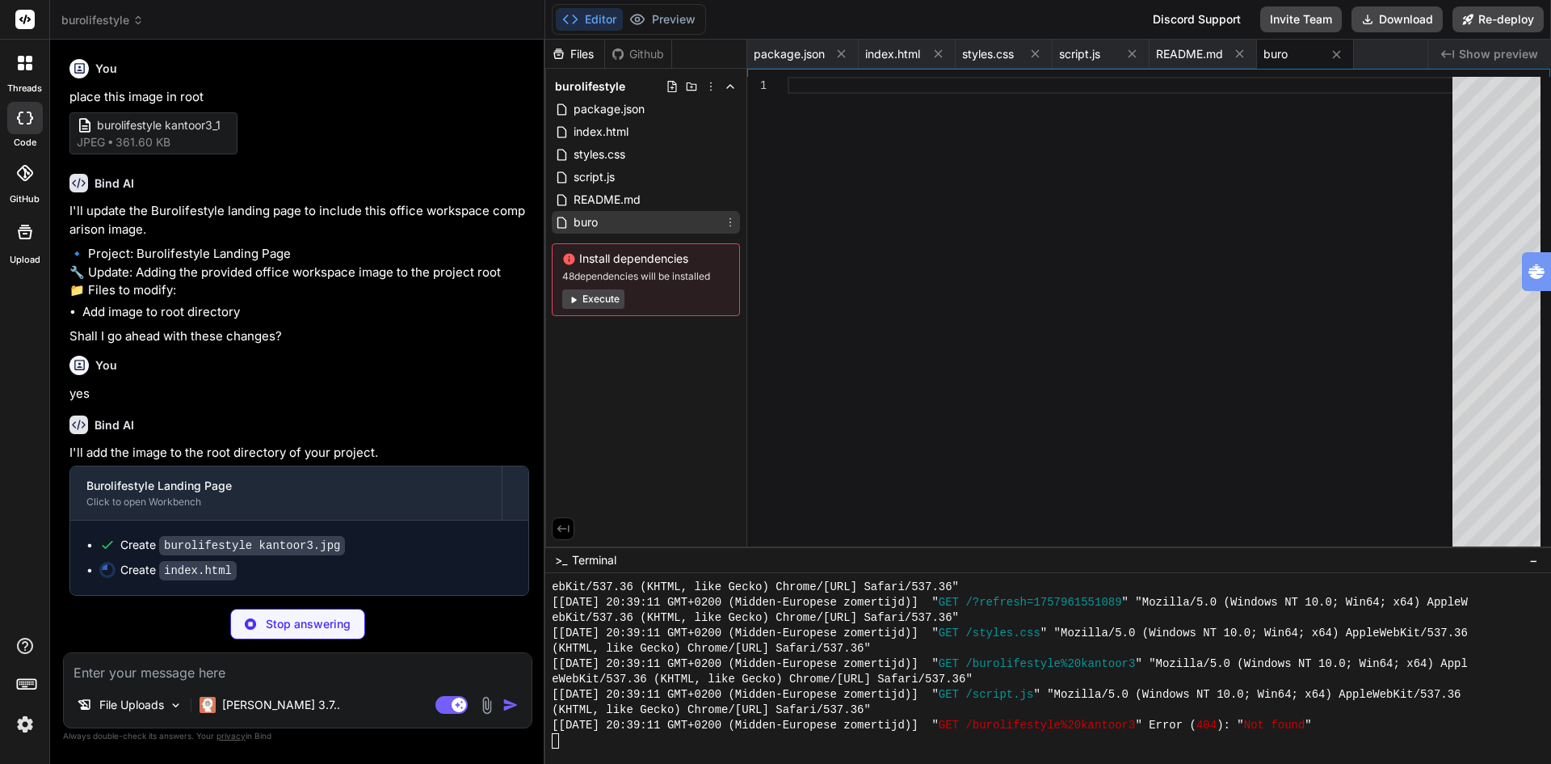
click at [730, 219] on icon at bounding box center [730, 222] width 13 height 13
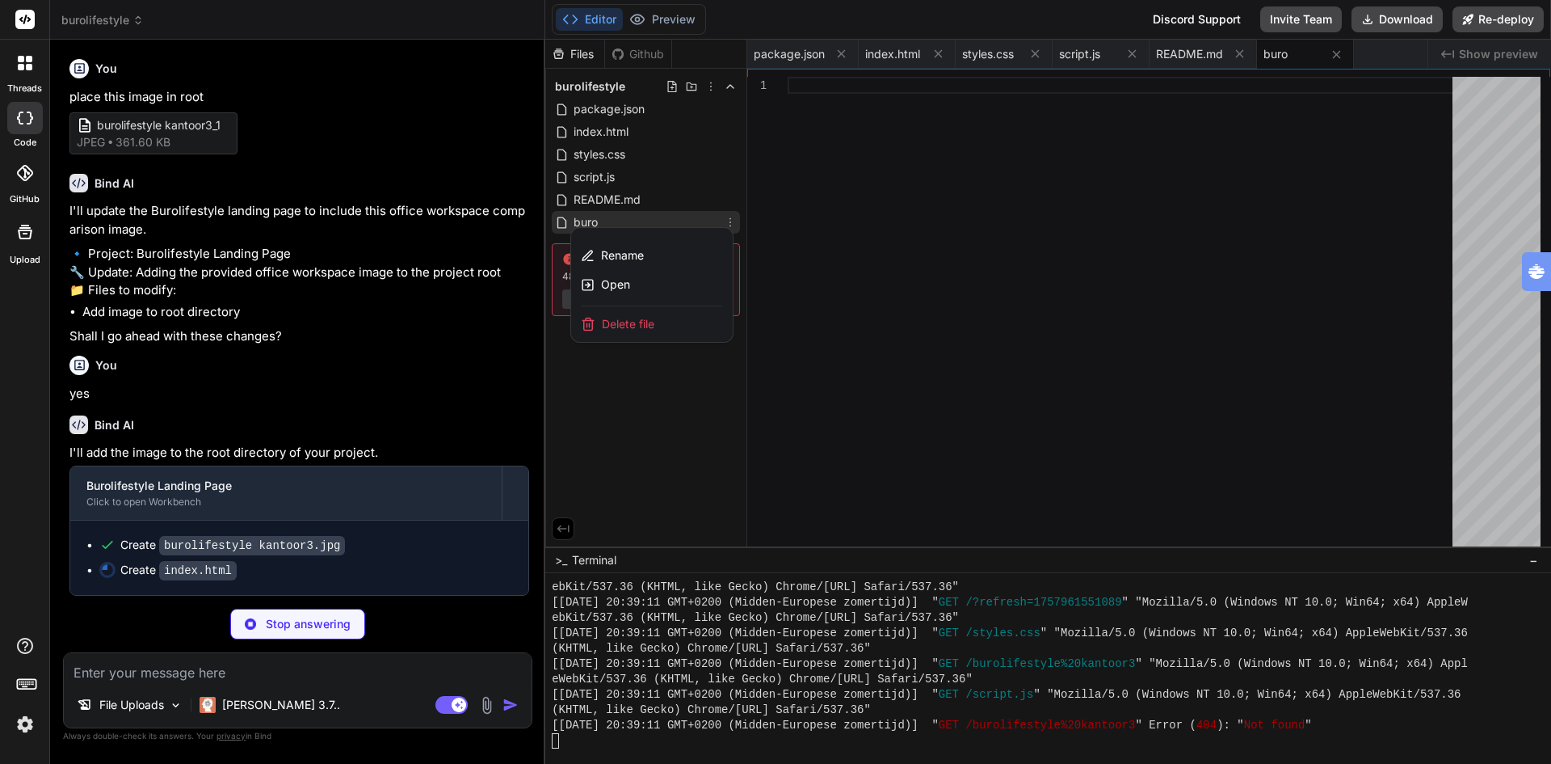
click at [633, 328] on span "Delete file" at bounding box center [628, 324] width 53 height 16
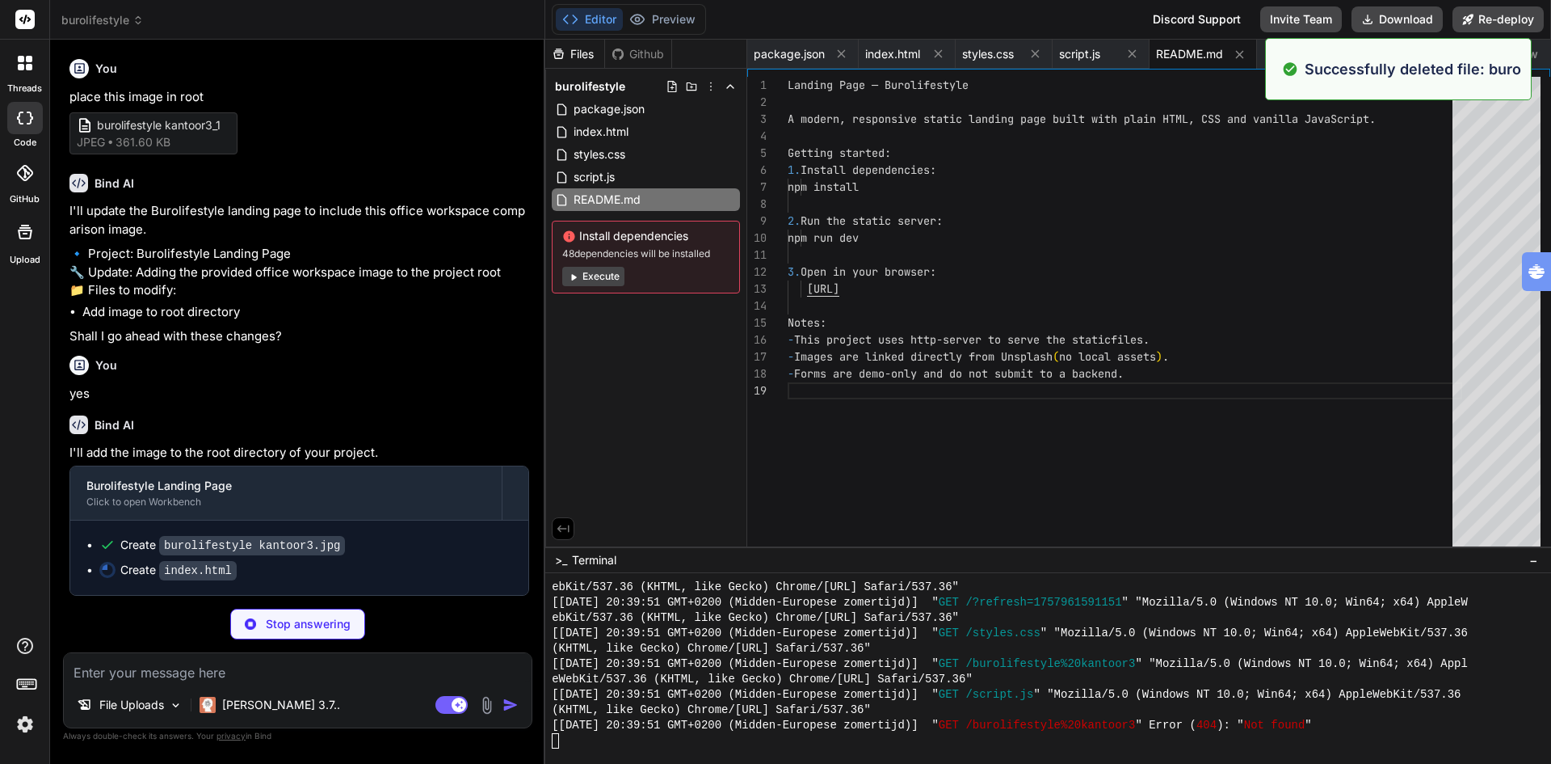
scroll to position [6786, 0]
click at [611, 436] on div "Files Github burolifestyle package.json index.html styles.css script.js README.…" at bounding box center [646, 293] width 202 height 507
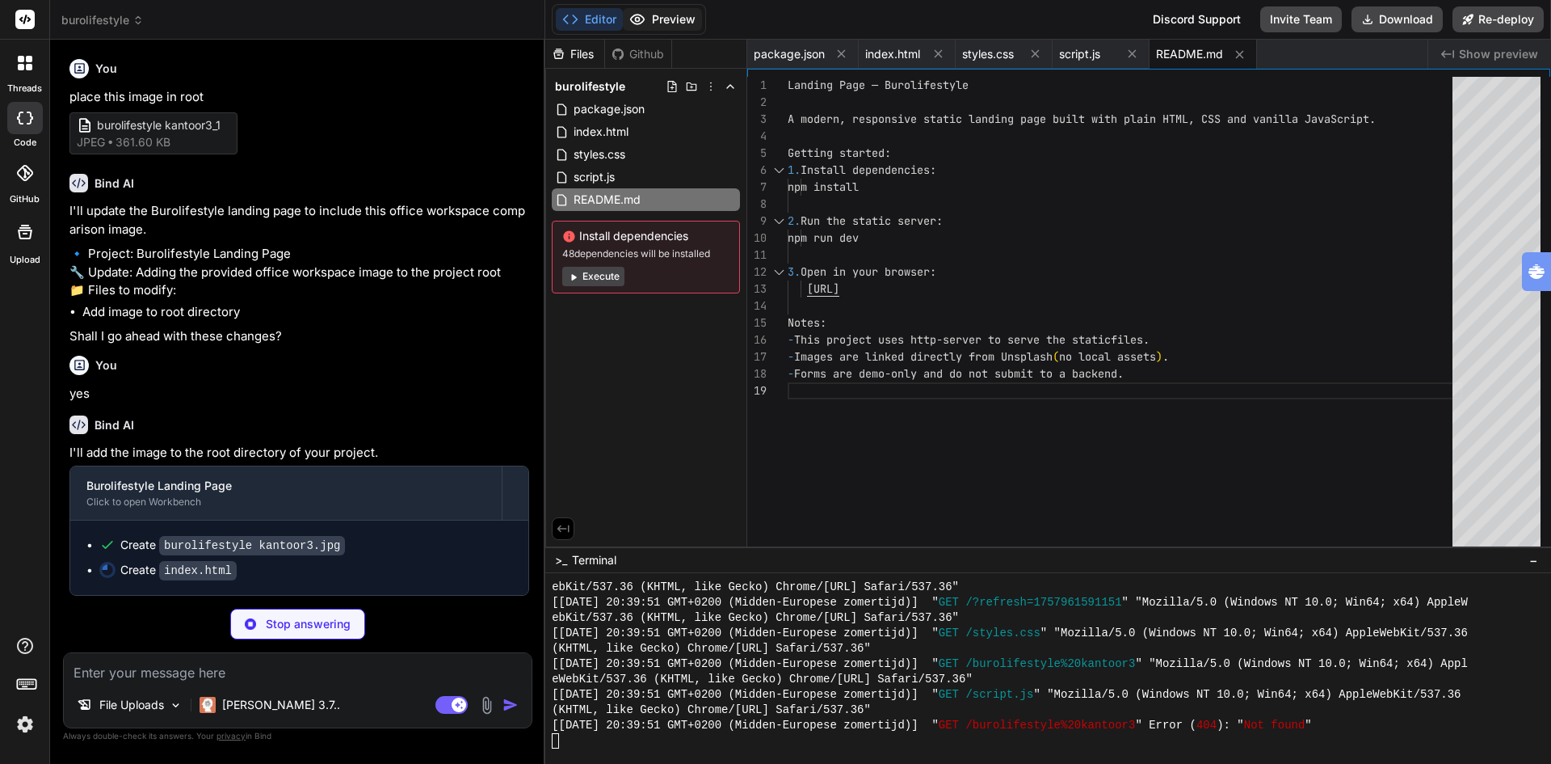
click at [665, 22] on button "Preview" at bounding box center [662, 19] width 79 height 23
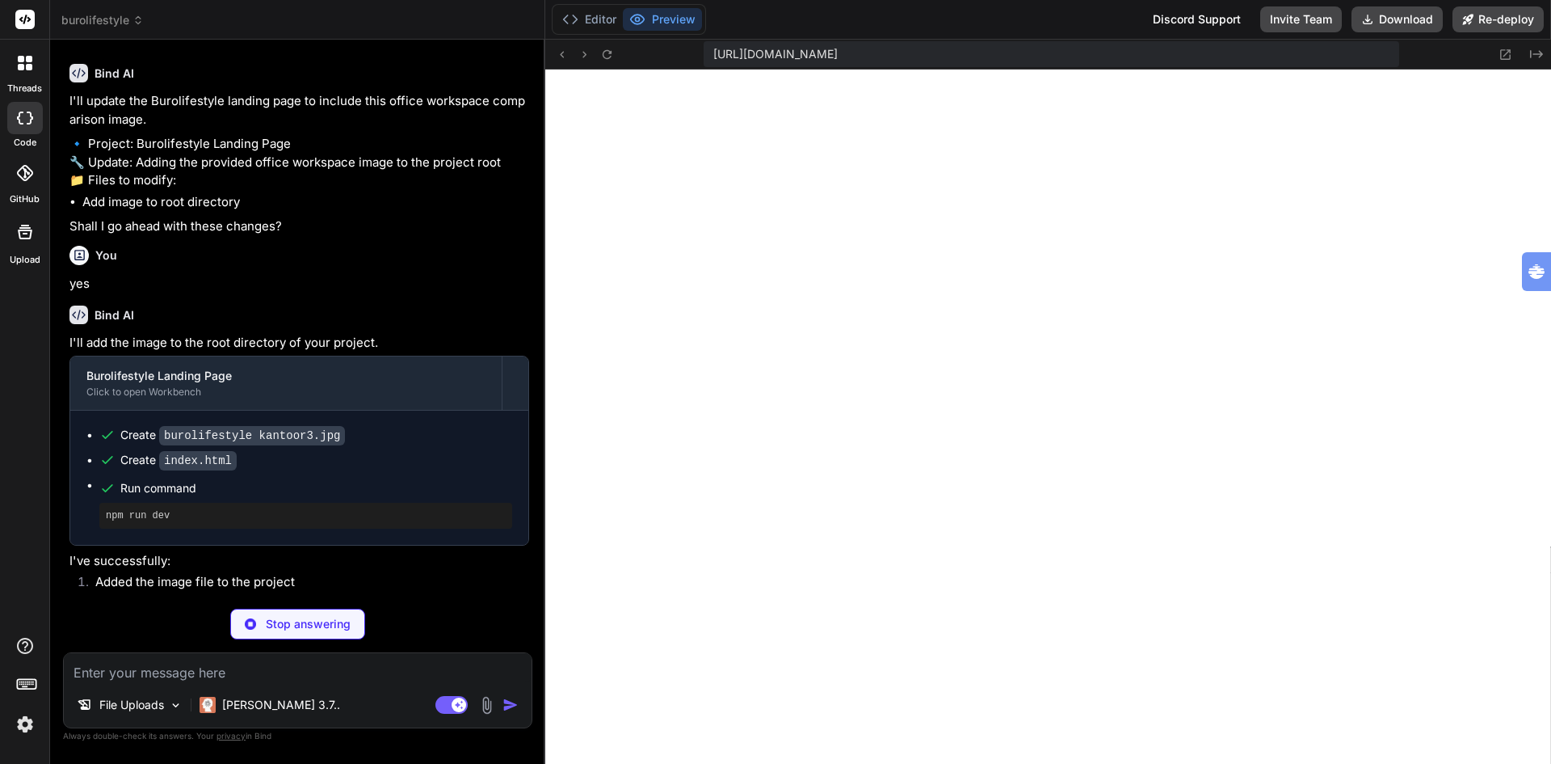
scroll to position [7170, 0]
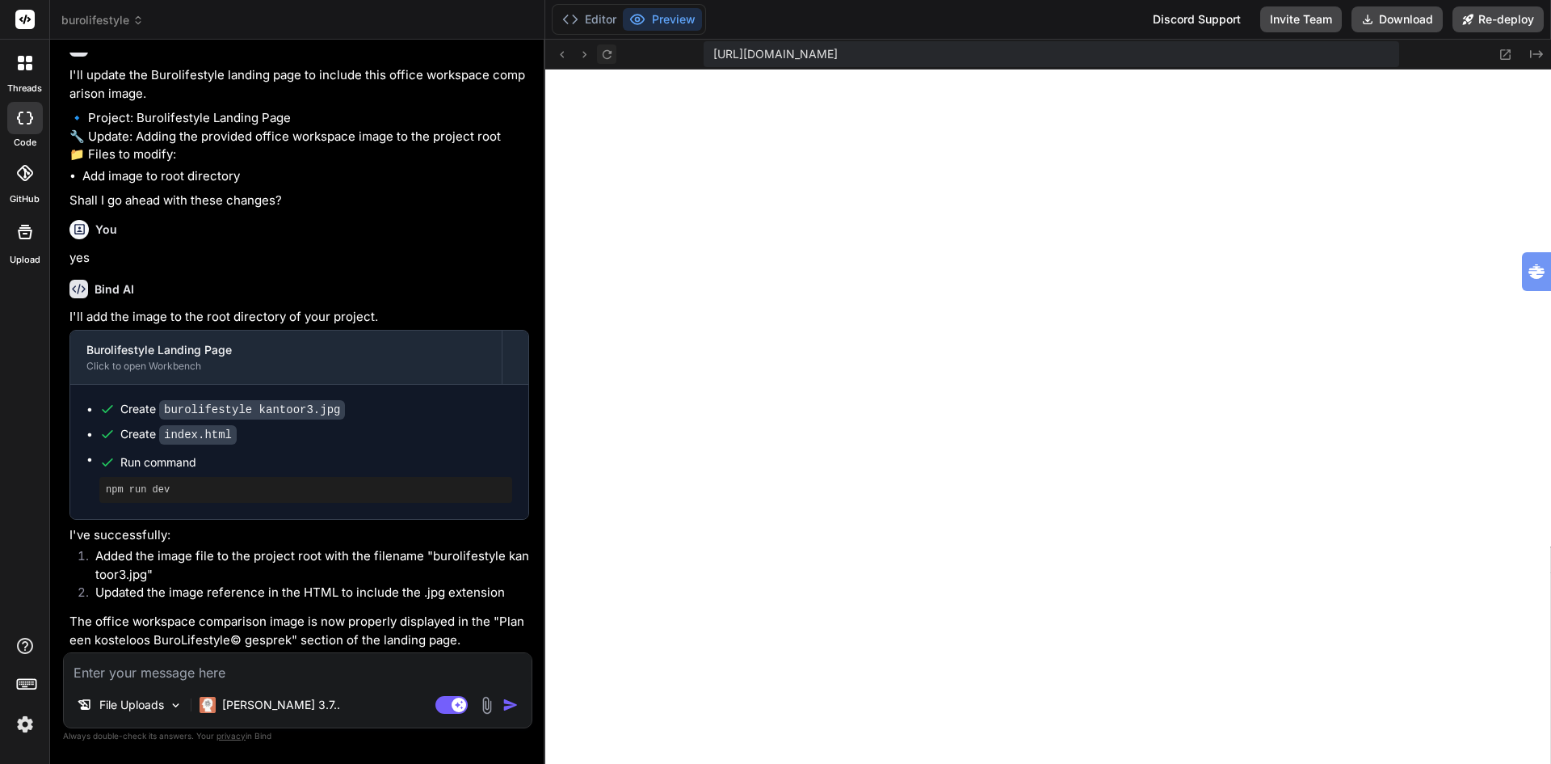
click at [609, 54] on icon at bounding box center [607, 55] width 14 height 14
drag, startPoint x: 101, startPoint y: 591, endPoint x: 321, endPoint y: 592, distance: 219.8
click at [321, 592] on li "Updated the image reference in the HTML to include the .jpg extension" at bounding box center [305, 594] width 447 height 23
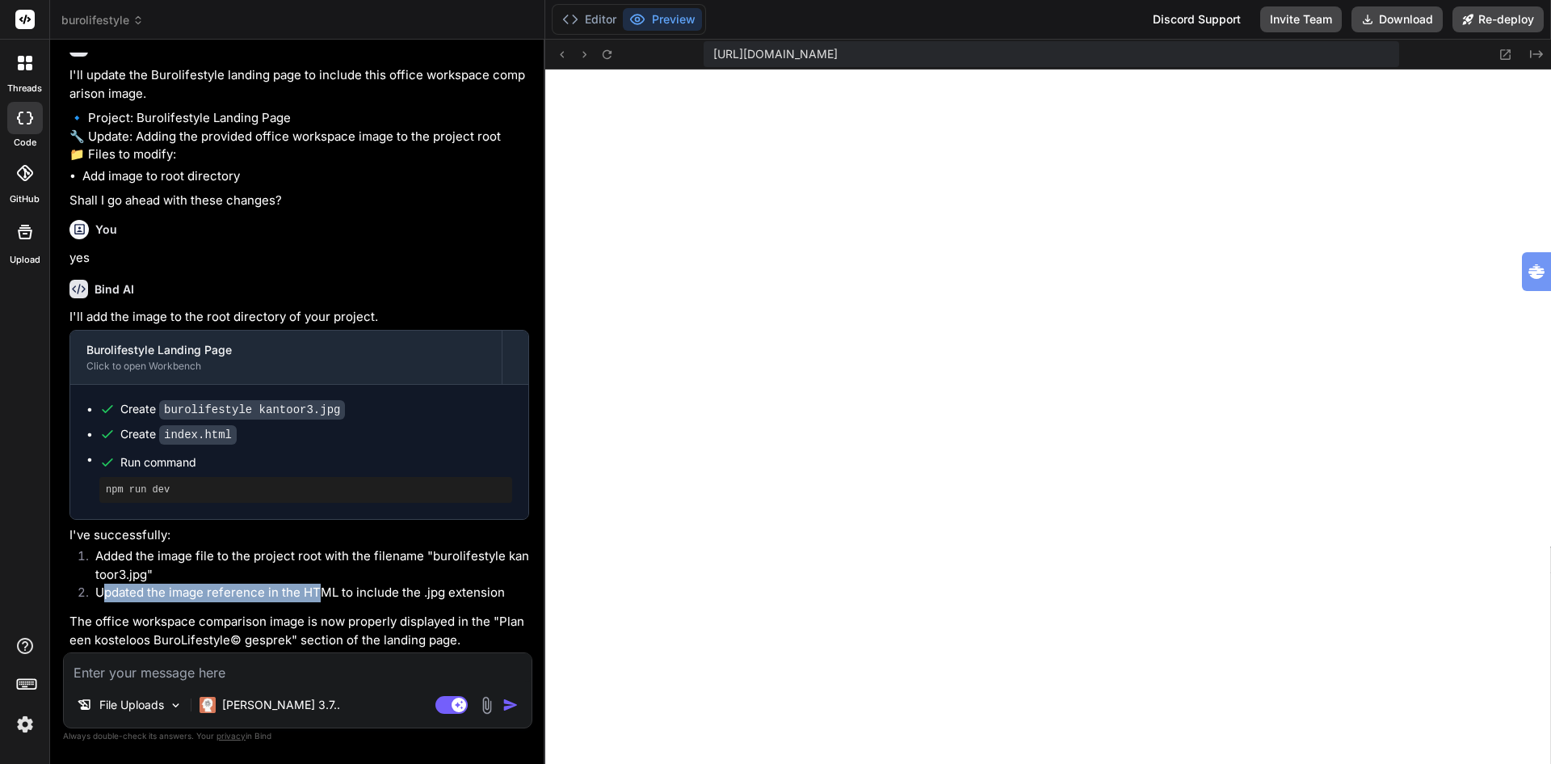
click at [284, 593] on li "Updated the image reference in the HTML to include the .jpg extension" at bounding box center [305, 594] width 447 height 23
click at [488, 705] on img at bounding box center [487, 705] width 19 height 19
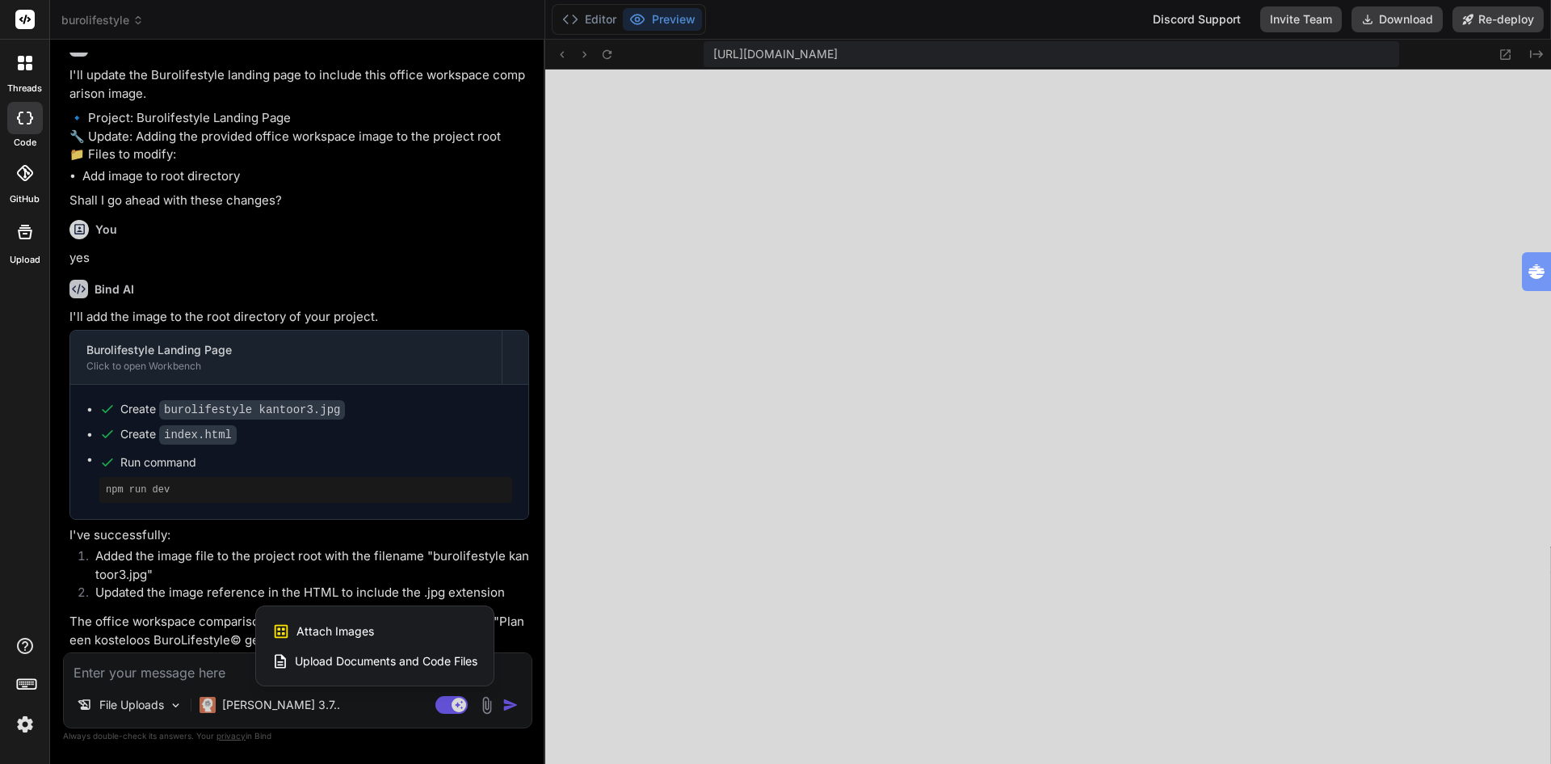
click at [344, 629] on span "Attach Images" at bounding box center [336, 631] width 78 height 16
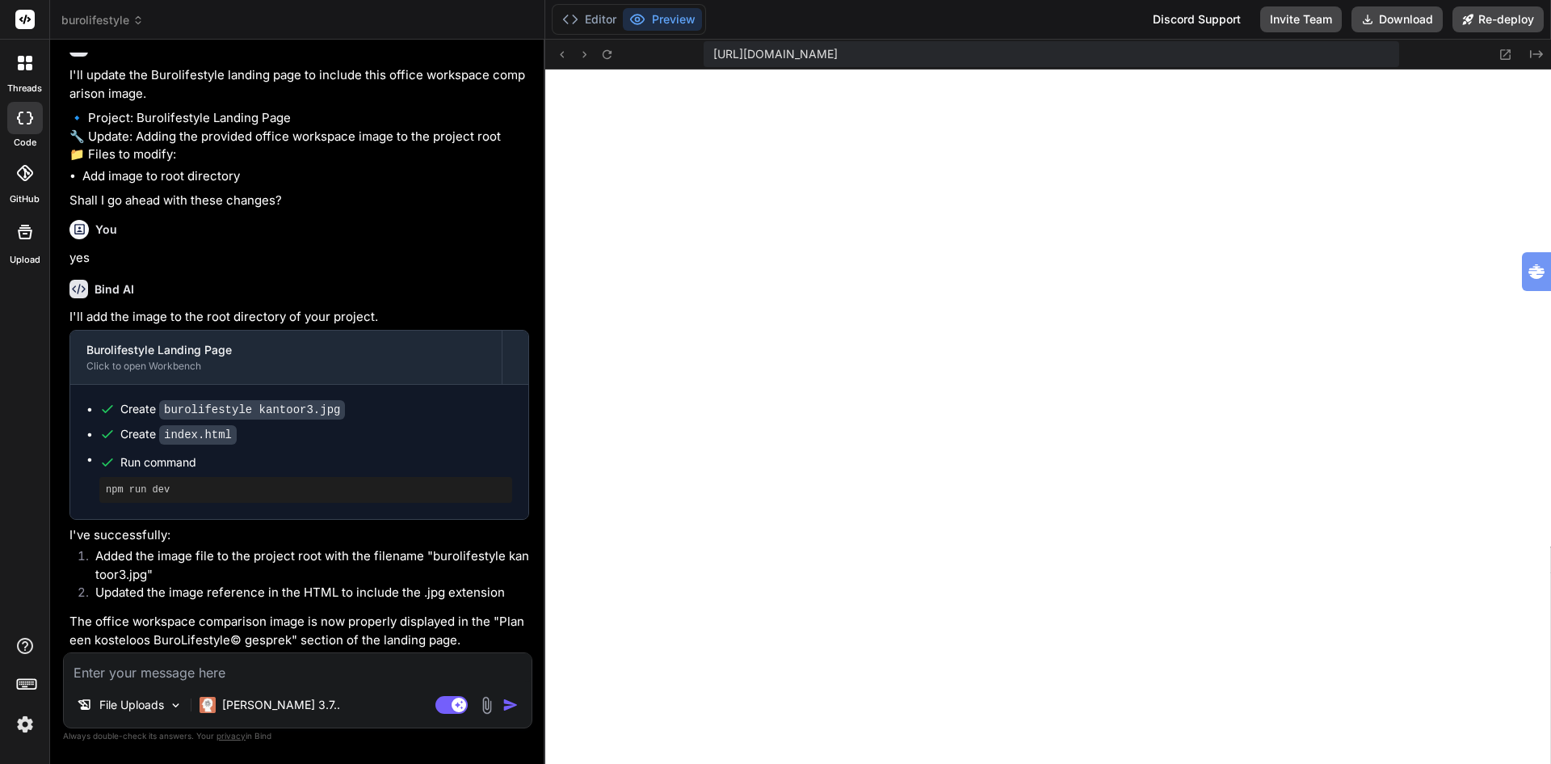
scroll to position [5640, 0]
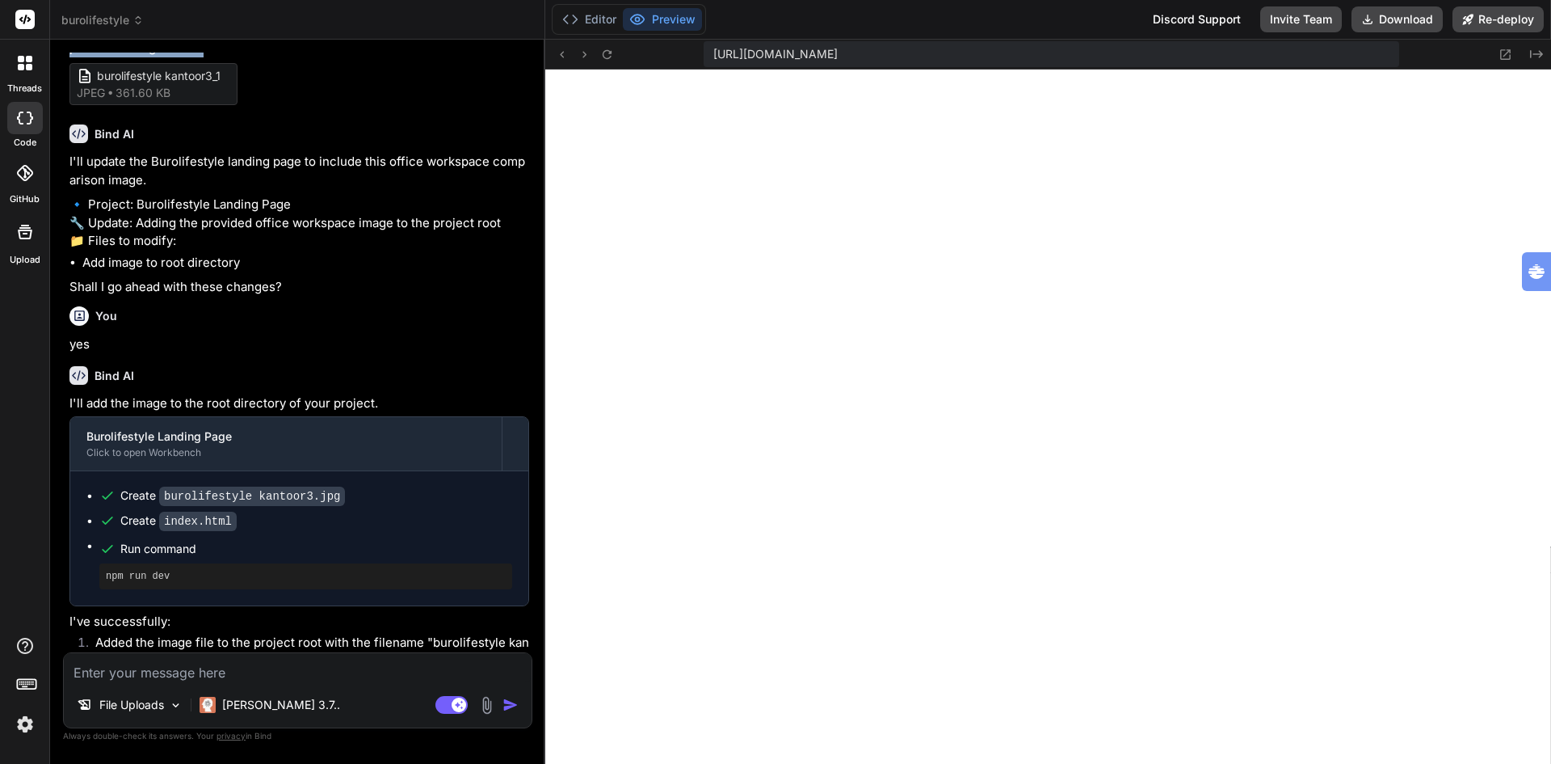
drag, startPoint x: 205, startPoint y: 246, endPoint x: 63, endPoint y: 244, distance: 142.2
click at [63, 244] on div "You Create a modern, responsive HTML landing page with professional design and …" at bounding box center [297, 408] width 469 height 710
click at [157, 671] on textarea at bounding box center [298, 667] width 468 height 29
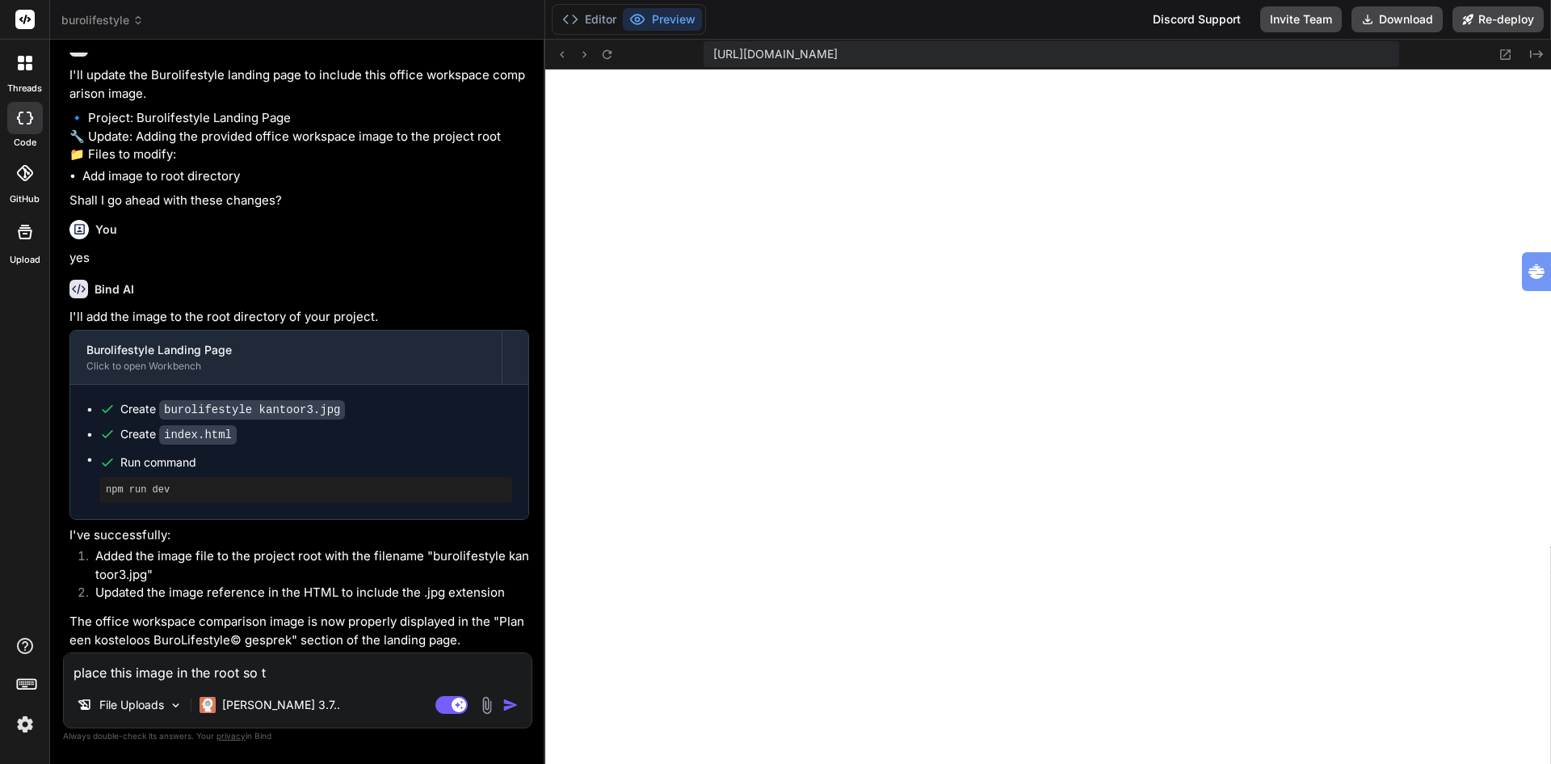
scroll to position [5802, 0]
click at [318, 664] on textarea "place this image in the root so t" at bounding box center [298, 667] width 468 height 29
paste textarea "Burolifestyle kantooromgeving"
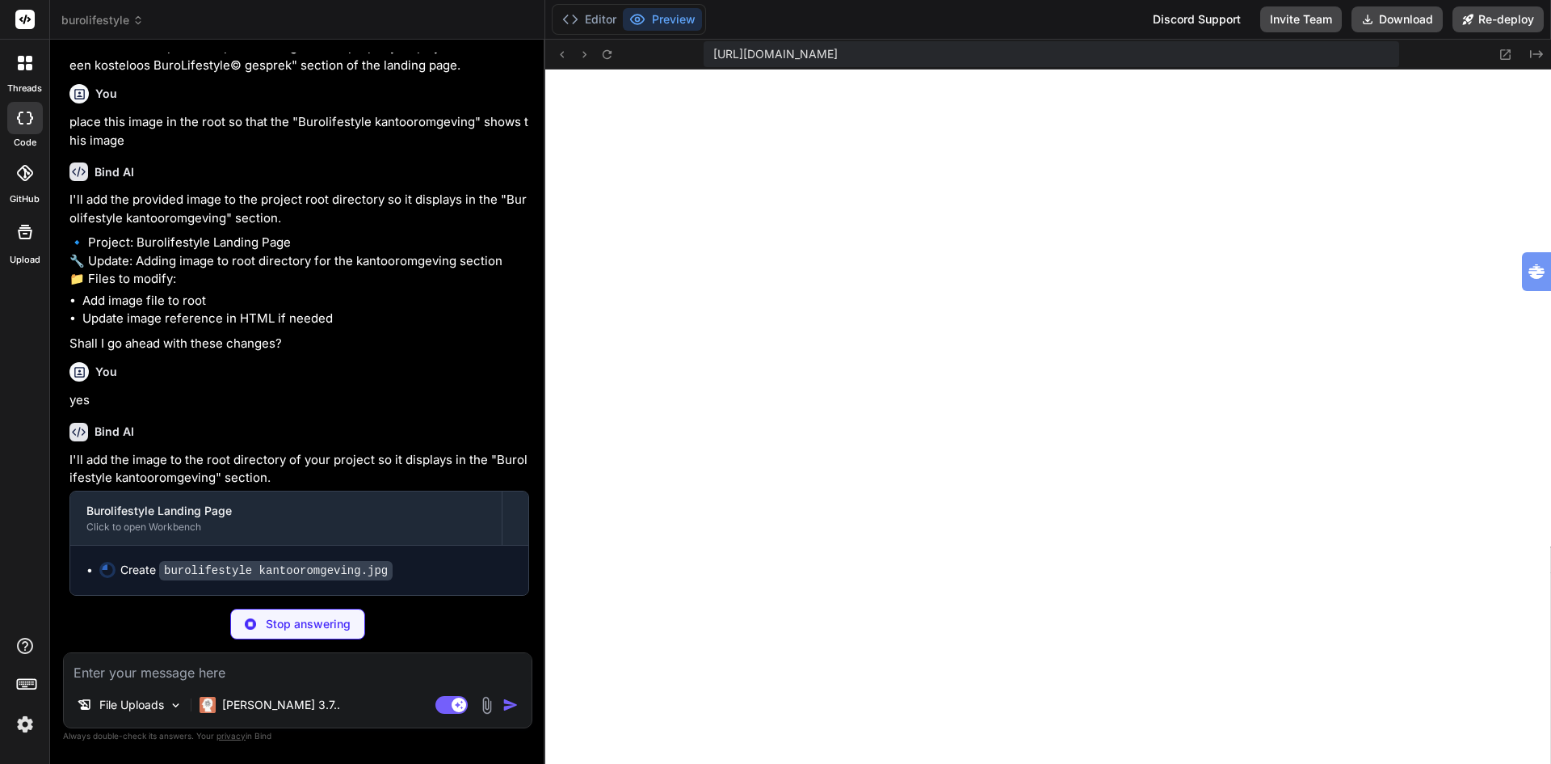
scroll to position [6574, 0]
click at [602, 19] on button "Editor" at bounding box center [589, 19] width 67 height 23
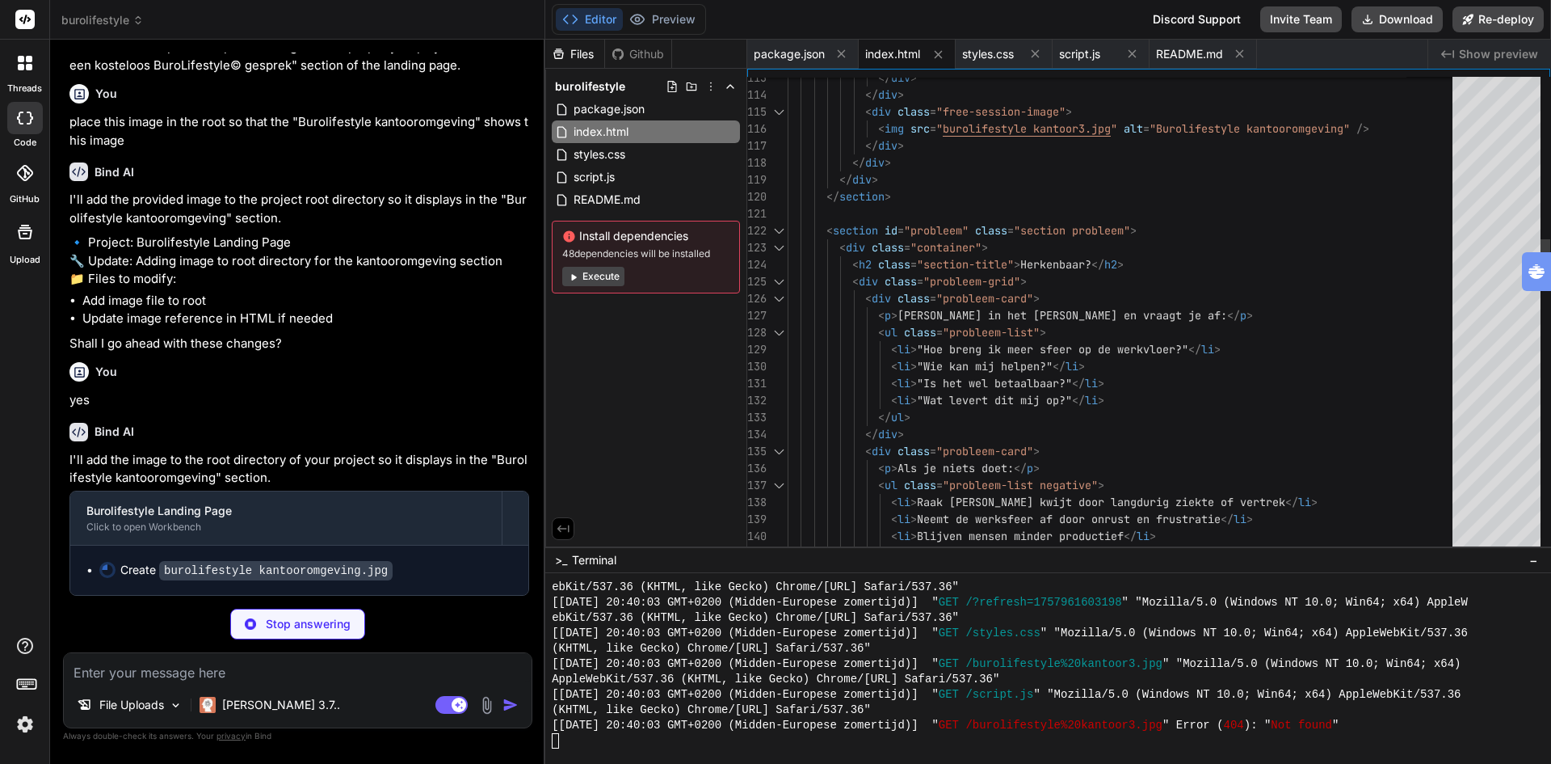
click at [22, 234] on icon at bounding box center [24, 231] width 19 height 19
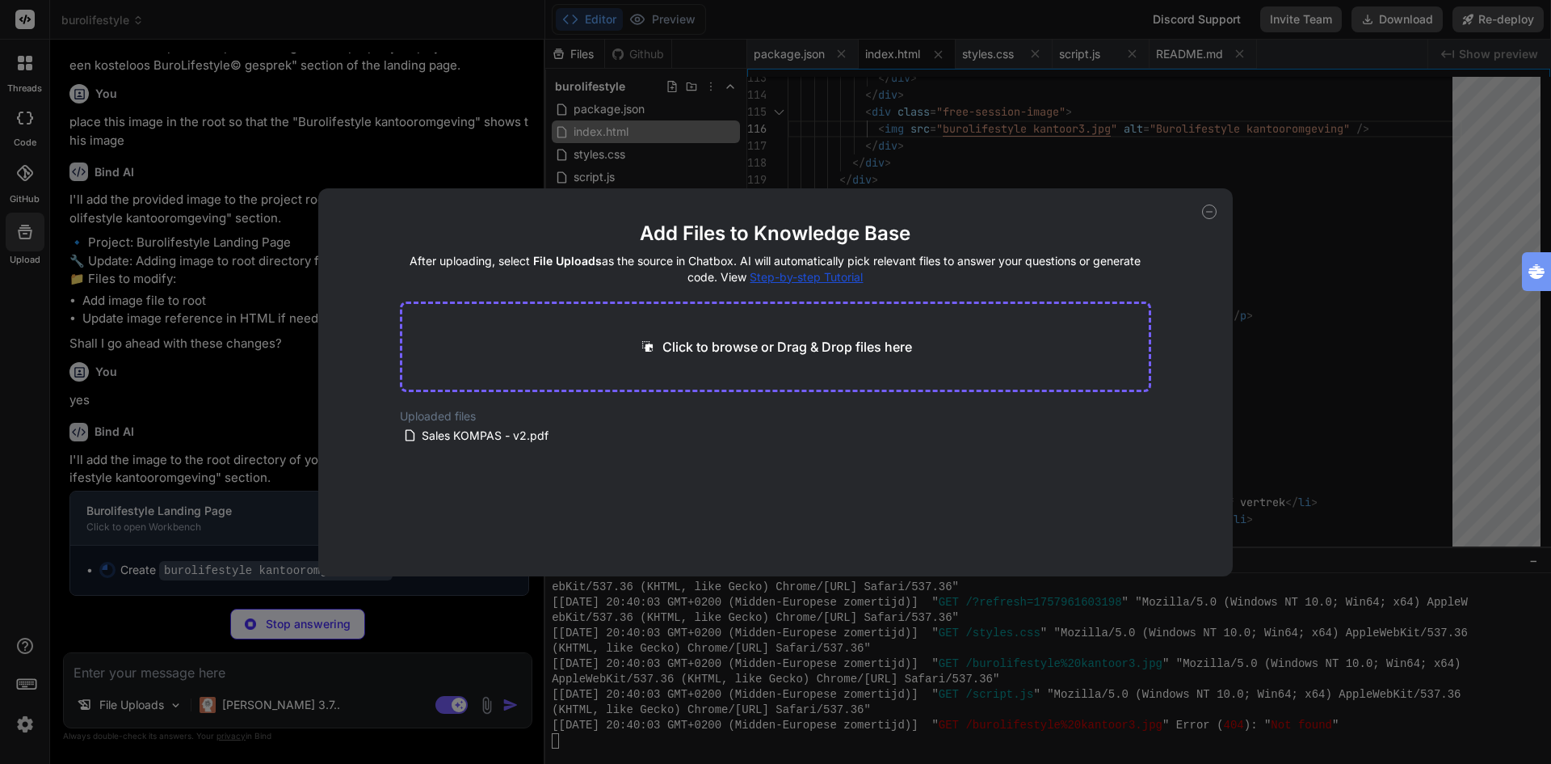
click at [733, 346] on p "Click to browse or Drag & Drop files here" at bounding box center [788, 346] width 250 height 19
click at [1283, 205] on div "Add Files to Knowledge Base After uploading, select File Uploads as the source …" at bounding box center [775, 382] width 1551 height 764
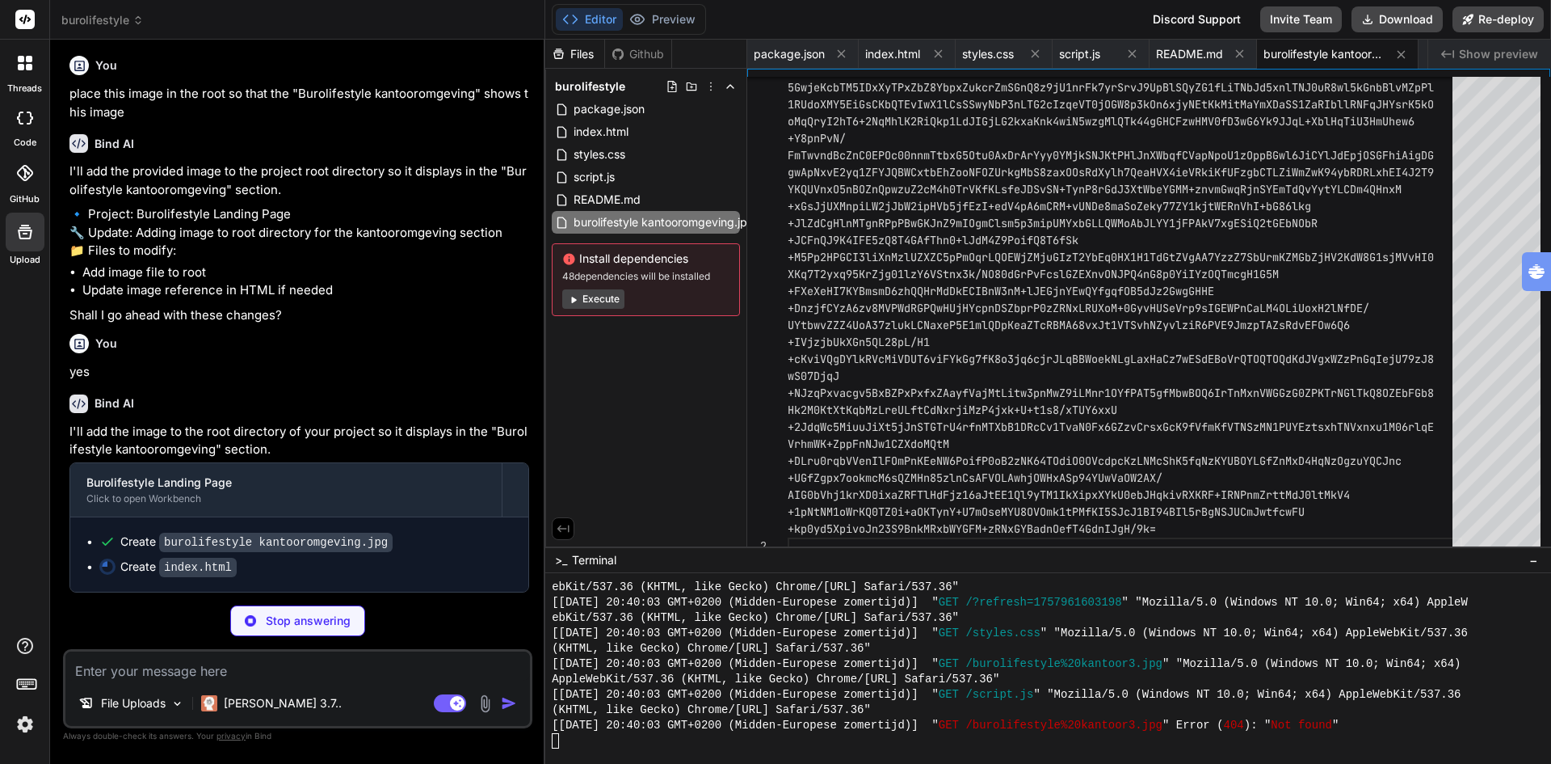
scroll to position [6602, 0]
click at [709, 221] on span "burolifestyle kantooromgeving.jpg" at bounding box center [664, 222] width 184 height 19
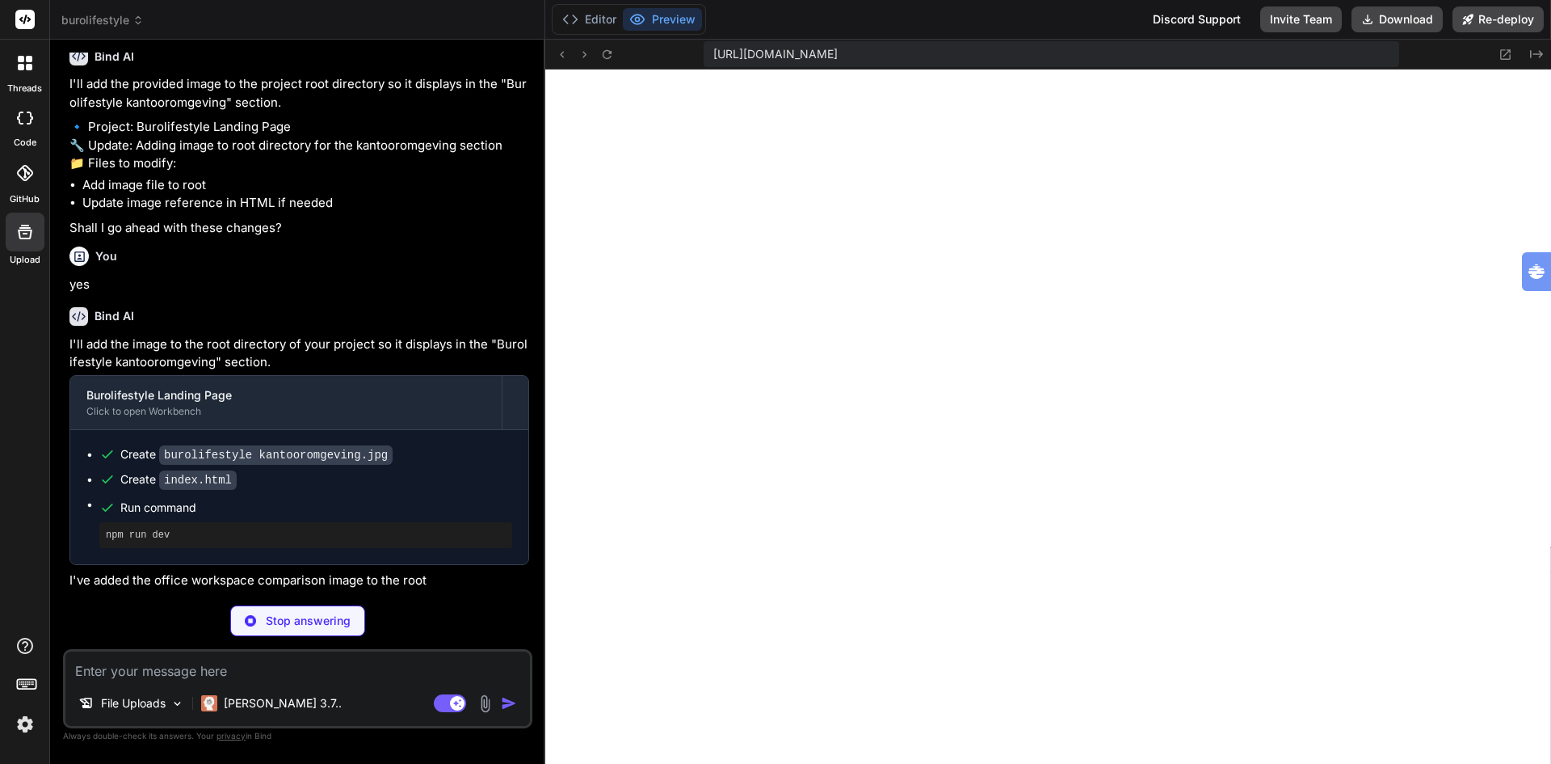
scroll to position [7891, 0]
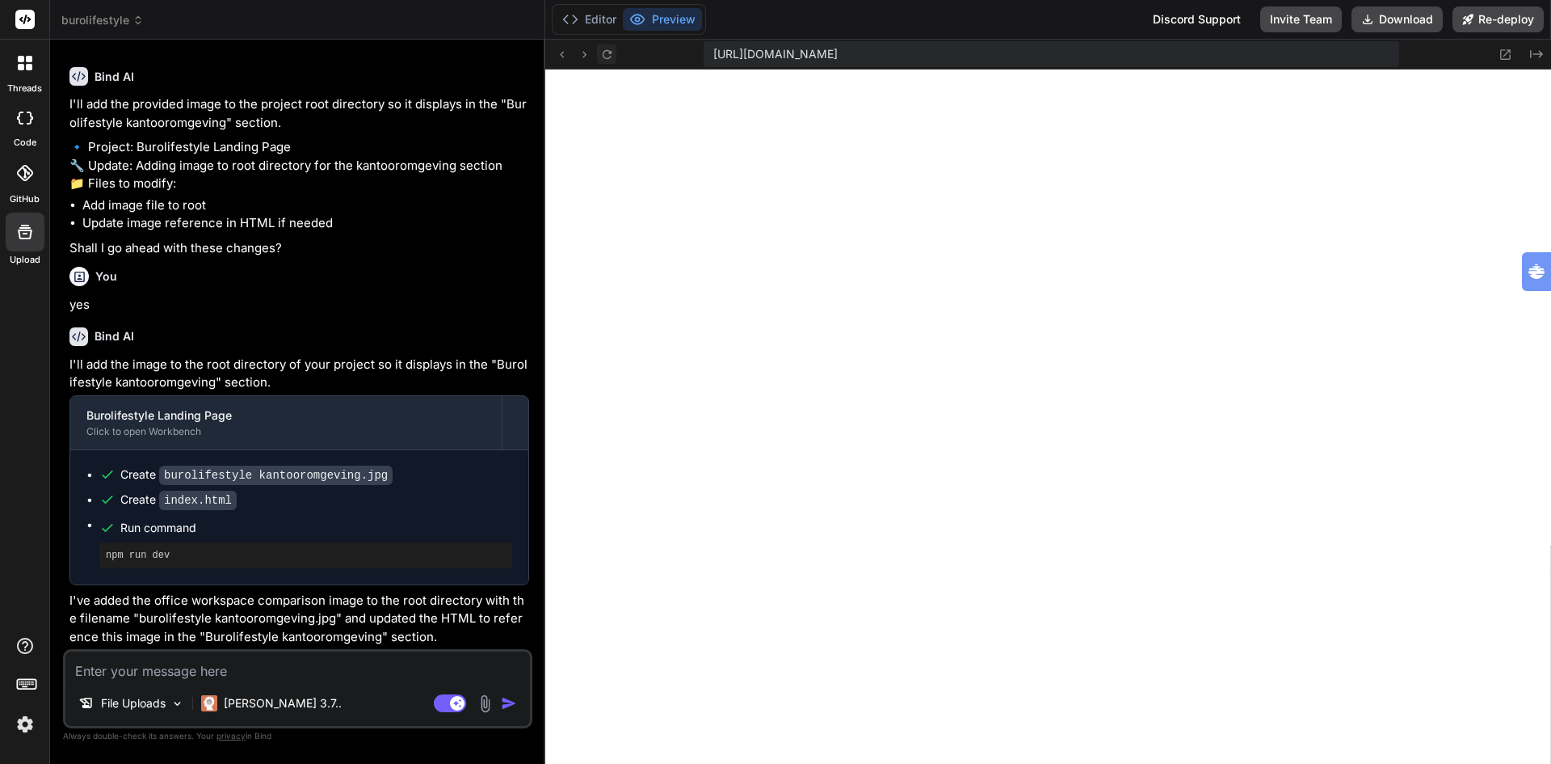
click at [607, 54] on icon at bounding box center [607, 55] width 14 height 14
click at [591, 15] on button "Editor" at bounding box center [589, 19] width 67 height 23
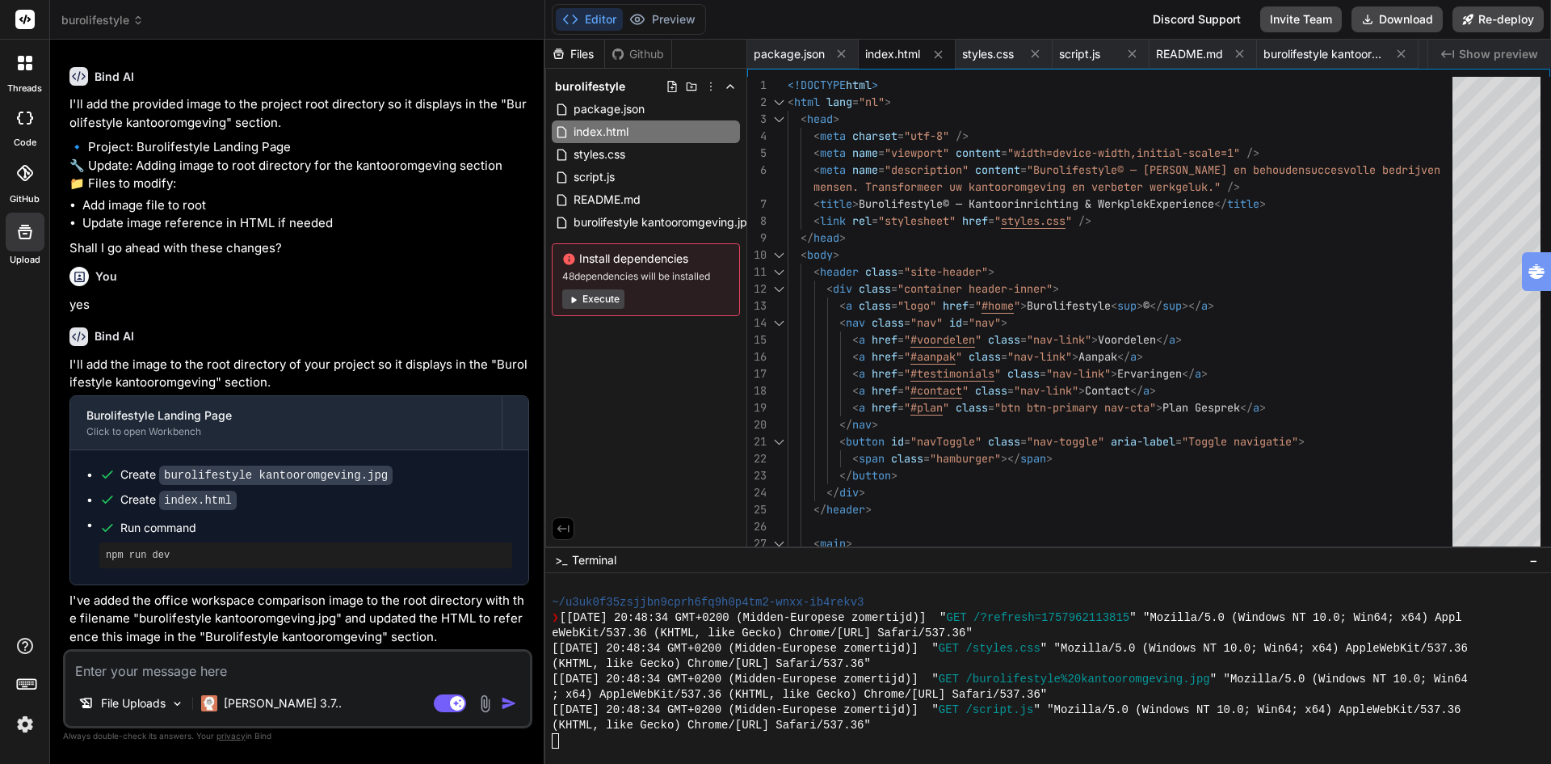
click at [305, 672] on textarea at bounding box center [297, 665] width 465 height 29
click at [263, 562] on pre "npm run dev" at bounding box center [306, 555] width 400 height 13
click at [608, 225] on span "burolifestyle kantooromgeving.jpg" at bounding box center [664, 222] width 184 height 19
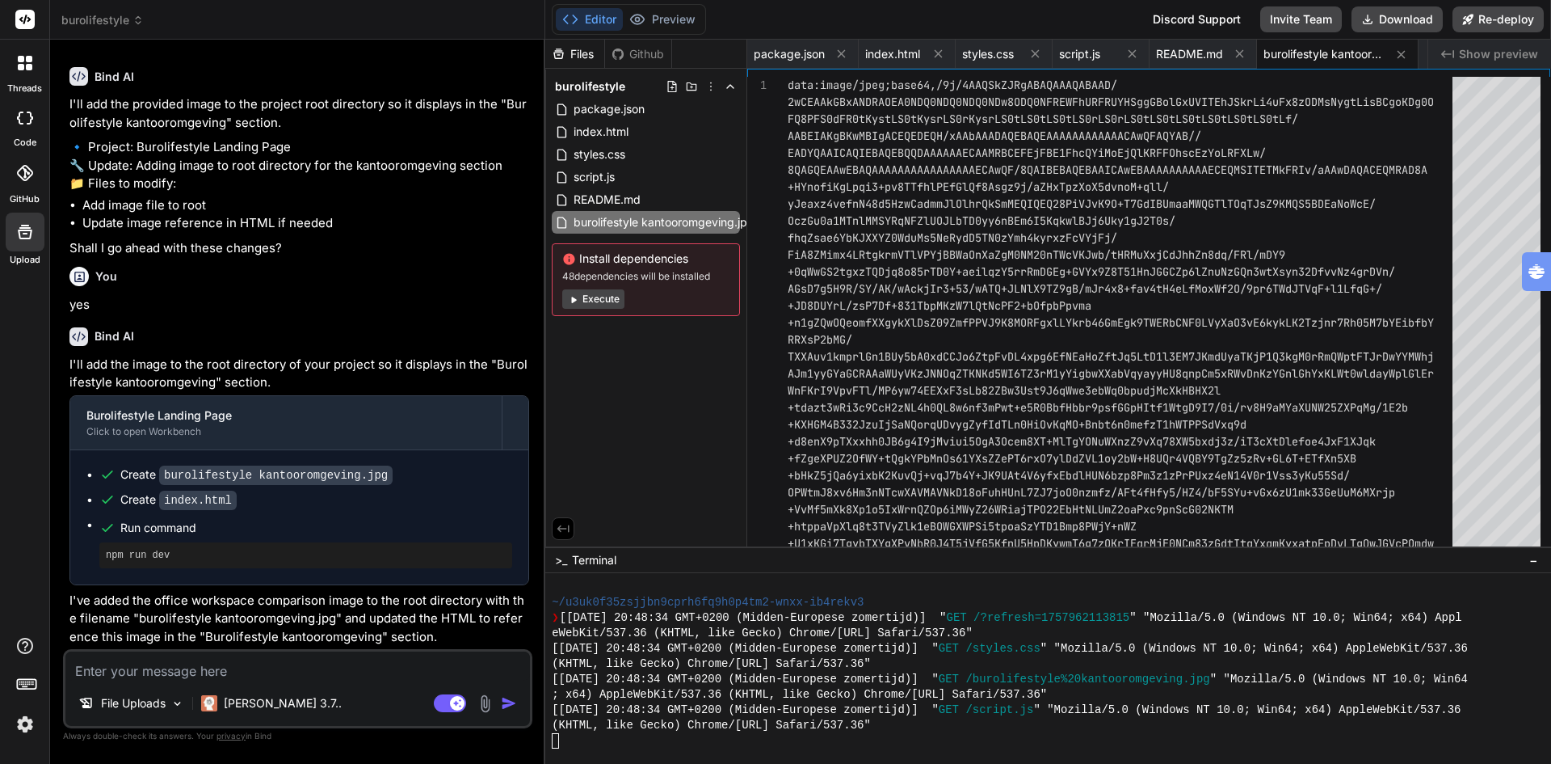
click at [221, 562] on pre "npm run dev" at bounding box center [306, 555] width 400 height 13
click at [669, 17] on button "Preview" at bounding box center [662, 19] width 79 height 23
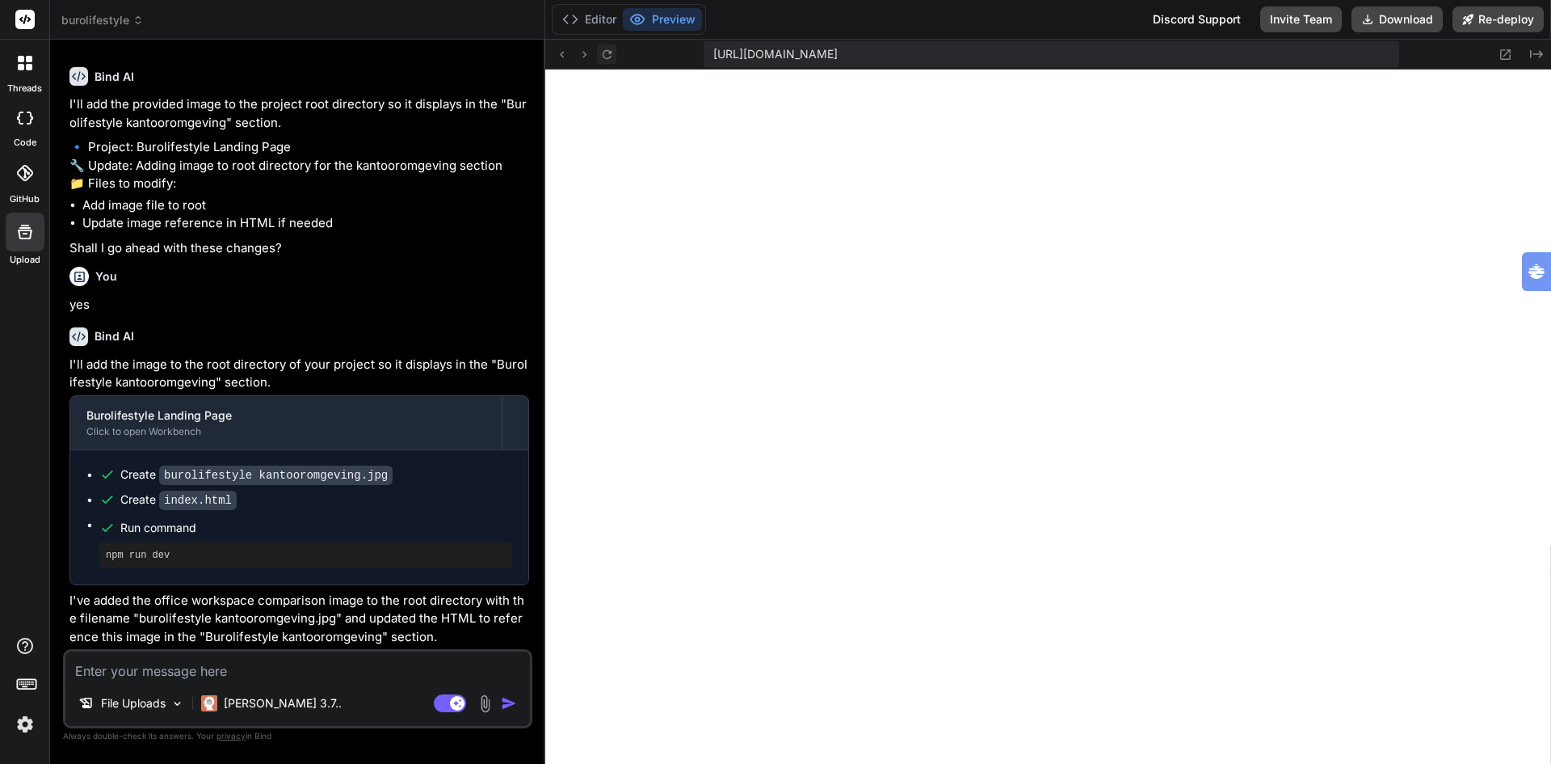
click at [606, 57] on icon at bounding box center [607, 55] width 14 height 14
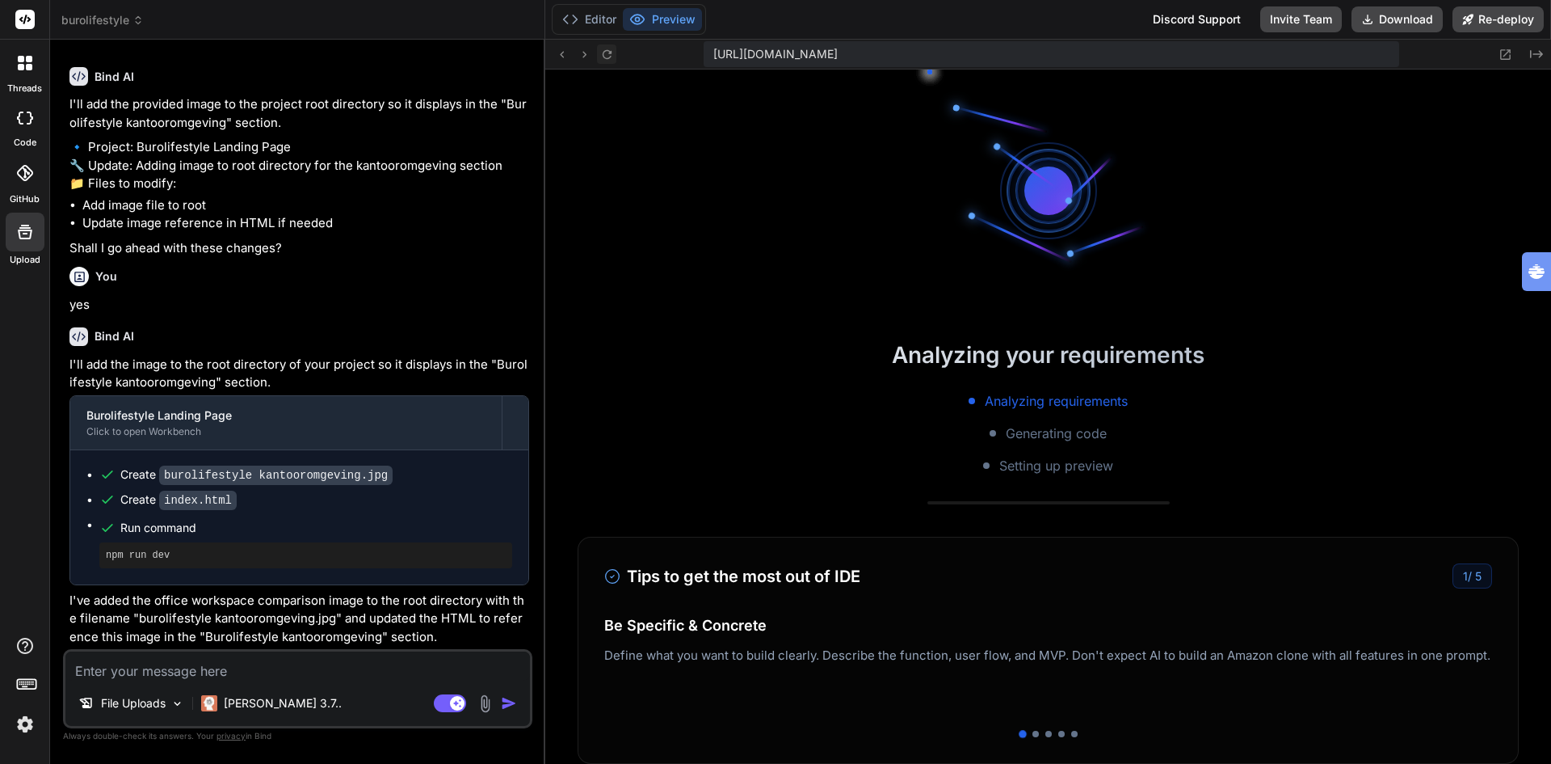
scroll to position [8168, 0]
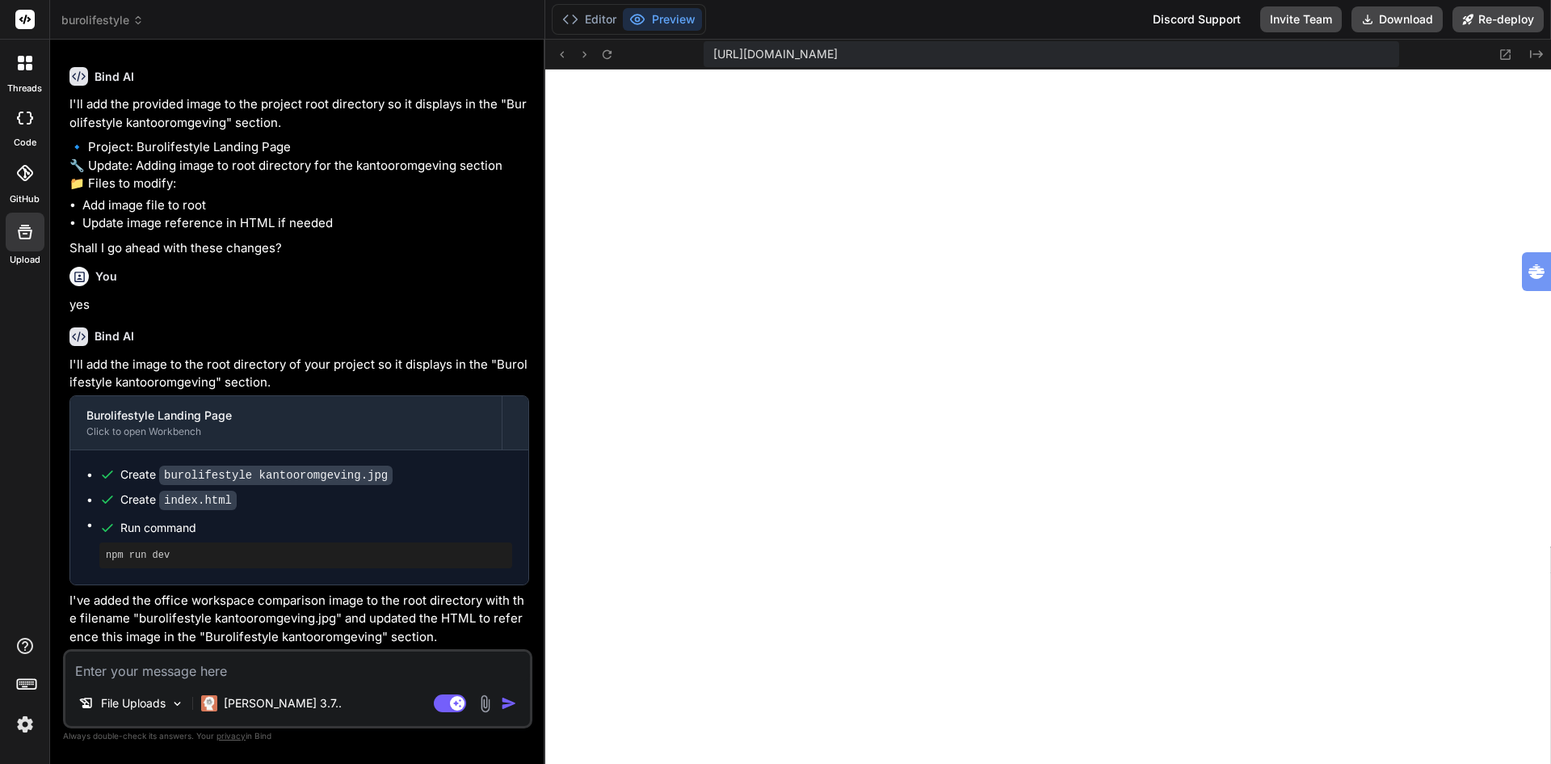
click at [248, 666] on textarea at bounding box center [297, 665] width 465 height 29
click at [224, 668] on textarea at bounding box center [297, 665] width 465 height 29
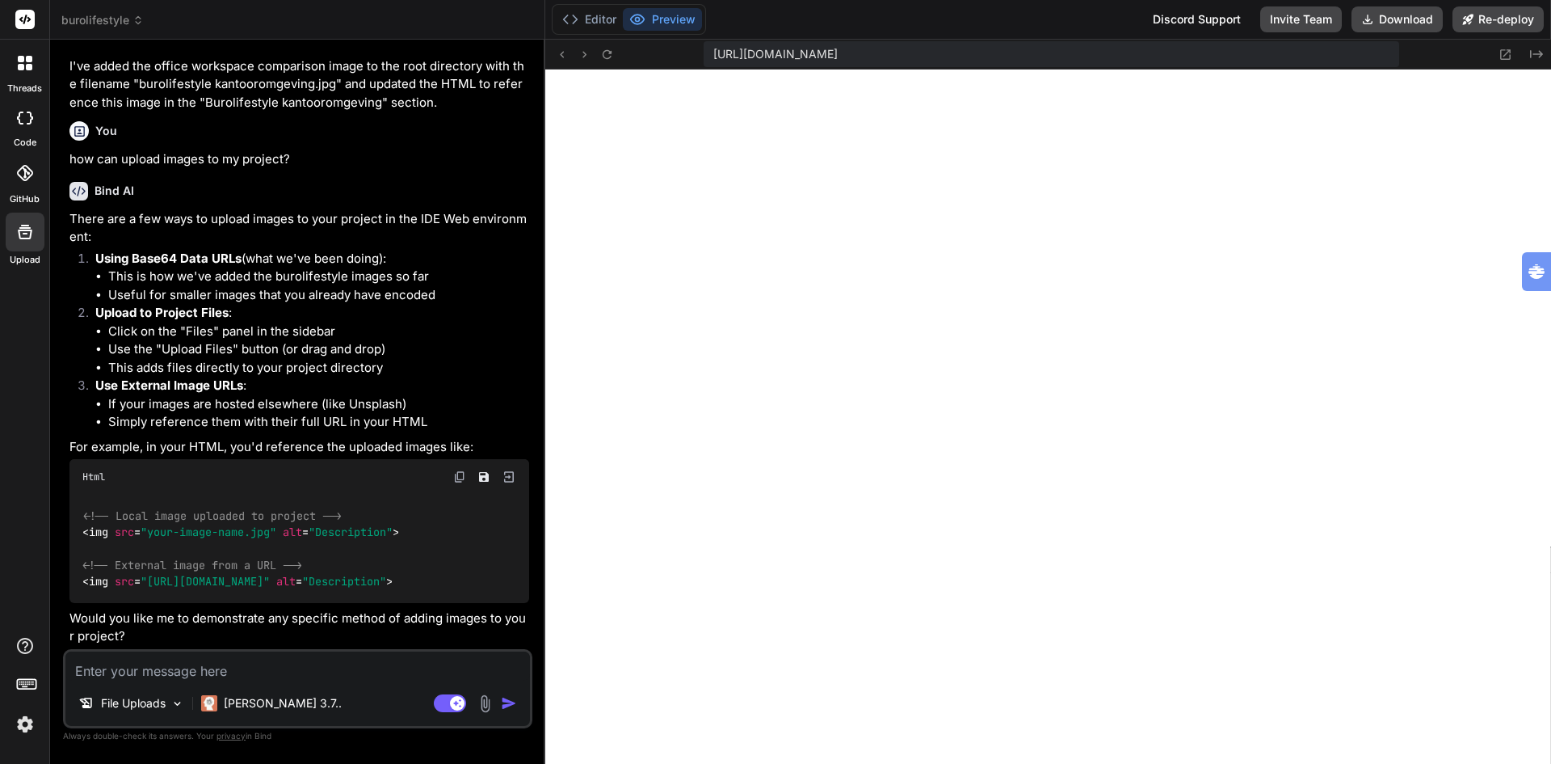
scroll to position [7087, 0]
click at [120, 341] on li "Click on the "Files" panel in the sidebar" at bounding box center [318, 331] width 421 height 19
click at [28, 231] on icon at bounding box center [24, 231] width 19 height 19
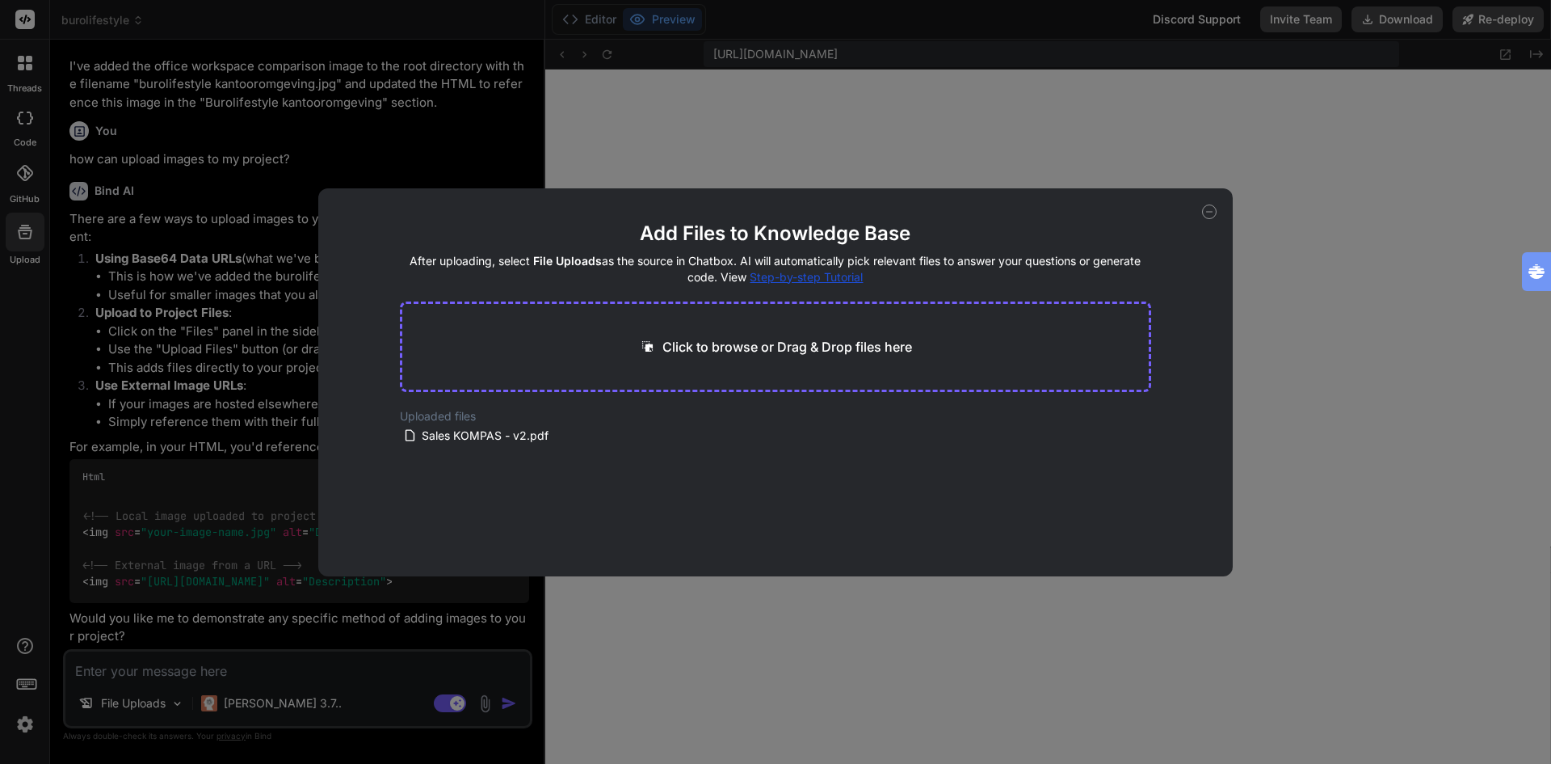
click at [722, 344] on p "Click to browse or Drag & Drop files here" at bounding box center [788, 346] width 250 height 19
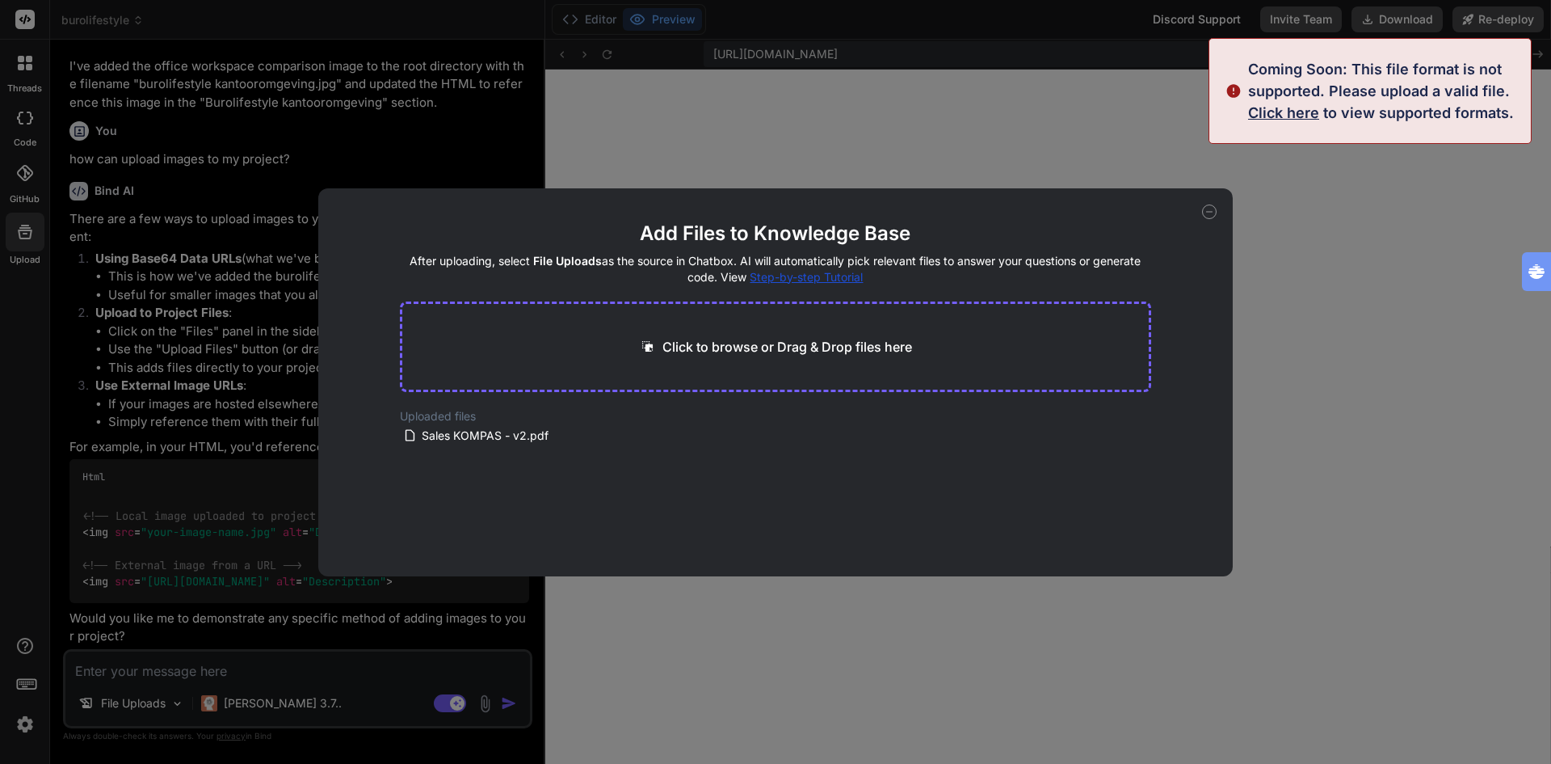
click at [1279, 114] on span "Click here" at bounding box center [1283, 112] width 71 height 17
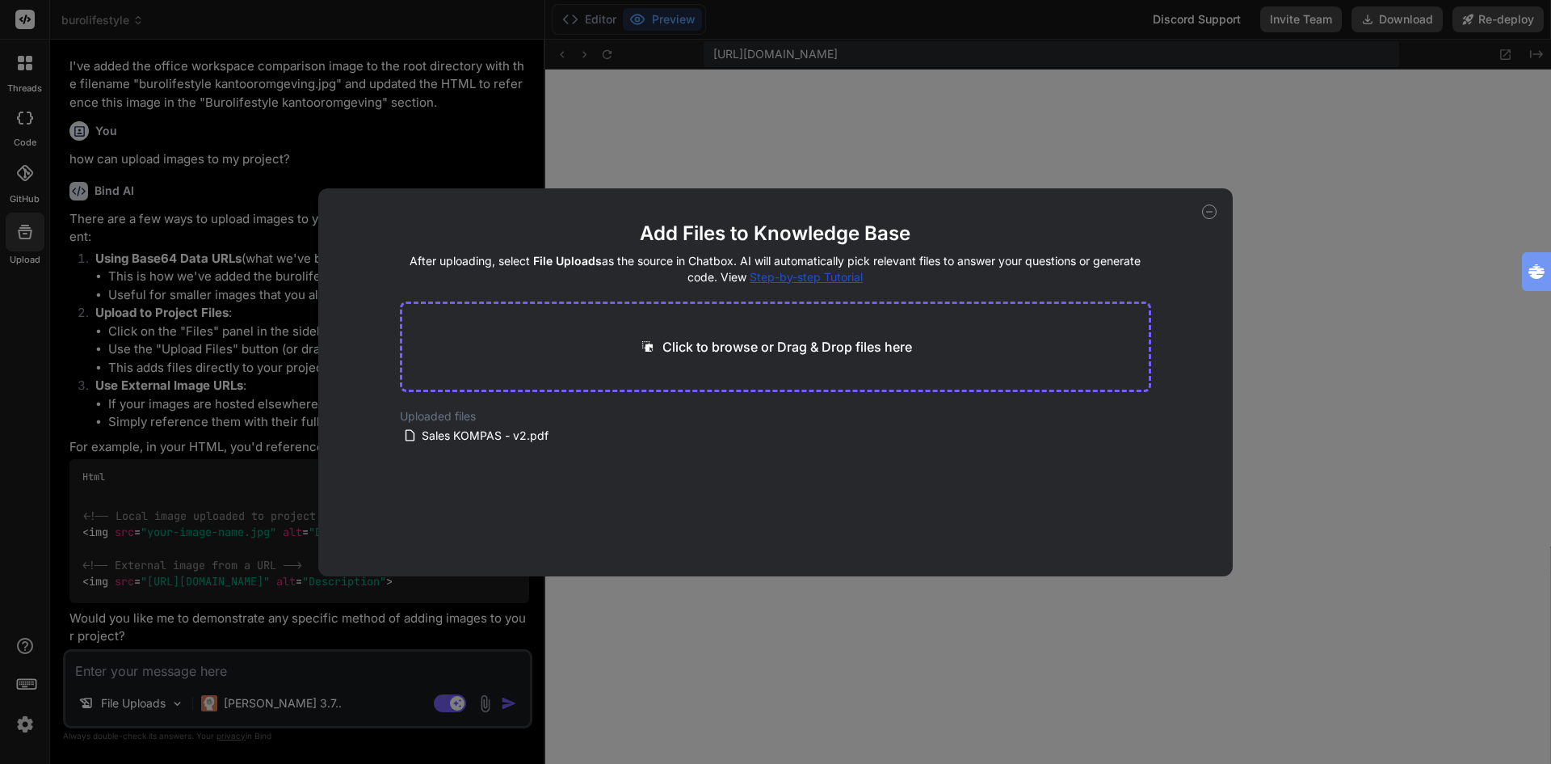
click at [235, 349] on div "Add Files to Knowledge Base After uploading, select File Uploads as the source …" at bounding box center [775, 382] width 1551 height 764
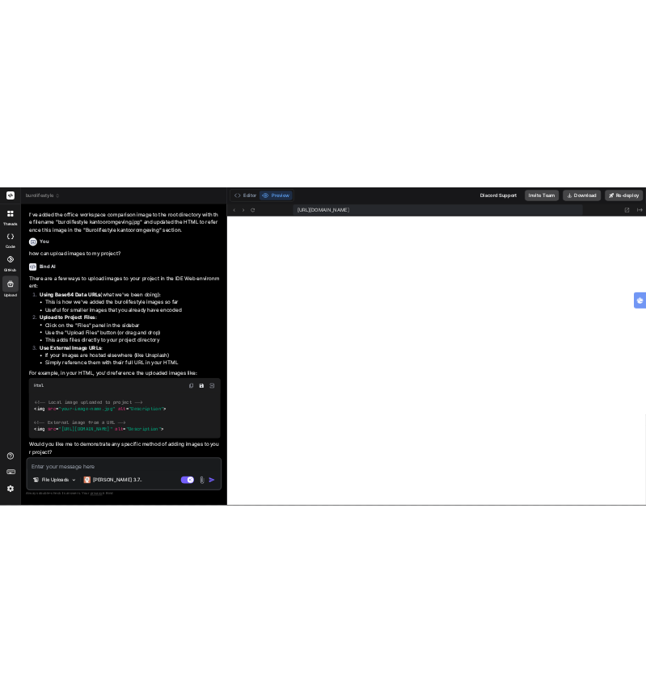
scroll to position [7184, 0]
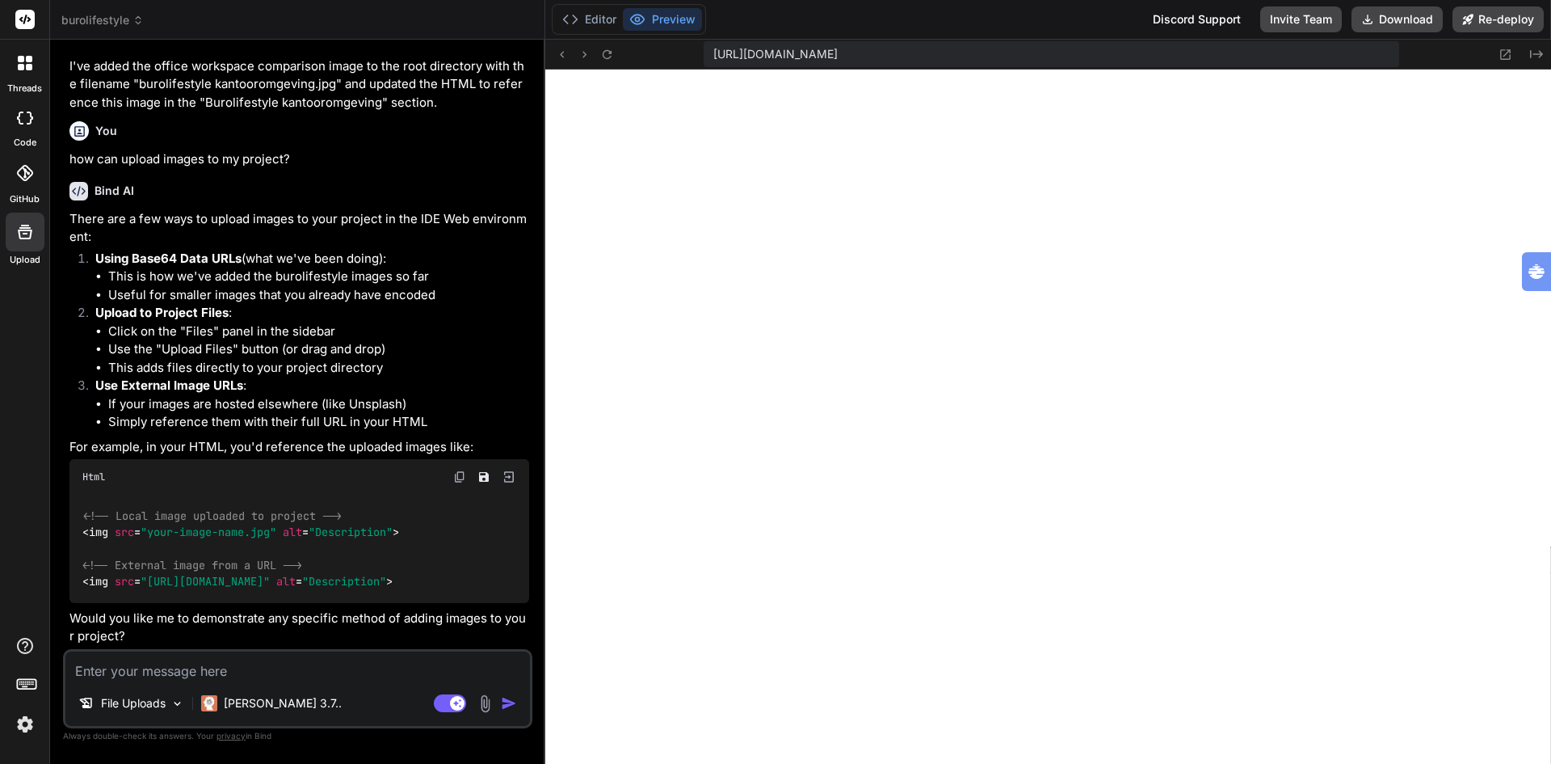
click at [210, 667] on textarea at bounding box center [297, 665] width 465 height 29
click at [209, 668] on textarea "replace the" at bounding box center [297, 665] width 465 height 29
paste textarea "burolifestyle kantooromgeving.jpg"
paste textarea "[URL][DOMAIN_NAME]"
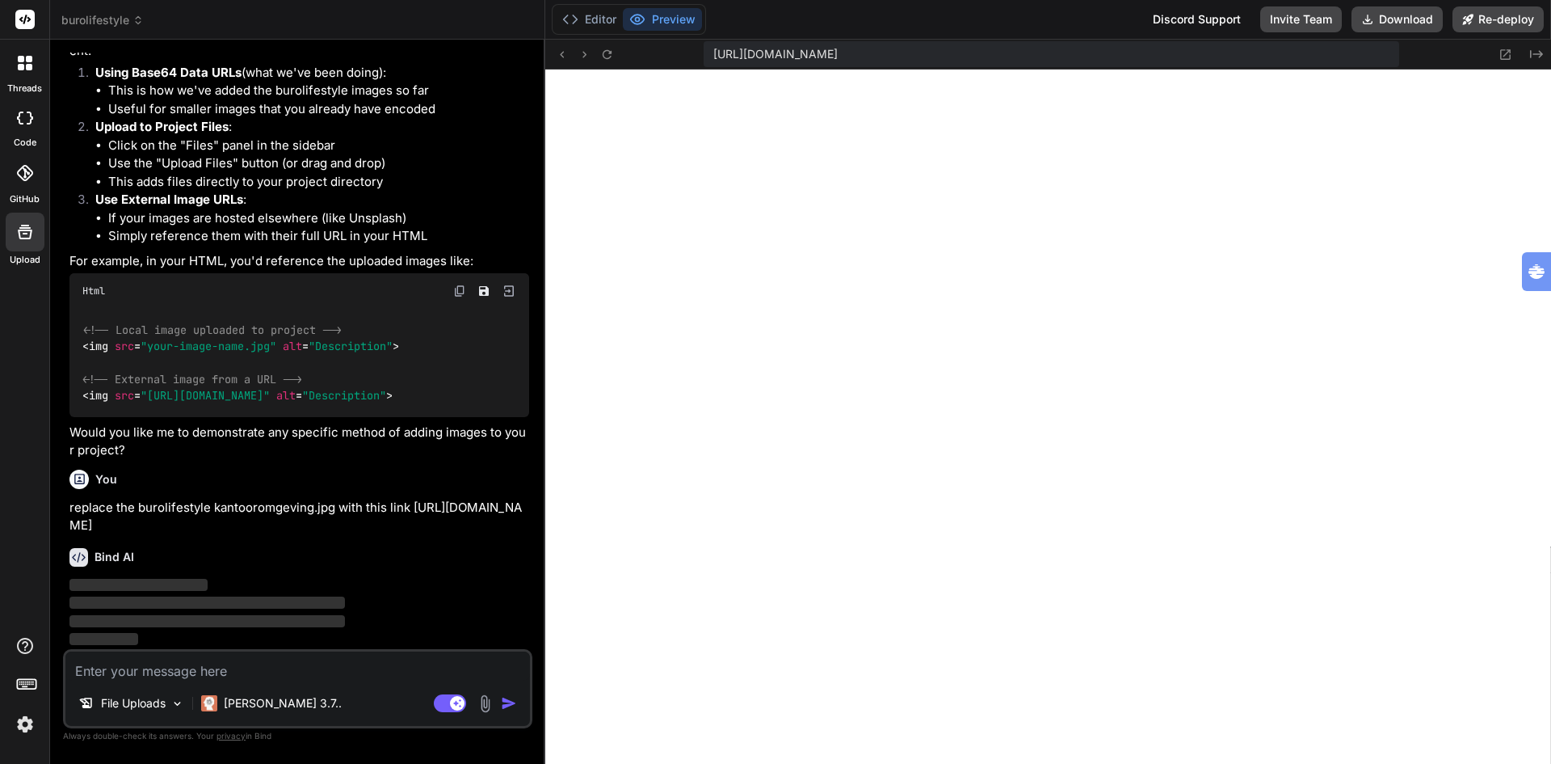
scroll to position [7369, 0]
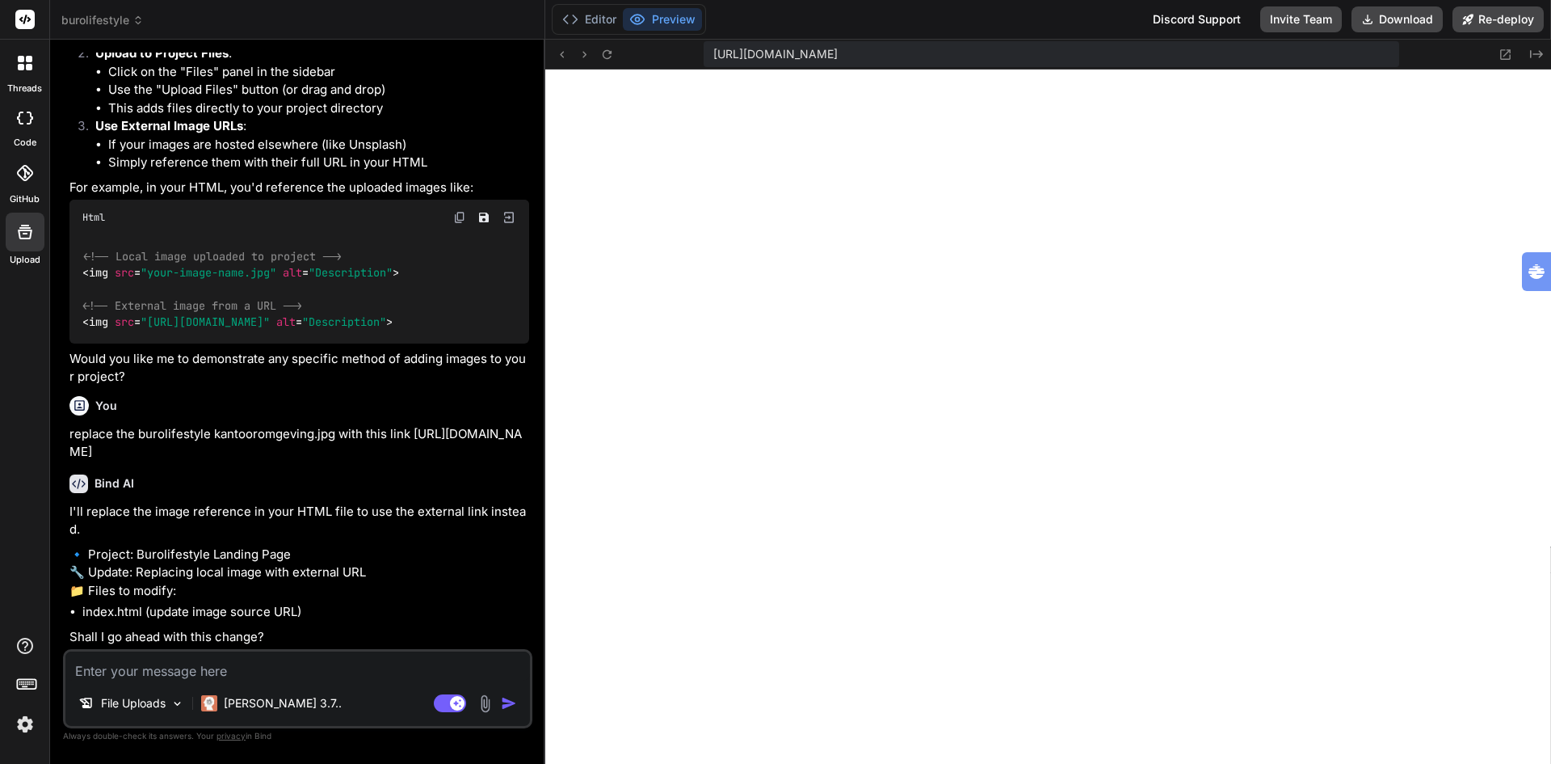
click at [220, 539] on p "I'll replace the image reference in your HTML file to use the external link ins…" at bounding box center [299, 521] width 460 height 36
click at [269, 669] on textarea at bounding box center [297, 665] width 465 height 29
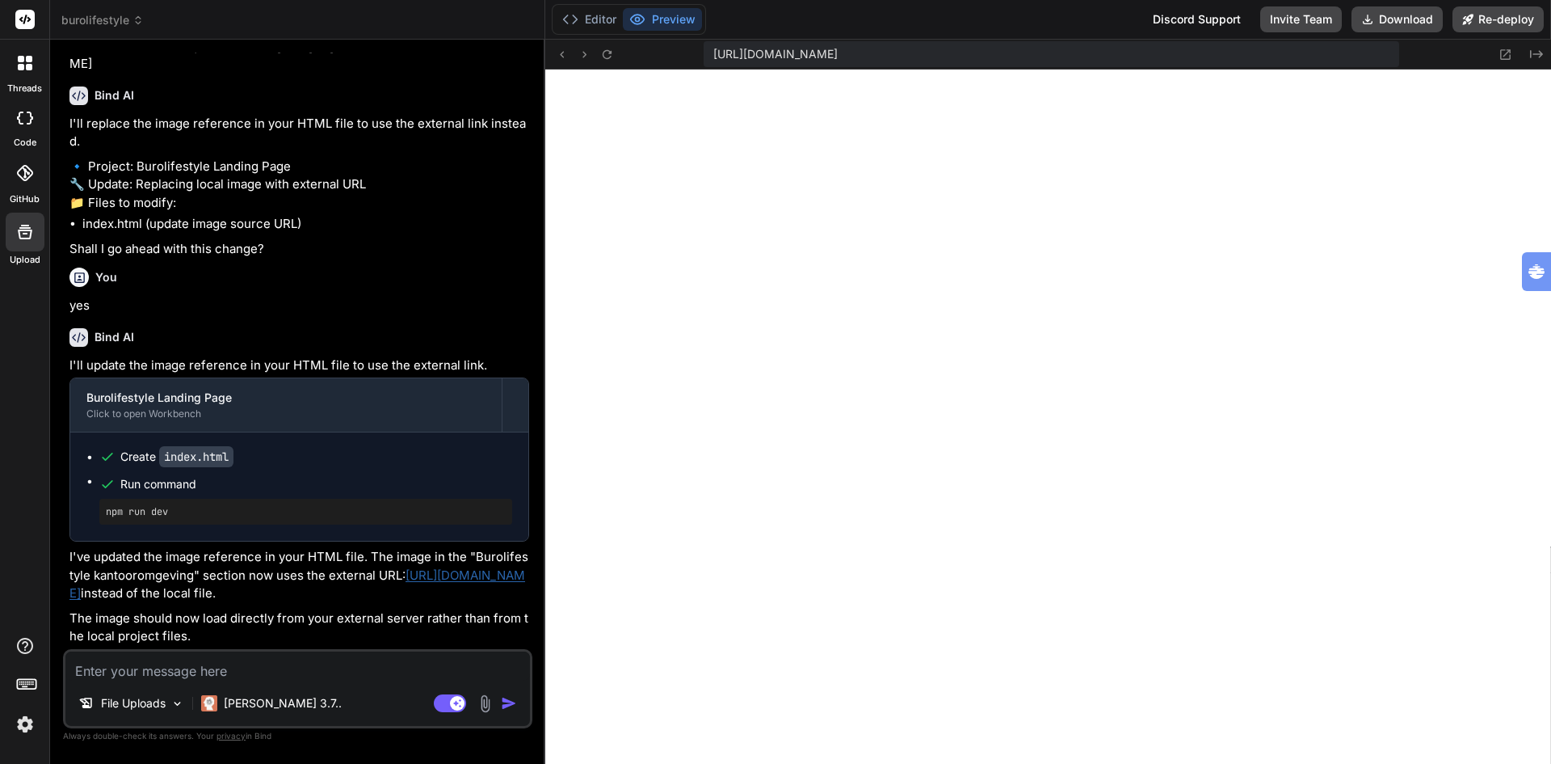
scroll to position [7867, 0]
click at [302, 629] on p "The image should now load directly from your external server rather than from t…" at bounding box center [299, 627] width 460 height 36
click at [606, 49] on icon at bounding box center [607, 55] width 14 height 14
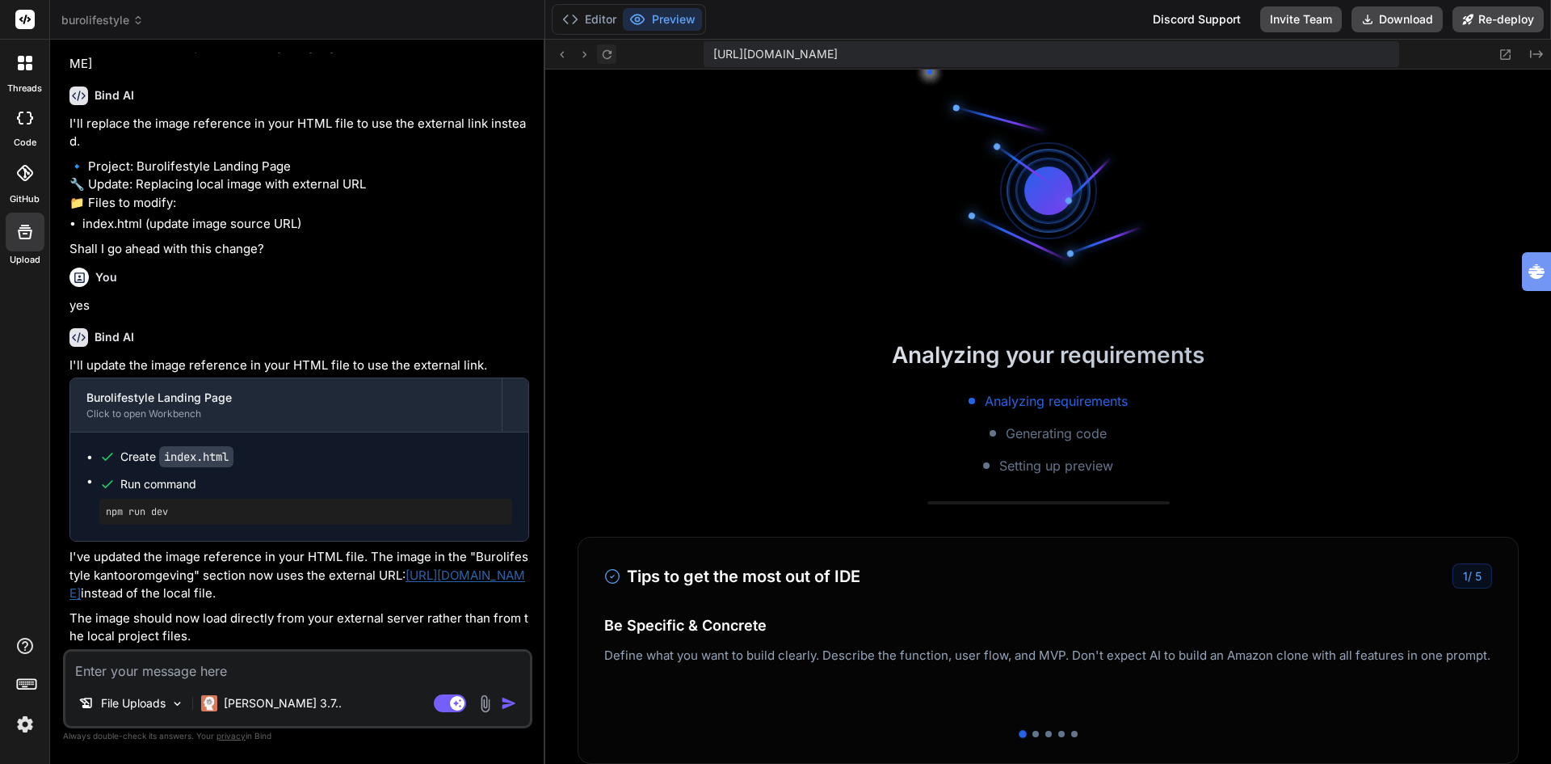
scroll to position [8736, 0]
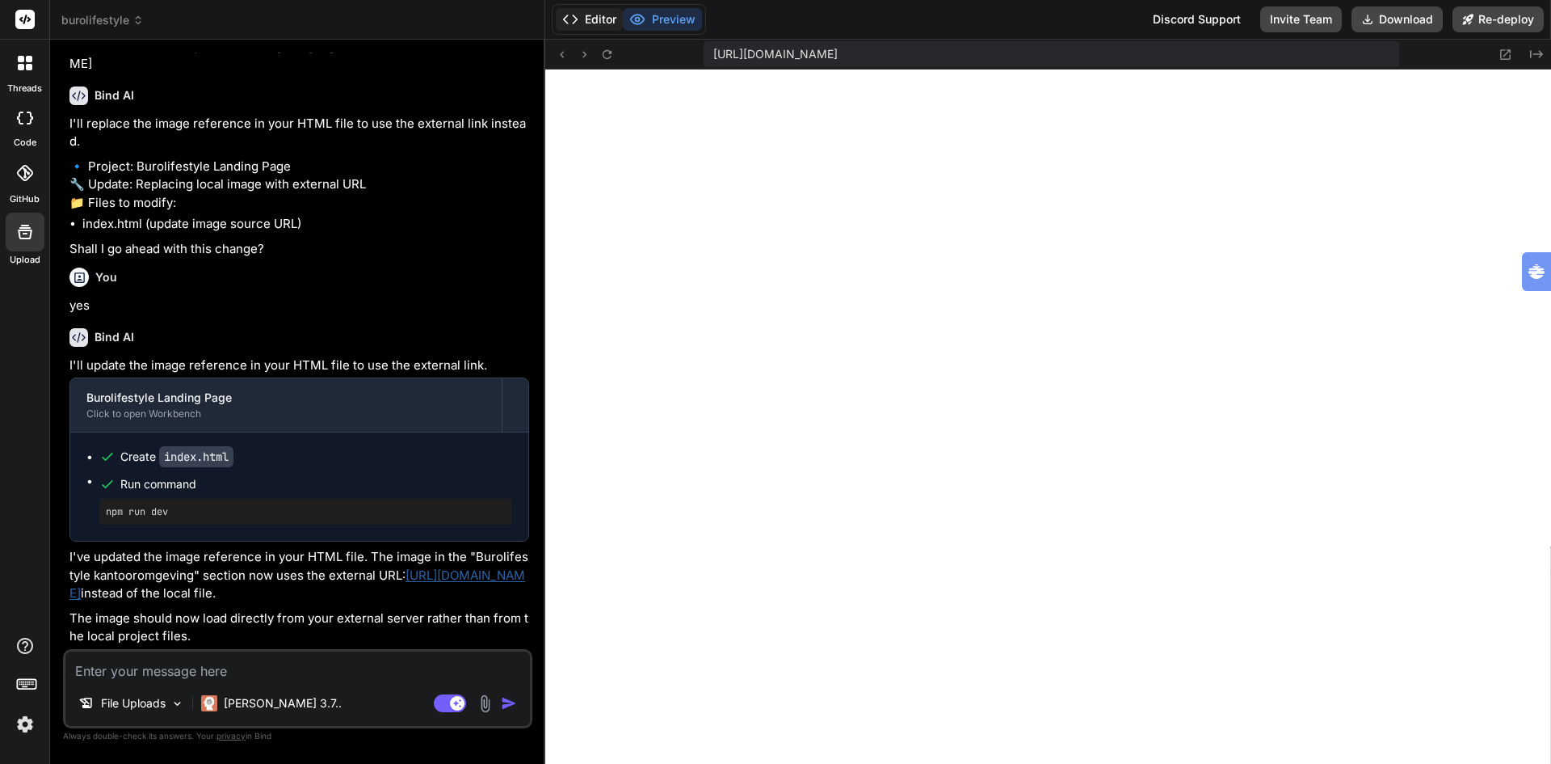
click at [587, 9] on button "Editor" at bounding box center [589, 19] width 67 height 23
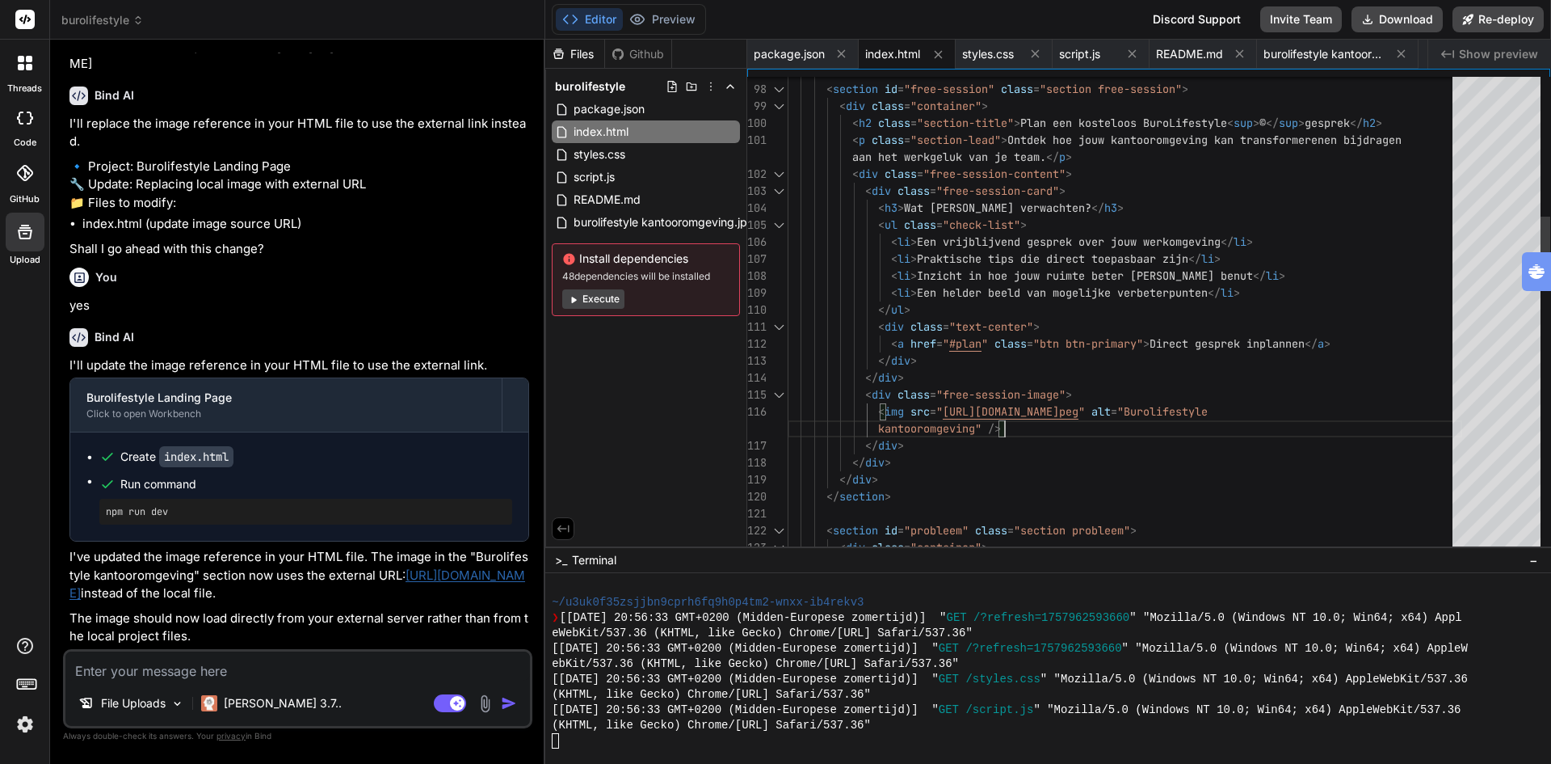
click at [671, 19] on button "Preview" at bounding box center [662, 19] width 79 height 23
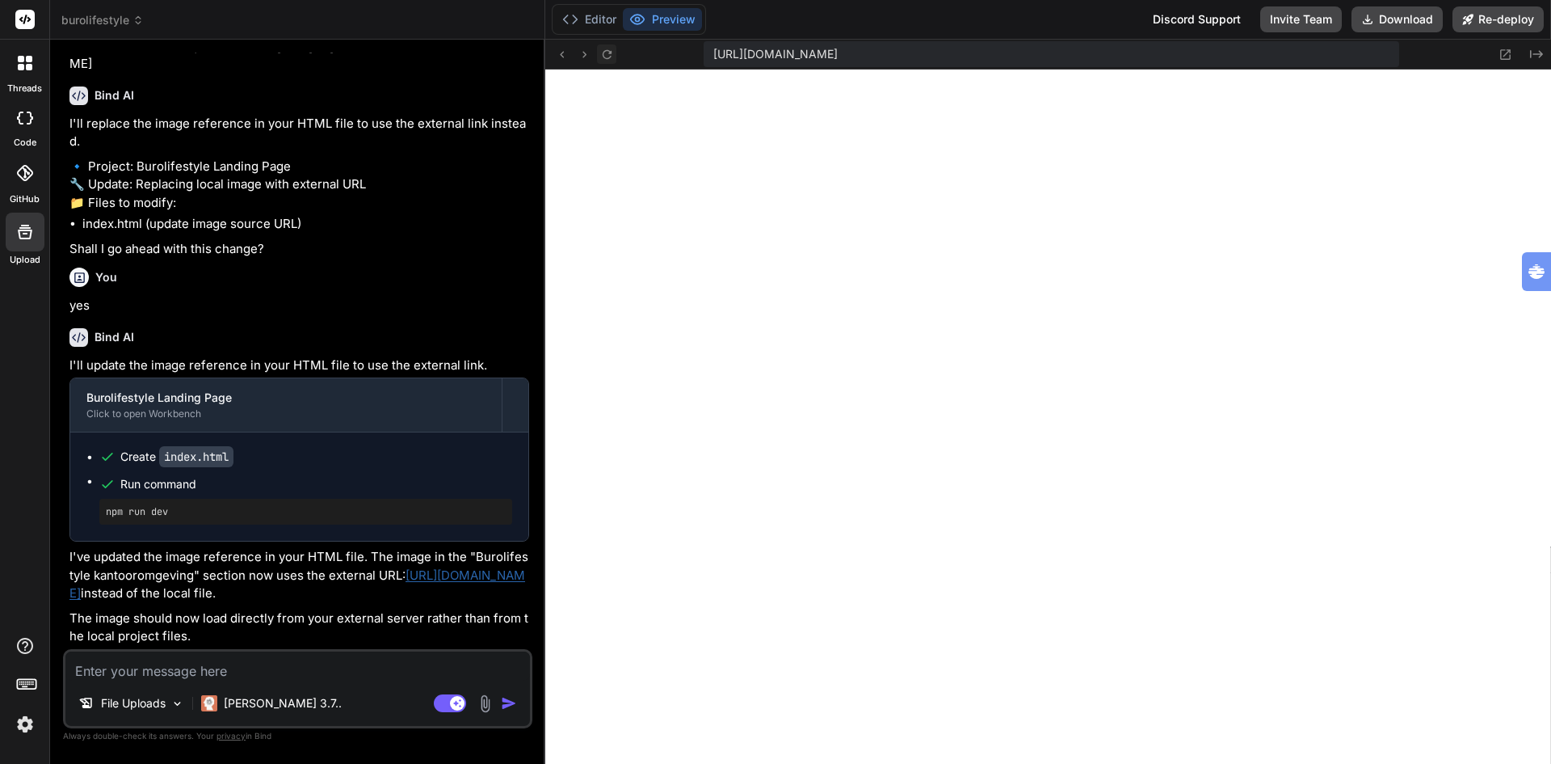
click at [608, 53] on icon at bounding box center [607, 55] width 14 height 14
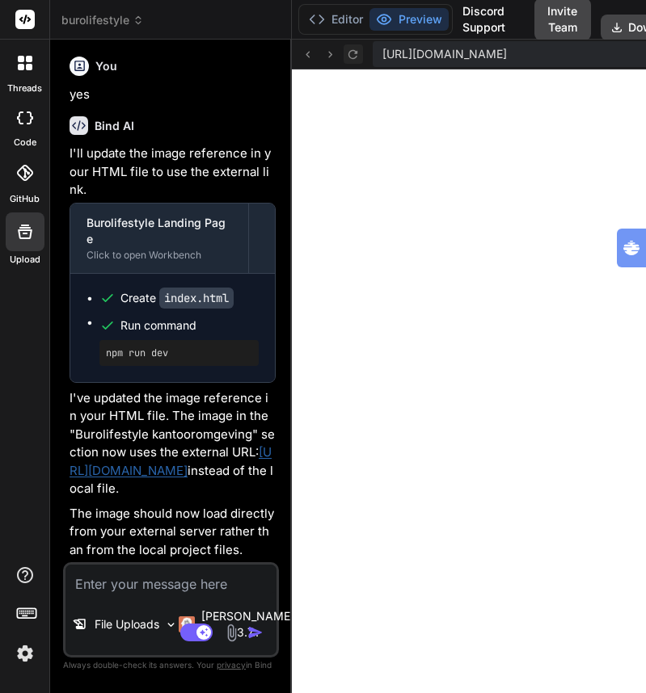
scroll to position [12067, 0]
click at [346, 53] on icon at bounding box center [353, 55] width 14 height 14
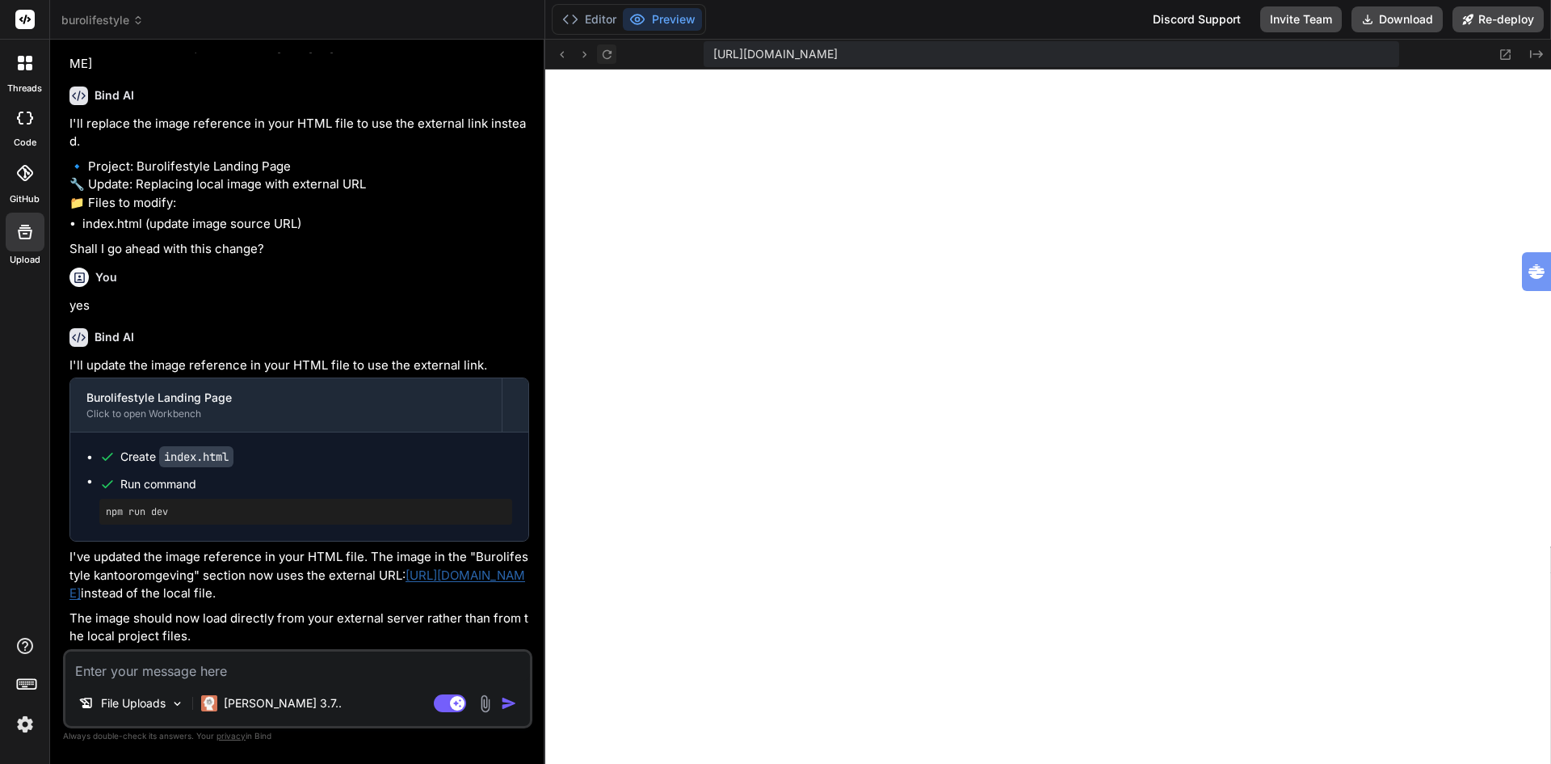
scroll to position [9043, 0]
click at [189, 671] on textarea at bounding box center [297, 665] width 465 height 29
click at [268, 668] on textarea at bounding box center [297, 665] width 465 height 29
click at [202, 676] on textarea at bounding box center [297, 665] width 465 height 29
click at [204, 672] on textarea at bounding box center [297, 665] width 465 height 29
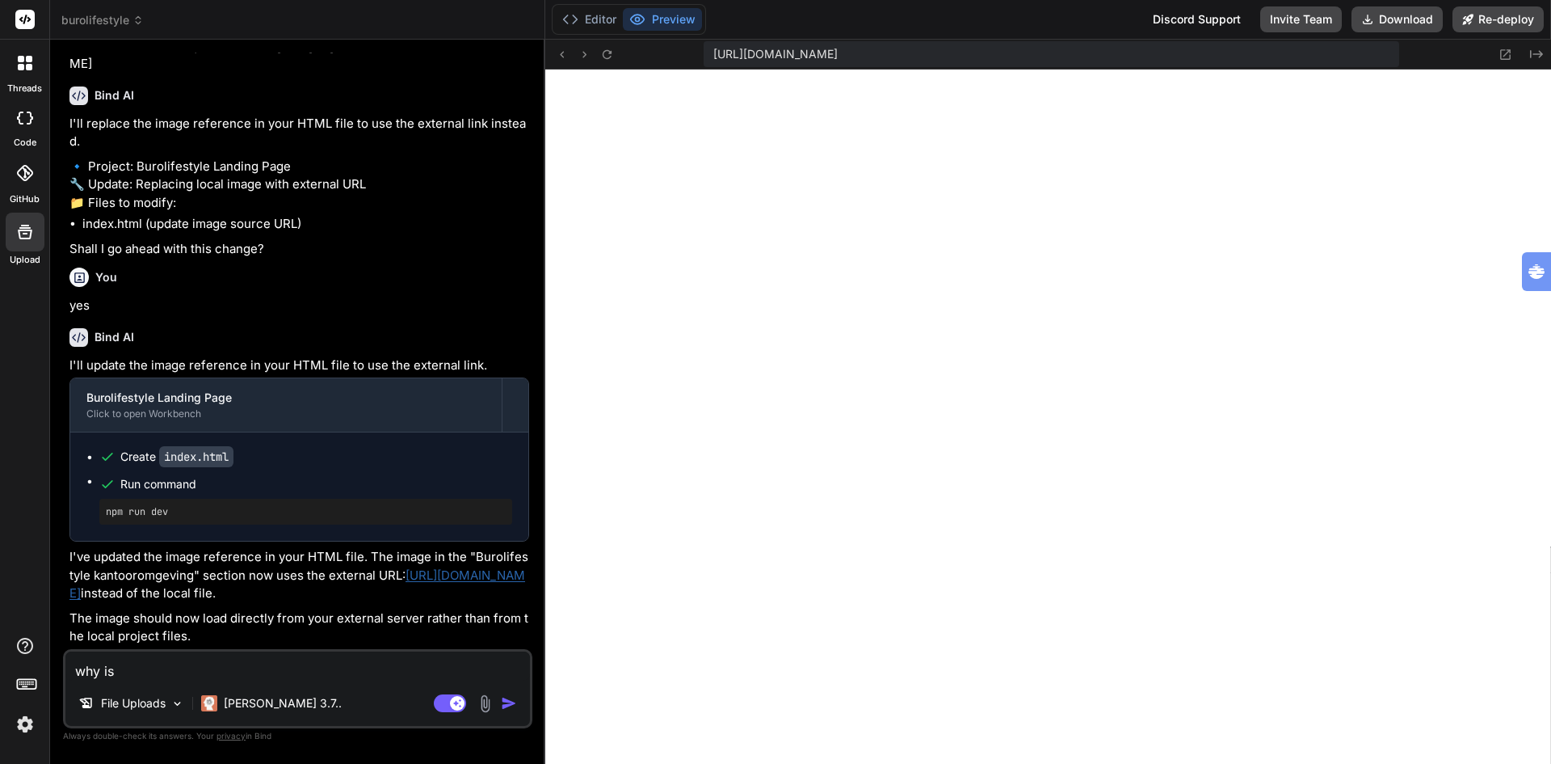
paste textarea "[URL][DOMAIN_NAME]"
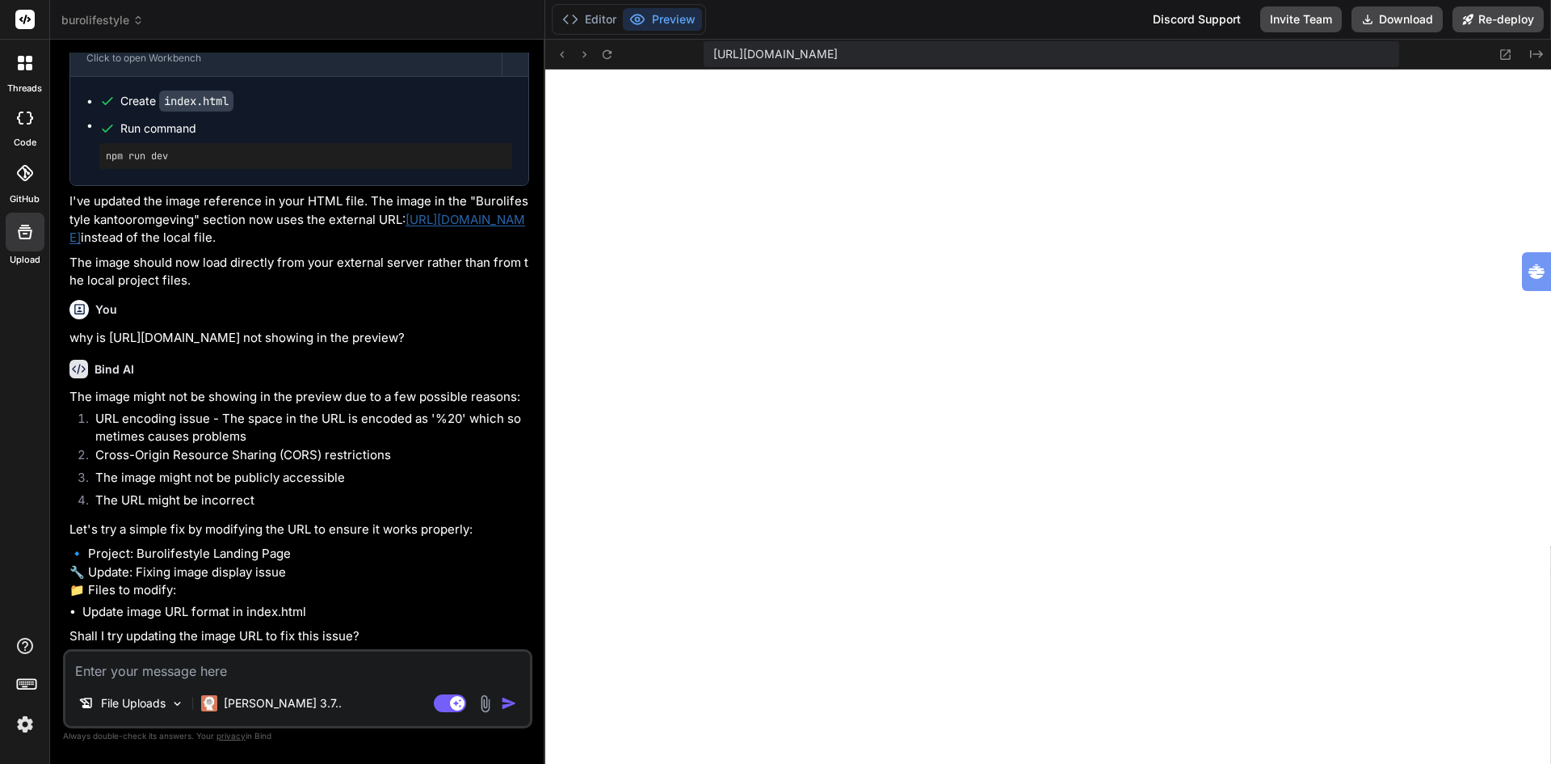
scroll to position [8278, 0]
click at [255, 609] on li "Update image URL format in index.html" at bounding box center [305, 612] width 447 height 19
click at [185, 606] on li "Update image URL format in index.html" at bounding box center [305, 612] width 447 height 19
click at [242, 554] on p "🔹 Project: Burolifestyle Landing Page 🔧 Update: Fixing image display issue 📁 Fi…" at bounding box center [299, 572] width 460 height 55
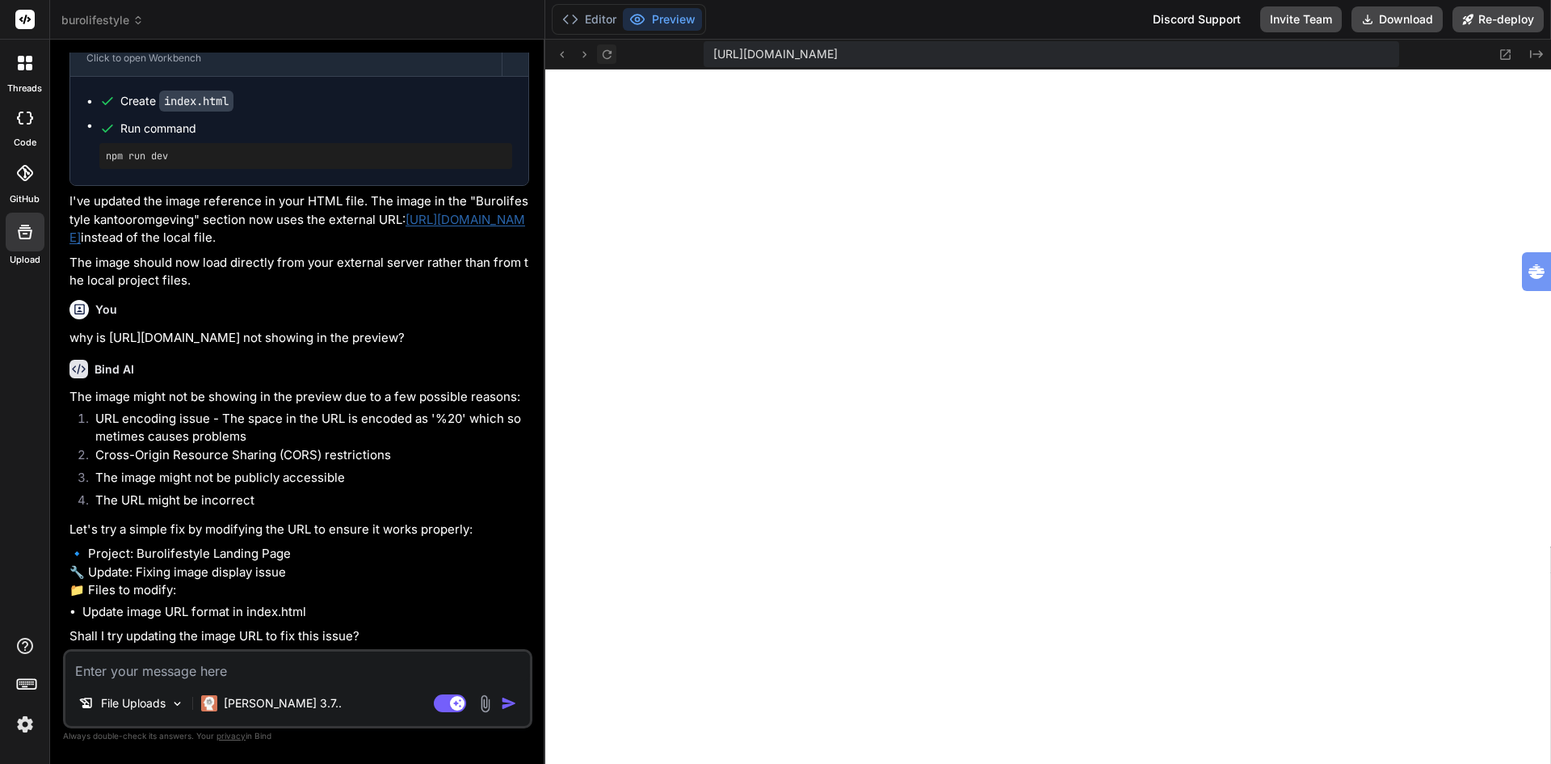
click at [609, 54] on icon at bounding box center [607, 55] width 14 height 14
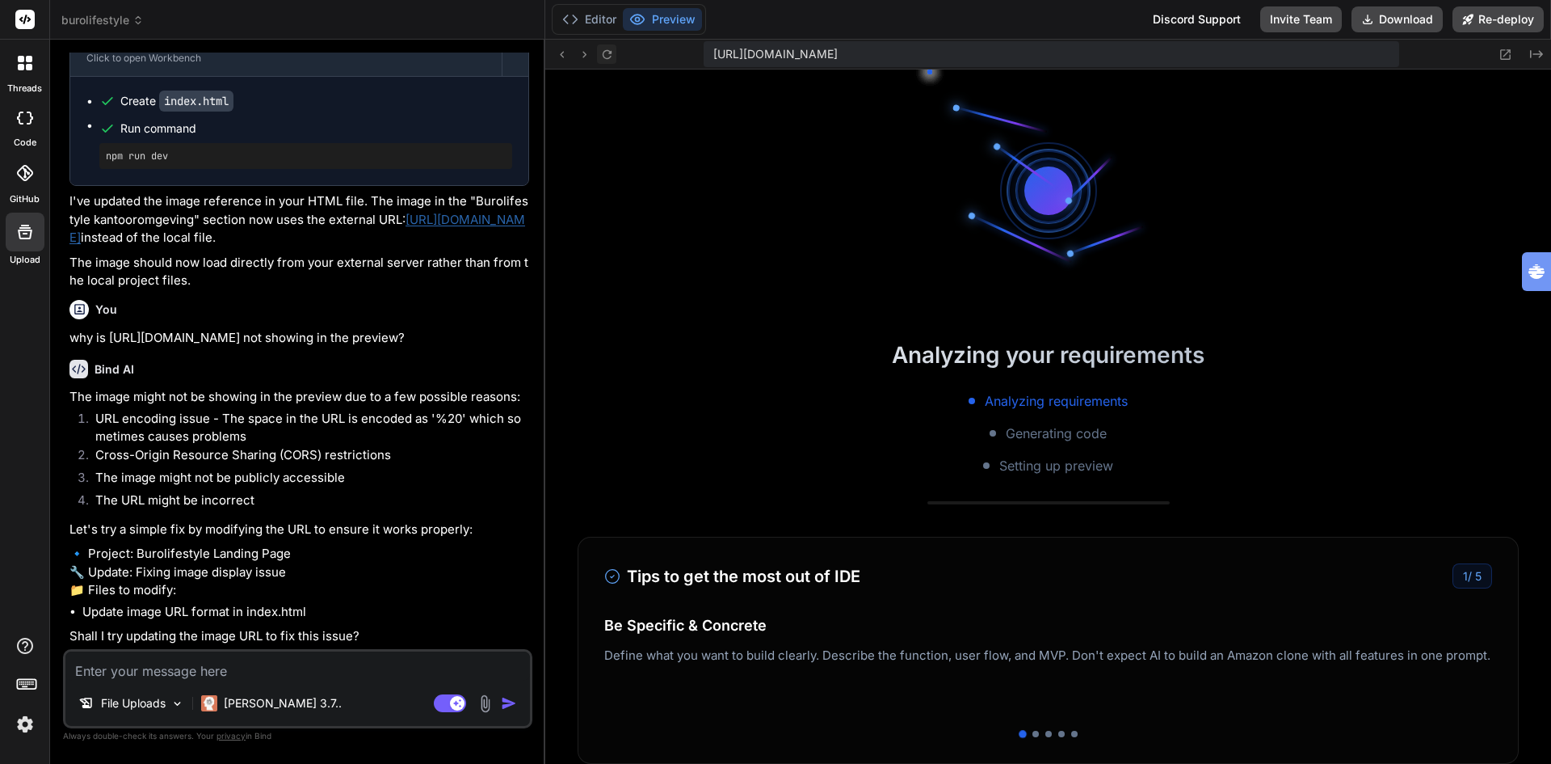
scroll to position [9166, 0]
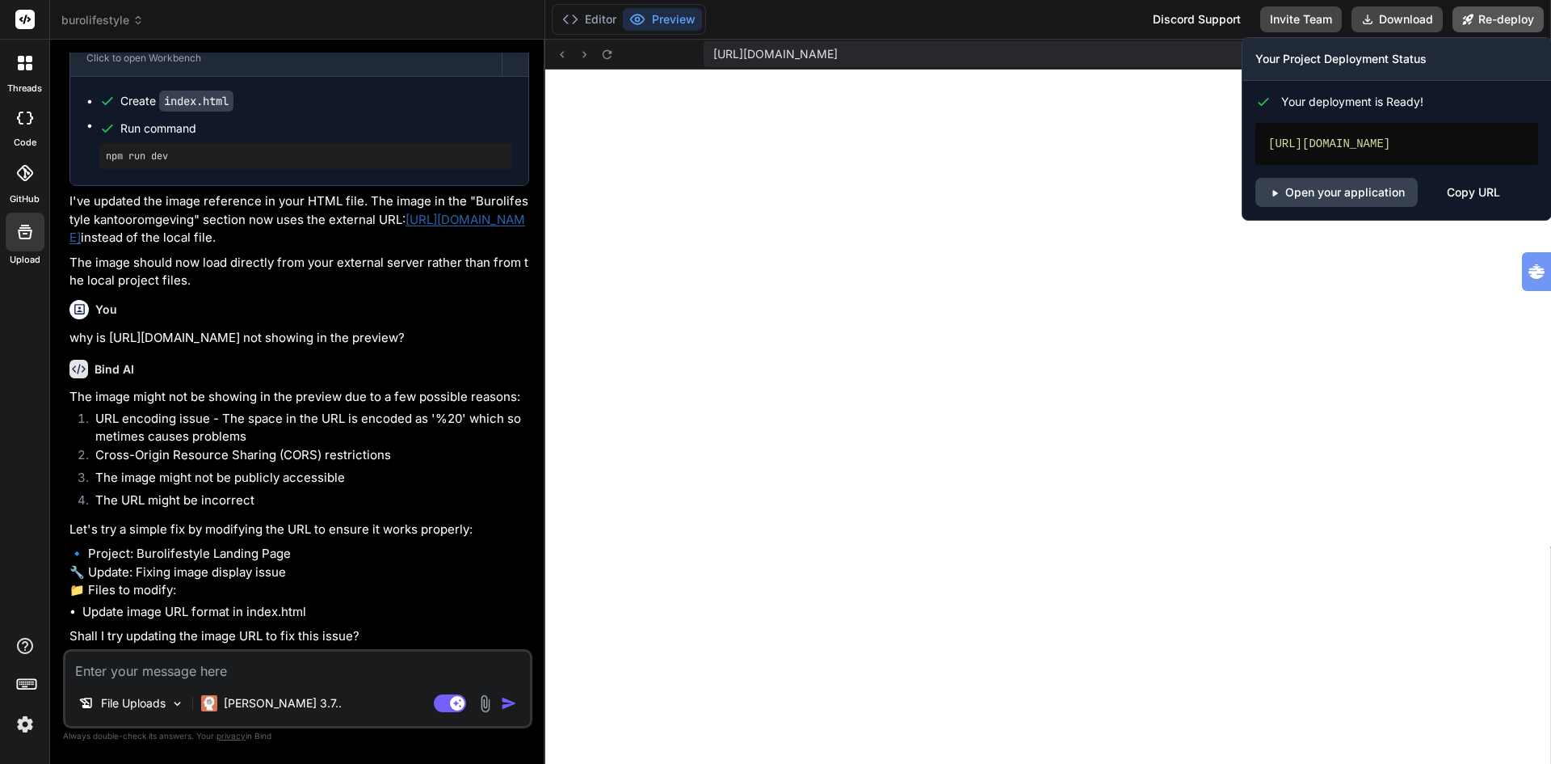
click at [1504, 18] on button "Re-deploy" at bounding box center [1498, 19] width 91 height 26
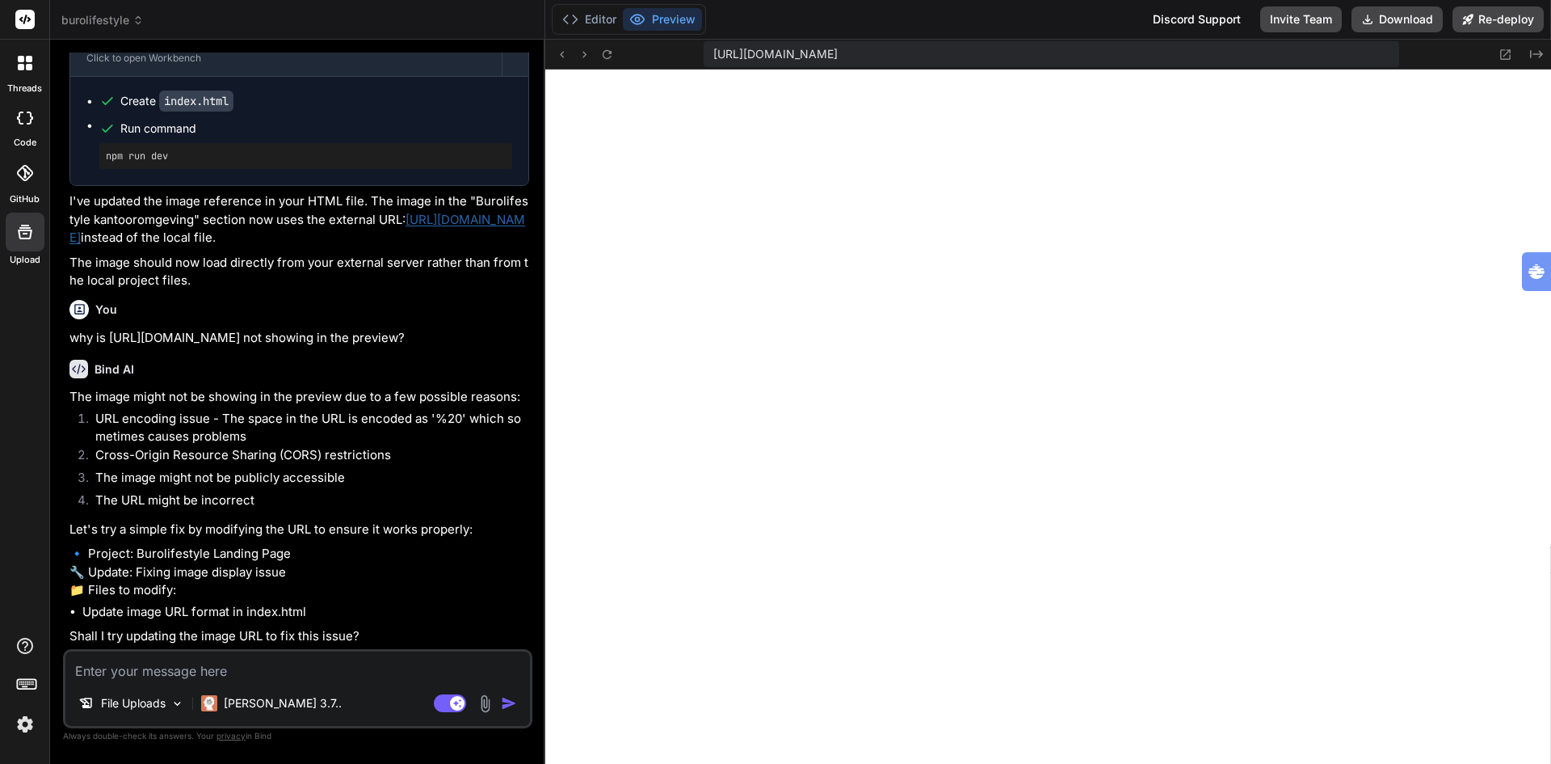
scroll to position [8116, 0]
click at [607, 60] on icon at bounding box center [607, 55] width 14 height 14
click at [592, 14] on button "Editor" at bounding box center [589, 19] width 67 height 23
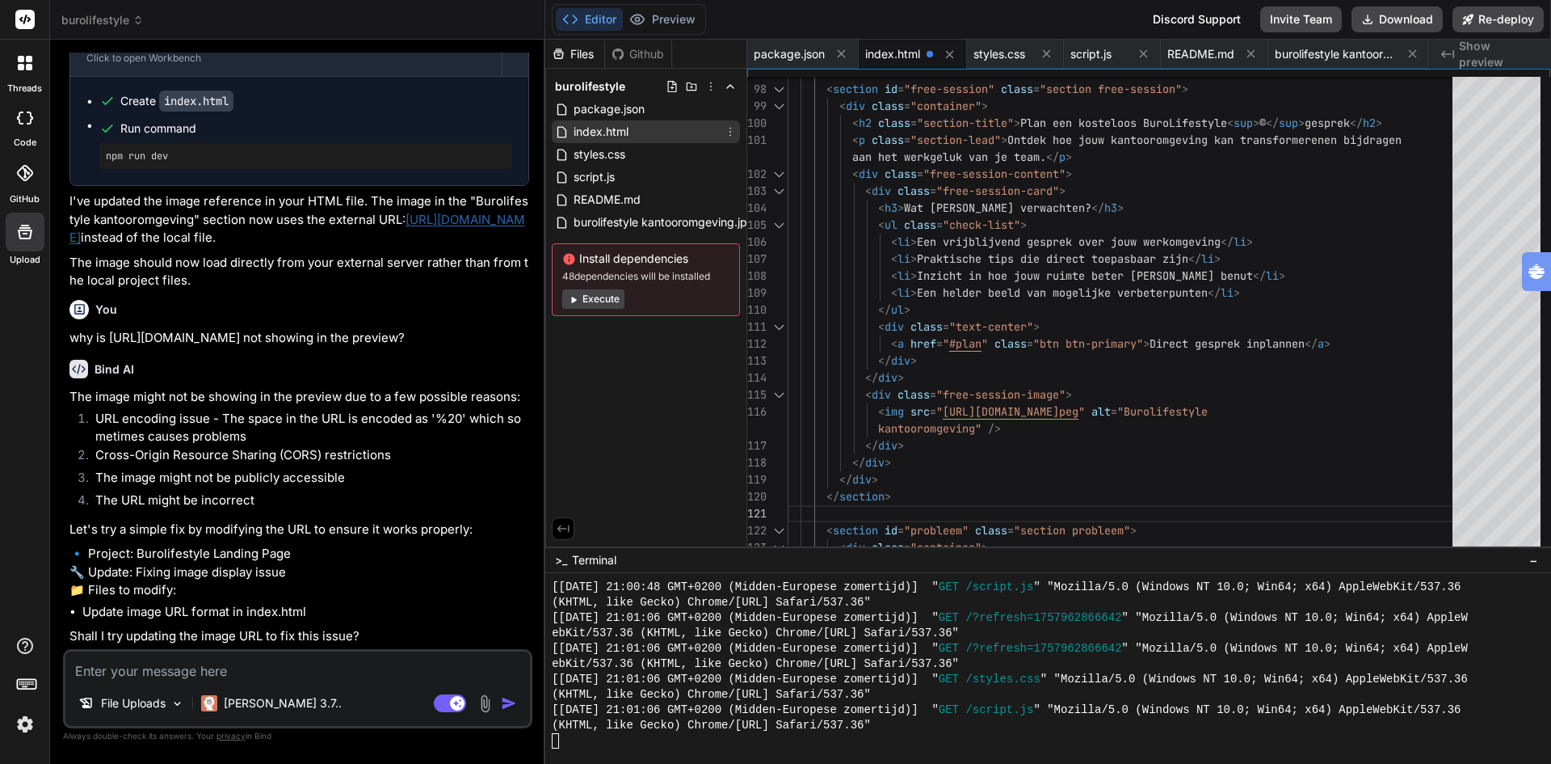
click at [601, 128] on span "index.html" at bounding box center [601, 131] width 58 height 19
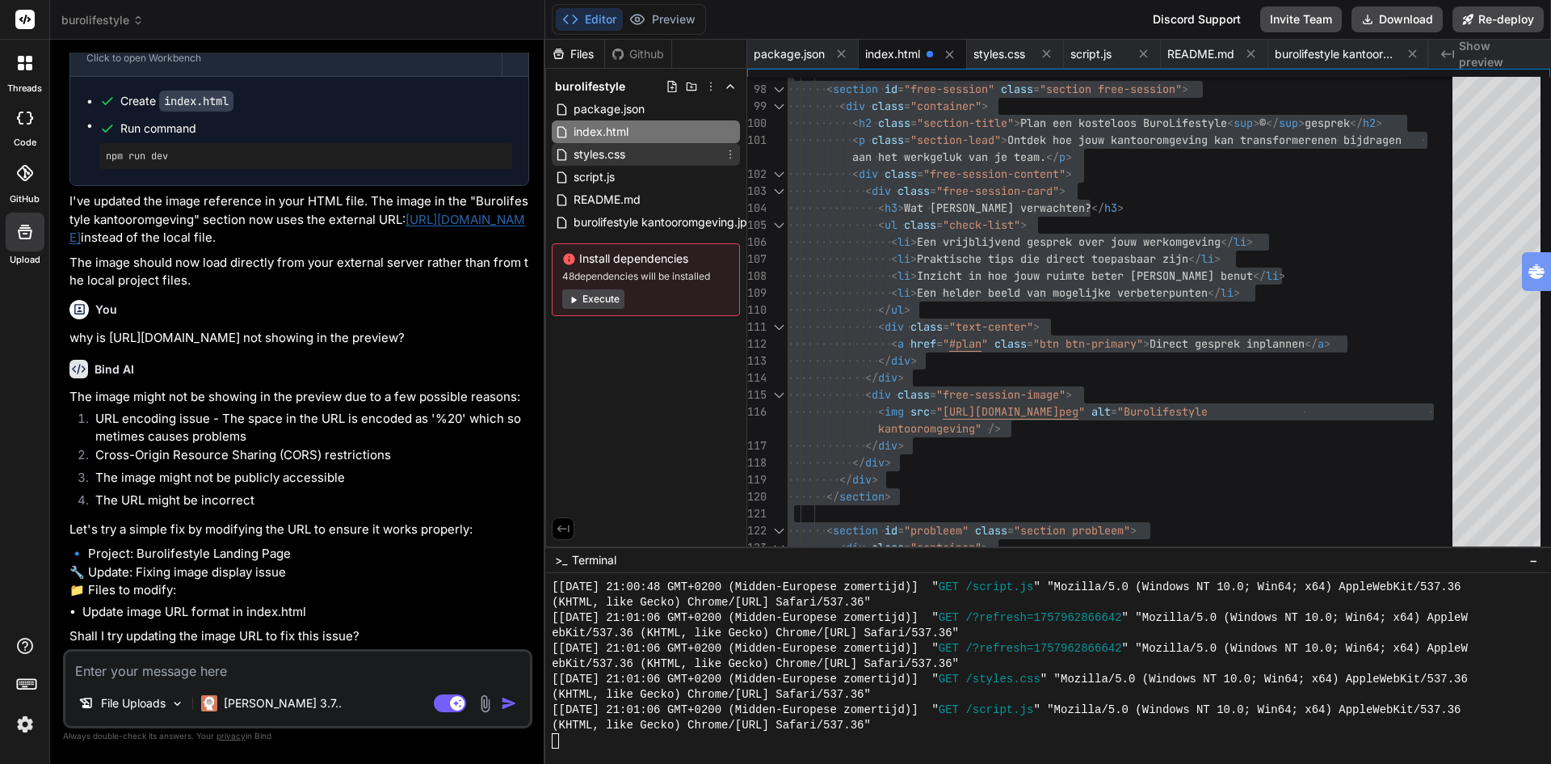
click at [604, 154] on span "styles.css" at bounding box center [599, 154] width 55 height 19
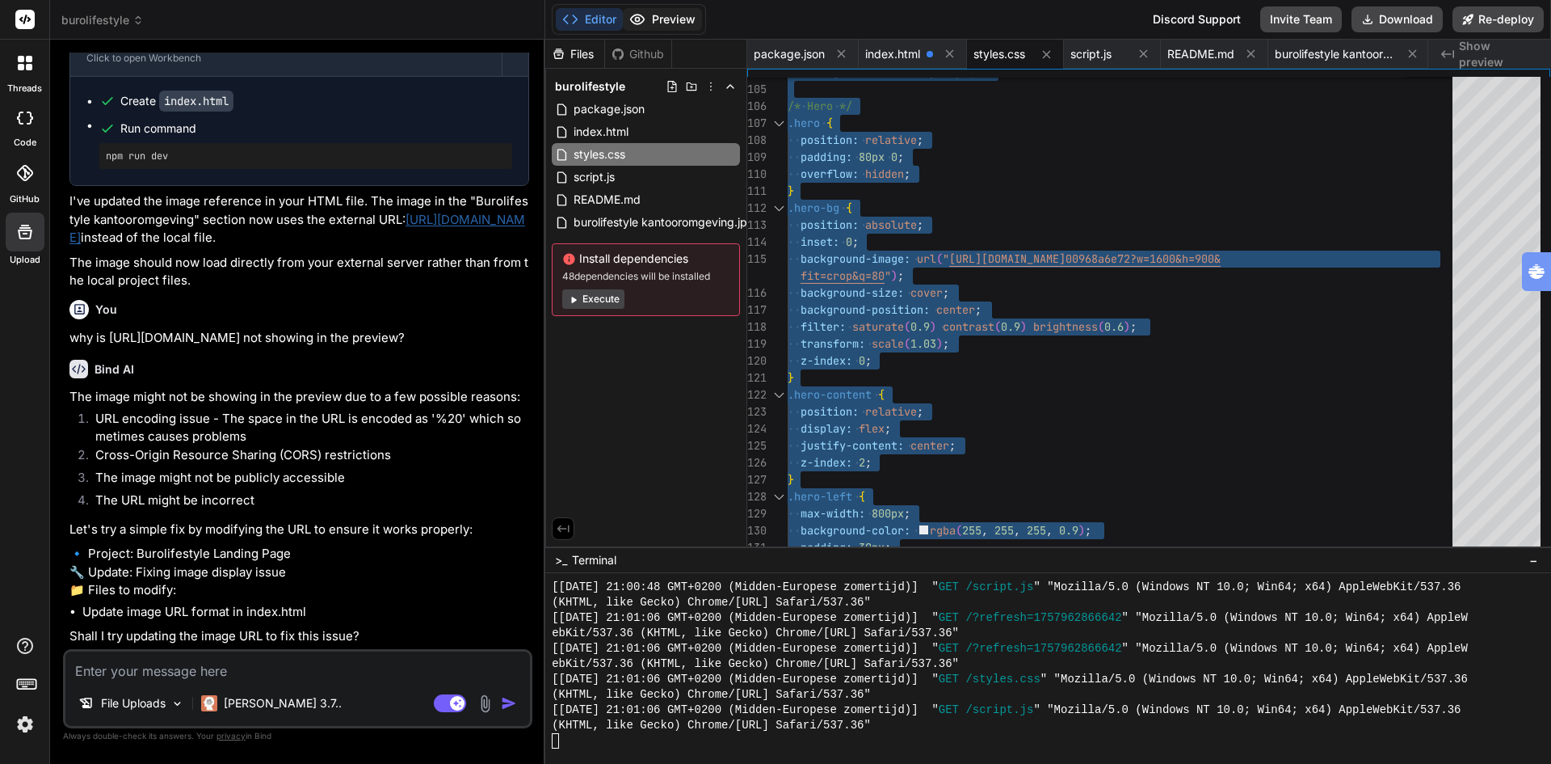
click at [661, 23] on button "Preview" at bounding box center [662, 19] width 79 height 23
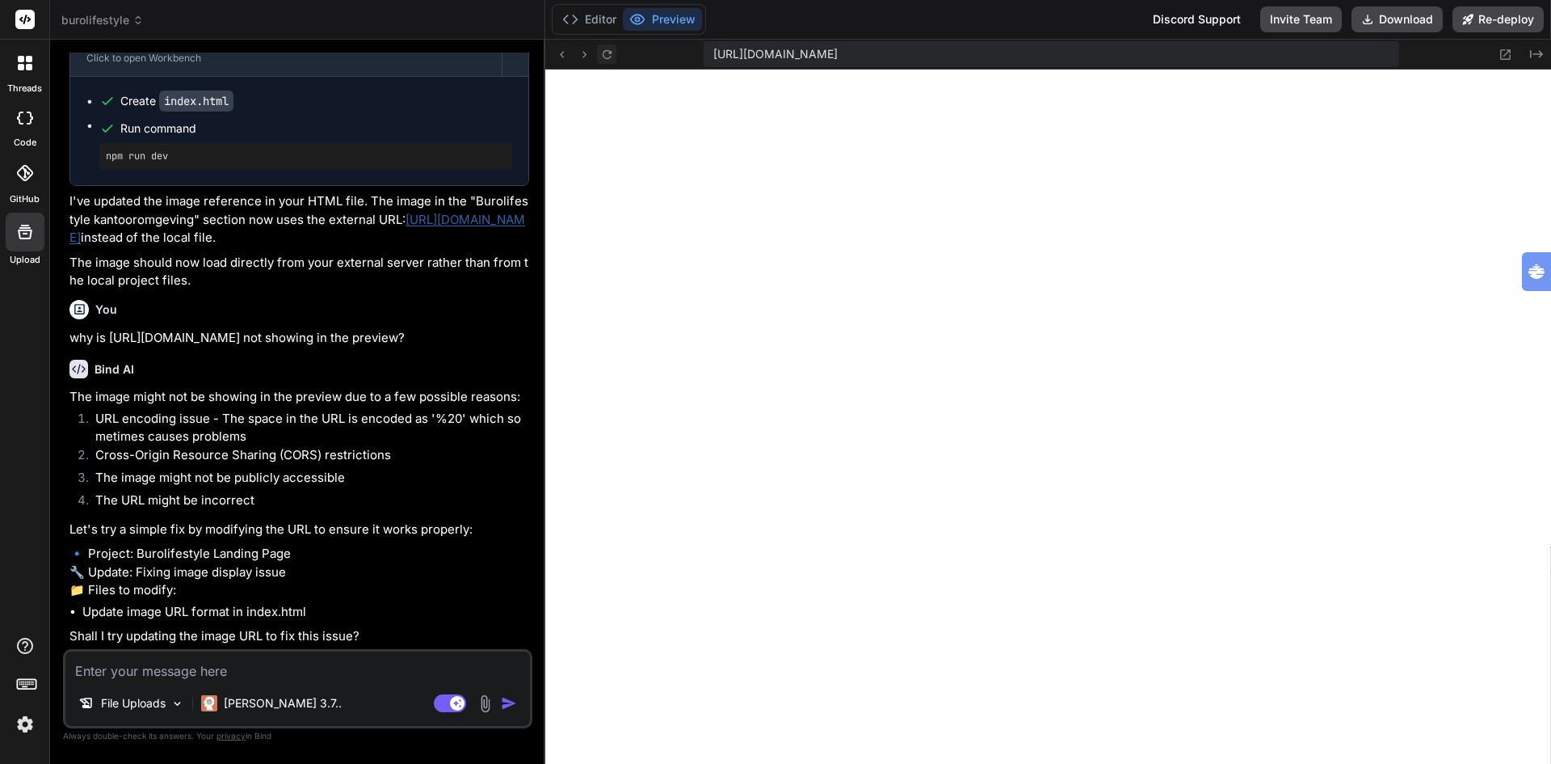
click at [608, 56] on icon at bounding box center [607, 55] width 14 height 14
click at [596, 19] on button "Editor" at bounding box center [589, 19] width 67 height 23
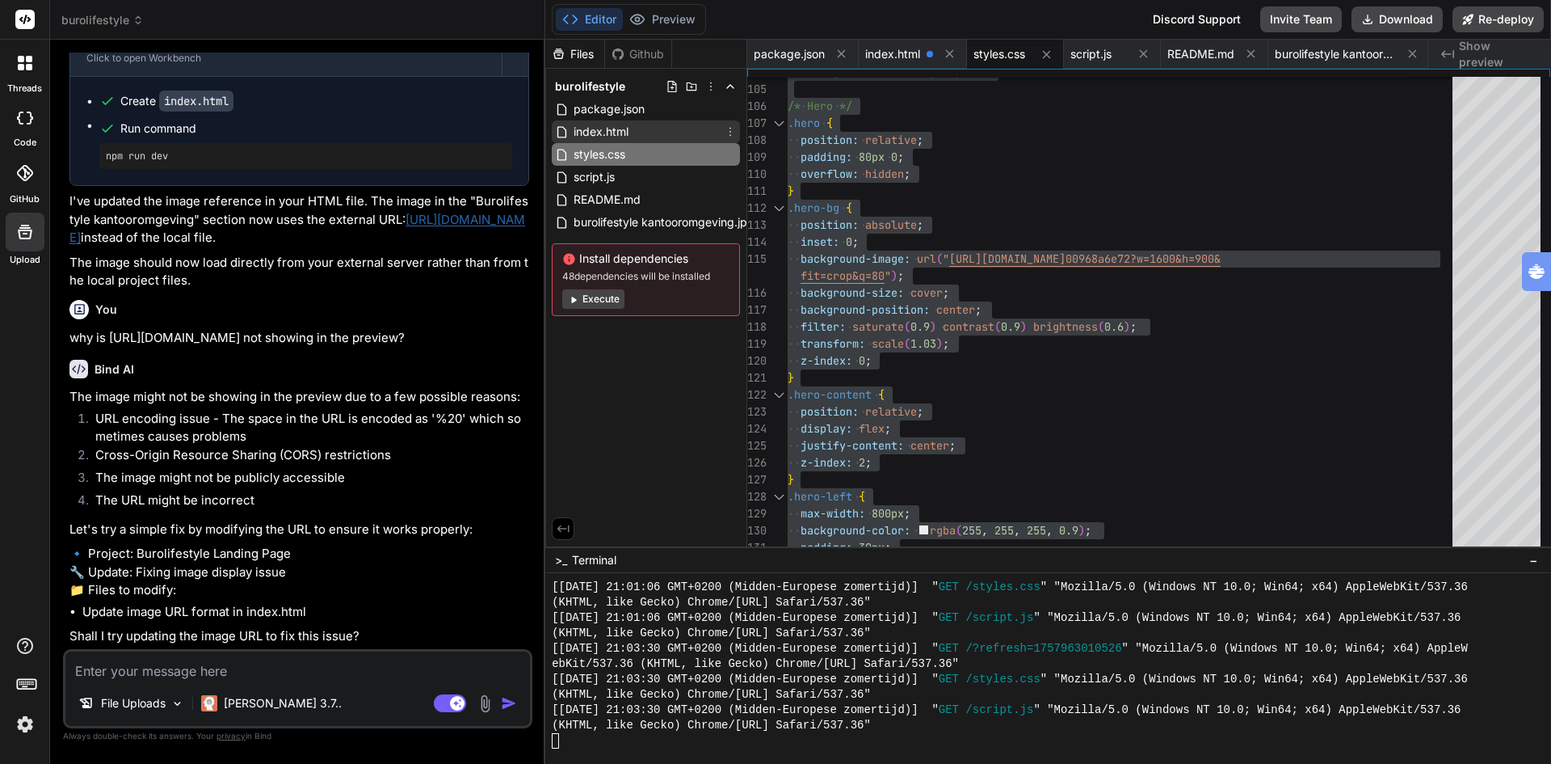
click at [616, 130] on span "index.html" at bounding box center [601, 131] width 58 height 19
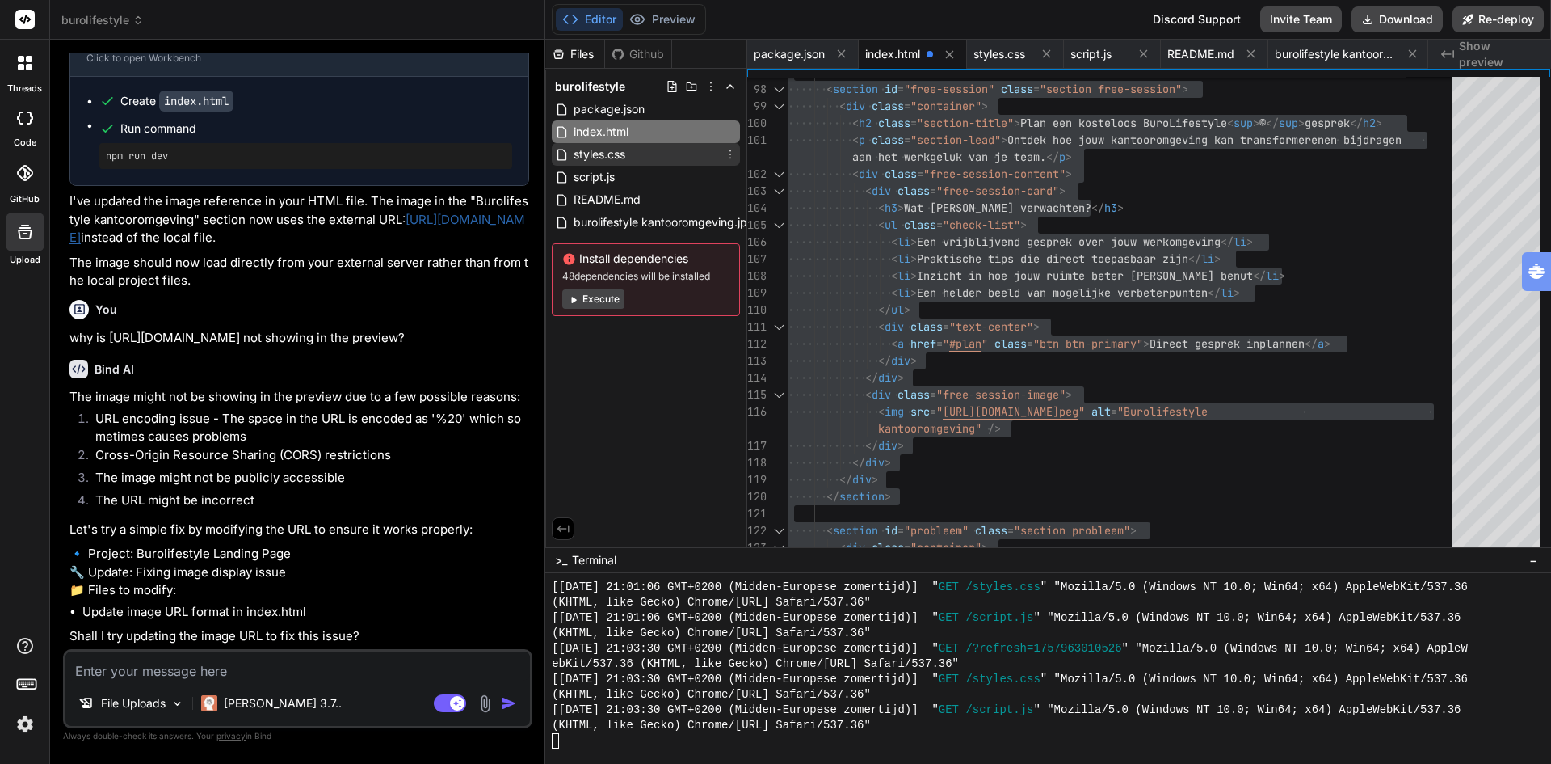
click at [604, 148] on span "styles.css" at bounding box center [599, 154] width 55 height 19
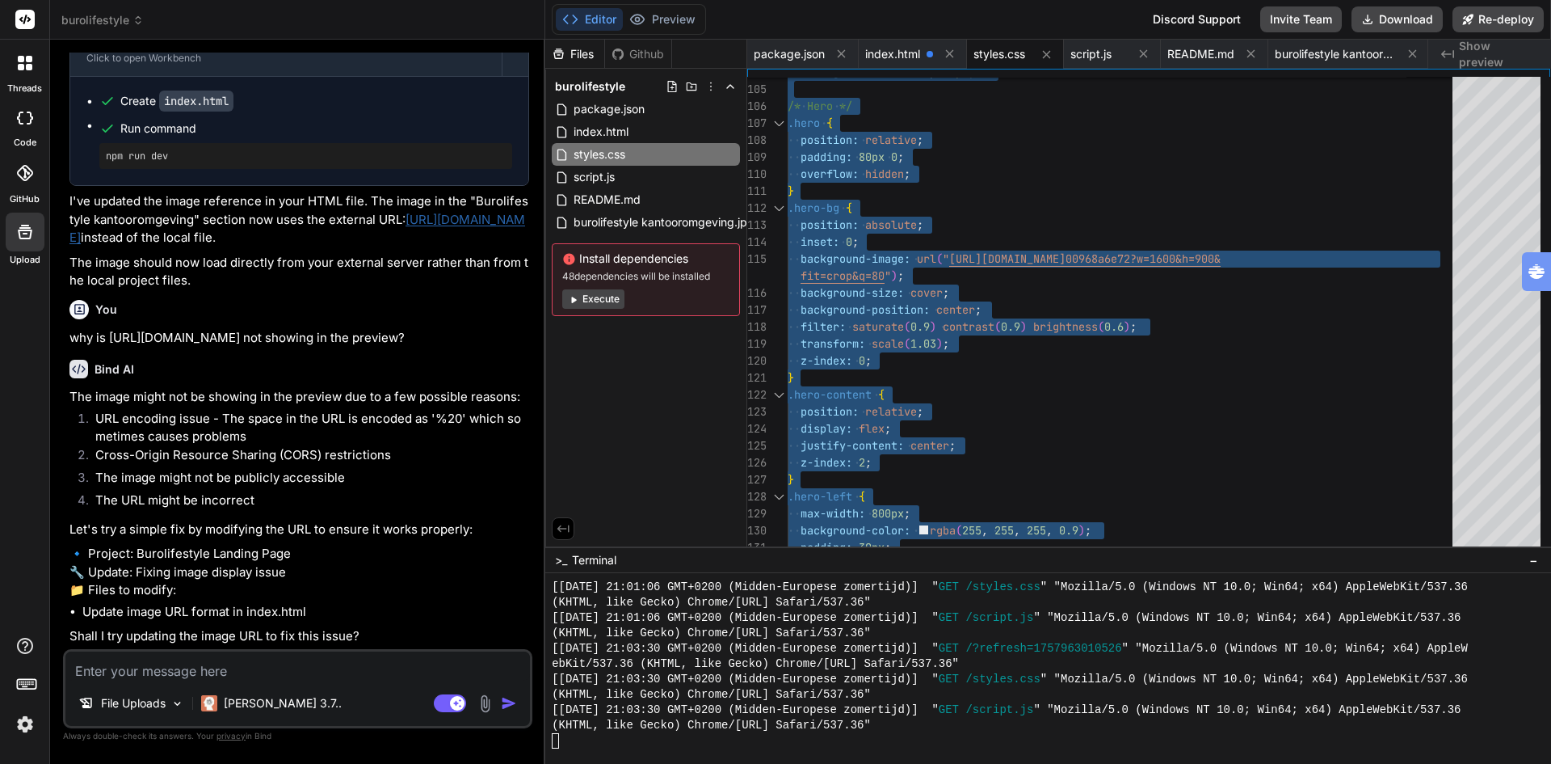
click at [23, 722] on img at bounding box center [24, 723] width 27 height 27
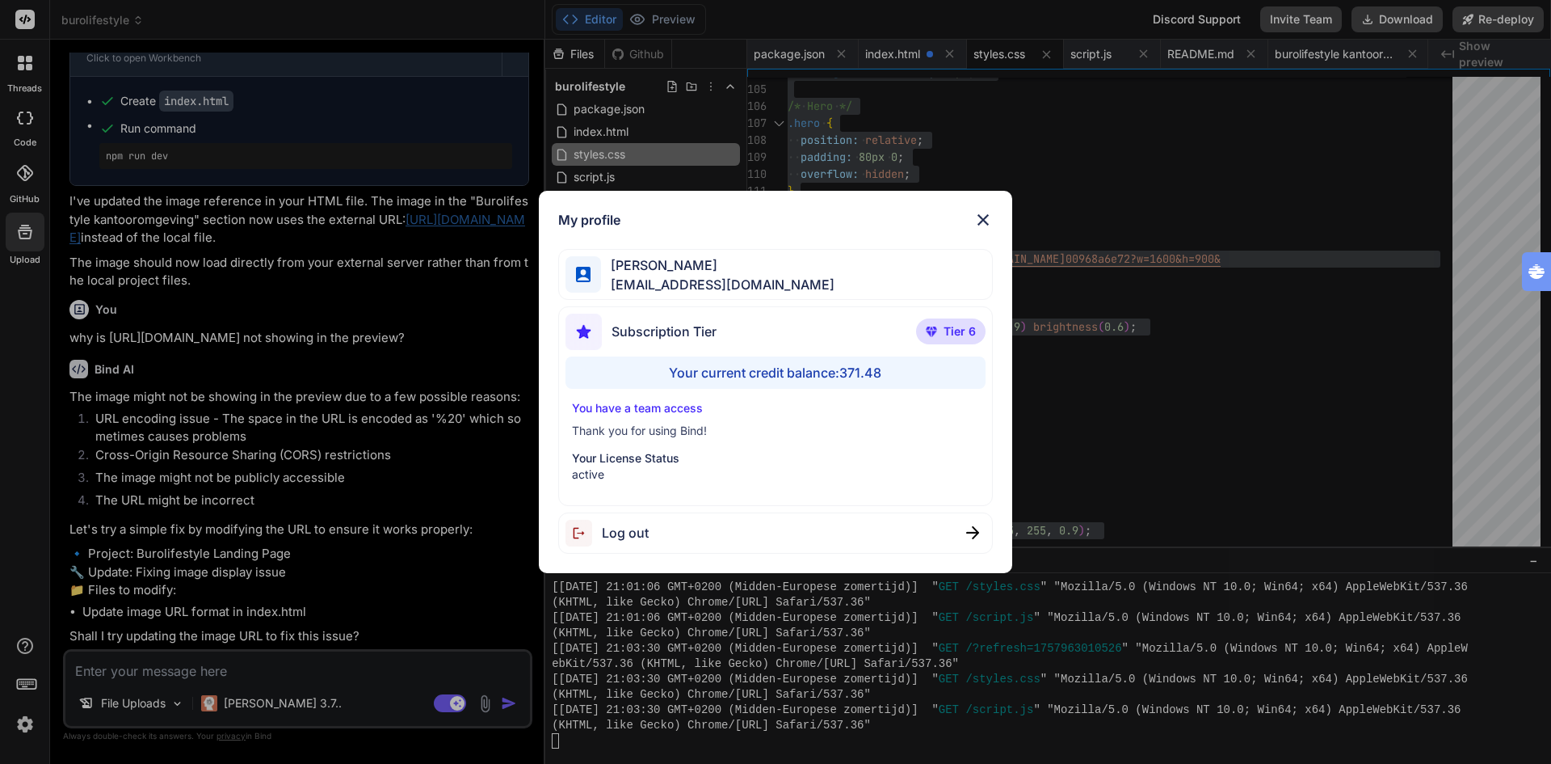
click at [23, 722] on div "My profile Ton Tognolli bigdata@tognology.com Subscription Tier Tier 6 Your cur…" at bounding box center [775, 382] width 1551 height 764
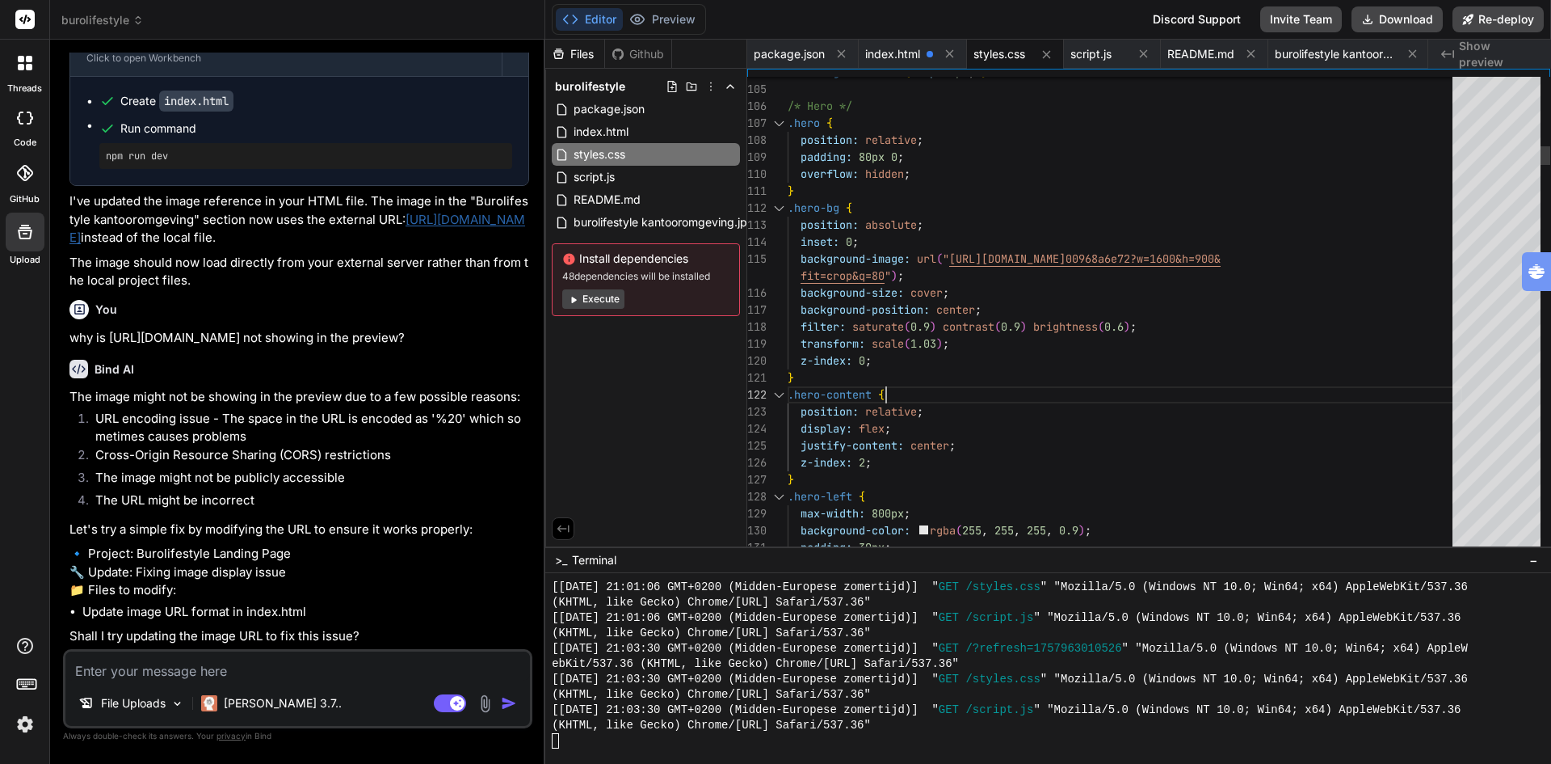
click at [614, 338] on div "Files Github burolifestyle package.json index.html styles.css script.js README.…" at bounding box center [646, 293] width 202 height 507
click at [596, 303] on button "Execute" at bounding box center [593, 298] width 62 height 19
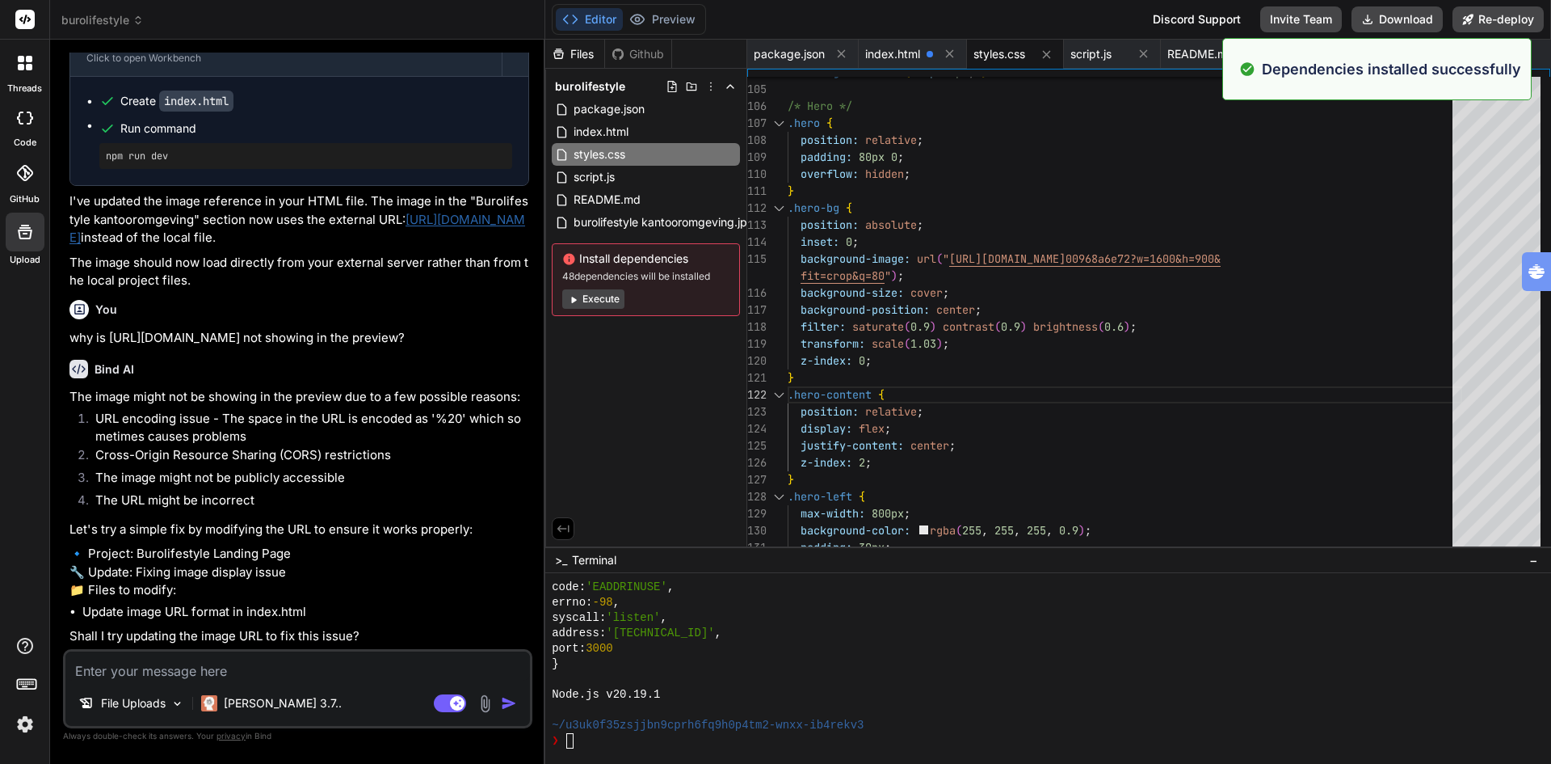
scroll to position [9979, 0]
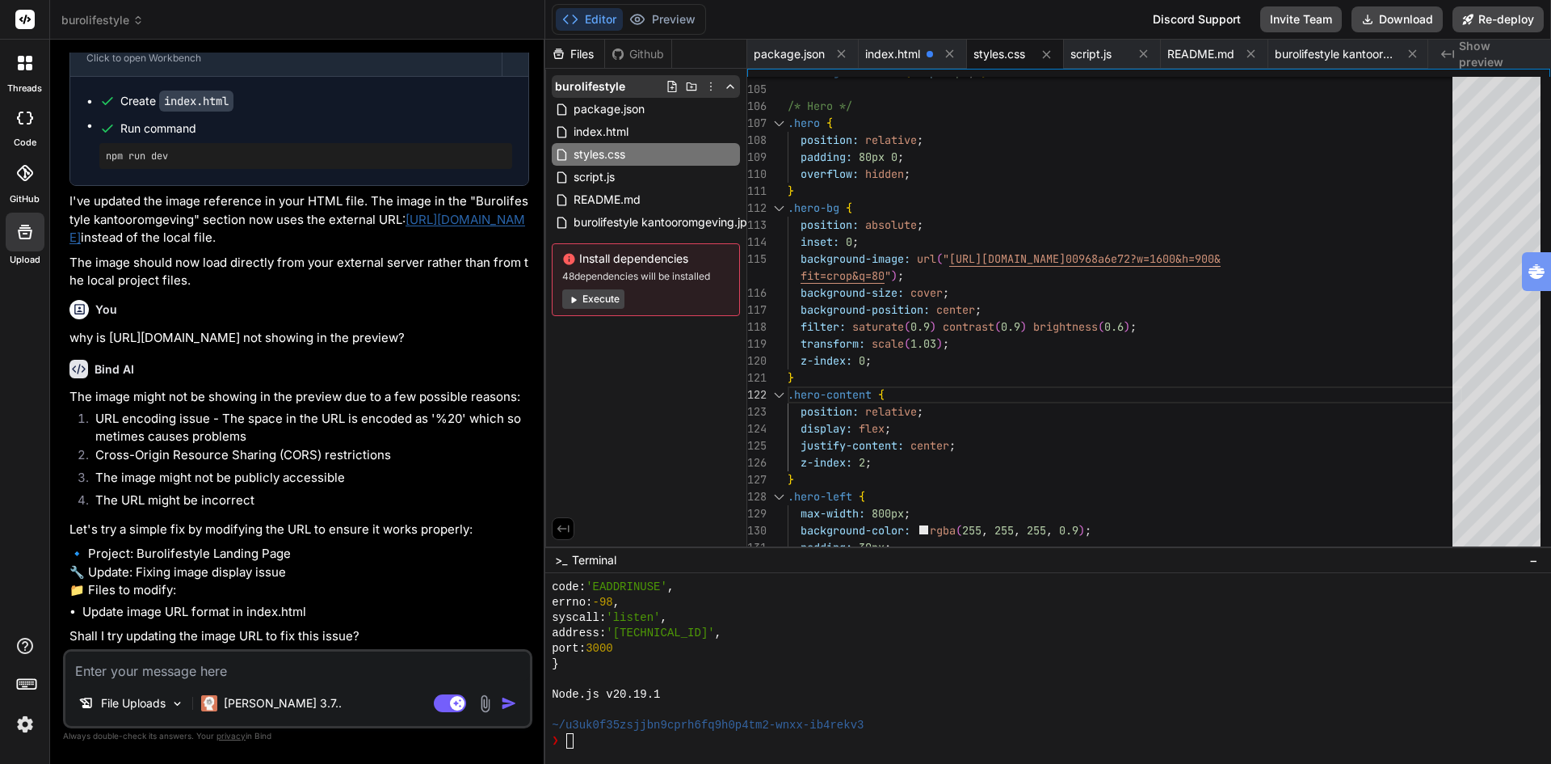
click at [709, 83] on icon at bounding box center [711, 86] width 13 height 13
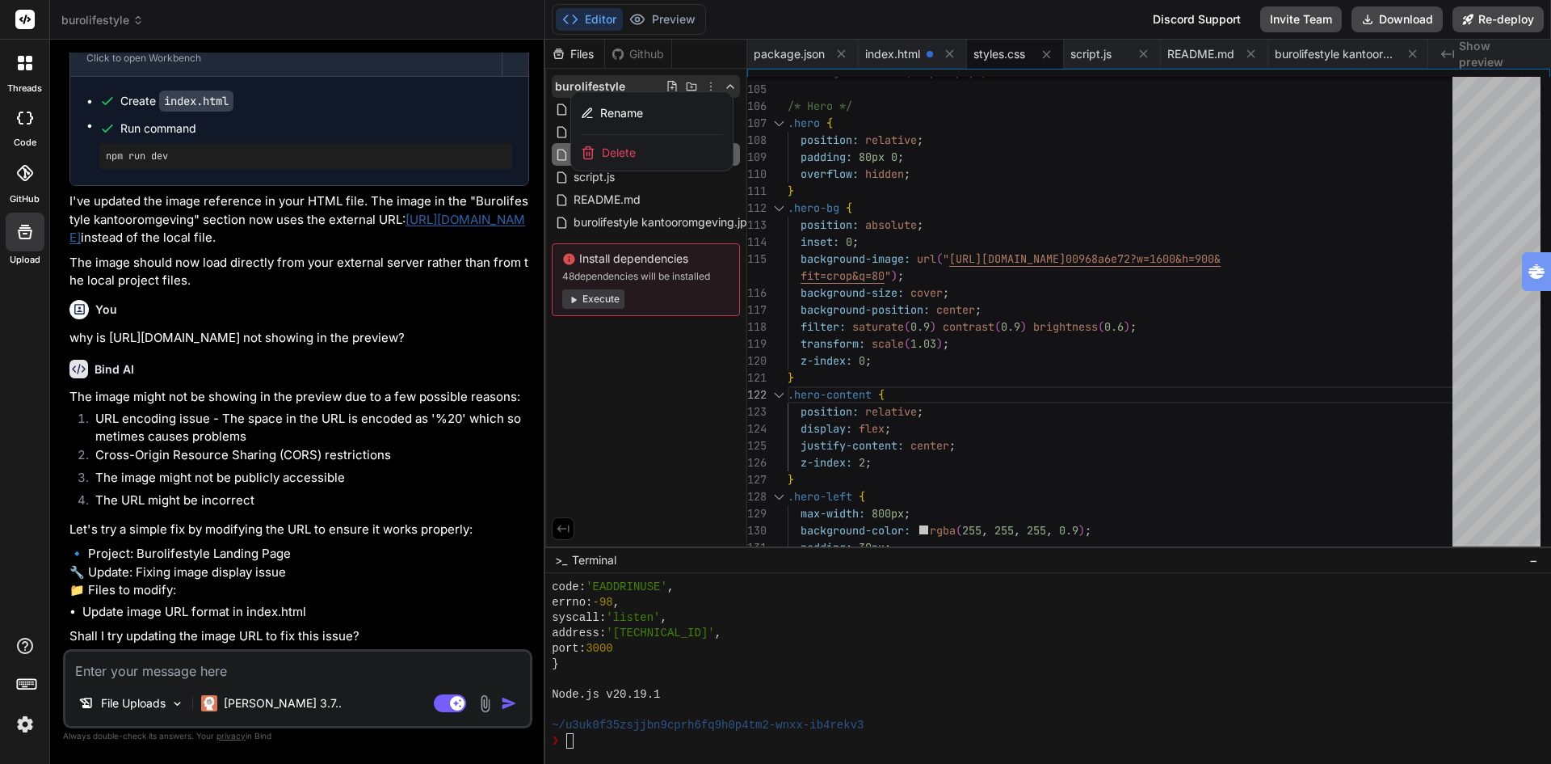
click at [666, 433] on div at bounding box center [1048, 402] width 1006 height 724
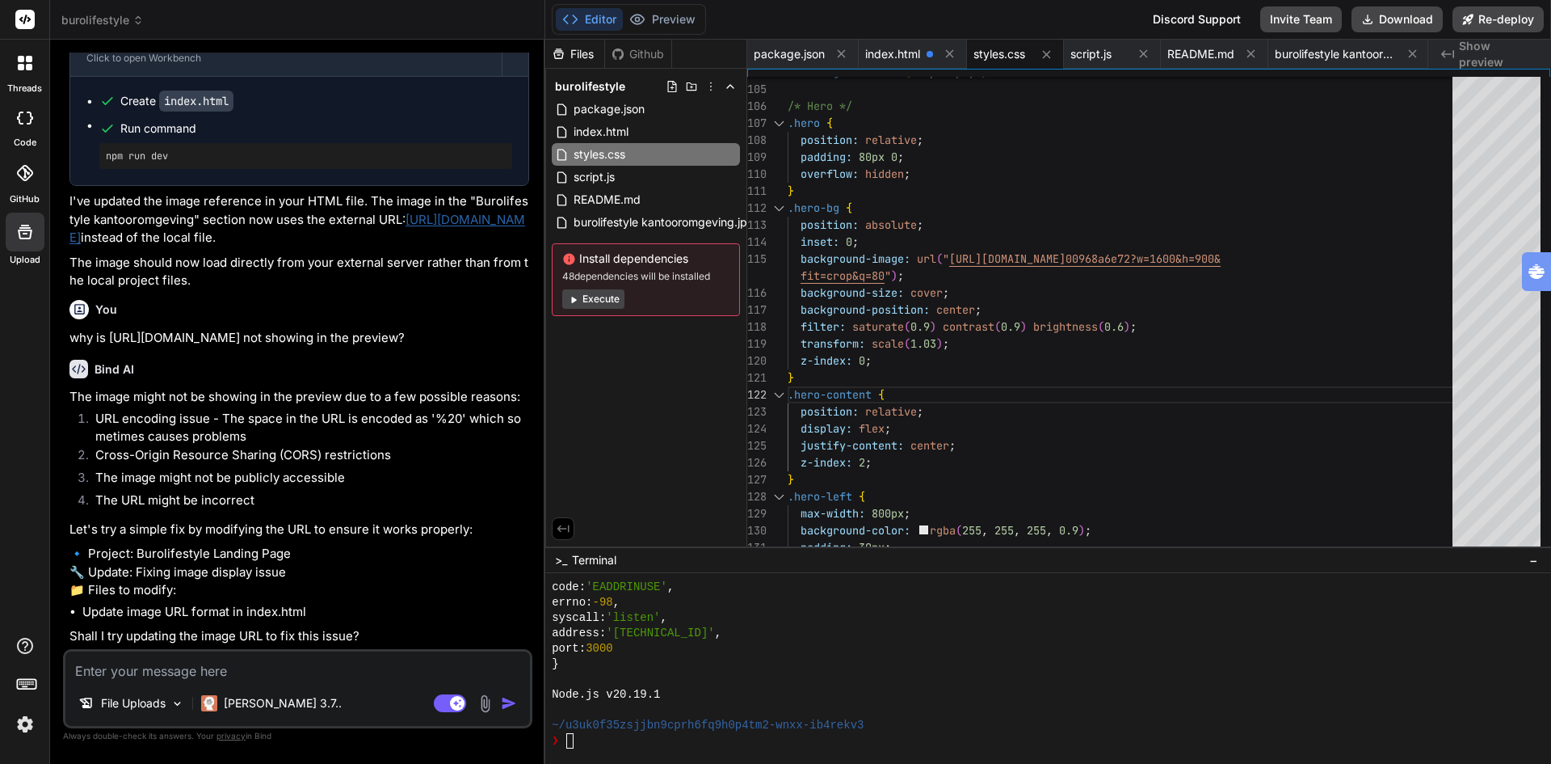
drag, startPoint x: 638, startPoint y: 376, endPoint x: 598, endPoint y: 411, distance: 53.2
click at [597, 412] on div "Files Github burolifestyle package.json index.html styles.css script.js README.…" at bounding box center [646, 293] width 202 height 507
drag, startPoint x: 625, startPoint y: 447, endPoint x: 606, endPoint y: 328, distance: 120.4
click at [606, 328] on div "Files Github burolifestyle package.json index.html styles.css script.js README.…" at bounding box center [646, 293] width 202 height 507
click at [583, 54] on div "Files" at bounding box center [574, 54] width 59 height 16
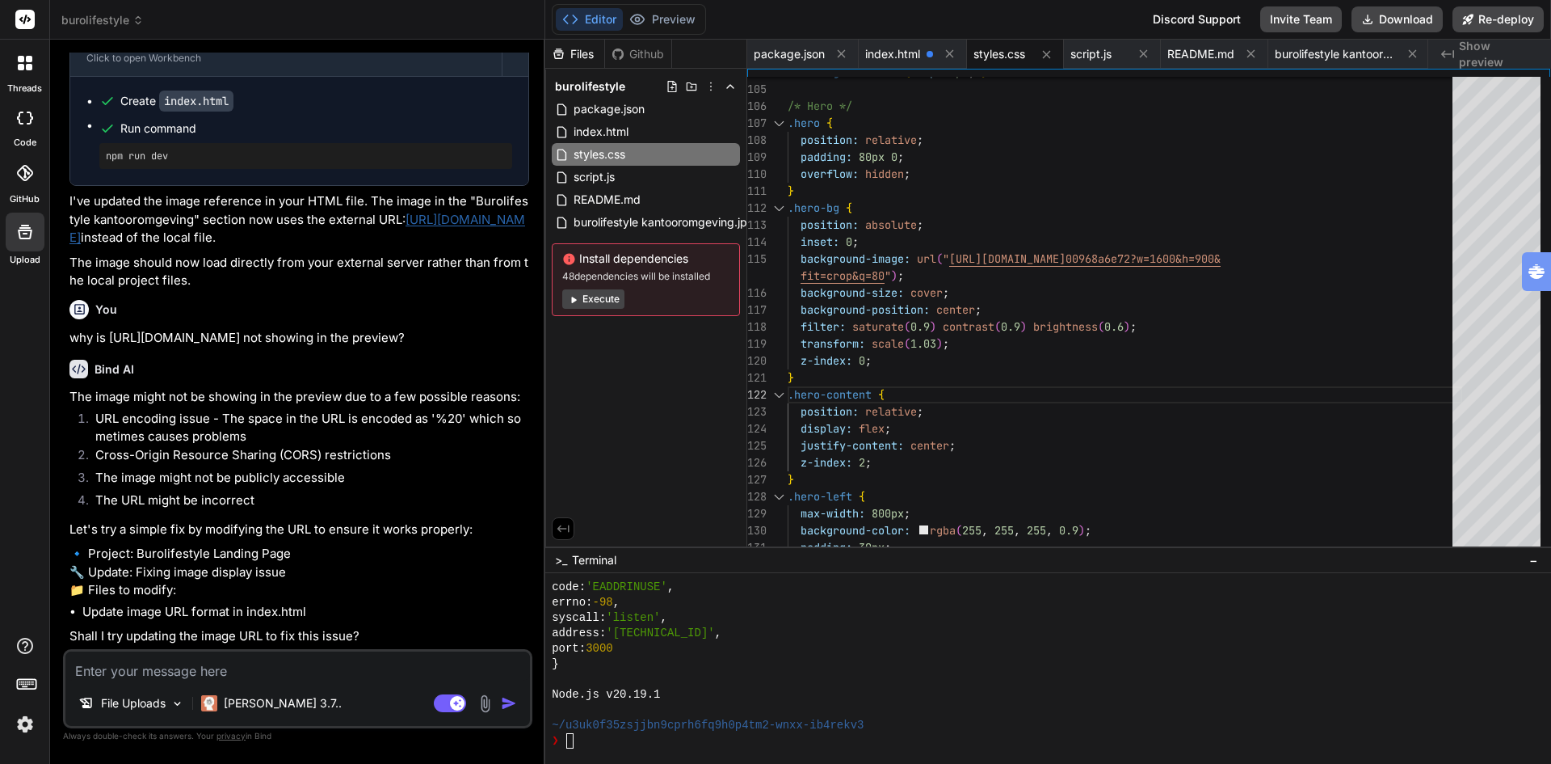
click at [646, 50] on div "Github" at bounding box center [638, 54] width 66 height 16
click at [571, 57] on div "Files" at bounding box center [574, 54] width 59 height 16
click at [680, 23] on button "Preview" at bounding box center [662, 19] width 79 height 23
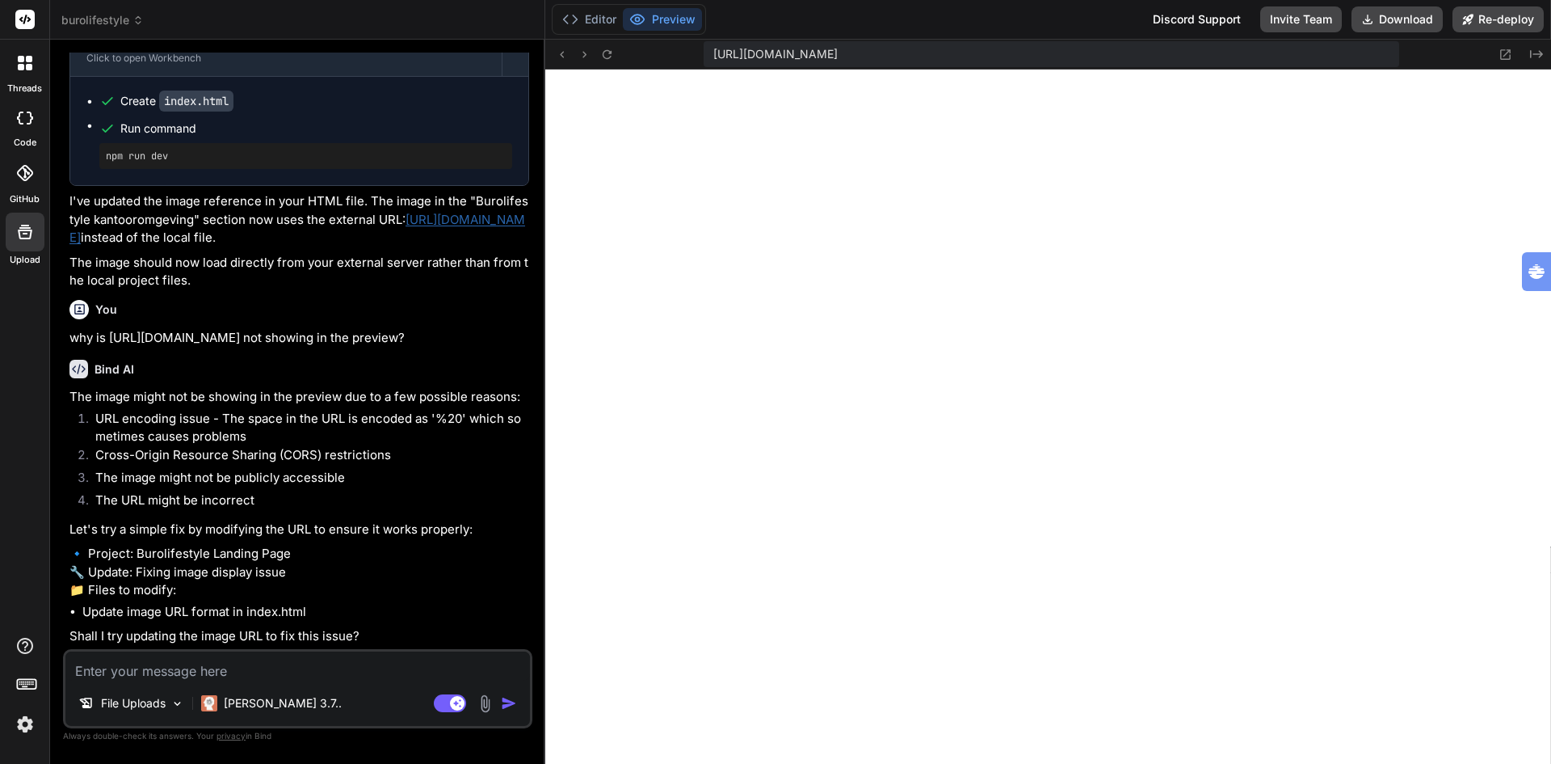
click at [146, 669] on textarea at bounding box center [297, 665] width 465 height 29
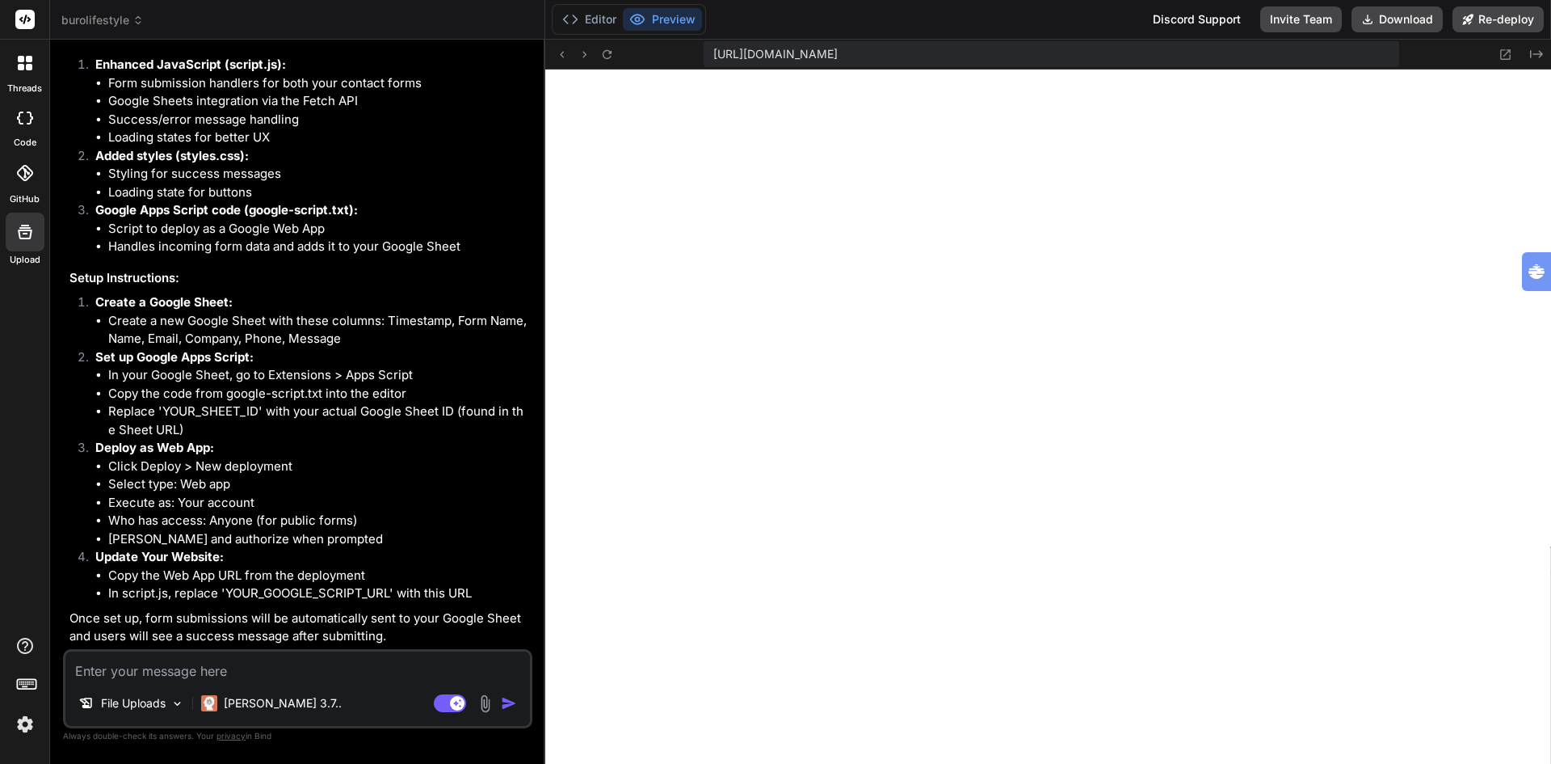
scroll to position [9610, 0]
drag, startPoint x: 385, startPoint y: 321, endPoint x: 400, endPoint y: 346, distance: 29.4
click at [400, 346] on li "Create a new Google Sheet with these columns: Timestamp, Form Name, Name, Email…" at bounding box center [318, 330] width 421 height 36
copy li "Timestamp, Form Name, Name, Email, Company, Phone, Message"
click at [145, 371] on li "In your Google Sheet, go to Extensions > Apps Script" at bounding box center [318, 375] width 421 height 19
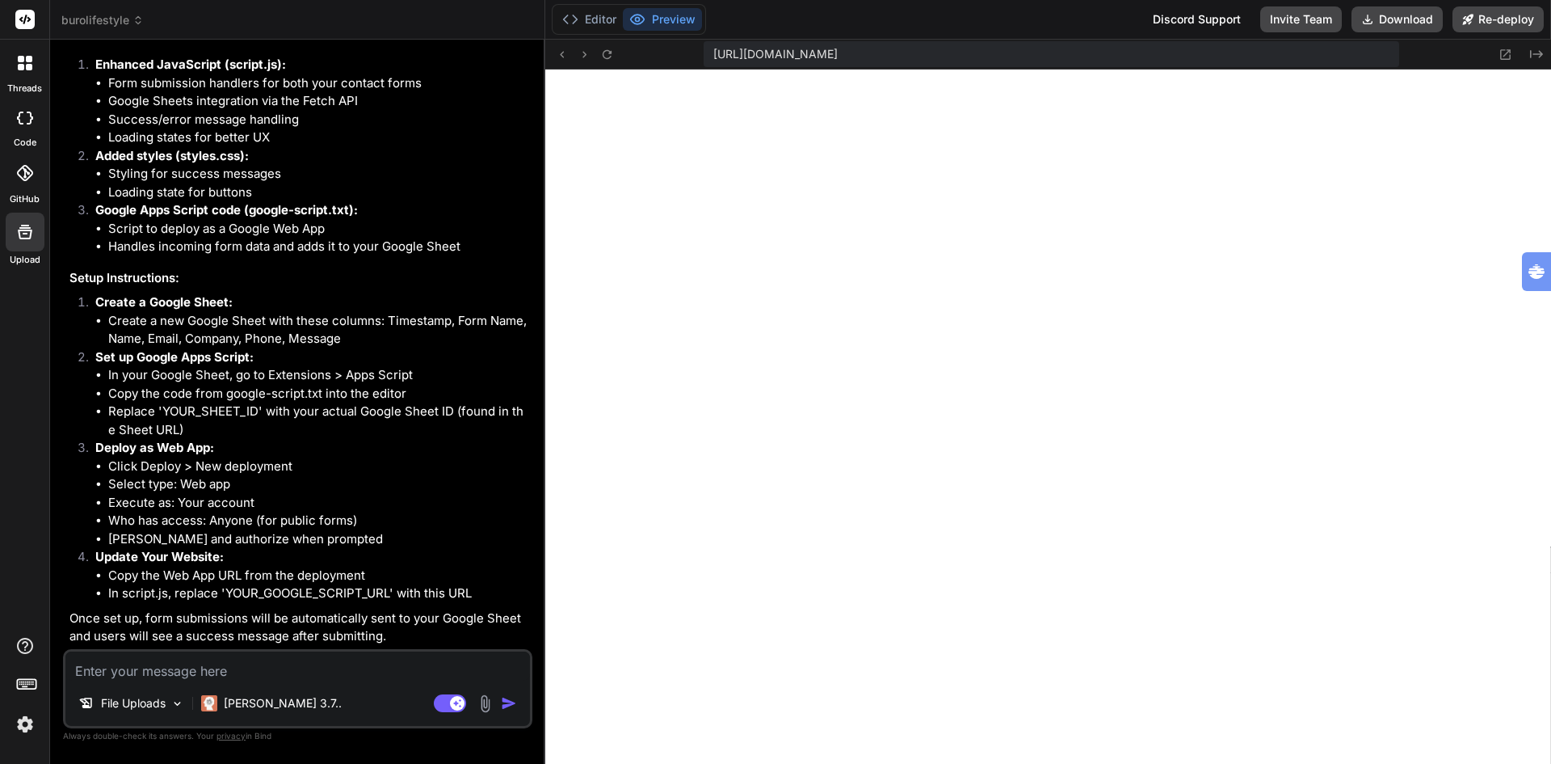
click at [107, 373] on ul "In your Google Sheet, go to Extensions > Apps Script Copy the code from google-…" at bounding box center [312, 402] width 434 height 73
click at [603, 24] on button "Editor" at bounding box center [589, 19] width 67 height 23
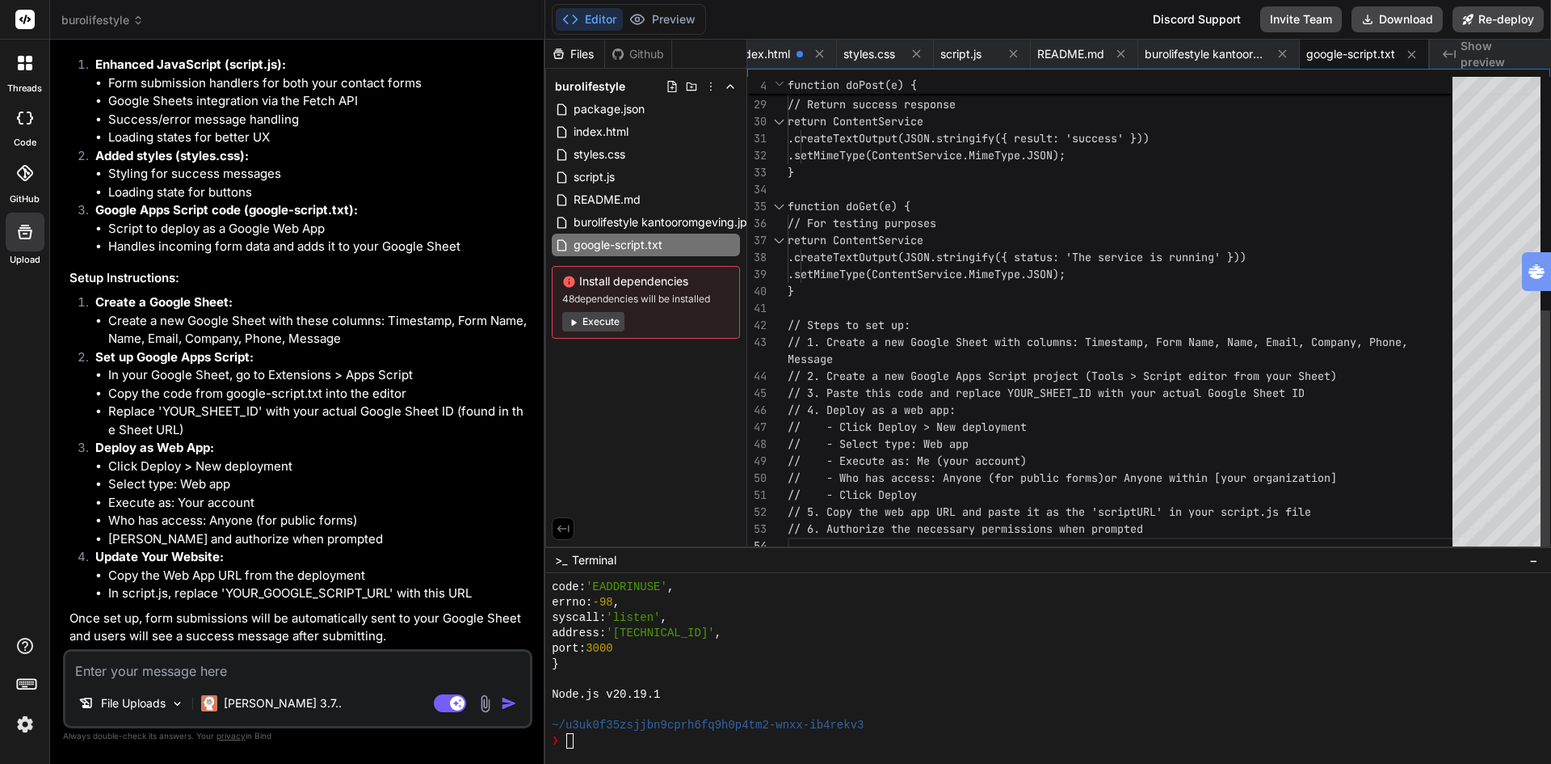
click at [1094, 223] on div "sheet.appendRow(row); // Return success response return ContentService .createT…" at bounding box center [1125, 87] width 675 height 933
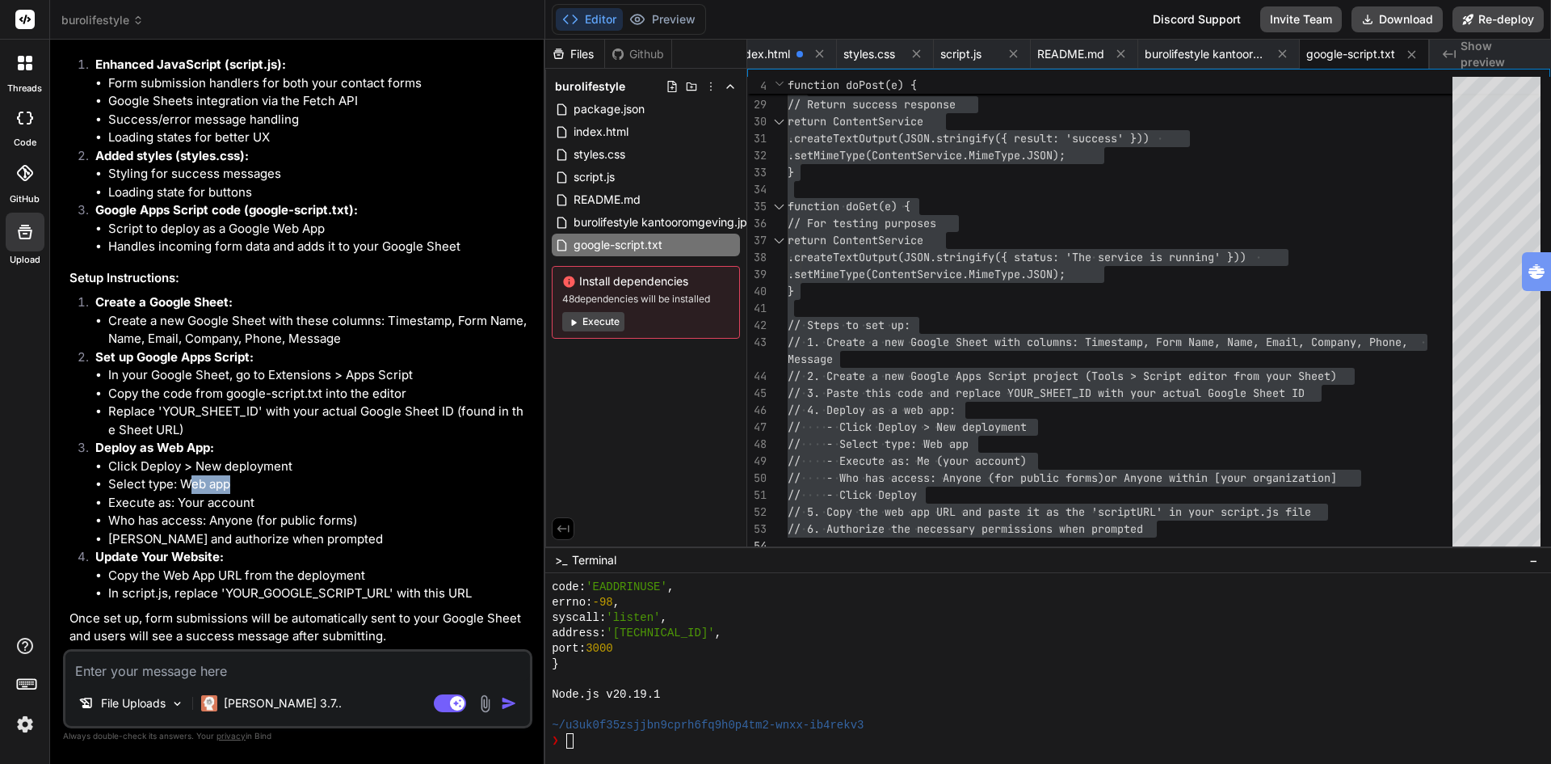
drag, startPoint x: 235, startPoint y: 484, endPoint x: 187, endPoint y: 487, distance: 48.6
click at [187, 487] on li "Select type: Web app" at bounding box center [318, 484] width 421 height 19
click at [236, 487] on li "Select type: Web app" at bounding box center [318, 484] width 421 height 19
drag, startPoint x: 180, startPoint y: 485, endPoint x: 243, endPoint y: 486, distance: 63.0
click at [243, 486] on li "Select type: Web app" at bounding box center [318, 484] width 421 height 19
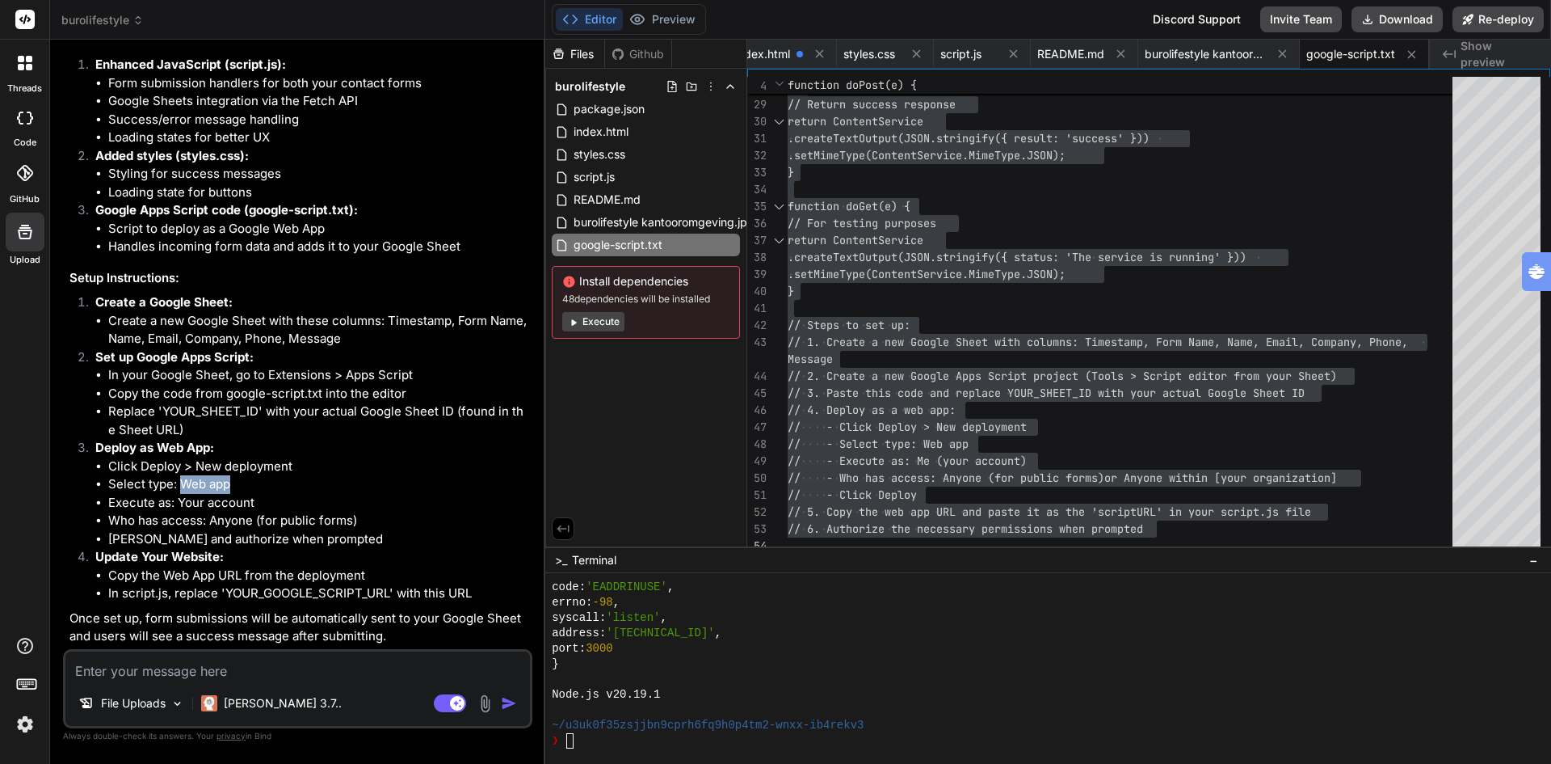
copy li "Web app"
click at [223, 591] on li "In script.js, replace 'YOUR_GOOGLE_SCRIPT_URL' with this URL" at bounding box center [318, 593] width 421 height 19
click at [601, 180] on span "script.js" at bounding box center [594, 176] width 44 height 19
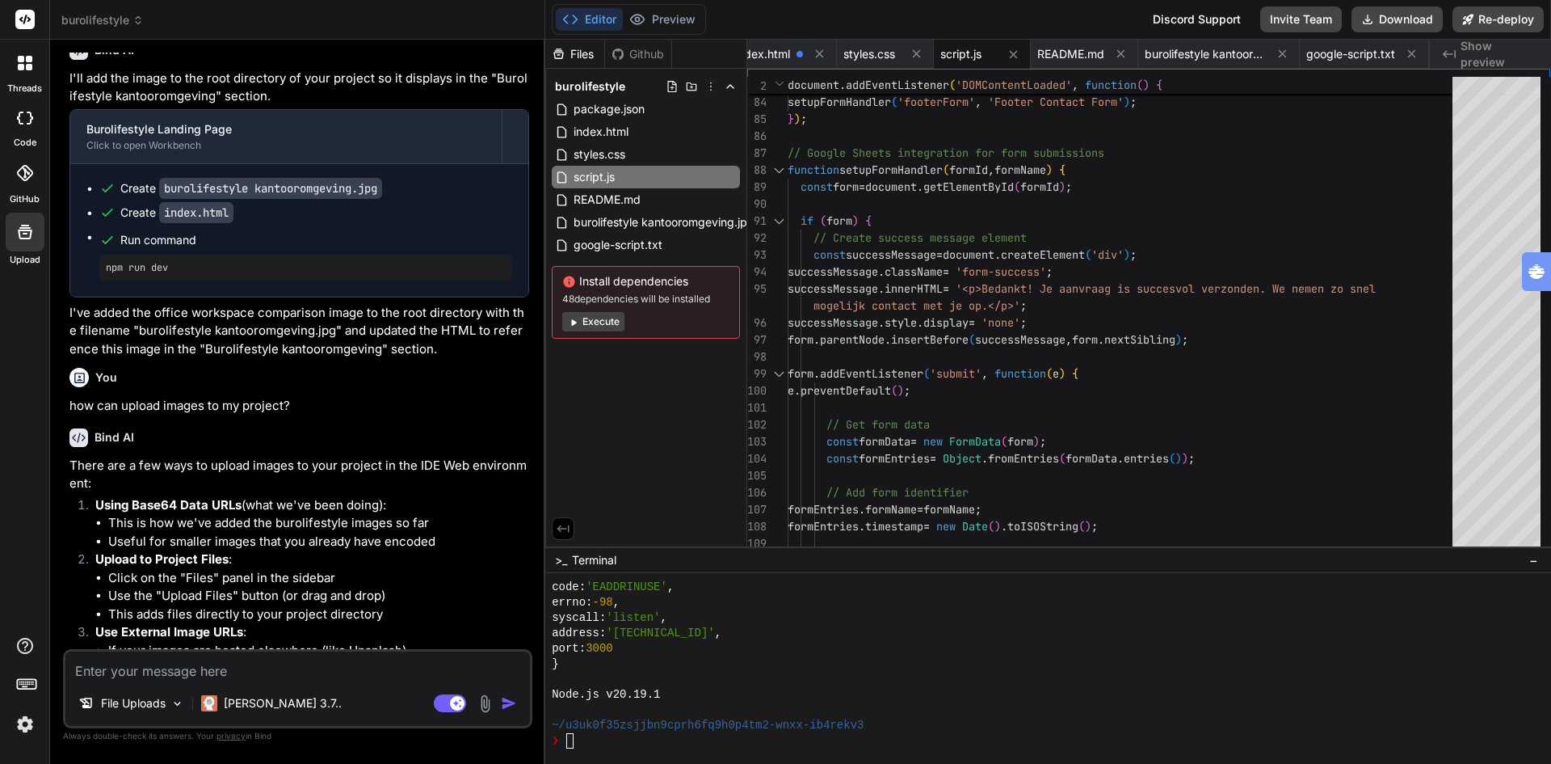
scroll to position [7052, 0]
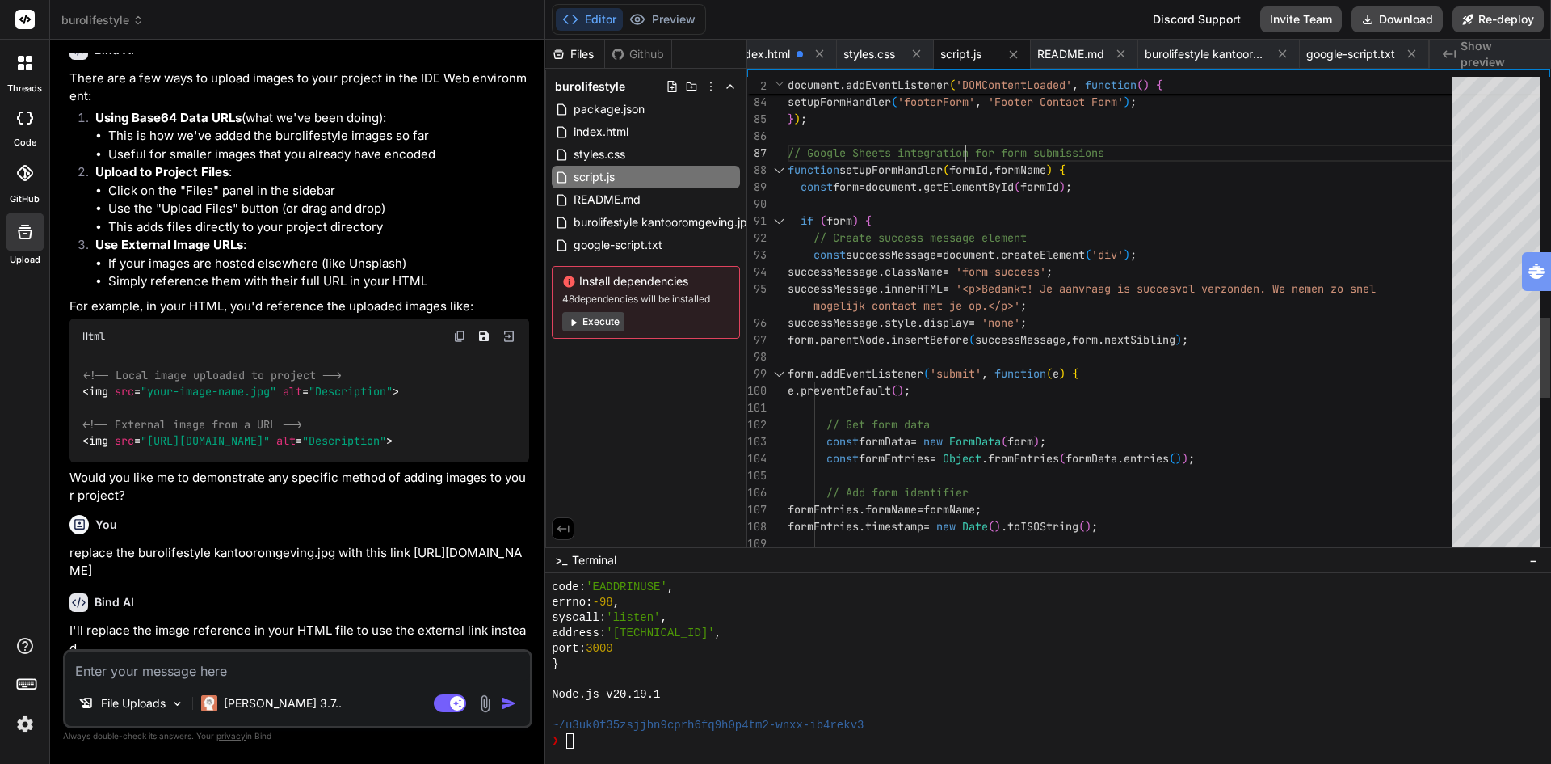
click at [969, 137] on div "setupFormHandler ( 'heroContactForm' , 'Hero Contact Form' ) ; setupFormHandler…" at bounding box center [1125, 68] width 675 height 2834
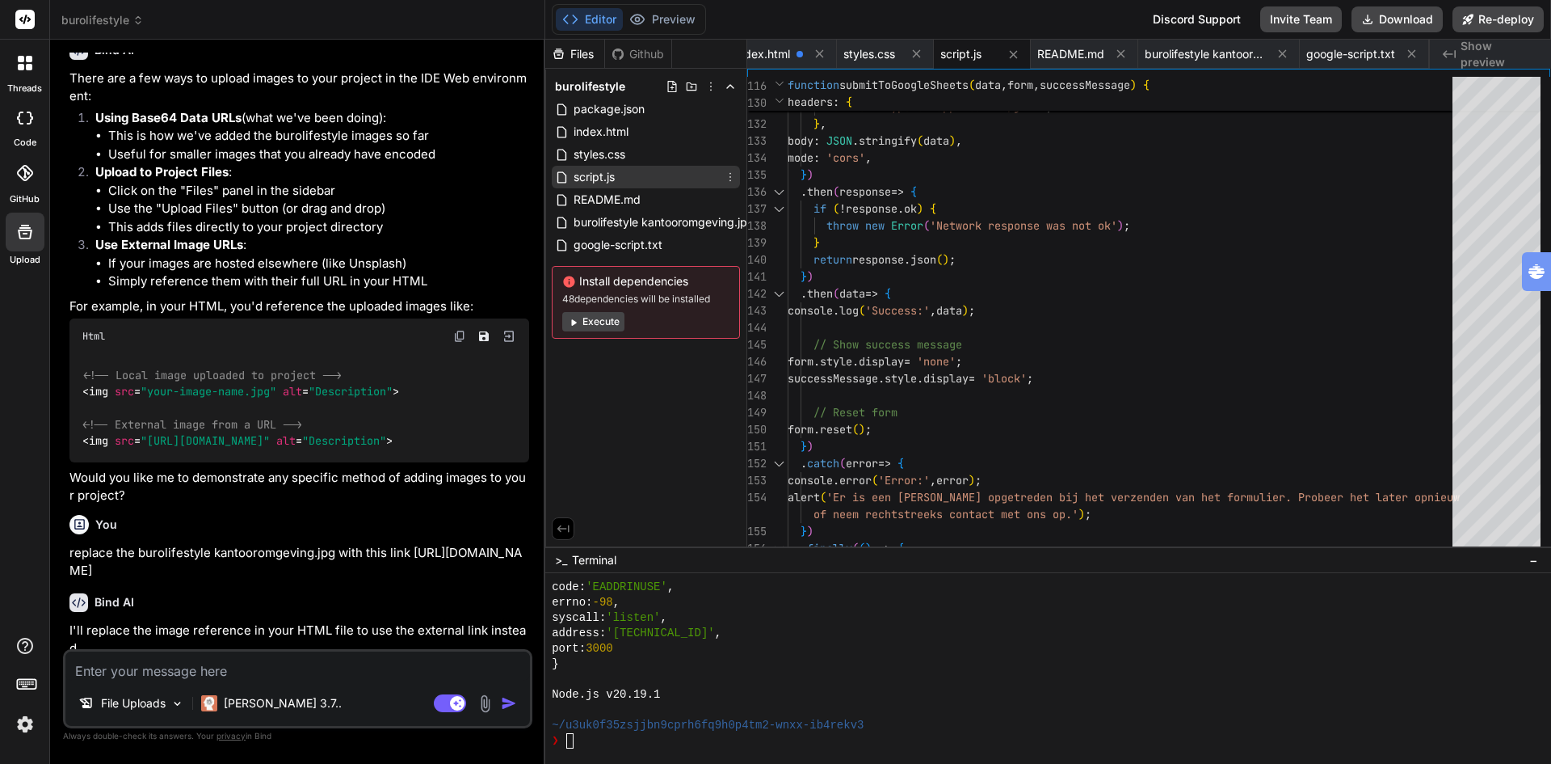
click at [597, 172] on span "script.js" at bounding box center [594, 176] width 44 height 19
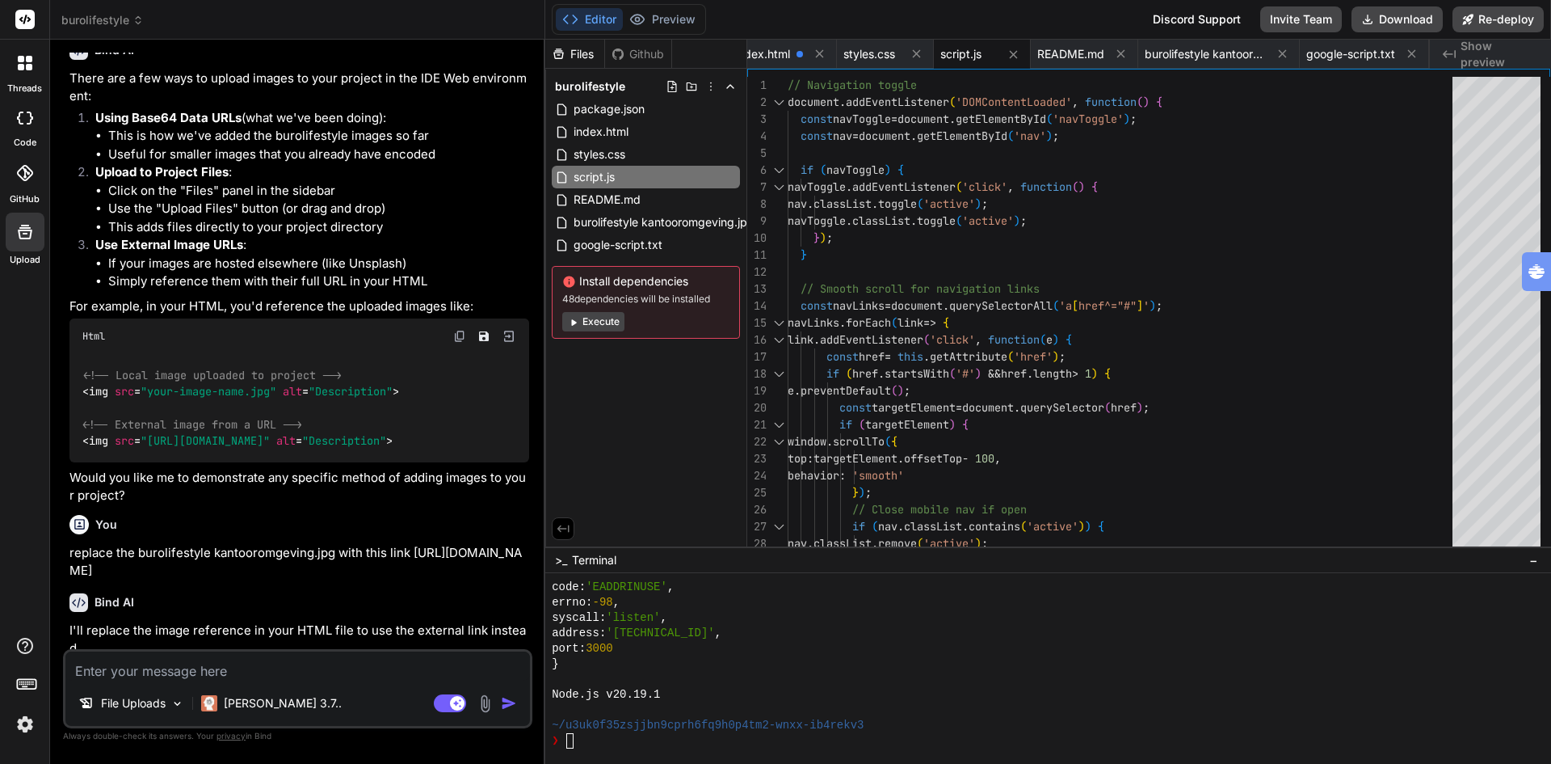
click at [399, 128] on p "Using Base64 Data URLs (what we've been doing):" at bounding box center [312, 118] width 434 height 19
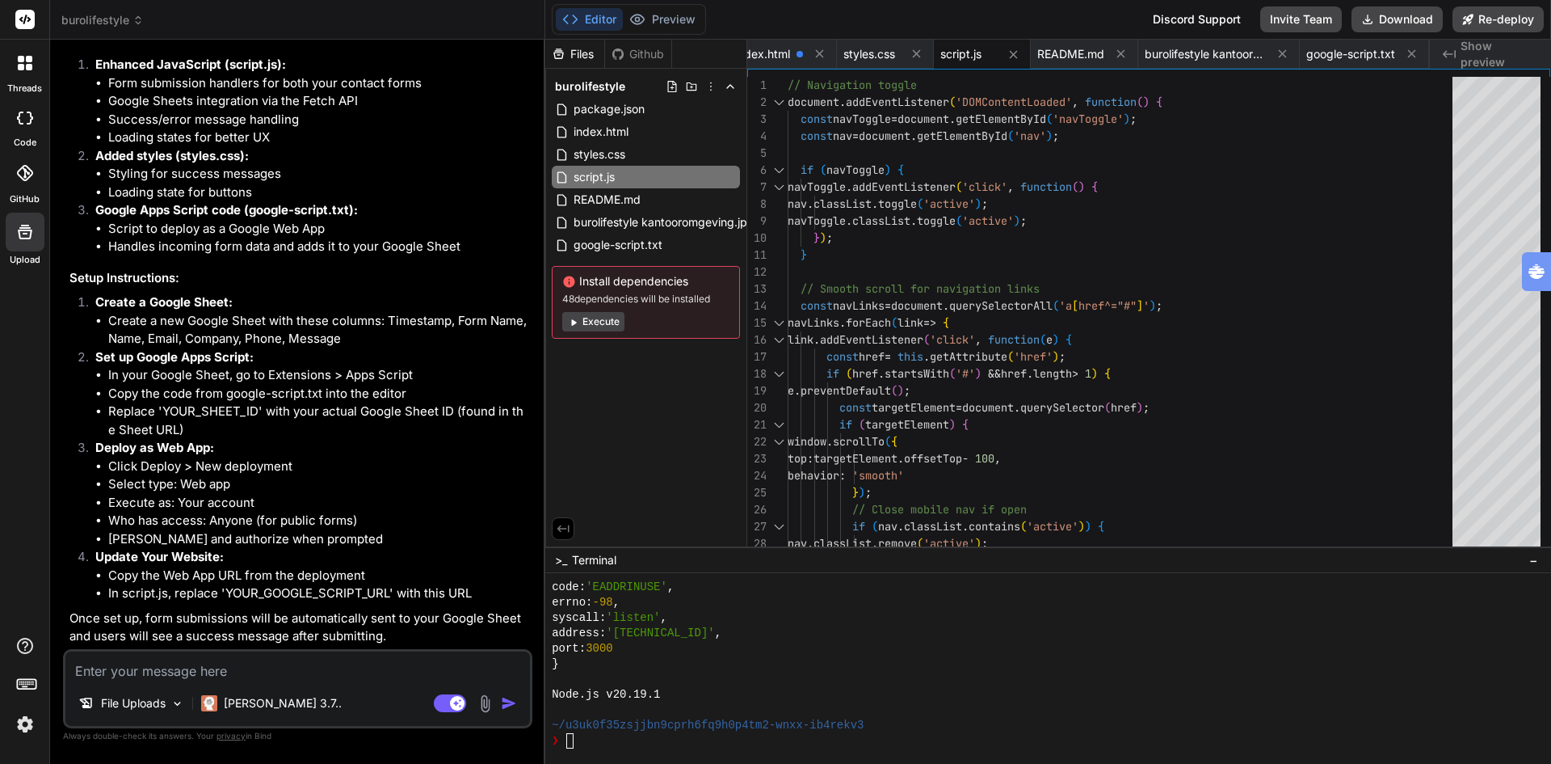
scroll to position [9610, 0]
click at [368, 472] on li "Click Deploy > New deployment" at bounding box center [318, 466] width 421 height 19
click at [129, 570] on li "Copy the Web App URL from the deployment" at bounding box center [318, 575] width 421 height 19
click at [241, 596] on li "In script.js, replace 'YOUR_GOOGLE_SCRIPT_URL' with this URL" at bounding box center [318, 593] width 421 height 19
click at [598, 178] on span "script.js" at bounding box center [594, 176] width 44 height 19
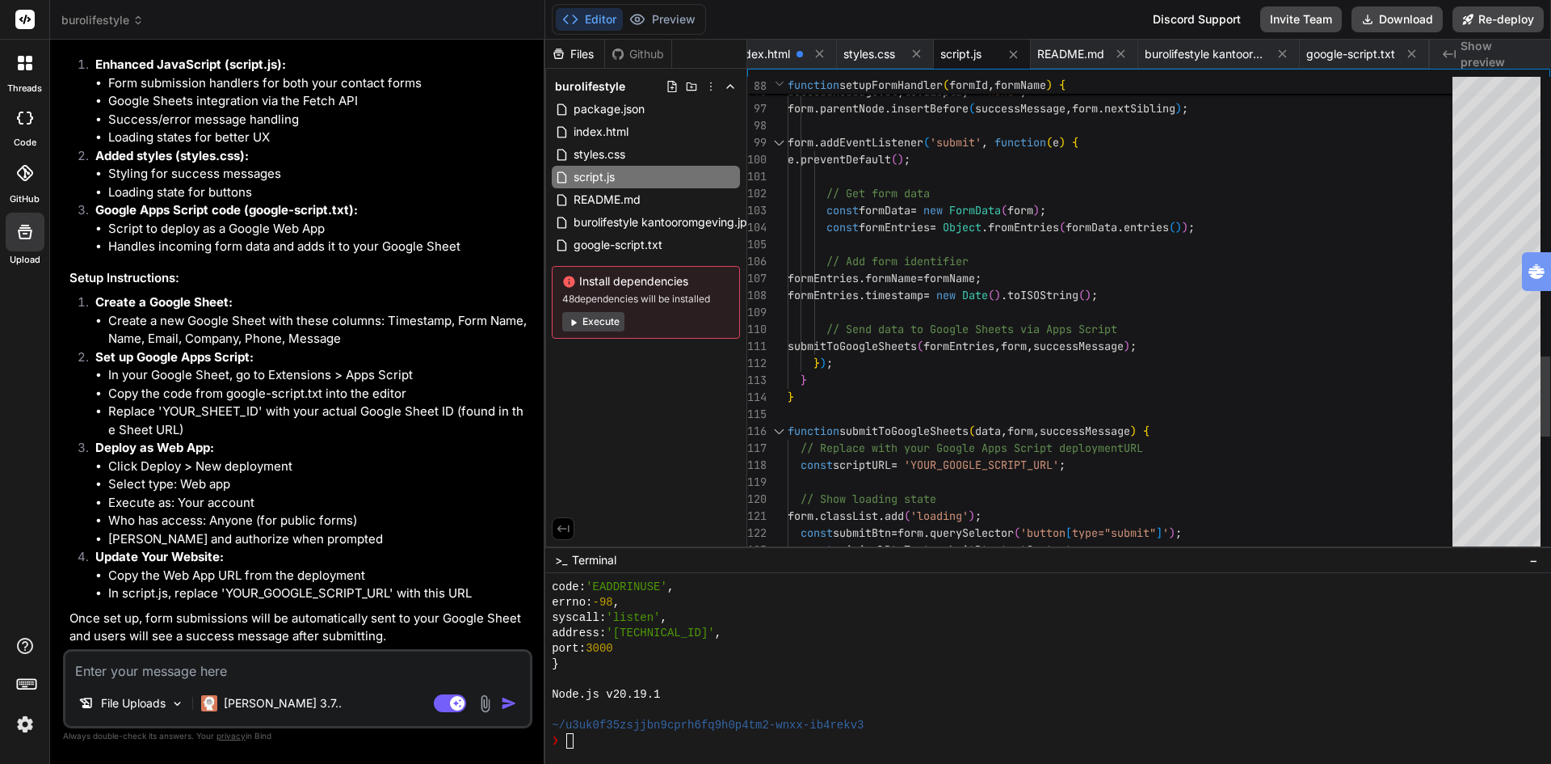
scroll to position [0, 0]
drag, startPoint x: 1022, startPoint y: 467, endPoint x: 927, endPoint y: 462, distance: 95.5
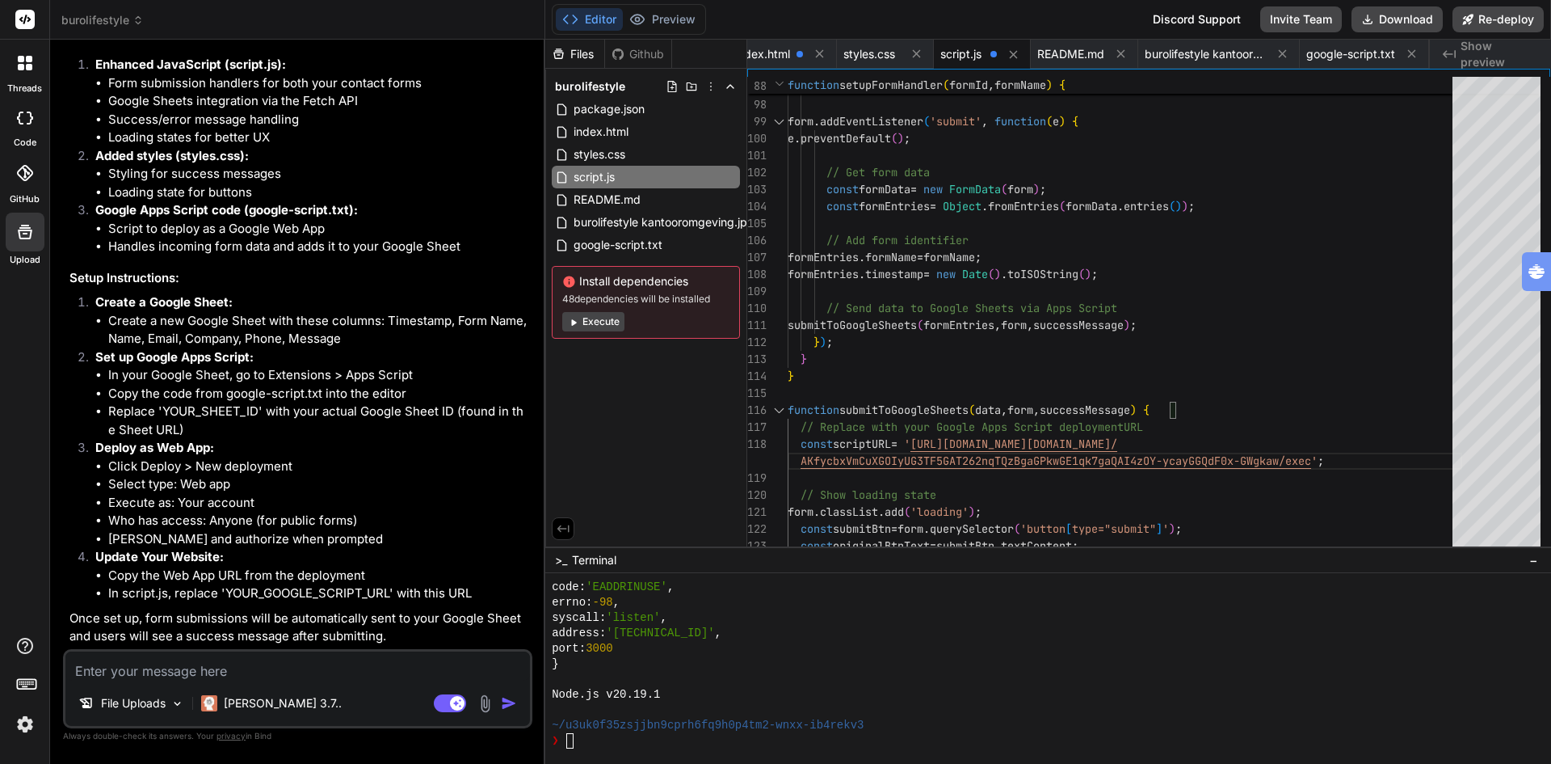
click at [309, 431] on li "Replace 'YOUR_SHEET_ID' with your actual Google Sheet ID (found in the Sheet UR…" at bounding box center [318, 420] width 421 height 36
drag, startPoint x: 381, startPoint y: 573, endPoint x: 400, endPoint y: 545, distance: 33.8
click at [389, 563] on li "Update Your Website: Copy the Web App URL from the deployment In script.js, rep…" at bounding box center [305, 575] width 447 height 55
click at [1512, 15] on button "Re-deploy" at bounding box center [1498, 19] width 91 height 26
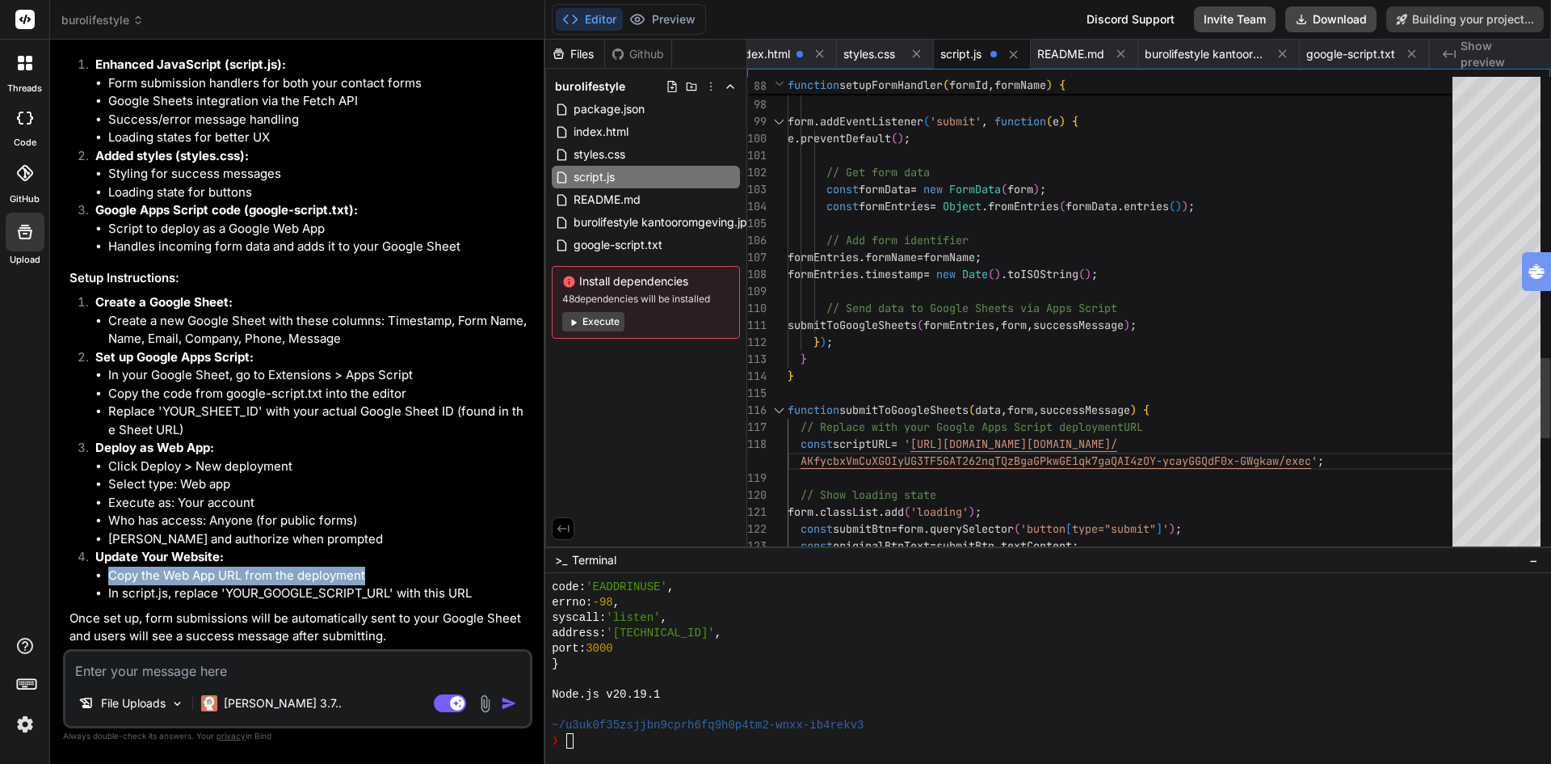
scroll to position [9610, 0]
click at [663, 17] on button "Preview" at bounding box center [662, 19] width 79 height 23
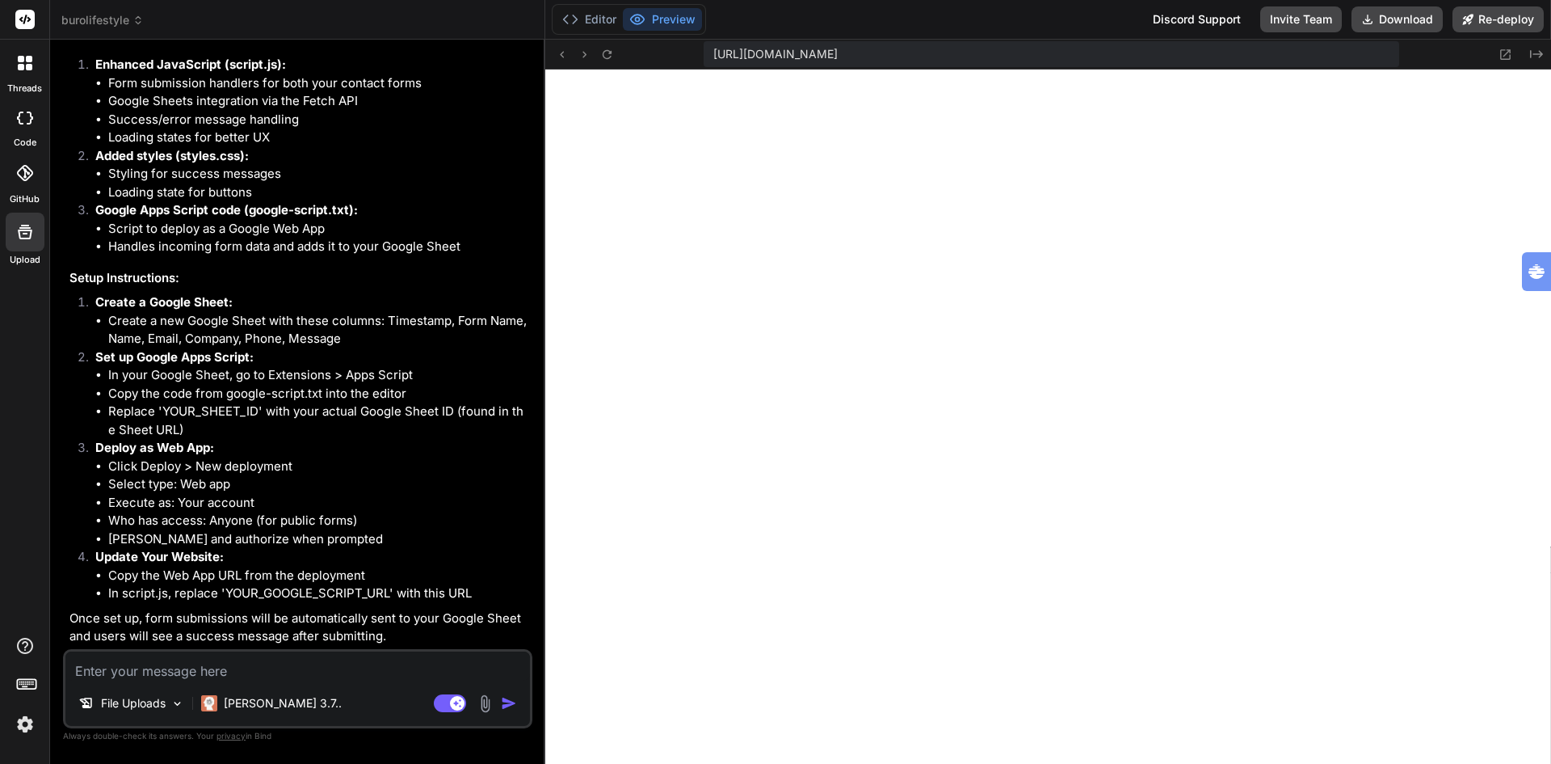
click at [402, 480] on li "Select type: Web app" at bounding box center [318, 484] width 421 height 19
click at [595, 25] on button "Editor" at bounding box center [589, 19] width 67 height 23
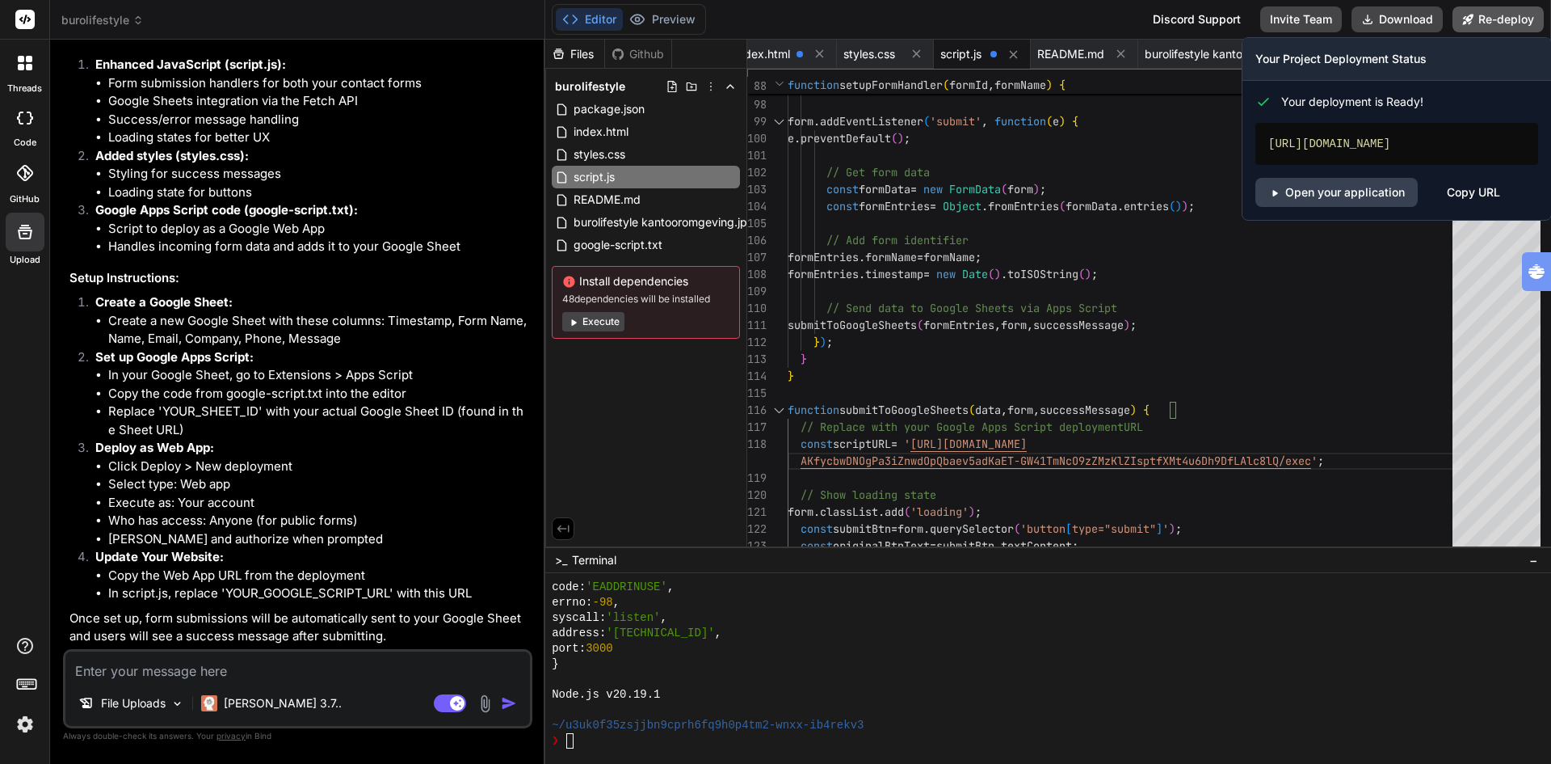
click at [1497, 22] on button "Re-deploy" at bounding box center [1498, 19] width 91 height 26
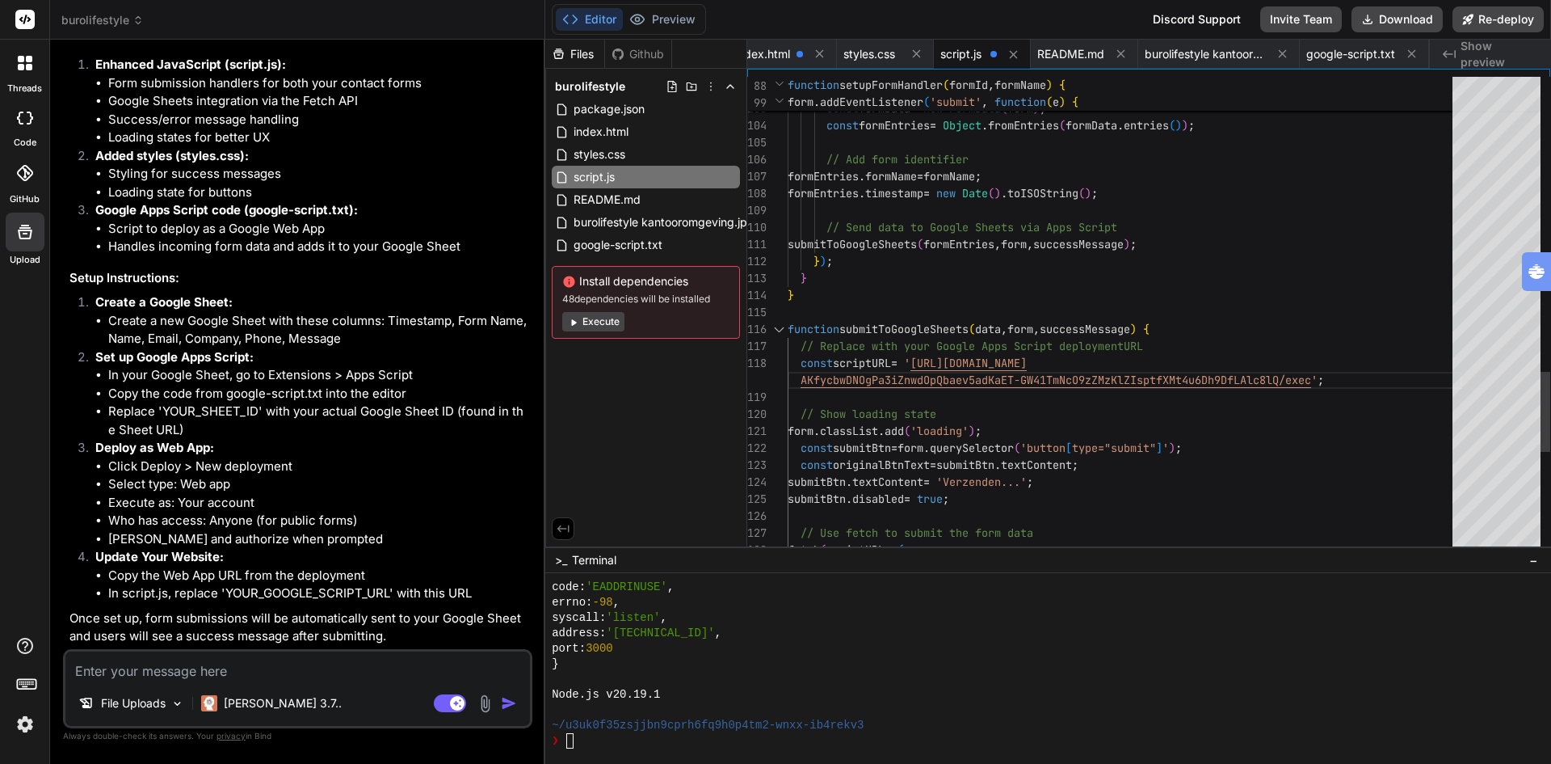
scroll to position [9610, 0]
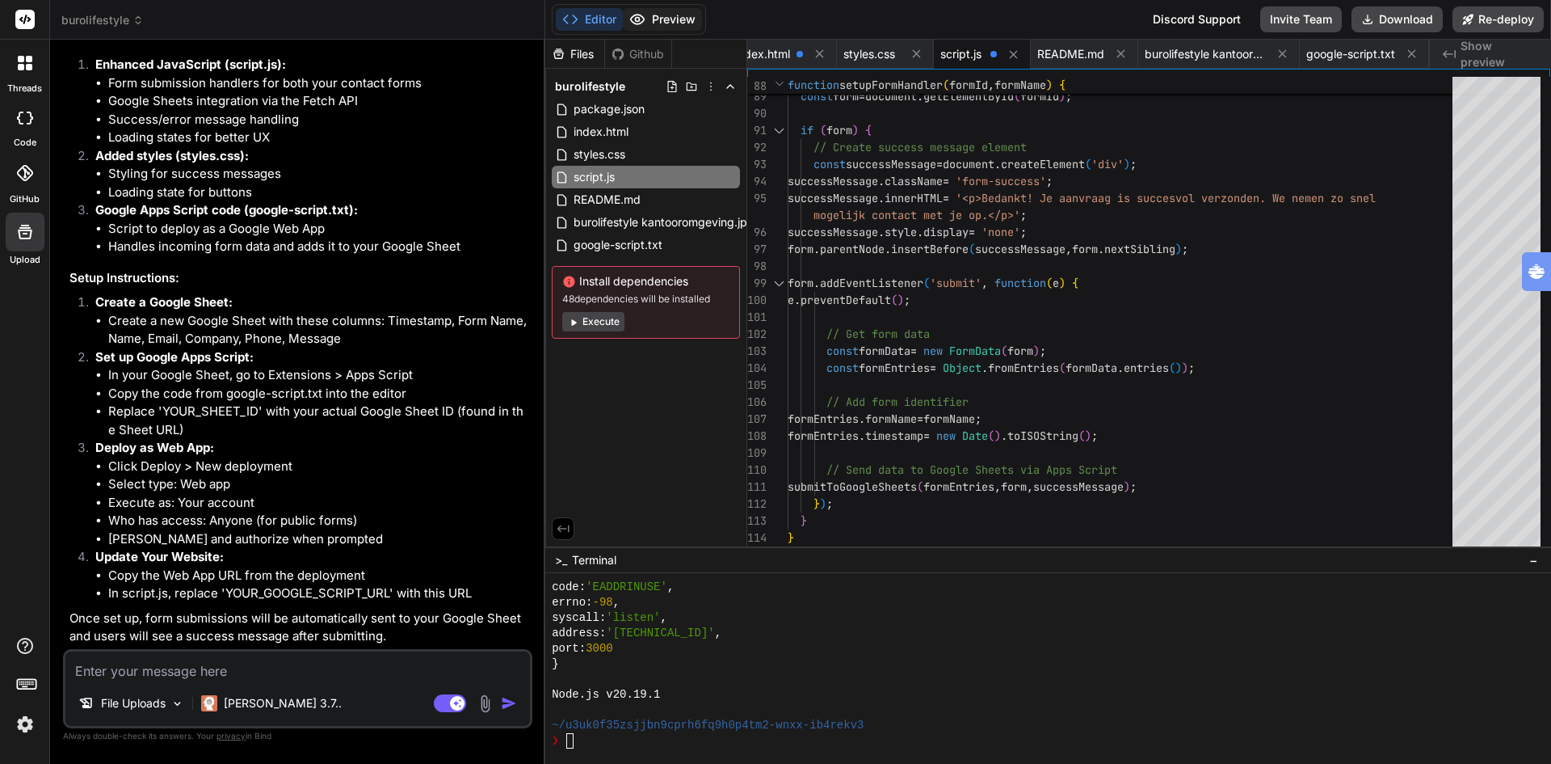
click at [673, 20] on button "Preview" at bounding box center [662, 19] width 79 height 23
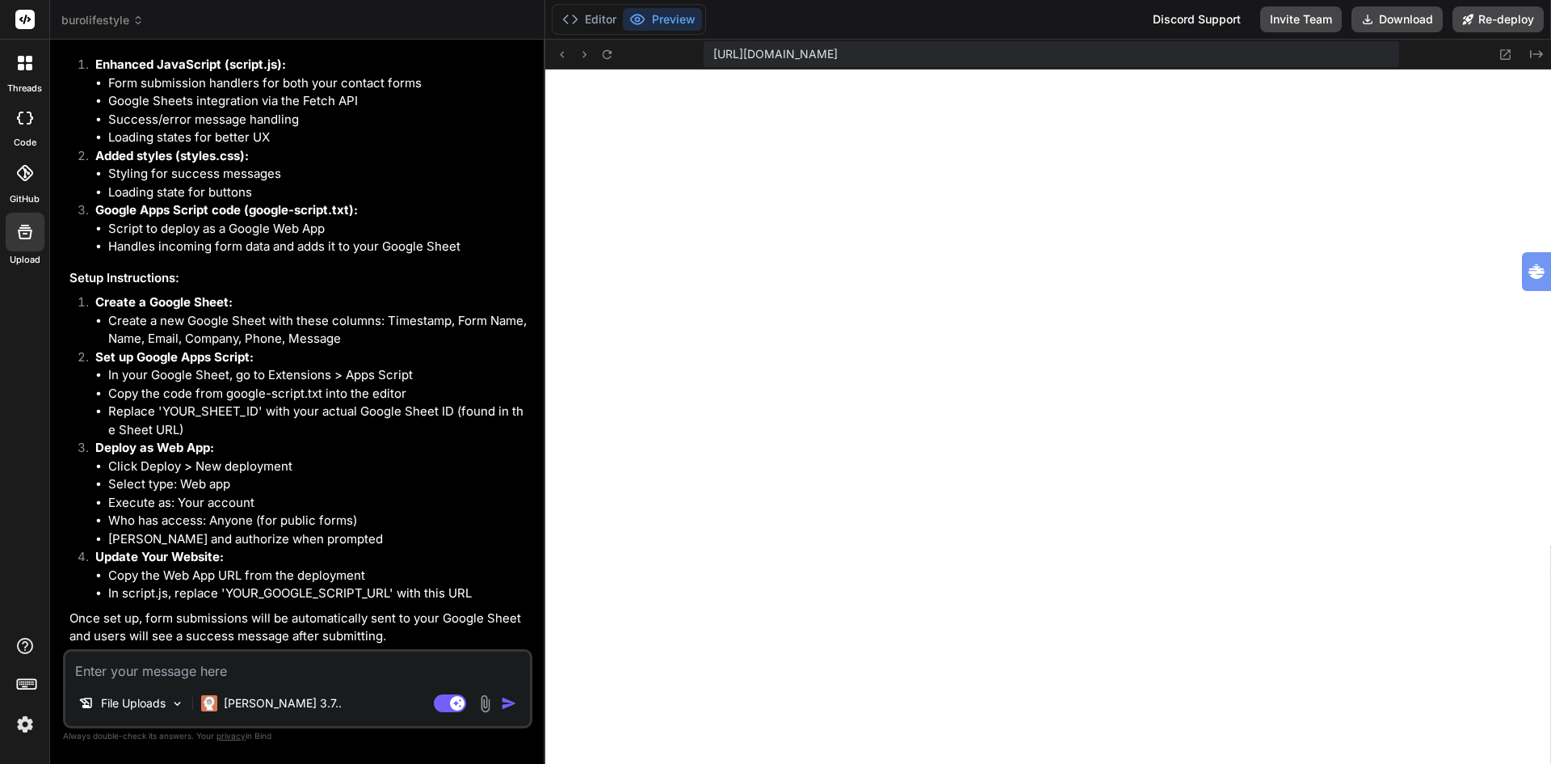
click at [256, 469] on li "Click Deploy > New deployment" at bounding box center [318, 466] width 421 height 19
click at [490, 409] on li "Replace 'YOUR_SHEET_ID' with your actual Google Sheet ID (found in the Sheet UR…" at bounding box center [318, 420] width 421 height 36
drag, startPoint x: 162, startPoint y: 412, endPoint x: 255, endPoint y: 410, distance: 92.9
click at [255, 410] on li "Replace 'YOUR_SHEET_ID' with your actual Google Sheet ID (found in the Sheet UR…" at bounding box center [318, 420] width 421 height 36
click at [606, 54] on icon at bounding box center [607, 55] width 14 height 14
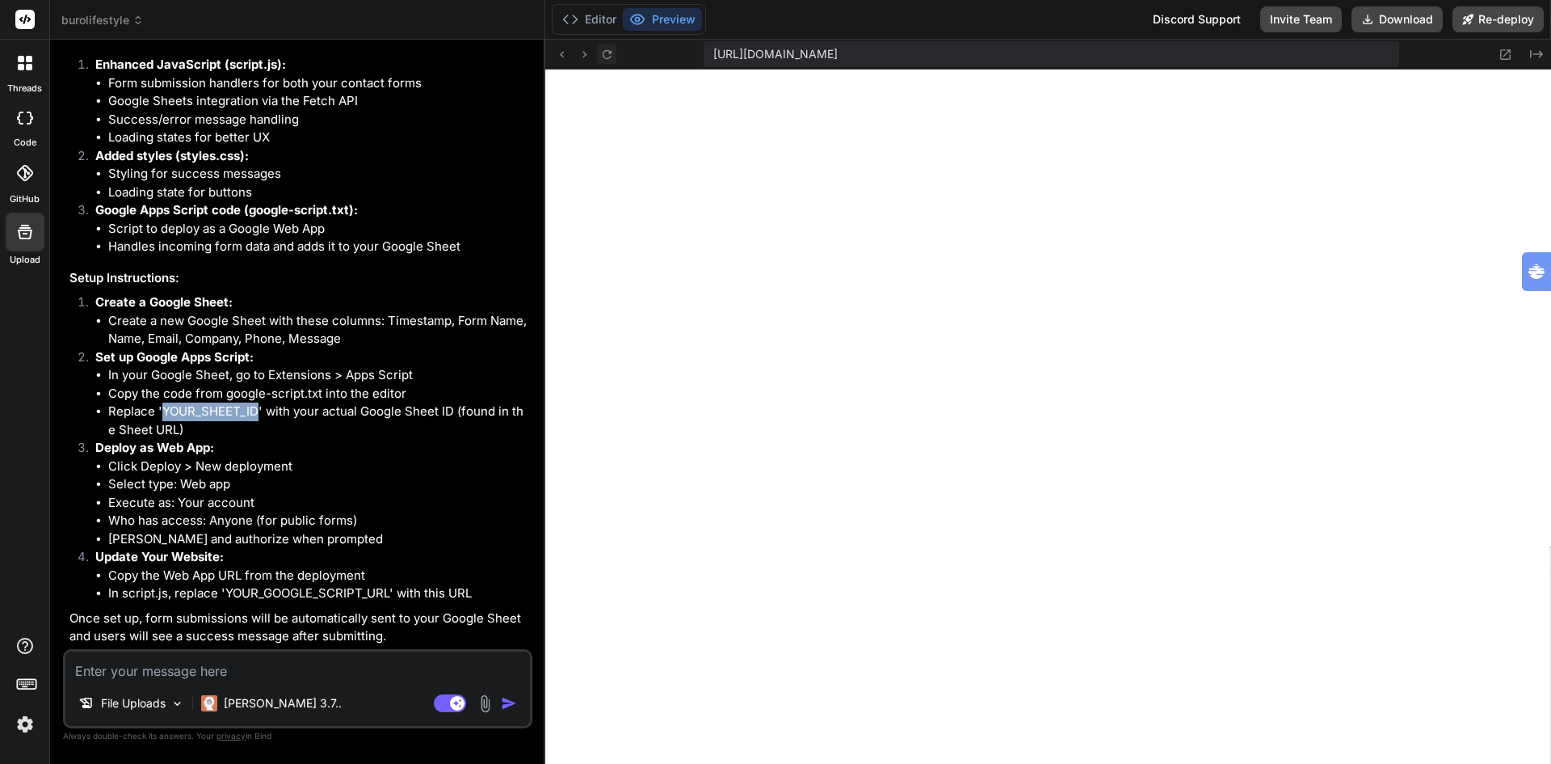
scroll to position [10455, 0]
click at [606, 54] on icon at bounding box center [607, 55] width 14 height 14
click at [594, 19] on button "Editor" at bounding box center [589, 19] width 67 height 23
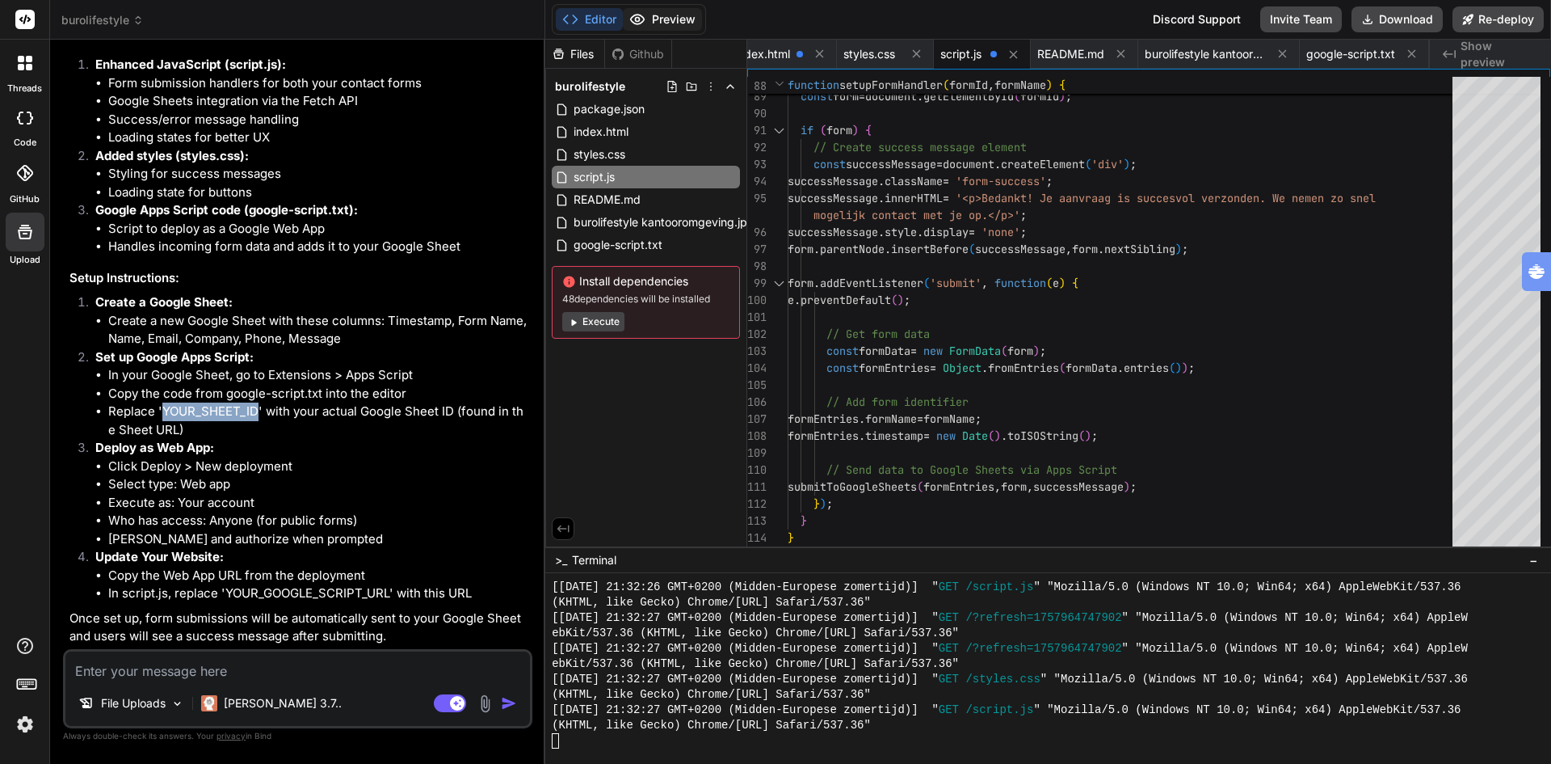
click at [656, 20] on button "Preview" at bounding box center [662, 19] width 79 height 23
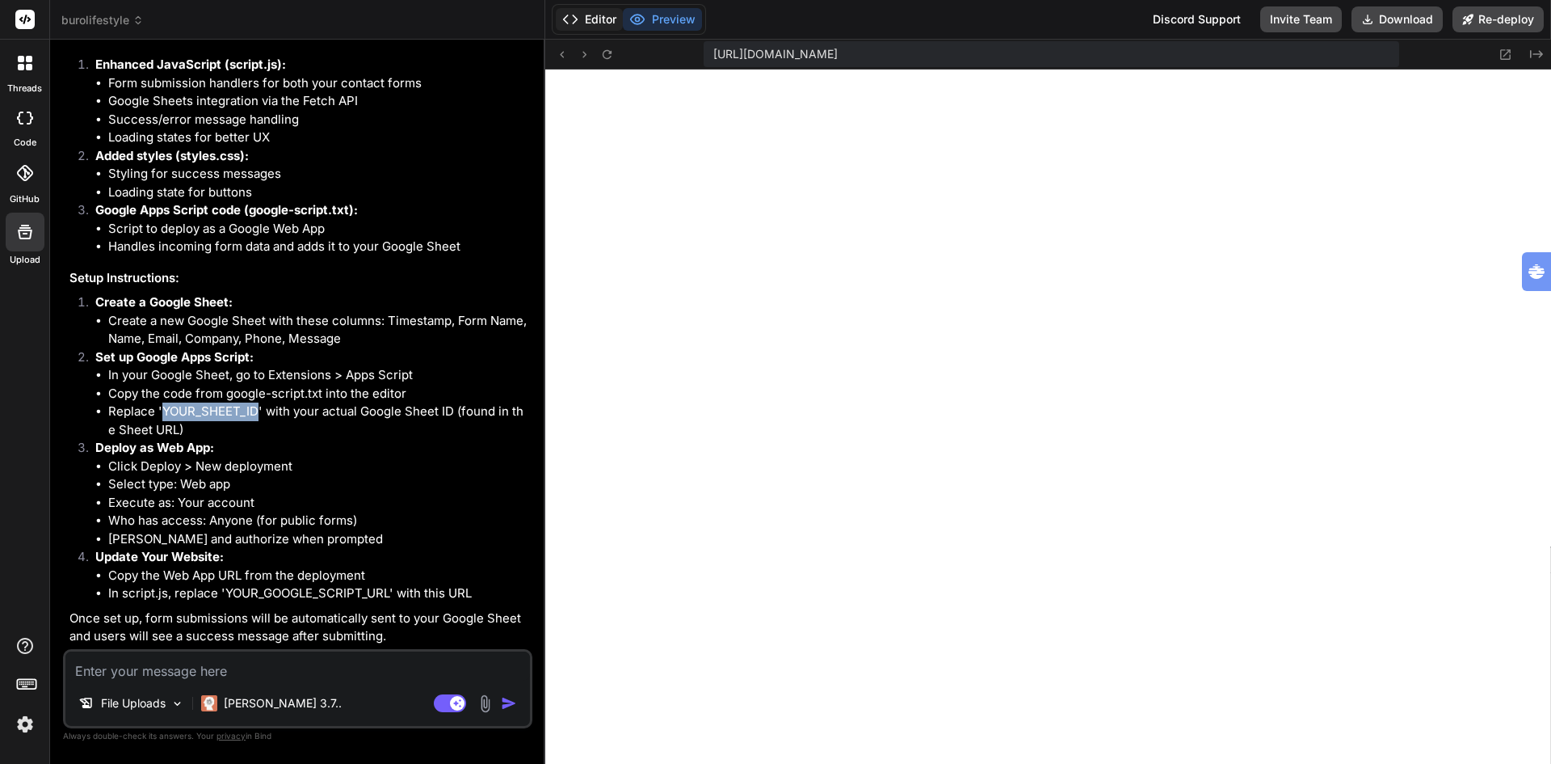
click at [588, 19] on button "Editor" at bounding box center [589, 19] width 67 height 23
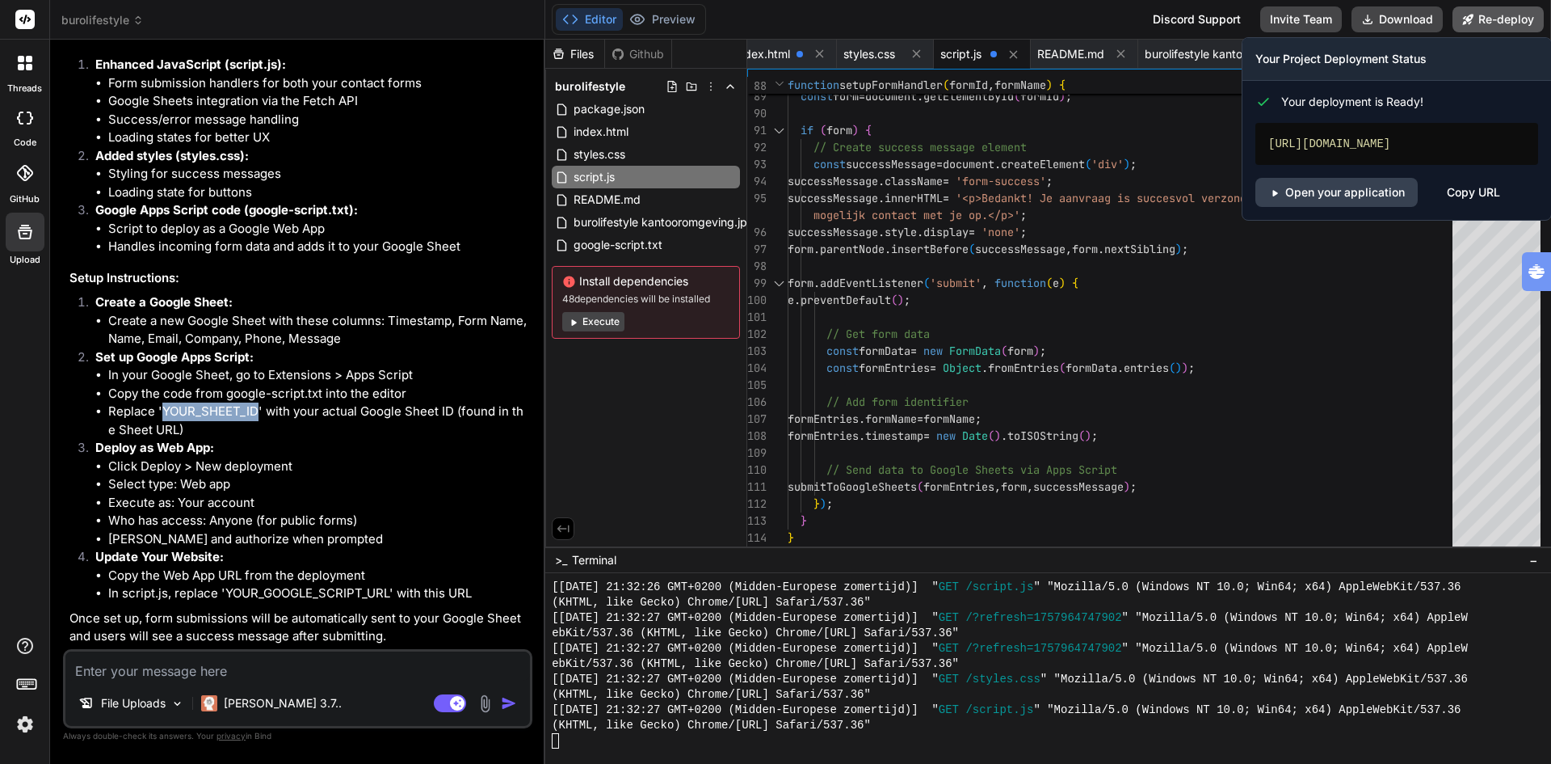
click at [1497, 23] on button "Re-deploy" at bounding box center [1498, 19] width 91 height 26
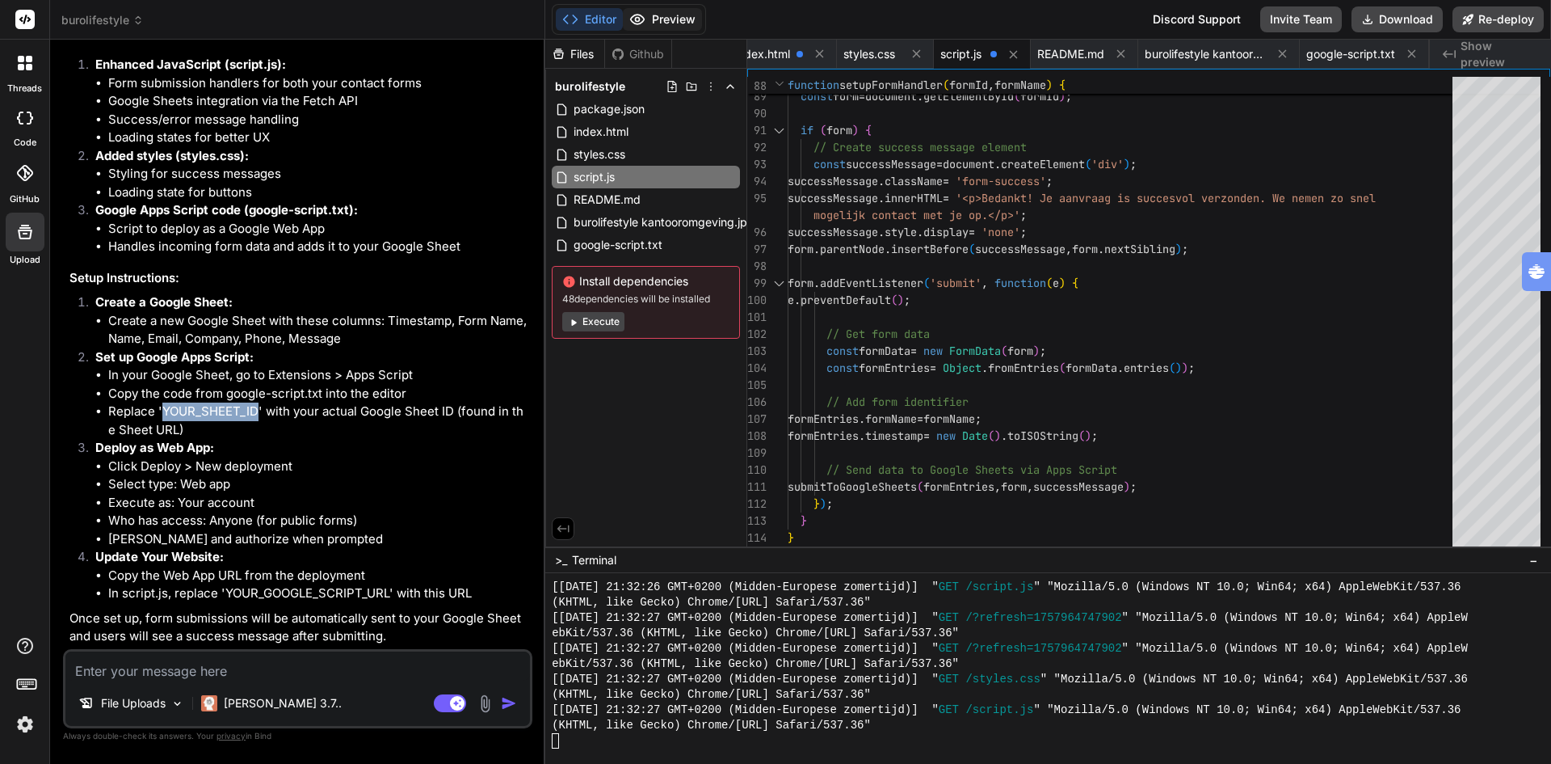
scroll to position [9610, 0]
click at [678, 19] on button "Preview" at bounding box center [662, 19] width 79 height 23
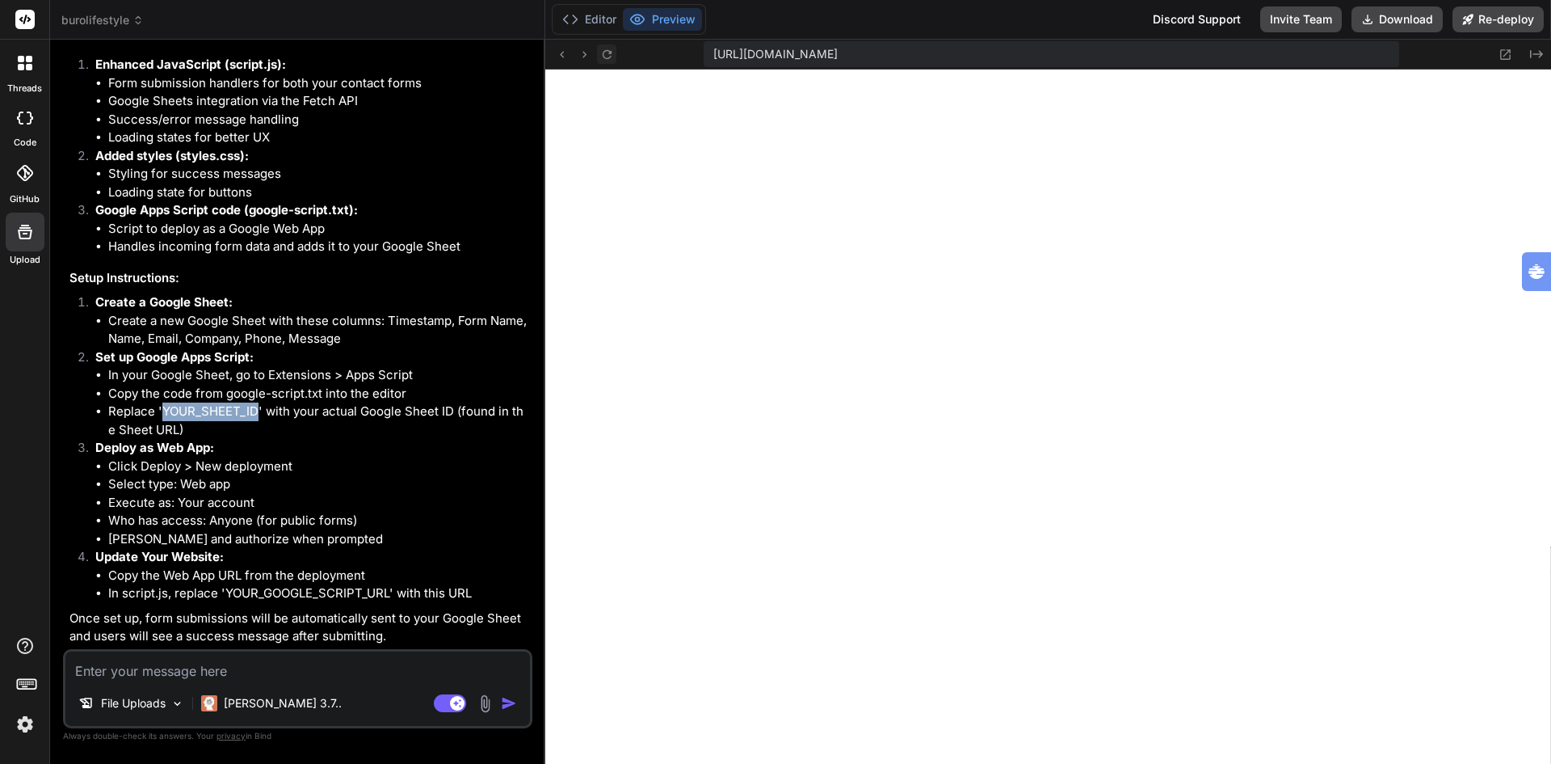
click at [609, 51] on icon at bounding box center [606, 53] width 9 height 9
click at [590, 18] on button "Editor" at bounding box center [589, 19] width 67 height 23
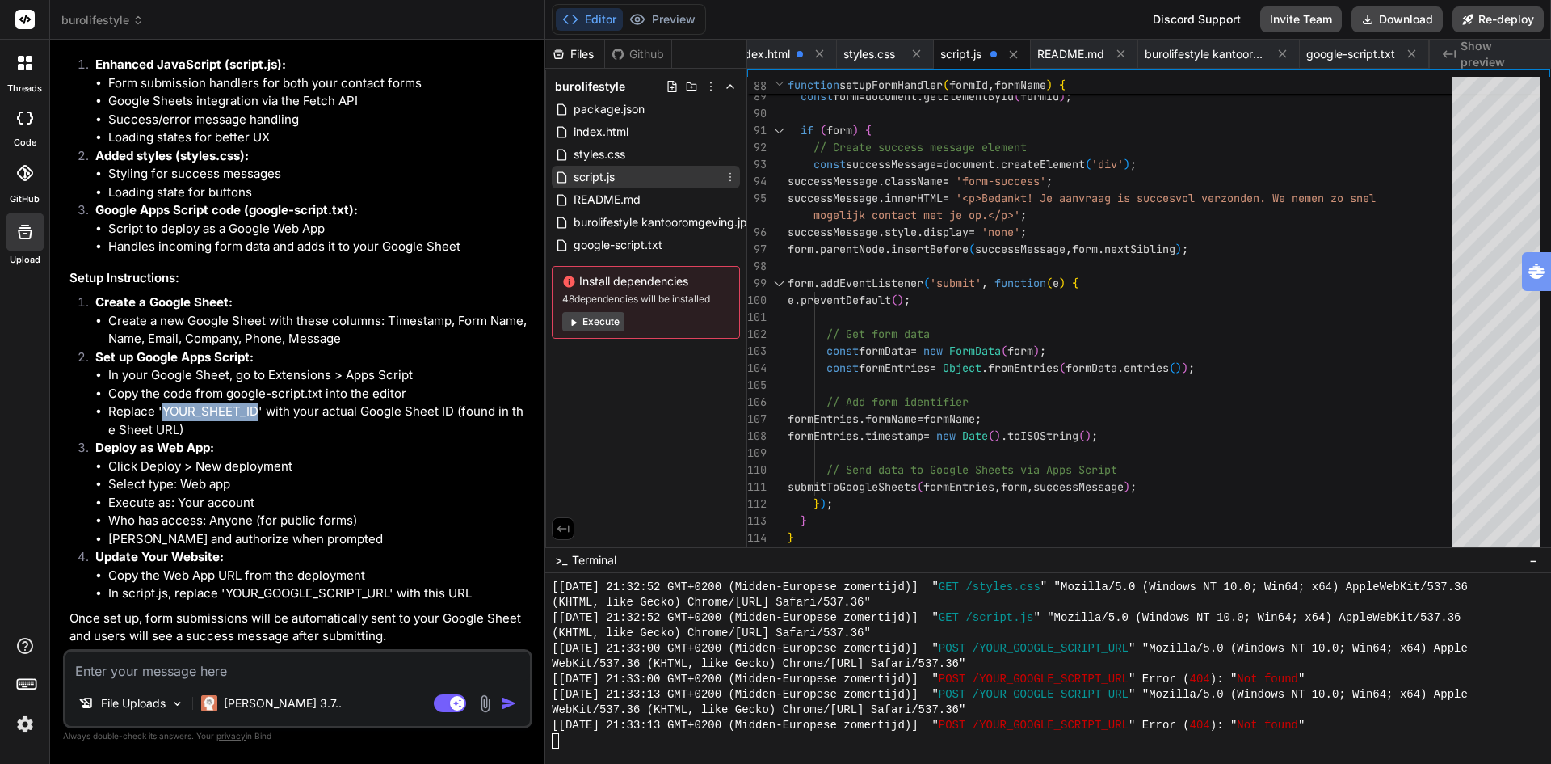
click at [639, 173] on div "script.js" at bounding box center [646, 177] width 188 height 23
click at [617, 156] on span "styles.css" at bounding box center [599, 154] width 55 height 19
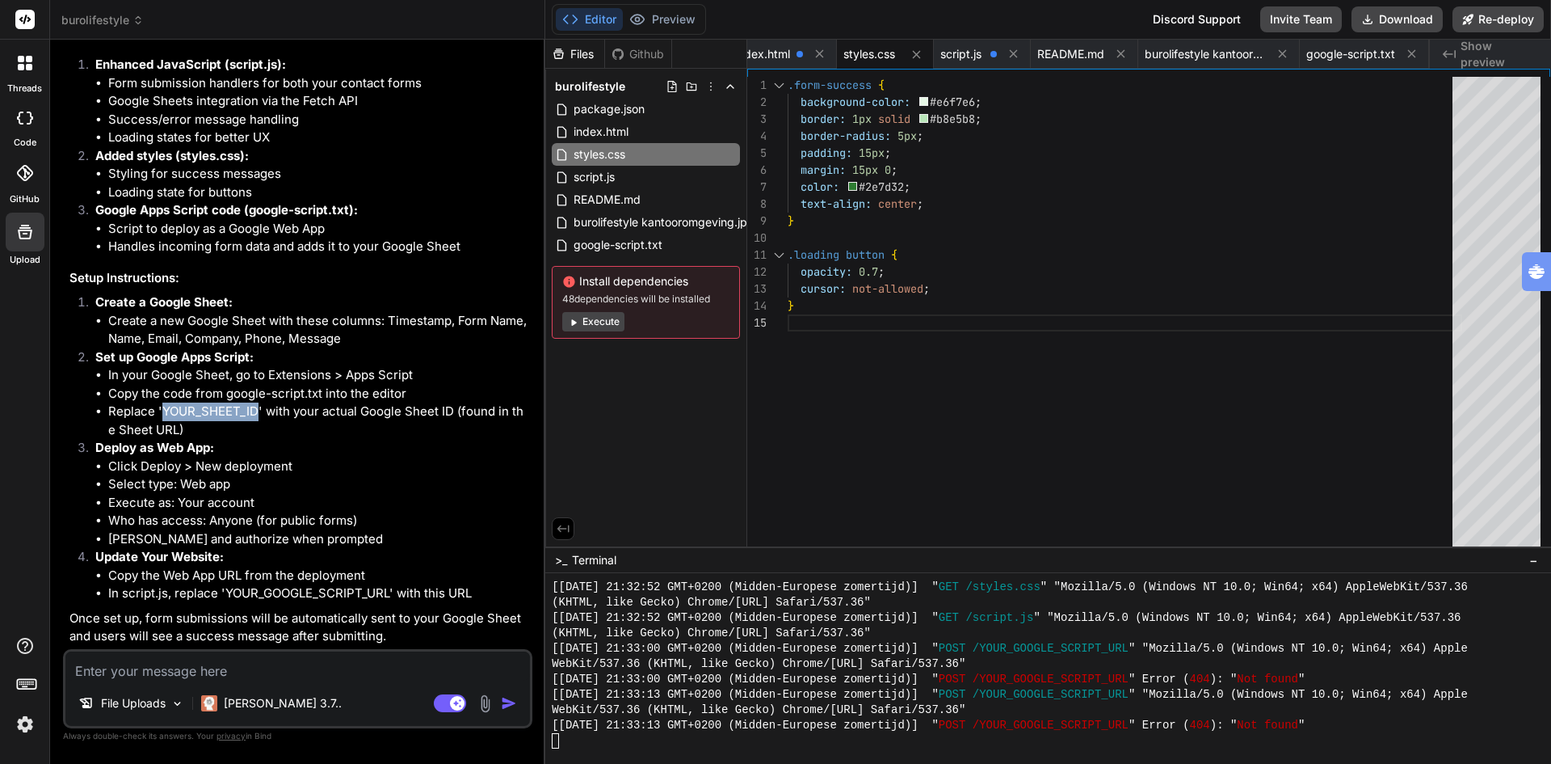
click at [599, 322] on button "Execute" at bounding box center [593, 321] width 62 height 19
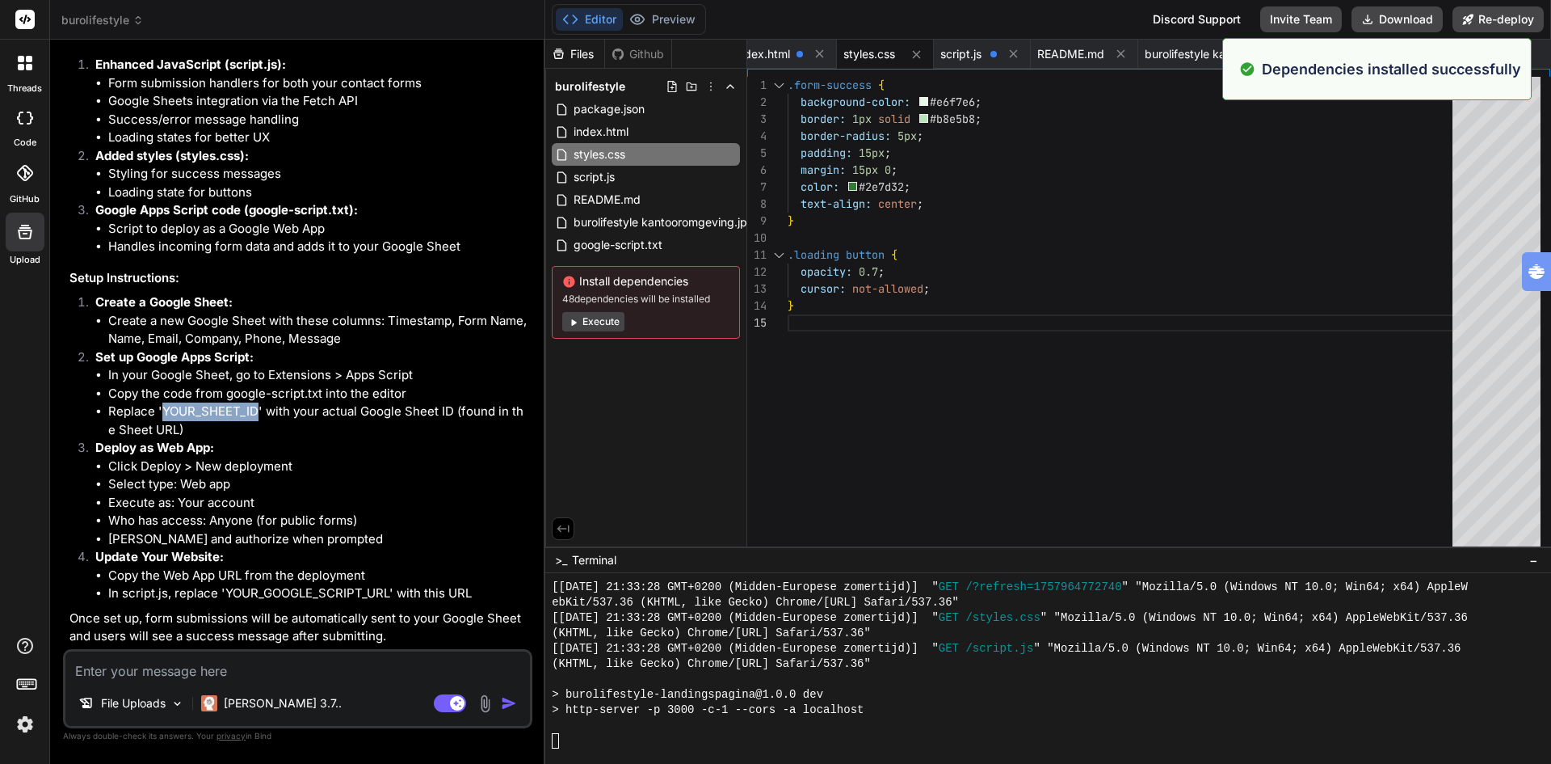
scroll to position [11392, 0]
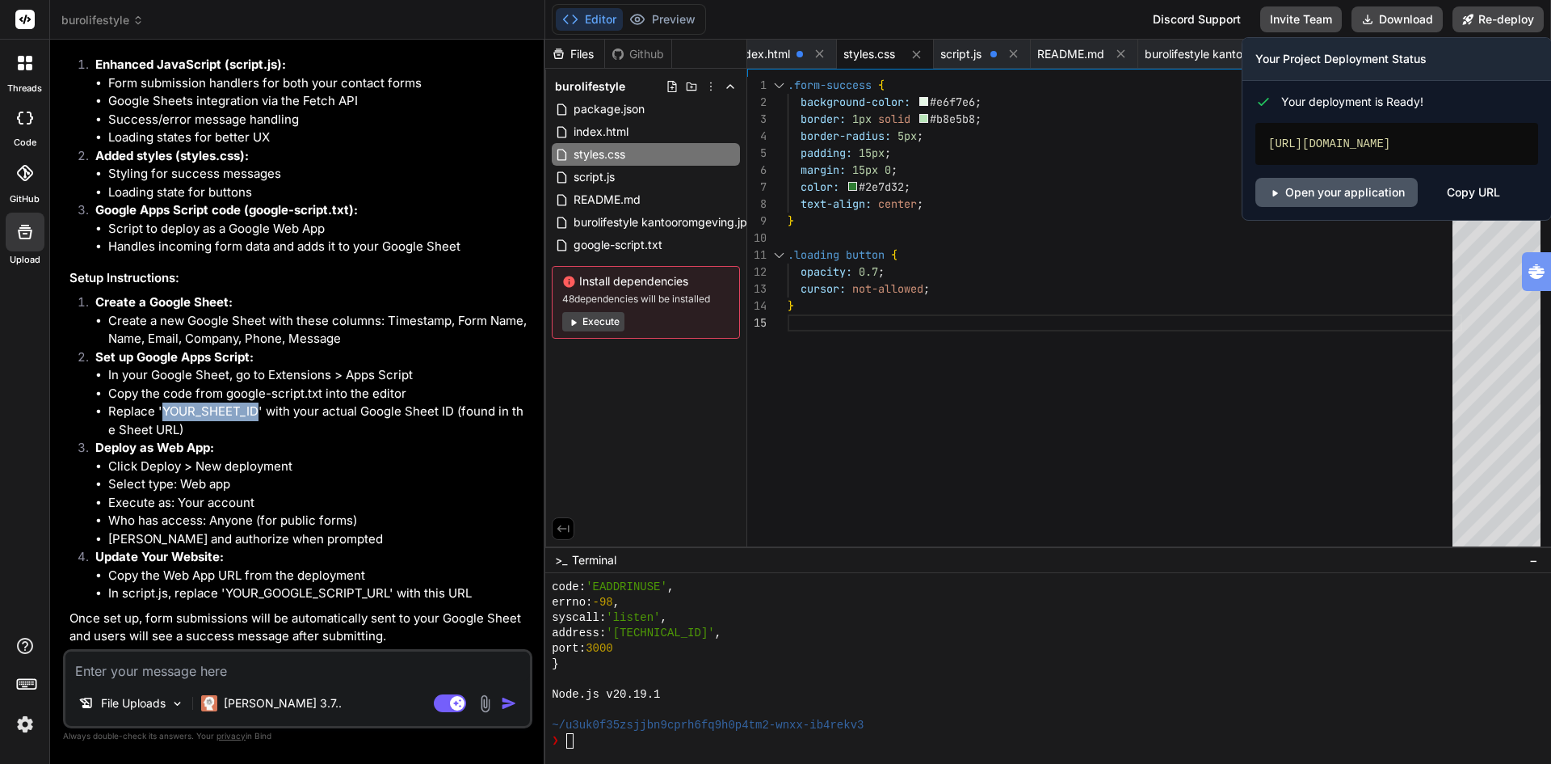
click at [1379, 193] on link "Open your application" at bounding box center [1337, 192] width 162 height 29
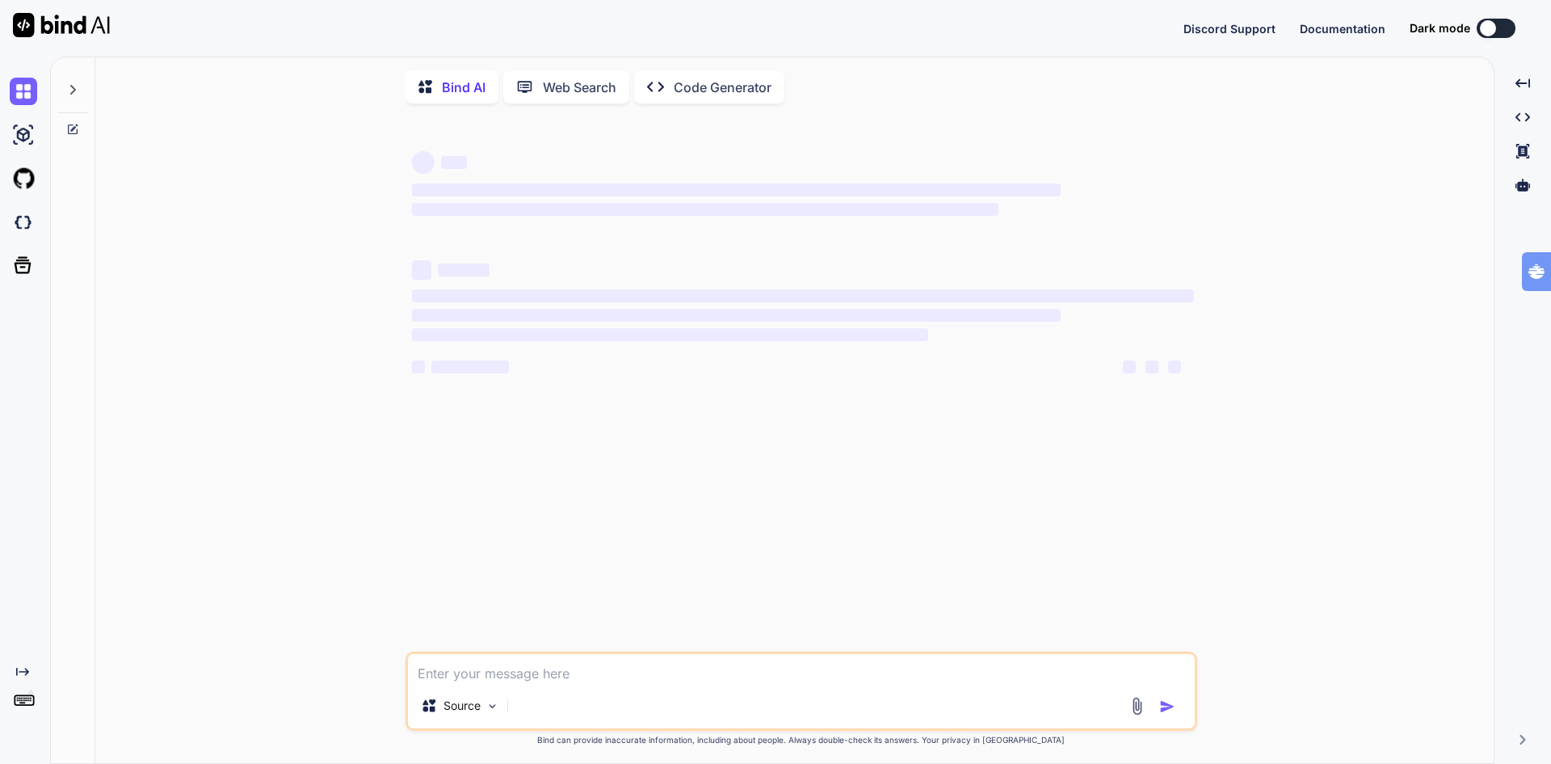
type textarea "x"
click at [24, 231] on img at bounding box center [23, 221] width 27 height 27
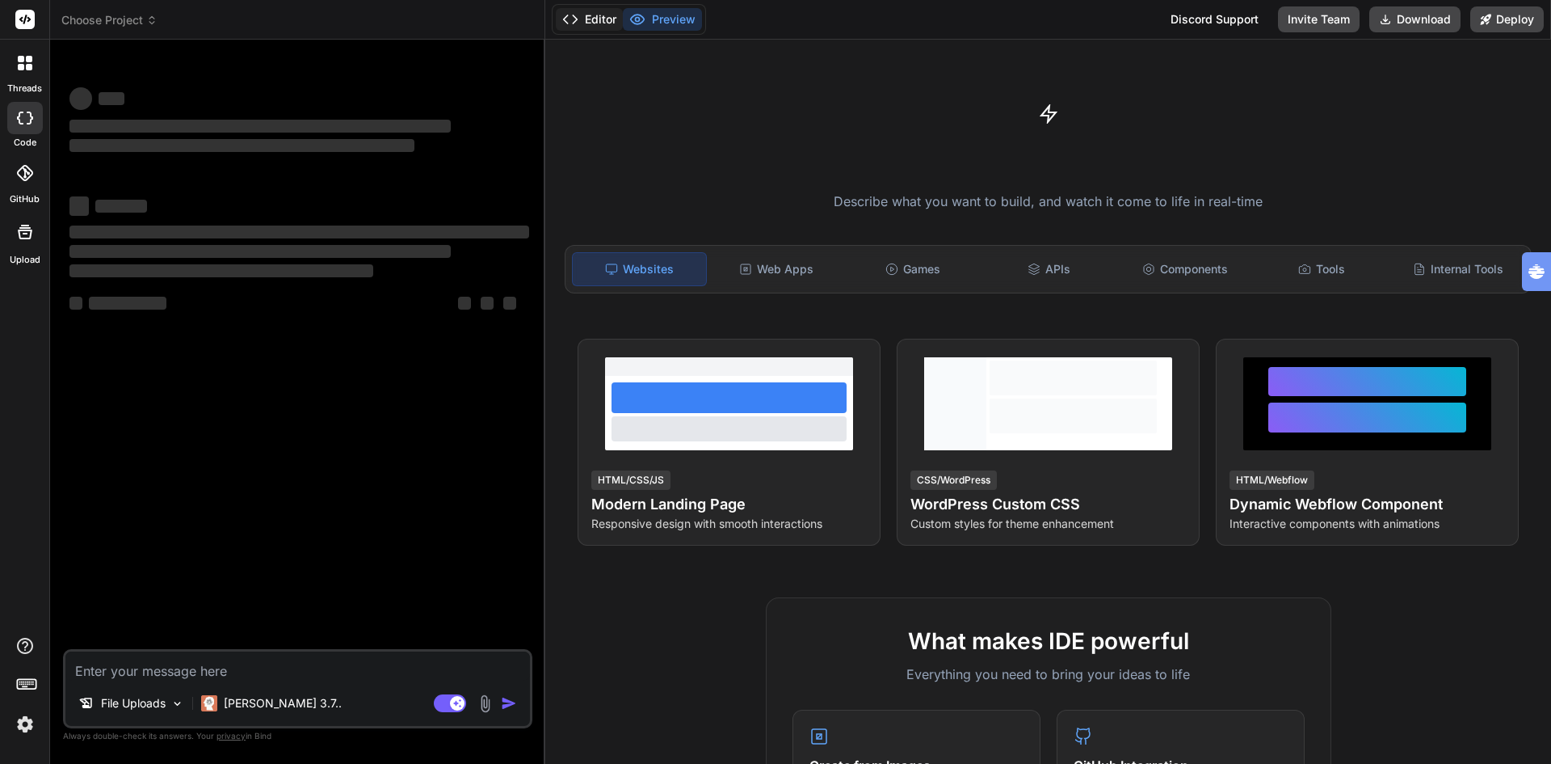
click at [585, 17] on button "Editor" at bounding box center [589, 19] width 67 height 23
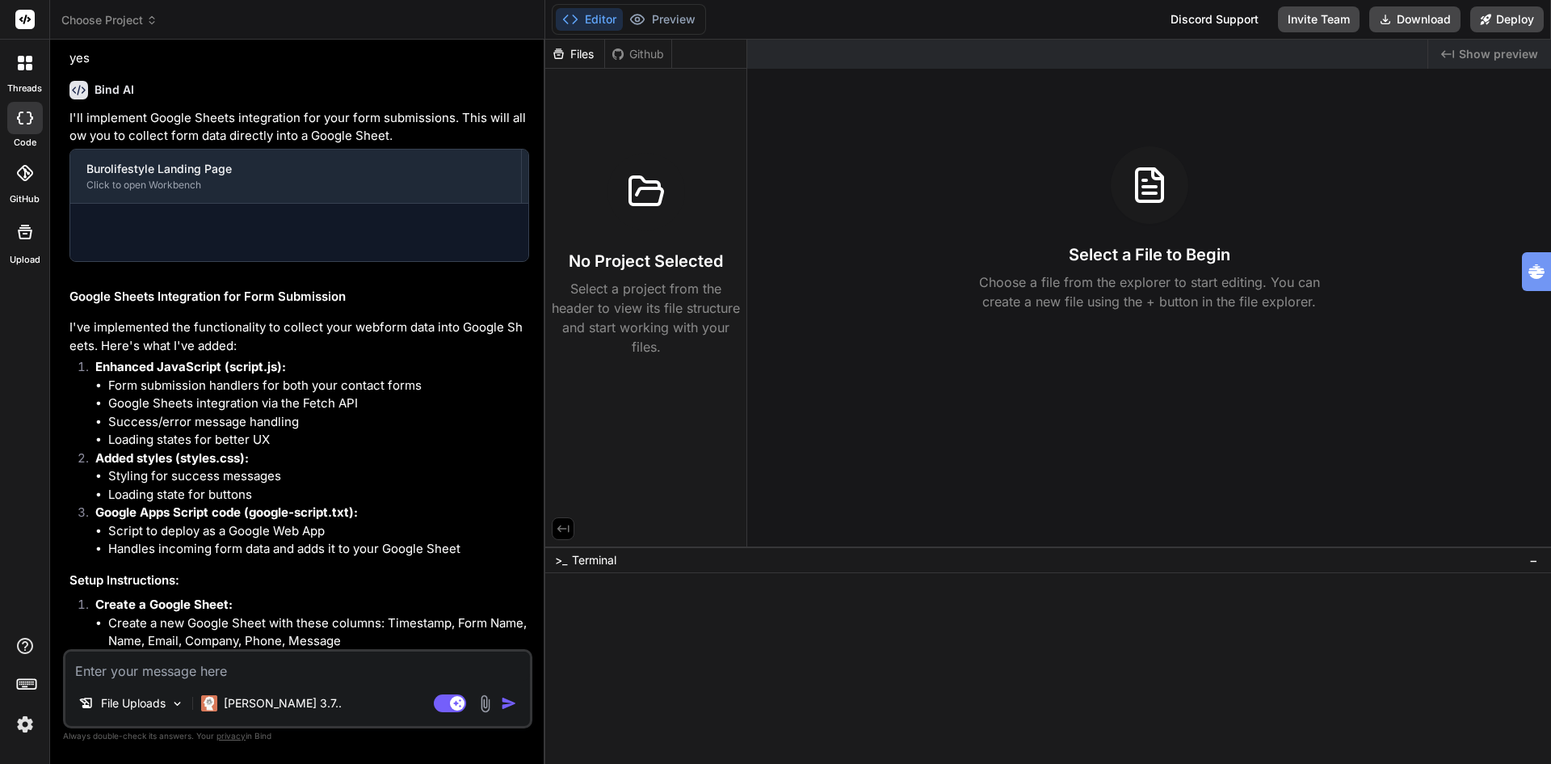
scroll to position [1281, 0]
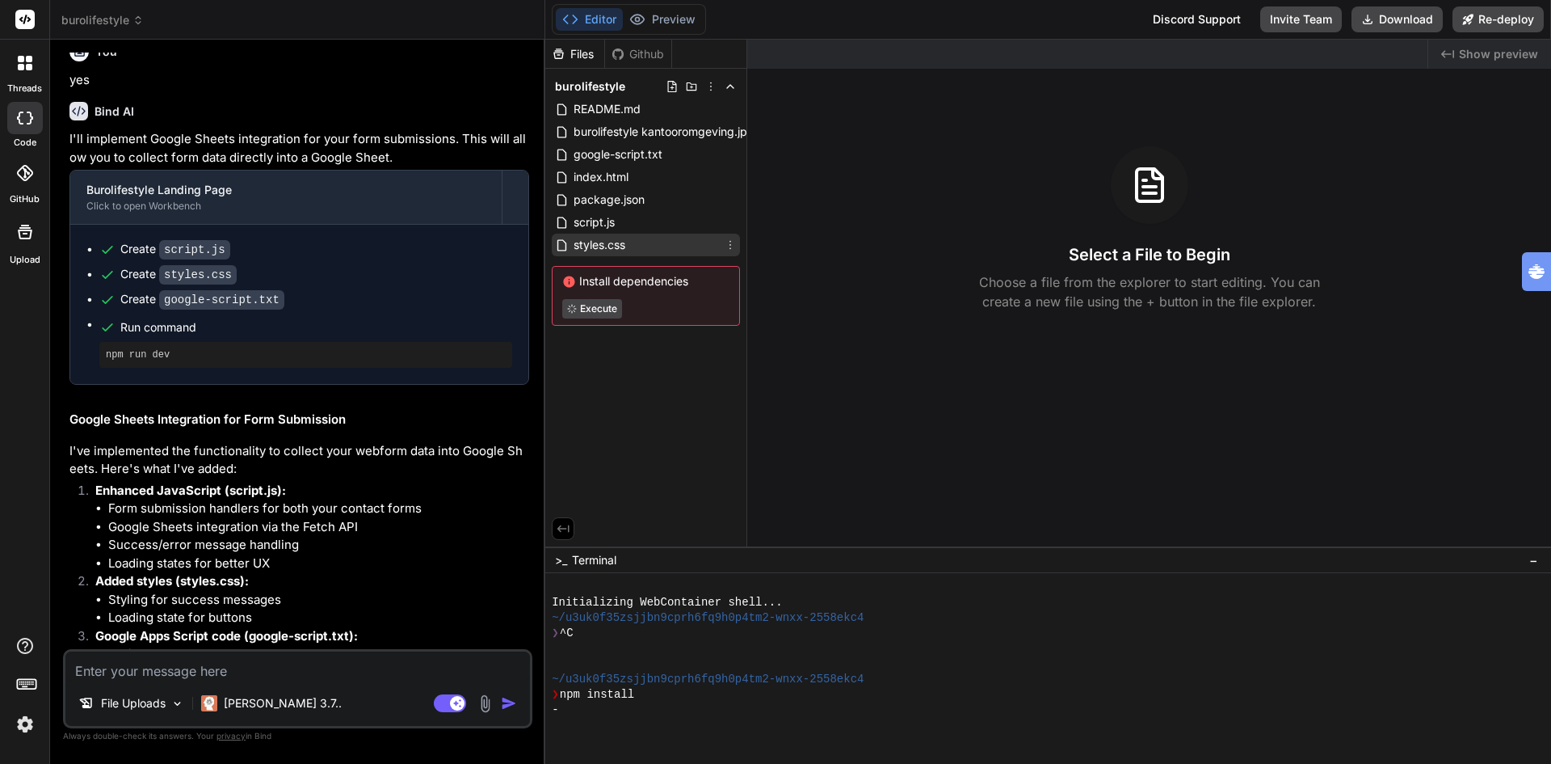
click at [605, 242] on span "styles.css" at bounding box center [599, 244] width 55 height 19
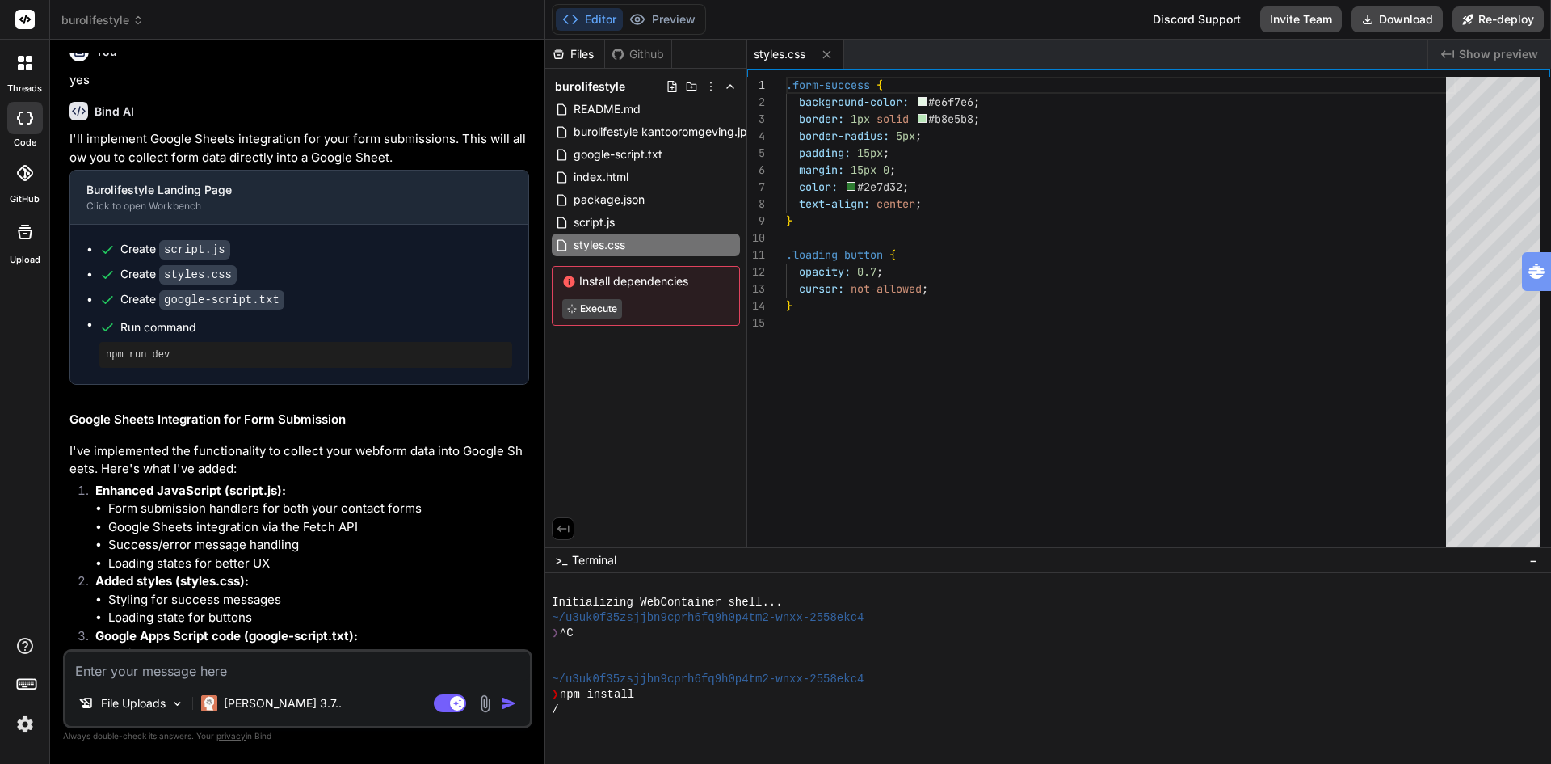
type textarea "x"
click at [1041, 193] on div ".form-success { background-color: #e6f7e6 ; border: 1px solid #b8e5b8 ; border-…" at bounding box center [1121, 316] width 670 height 478
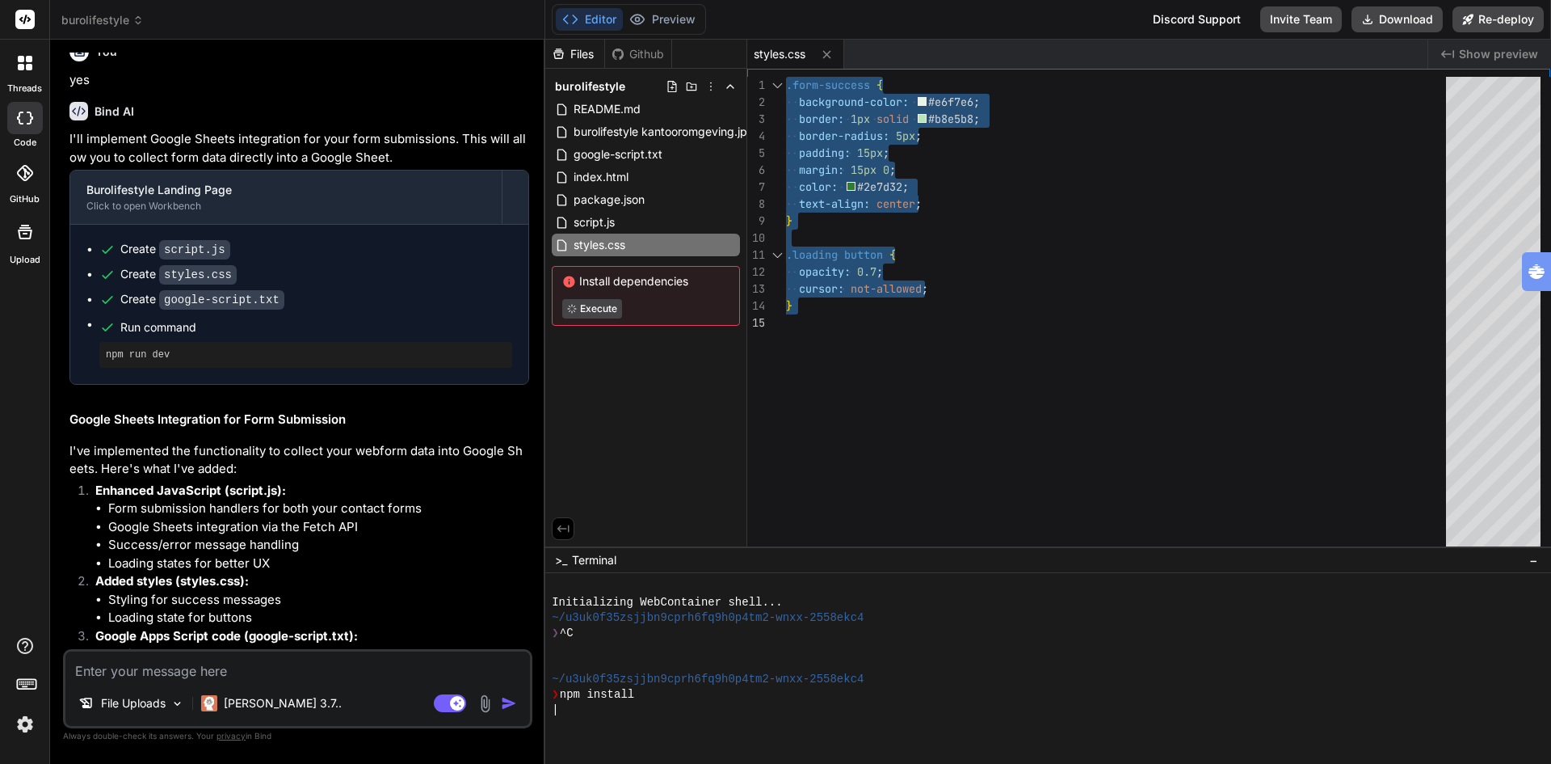
type textarea "}"
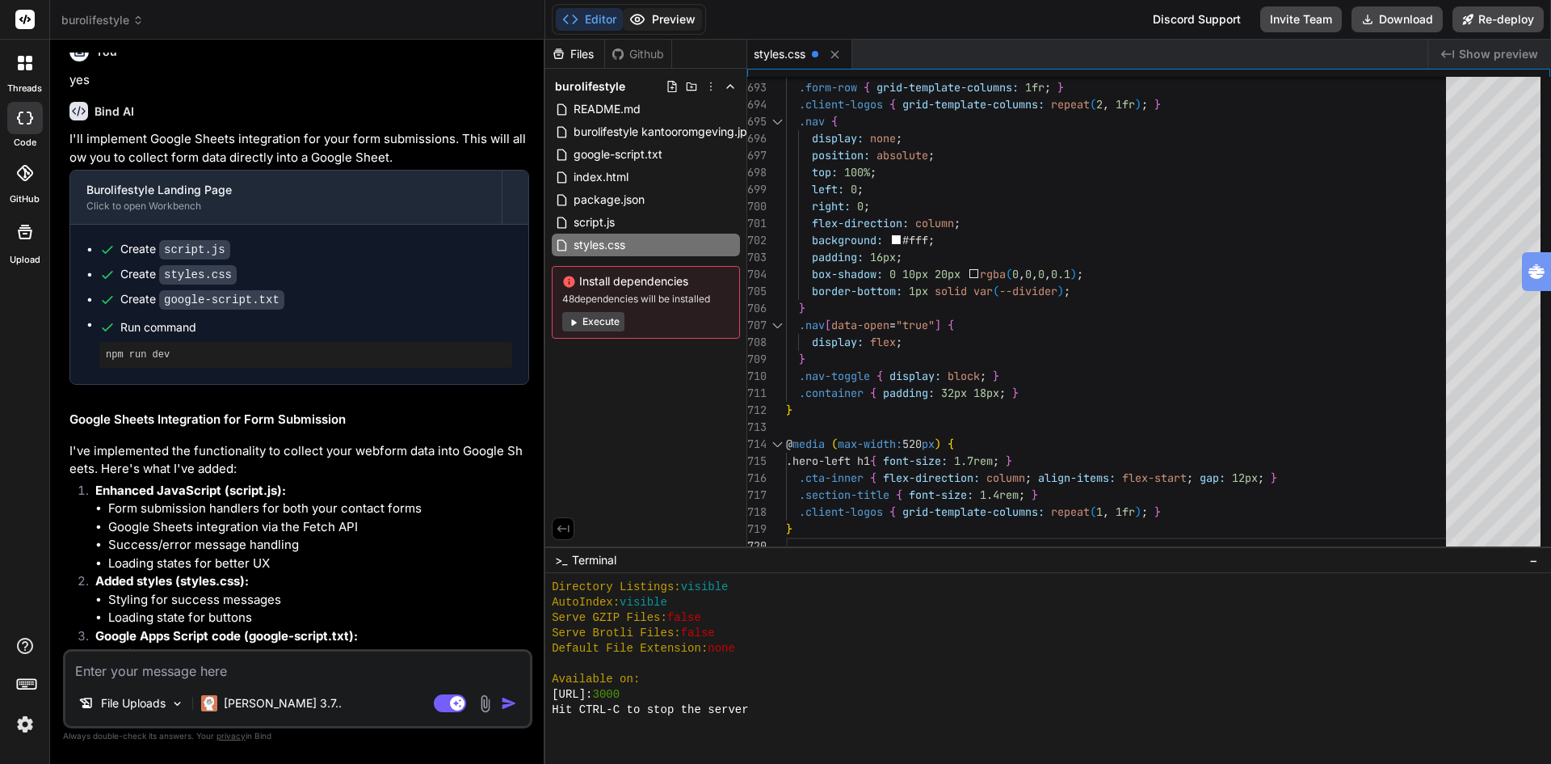
scroll to position [553, 0]
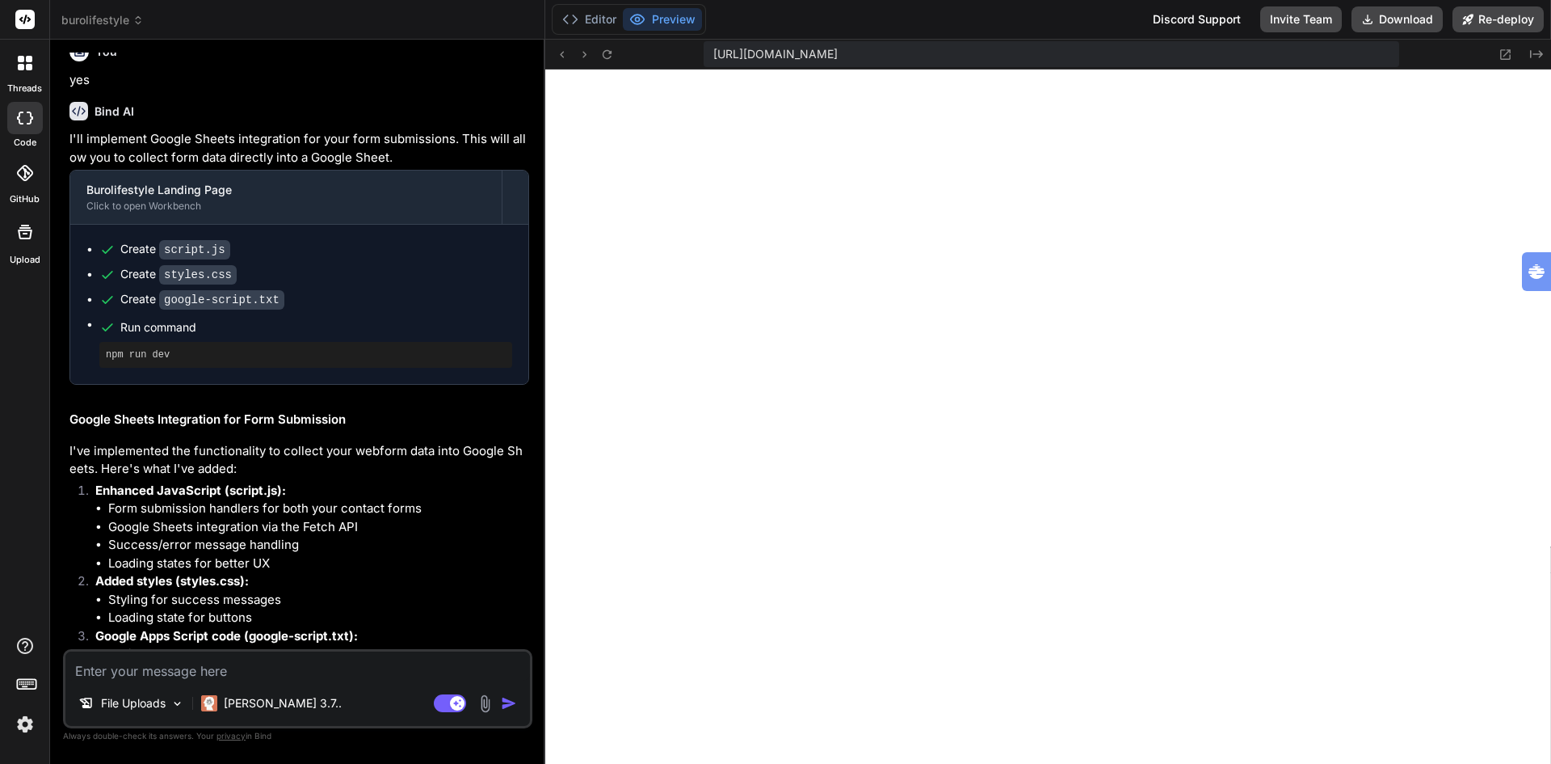
click at [676, 19] on button "Preview" at bounding box center [662, 19] width 79 height 23
click at [608, 52] on icon at bounding box center [607, 55] width 14 height 14
click at [599, 14] on button "Editor" at bounding box center [589, 19] width 67 height 23
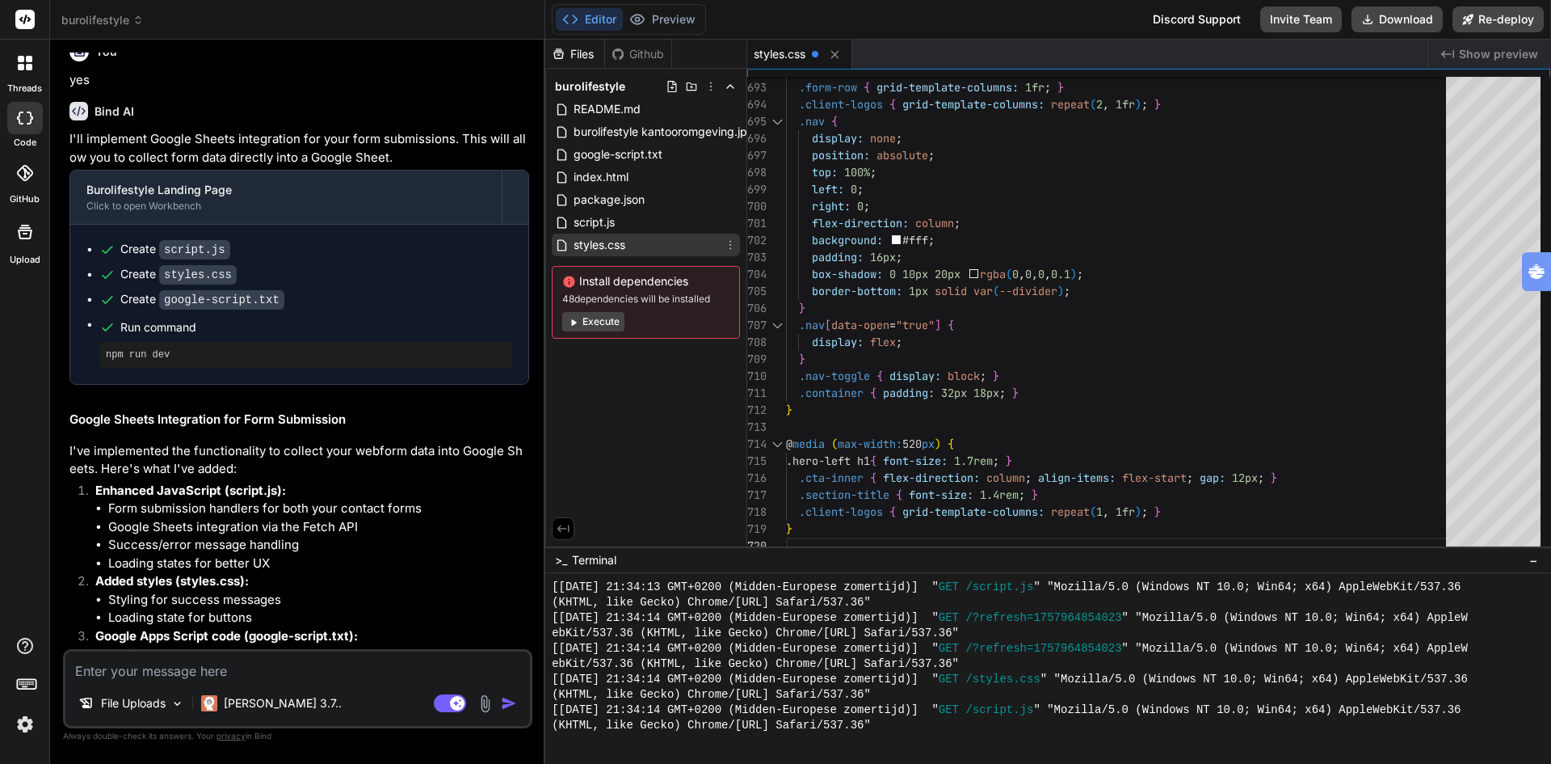
click at [636, 235] on div "styles.css" at bounding box center [646, 245] width 188 height 23
click at [667, 16] on button "Preview" at bounding box center [662, 19] width 79 height 23
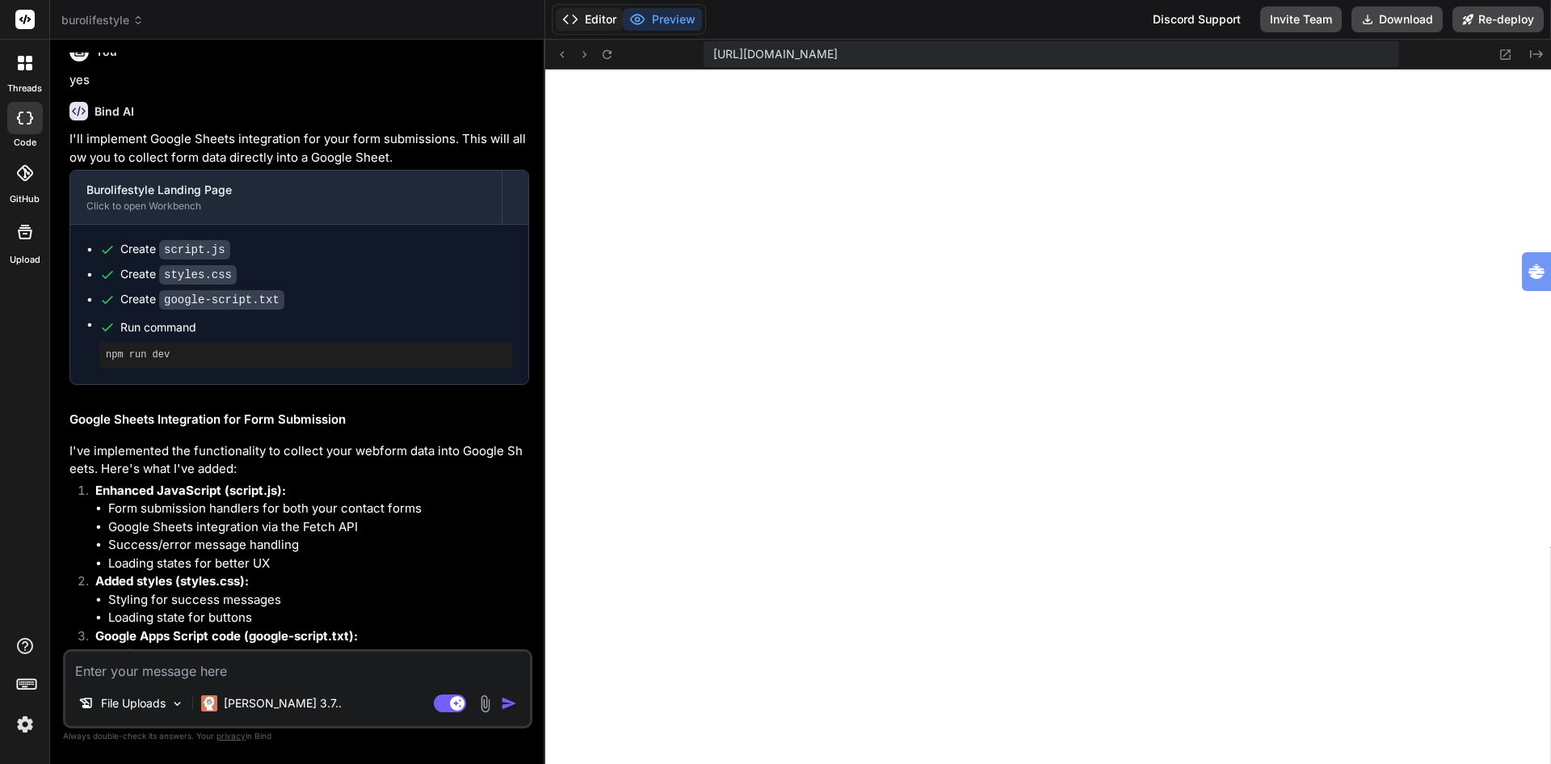
click at [584, 16] on button "Editor" at bounding box center [589, 19] width 67 height 23
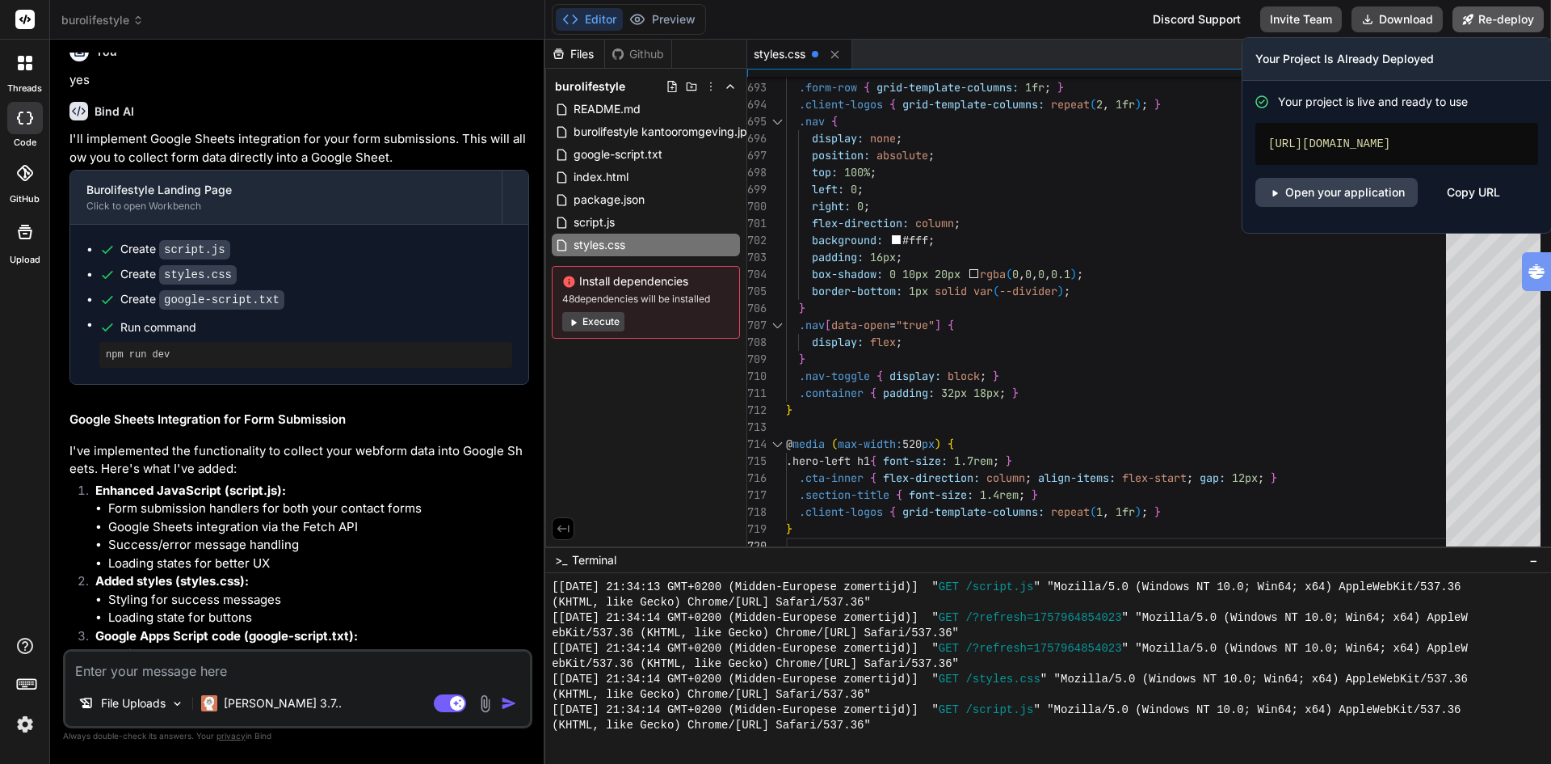
click at [1497, 19] on button "Re-deploy" at bounding box center [1498, 19] width 91 height 26
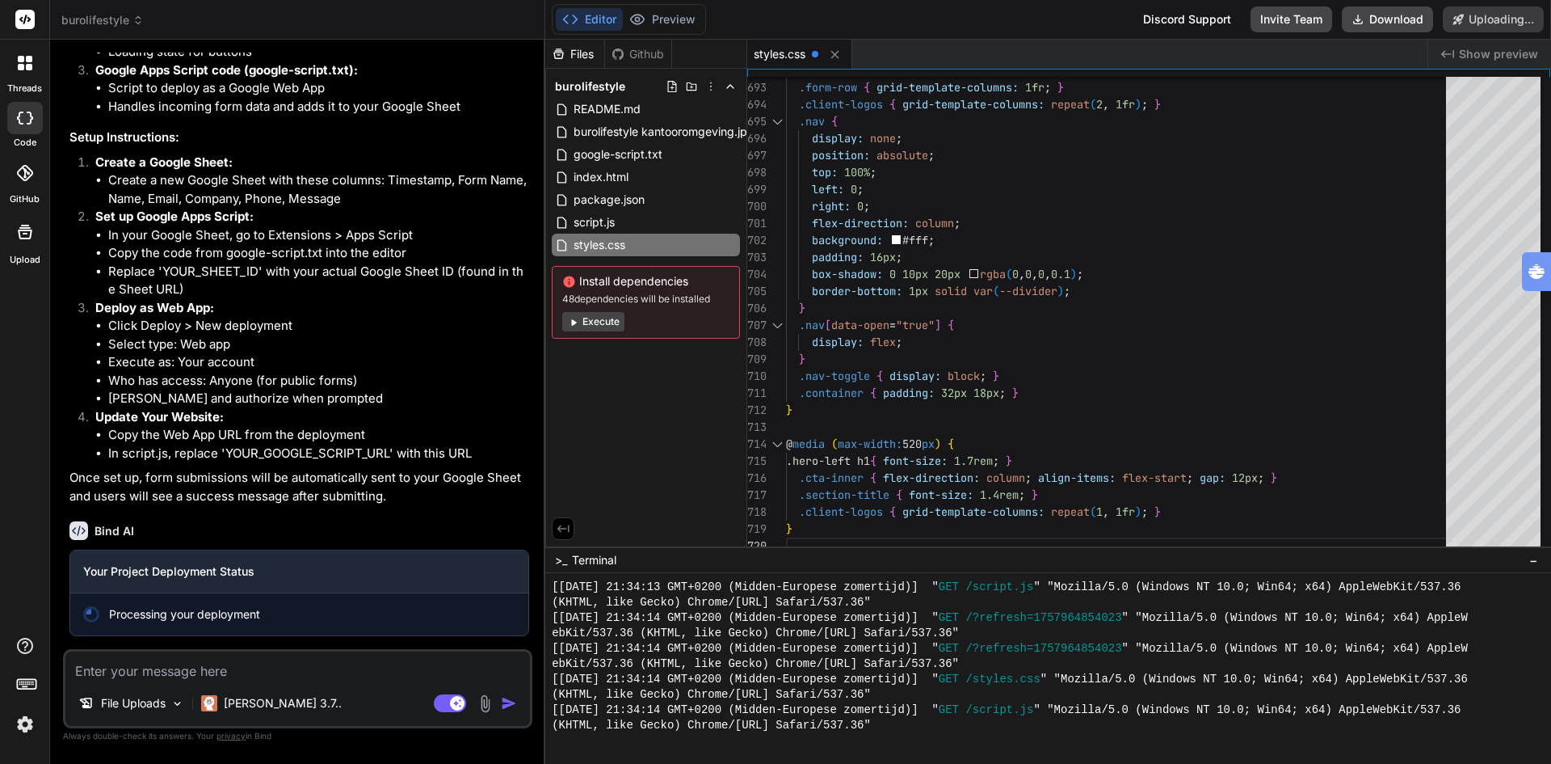
scroll to position [1974, 0]
type textarea "x"
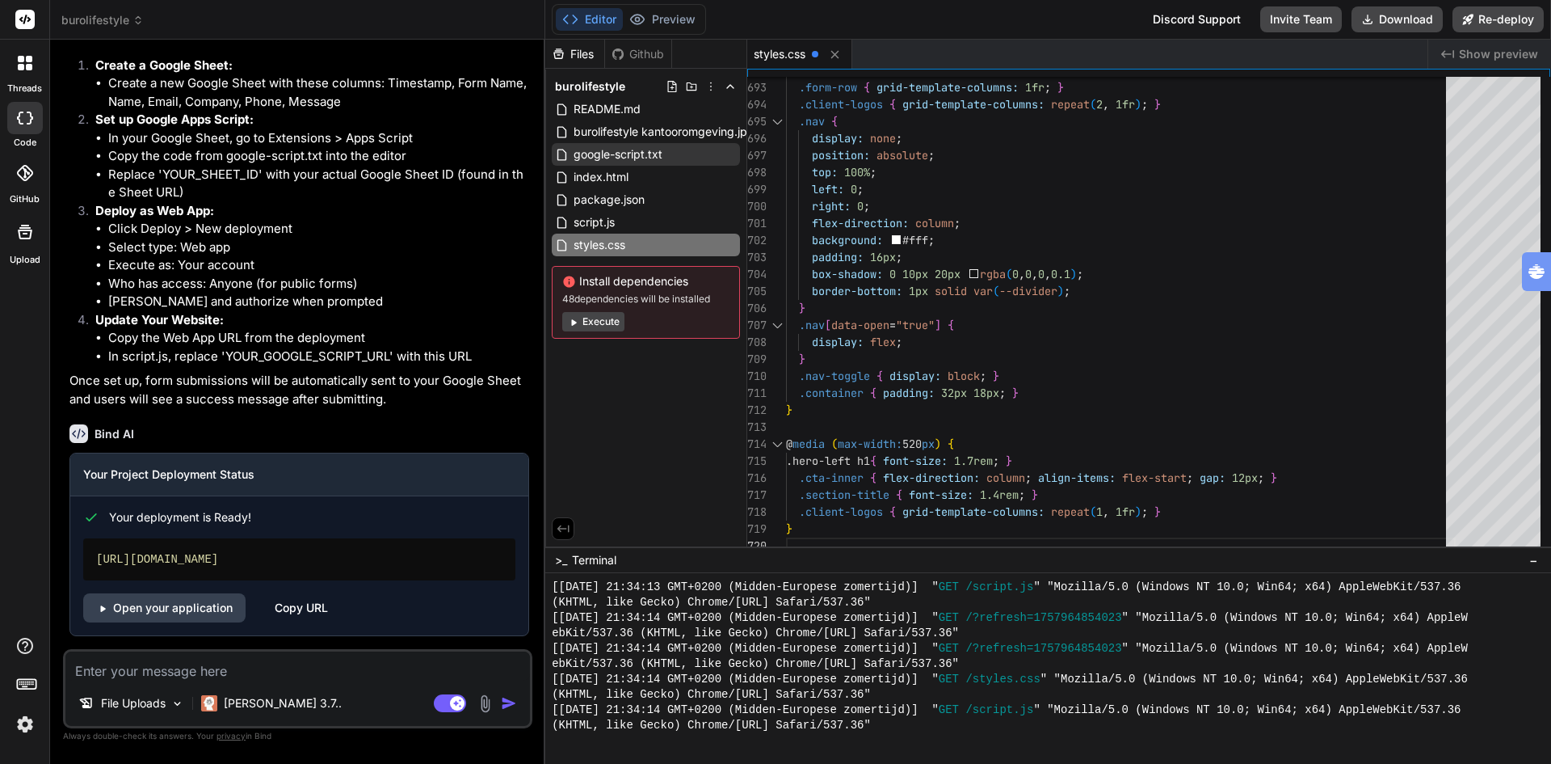
scroll to position [2071, 0]
click at [667, 21] on button "Preview" at bounding box center [662, 19] width 79 height 23
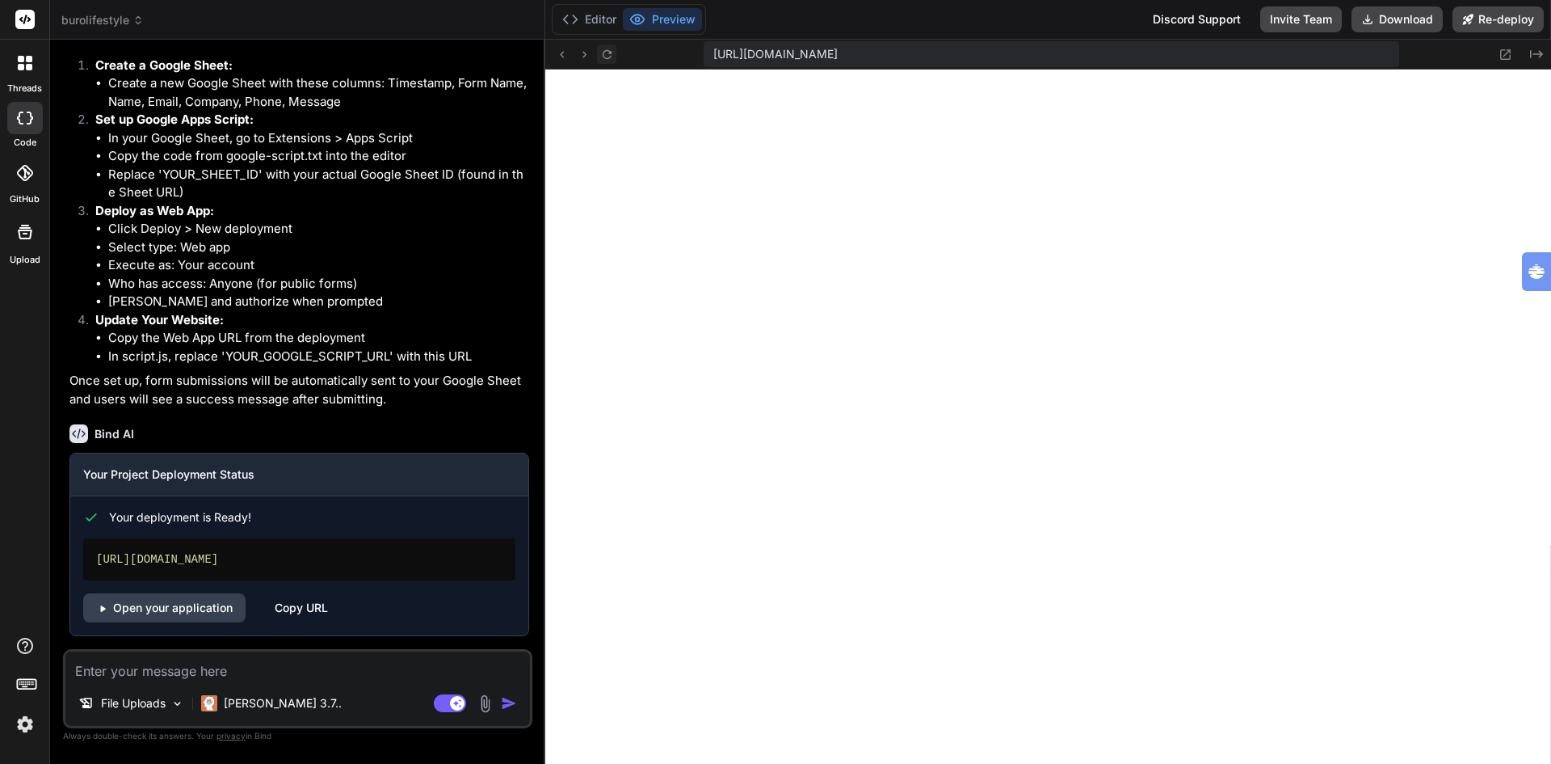
click at [607, 53] on icon at bounding box center [607, 55] width 14 height 14
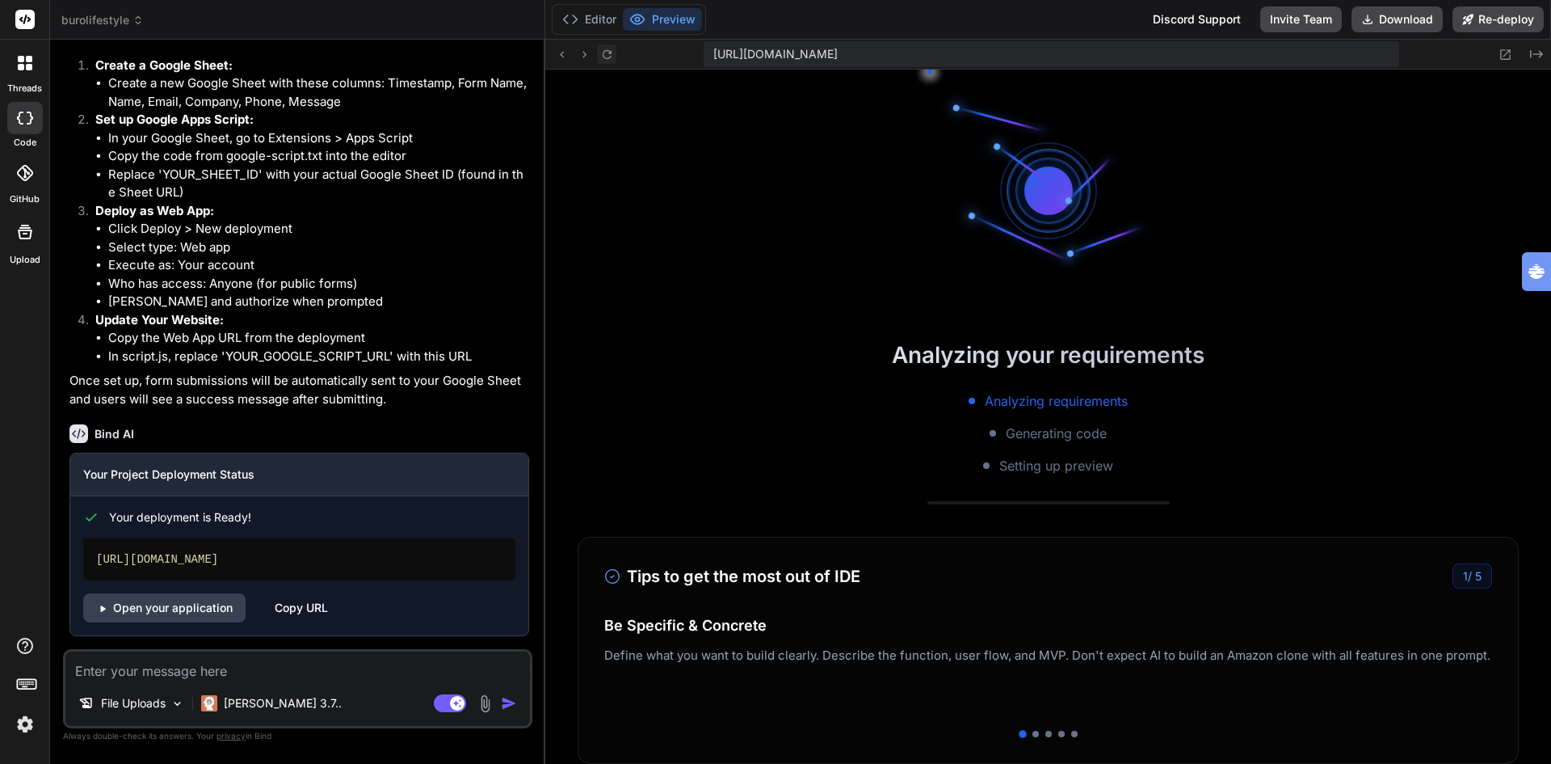
scroll to position [1044, 0]
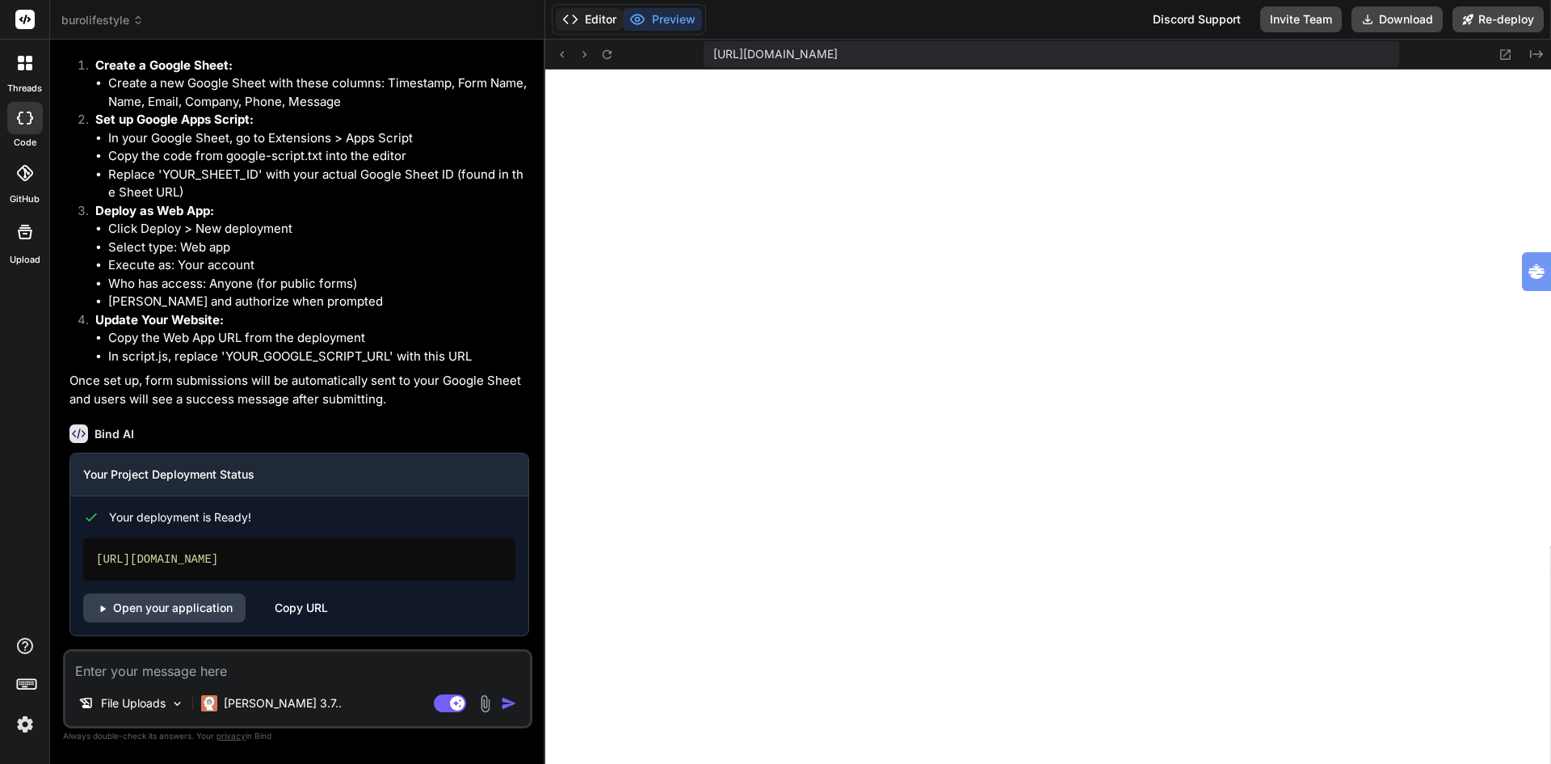
click at [596, 15] on button "Editor" at bounding box center [589, 19] width 67 height 23
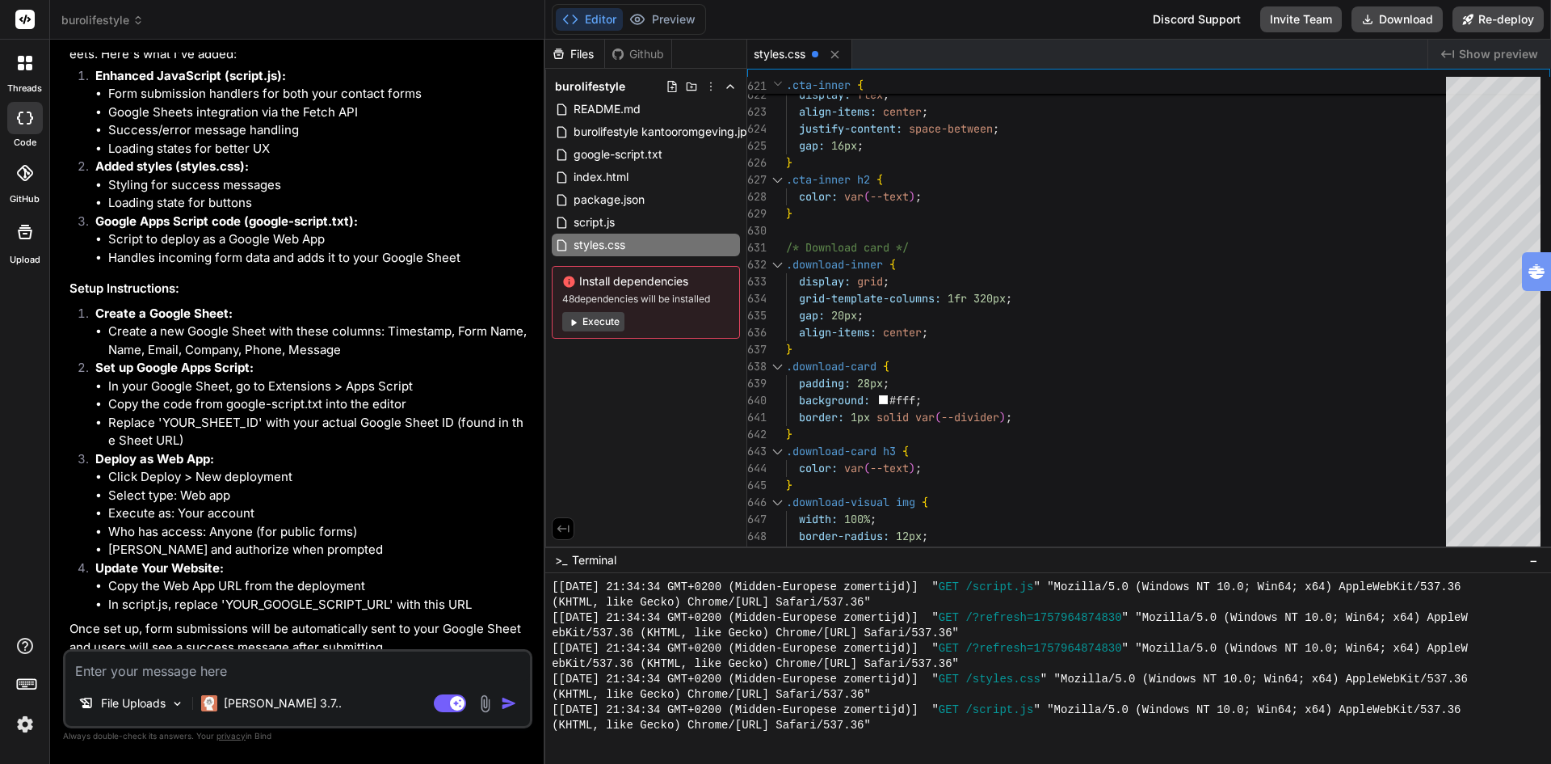
scroll to position [1667, 0]
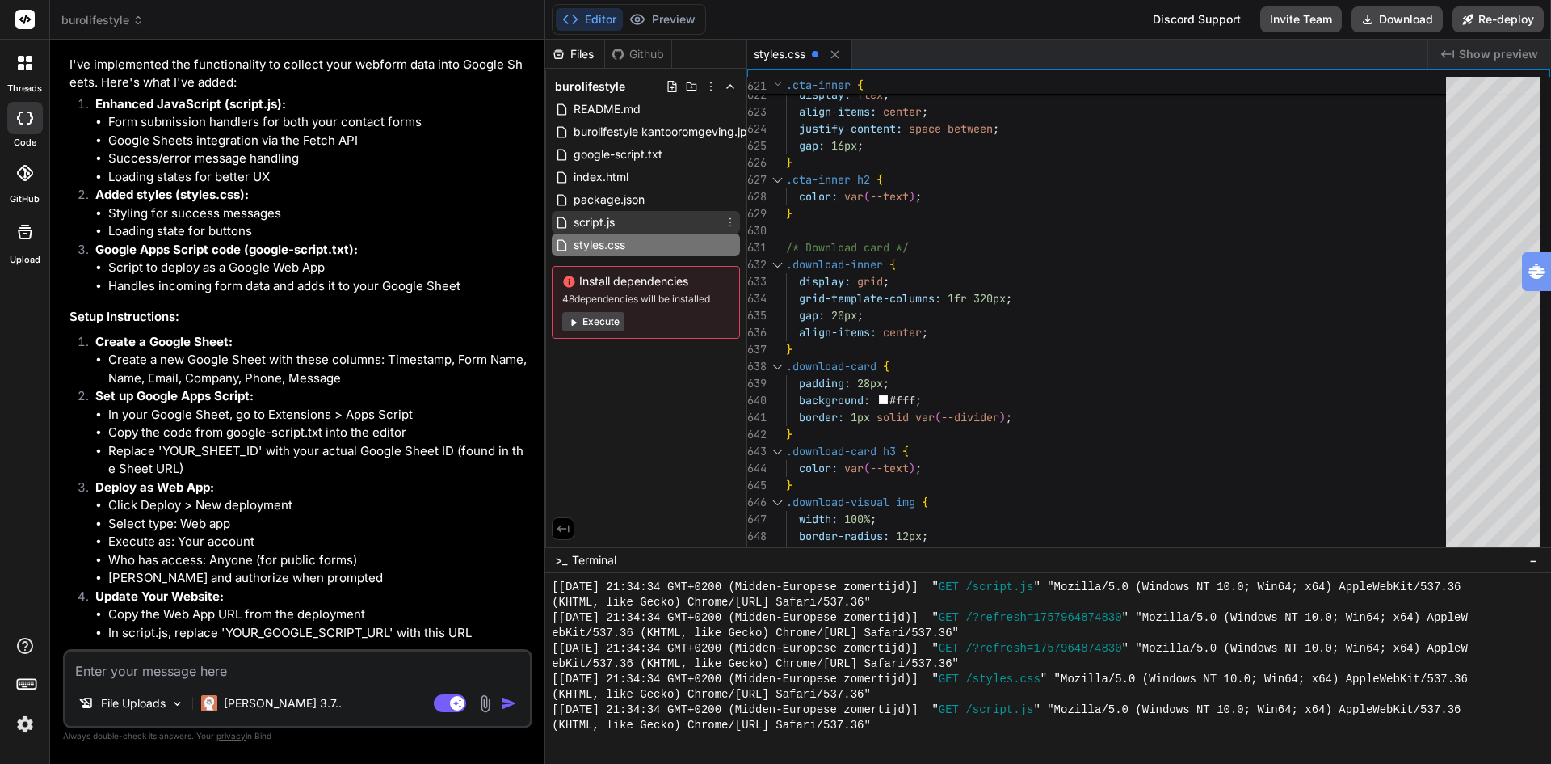
click at [607, 222] on span "script.js" at bounding box center [594, 222] width 44 height 19
type textarea "document.addEventListener("keydown", (e) => { if (e.key === "Escape" && nav.get…"
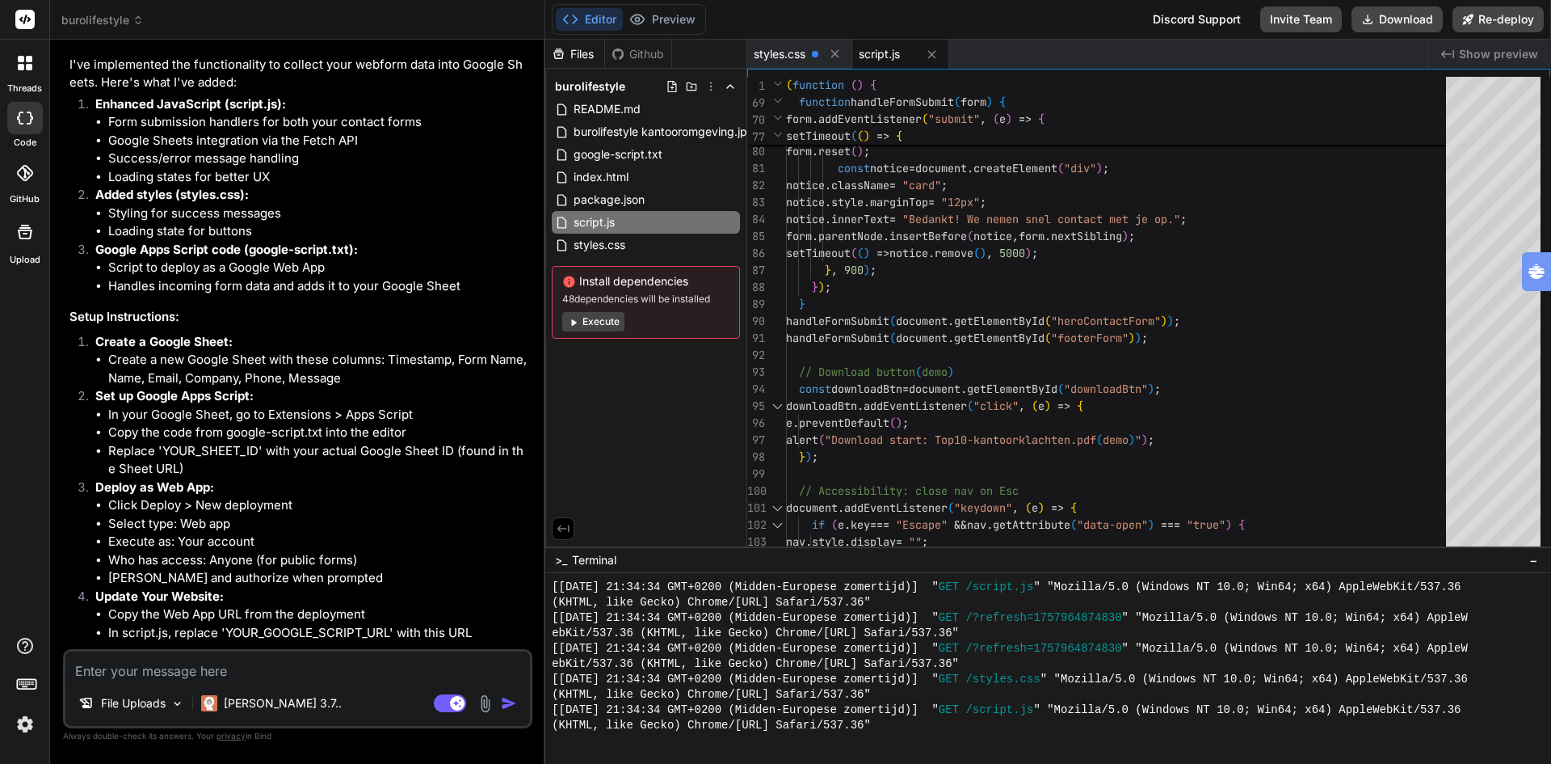
click at [196, 670] on textarea at bounding box center [297, 665] width 465 height 29
type textarea "h"
type textarea "x"
type textarea "ho"
type textarea "x"
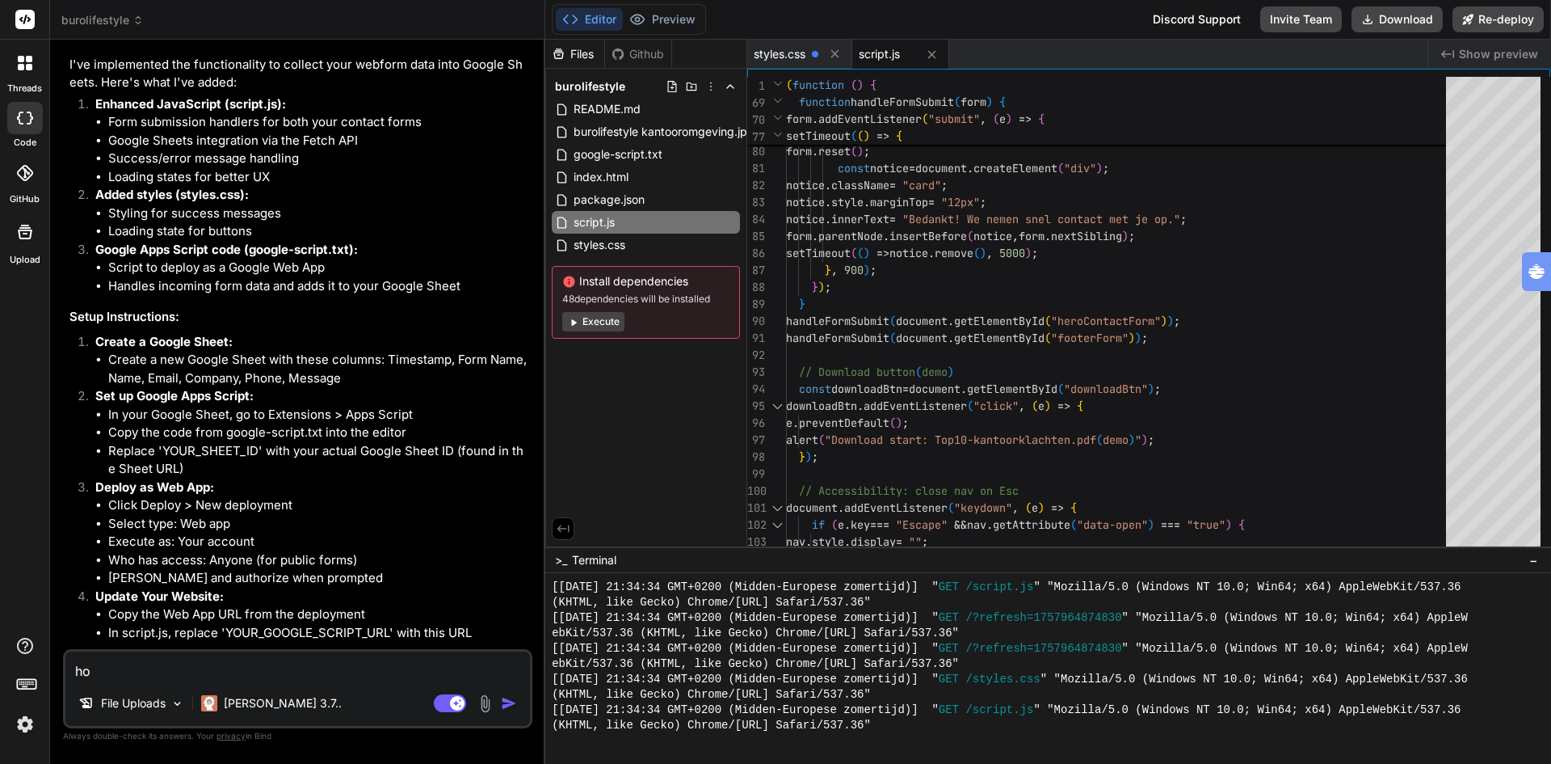
type textarea "how"
type textarea "x"
type textarea "how"
type textarea "x"
type textarea "how o"
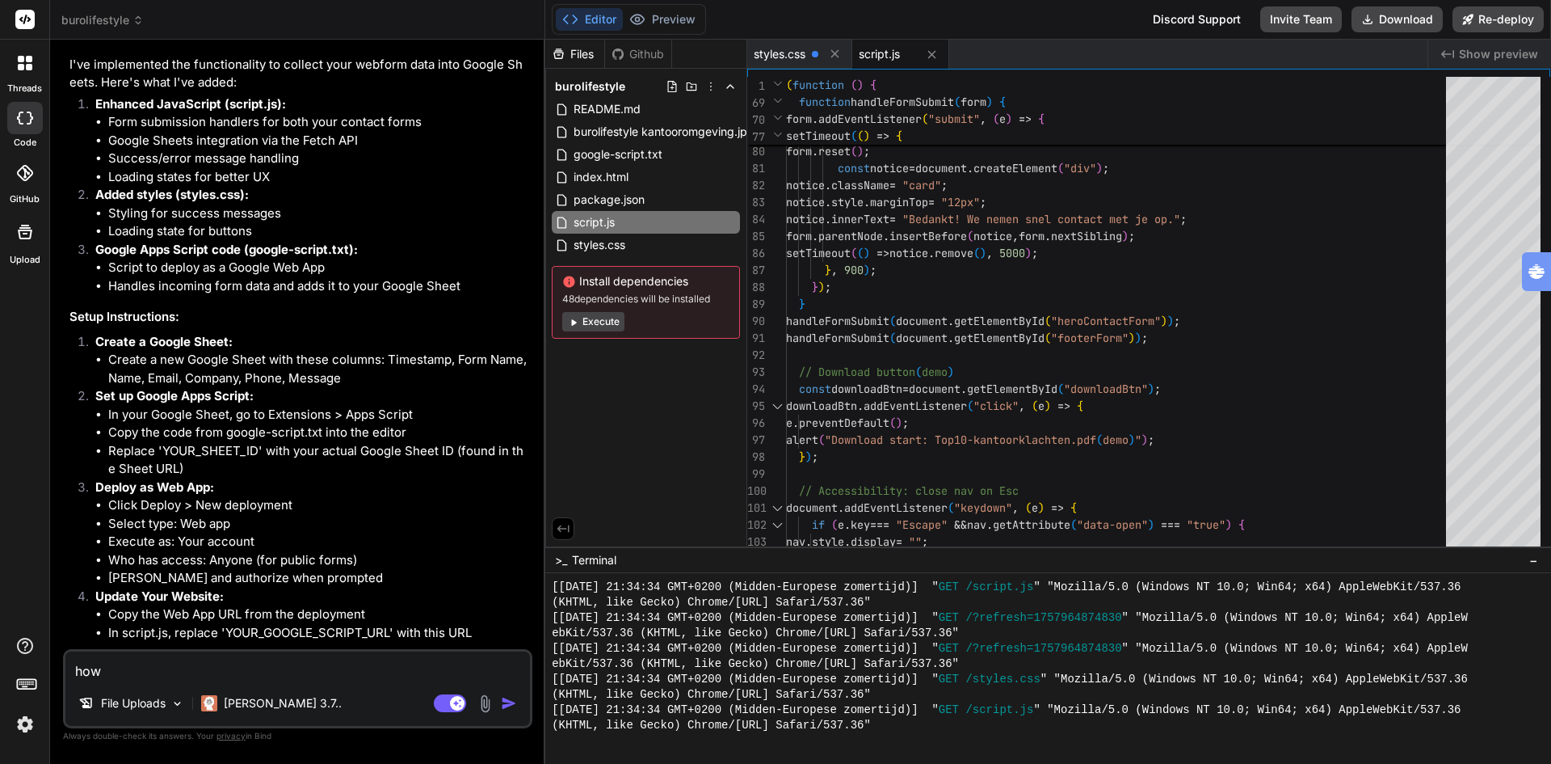
type textarea "x"
type textarea "how ot"
type textarea "x"
type textarea "how ot"
type textarea "x"
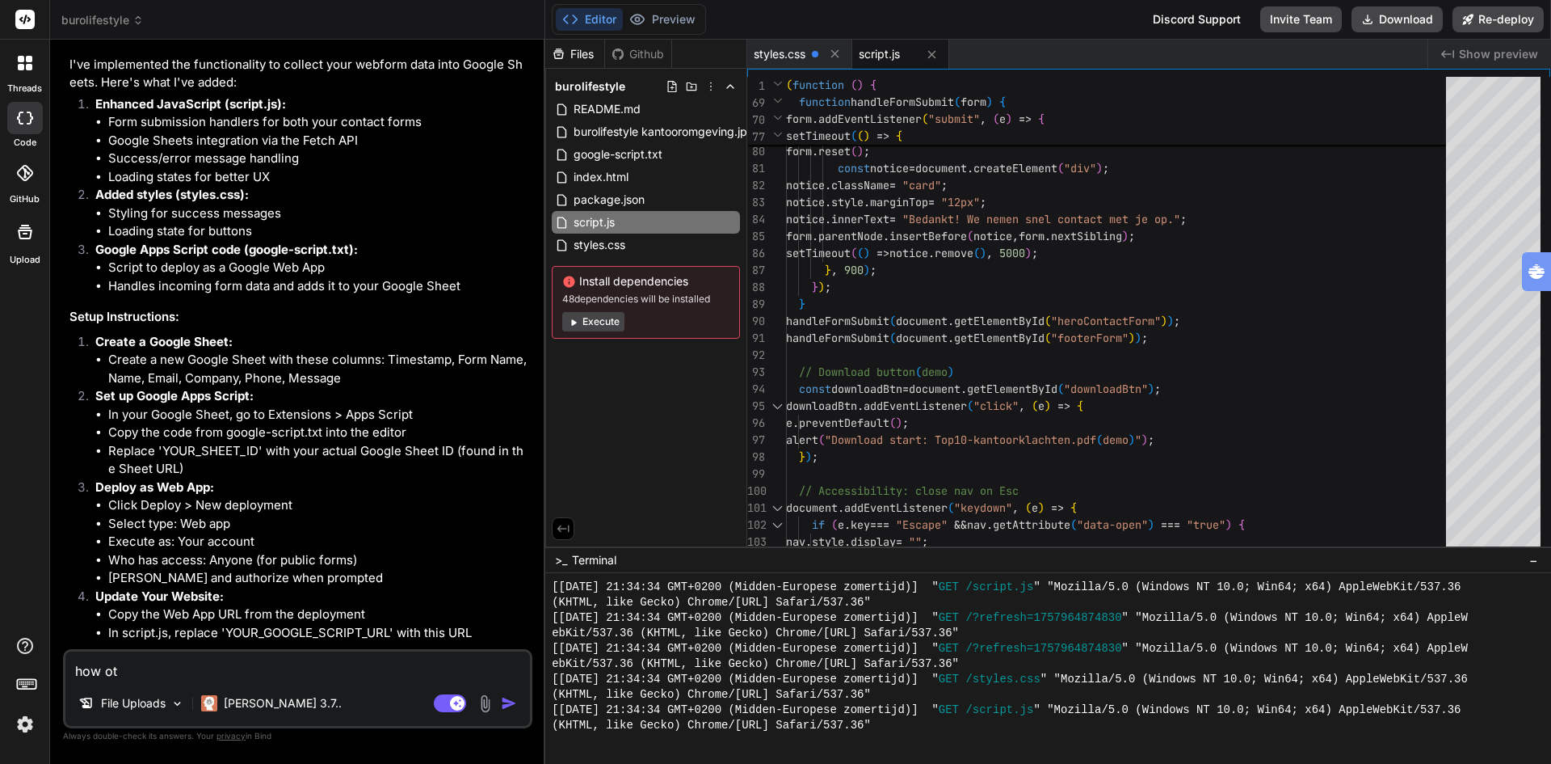
type textarea "how ot"
type textarea "x"
type textarea "how o"
type textarea "x"
type textarea "how"
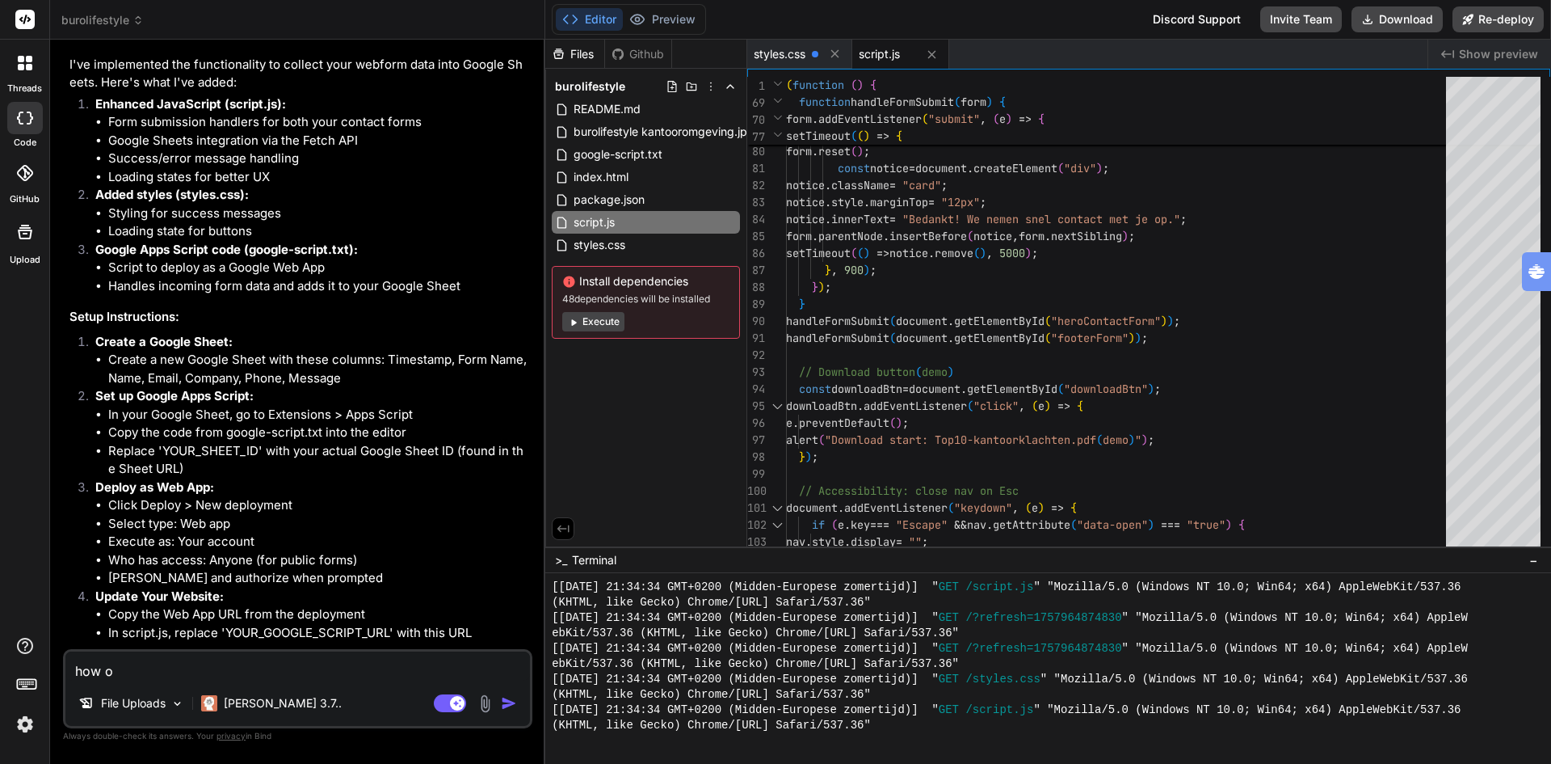
type textarea "x"
type textarea "how t"
type textarea "x"
type textarea "how to"
type textarea "x"
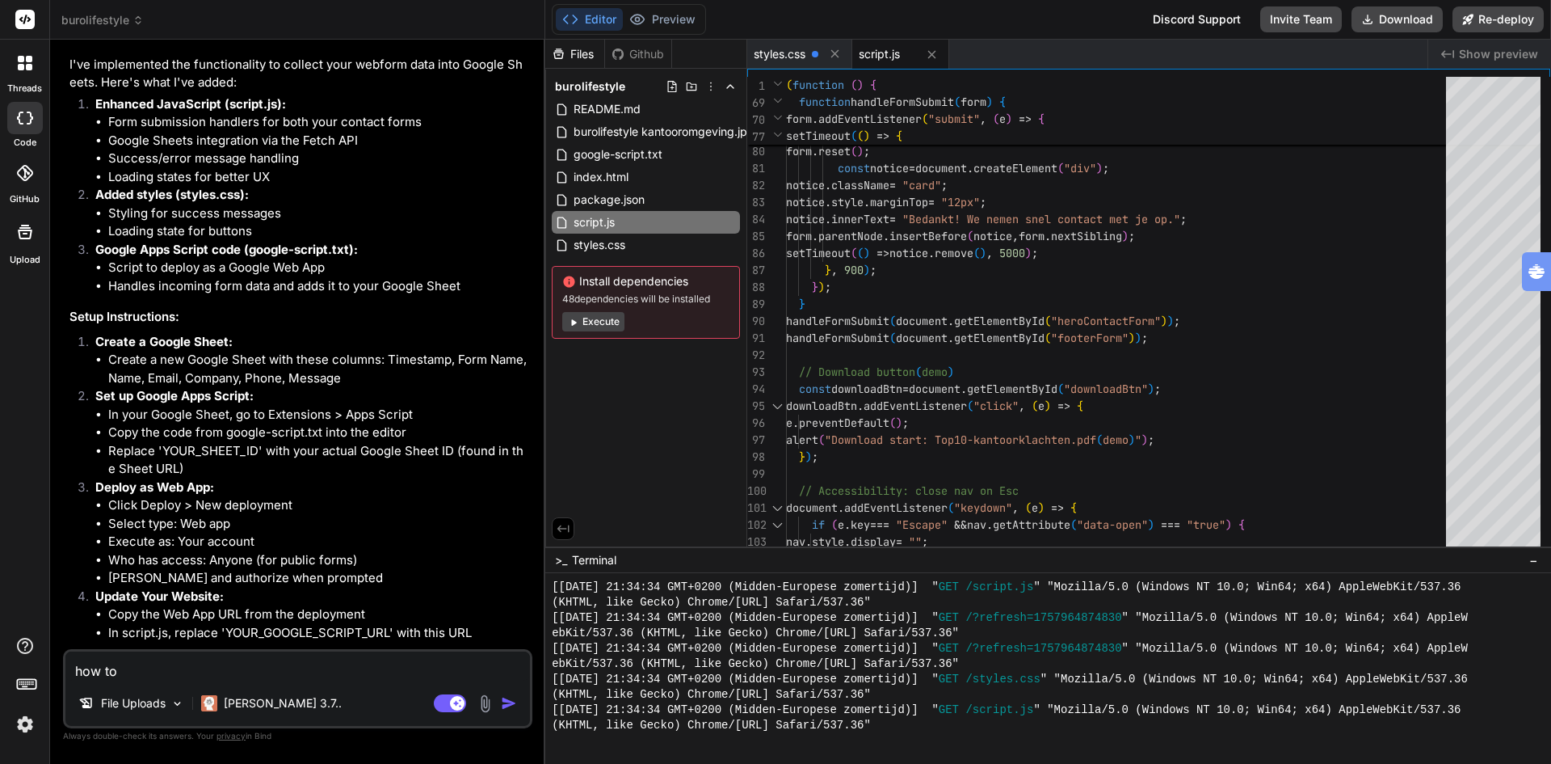
type textarea "how to"
type textarea "x"
type textarea "how to c"
type textarea "x"
type textarea "how to co"
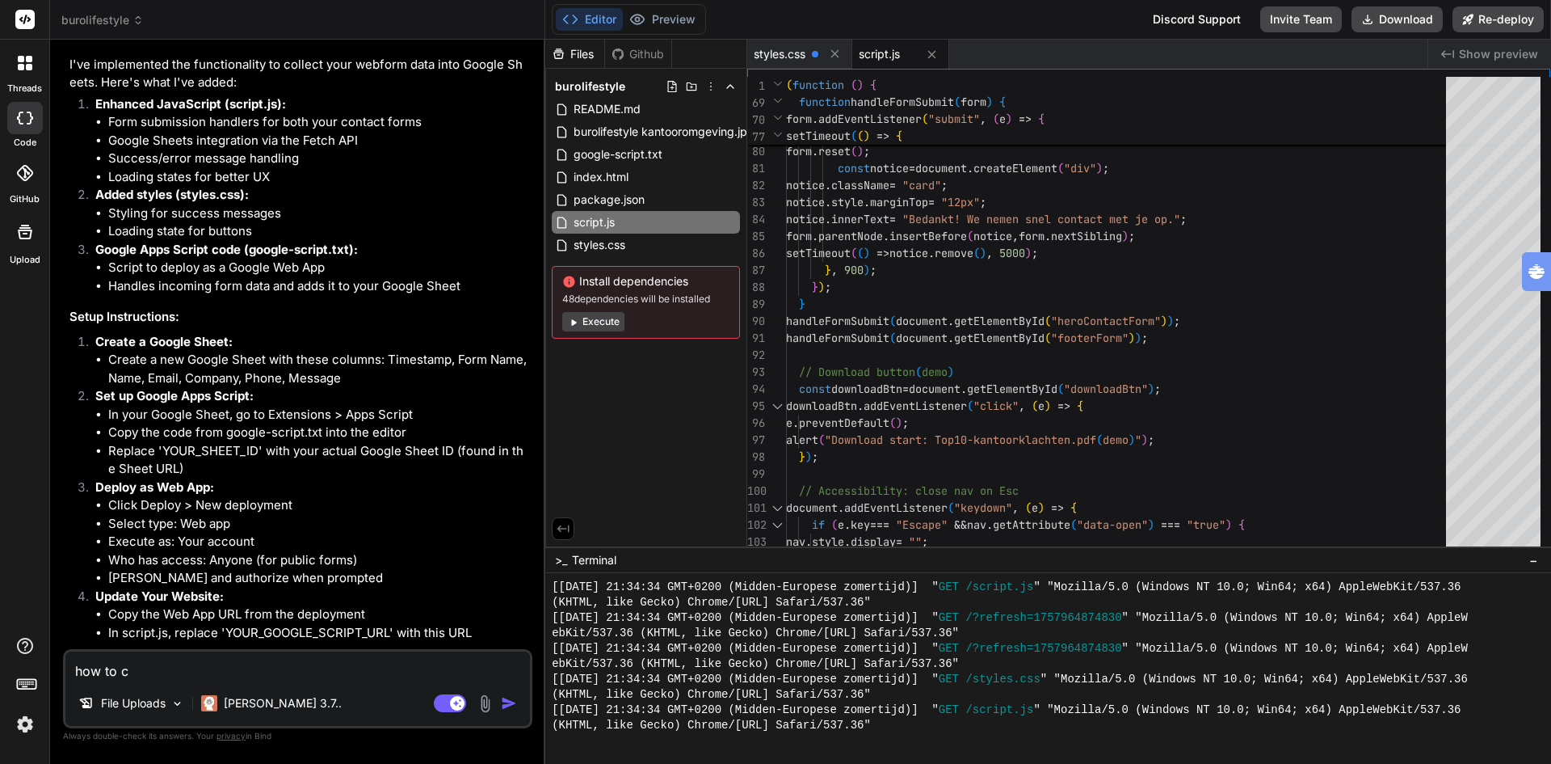
type textarea "x"
type textarea "how to con"
type textarea "x"
type textarea "how to conn"
type textarea "x"
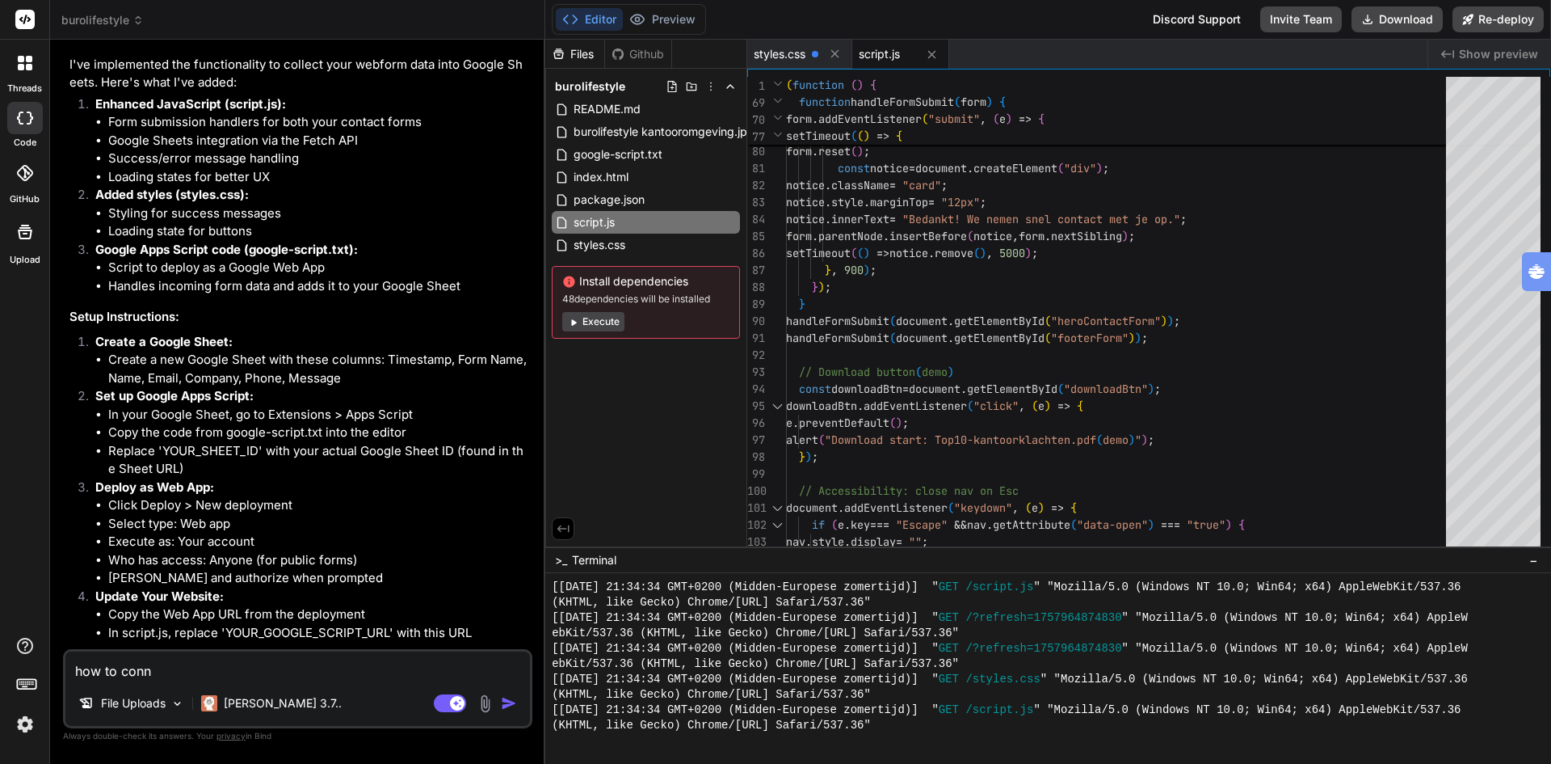
type textarea "how to conne"
type textarea "x"
type textarea "how to connec"
type textarea "x"
type textarea "how to connect"
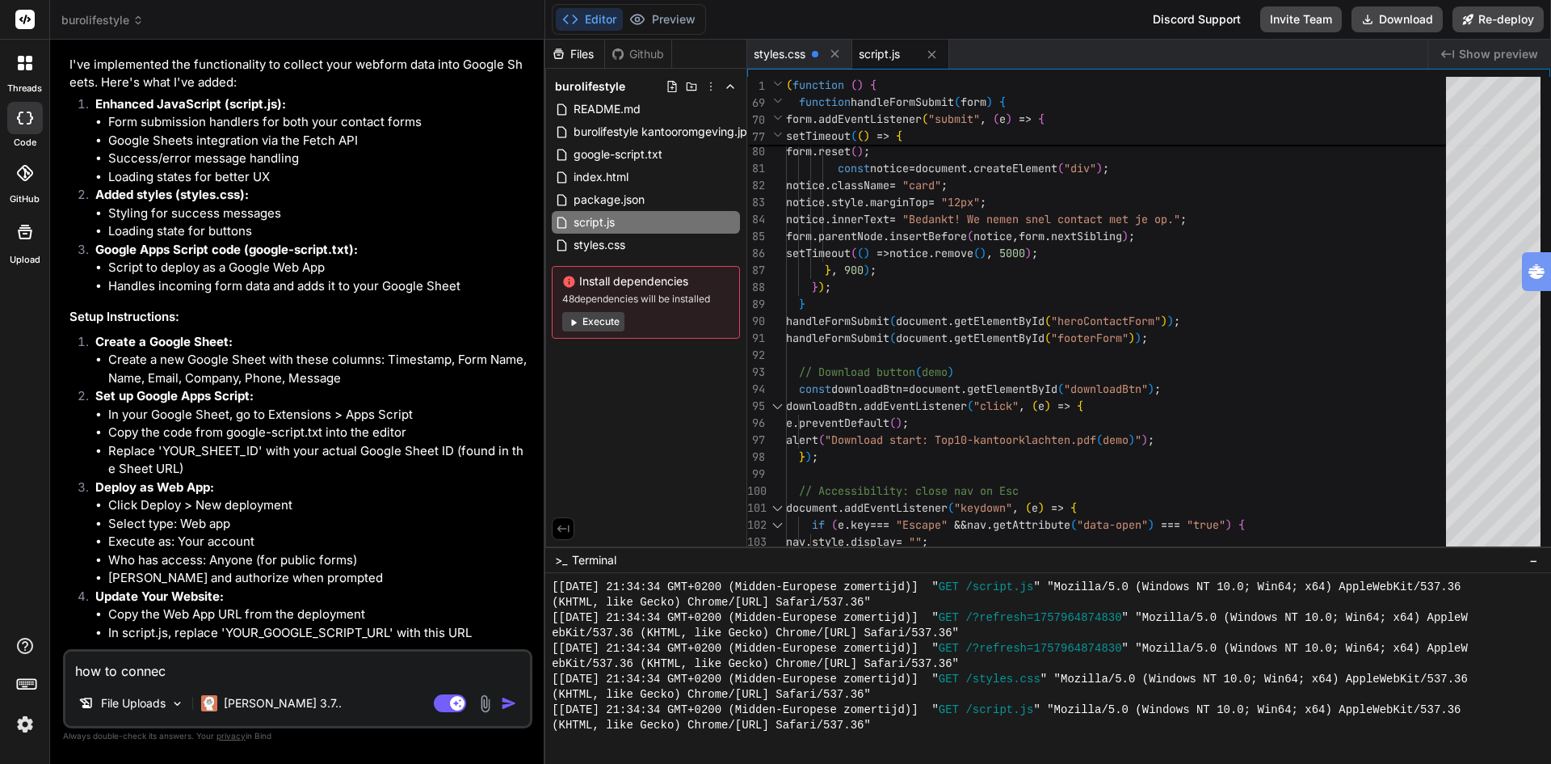
type textarea "x"
type textarea "how to connect"
type textarea "x"
type textarea "how to connect n"
type textarea "x"
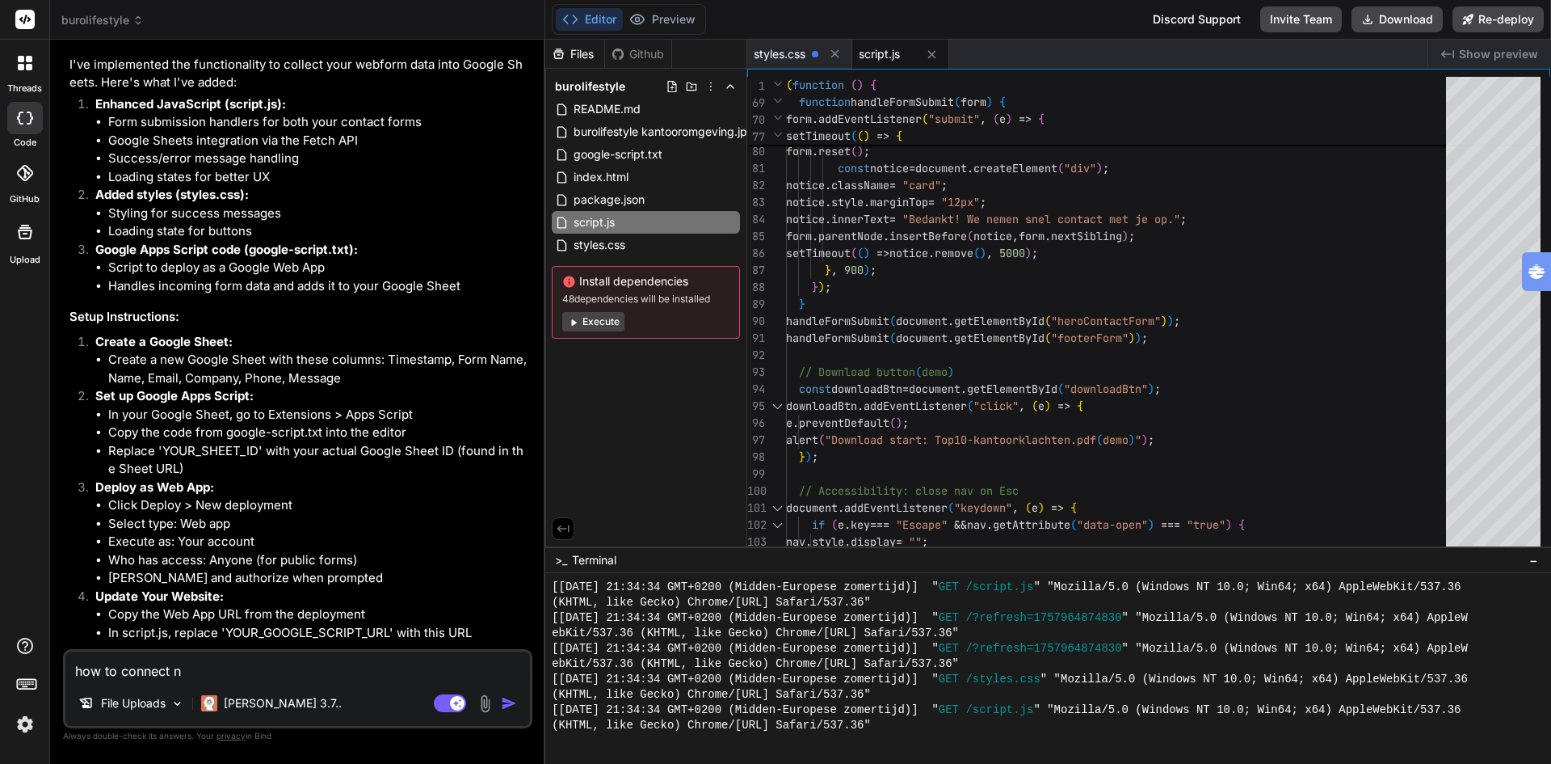
type textarea "how to connect no"
type textarea "x"
type textarea "how to connect noc"
type textarea "x"
type textarea "how to connect noco"
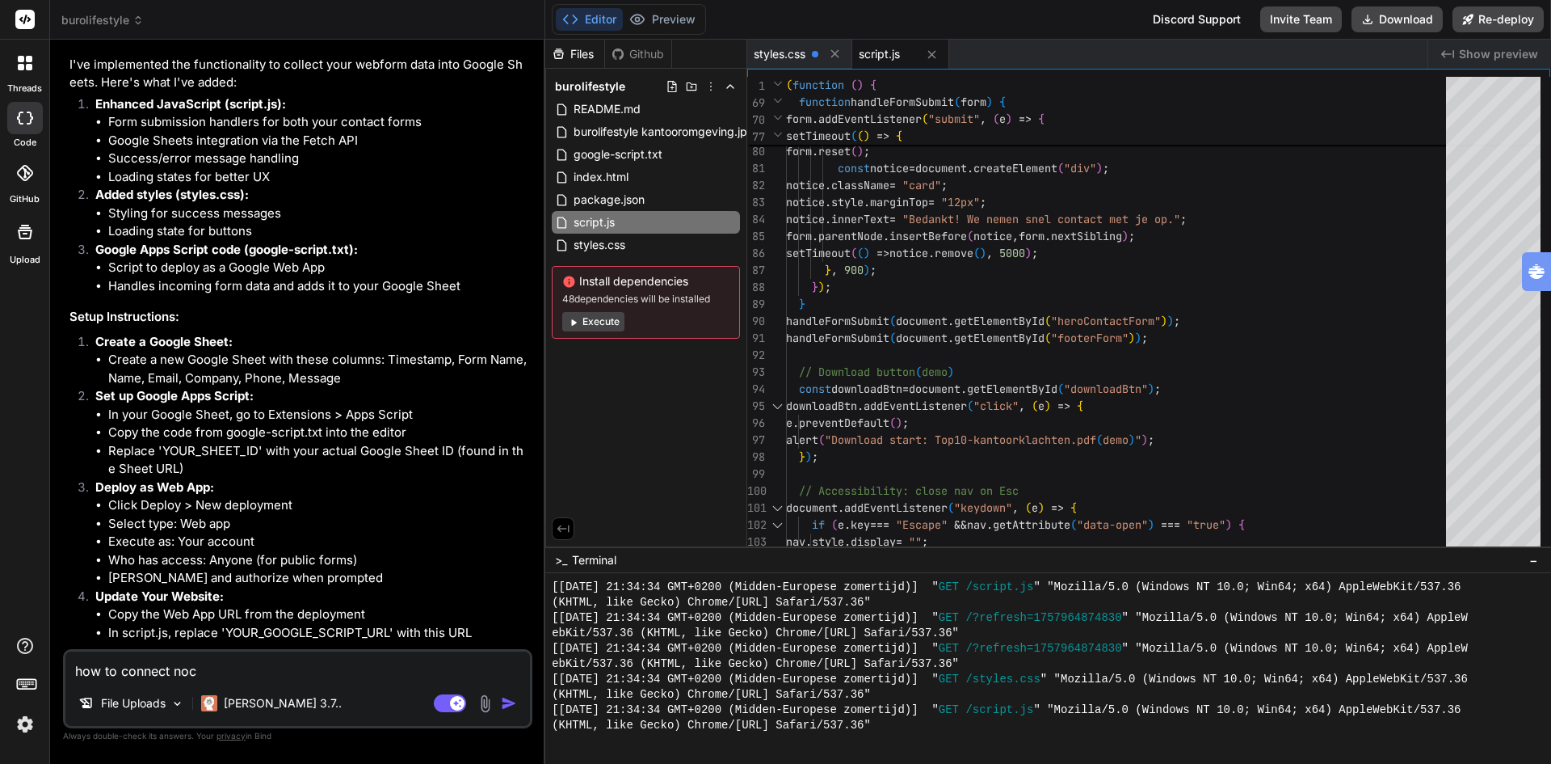
type textarea "x"
type textarea "how to connect nocod"
type textarea "x"
type textarea "how to connect nocode"
type textarea "x"
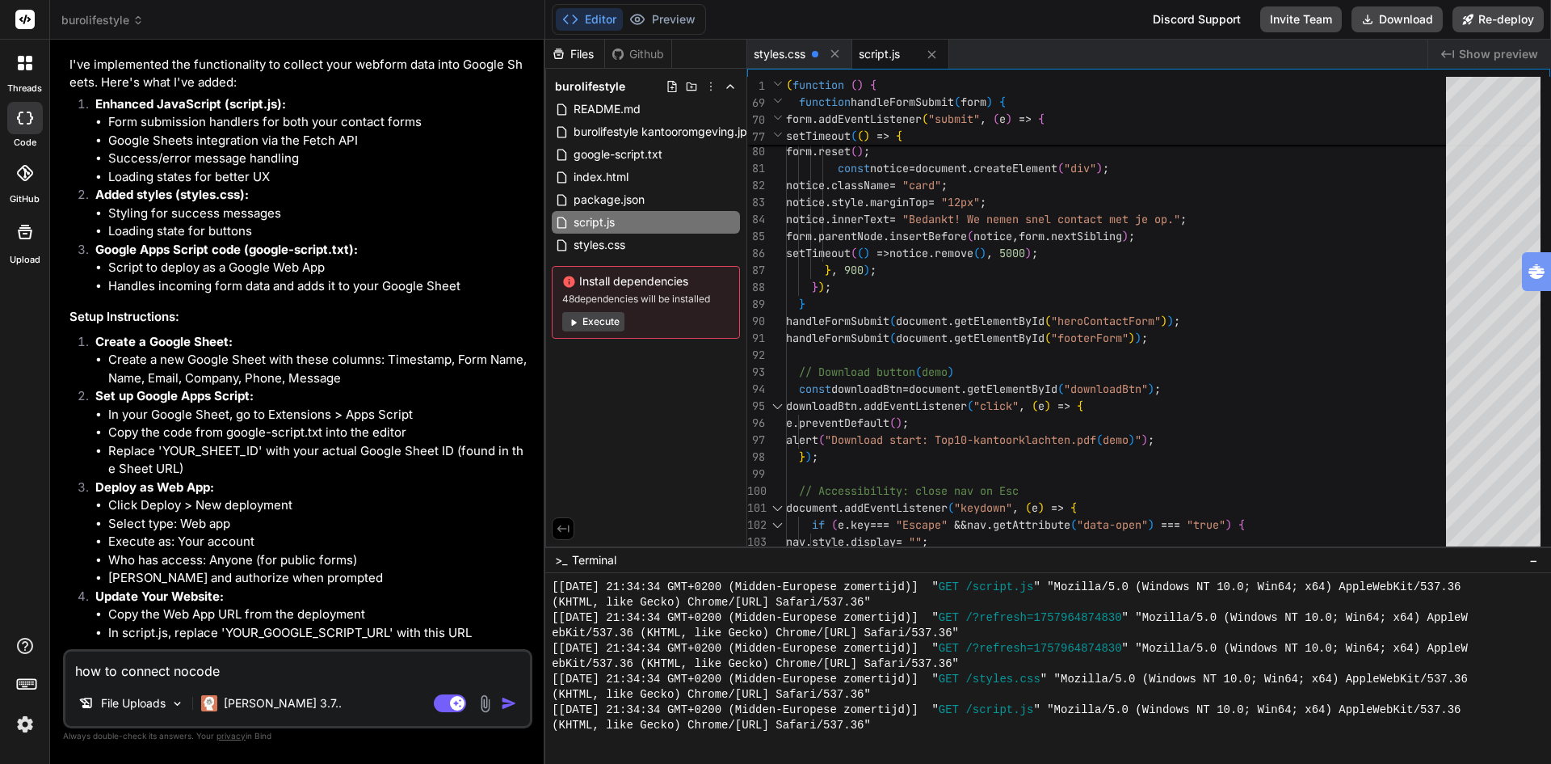
type textarea "how to connect nocodeb"
type textarea "x"
type textarea "how to connect nocodeba"
type textarea "x"
type textarea "how to connect nocodebac"
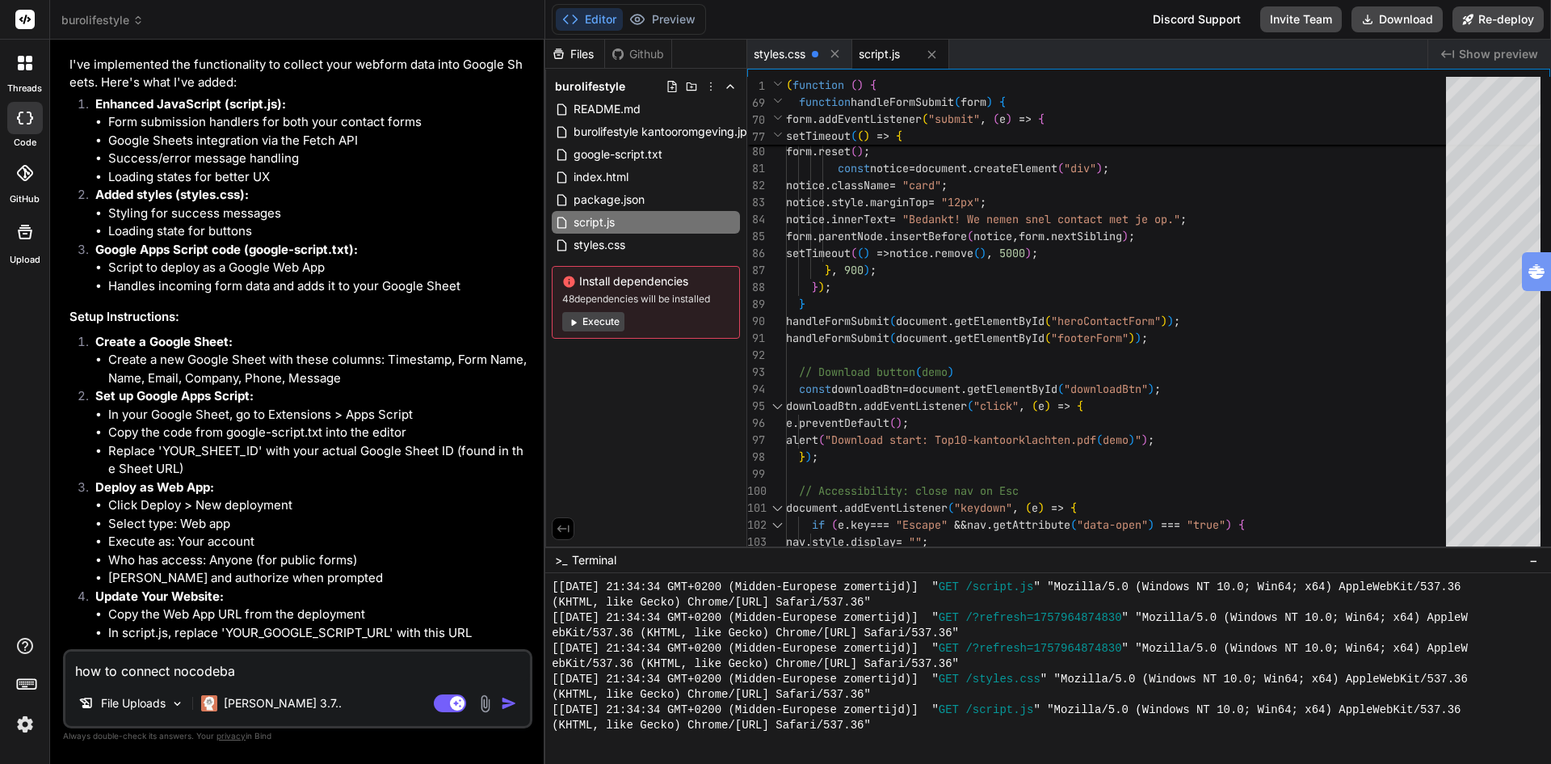
type textarea "x"
type textarea "how to connect nocodeback"
type textarea "x"
type textarea "how to connect nocodebacke"
type textarea "x"
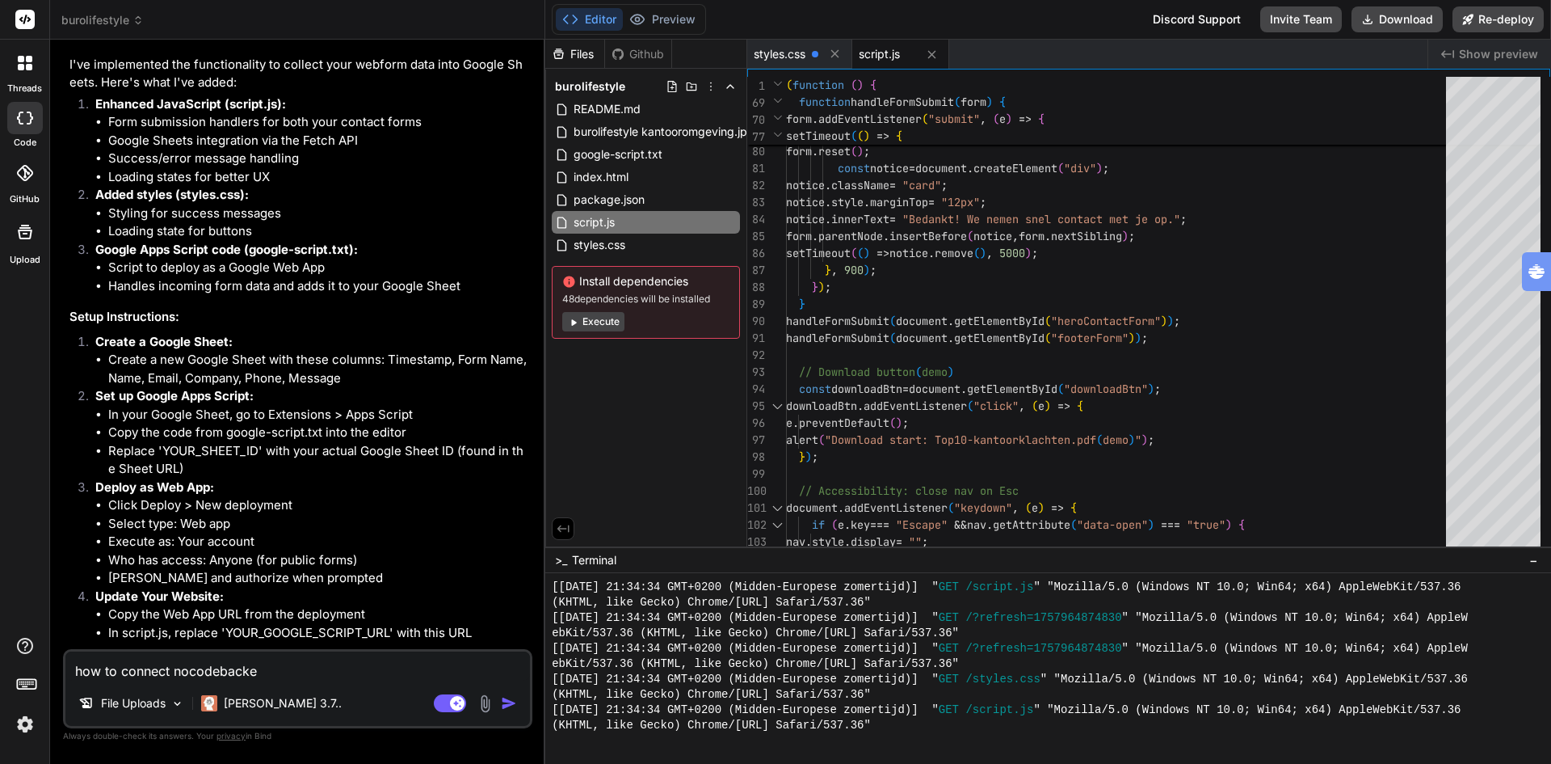
type textarea "how to connect nocodebacken"
type textarea "x"
type textarea "how to connect nocodebackend"
type textarea "x"
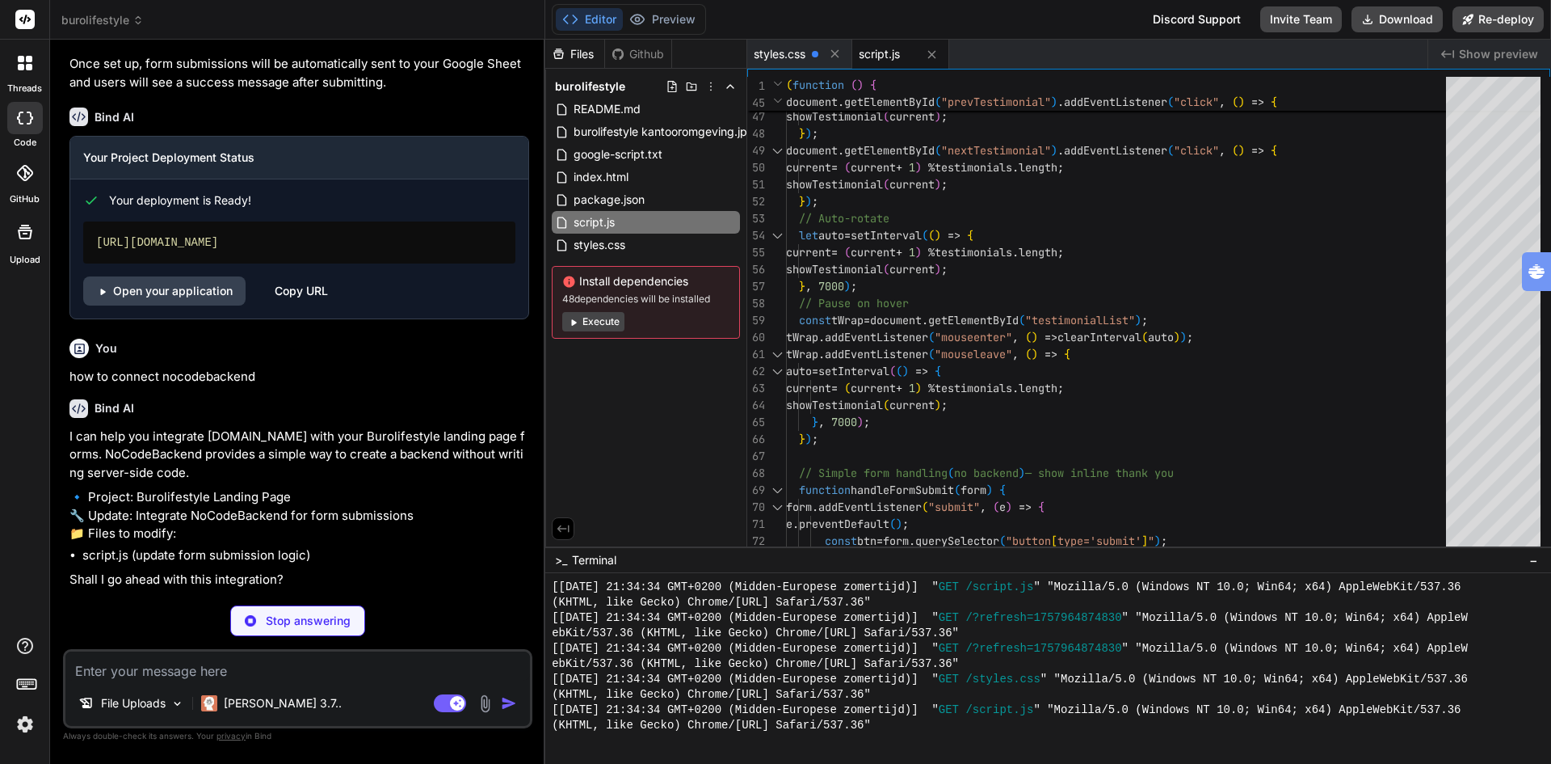
scroll to position [2367, 0]
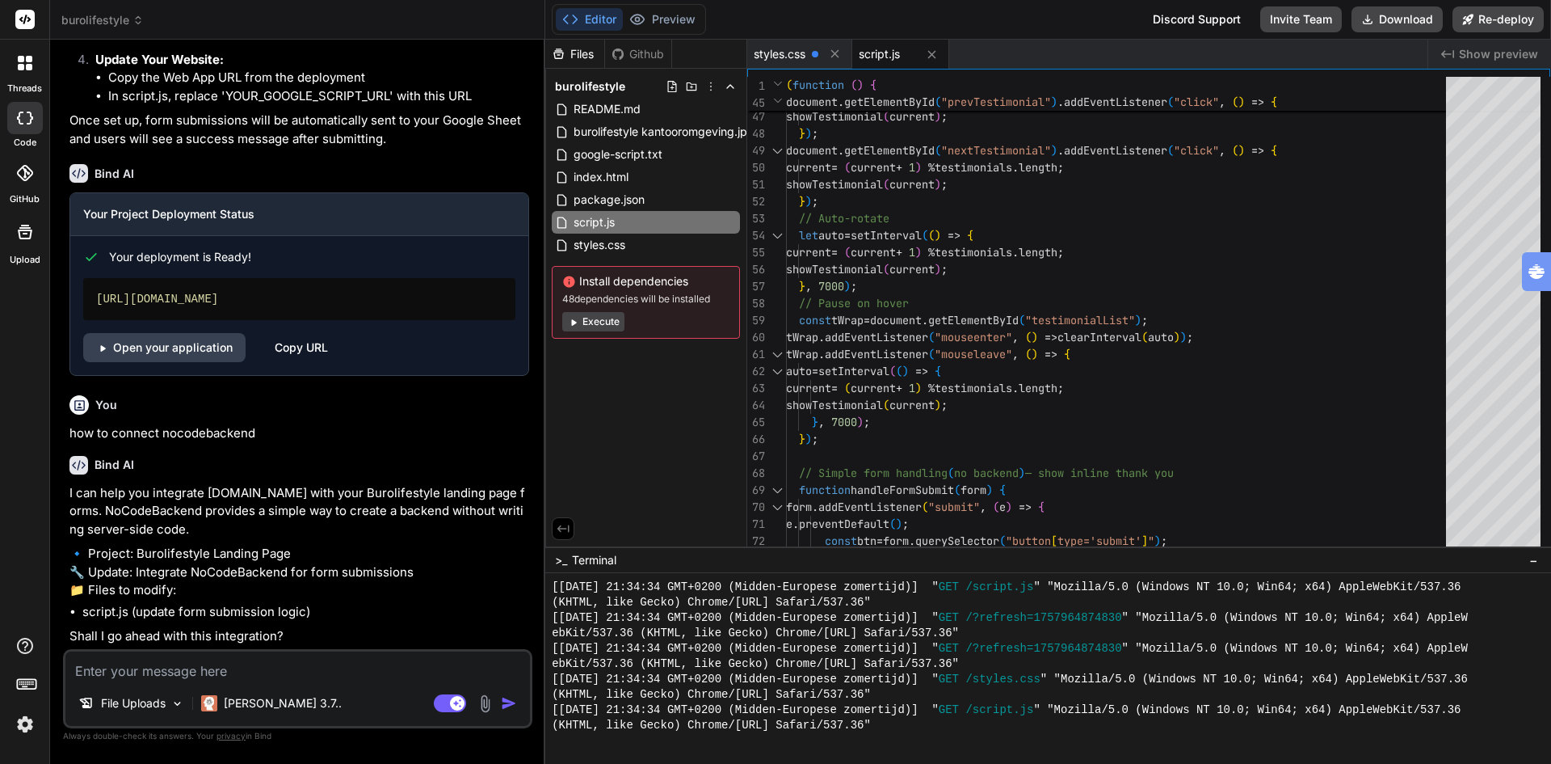
type textarea "x"
drag, startPoint x: 274, startPoint y: 618, endPoint x: 323, endPoint y: 575, distance: 65.8
click at [276, 617] on li "script.js (update form submission logic)" at bounding box center [305, 612] width 447 height 19
click at [187, 671] on textarea at bounding box center [297, 665] width 465 height 29
type textarea "y"
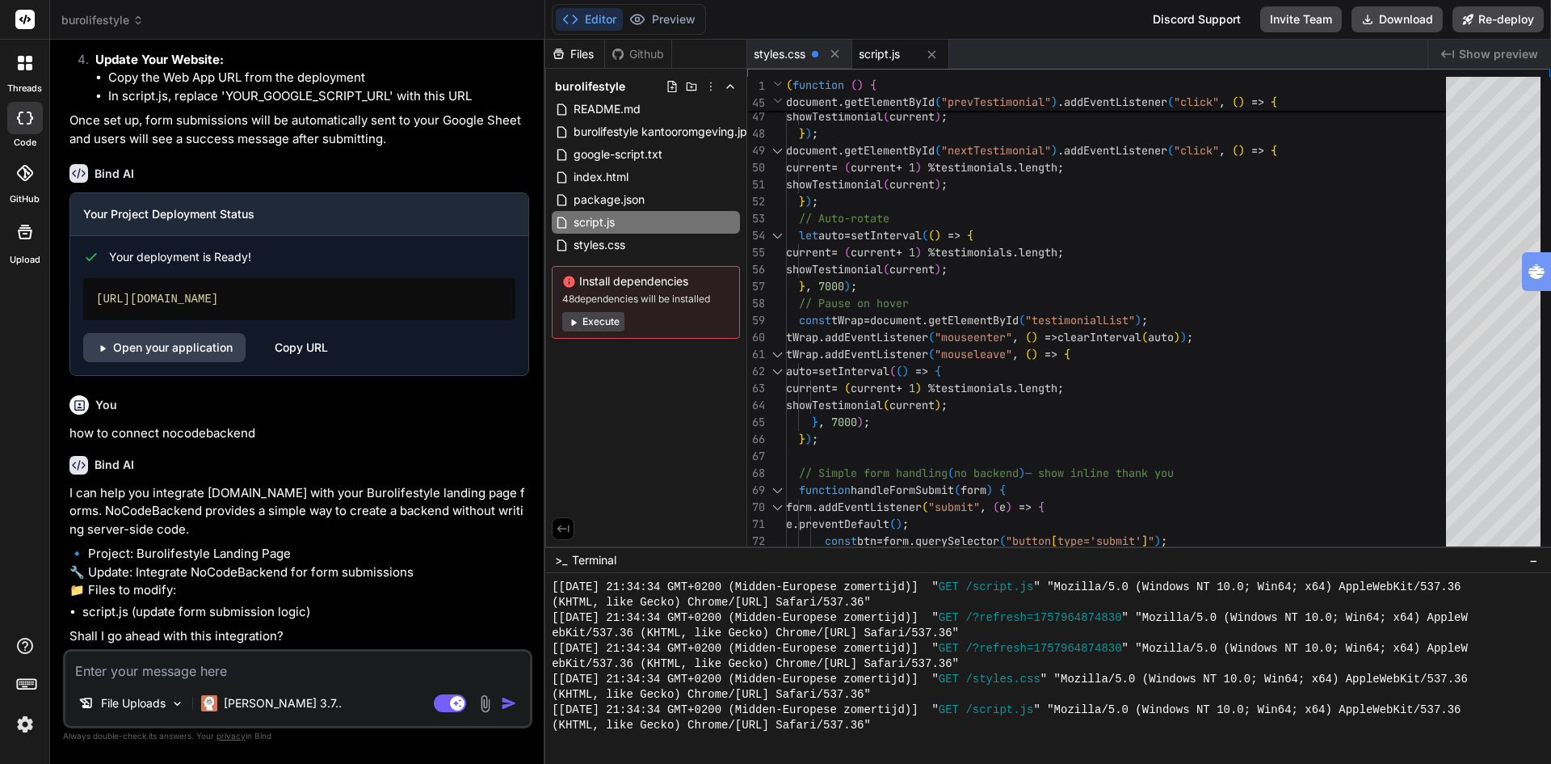
type textarea "x"
type textarea "ye"
type textarea "x"
type textarea "yes"
type textarea "x"
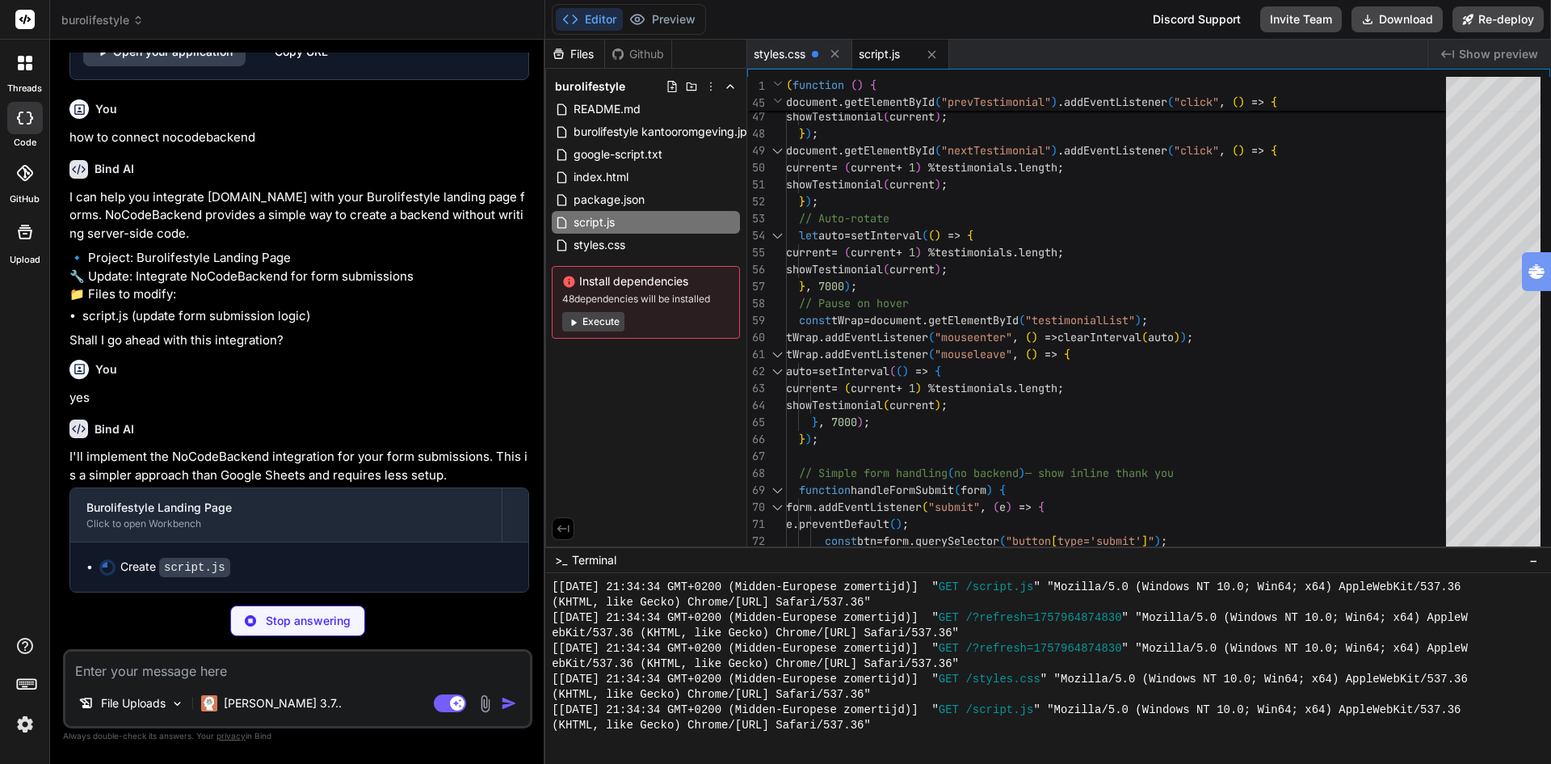
scroll to position [2663, 0]
type textarea "x"
type textarea ".finally(() => { // Reset button state form.classList.remove('loading'); submit…"
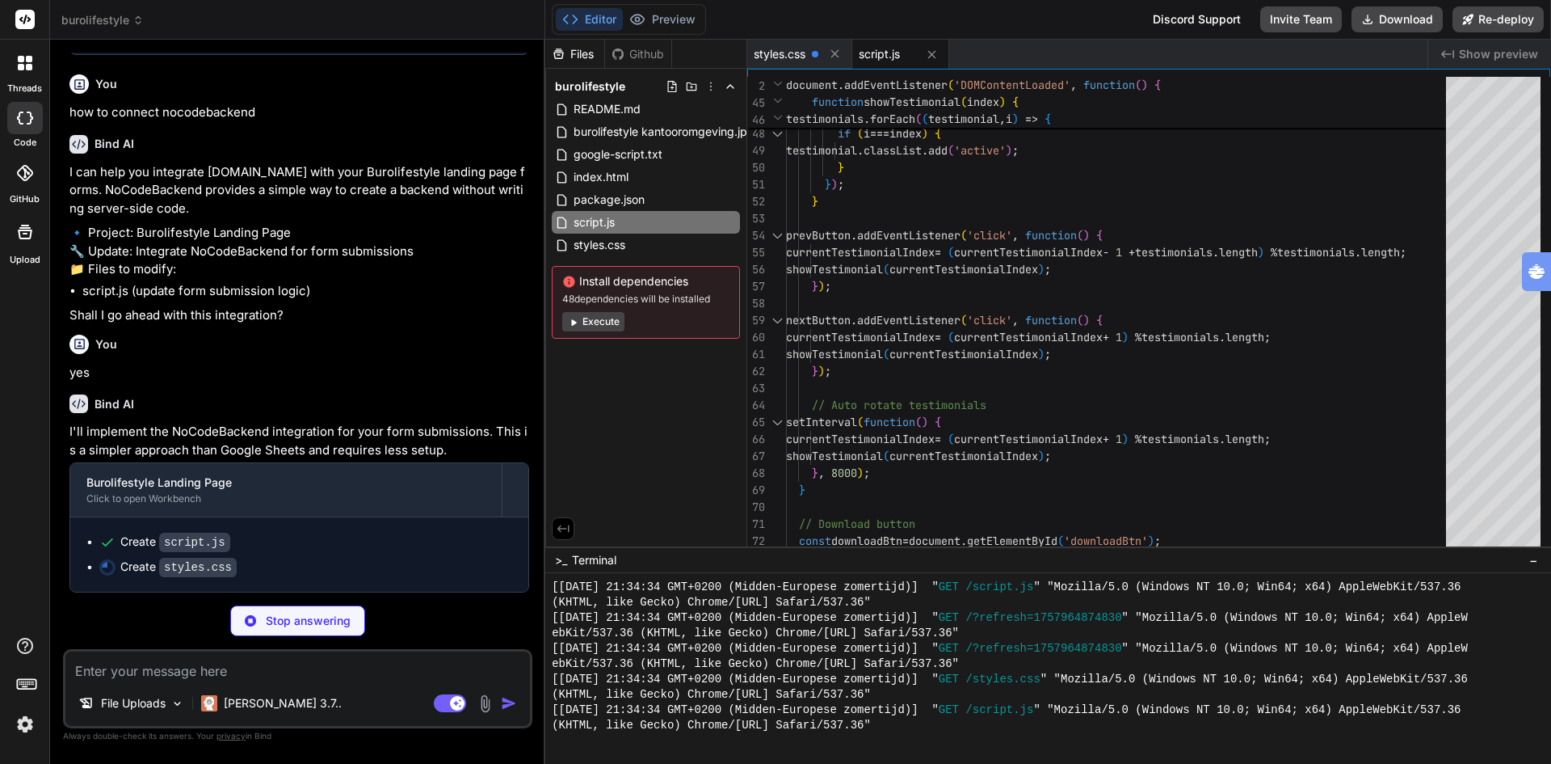
type textarea "x"
type textarea ".loading button { opacity: 0.7; cursor: not-allowed; }"
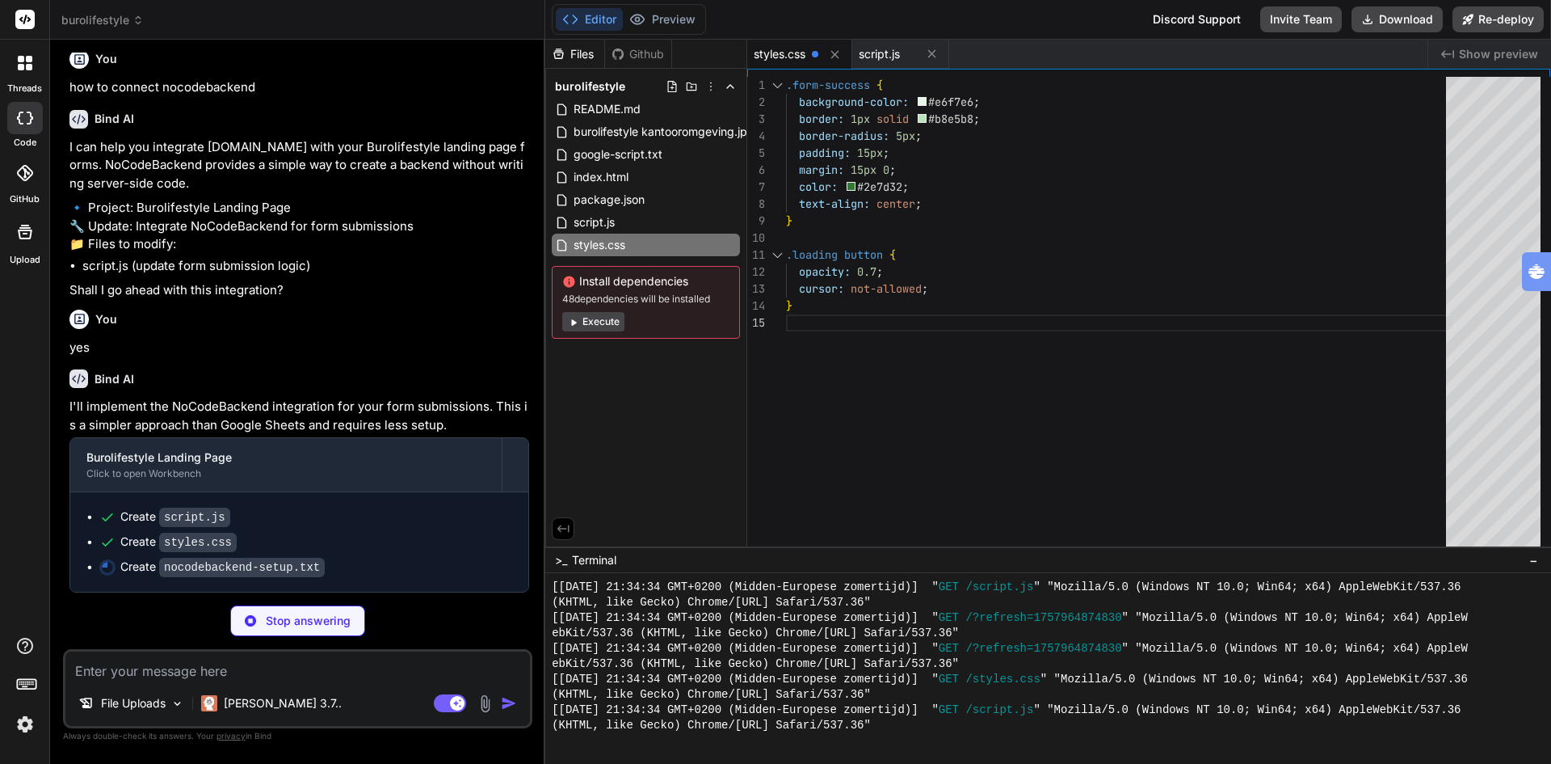
type textarea "x"
type textarea ".form-success { background-color: #e6f7e6; border: 1px solid #b8e5b8; border-ra…"
click at [1040, 160] on div ".form-success { background-color: #e6f7e6 ; border: 1px solid #b8e5b8 ; border-…" at bounding box center [1121, 316] width 670 height 478
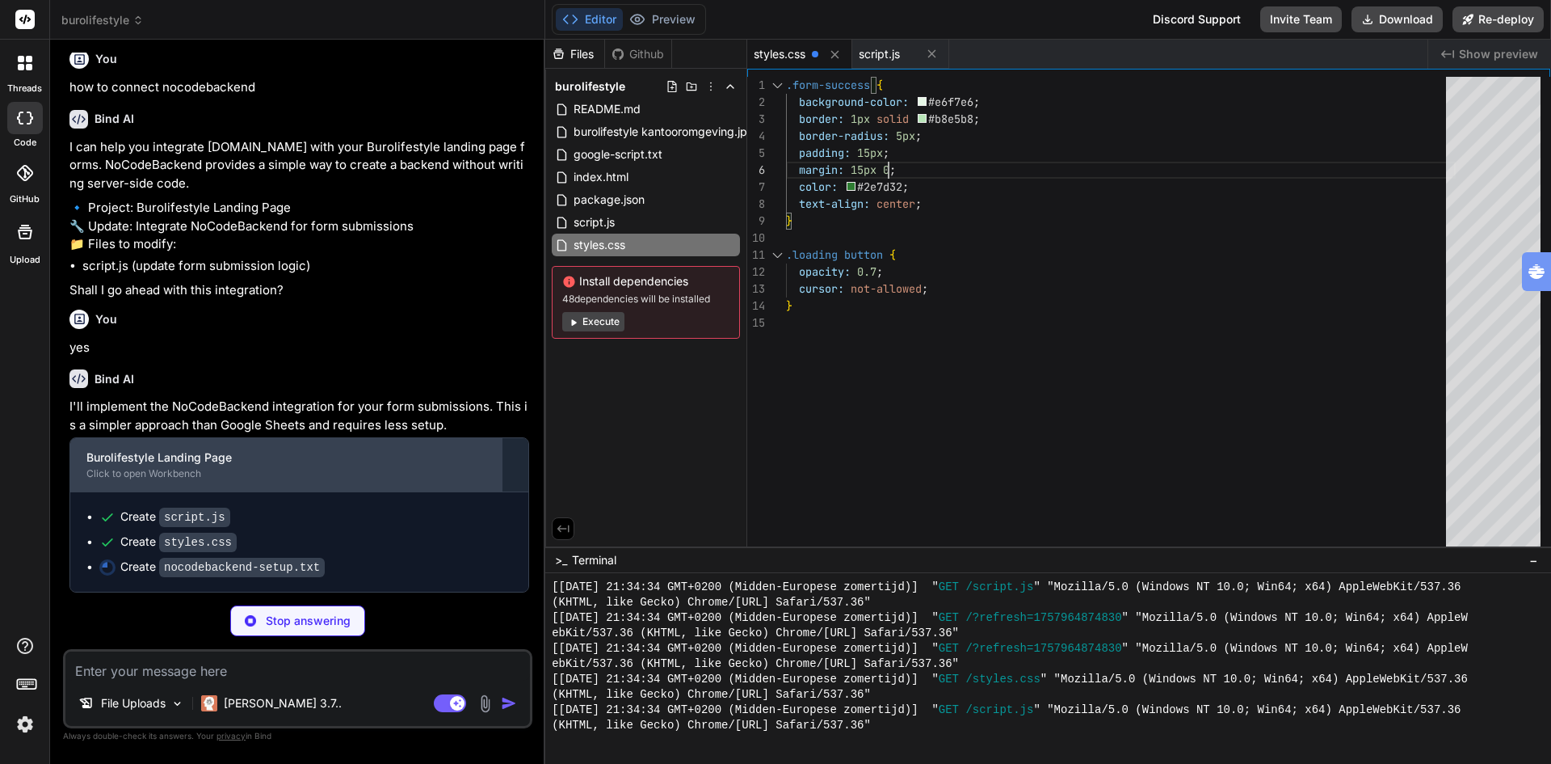
scroll to position [2713, 0]
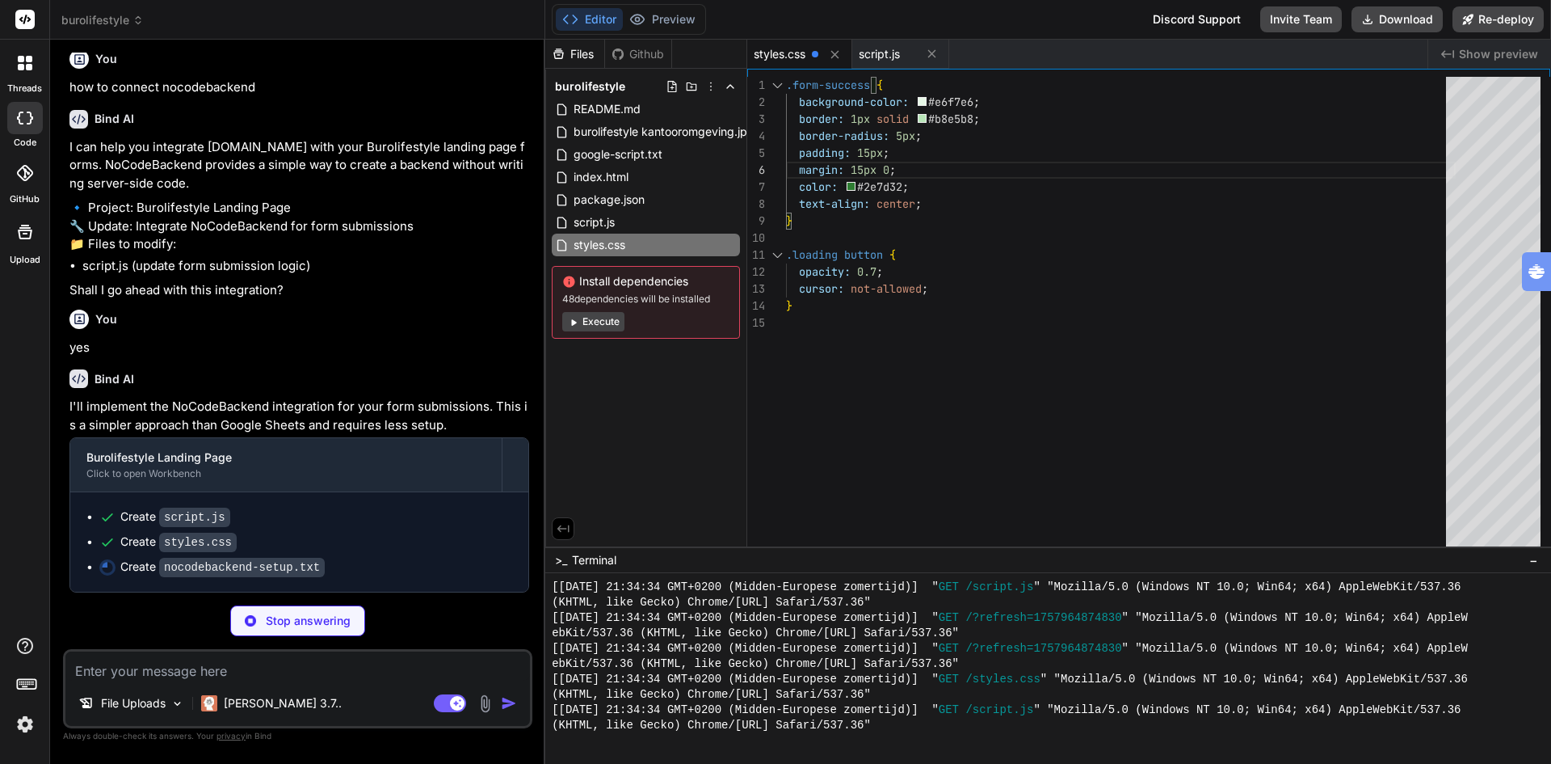
type textarea "x"
type textarea "- Zapier - Webhook support for custom integrations"
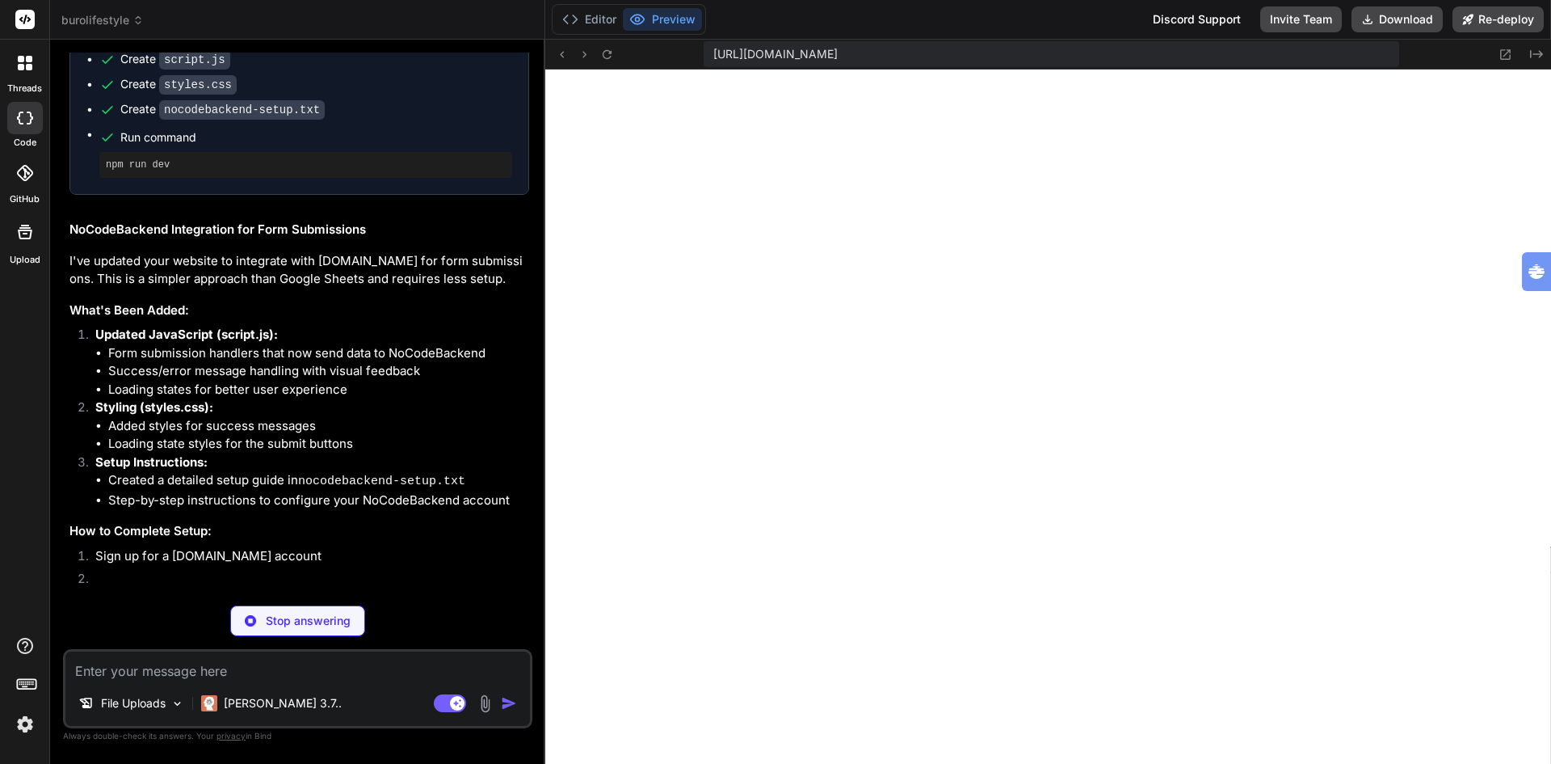
scroll to position [3117, 0]
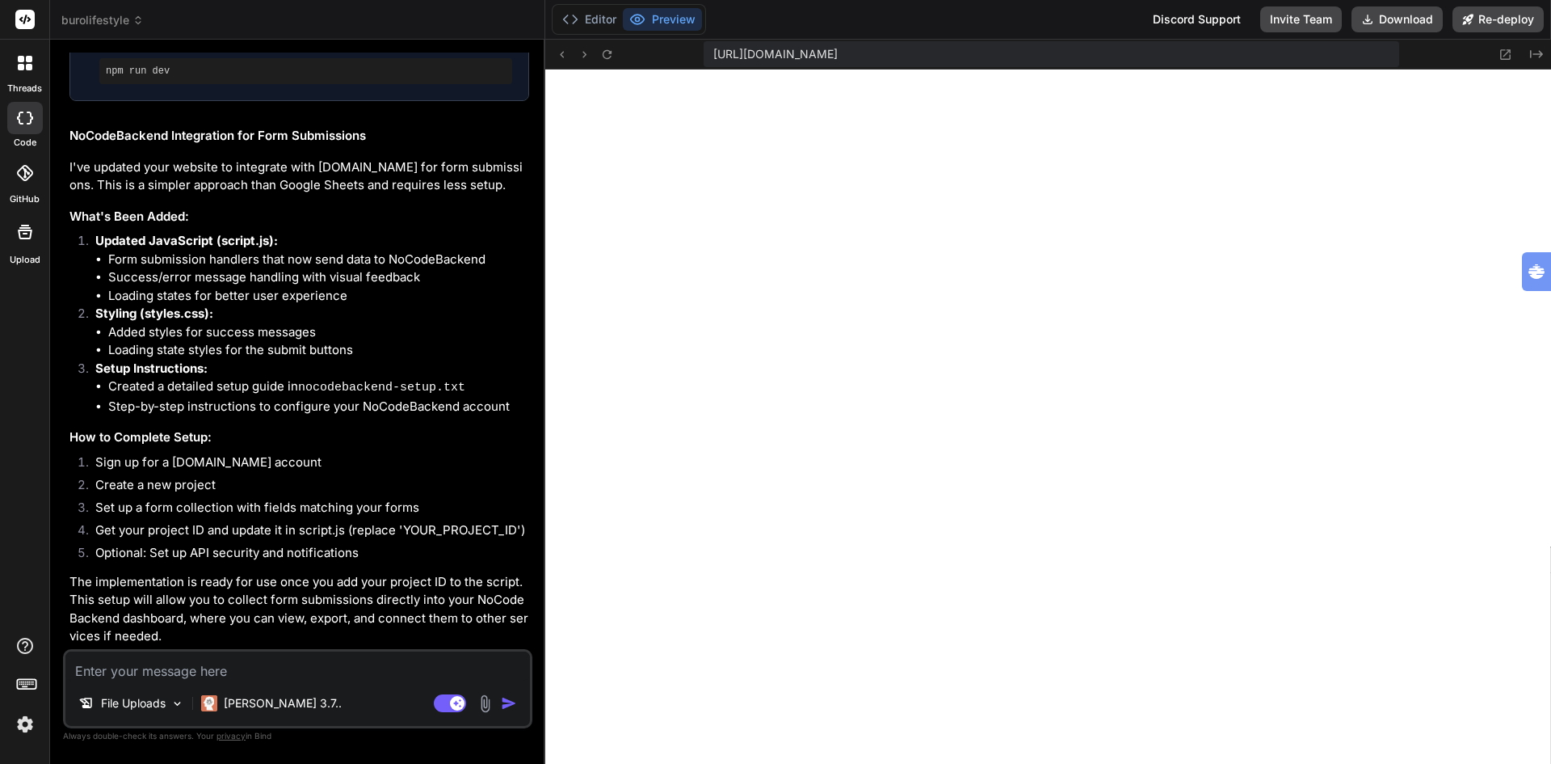
type textarea "x"
click at [182, 625] on p "The implementation is ready for use once you add your project ID to the script.…" at bounding box center [299, 609] width 460 height 73
click at [108, 20] on span "burolifestyle" at bounding box center [102, 20] width 82 height 16
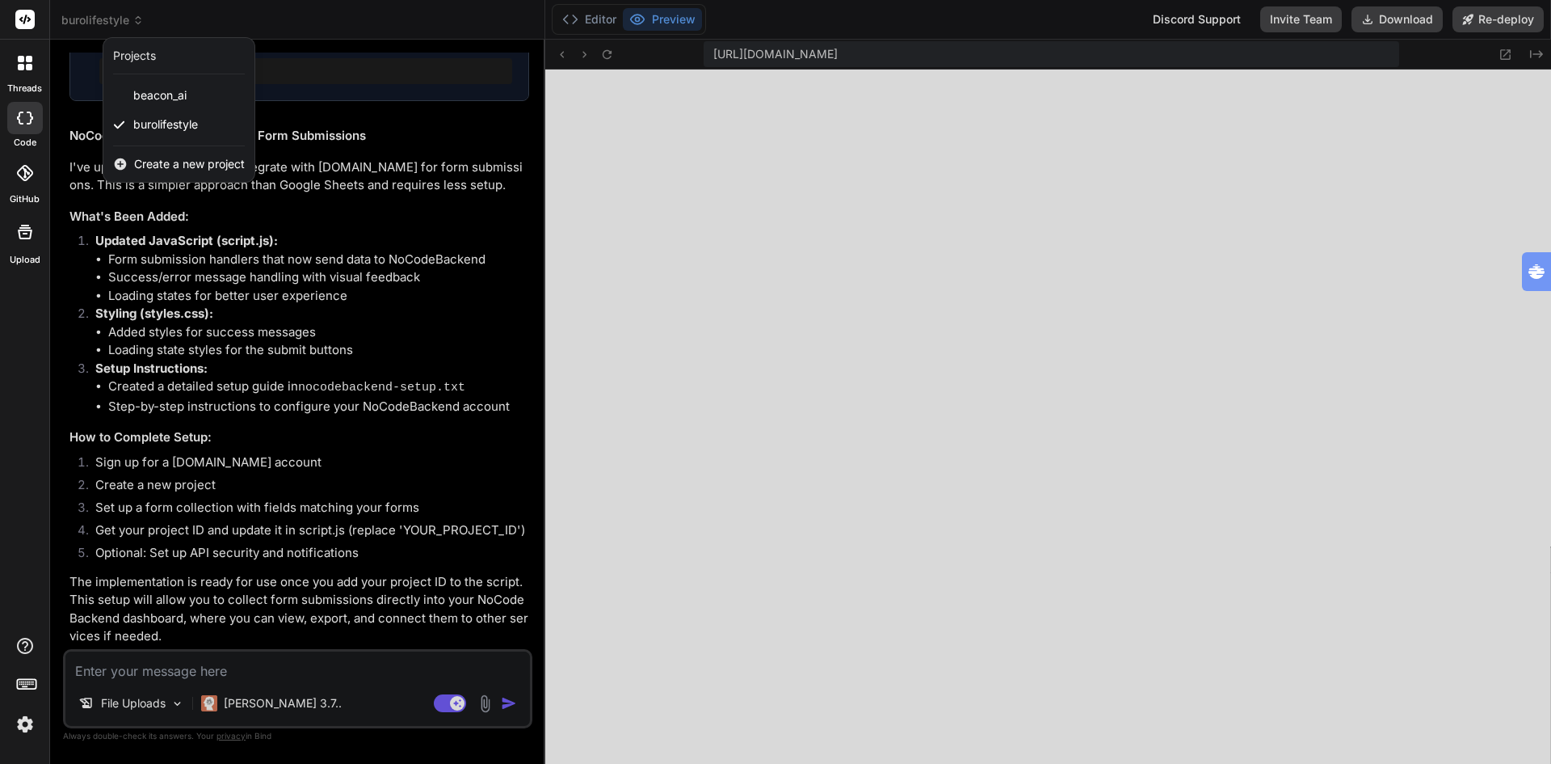
drag, startPoint x: 428, startPoint y: 280, endPoint x: 490, endPoint y: 251, distance: 68.7
click at [431, 280] on div at bounding box center [775, 382] width 1551 height 764
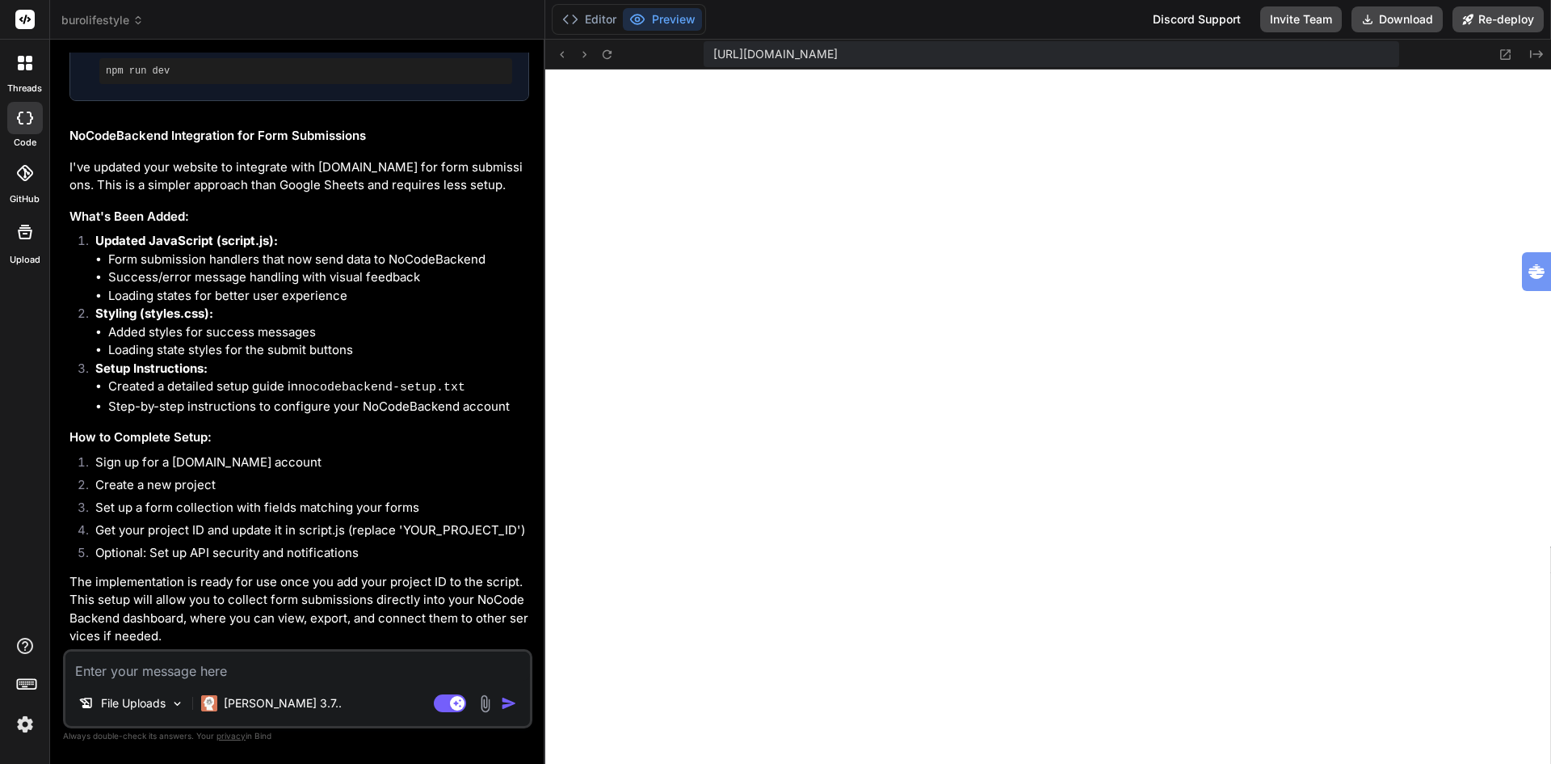
click at [26, 728] on img at bounding box center [24, 723] width 27 height 27
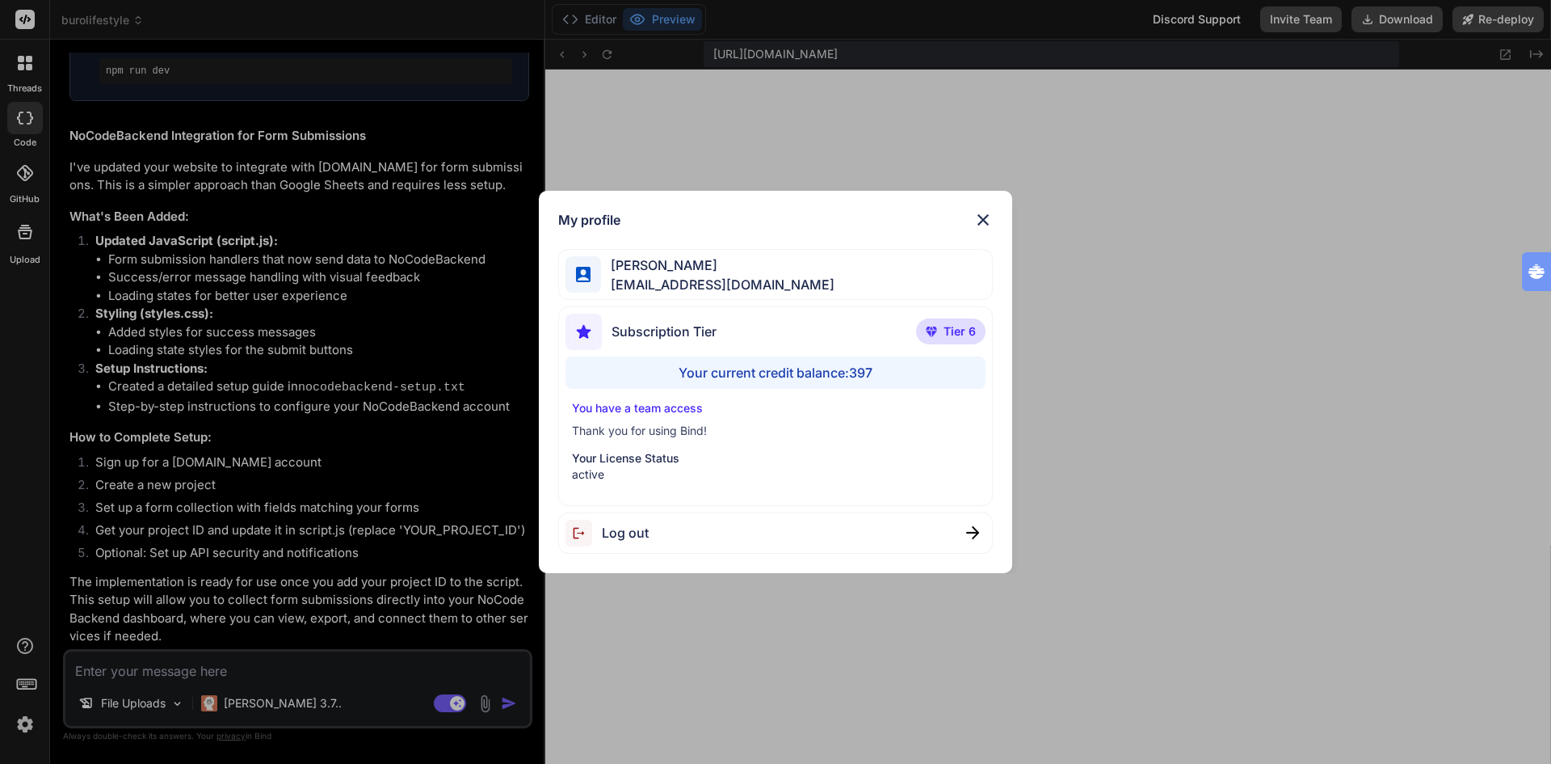
click at [26, 728] on div "My profile [PERSON_NAME] [EMAIL_ADDRESS][DOMAIN_NAME] Subscription Tier Tier 6 …" at bounding box center [775, 382] width 1551 height 764
